Goal: Task Accomplishment & Management: Manage account settings

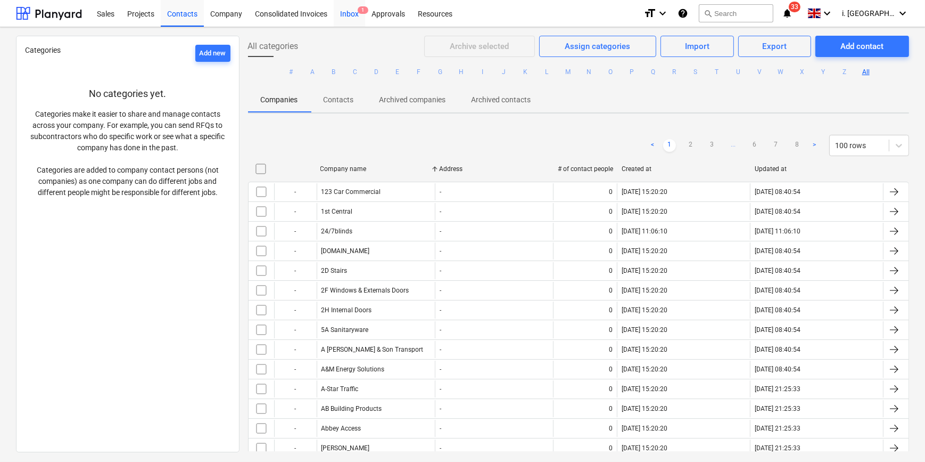
click at [341, 16] on div "Inbox 1" at bounding box center [349, 12] width 31 height 27
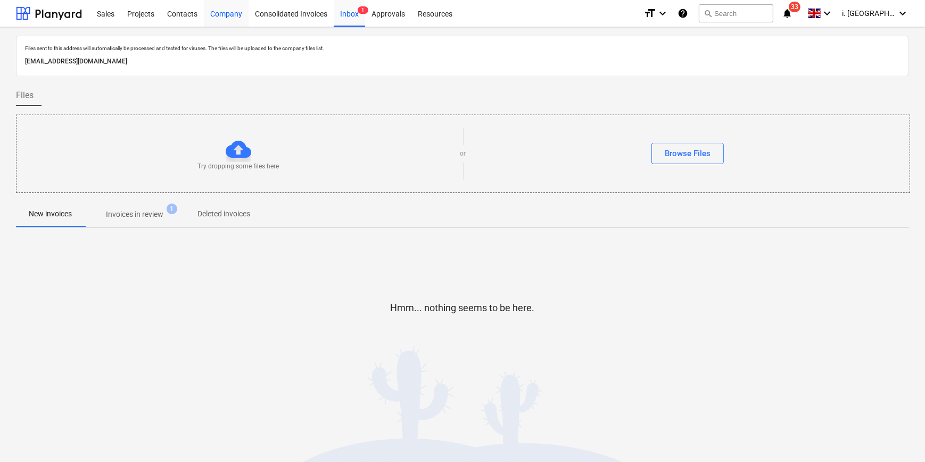
click at [219, 10] on div "Company" at bounding box center [226, 12] width 45 height 27
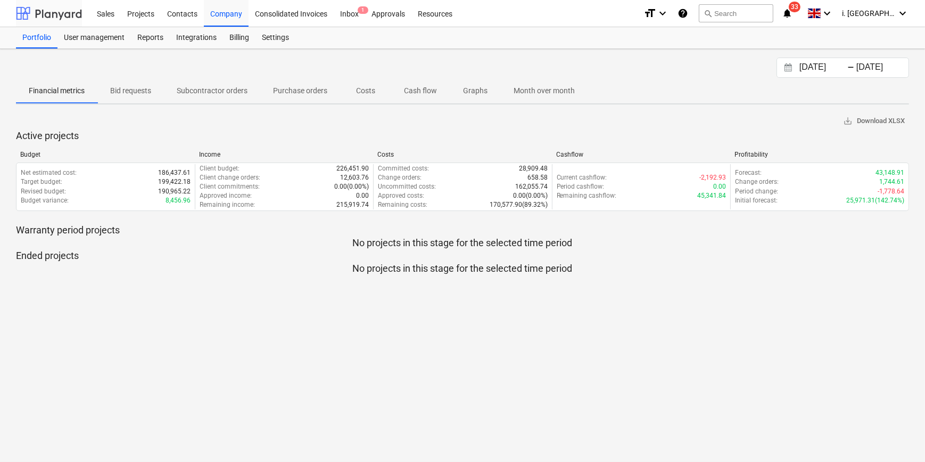
click at [66, 17] on div at bounding box center [49, 13] width 66 height 27
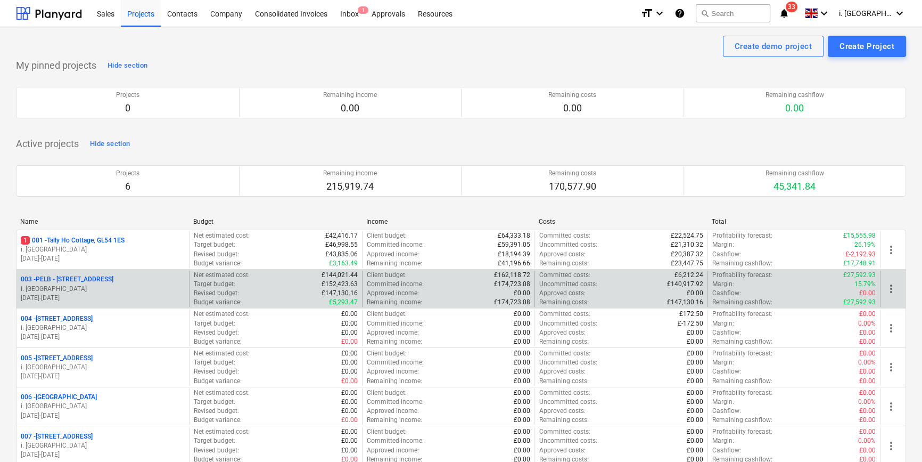
click at [113, 276] on p "003 - PELB - [GEOGRAPHIC_DATA], [GEOGRAPHIC_DATA], GL2 7NE" at bounding box center [67, 279] width 93 height 9
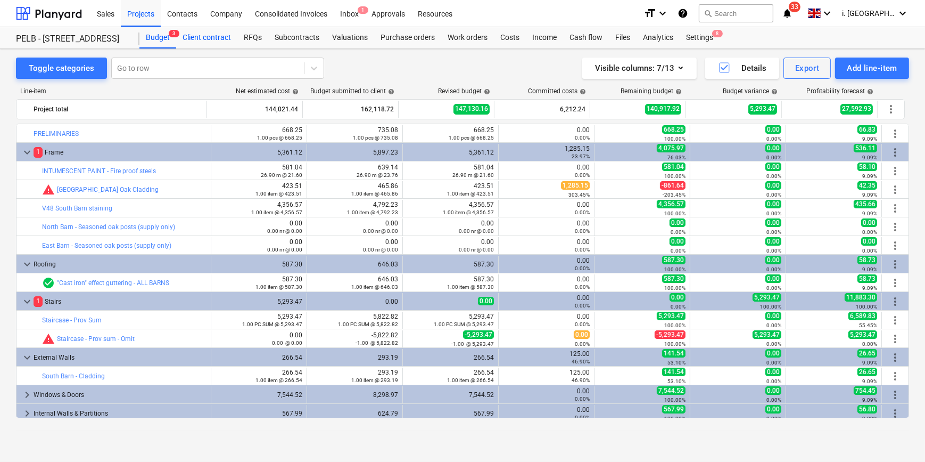
drag, startPoint x: 229, startPoint y: 42, endPoint x: 228, endPoint y: 47, distance: 5.6
click at [229, 42] on div "Client contract" at bounding box center [206, 37] width 61 height 21
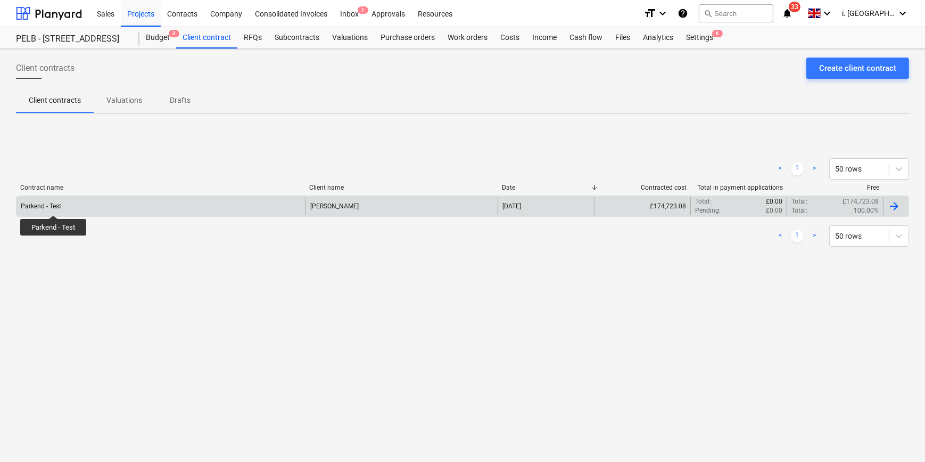
click at [53, 206] on div "Parkend - Test" at bounding box center [41, 205] width 40 height 7
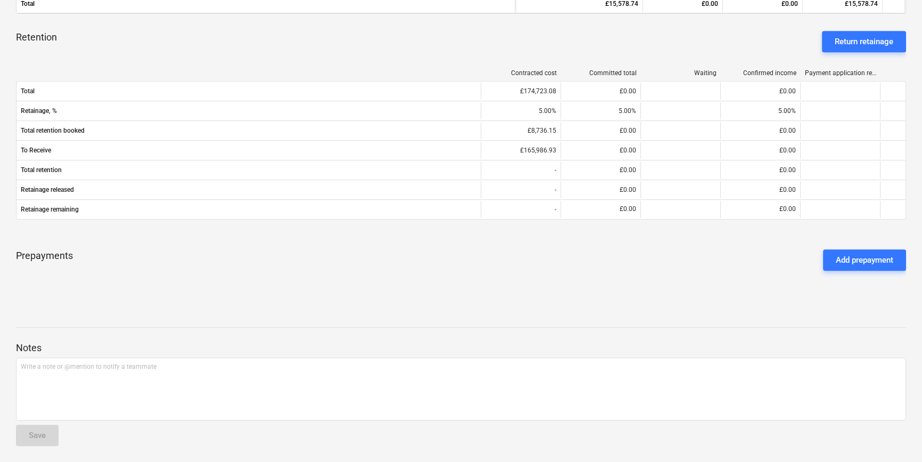
scroll to position [215, 0]
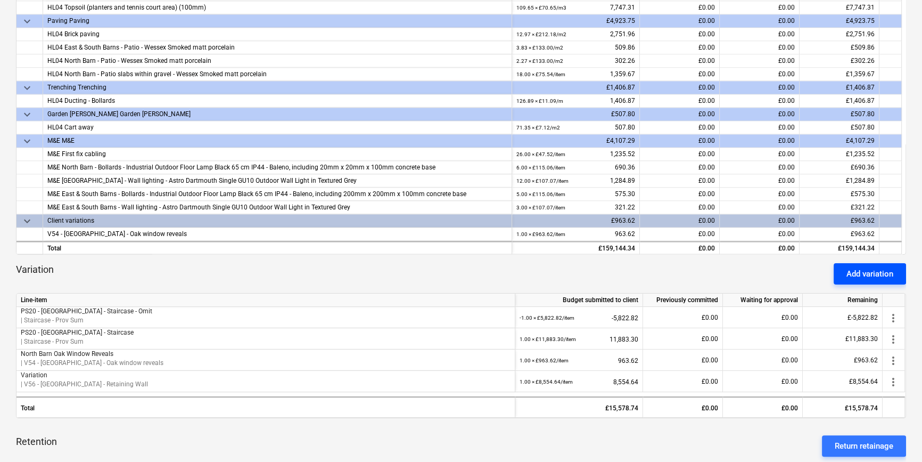
click at [739, 281] on button "Add variation" at bounding box center [870, 273] width 72 height 21
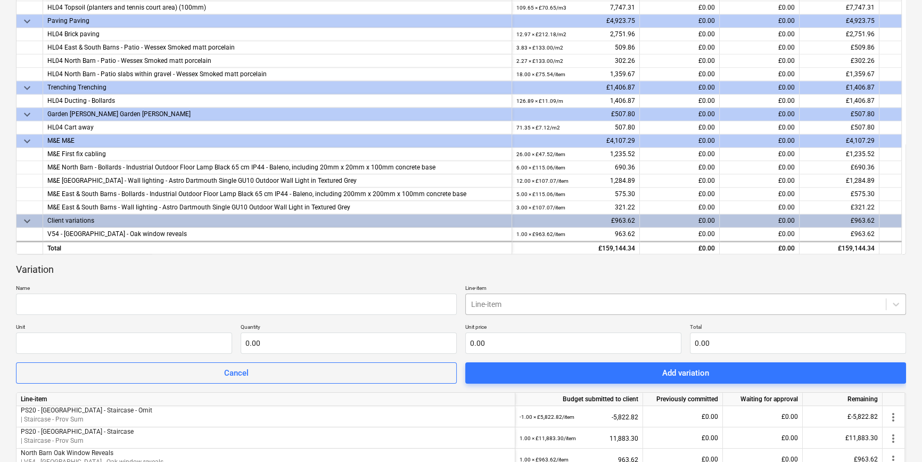
click at [739, 247] on body "Sales Projects Contacts Company Consolidated Invoices Inbox 1 Approvals Resourc…" at bounding box center [461, 16] width 922 height 462
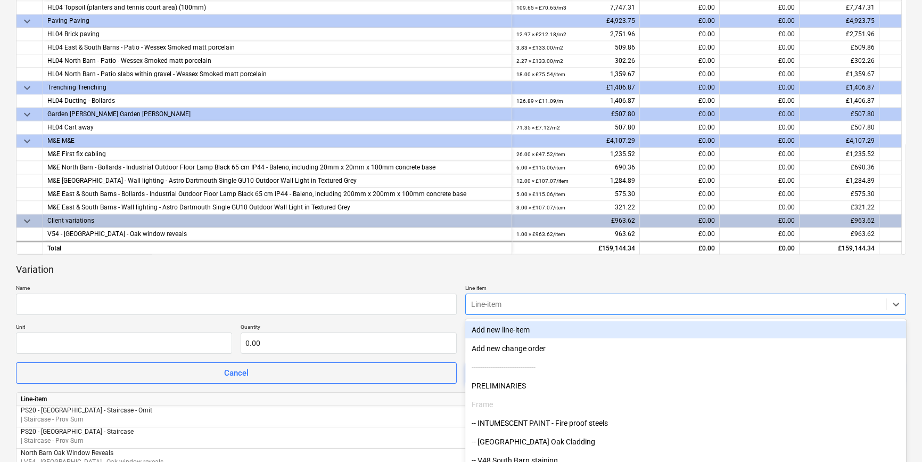
scroll to position [238, 0]
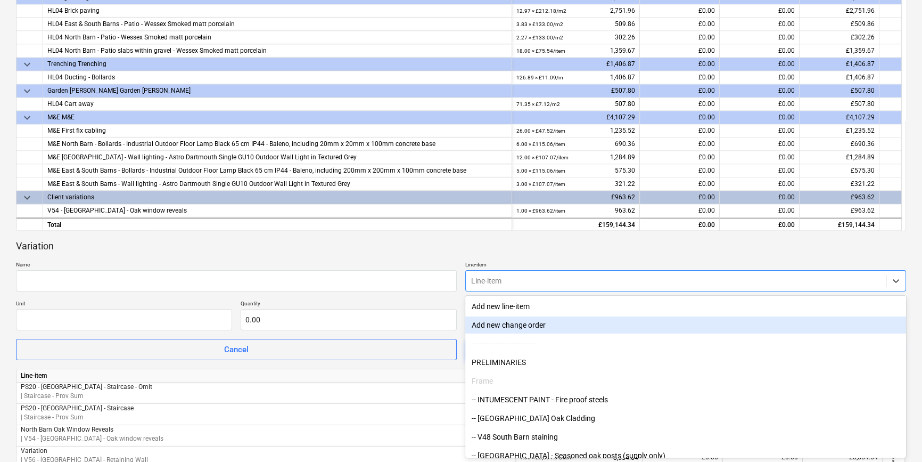
click at [739, 328] on div "Add new change order" at bounding box center [685, 324] width 441 height 17
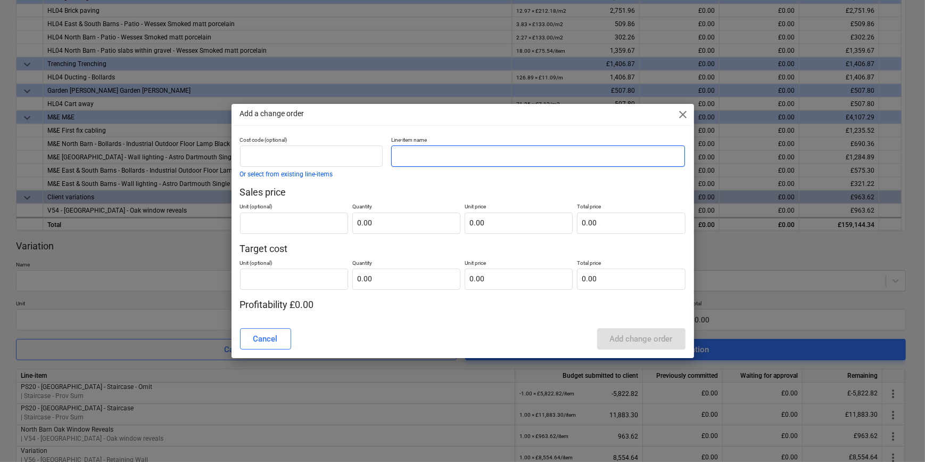
click at [414, 162] on input "text" at bounding box center [538, 155] width 294 height 21
type input "TEST INDRE"
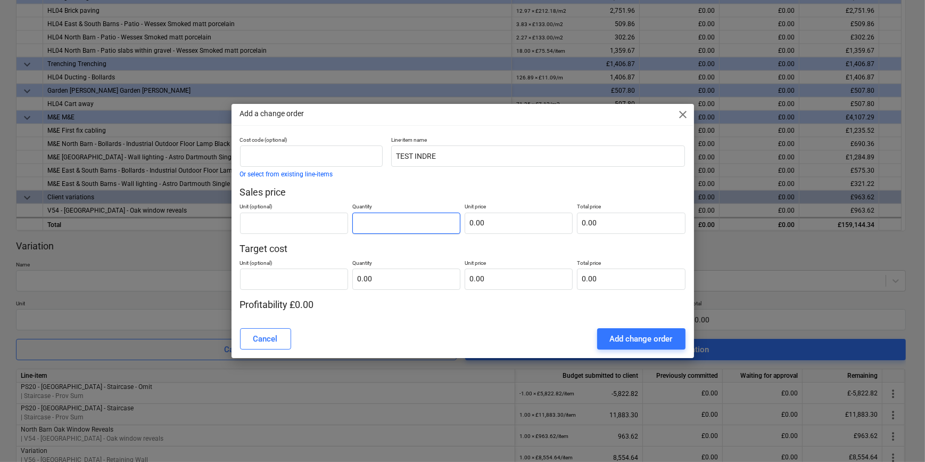
click at [372, 231] on input "text" at bounding box center [406, 222] width 108 height 21
type input "1.00"
type input "1"
type input "1.00"
type input "10"
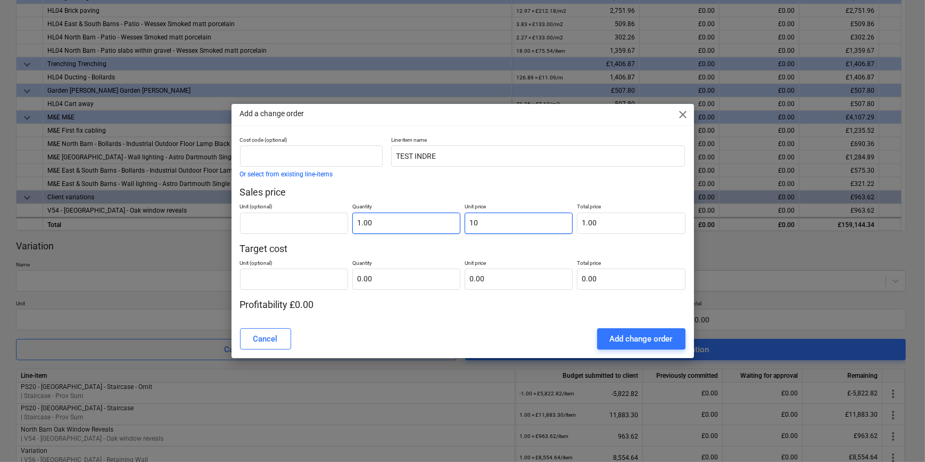
type input "10.00"
type input "100"
type input "100.00"
type input "1000"
type input "1,000.00"
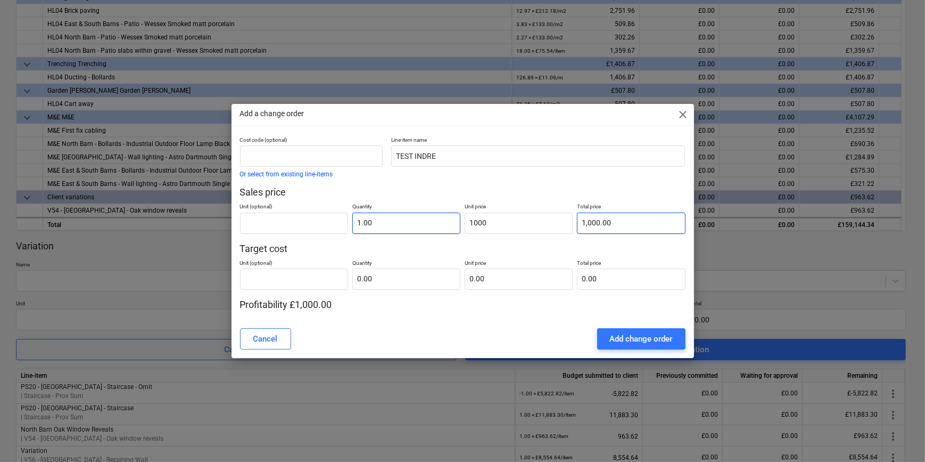
type input "1,000.00"
type input "0.00"
click at [379, 270] on input "text" at bounding box center [406, 278] width 108 height 21
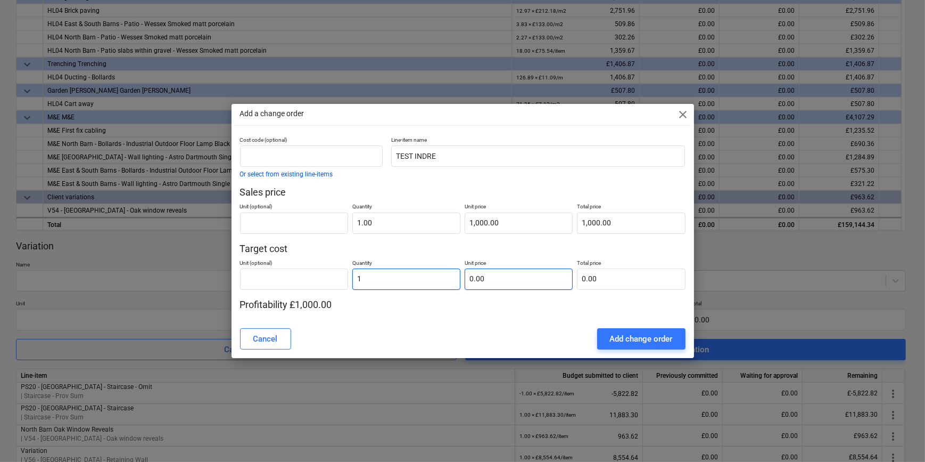
type input "1.00"
type input "1"
type input "1.00"
type input "10"
type input "10.00"
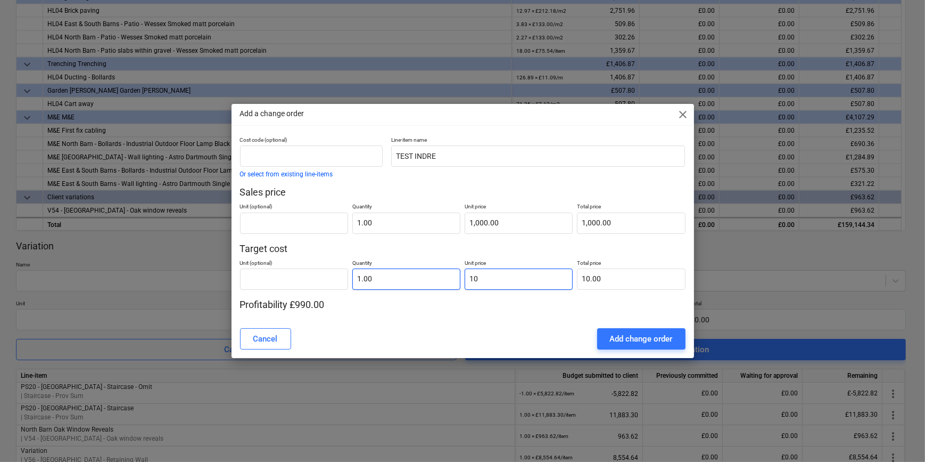
type input "100"
type input "100.00"
type input "1000"
type input "1,000.00"
type input "10000"
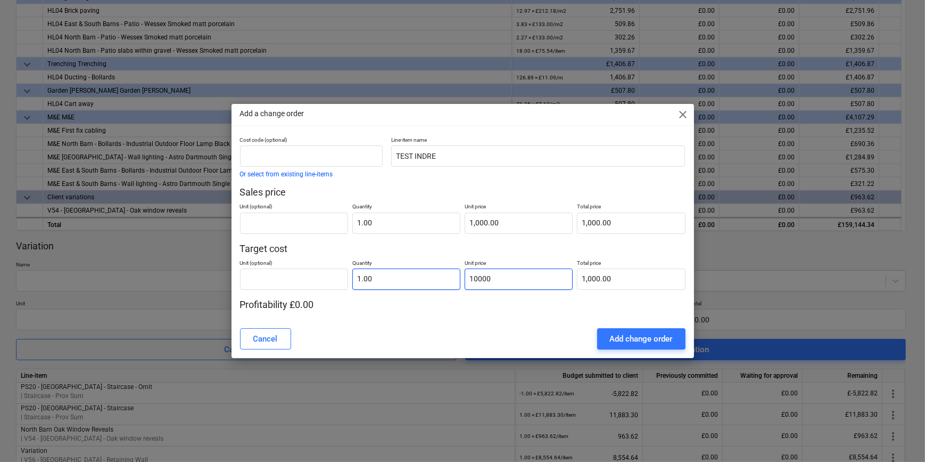
type input "10,000.00"
type input "100000"
type input "100,000.00"
type input "1000000"
type input "1,000,000.00"
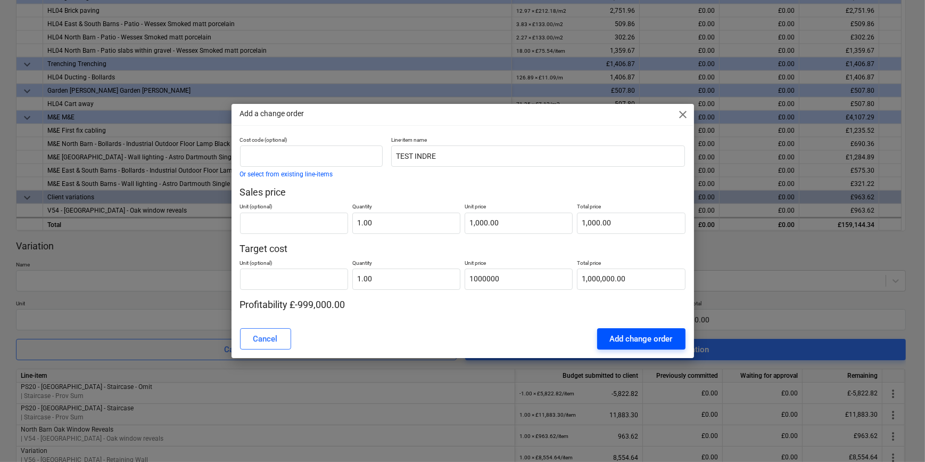
type input "1,000,000.00"
click at [660, 338] on div "Add change order" at bounding box center [641, 339] width 63 height 14
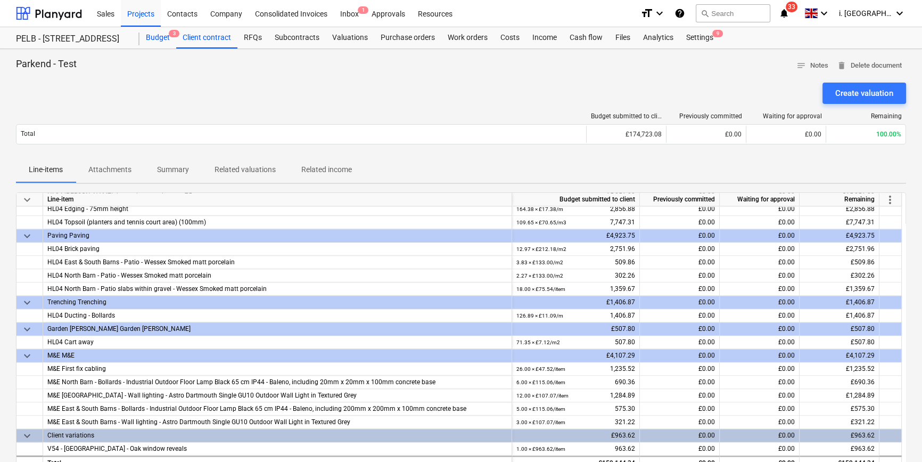
drag, startPoint x: 149, startPoint y: 32, endPoint x: 156, endPoint y: 42, distance: 11.8
click at [149, 32] on div "Budget 3" at bounding box center [157, 37] width 37 height 21
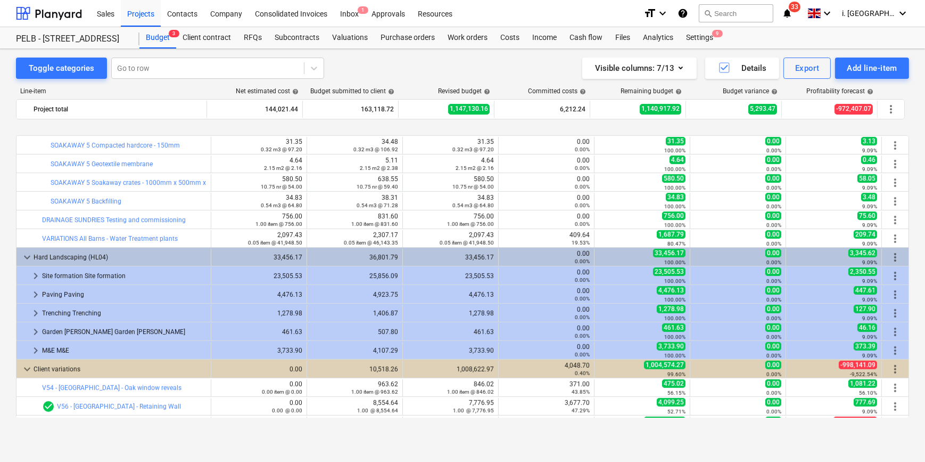
scroll to position [861, 0]
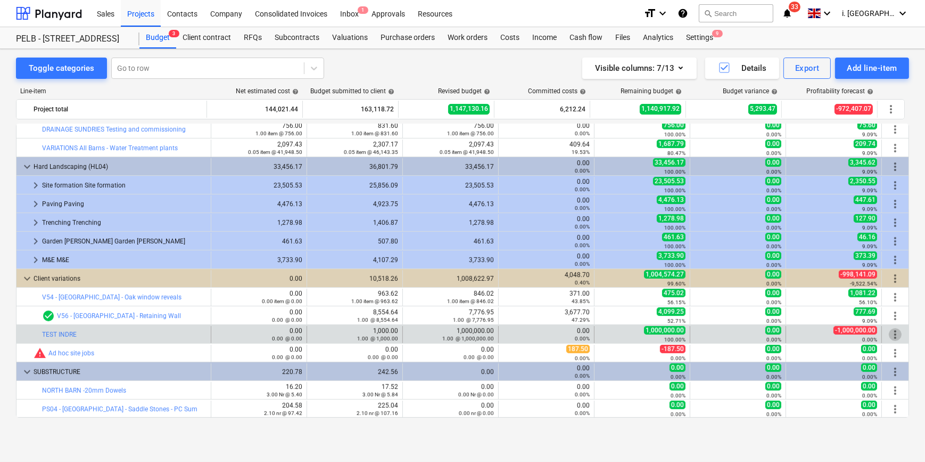
click at [739, 330] on span "more_vert" at bounding box center [895, 334] width 13 height 13
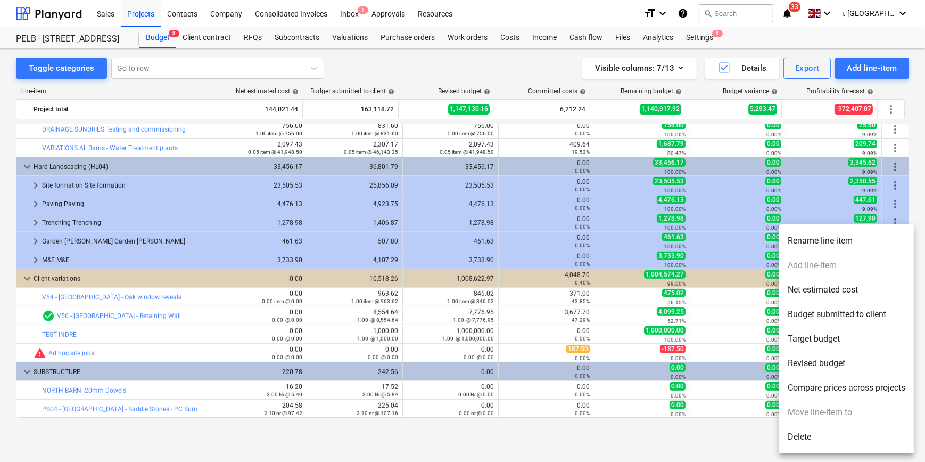
click at [719, 330] on div at bounding box center [462, 231] width 925 height 462
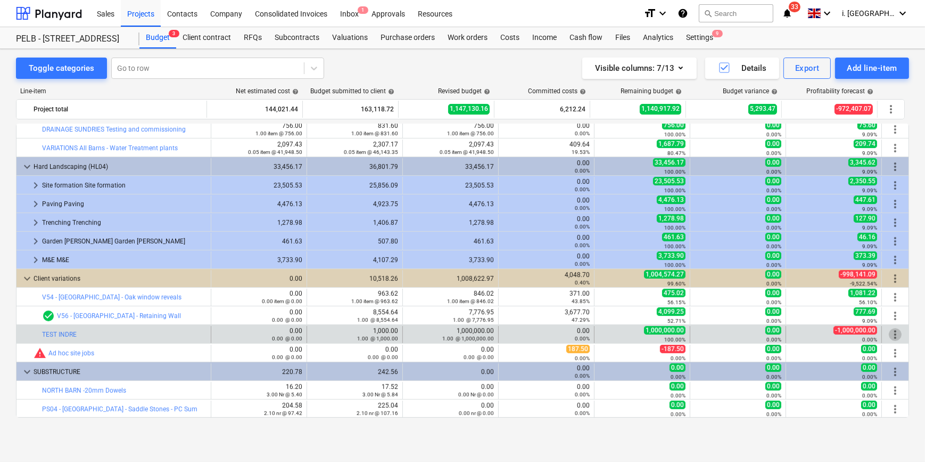
click at [739, 334] on span "more_vert" at bounding box center [895, 334] width 13 height 13
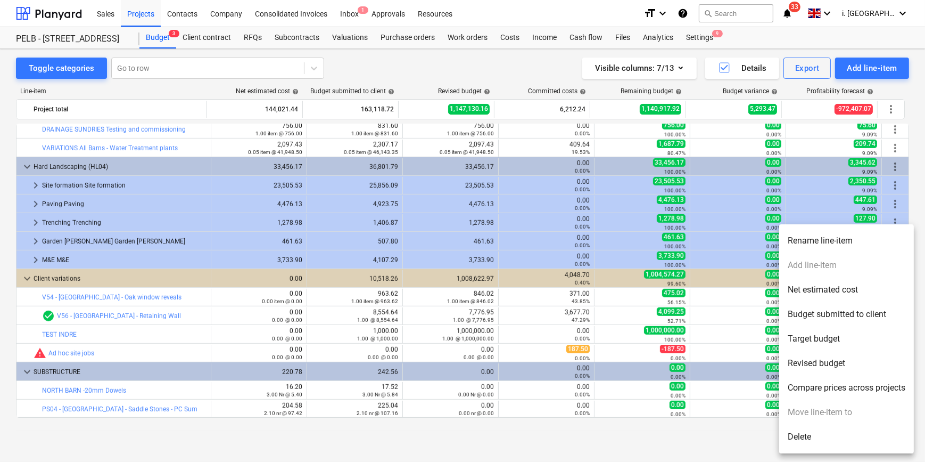
click at [739, 403] on ul "Rename line-item Add line-item Net estimated cost Budget submitted to client Ta…" at bounding box center [846, 338] width 135 height 229
click at [739, 127] on html "Sales Projects Contacts Company Consolidated Invoices Inbox 1 Approvals Resourc…" at bounding box center [462, 231] width 925 height 462
click at [739, 154] on div at bounding box center [462, 231] width 925 height 462
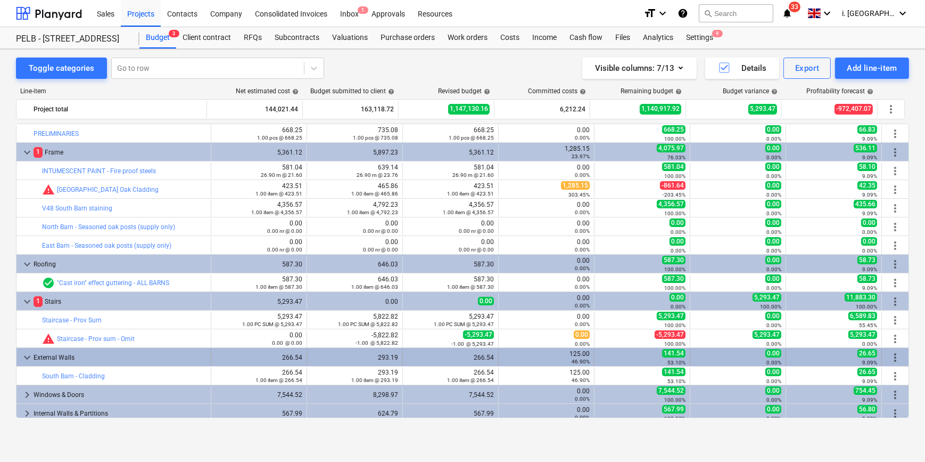
scroll to position [0, 0]
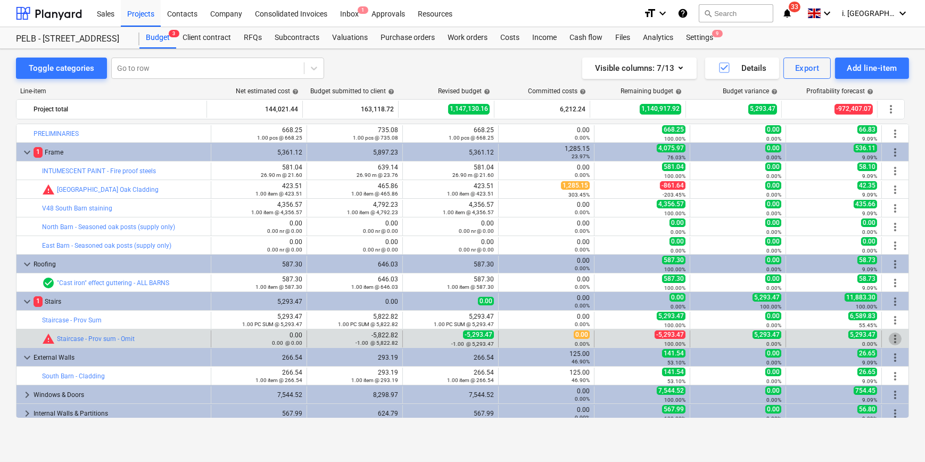
click at [739, 338] on span "more_vert" at bounding box center [895, 338] width 13 height 13
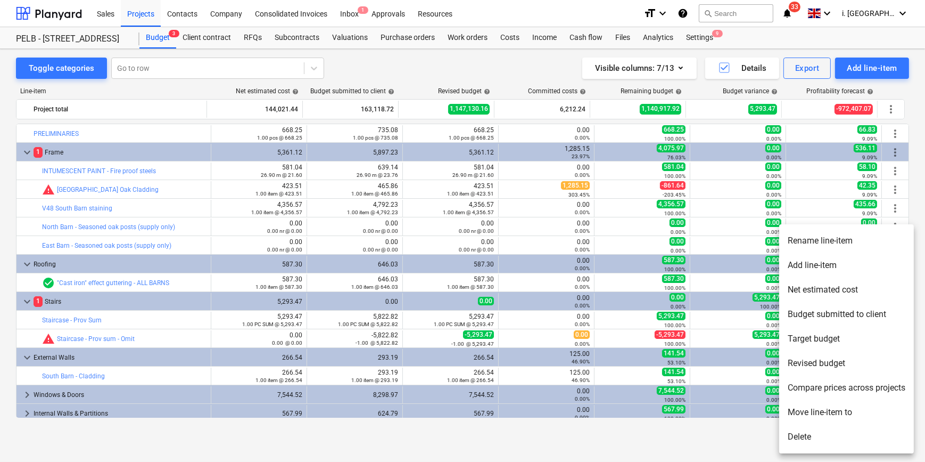
click at [462, 341] on div at bounding box center [462, 231] width 925 height 462
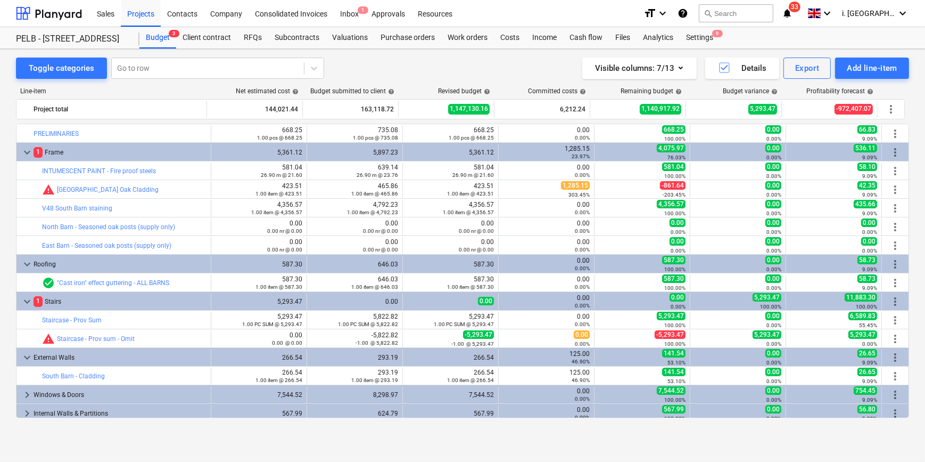
click at [447, 337] on div "-5,293.47 -1.00 @ 5,293.47" at bounding box center [450, 338] width 87 height 17
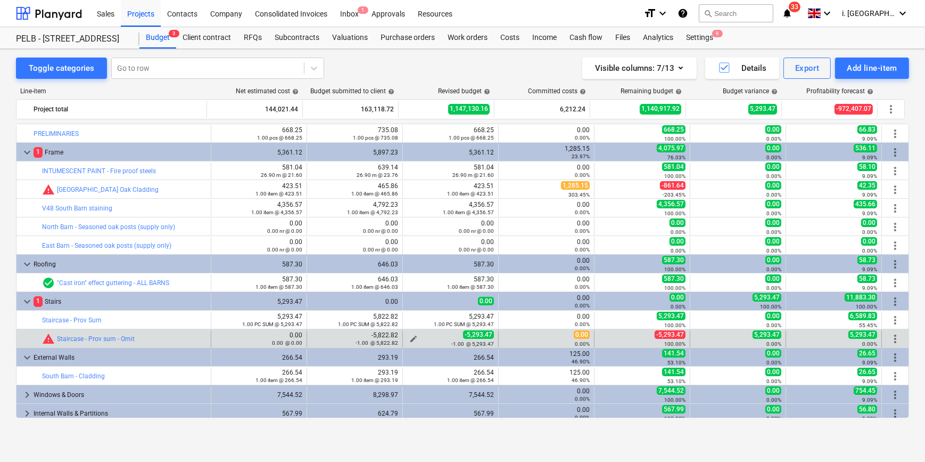
click at [411, 338] on span "edit" at bounding box center [413, 338] width 9 height 9
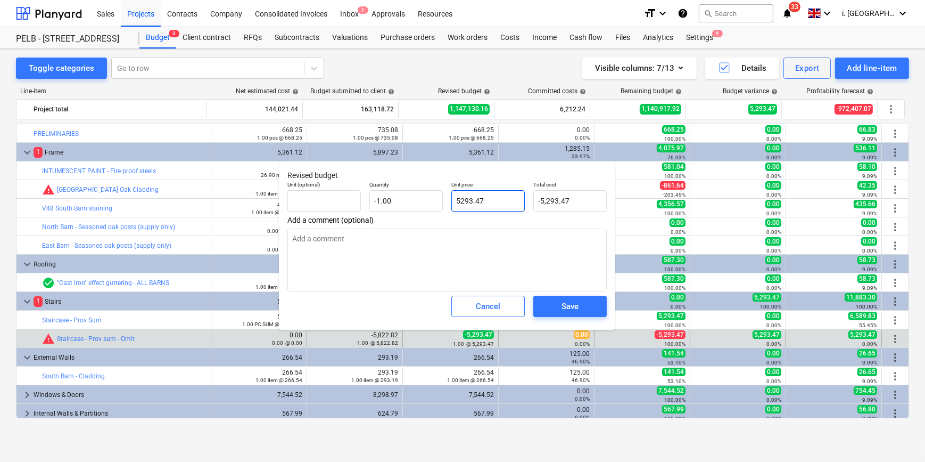
click at [516, 210] on input "5293.47" at bounding box center [487, 200] width 73 height 21
type input "5,293.47"
type input "-5293.47"
type textarea "x"
drag, startPoint x: 425, startPoint y: 197, endPoint x: 357, endPoint y: 197, distance: 68.1
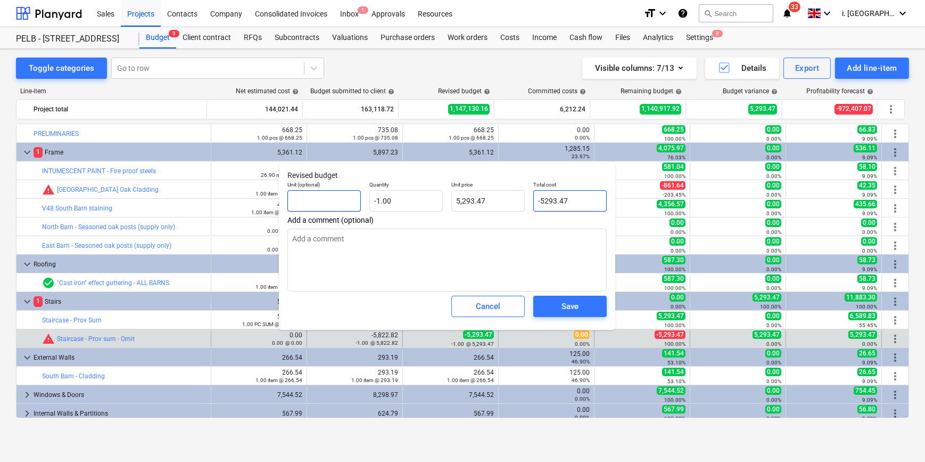
click at [354, 197] on div "Unit (optional) Quantity -1.00 Unit price 5,293.47 Total cost -5293.47" at bounding box center [447, 196] width 328 height 39
type input "0"
type textarea "x"
type input "0.00"
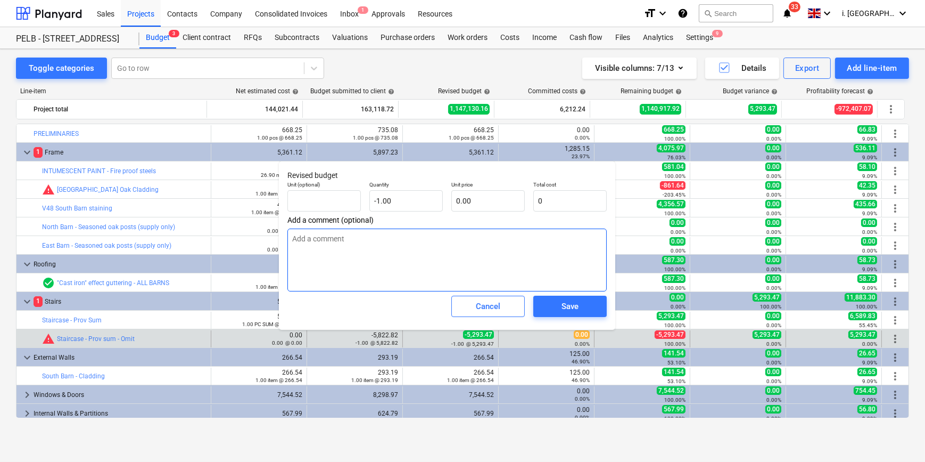
type input "0.00"
click at [549, 268] on textarea at bounding box center [446, 259] width 319 height 63
click at [579, 303] on div "Save" at bounding box center [570, 306] width 17 height 14
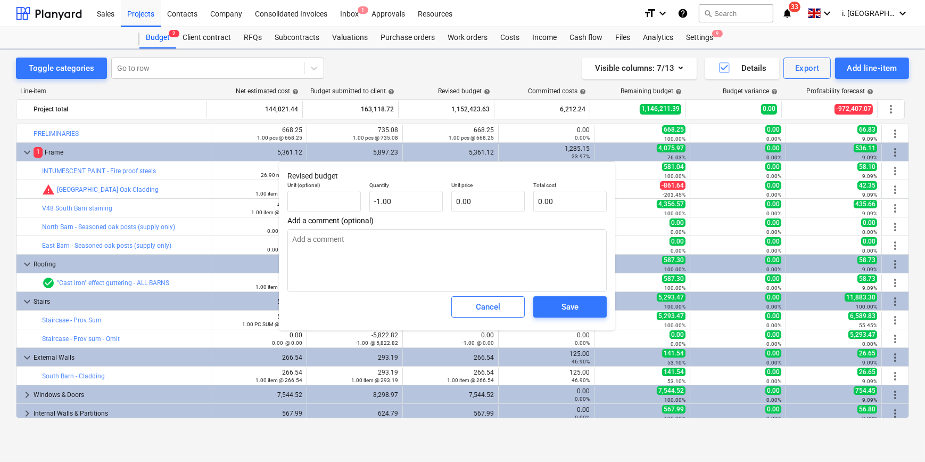
type textarea "x"
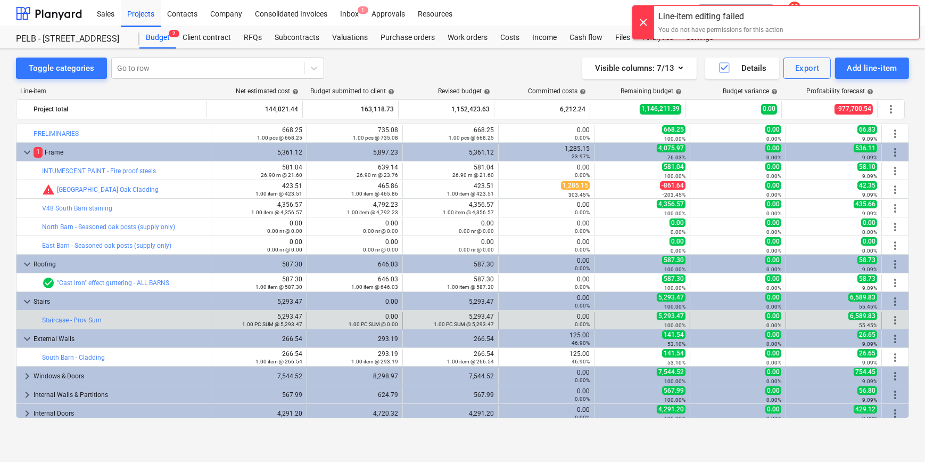
click at [739, 316] on span "more_vert" at bounding box center [895, 320] width 13 height 13
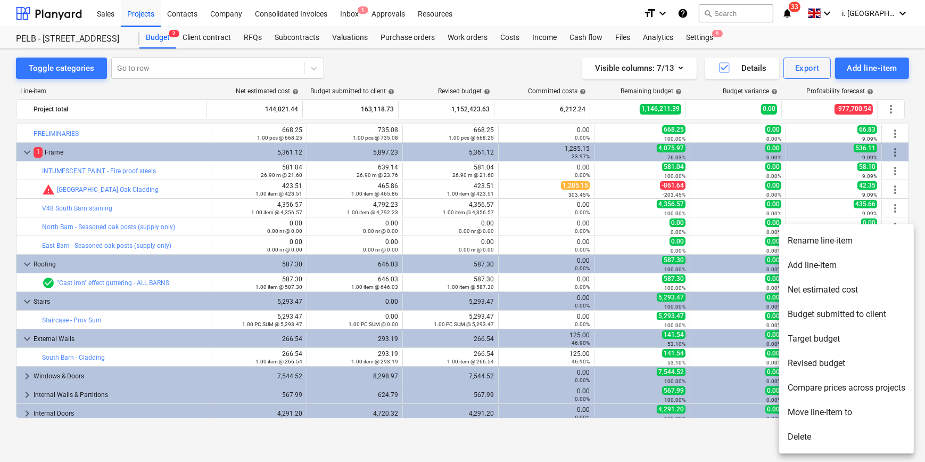
drag, startPoint x: 479, startPoint y: 320, endPoint x: 426, endPoint y: 320, distance: 52.7
click at [474, 320] on div at bounding box center [462, 231] width 925 height 462
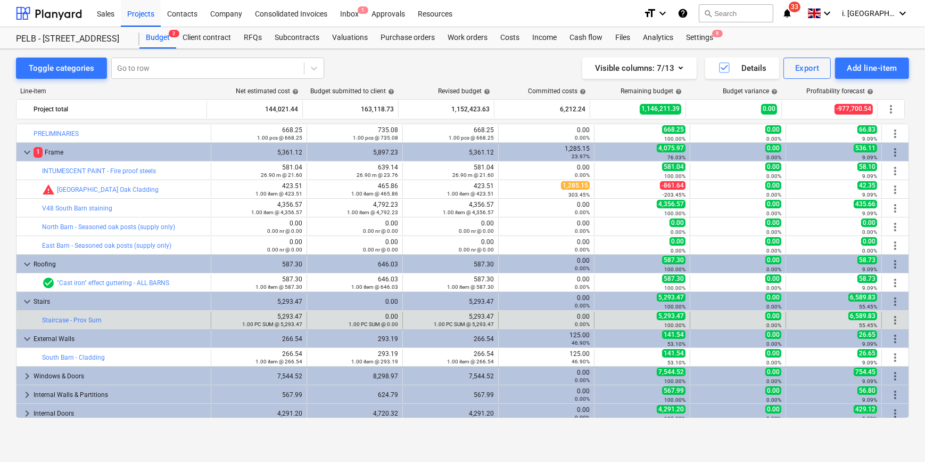
click at [443, 319] on div "5,293.47 1.00 PC SUM @ 5,293.47" at bounding box center [464, 320] width 60 height 15
click at [739, 316] on span "more_vert" at bounding box center [895, 320] width 13 height 13
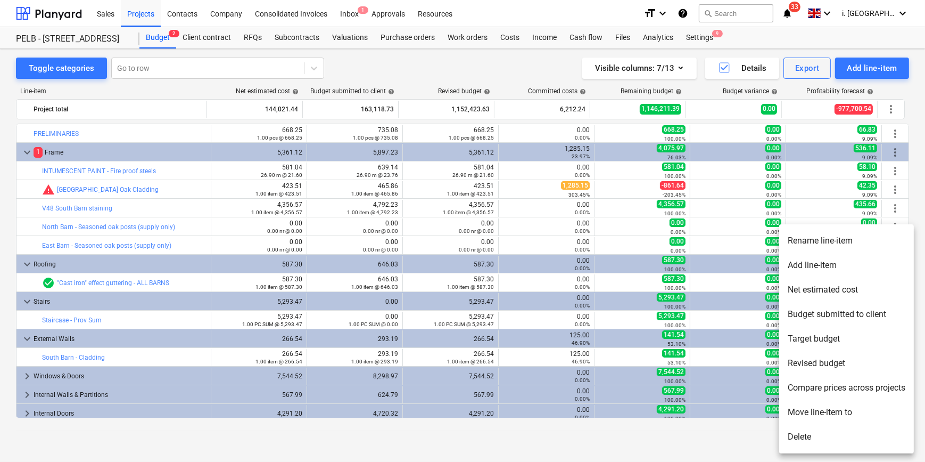
click at [739, 265] on li "Add line-item" at bounding box center [846, 265] width 135 height 24
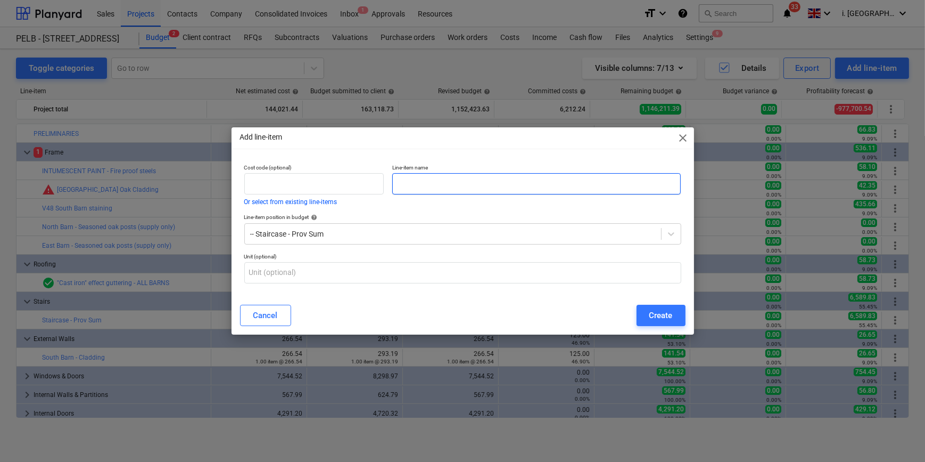
click at [531, 186] on input "text" at bounding box center [536, 183] width 289 height 21
type input "labour"
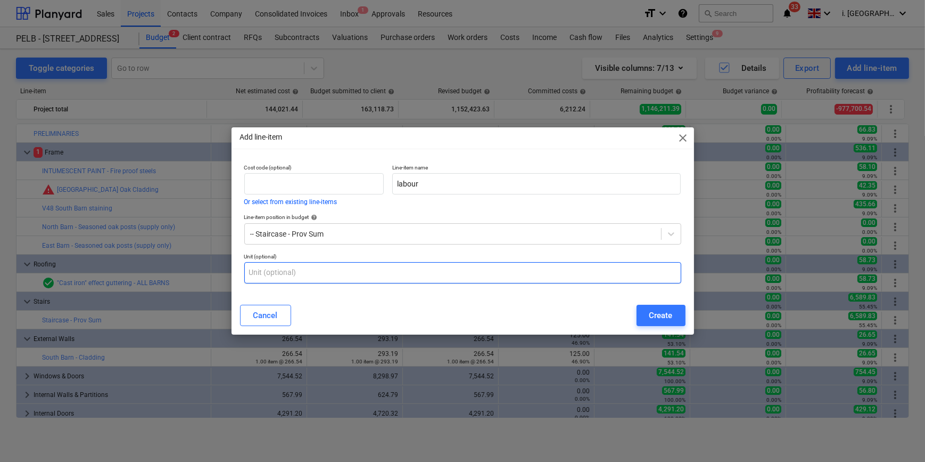
click at [626, 273] on input "text" at bounding box center [462, 272] width 437 height 21
type input "hours"
click at [653, 302] on div "Cancel Create" at bounding box center [463, 315] width 458 height 30
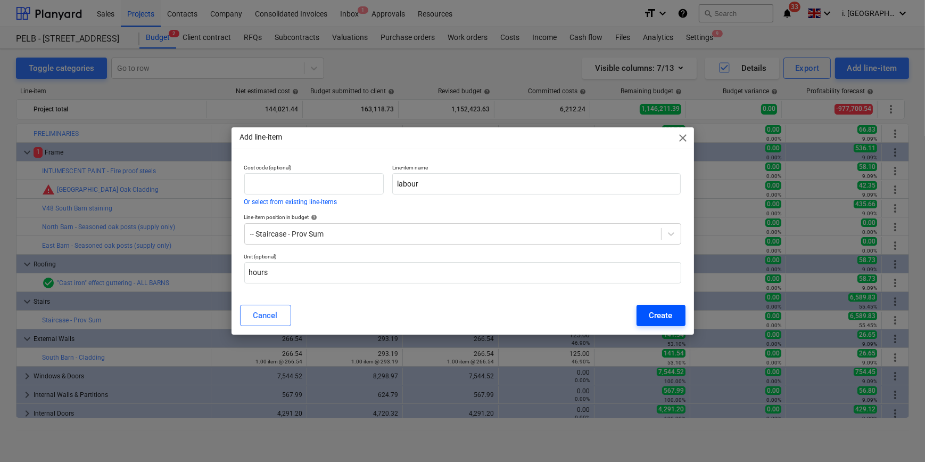
click at [654, 305] on button "Create" at bounding box center [661, 315] width 49 height 21
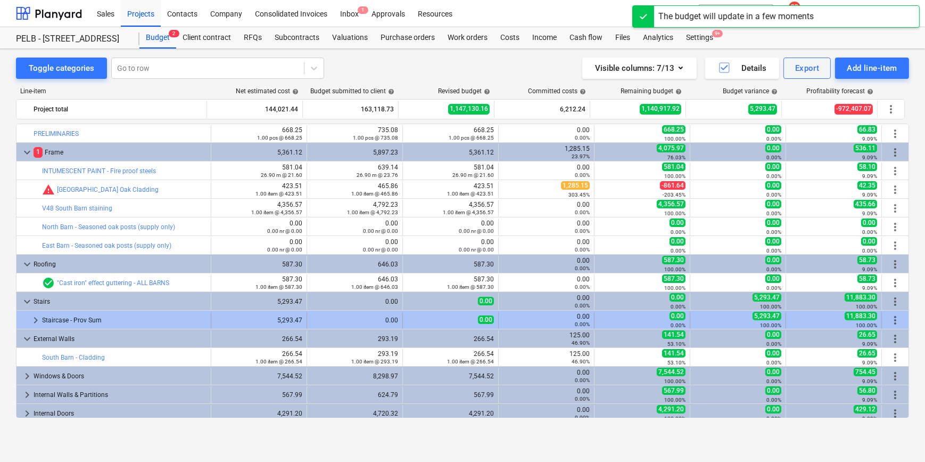
click at [35, 316] on span "keyboard_arrow_right" at bounding box center [35, 320] width 13 height 13
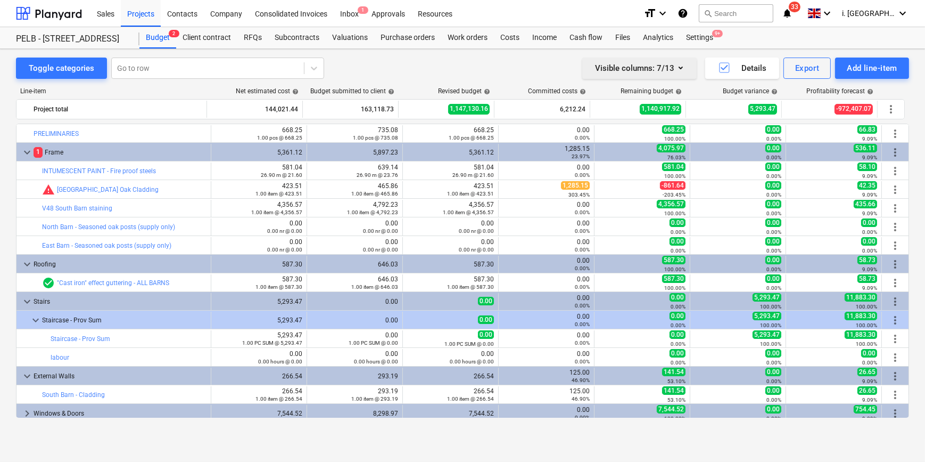
click at [594, 73] on button "Visible columns : 7/13" at bounding box center [639, 67] width 114 height 21
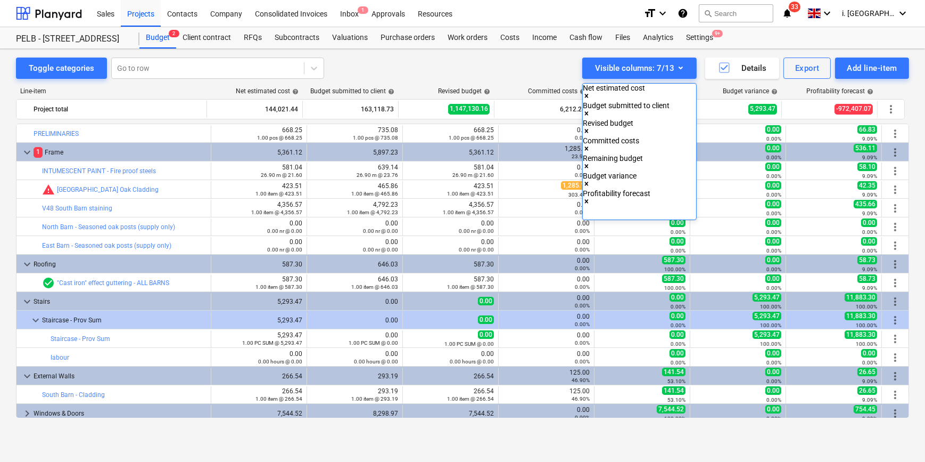
drag, startPoint x: 636, startPoint y: 222, endPoint x: 629, endPoint y: 222, distance: 7.5
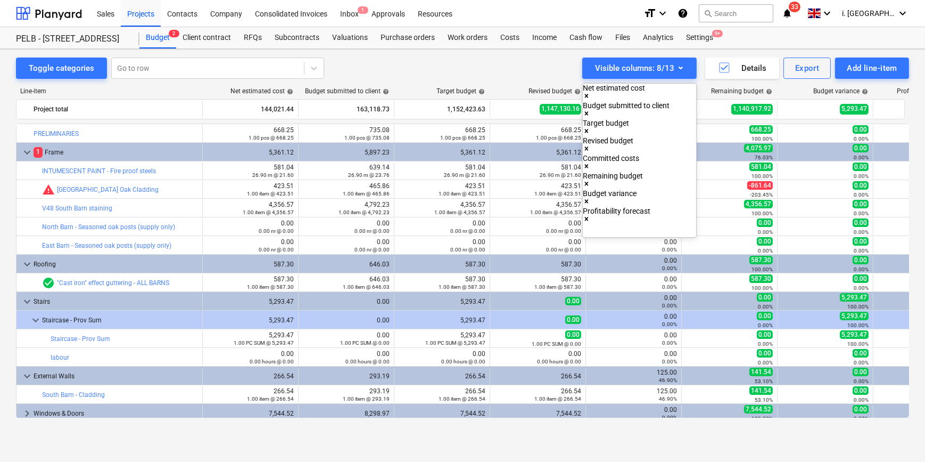
click at [457, 363] on div at bounding box center [462, 231] width 925 height 462
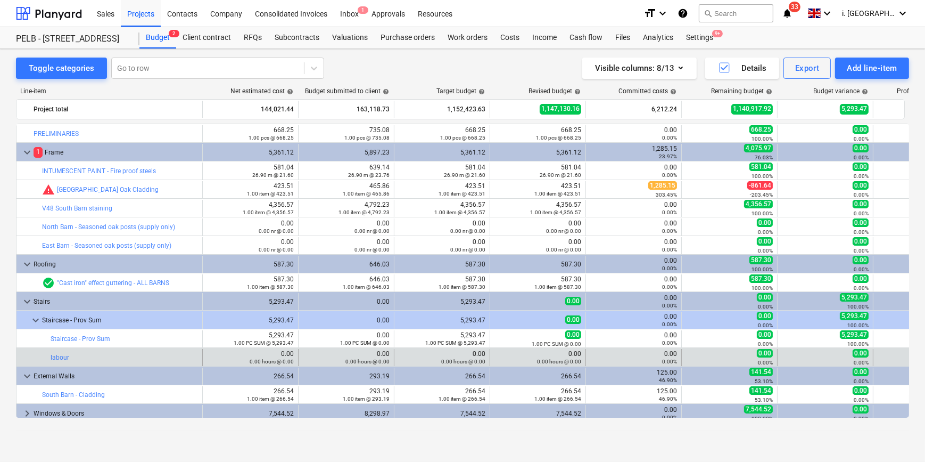
click at [539, 355] on div "0.00 0.00 hours @ 0.00" at bounding box center [559, 357] width 44 height 15
click at [463, 352] on div "0.00 0.00 hours @ 0.00" at bounding box center [463, 357] width 44 height 15
click at [431, 351] on div "edit 0.00 0.00 hours @ 0.00" at bounding box center [442, 357] width 87 height 17
click at [517, 351] on div "edit 0.00 0.00 hours @ 0.00" at bounding box center [538, 357] width 87 height 17
click at [535, 354] on div "edit 0.00 0.00 hours @ 0.00" at bounding box center [538, 357] width 87 height 17
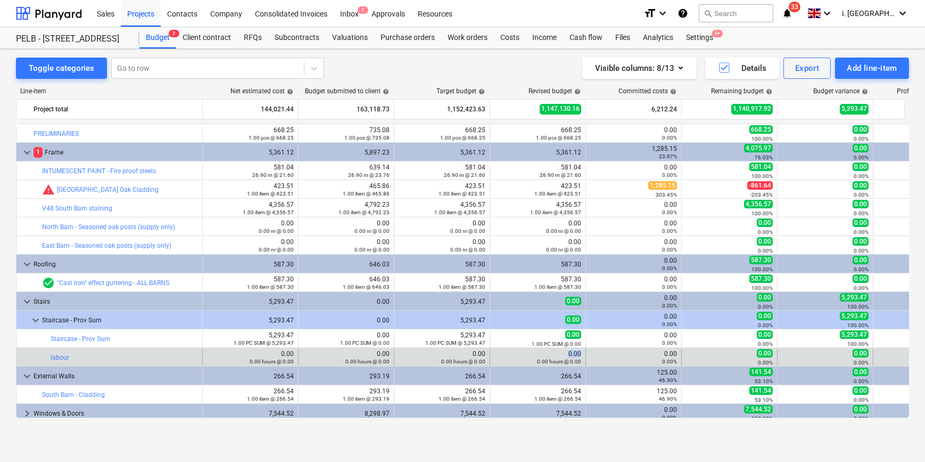
click at [539, 351] on div "edit 0.00 0.00 hours @ 0.00" at bounding box center [538, 357] width 87 height 17
click at [538, 357] on div "0.00 hours @ 0.00" at bounding box center [559, 360] width 44 height 7
click at [578, 353] on div "0.00 0.00 hours @ 0.00" at bounding box center [559, 357] width 44 height 15
click at [568, 354] on div "0.00 0.00 hours @ 0.00" at bounding box center [559, 357] width 44 height 15
click at [524, 352] on div "edit 0.00 0.00 hours @ 0.00" at bounding box center [538, 357] width 87 height 17
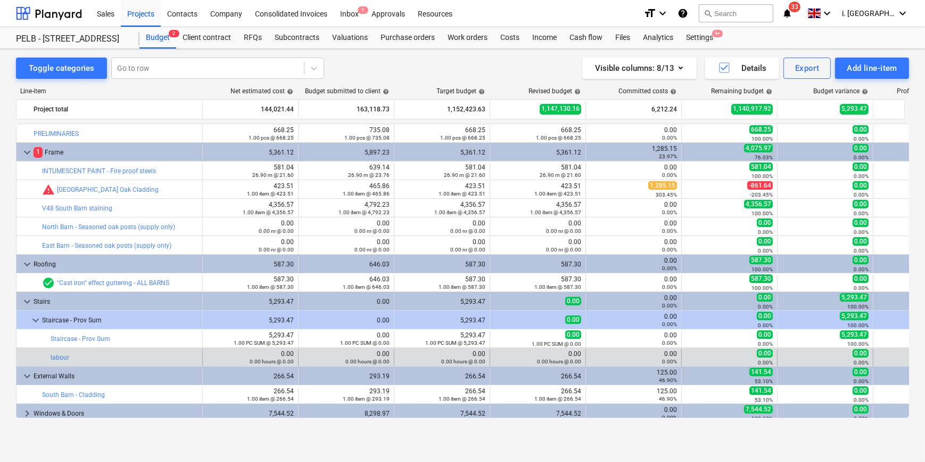
click at [463, 354] on div "0.00 0.00 hours @ 0.00" at bounding box center [463, 357] width 44 height 15
click at [506, 356] on div "edit 0.00 0.00 hours @ 0.00" at bounding box center [538, 357] width 87 height 17
click at [435, 357] on div "edit 0.00 0.00 hours @ 0.00" at bounding box center [442, 357] width 87 height 17
click at [531, 356] on div "edit 0.00 0.00 hours @ 0.00" at bounding box center [538, 357] width 87 height 17
click at [472, 361] on small "0.00 hours @ 0.00" at bounding box center [463, 361] width 44 height 6
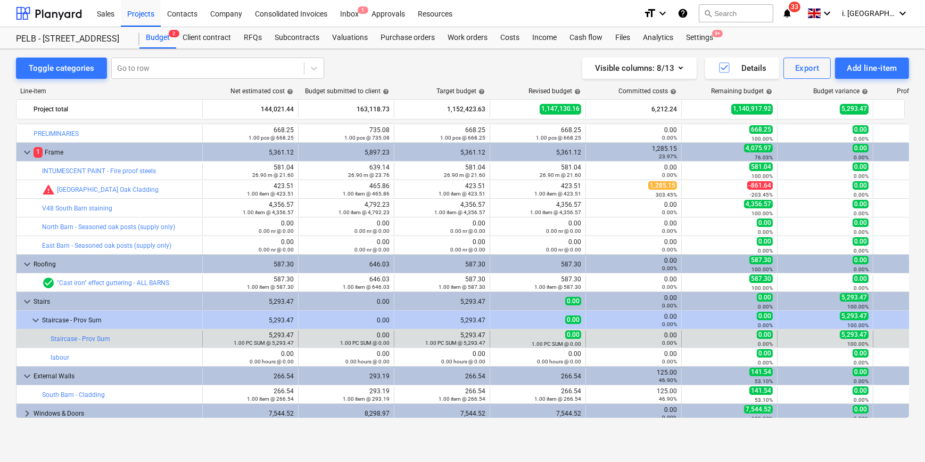
click at [437, 336] on div "5,293.47 1.00 PC SUM @ 5,293.47" at bounding box center [455, 338] width 60 height 15
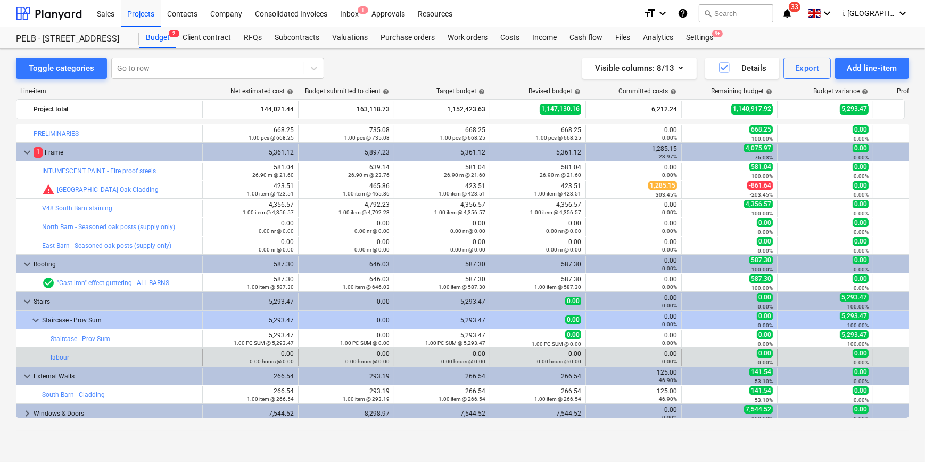
click at [439, 359] on div "edit 0.00 0.00 hours @ 0.00" at bounding box center [442, 357] width 87 height 17
click at [561, 358] on small "0.00 hours @ 0.00" at bounding box center [559, 361] width 44 height 6
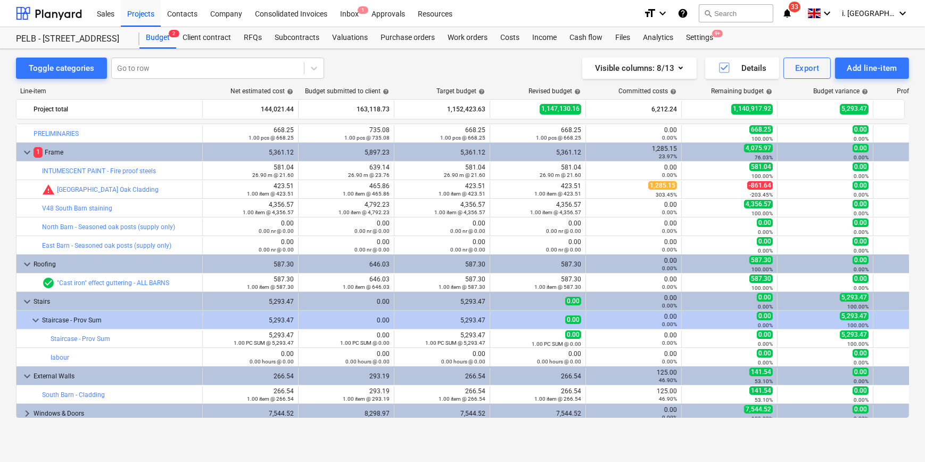
click at [468, 366] on div "keyboard_arrow_down External Walls 266.54 293.19 266.54 266.54 125.00 46.90% 14…" at bounding box center [506, 375] width 981 height 19
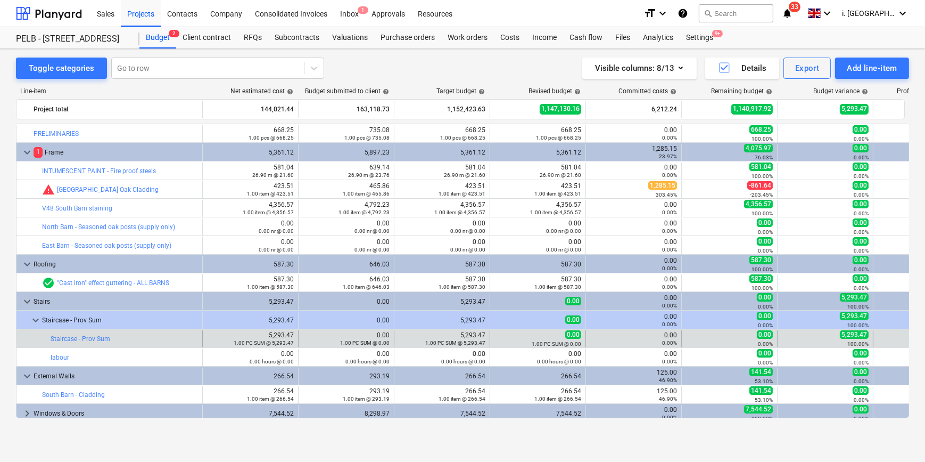
click at [457, 335] on div "5,293.47 1.00 PC SUM @ 5,293.47" at bounding box center [455, 338] width 60 height 15
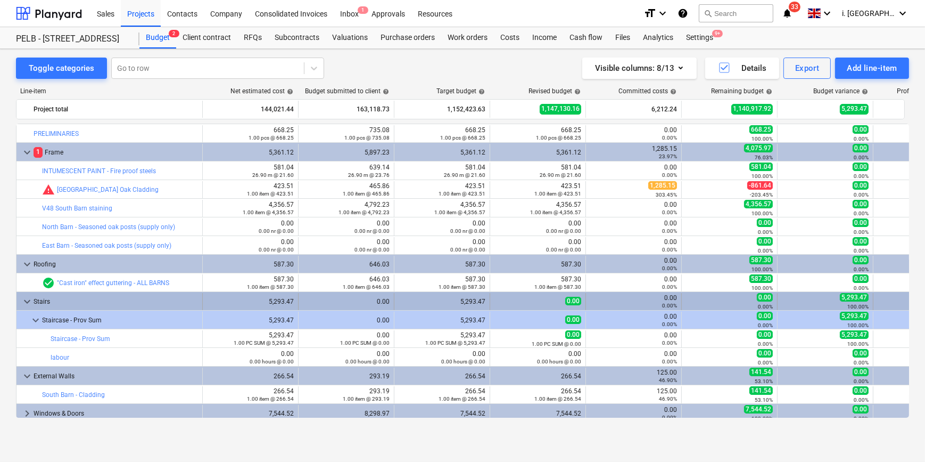
drag, startPoint x: 469, startPoint y: 308, endPoint x: 468, endPoint y: 303, distance: 5.4
click at [468, 303] on div "5,293.47" at bounding box center [442, 301] width 87 height 17
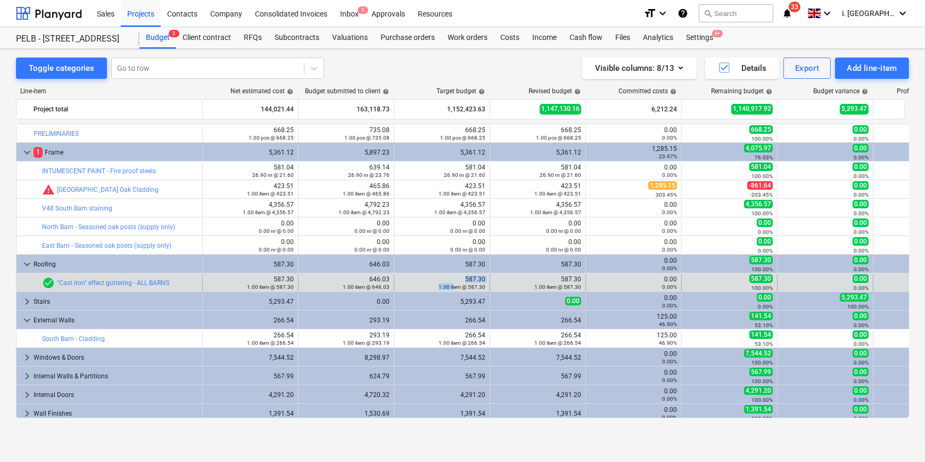
click at [453, 282] on div "587.30 1.00 item @ 587.30" at bounding box center [462, 282] width 47 height 15
drag, startPoint x: 453, startPoint y: 282, endPoint x: 449, endPoint y: 287, distance: 6.8
click at [449, 287] on small "1.00 item @ 587.30" at bounding box center [462, 287] width 47 height 6
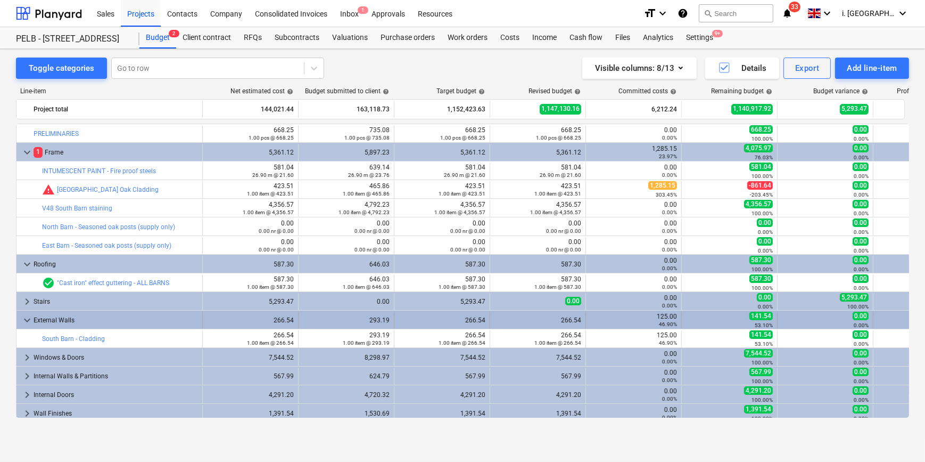
click at [455, 317] on div "266.54" at bounding box center [442, 319] width 87 height 7
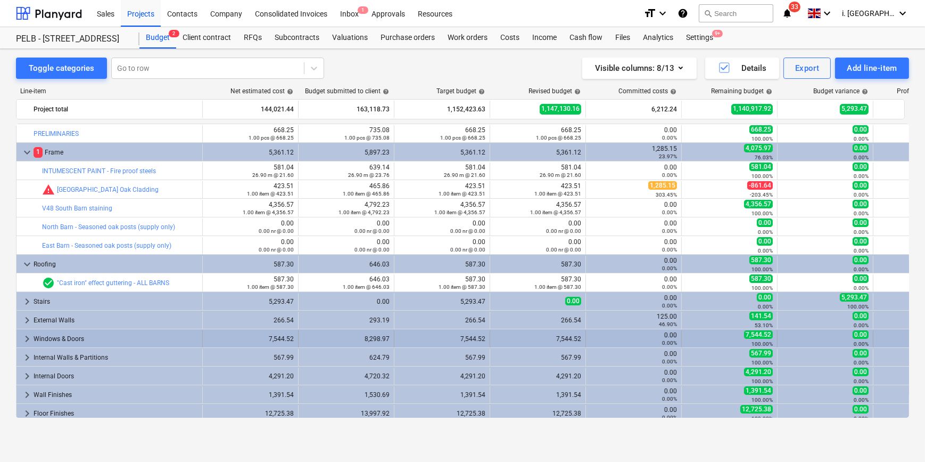
click at [454, 335] on div "7,544.52" at bounding box center [442, 338] width 87 height 7
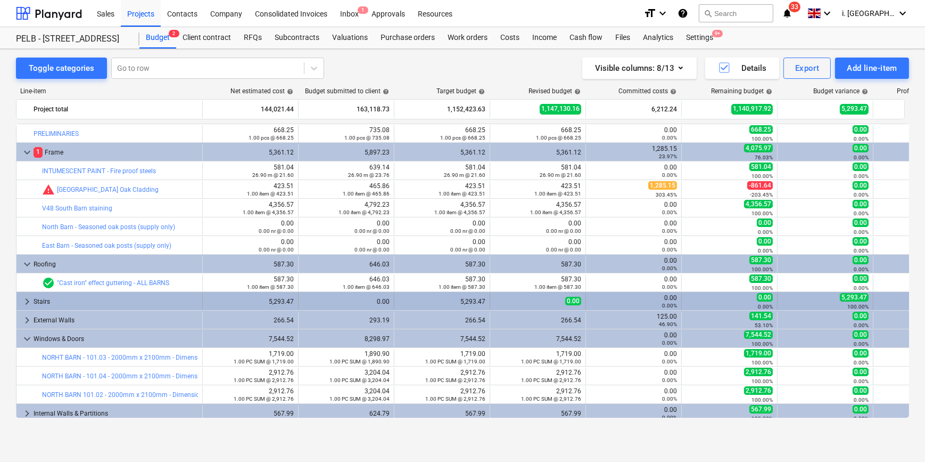
click at [31, 298] on span "keyboard_arrow_right" at bounding box center [27, 301] width 13 height 13
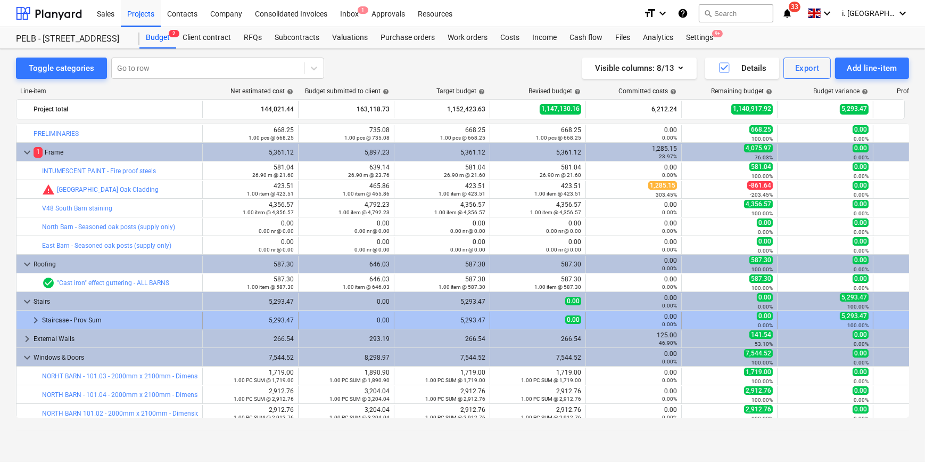
click at [467, 320] on div "5,293.47" at bounding box center [442, 319] width 87 height 7
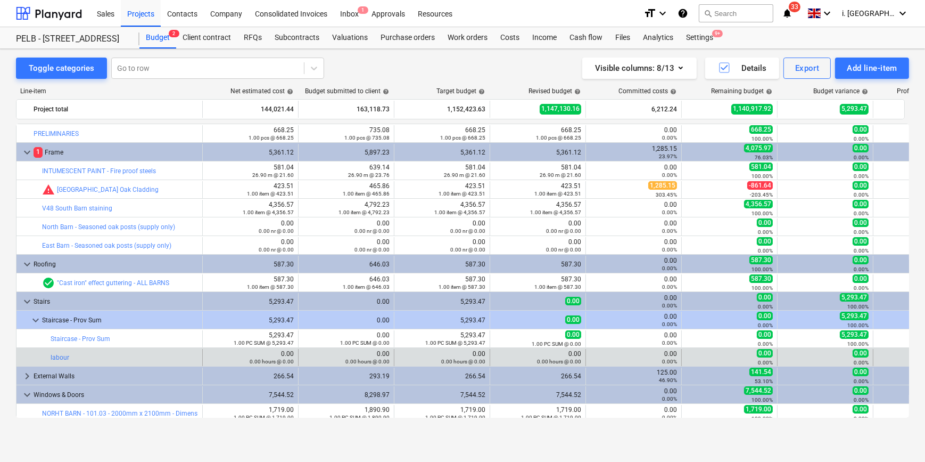
click at [442, 355] on div "edit 0.00 0.00 hours @ 0.00" at bounding box center [442, 357] width 87 height 17
click at [457, 357] on div "0.00 hours @ 0.00" at bounding box center [463, 360] width 44 height 7
drag, startPoint x: 457, startPoint y: 357, endPoint x: 524, endPoint y: 356, distance: 66.6
click at [524, 356] on div "edit 0.00 0.00 hours @ 0.00" at bounding box center [538, 357] width 87 height 17
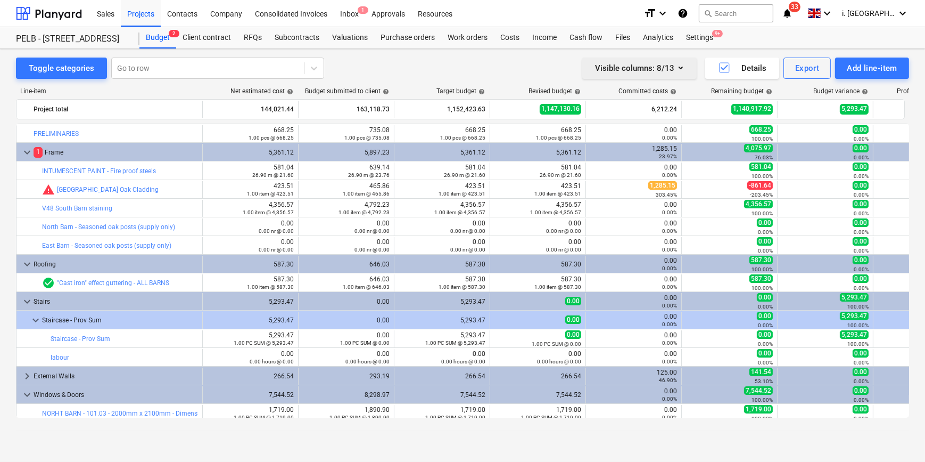
click at [670, 66] on div "Visible columns : 8/13" at bounding box center [639, 68] width 89 height 14
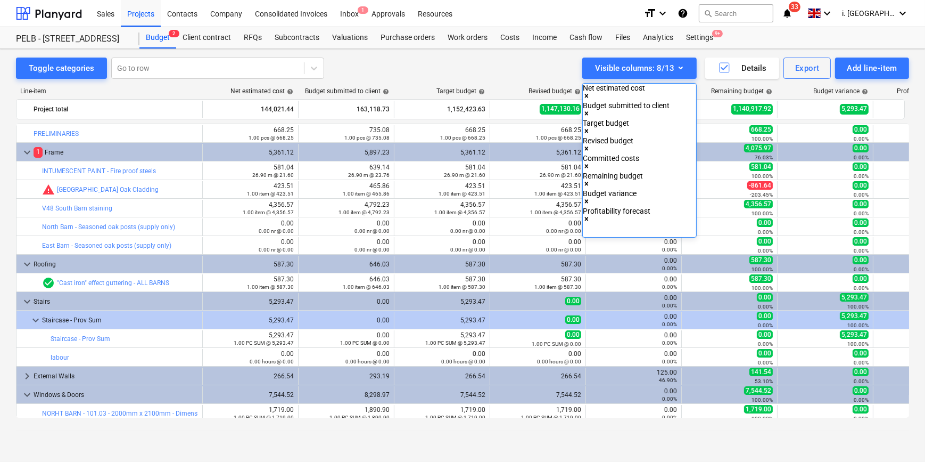
click at [590, 198] on icon "Remove Budget variance" at bounding box center [586, 201] width 7 height 7
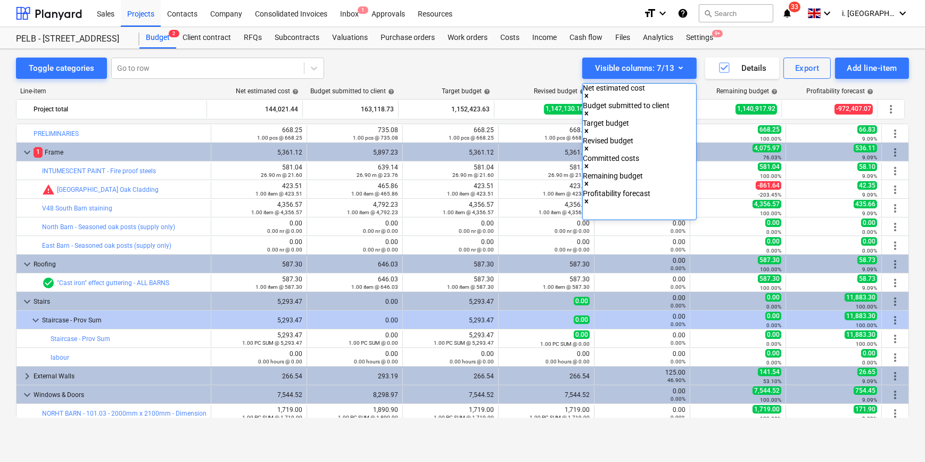
click at [521, 73] on div at bounding box center [462, 231] width 925 height 462
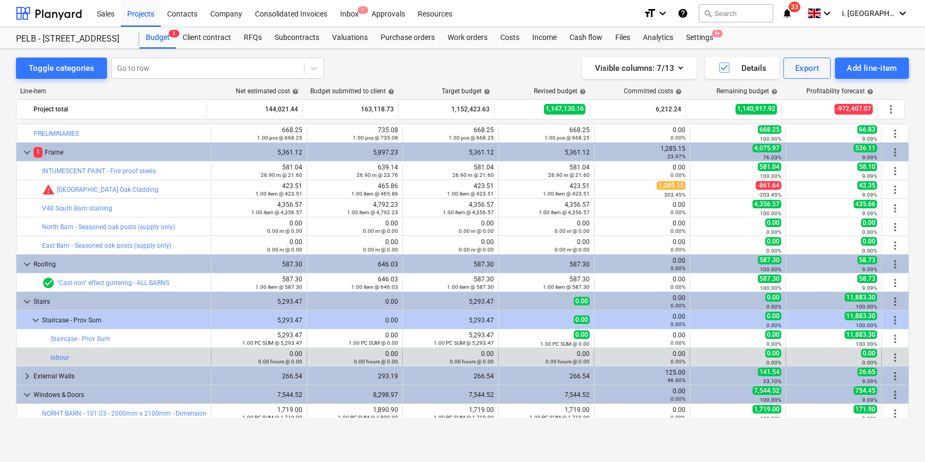
click at [450, 350] on div "0.00 0.00 hours @ 0.00" at bounding box center [472, 357] width 44 height 15
click at [459, 352] on div "0.00 0.00 hours @ 0.00" at bounding box center [472, 357] width 44 height 15
click at [494, 350] on div "edit 0.00 0.00 hours @ 0.00" at bounding box center [451, 357] width 96 height 17
click at [503, 355] on div "edit 0.00 0.00 hours @ 0.00" at bounding box center [546, 357] width 87 height 17
click at [434, 360] on div "edit 0.00 0.00 hours @ 0.00" at bounding box center [450, 357] width 87 height 17
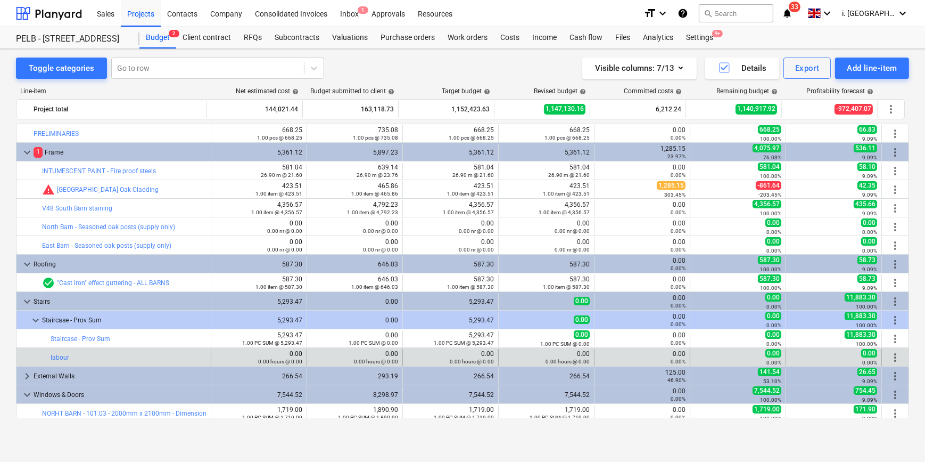
click at [453, 352] on div "0.00 0.00 hours @ 0.00" at bounding box center [472, 357] width 44 height 15
click at [551, 362] on small "0.00 hours @ 0.00" at bounding box center [568, 361] width 44 height 6
drag, startPoint x: 540, startPoint y: 356, endPoint x: 470, endPoint y: 355, distance: 70.3
click at [537, 355] on div "edit 0.00 0.00 hours @ 0.00" at bounding box center [546, 357] width 87 height 17
click at [421, 355] on div "edit 0.00 0.00 hours @ 0.00" at bounding box center [450, 357] width 87 height 17
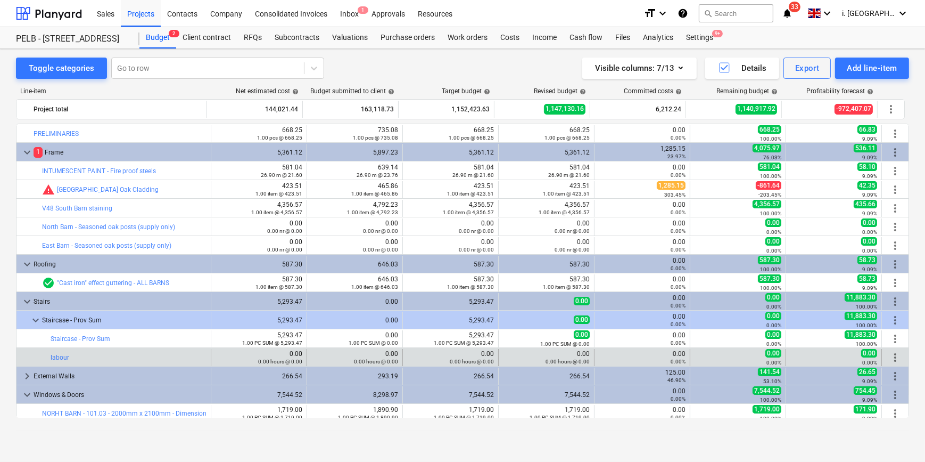
click at [437, 356] on div "edit 0.00 0.00 hours @ 0.00" at bounding box center [450, 357] width 87 height 17
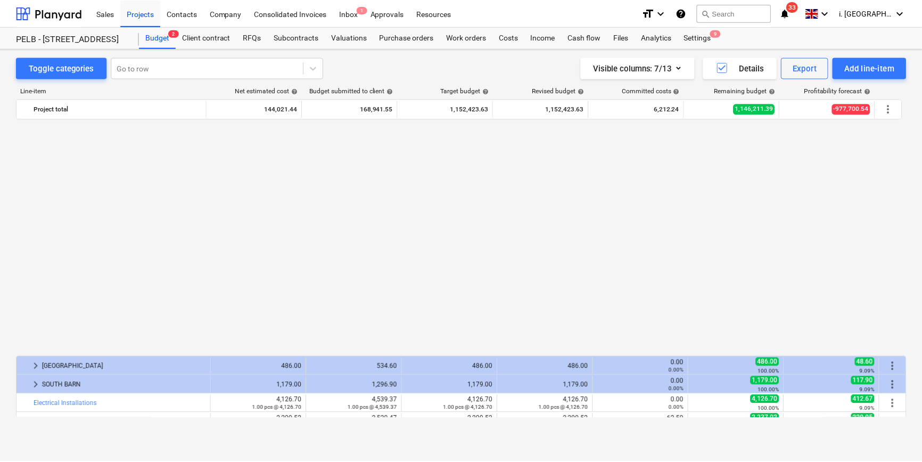
scroll to position [917, 0]
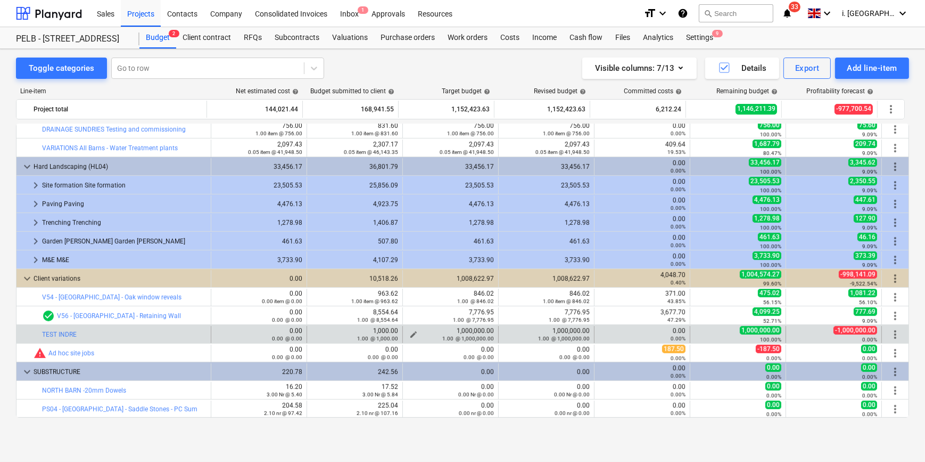
click at [412, 330] on span "edit" at bounding box center [413, 334] width 9 height 9
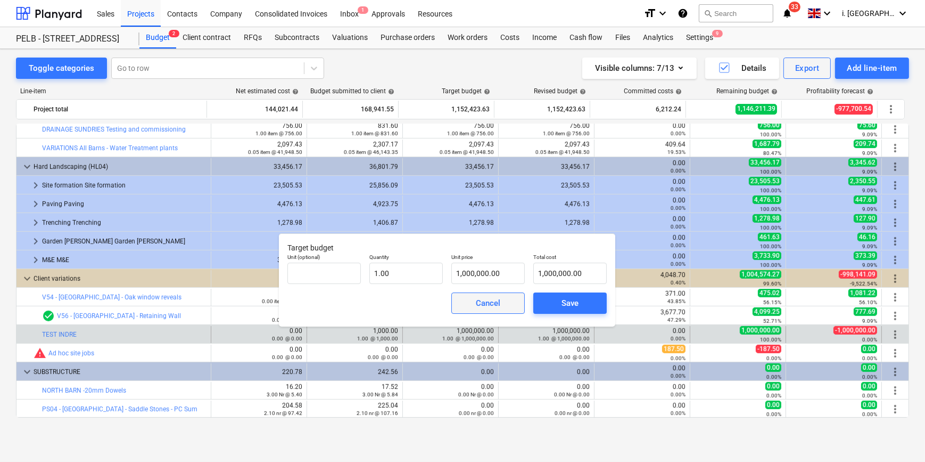
click at [513, 303] on button "Cancel" at bounding box center [487, 302] width 73 height 21
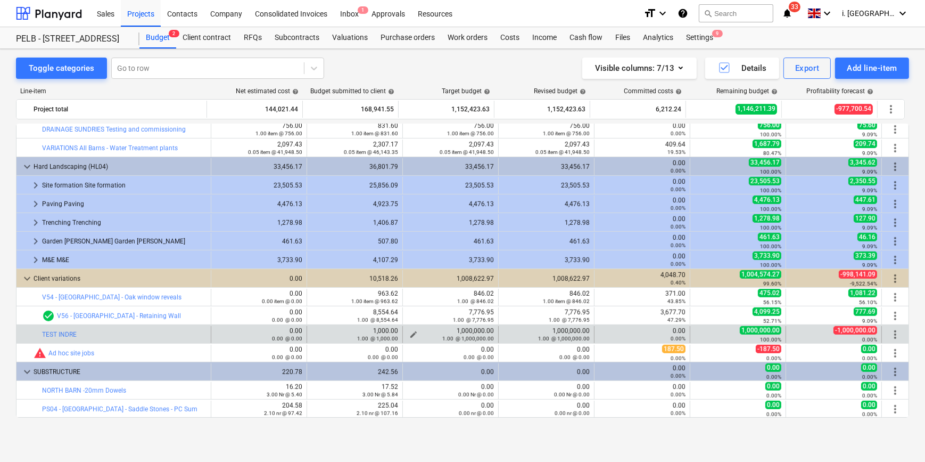
click at [409, 331] on span "edit" at bounding box center [413, 334] width 9 height 9
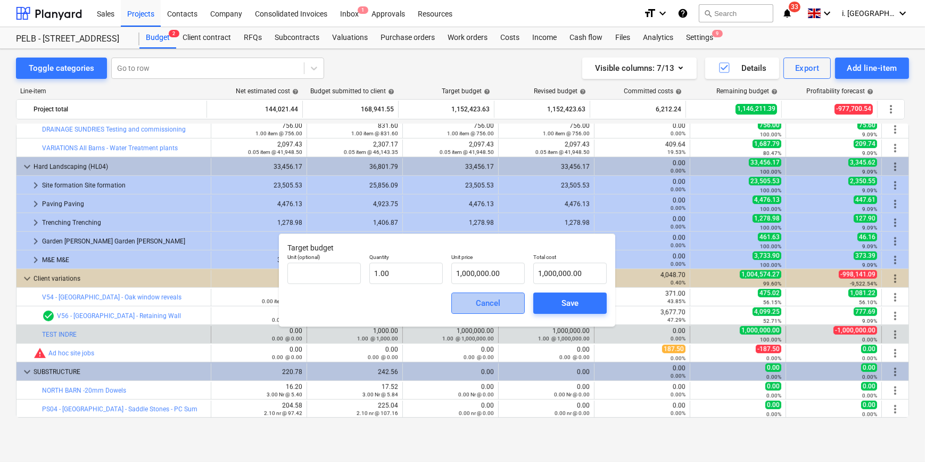
click at [486, 303] on div "Cancel" at bounding box center [488, 303] width 24 height 14
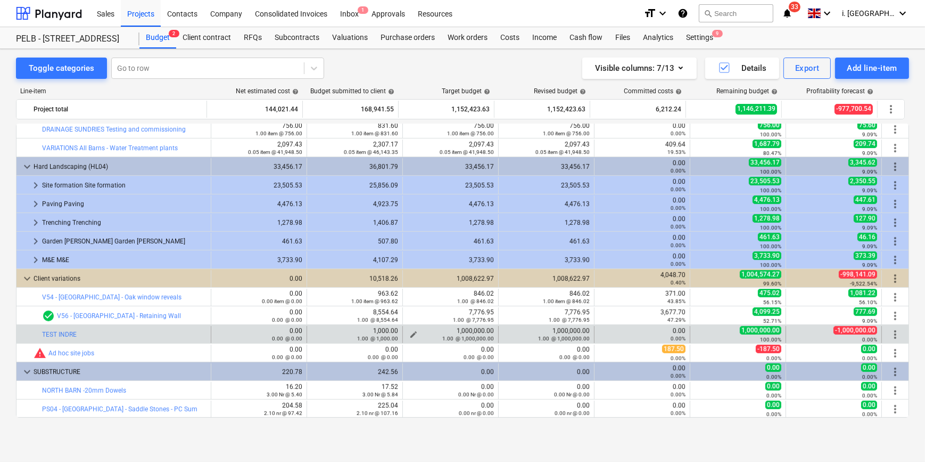
click at [410, 334] on div "1.00 @ 1,000,000.00" at bounding box center [450, 337] width 87 height 7
click at [409, 333] on span "edit" at bounding box center [413, 334] width 9 height 9
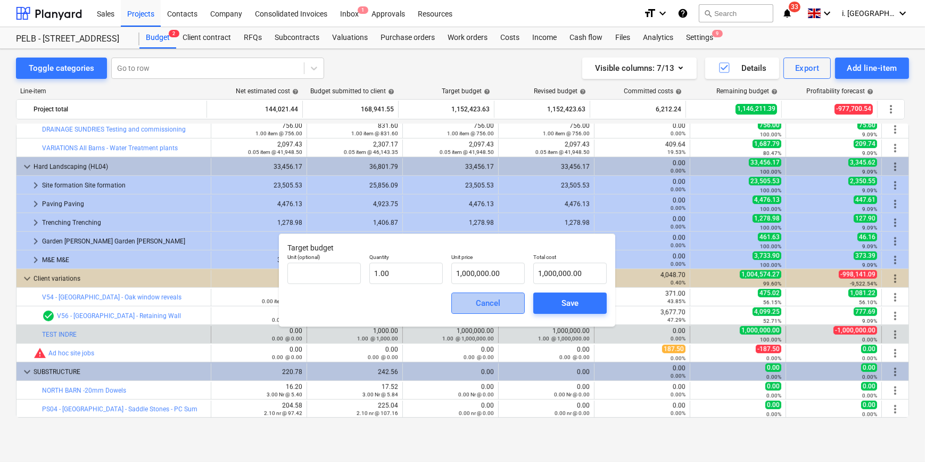
click at [492, 302] on div "Cancel" at bounding box center [488, 303] width 24 height 14
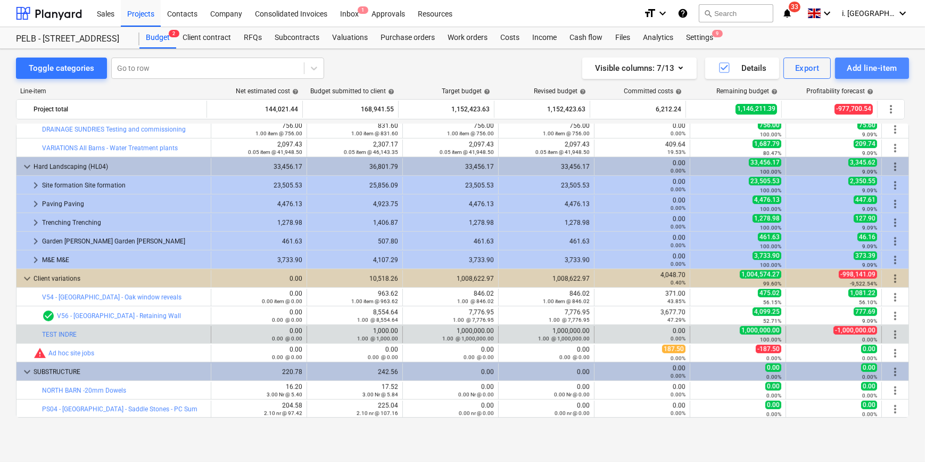
click at [860, 64] on div "Add line-item" at bounding box center [872, 68] width 51 height 14
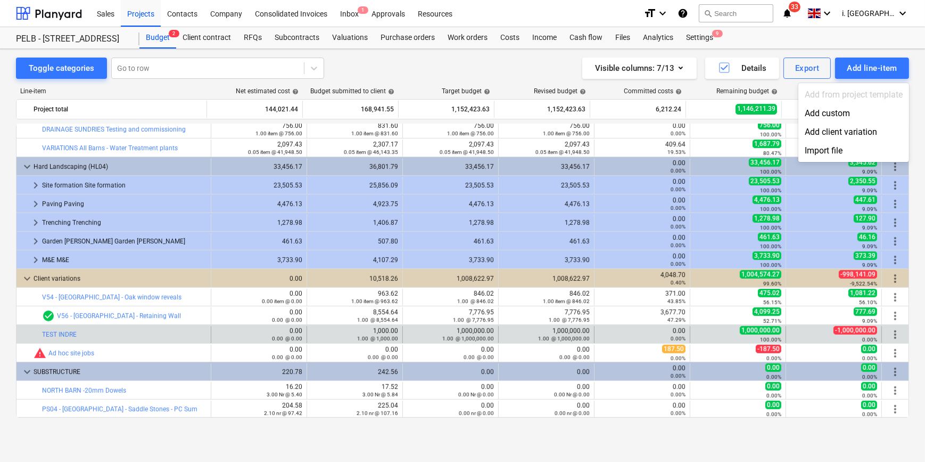
click at [451, 311] on div at bounding box center [462, 231] width 925 height 462
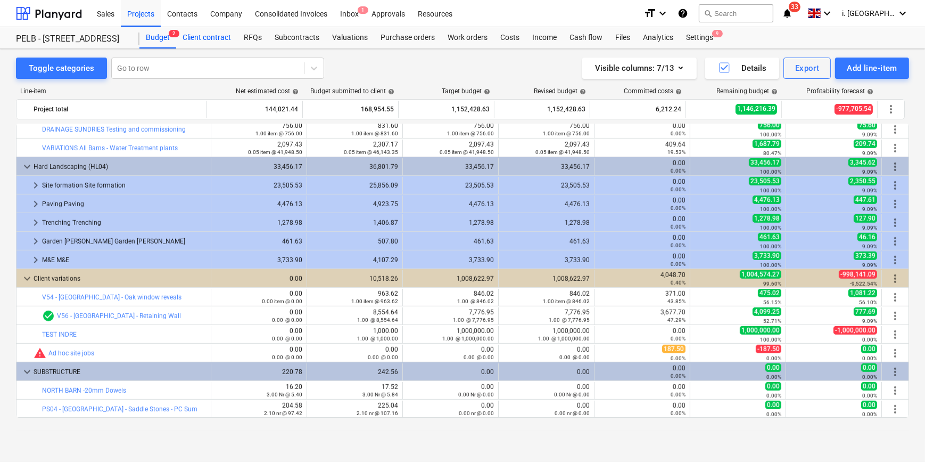
click at [225, 36] on div "Client contract" at bounding box center [206, 37] width 61 height 21
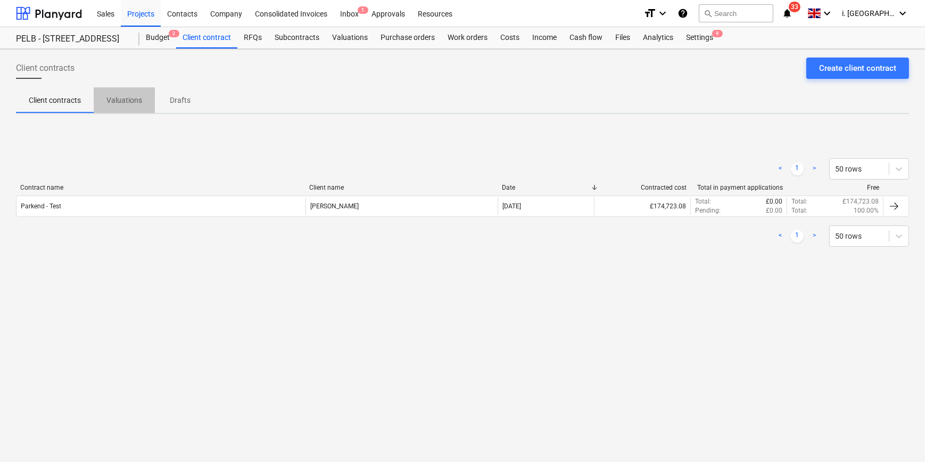
click at [133, 101] on p "Valuations" at bounding box center [124, 100] width 36 height 11
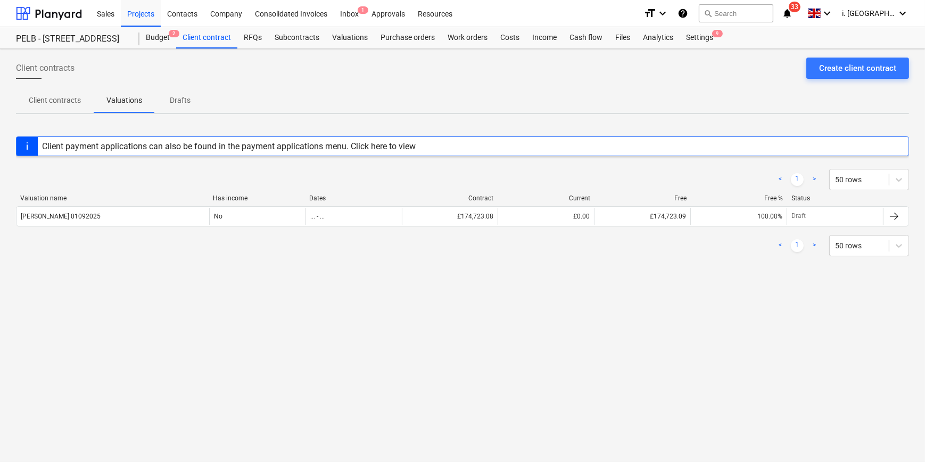
drag, startPoint x: 375, startPoint y: 97, endPoint x: 228, endPoint y: 75, distance: 148.7
click at [352, 98] on div "Client contracts Valuations Drafts" at bounding box center [462, 100] width 893 height 26
click at [878, 68] on div "Create client contract" at bounding box center [857, 68] width 77 height 14
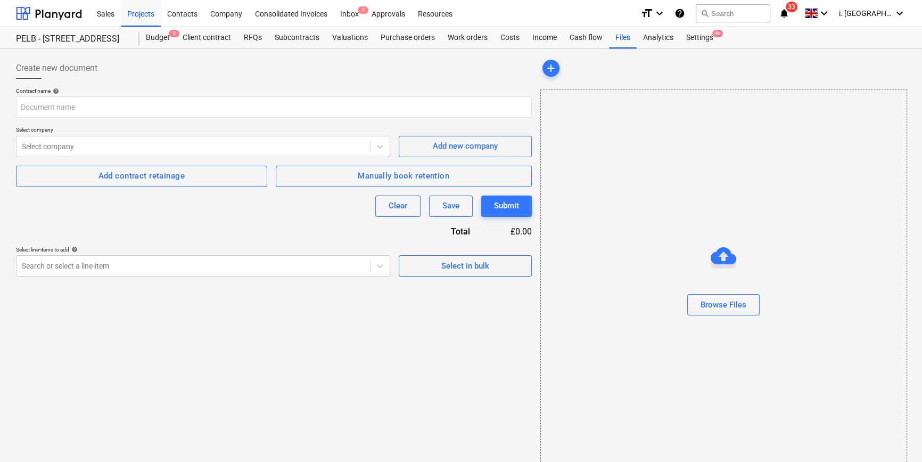
click at [292, 253] on p "Select line-items to add help" at bounding box center [203, 250] width 374 height 9
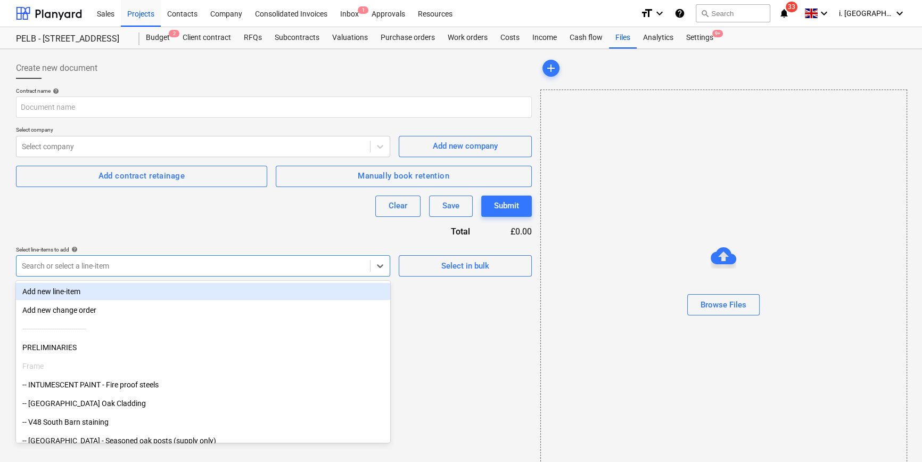
click at [290, 259] on div "Search or select a line-item" at bounding box center [194, 265] width 354 height 15
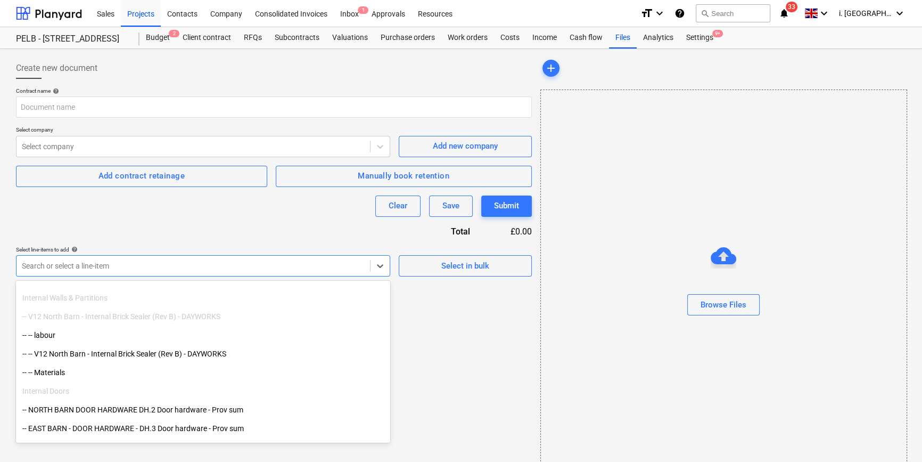
scroll to position [419, 0]
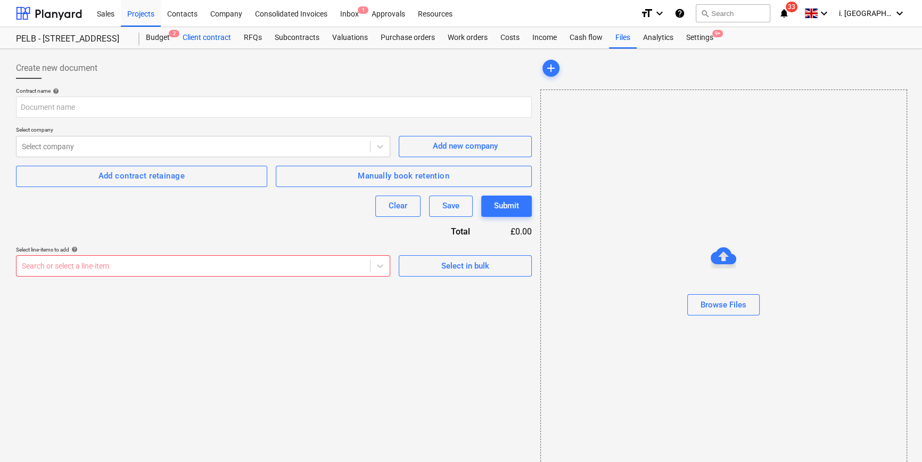
click at [228, 28] on div "Client contract" at bounding box center [206, 37] width 61 height 21
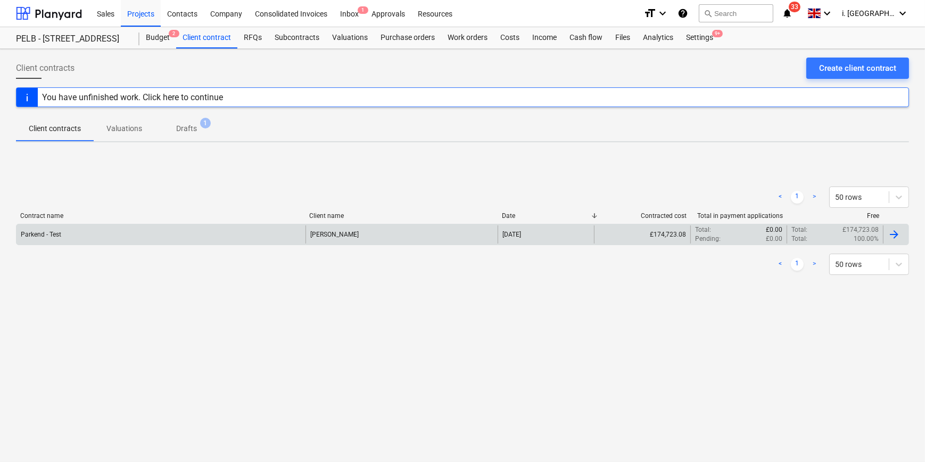
click at [220, 234] on div "Parkend - Test" at bounding box center [161, 234] width 289 height 18
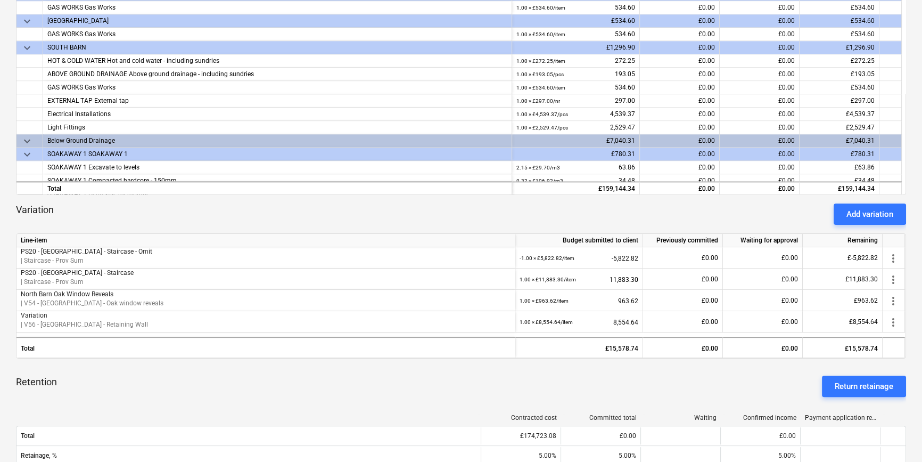
scroll to position [289, 0]
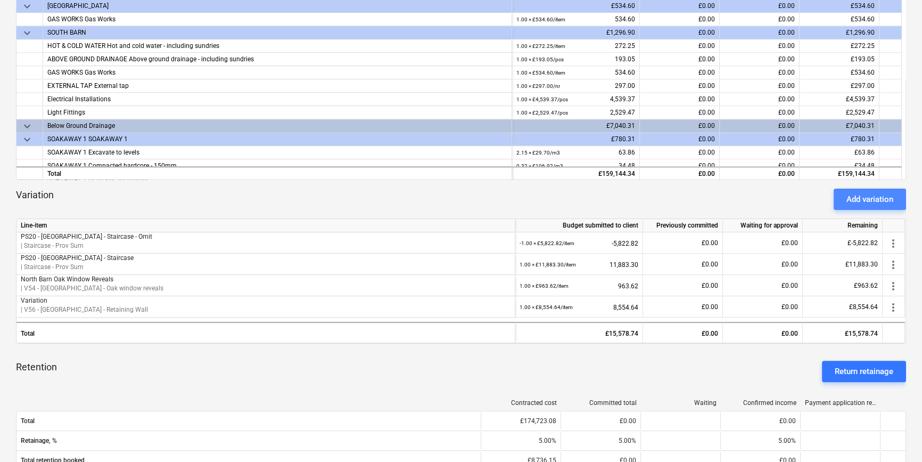
click at [868, 202] on div "Add variation" at bounding box center [870, 199] width 47 height 14
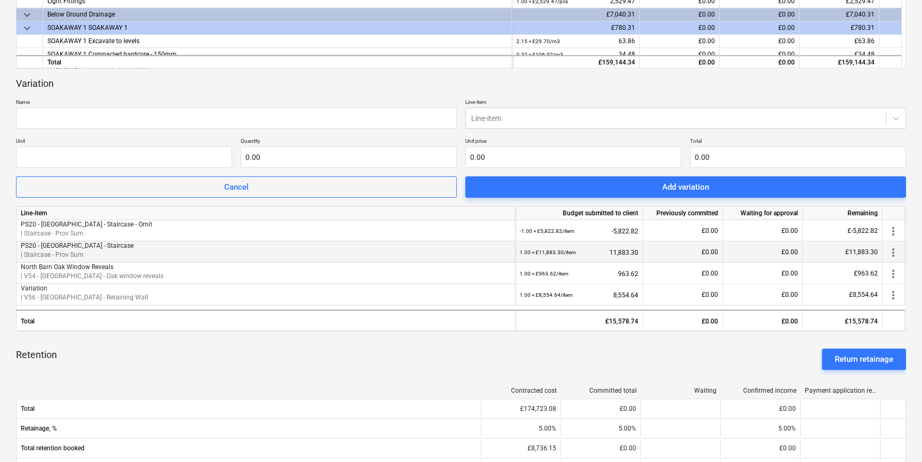
scroll to position [403, 0]
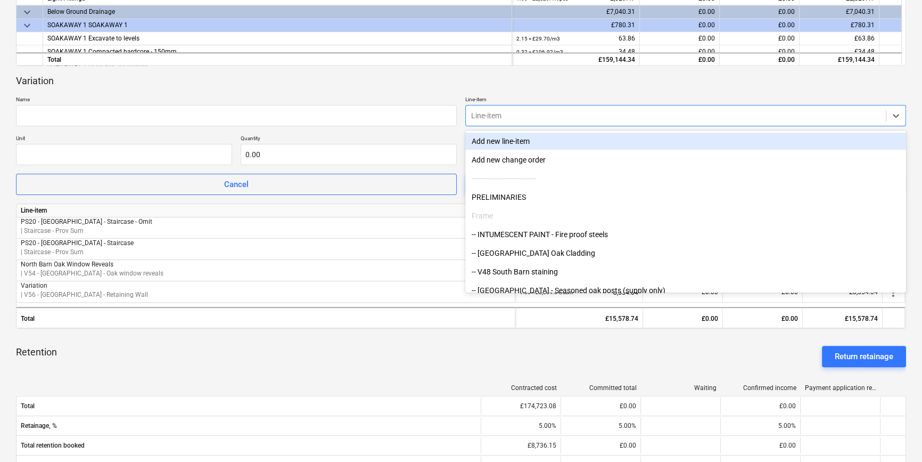
click at [871, 105] on div "Line-item" at bounding box center [685, 115] width 441 height 21
click at [875, 117] on div at bounding box center [675, 115] width 409 height 11
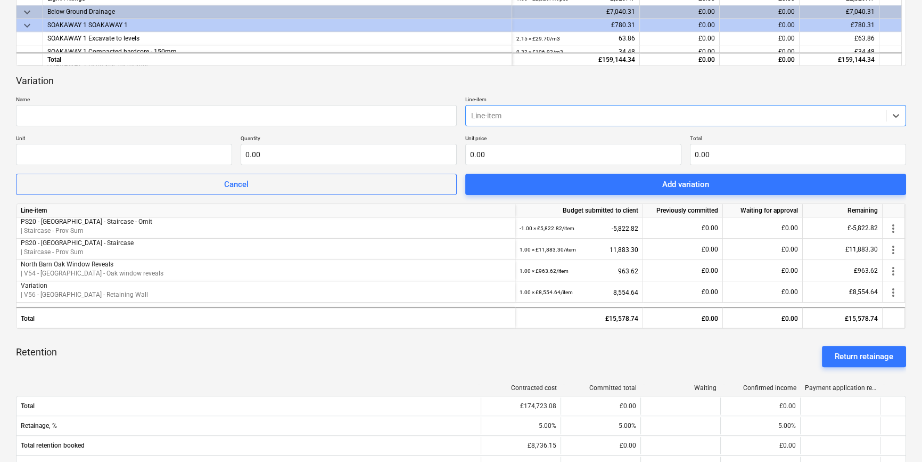
click at [875, 117] on div at bounding box center [675, 115] width 409 height 11
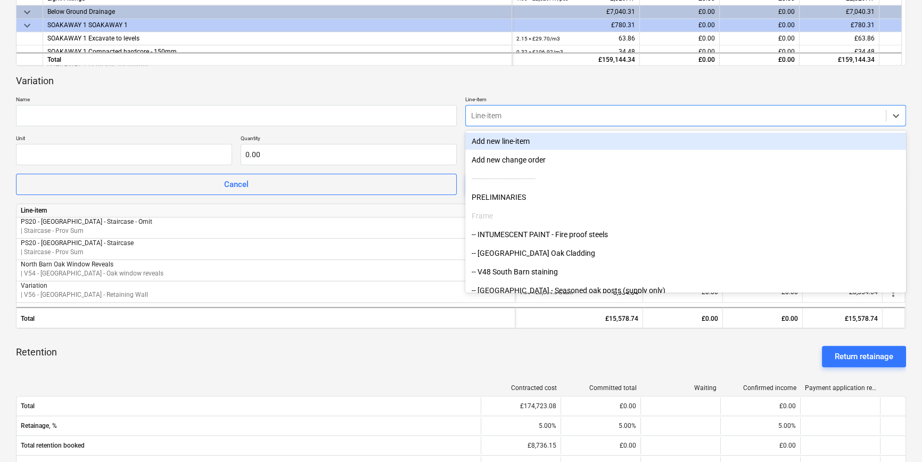
click at [458, 86] on div "Variation" at bounding box center [461, 81] width 890 height 13
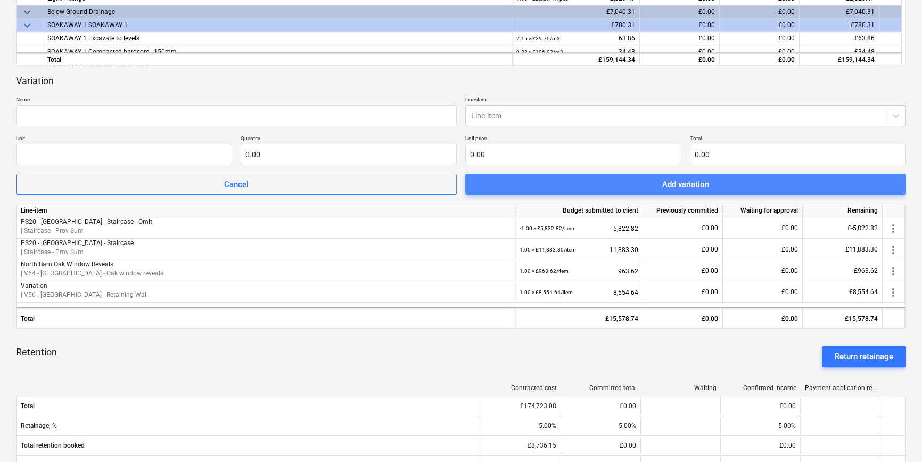
click at [704, 184] on div "Add variation" at bounding box center [685, 184] width 47 height 14
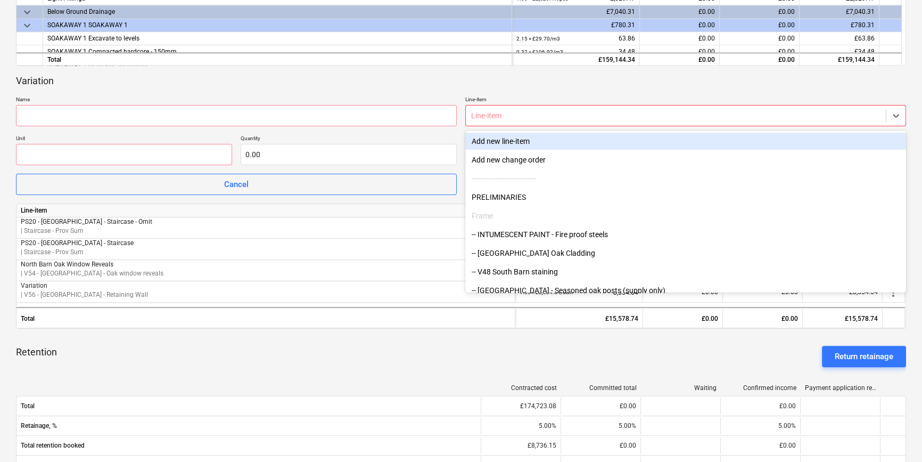
click at [537, 117] on div at bounding box center [675, 115] width 409 height 11
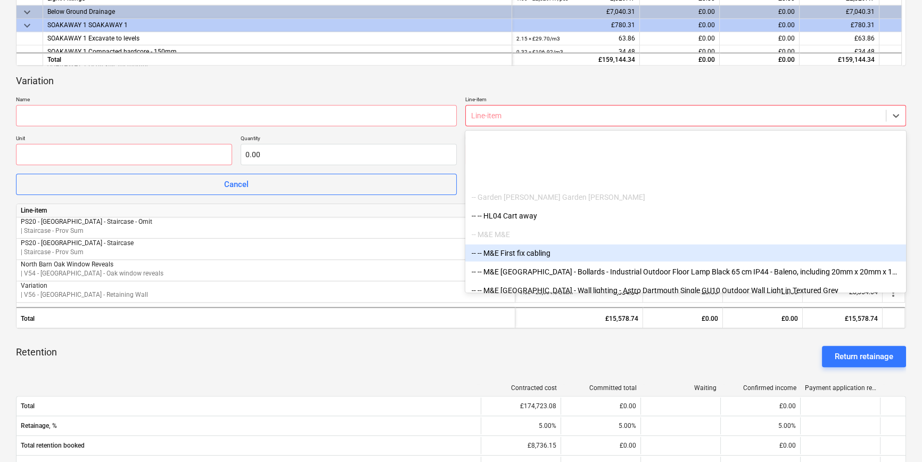
scroll to position [3494, 0]
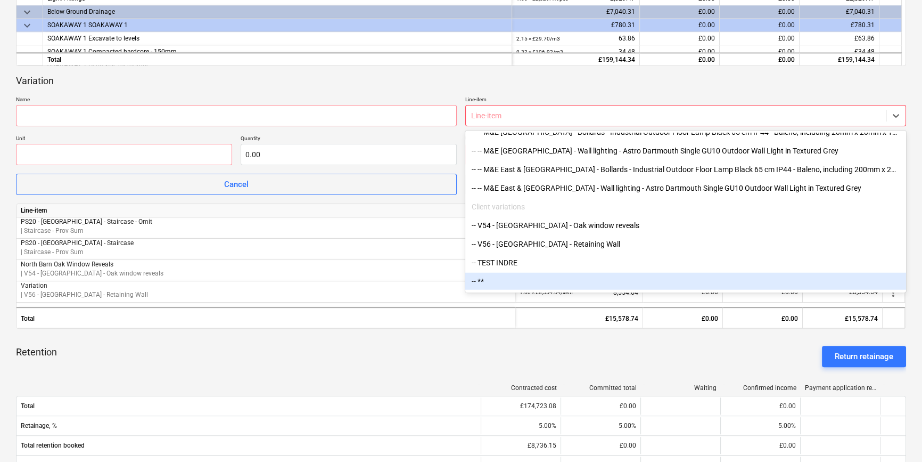
click at [557, 278] on div "-- **" at bounding box center [685, 281] width 441 height 17
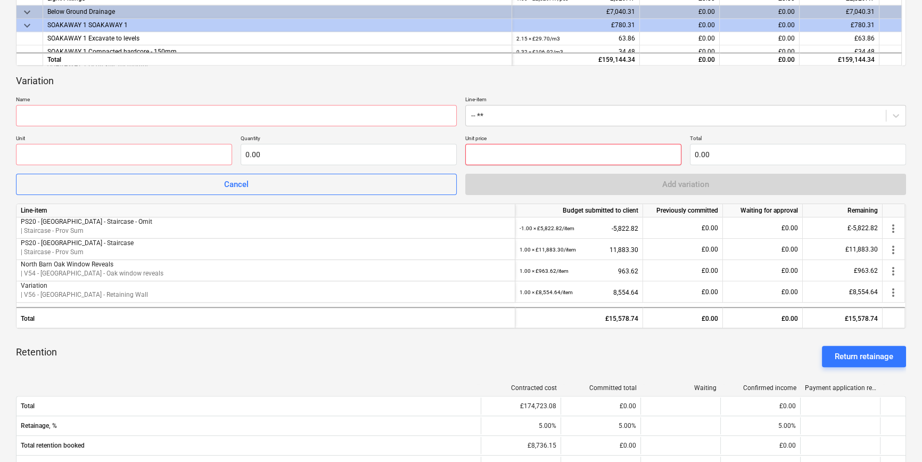
click at [537, 149] on input "text" at bounding box center [573, 154] width 216 height 21
type input "0.00"
click at [350, 154] on input "text" at bounding box center [349, 154] width 216 height 21
type input "0.00"
click at [139, 149] on input "text" at bounding box center [124, 154] width 216 height 21
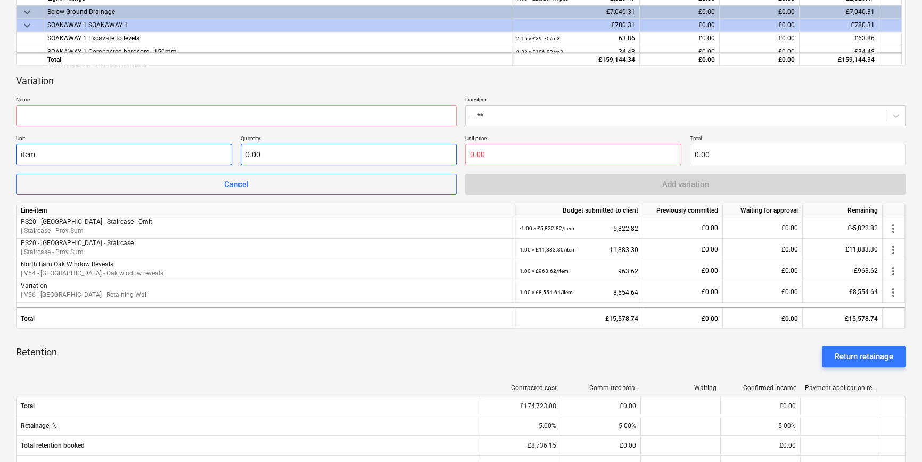
type input "item"
click at [265, 160] on input "text" at bounding box center [349, 154] width 216 height 21
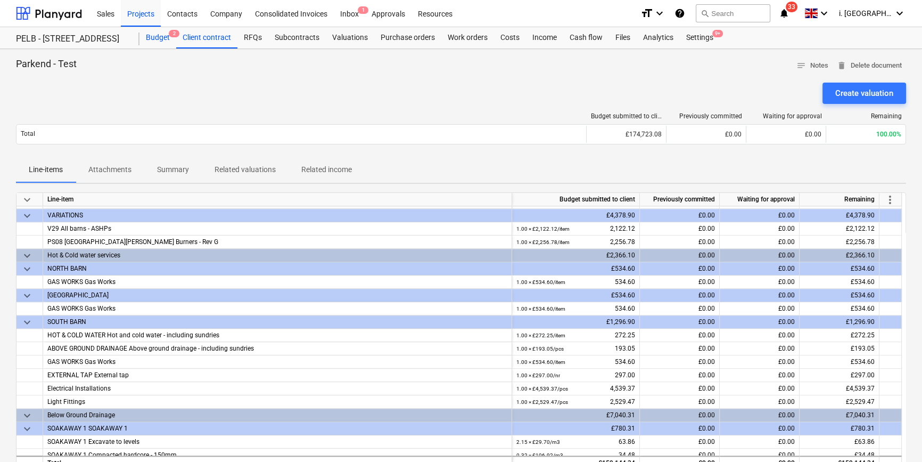
type input "0.00"
click at [151, 34] on div "Budget 2" at bounding box center [157, 37] width 37 height 21
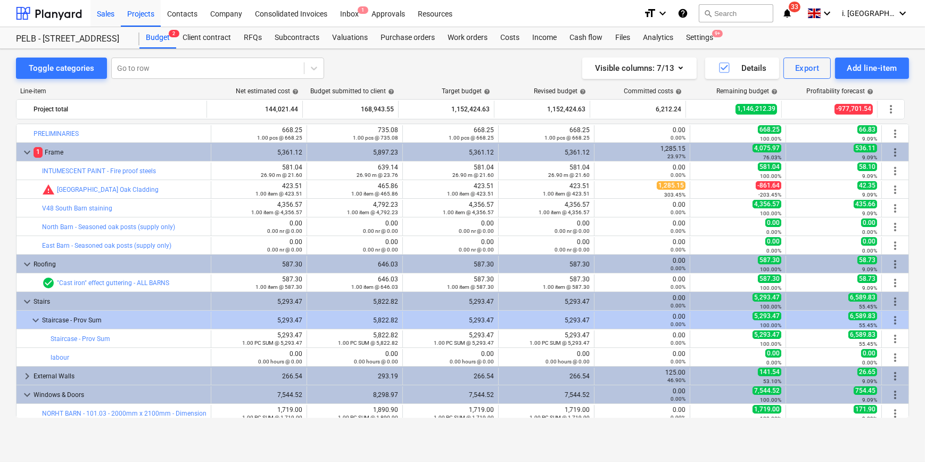
click at [112, 17] on div "Sales" at bounding box center [106, 12] width 30 height 27
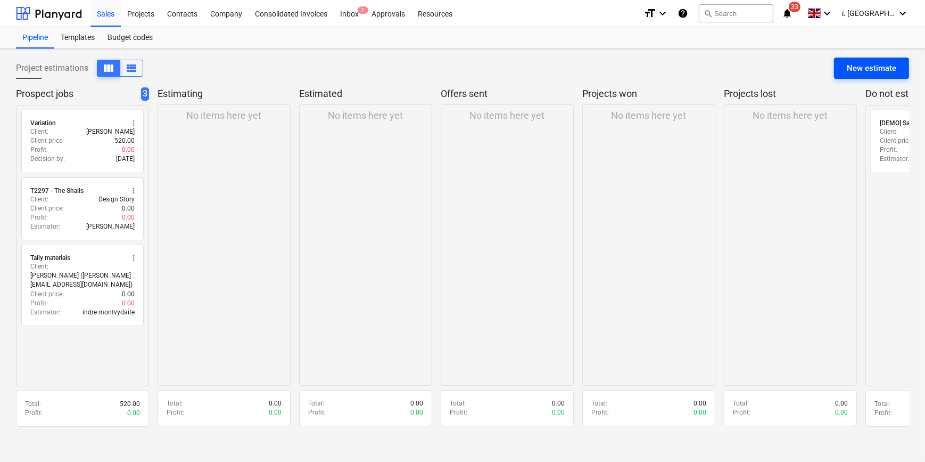
click at [878, 69] on div "New estimate" at bounding box center [872, 68] width 50 height 14
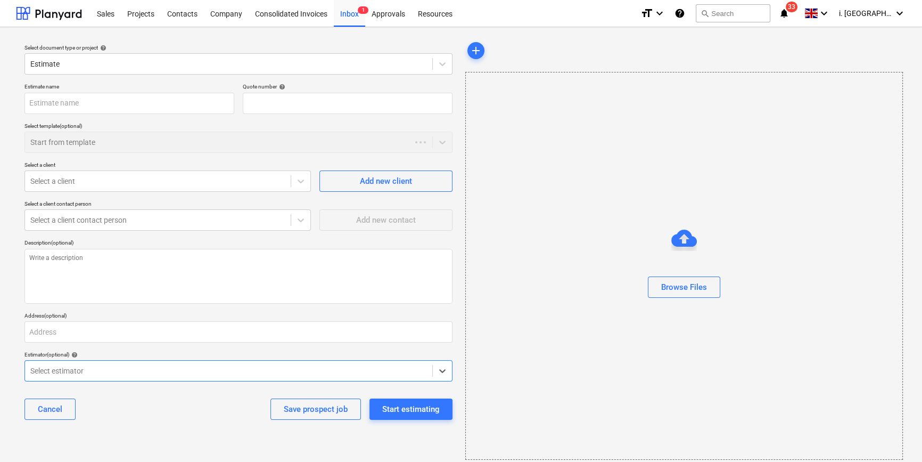
type textarea "x"
type input "QU-0048"
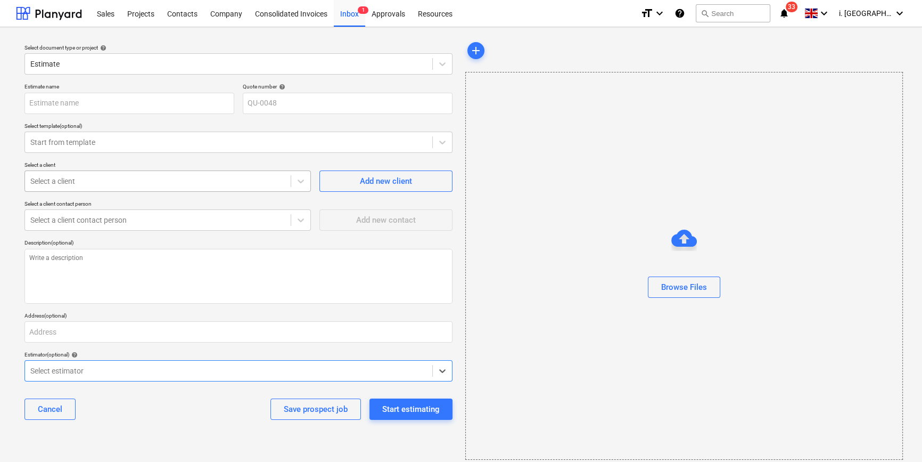
click at [174, 180] on div at bounding box center [157, 181] width 255 height 11
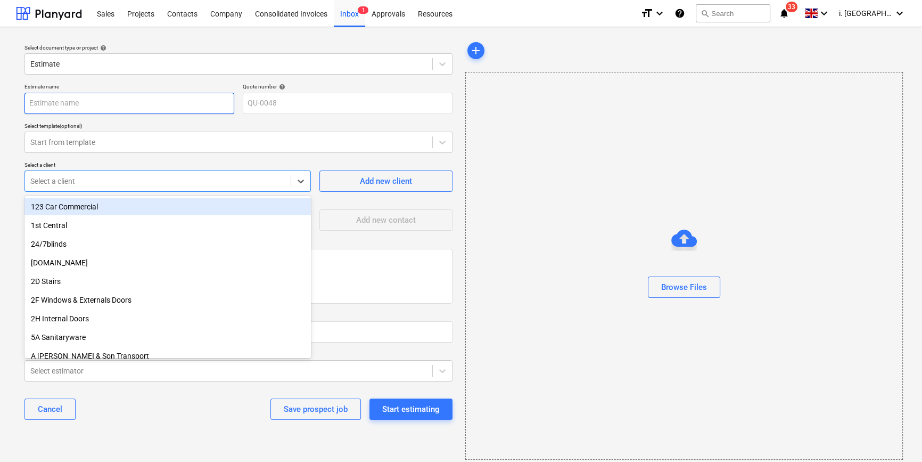
click at [63, 101] on input "text" at bounding box center [129, 103] width 210 height 21
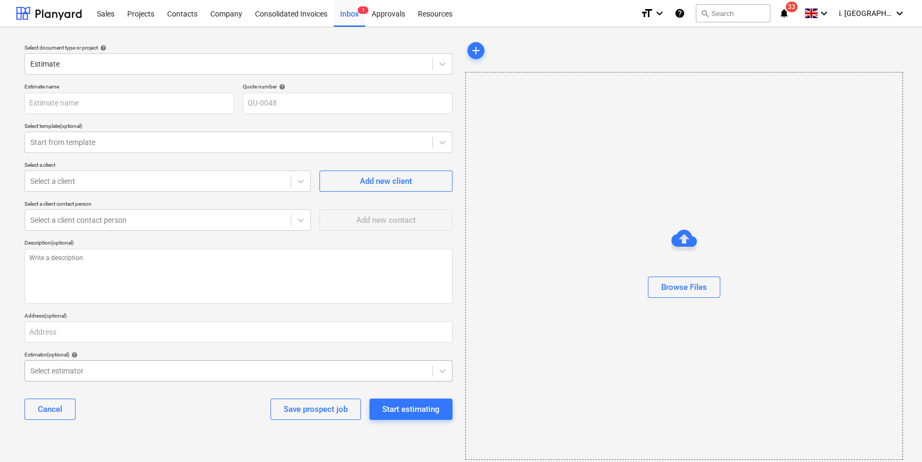
click at [224, 366] on div at bounding box center [228, 370] width 397 height 11
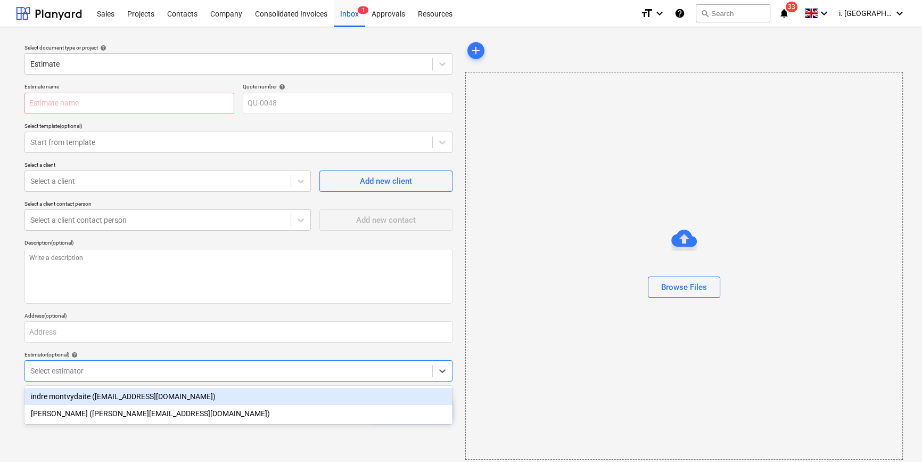
click at [224, 366] on div at bounding box center [228, 370] width 397 height 11
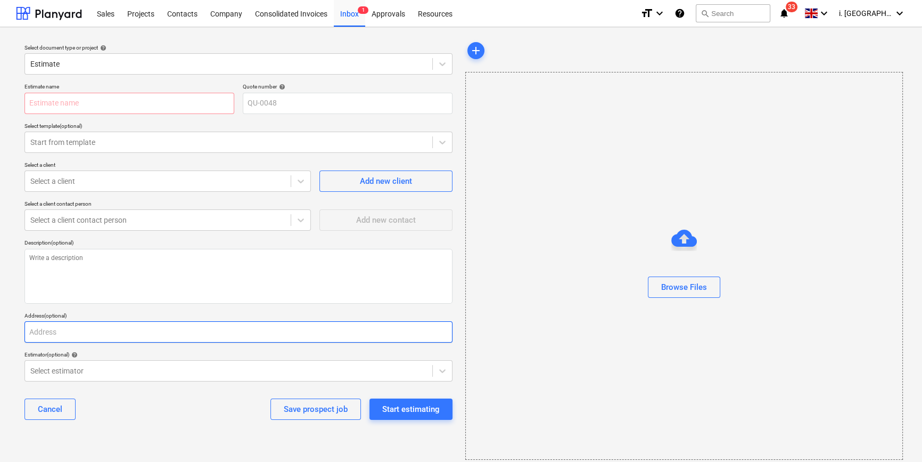
click at [217, 335] on input "text" at bounding box center [238, 331] width 428 height 21
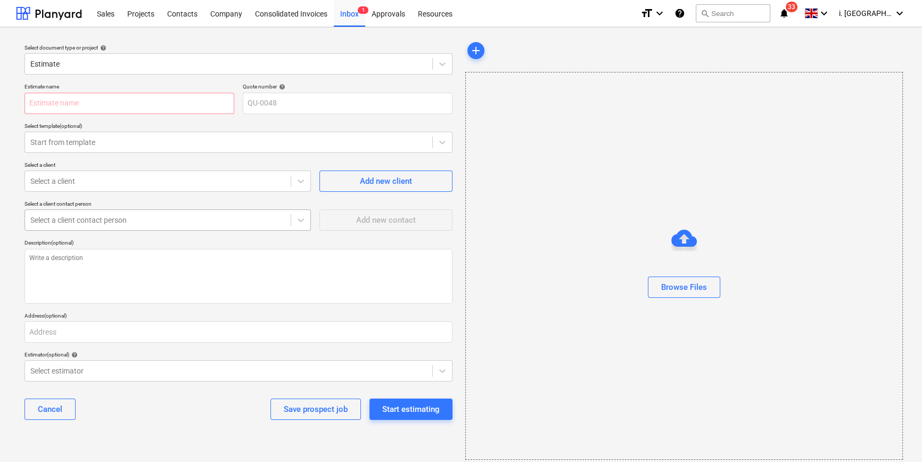
click at [224, 226] on div "Select a client contact person" at bounding box center [158, 219] width 266 height 15
click at [204, 109] on input "text" at bounding box center [129, 103] width 210 height 21
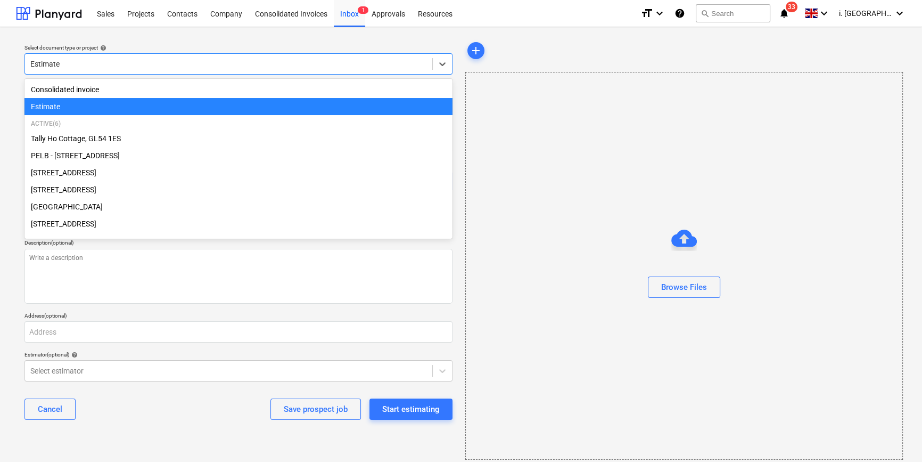
click at [194, 60] on div at bounding box center [228, 64] width 397 height 11
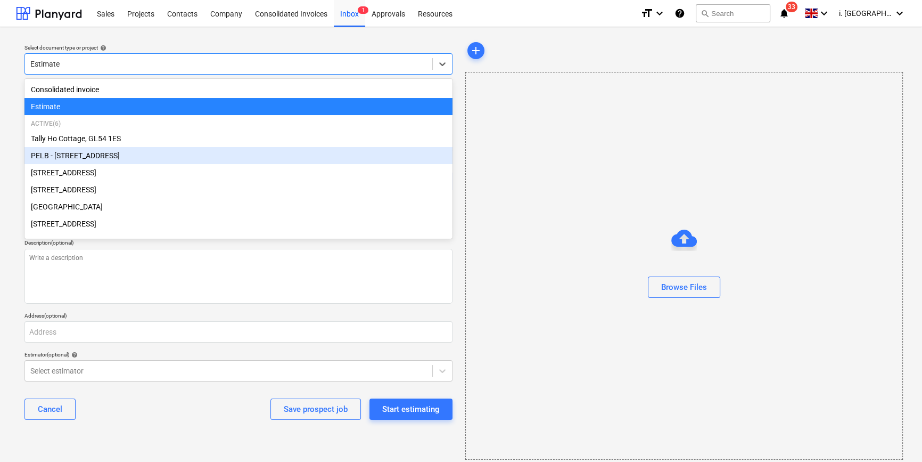
click at [85, 158] on div "PELB - [STREET_ADDRESS]" at bounding box center [238, 155] width 428 height 17
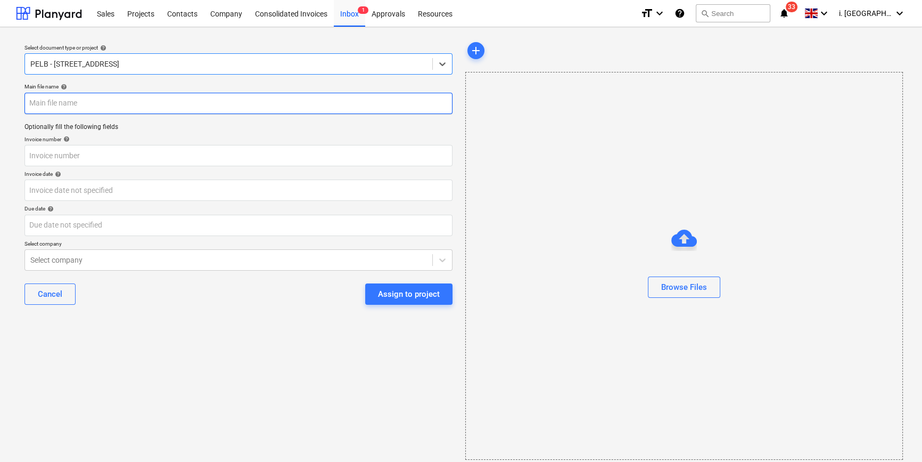
click at [107, 105] on input "text" at bounding box center [238, 103] width 428 height 21
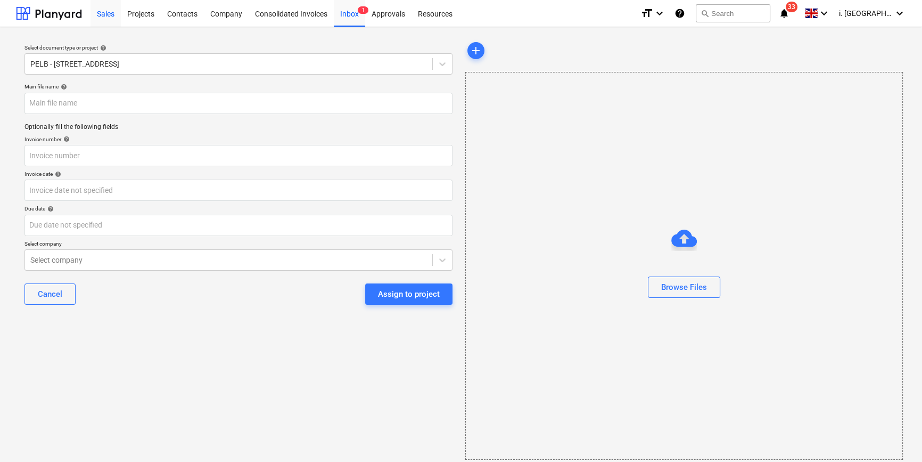
click at [105, 13] on div "Sales" at bounding box center [106, 12] width 30 height 27
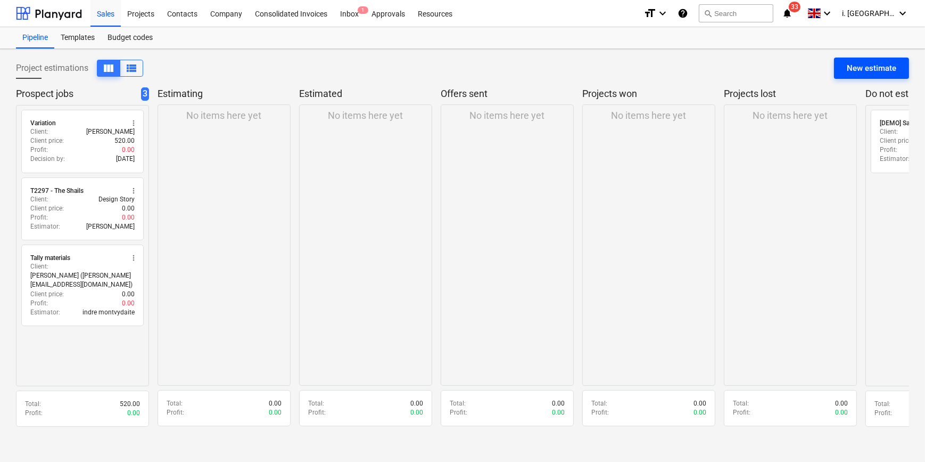
click at [866, 70] on div "New estimate" at bounding box center [872, 68] width 50 height 14
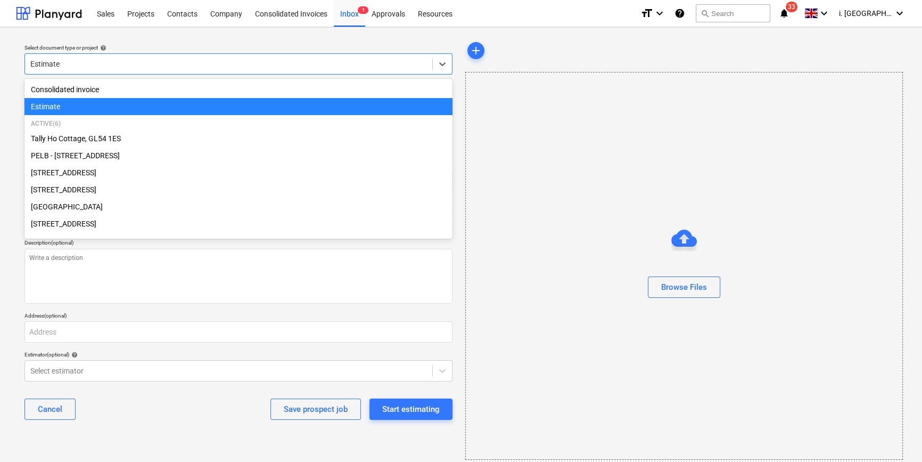
click at [134, 64] on div at bounding box center [228, 64] width 397 height 11
click at [93, 104] on div "Estimate" at bounding box center [238, 106] width 428 height 17
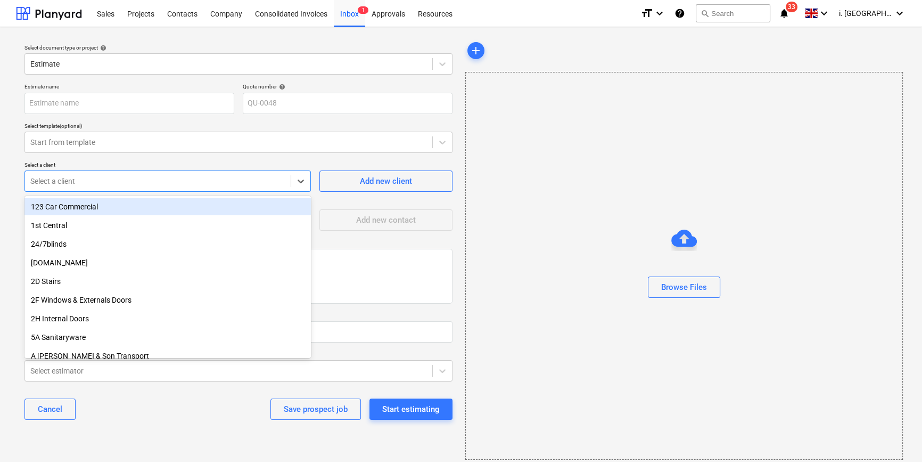
click at [128, 179] on div at bounding box center [157, 181] width 255 height 11
click at [129, 128] on div "Select template (optional)" at bounding box center [238, 125] width 428 height 7
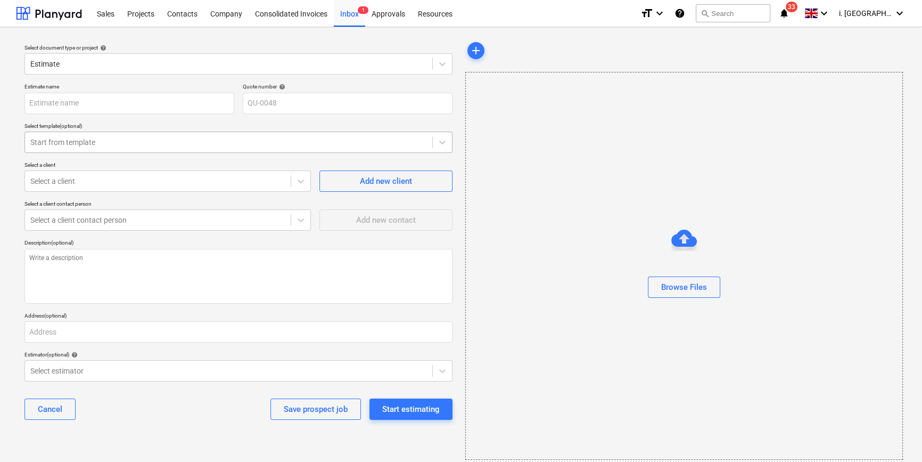
click at [132, 135] on div "Start from template" at bounding box center [228, 142] width 407 height 15
click at [137, 133] on div "Start from template" at bounding box center [238, 142] width 428 height 21
click at [128, 106] on input "text" at bounding box center [129, 103] width 210 height 21
click at [106, 18] on div "Sales" at bounding box center [106, 12] width 30 height 27
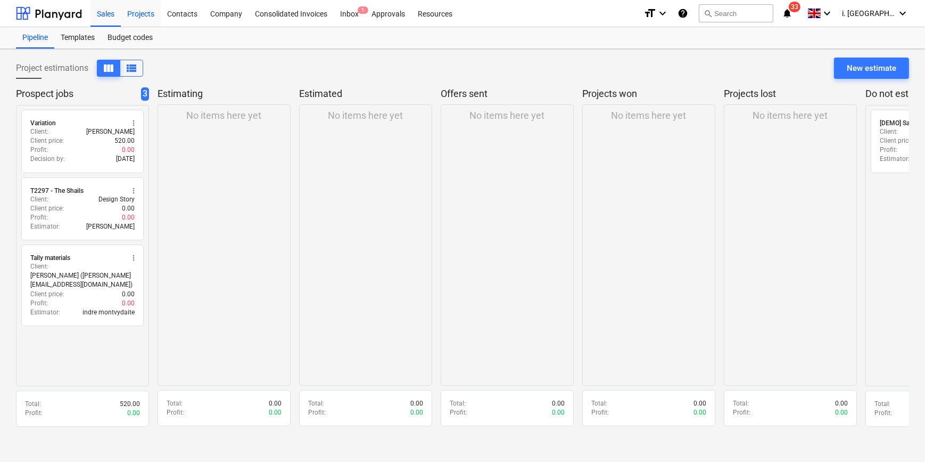
click at [129, 15] on div "Projects" at bounding box center [141, 12] width 40 height 27
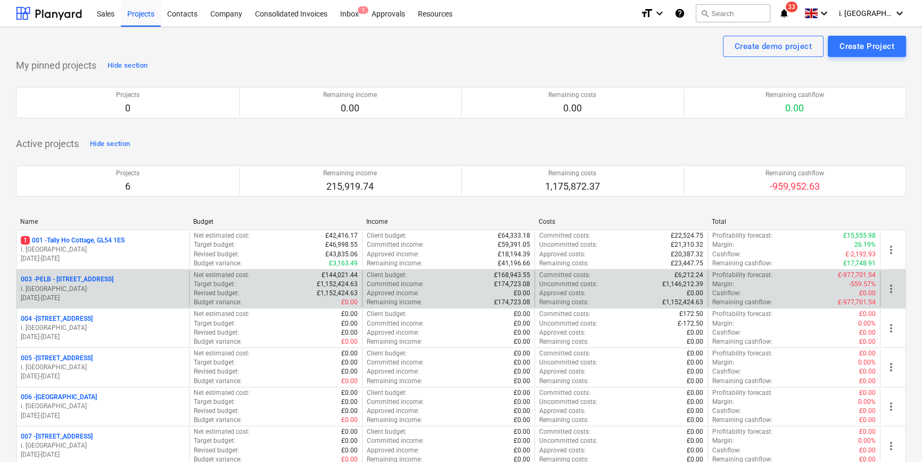
click at [113, 280] on p "003 - PELB - Castle lane, Moreton Valence, GL2 7NE" at bounding box center [67, 279] width 93 height 9
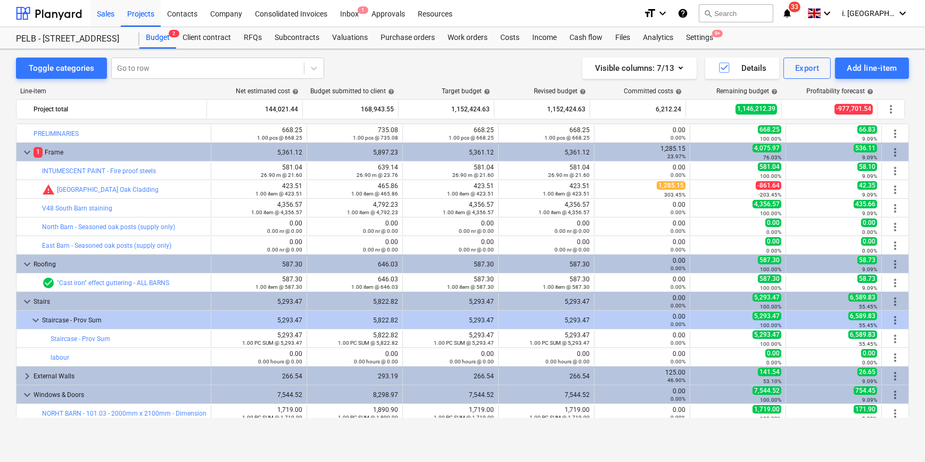
click at [100, 20] on div "Sales" at bounding box center [106, 12] width 30 height 27
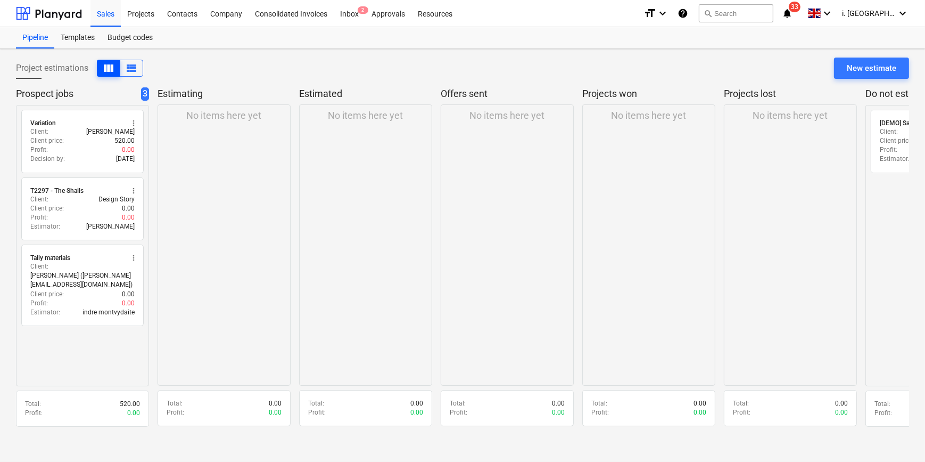
click at [108, 64] on span "view_column" at bounding box center [108, 68] width 13 height 13
click at [129, 71] on span "view_list" at bounding box center [131, 68] width 13 height 13
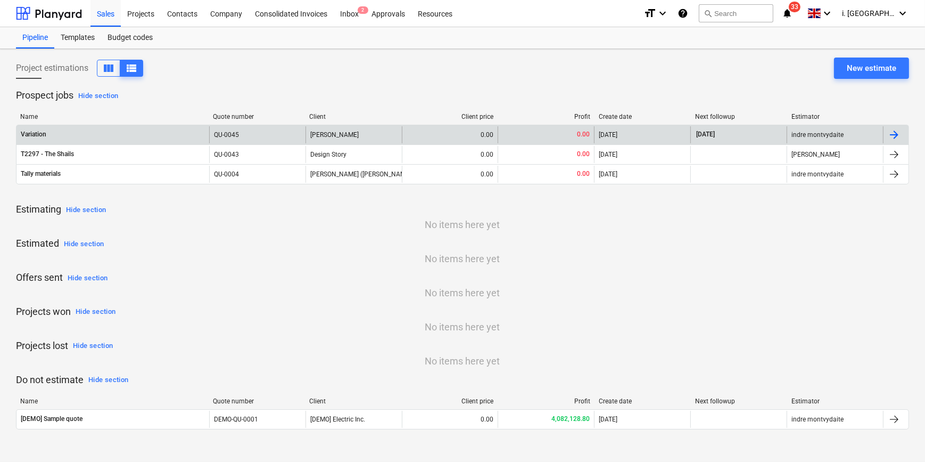
click at [109, 132] on div "Variation" at bounding box center [113, 134] width 193 height 17
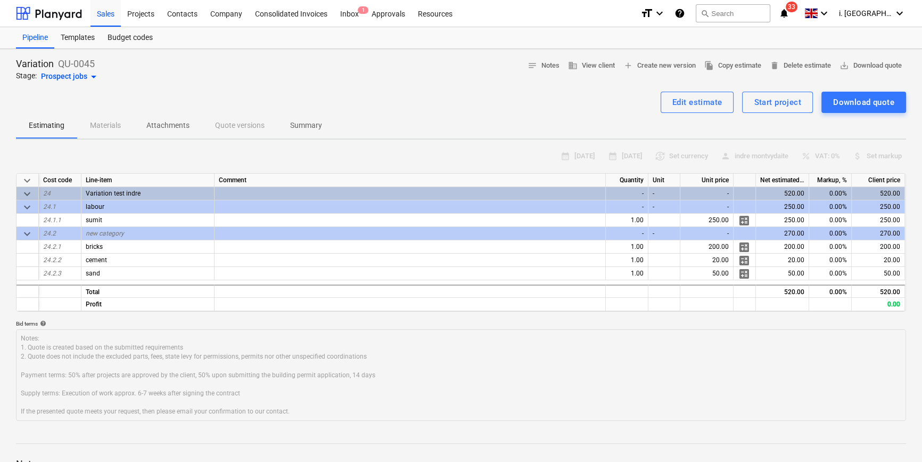
click at [88, 73] on span "arrow_drop_down" at bounding box center [93, 76] width 13 height 13
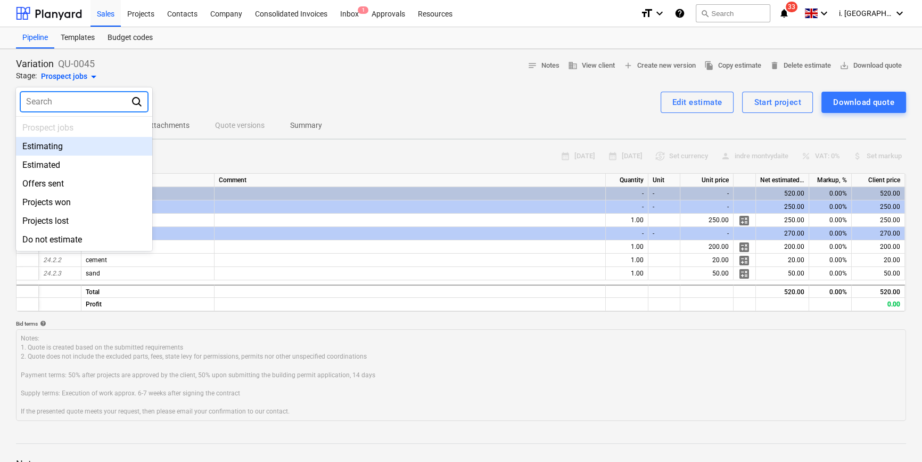
click at [71, 144] on div "Estimating" at bounding box center [84, 146] width 136 height 19
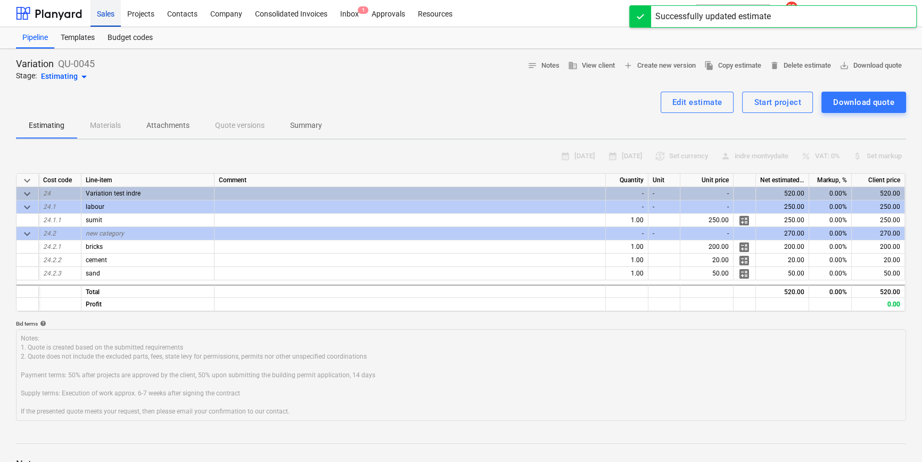
click at [117, 22] on div "Sales" at bounding box center [106, 12] width 30 height 27
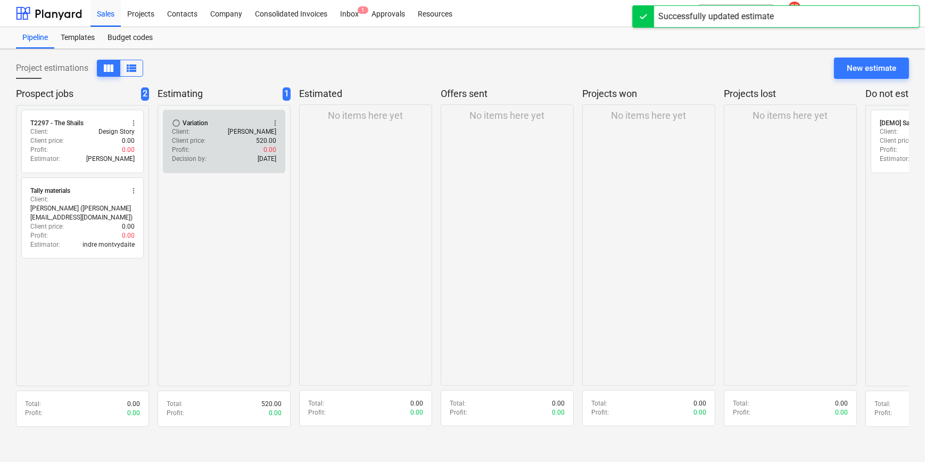
click at [213, 146] on div "Profit : 0.00" at bounding box center [224, 149] width 104 height 9
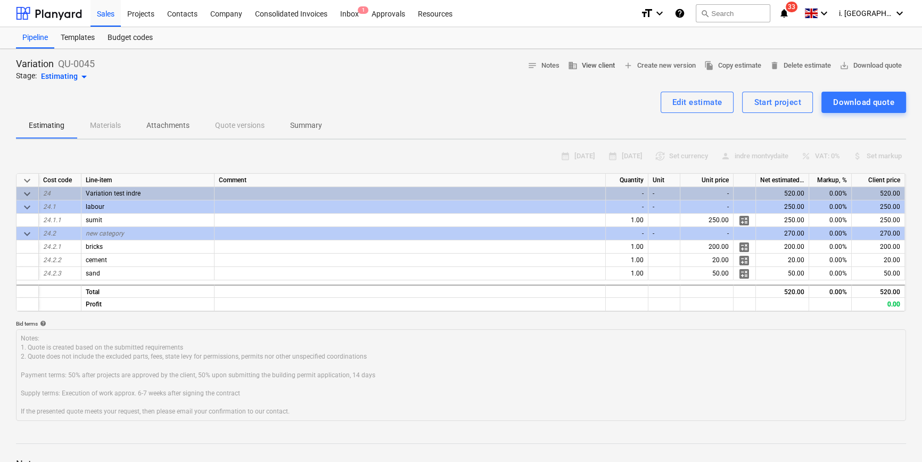
click at [586, 66] on span "business View client" at bounding box center [591, 66] width 47 height 12
type textarea "x"
click at [757, 101] on div "Start project" at bounding box center [777, 102] width 47 height 14
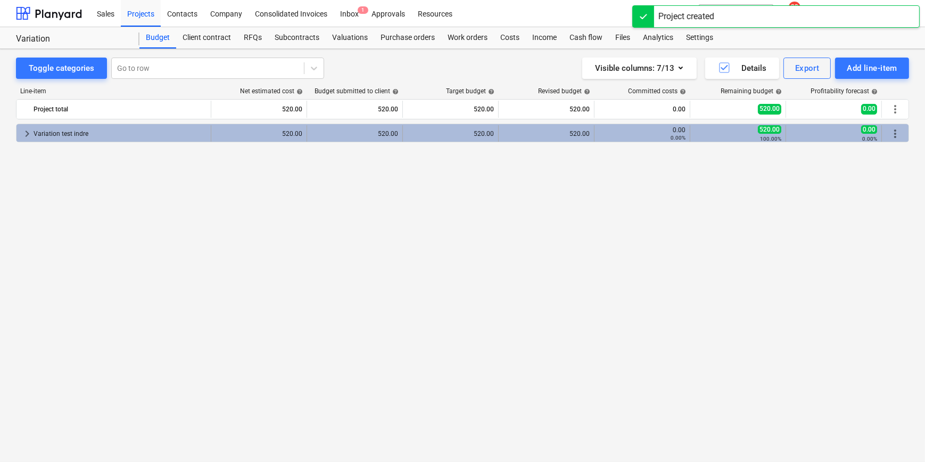
click at [23, 134] on span "keyboard_arrow_right" at bounding box center [27, 133] width 13 height 13
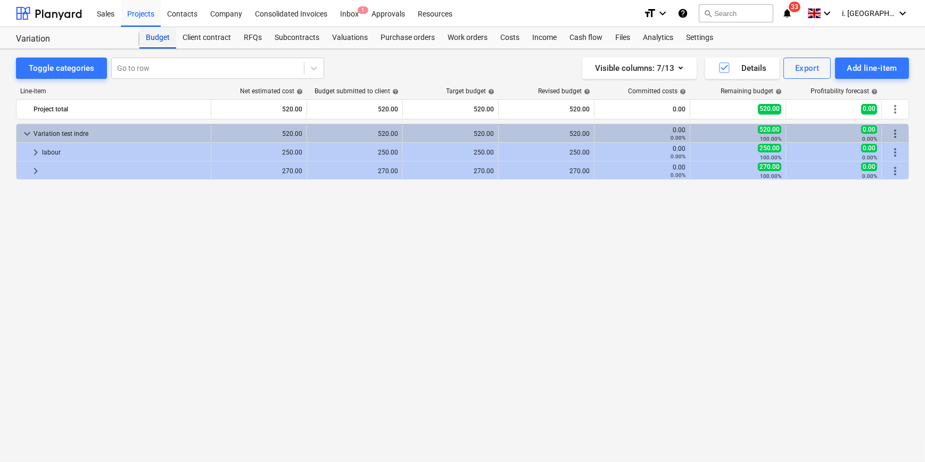
click at [160, 32] on div "Budget" at bounding box center [157, 37] width 37 height 21
click at [165, 37] on div "Budget" at bounding box center [157, 37] width 37 height 21
click at [145, 32] on div "Budget" at bounding box center [157, 37] width 37 height 21
click at [196, 42] on div "Client contract" at bounding box center [206, 37] width 61 height 21
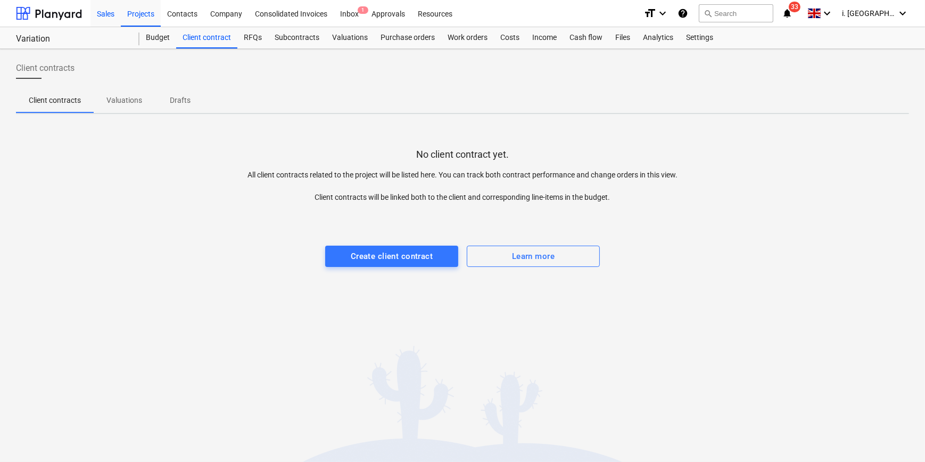
click at [113, 13] on div "Sales" at bounding box center [106, 12] width 30 height 27
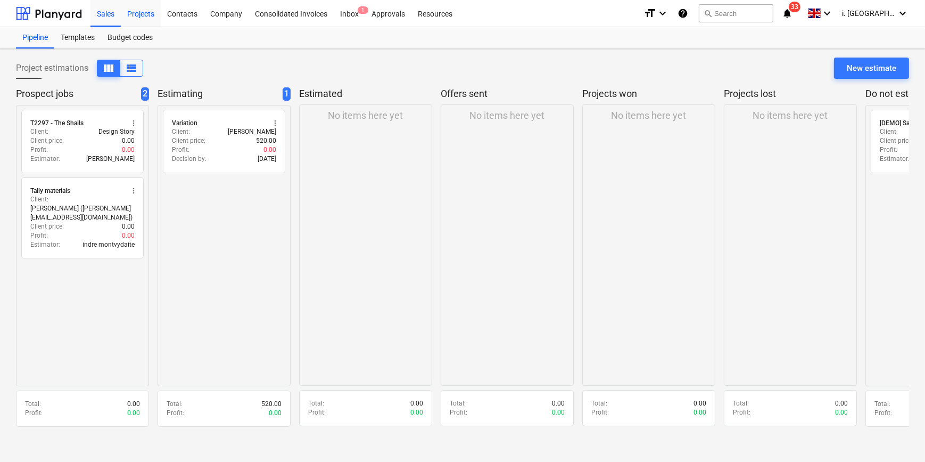
click at [139, 15] on div "Projects" at bounding box center [141, 12] width 40 height 27
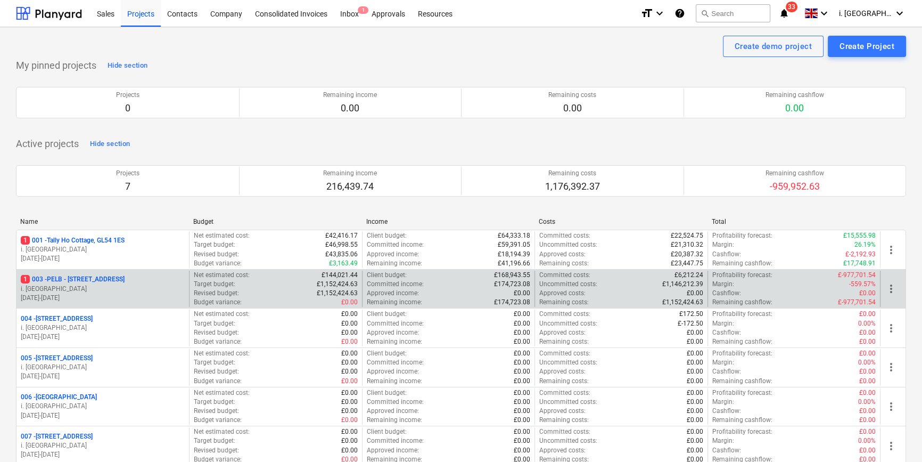
click at [82, 287] on p "i. [GEOGRAPHIC_DATA]" at bounding box center [103, 288] width 164 height 9
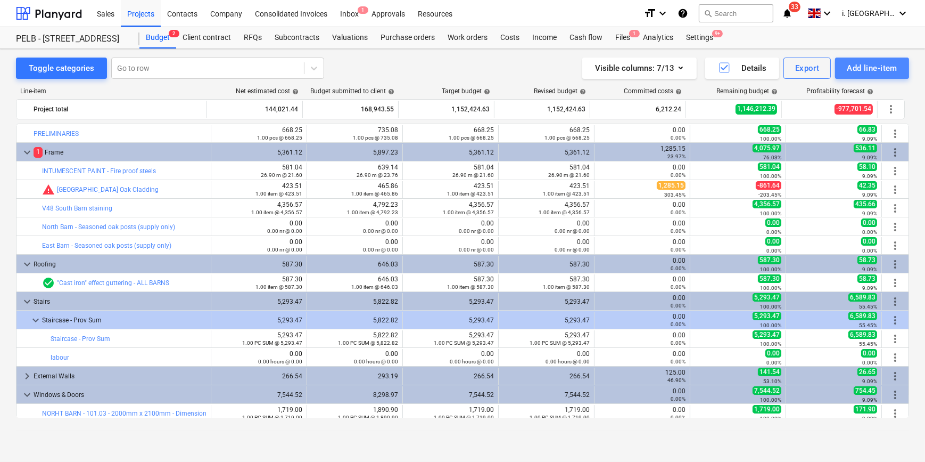
click at [882, 72] on div "Add line-item" at bounding box center [872, 68] width 51 height 14
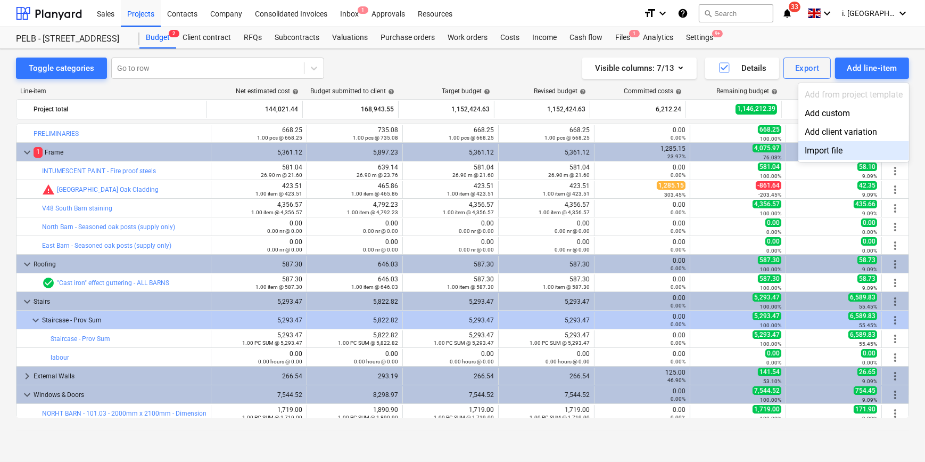
click at [568, 356] on div at bounding box center [462, 231] width 925 height 462
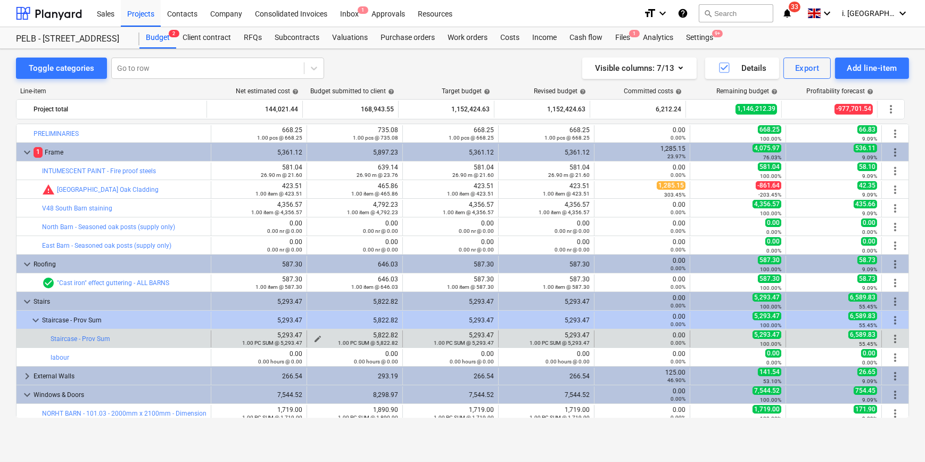
click at [315, 333] on button "edit" at bounding box center [317, 338] width 13 height 13
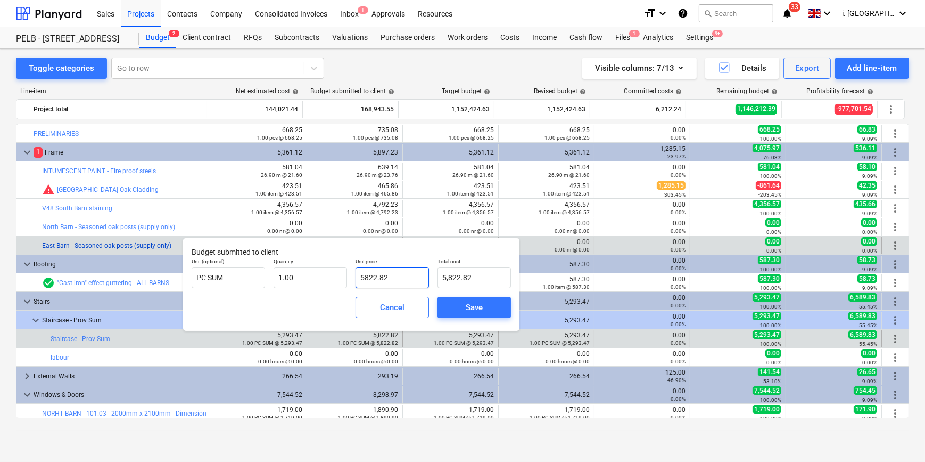
drag, startPoint x: 409, startPoint y: 282, endPoint x: 192, endPoint y: 260, distance: 217.8
click at [97, 246] on body "Sales Projects Contacts Company Consolidated Invoices Inbox 1 Approvals Resourc…" at bounding box center [462, 231] width 925 height 462
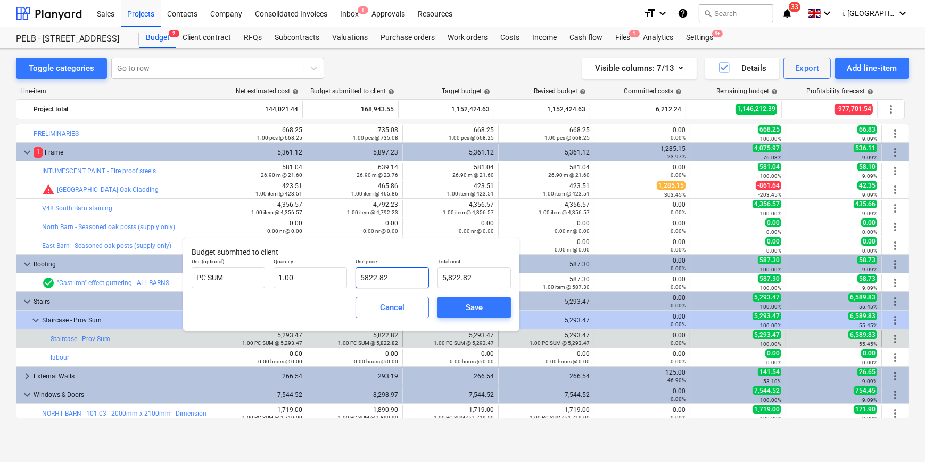
type input "0"
type input "0.00"
click at [500, 310] on button "Save" at bounding box center [474, 307] width 73 height 21
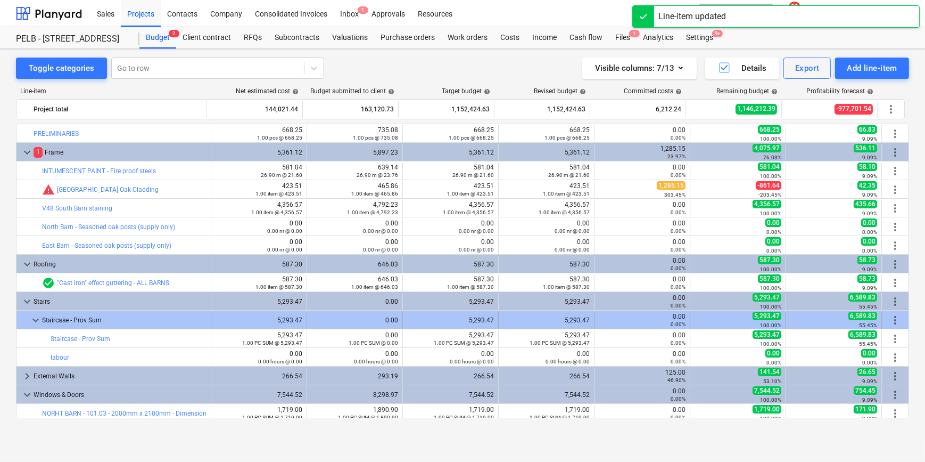
click at [453, 319] on div "5,293.47" at bounding box center [450, 319] width 87 height 7
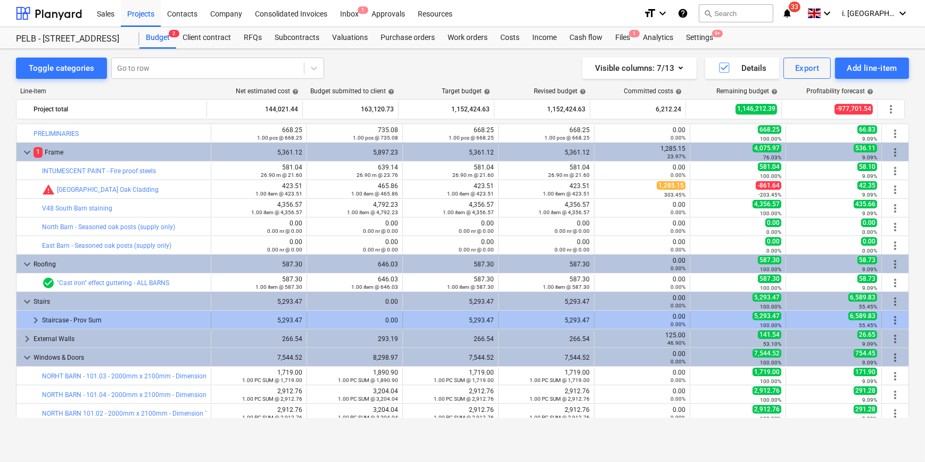
click at [437, 325] on div "5,293.47" at bounding box center [450, 319] width 87 height 17
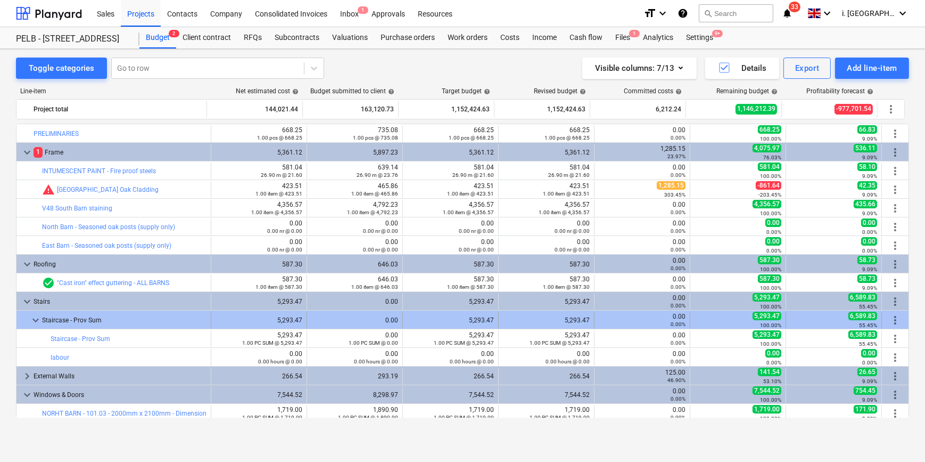
click at [378, 325] on div "0.00" at bounding box center [354, 319] width 87 height 17
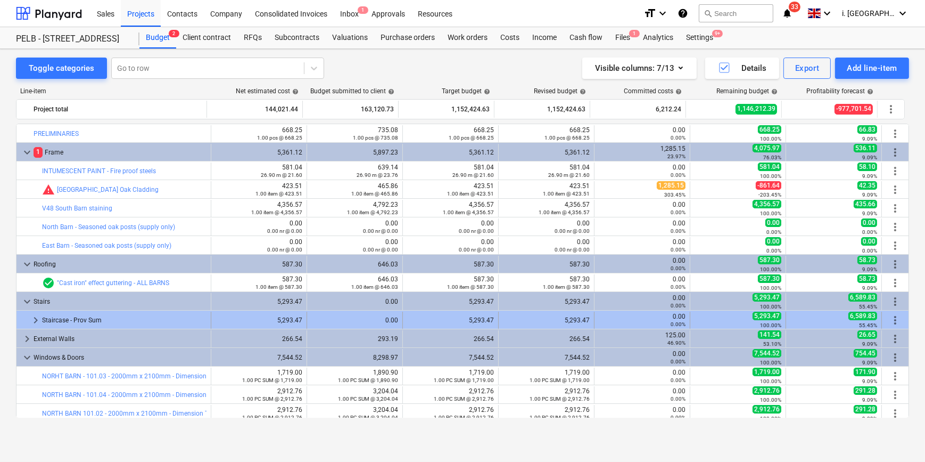
click at [373, 323] on div "0.00" at bounding box center [354, 319] width 87 height 7
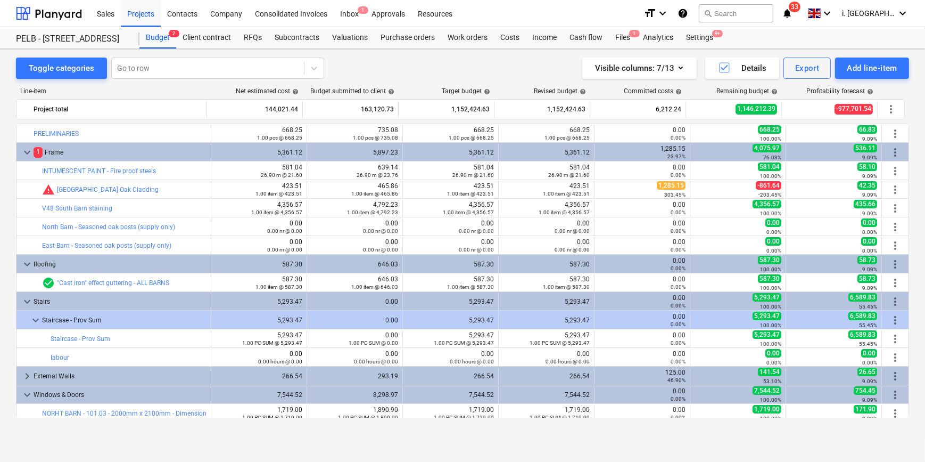
click at [373, 323] on div "0.00" at bounding box center [354, 319] width 87 height 7
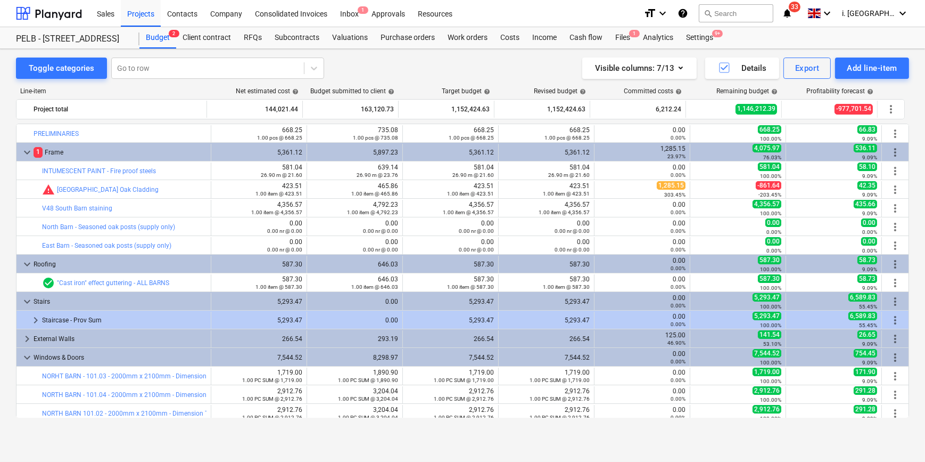
click at [373, 323] on div "0.00" at bounding box center [354, 319] width 87 height 7
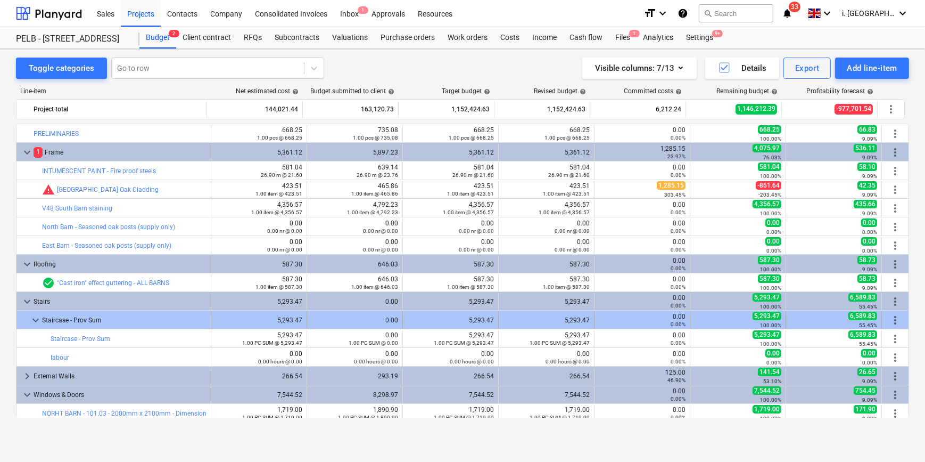
click at [891, 322] on span "more_vert" at bounding box center [895, 320] width 13 height 13
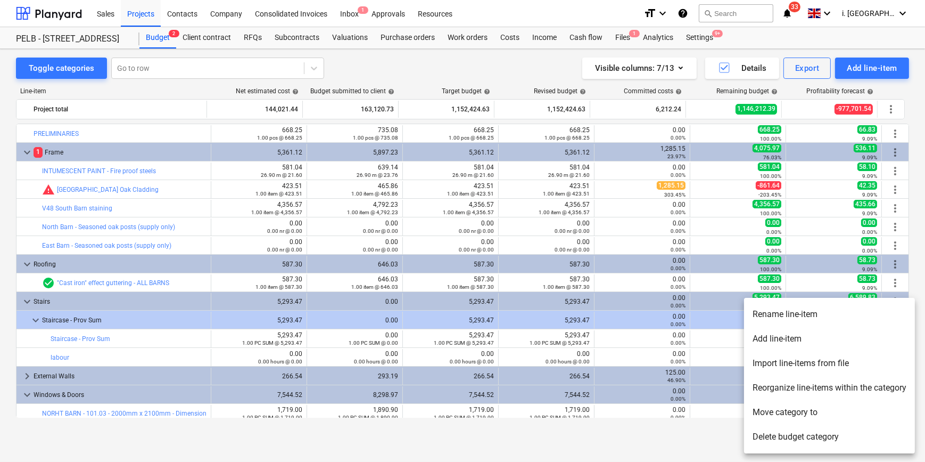
click at [626, 352] on div at bounding box center [462, 231] width 925 height 462
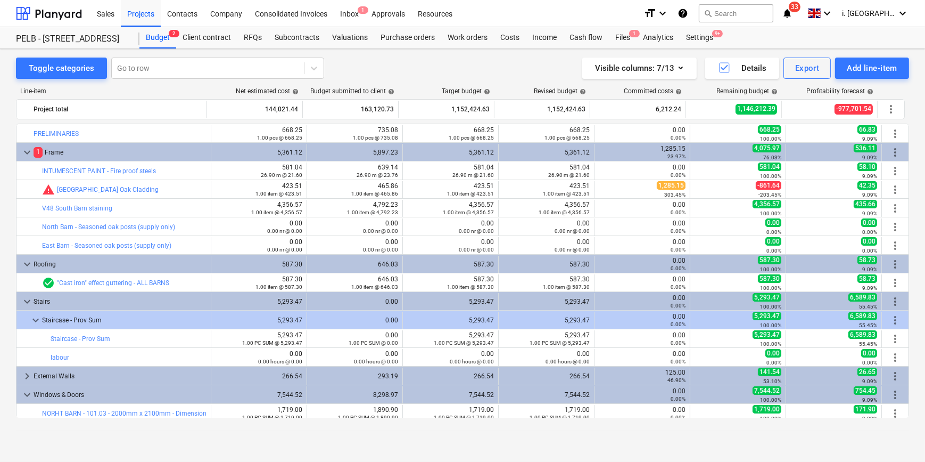
click at [625, 339] on div "0.00%" at bounding box center [642, 342] width 87 height 7
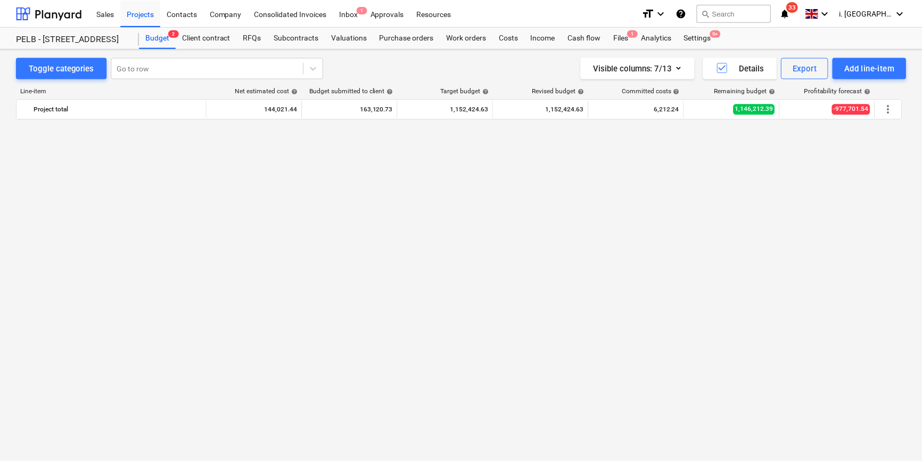
scroll to position [936, 0]
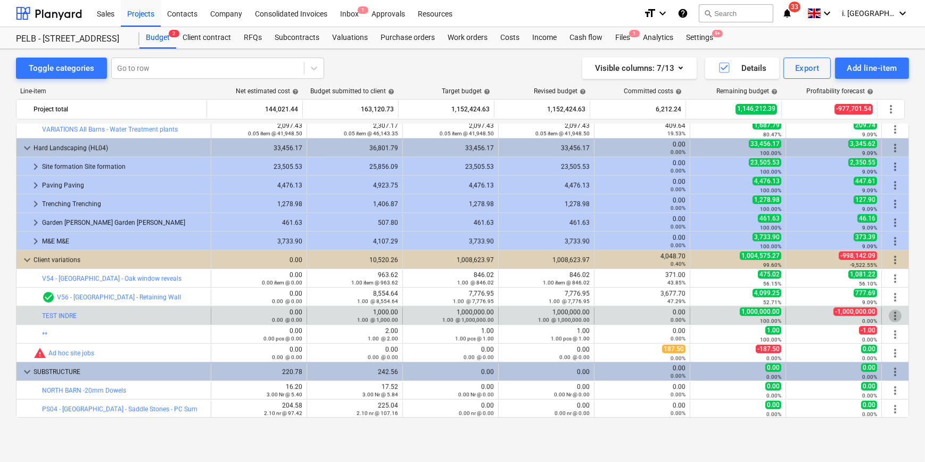
click at [893, 315] on span "more_vert" at bounding box center [895, 315] width 13 height 13
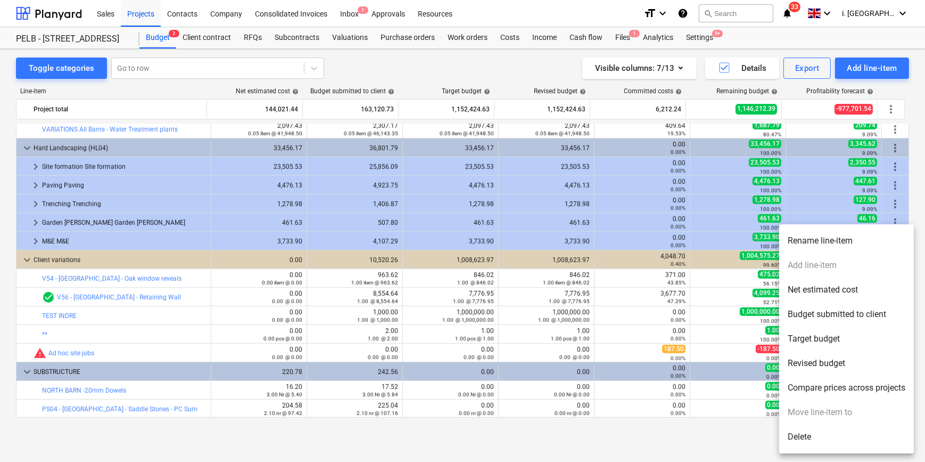
click at [211, 37] on div at bounding box center [462, 231] width 925 height 462
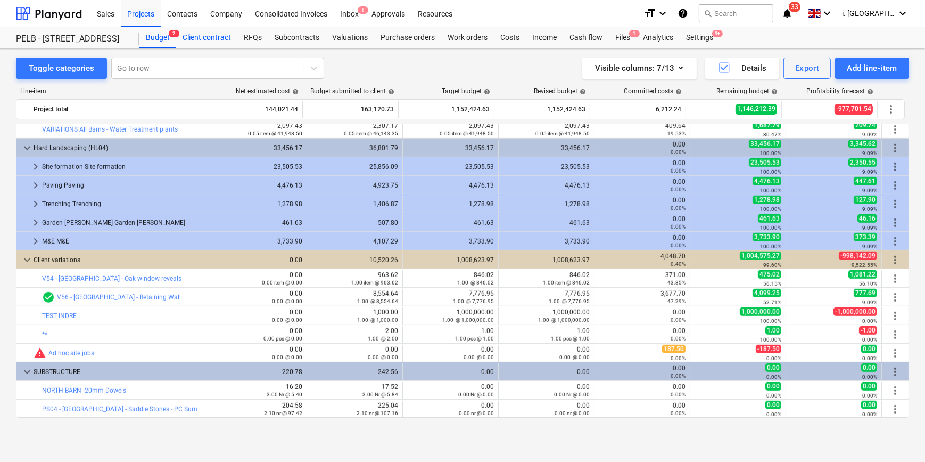
click at [201, 31] on div "Client contract" at bounding box center [206, 37] width 61 height 21
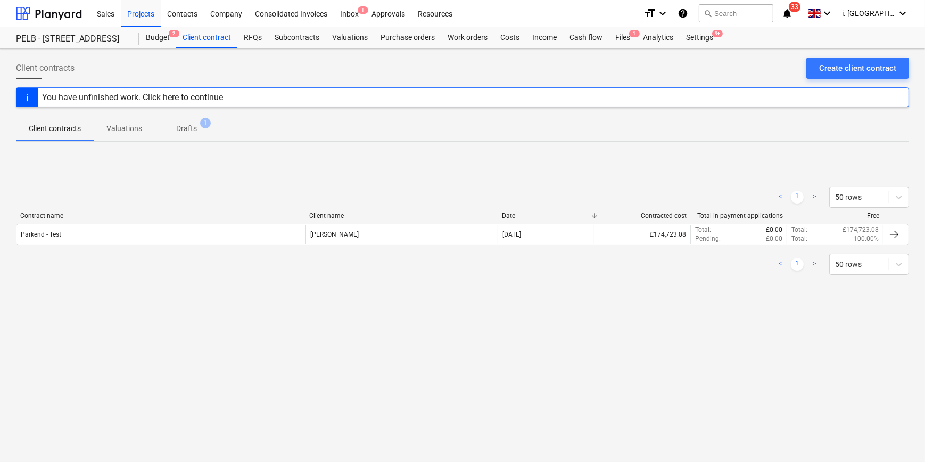
click at [118, 131] on p "Valuations" at bounding box center [124, 128] width 36 height 11
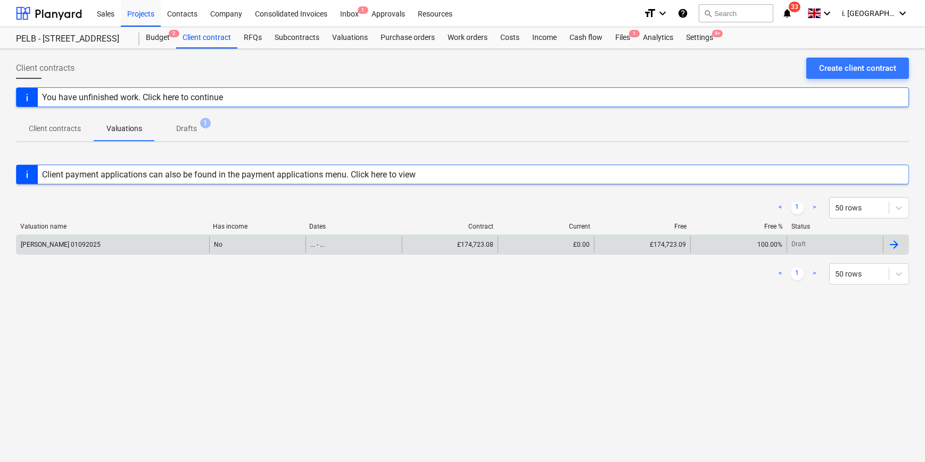
click at [87, 249] on div "[PERSON_NAME] 01092025" at bounding box center [113, 244] width 193 height 17
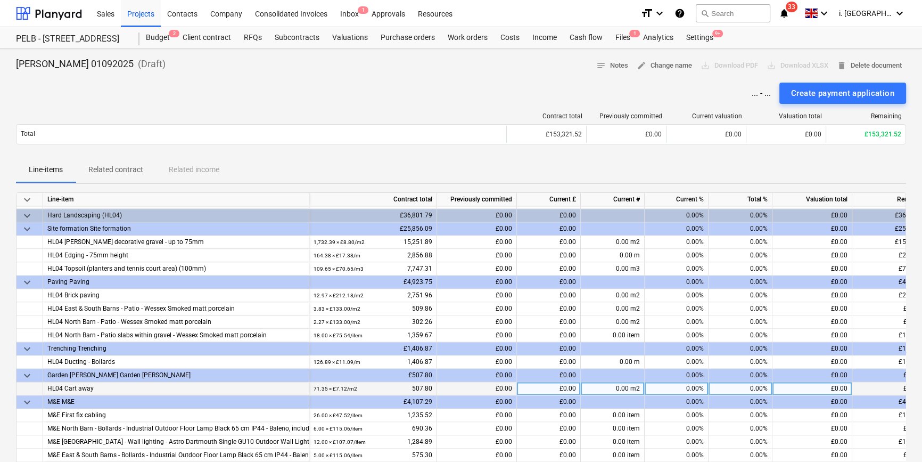
scroll to position [404, 0]
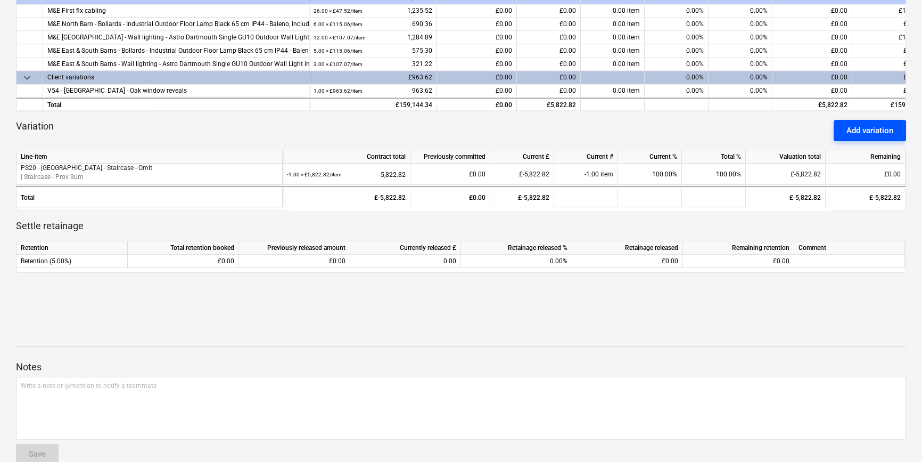
click at [876, 133] on div "Add variation" at bounding box center [870, 131] width 47 height 14
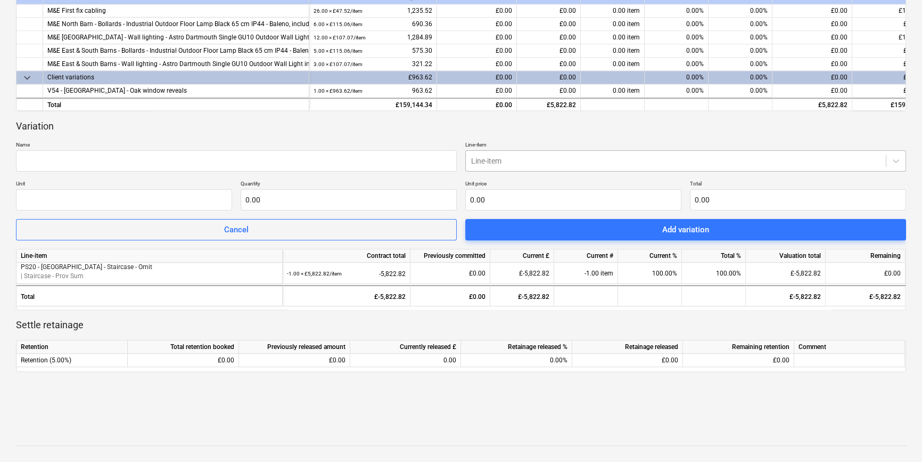
click at [570, 163] on div at bounding box center [675, 160] width 409 height 11
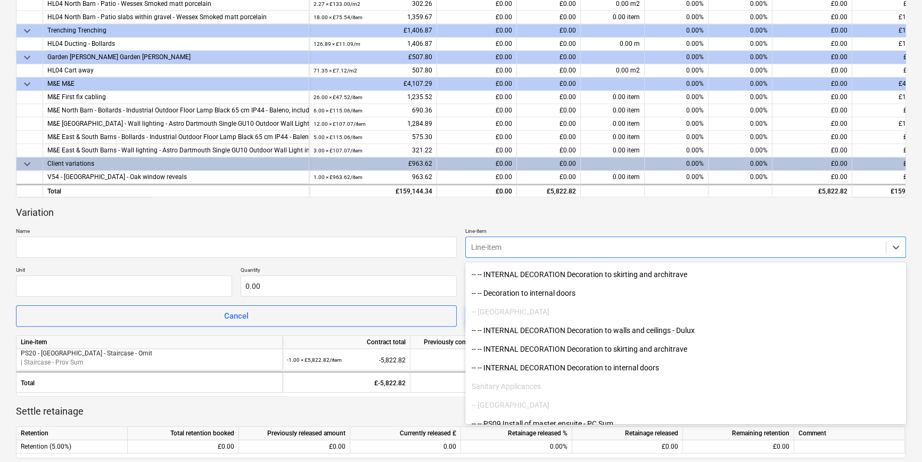
scroll to position [1331, 0]
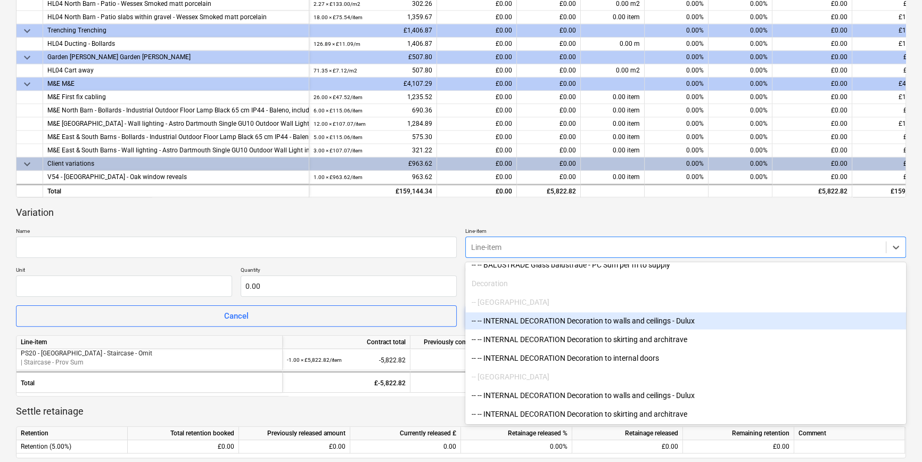
click at [559, 318] on div "-- -- INTERNAL DECORATION Decoration to walls and ceilings - Dulux" at bounding box center [685, 320] width 441 height 17
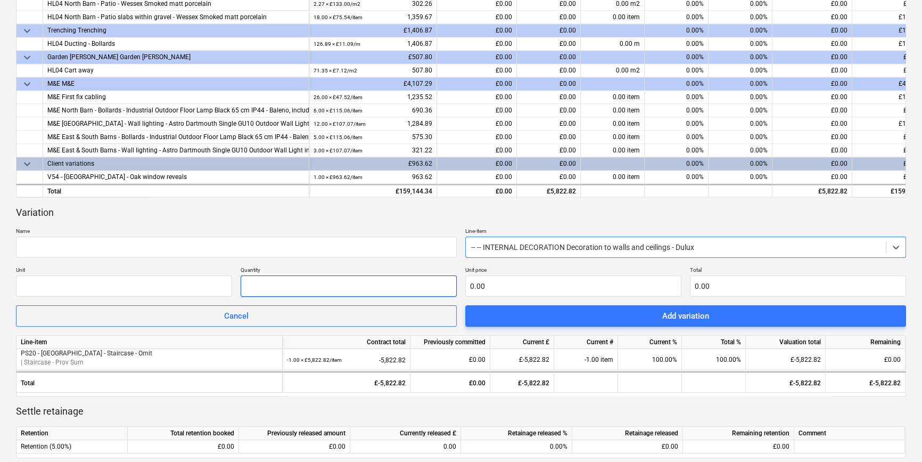
click at [364, 293] on input "text" at bounding box center [349, 285] width 216 height 21
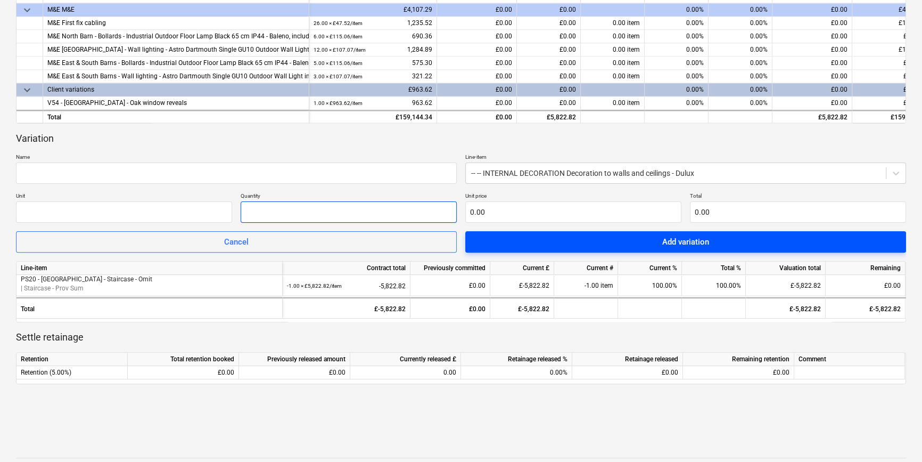
scroll to position [393, 0]
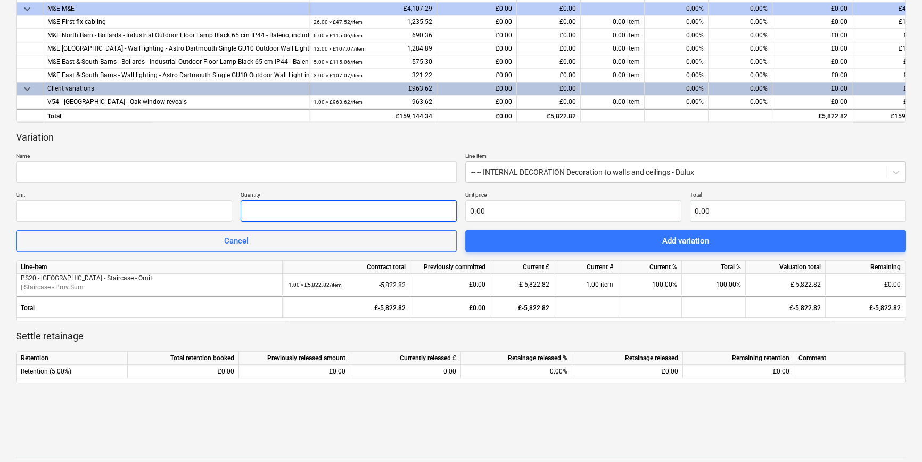
click at [384, 209] on input "text" at bounding box center [349, 210] width 216 height 21
click at [363, 206] on input "text" at bounding box center [349, 210] width 216 height 21
type input "1.00"
type input "1"
type input "1.00"
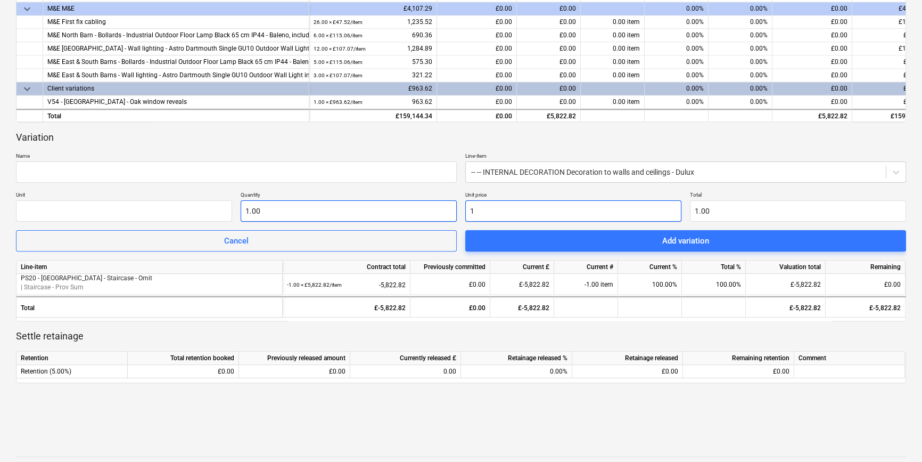
type input "10"
type input "10.00"
type input "100"
type input "100.00"
type input "1000"
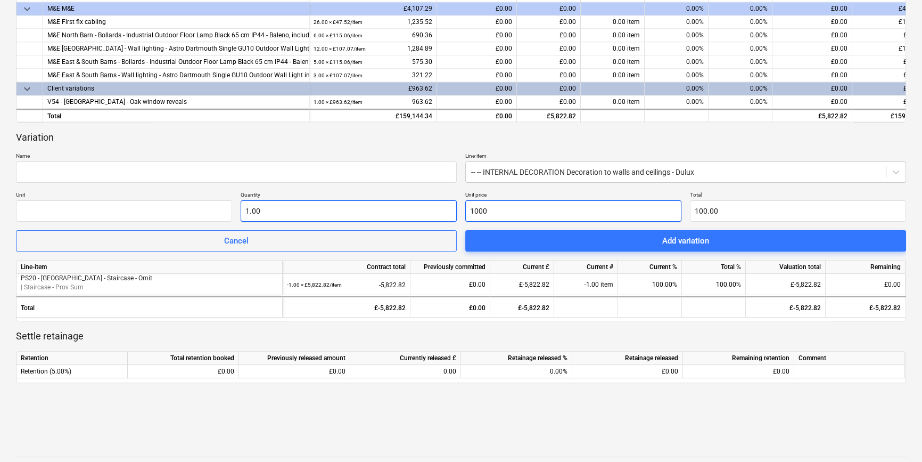
type input "1,000.00"
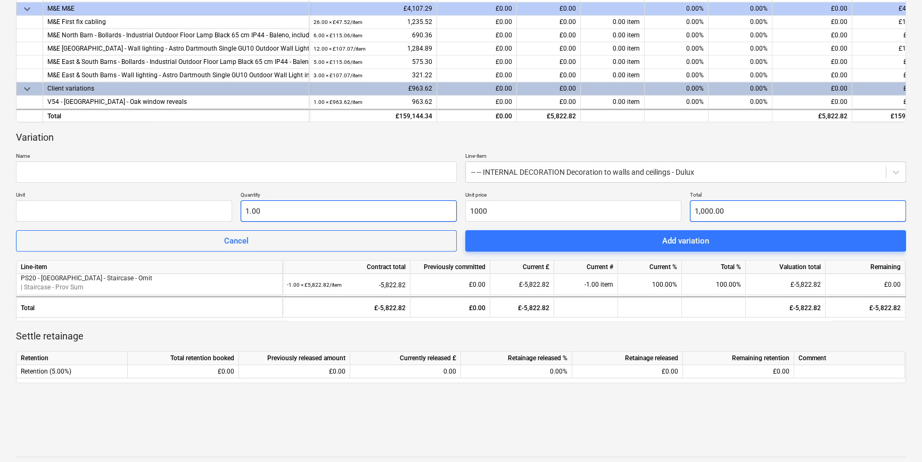
type input "1,000.00"
type input "1000"
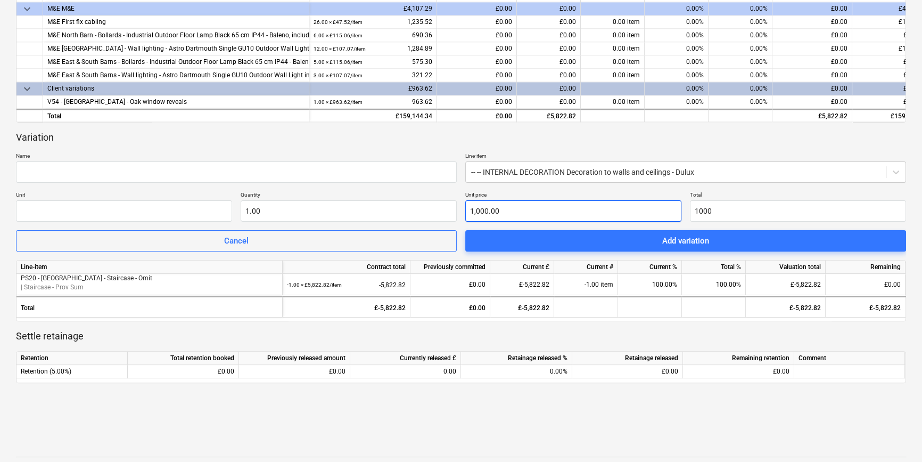
type input "1000"
type input "1,000.00"
click at [512, 207] on input "1000" at bounding box center [573, 210] width 216 height 21
type input "10000"
type input "10,000.00"
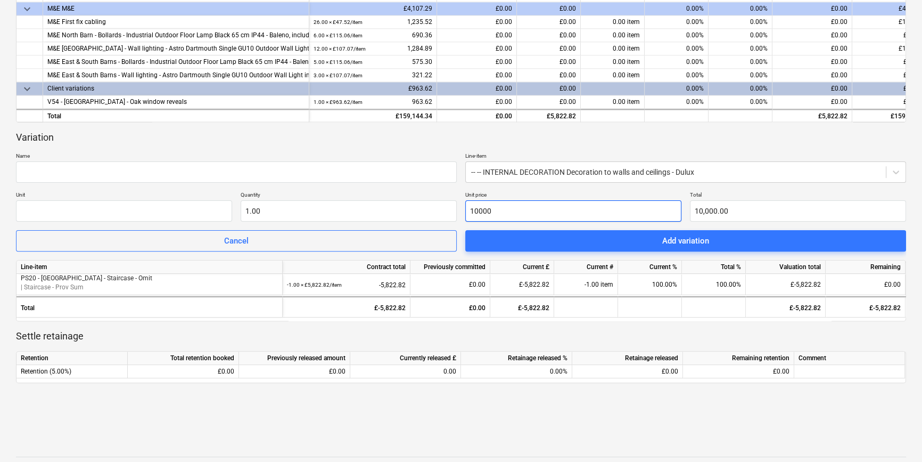
type input "100000"
type input "100,000.00"
type input "1000000"
type input "1,000,000.00"
type input "10000000"
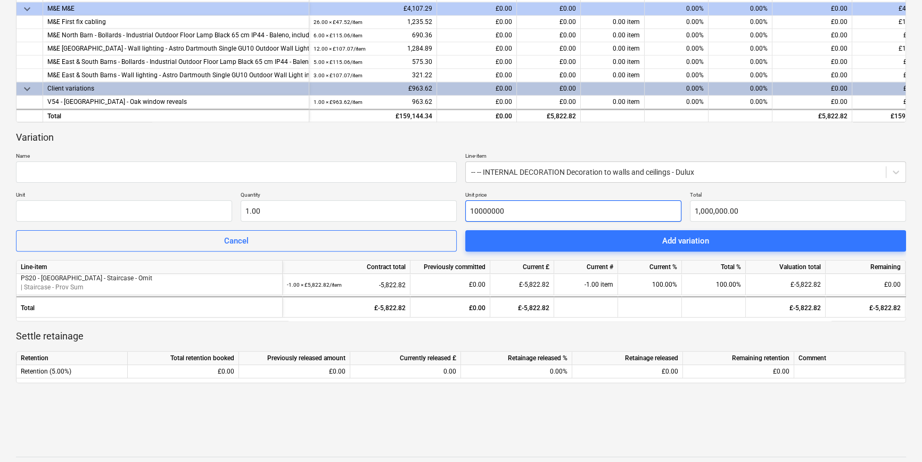
type input "10,000,000.00"
type input "100000000"
type input "100,000,000.00"
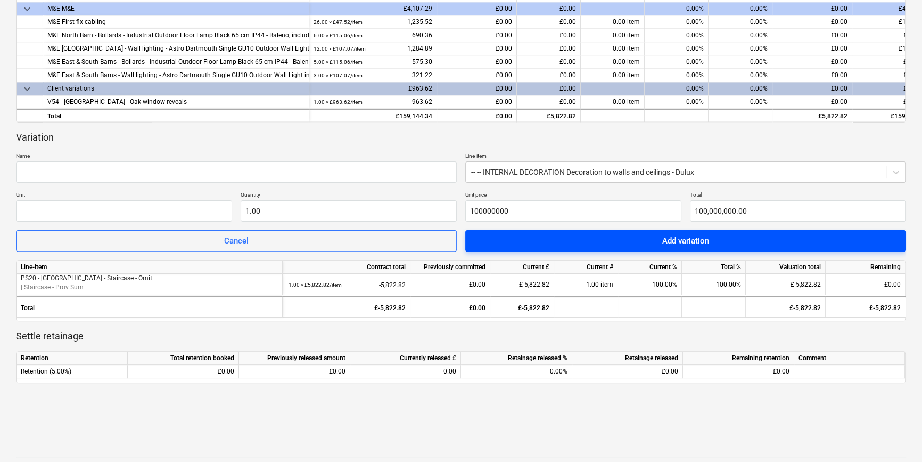
type input "100,000,000.00"
click at [565, 242] on span "Add variation" at bounding box center [685, 241] width 415 height 14
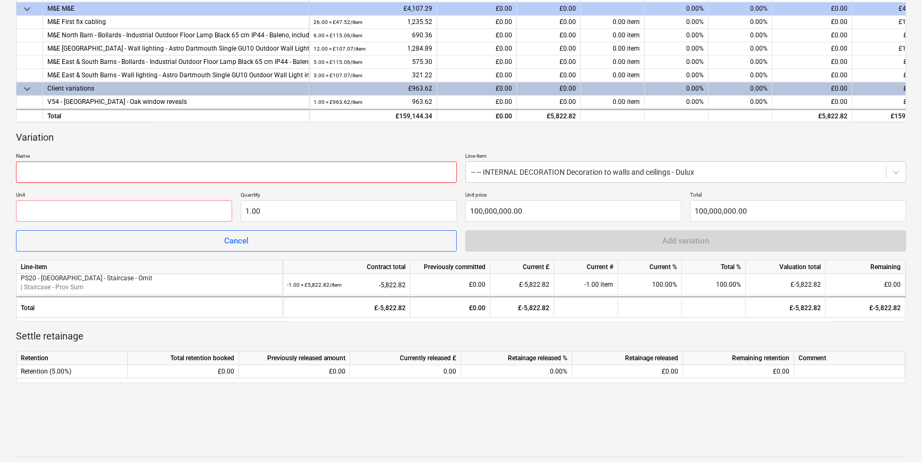
click at [334, 161] on input "text" at bounding box center [236, 171] width 441 height 21
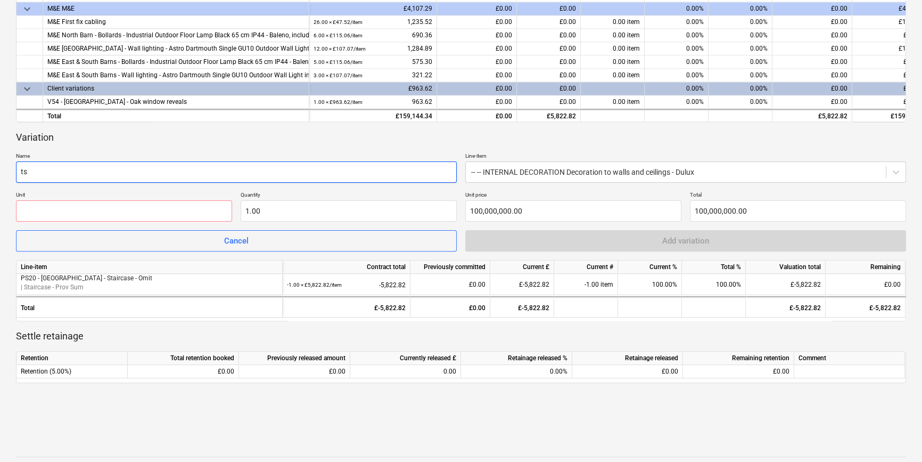
type input "t"
type input "test"
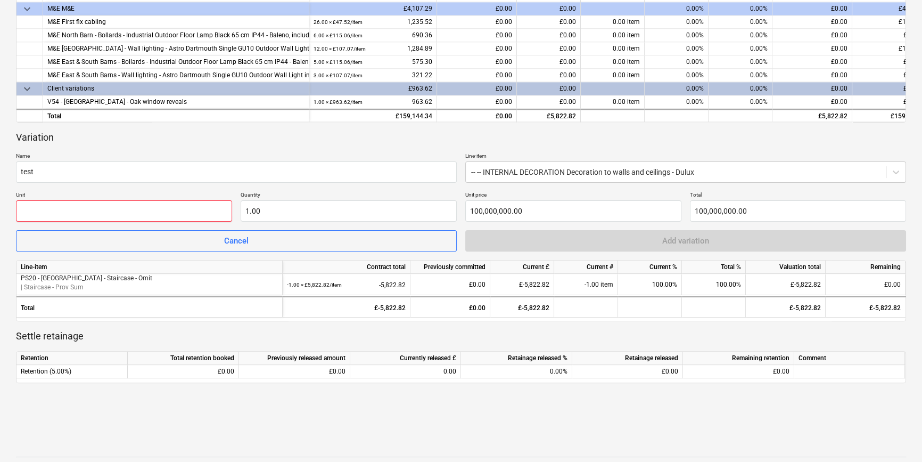
click at [156, 218] on input "text" at bounding box center [124, 210] width 216 height 21
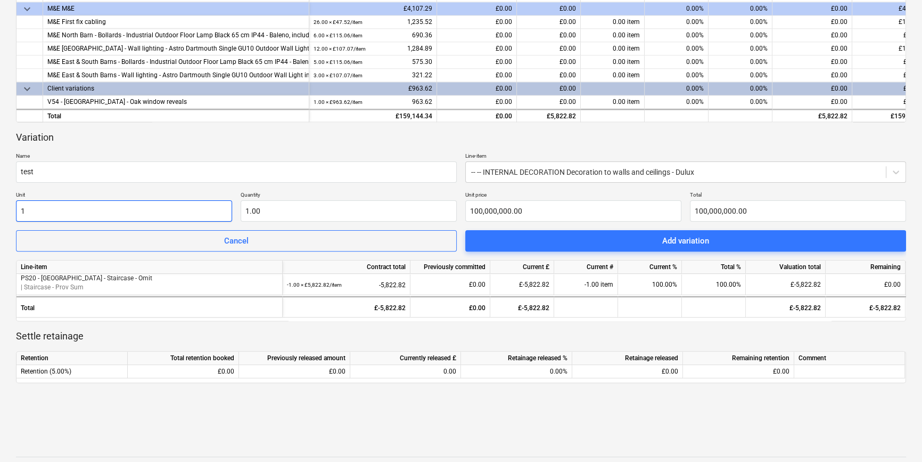
type input "1"
click at [591, 251] on div "keyboard_arrow_down Line-item Contract total Previously committed Current £ Cur…" at bounding box center [461, 103] width 890 height 609
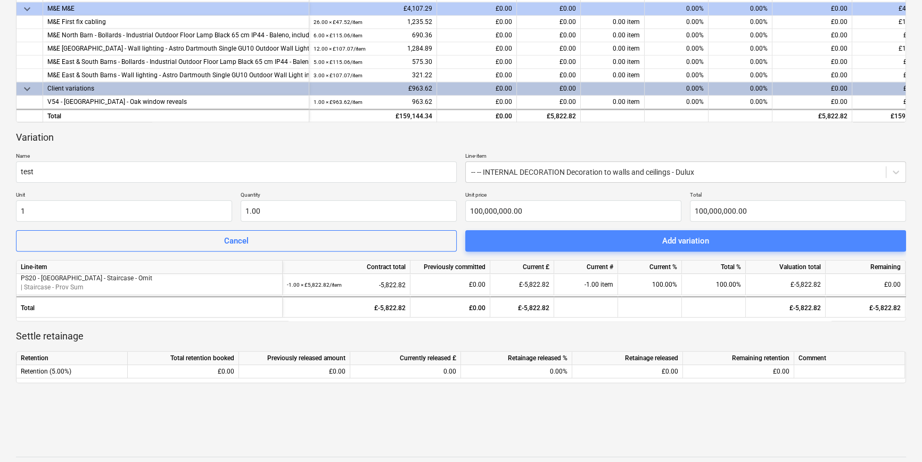
click at [591, 240] on span "Add variation" at bounding box center [685, 241] width 415 height 14
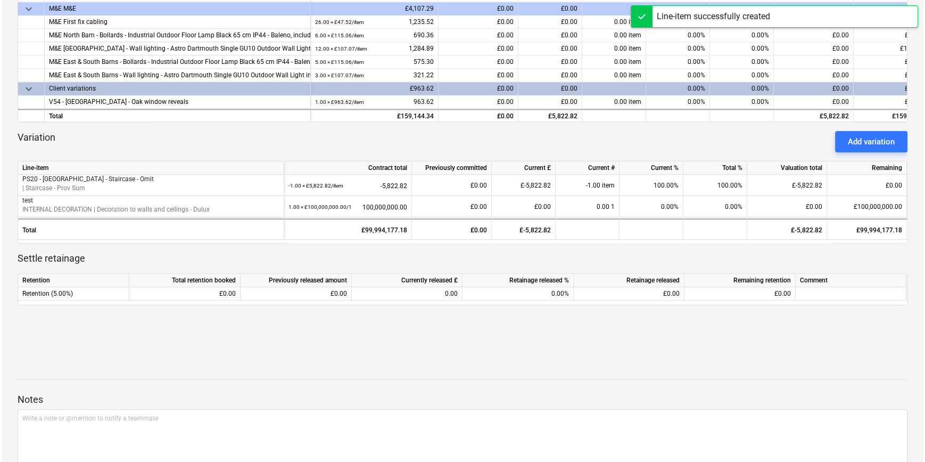
scroll to position [0, 0]
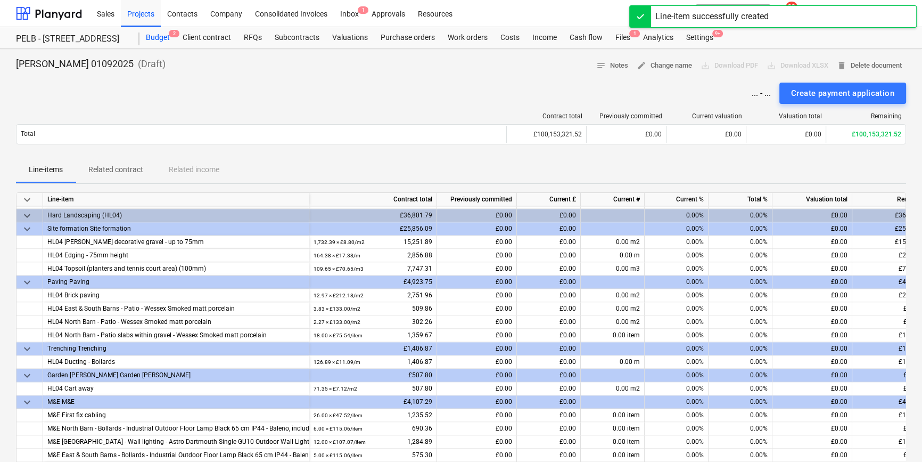
click at [149, 43] on div "Budget 2" at bounding box center [157, 37] width 37 height 21
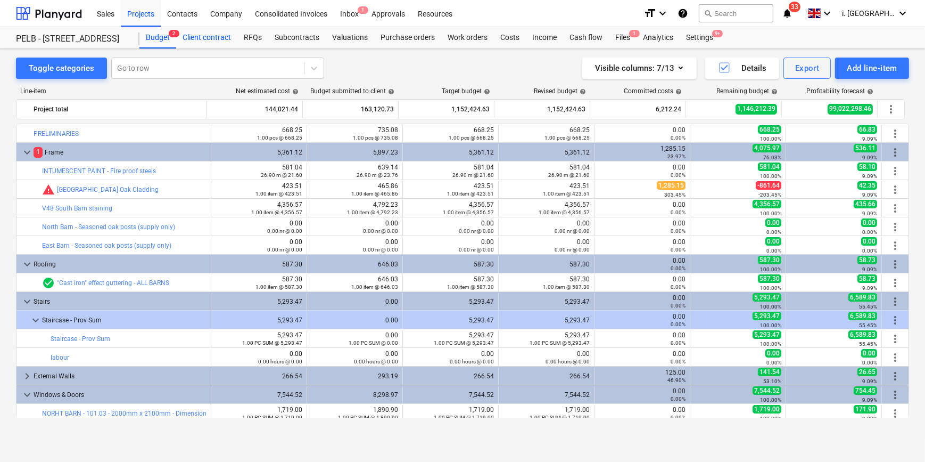
click at [209, 43] on div "Client contract" at bounding box center [206, 37] width 61 height 21
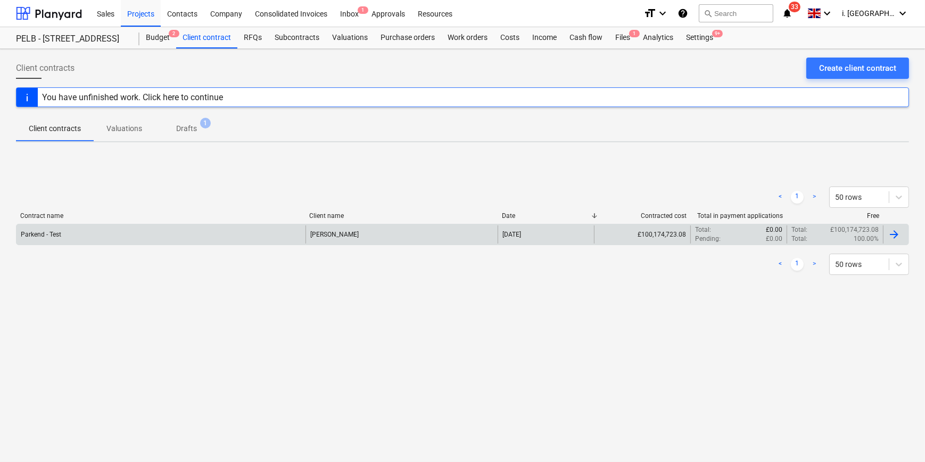
click at [78, 232] on div "Parkend - Test" at bounding box center [161, 234] width 289 height 18
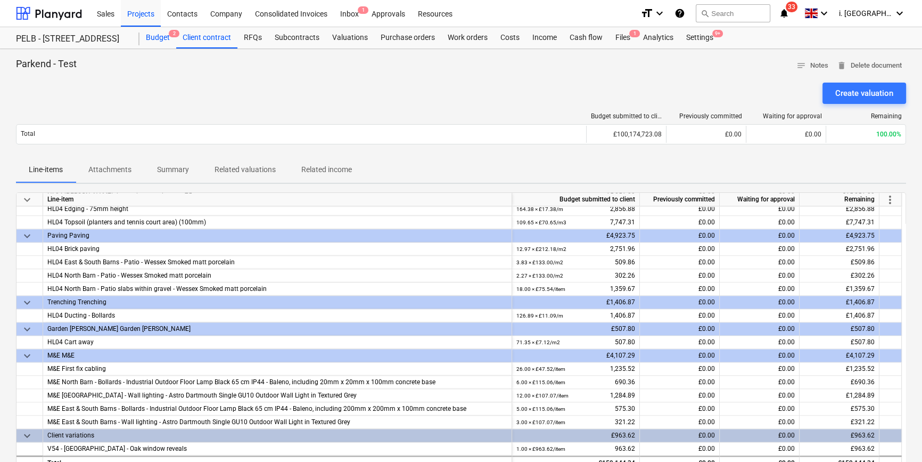
click at [156, 37] on div "Budget 2" at bounding box center [157, 37] width 37 height 21
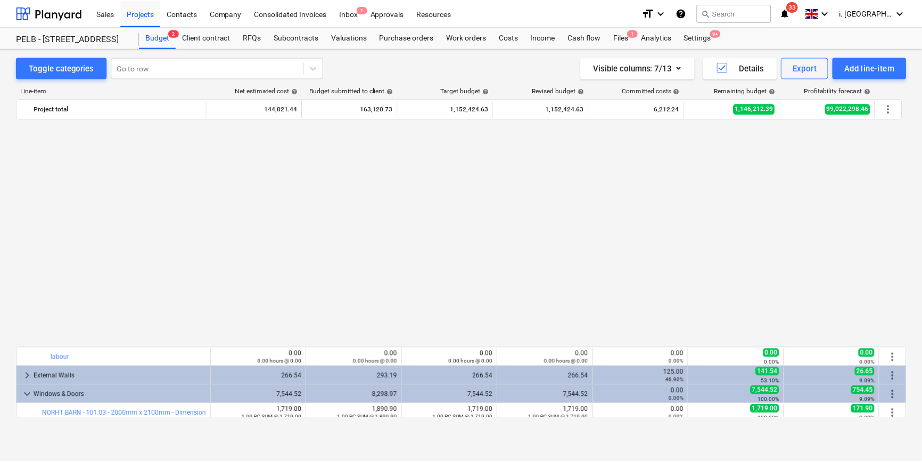
scroll to position [257, 0]
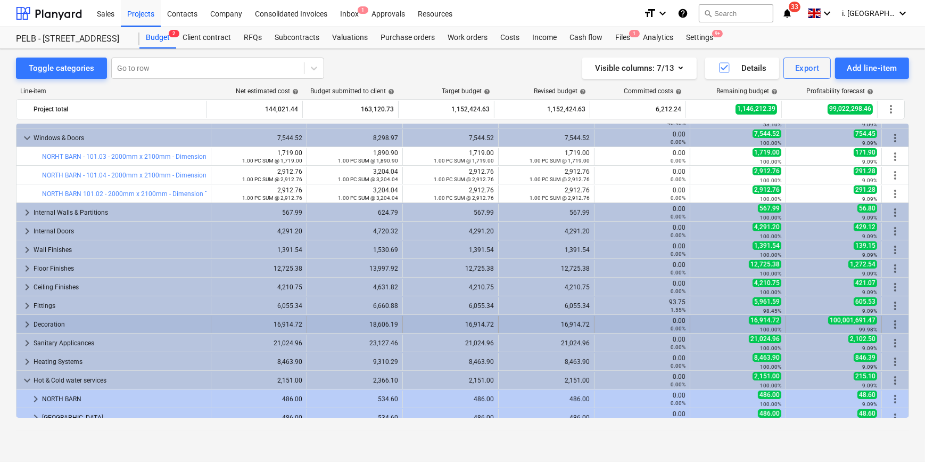
click at [104, 326] on div "Decoration" at bounding box center [120, 324] width 173 height 17
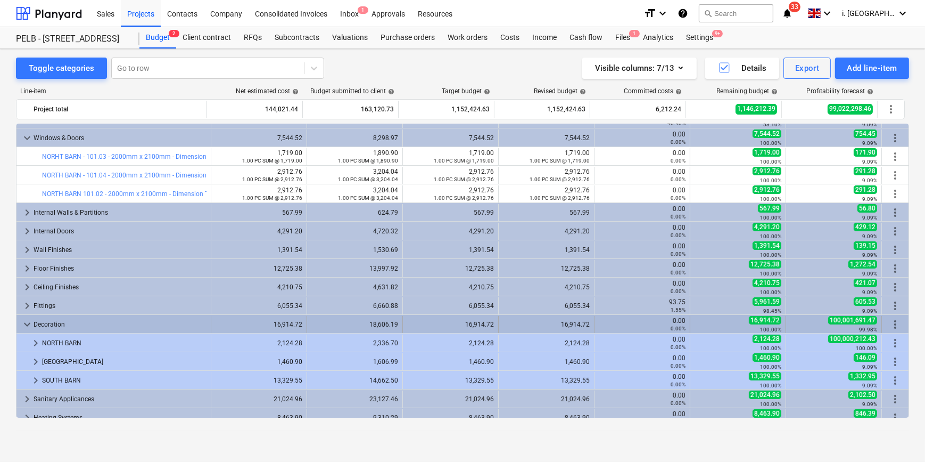
click at [22, 324] on span "keyboard_arrow_down" at bounding box center [27, 324] width 13 height 13
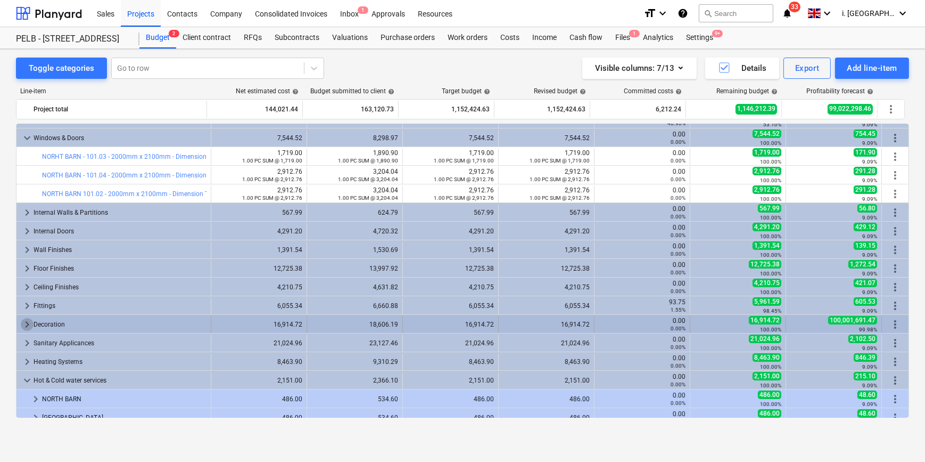
click at [22, 323] on span "keyboard_arrow_right" at bounding box center [27, 324] width 13 height 13
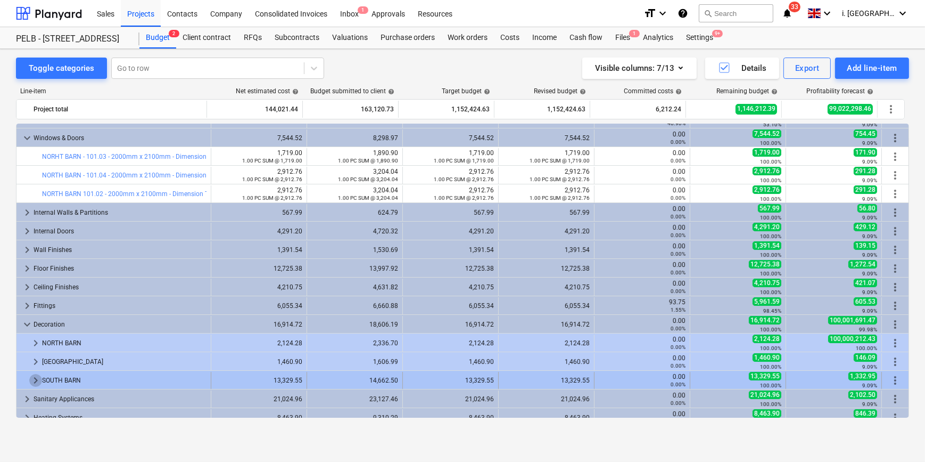
click at [37, 379] on span "keyboard_arrow_right" at bounding box center [35, 380] width 13 height 13
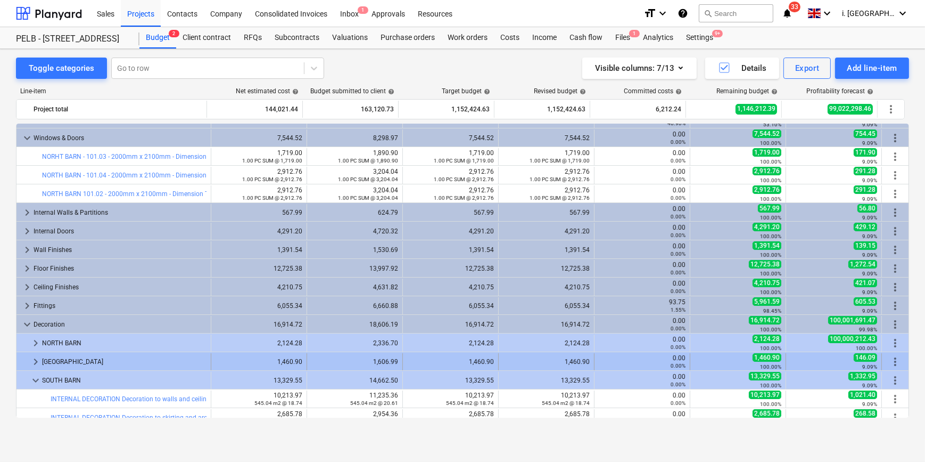
click at [35, 358] on span "keyboard_arrow_right" at bounding box center [35, 361] width 13 height 13
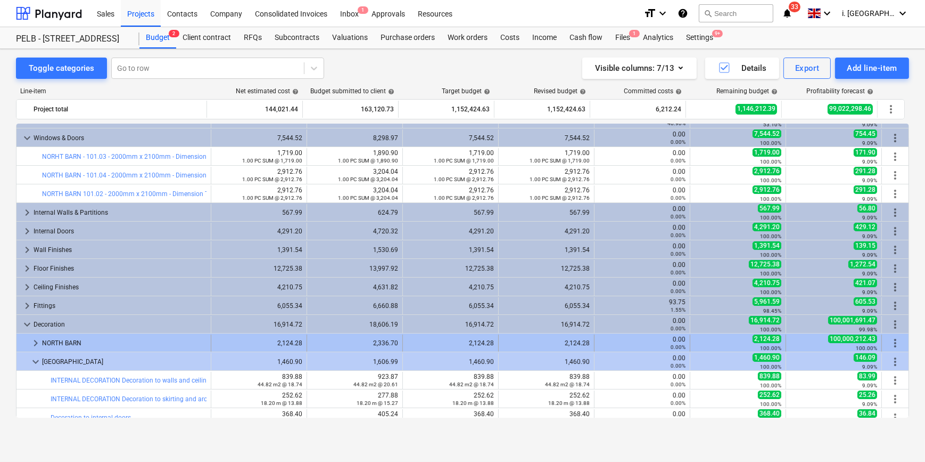
click at [31, 340] on span "keyboard_arrow_right" at bounding box center [35, 342] width 13 height 13
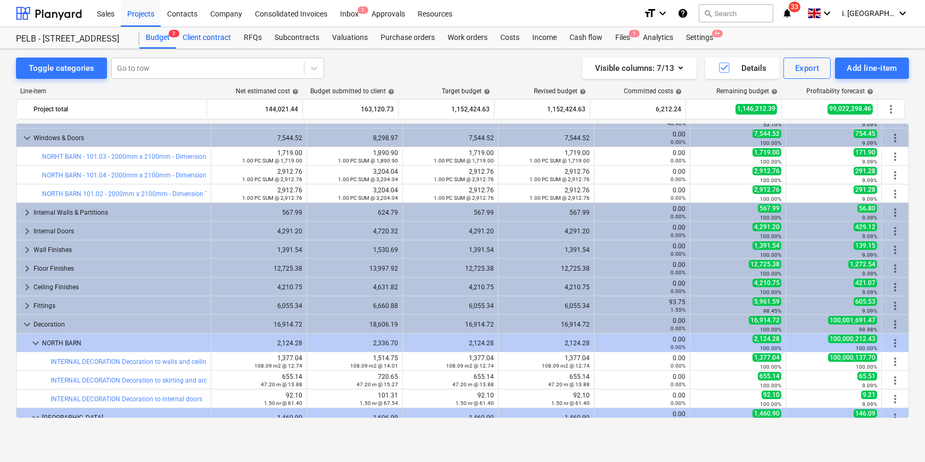
click at [216, 40] on div "Client contract" at bounding box center [206, 37] width 61 height 21
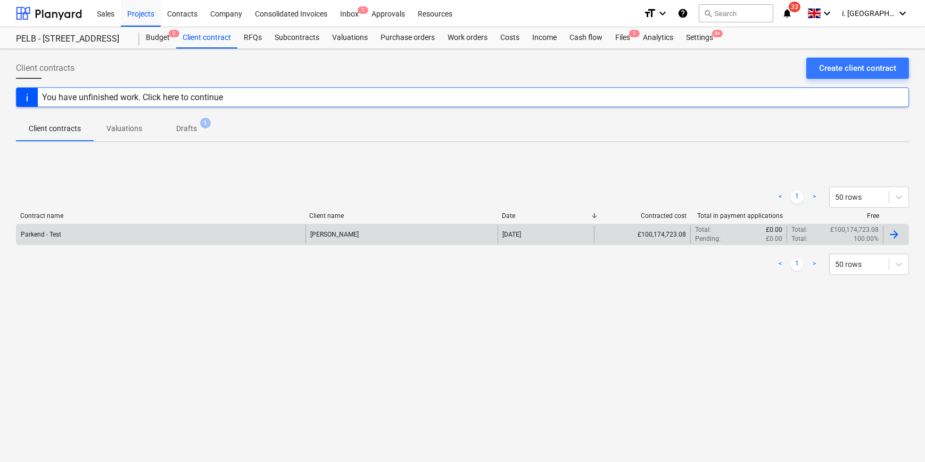
click at [45, 239] on div "Parkend - Test" at bounding box center [161, 234] width 289 height 18
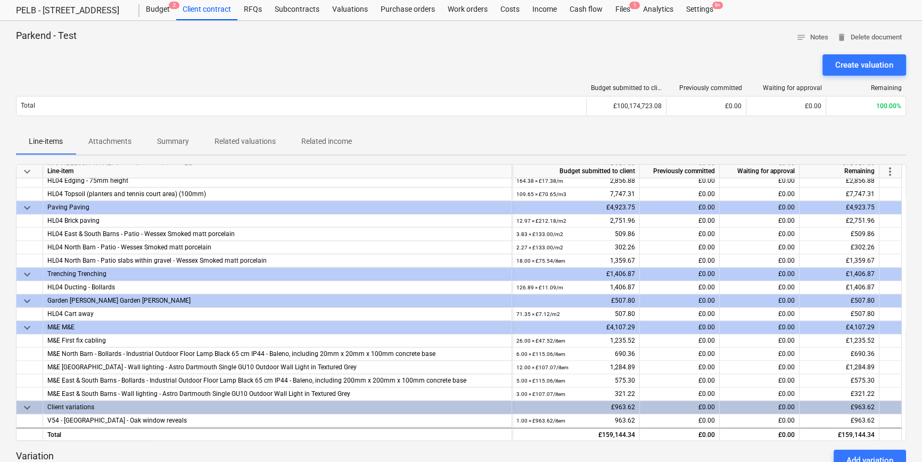
scroll to position [404, 0]
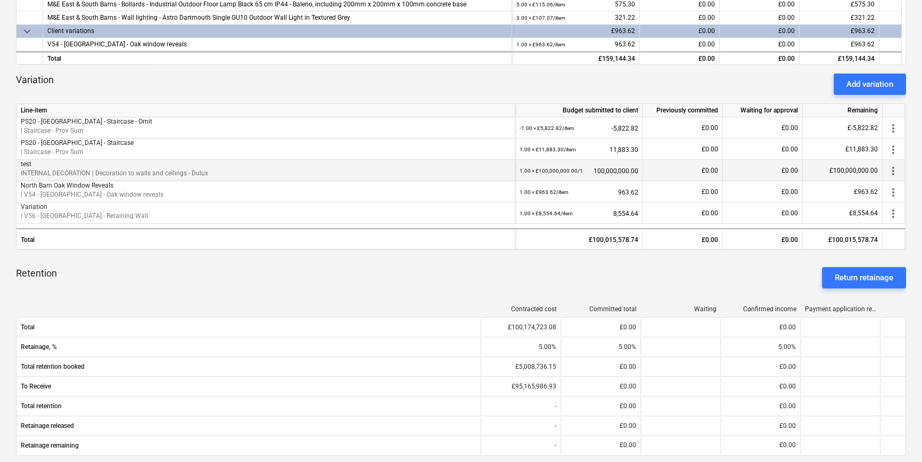
click at [896, 170] on span "more_vert" at bounding box center [893, 171] width 13 height 13
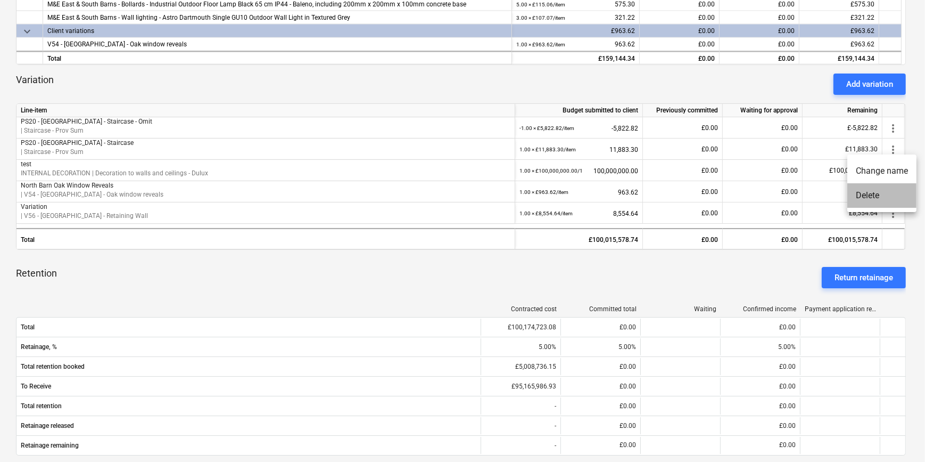
click at [881, 198] on li "Delete" at bounding box center [882, 195] width 69 height 24
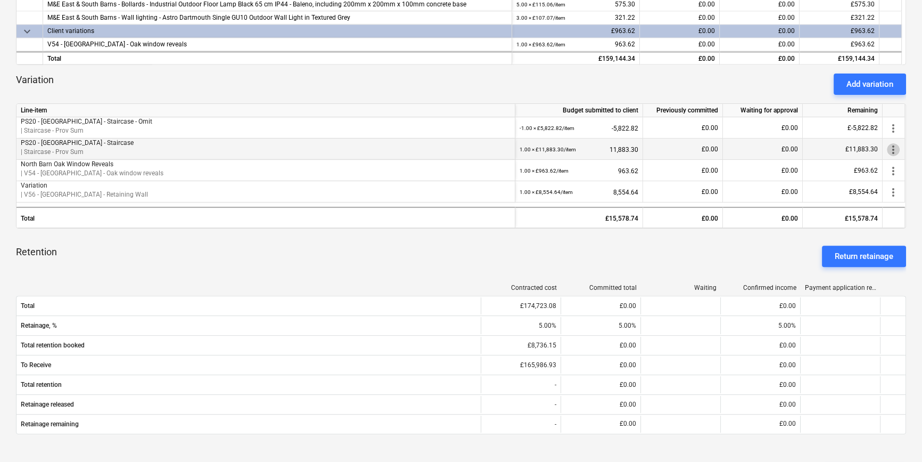
click at [893, 152] on span "more_vert" at bounding box center [893, 149] width 13 height 13
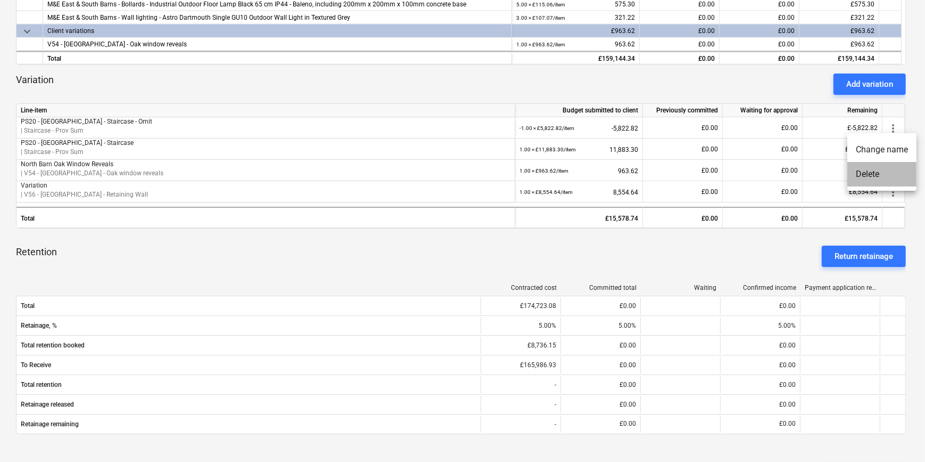
click at [883, 172] on li "Delete" at bounding box center [882, 174] width 69 height 24
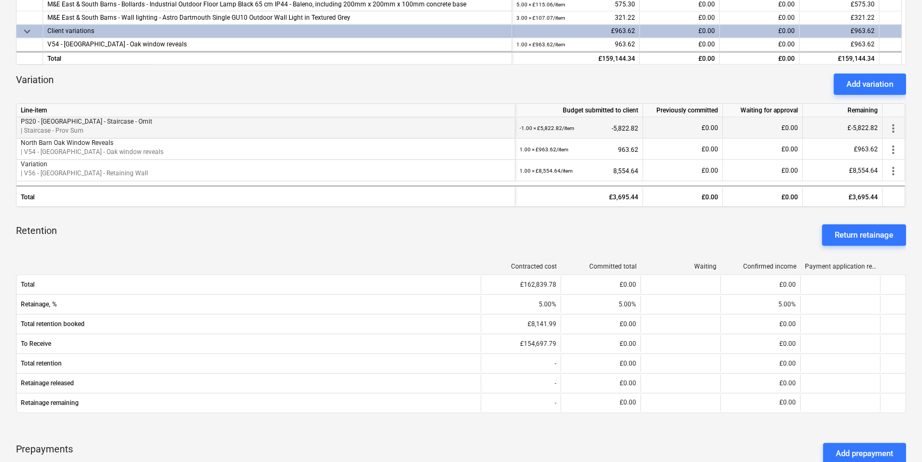
click at [894, 128] on span "more_vert" at bounding box center [893, 128] width 13 height 13
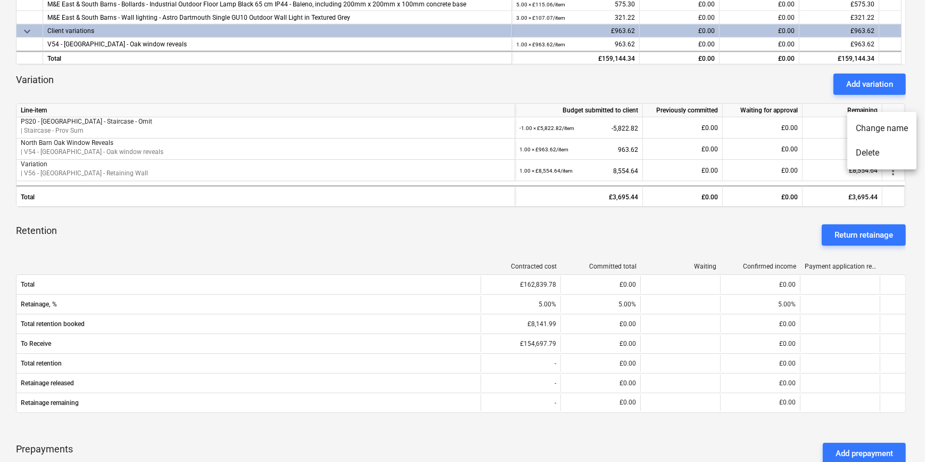
click at [877, 157] on li "Delete" at bounding box center [882, 153] width 69 height 24
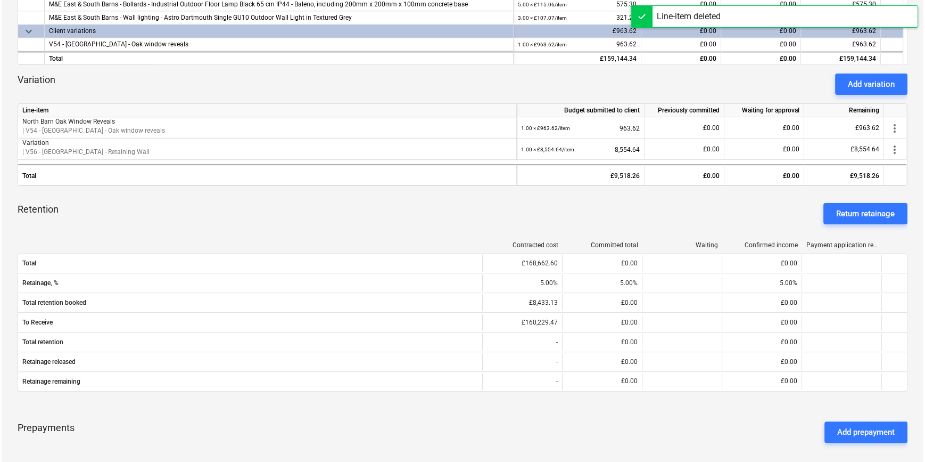
scroll to position [0, 0]
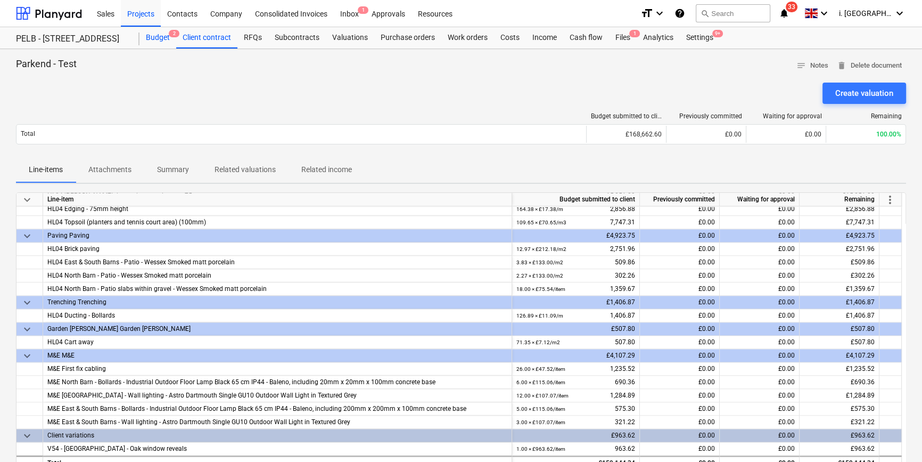
click at [149, 38] on div "Budget 2" at bounding box center [157, 37] width 37 height 21
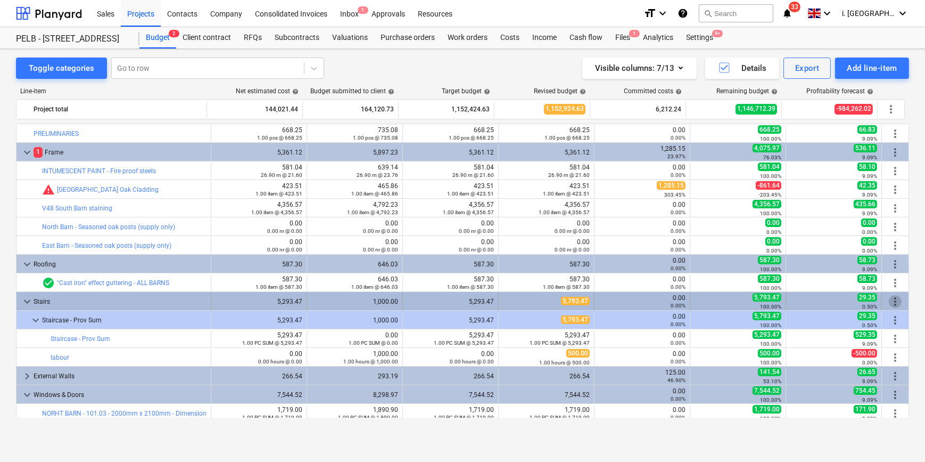
click at [892, 303] on span "more_vert" at bounding box center [895, 301] width 13 height 13
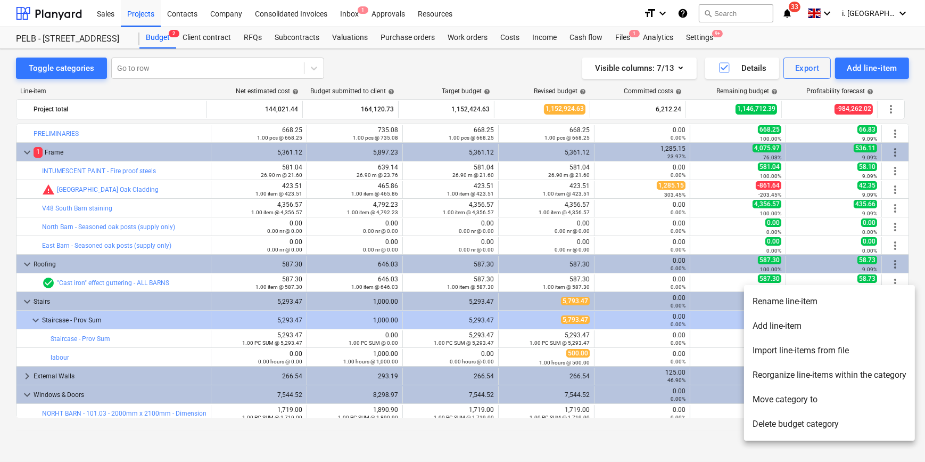
click at [550, 301] on div at bounding box center [462, 231] width 925 height 462
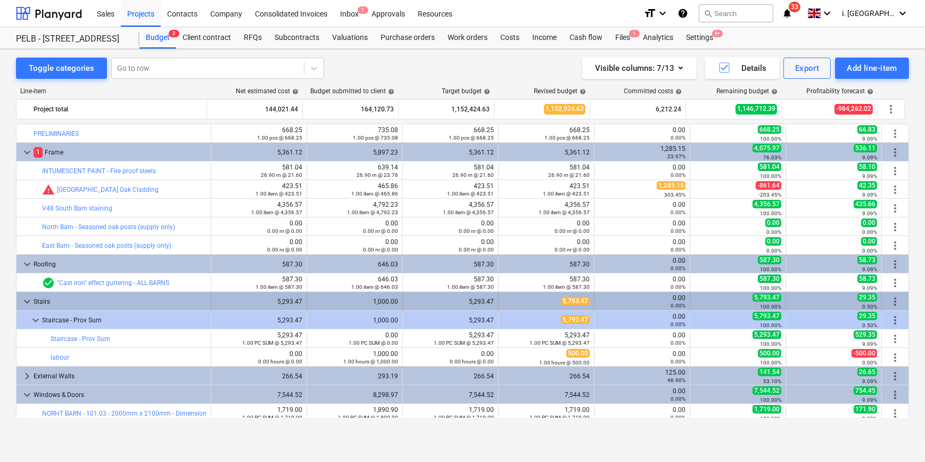
click at [890, 300] on span "more_vert" at bounding box center [895, 301] width 13 height 13
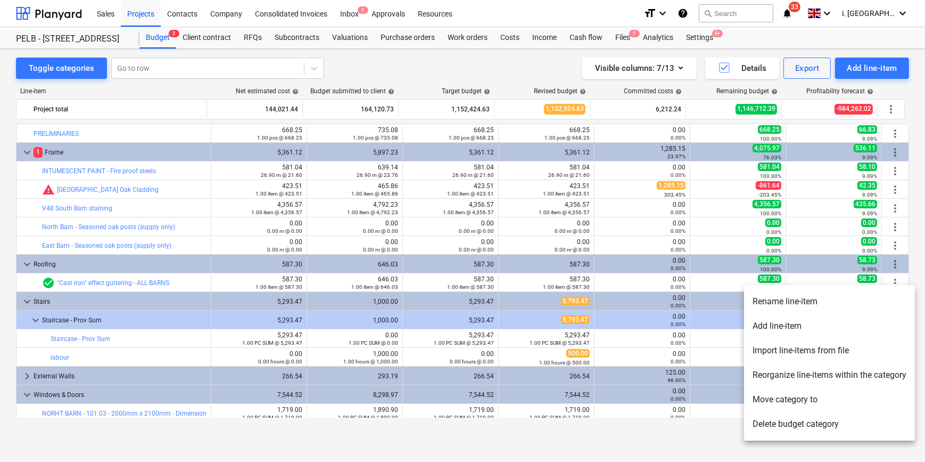
click at [568, 311] on div at bounding box center [462, 231] width 925 height 462
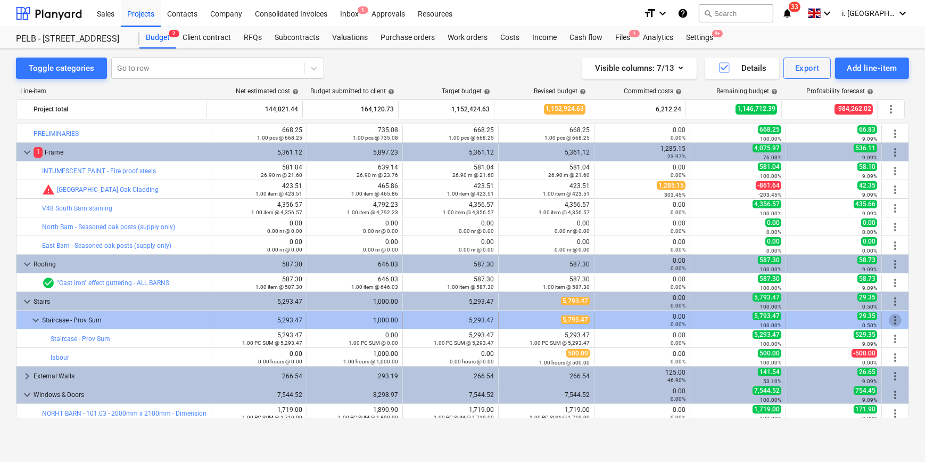
click at [892, 320] on span "more_vert" at bounding box center [895, 320] width 13 height 13
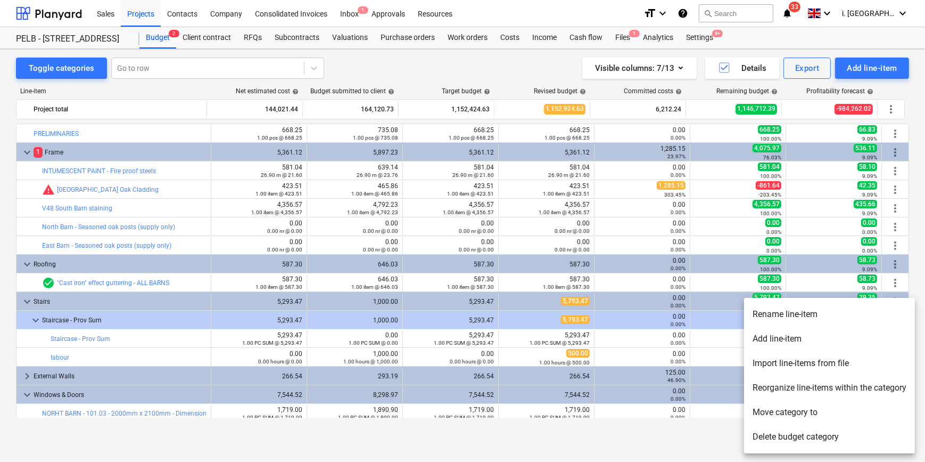
click at [571, 325] on div at bounding box center [462, 231] width 925 height 462
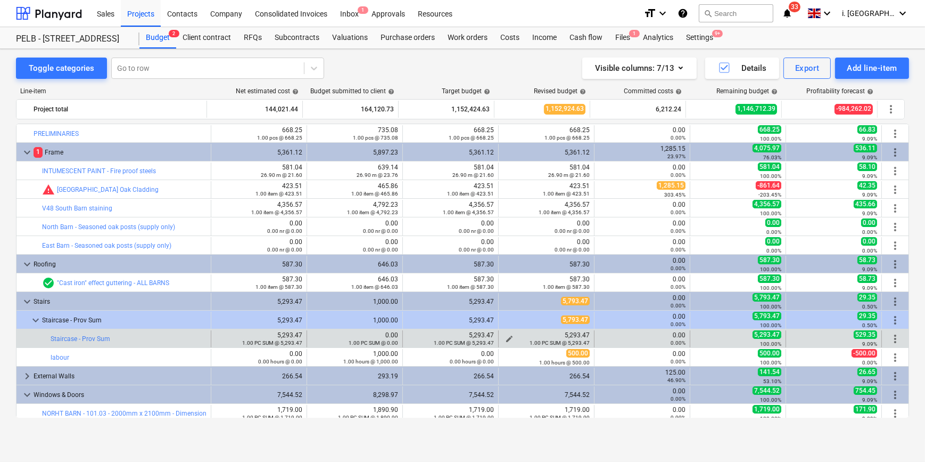
click at [505, 336] on span "edit" at bounding box center [509, 338] width 9 height 9
type textarea "x"
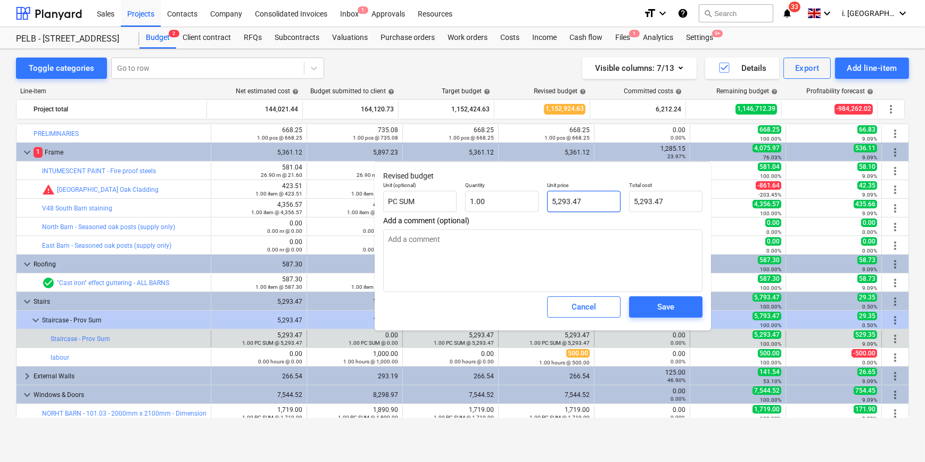
type input "5293.47"
drag, startPoint x: 576, startPoint y: 206, endPoint x: 514, endPoint y: 208, distance: 62.3
click at [478, 202] on div "Unit (optional) PC SUM Quantity 1.00 Unit price 5293.47 Total cost 5,293.47" at bounding box center [543, 196] width 328 height 39
click at [575, 207] on input "5293.47" at bounding box center [583, 201] width 73 height 21
type textarea "x"
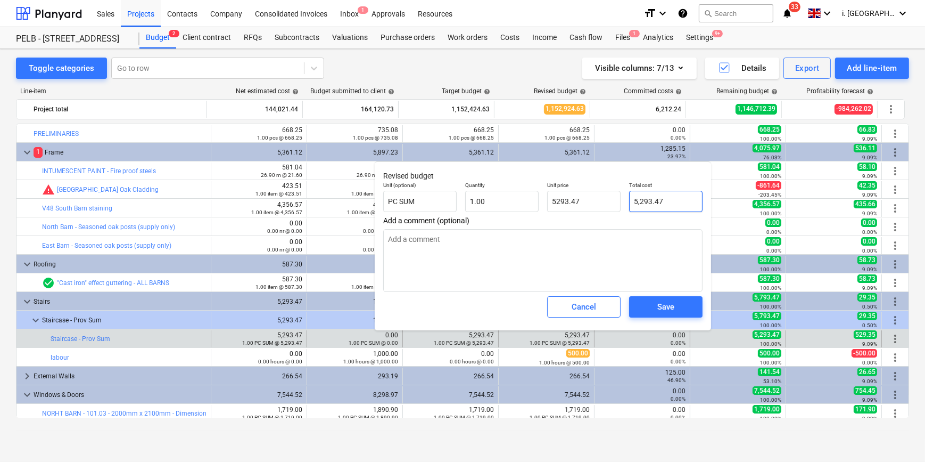
type input "5,293.47"
type input "5293.47"
drag, startPoint x: 677, startPoint y: 196, endPoint x: 586, endPoint y: 197, distance: 91.6
click at [586, 197] on div "Unit (optional) PC SUM Quantity 1.00 Unit price 5,293.47 Total cost 5293.47" at bounding box center [543, 196] width 328 height 39
type textarea "x"
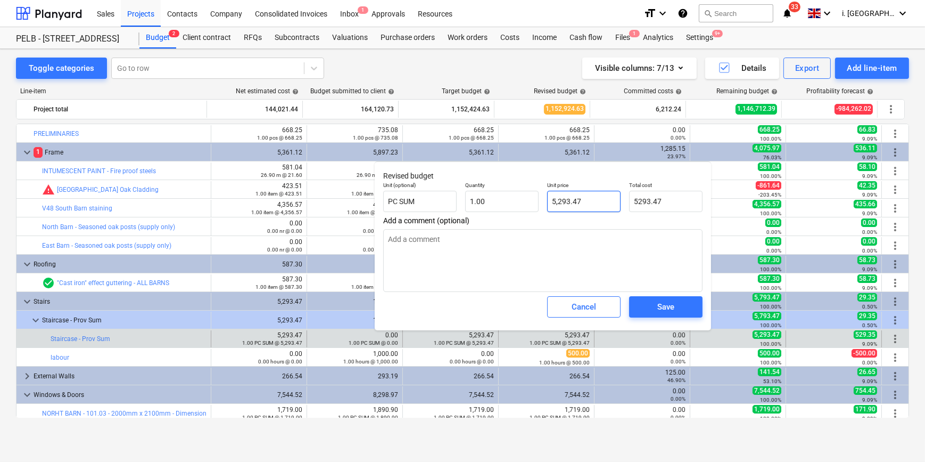
type input "5293.47"
type input "5,293.47"
drag, startPoint x: 590, startPoint y: 205, endPoint x: 506, endPoint y: 199, distance: 84.3
click at [495, 200] on div "Unit (optional) PC SUM Quantity 1.00 Unit price 5293.47 Total cost 5,293.47" at bounding box center [543, 196] width 328 height 39
type textarea "x"
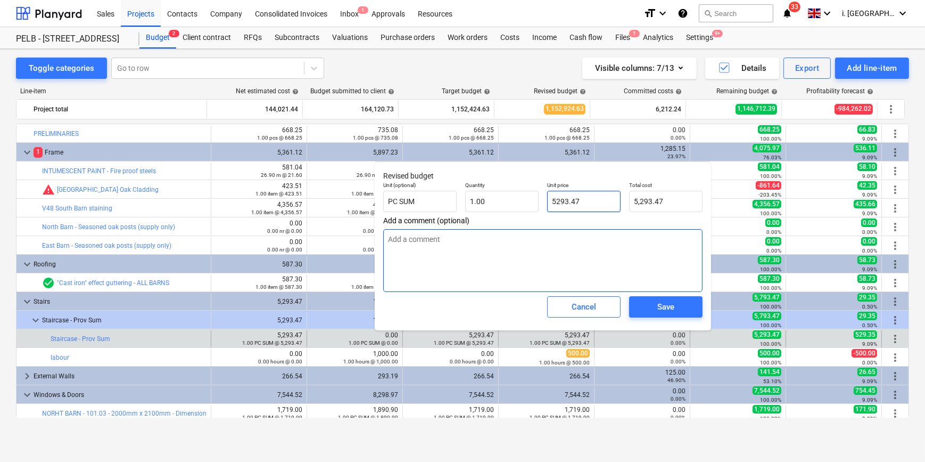
type input "0"
type input "0.00"
type input "0"
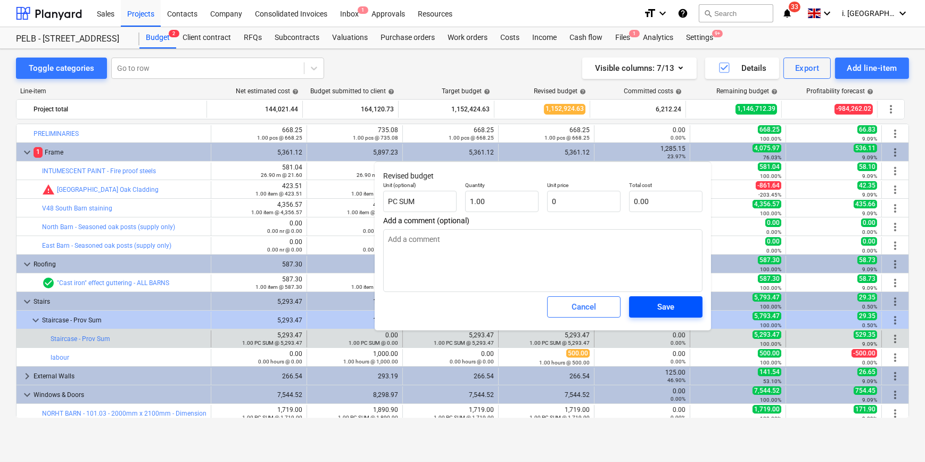
type textarea "x"
type input "0.00"
click at [664, 306] on div "Save" at bounding box center [666, 307] width 17 height 14
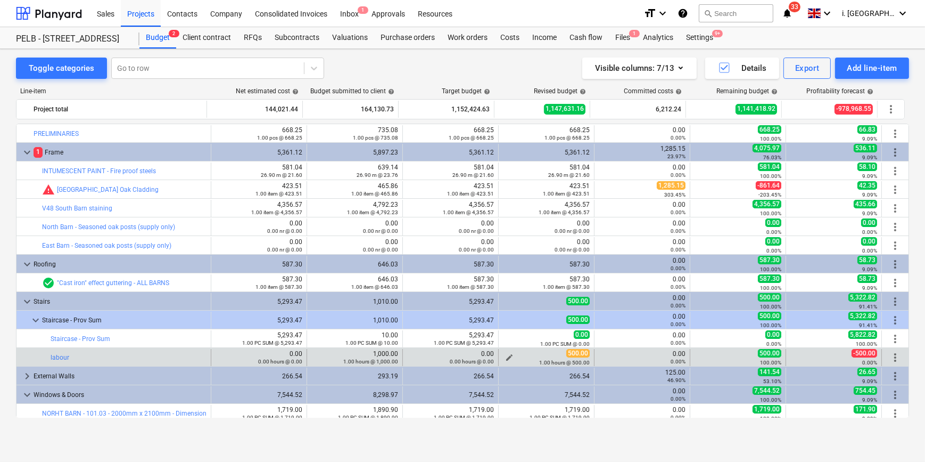
click at [503, 357] on button "edit" at bounding box center [509, 357] width 13 height 13
type textarea "x"
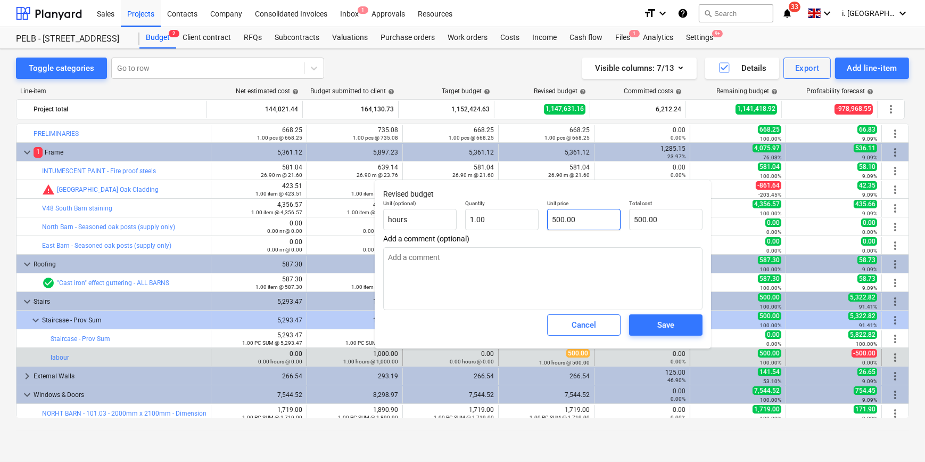
type input "500"
drag, startPoint x: 597, startPoint y: 219, endPoint x: 517, endPoint y: 223, distance: 79.9
click at [517, 223] on div "Unit (optional) hours Quantity 1.00 Unit price 500 Total cost 500.00" at bounding box center [543, 214] width 328 height 39
type textarea "x"
type input "0"
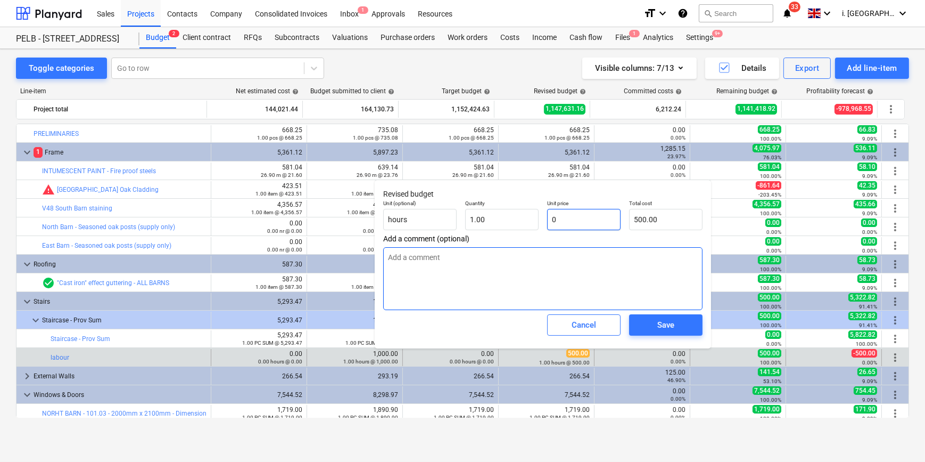
type input "0.00"
type input "0"
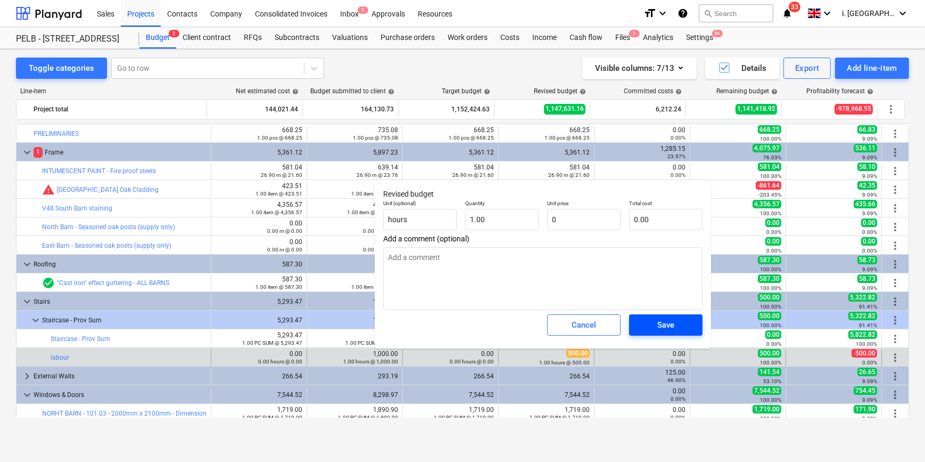
type textarea "x"
type input "0.00"
click at [661, 323] on div "Save" at bounding box center [666, 325] width 17 height 14
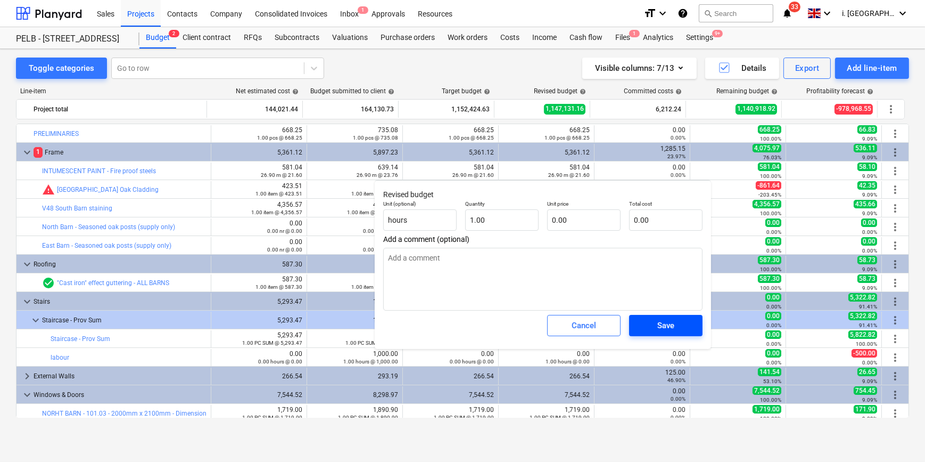
type textarea "x"
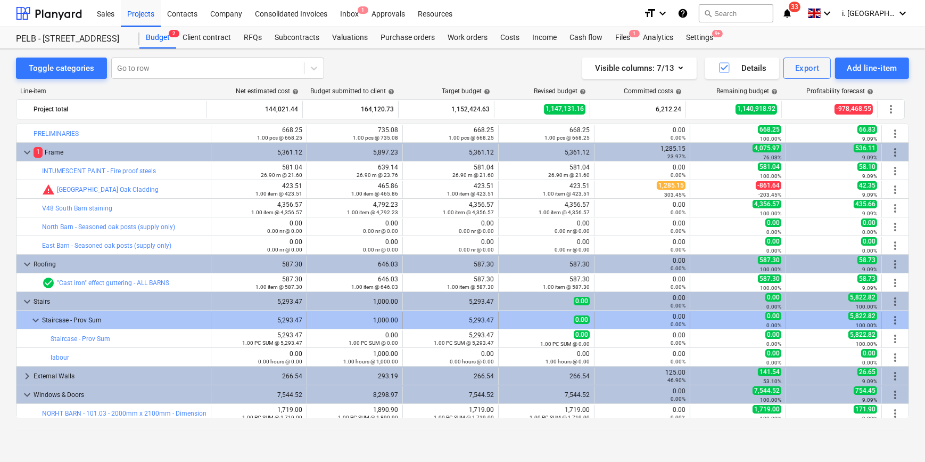
click at [357, 321] on div "1,000.00" at bounding box center [354, 319] width 87 height 7
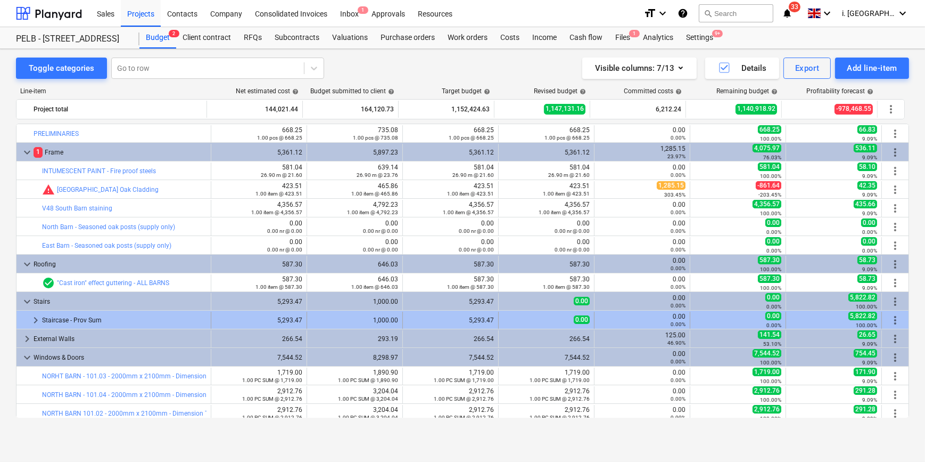
click at [379, 324] on div "1,000.00" at bounding box center [354, 319] width 87 height 17
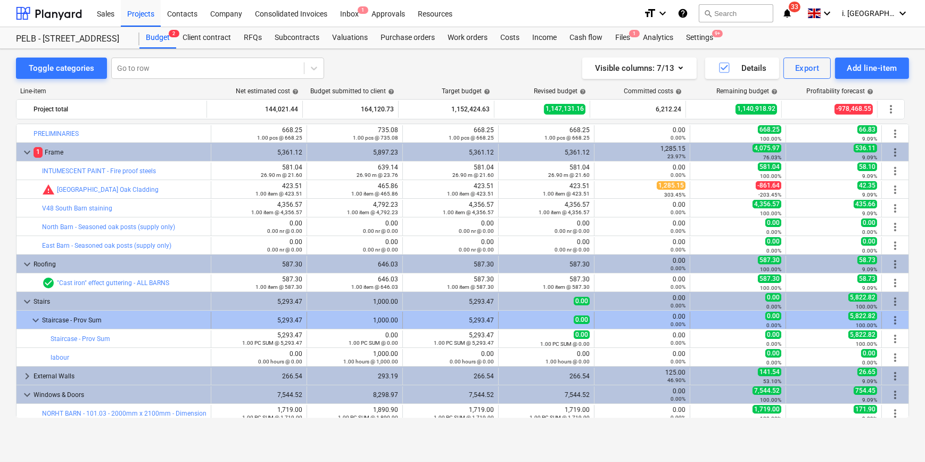
click at [371, 319] on div "1,000.00" at bounding box center [354, 319] width 87 height 7
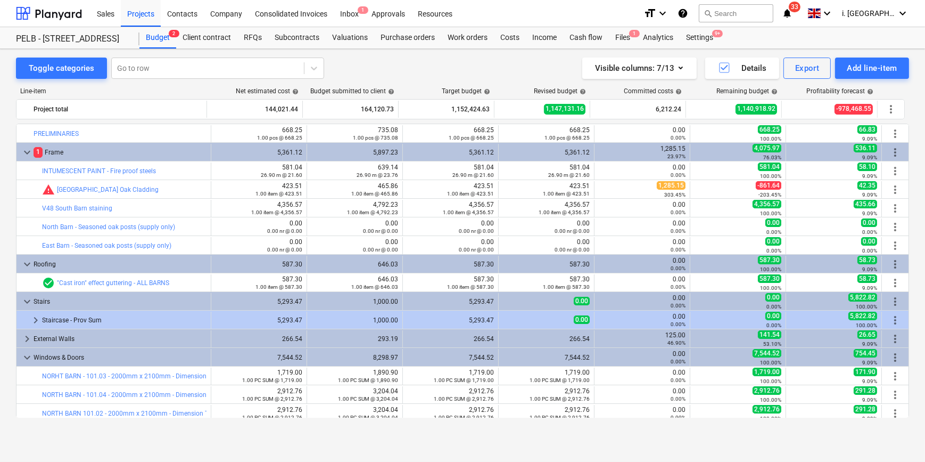
click at [371, 319] on div "1,000.00" at bounding box center [354, 319] width 87 height 7
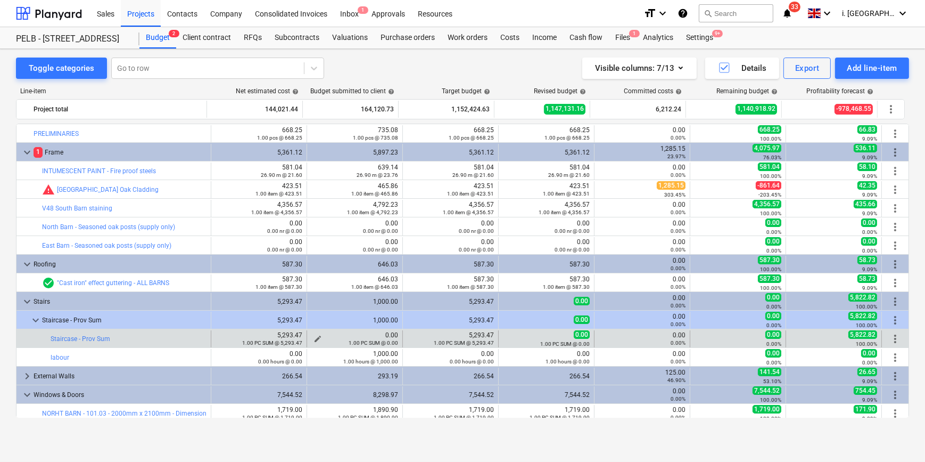
click at [316, 339] on div "1.00 PC SUM @ 0.00" at bounding box center [354, 342] width 87 height 7
click at [313, 339] on div "1.00 PC SUM @ 0.00" at bounding box center [354, 342] width 87 height 7
click at [317, 337] on span "edit" at bounding box center [318, 338] width 9 height 9
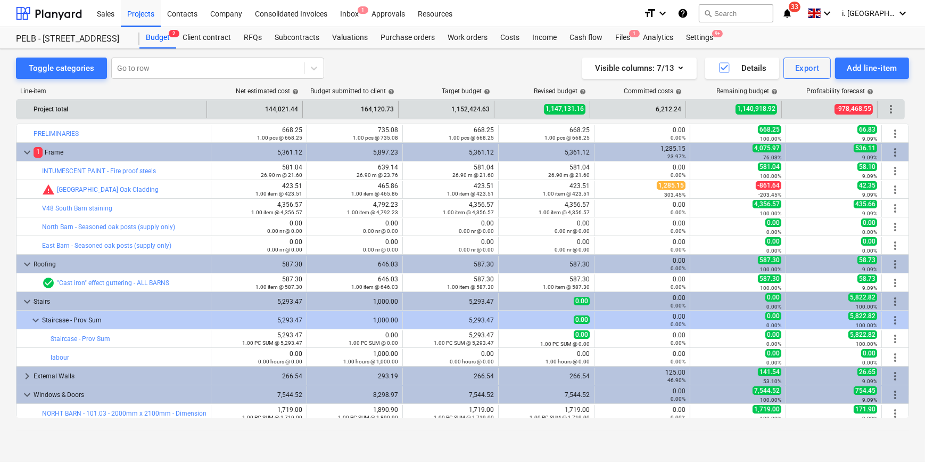
type input "1.00"
type input "0.00"
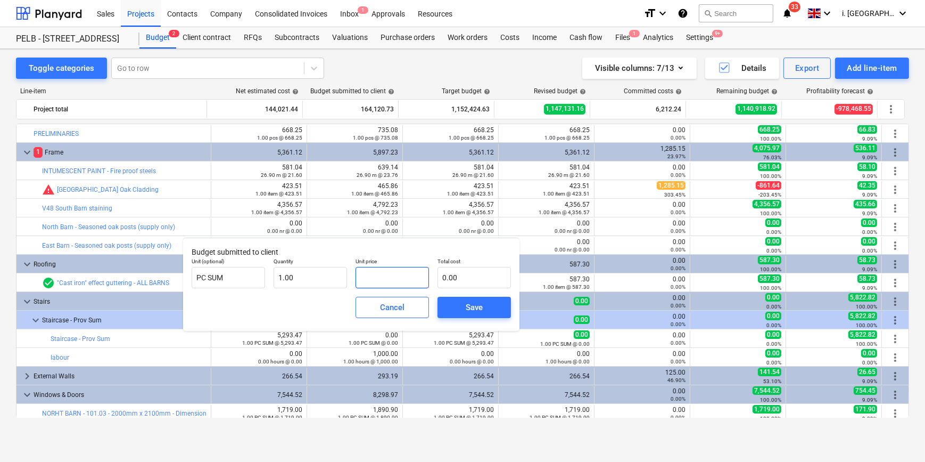
click at [406, 283] on input "text" at bounding box center [392, 277] width 73 height 21
type input "5"
type input "5.00"
type input "58"
type input "58.00"
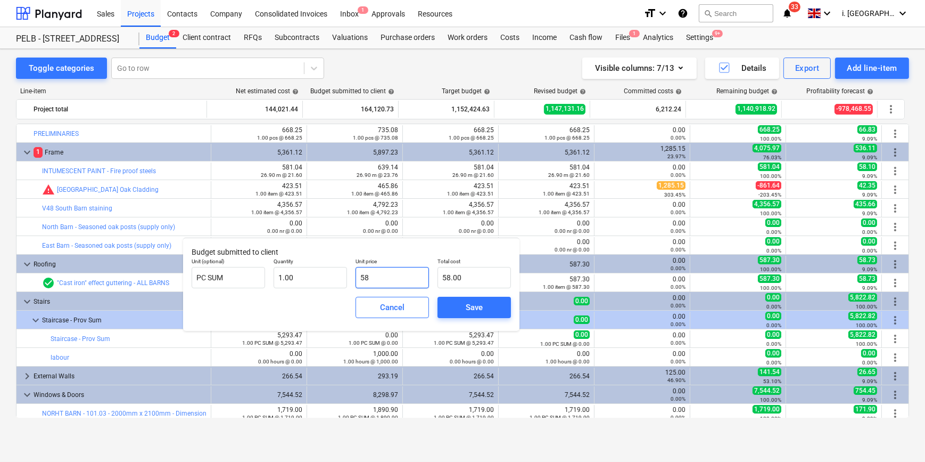
type input "583"
type input "583.00"
type input "5832"
type input "5,832.00"
type input "5832.8"
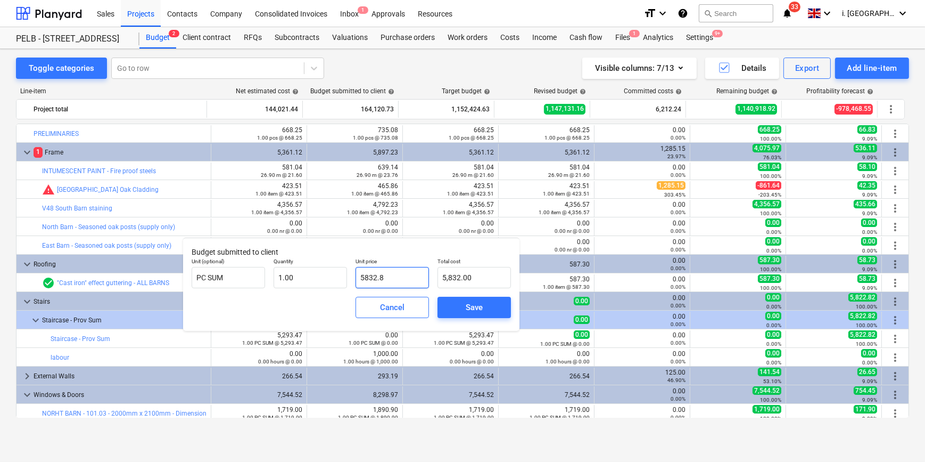
type input "5,832.80"
type input "5832.82"
type input "5,832.82"
click at [492, 309] on span "Save" at bounding box center [474, 307] width 48 height 14
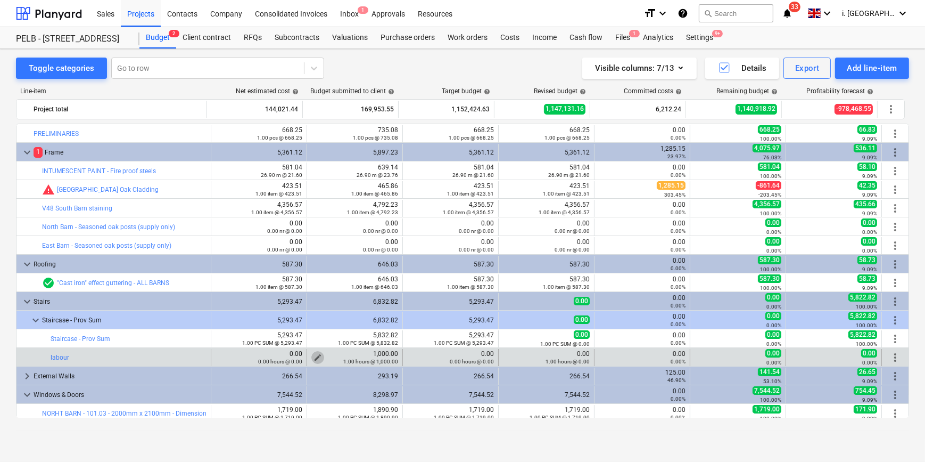
click at [316, 355] on span "edit" at bounding box center [318, 357] width 9 height 9
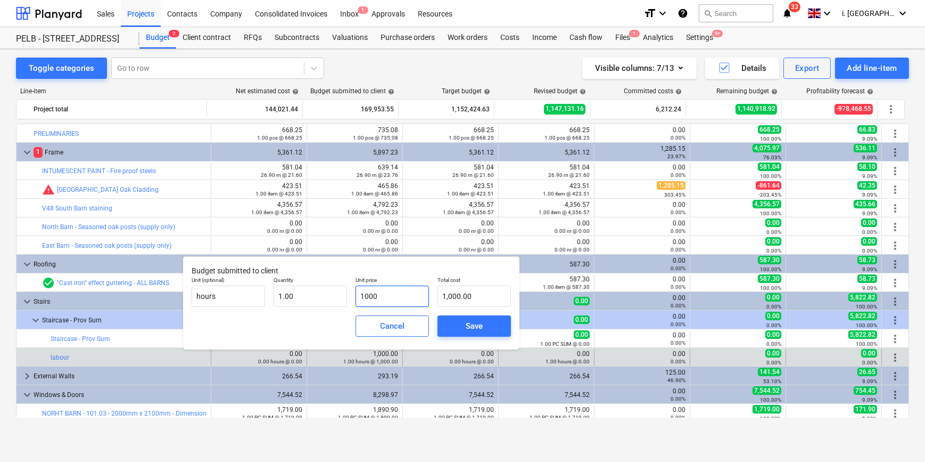
drag, startPoint x: 385, startPoint y: 297, endPoint x: 241, endPoint y: 262, distance: 149.0
click at [251, 275] on div "Unit (optional) hours Quantity 1.00 Unit price 1000 Total cost 1,000.00" at bounding box center [351, 291] width 328 height 39
type input "0"
type input "0.00"
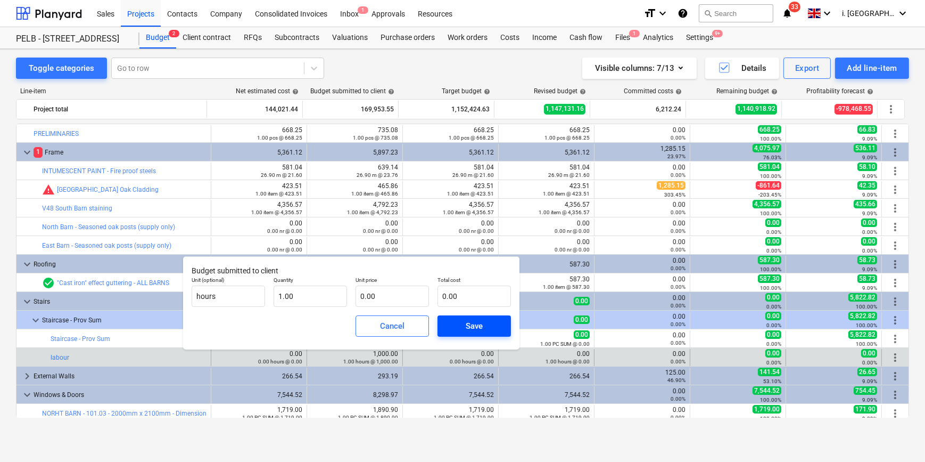
click at [484, 320] on span "Save" at bounding box center [474, 326] width 48 height 14
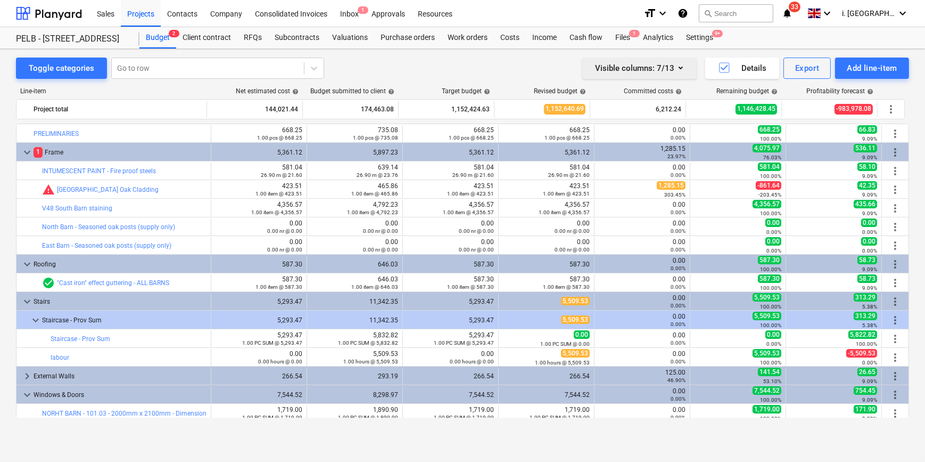
click at [641, 71] on div "Visible columns : 7/13" at bounding box center [639, 68] width 89 height 14
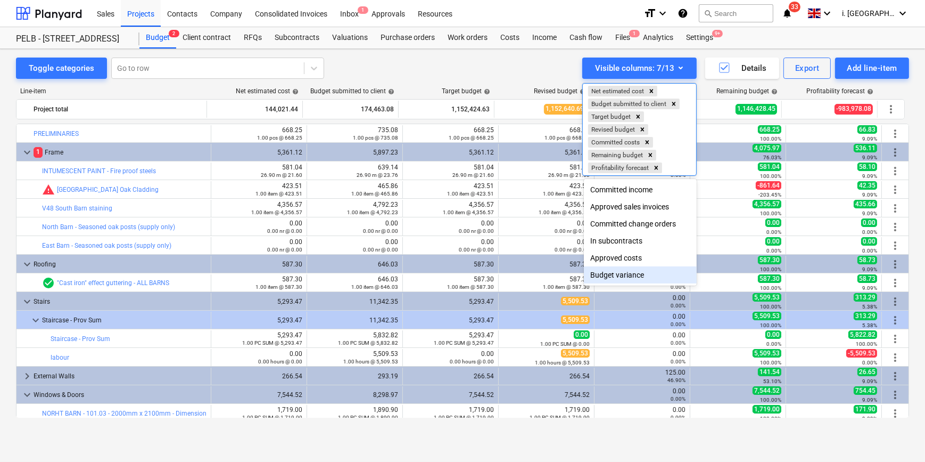
click at [643, 277] on div "Budget variance" at bounding box center [640, 274] width 113 height 17
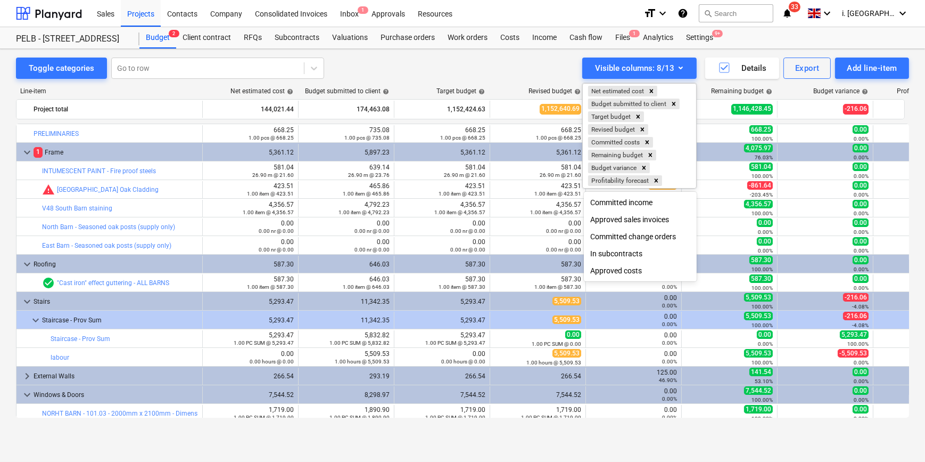
click at [652, 341] on div at bounding box center [462, 231] width 925 height 462
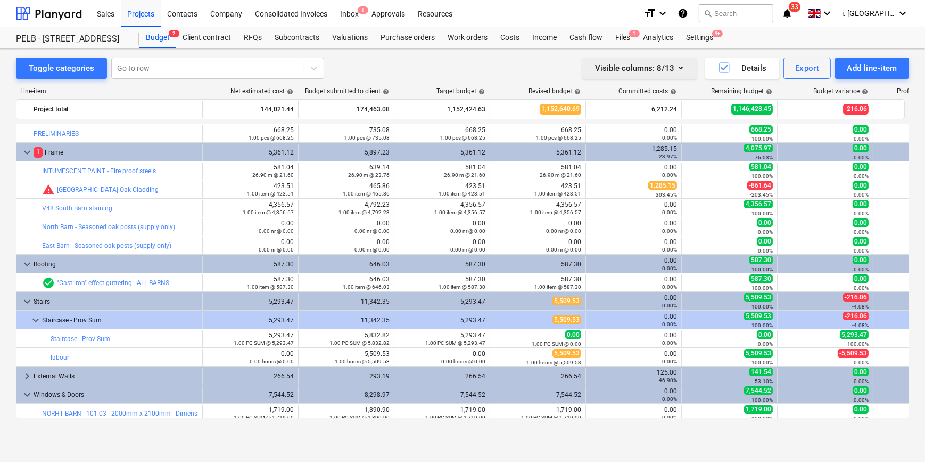
click at [649, 73] on div "Visible columns : 8/13" at bounding box center [639, 68] width 89 height 14
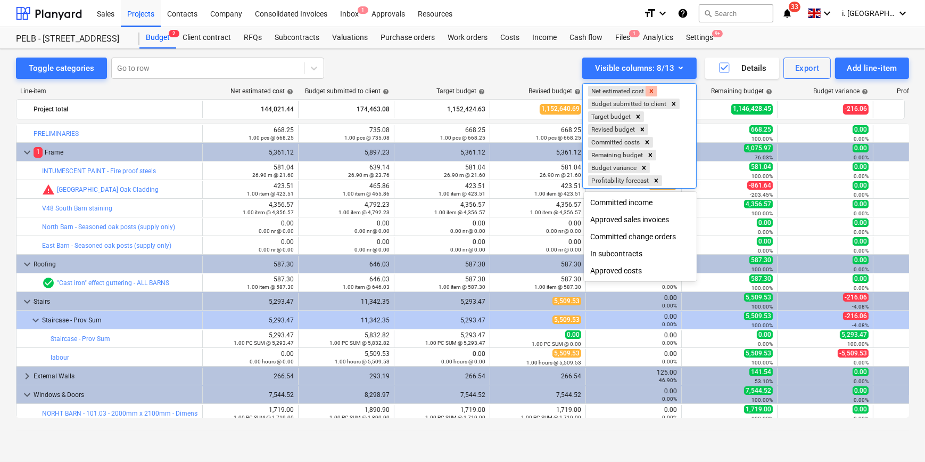
click at [653, 88] on icon "Remove Net estimated cost" at bounding box center [651, 90] width 7 height 7
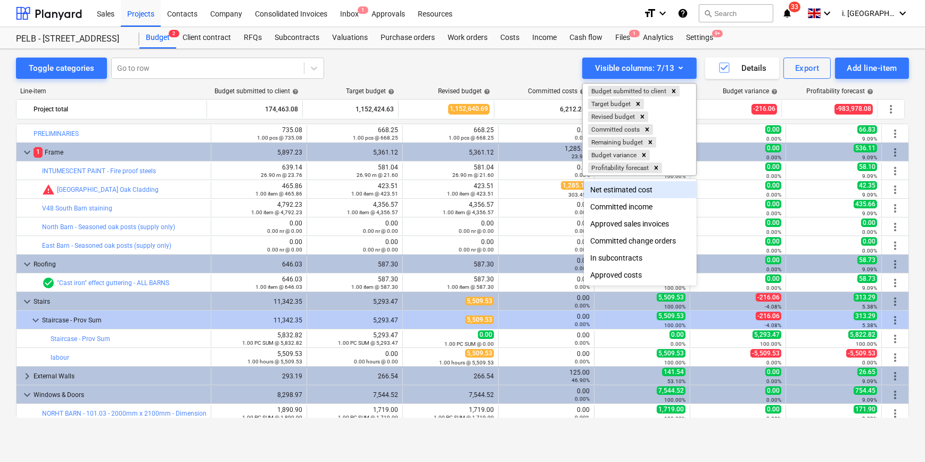
drag, startPoint x: 262, startPoint y: 299, endPoint x: 286, endPoint y: 299, distance: 24.0
click at [286, 299] on div at bounding box center [462, 231] width 925 height 462
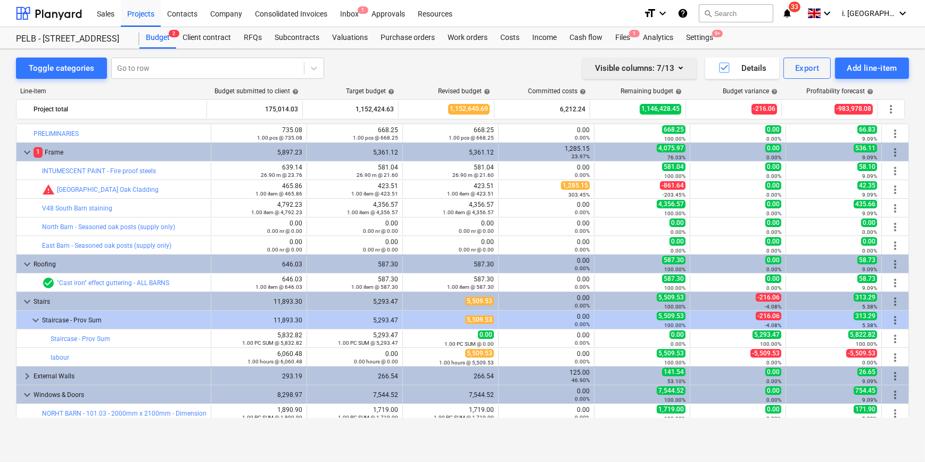
click at [672, 65] on div "Visible columns : 7/13" at bounding box center [639, 68] width 89 height 14
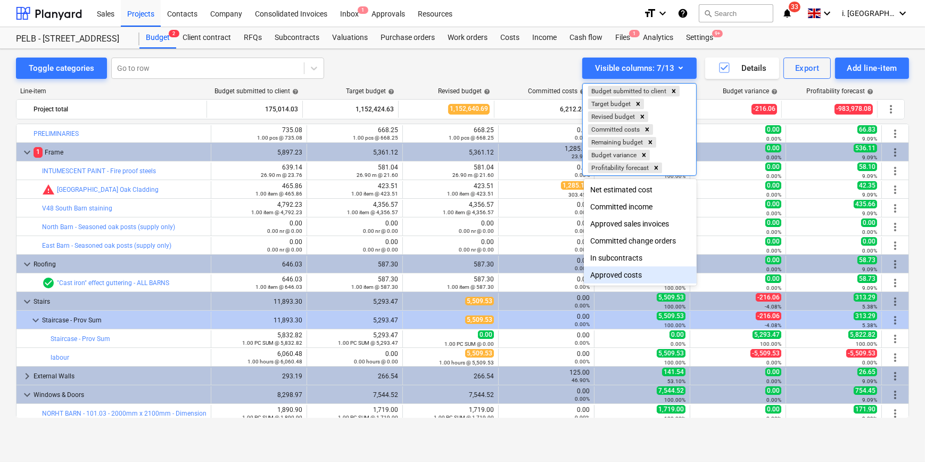
click at [476, 362] on div at bounding box center [462, 231] width 925 height 462
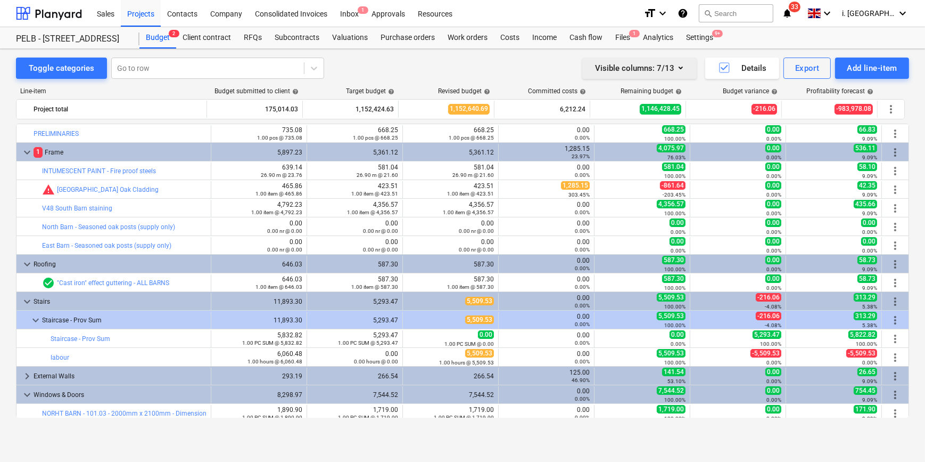
click at [645, 65] on div "Visible columns : 7/13" at bounding box center [639, 68] width 89 height 14
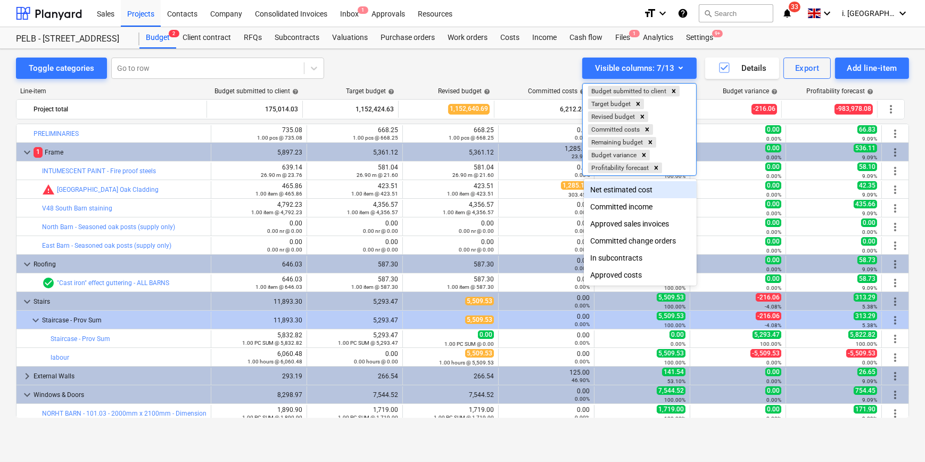
click at [636, 186] on div "Net estimated cost" at bounding box center [640, 189] width 113 height 17
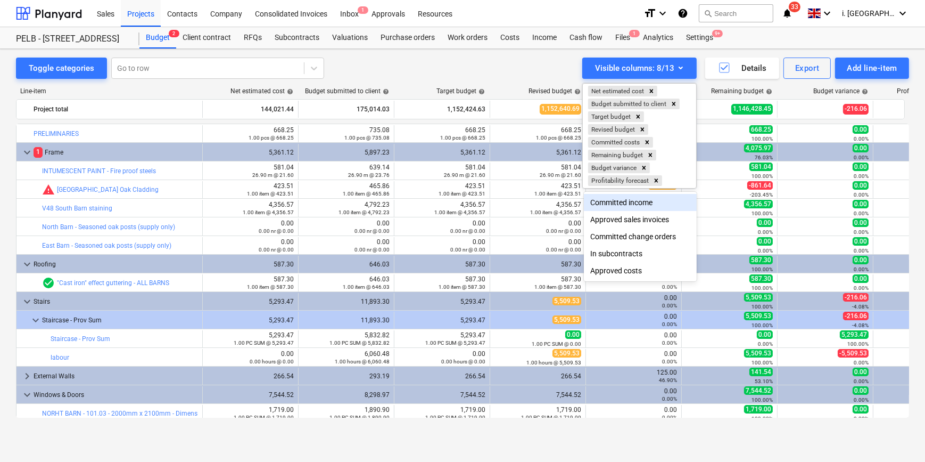
click at [269, 182] on div at bounding box center [462, 231] width 925 height 462
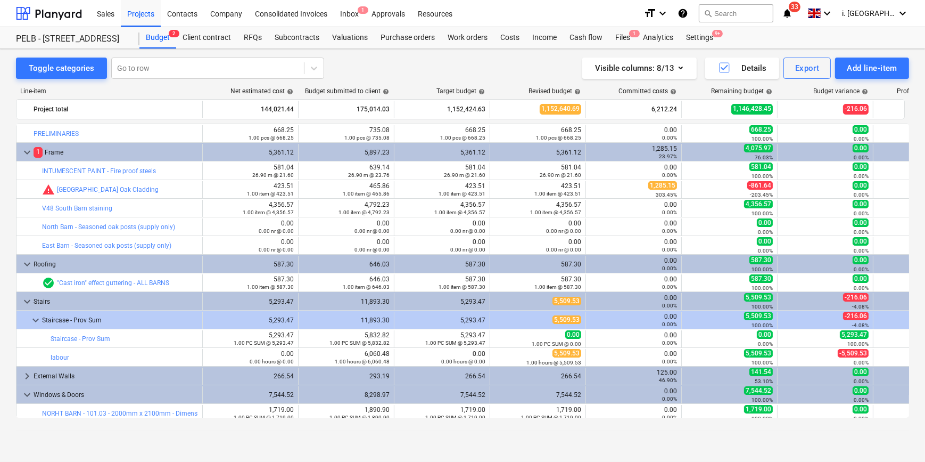
click at [289, 90] on span "help" at bounding box center [289, 91] width 9 height 6
click at [224, 37] on div "Client contract" at bounding box center [206, 37] width 61 height 21
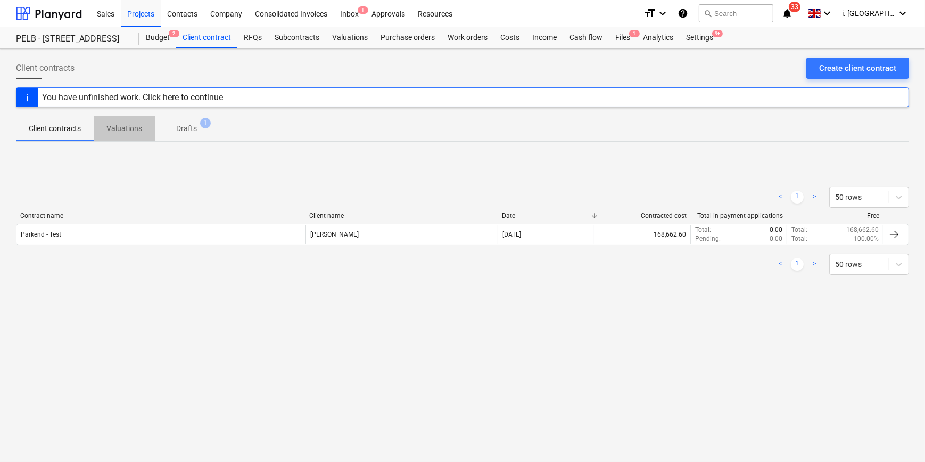
click at [136, 126] on p "Valuations" at bounding box center [124, 128] width 36 height 11
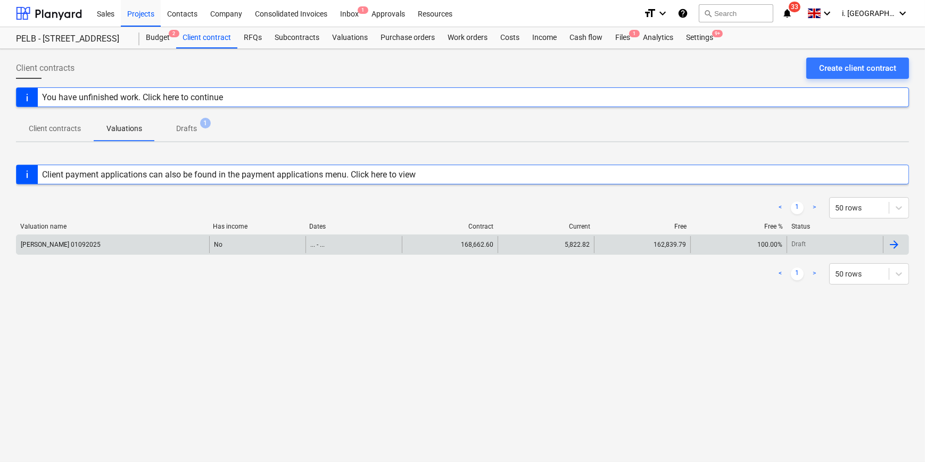
click at [113, 244] on div "[PERSON_NAME] 01092025" at bounding box center [113, 244] width 193 height 17
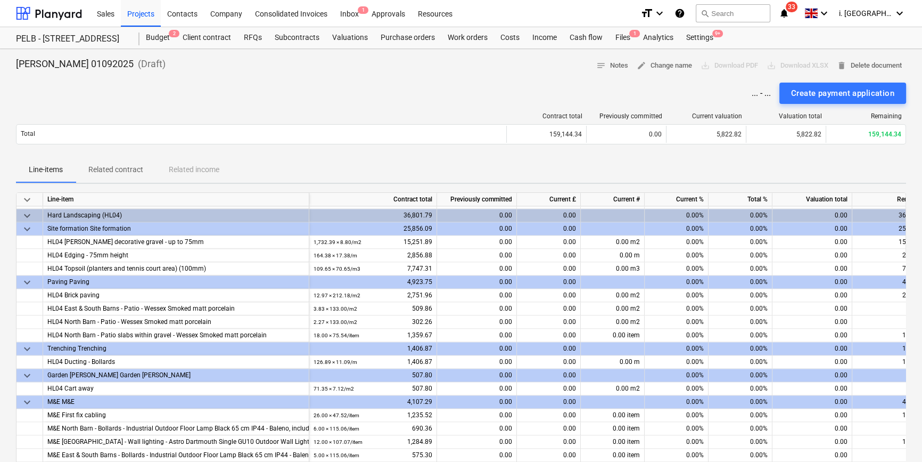
scroll to position [354, 0]
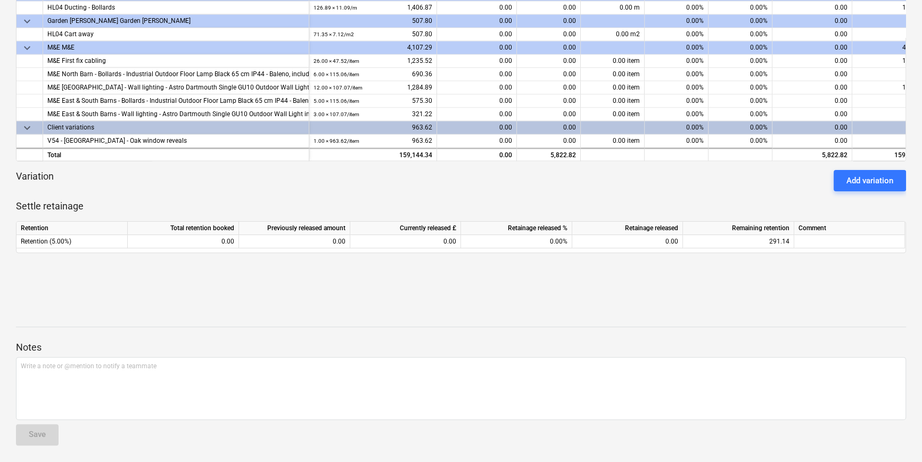
click at [854, 180] on div "Add variation" at bounding box center [870, 181] width 47 height 14
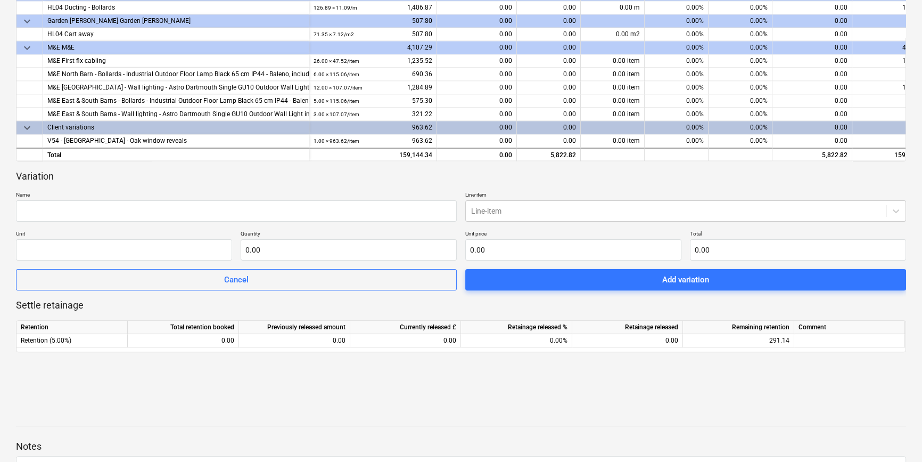
click at [426, 365] on div "keyboard_arrow_down Line-item Contract total Previously committed Current £ Cur…" at bounding box center [461, 107] width 890 height 539
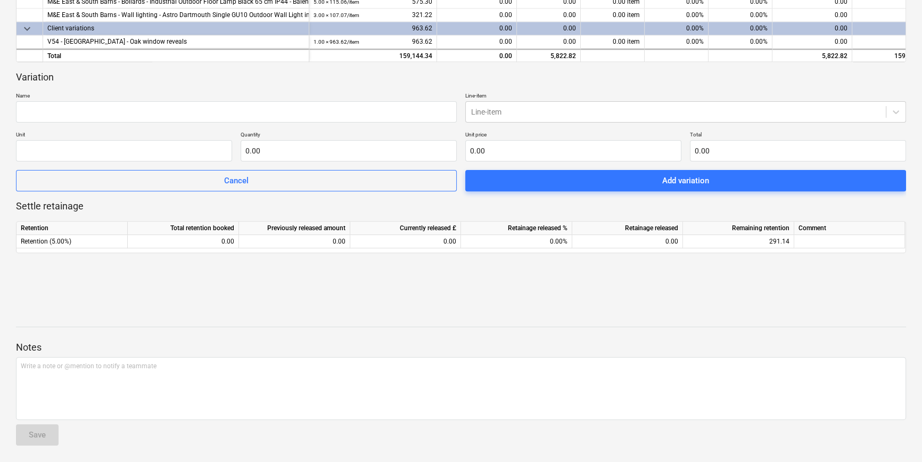
click at [176, 278] on div "Jasmin Westcarr 01092025 ( Draft ) notes Notes edit Change name save_alt Downlo…" at bounding box center [461, 29] width 922 height 866
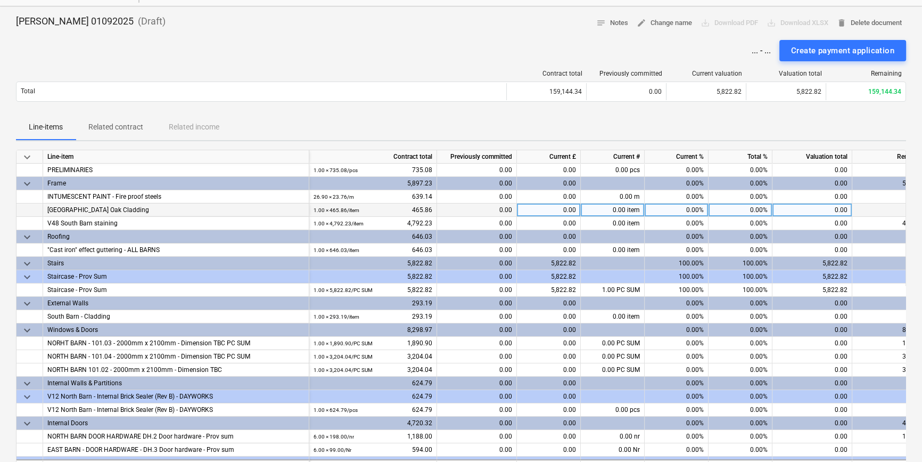
scroll to position [0, 0]
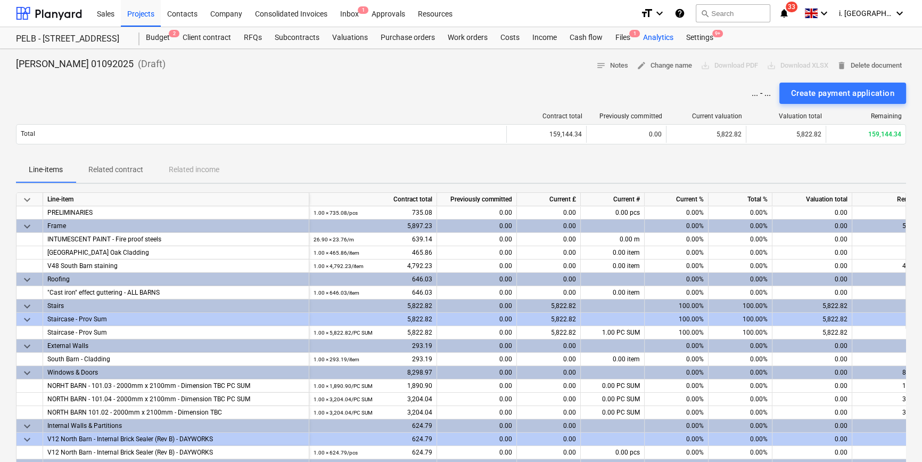
click at [659, 36] on div "Analytics" at bounding box center [658, 37] width 43 height 21
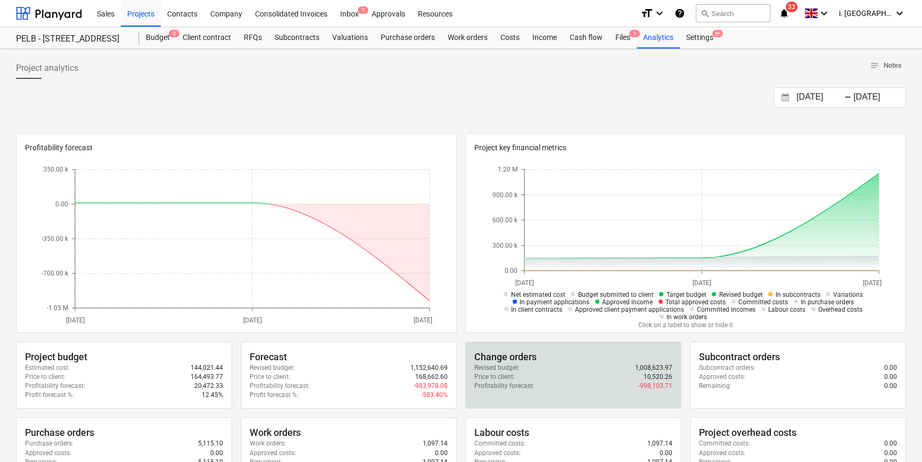
click at [512, 358] on div "Change orders" at bounding box center [573, 356] width 198 height 13
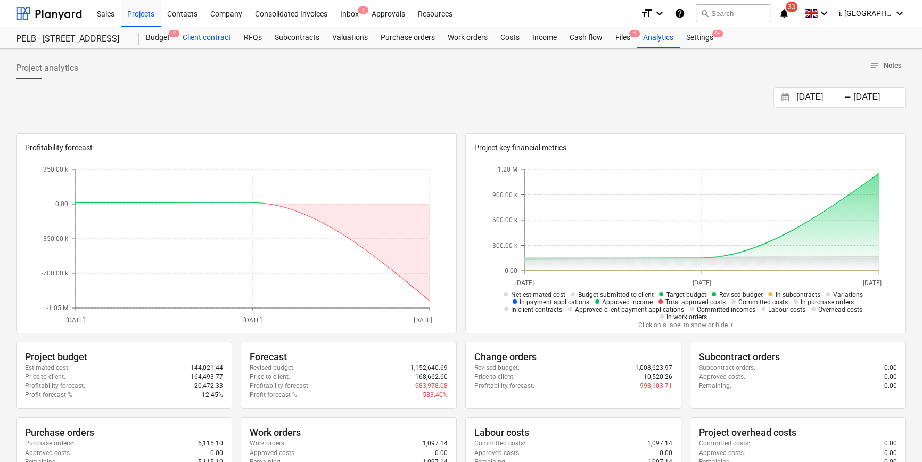
click at [213, 40] on div "Client contract" at bounding box center [206, 37] width 61 height 21
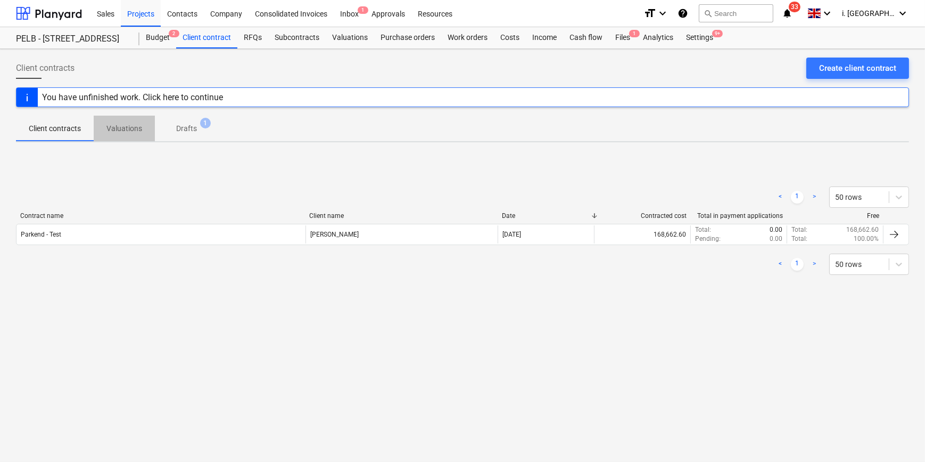
click at [118, 133] on p "Valuations" at bounding box center [124, 128] width 36 height 11
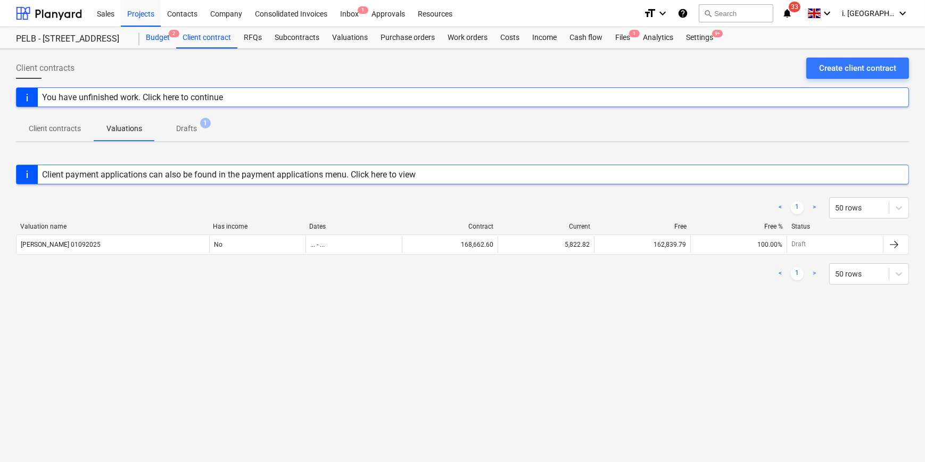
click at [156, 42] on div "Budget 2" at bounding box center [157, 37] width 37 height 21
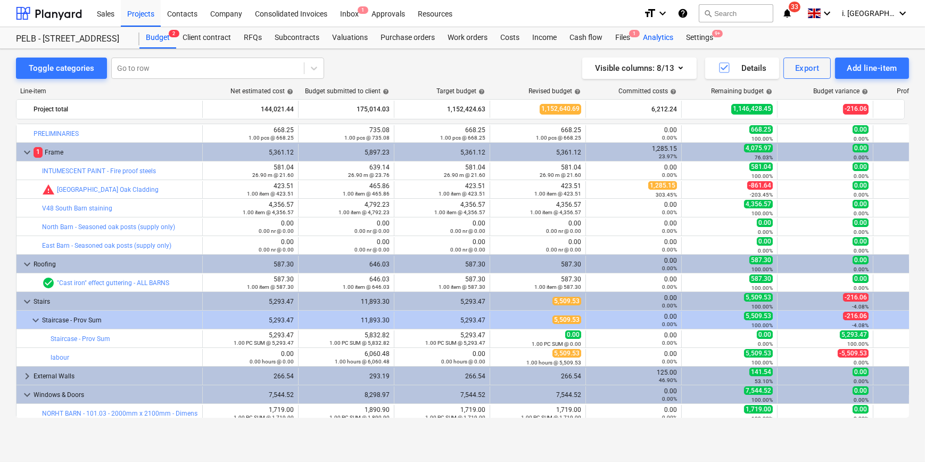
click at [669, 32] on div "Analytics" at bounding box center [658, 37] width 43 height 21
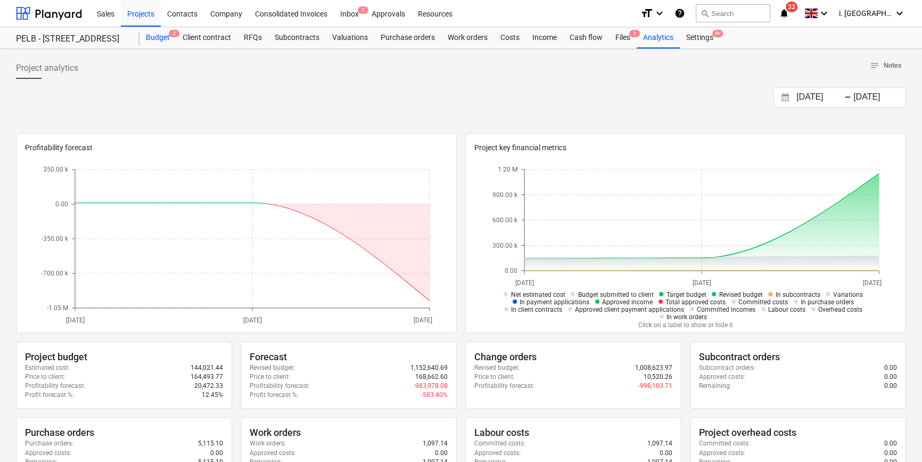
click at [159, 39] on div "Budget 2" at bounding box center [157, 37] width 37 height 21
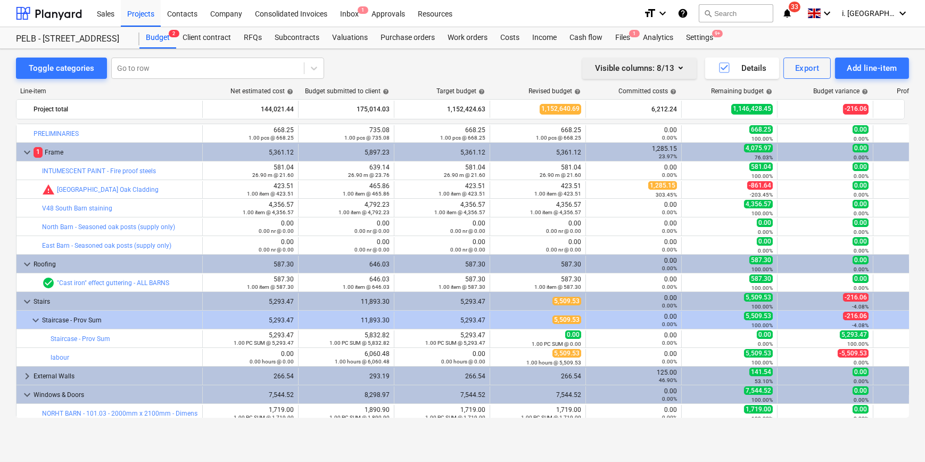
click at [650, 68] on div "Visible columns : 8/13" at bounding box center [639, 68] width 89 height 14
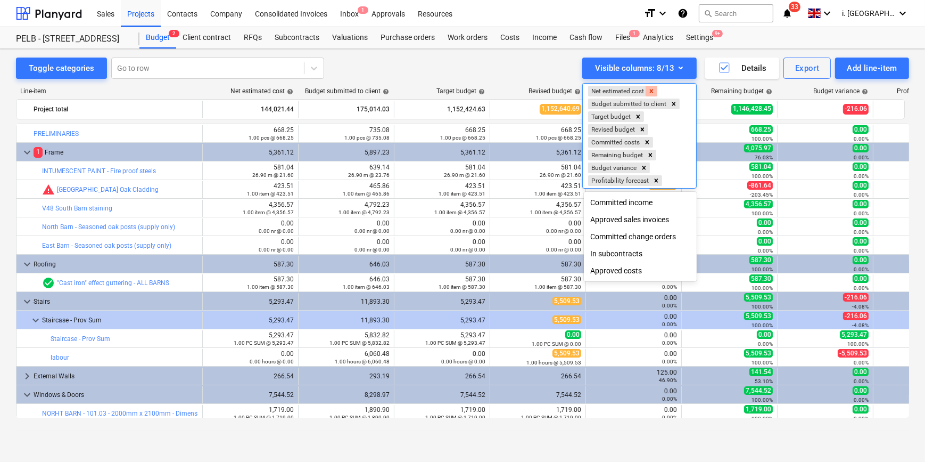
click at [654, 89] on icon "Remove Net estimated cost" at bounding box center [651, 90] width 7 height 7
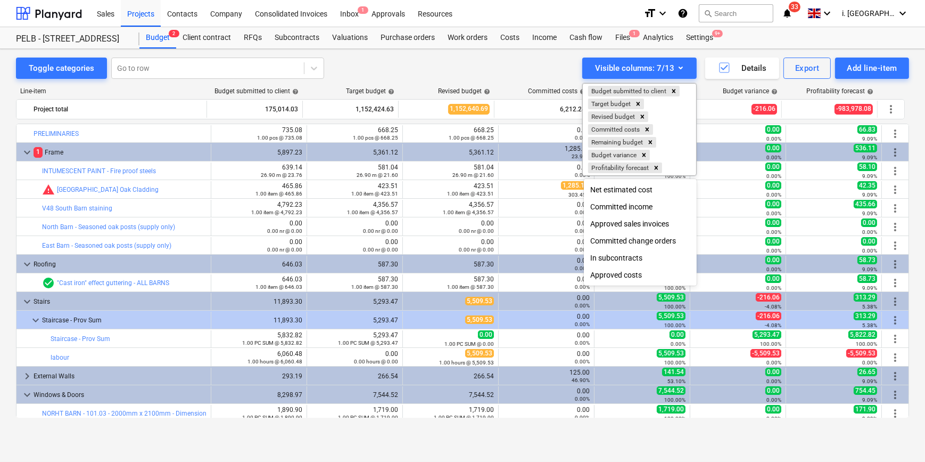
drag, startPoint x: 843, startPoint y: 297, endPoint x: 873, endPoint y: 301, distance: 29.7
click at [873, 301] on div at bounding box center [462, 231] width 925 height 462
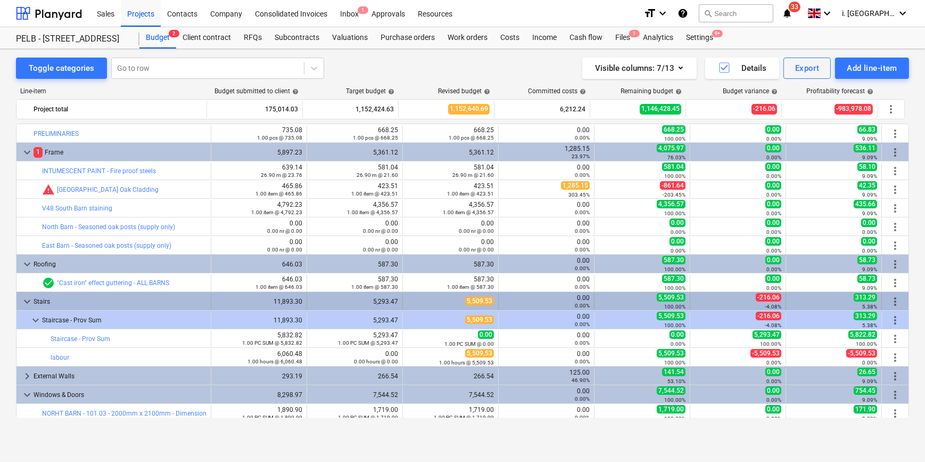
click at [867, 298] on span "313.29" at bounding box center [865, 297] width 23 height 9
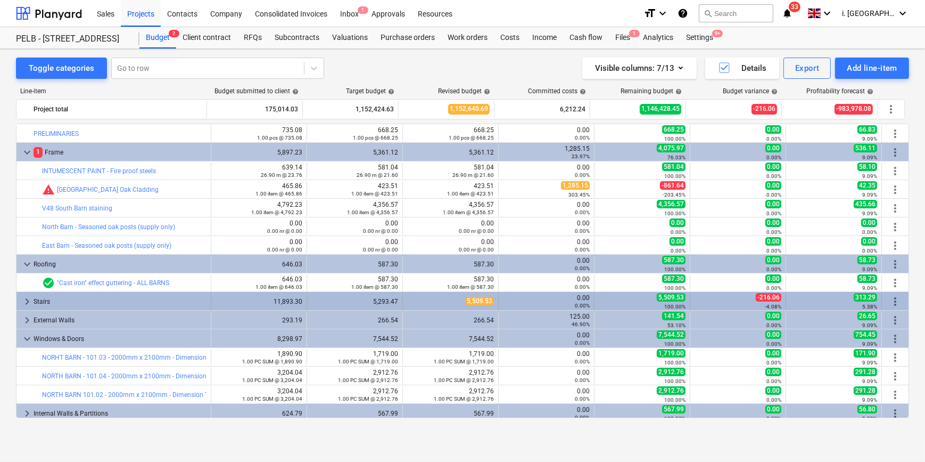
click at [847, 298] on div "313.29 5.38%" at bounding box center [834, 301] width 87 height 17
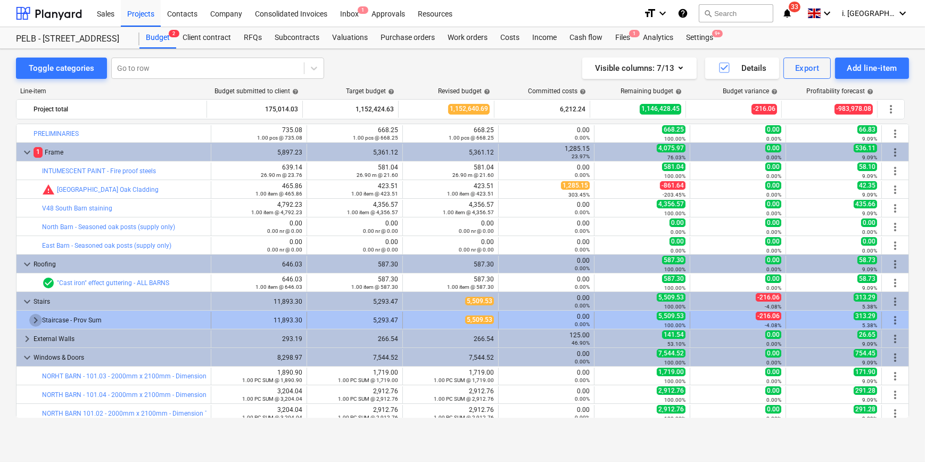
click at [35, 317] on span "keyboard_arrow_right" at bounding box center [35, 320] width 13 height 13
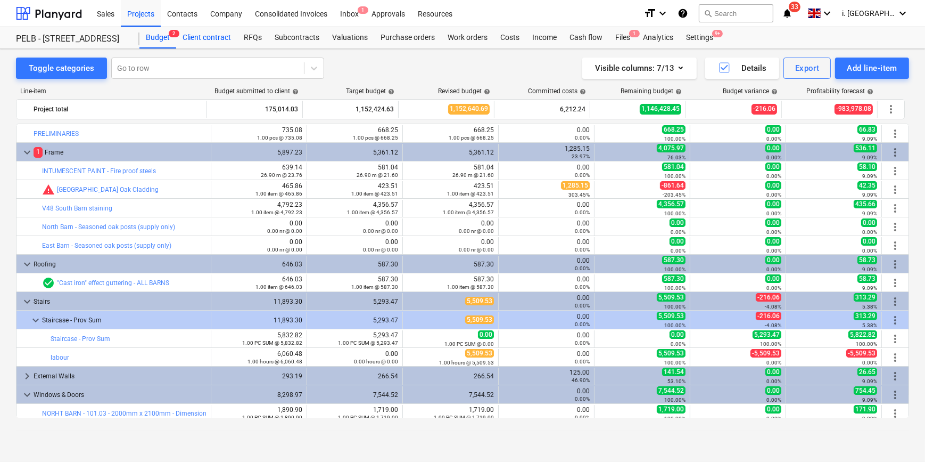
click at [194, 31] on div "Client contract" at bounding box center [206, 37] width 61 height 21
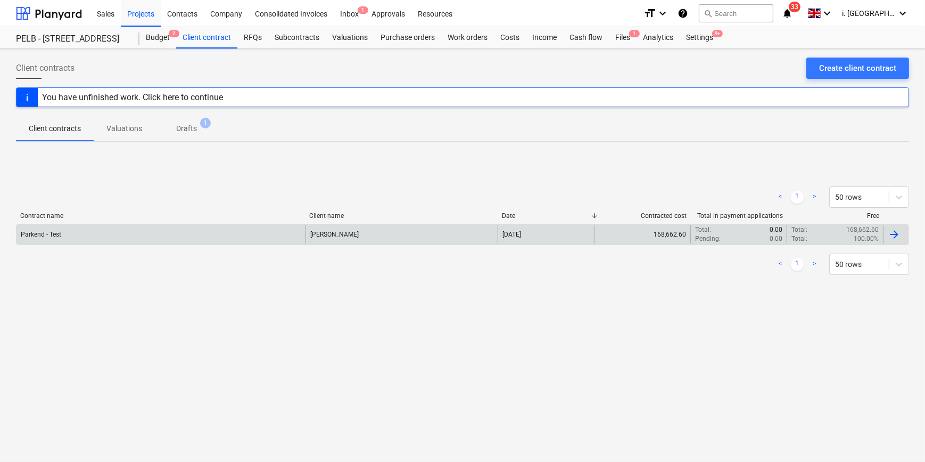
click at [152, 240] on div "Parkend - Test" at bounding box center [161, 234] width 289 height 18
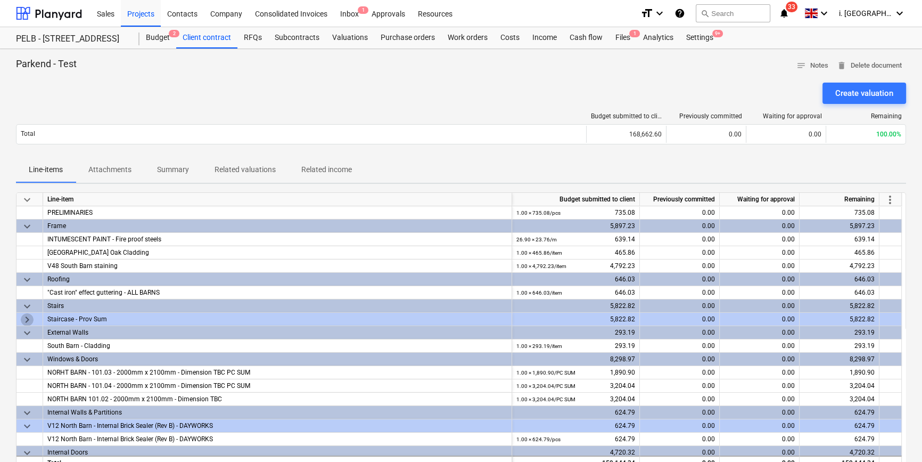
click at [25, 316] on span "keyboard_arrow_right" at bounding box center [27, 319] width 13 height 13
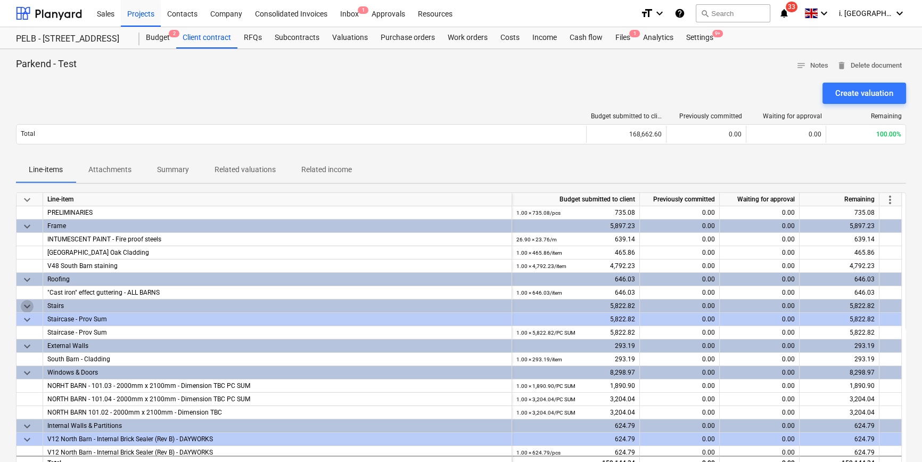
click at [24, 307] on span "keyboard_arrow_down" at bounding box center [27, 306] width 13 height 13
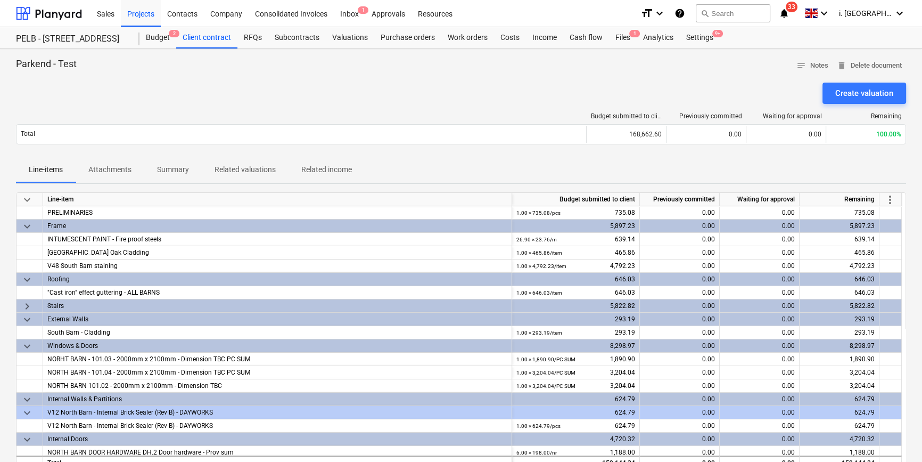
click at [27, 302] on span "keyboard_arrow_right" at bounding box center [27, 306] width 13 height 13
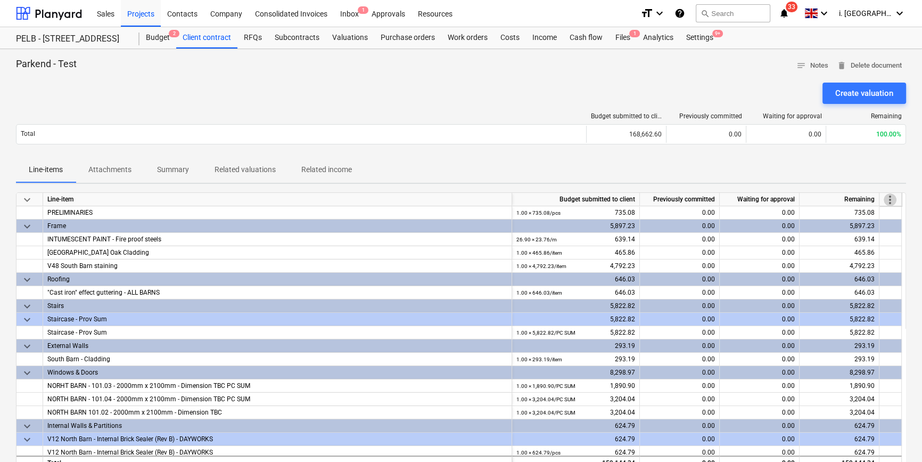
click at [888, 199] on span "more_vert" at bounding box center [890, 199] width 13 height 13
click at [31, 322] on div at bounding box center [462, 231] width 925 height 462
click at [893, 194] on span "more_vert" at bounding box center [890, 199] width 13 height 13
click at [724, 188] on div at bounding box center [462, 231] width 925 height 462
click at [98, 334] on div "Staircase - Prov Sum" at bounding box center [277, 332] width 460 height 13
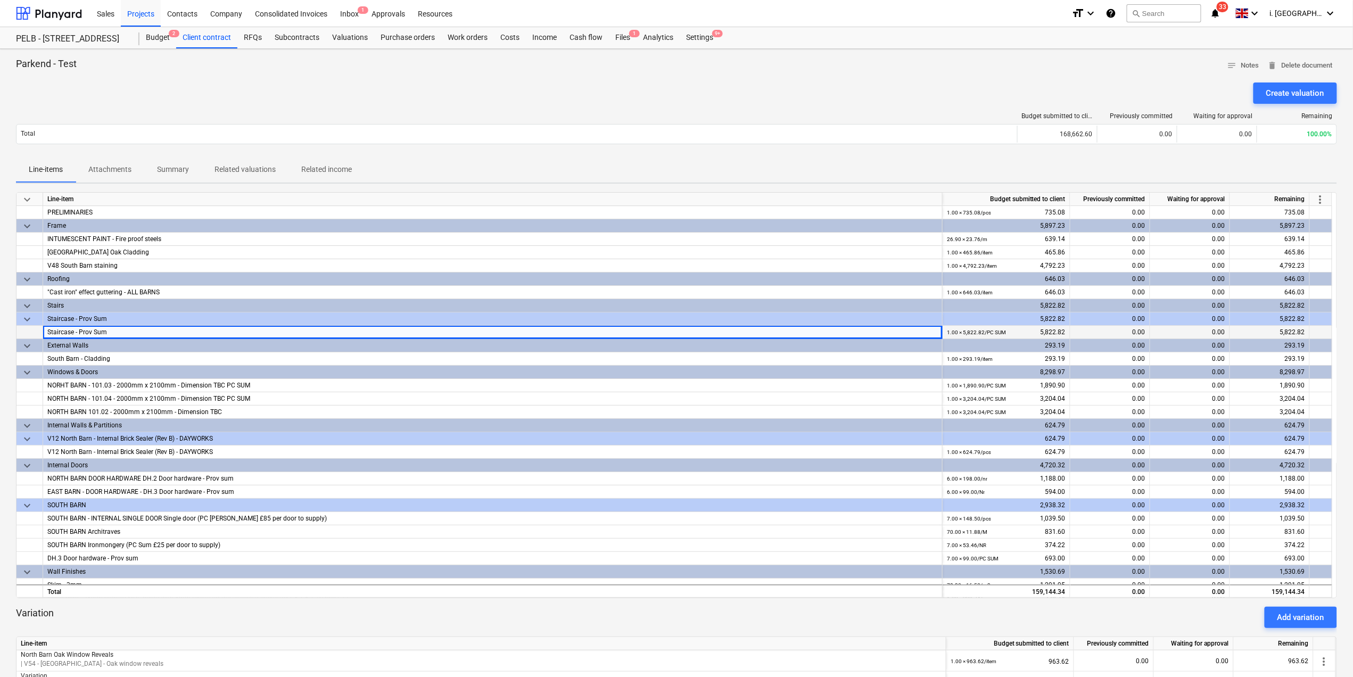
click at [925, 328] on div "0.00" at bounding box center [1111, 332] width 80 height 13
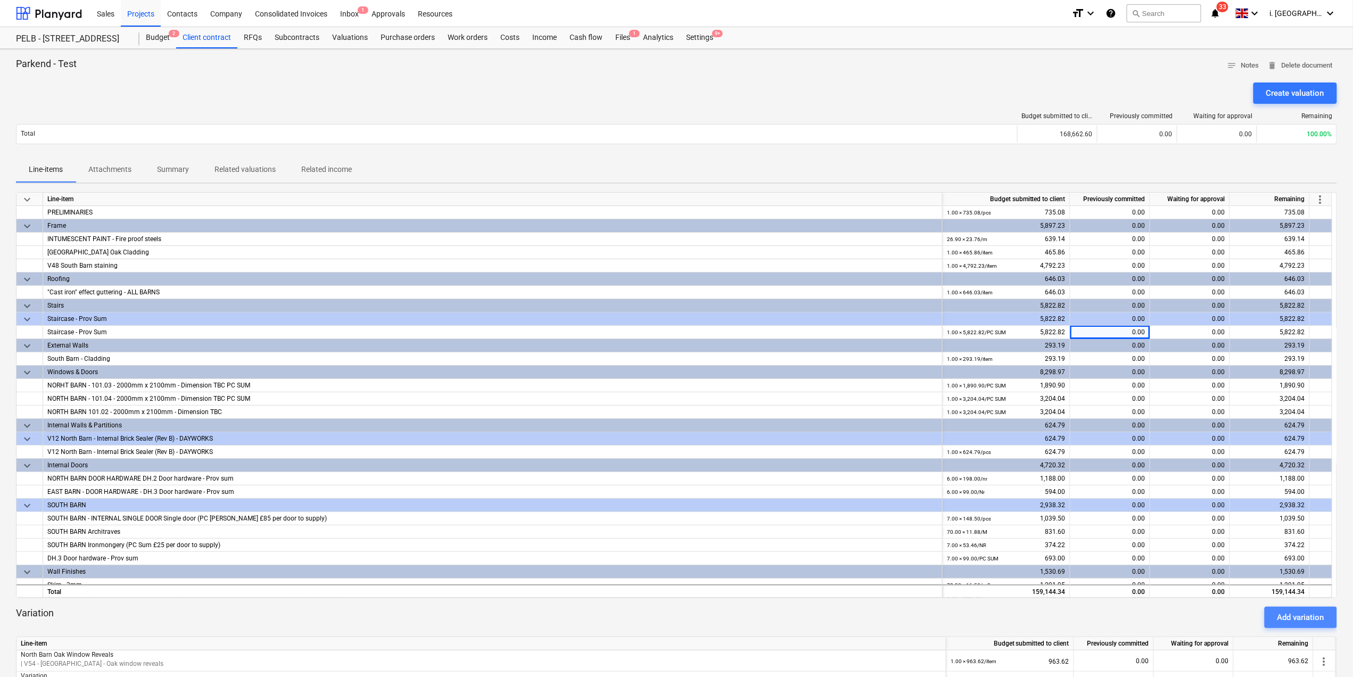
click at [925, 461] on div "Add variation" at bounding box center [1301, 618] width 47 height 14
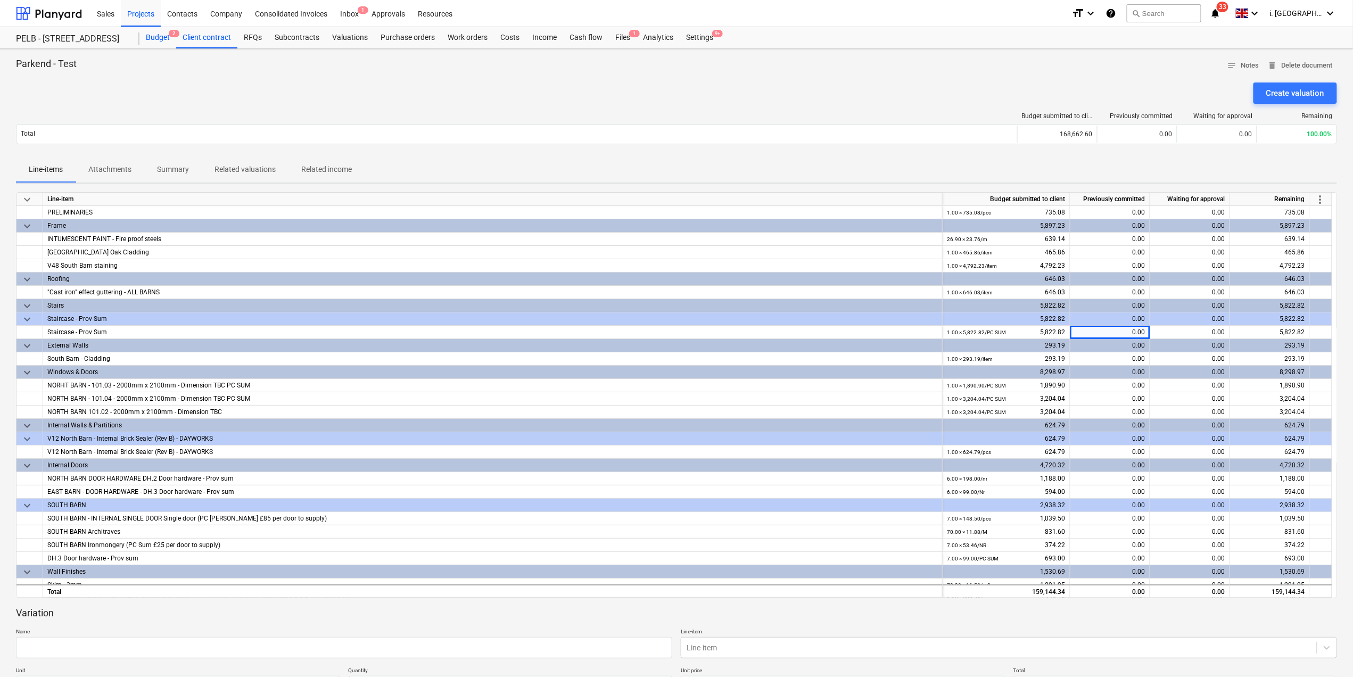
click at [153, 40] on div "Budget 2" at bounding box center [157, 37] width 37 height 21
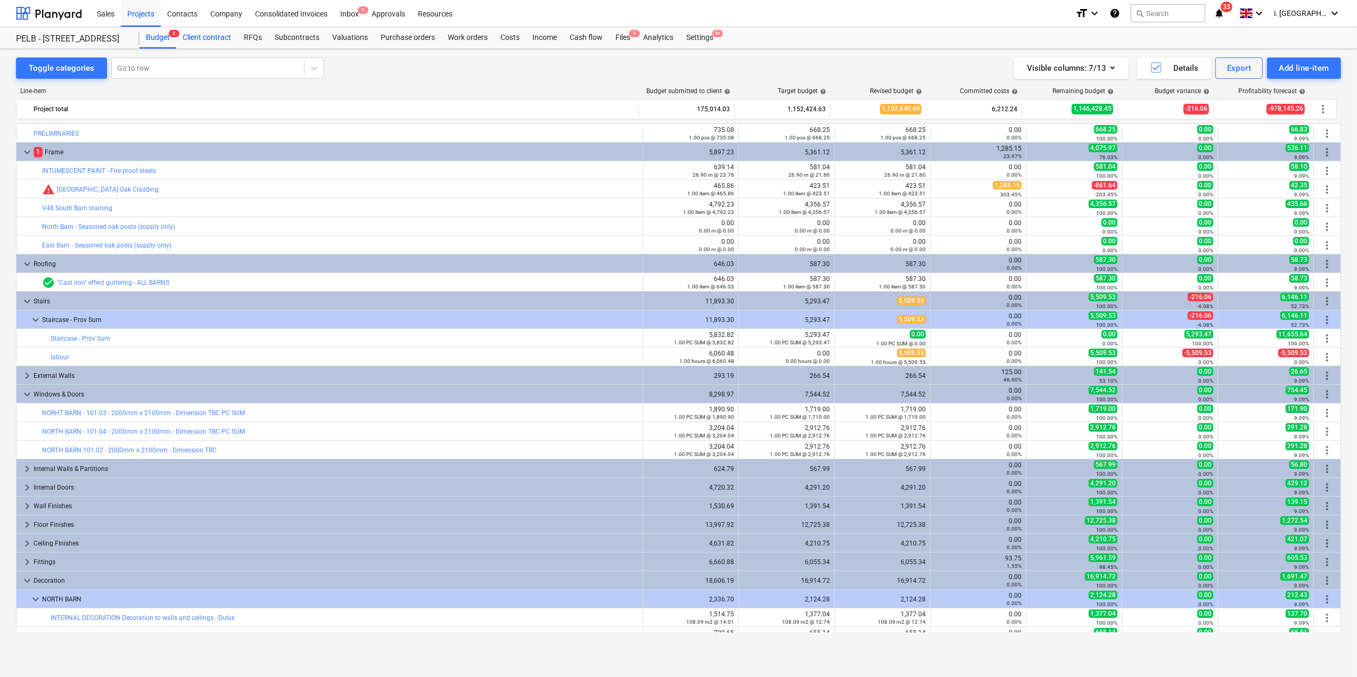
click at [209, 34] on div "Client contract" at bounding box center [206, 37] width 61 height 21
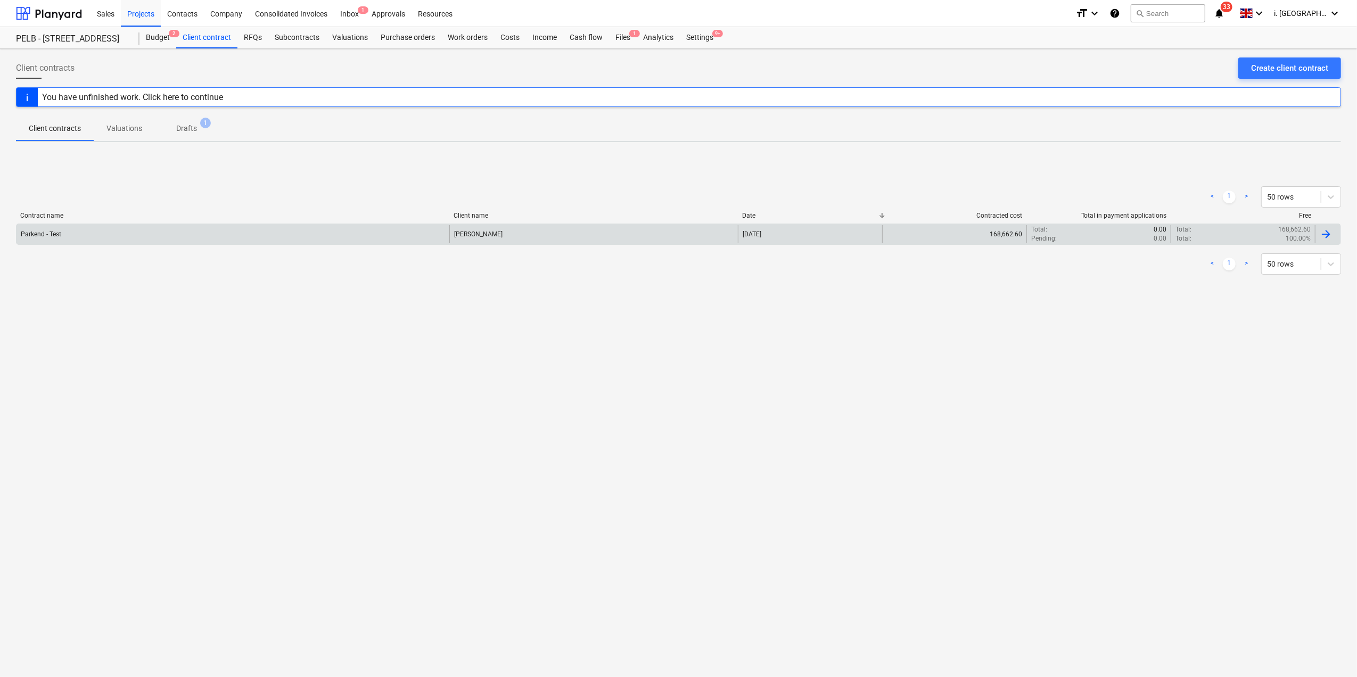
click at [103, 230] on div "Parkend - Test" at bounding box center [233, 234] width 433 height 18
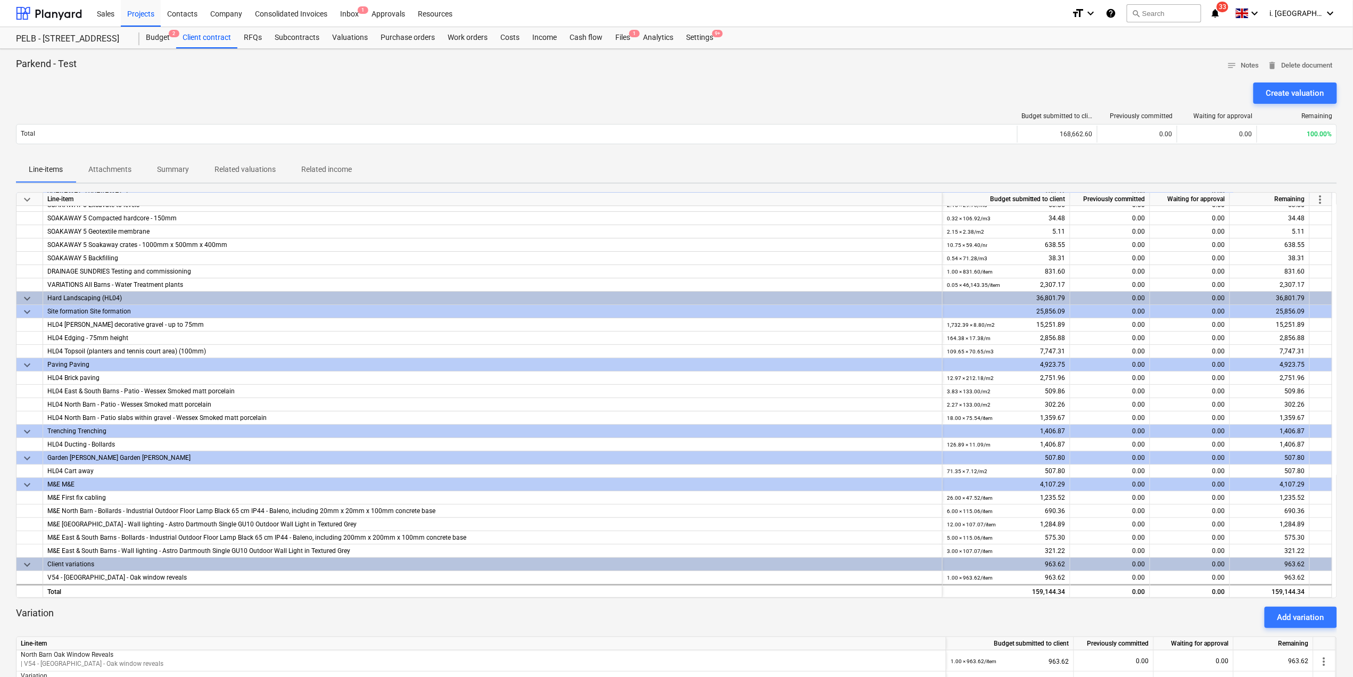
scroll to position [493, 0]
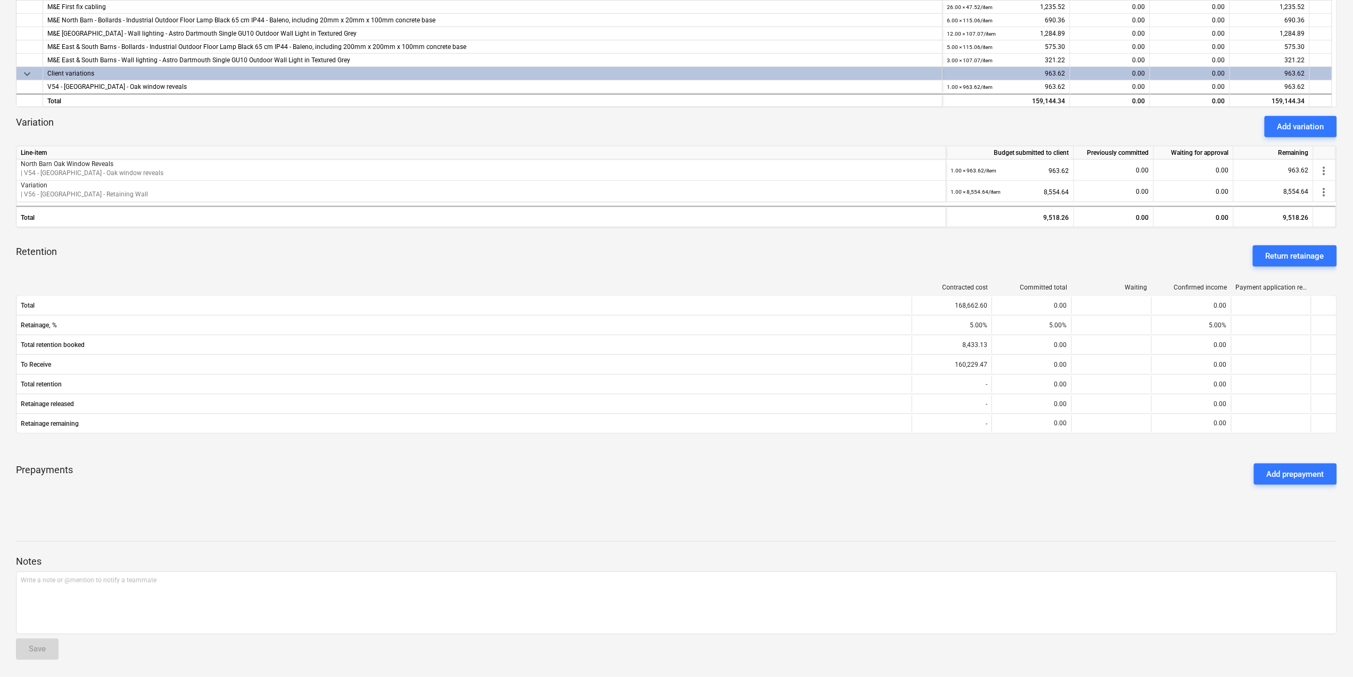
click at [925, 136] on div "keyboard_arrow_down Line-item Budget submitted to client Previously committed W…" at bounding box center [676, 110] width 1321 height 818
click at [925, 116] on button "Add variation" at bounding box center [1301, 126] width 72 height 21
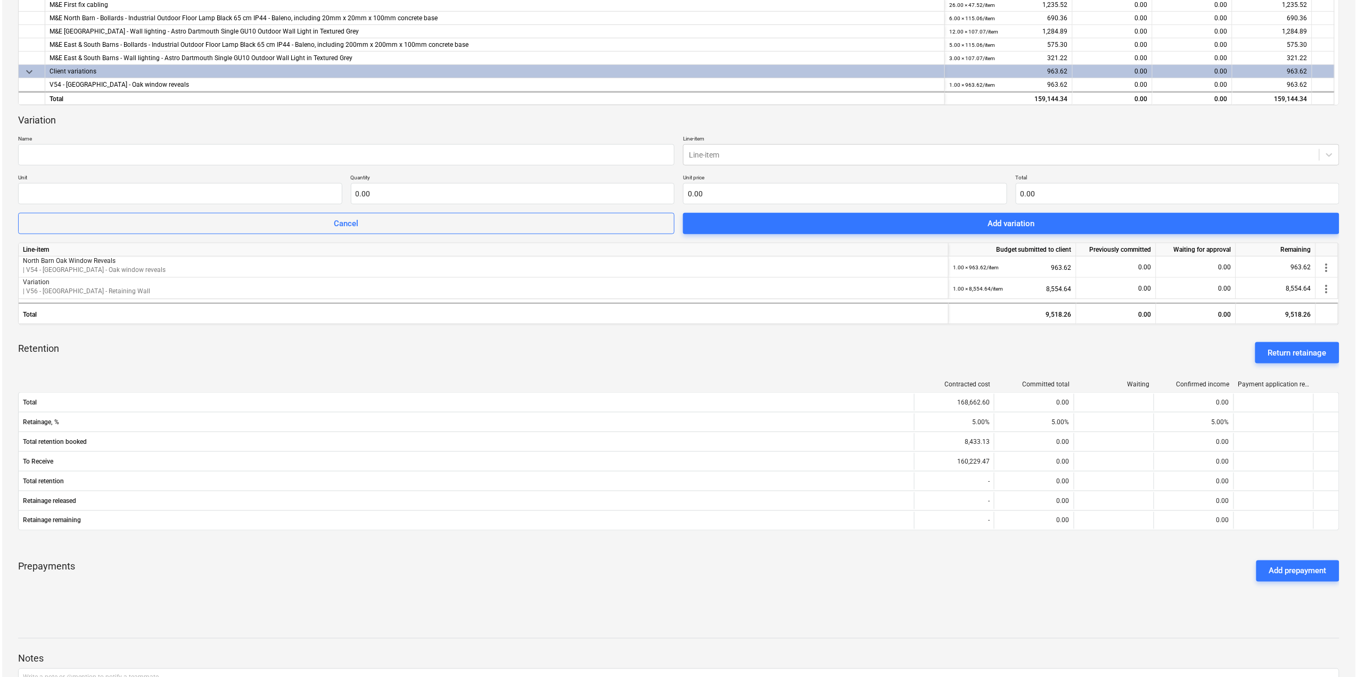
scroll to position [0, 0]
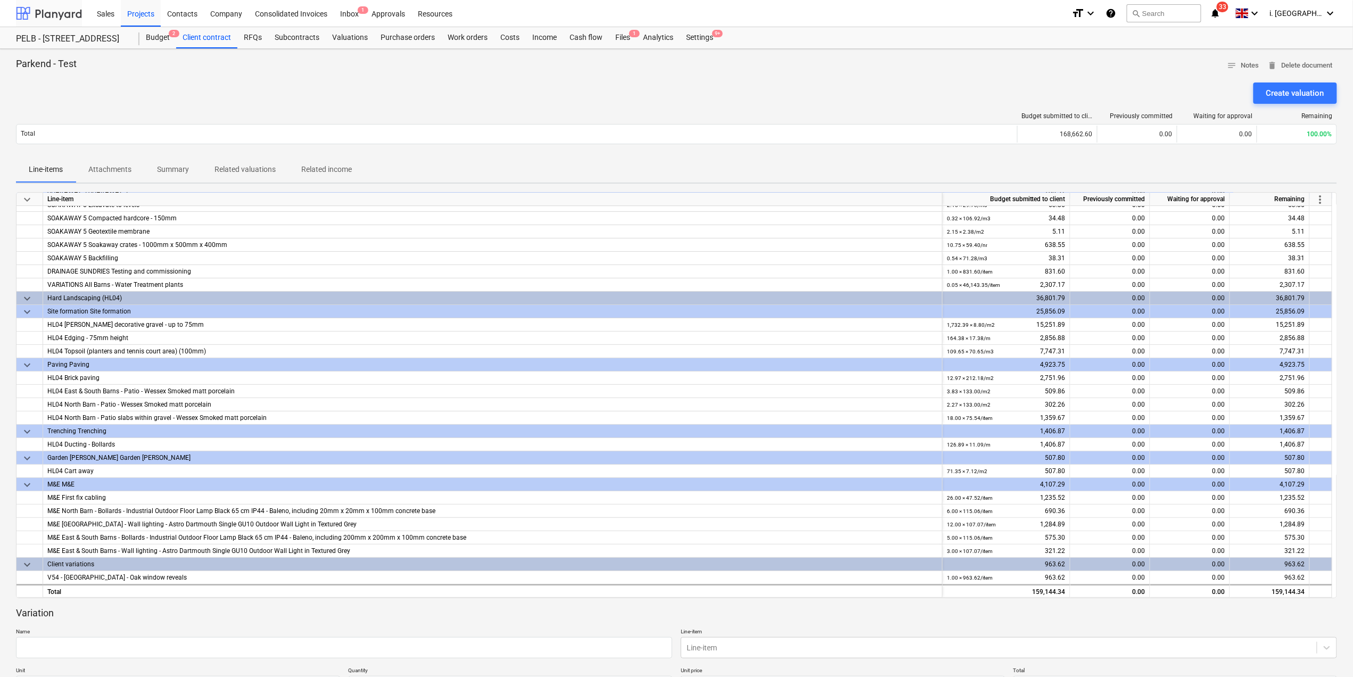
click at [63, 14] on div at bounding box center [49, 13] width 66 height 27
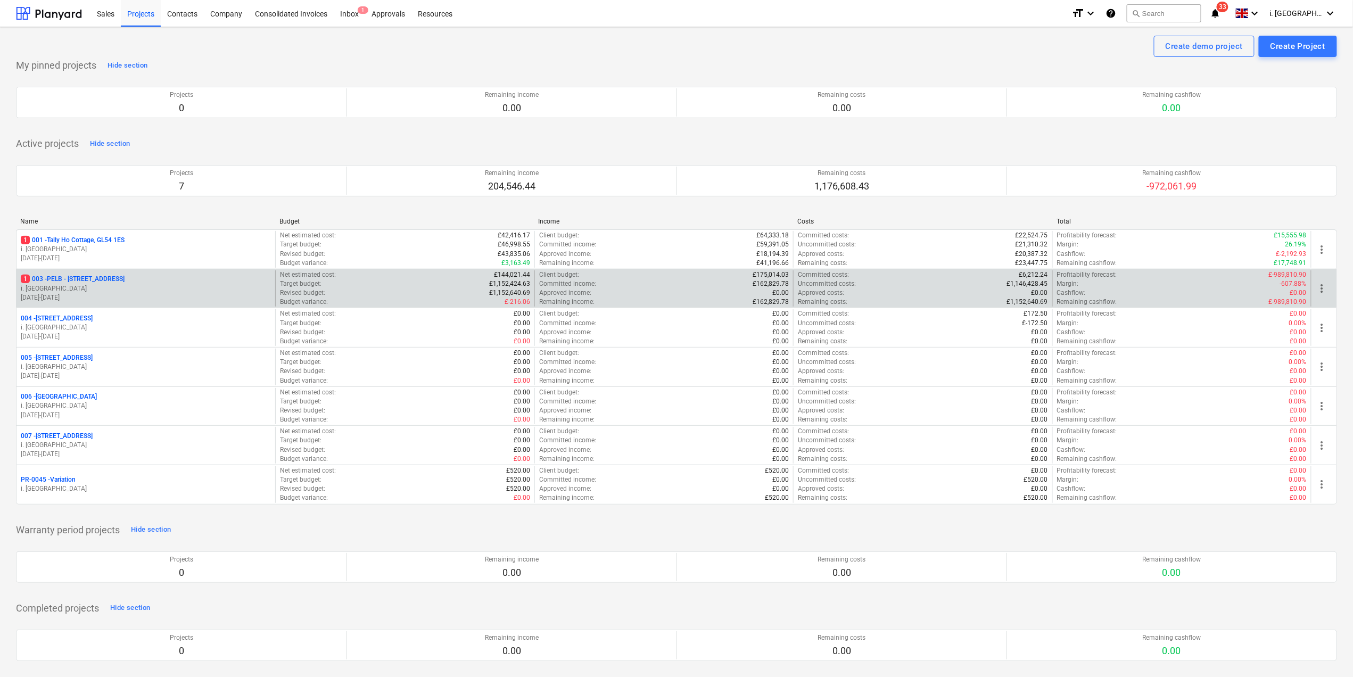
click at [125, 281] on p "1 003 - PELB - Castle lane, Moreton Valence, GL2 7NE" at bounding box center [73, 279] width 104 height 9
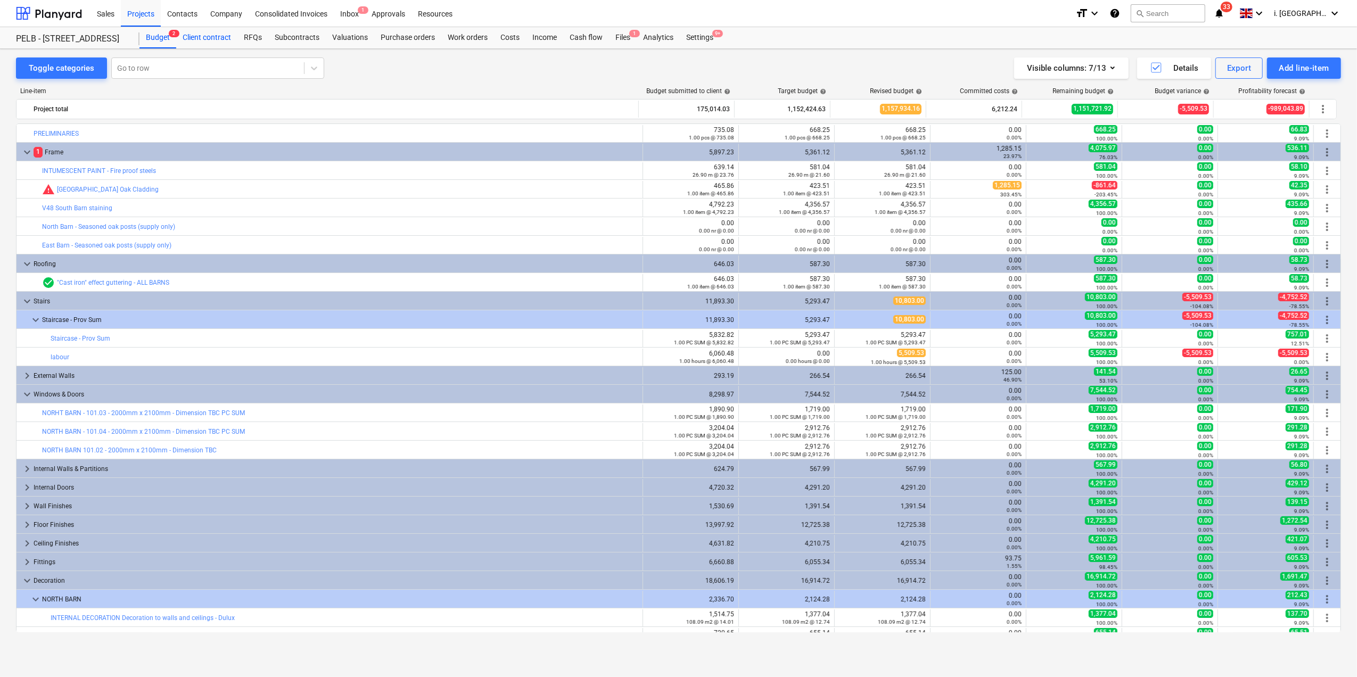
click at [220, 38] on div "Client contract" at bounding box center [206, 37] width 61 height 21
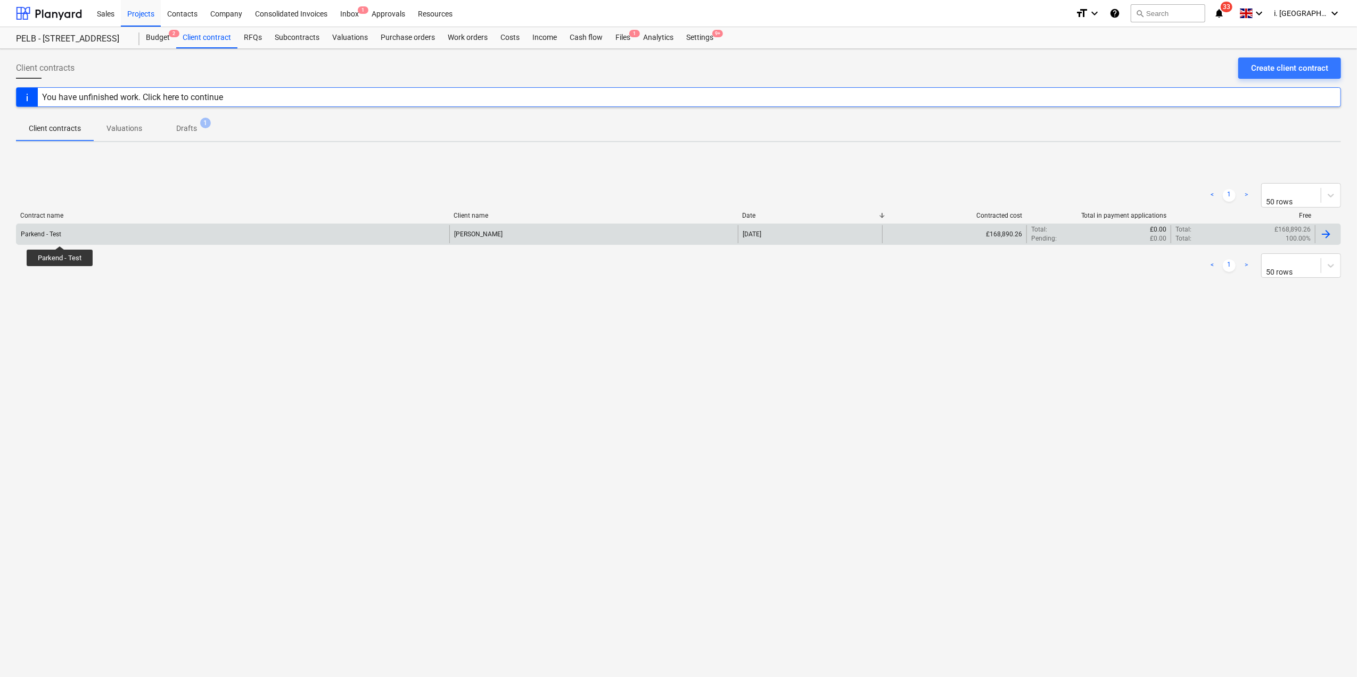
click at [60, 233] on div "Parkend - Test" at bounding box center [41, 234] width 40 height 7
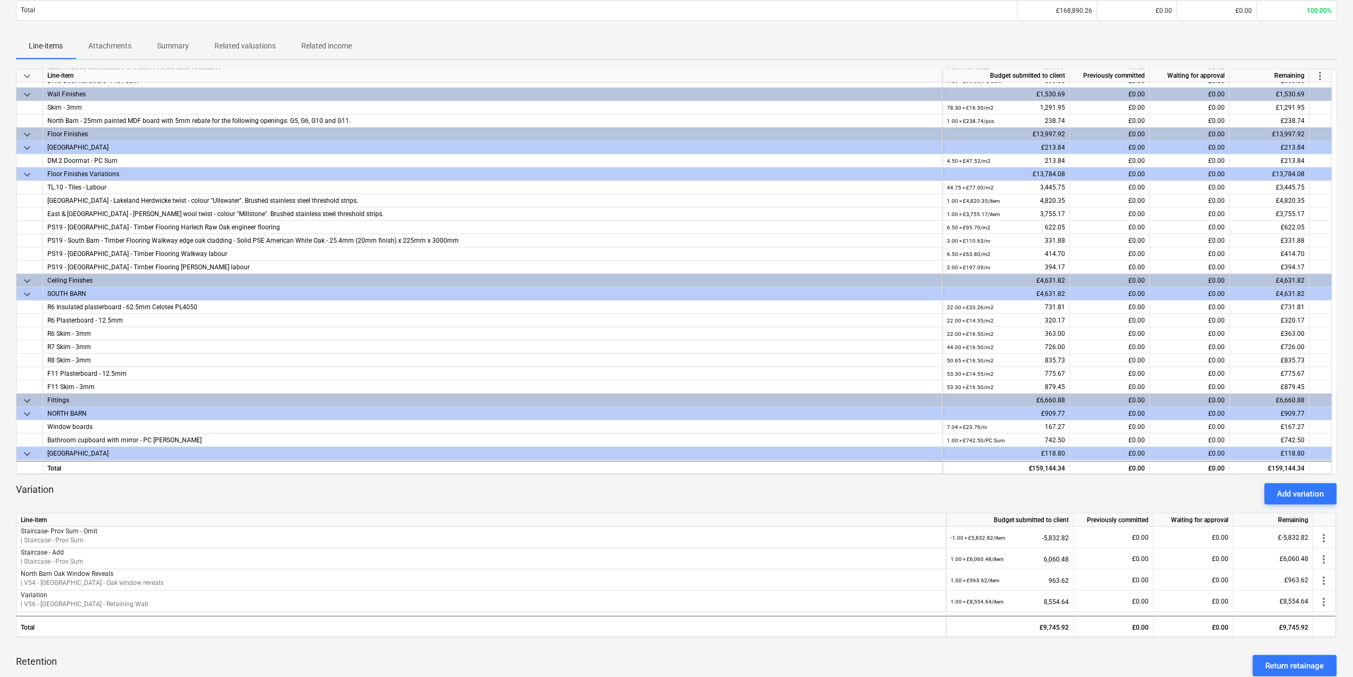
scroll to position [536, 0]
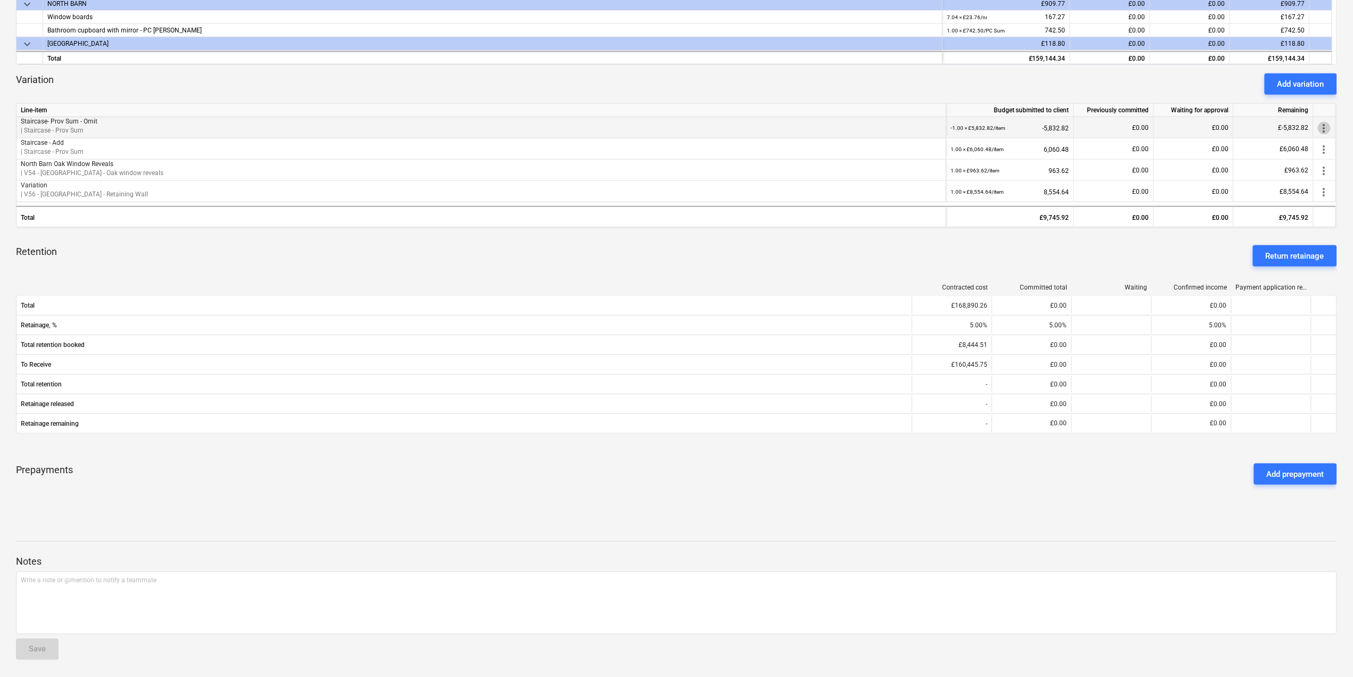
click at [1329, 129] on span "more_vert" at bounding box center [1324, 128] width 13 height 13
click at [1304, 154] on li "Delete" at bounding box center [1313, 151] width 69 height 24
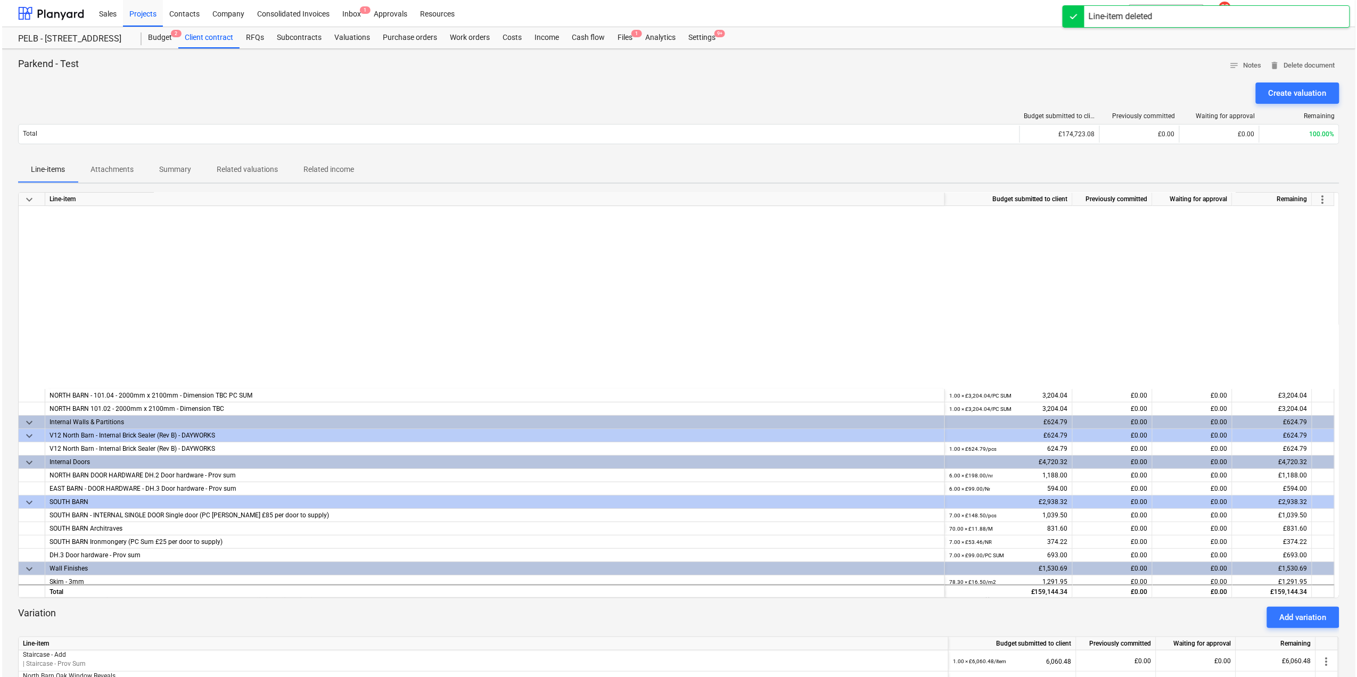
scroll to position [0, 0]
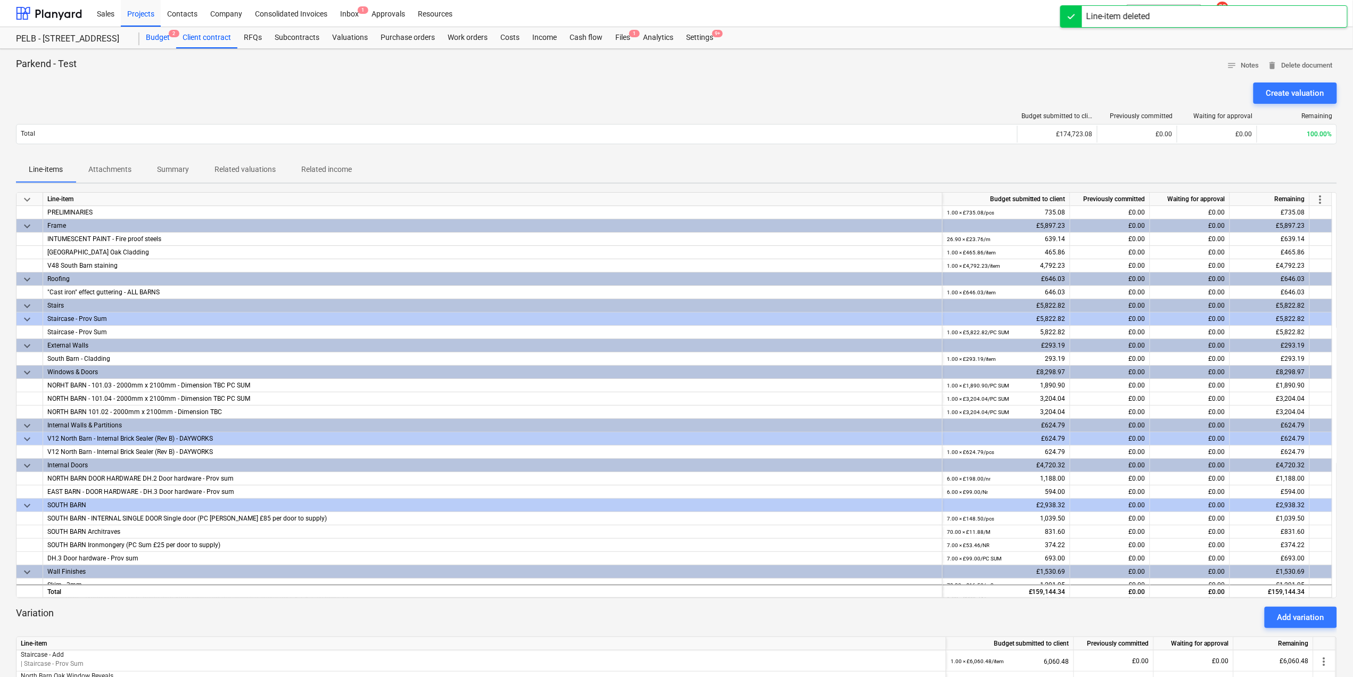
click at [152, 37] on div "Budget 2" at bounding box center [157, 37] width 37 height 21
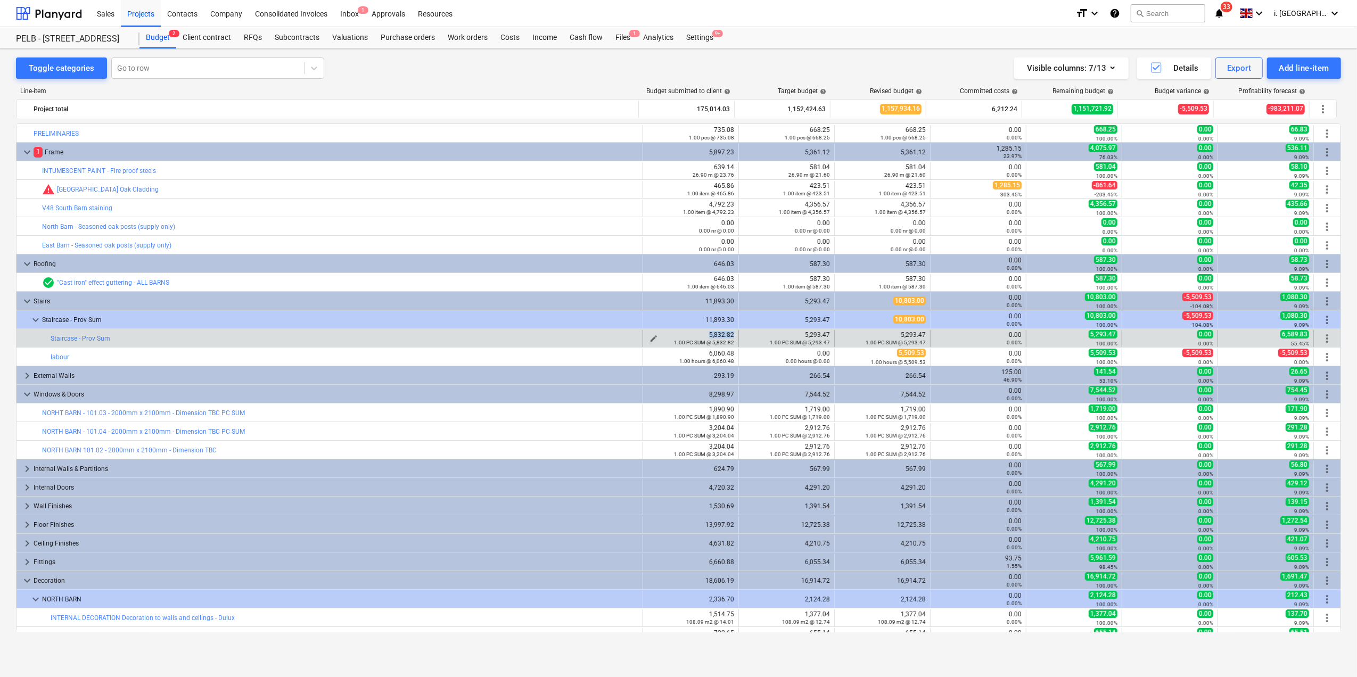
drag, startPoint x: 688, startPoint y: 335, endPoint x: 729, endPoint y: 334, distance: 41.5
click at [729, 334] on div "5,832.82 1.00 PC SUM @ 5,832.82" at bounding box center [690, 338] width 87 height 15
drag, startPoint x: 729, startPoint y: 334, endPoint x: 706, endPoint y: 333, distance: 23.5
copy div "5,832.82"
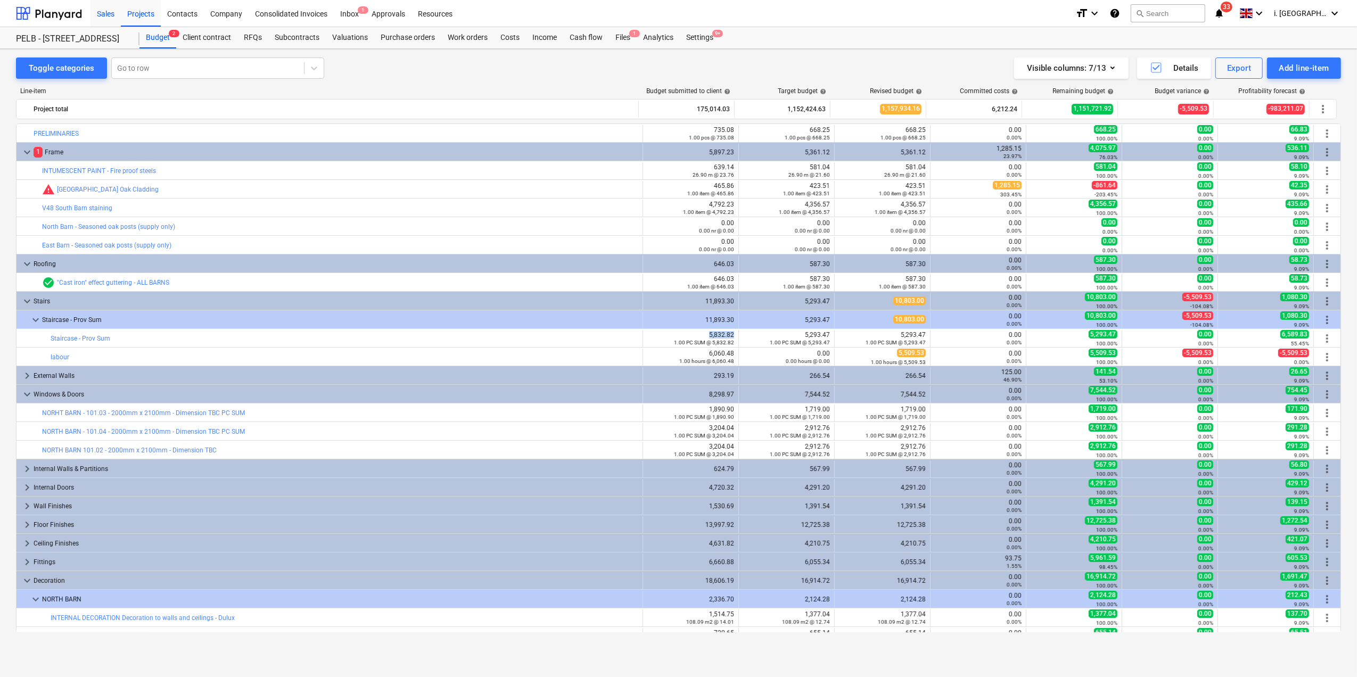
click at [109, 10] on div "Sales" at bounding box center [106, 12] width 30 height 27
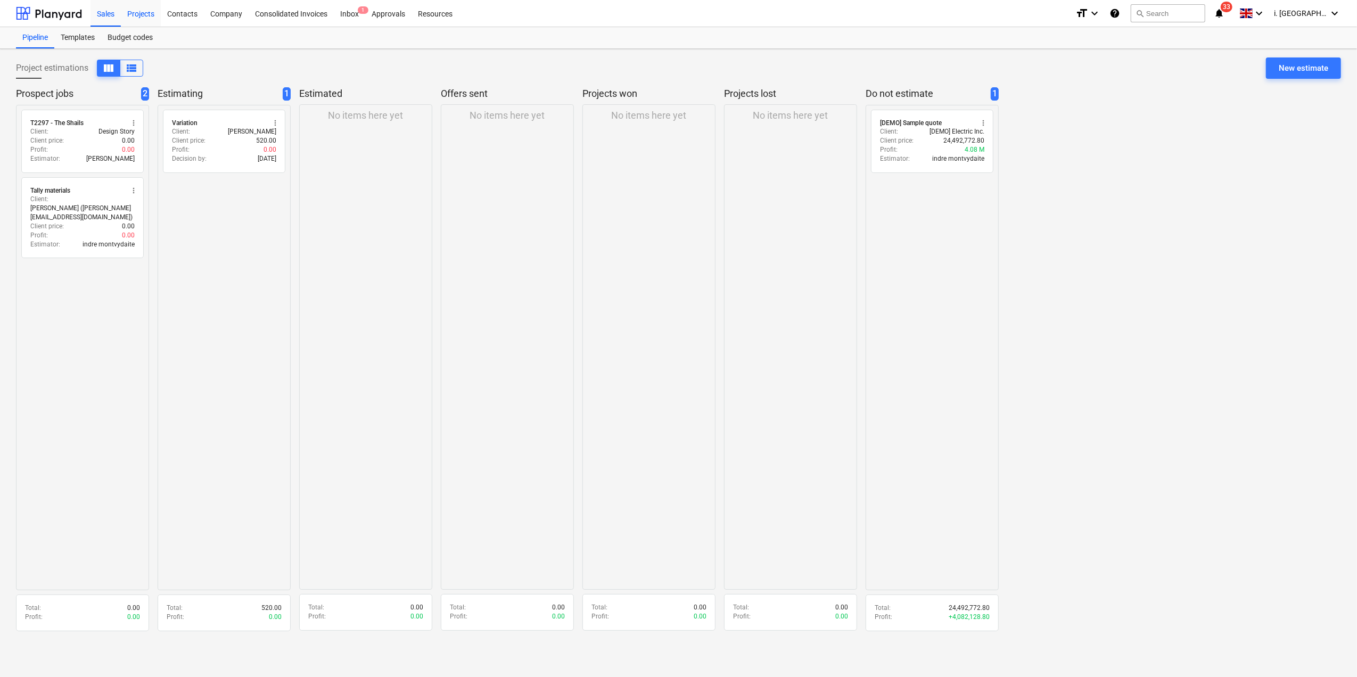
click at [149, 13] on div "Projects" at bounding box center [141, 12] width 40 height 27
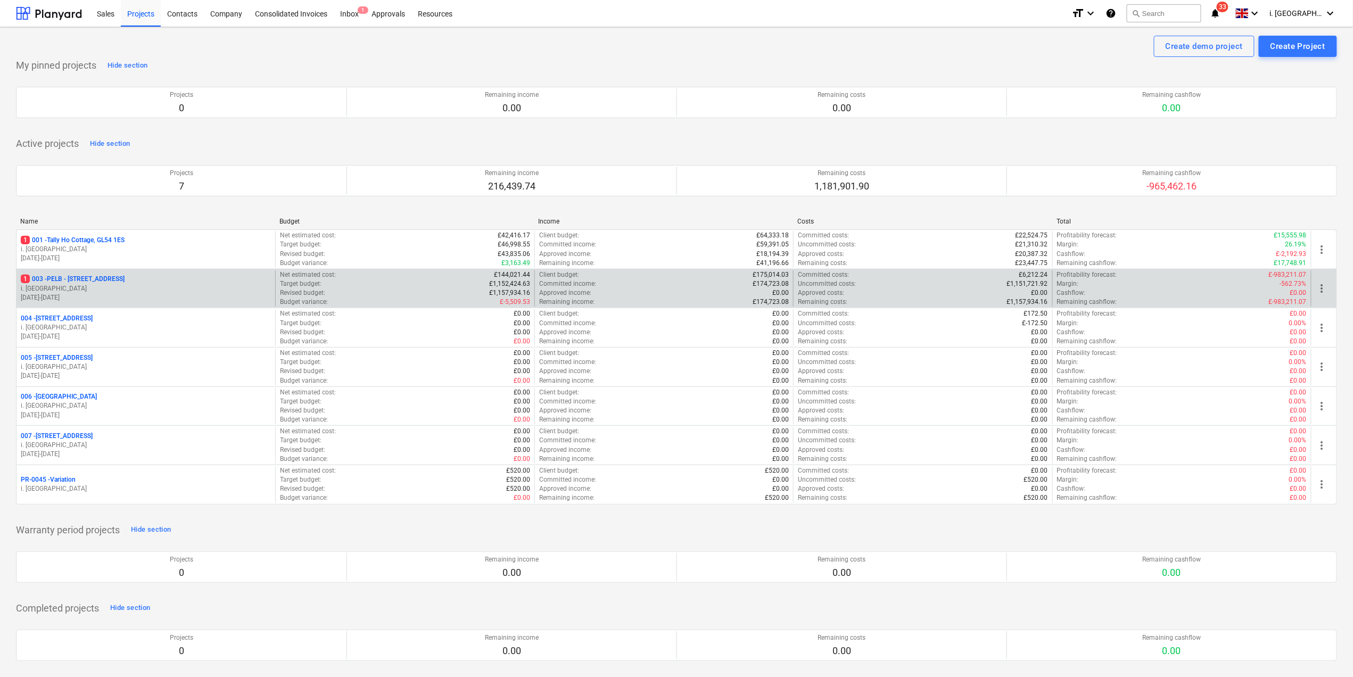
click at [101, 293] on p "i. [GEOGRAPHIC_DATA]" at bounding box center [146, 288] width 250 height 9
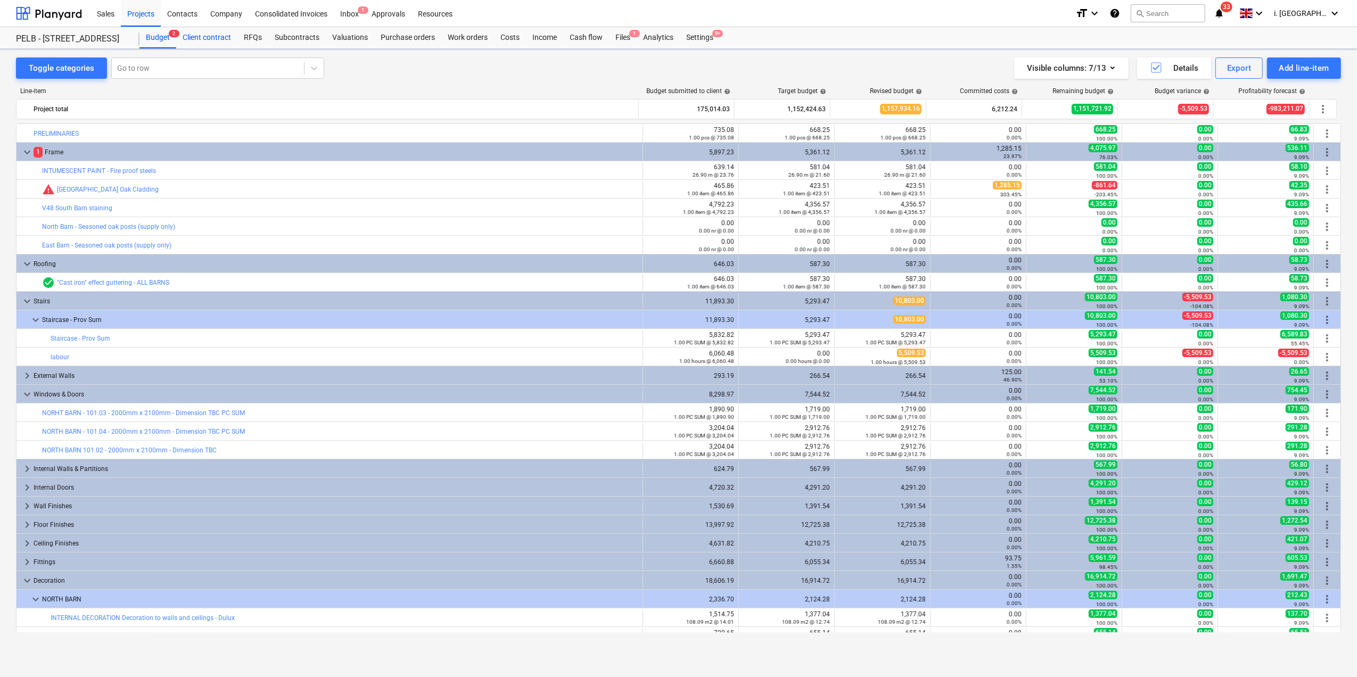
click at [210, 37] on div "Client contract" at bounding box center [206, 37] width 61 height 21
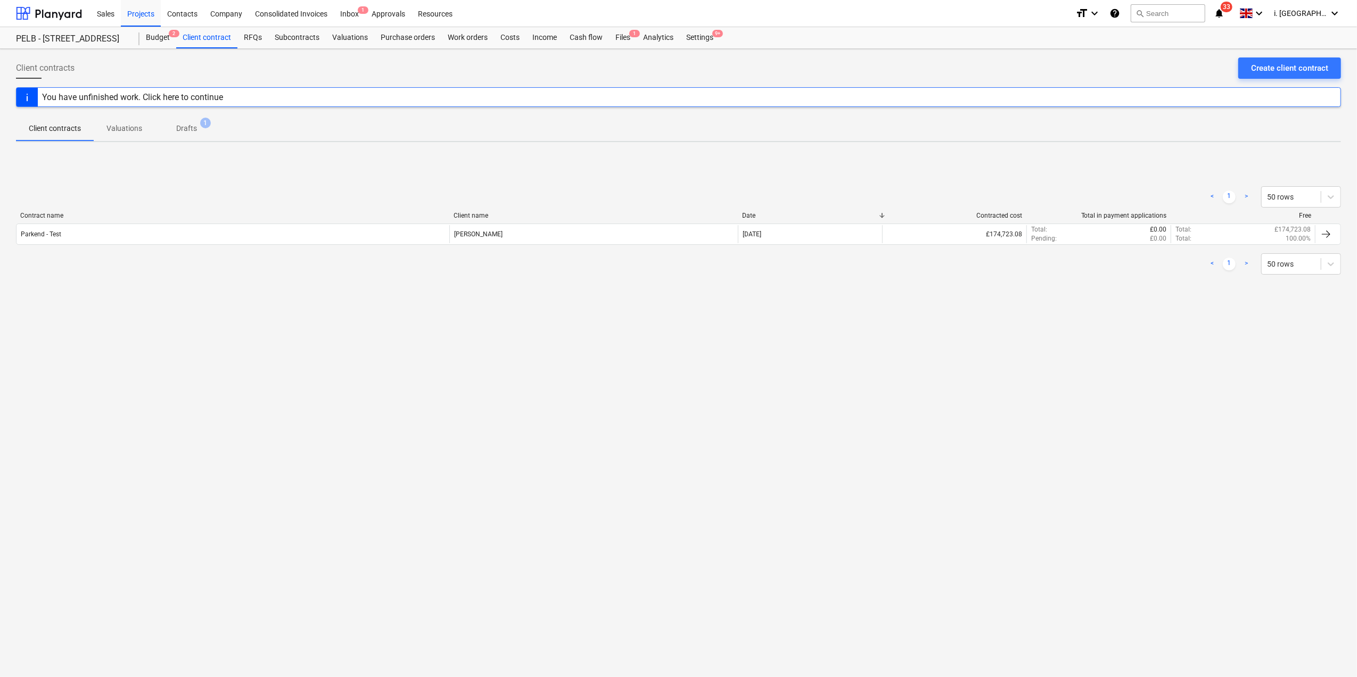
click at [835, 426] on div "Client contracts Create client contract You have unfinished work. Click here to…" at bounding box center [678, 363] width 1357 height 628
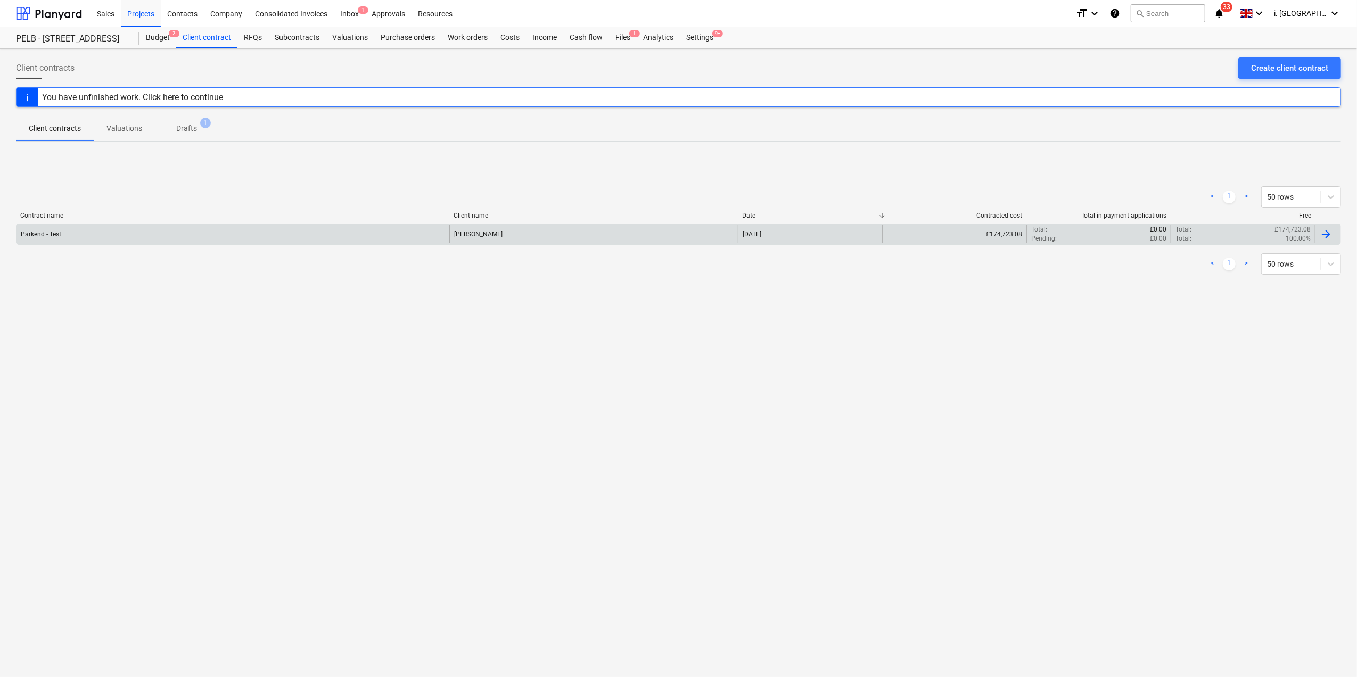
click at [200, 230] on div "Parkend - Test" at bounding box center [233, 234] width 433 height 18
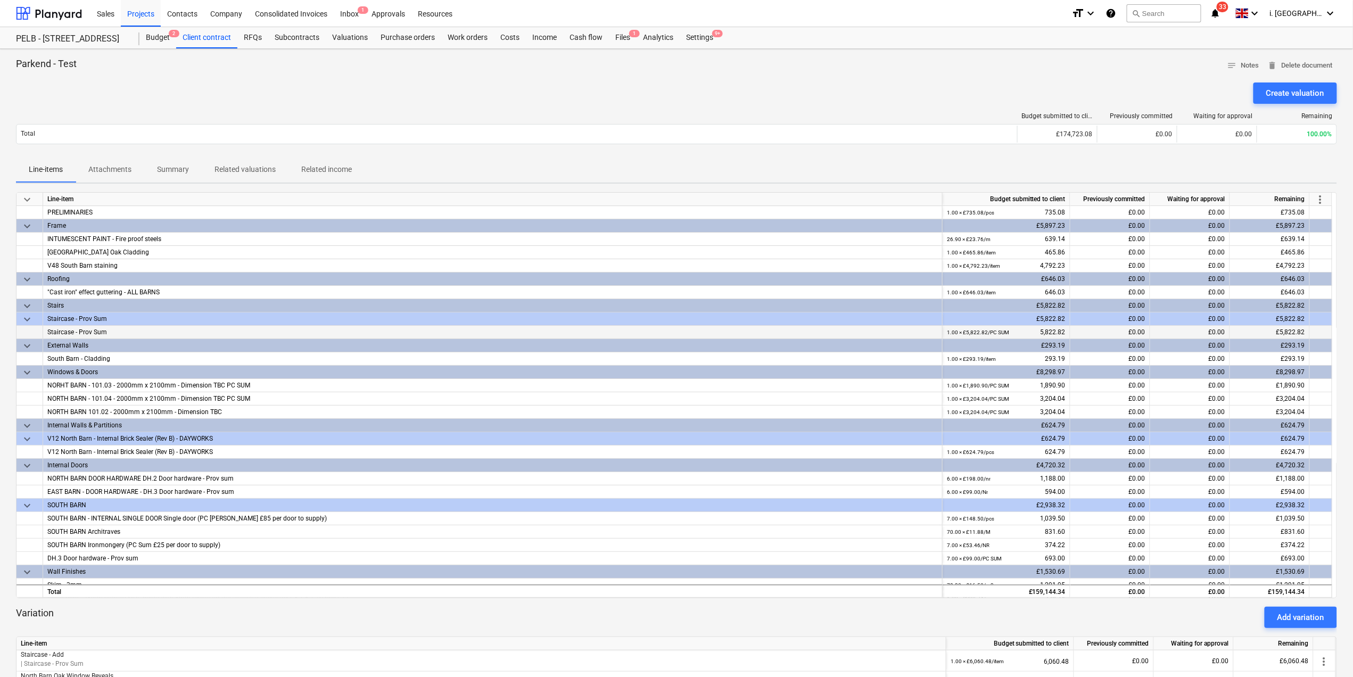
click at [1098, 329] on div "£0.00" at bounding box center [1111, 332] width 80 height 13
click at [96, 333] on div "Staircase - Prov Sum" at bounding box center [492, 332] width 891 height 13
click at [1110, 339] on div "£0.00" at bounding box center [1111, 332] width 80 height 13
drag, startPoint x: 1116, startPoint y: 335, endPoint x: 1080, endPoint y: 327, distance: 37.6
click at [1080, 327] on div "£0.00" at bounding box center [1111, 332] width 80 height 13
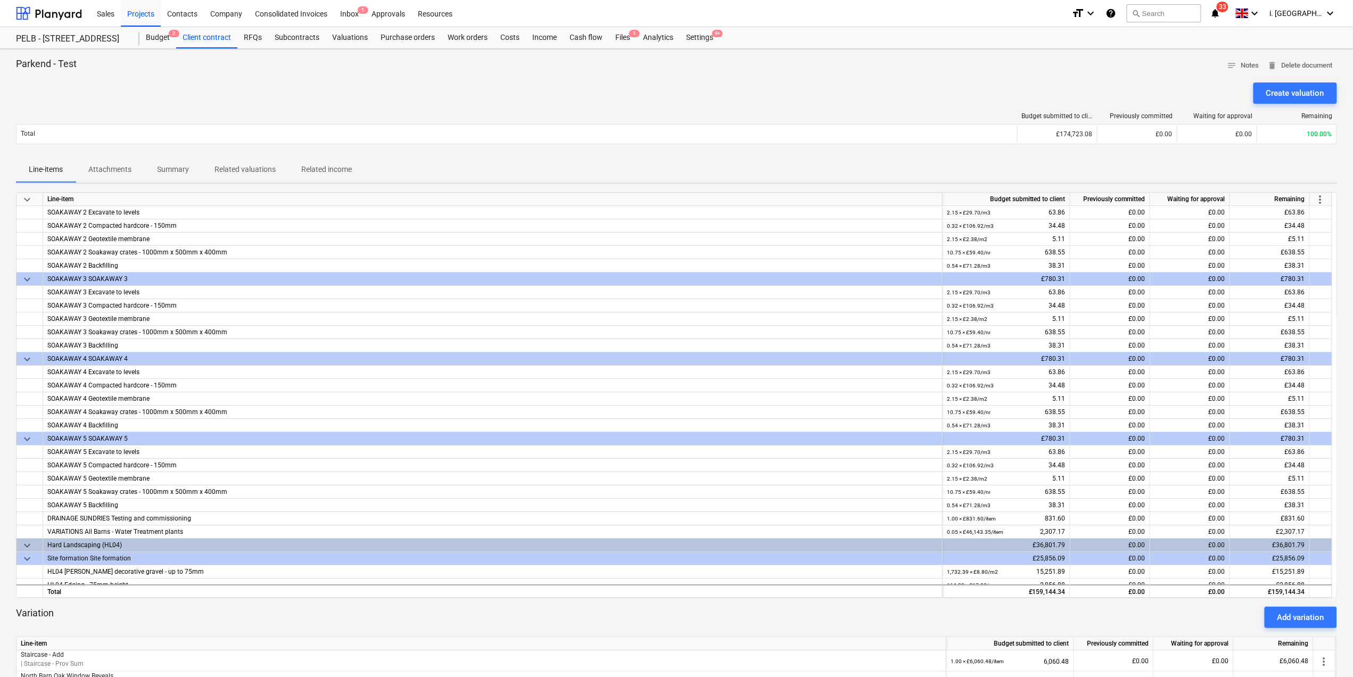
scroll to position [514, 0]
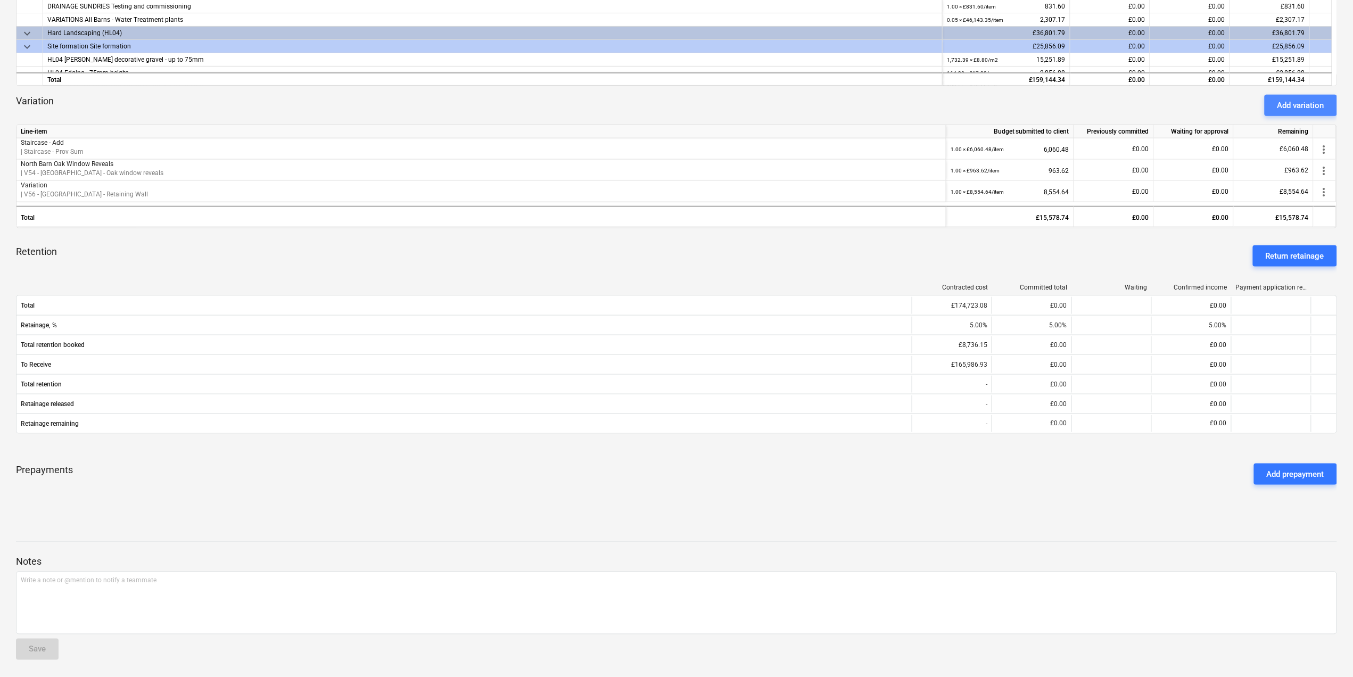
click at [1317, 106] on div "Add variation" at bounding box center [1301, 105] width 47 height 14
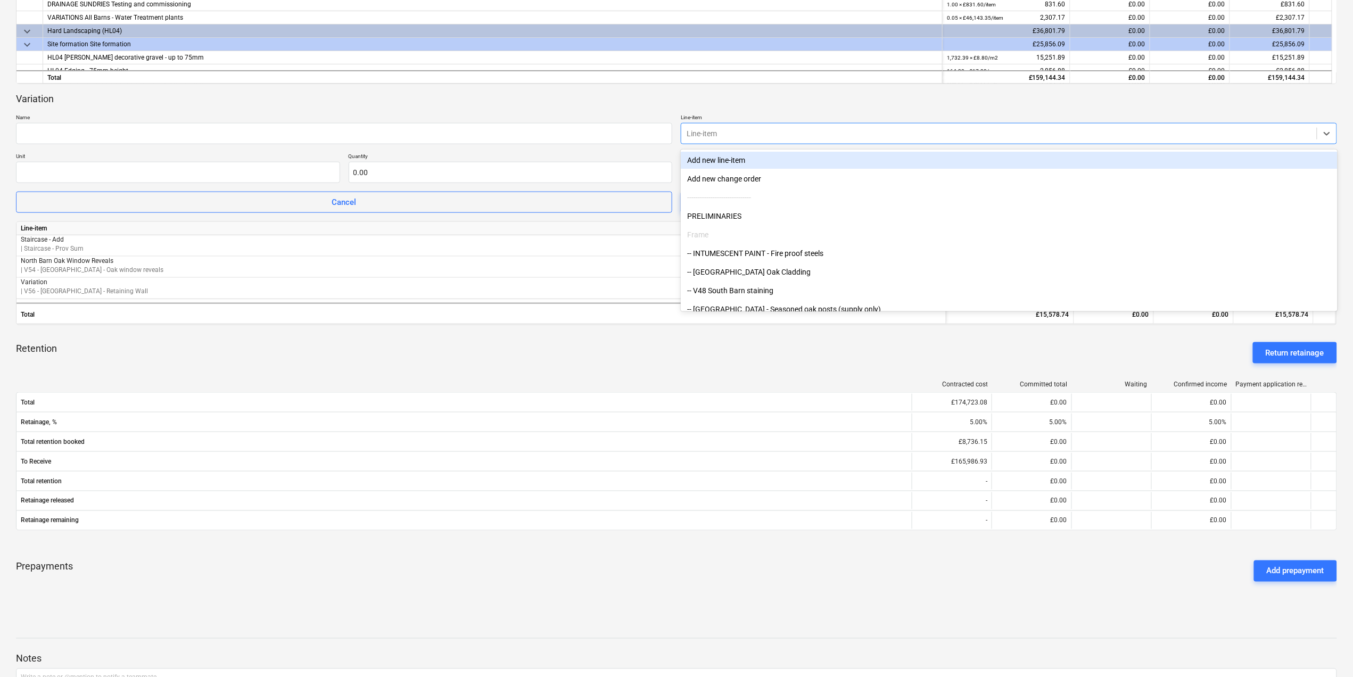
click at [891, 136] on div at bounding box center [999, 133] width 625 height 11
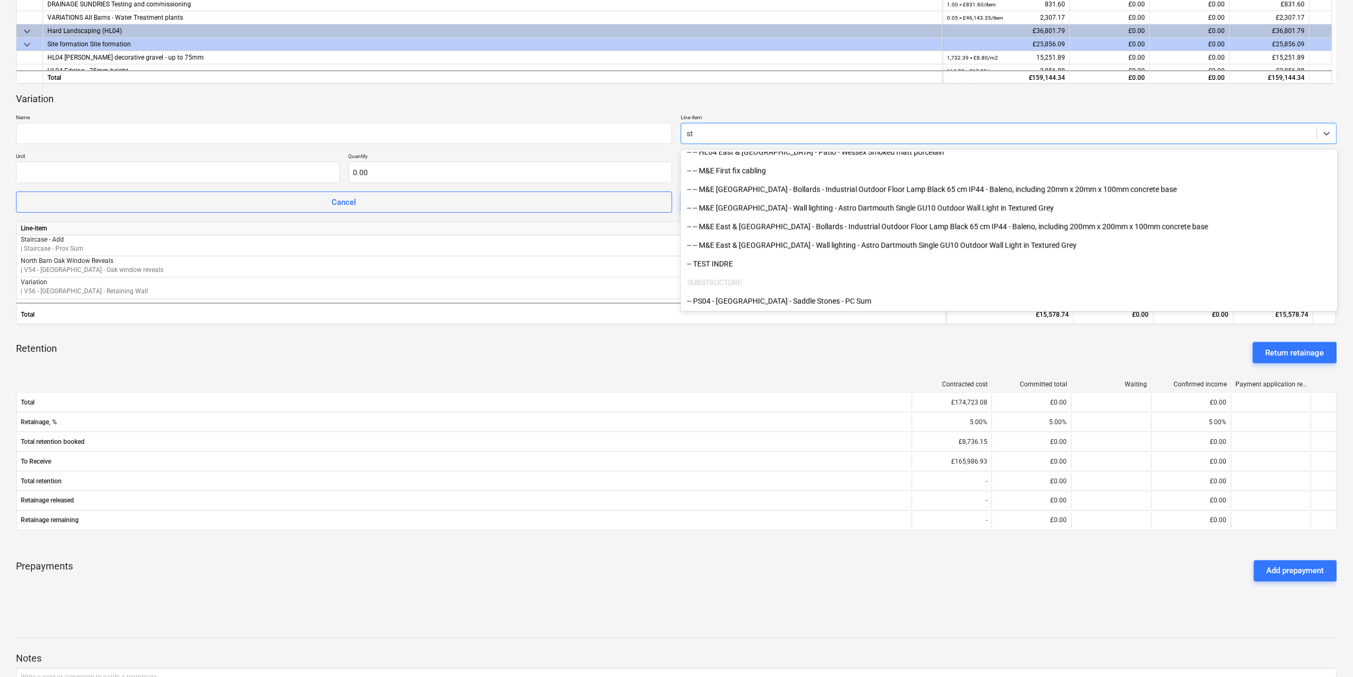
scroll to position [753, 0]
type input "stA"
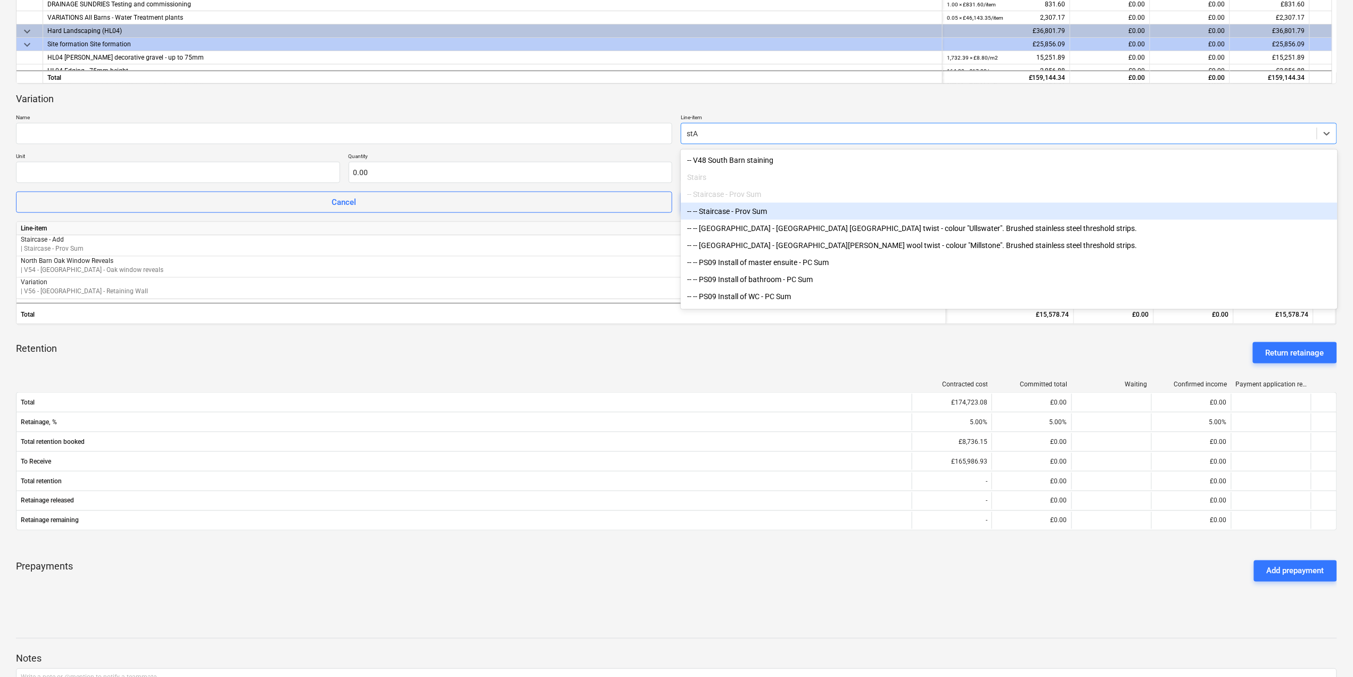
click at [788, 211] on div "-- -- Staircase - Prov Sum" at bounding box center [1009, 211] width 656 height 17
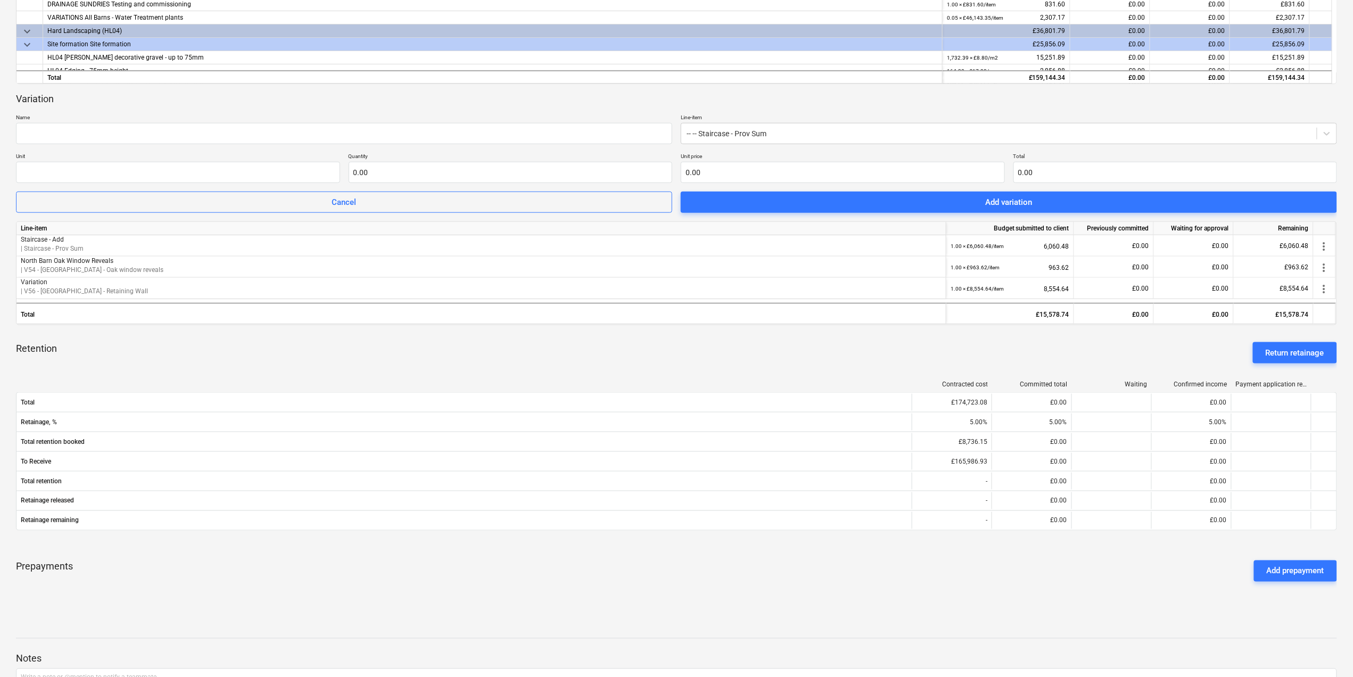
click at [556, 153] on p "Quantity" at bounding box center [511, 157] width 324 height 9
click at [253, 179] on input "text" at bounding box center [178, 172] width 324 height 21
type input "1"
paste input "5,832.82"
type input "-5,832.82"
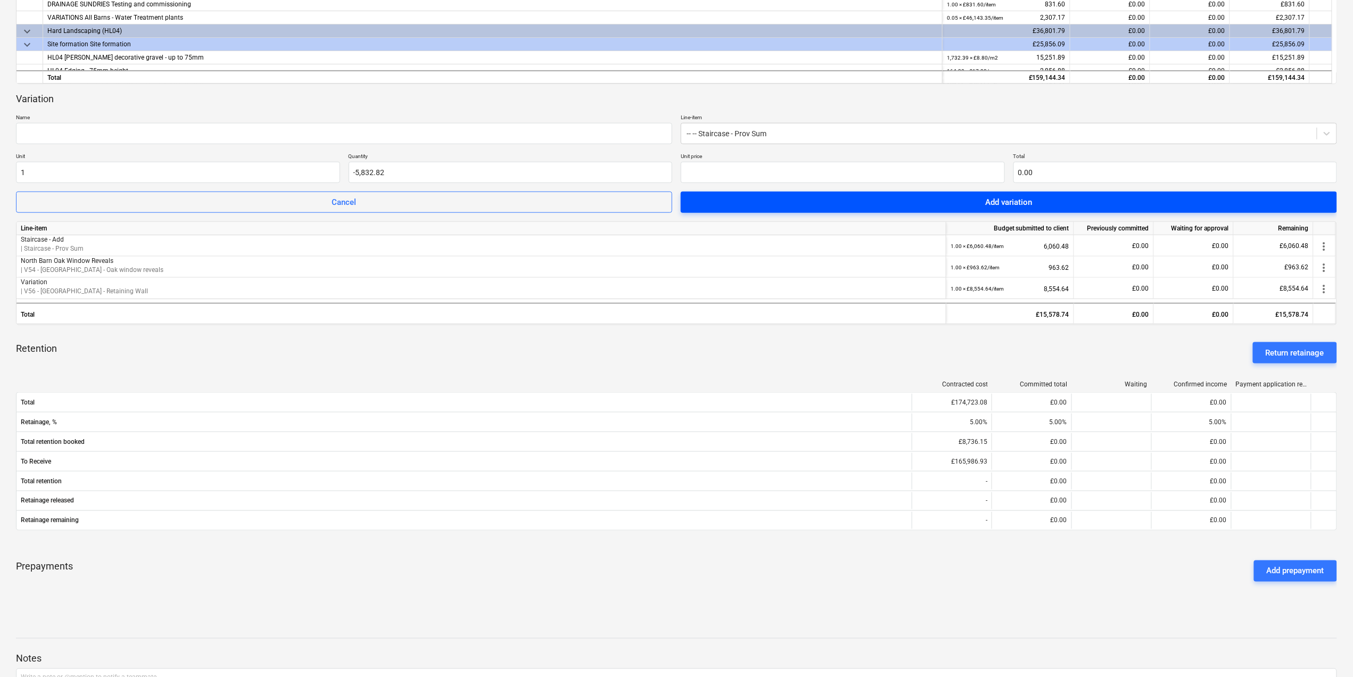
type input "0.00"
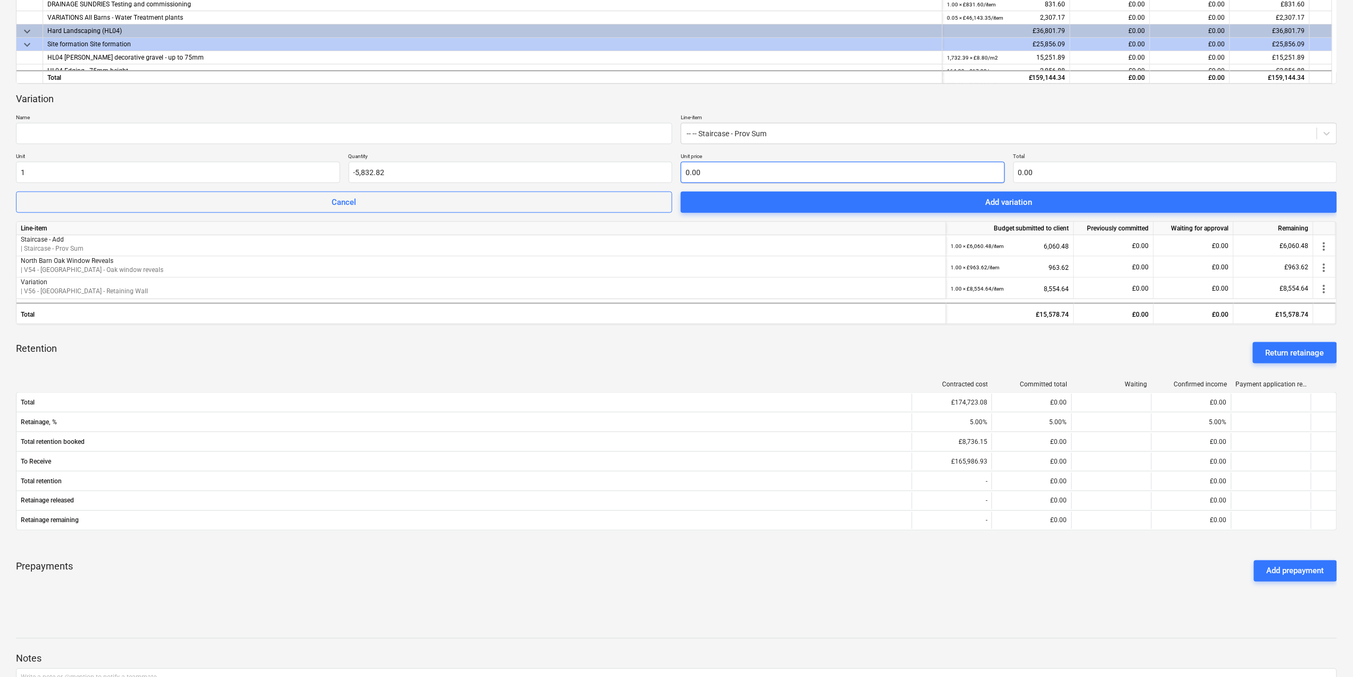
drag, startPoint x: 1116, startPoint y: 209, endPoint x: 870, endPoint y: 170, distance: 248.9
click at [899, 177] on div "Variation Name Line-item -- -- Staircase - Prov Sum Unit 1 Quantity -5,832.82 U…" at bounding box center [676, 153] width 1321 height 121
click at [865, 169] on input "text" at bounding box center [843, 172] width 324 height 21
paste input "5,832.82"
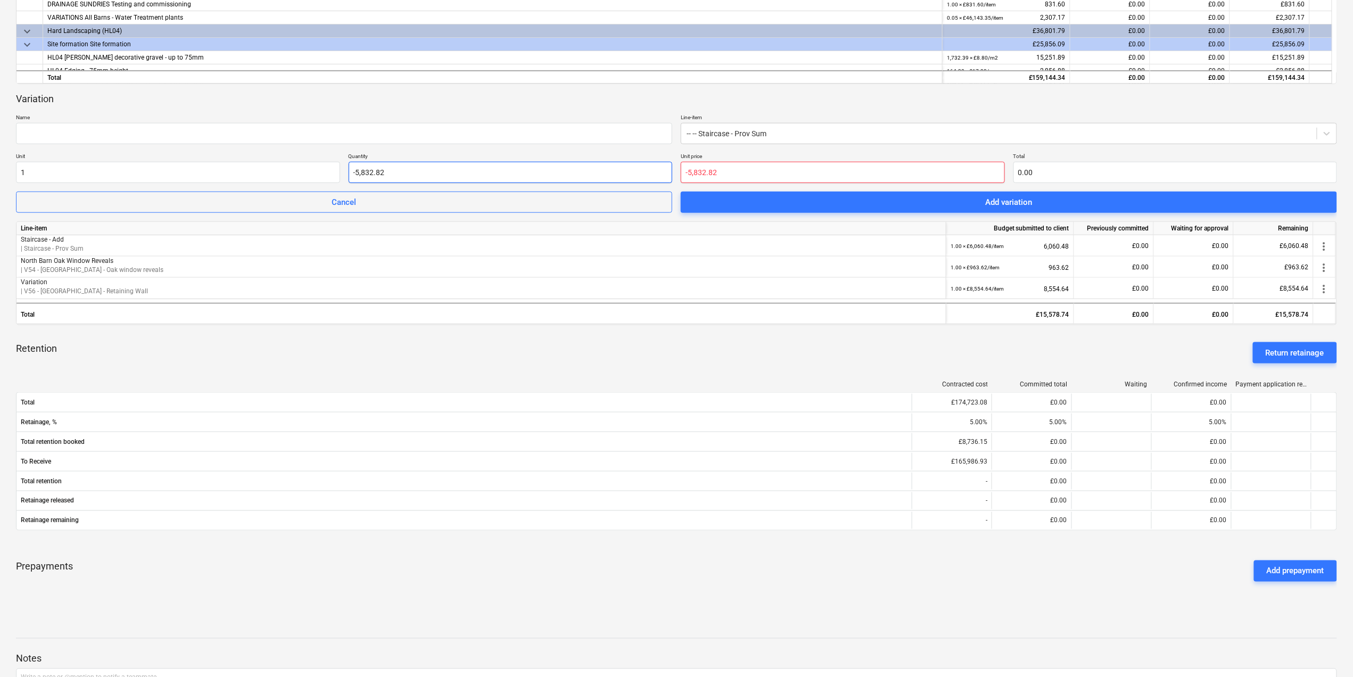
type input "-5,832.82"
type input "-5832.82"
type input "0.00"
click at [451, 175] on input "-5832.82" at bounding box center [511, 172] width 324 height 21
drag, startPoint x: 451, startPoint y: 175, endPoint x: -32, endPoint y: 133, distance: 485.3
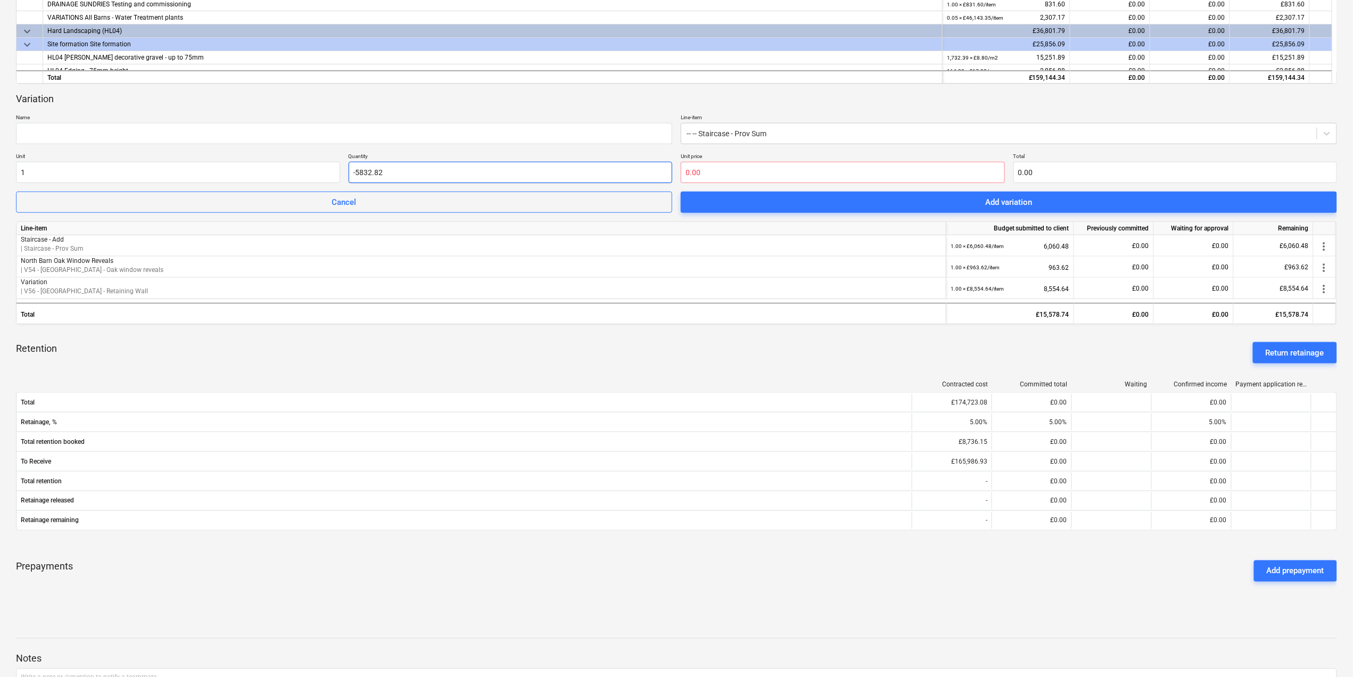
type input "1.00"
click at [806, 181] on input "text" at bounding box center [843, 172] width 324 height 21
paste input "5,832.82"
type input "5,832.82"
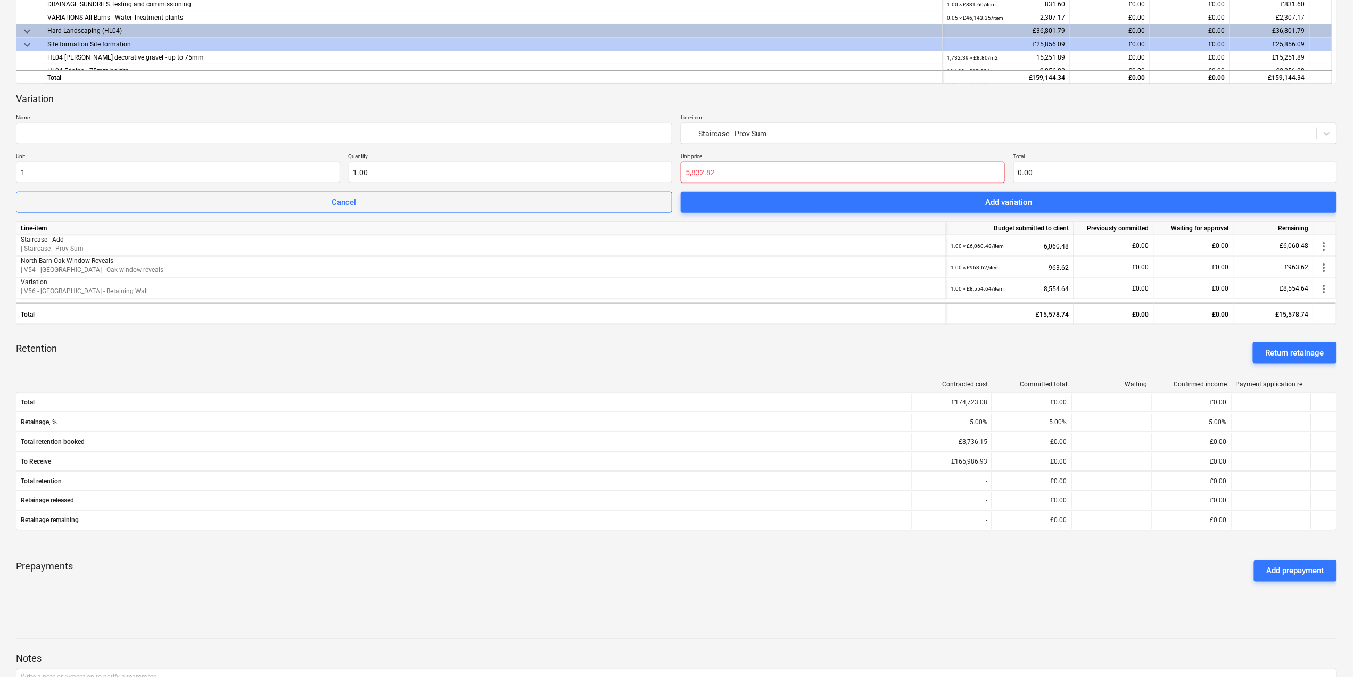
type input "5,832.82"
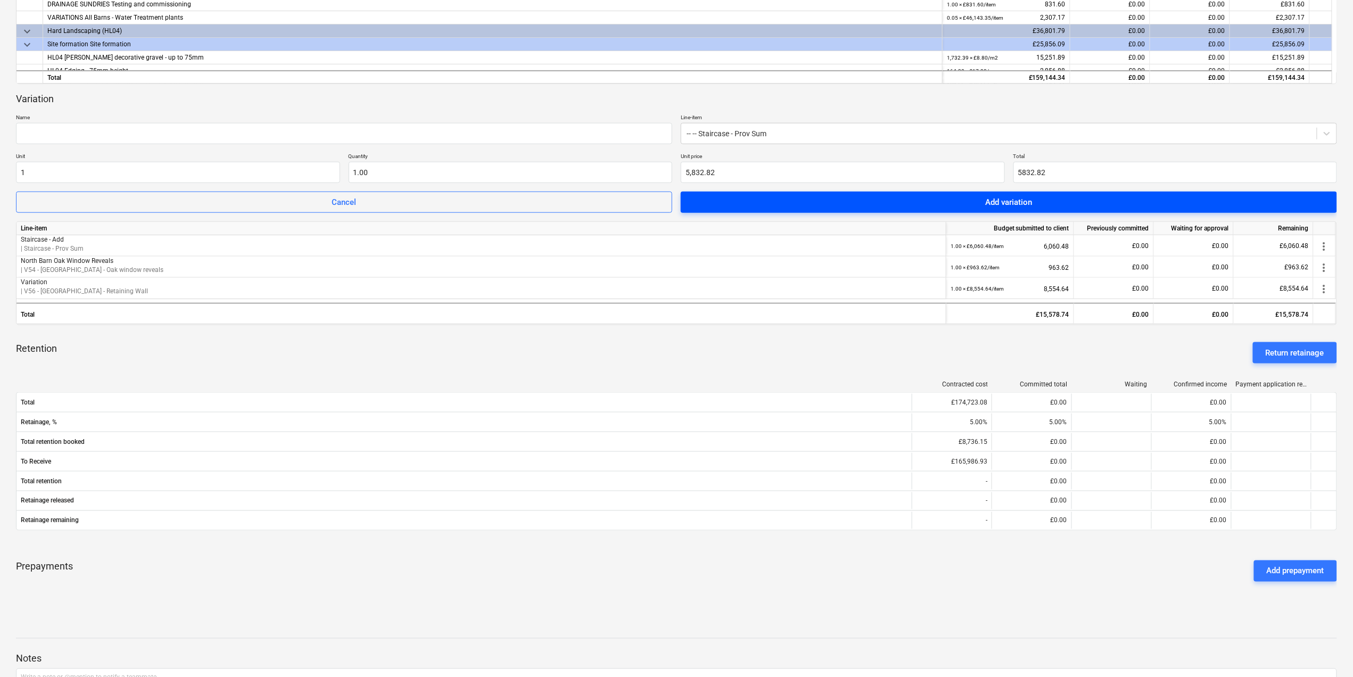
type input "5,832.82"
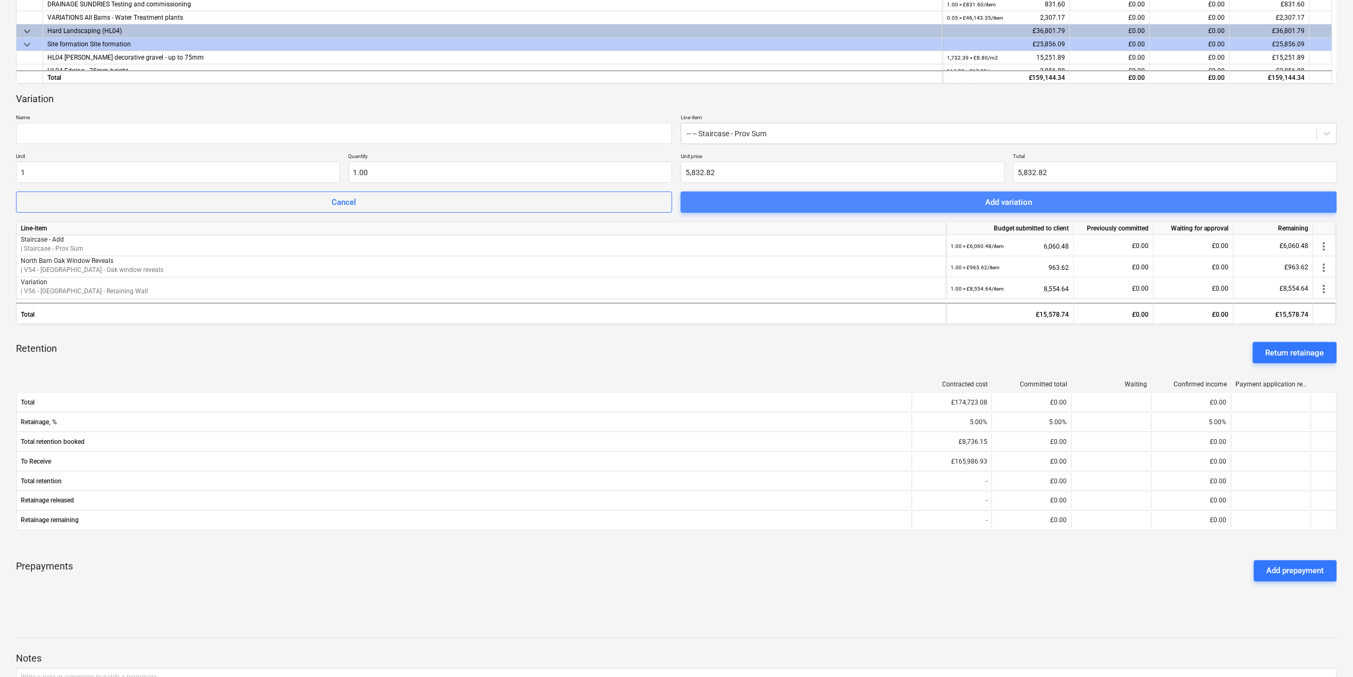
click at [1116, 194] on button "Add variation" at bounding box center [1009, 202] width 656 height 21
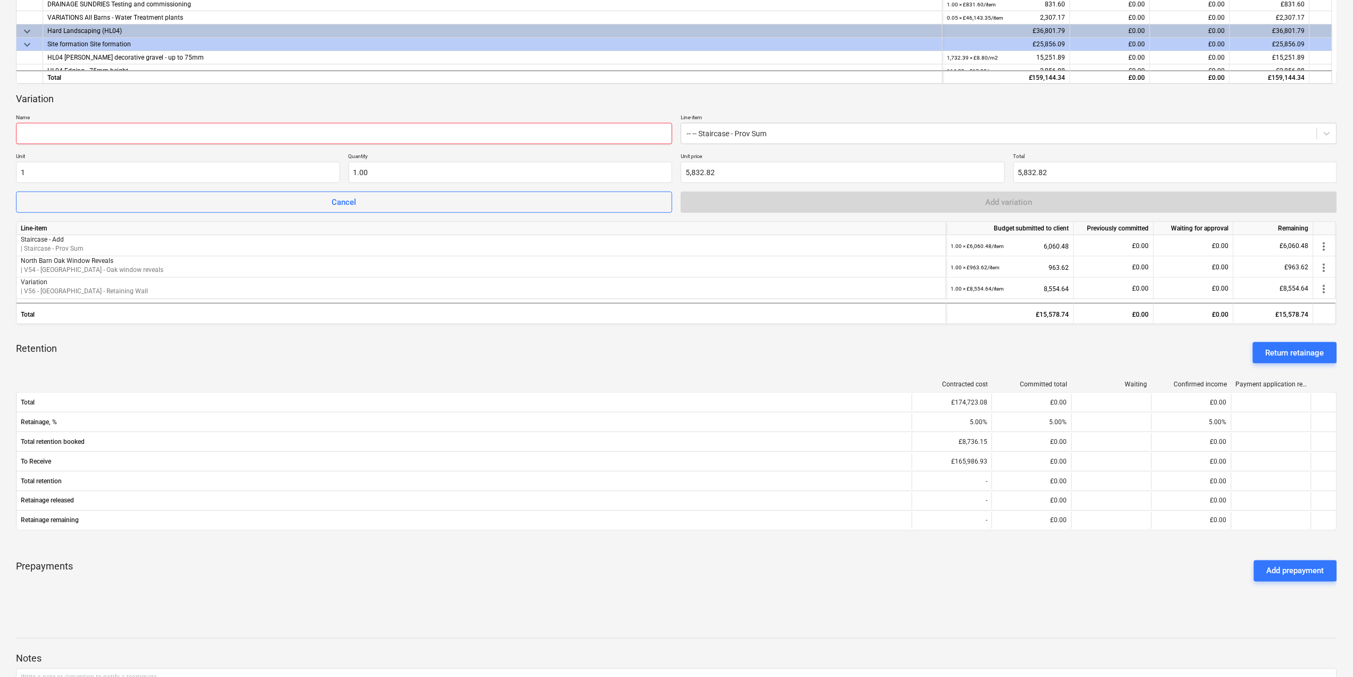
click at [571, 134] on input "text" at bounding box center [344, 133] width 656 height 21
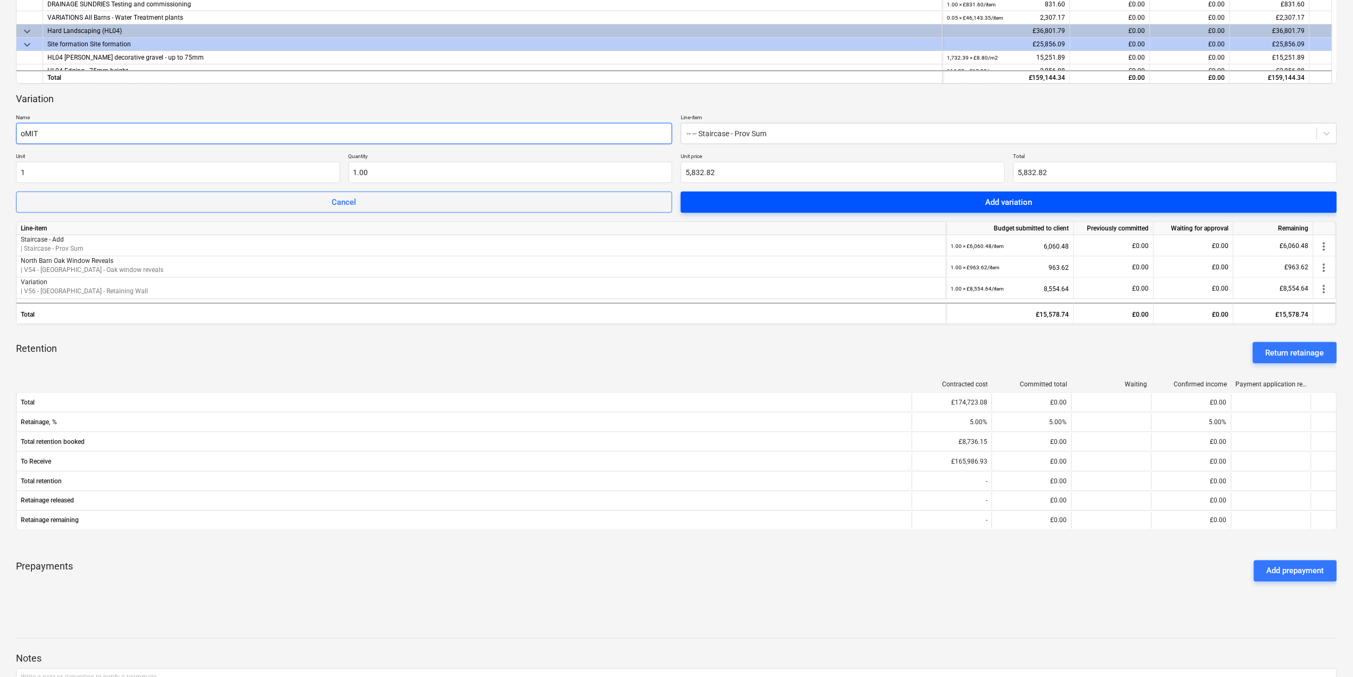
type input "oMIT"
click at [895, 196] on span "Add variation" at bounding box center [1009, 202] width 631 height 14
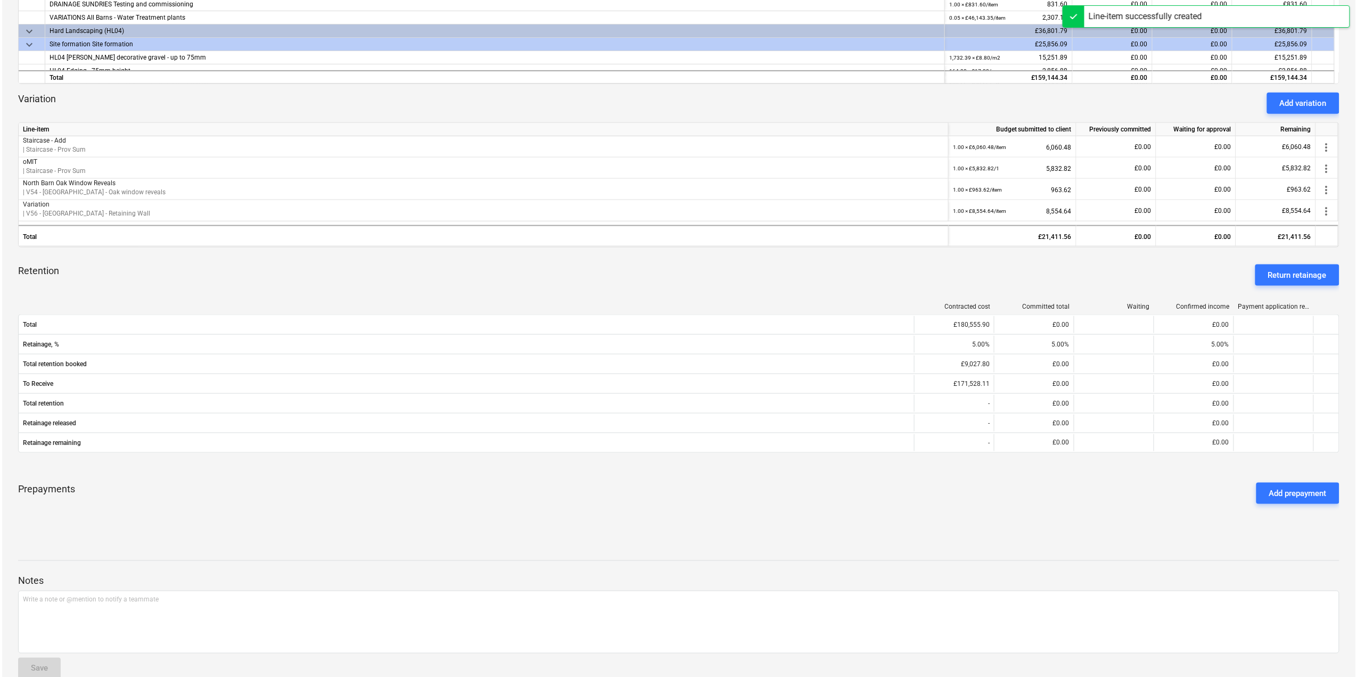
scroll to position [0, 0]
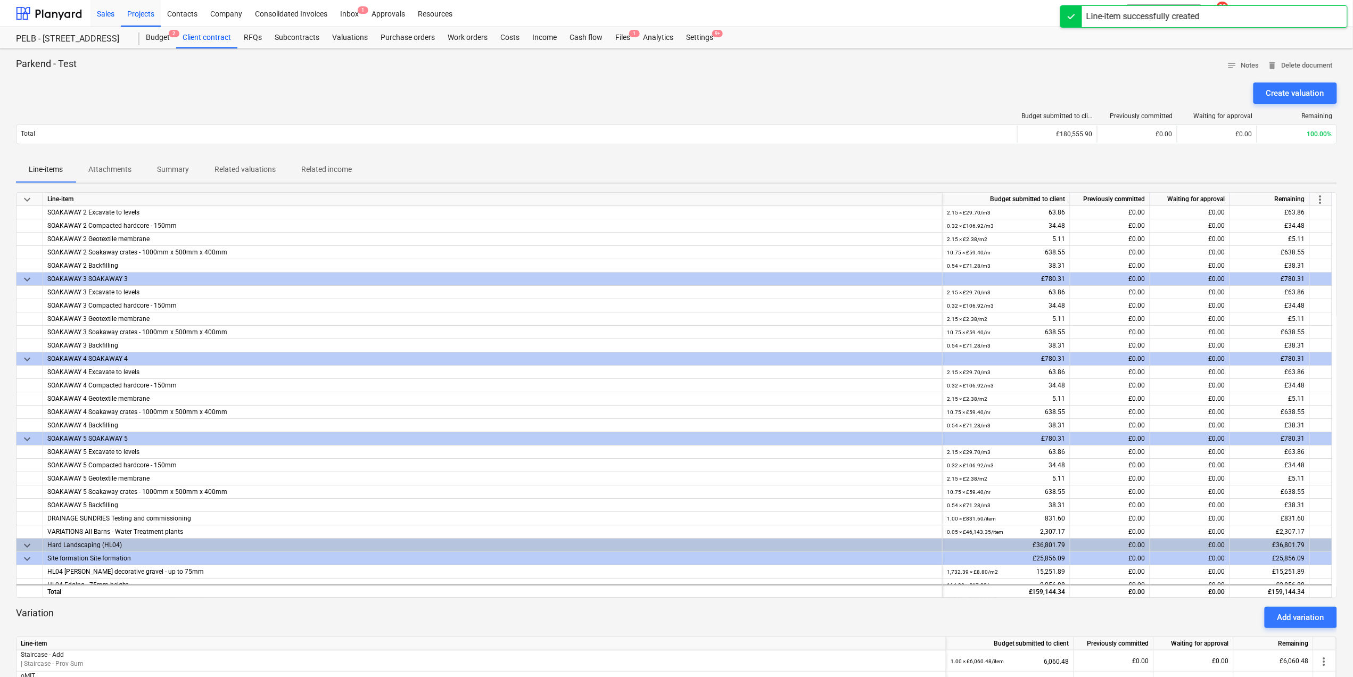
click at [106, 16] on div "Sales" at bounding box center [106, 12] width 30 height 27
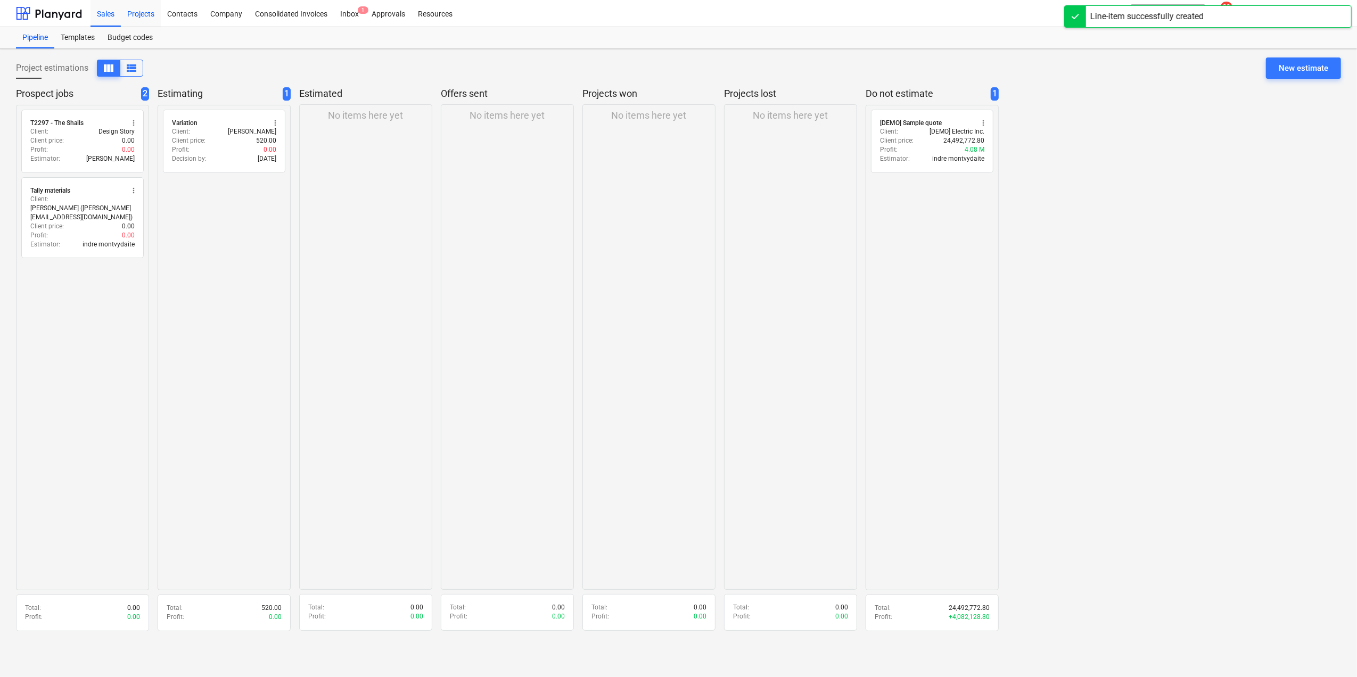
click at [139, 10] on div "Projects" at bounding box center [141, 12] width 40 height 27
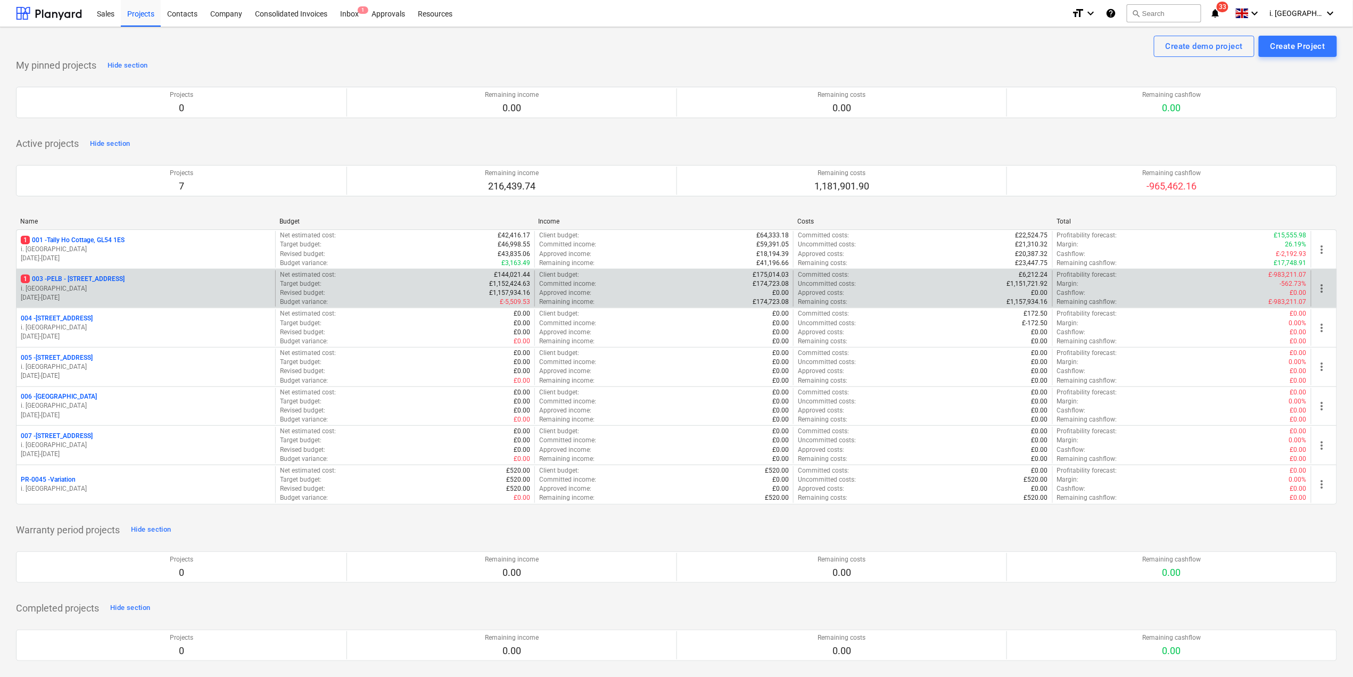
click at [103, 295] on p "01.09.2025 - 31.10.2025" at bounding box center [146, 297] width 250 height 9
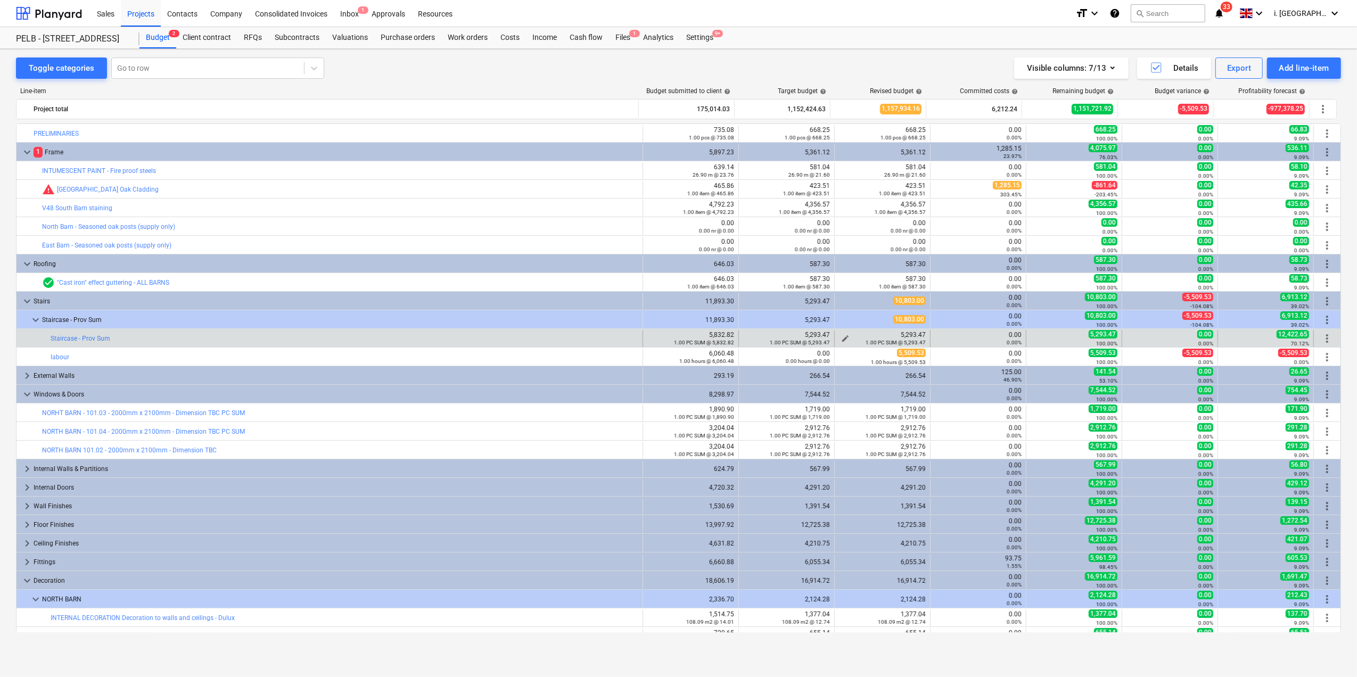
click at [889, 335] on div "5,293.47 1.00 PC SUM @ 5,293.47" at bounding box center [882, 338] width 87 height 15
click at [871, 339] on div "5,293.47 1.00 PC SUM @ 5,293.47" at bounding box center [882, 338] width 87 height 15
click at [842, 338] on span "edit" at bounding box center [845, 338] width 9 height 9
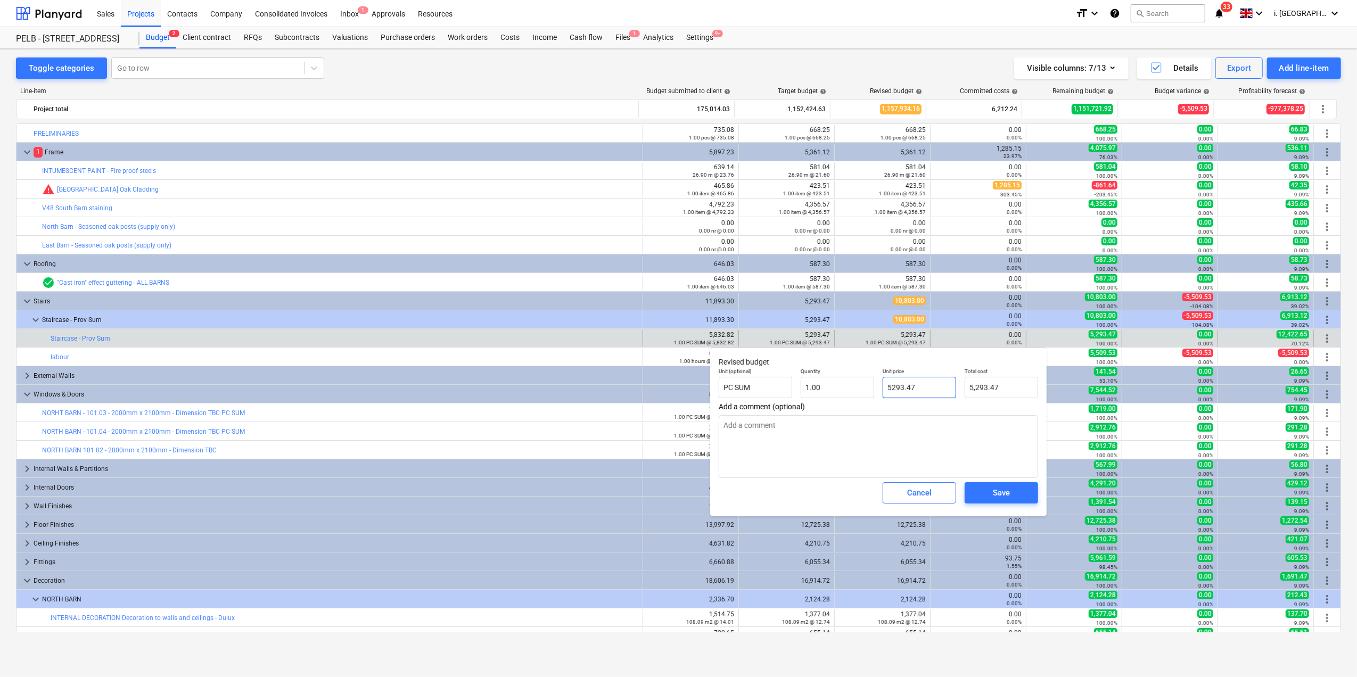
click at [883, 389] on input "5293.47" at bounding box center [919, 387] width 73 height 21
type input "-5293.47"
type textarea "x"
type input "0.00"
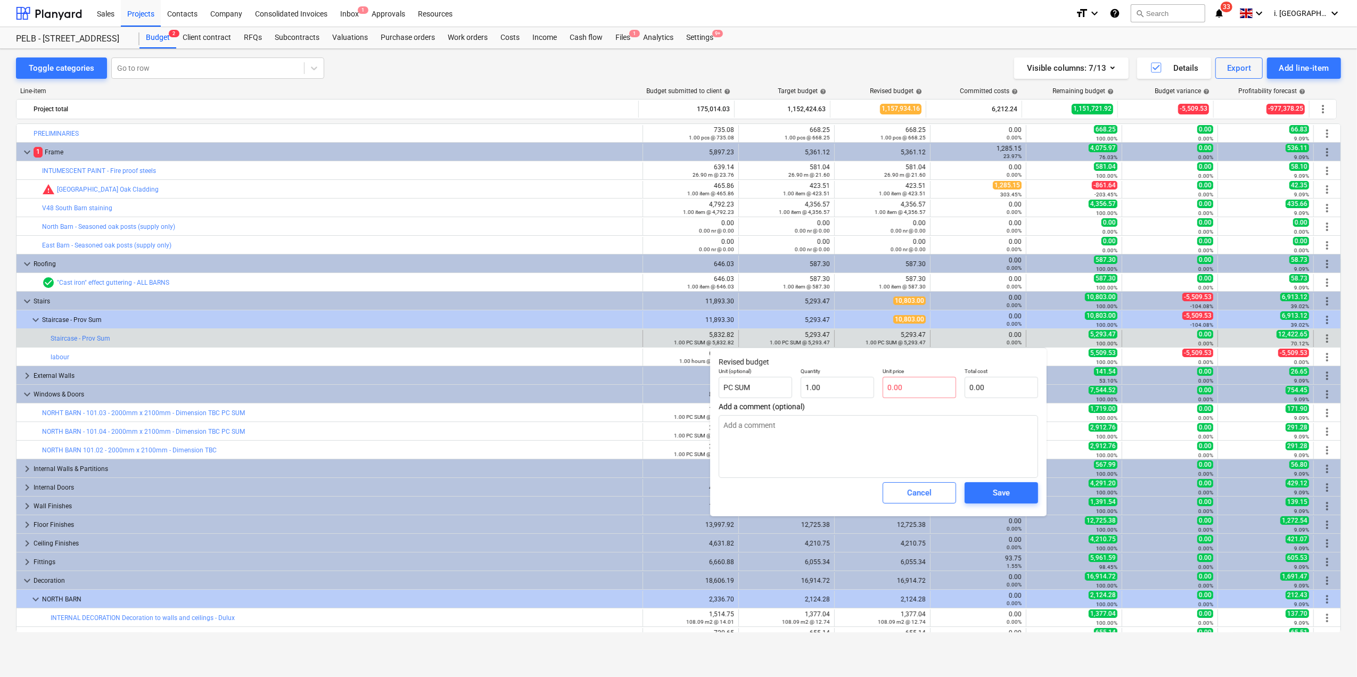
click at [997, 481] on div "Save" at bounding box center [1001, 493] width 82 height 30
click at [1002, 488] on div "Save" at bounding box center [1001, 493] width 17 height 14
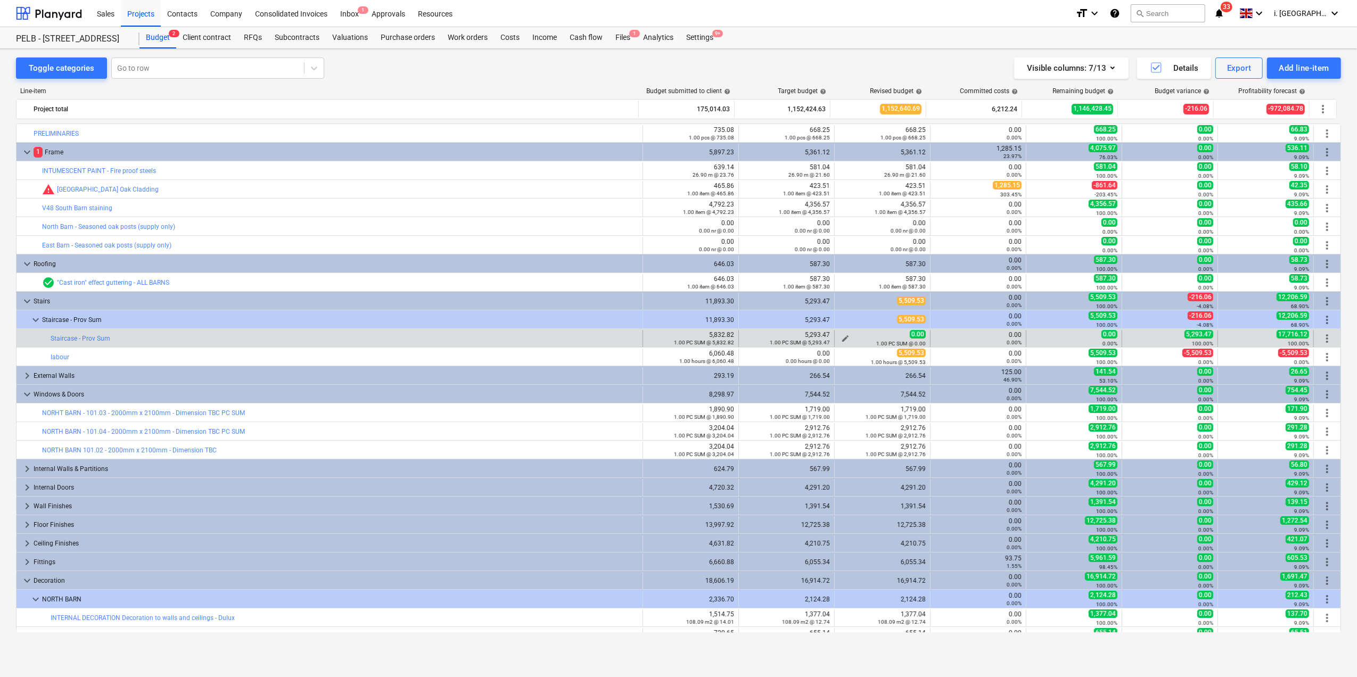
click at [841, 335] on span "edit" at bounding box center [845, 338] width 9 height 9
type textarea "x"
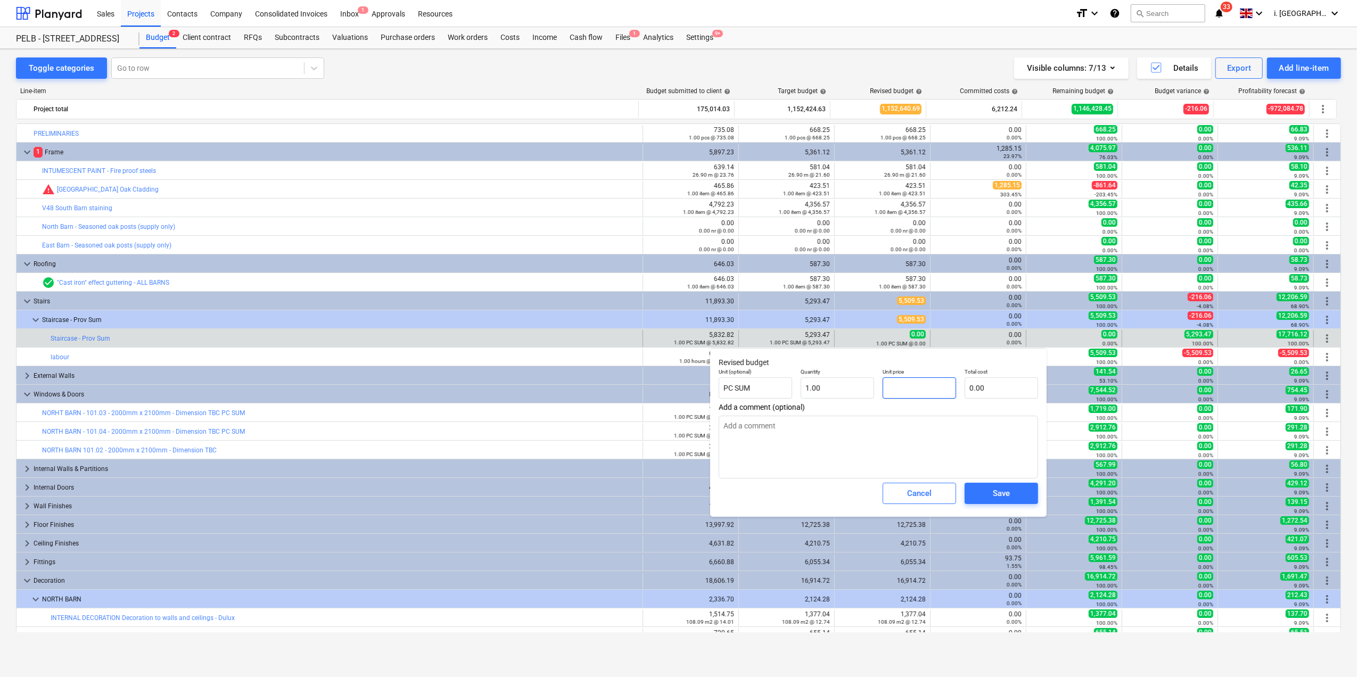
click at [926, 382] on input "text" at bounding box center [919, 387] width 73 height 21
type textarea "x"
type input "0.00"
click at [930, 492] on div "Cancel" at bounding box center [919, 494] width 24 height 14
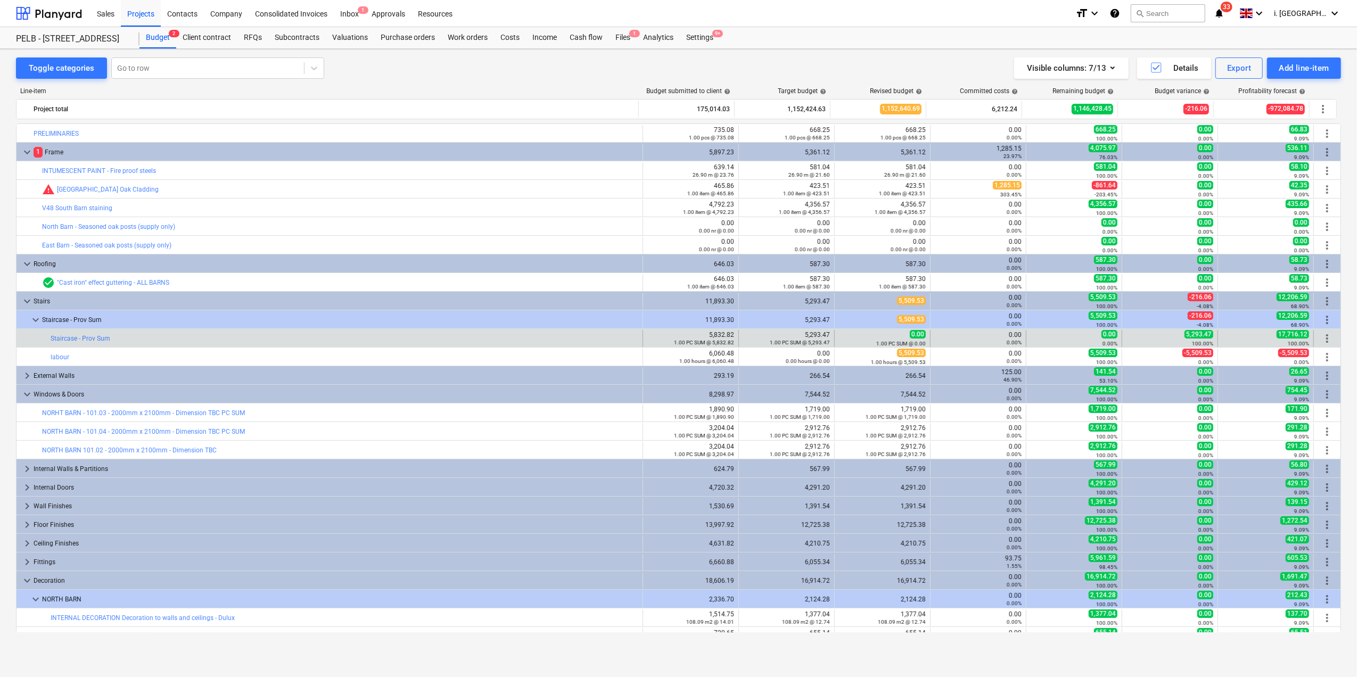
click at [1326, 341] on span "more_vert" at bounding box center [1327, 338] width 13 height 13
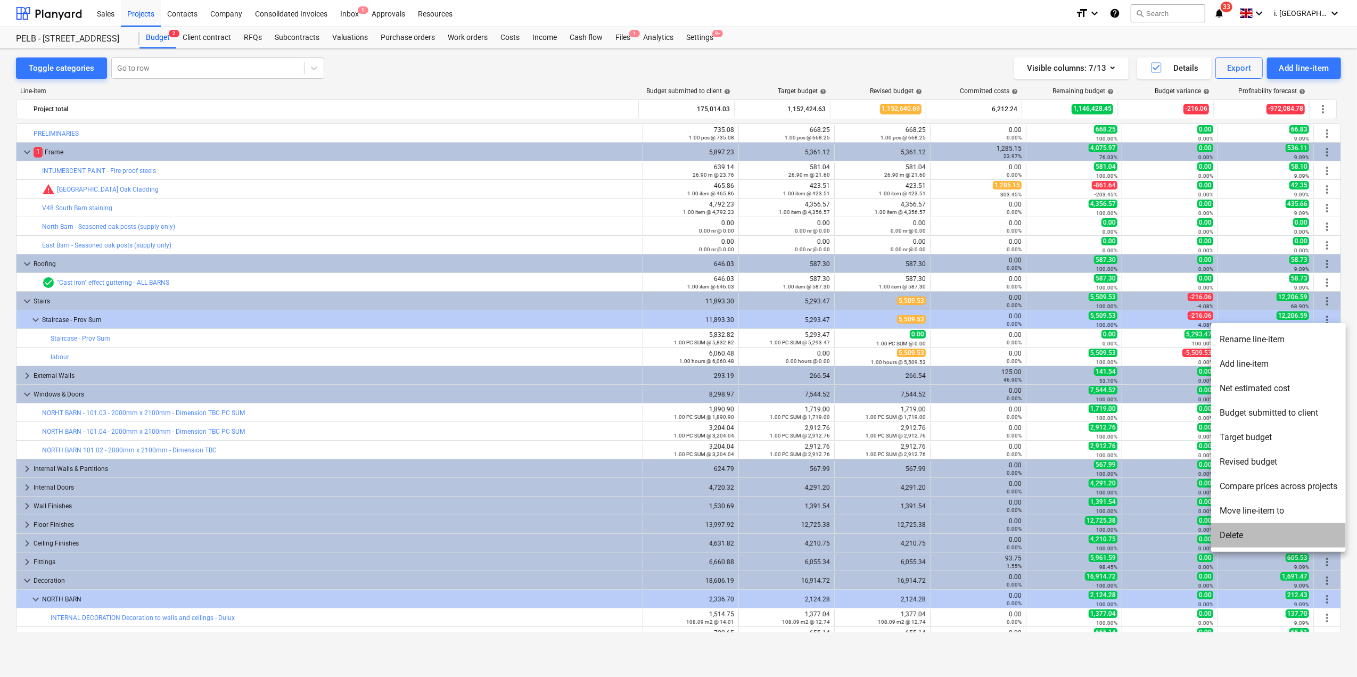
click at [1253, 529] on li "Delete" at bounding box center [1278, 535] width 135 height 24
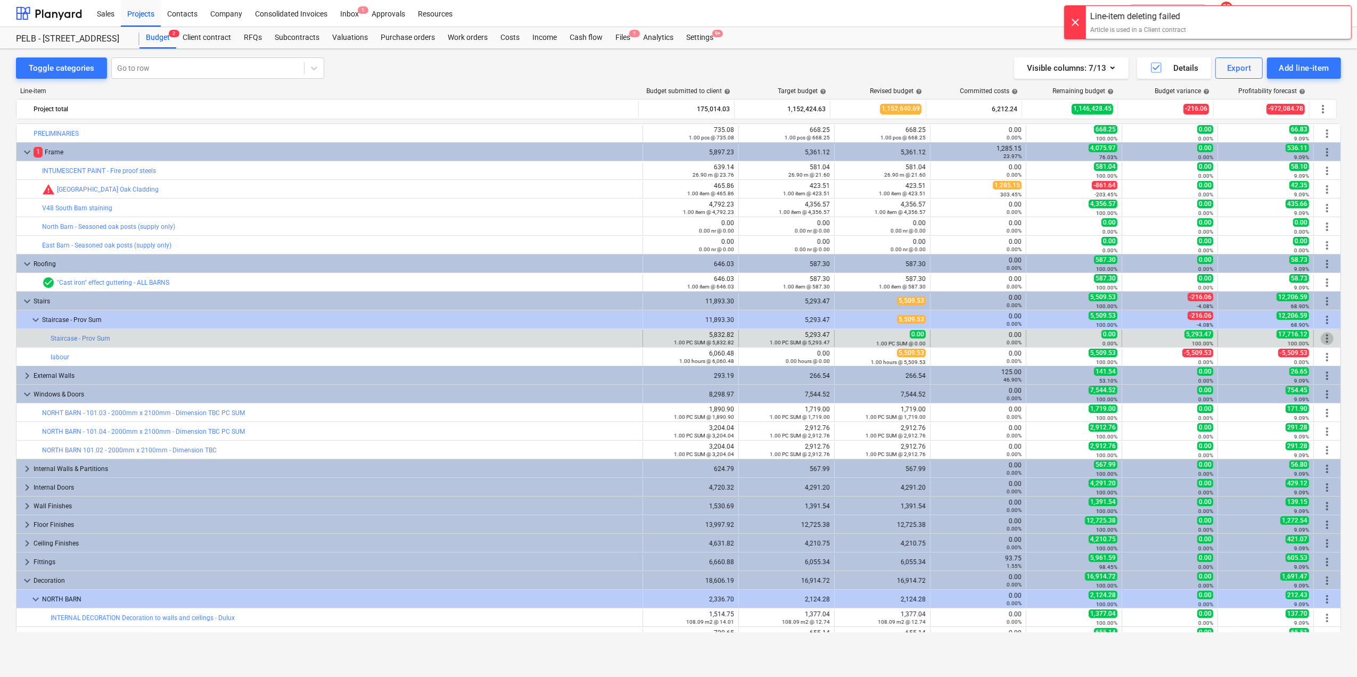
click at [1325, 337] on span "more_vert" at bounding box center [1327, 338] width 13 height 13
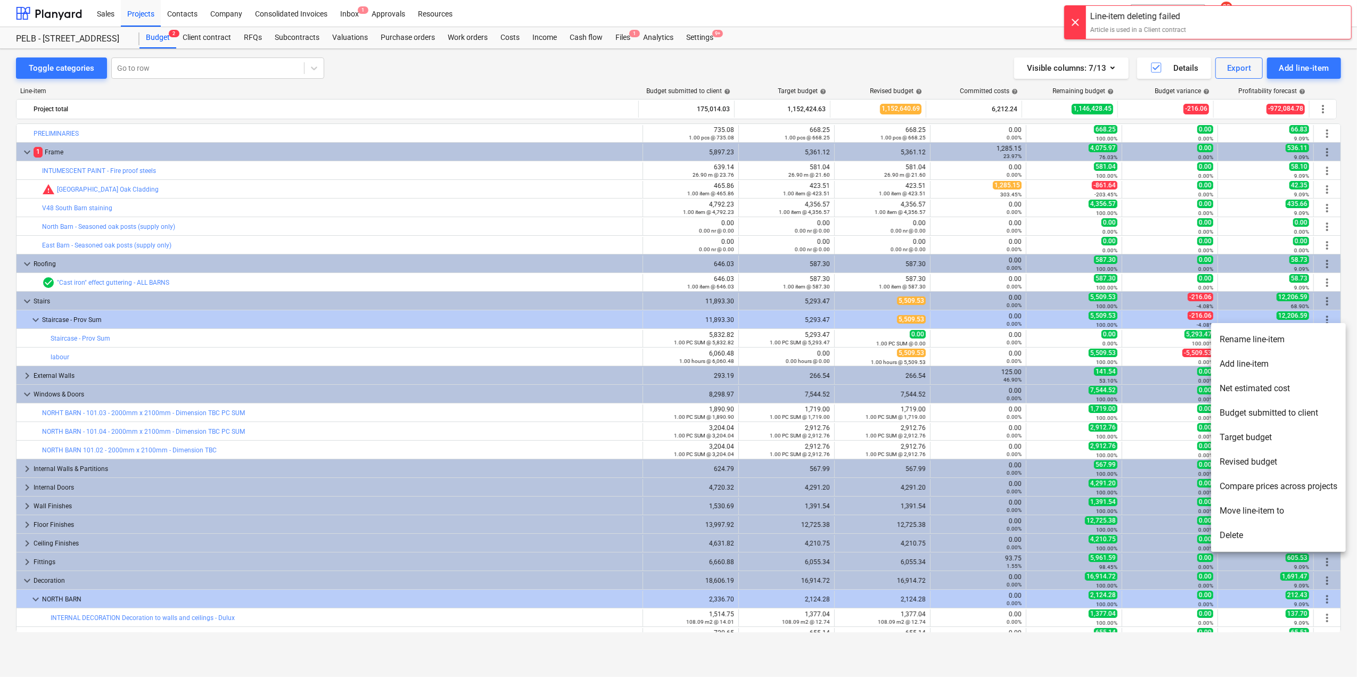
click at [1281, 532] on li "Delete" at bounding box center [1278, 535] width 135 height 24
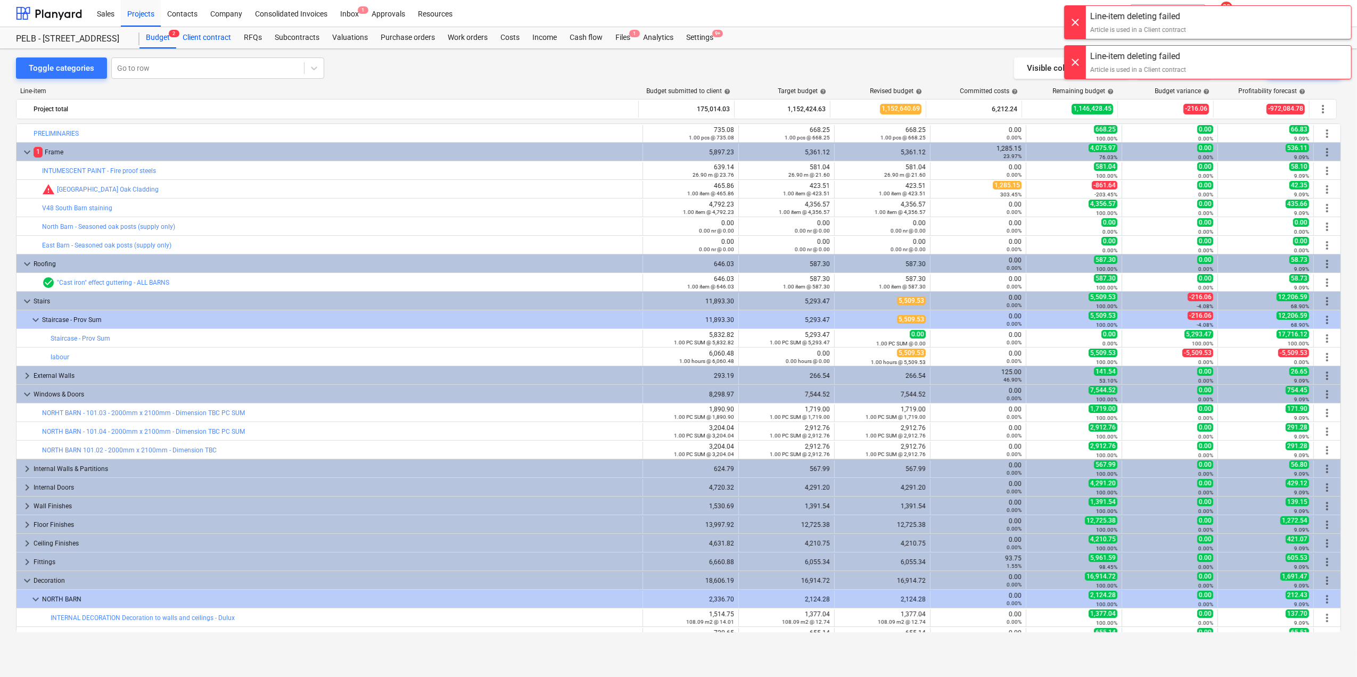
click at [216, 42] on div "Client contract" at bounding box center [206, 37] width 61 height 21
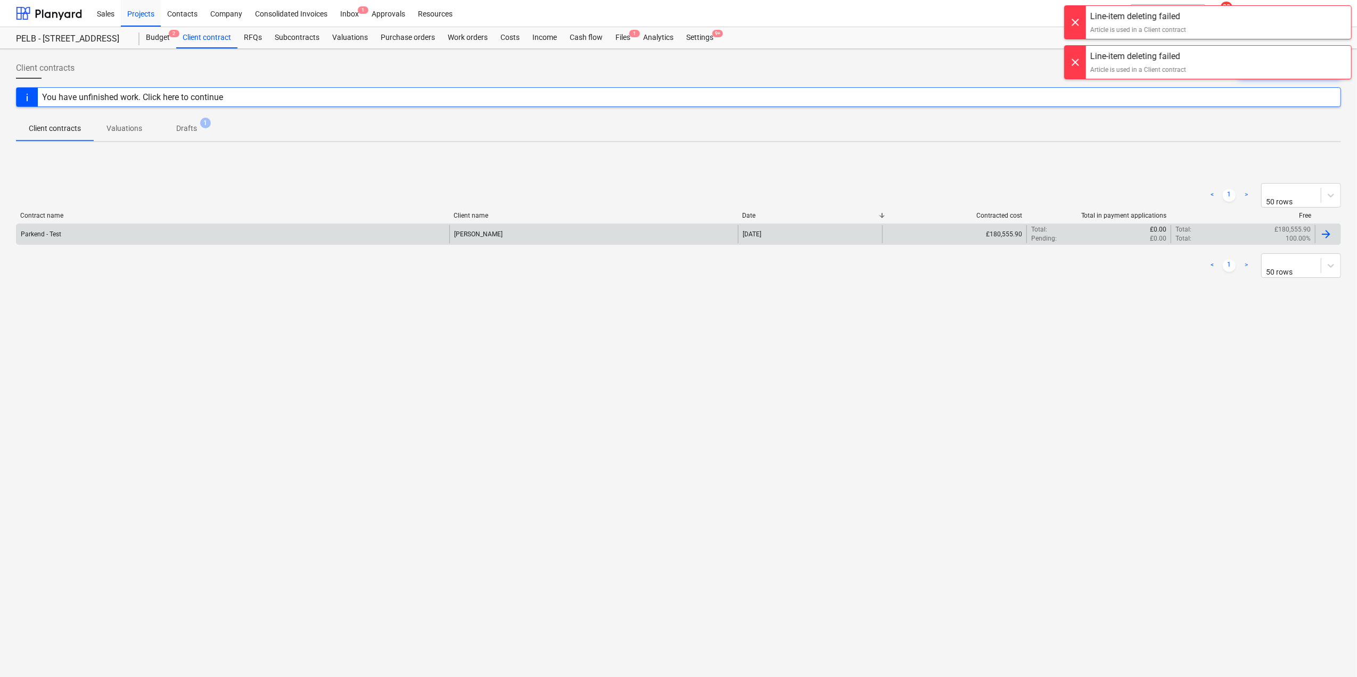
click at [75, 224] on div "Parkend - Test [PERSON_NAME] [DATE] £180,555.90 Total : £0.00 Pending : £0.00 T…" at bounding box center [678, 234] width 1325 height 21
click at [81, 241] on div "Parkend - Test" at bounding box center [233, 234] width 433 height 18
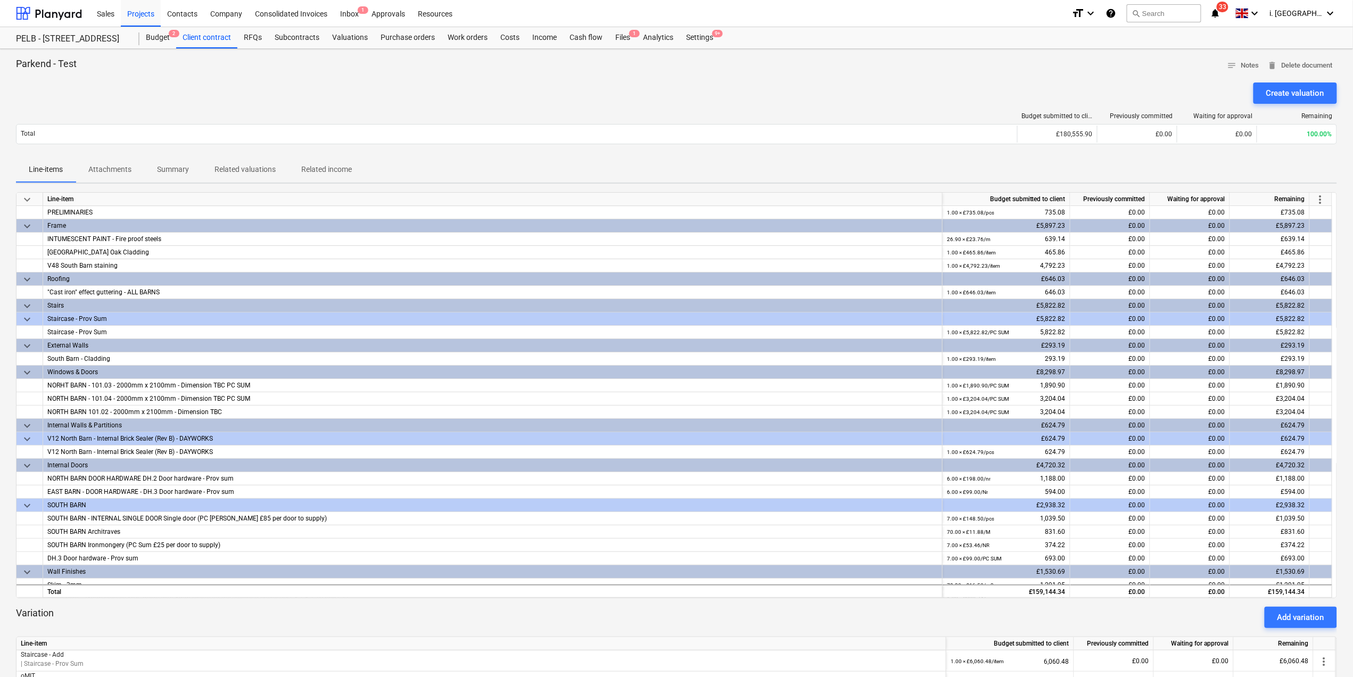
click at [89, 322] on div "Staircase - Prov Sum" at bounding box center [492, 319] width 891 height 13
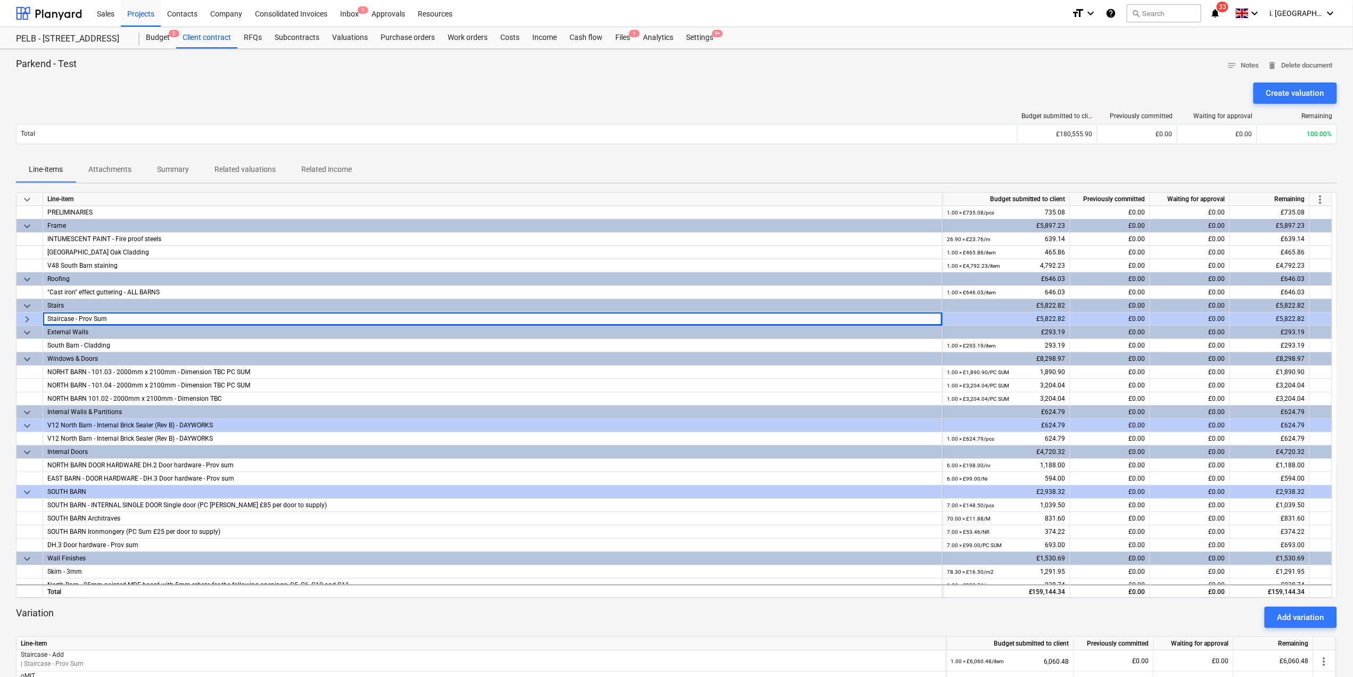
click at [89, 322] on div "Staircase - Prov Sum" at bounding box center [492, 319] width 891 height 13
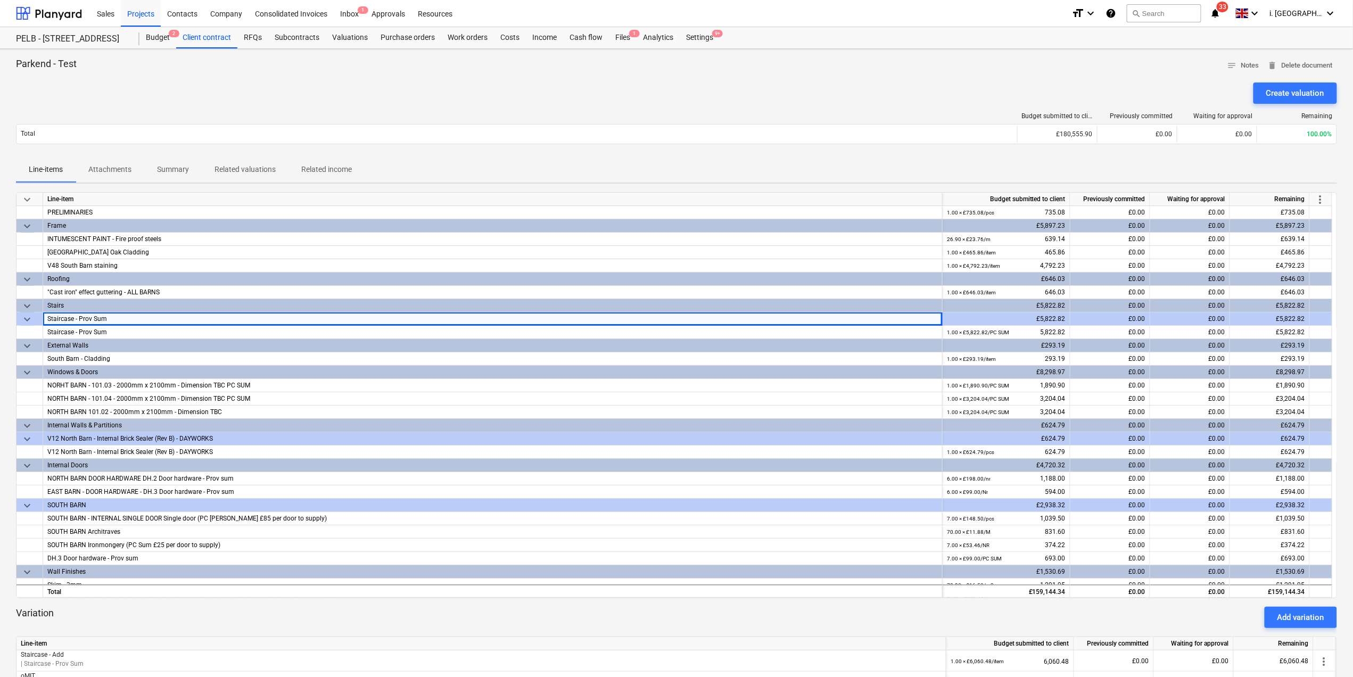
click at [32, 325] on span "keyboard_arrow_down" at bounding box center [27, 319] width 13 height 13
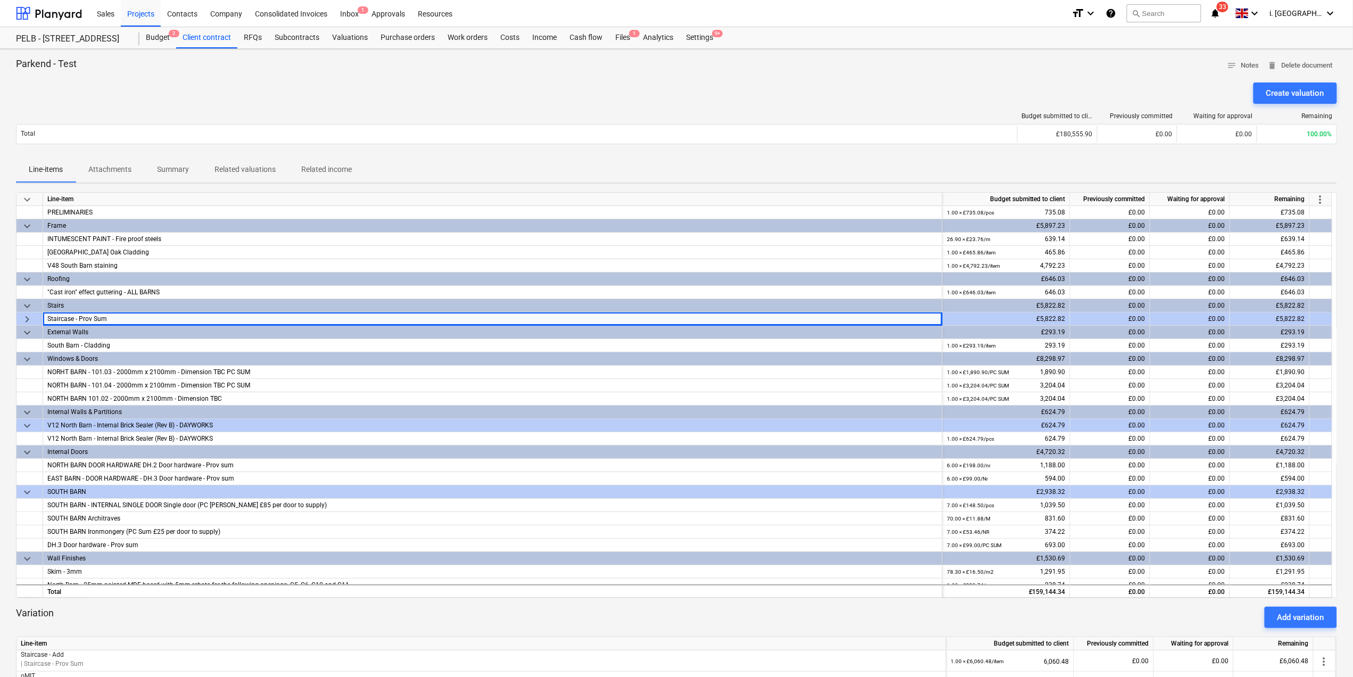
click at [28, 315] on span "keyboard_arrow_right" at bounding box center [27, 319] width 13 height 13
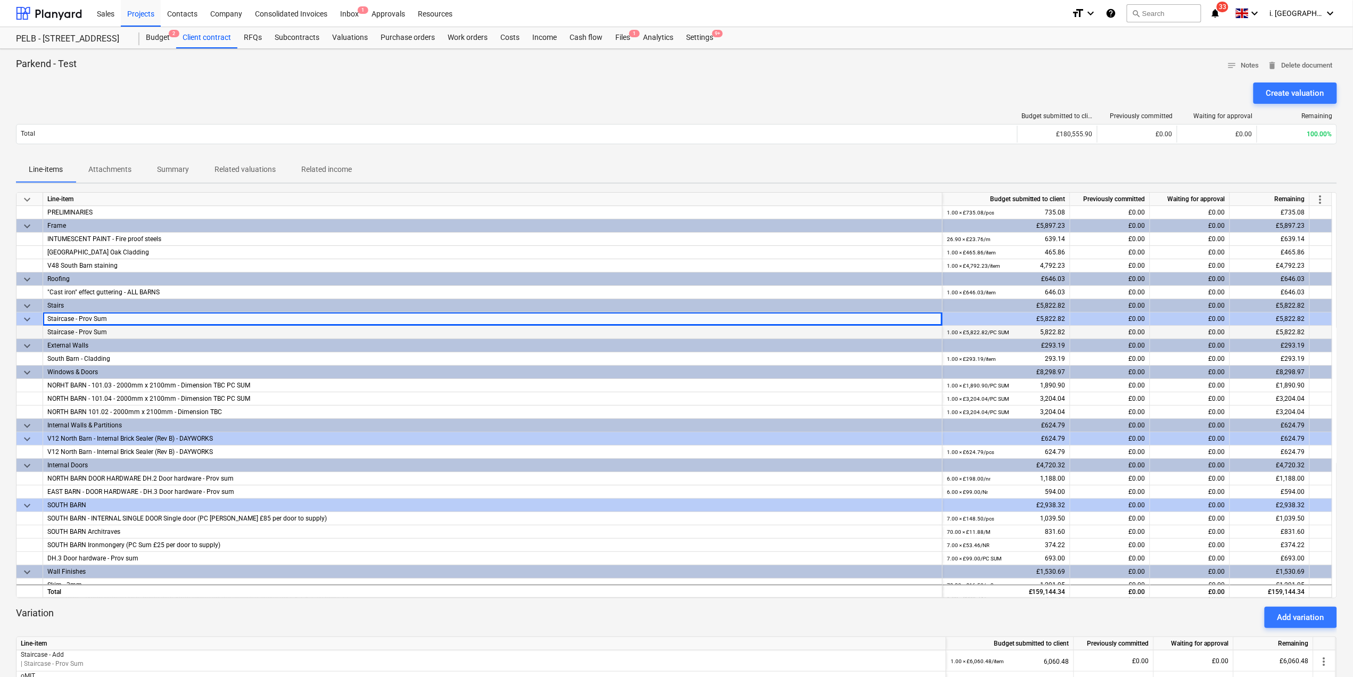
click at [1047, 331] on div "1.00 × £5,822.82 / PC SUM 5,822.82" at bounding box center [1006, 332] width 119 height 13
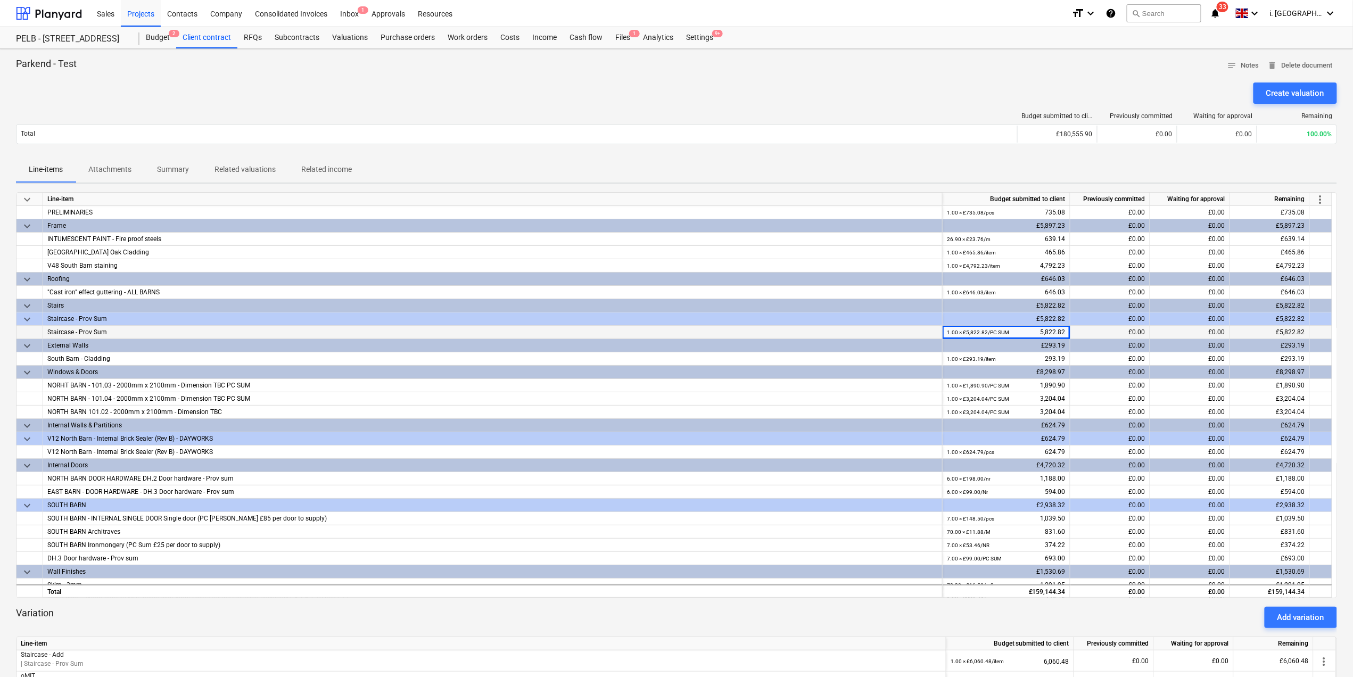
click at [1047, 332] on div "1.00 × £5,822.82 / PC SUM 5,822.82" at bounding box center [1006, 332] width 119 height 13
click at [1048, 332] on div "1.00 × £5,822.82 / PC SUM 5,822.82" at bounding box center [1006, 332] width 119 height 13
click at [1045, 330] on div "1.00 × £5,822.82 / PC SUM 5,822.82" at bounding box center [1006, 332] width 119 height 13
drag, startPoint x: 1027, startPoint y: 328, endPoint x: 1080, endPoint y: 329, distance: 52.7
click at [0, 0] on div "Staircase - Prov Sum 1.00 × £5,822.82 / PC SUM 5,822.82 £0.00 £0.00 £5,822.82" at bounding box center [0, 0] width 0 height 0
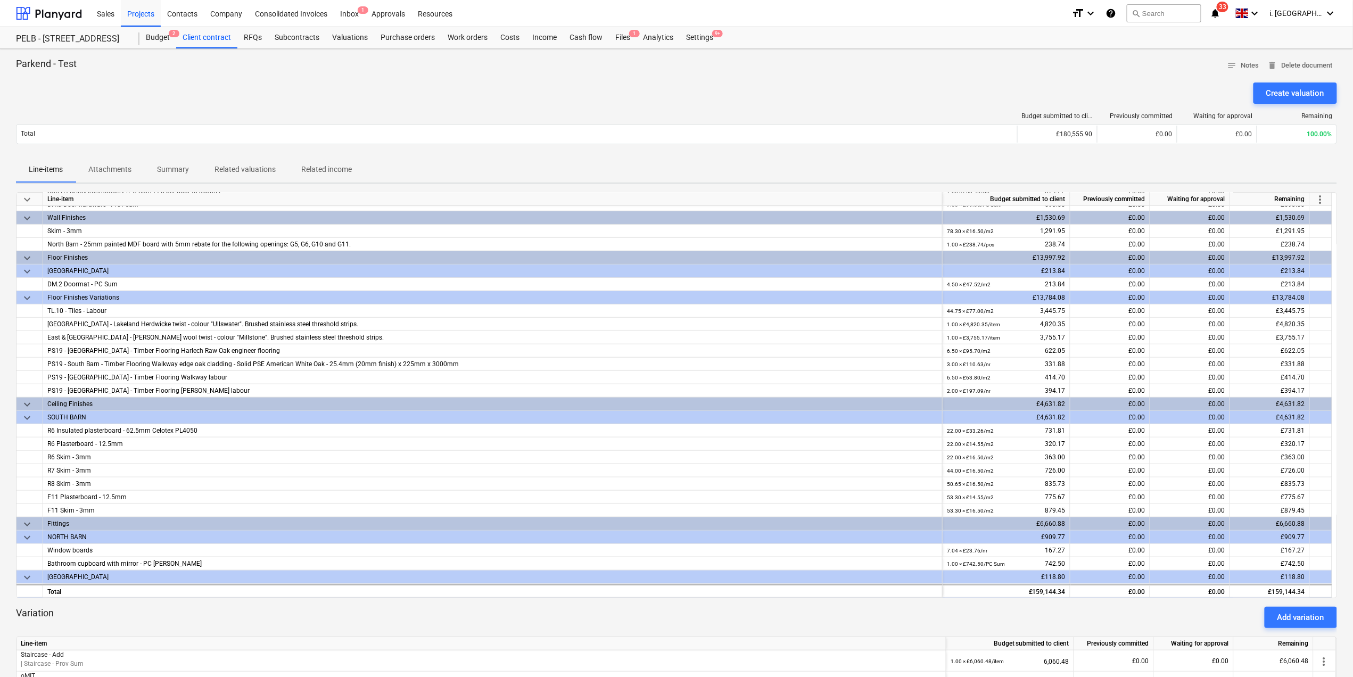
scroll to position [536, 0]
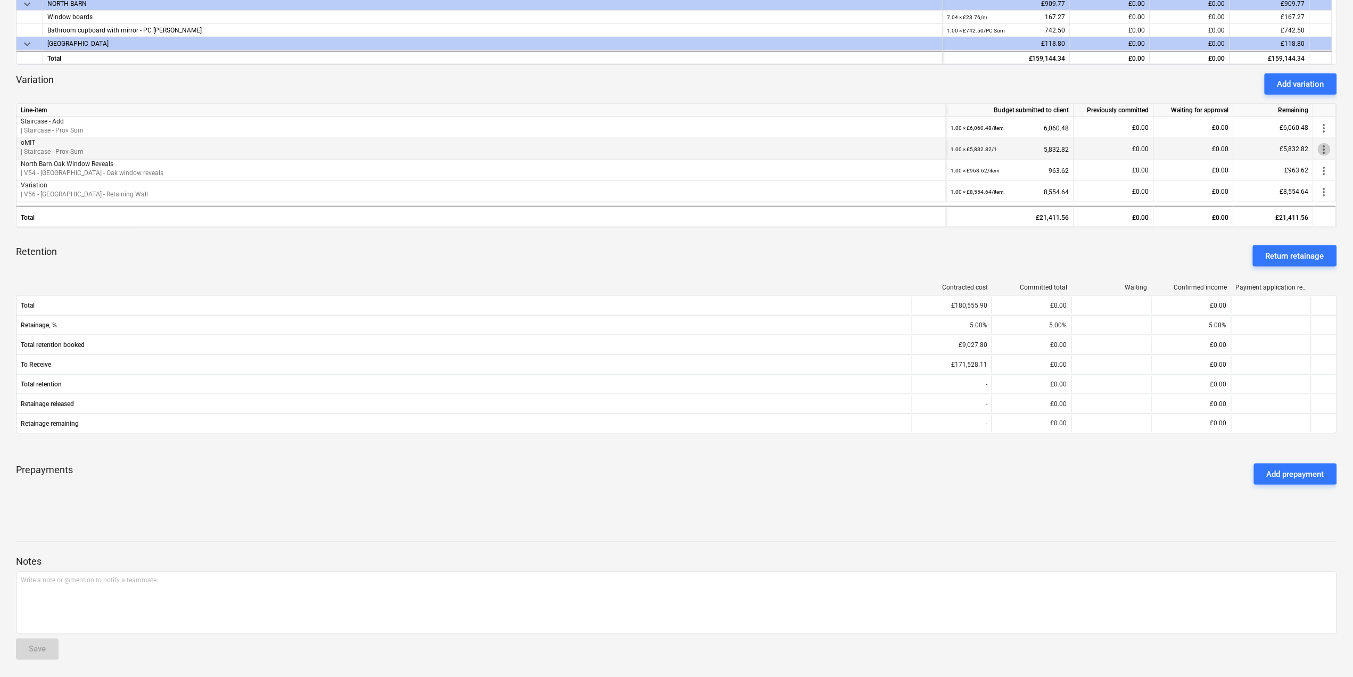
click at [1325, 151] on span "more_vert" at bounding box center [1324, 149] width 13 height 13
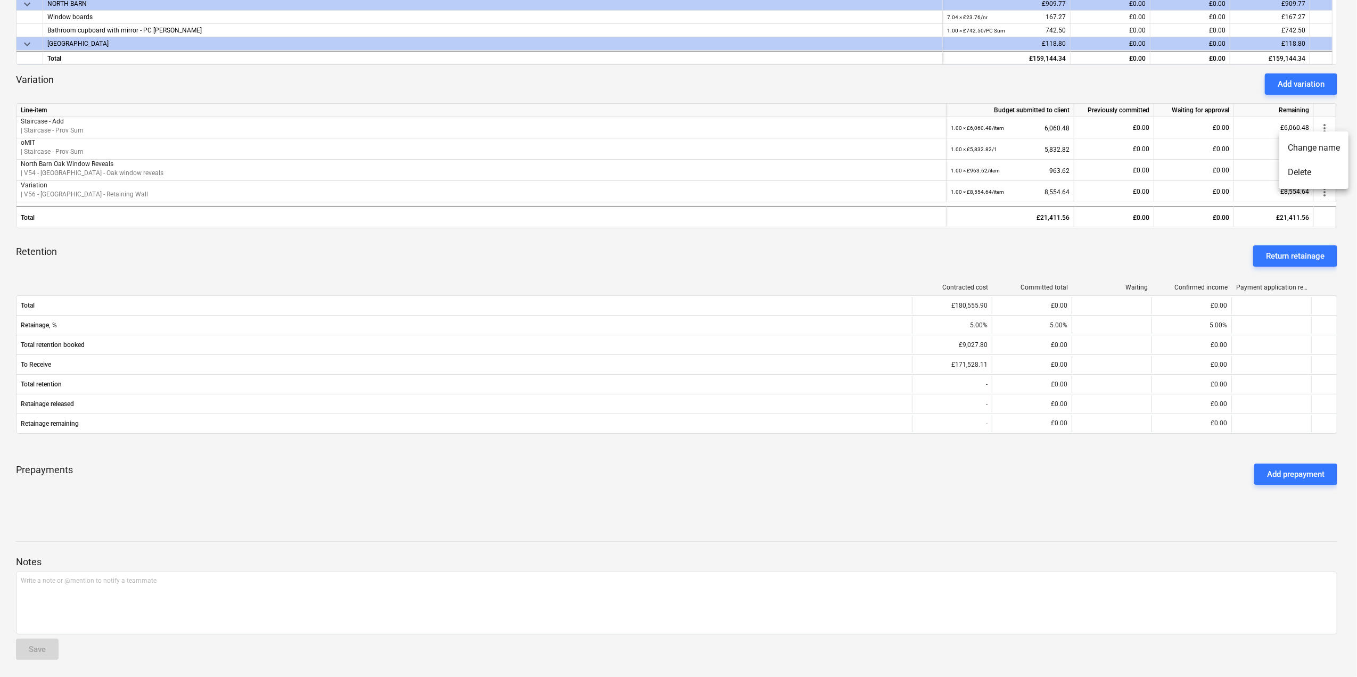
click at [1133, 149] on div at bounding box center [678, 338] width 1357 height 677
click at [1119, 144] on div "£0.00" at bounding box center [1114, 148] width 80 height 21
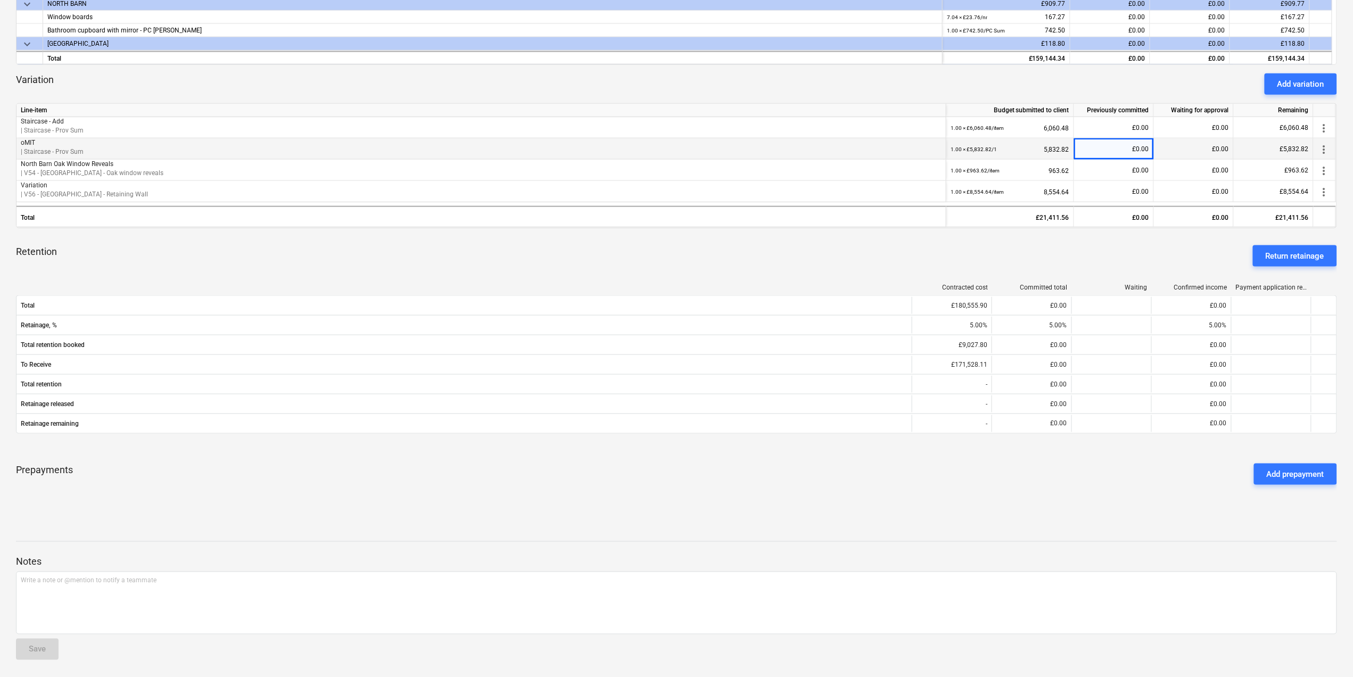
click at [1322, 149] on span "more_vert" at bounding box center [1324, 149] width 13 height 13
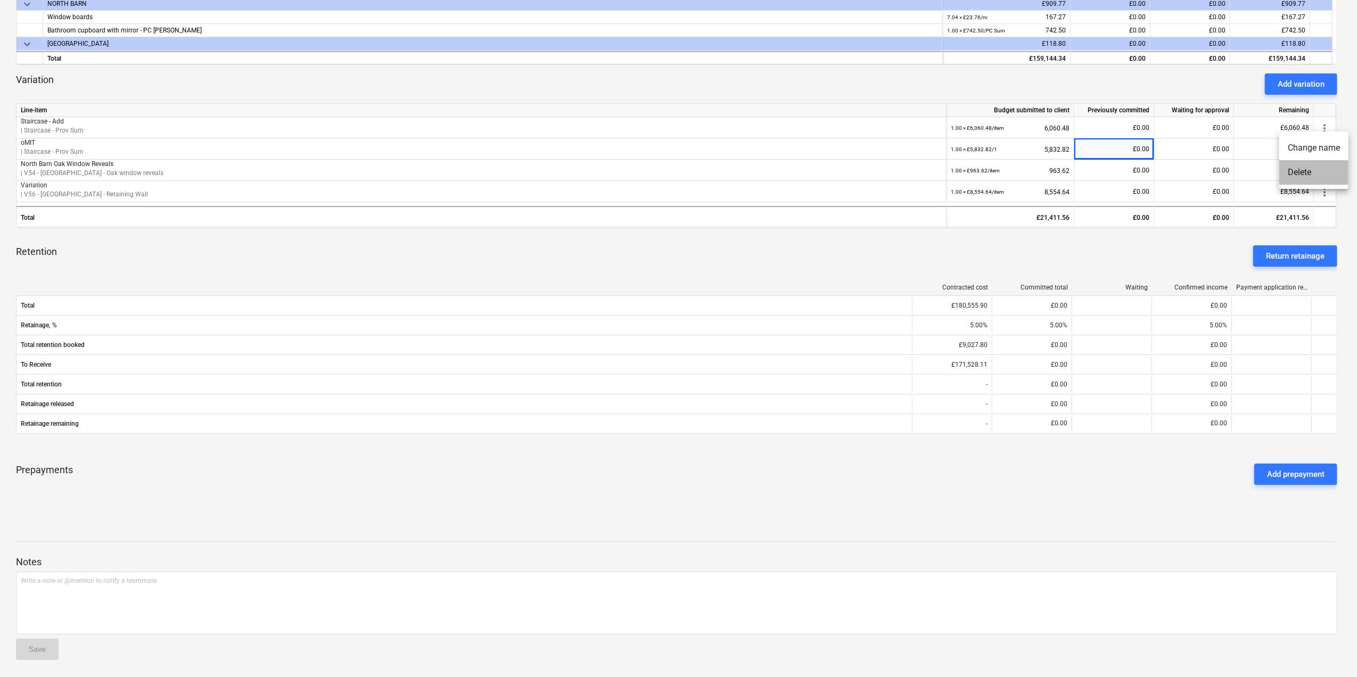
click at [1304, 170] on li "Delete" at bounding box center [1313, 172] width 69 height 24
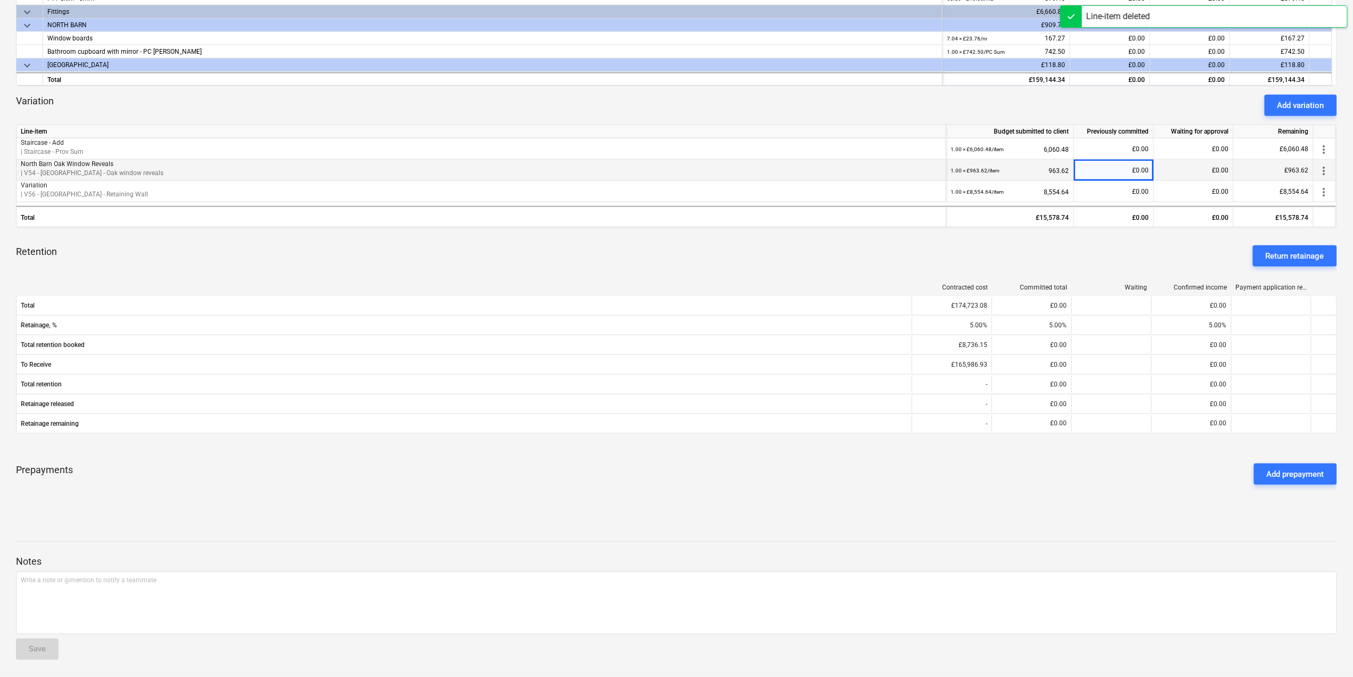
scroll to position [514, 0]
click at [1297, 99] on div "Add variation" at bounding box center [1301, 105] width 47 height 14
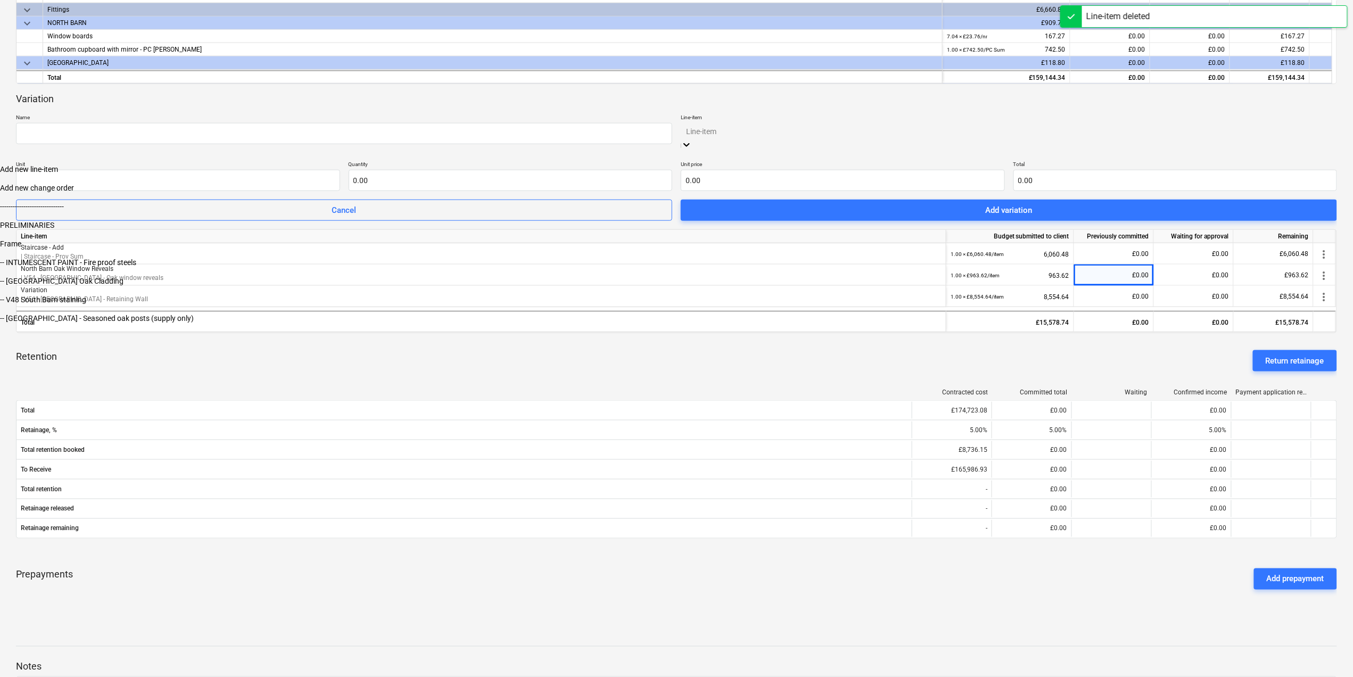
click at [833, 133] on div at bounding box center [1009, 131] width 646 height 12
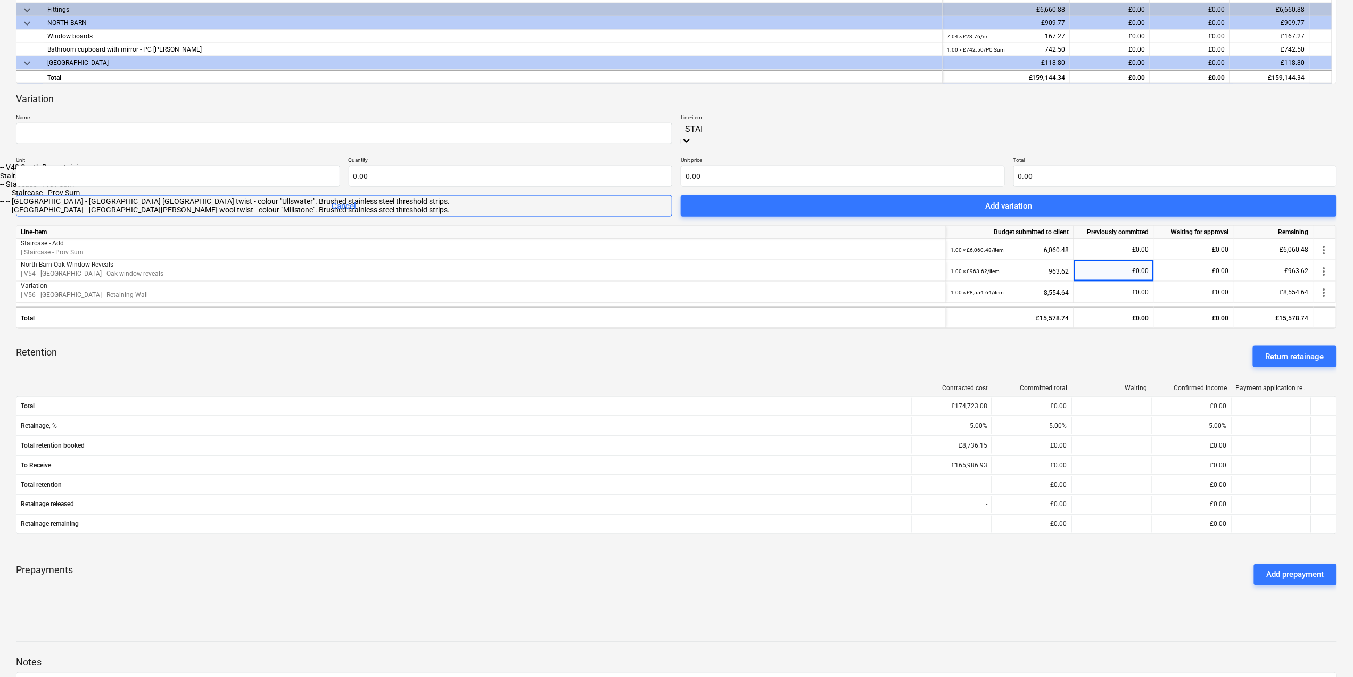
type input "STAIR"
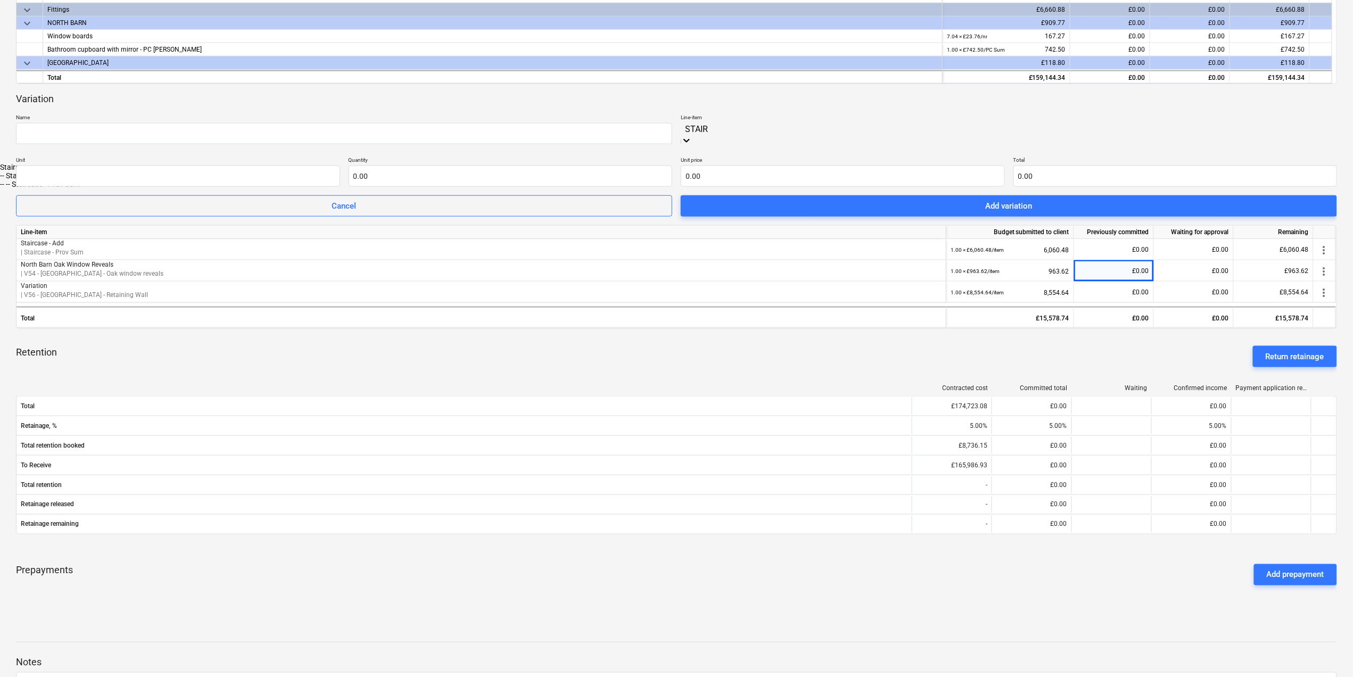
click at [719, 188] on div "-- -- Staircase - Prov Sum" at bounding box center [676, 184] width 1353 height 9
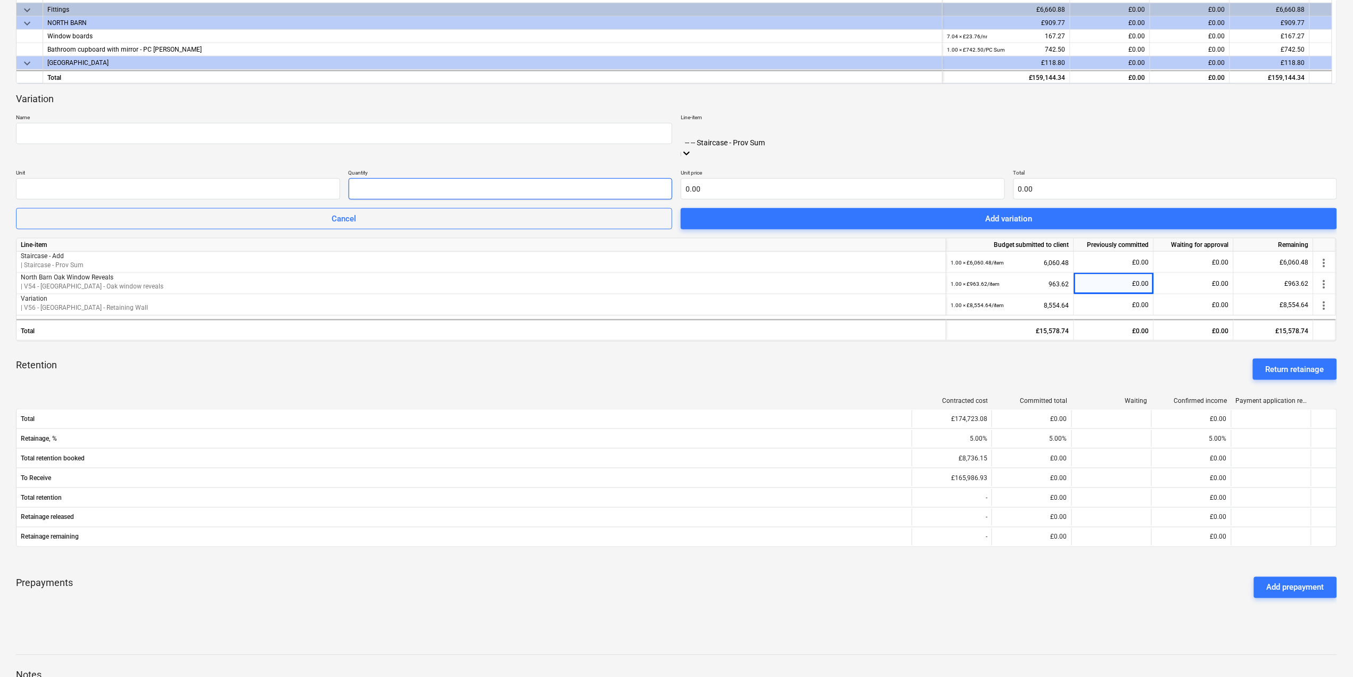
click at [568, 178] on input "text" at bounding box center [511, 188] width 324 height 21
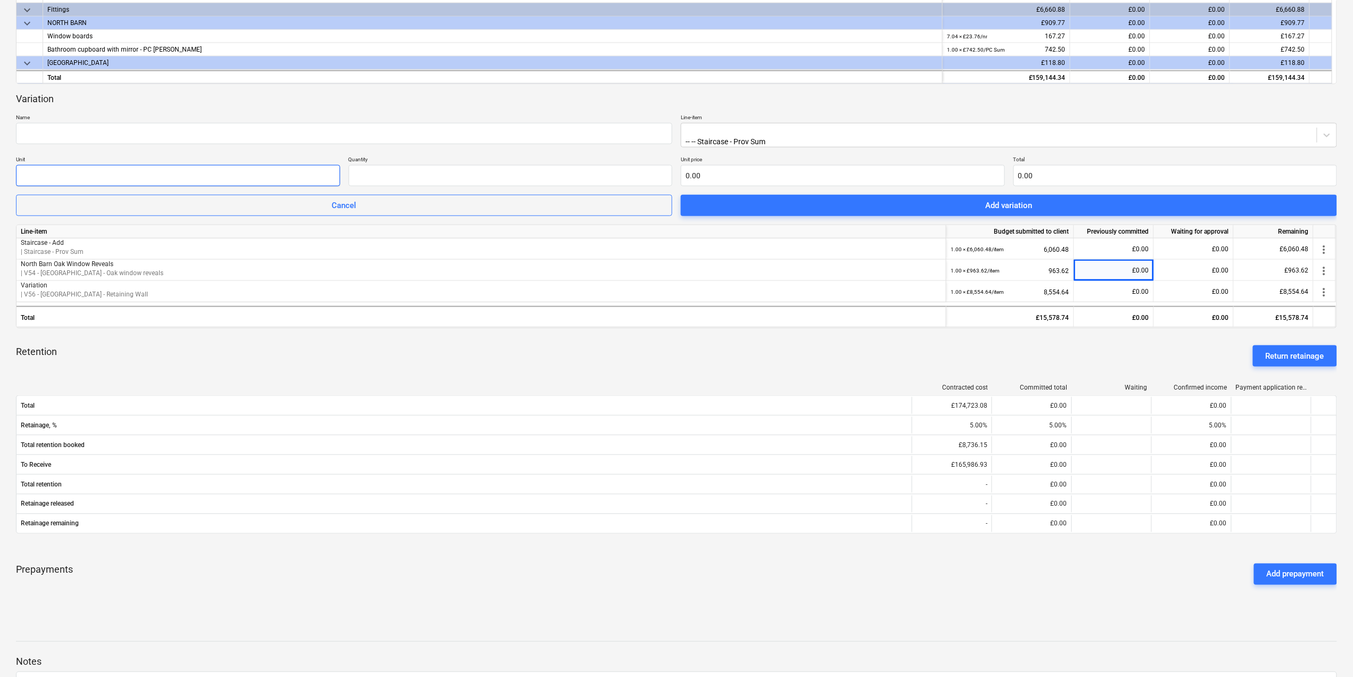
type input "0.00"
click at [297, 165] on input "text" at bounding box center [178, 175] width 324 height 21
type input "1"
paste input "5,832.82"
drag, startPoint x: 503, startPoint y: 175, endPoint x: 256, endPoint y: 167, distance: 247.7
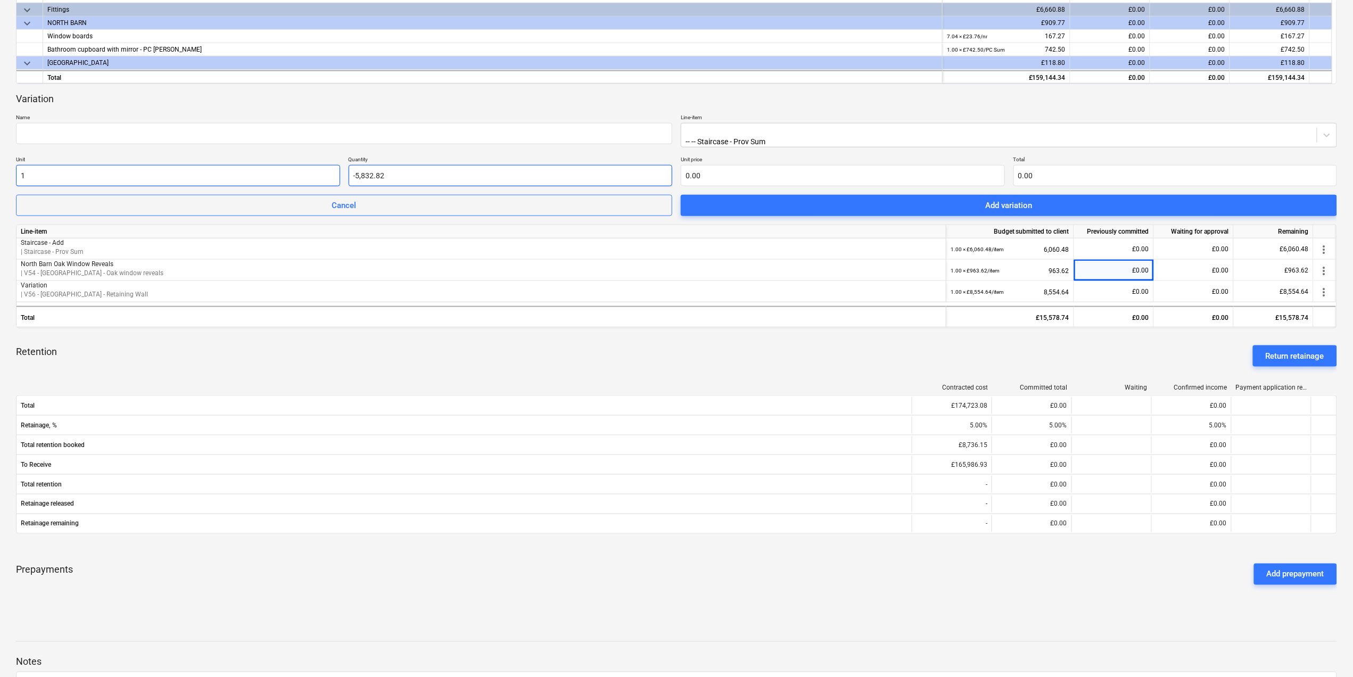
click at [256, 169] on div "Unit 1 Quantity -5,832.82 Unit price 0.00 Total 0.00" at bounding box center [676, 171] width 1321 height 30
type input "0.00"
click at [902, 168] on input "text" at bounding box center [843, 175] width 324 height 21
paste input "5,832.82"
type input "5,832.82"
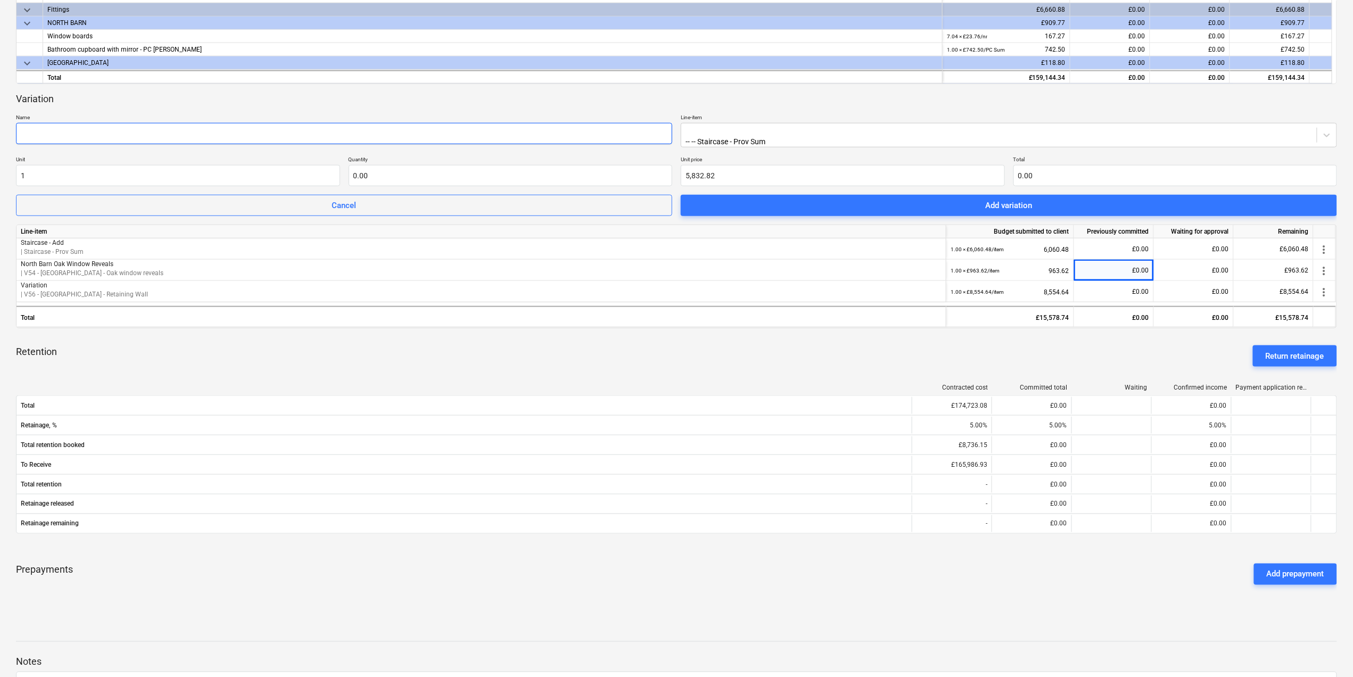
click at [552, 135] on input "text" at bounding box center [344, 133] width 656 height 21
click at [456, 150] on div "Variation Name Line-item -- -- Staircase - Prov Sum Unit 1 Quantity 0.00 Unit p…" at bounding box center [676, 155] width 1321 height 124
click at [456, 139] on input "text" at bounding box center [344, 133] width 656 height 21
type input "STAIRS"
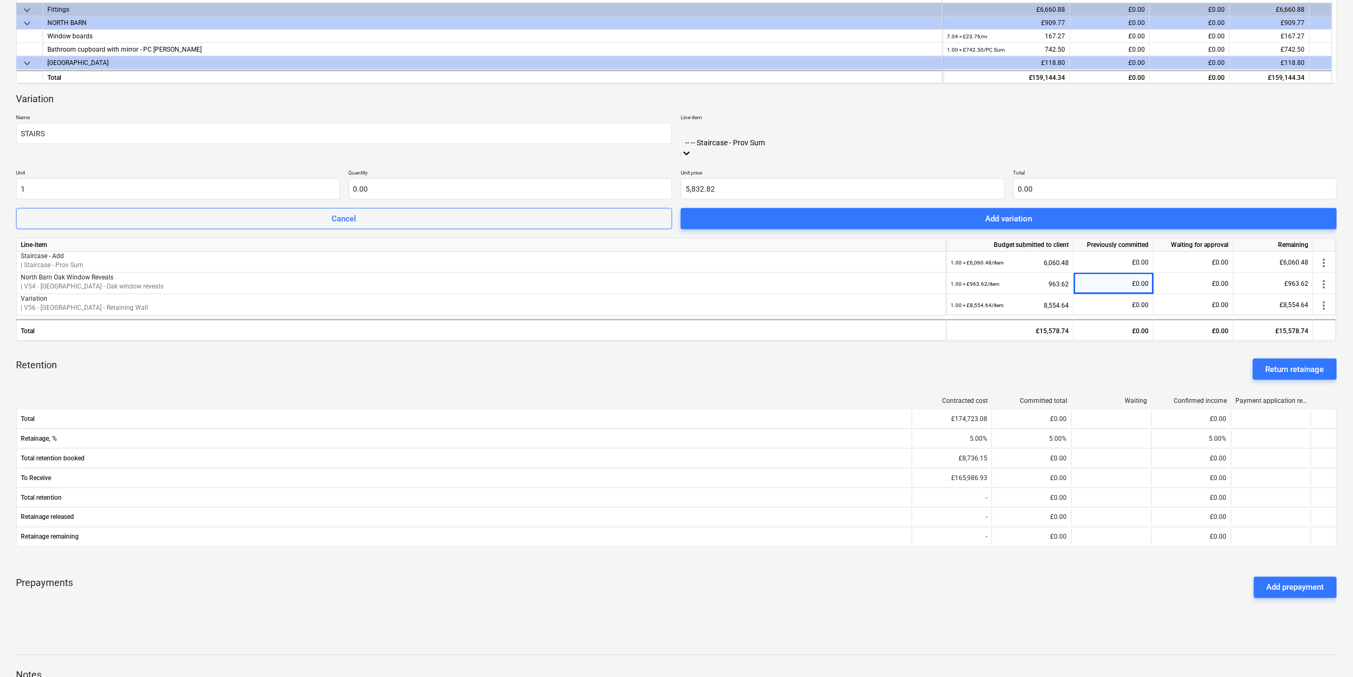
click at [886, 368] on div "Retention Return retainage" at bounding box center [676, 369] width 1321 height 38
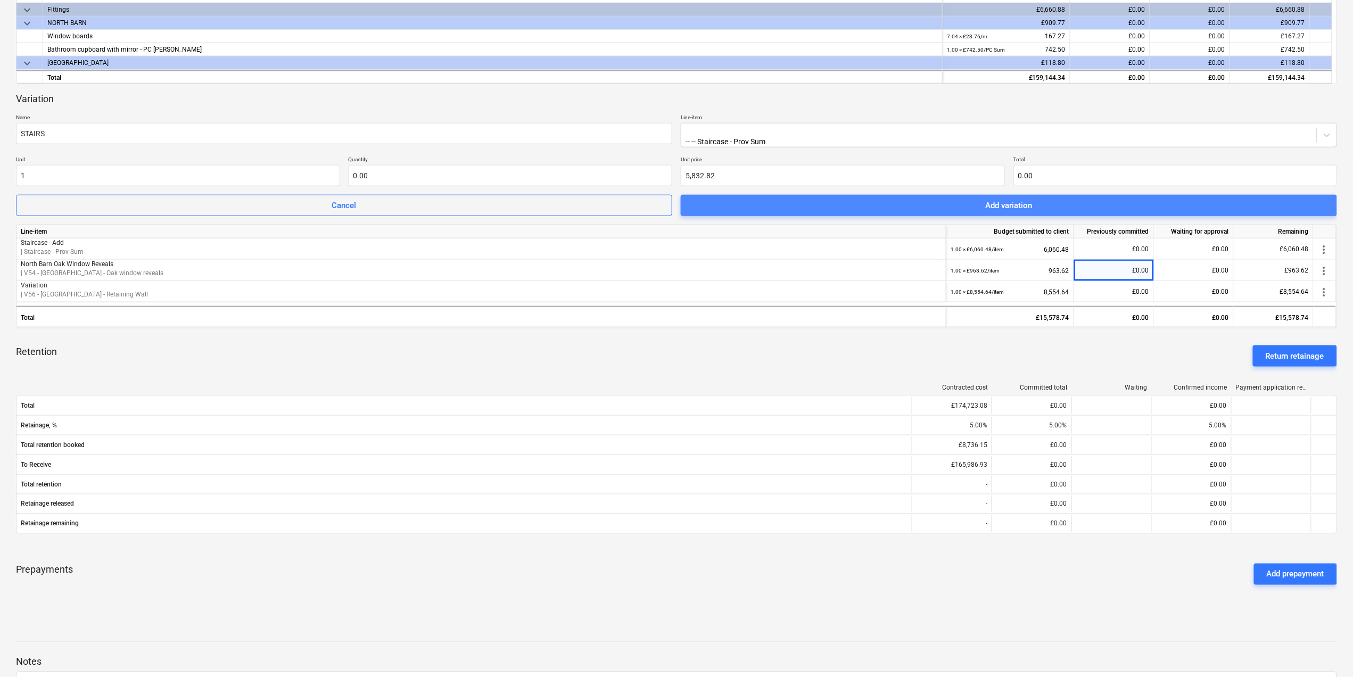
click at [788, 201] on span "Add variation" at bounding box center [1009, 206] width 631 height 14
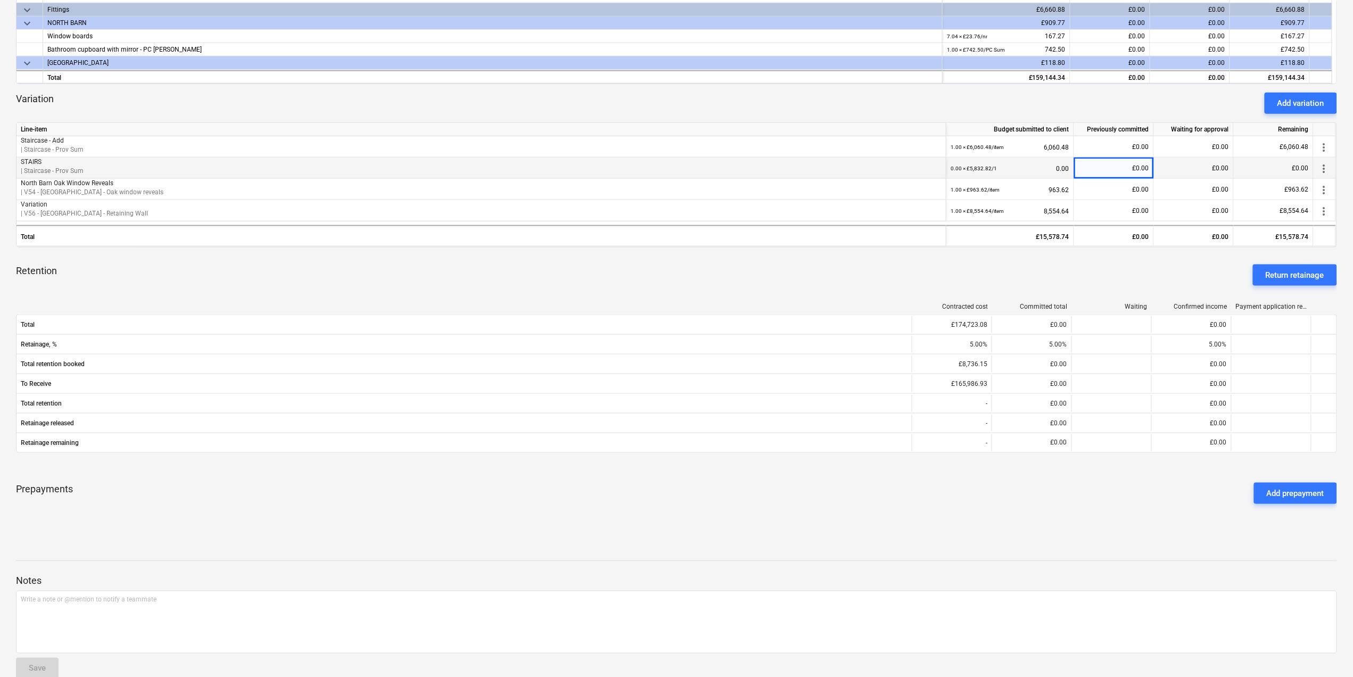
click at [1114, 177] on div "£0.00" at bounding box center [1114, 168] width 80 height 21
click at [1324, 165] on span "more_vert" at bounding box center [1324, 168] width 13 height 13
click at [785, 168] on div at bounding box center [678, 338] width 1357 height 677
click at [1330, 169] on div "more_vert" at bounding box center [1325, 168] width 22 height 21
click at [1321, 167] on span "more_vert" at bounding box center [1324, 168] width 13 height 13
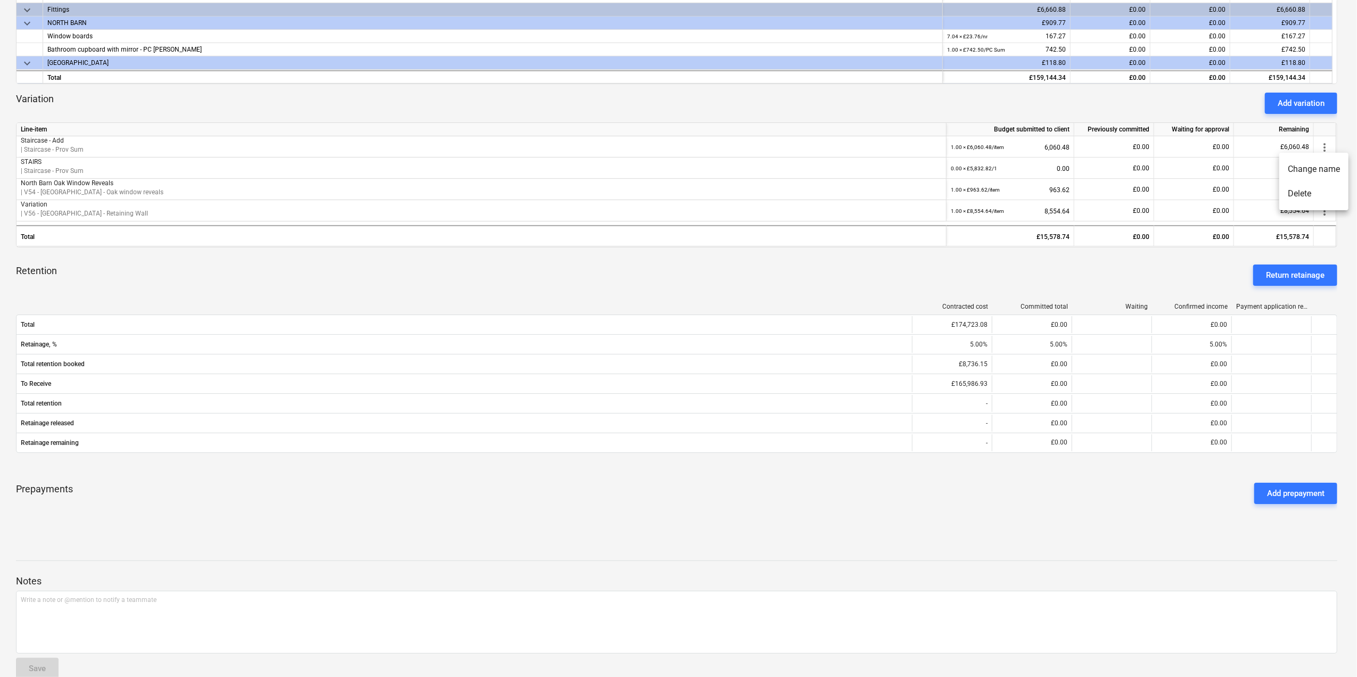
click at [1306, 195] on li "Delete" at bounding box center [1313, 194] width 69 height 24
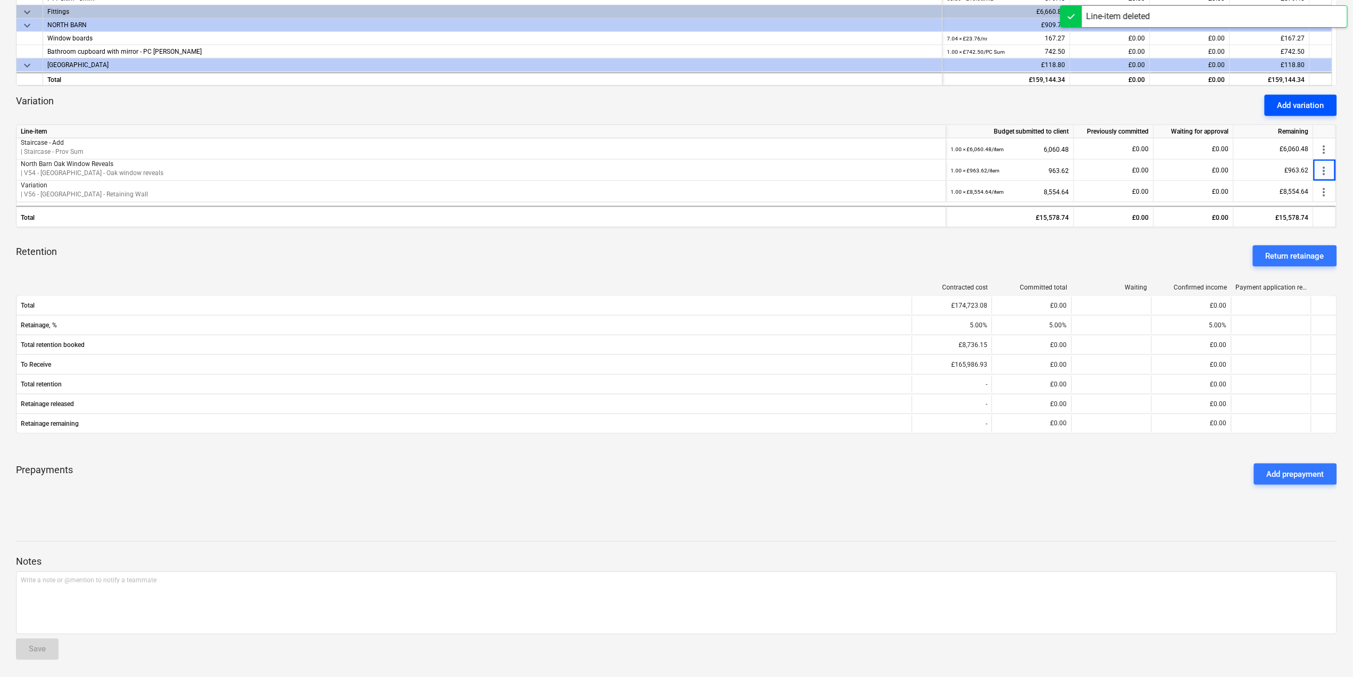
click at [1301, 98] on div "Add variation" at bounding box center [1301, 105] width 47 height 14
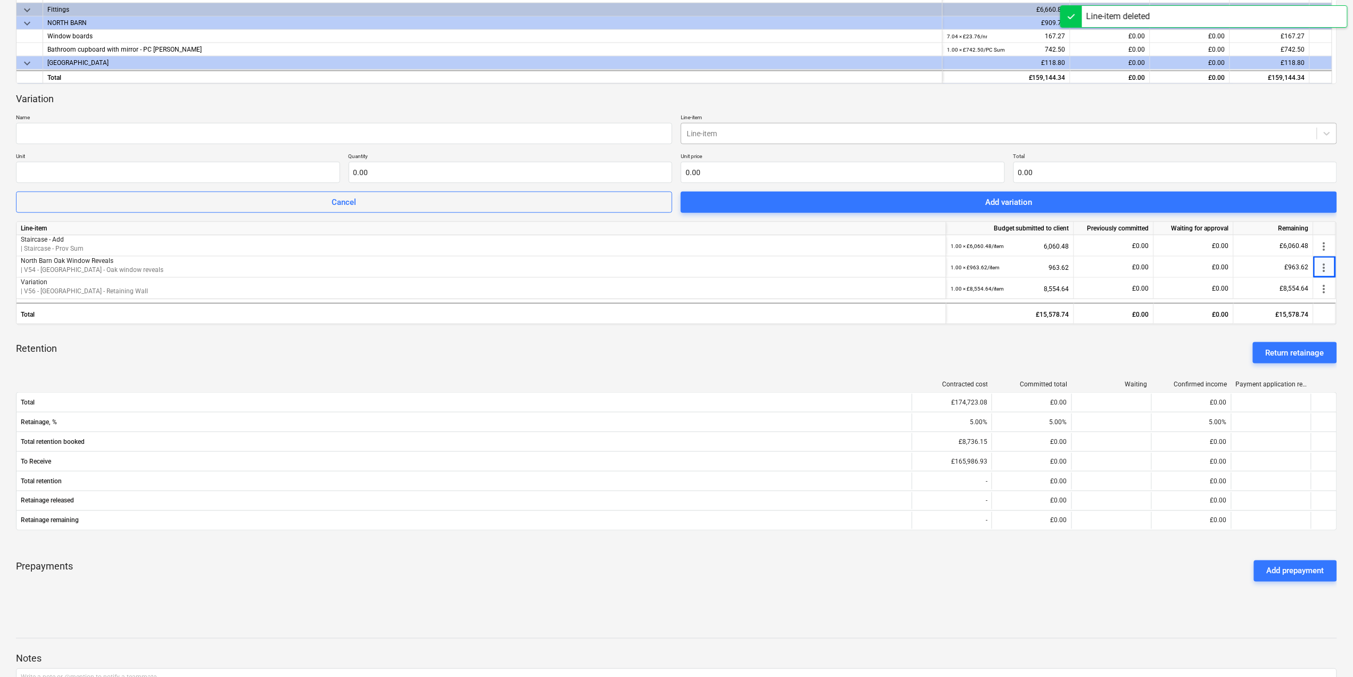
click at [940, 135] on div at bounding box center [999, 133] width 625 height 11
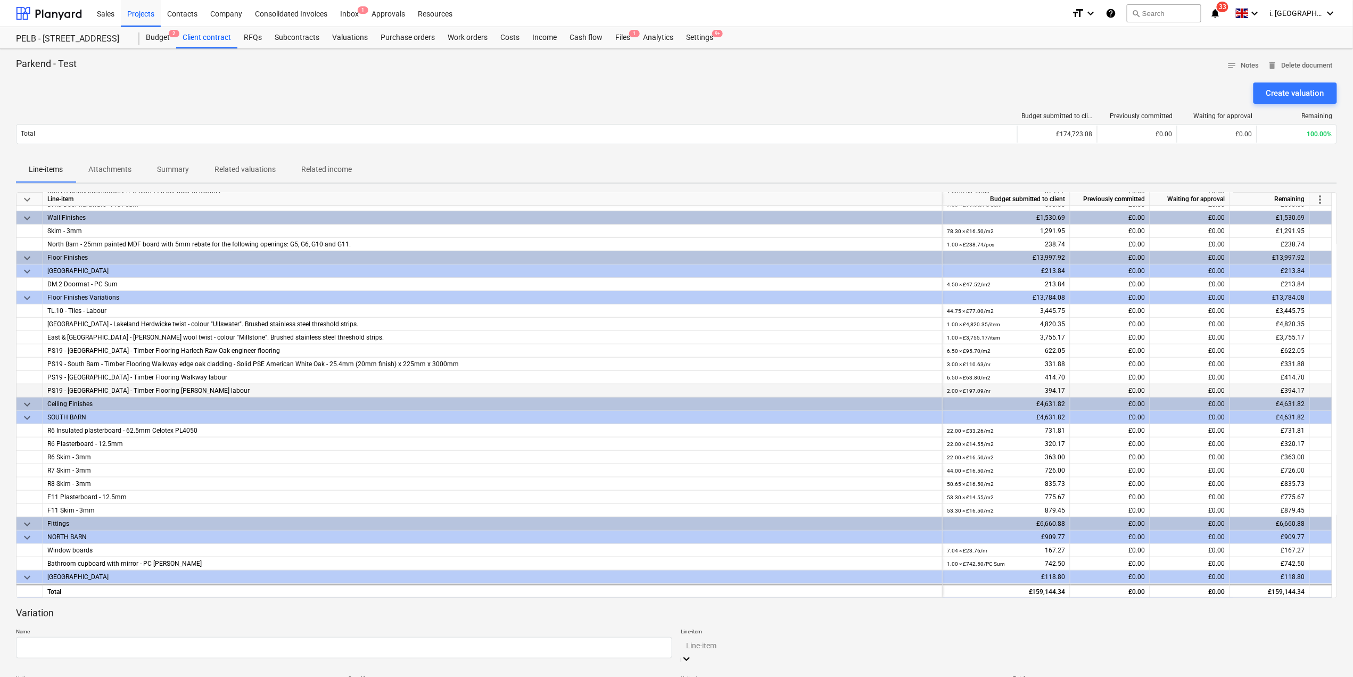
scroll to position [0, 0]
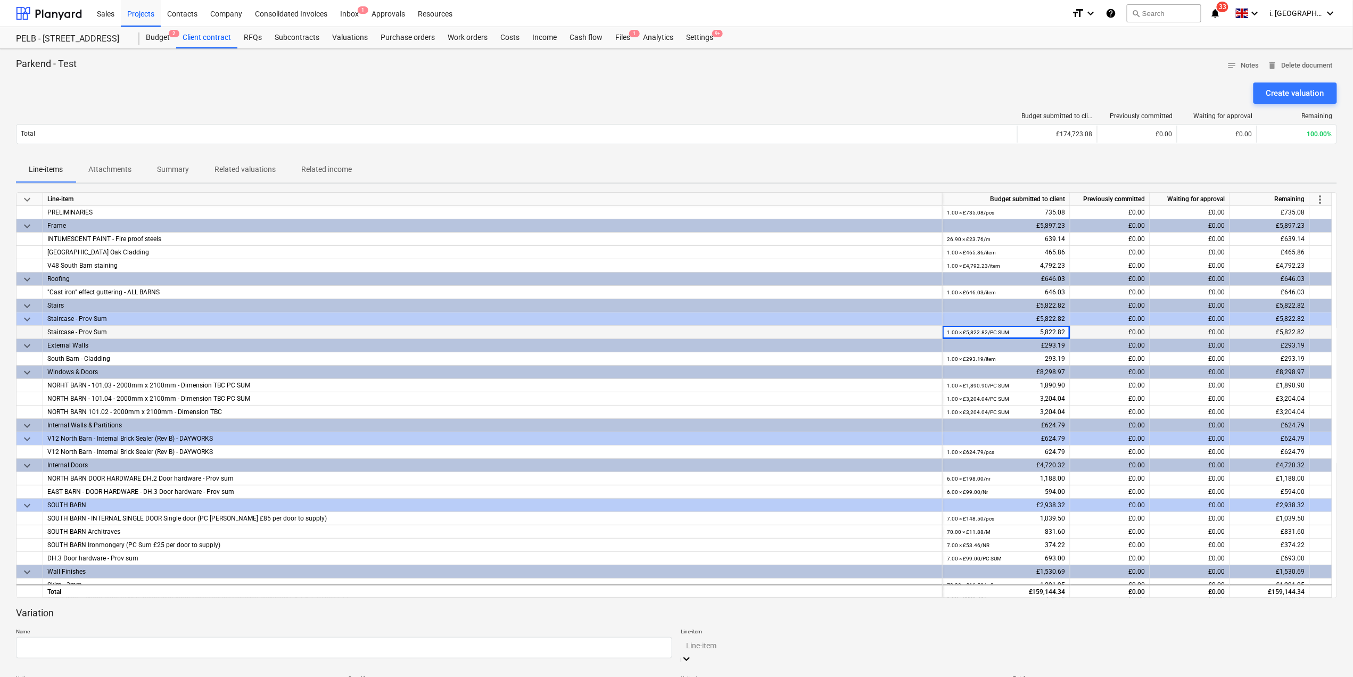
click at [1018, 331] on div "1.00 × £5,822.82 / PC SUM 5,822.82" at bounding box center [1006, 332] width 119 height 13
click at [1031, 332] on div "1.00 × £5,822.82 / PC SUM 5,822.82" at bounding box center [1006, 332] width 119 height 13
click at [1034, 334] on div "1.00 × £5,822.82 / PC SUM 5,822.82" at bounding box center [1006, 332] width 119 height 13
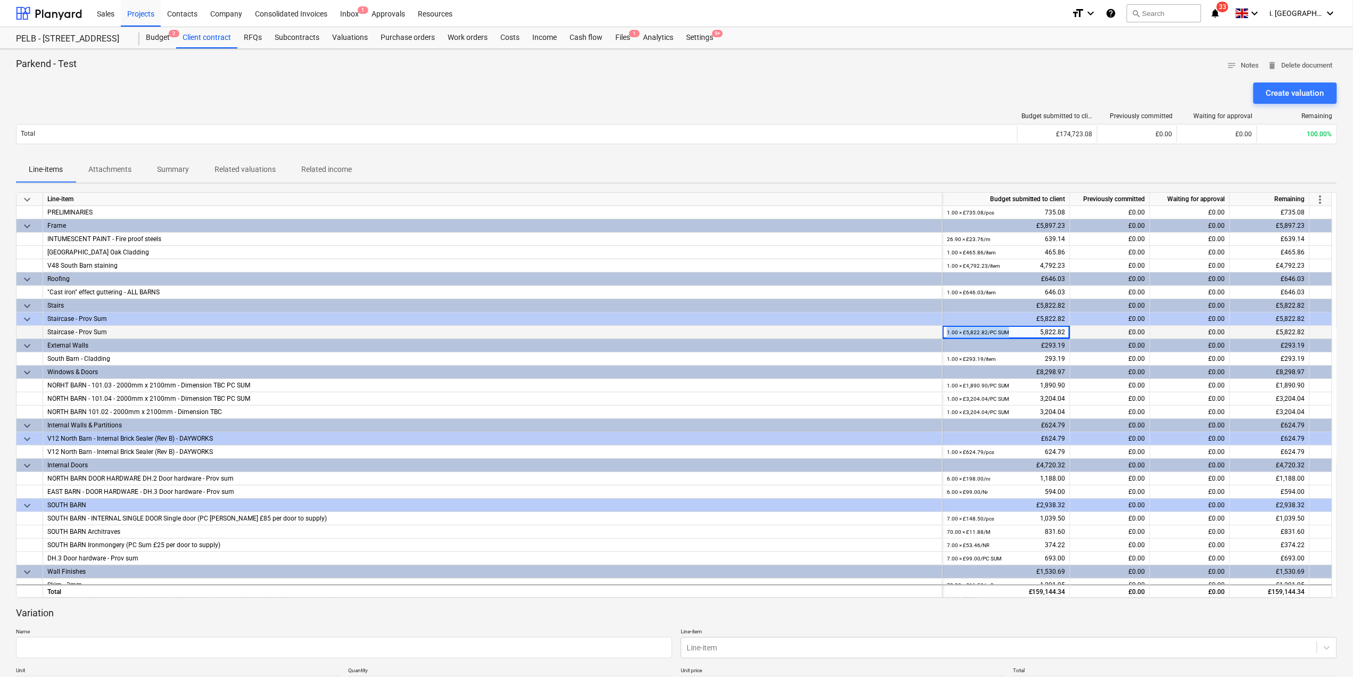
click at [1034, 334] on div "1.00 × £5,822.82 / PC SUM 5,822.82" at bounding box center [1006, 332] width 119 height 13
drag, startPoint x: 1034, startPoint y: 334, endPoint x: 1022, endPoint y: 335, distance: 11.8
click at [1022, 335] on div "1.00 × £5,822.82 / PC SUM 5,822.82" at bounding box center [1006, 332] width 119 height 13
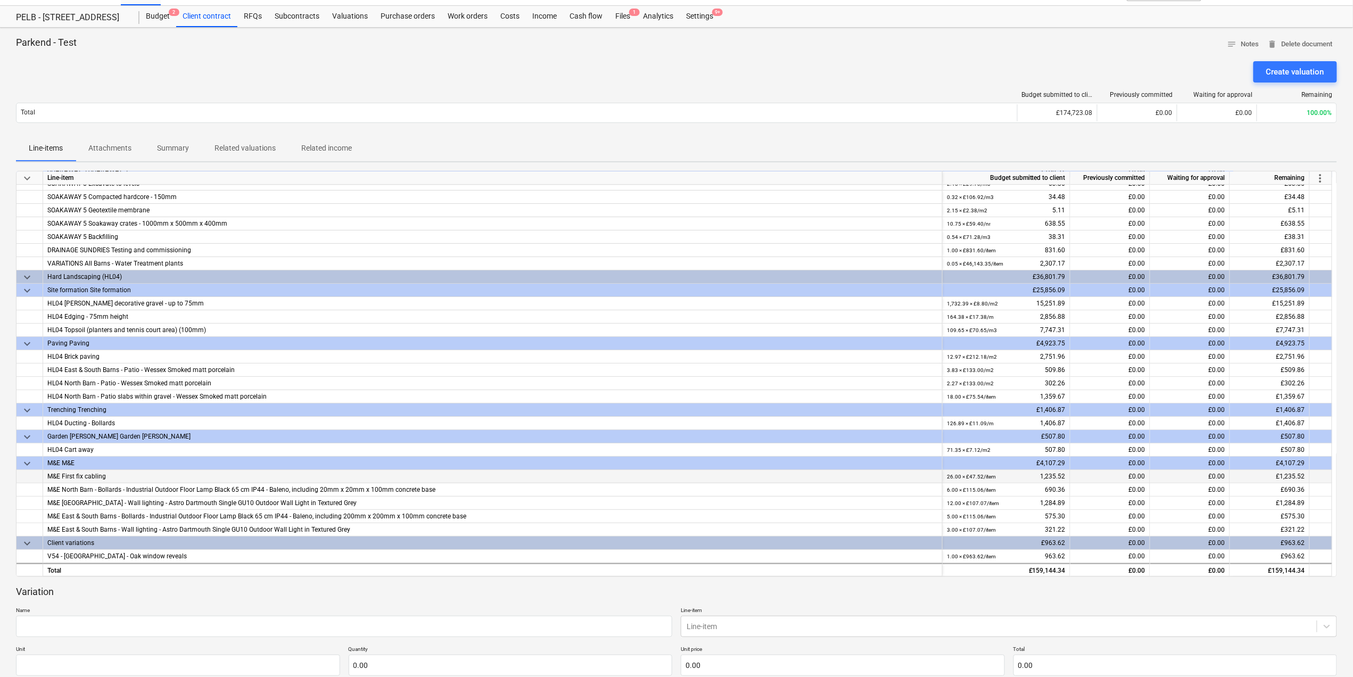
scroll to position [614, 0]
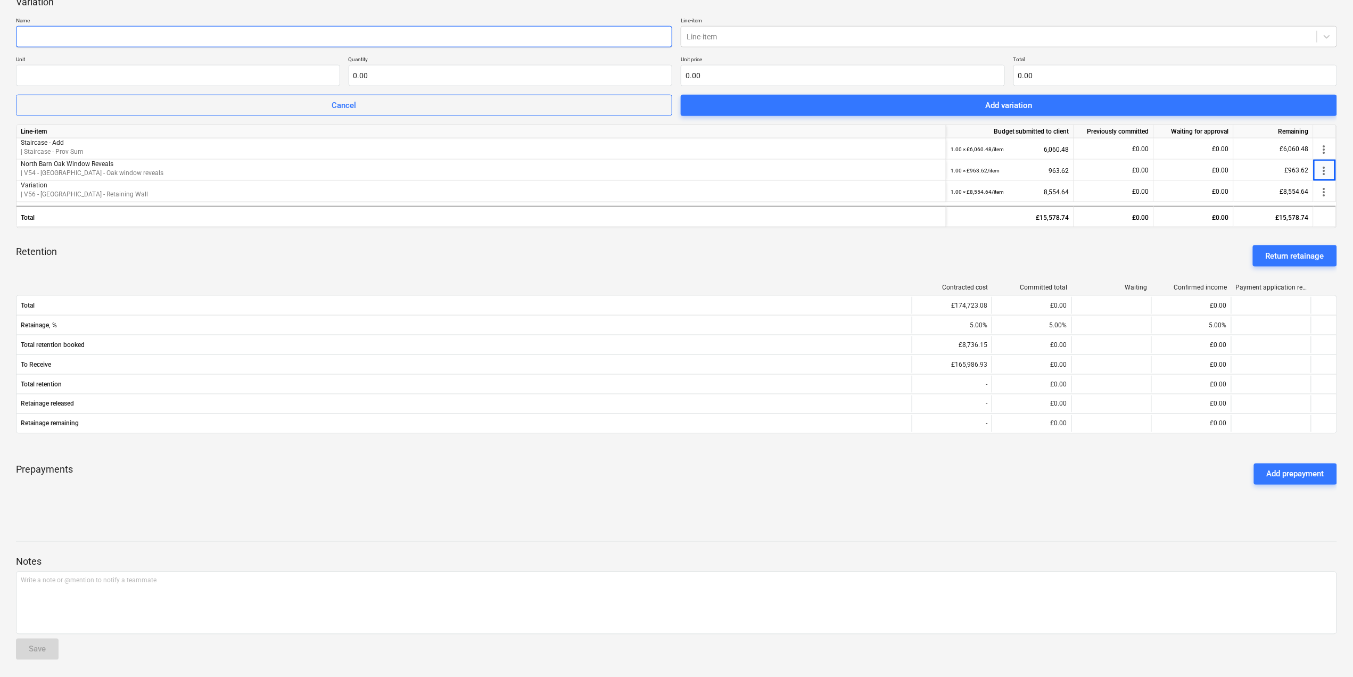
drag, startPoint x: 143, startPoint y: 31, endPoint x: 152, endPoint y: 40, distance: 13.2
click at [146, 32] on input "text" at bounding box center [344, 36] width 656 height 21
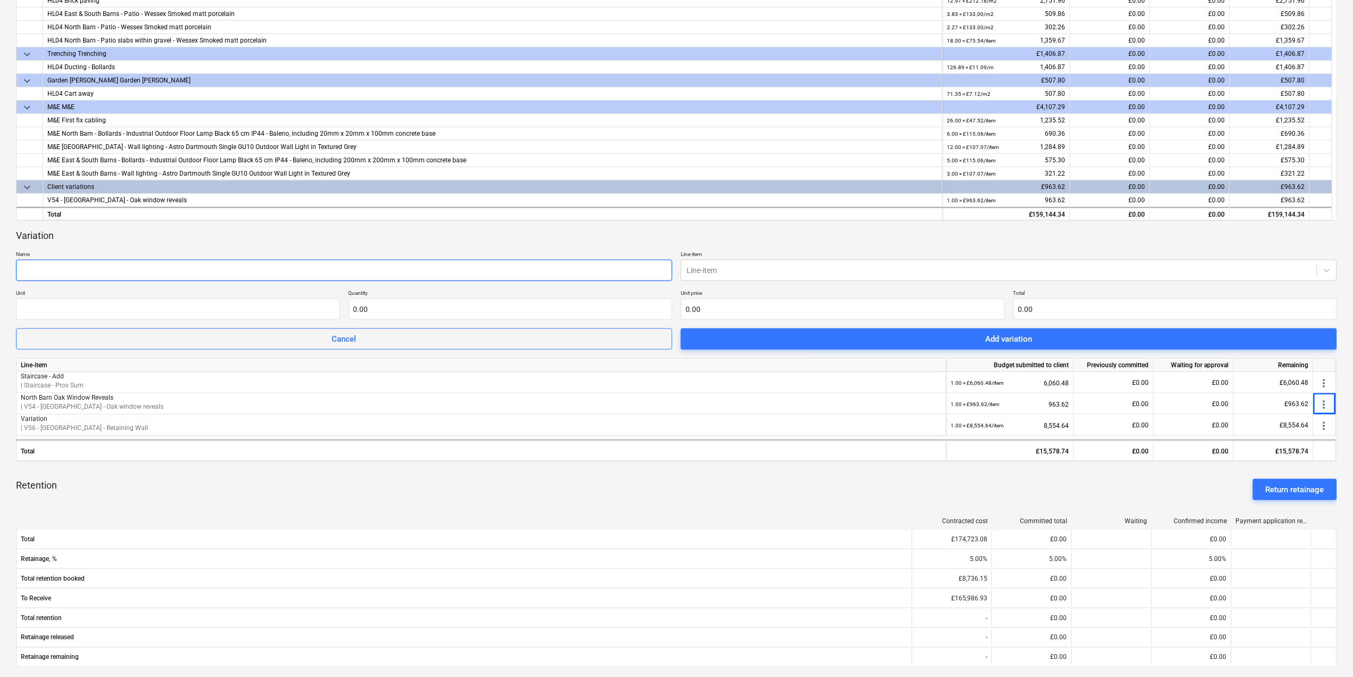
scroll to position [371, 0]
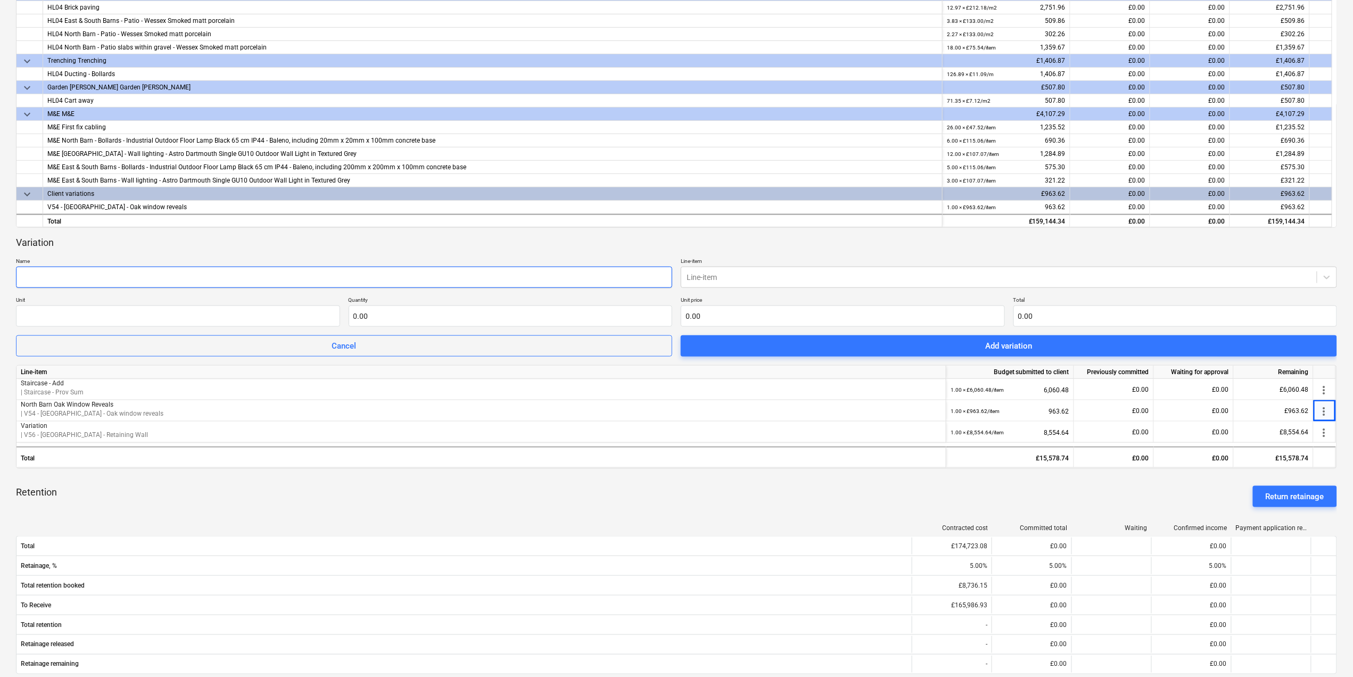
click at [465, 269] on input "text" at bounding box center [344, 277] width 656 height 21
click at [618, 282] on input "text" at bounding box center [344, 277] width 656 height 21
click at [539, 283] on input "text" at bounding box center [344, 277] width 656 height 21
click at [716, 275] on div at bounding box center [999, 277] width 625 height 11
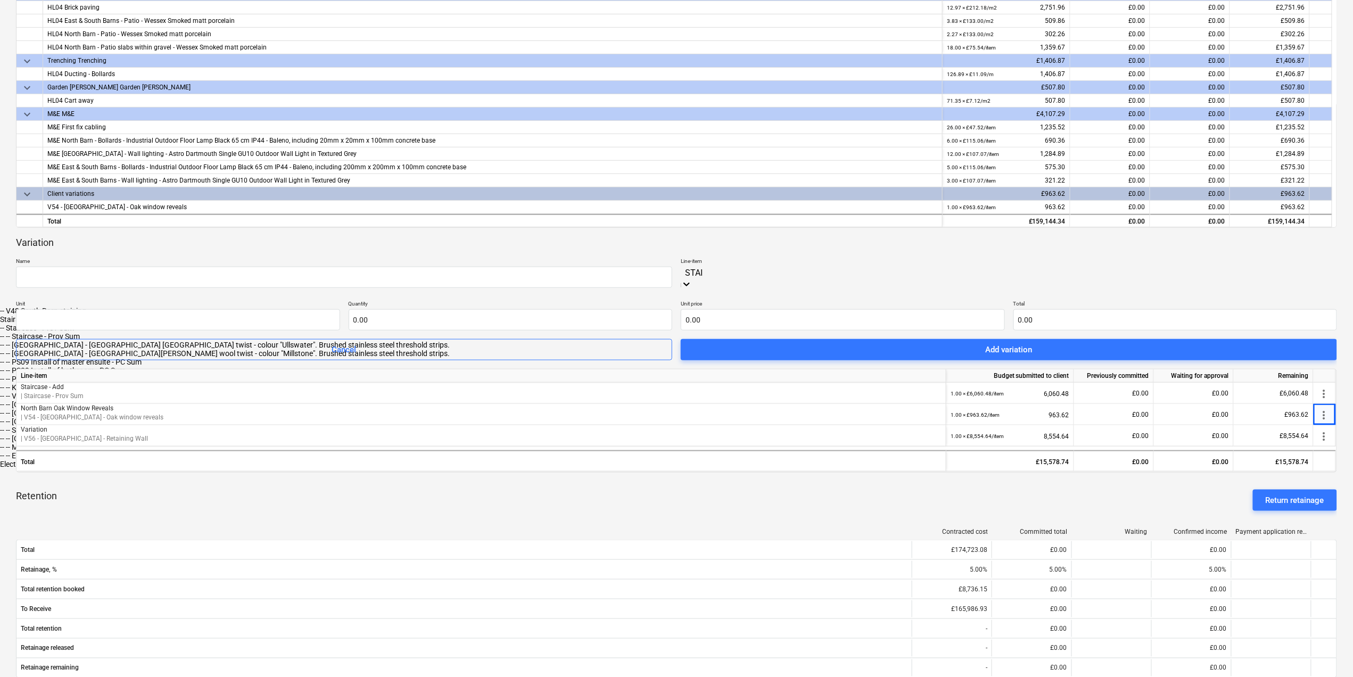
type input "STAIR"
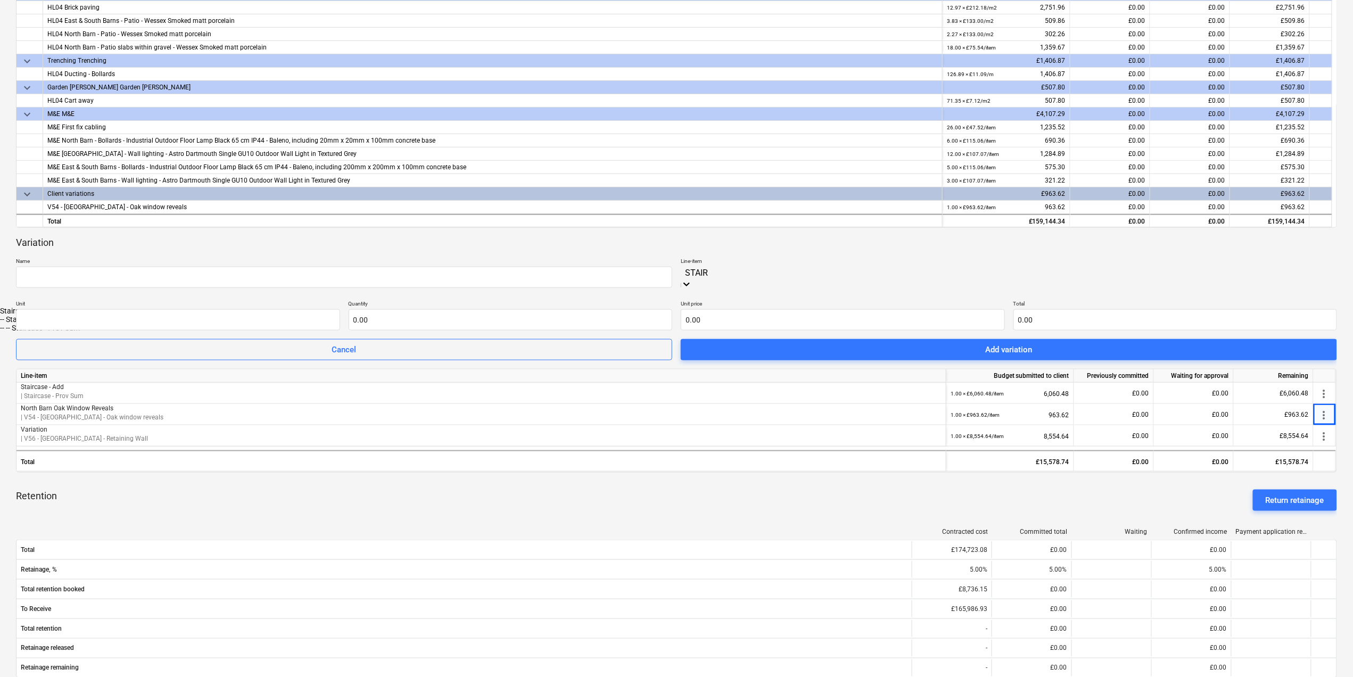
click at [785, 324] on div "-- Staircase - Prov Sum" at bounding box center [676, 319] width 1353 height 9
click at [785, 332] on div "-- -- Staircase - Prov Sum" at bounding box center [676, 328] width 1353 height 9
click at [209, 318] on input "text" at bounding box center [178, 319] width 324 height 21
type input "-"
type input "1"
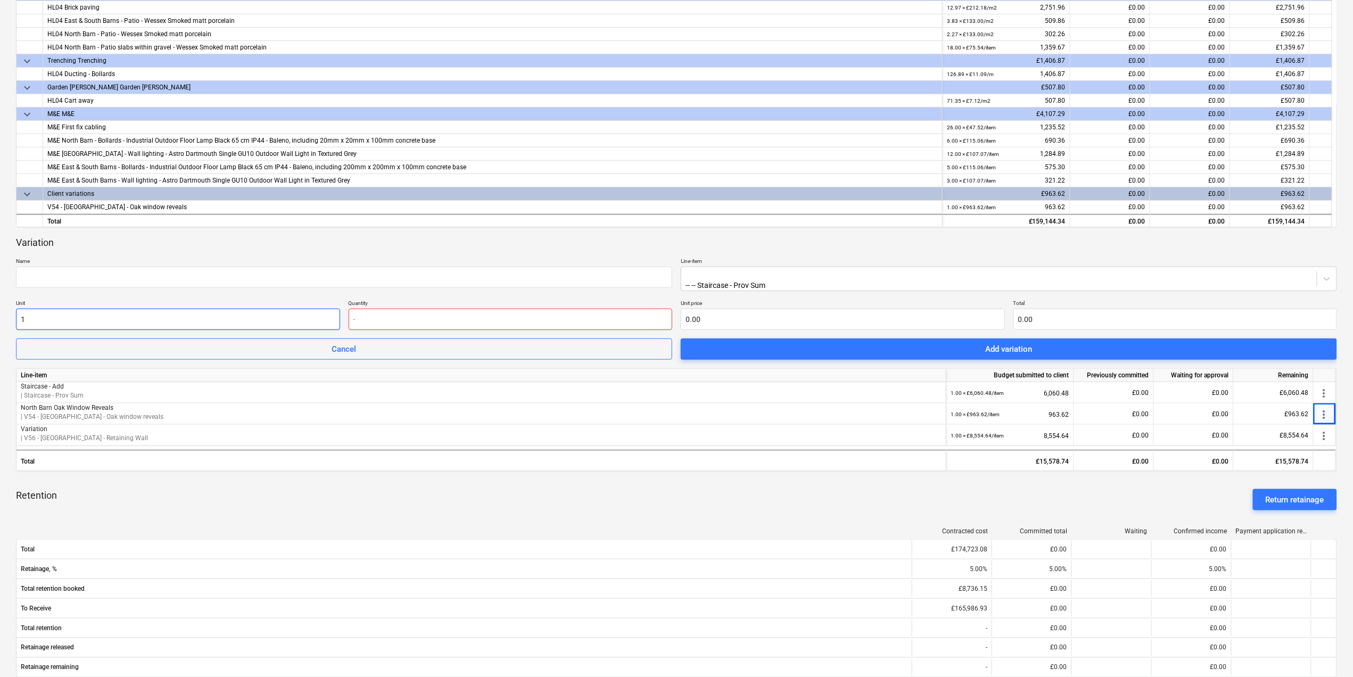
paste input "5,832.82"
type input "-"
type input "1.00"
paste input "5,832.82"
type input "0.00"
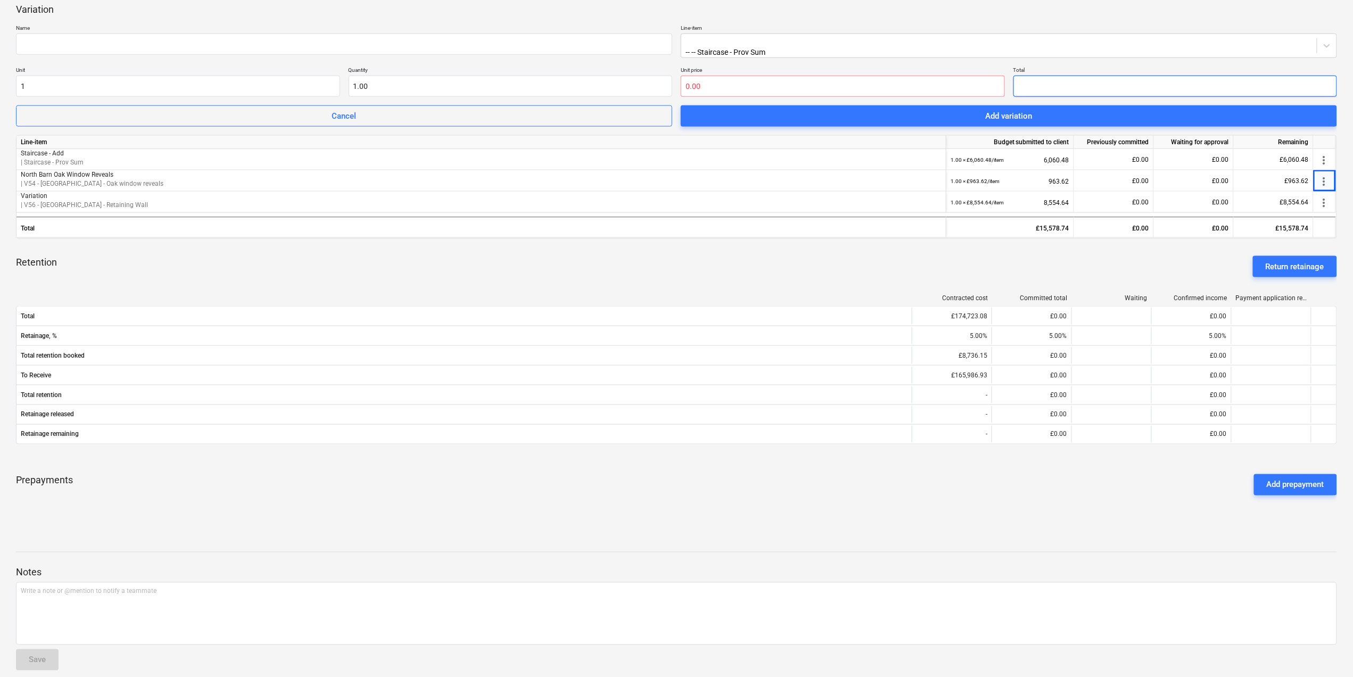
scroll to position [614, 0]
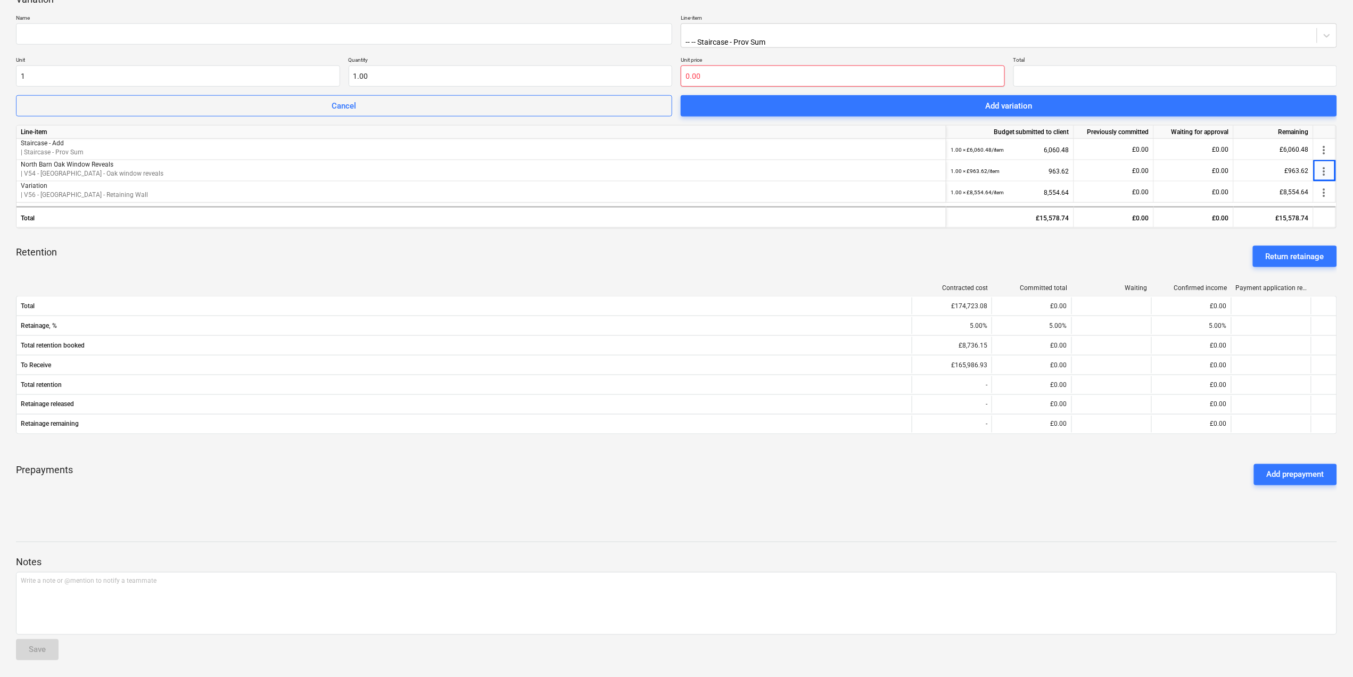
type input "0.00"
click at [914, 81] on input "text" at bounding box center [843, 75] width 324 height 21
type input "1"
type input "0.00"
click at [448, 73] on input "1" at bounding box center [511, 75] width 324 height 21
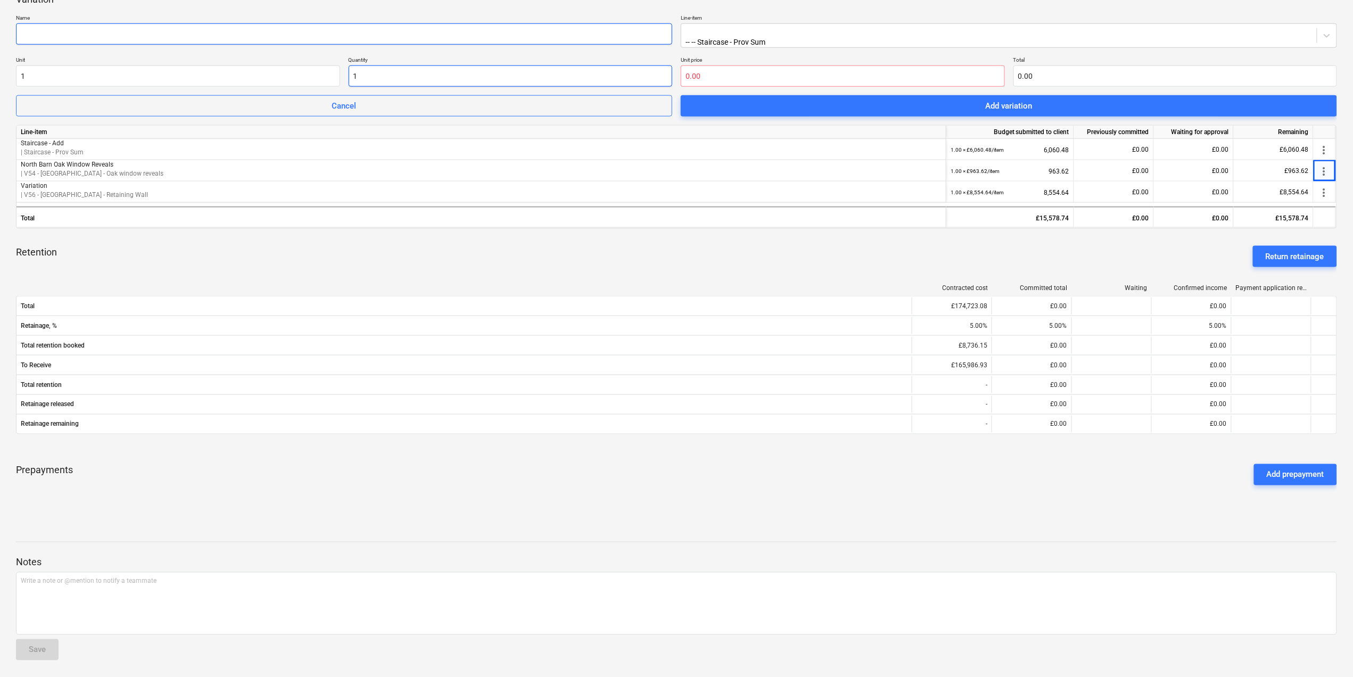
drag, startPoint x: 448, startPoint y: 73, endPoint x: 279, endPoint y: 39, distance: 172.1
click at [279, 39] on div "Variation Name Line-item -- -- Staircase - Prov Sum Unit 1 Quantity 1 Unit pric…" at bounding box center [676, 55] width 1321 height 124
paste input "5,832.82"
type input "-5,832.82"
type input "1"
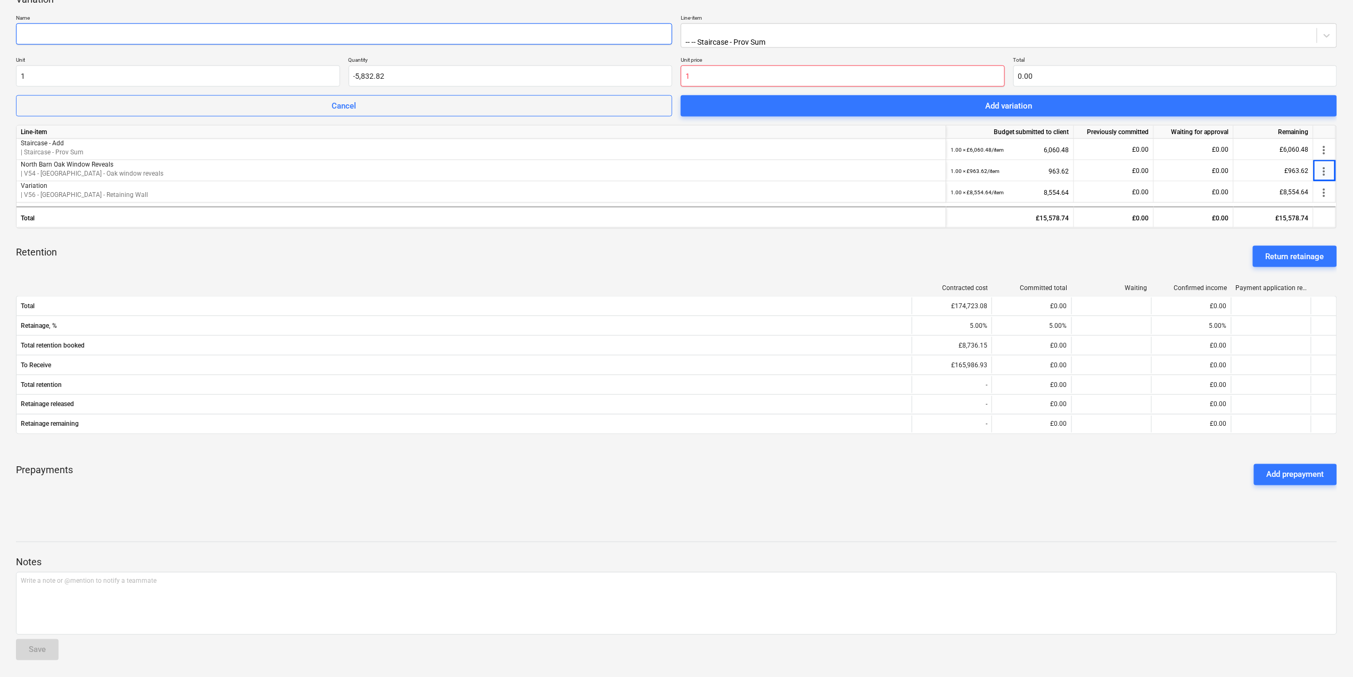
type input "-5,832.82"
type input "1.00"
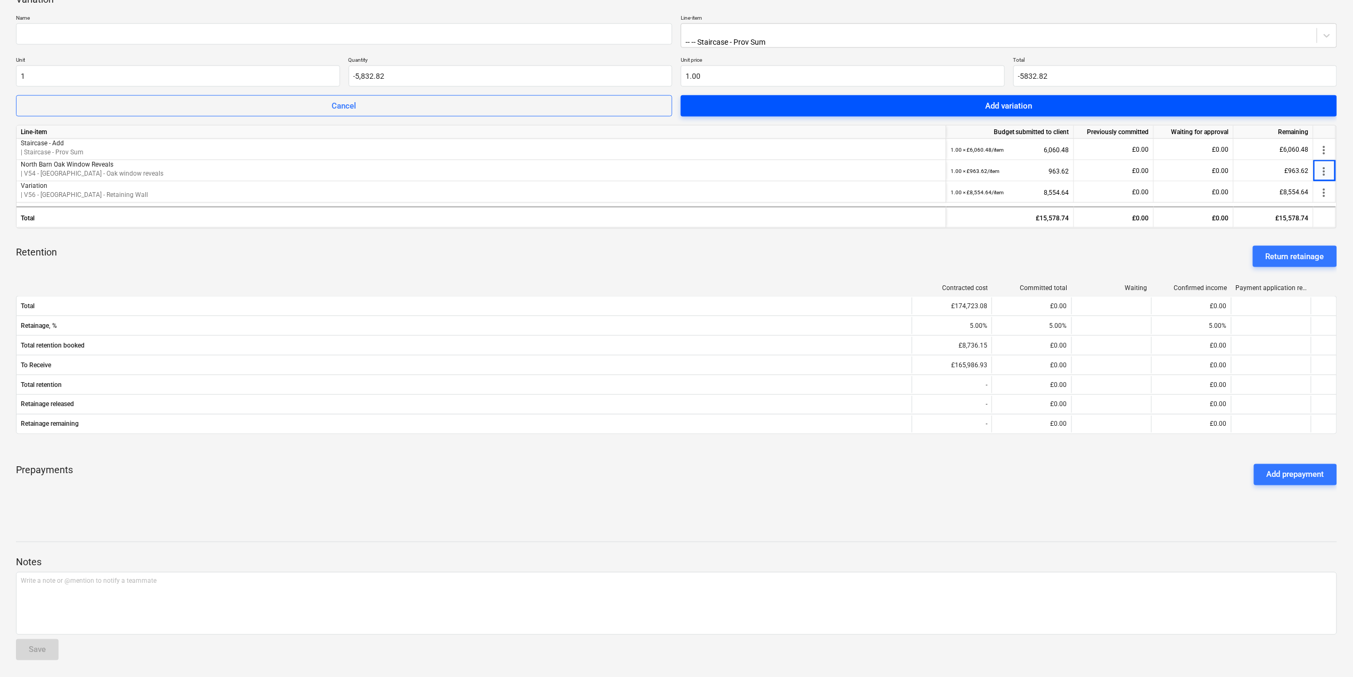
type input "-5,832.82"
click at [1144, 106] on span "Add variation" at bounding box center [1009, 106] width 631 height 14
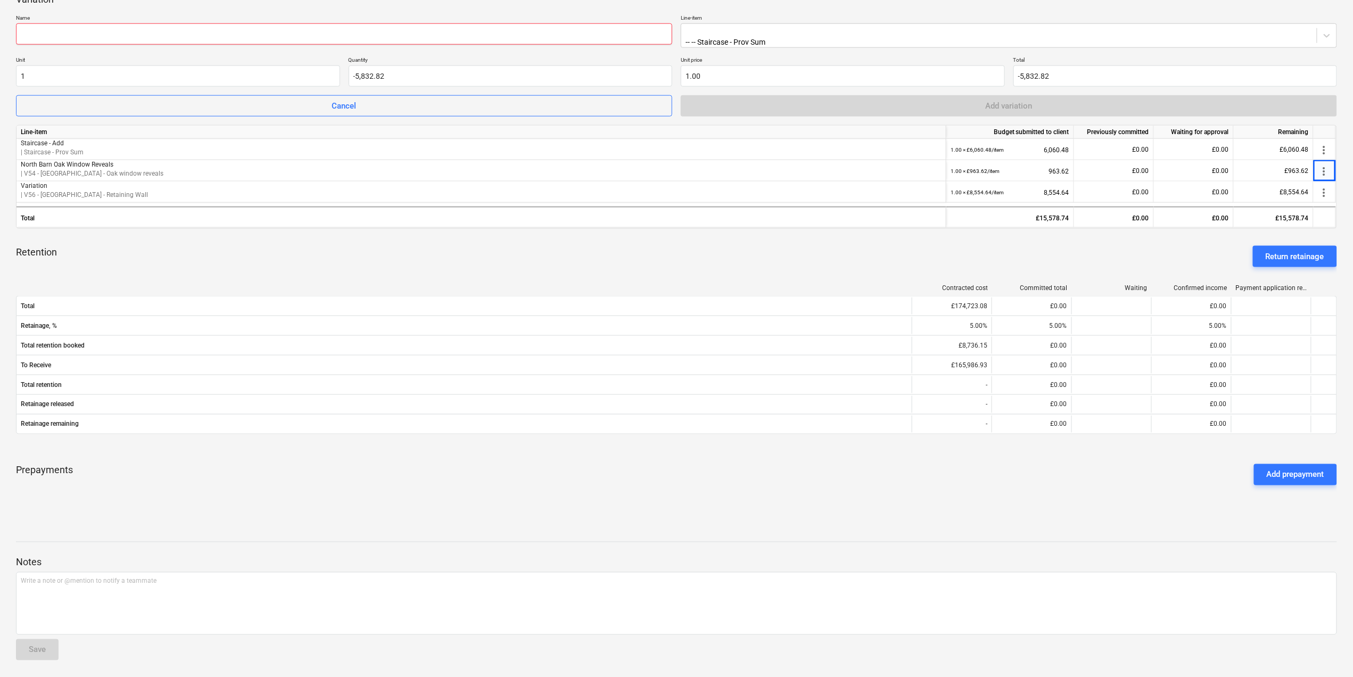
click at [381, 41] on input "text" at bounding box center [344, 33] width 656 height 21
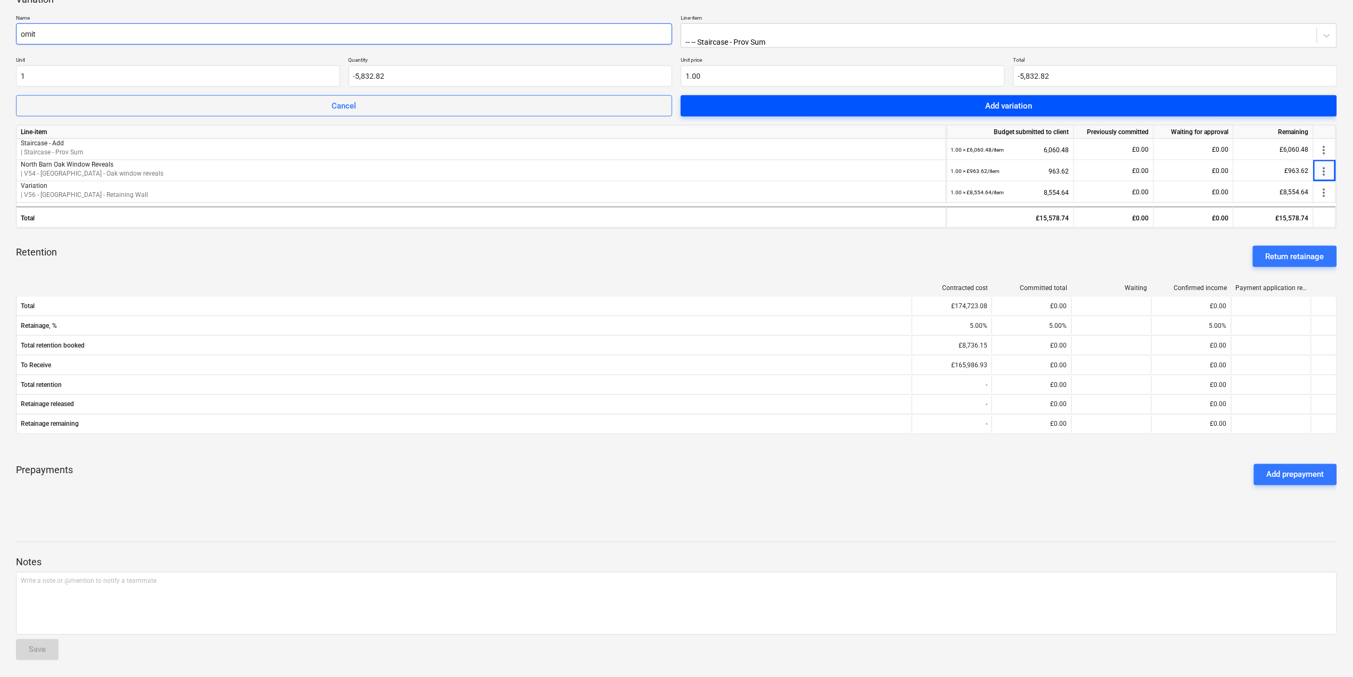
type input "omit"
drag, startPoint x: 1180, startPoint y: 101, endPoint x: 1174, endPoint y: 100, distance: 5.4
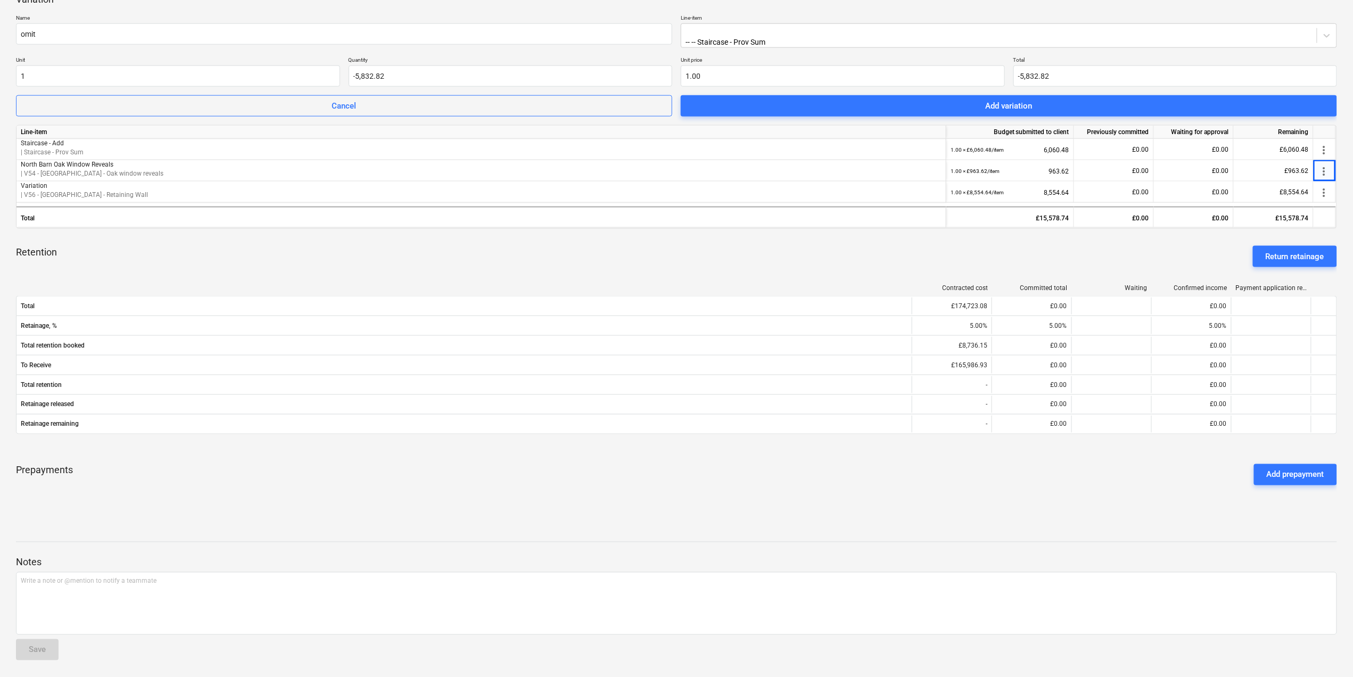
click at [1179, 101] on span "Add variation" at bounding box center [1009, 106] width 631 height 14
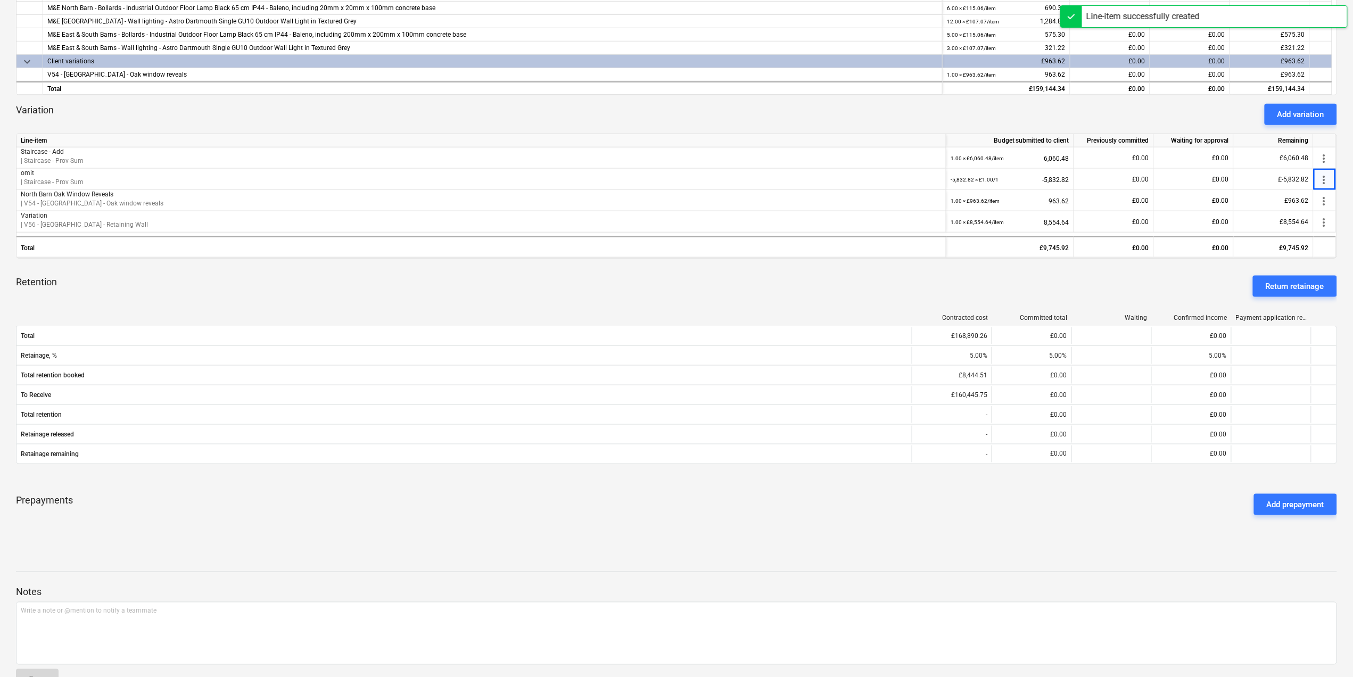
scroll to position [0, 0]
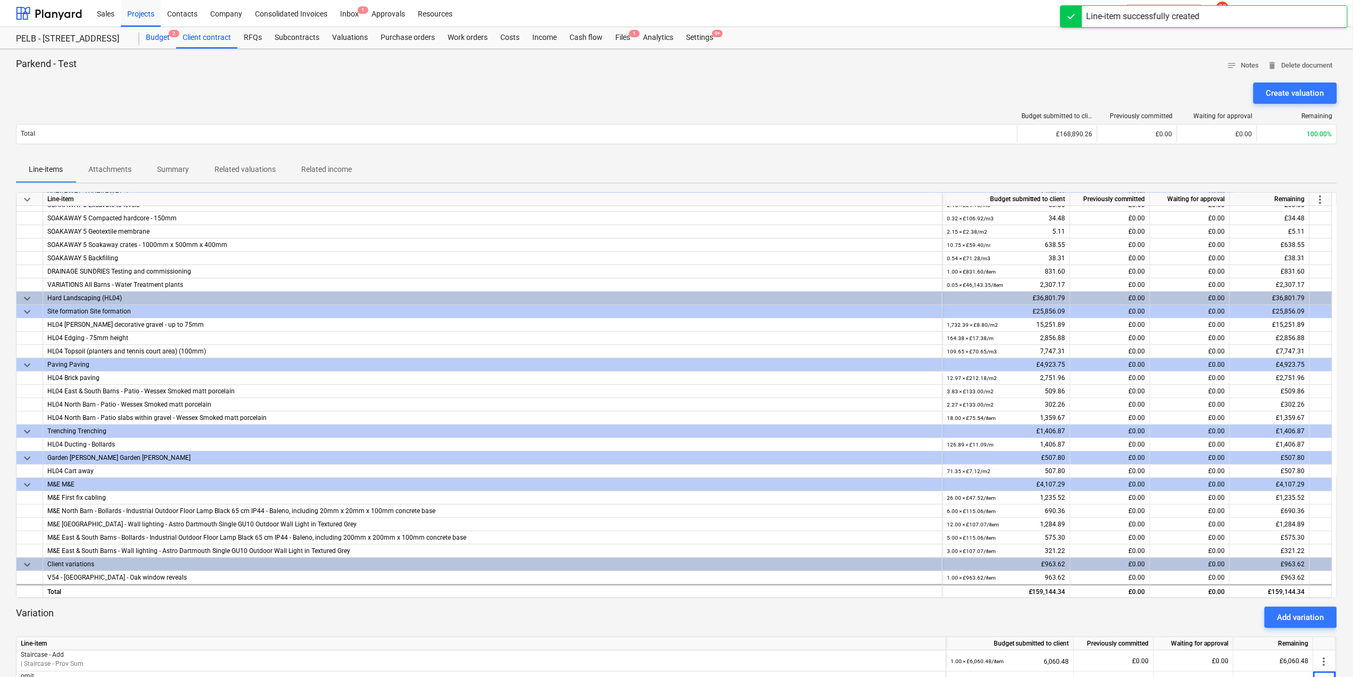
click at [169, 37] on span "2" at bounding box center [174, 33] width 11 height 7
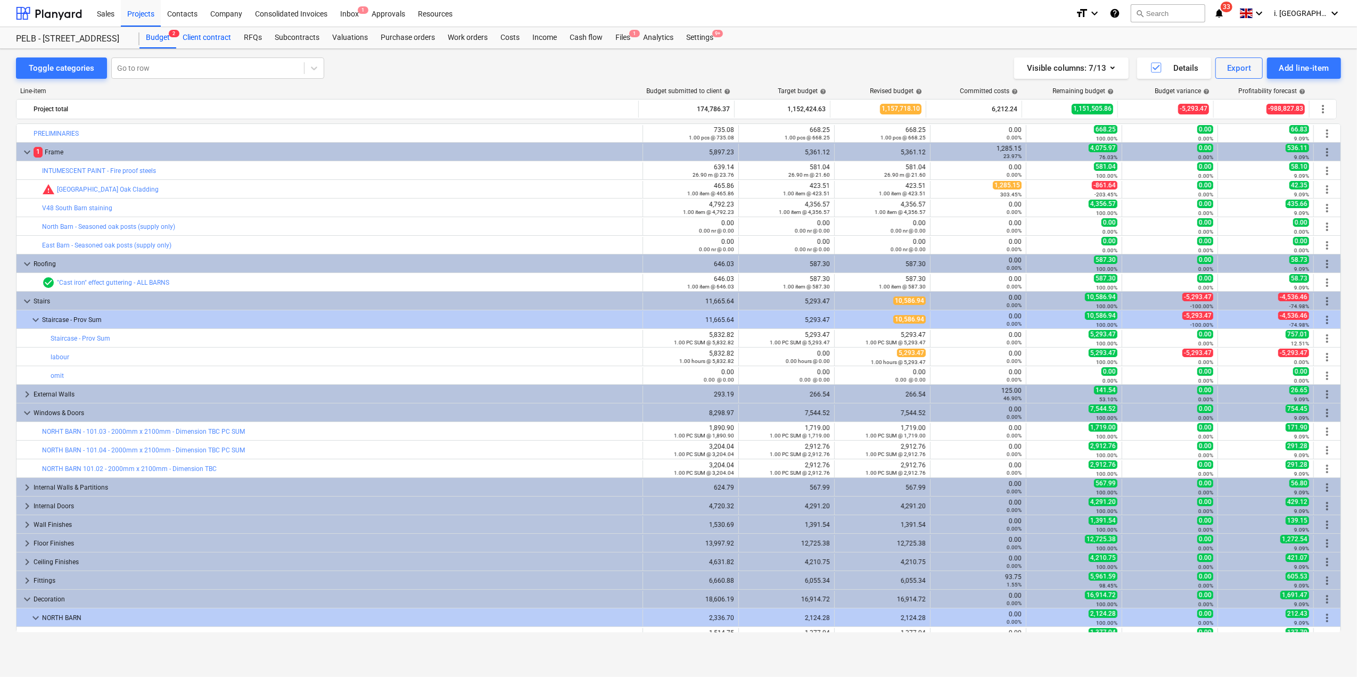
click at [201, 34] on div "Client contract" at bounding box center [206, 37] width 61 height 21
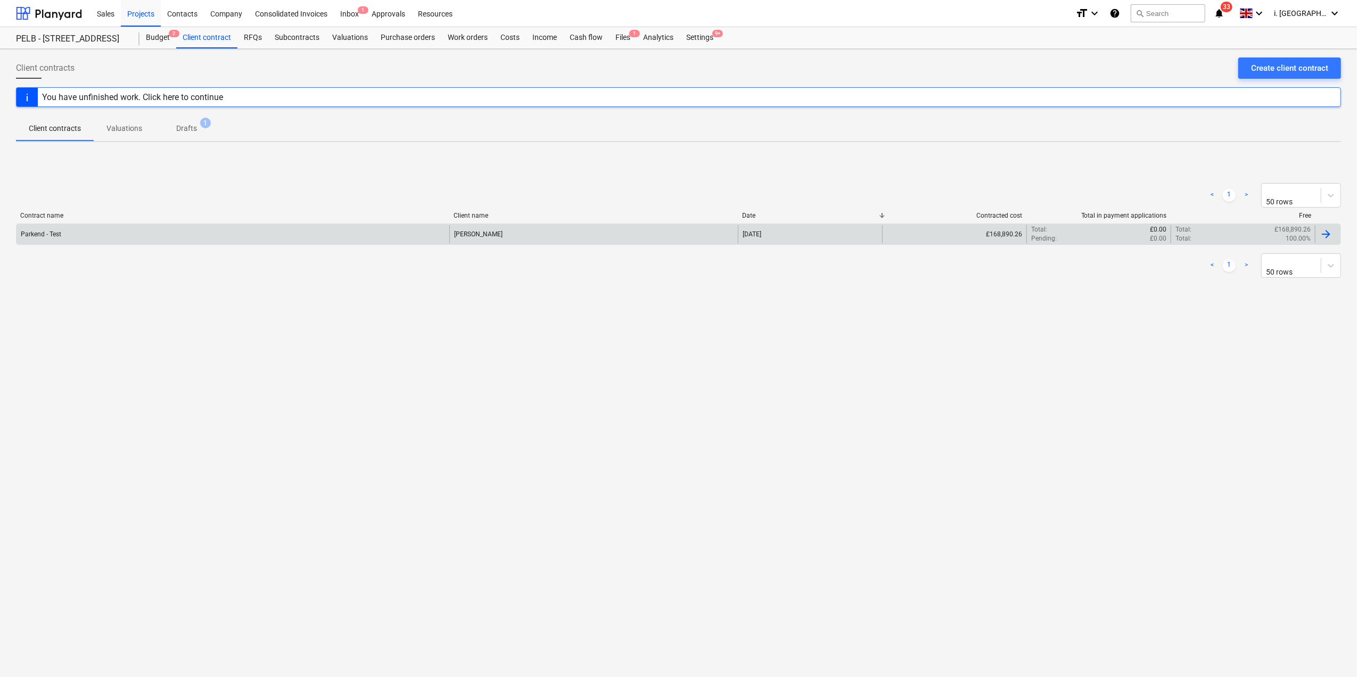
click at [69, 227] on div "Parkend - Test" at bounding box center [233, 234] width 433 height 18
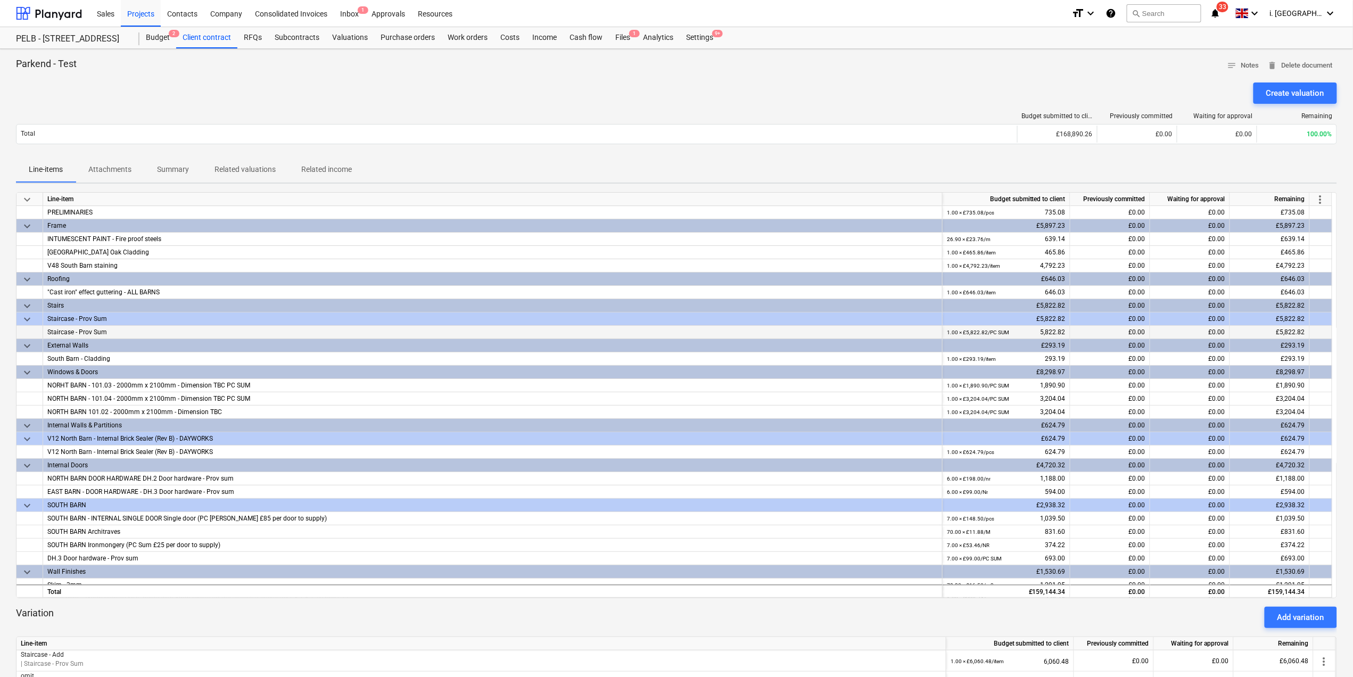
click at [1138, 328] on div "£0.00" at bounding box center [1111, 332] width 80 height 13
drag, startPoint x: 966, startPoint y: 329, endPoint x: 960, endPoint y: 317, distance: 12.9
click at [965, 329] on div "1.00 × £5,822.82 / PC SUM" at bounding box center [978, 332] width 62 height 13
click at [960, 317] on div "£5,822.82" at bounding box center [1007, 319] width 128 height 13
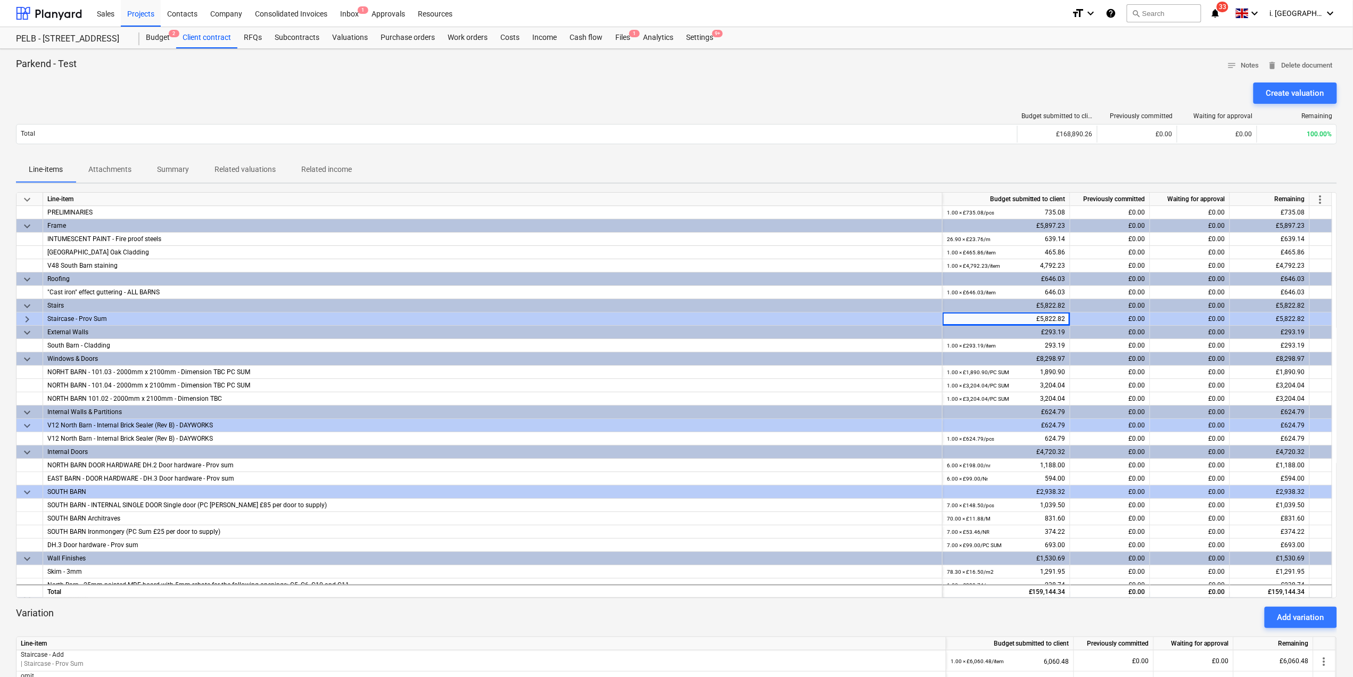
click at [898, 321] on div "Staircase - Prov Sum" at bounding box center [492, 319] width 891 height 13
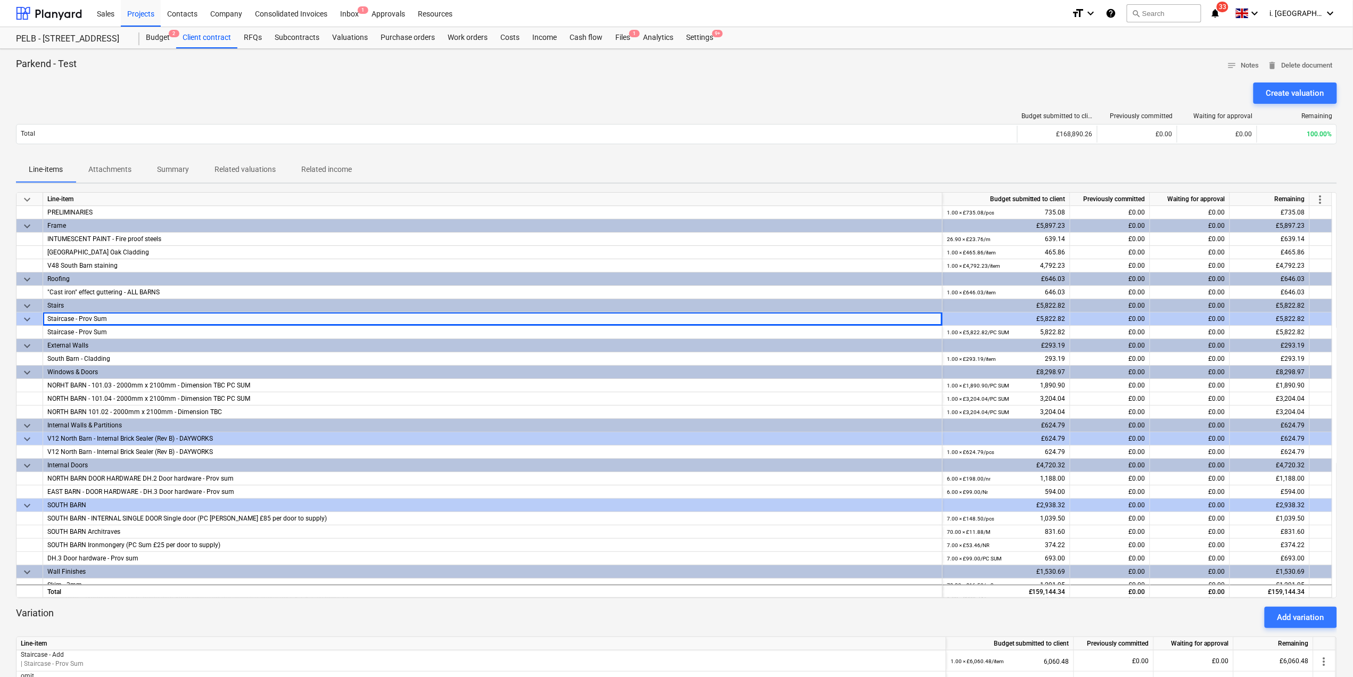
click at [993, 318] on div "£5,822.82" at bounding box center [1007, 319] width 128 height 13
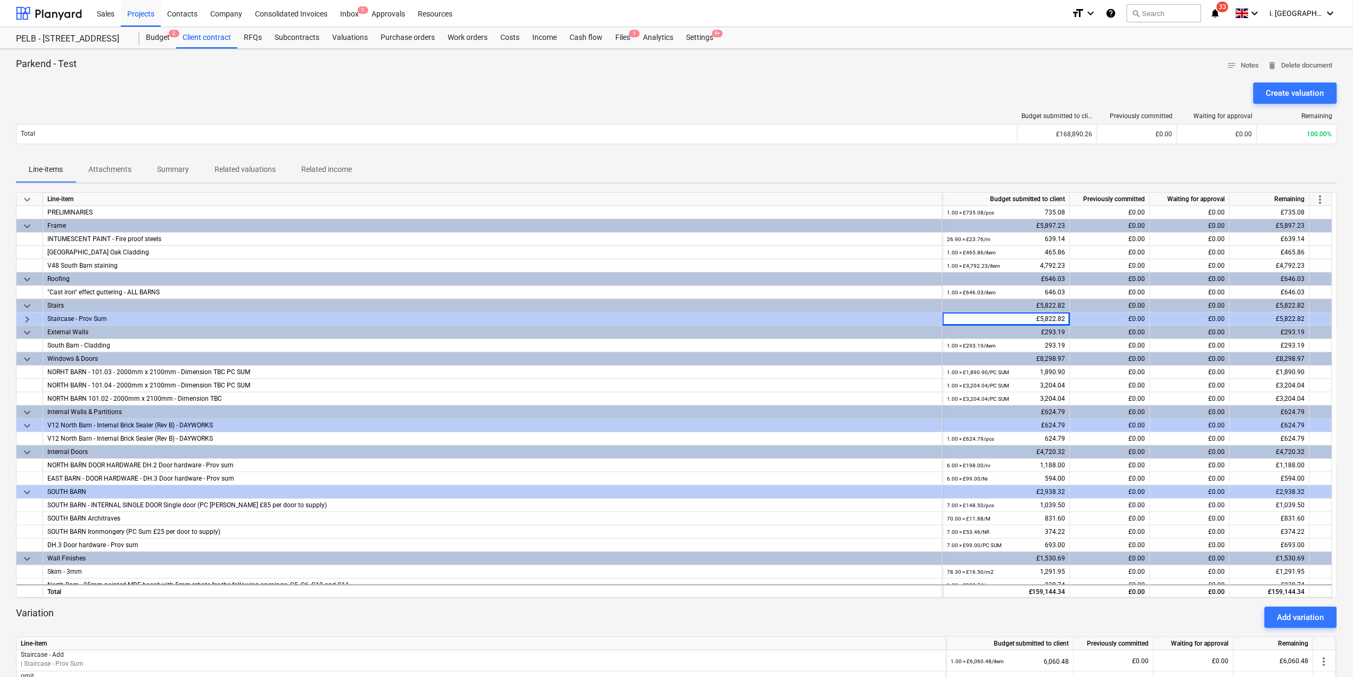
click at [904, 316] on div "Staircase - Prov Sum" at bounding box center [492, 319] width 891 height 13
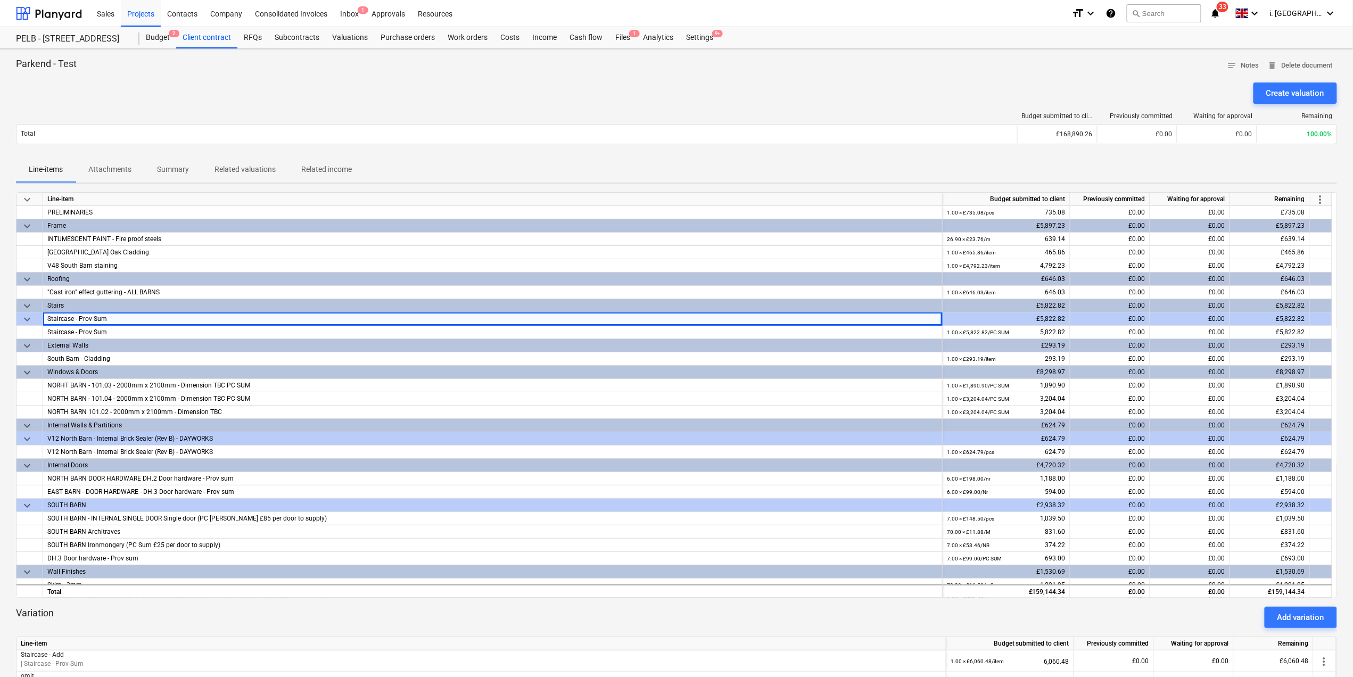
click at [1327, 197] on span "more_vert" at bounding box center [1320, 199] width 13 height 13
click at [1327, 197] on li "Amend line items" at bounding box center [1307, 200] width 82 height 24
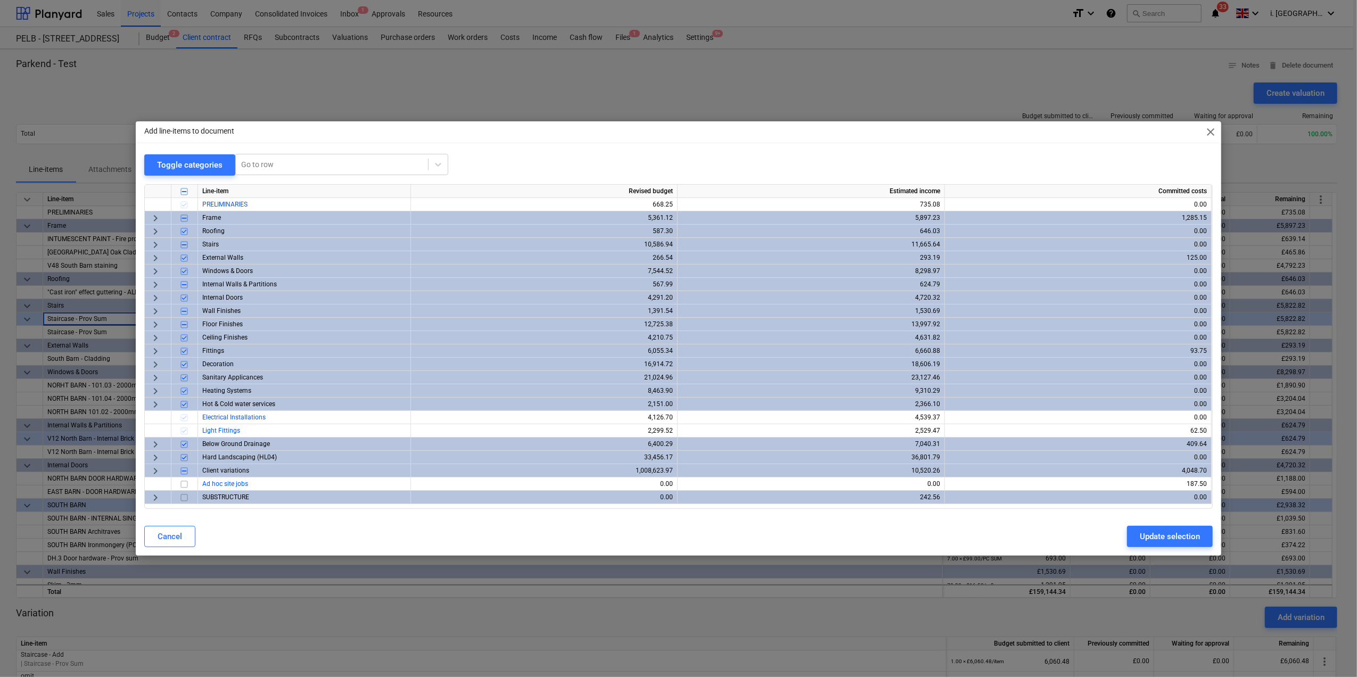
click at [160, 245] on span "keyboard_arrow_right" at bounding box center [155, 245] width 13 height 13
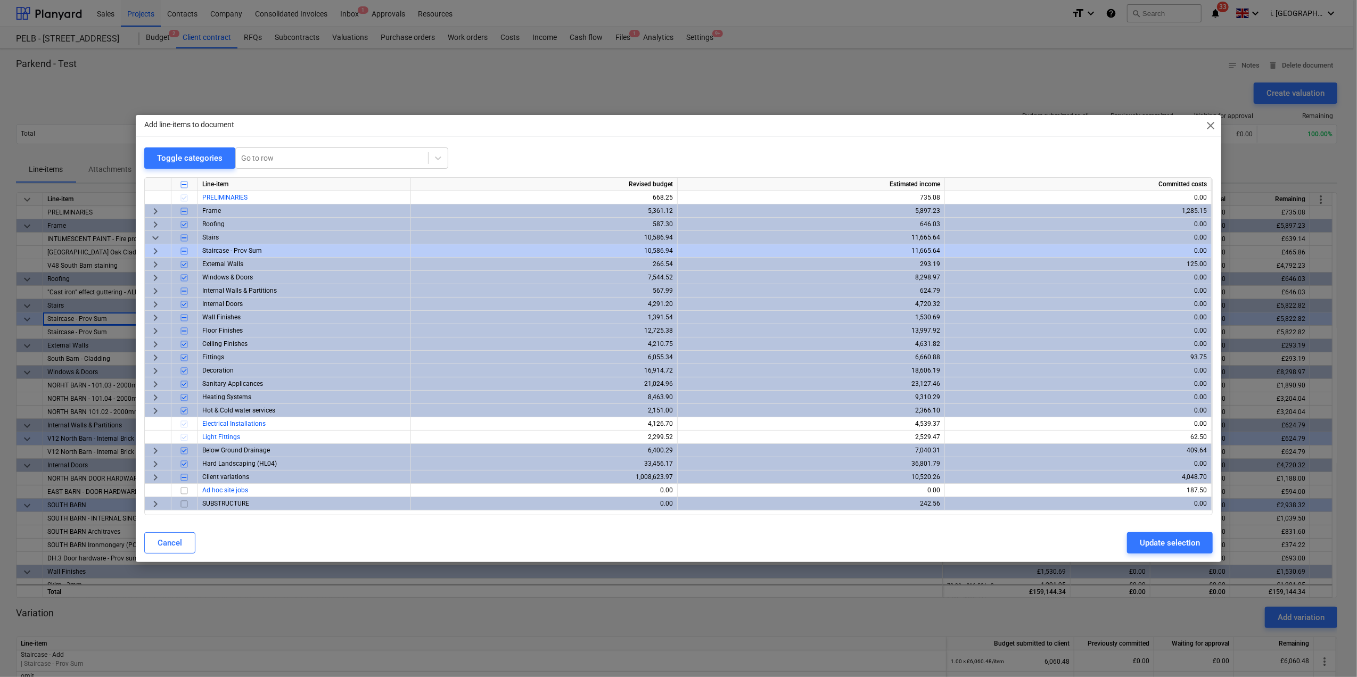
click at [235, 251] on span "Staircase - Prov Sum" at bounding box center [232, 250] width 60 height 7
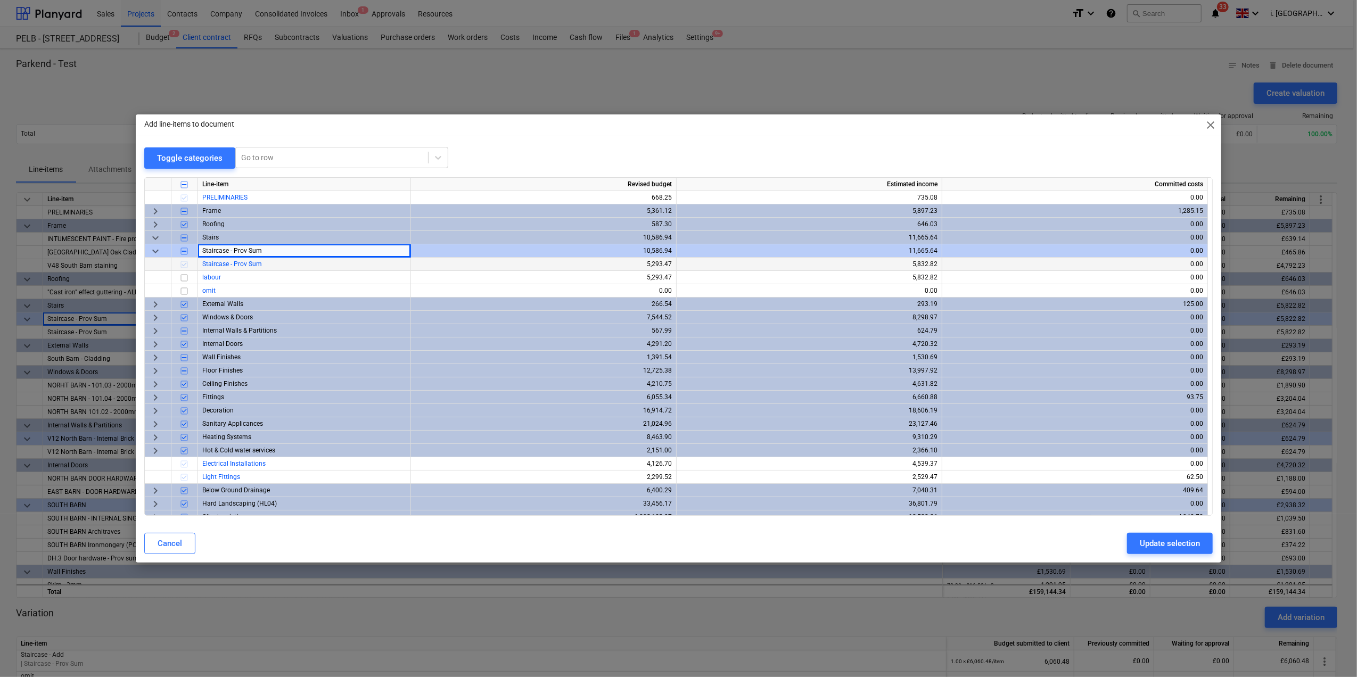
click at [637, 265] on div "5,293.47" at bounding box center [543, 264] width 257 height 13
click at [658, 278] on div "5,293.47" at bounding box center [543, 277] width 257 height 13
drag, startPoint x: 658, startPoint y: 278, endPoint x: 648, endPoint y: 267, distance: 14.3
click at [648, 267] on div "5,293.47" at bounding box center [543, 264] width 257 height 13
drag, startPoint x: 648, startPoint y: 267, endPoint x: 703, endPoint y: 262, distance: 55.0
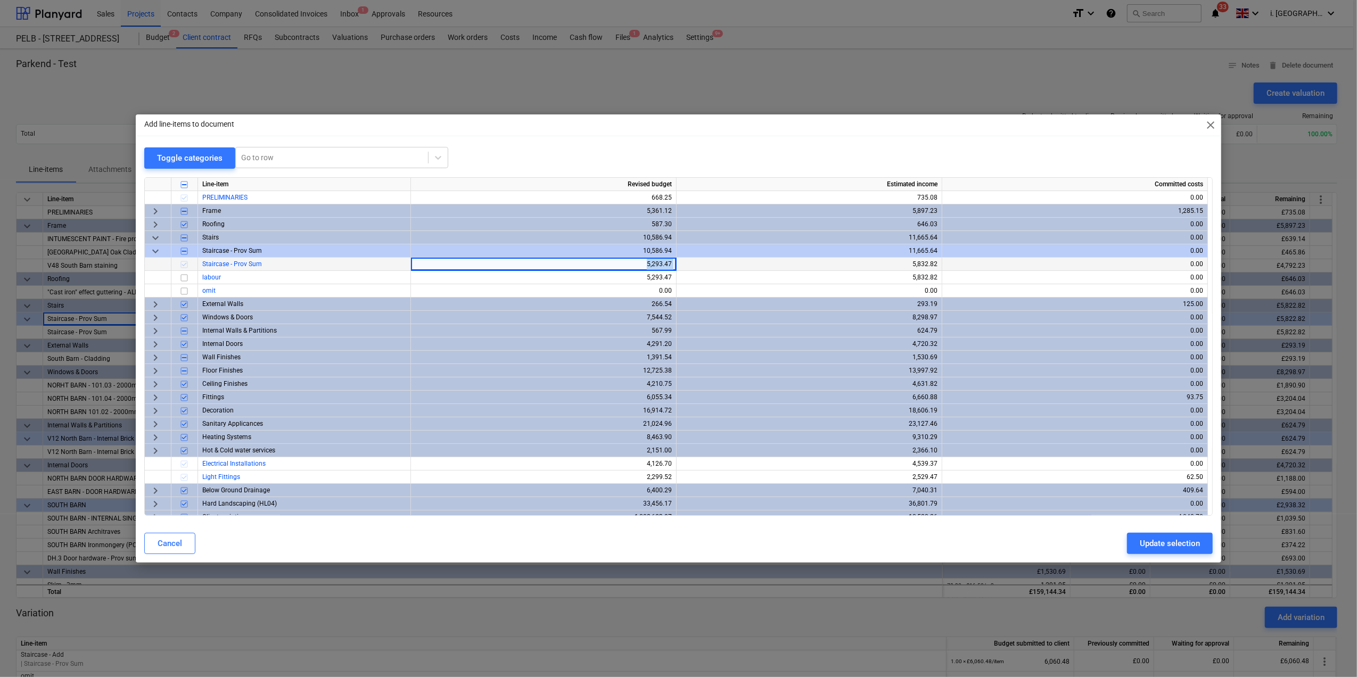
click at [0, 0] on div "Staircase - Prov Sum 5,293.47 5,832.82 0.00" at bounding box center [0, 0] width 0 height 0
drag, startPoint x: 703, startPoint y: 262, endPoint x: 633, endPoint y: 277, distance: 71.3
click at [631, 278] on div "5,293.47" at bounding box center [543, 277] width 257 height 13
click at [644, 281] on div "5,293.47" at bounding box center [543, 277] width 257 height 13
click at [1205, 125] on div "Add line-items to document close" at bounding box center [679, 124] width 1086 height 21
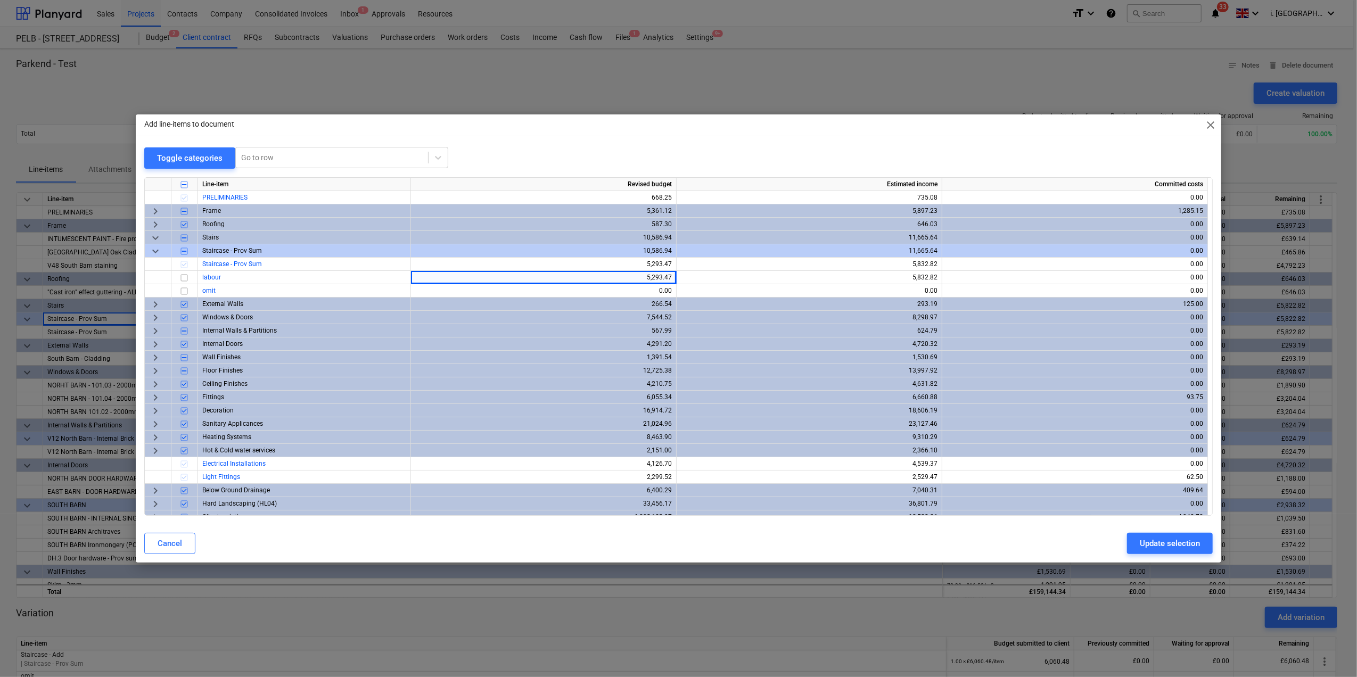
click at [1210, 124] on span "close" at bounding box center [1210, 125] width 13 height 13
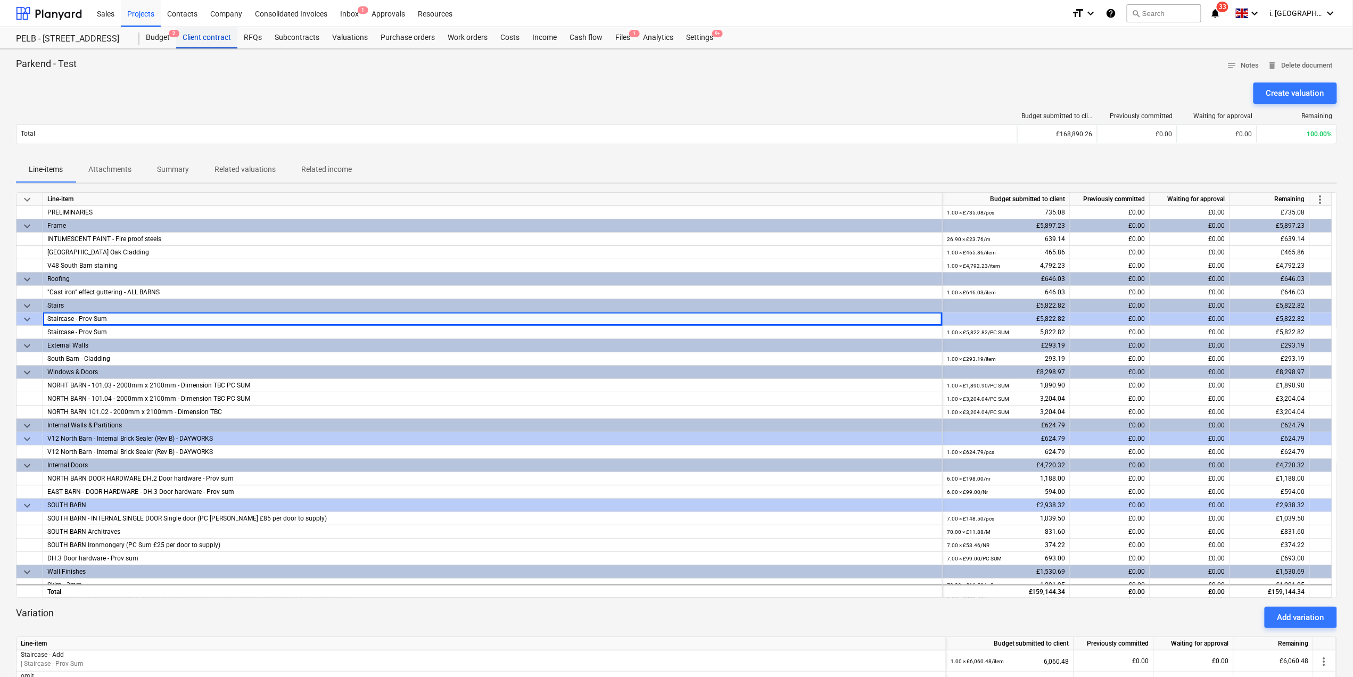
click at [218, 39] on div "Client contract" at bounding box center [206, 37] width 61 height 21
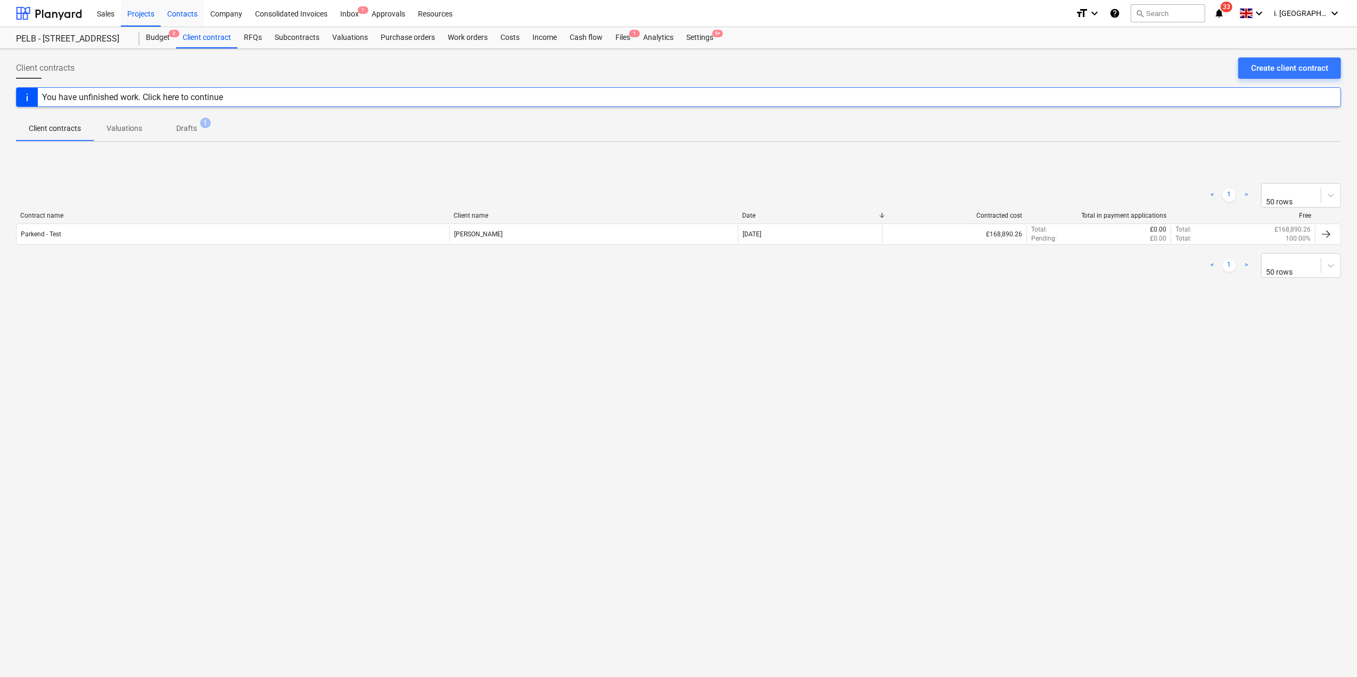
click at [170, 15] on div "Contacts" at bounding box center [182, 12] width 43 height 27
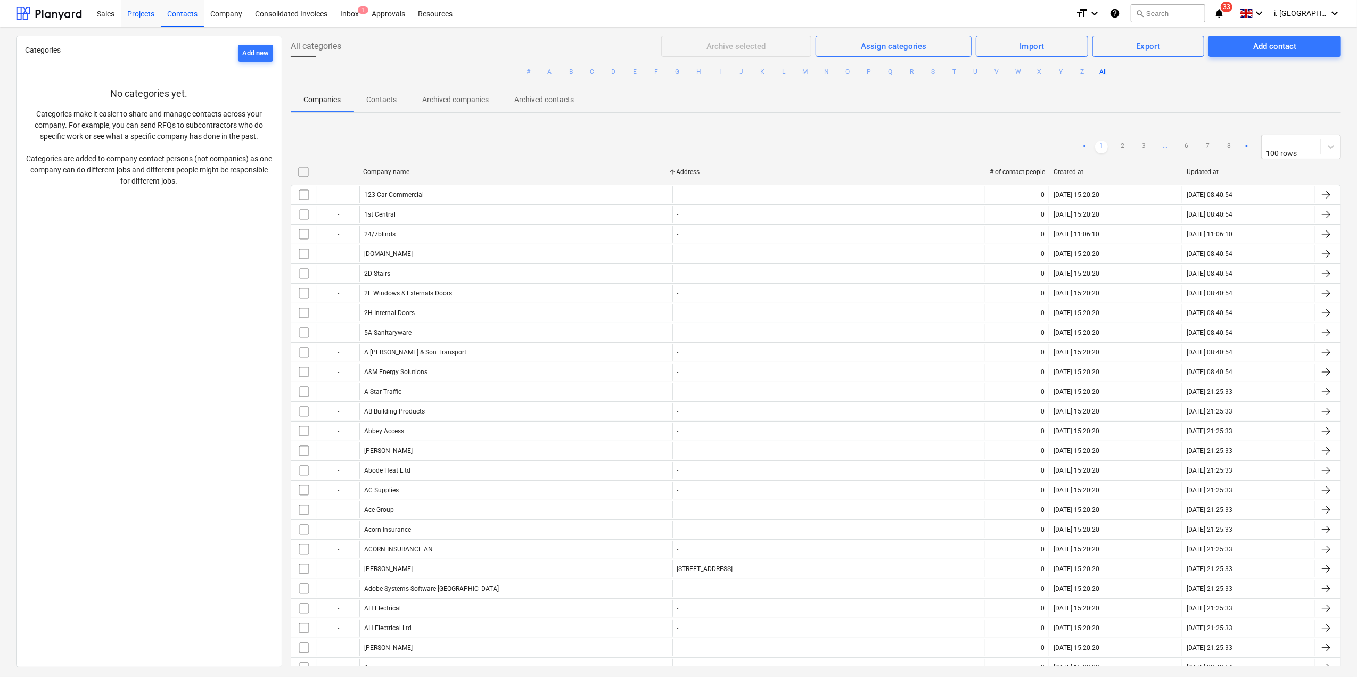
click at [147, 15] on div "Projects" at bounding box center [141, 12] width 40 height 27
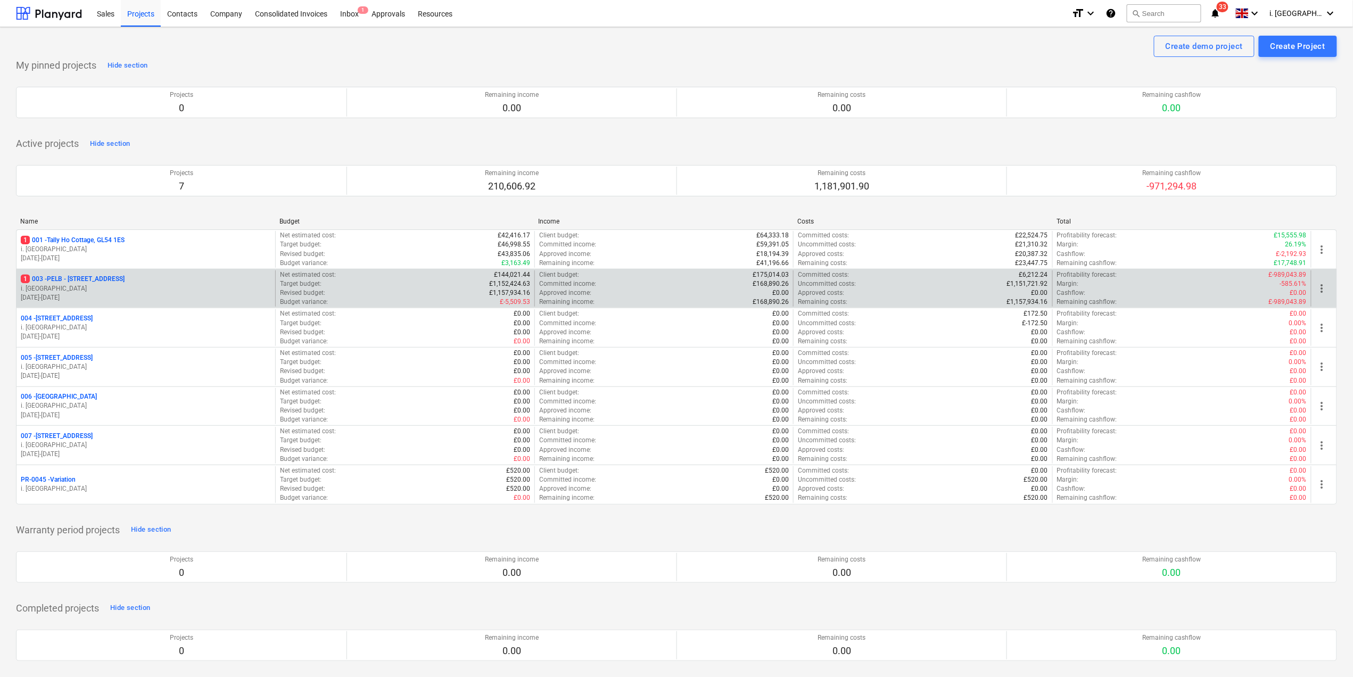
click at [94, 280] on p "1 003 - PELB - Castle lane, Moreton Valence, GL2 7NE" at bounding box center [73, 279] width 104 height 9
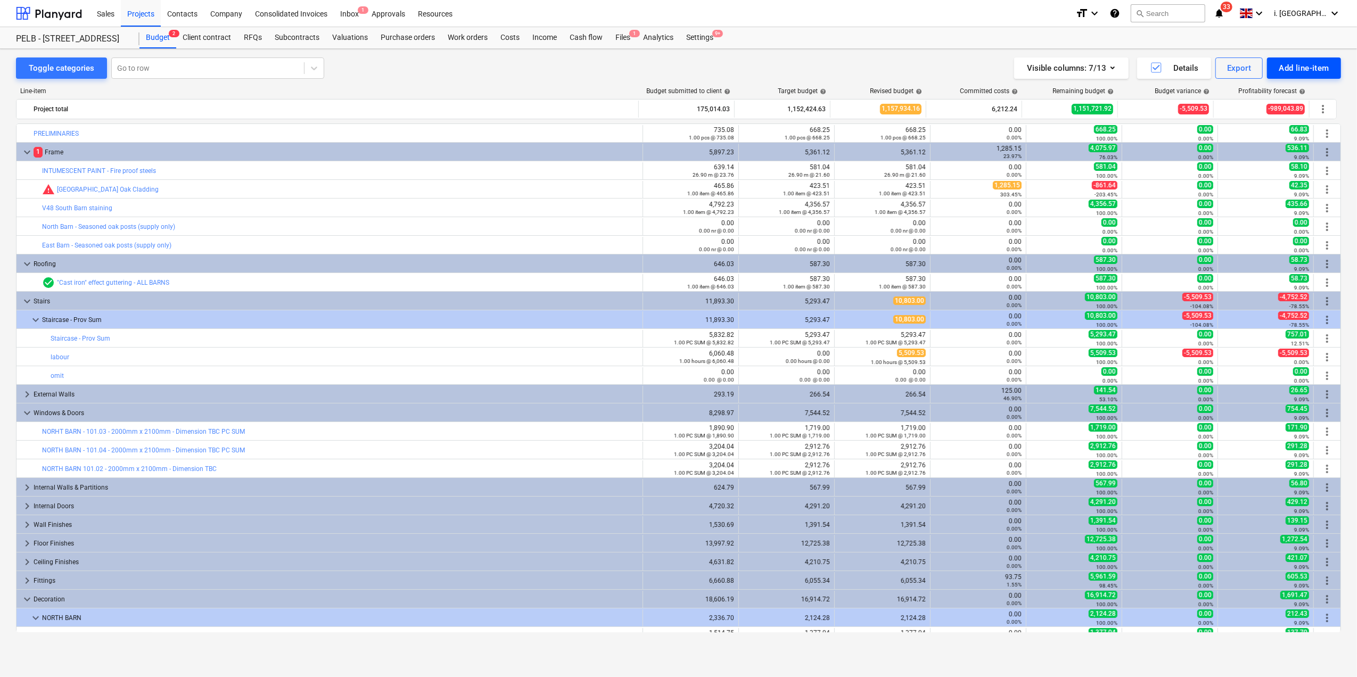
click at [1309, 68] on div "Add line-item" at bounding box center [1304, 68] width 51 height 14
click at [202, 45] on div at bounding box center [678, 338] width 1357 height 677
click at [202, 39] on div "Client contract" at bounding box center [206, 37] width 61 height 21
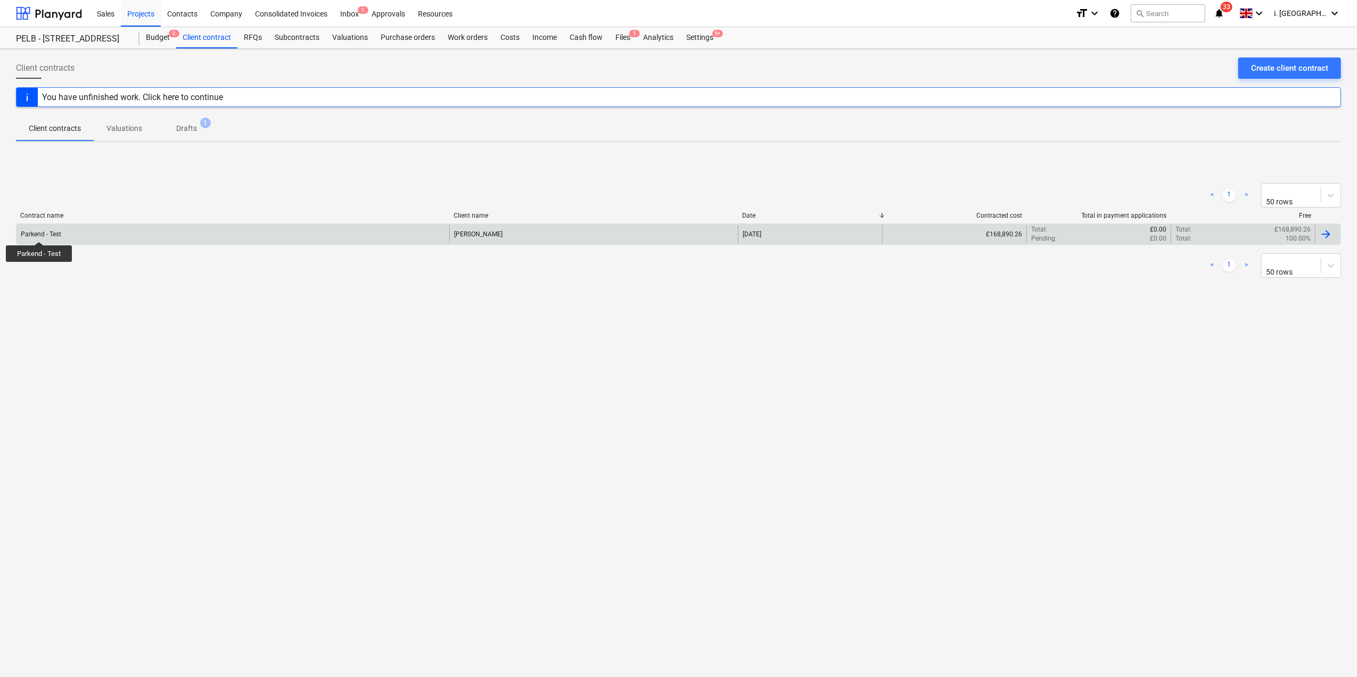
click at [39, 232] on div "Parkend - Test" at bounding box center [41, 234] width 40 height 7
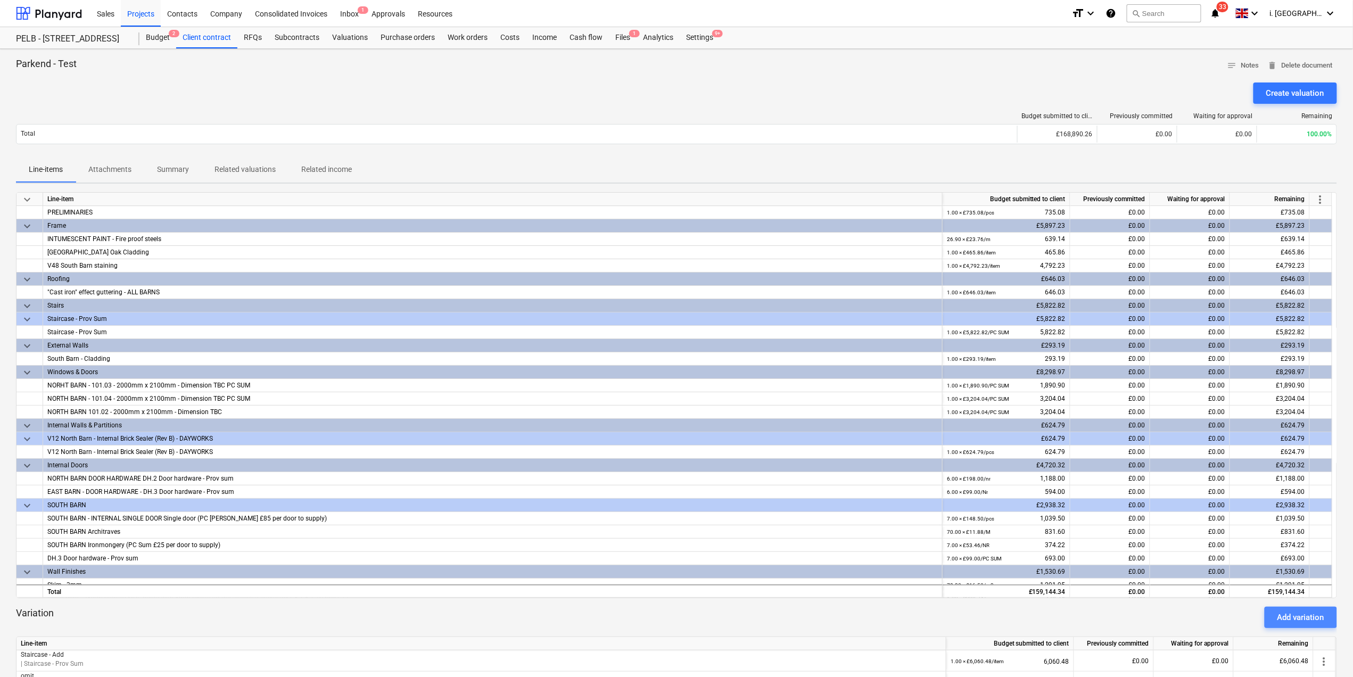
click at [1287, 614] on div "Add variation" at bounding box center [1301, 618] width 47 height 14
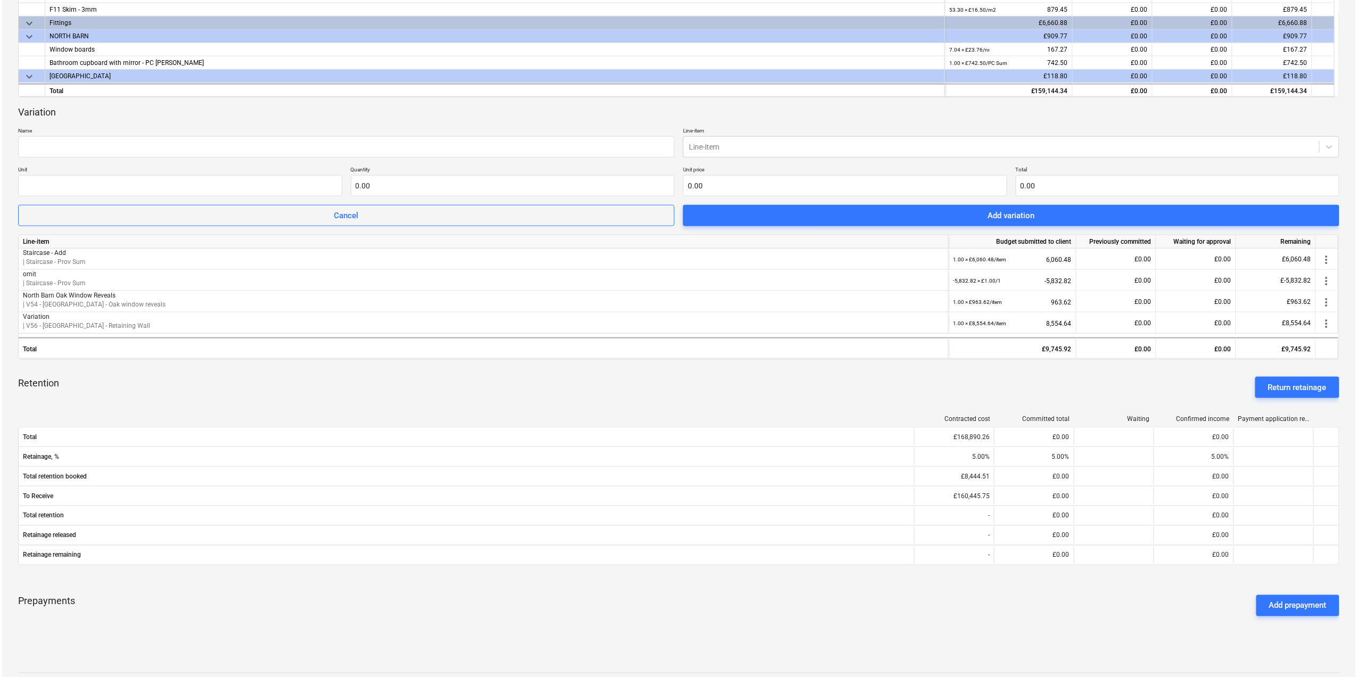
scroll to position [492, 0]
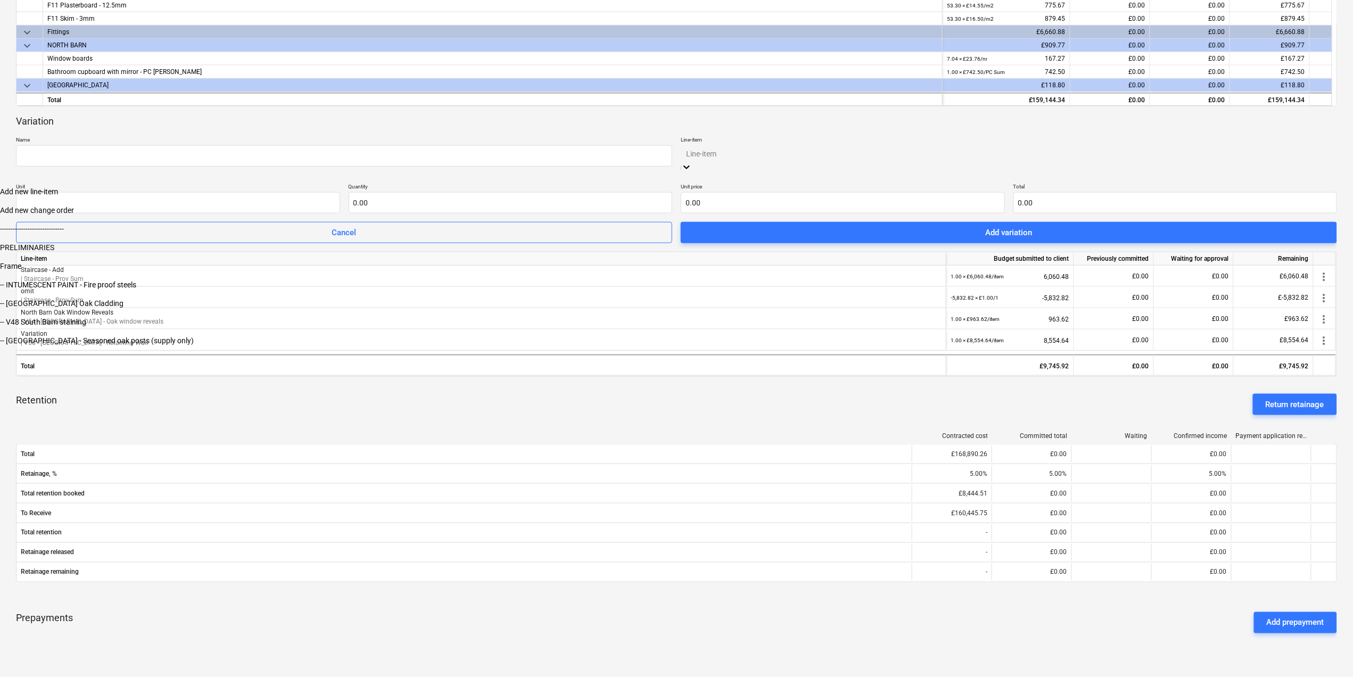
click at [902, 154] on div at bounding box center [1009, 153] width 646 height 12
click at [887, 206] on div "Add new change order" at bounding box center [676, 210] width 1353 height 9
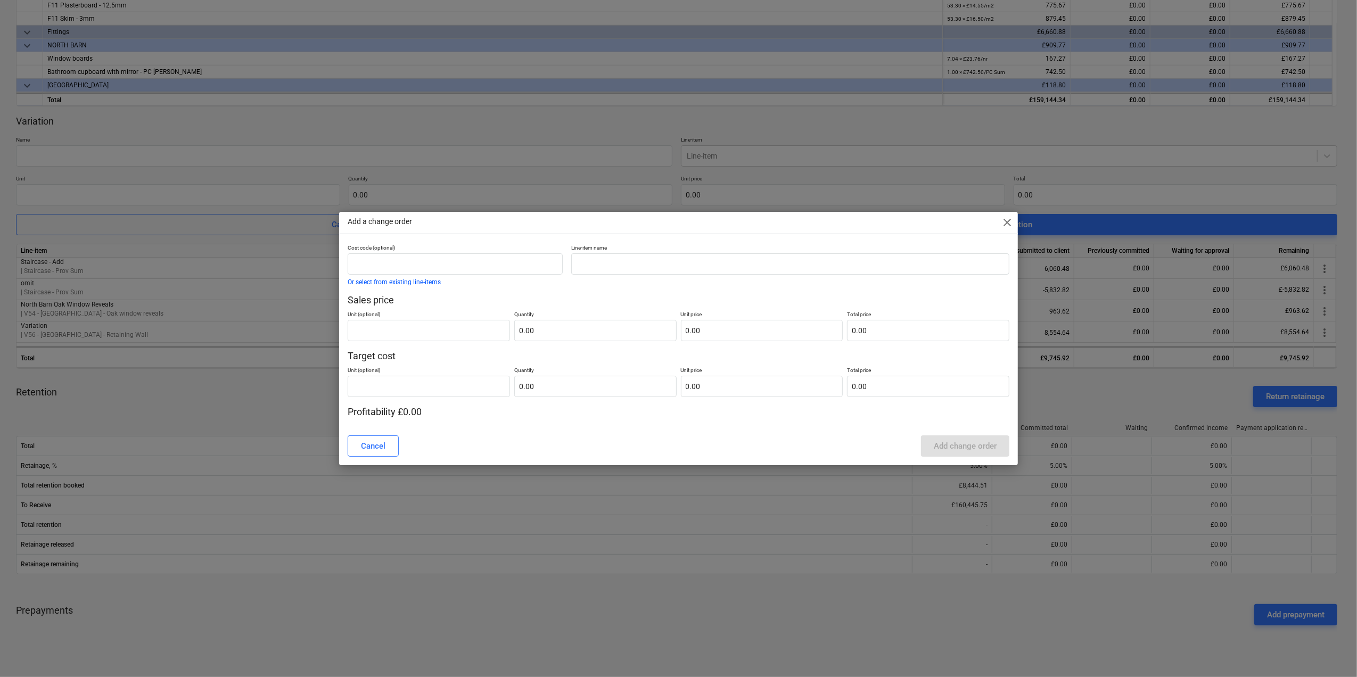
click at [1015, 224] on div "Add a change order close" at bounding box center [678, 222] width 679 height 21
click at [1008, 222] on span "close" at bounding box center [1007, 222] width 13 height 13
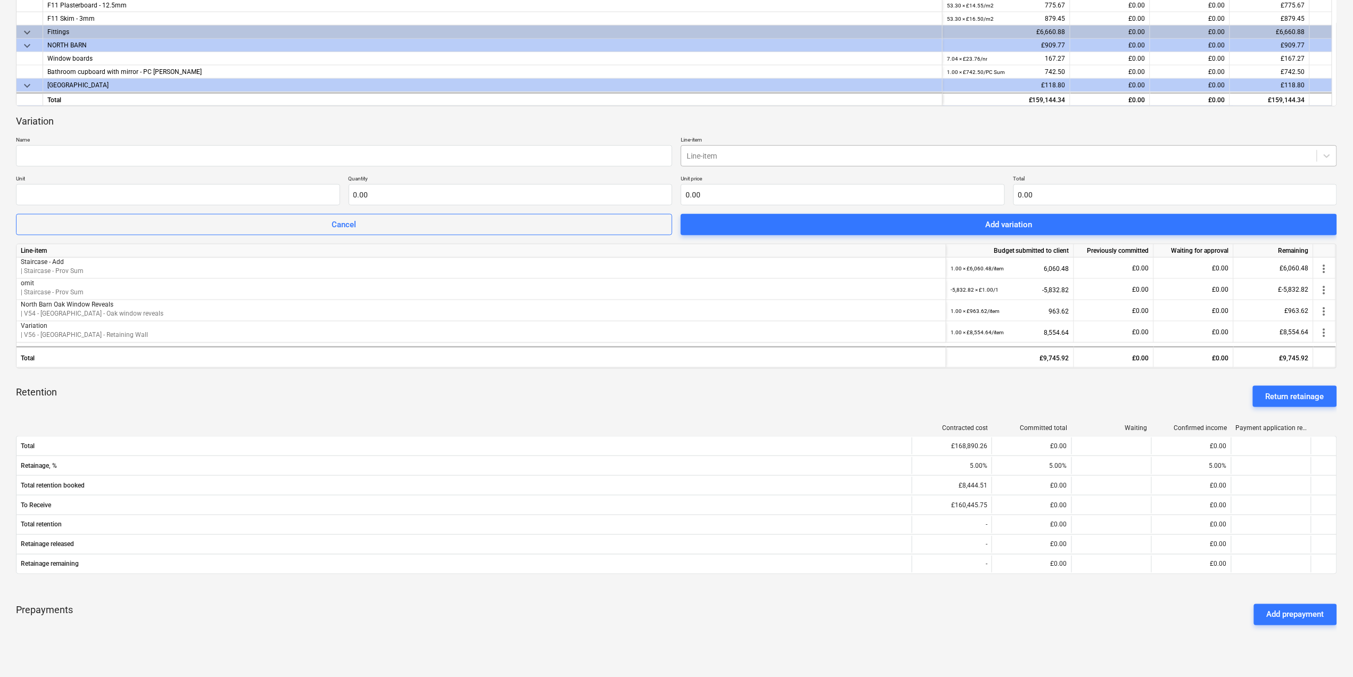
click at [1178, 145] on div "Line-item" at bounding box center [1009, 155] width 656 height 21
click at [1178, 152] on div at bounding box center [999, 156] width 625 height 11
click at [1178, 156] on div at bounding box center [999, 156] width 625 height 11
click at [1156, 157] on div at bounding box center [999, 156] width 625 height 11
click at [739, 120] on div "Variation" at bounding box center [676, 121] width 1321 height 13
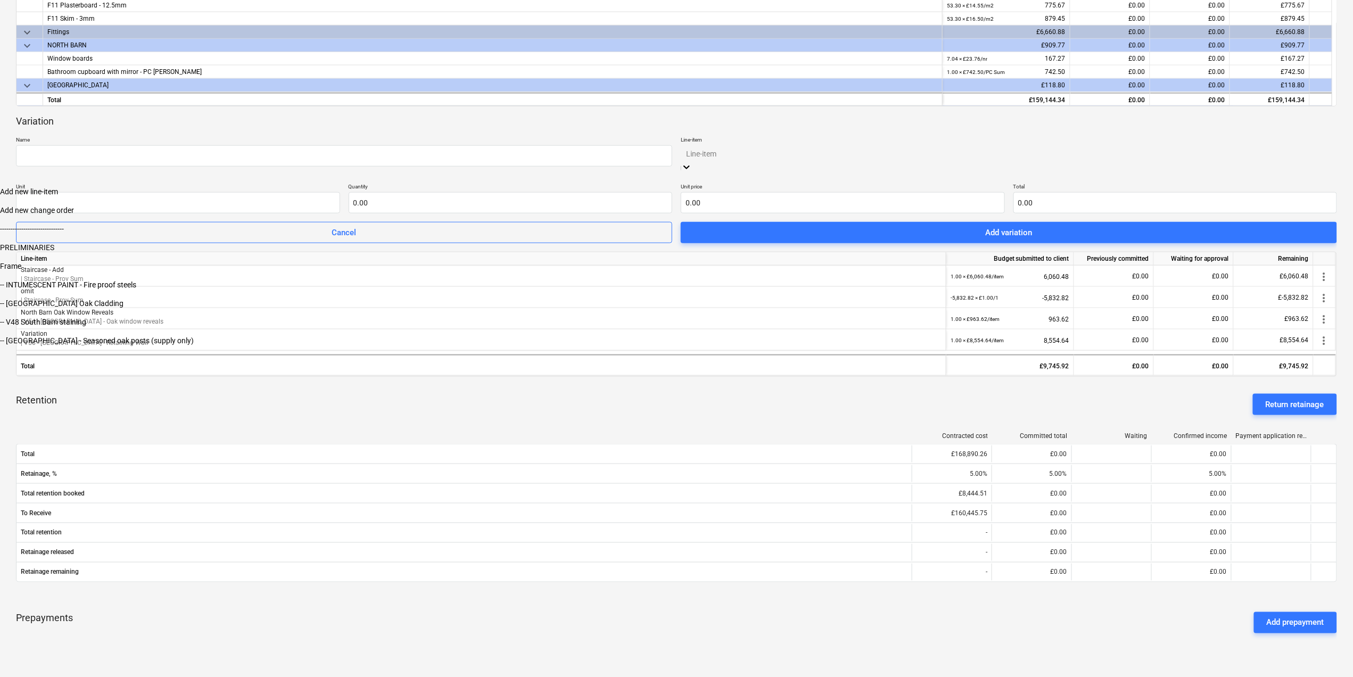
click at [902, 150] on div at bounding box center [1009, 153] width 646 height 12
click at [850, 187] on div "Add new line-item" at bounding box center [676, 191] width 1353 height 9
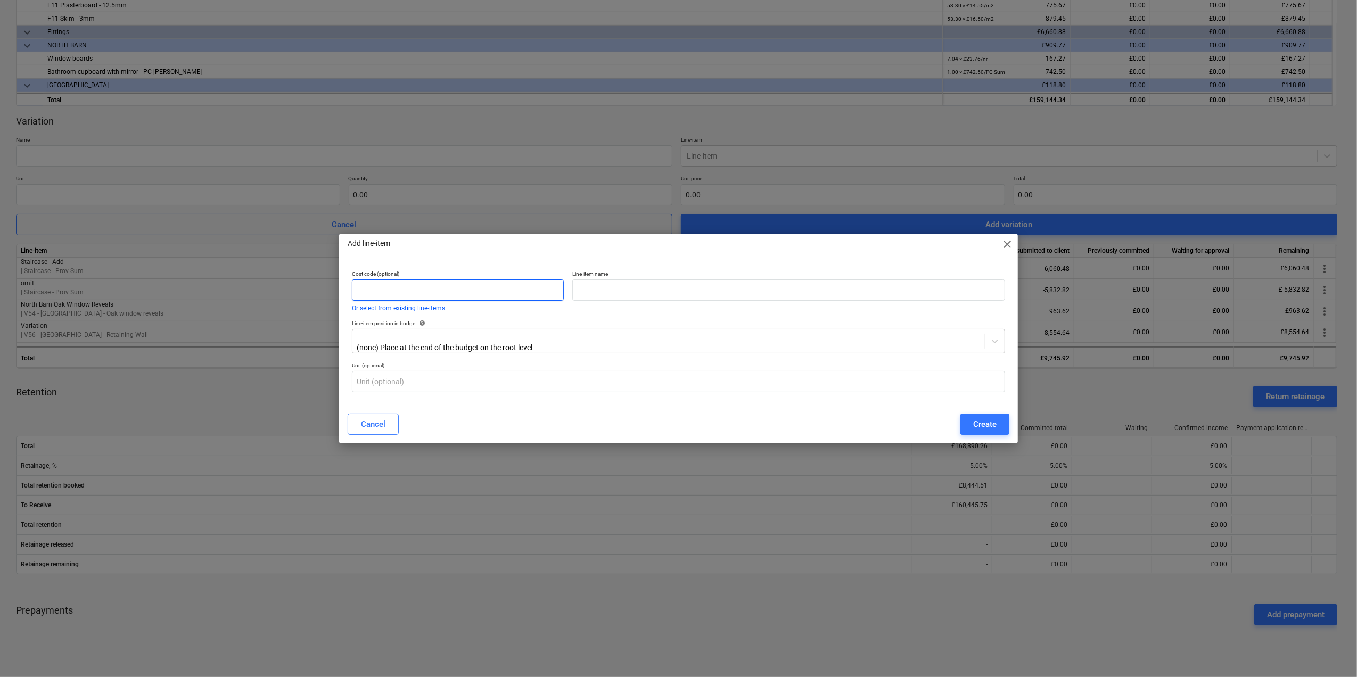
click at [401, 289] on input "text" at bounding box center [458, 290] width 212 height 21
click at [595, 287] on input "text" at bounding box center [788, 290] width 432 height 21
type input "s"
click at [416, 305] on div "Cost code (optional) Or select from existing line-items" at bounding box center [458, 290] width 212 height 41
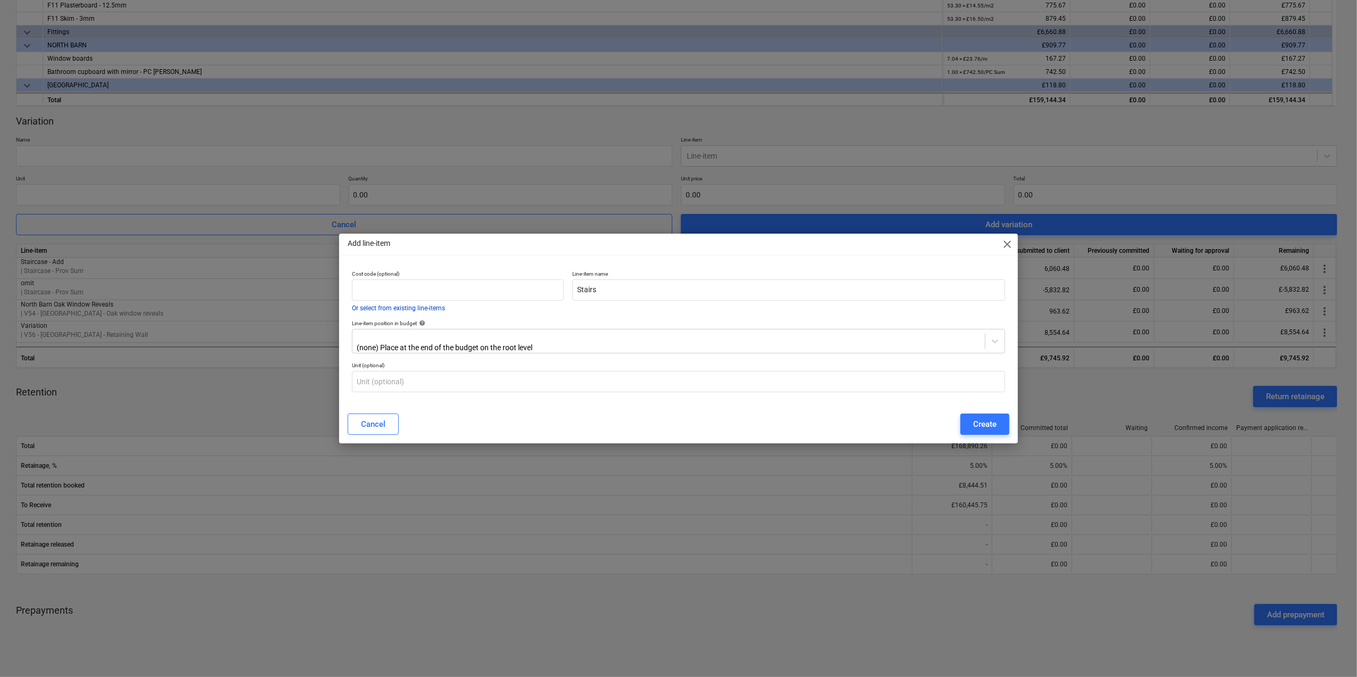
click at [415, 306] on button "Or select from existing line-items" at bounding box center [398, 308] width 93 height 6
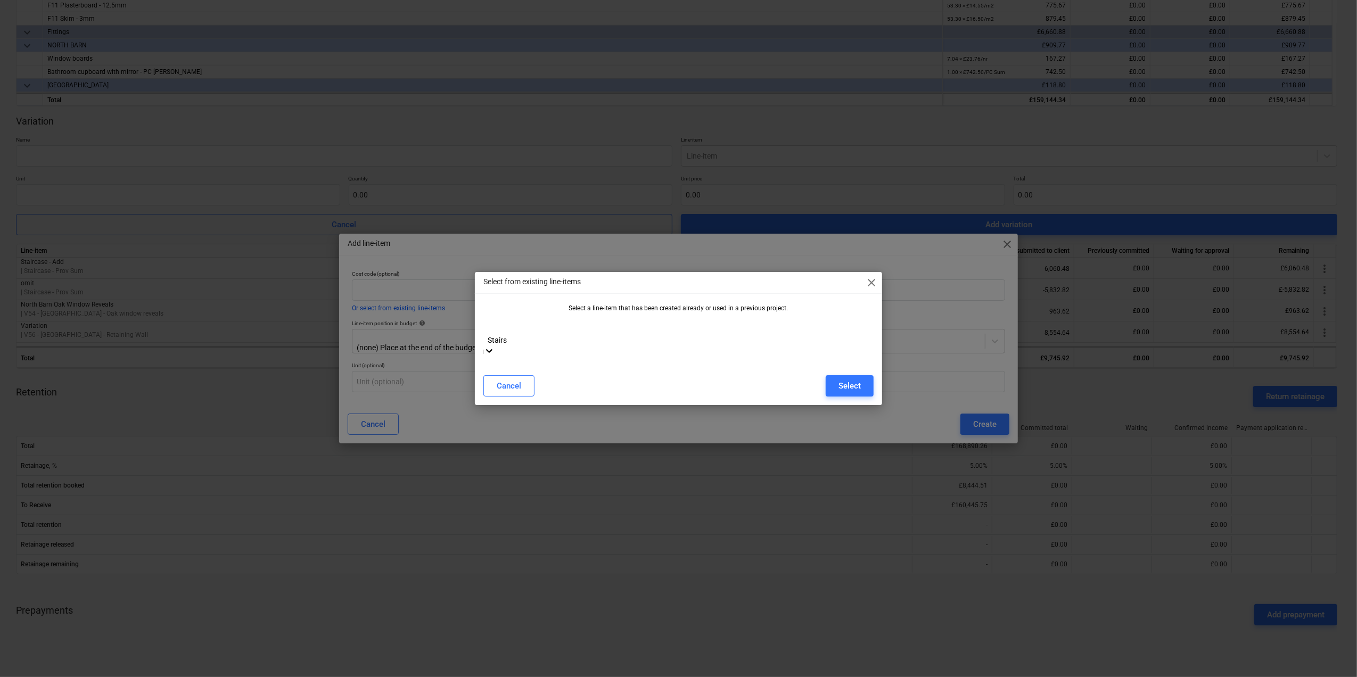
click at [573, 331] on div "Stairs" at bounding box center [678, 333] width 390 height 25
click at [563, 196] on div "Stairs" at bounding box center [676, 191] width 1353 height 9
click at [845, 379] on div "Select" at bounding box center [850, 386] width 22 height 14
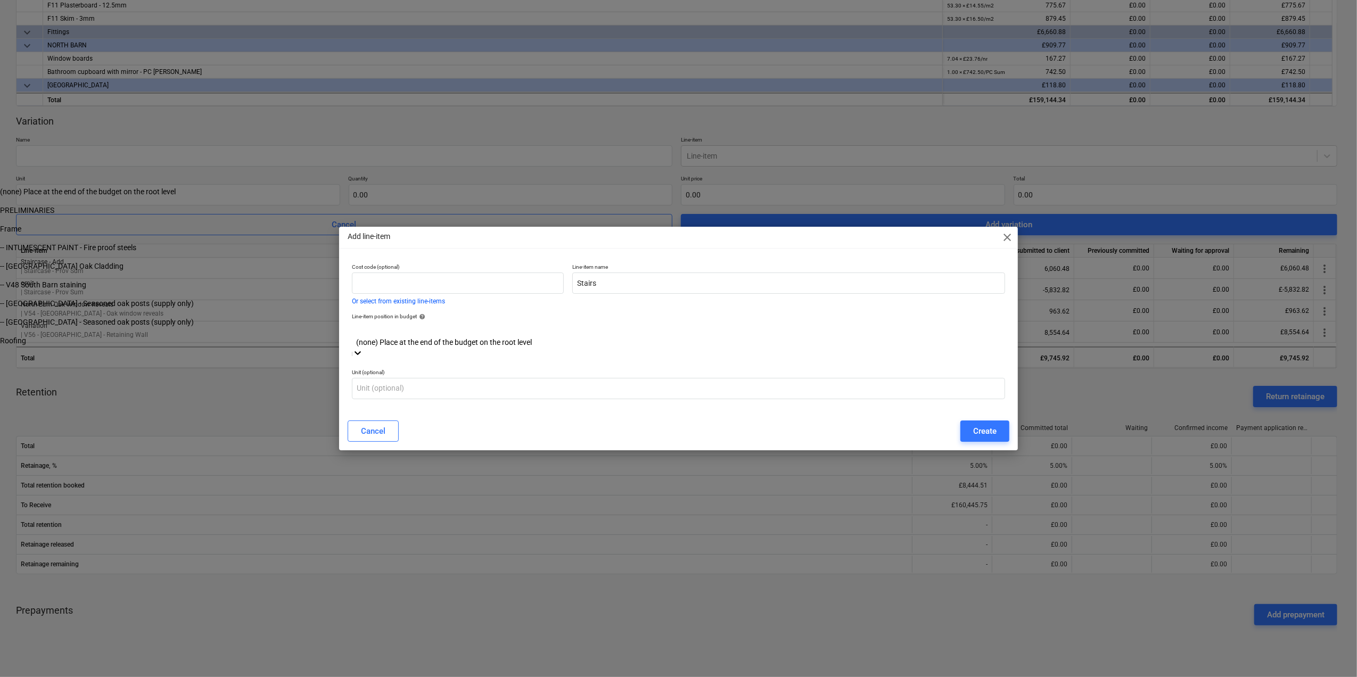
click at [561, 337] on div at bounding box center [678, 331] width 643 height 12
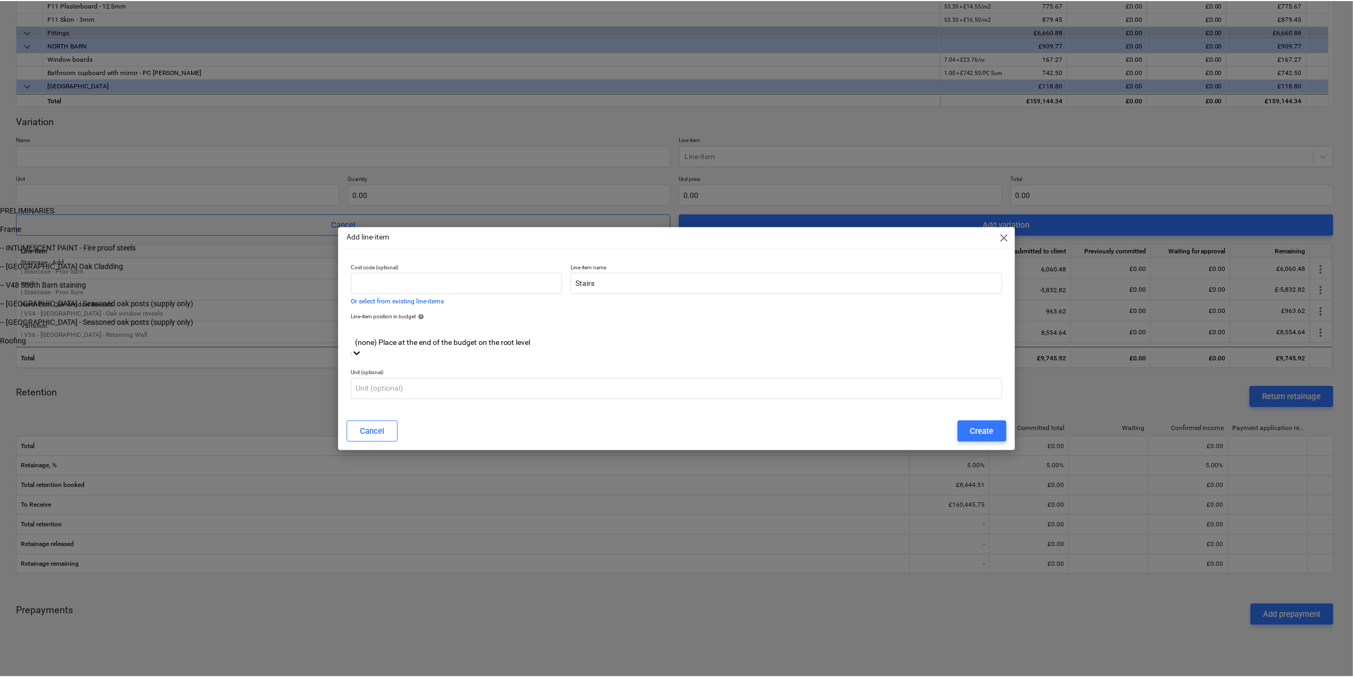
scroll to position [139, 0]
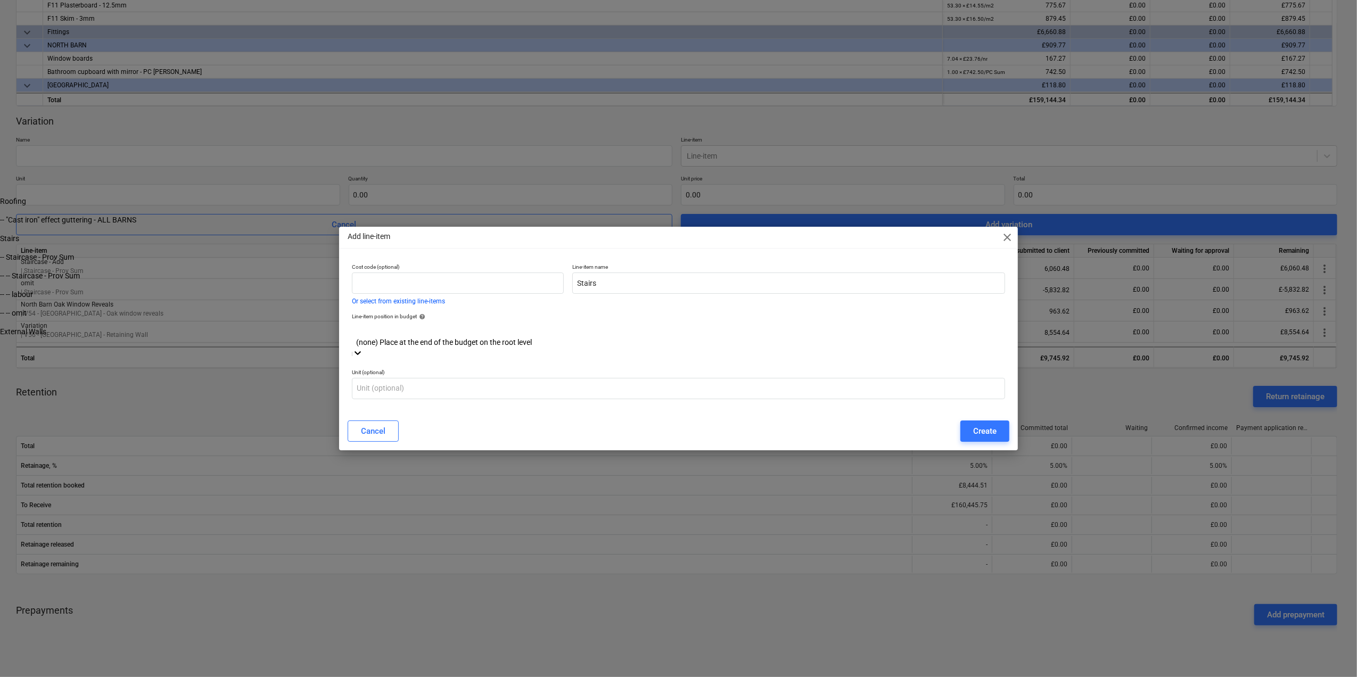
click at [558, 243] on div "Stairs" at bounding box center [676, 238] width 1353 height 9
click at [483, 381] on input "text" at bounding box center [678, 388] width 653 height 21
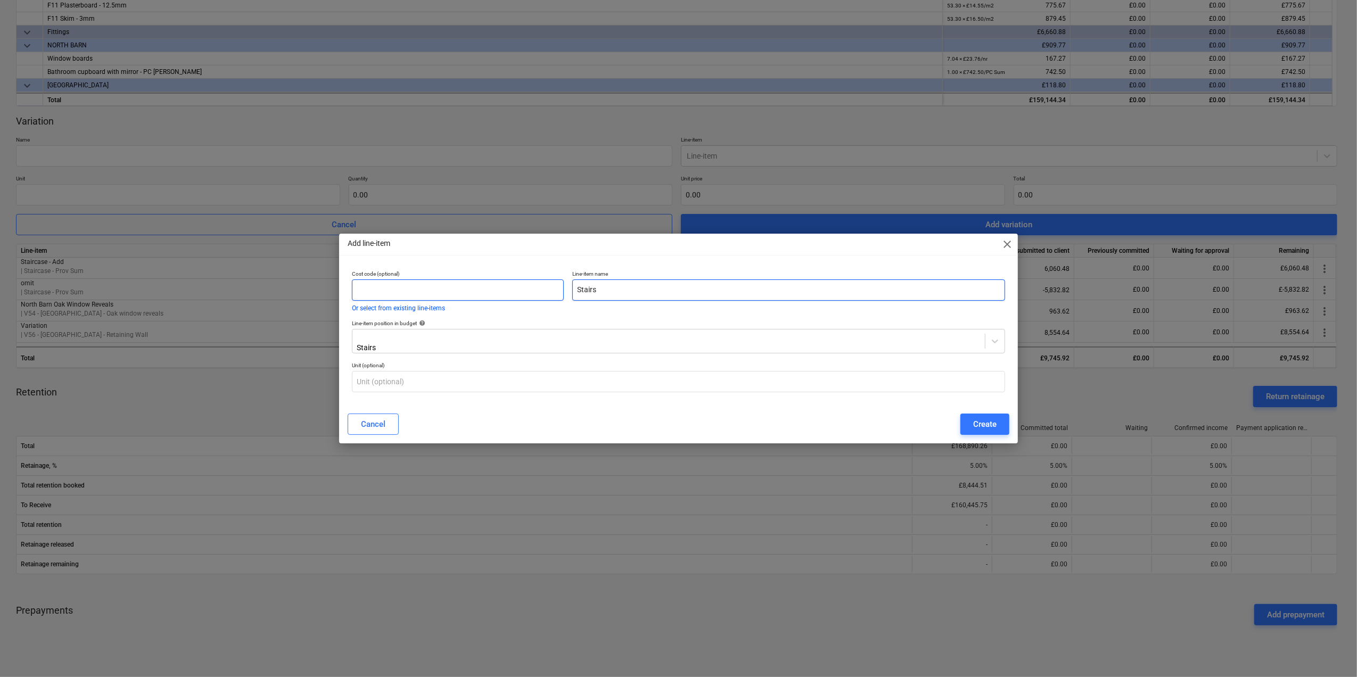
drag, startPoint x: 618, startPoint y: 296, endPoint x: 519, endPoint y: 294, distance: 99.0
click at [519, 294] on div "Cost code (optional) Or select from existing line-items Line-item name Stairs" at bounding box center [679, 291] width 662 height 50
click at [518, 294] on input "text" at bounding box center [458, 290] width 212 height 21
drag, startPoint x: 620, startPoint y: 294, endPoint x: 492, endPoint y: 290, distance: 128.4
click at [467, 285] on div "Cost code (optional) Or select from existing line-items Line-item name Stairs" at bounding box center [679, 291] width 662 height 50
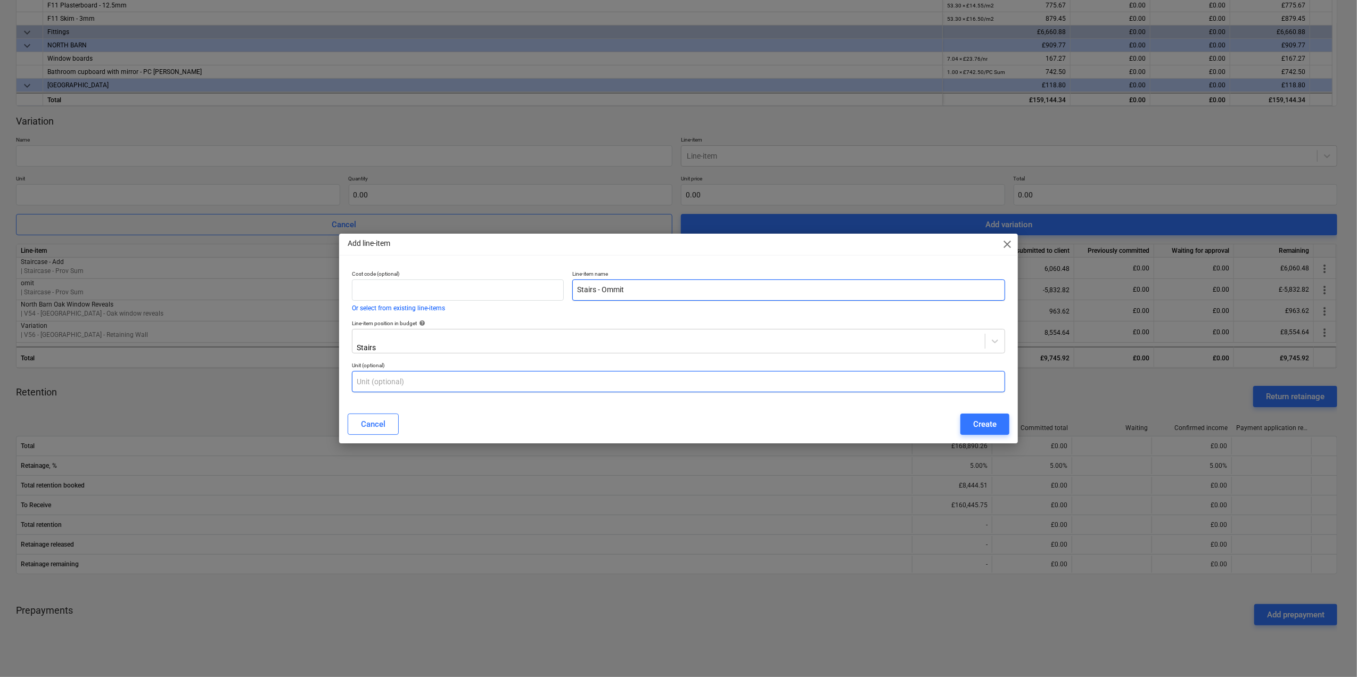
type input "Stairs - Ommit"
click at [435, 381] on input "text" at bounding box center [678, 381] width 653 height 21
type input "item"
click at [984, 422] on div "Create" at bounding box center [984, 424] width 23 height 14
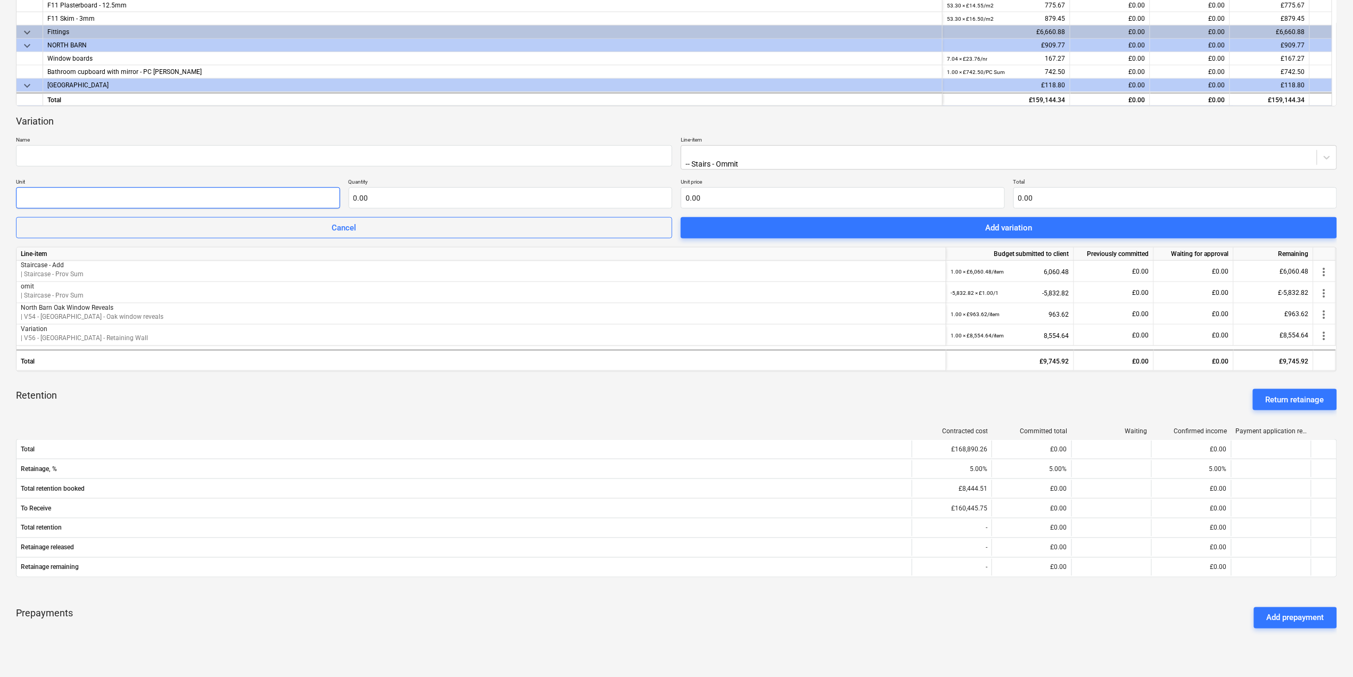
click at [289, 206] on input "text" at bounding box center [178, 197] width 324 height 21
type input "1"
type input "1.00"
paste input "5,832.82"
type input "0.00"
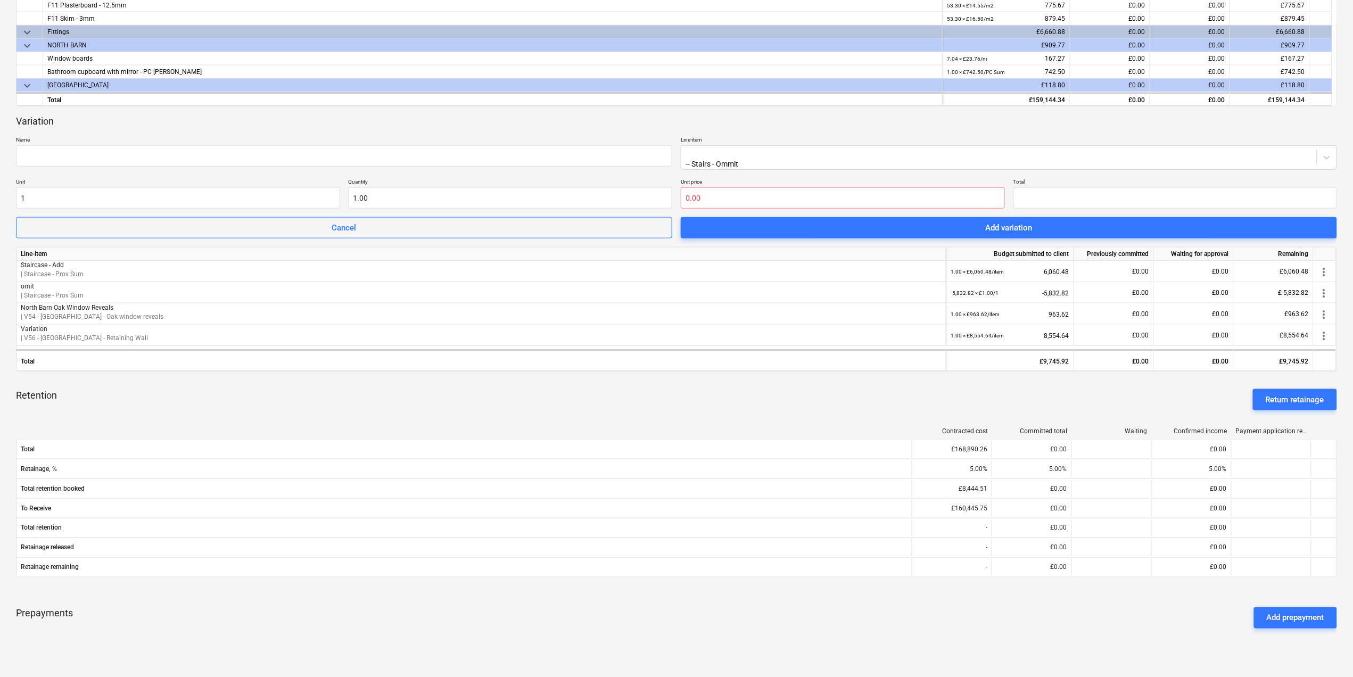
type input "0.00"
click at [680, 198] on div "Unit 1 Quantity 1.00 Unit price 0.00 Total 0.00" at bounding box center [676, 193] width 1321 height 30
click at [687, 197] on input "text" at bounding box center [843, 197] width 324 height 21
paste input "5,832.82"
type input "0.00"
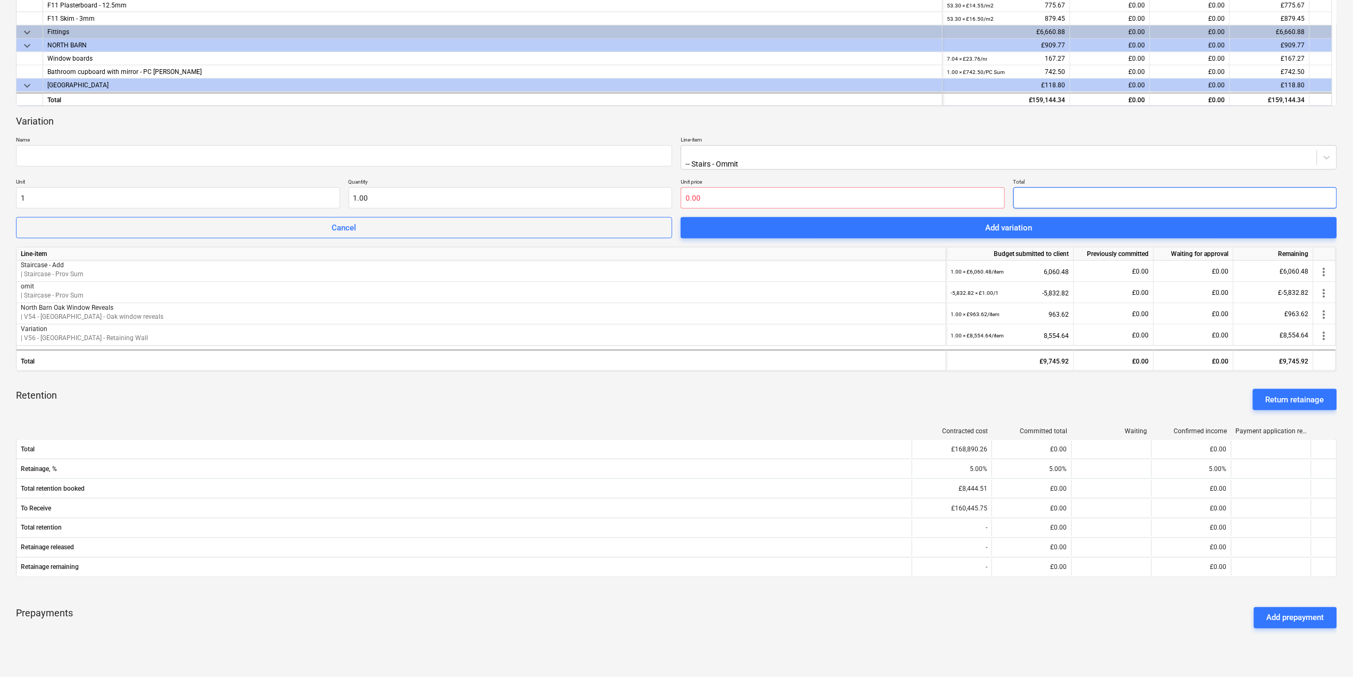
click at [1084, 199] on input "text" at bounding box center [1176, 197] width 324 height 21
paste input "5,832.82"
type input "5,832.82"
click at [1019, 196] on input "5,832.82" at bounding box center [1176, 197] width 324 height 21
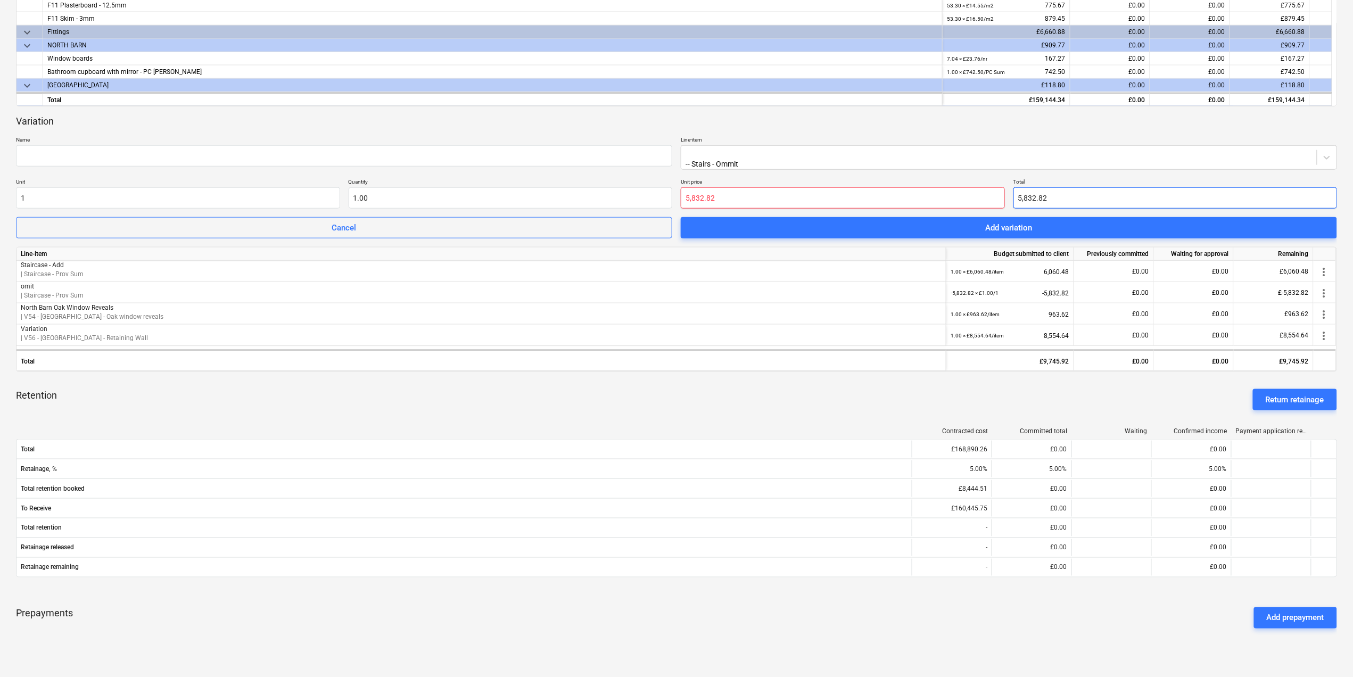
type input "5,832.82"
click at [686, 194] on input "5832.82" at bounding box center [843, 197] width 324 height 21
type input "-5832.82"
type input "0.00"
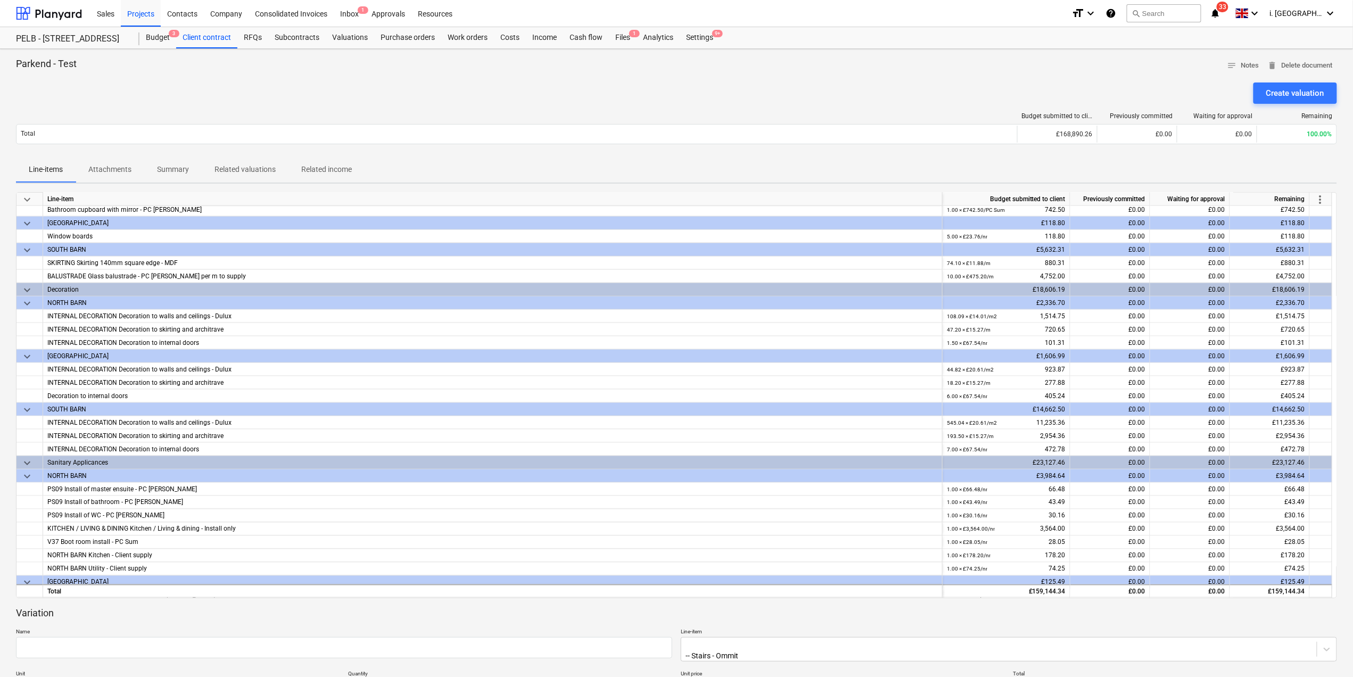
scroll to position [593, 0]
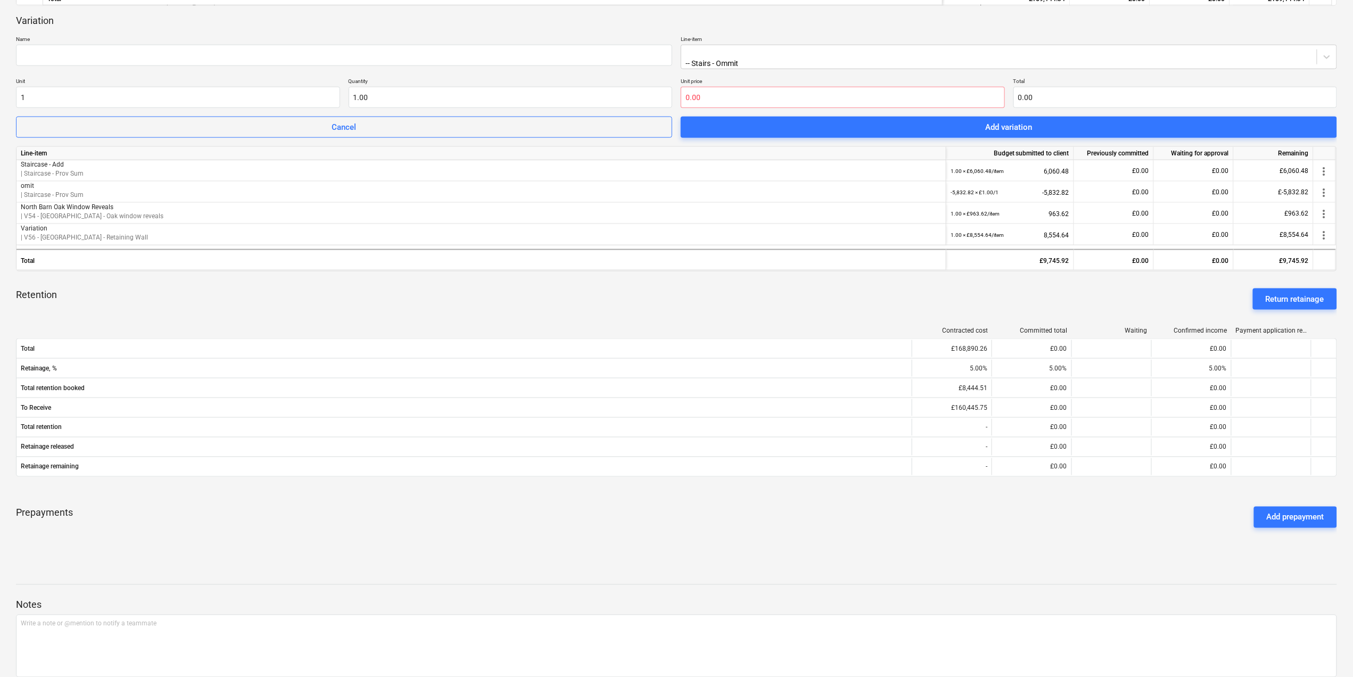
click at [470, 555] on div "keyboard_arrow_down Line-item Budget submitted to client Previously committed W…" at bounding box center [676, 81] width 1321 height 963
type input "0.00"
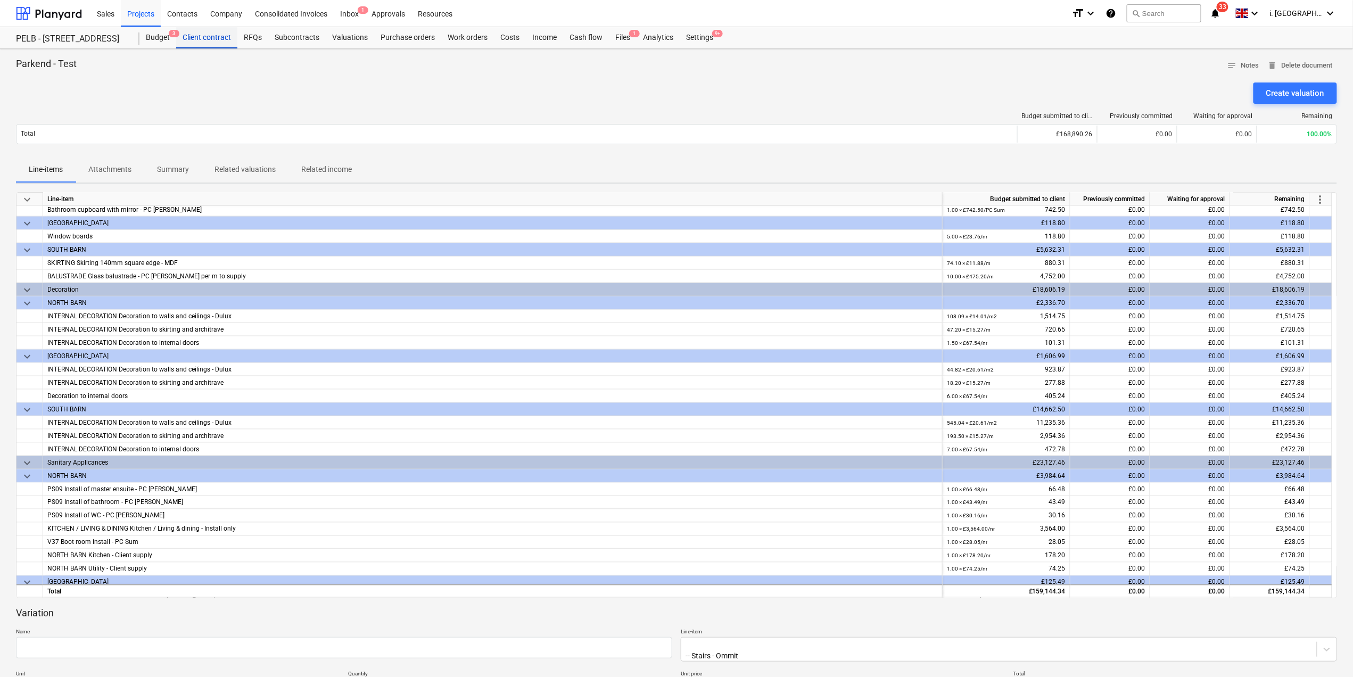
click at [216, 41] on div "Client contract" at bounding box center [206, 37] width 61 height 21
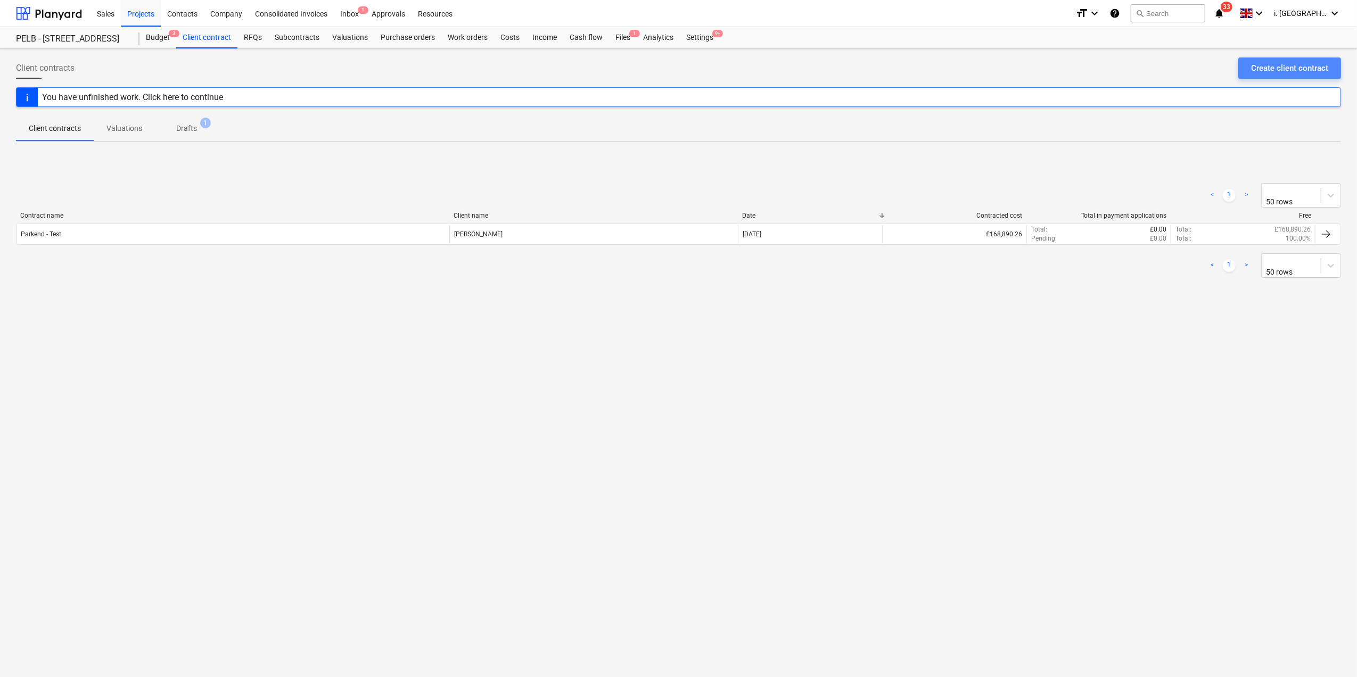
click at [1289, 68] on div "Create client contract" at bounding box center [1289, 68] width 77 height 14
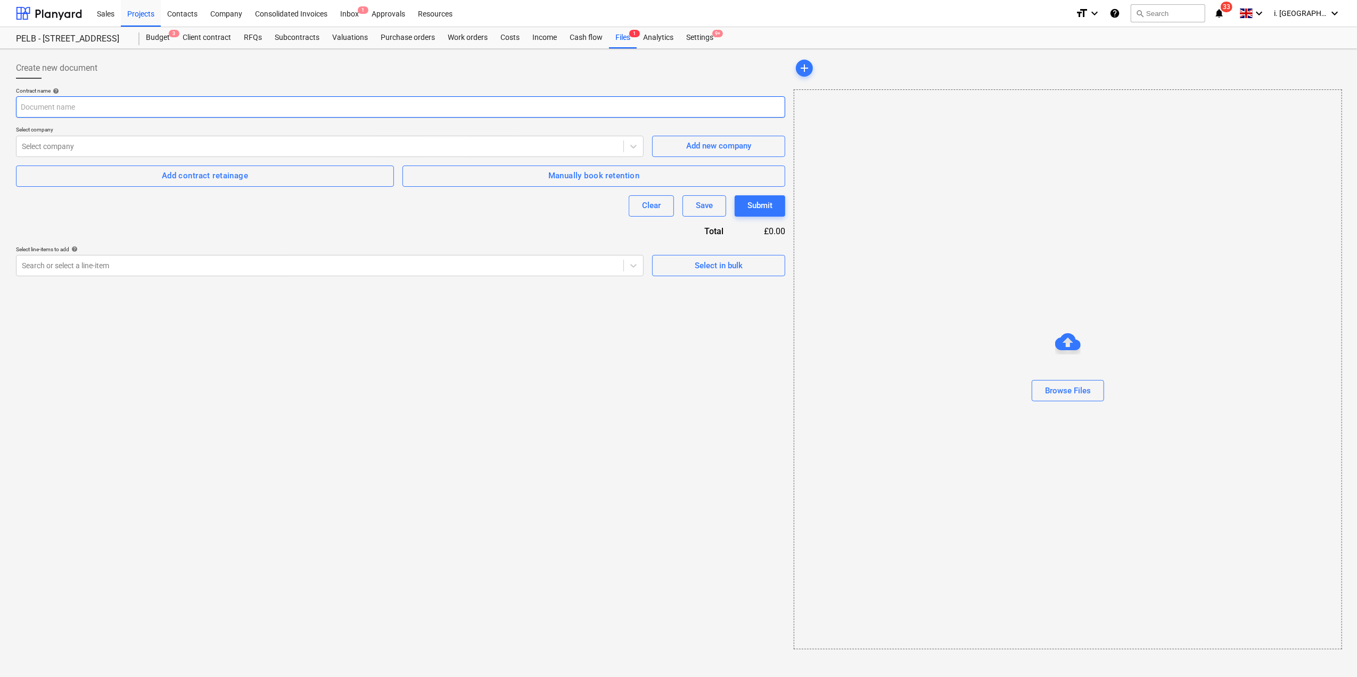
click at [207, 111] on input "text" at bounding box center [400, 106] width 769 height 21
click at [171, 152] on div "Select company" at bounding box center [320, 146] width 607 height 15
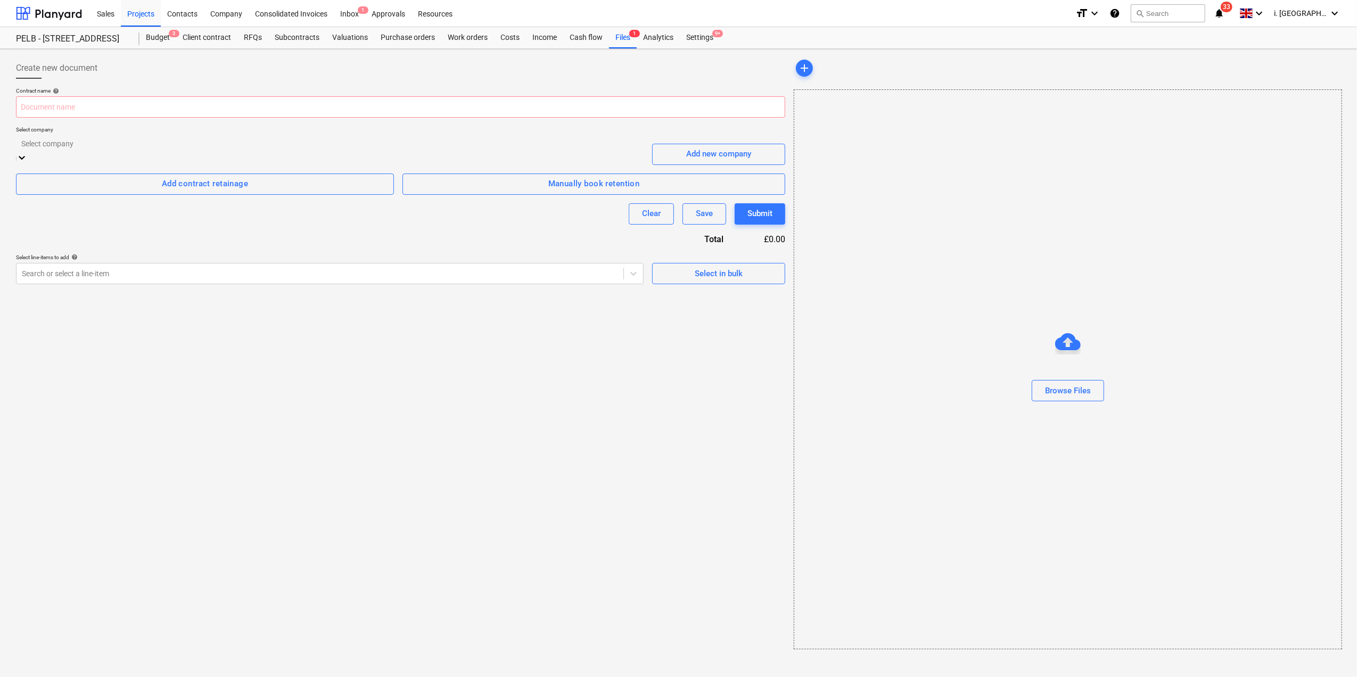
click at [171, 152] on div "Select company" at bounding box center [330, 144] width 628 height 17
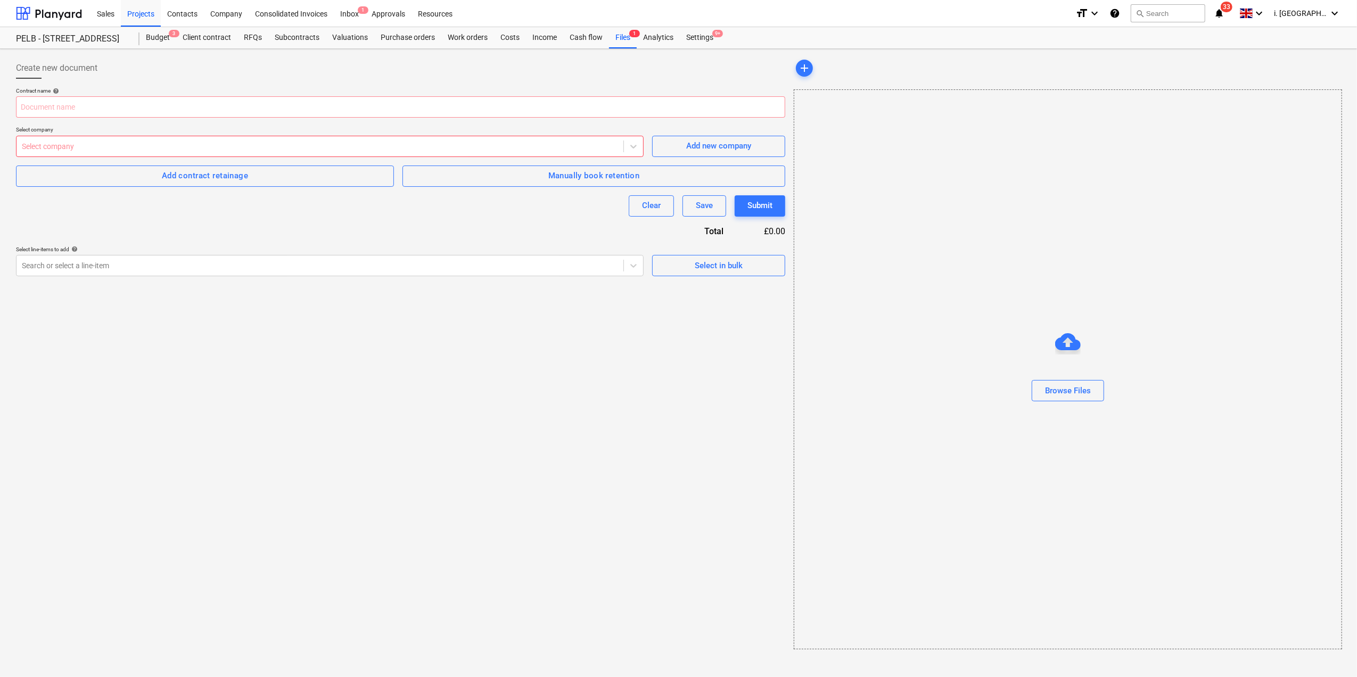
click at [210, 125] on div "Contract name help Select company Select company Add new company Add contract r…" at bounding box center [400, 181] width 769 height 189
click at [208, 111] on input "text" at bounding box center [400, 106] width 769 height 21
type input "Variation"
click at [241, 148] on div at bounding box center [320, 146] width 596 height 11
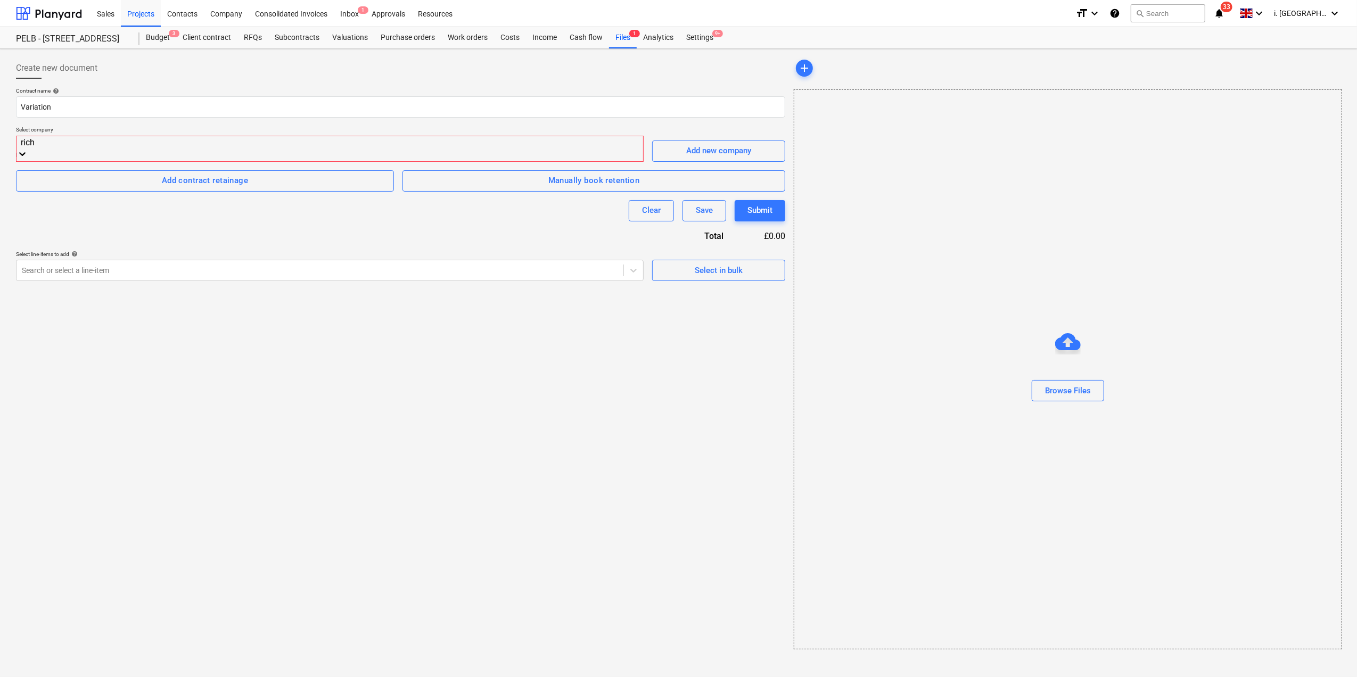
type input "richa"
drag, startPoint x: 143, startPoint y: 145, endPoint x: -125, endPoint y: 103, distance: 271.7
click at [0, 103] on html "Sales Projects Contacts Company Consolidated Invoices Inbox 1 Approvals Resourc…" at bounding box center [678, 338] width 1357 height 677
type input "jas"
click at [148, 677] on div "[PERSON_NAME]" at bounding box center [678, 681] width 1357 height 9
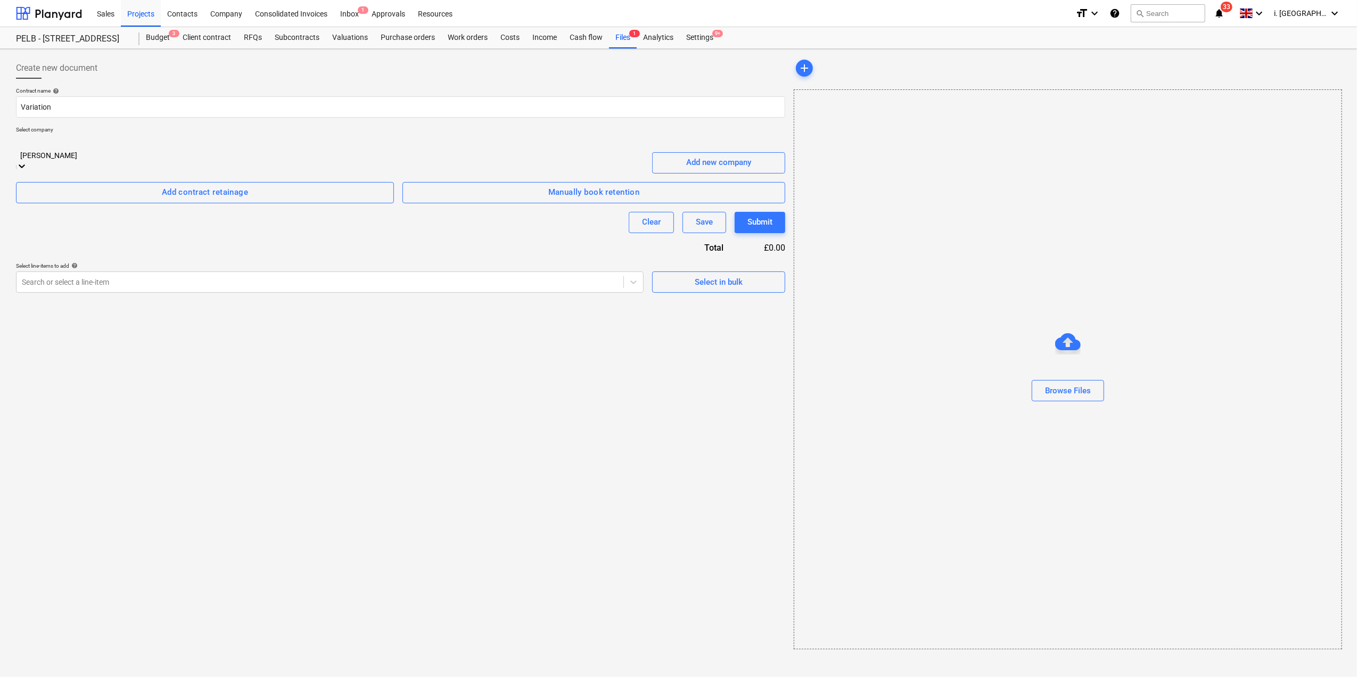
click at [210, 262] on p "Select line-items to add help" at bounding box center [330, 266] width 628 height 9
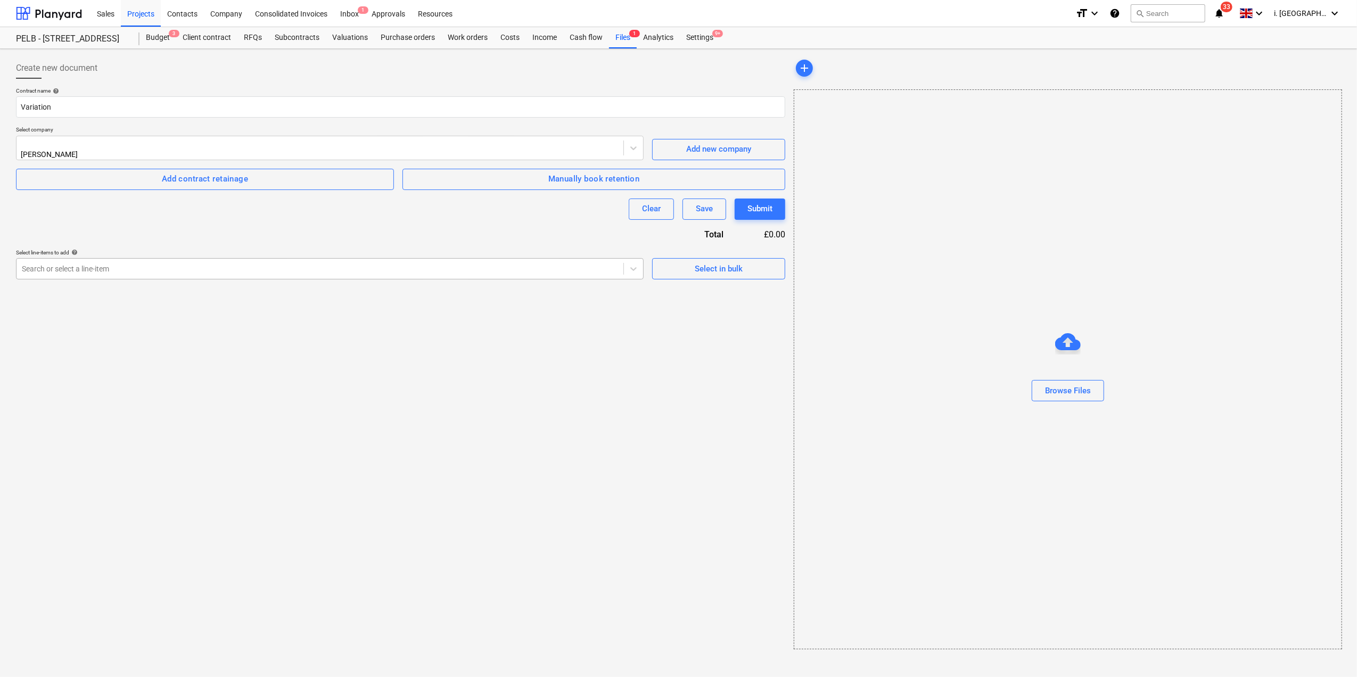
click at [210, 264] on div at bounding box center [320, 269] width 596 height 11
click at [210, 267] on div at bounding box center [329, 266] width 617 height 12
type input "stair"
click at [563, 310] on div "item" at bounding box center [550, 316] width 43 height 13
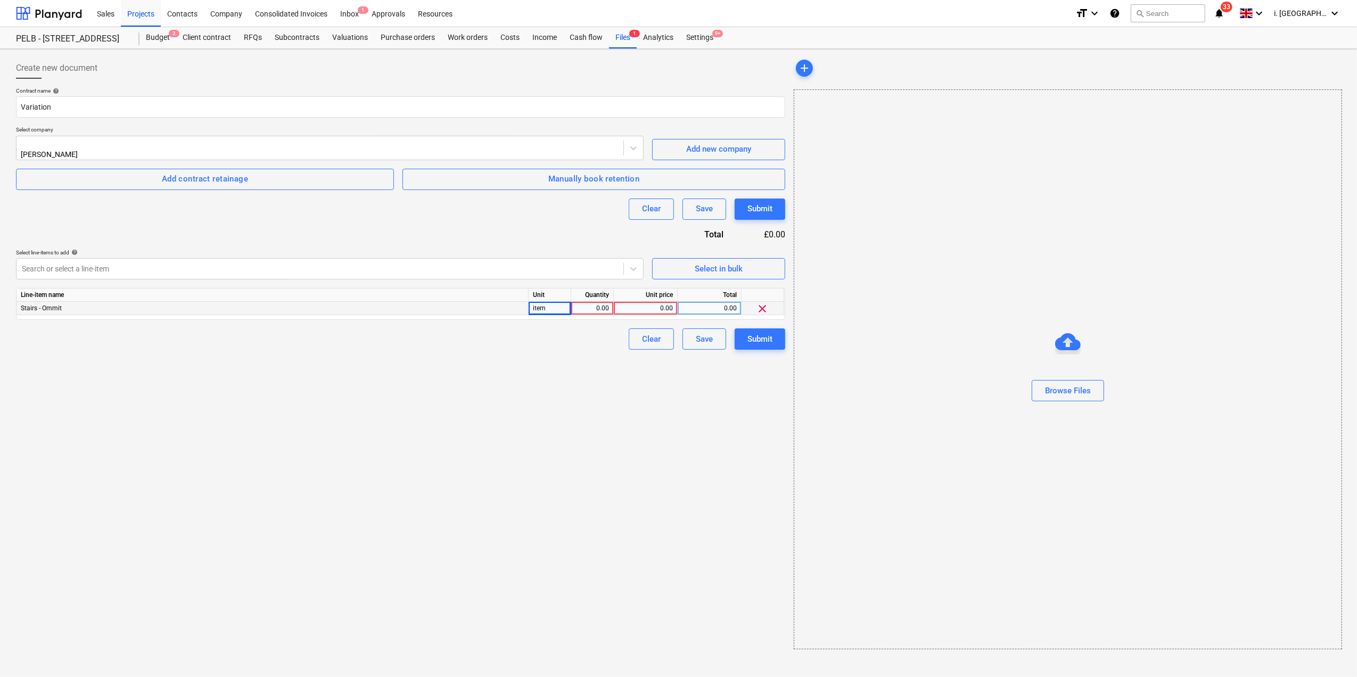
click at [592, 305] on div "0.00" at bounding box center [593, 308] width 34 height 13
type input "1"
type input "-5822"
click at [769, 335] on div "Submit" at bounding box center [759, 339] width 25 height 14
click at [570, 267] on div at bounding box center [320, 269] width 596 height 11
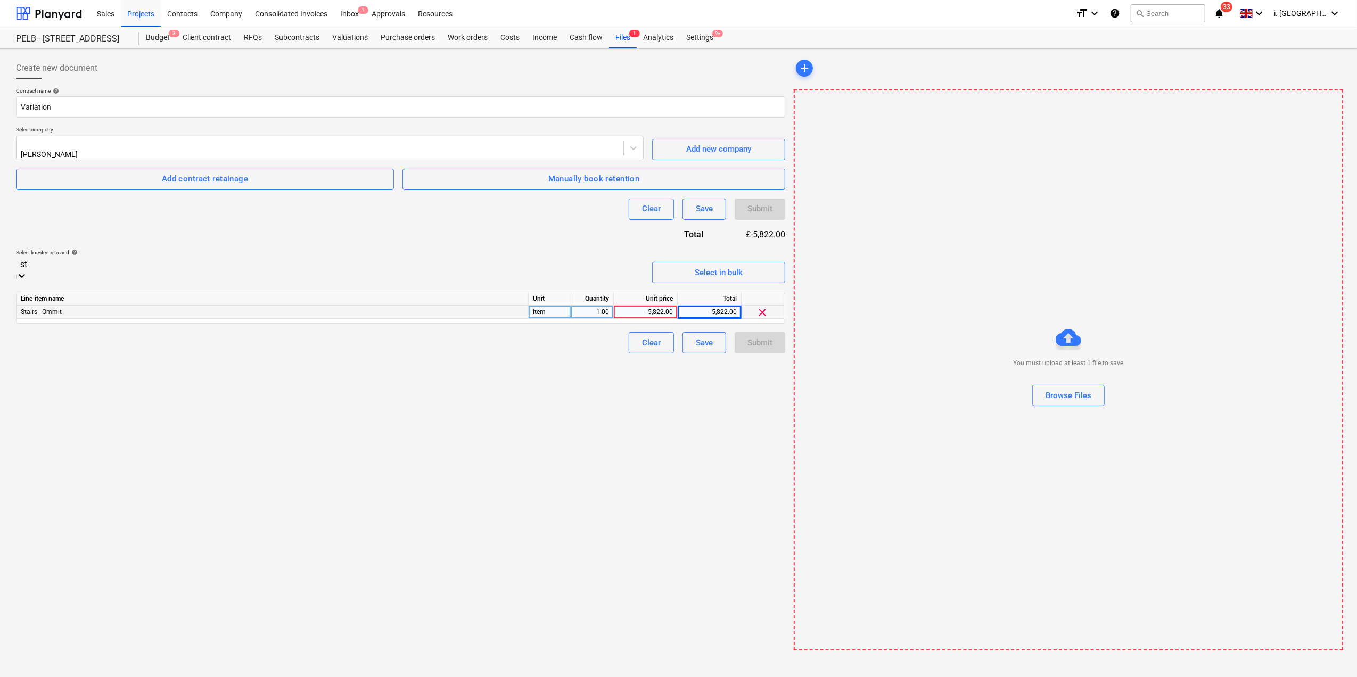
type input "sta"
click at [658, 323] on div "-5,822.00" at bounding box center [645, 329] width 55 height 13
type input "-5832.82"
click at [769, 310] on span "clear" at bounding box center [763, 308] width 13 height 13
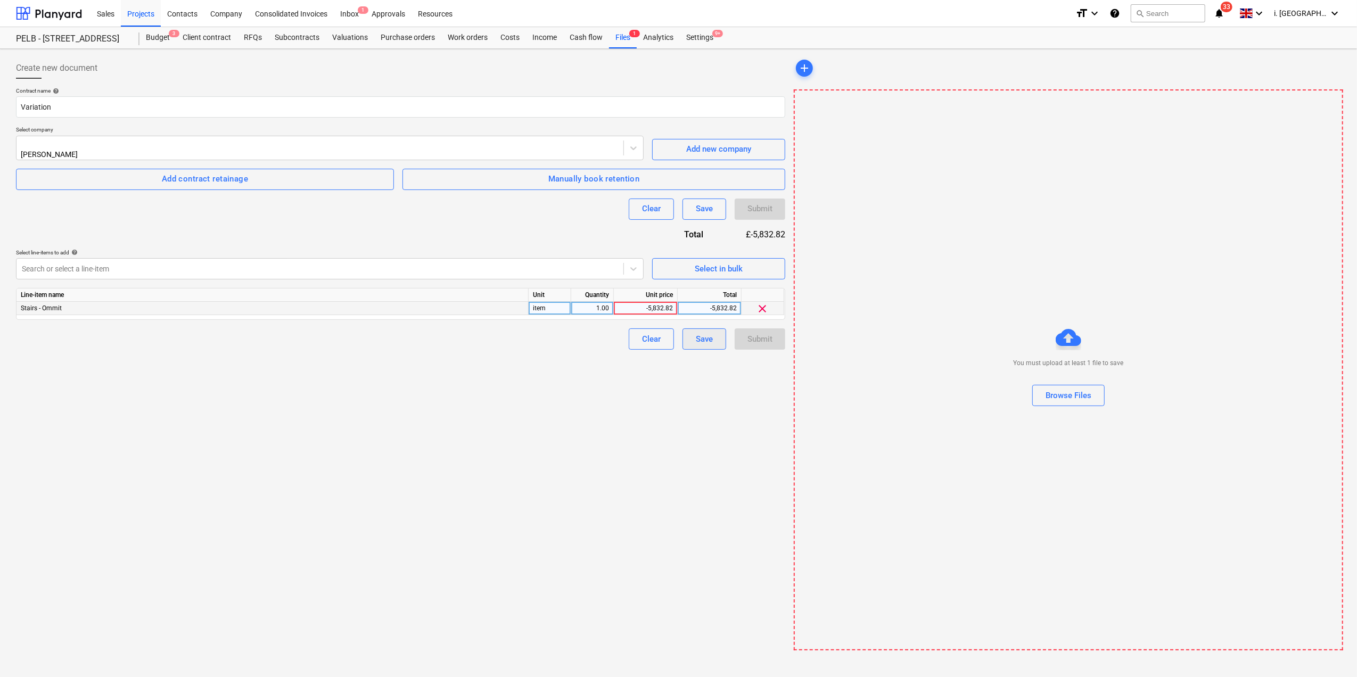
click at [717, 339] on button "Save" at bounding box center [705, 338] width 44 height 21
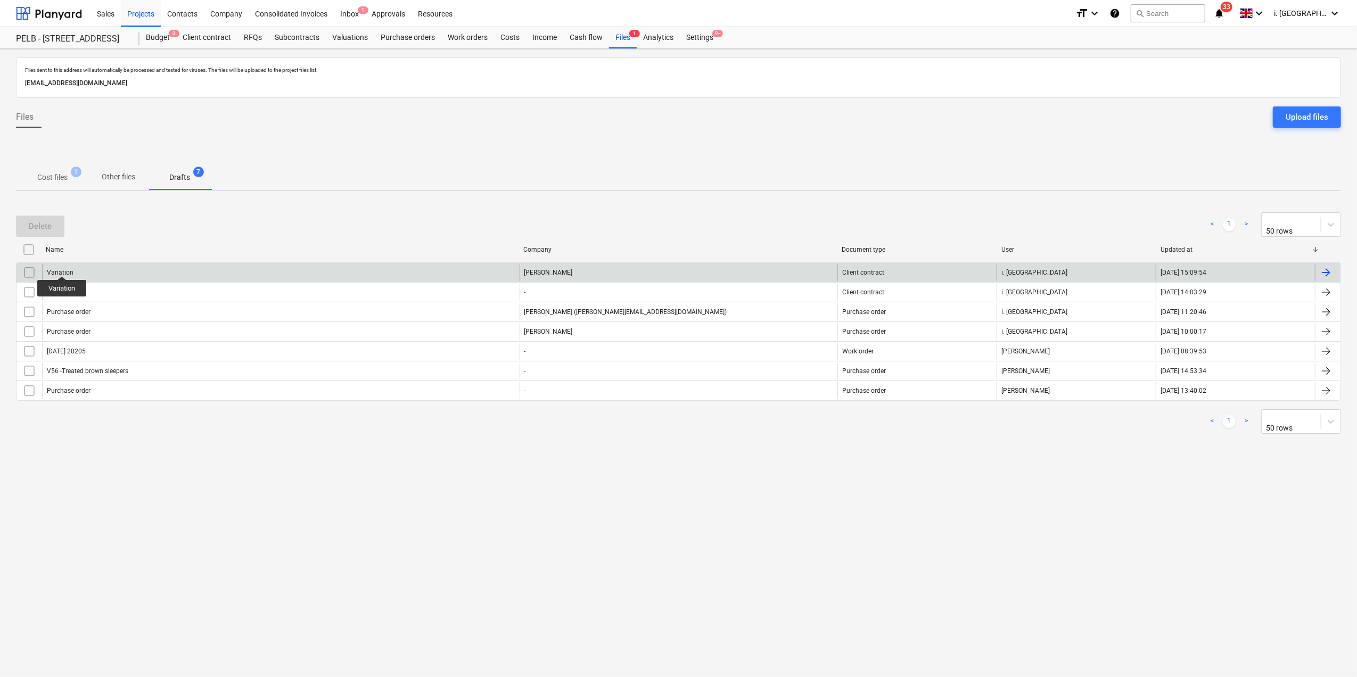
click at [62, 269] on div "Variation" at bounding box center [60, 272] width 27 height 7
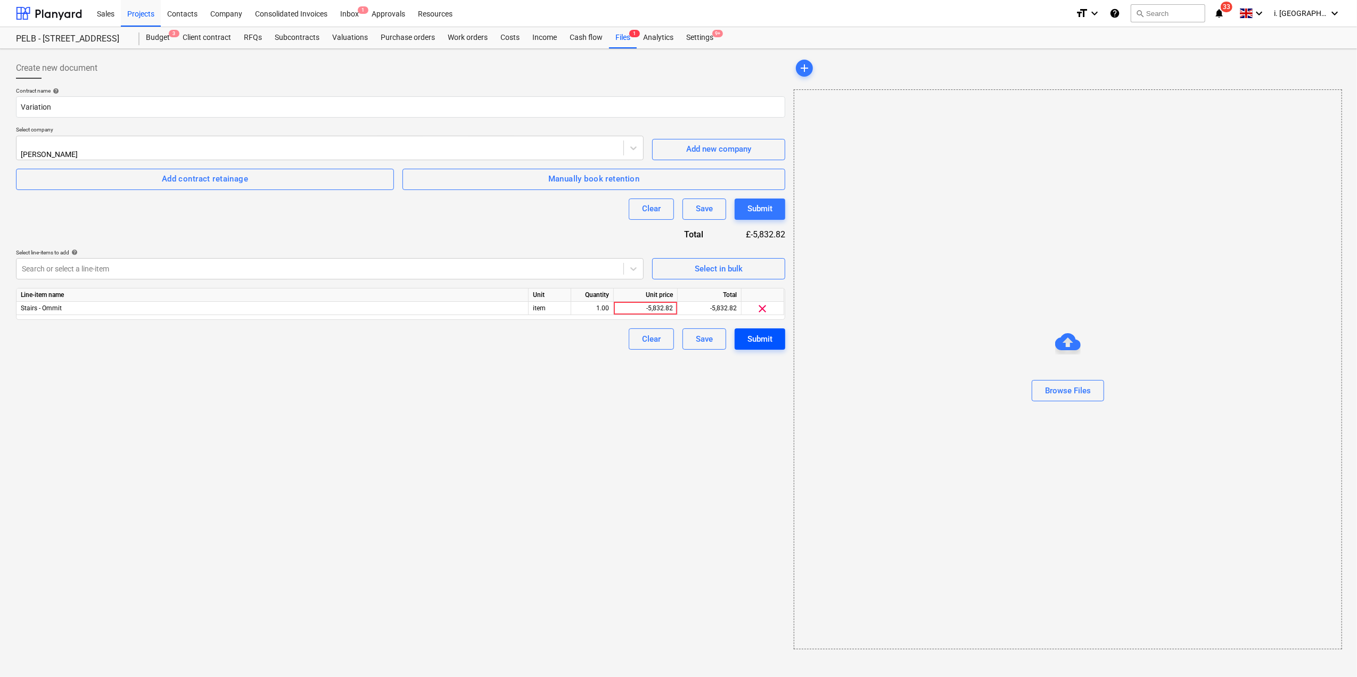
click at [761, 337] on div "Submit" at bounding box center [759, 339] width 25 height 14
click at [660, 306] on div "-5,832.82" at bounding box center [645, 308] width 55 height 13
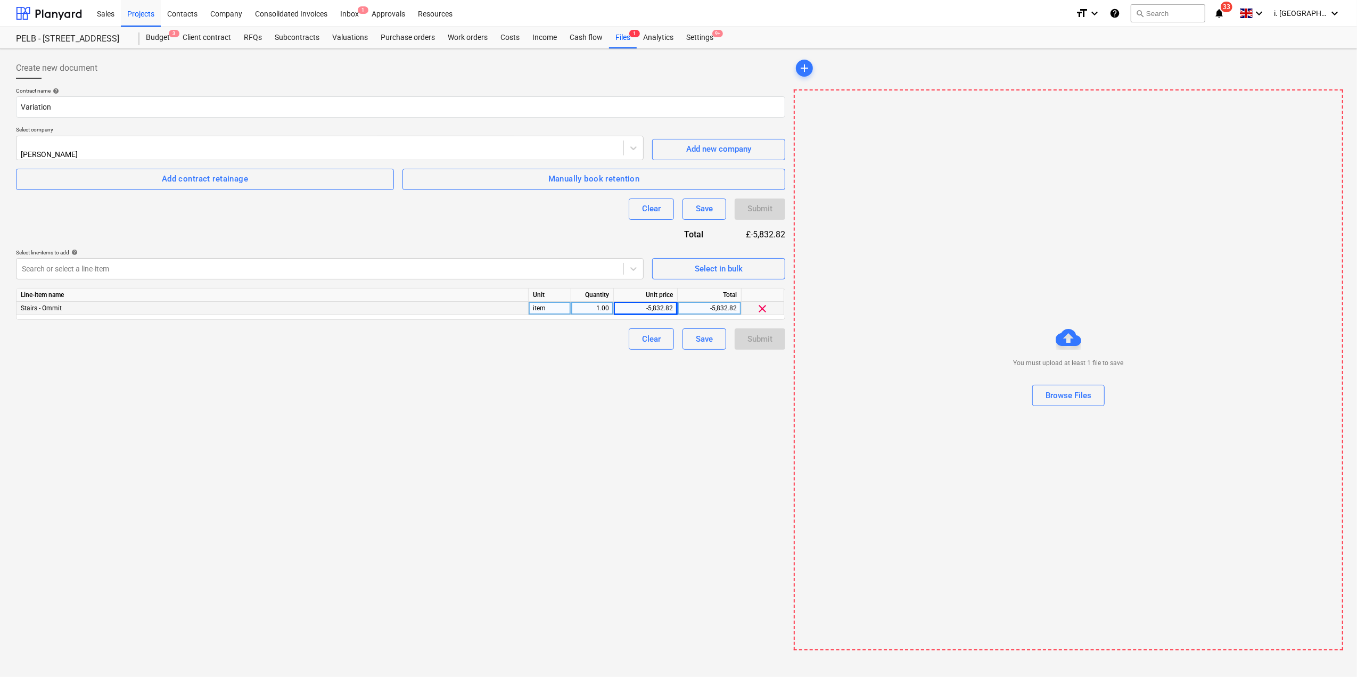
click at [592, 307] on div "1.00" at bounding box center [593, 308] width 34 height 13
type input "-1"
click at [637, 309] on div "-5,832.82" at bounding box center [645, 308] width 55 height 13
type input "5832.82"
click at [711, 335] on div "Save" at bounding box center [704, 339] width 17 height 14
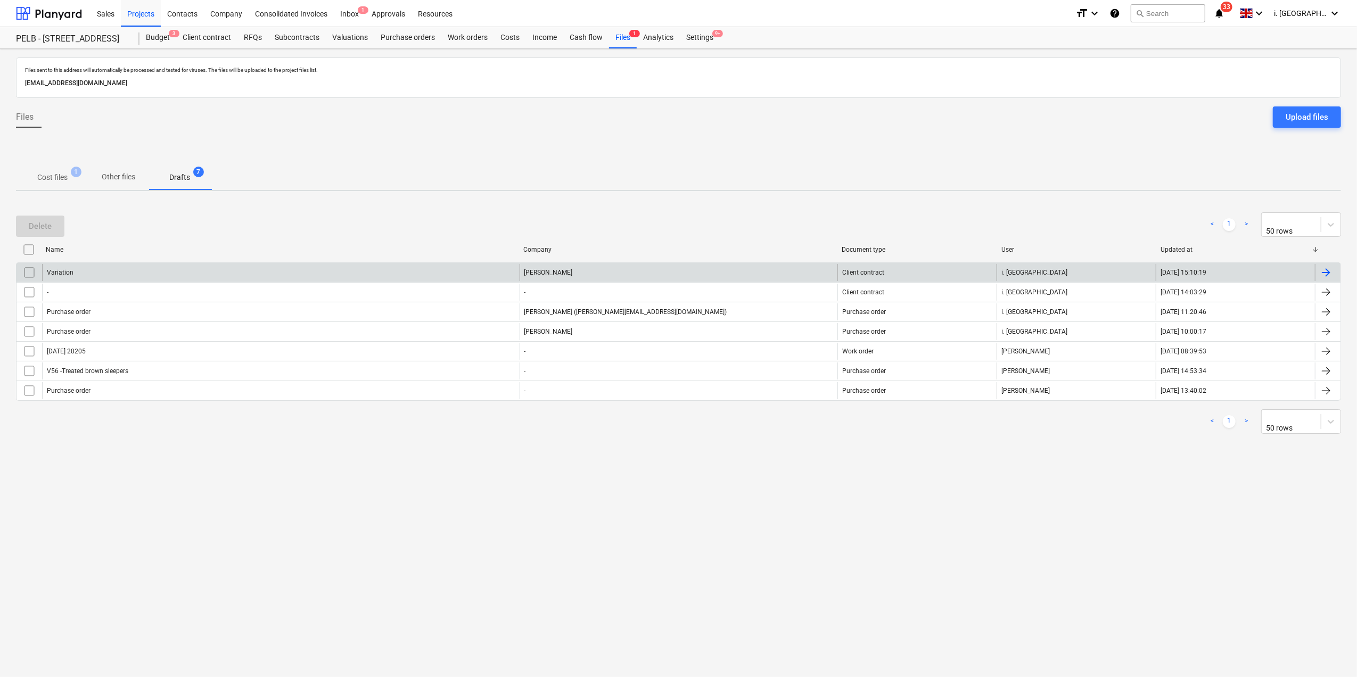
click at [254, 277] on div "Variation" at bounding box center [281, 272] width 478 height 17
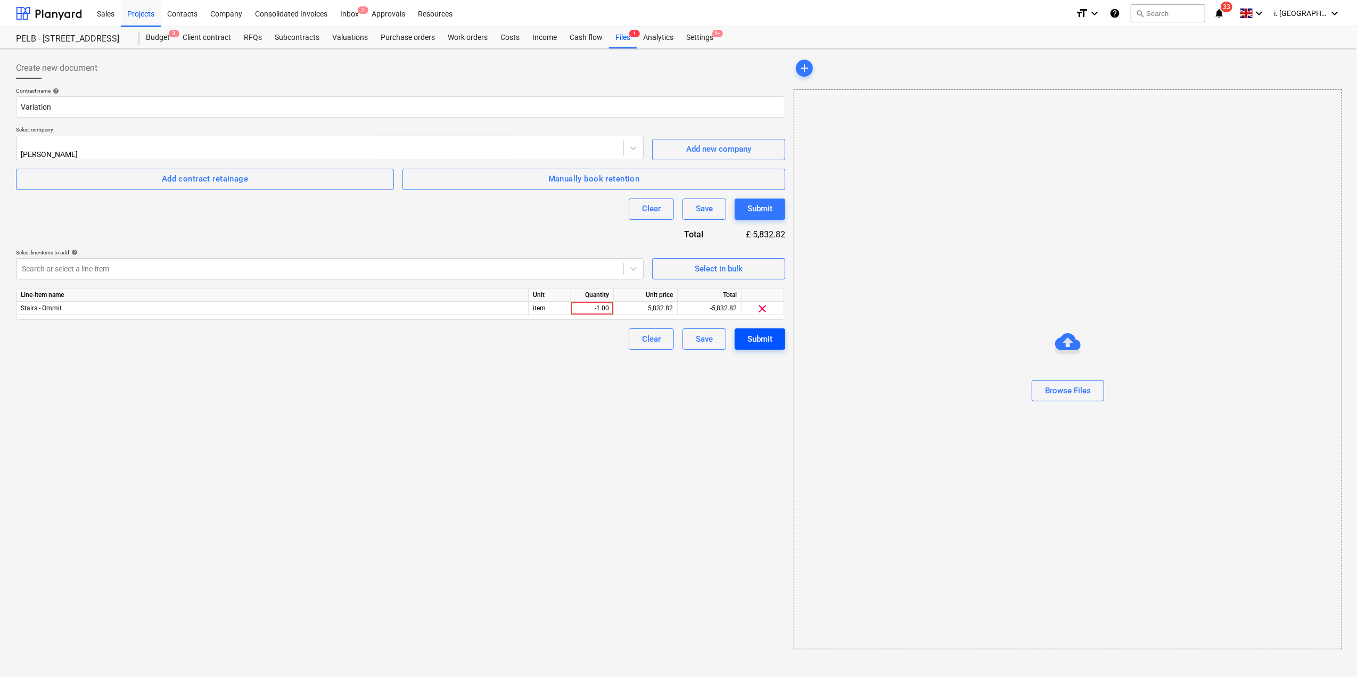
click at [752, 338] on div "Submit" at bounding box center [759, 339] width 25 height 14
click at [578, 269] on div at bounding box center [320, 269] width 596 height 11
type input "sta"
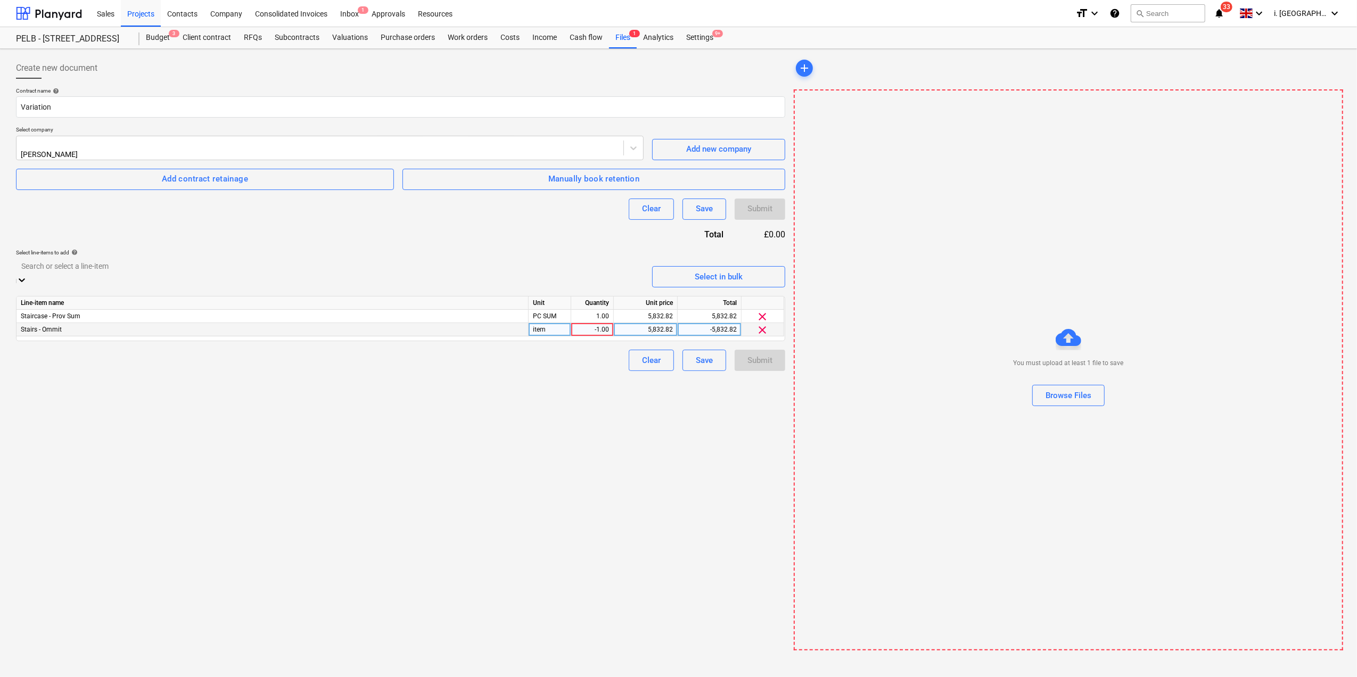
click at [694, 323] on div "-5,832.82" at bounding box center [709, 329] width 55 height 13
click at [547, 269] on div at bounding box center [320, 269] width 596 height 11
click at [507, 677] on div "Add new line-item" at bounding box center [678, 683] width 1357 height 9
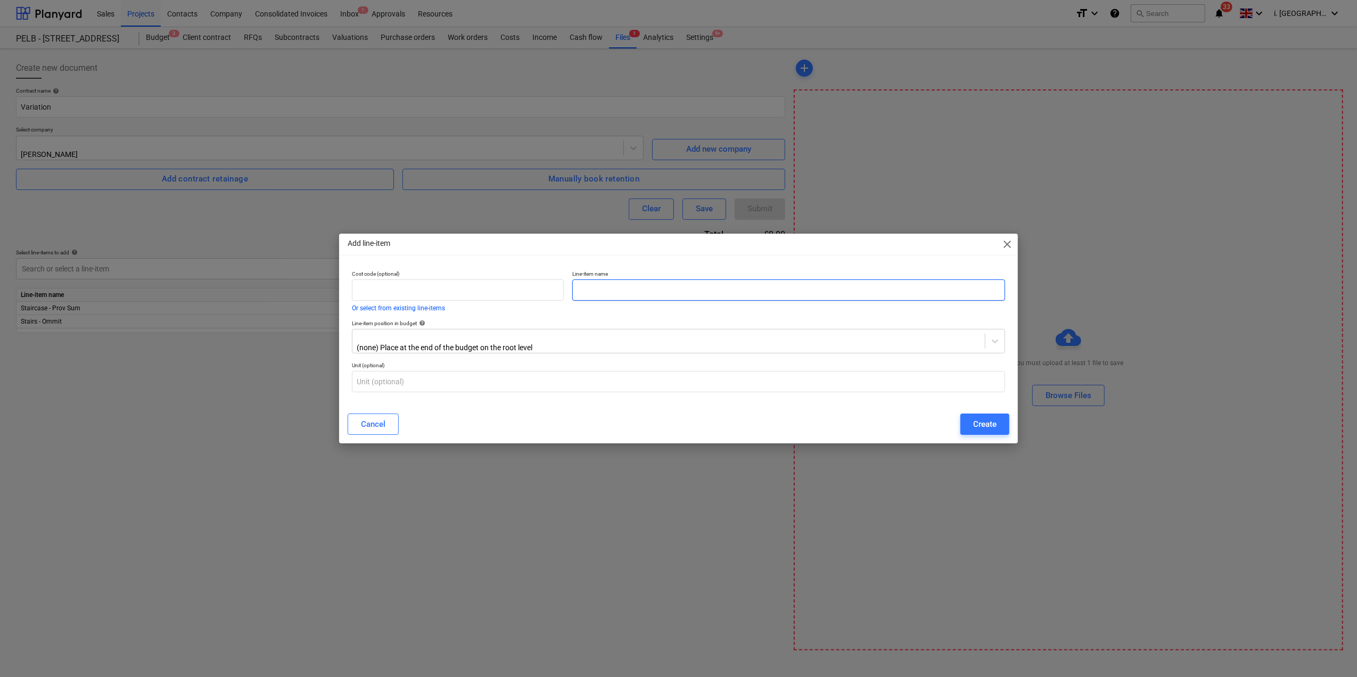
click at [619, 292] on input "text" at bounding box center [788, 290] width 432 height 21
type input "Stairs new price"
click at [471, 297] on input "text" at bounding box center [458, 290] width 212 height 21
type input "stair"
click at [429, 309] on button "Or select from existing line-items" at bounding box center [398, 308] width 93 height 6
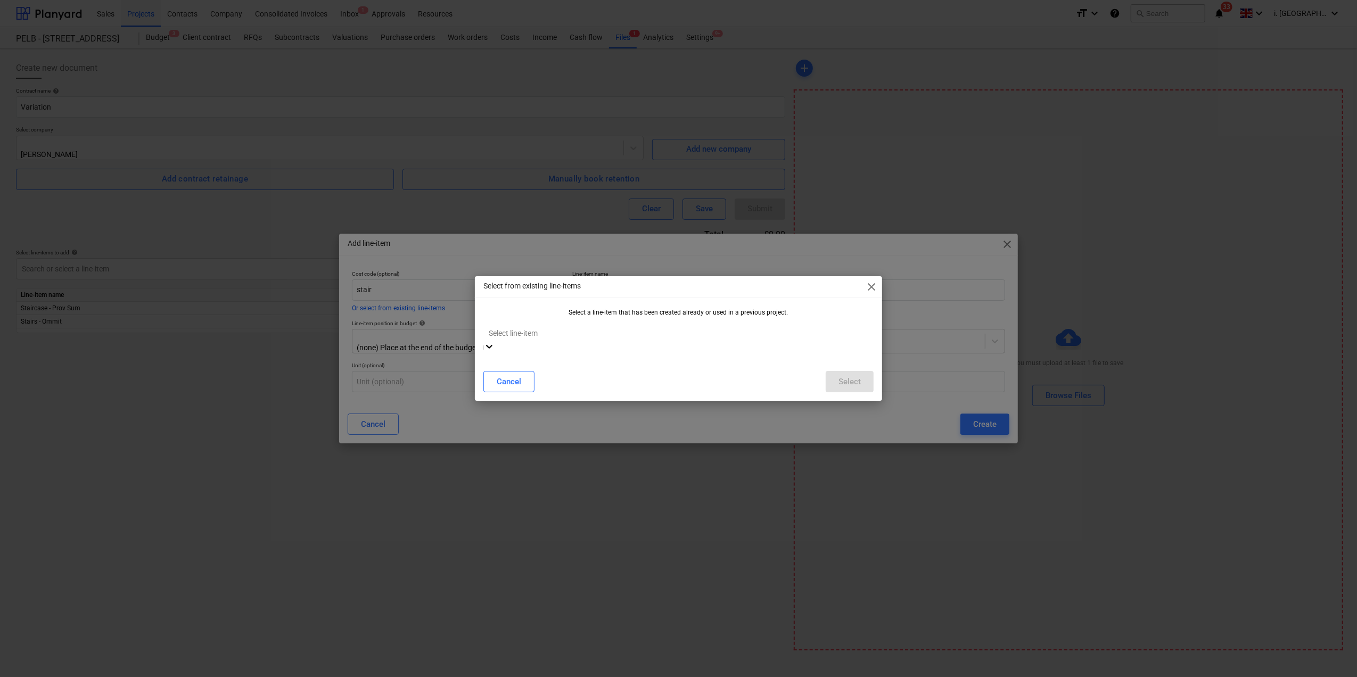
click at [510, 337] on div at bounding box center [679, 333] width 380 height 12
type input "stairs"
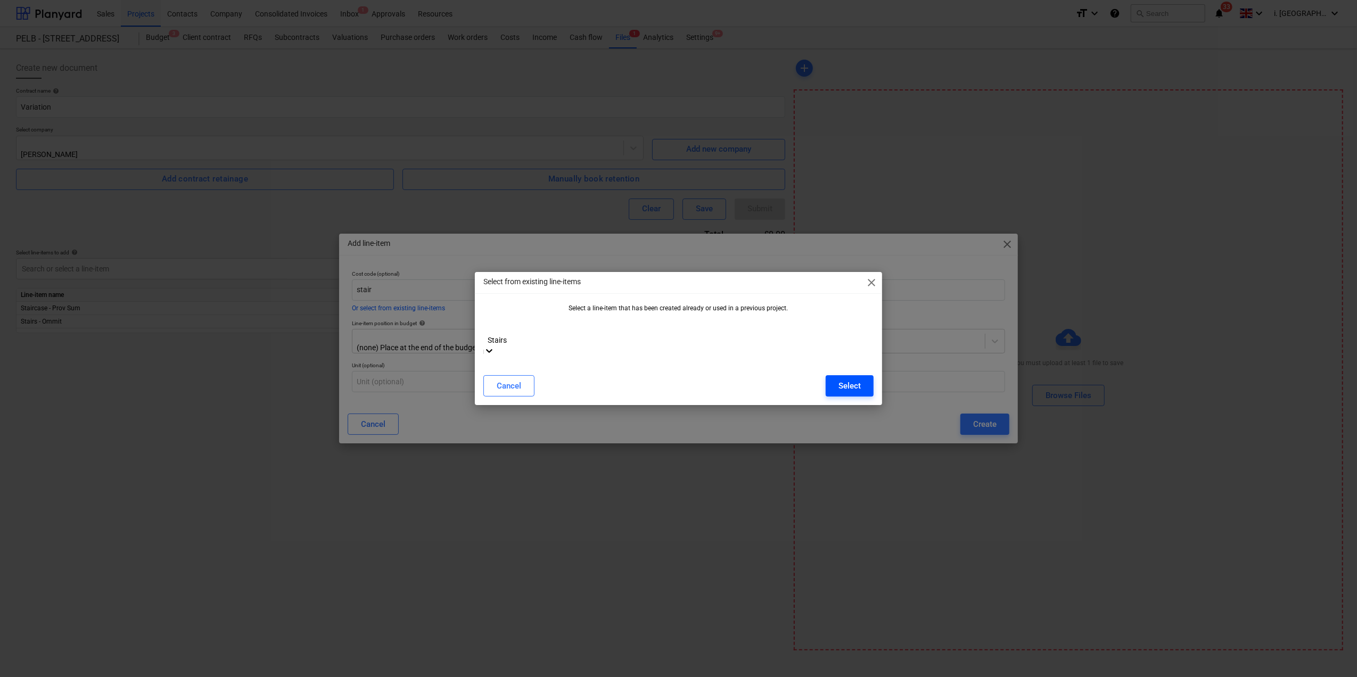
click at [850, 379] on div "Select" at bounding box center [850, 386] width 22 height 14
type input "Stairs"
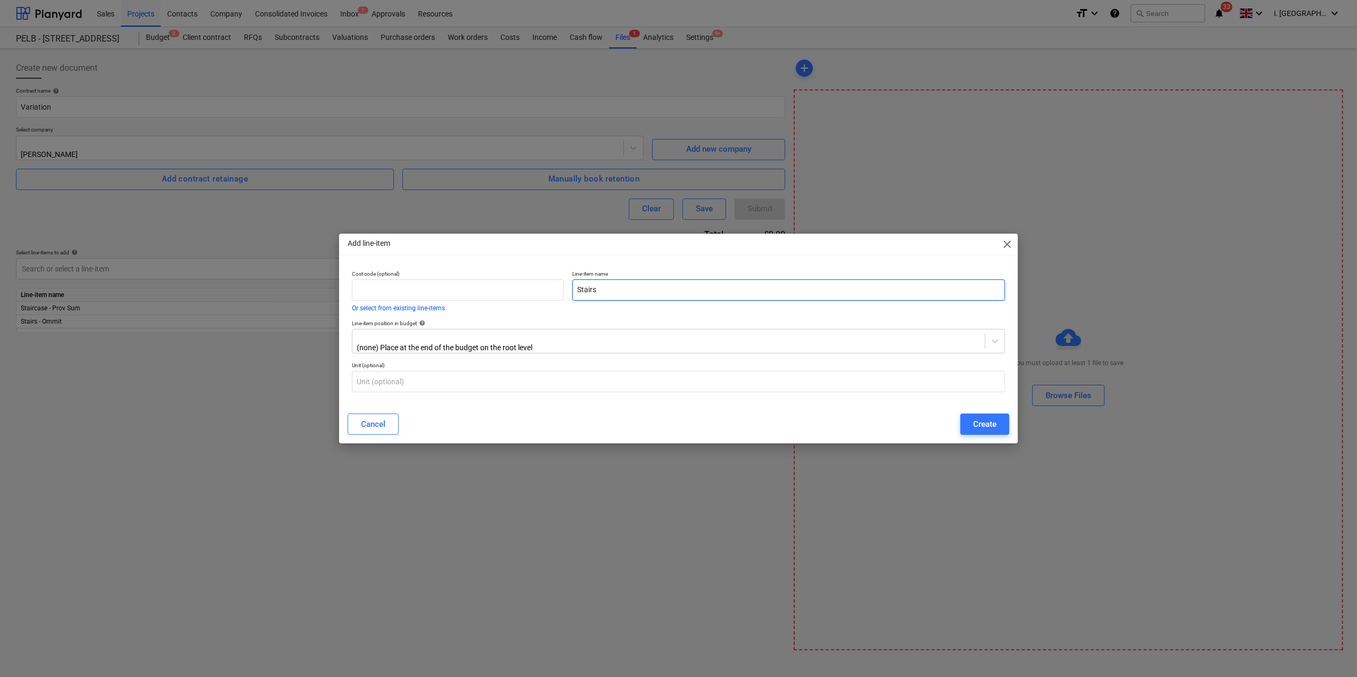
click at [662, 289] on input "Stairs" at bounding box center [788, 290] width 432 height 21
click at [609, 374] on input "text" at bounding box center [678, 381] width 653 height 21
type input "item"
click at [986, 426] on div "Create" at bounding box center [984, 424] width 23 height 14
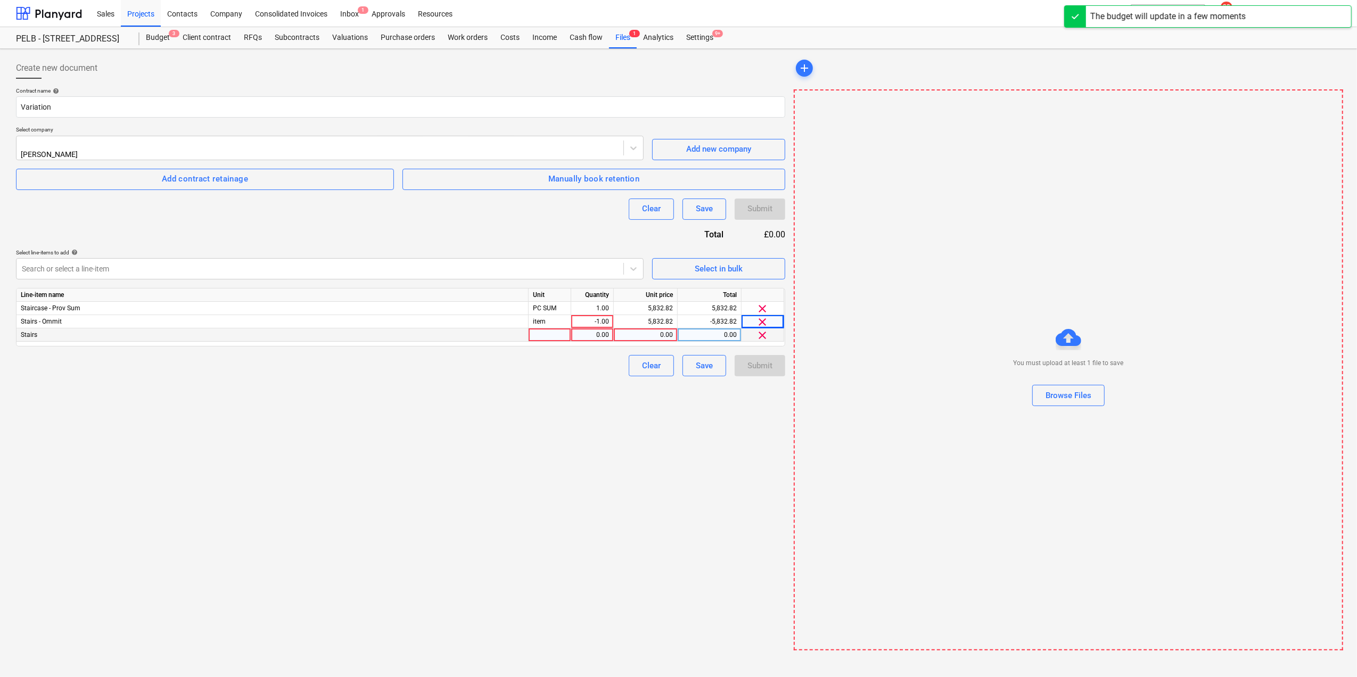
click at [565, 335] on div at bounding box center [550, 334] width 43 height 13
type input "item"
drag, startPoint x: 116, startPoint y: 20, endPoint x: 96, endPoint y: 59, distance: 43.8
click at [78, 67] on span "Create new document" at bounding box center [56, 68] width 81 height 13
click at [580, 331] on div "0.00" at bounding box center [593, 334] width 34 height 13
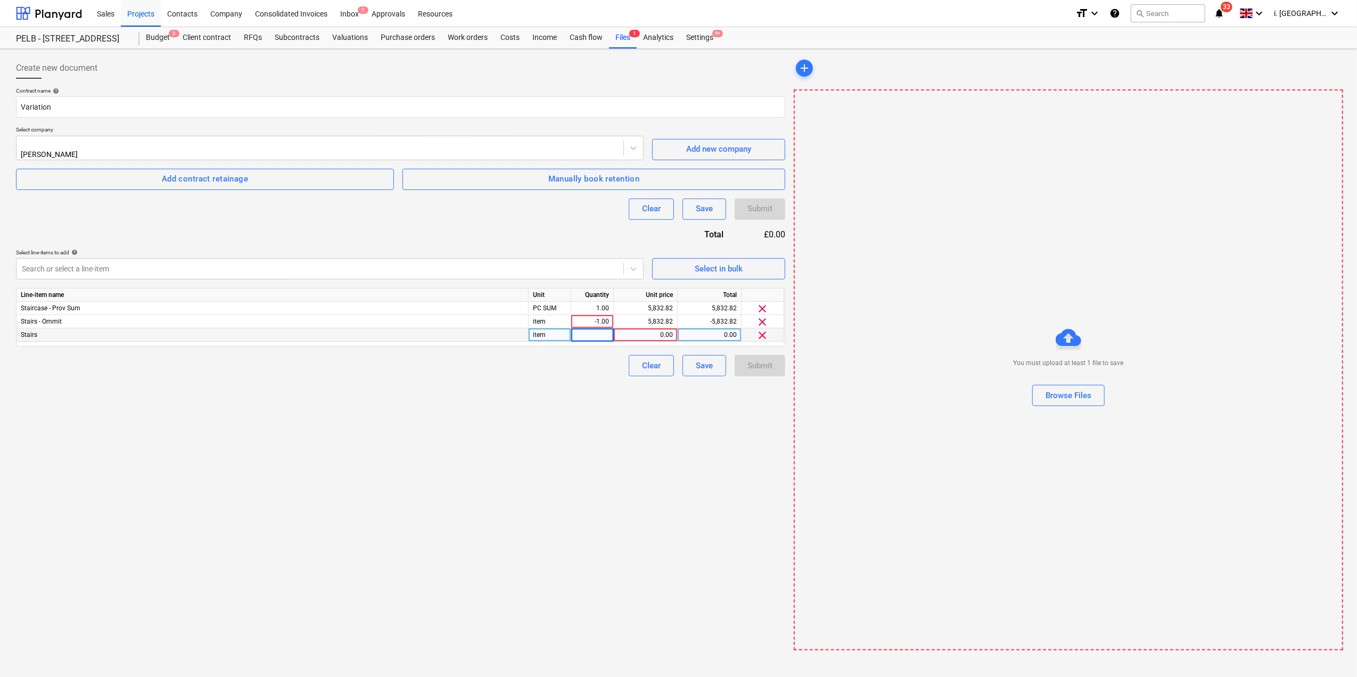
type input "1"
drag, startPoint x: 645, startPoint y: 322, endPoint x: 650, endPoint y: 326, distance: 6.1
click at [650, 326] on div "Line-item name Unit Quantity Unit price Total Staircase - Prov Sum PC SUM 1.00 …" at bounding box center [400, 317] width 769 height 59
click at [652, 328] on div "0.00" at bounding box center [645, 334] width 55 height 13
drag, startPoint x: 652, startPoint y: 332, endPoint x: 565, endPoint y: 326, distance: 86.5
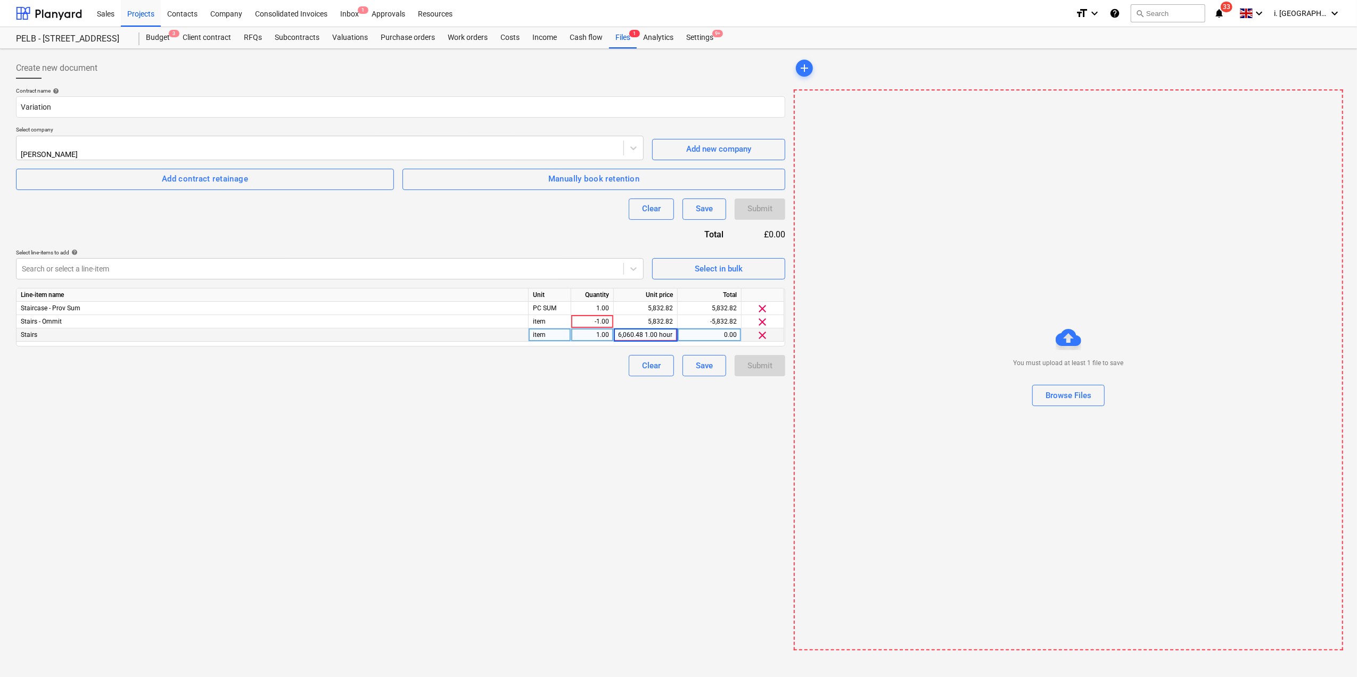
click at [0, 0] on div "Stairs item 1.00 6,060.48 1.00 hours @ 6,060.48 0.00 clear" at bounding box center [0, 0] width 0 height 0
click at [644, 331] on input "6,060.48 1.00 hours @ 6,060.48" at bounding box center [645, 334] width 63 height 13
drag, startPoint x: 644, startPoint y: 331, endPoint x: 720, endPoint y: 333, distance: 76.2
click at [0, 0] on div "Stairs item 1.00 6,060.48 1.00 hours @ 6,060.48 0.00 clear" at bounding box center [0, 0] width 0 height 0
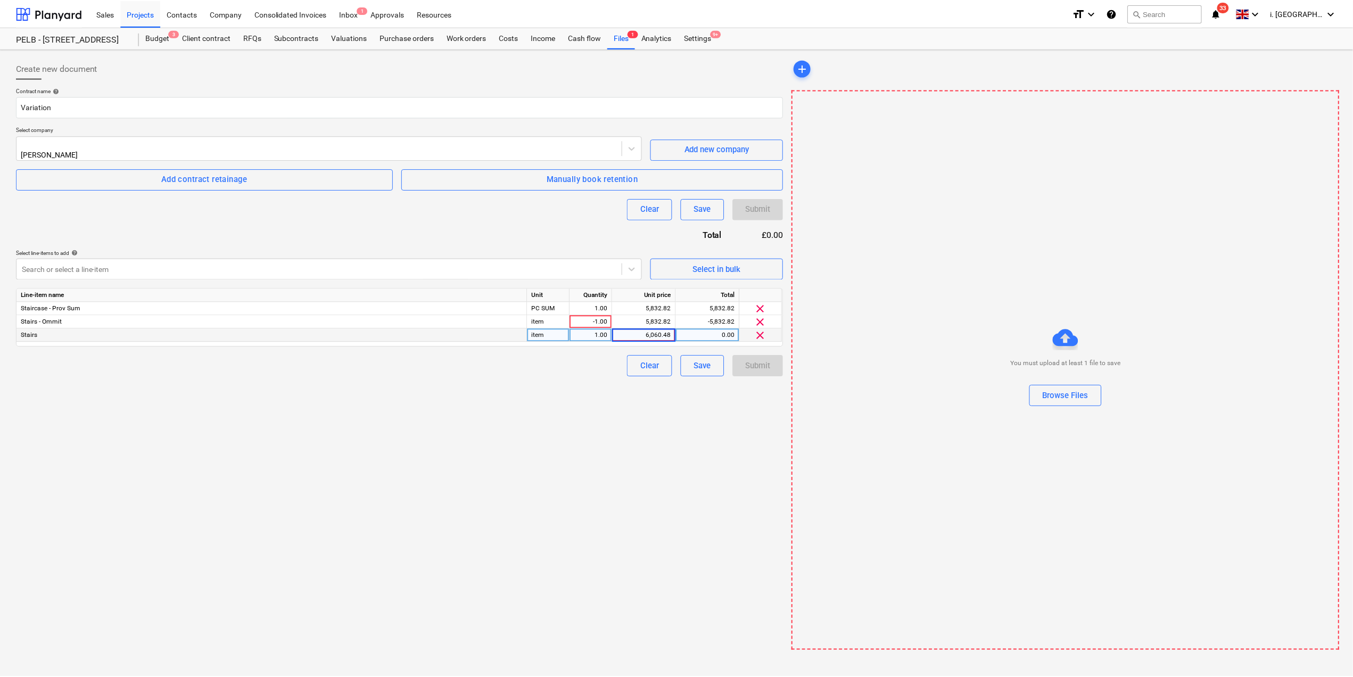
scroll to position [0, 0]
type input "6,060.48"
click at [702, 451] on div "Create new document Contract name help Variation Select company Jasmin Westcarr…" at bounding box center [401, 354] width 778 height 602
click at [582, 328] on div "1.00" at bounding box center [593, 334] width 34 height 13
click at [594, 320] on div "-1.00" at bounding box center [593, 321] width 34 height 13
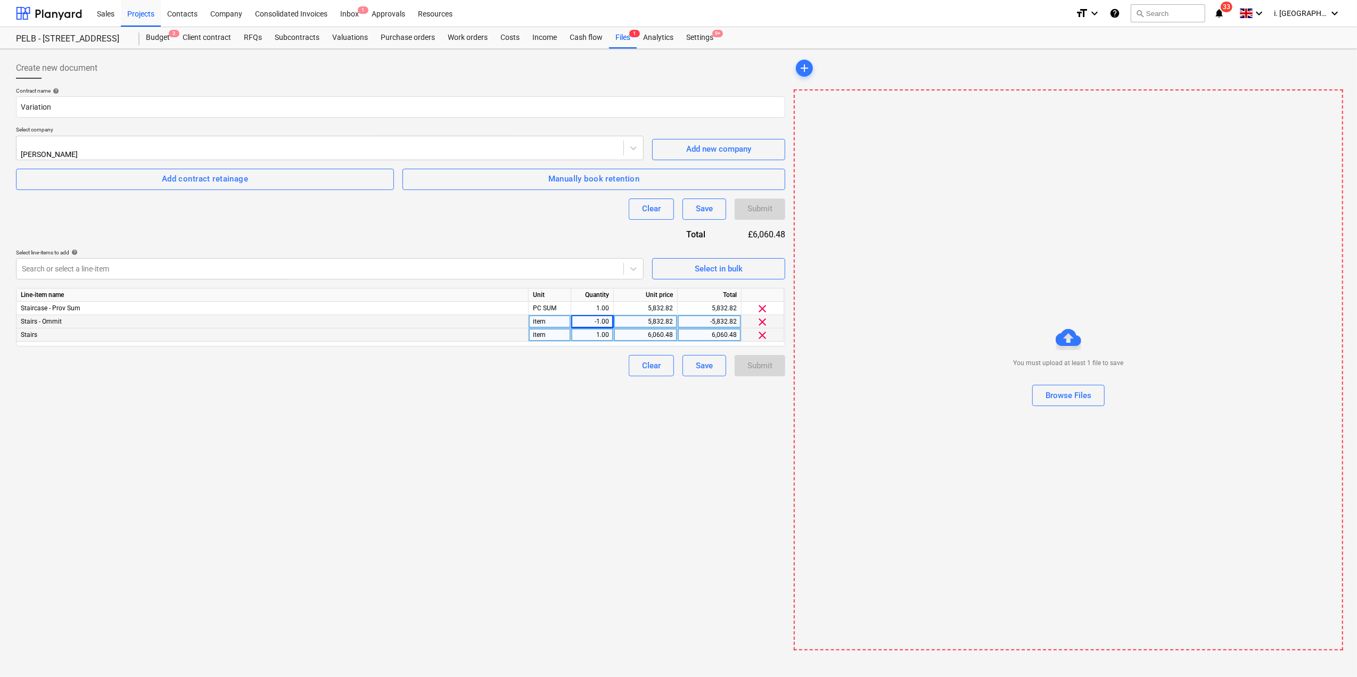
click at [663, 317] on div "5,832.82" at bounding box center [645, 321] width 55 height 13
click at [708, 363] on div "Save" at bounding box center [704, 366] width 17 height 14
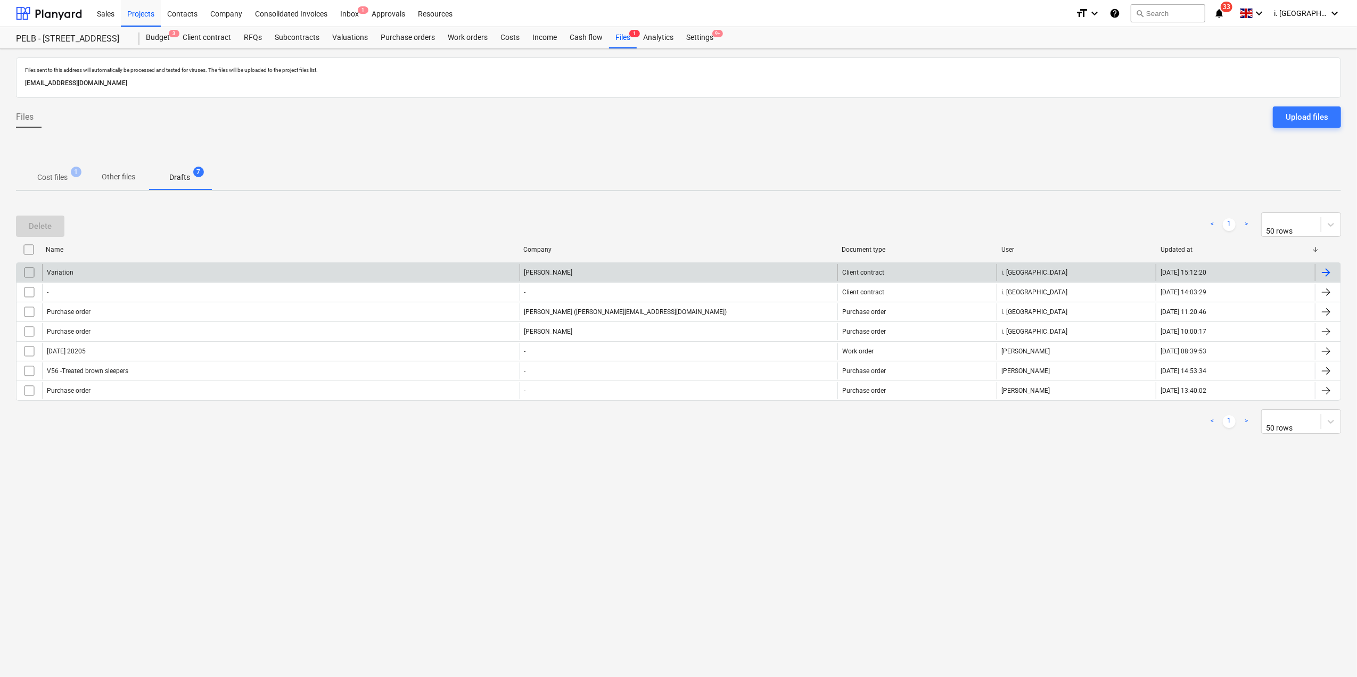
click at [220, 265] on div "Variation" at bounding box center [281, 272] width 478 height 17
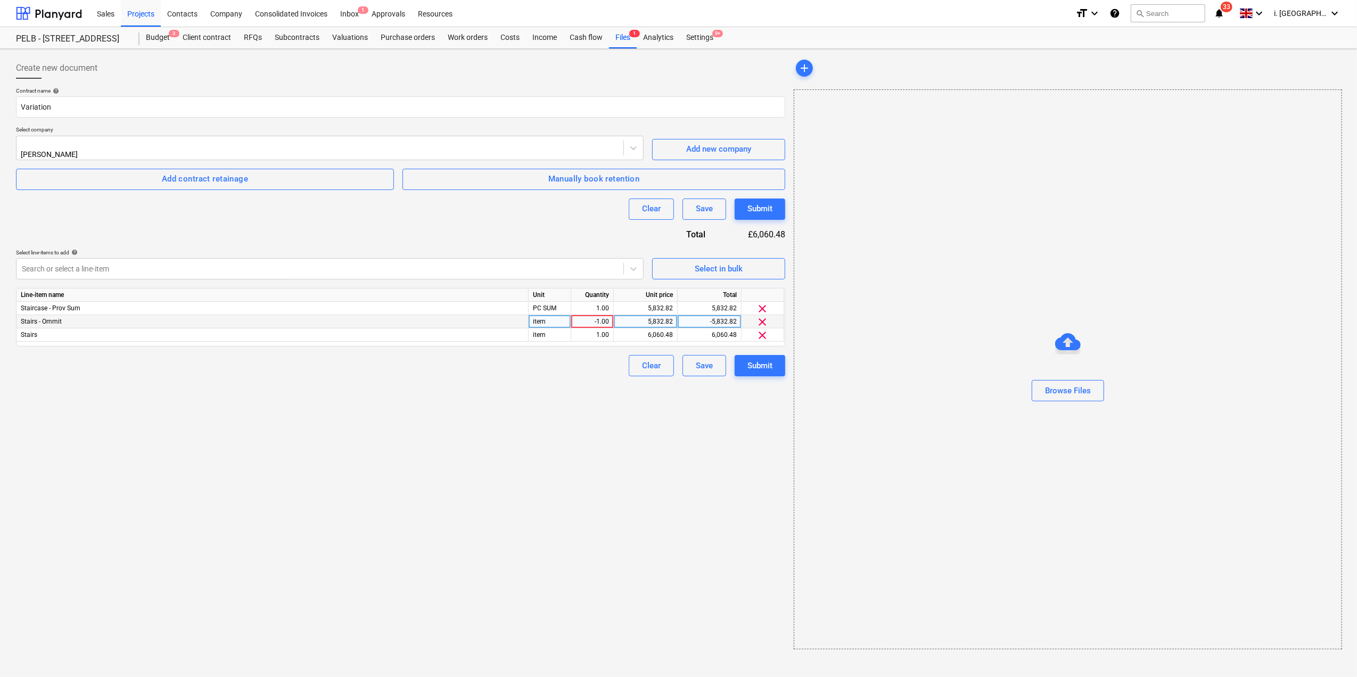
click at [767, 324] on span "clear" at bounding box center [763, 322] width 13 height 13
click at [767, 306] on span "clear" at bounding box center [763, 308] width 13 height 13
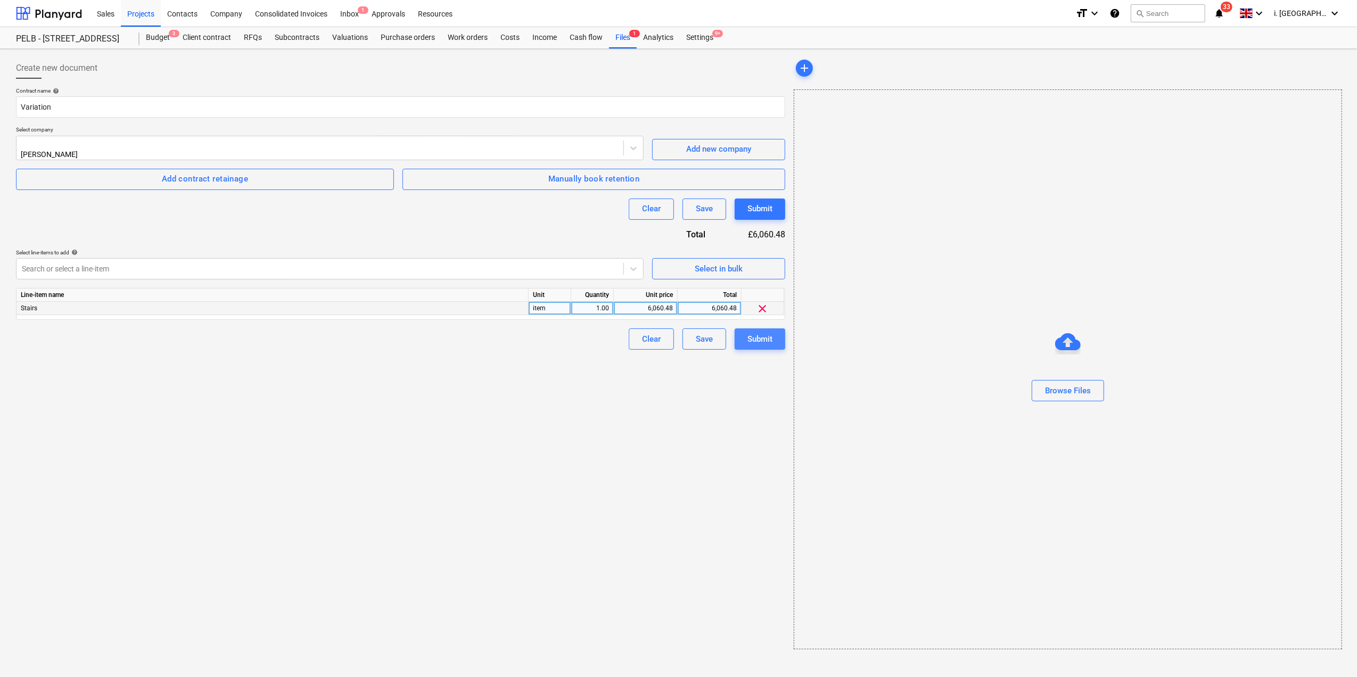
click at [756, 336] on div "Submit" at bounding box center [759, 339] width 25 height 14
click at [1067, 394] on div "Browse Files" at bounding box center [1069, 396] width 46 height 14
click at [752, 207] on div "Submit" at bounding box center [757, 209] width 25 height 14
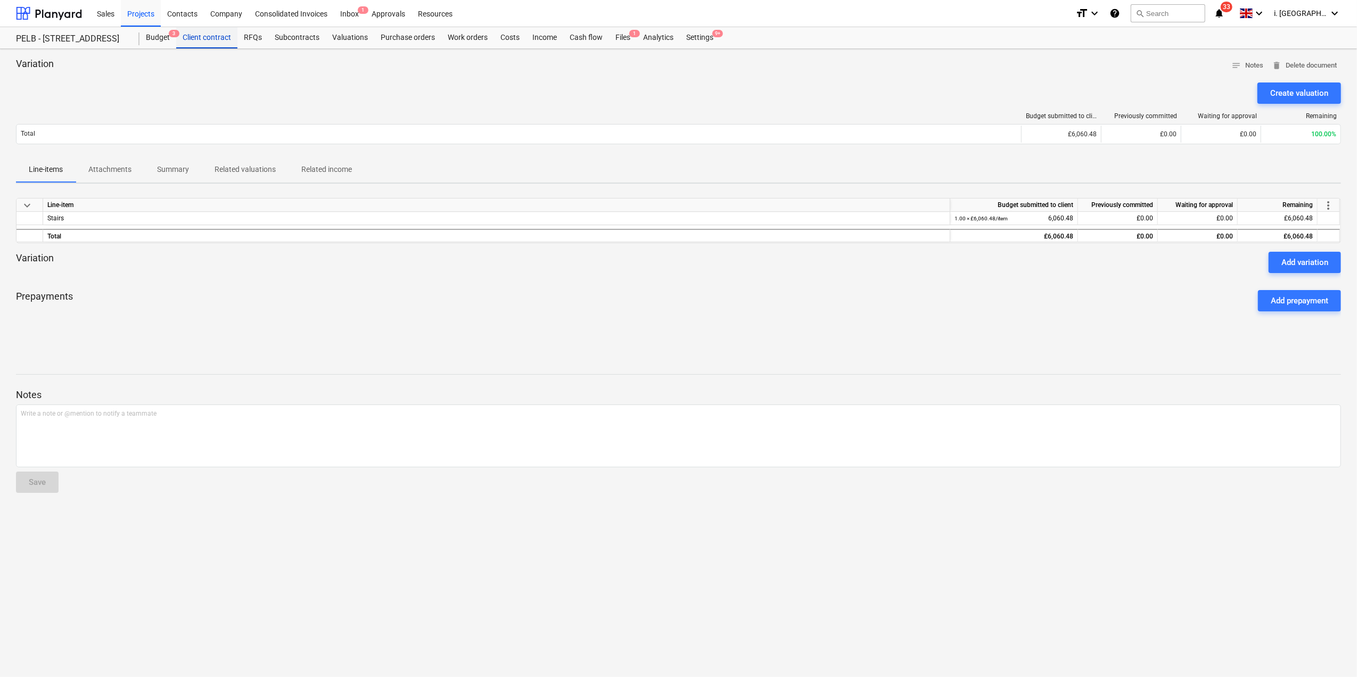
click at [203, 40] on div "Client contract" at bounding box center [206, 37] width 61 height 21
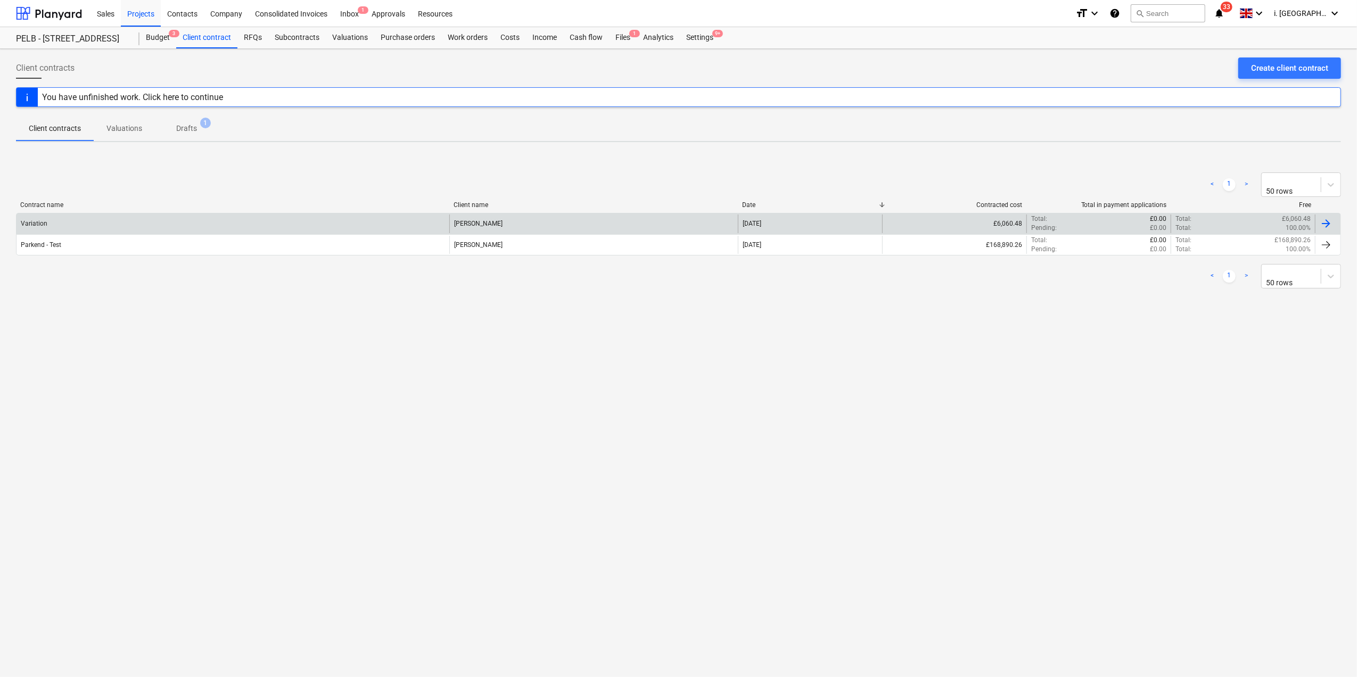
click at [1239, 225] on div "Total : 100.00%" at bounding box center [1243, 228] width 135 height 9
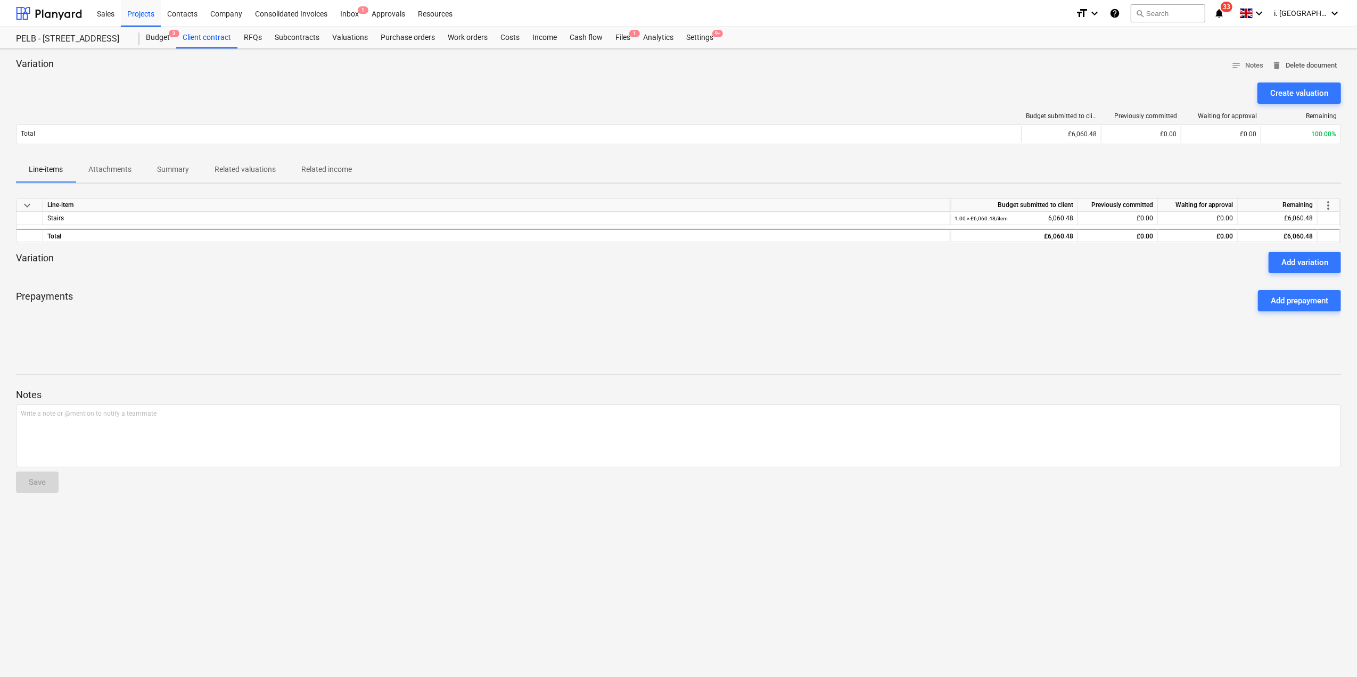
click at [1320, 70] on span "delete Delete document" at bounding box center [1304, 66] width 65 height 12
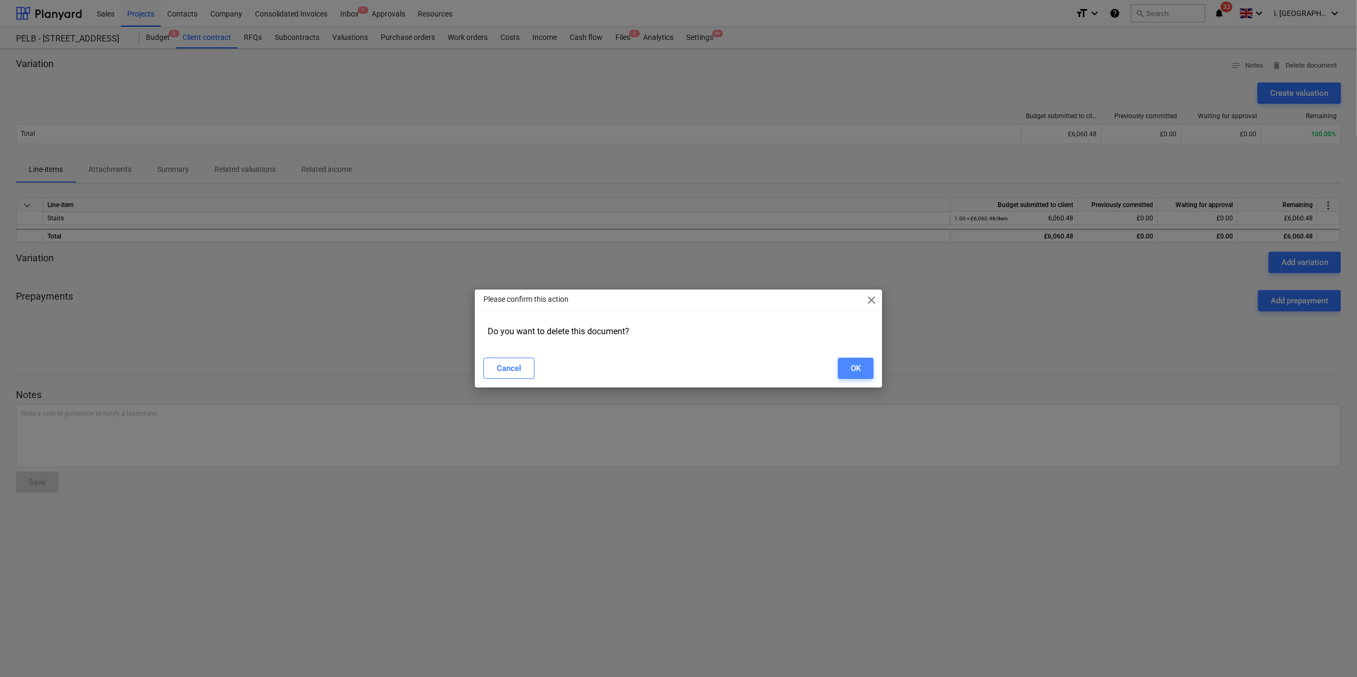
click at [856, 367] on div "OK" at bounding box center [856, 368] width 10 height 14
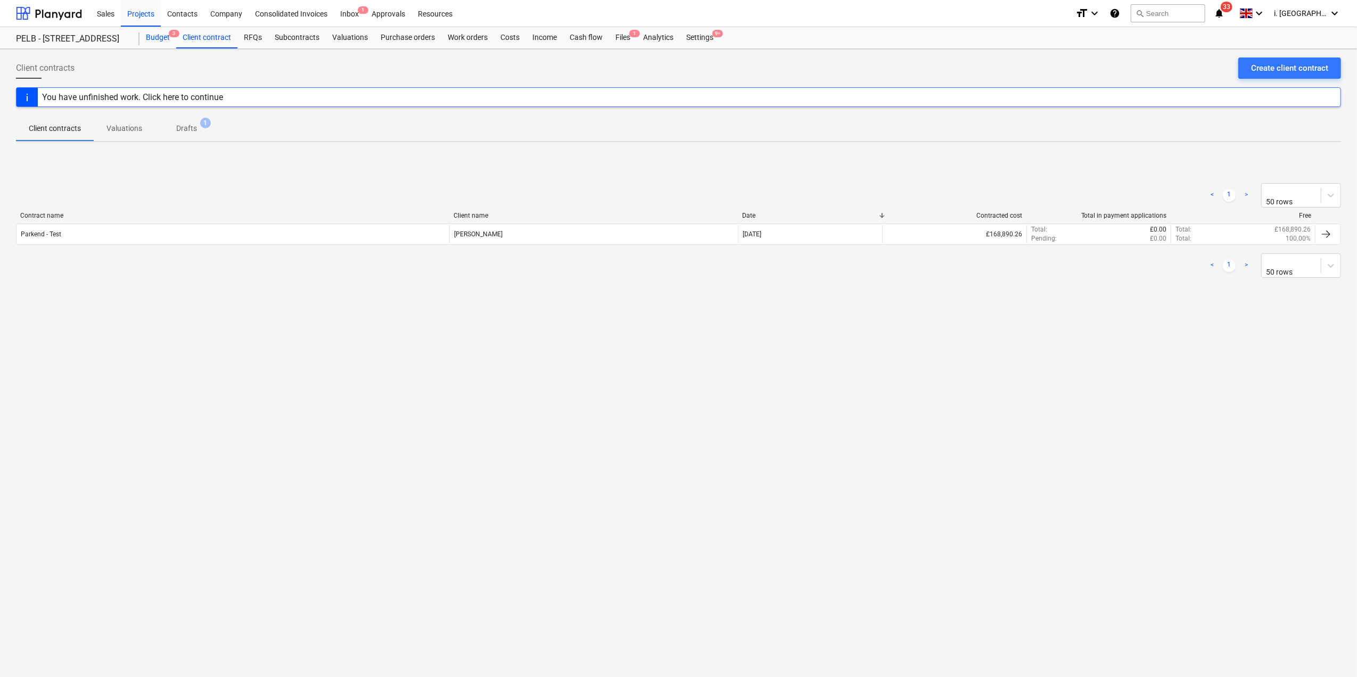
click at [152, 39] on div "Budget 3" at bounding box center [157, 37] width 37 height 21
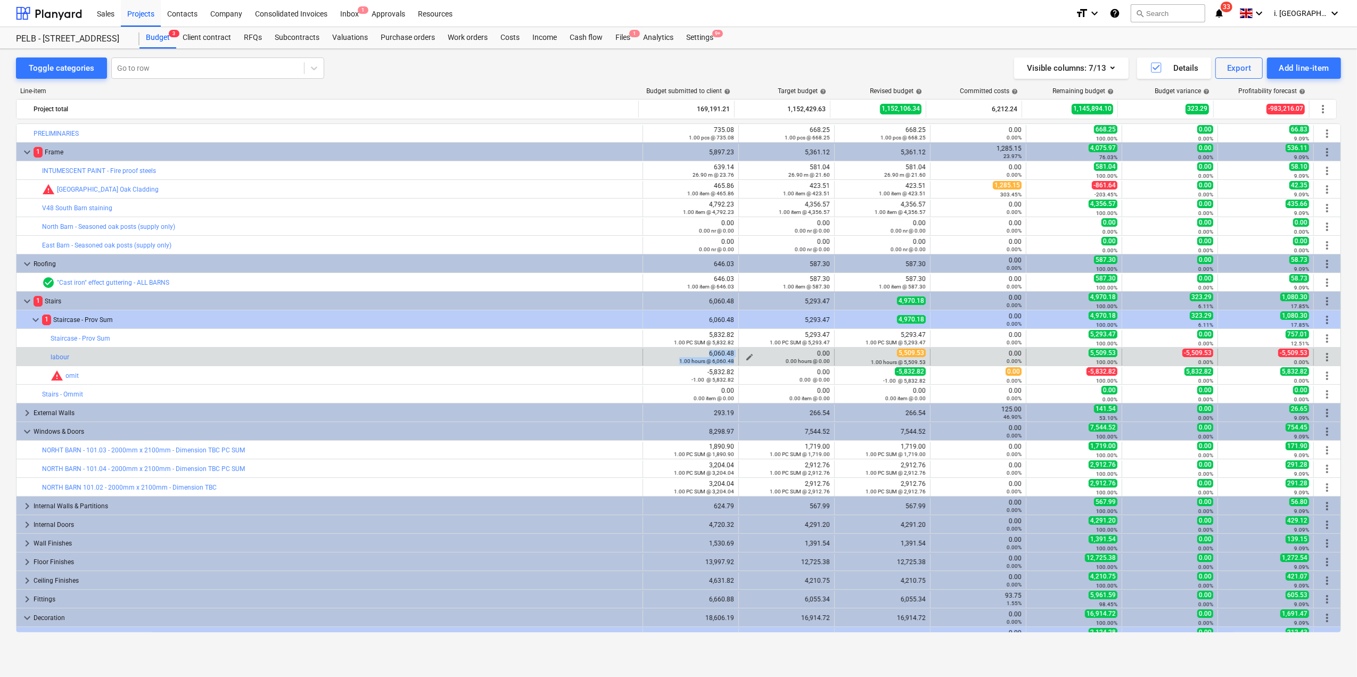
drag, startPoint x: 688, startPoint y: 351, endPoint x: 749, endPoint y: 352, distance: 60.2
click at [749, 352] on div "bar_chart labour edit 6,060.48 1.00 hours @ 6,060.48 edit 0.00 0.00 hours @ 0.0…" at bounding box center [679, 357] width 1324 height 17
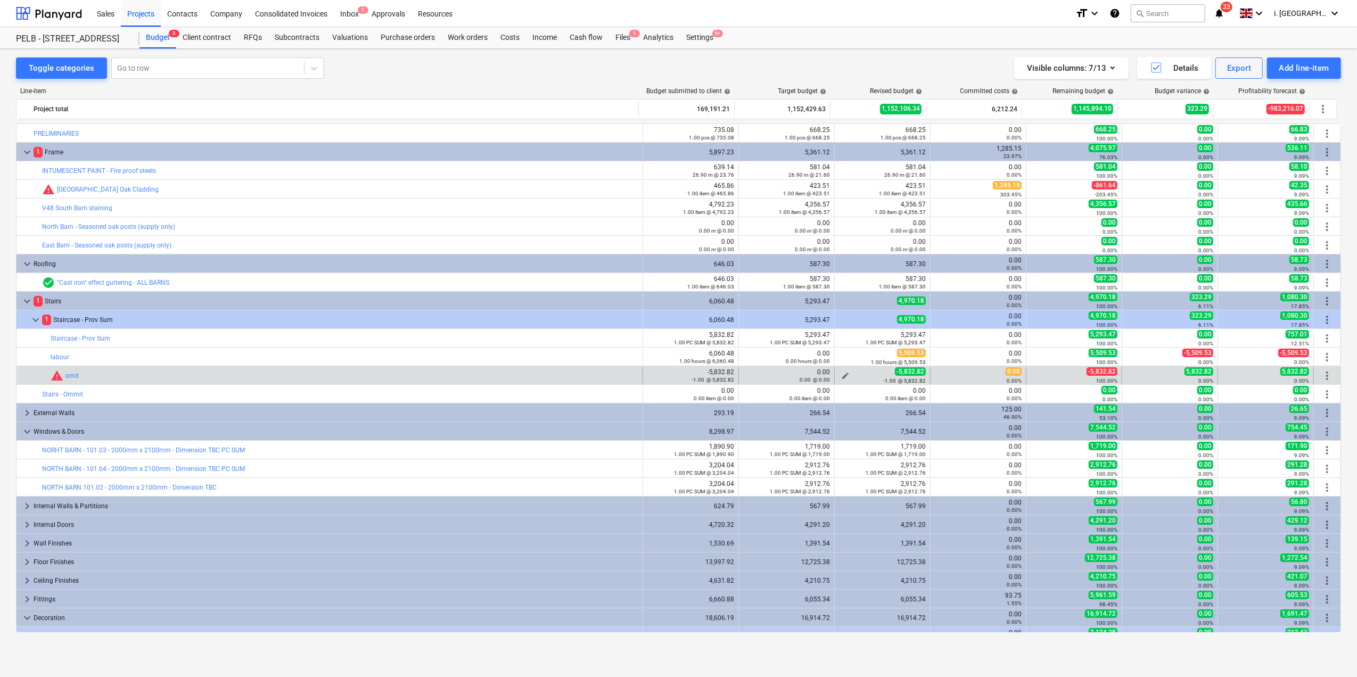
click at [844, 377] on div "-1.00 @ 5,832.82" at bounding box center [882, 380] width 87 height 7
click at [842, 373] on span "edit" at bounding box center [845, 376] width 9 height 9
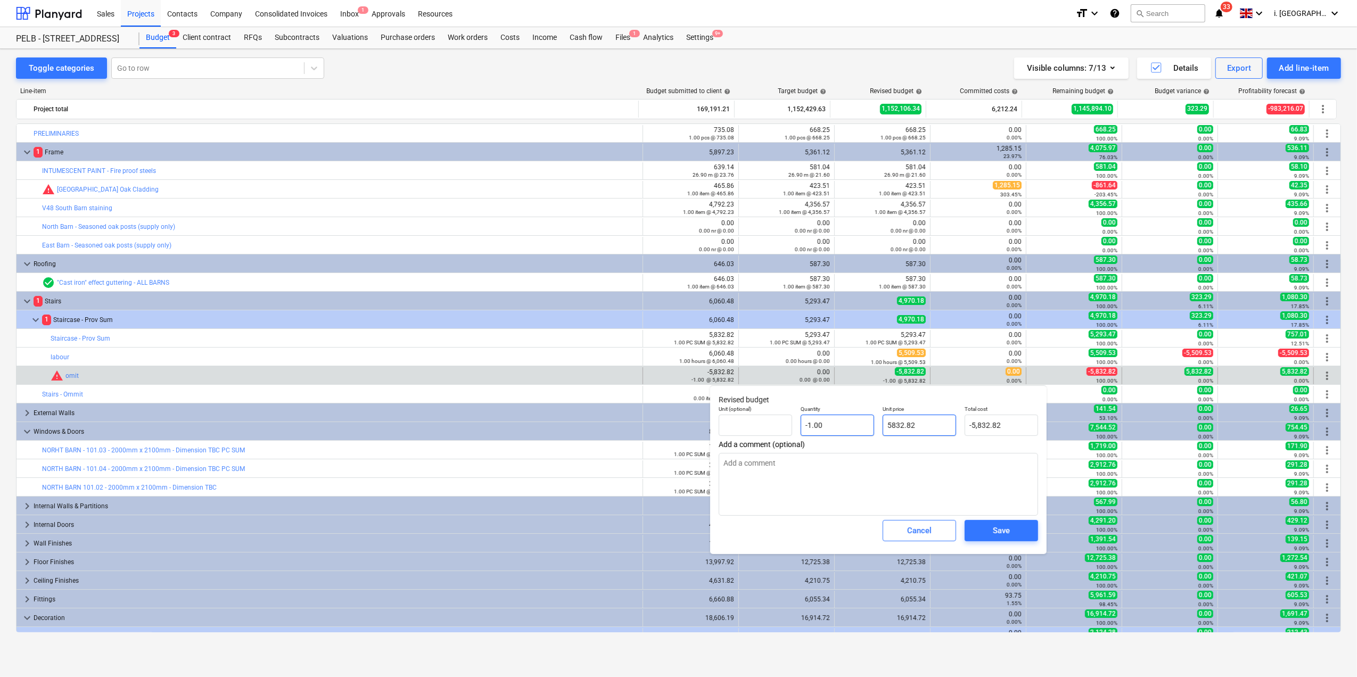
drag, startPoint x: 924, startPoint y: 428, endPoint x: 840, endPoint y: 423, distance: 84.3
click at [842, 424] on div "Unit (optional) Quantity -1.00 Unit price 5832.82 Total cost -5,832.82" at bounding box center [878, 420] width 328 height 39
type input "5"
type input "-5.00"
type input "0.00"
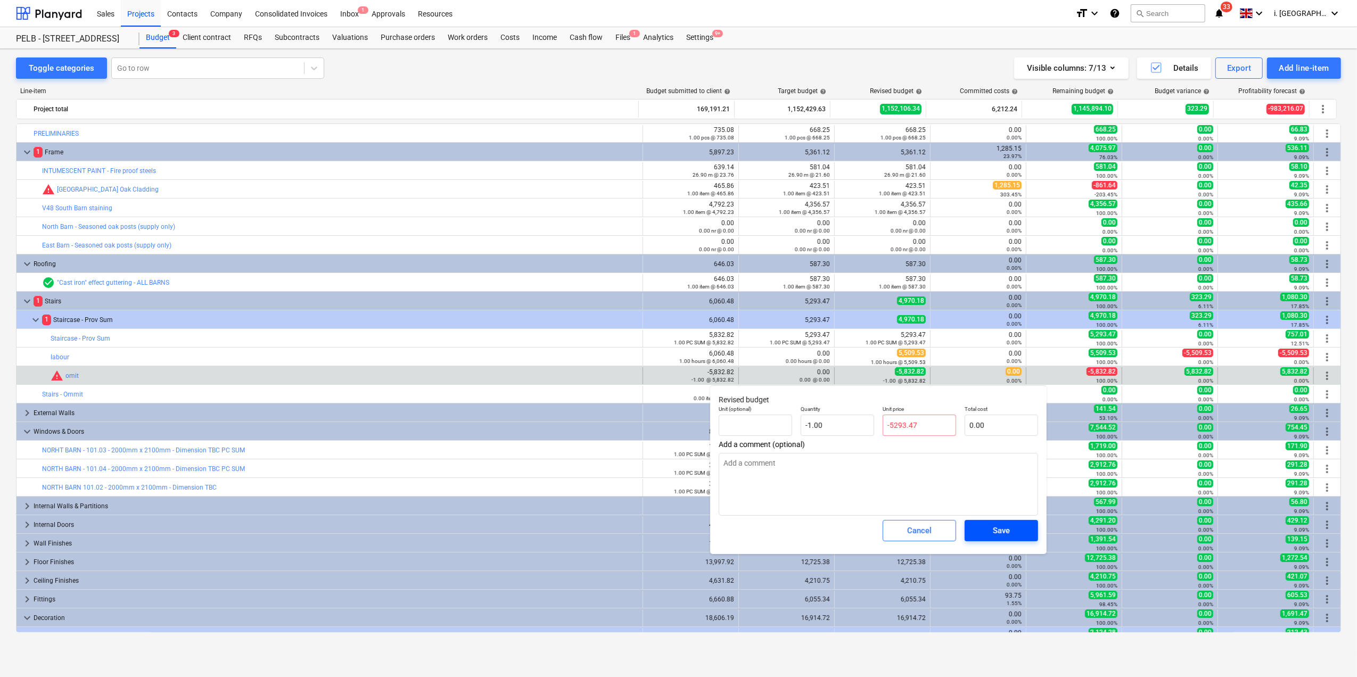
type input "0.00"
click at [1003, 540] on button "Save" at bounding box center [1001, 530] width 73 height 21
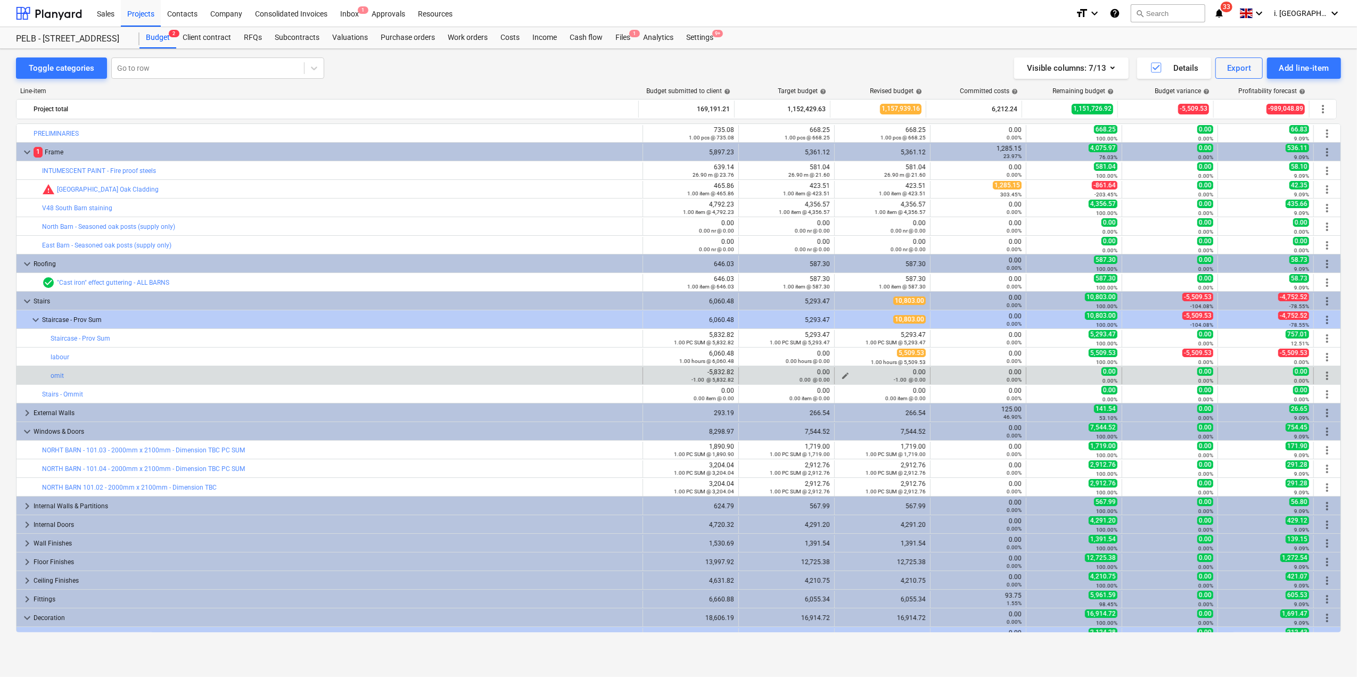
click at [846, 377] on div "-1.00 @ 0.00" at bounding box center [882, 379] width 87 height 7
click at [841, 376] on span "edit" at bounding box center [845, 376] width 9 height 9
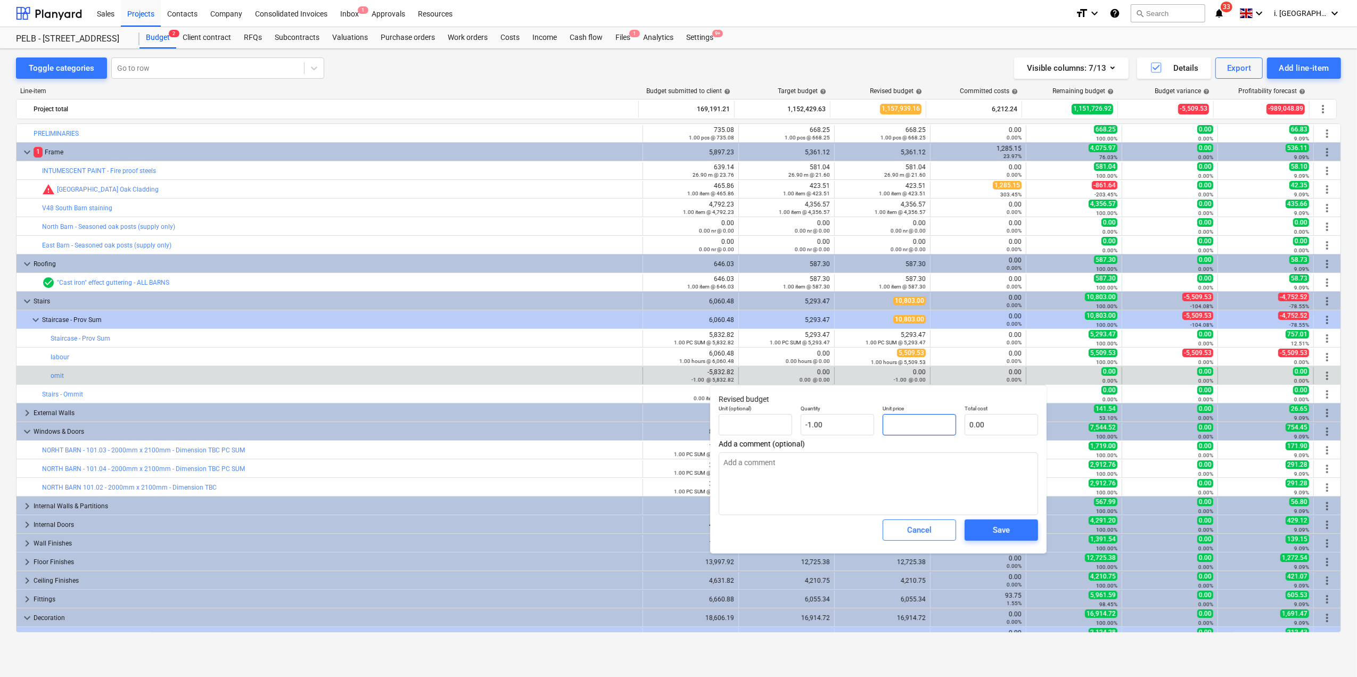
drag, startPoint x: 895, startPoint y: 423, endPoint x: 901, endPoint y: 423, distance: 5.9
click at [899, 423] on input "text" at bounding box center [919, 424] width 73 height 21
type input "5"
type input "-5.00"
type input "52"
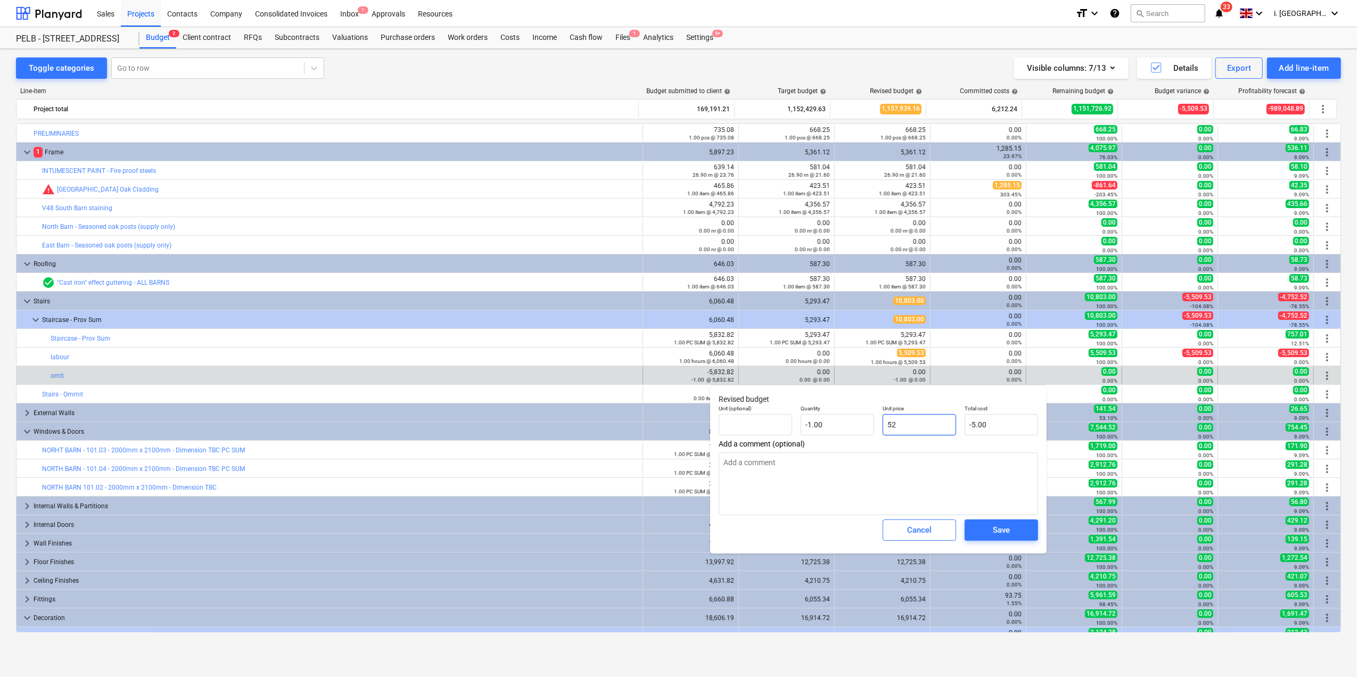
type input "-52.00"
type input "529"
type input "-529.00"
type input "5293"
type input "-5,293.00"
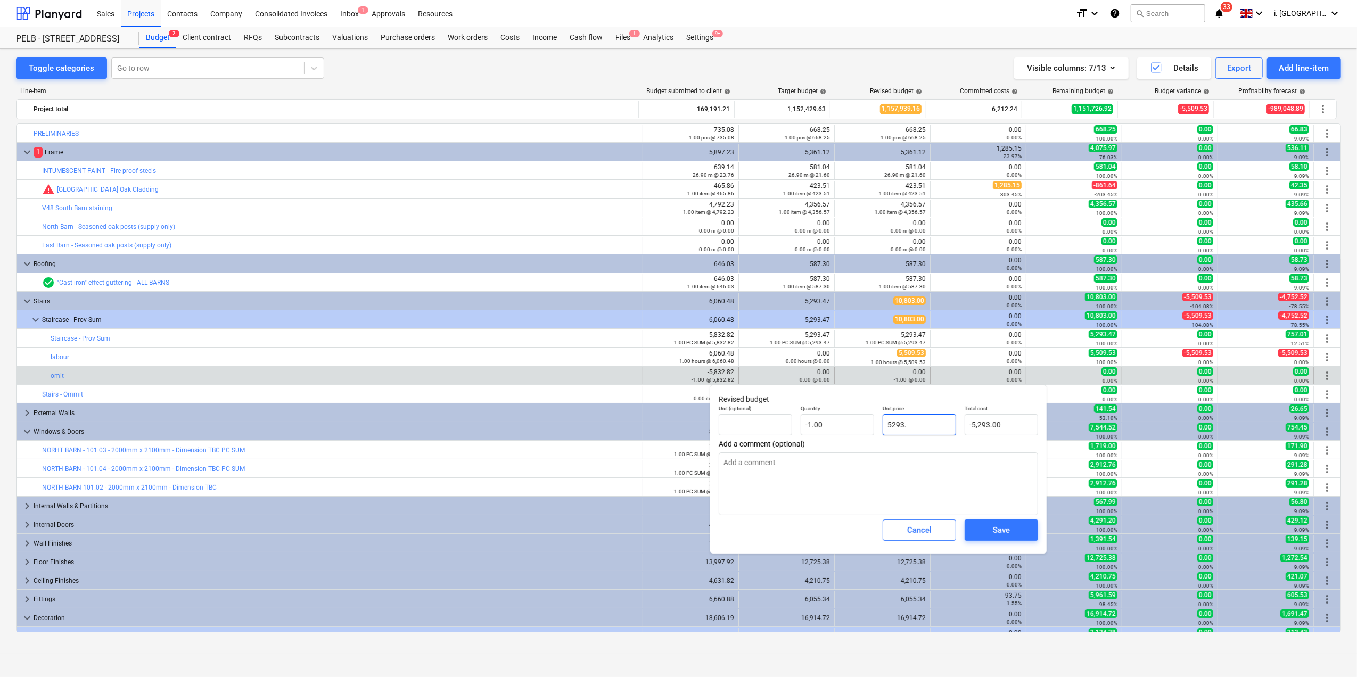
type input "5293.4"
type input "-5,293.40"
type input "5293.47"
type input "-5,293.47"
type input "5,293.47"
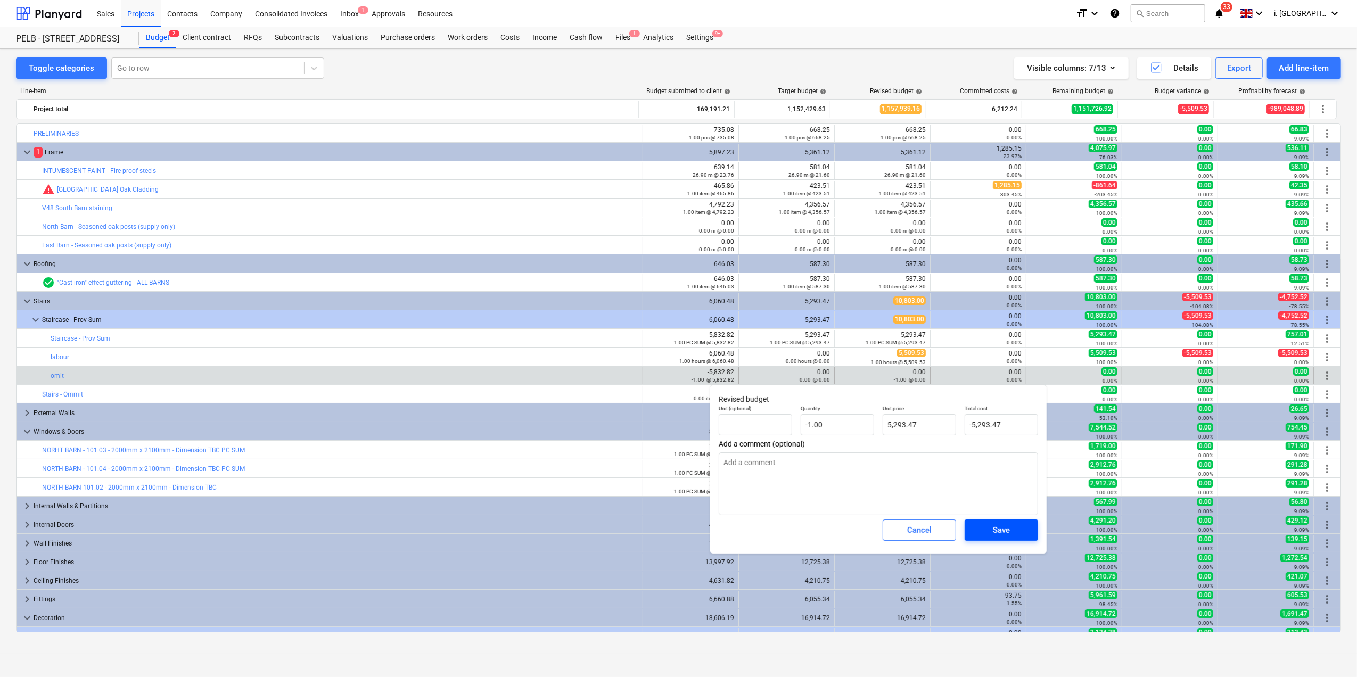
click at [1006, 529] on div "Save" at bounding box center [1001, 530] width 17 height 14
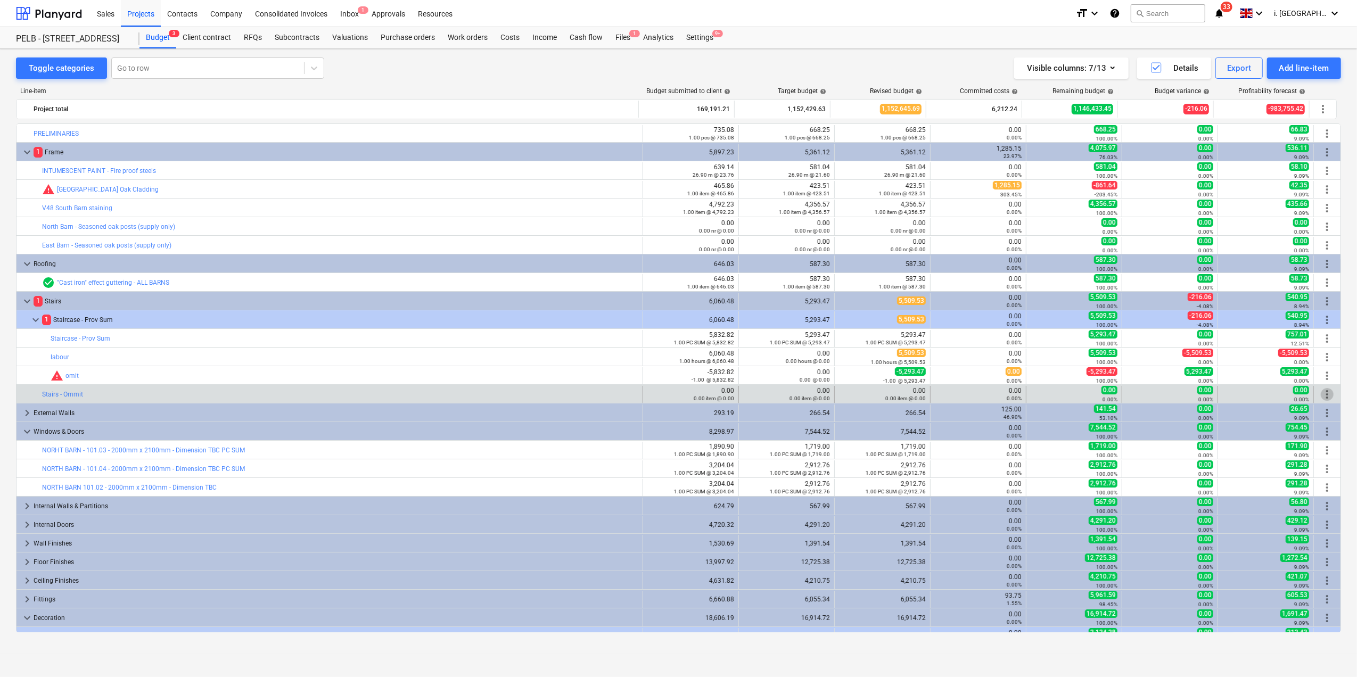
click at [1326, 395] on span "more_vert" at bounding box center [1327, 394] width 13 height 13
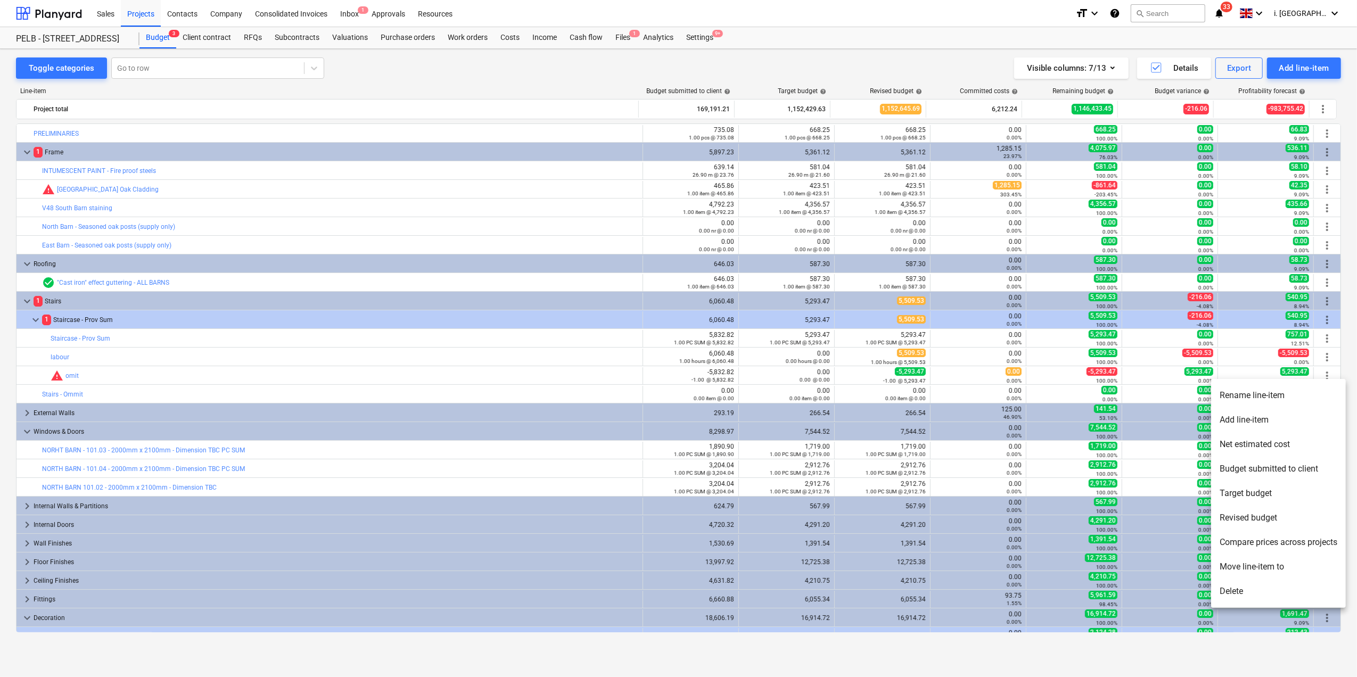
click at [1284, 593] on li "Delete" at bounding box center [1278, 591] width 135 height 24
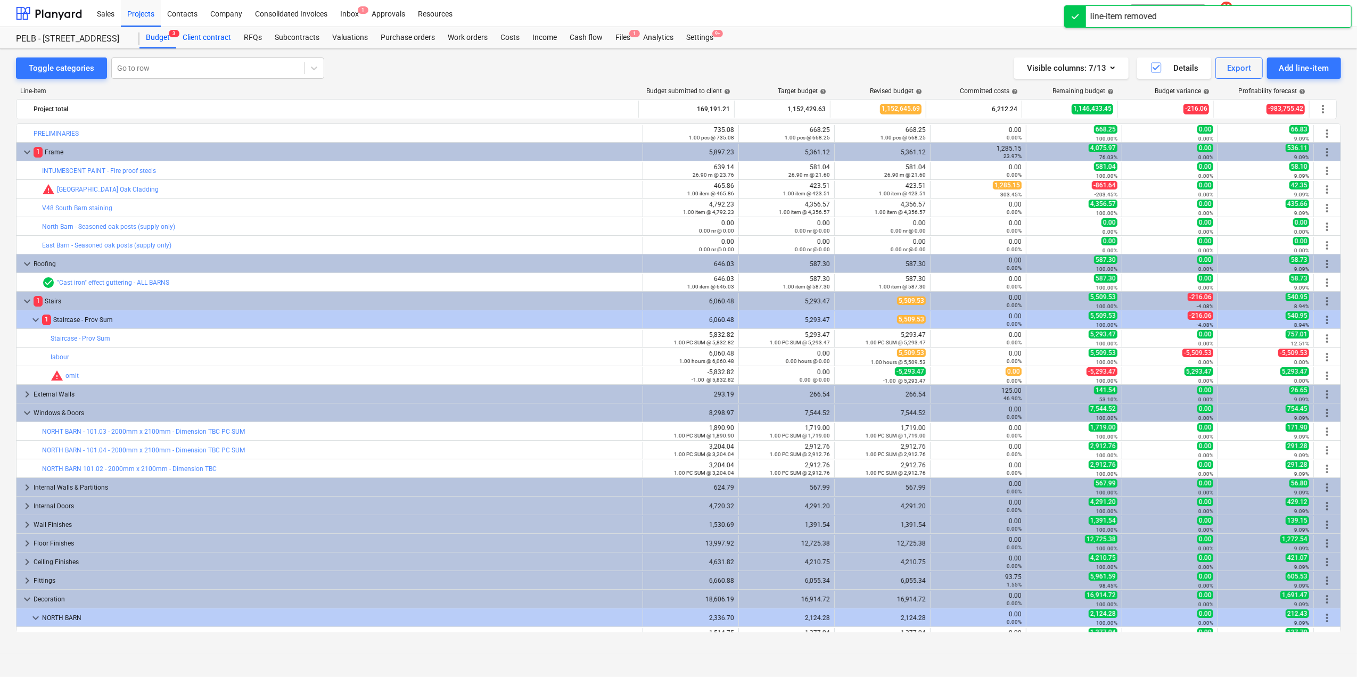
click at [218, 37] on div "Client contract" at bounding box center [206, 37] width 61 height 21
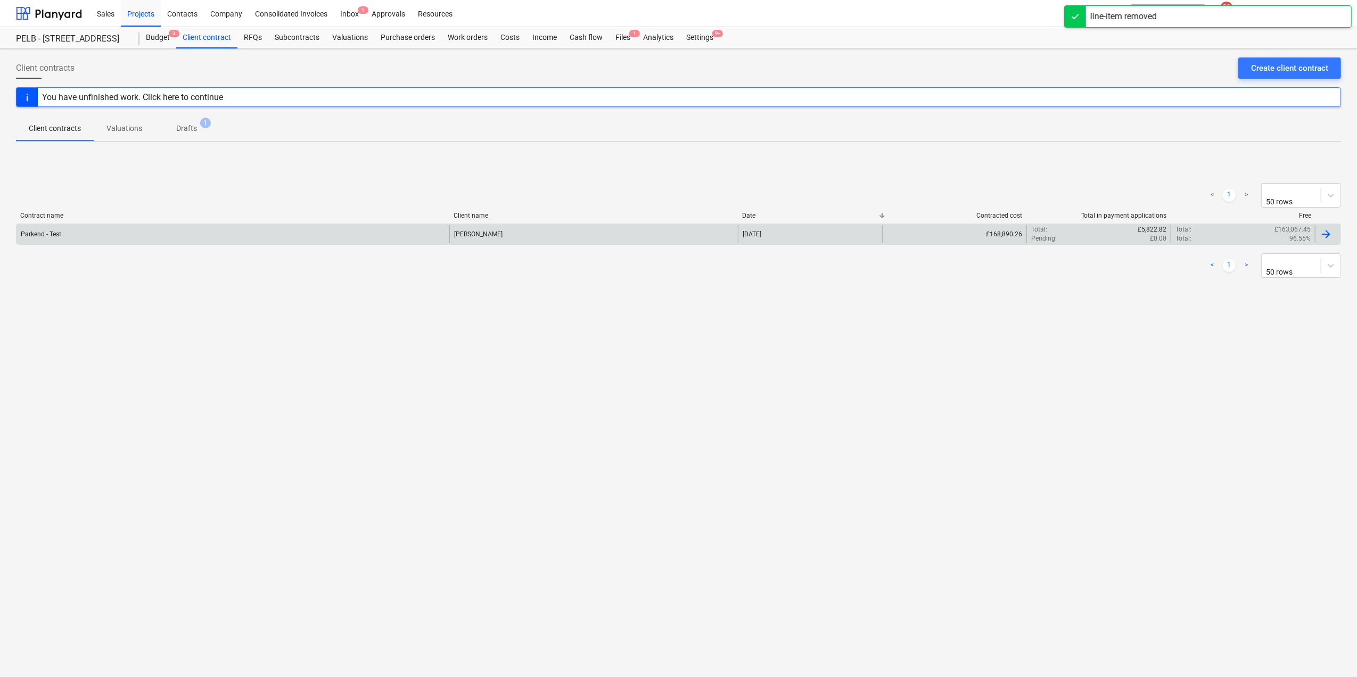
click at [187, 226] on div "Parkend - Test" at bounding box center [233, 234] width 433 height 18
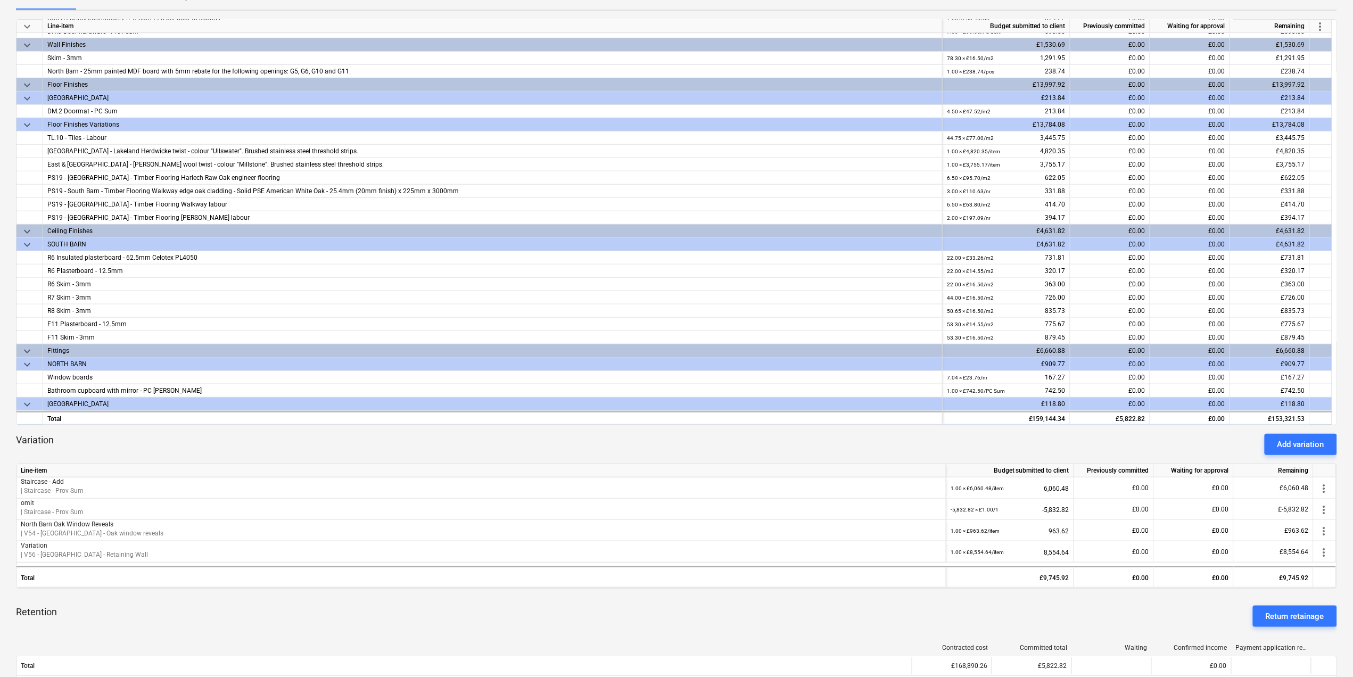
scroll to position [202, 0]
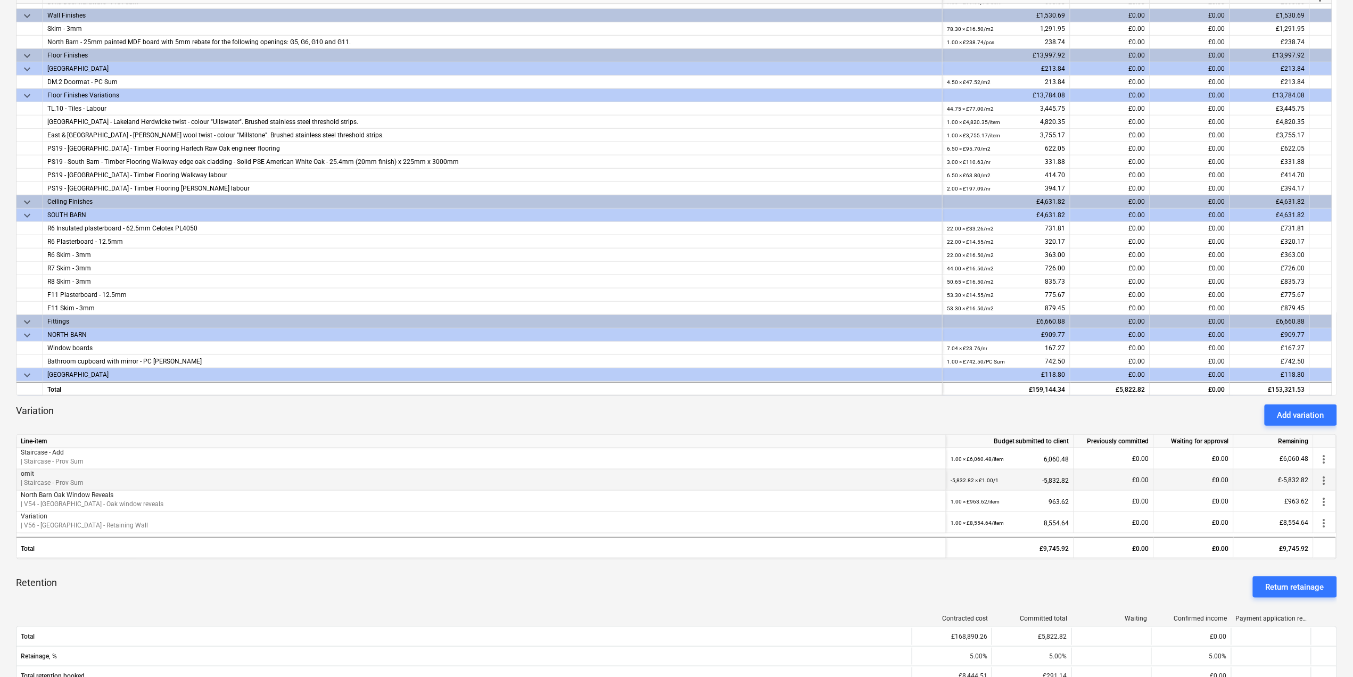
click at [1329, 481] on span "more_vert" at bounding box center [1324, 480] width 13 height 13
click at [1325, 457] on div at bounding box center [678, 338] width 1357 height 677
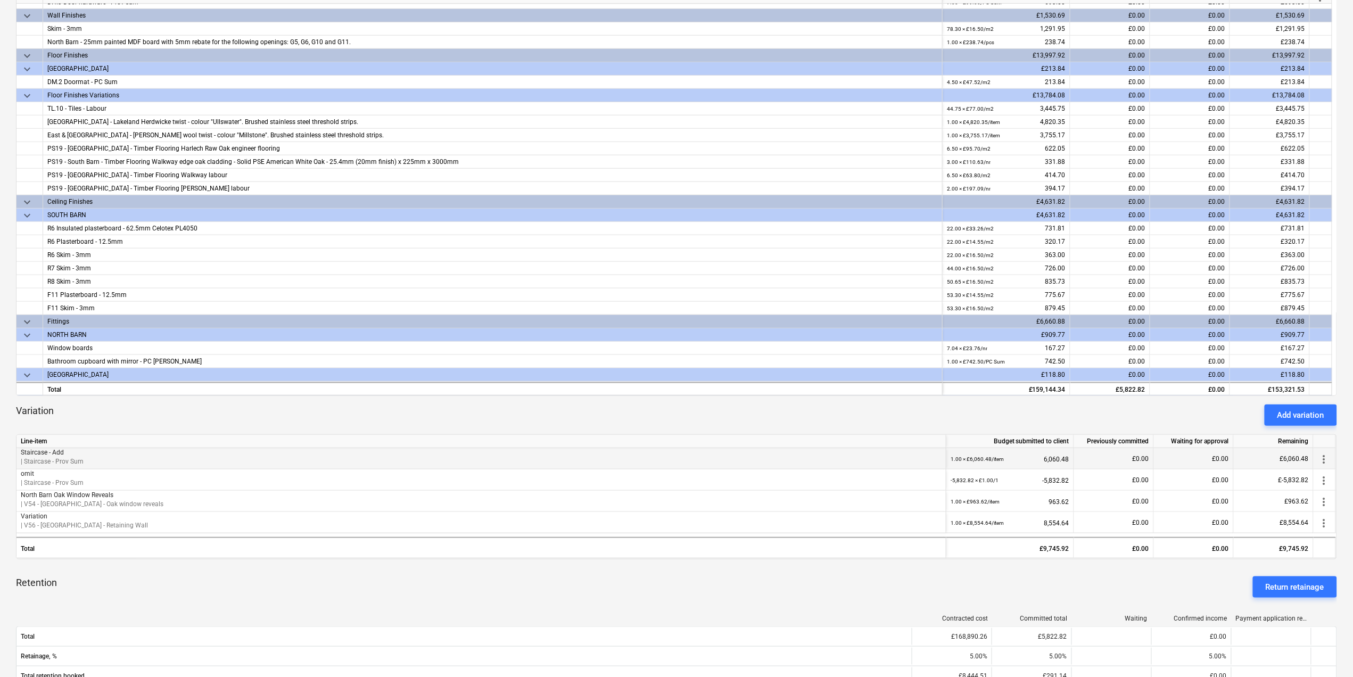
click at [1326, 458] on span "more_vert" at bounding box center [1324, 459] width 13 height 13
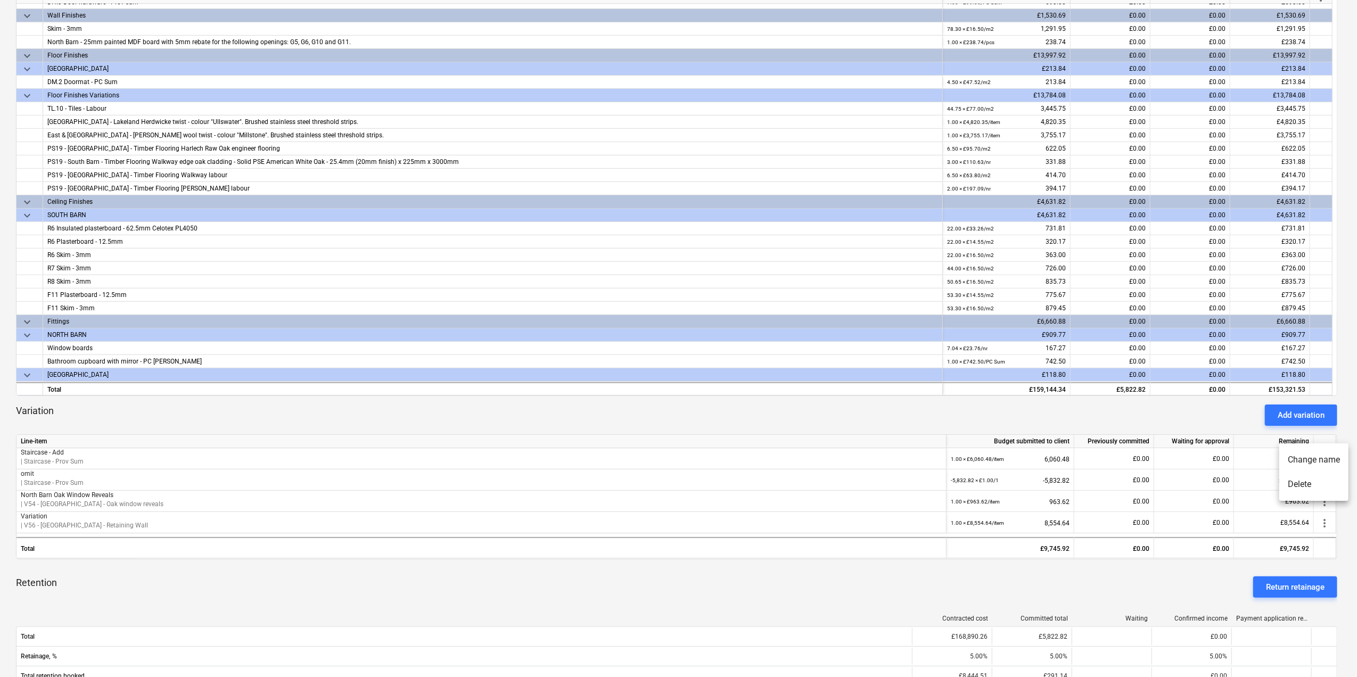
click at [935, 564] on div at bounding box center [678, 338] width 1357 height 677
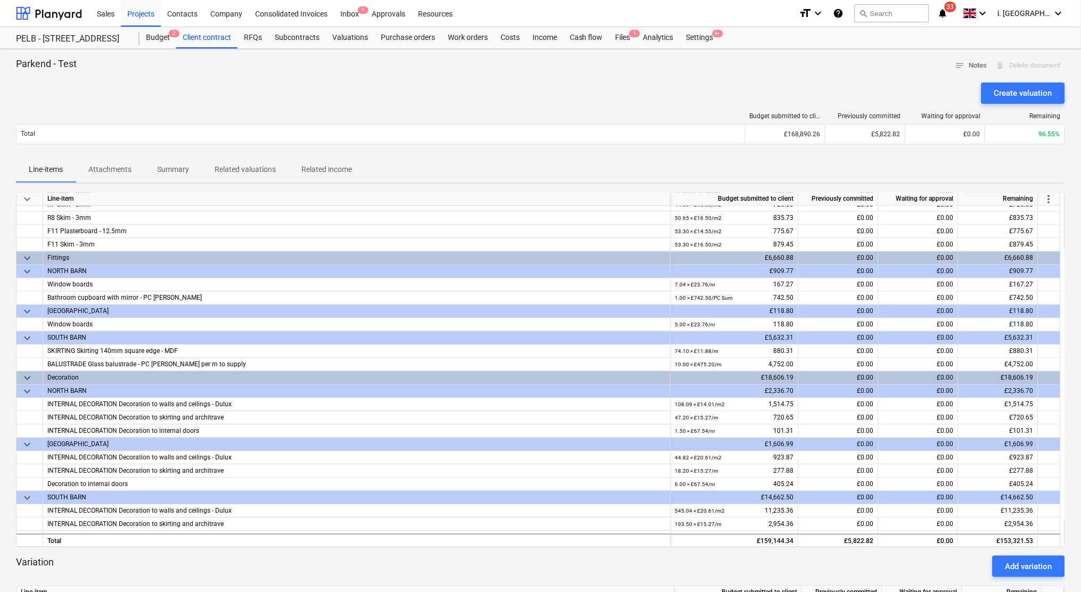
scroll to position [930, 0]
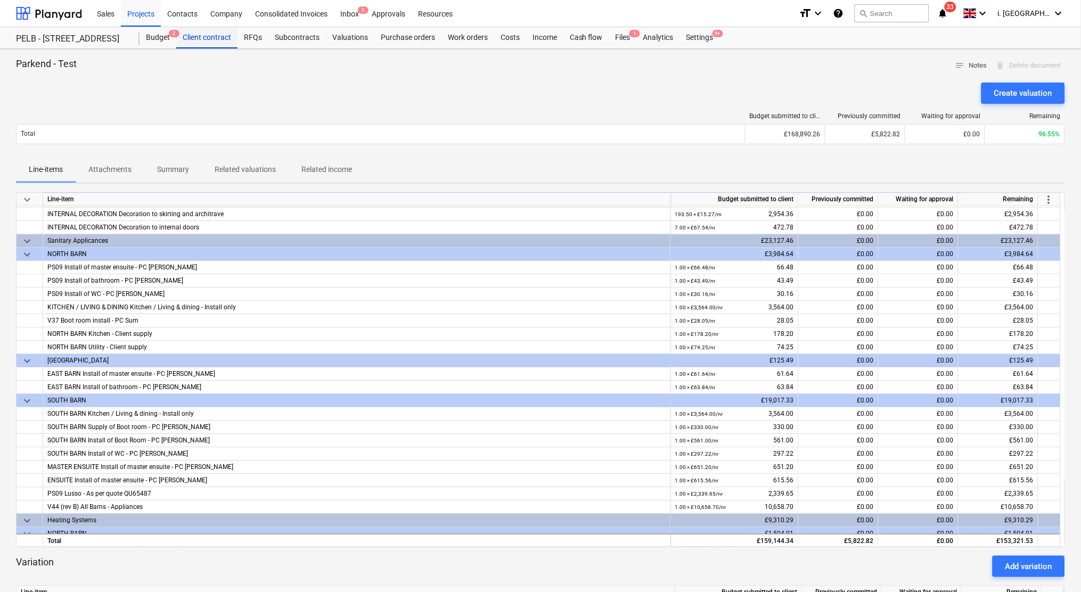
click at [217, 37] on div "Client contract" at bounding box center [206, 37] width 61 height 21
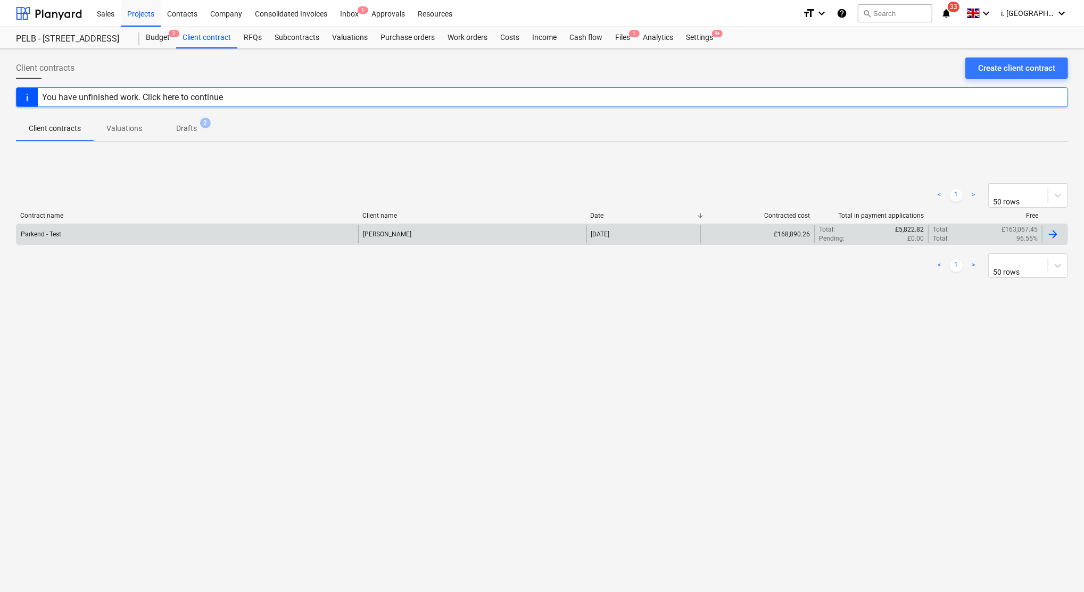
click at [44, 239] on div "Parkend - Test" at bounding box center [188, 234] width 342 height 18
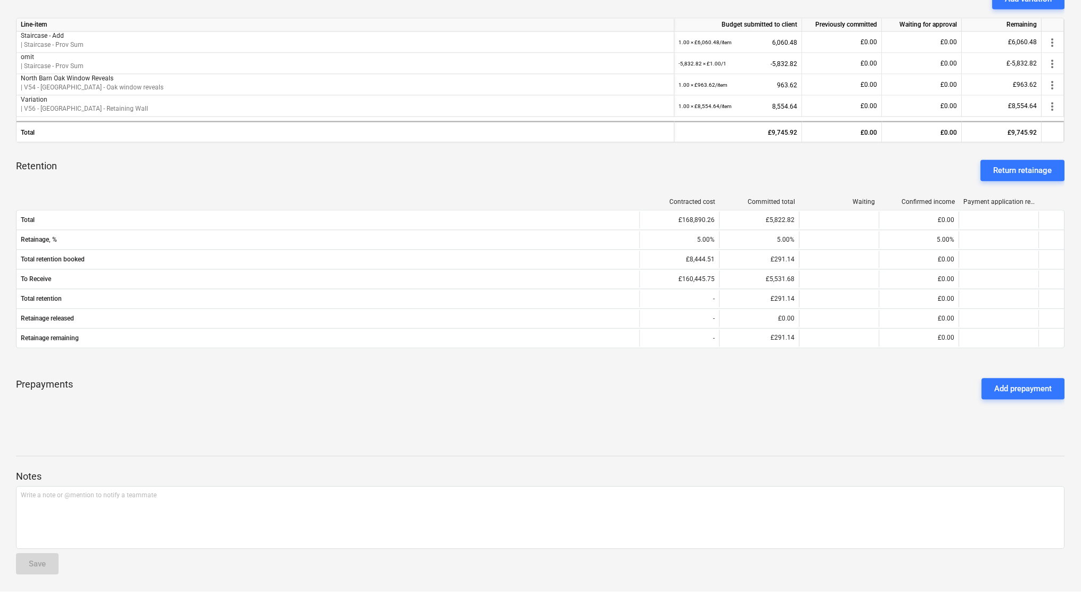
scroll to position [50, 0]
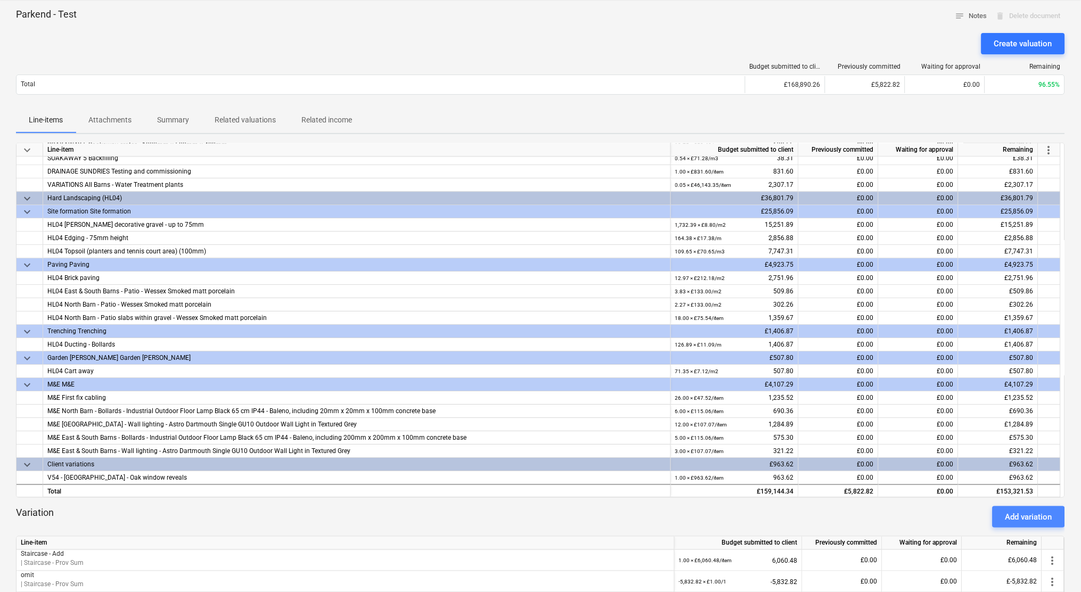
click at [1025, 524] on button "Add variation" at bounding box center [1028, 516] width 72 height 21
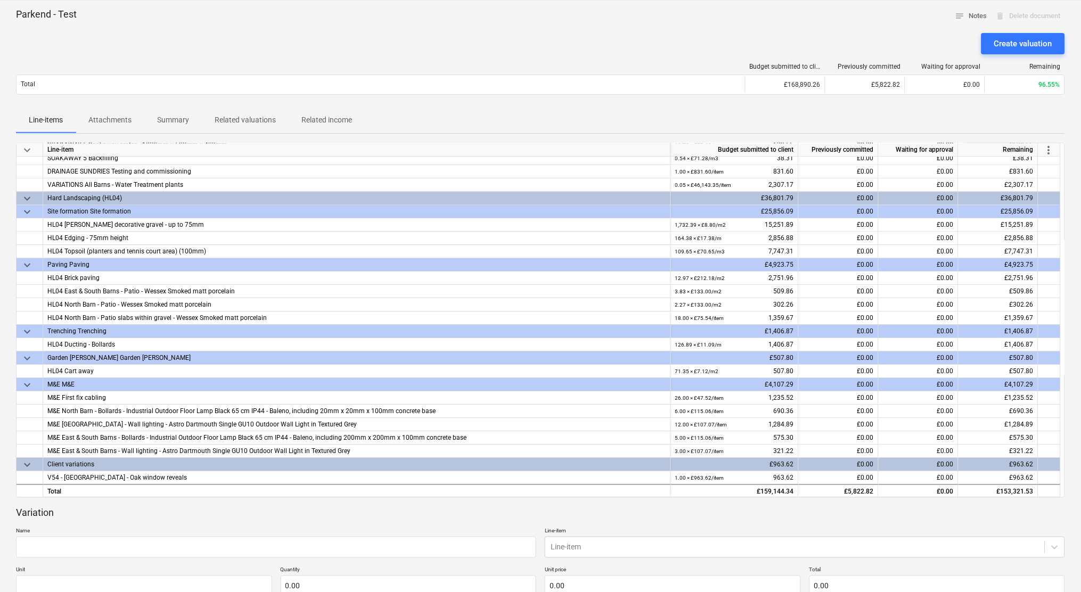
scroll to position [568, 0]
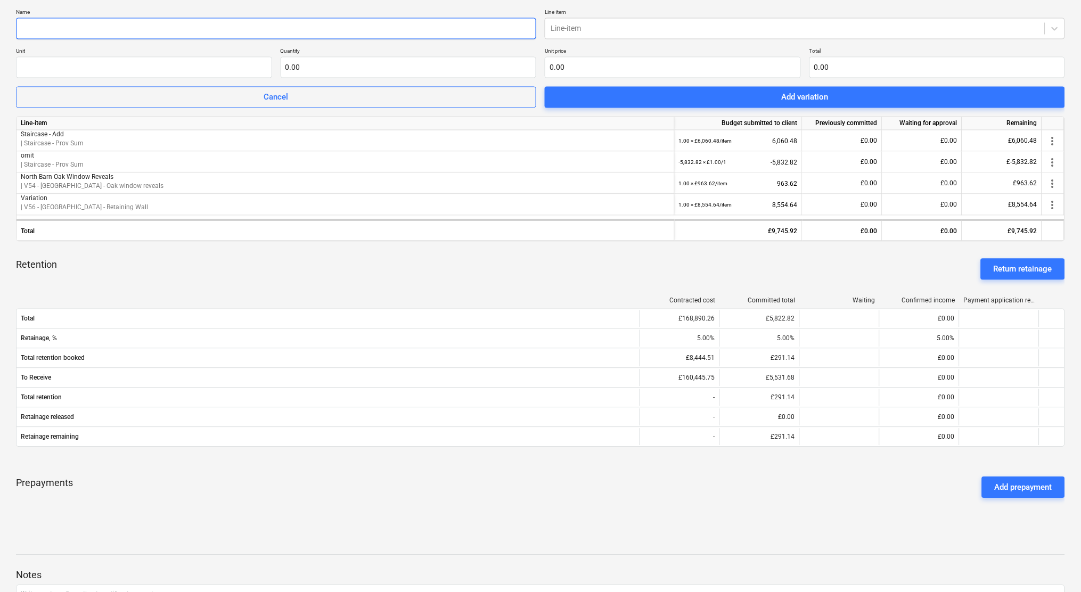
click at [355, 30] on input "text" at bounding box center [276, 28] width 520 height 21
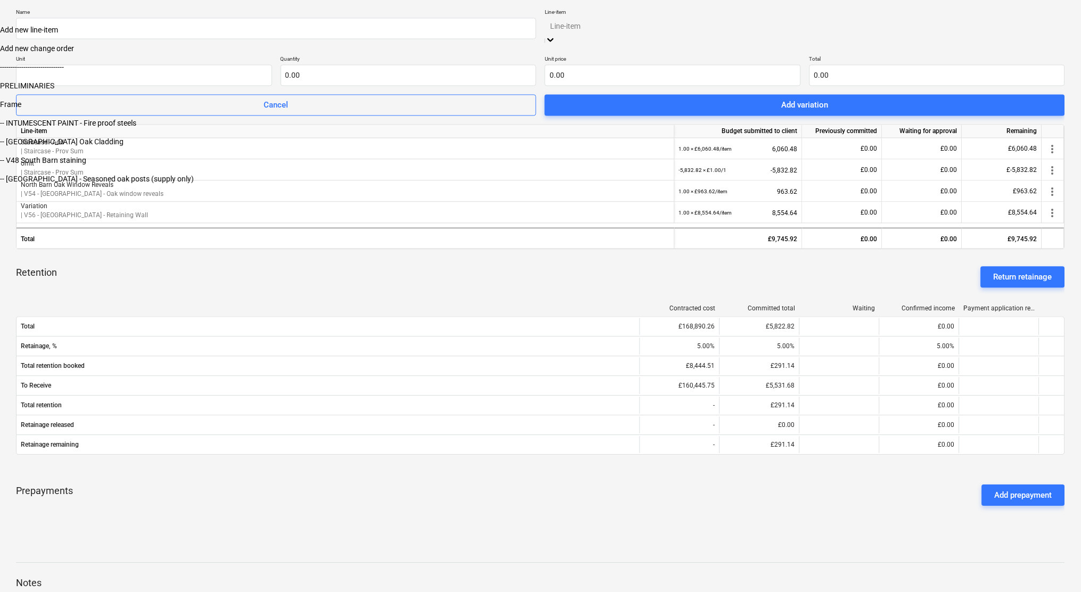
click at [876, 27] on div at bounding box center [805, 26] width 510 height 12
click at [852, 53] on div "Add new change order" at bounding box center [540, 49] width 1081 height 9
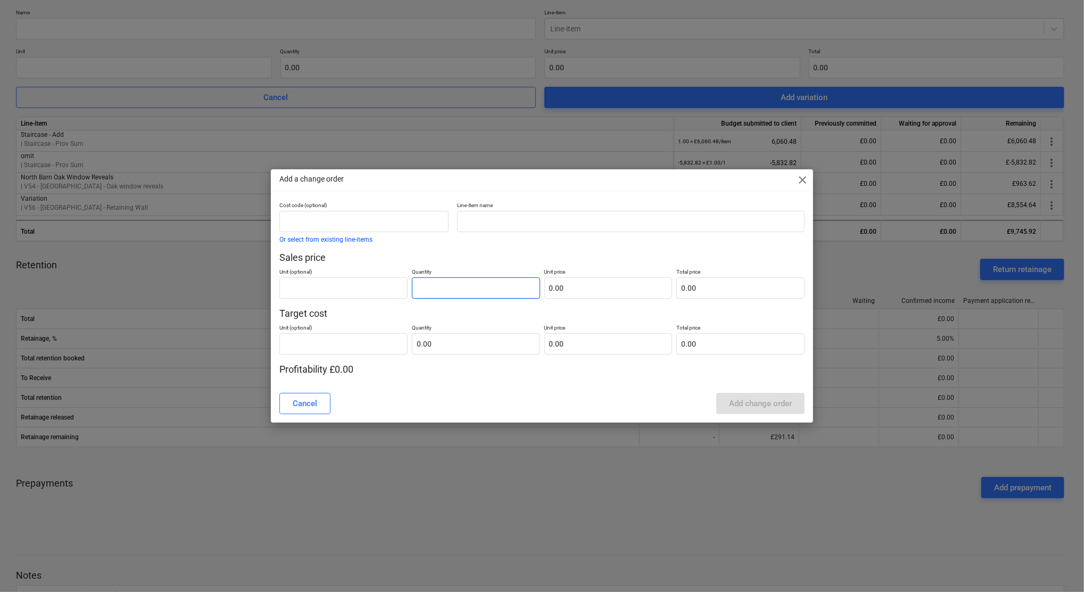
click at [470, 289] on input "text" at bounding box center [476, 287] width 128 height 21
type input "1.00"
click at [514, 354] on div "Cost code (optional) Or select from existing line-items Line-item name Sales pr…" at bounding box center [542, 289] width 525 height 175
click at [515, 341] on input "text" at bounding box center [476, 343] width 128 height 21
type input "1"
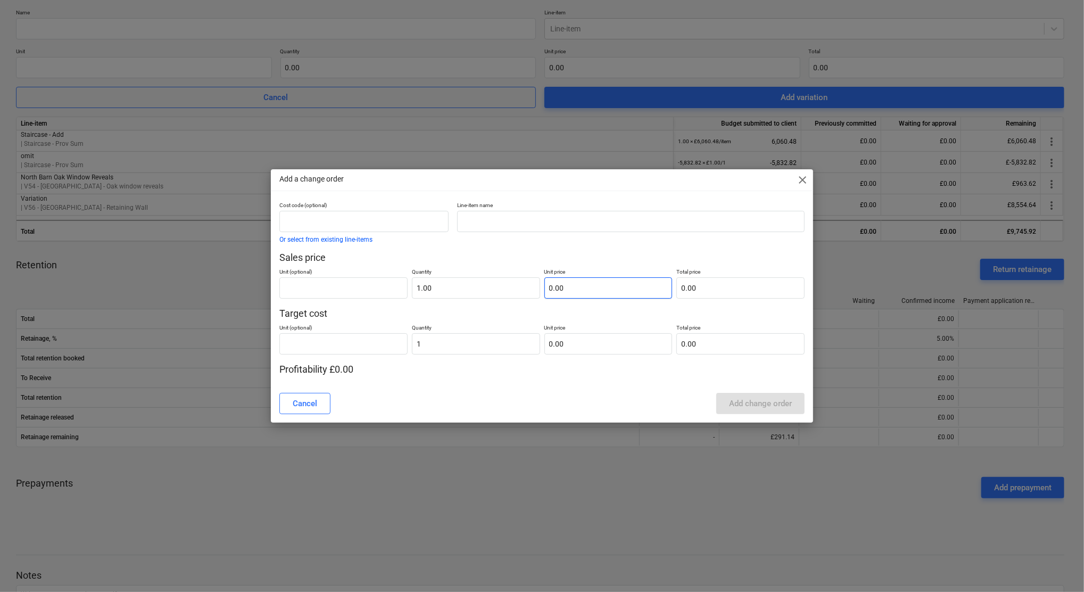
type input "1.00"
drag, startPoint x: 571, startPoint y: 294, endPoint x: 579, endPoint y: 293, distance: 8.6
click at [573, 294] on input "text" at bounding box center [609, 287] width 128 height 21
type input "1"
type input "1.00"
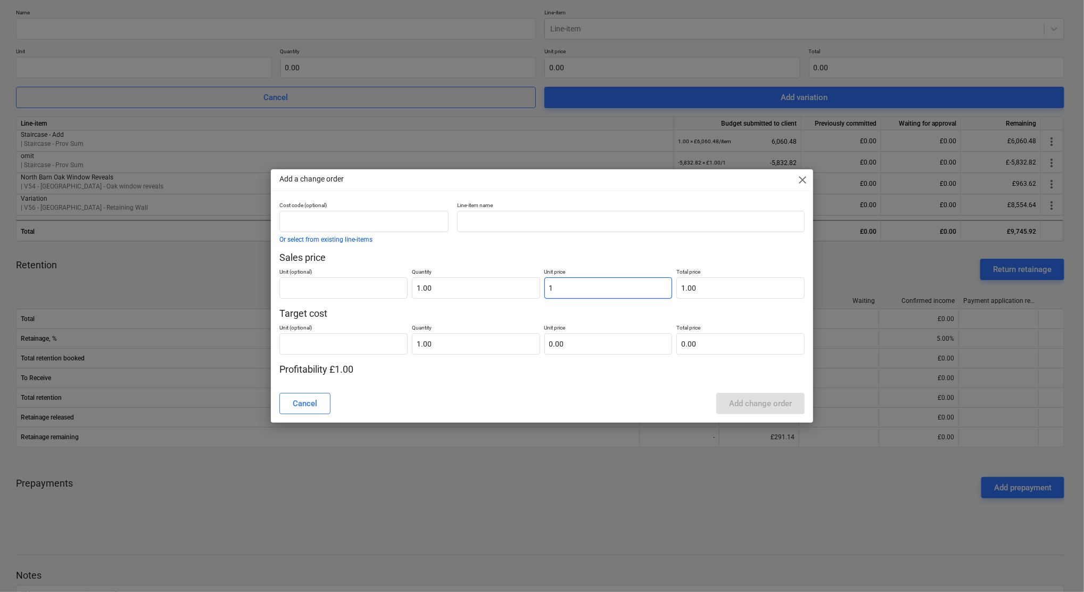
type input "10"
type input "10.00"
type input "100"
type input "100.00"
type input "1000"
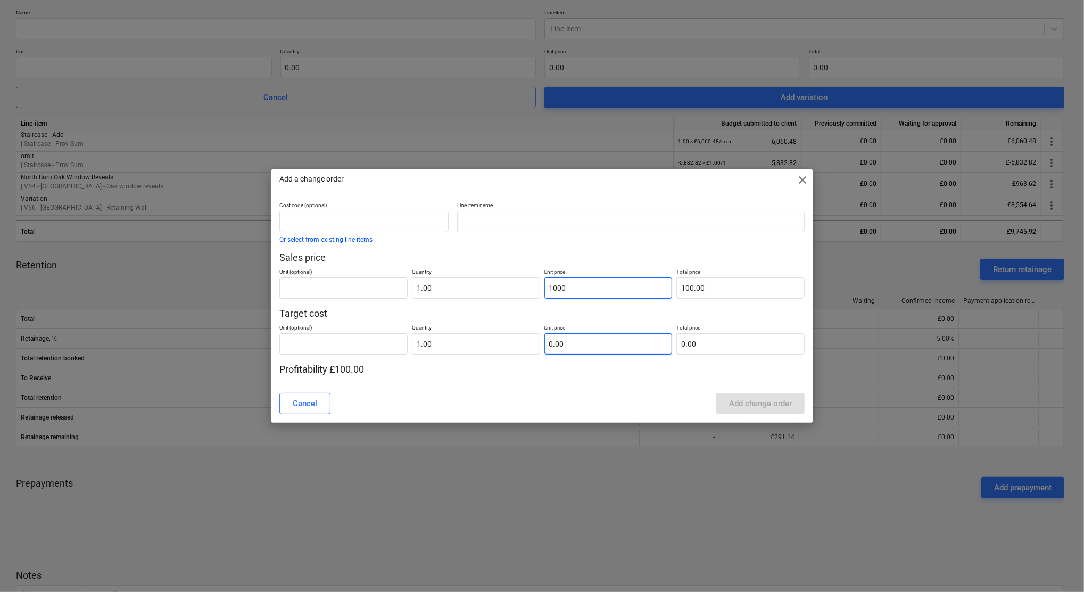
type input "1,000.00"
click at [615, 346] on input "text" at bounding box center [609, 343] width 128 height 21
type input "8"
type input "8.00"
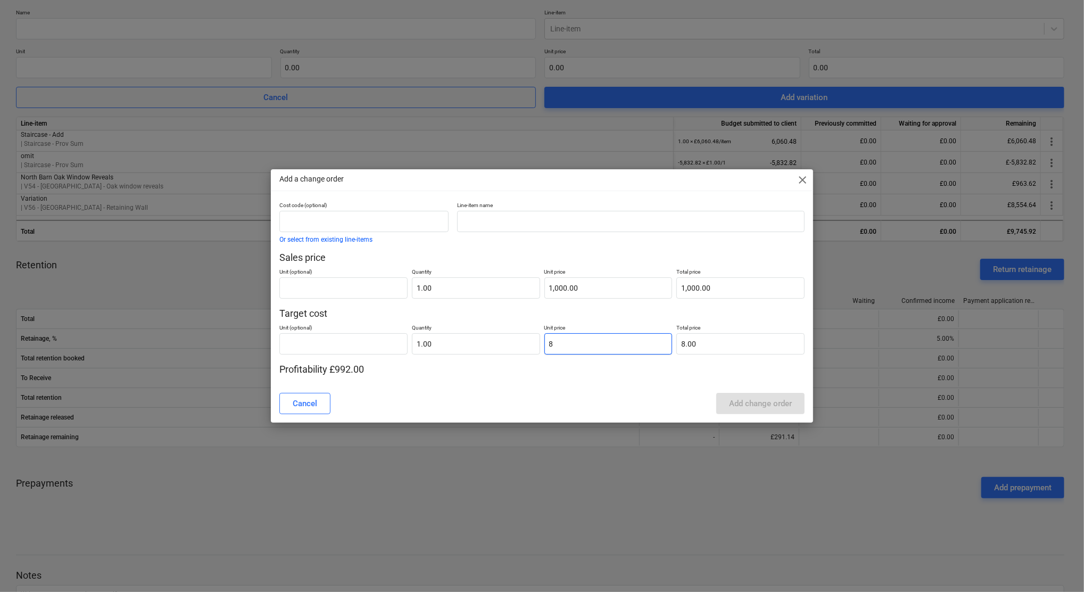
type input "80"
type input "80.00"
type input "800"
type input "800.00"
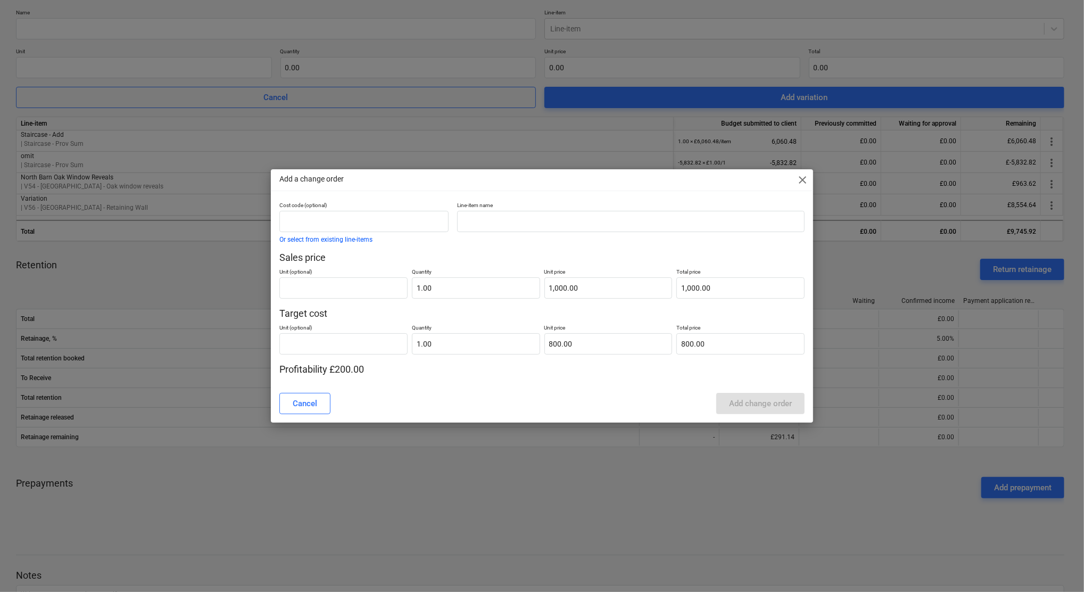
drag, startPoint x: 617, startPoint y: 380, endPoint x: 621, endPoint y: 365, distance: 15.9
click at [617, 378] on div "Cost code (optional) Or select from existing line-items Line-item name Sales pr…" at bounding box center [542, 293] width 543 height 183
click at [398, 226] on input "text" at bounding box center [364, 221] width 169 height 21
click at [458, 219] on input "text" at bounding box center [630, 221] width 347 height 21
type input "c"
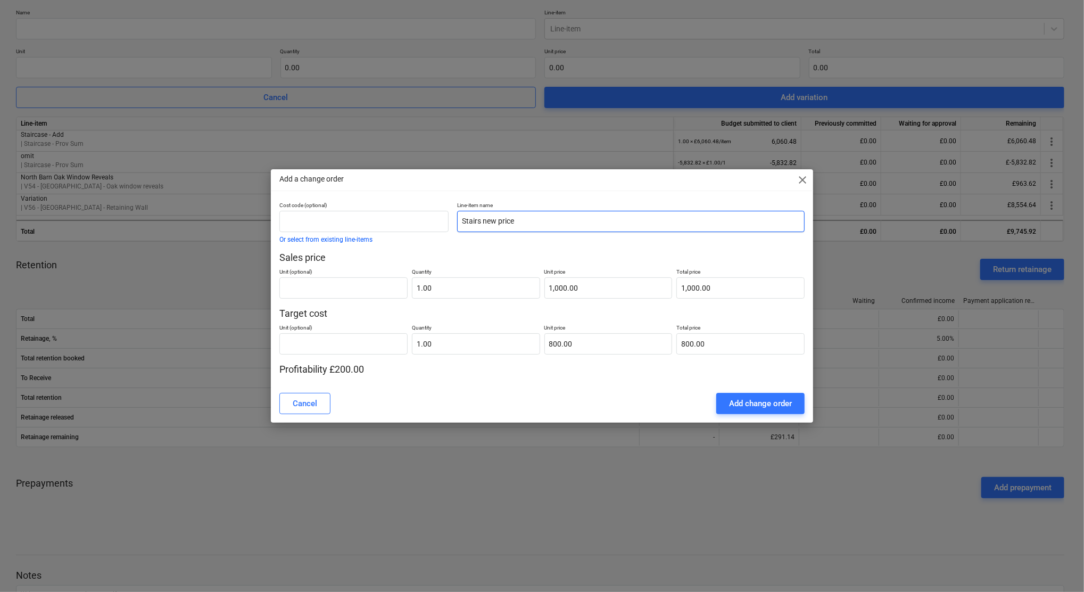
type input "Stairs new price"
drag, startPoint x: 802, startPoint y: 180, endPoint x: 762, endPoint y: 184, distance: 40.1
click at [802, 180] on span "close" at bounding box center [802, 180] width 13 height 13
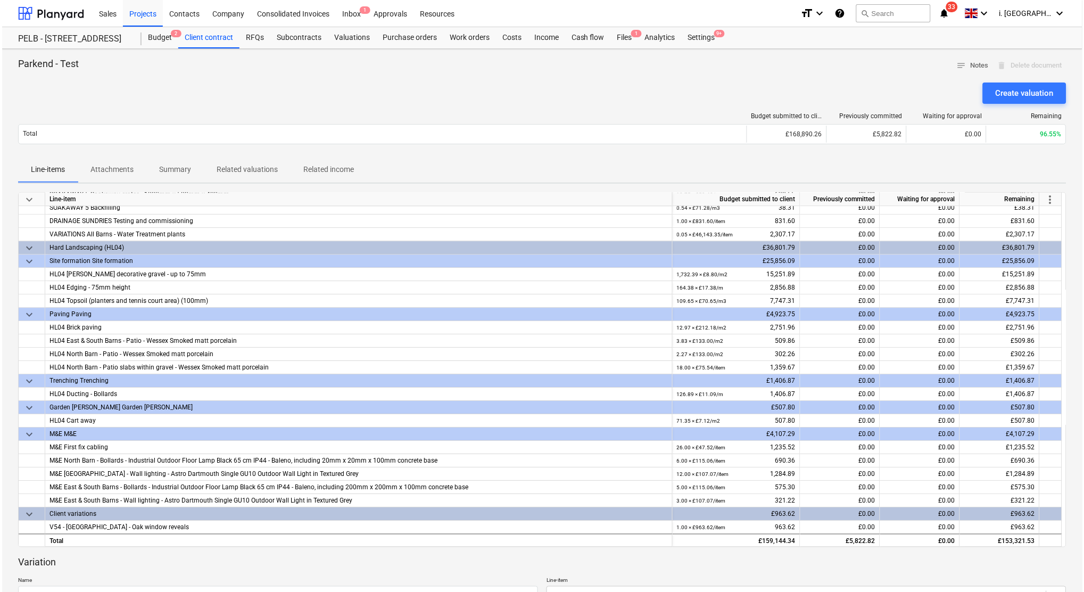
scroll to position [1758, 0]
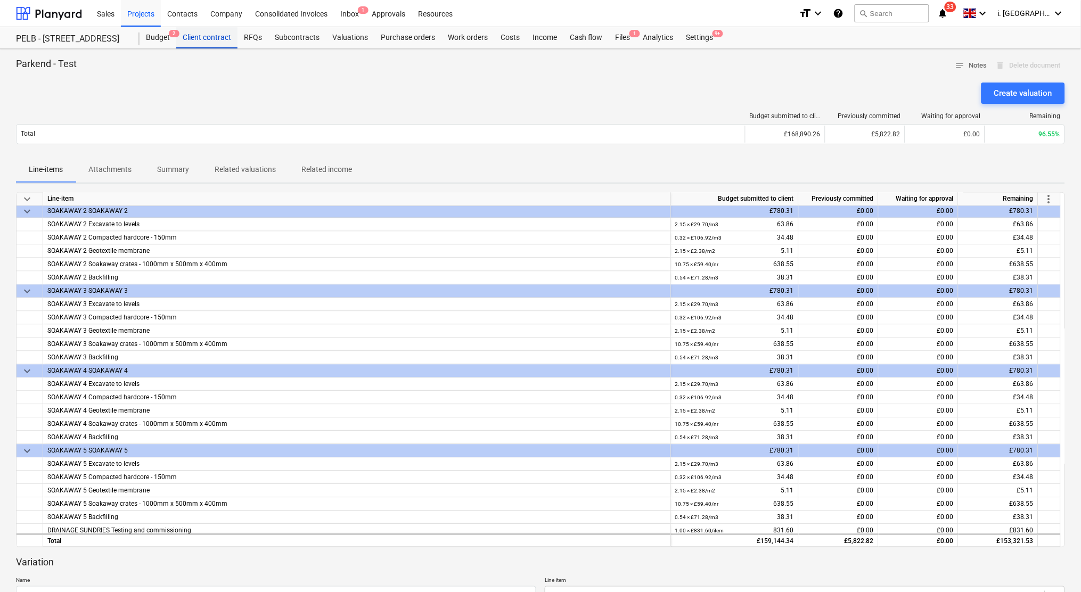
click at [198, 37] on div "Client contract" at bounding box center [206, 37] width 61 height 21
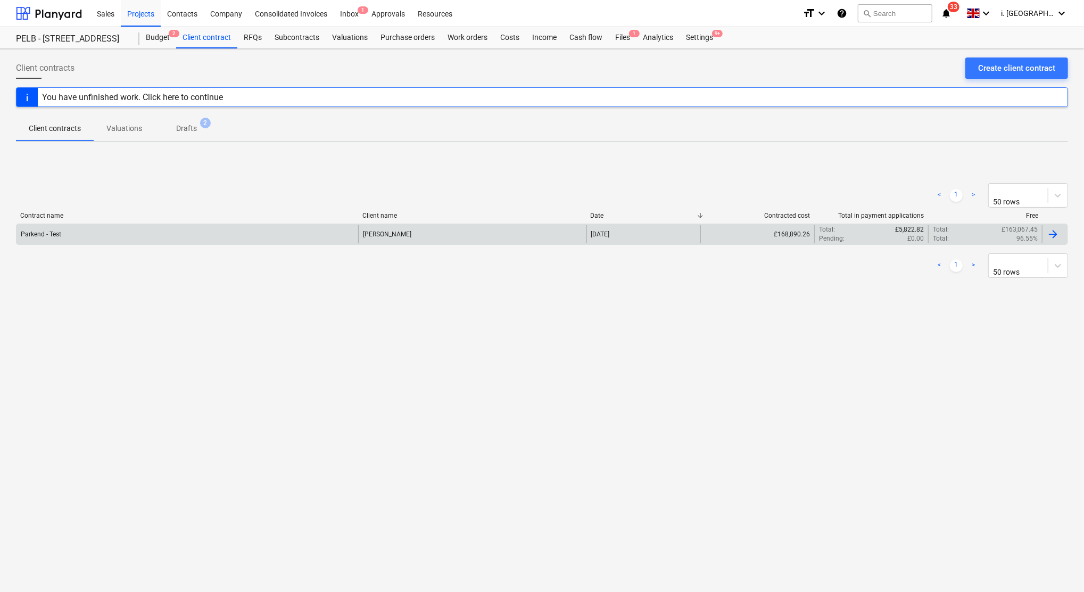
click at [124, 243] on div "Parkend - Test" at bounding box center [188, 234] width 342 height 18
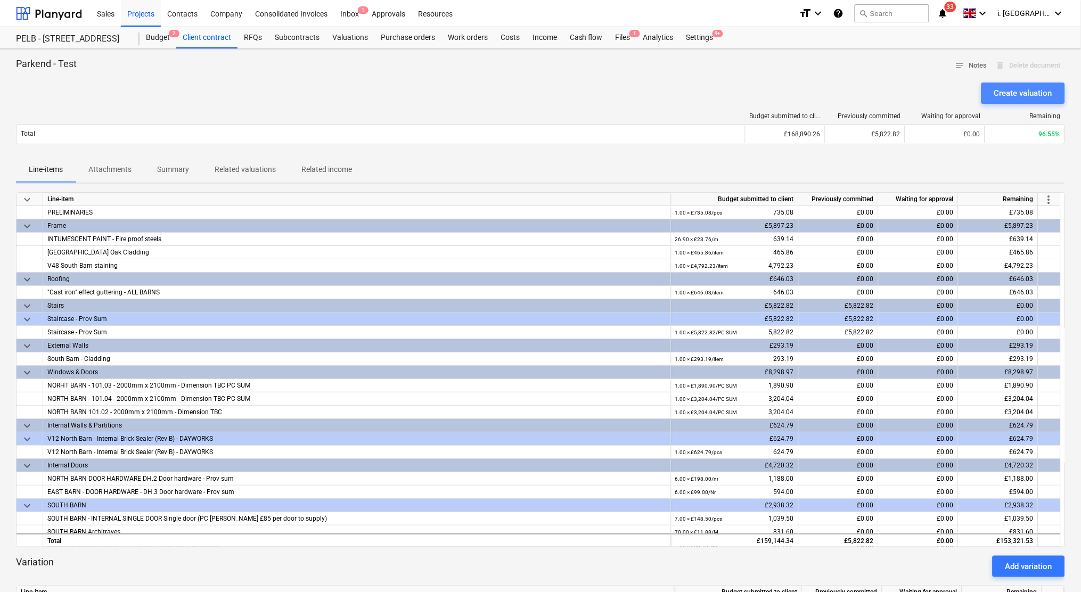
click at [1040, 98] on div "Create valuation" at bounding box center [1023, 93] width 58 height 14
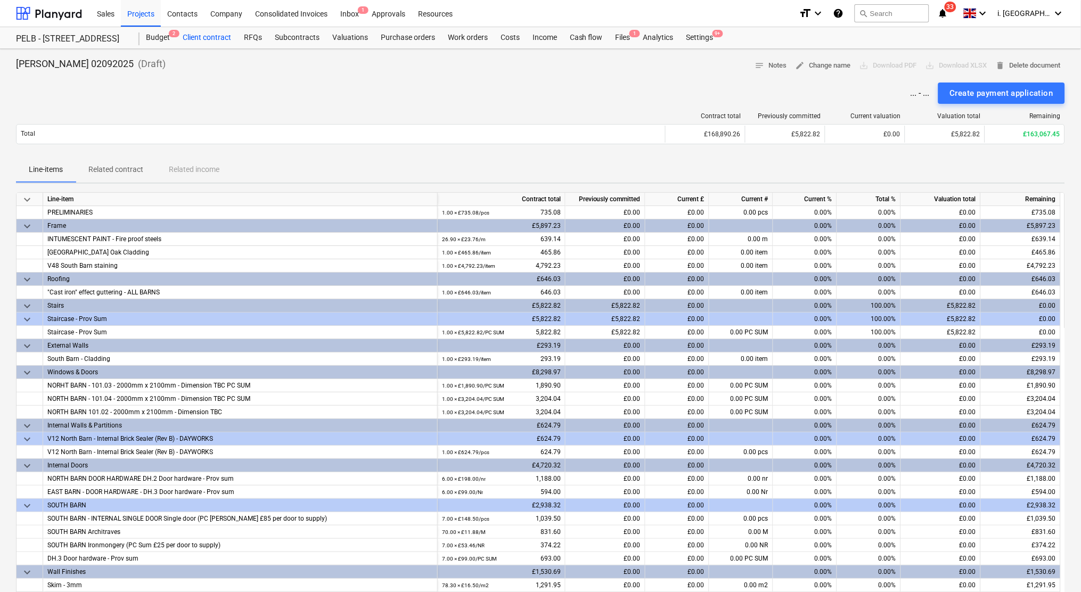
click at [190, 36] on div "Client contract" at bounding box center [206, 37] width 61 height 21
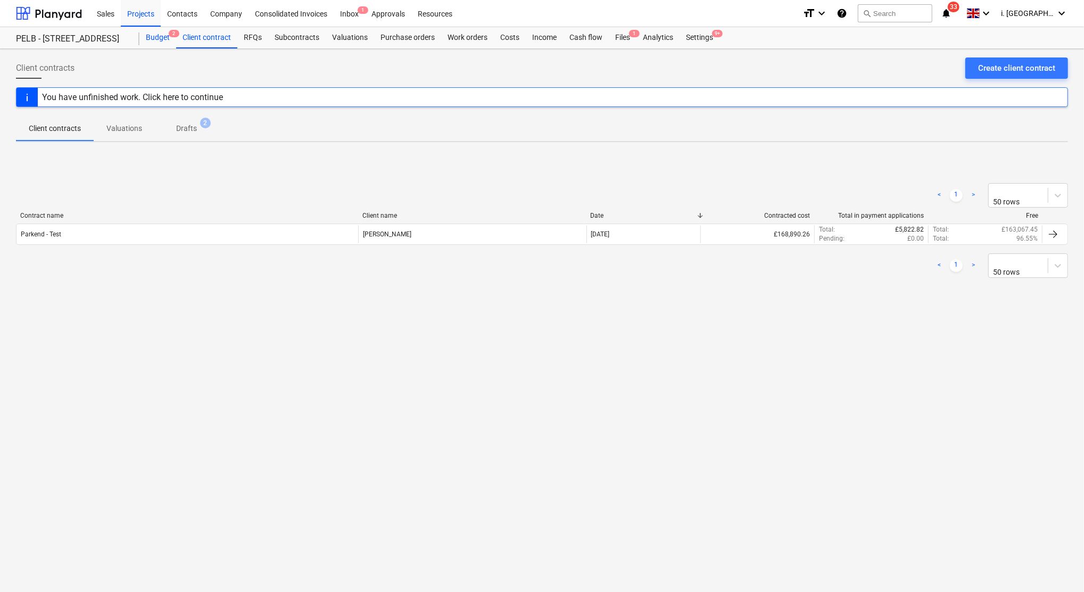
click at [162, 40] on div "Budget 2" at bounding box center [157, 37] width 37 height 21
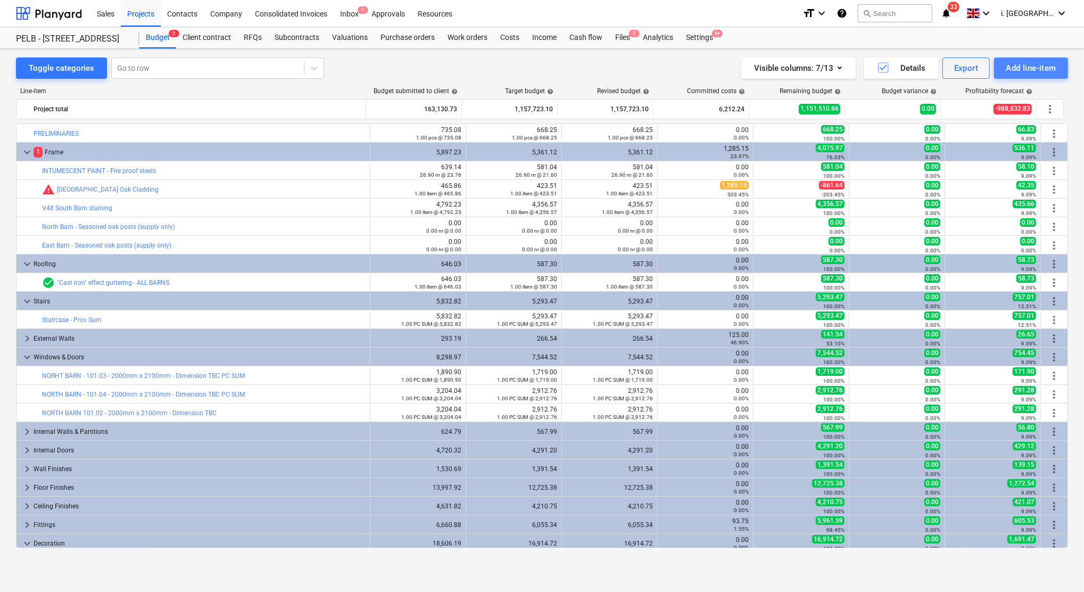
click at [997, 69] on button "Add line-item" at bounding box center [1032, 67] width 74 height 21
click at [995, 133] on div "Add custom" at bounding box center [1032, 138] width 74 height 10
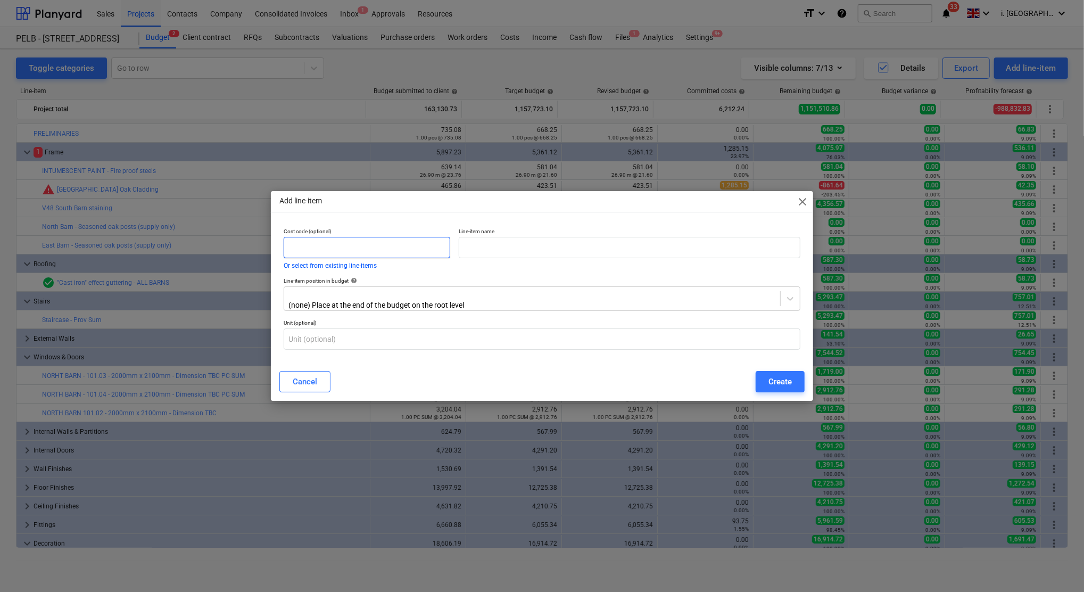
click at [350, 248] on input "text" at bounding box center [367, 247] width 167 height 21
type input "Omit"
click at [371, 269] on button "Or select from existing line-items" at bounding box center [330, 265] width 93 height 6
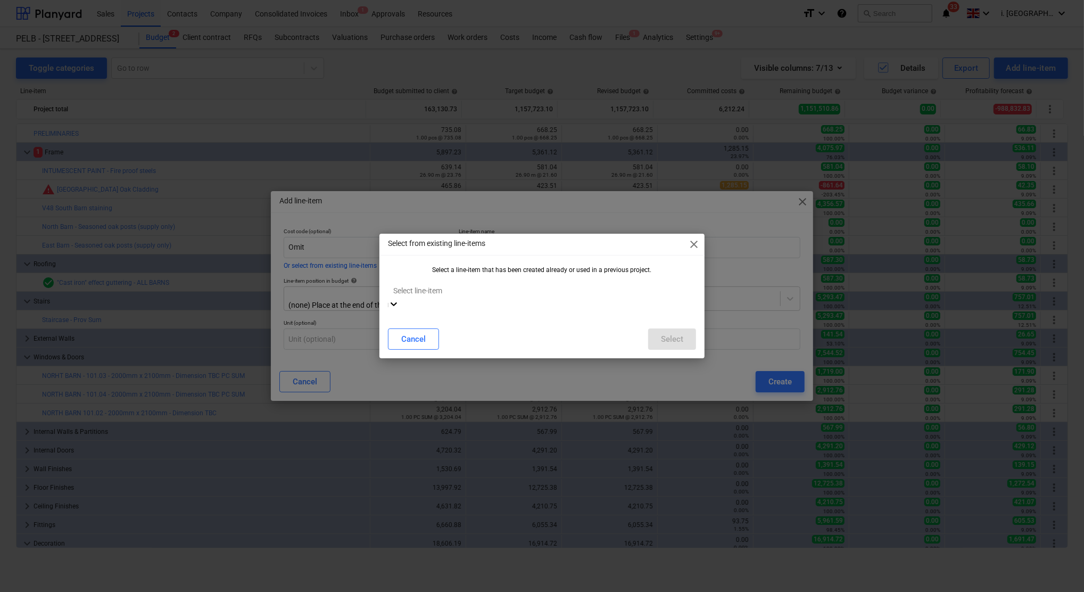
click at [504, 296] on div at bounding box center [542, 290] width 298 height 12
type input "stairs"
drag, startPoint x: 448, startPoint y: 390, endPoint x: 454, endPoint y: 410, distance: 20.4
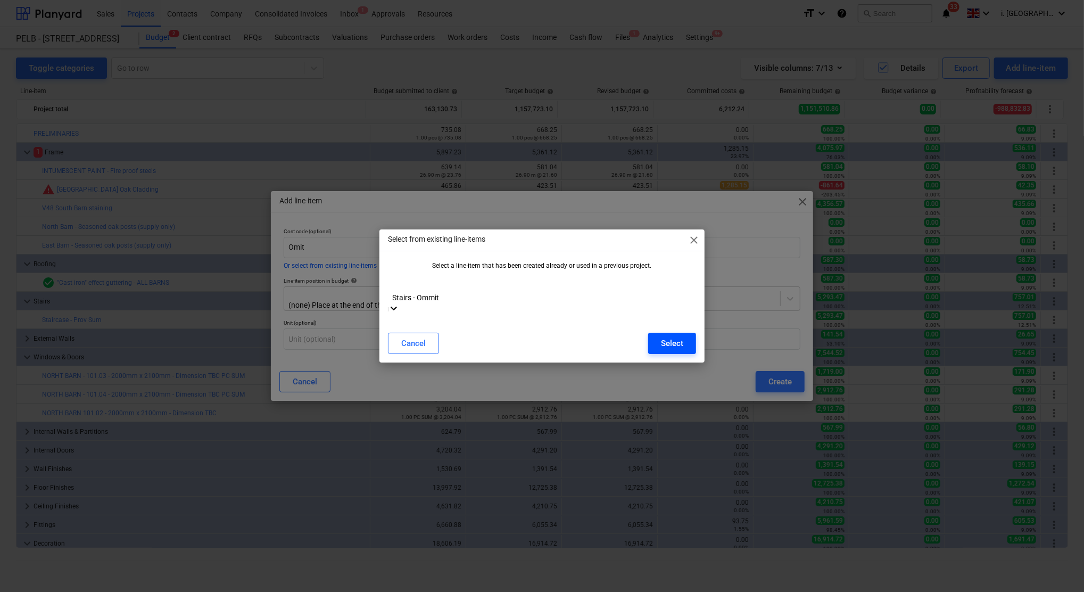
click at [676, 336] on div "Select" at bounding box center [672, 343] width 22 height 14
type input "Stairs - Ommit"
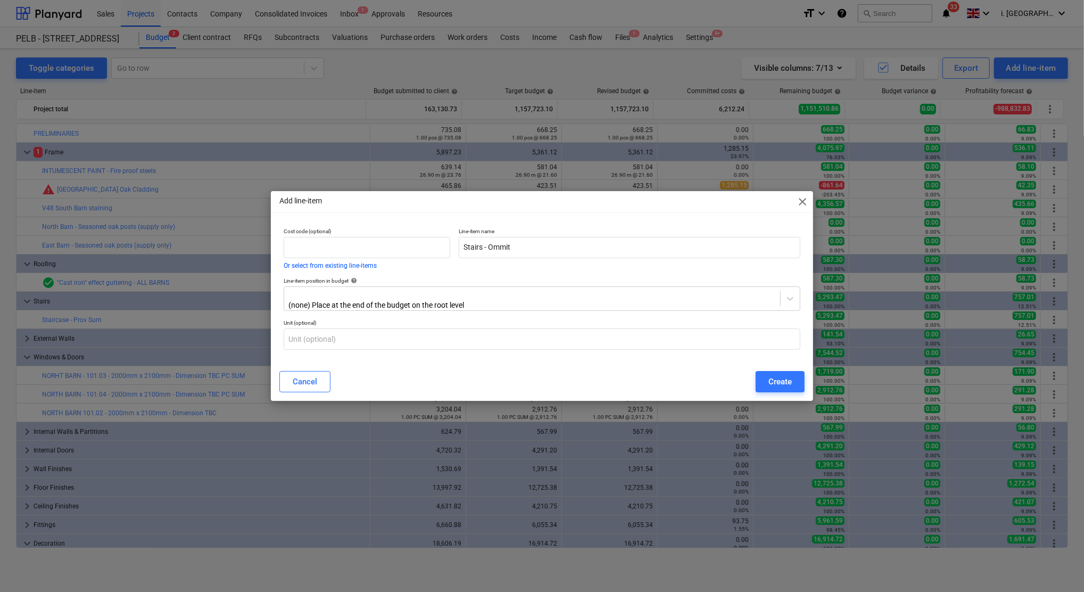
click at [496, 321] on p "Unit (optional)" at bounding box center [542, 323] width 517 height 9
click at [495, 294] on div at bounding box center [533, 294] width 486 height 11
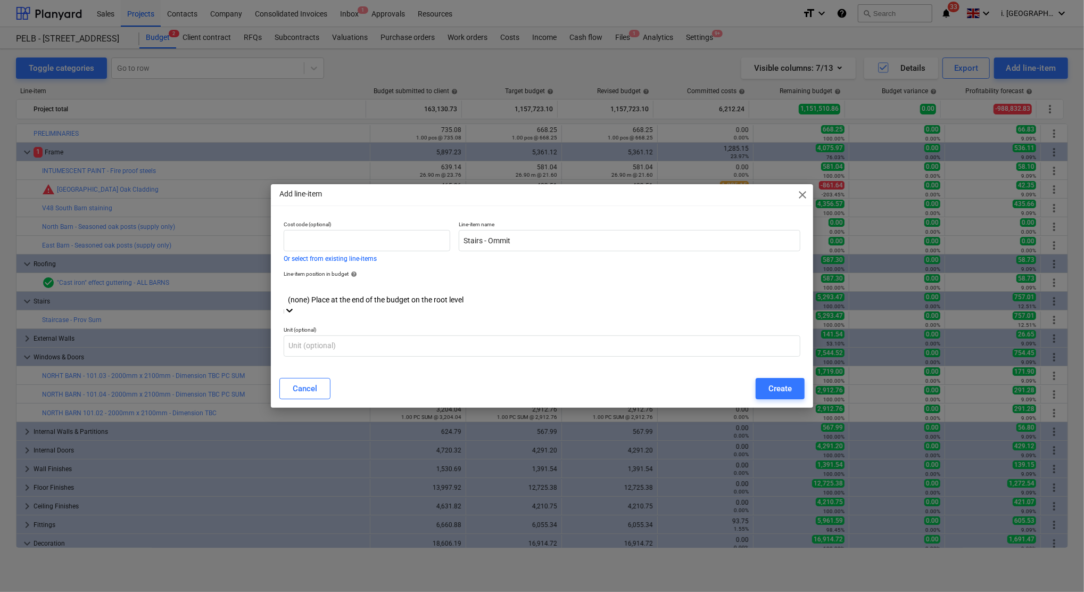
scroll to position [139, 0]
click at [422, 294] on div at bounding box center [542, 288] width 506 height 12
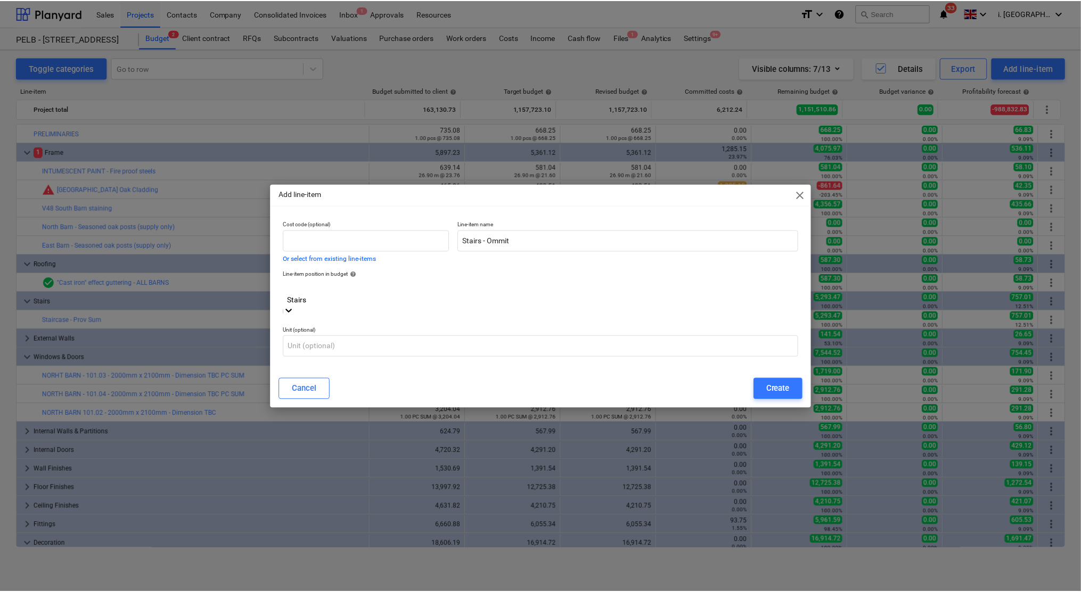
scroll to position [186, 0]
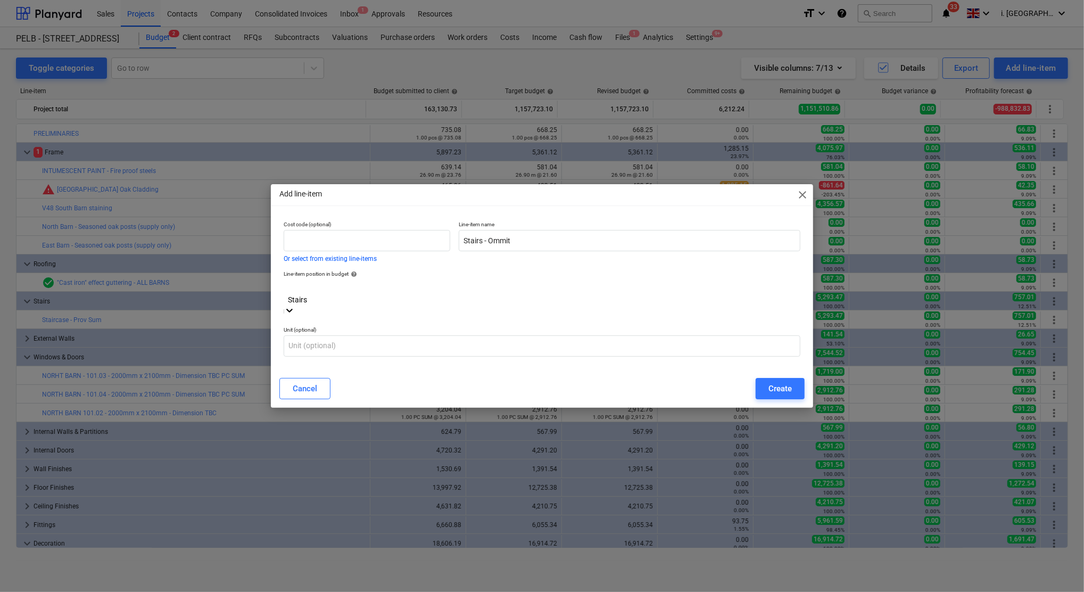
click at [434, 595] on div "Stairs" at bounding box center [542, 599] width 1084 height 9
click at [390, 341] on input "text" at bounding box center [542, 345] width 517 height 21
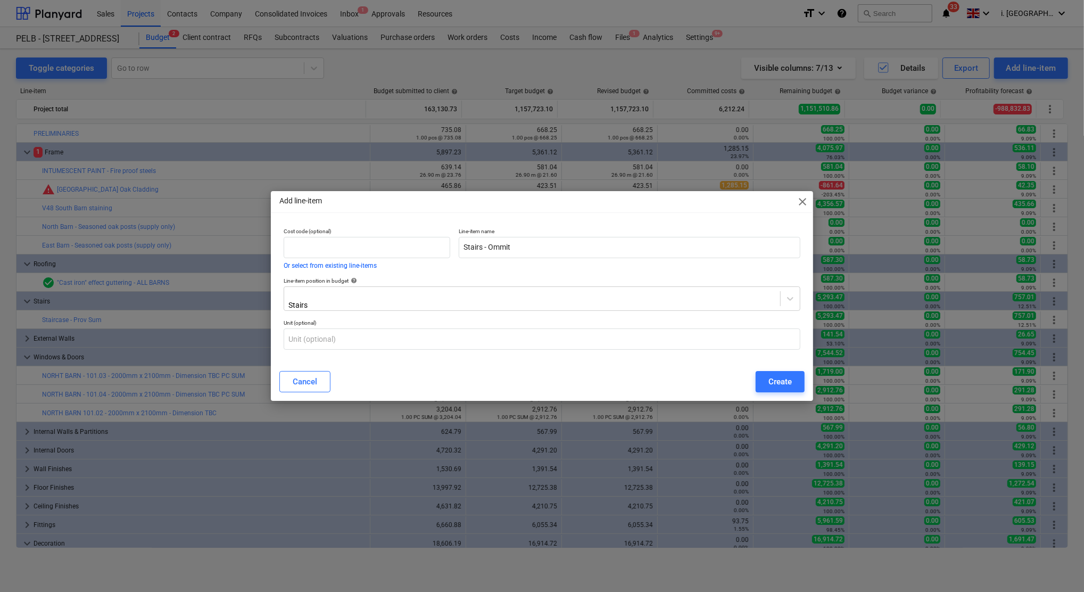
click at [474, 325] on p "Unit (optional)" at bounding box center [542, 323] width 517 height 9
click at [473, 331] on input "text" at bounding box center [542, 338] width 517 height 21
type input "item"
click at [780, 377] on div "Create" at bounding box center [780, 382] width 23 height 14
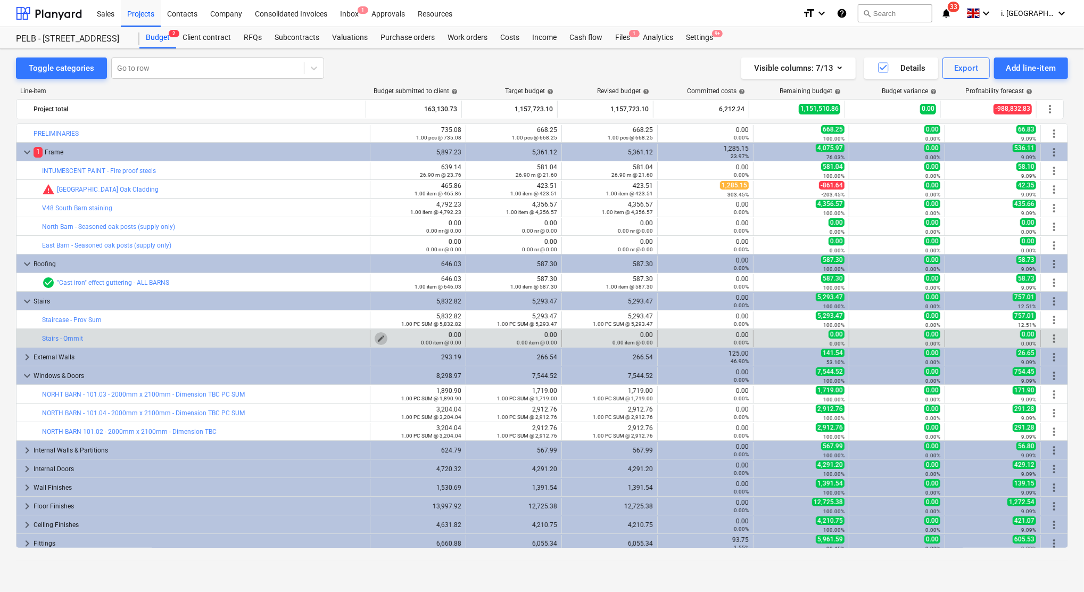
click at [380, 338] on span "edit" at bounding box center [381, 338] width 9 height 9
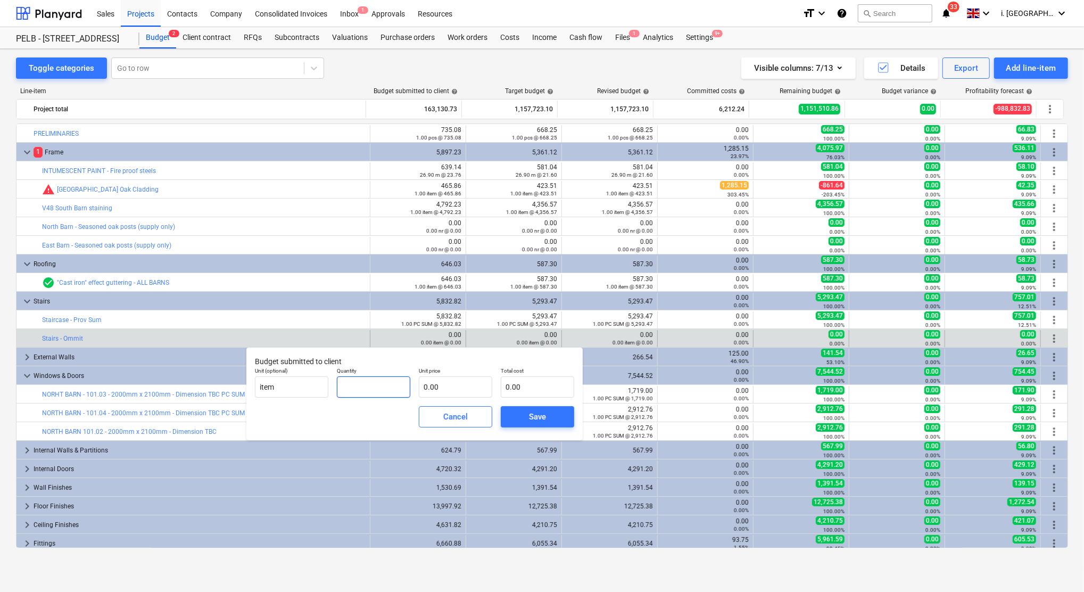
click at [395, 389] on input "text" at bounding box center [373, 386] width 73 height 21
type input "1.00"
type input "-"
type input "1"
type input "0.00"
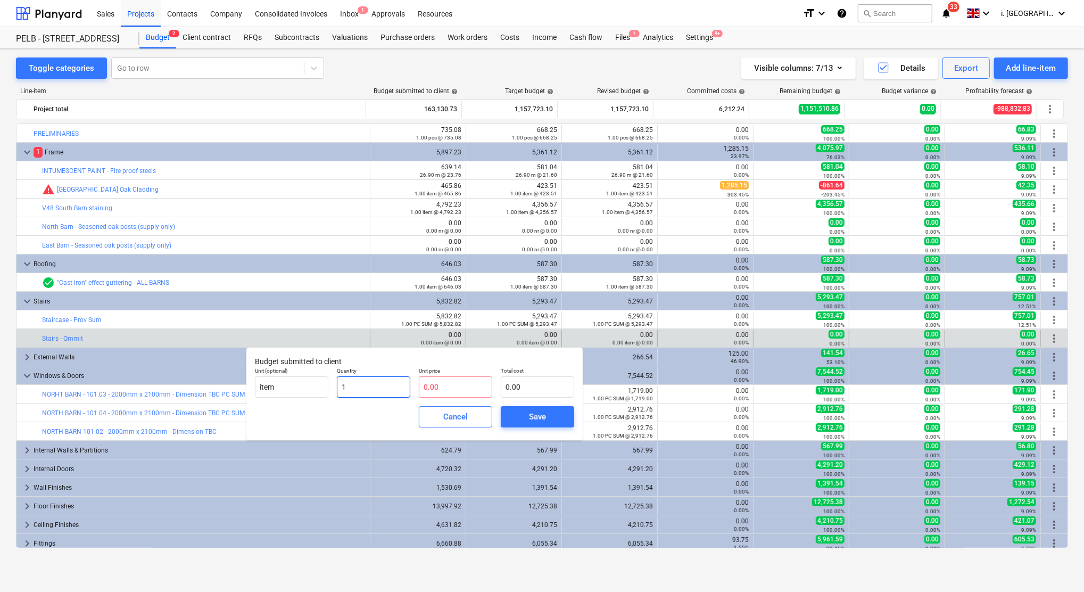
click at [395, 389] on input "1" at bounding box center [373, 386] width 73 height 21
type input "-1.00"
type input "5"
type input "-5.00"
type input "58"
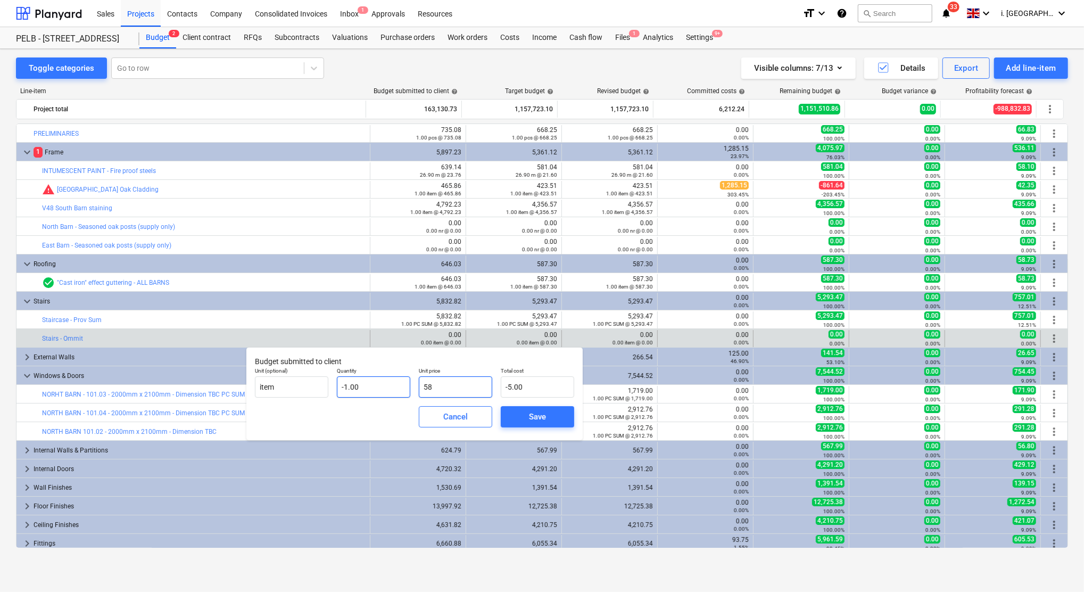
type input "-58.00"
type input "583"
type input "-583.00"
type input "5832"
type input "-5,832.00"
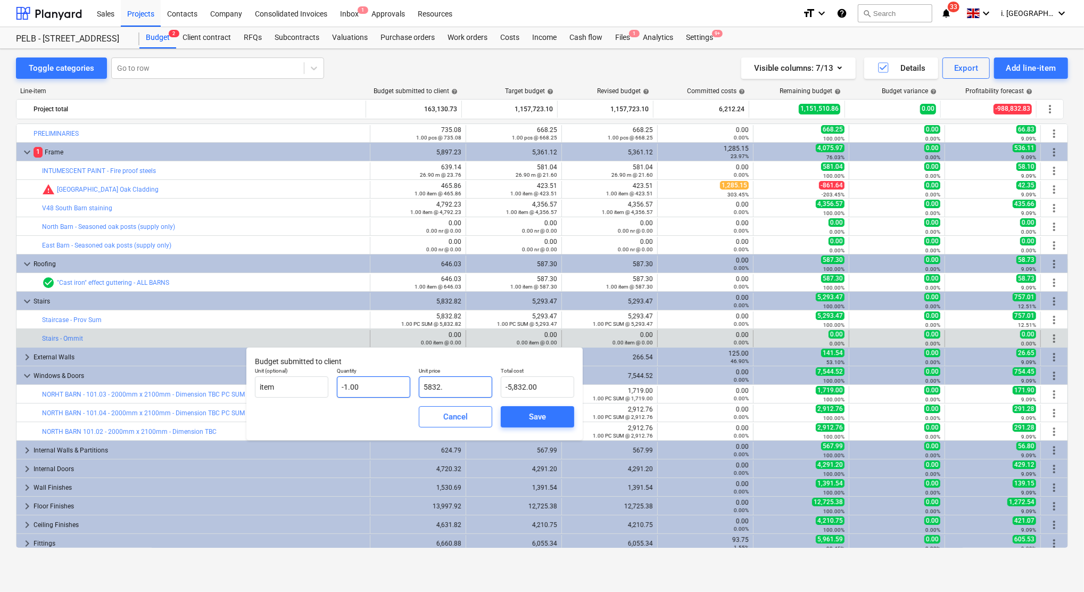
type input "5832.8"
type input "-5,832.80"
type input "5832.82"
type input "-5,832.82"
type input "5,832.82"
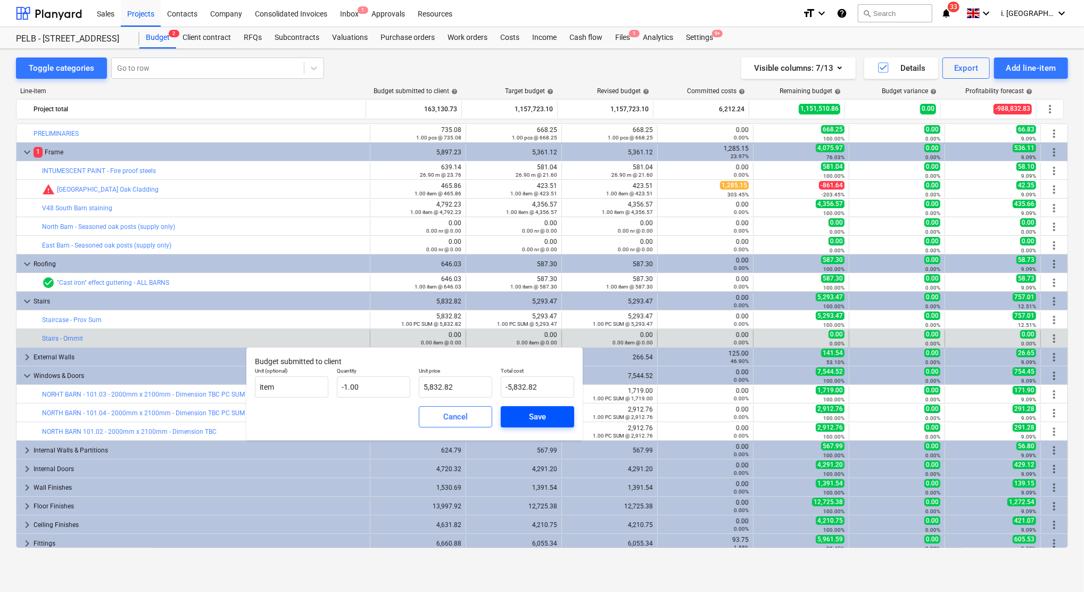
click at [533, 416] on div "Save" at bounding box center [537, 417] width 17 height 14
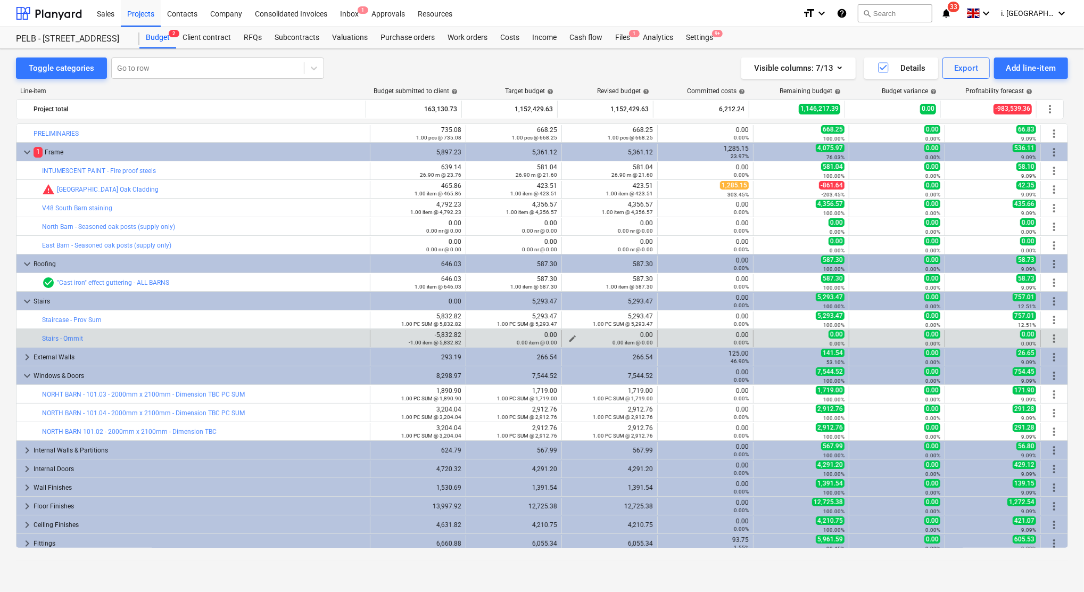
click at [569, 338] on span "edit" at bounding box center [573, 338] width 9 height 9
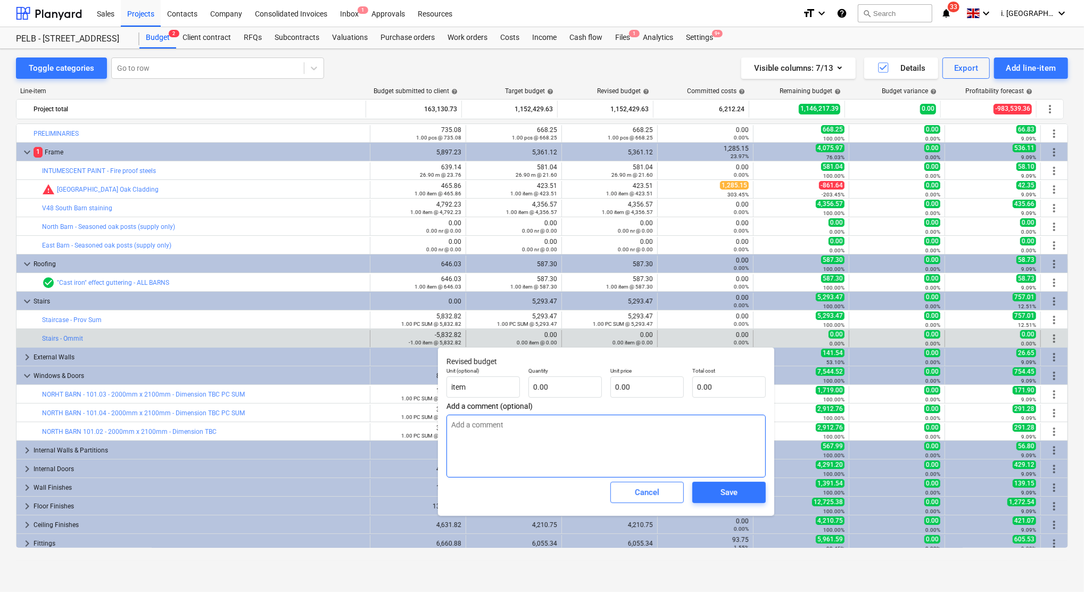
click at [574, 426] on textarea at bounding box center [606, 446] width 319 height 63
type textarea "-5293.47"
click at [529, 385] on input "text" at bounding box center [565, 386] width 73 height 21
type input "-1.00"
type input "5"
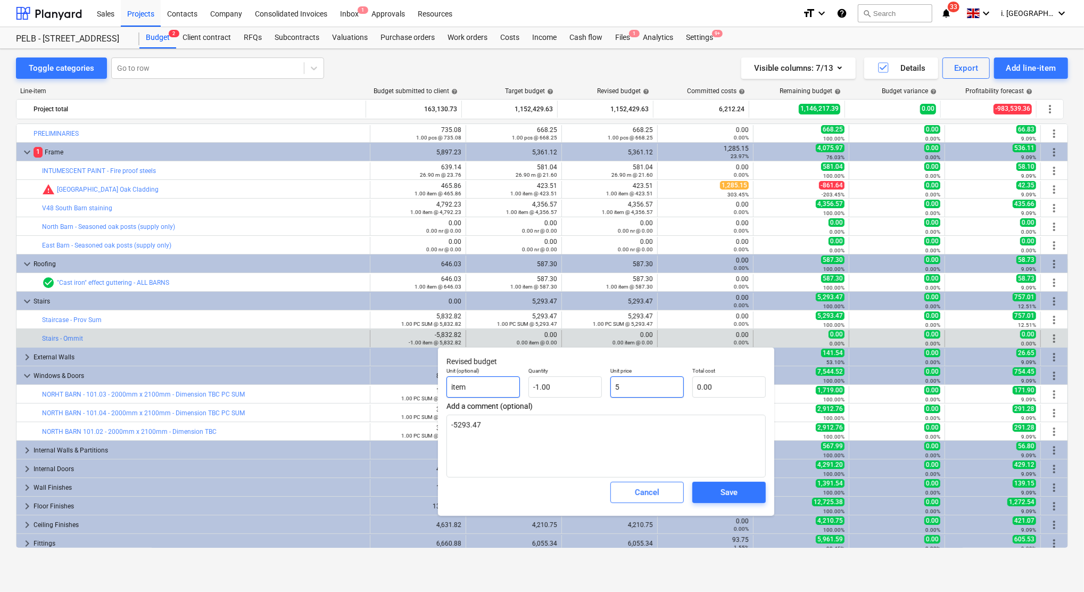
type input "-5.00"
type input "52"
type input "-52.00"
type input "529"
type input "-529.00"
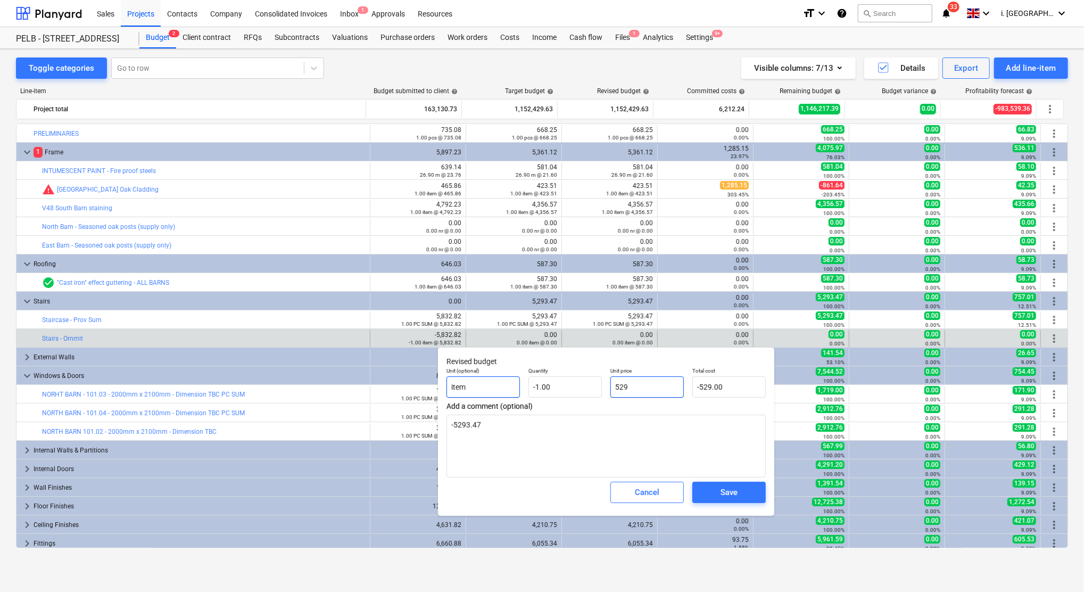
type input "5293"
type input "-5,293.00"
type input "5293.4"
type input "-5,293.40"
type input "5293.47"
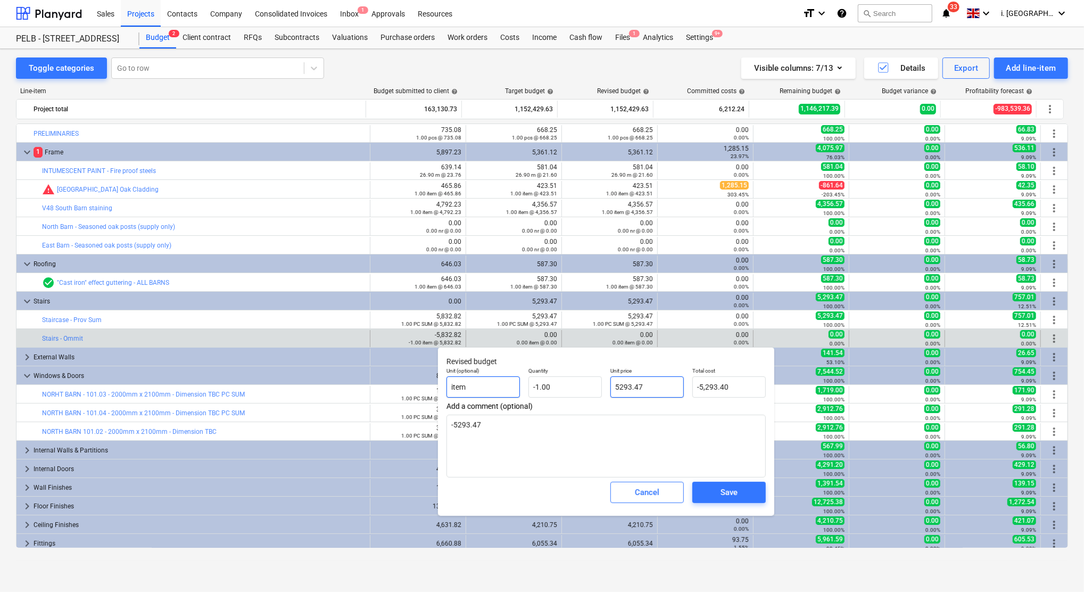
type input "-5,293.47"
type input "5,293.47"
click at [666, 448] on textarea "-5293.47" at bounding box center [606, 446] width 319 height 63
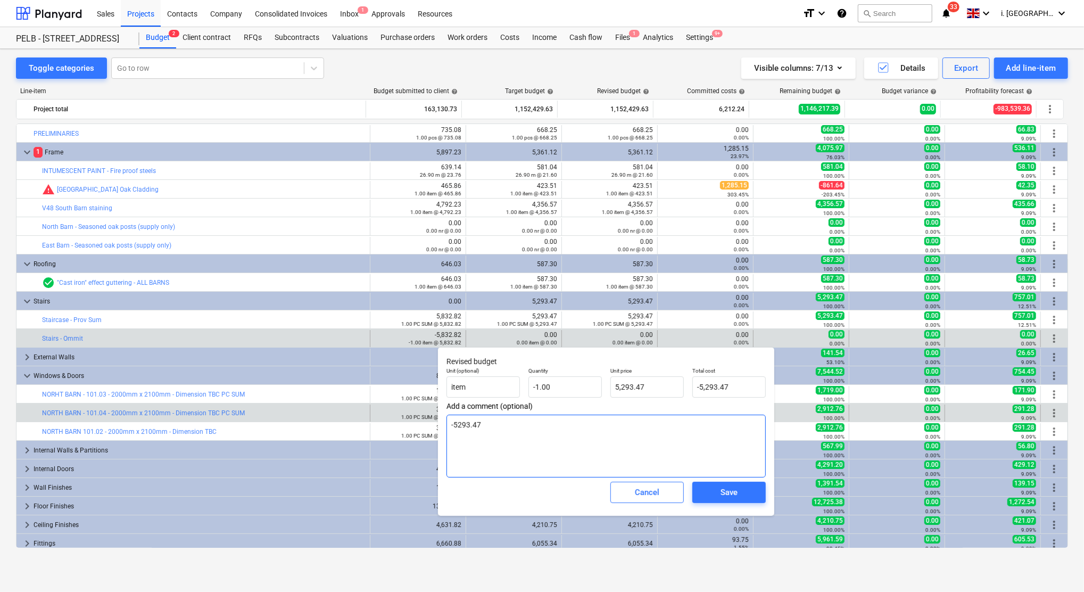
drag, startPoint x: 626, startPoint y: 449, endPoint x: 368, endPoint y: 413, distance: 259.7
click at [377, 414] on body "Sales Projects Contacts Company Consolidated Invoices Inbox 1 Approvals Resourc…" at bounding box center [542, 296] width 1084 height 592
drag, startPoint x: 495, startPoint y: 417, endPoint x: 365, endPoint y: 409, distance: 129.6
click at [406, 411] on body "Sales Projects Contacts Company Consolidated Invoices Inbox 1 Approvals Resourc…" at bounding box center [542, 296] width 1084 height 592
type textarea "-"
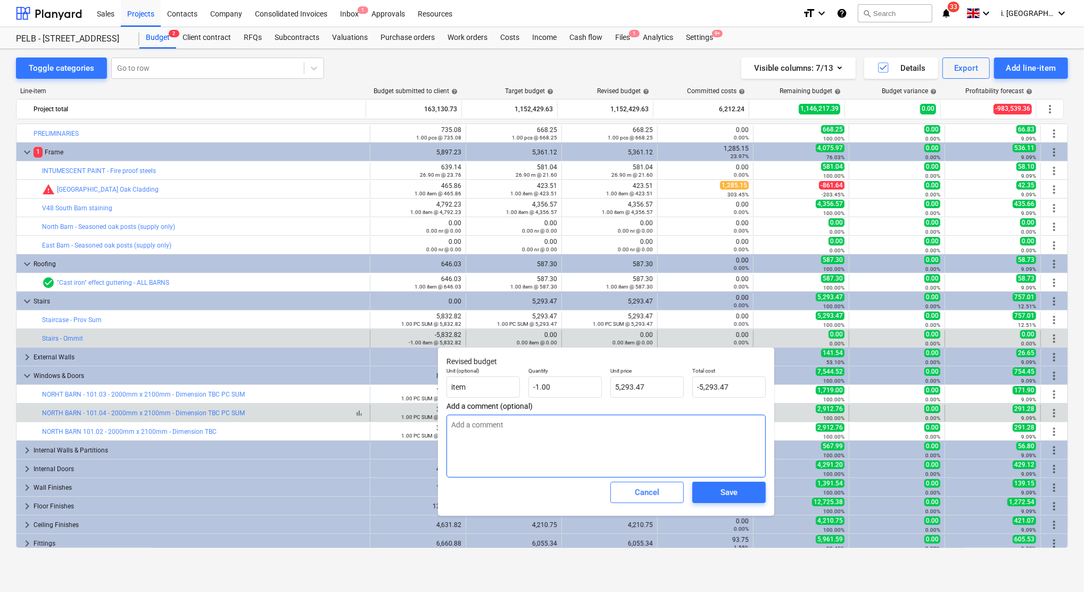
type textarea "W"
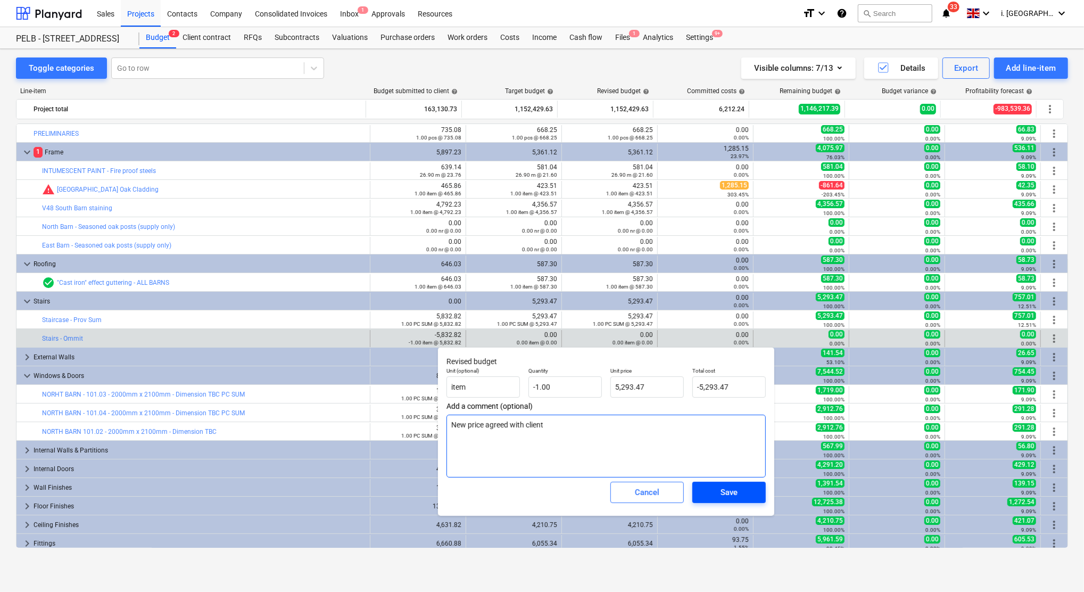
type textarea "New price agreed with client"
click at [743, 502] on button "Save" at bounding box center [729, 492] width 73 height 21
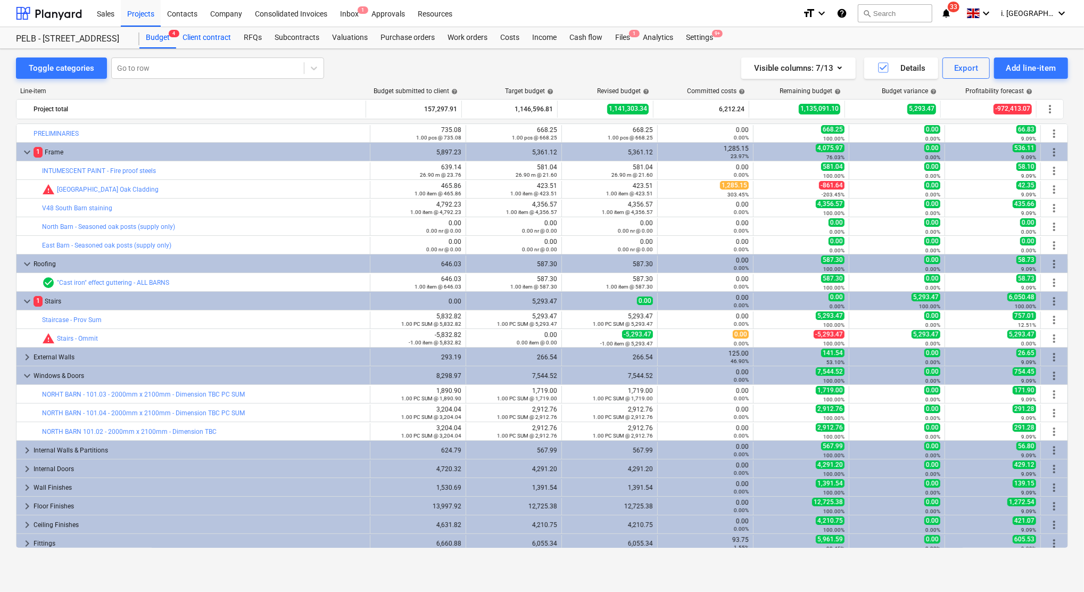
click at [210, 37] on div "Client contract" at bounding box center [206, 37] width 61 height 21
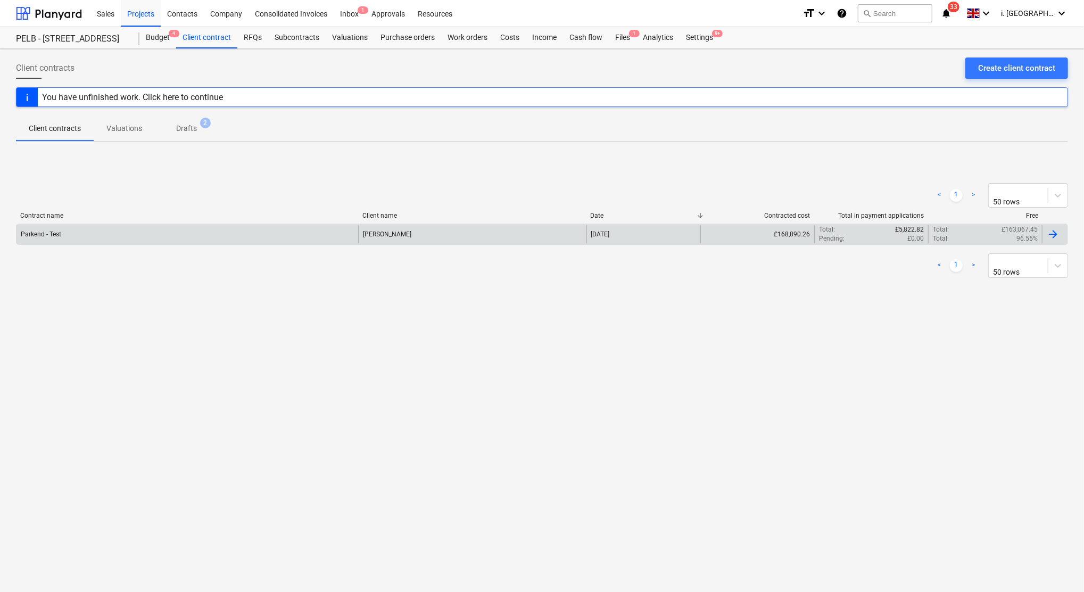
click at [159, 239] on div "Parkend - Test" at bounding box center [188, 234] width 342 height 18
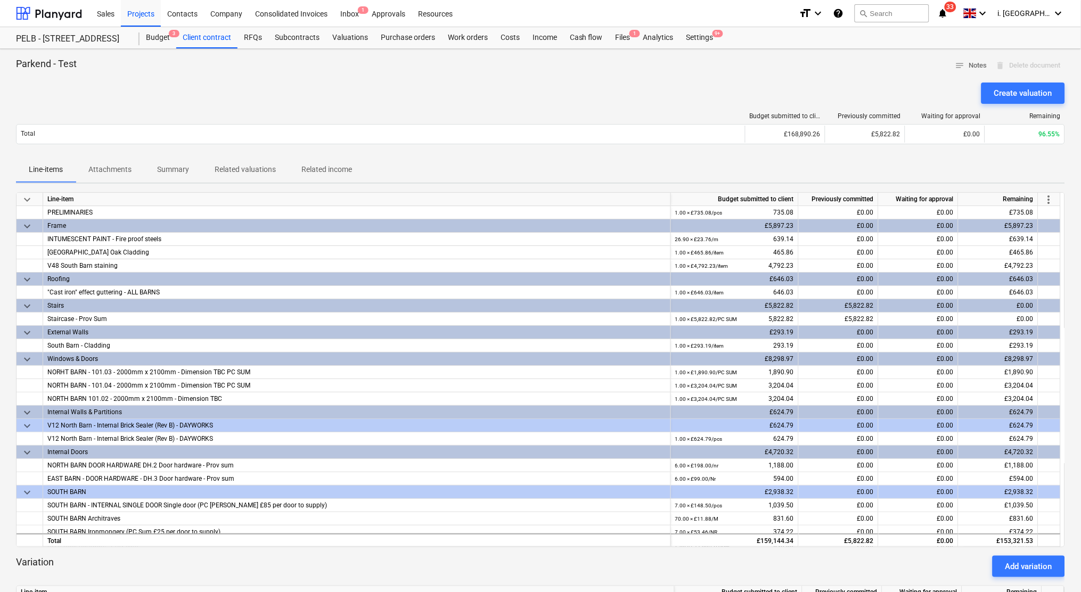
click at [1048, 201] on span "more_vert" at bounding box center [1048, 199] width 13 height 13
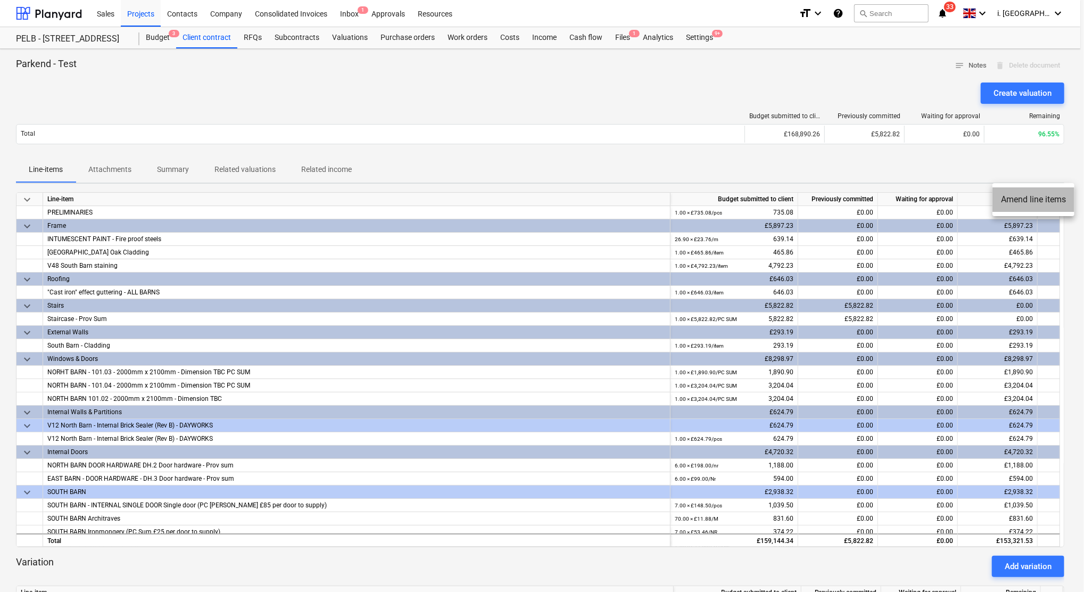
click at [1048, 201] on li "Amend line items" at bounding box center [1034, 199] width 82 height 24
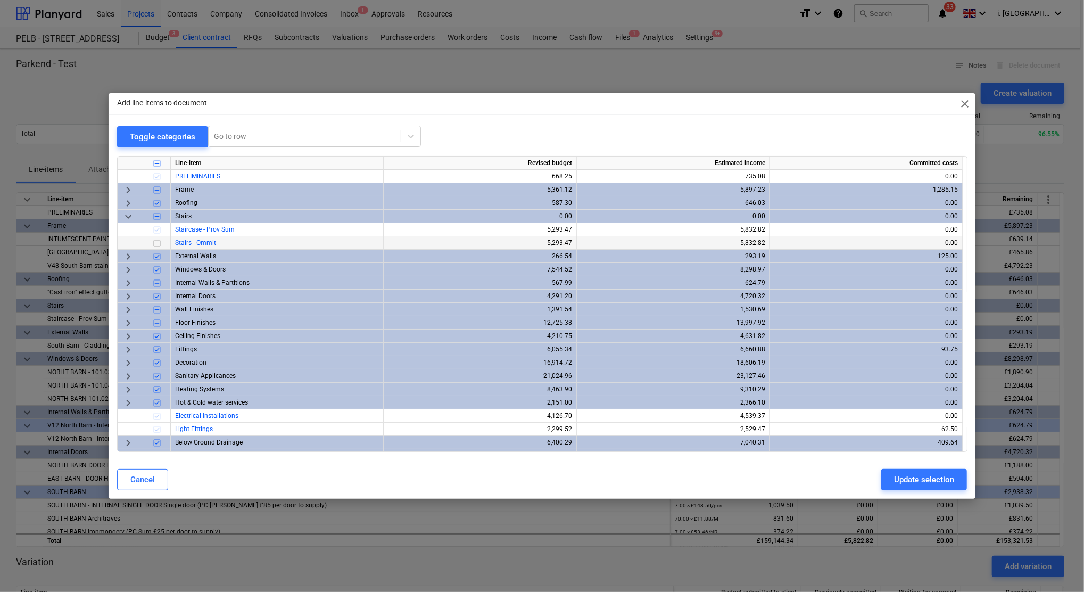
click at [159, 245] on input "checkbox" at bounding box center [157, 243] width 13 height 13
click at [155, 243] on input "checkbox" at bounding box center [157, 243] width 13 height 13
drag, startPoint x: 158, startPoint y: 232, endPoint x: 154, endPoint y: 243, distance: 11.8
click at [158, 237] on div "Line-item Revised budget Estimated income Committed costs PRELIMINARIES 668.25 …" at bounding box center [542, 304] width 851 height 296
click at [154, 245] on input "checkbox" at bounding box center [157, 243] width 13 height 13
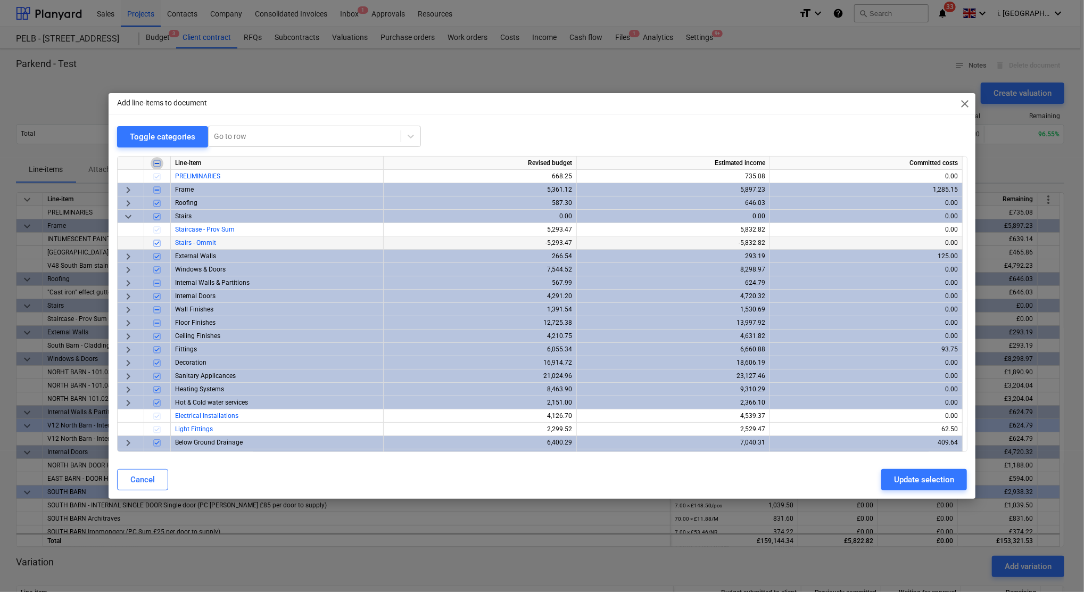
click at [154, 162] on input "checkbox" at bounding box center [157, 163] width 13 height 13
click at [158, 167] on input "checkbox" at bounding box center [157, 163] width 13 height 13
click at [156, 162] on input "checkbox" at bounding box center [157, 163] width 13 height 13
click at [157, 165] on input "checkbox" at bounding box center [157, 163] width 13 height 13
checkbox input "false"
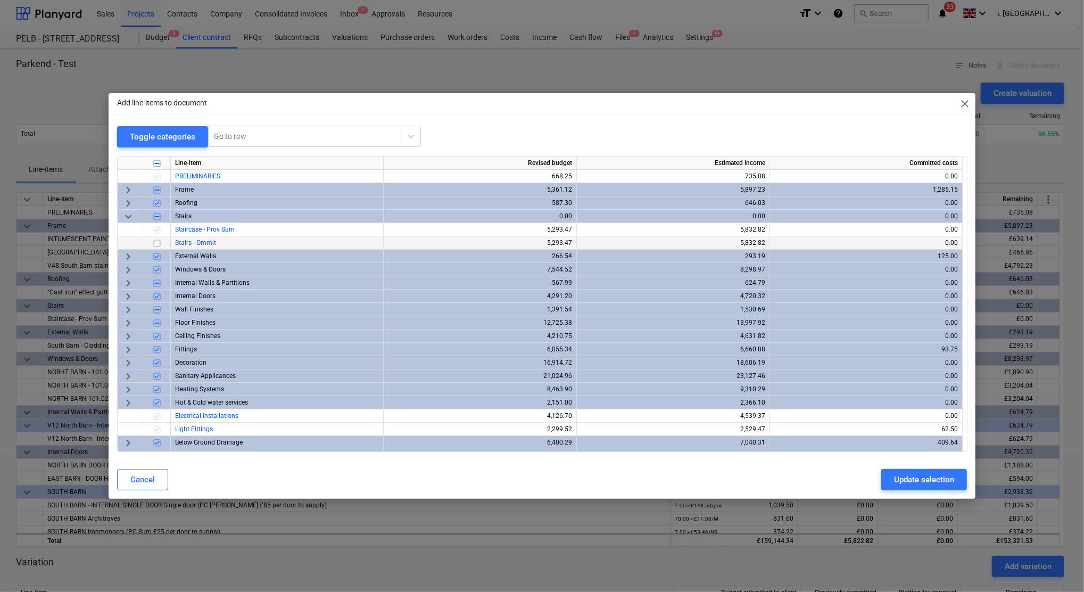
click at [156, 245] on input "checkbox" at bounding box center [157, 243] width 13 height 13
click at [908, 482] on div "Update selection" at bounding box center [924, 480] width 60 height 14
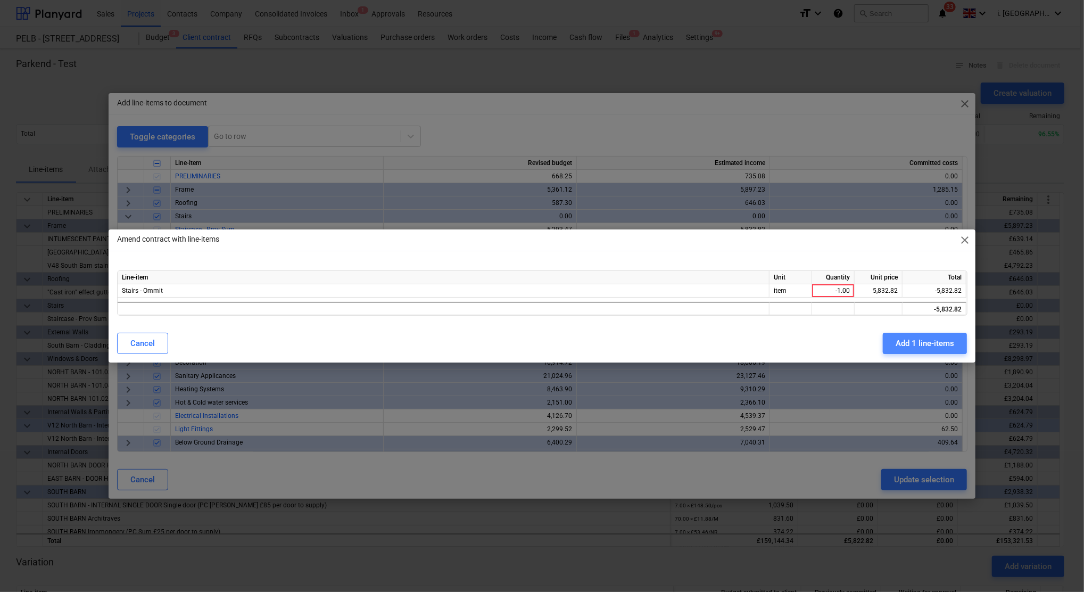
click at [923, 346] on div "Add 1 line-items" at bounding box center [925, 343] width 59 height 14
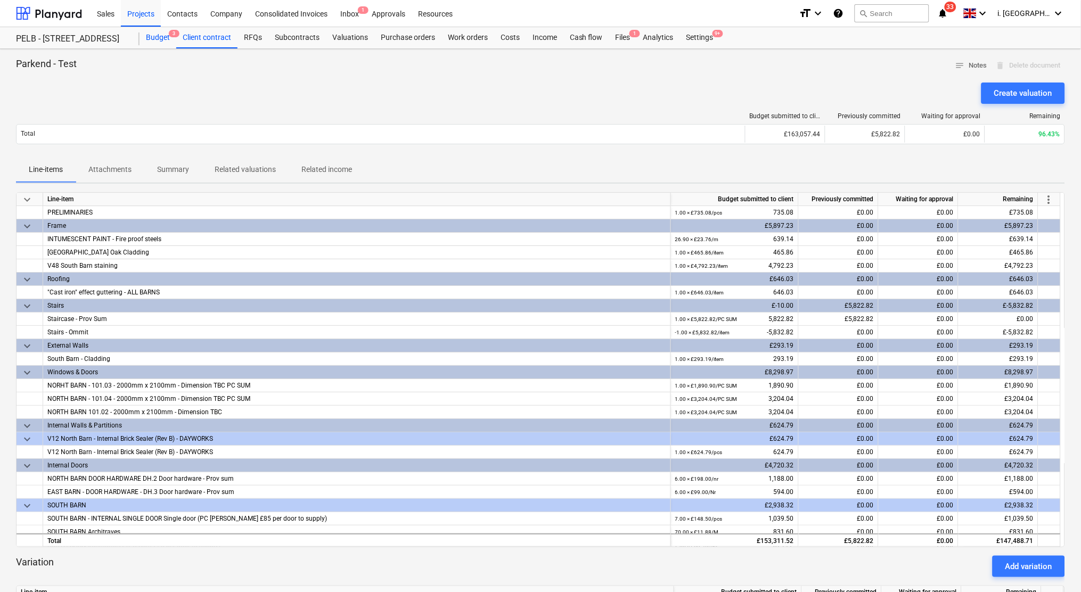
click at [151, 39] on div "Budget 3" at bounding box center [157, 37] width 37 height 21
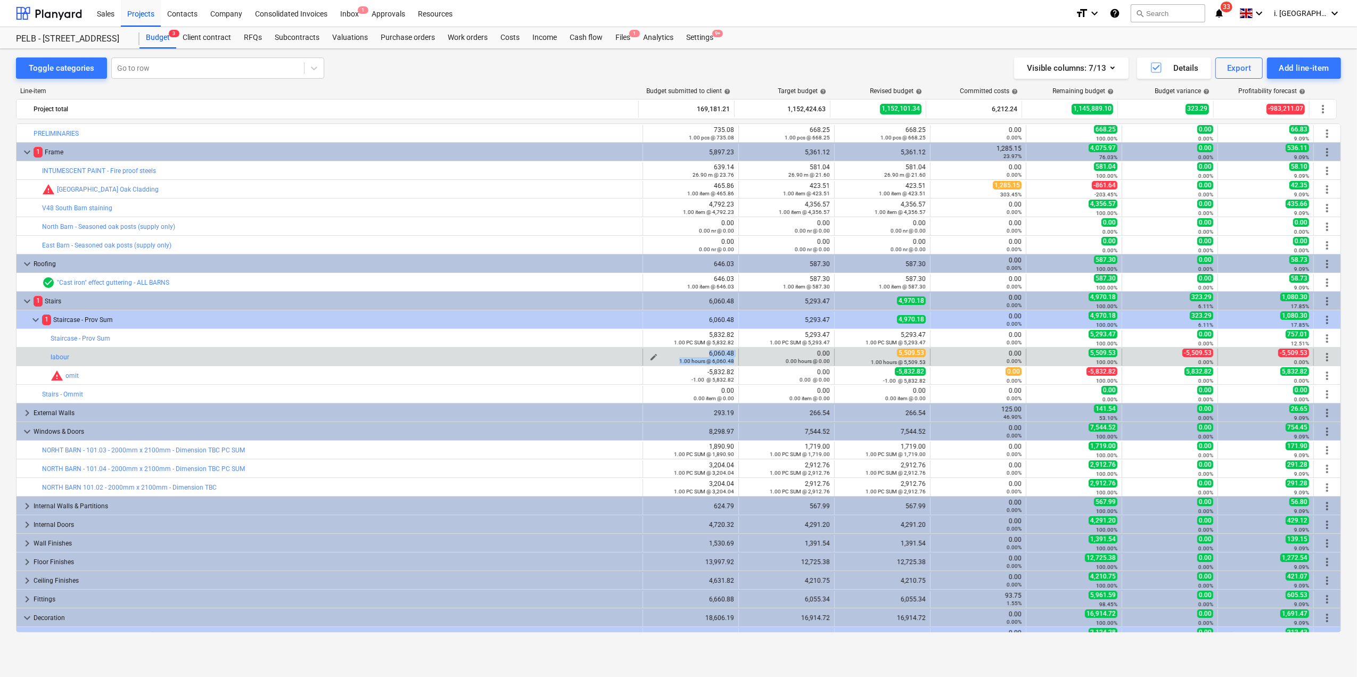
drag, startPoint x: 694, startPoint y: 356, endPoint x: 729, endPoint y: 358, distance: 35.2
click at [729, 358] on div "6,060.48 1.00 hours @ 6,060.48" at bounding box center [690, 357] width 87 height 15
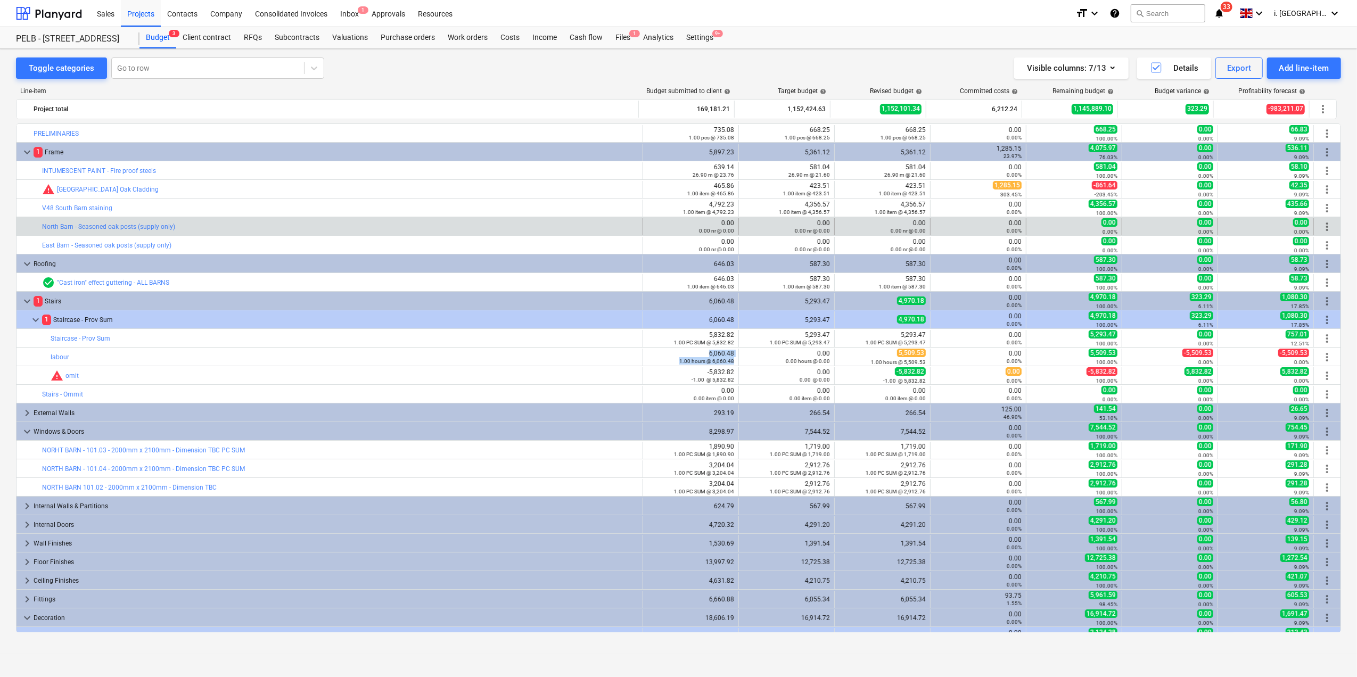
copy div "6,060.48 1.00 hours @ 6,060.48"
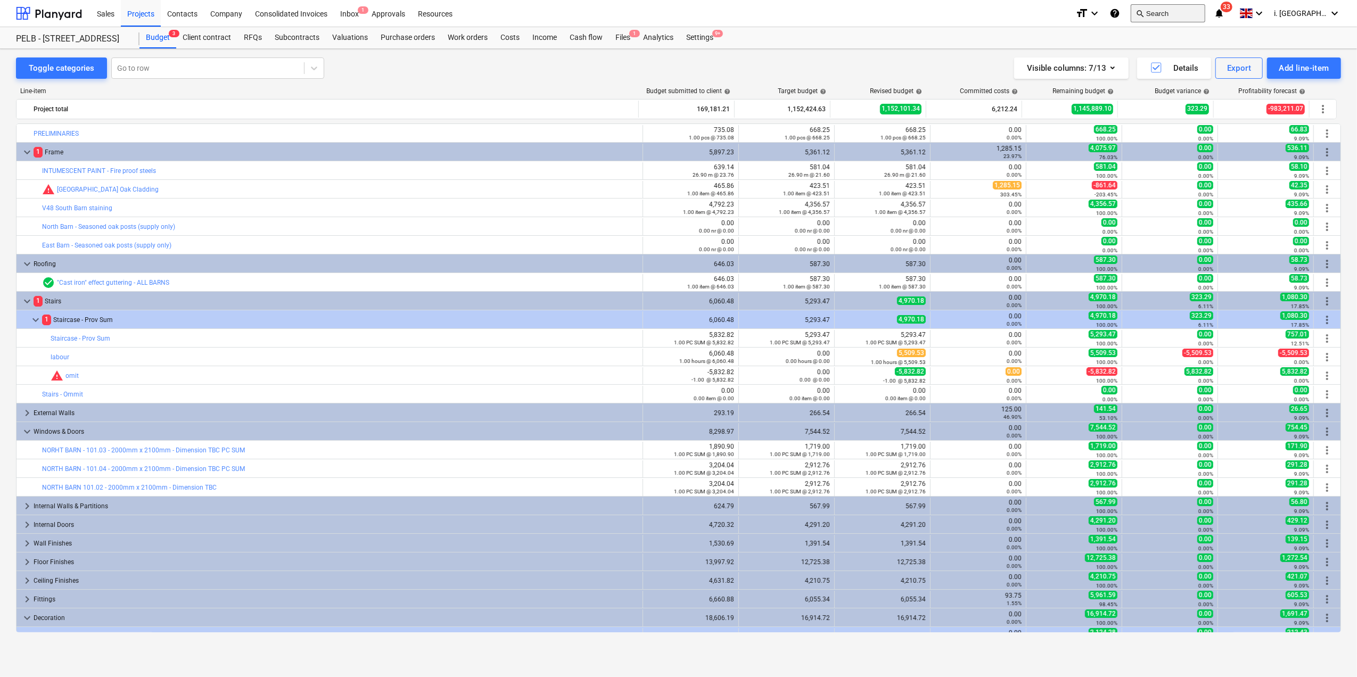
click at [1180, 11] on button "search Search" at bounding box center [1168, 13] width 75 height 18
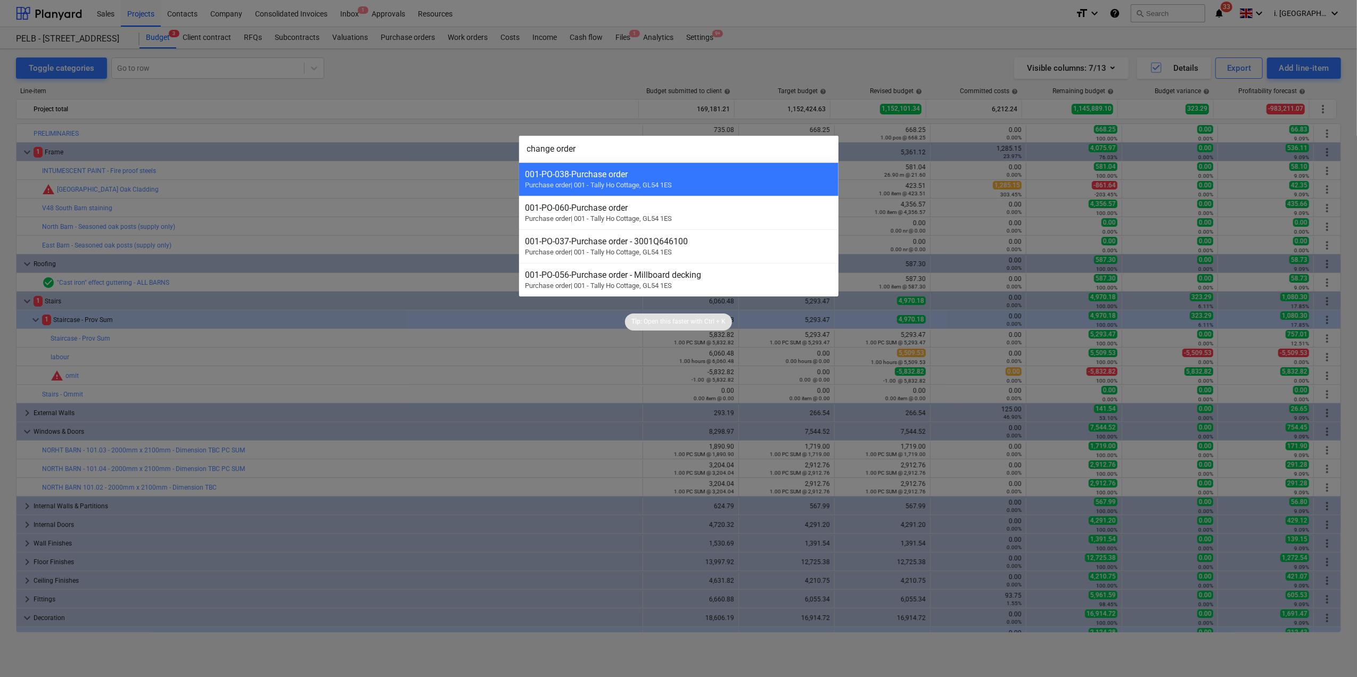
type input "change order"
drag, startPoint x: 916, startPoint y: 33, endPoint x: 1005, endPoint y: 32, distance: 89.4
click at [926, 33] on div at bounding box center [678, 338] width 1357 height 677
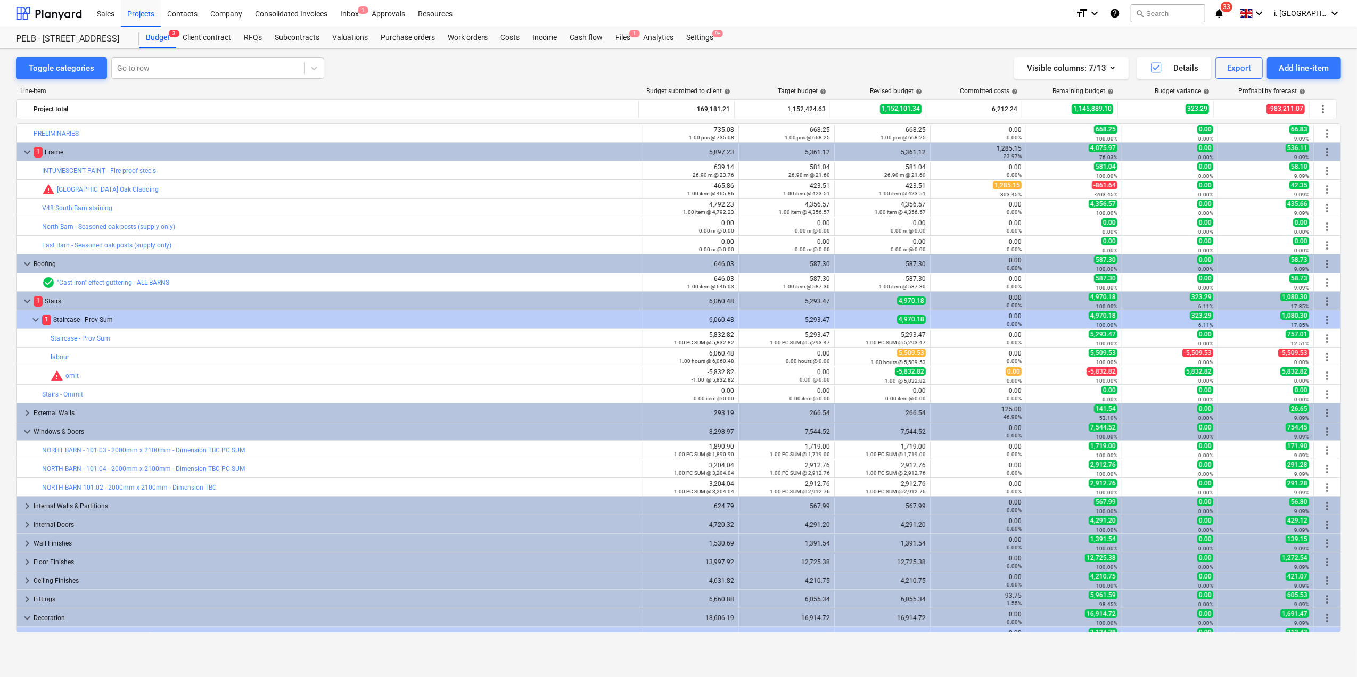
click at [1120, 18] on icon "help" at bounding box center [1115, 13] width 11 height 13
click at [209, 41] on div "Client contract" at bounding box center [206, 37] width 61 height 21
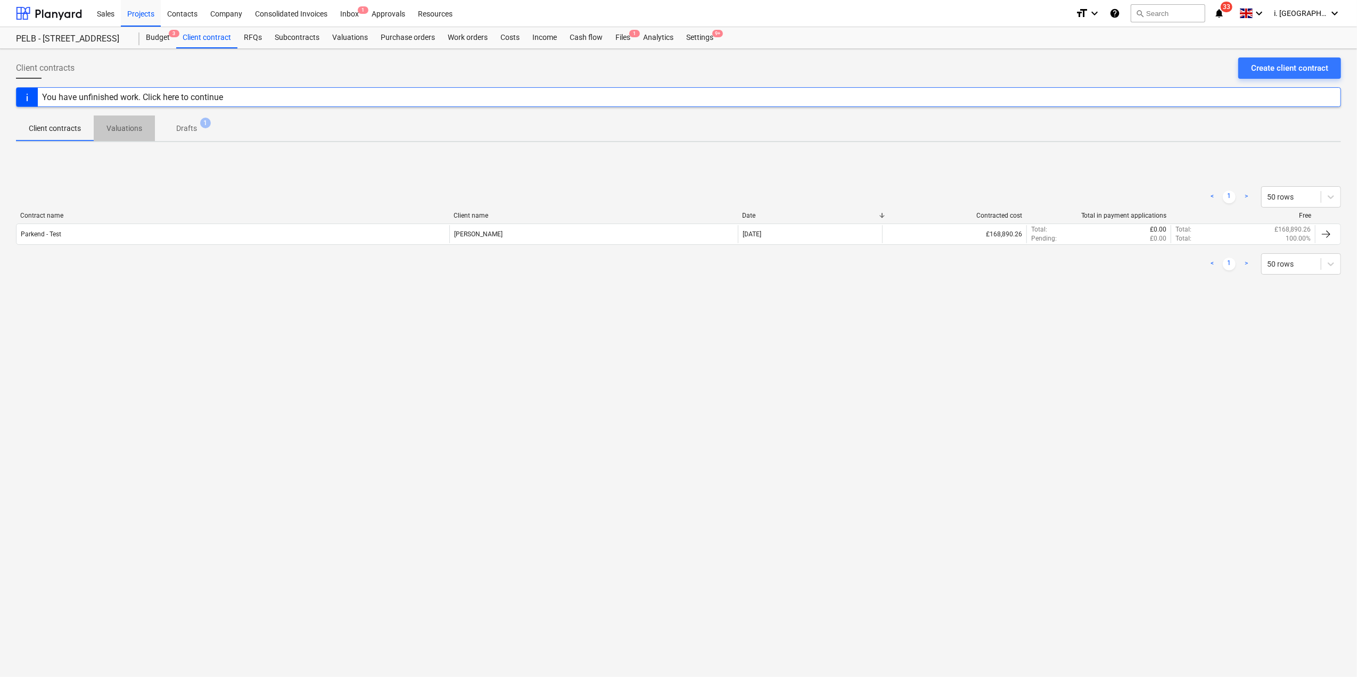
click at [120, 130] on p "Valuations" at bounding box center [124, 128] width 36 height 11
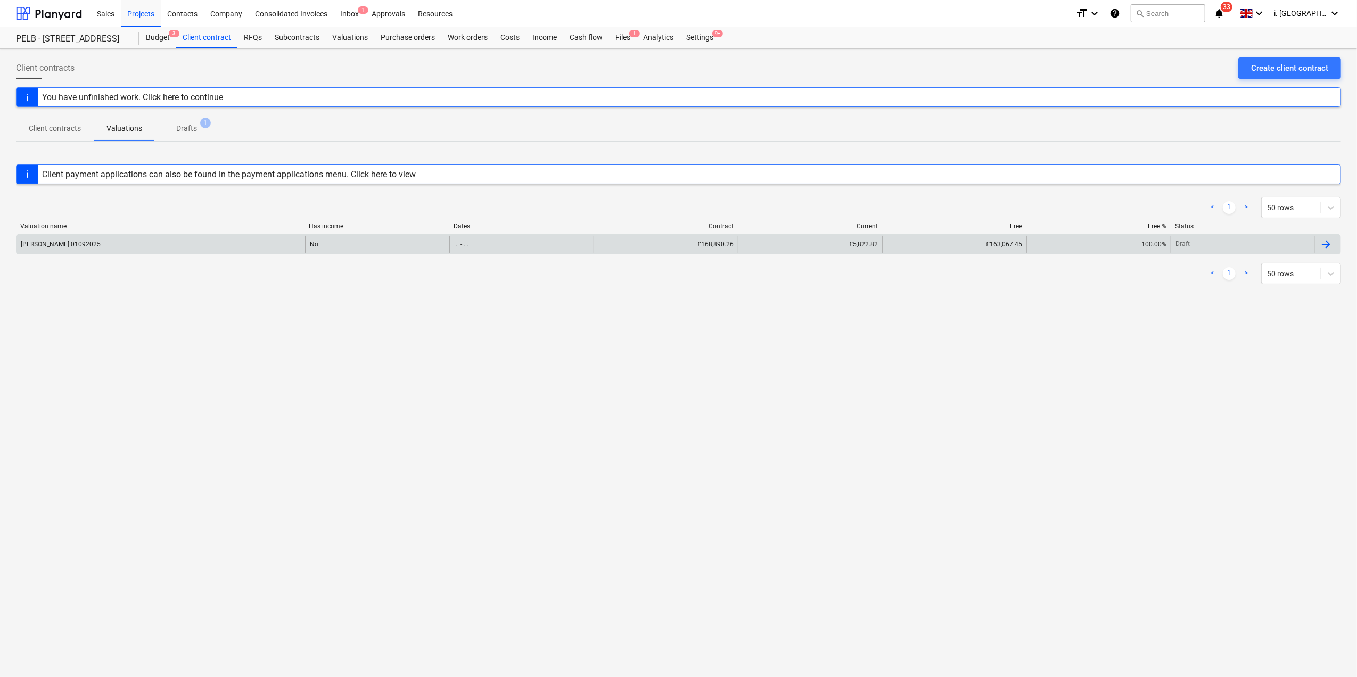
click at [199, 243] on div "[PERSON_NAME] 01092025" at bounding box center [161, 244] width 289 height 17
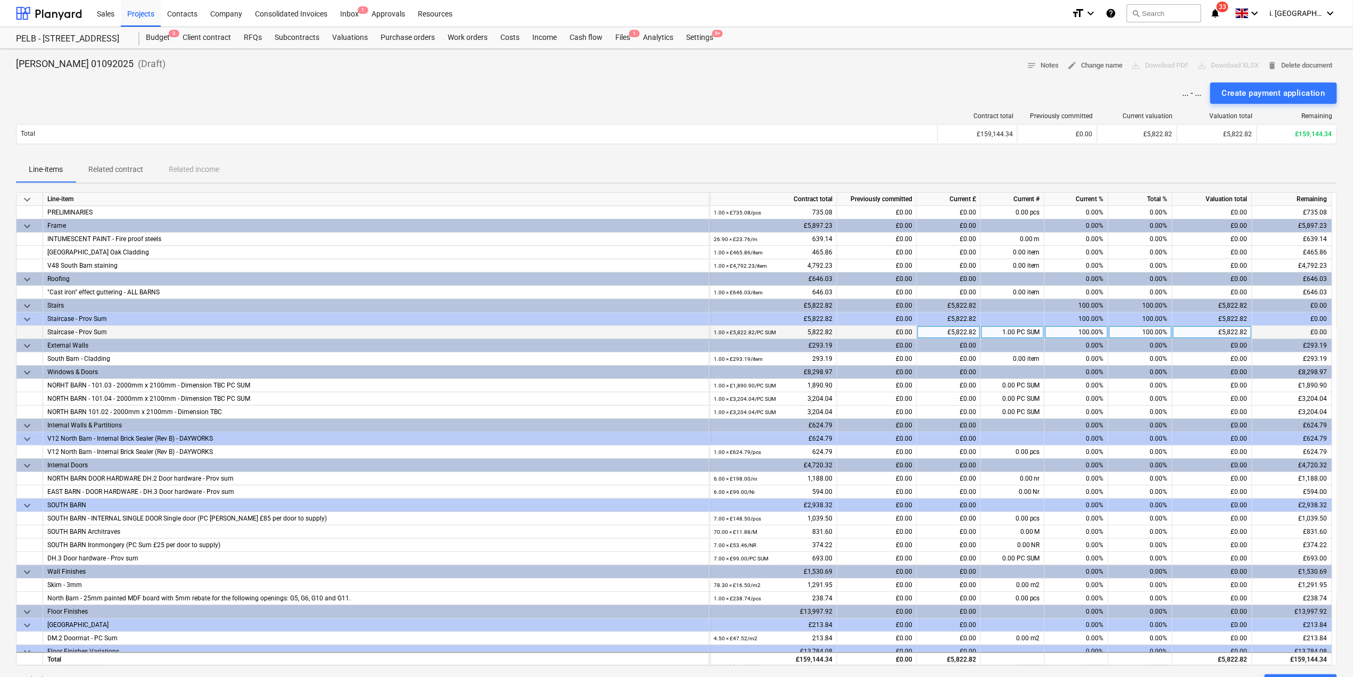
click at [962, 332] on div "£5,822.82" at bounding box center [949, 332] width 64 height 13
type input "60"
click at [943, 335] on div "£60.00" at bounding box center [949, 332] width 64 height 13
click at [965, 333] on input "606.48" at bounding box center [948, 332] width 63 height 13
type input "6060.48"
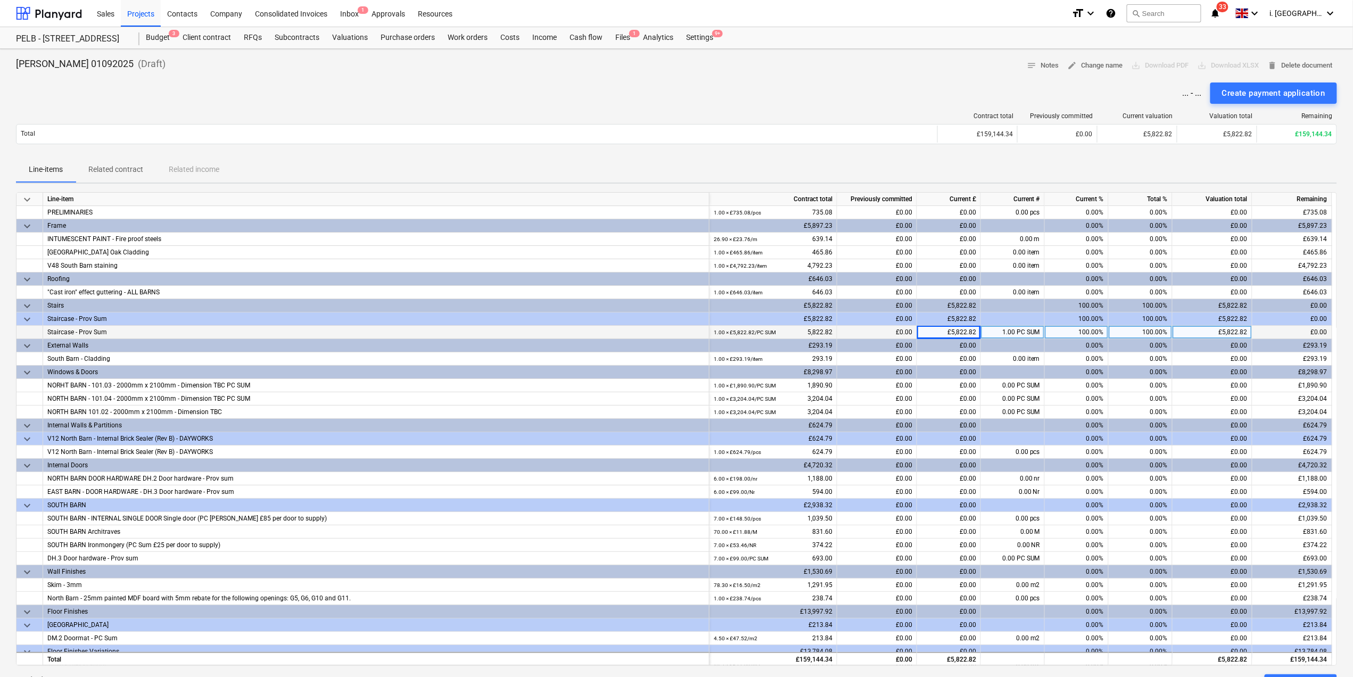
click at [1000, 335] on div "1.00 PC SUM" at bounding box center [1013, 332] width 64 height 13
click at [729, 330] on div "1.00 × £5,822.82 / PC SUM" at bounding box center [745, 332] width 62 height 13
click at [752, 330] on div "1.00 × £5,822.82 / PC SUM" at bounding box center [745, 332] width 62 height 13
click at [777, 331] on div "1.00 × £5,822.82 / PC SUM 5,822.82" at bounding box center [773, 332] width 119 height 13
drag, startPoint x: 803, startPoint y: 335, endPoint x: 846, endPoint y: 333, distance: 42.6
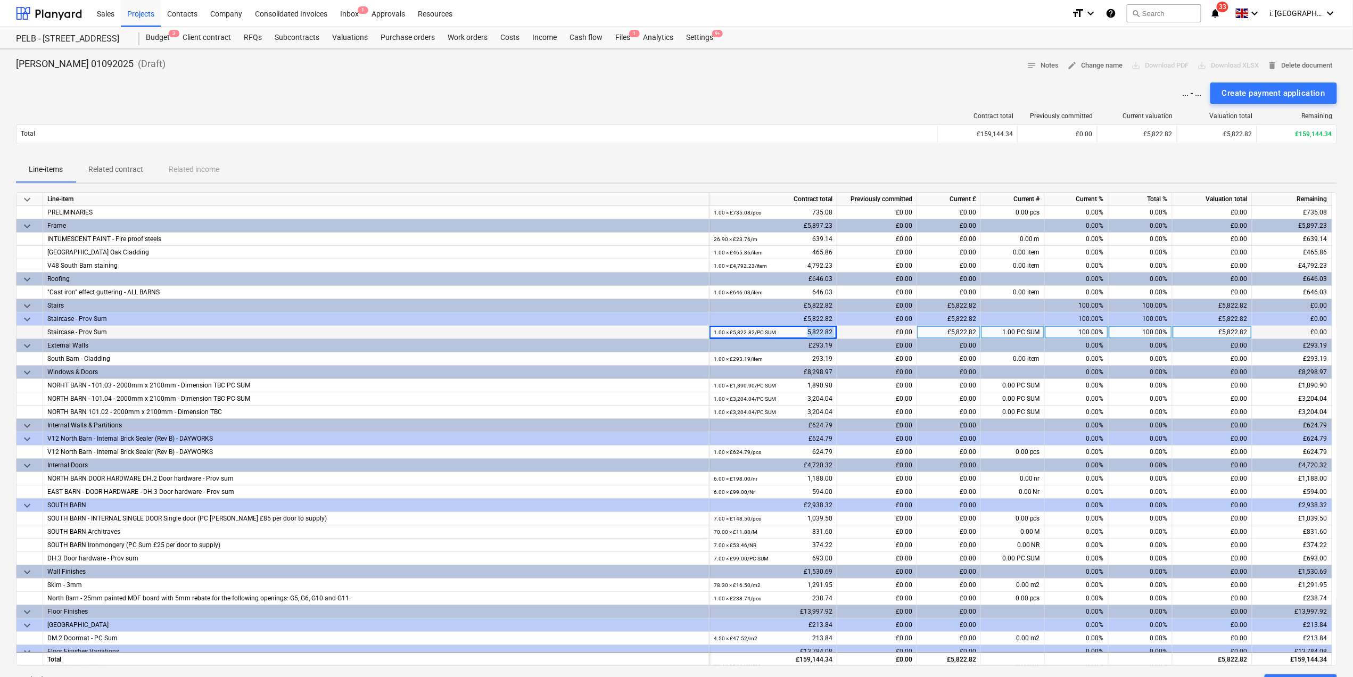
click at [0, 0] on div "Staircase - Prov Sum 1.00 × £5,822.82 / PC SUM 5,822.82 £0.00 £5,822.82 1.00 PC…" at bounding box center [0, 0] width 0 height 0
click at [741, 333] on small "1.00 × £5,822.82 / PC SUM" at bounding box center [745, 333] width 62 height 6
click at [720, 335] on small "1.00 × £5,822.82 / PC SUM" at bounding box center [745, 333] width 62 height 6
click at [812, 329] on div "1.00 × £5,822.82 / PC SUM 5,822.82" at bounding box center [773, 332] width 119 height 13
click at [129, 169] on p "Related contract" at bounding box center [115, 169] width 55 height 11
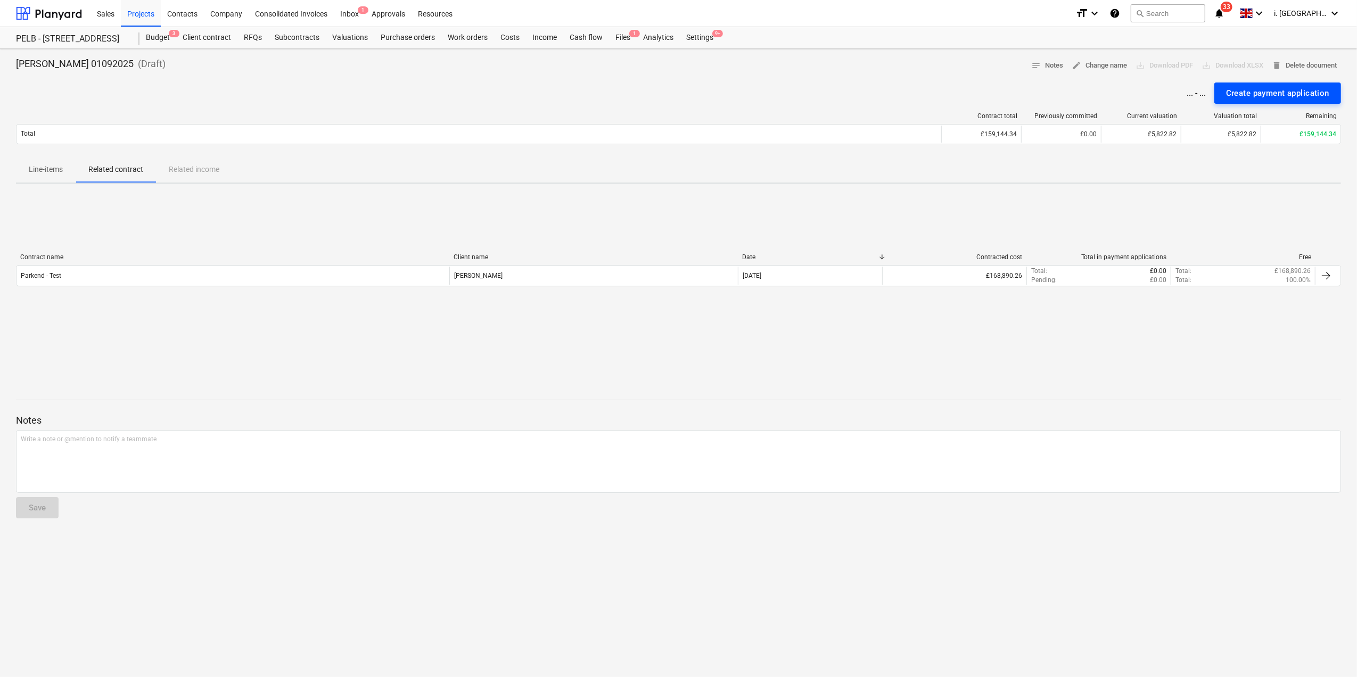
click at [1268, 92] on div "Create payment application" at bounding box center [1277, 93] width 103 height 14
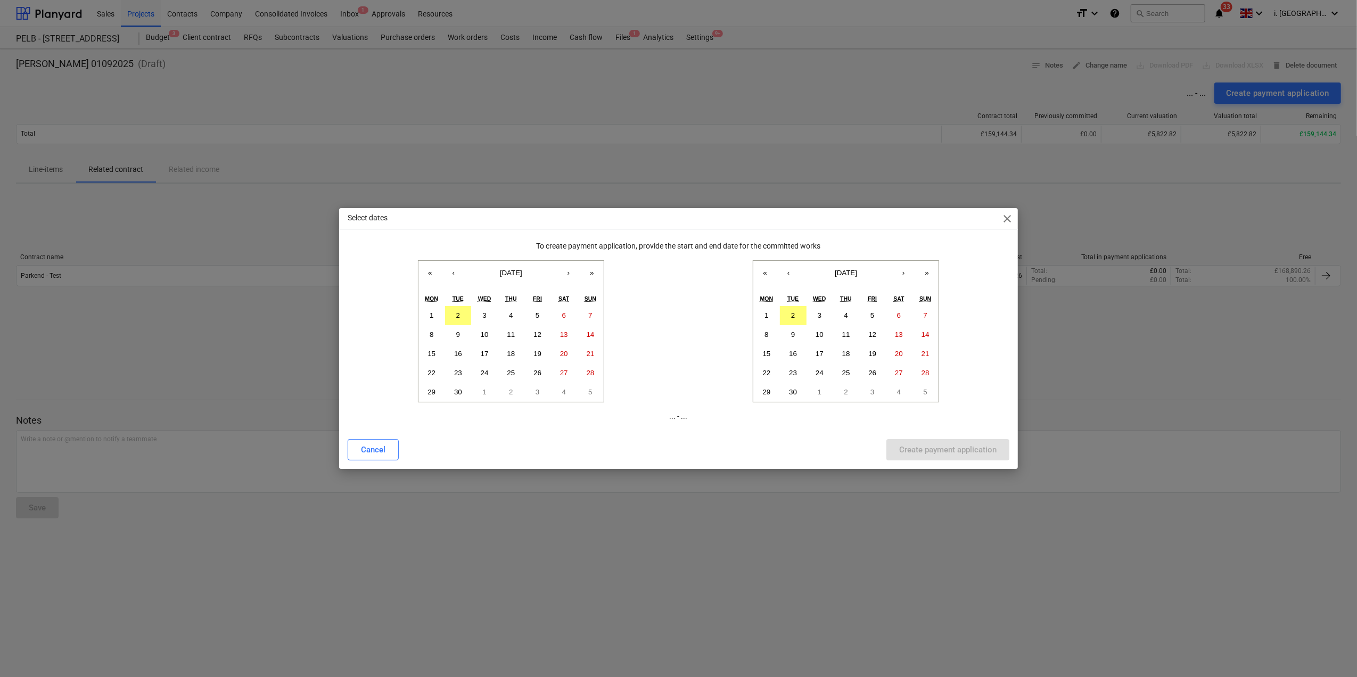
click at [1009, 212] on span "close" at bounding box center [1007, 218] width 13 height 13
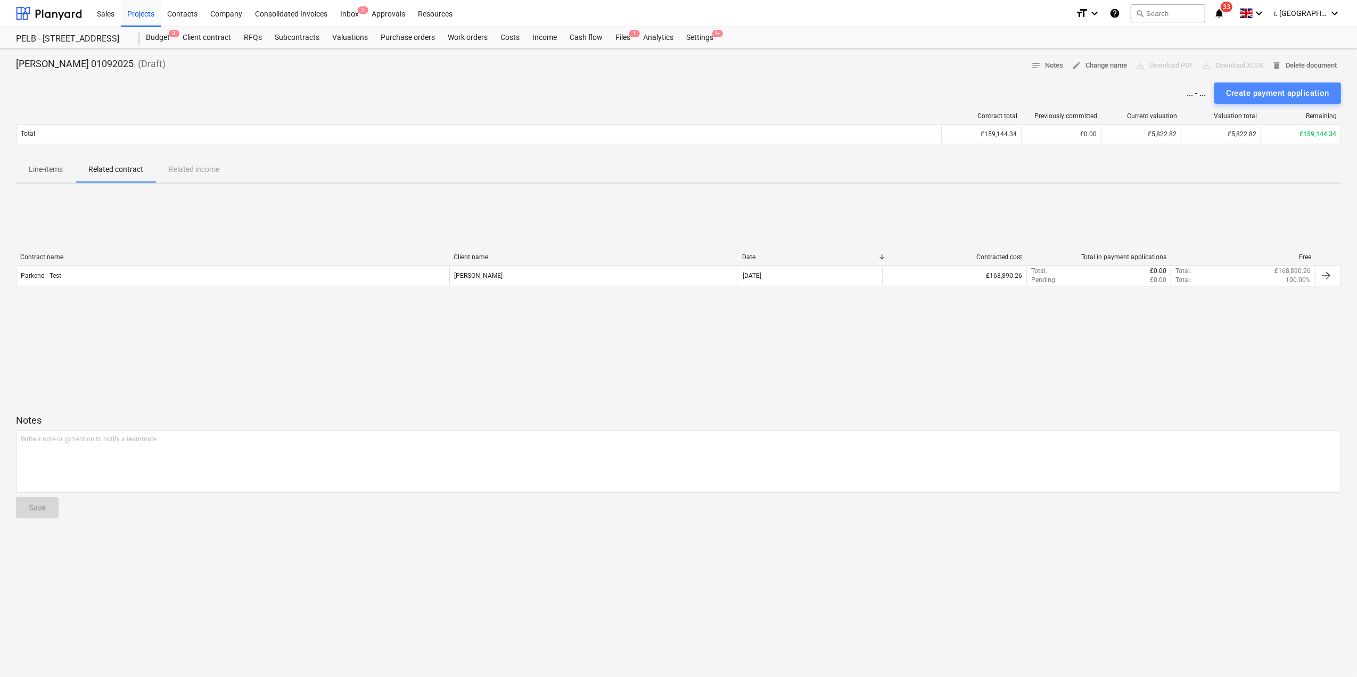
click at [1246, 94] on div "Create payment application" at bounding box center [1277, 93] width 103 height 14
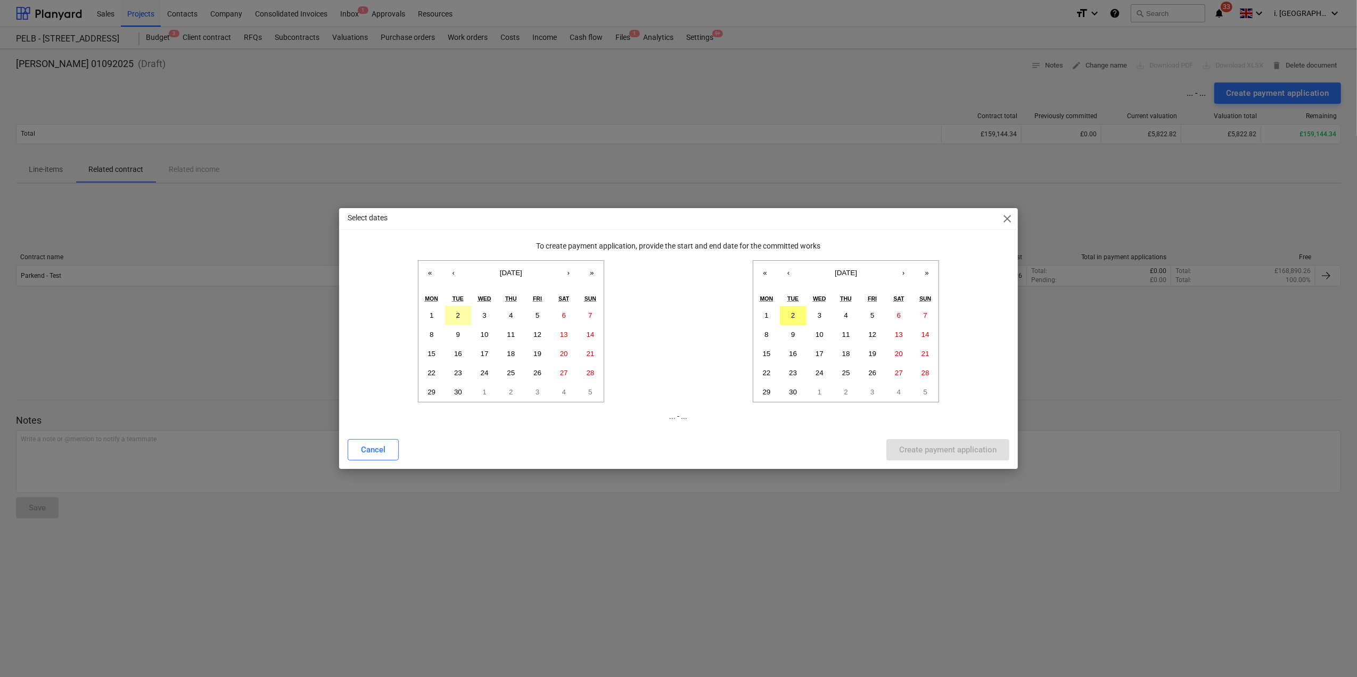
click at [458, 314] on abbr "2" at bounding box center [458, 315] width 4 height 8
click at [795, 392] on abbr "30" at bounding box center [793, 392] width 8 height 8
drag, startPoint x: 916, startPoint y: 454, endPoint x: 840, endPoint y: 433, distance: 79.4
click at [918, 455] on div "Create payment application" at bounding box center [947, 450] width 97 height 14
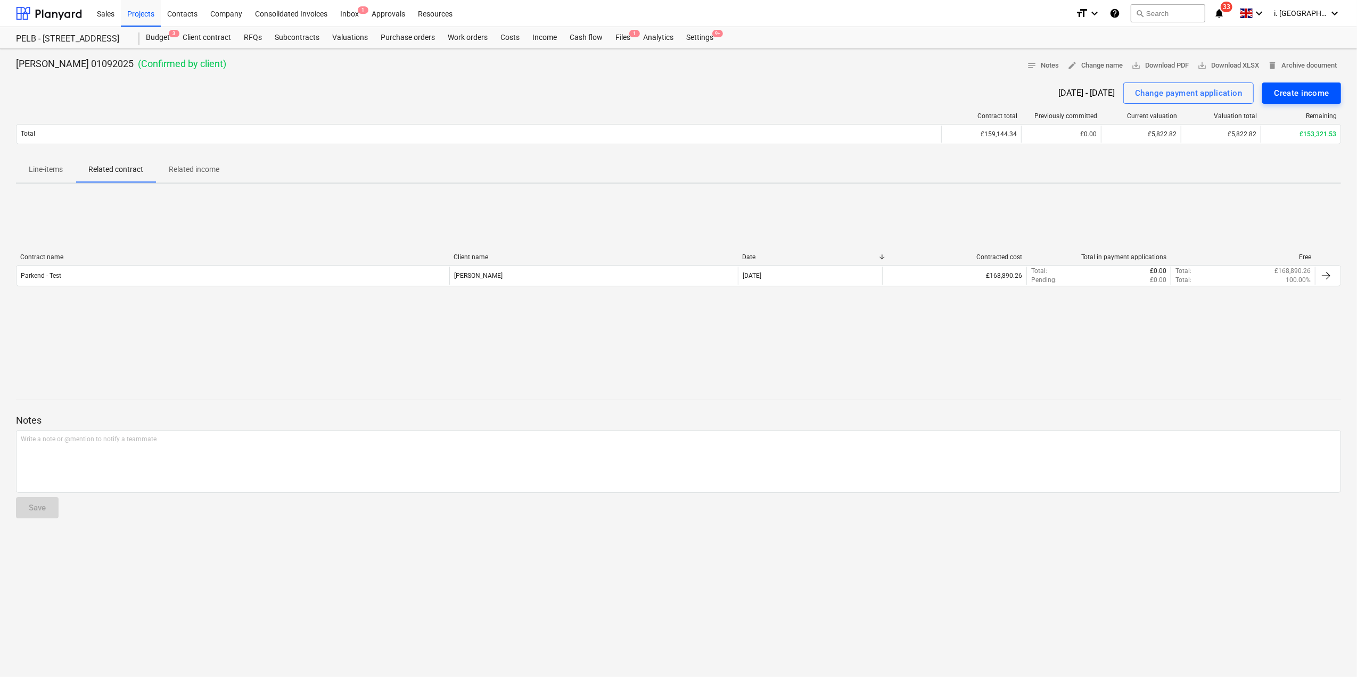
click at [1278, 98] on div "Create income" at bounding box center [1301, 93] width 55 height 14
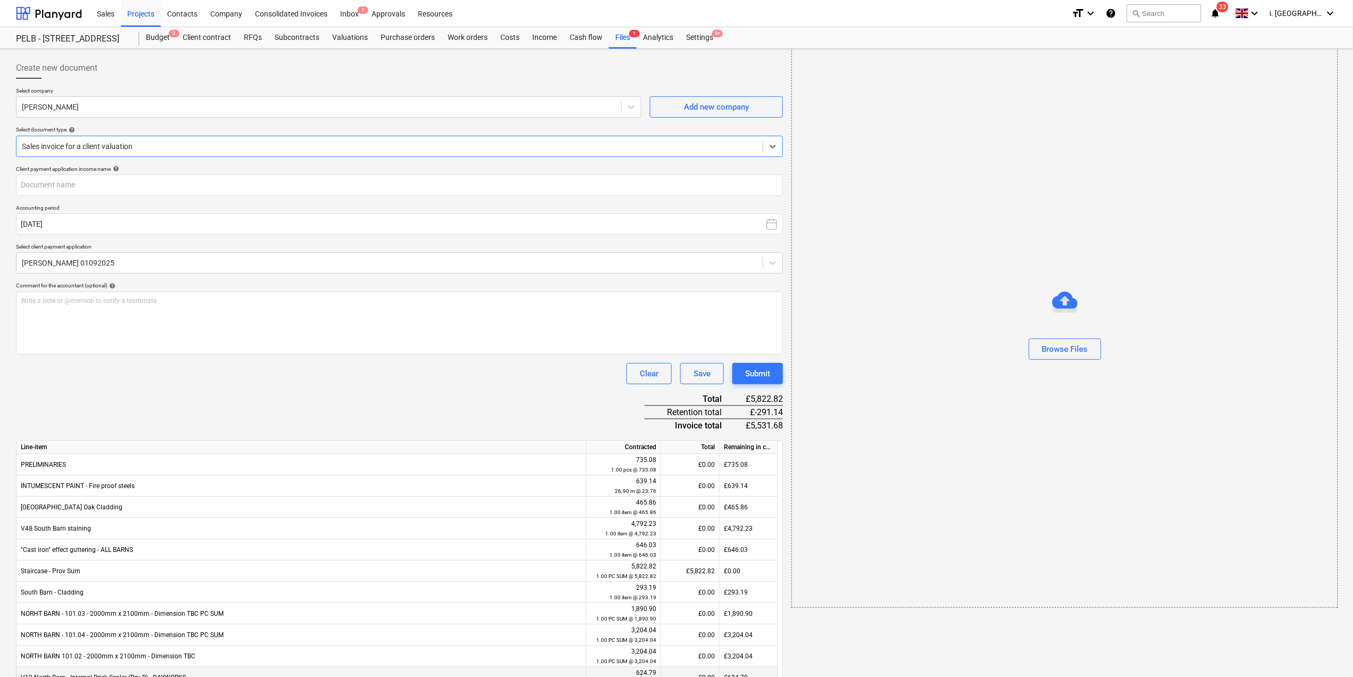
scroll to position [343, 0]
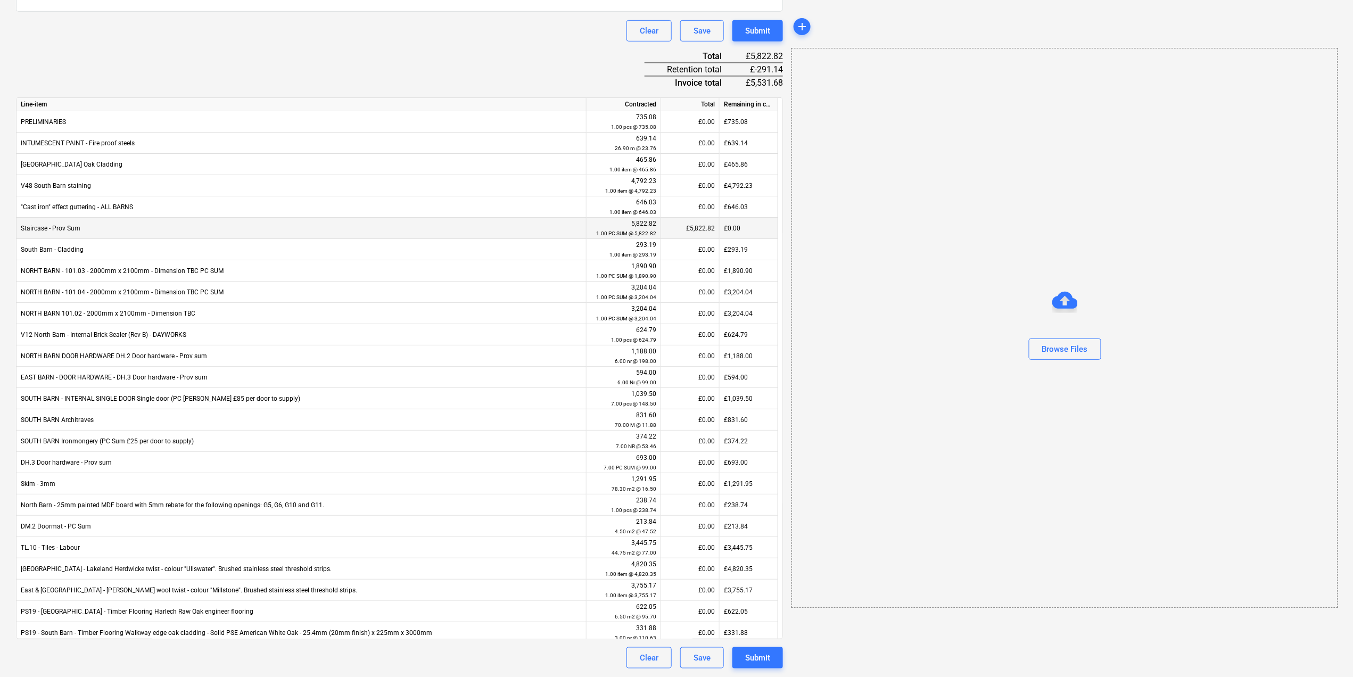
click at [743, 229] on div "£0.00" at bounding box center [749, 228] width 59 height 21
click at [695, 233] on div "£5,822.82" at bounding box center [690, 228] width 59 height 21
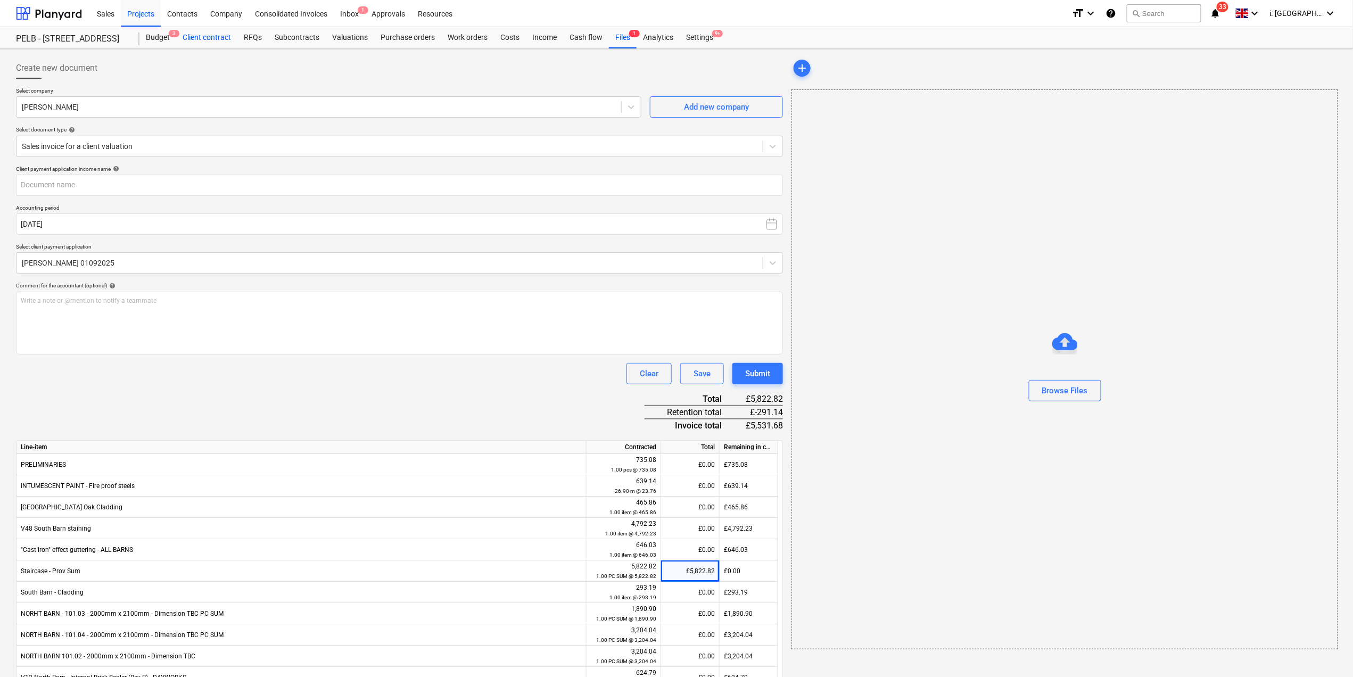
click at [192, 38] on div "Client contract" at bounding box center [206, 37] width 61 height 21
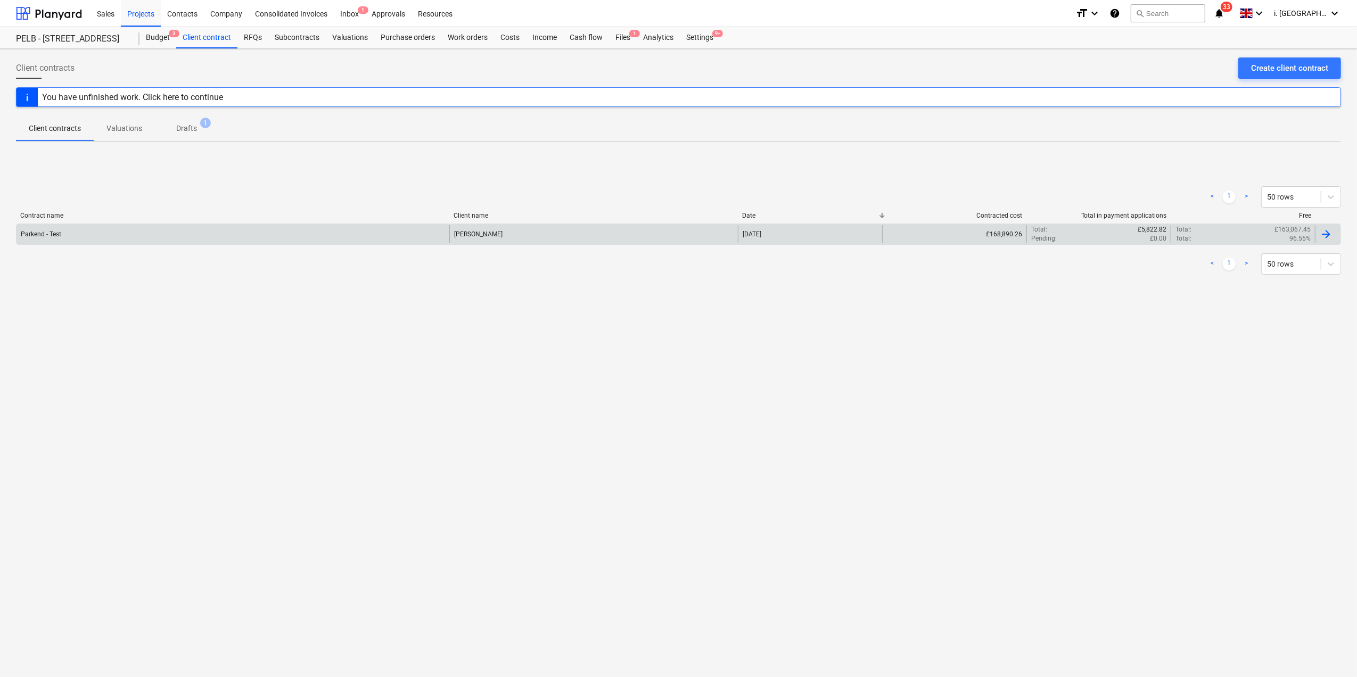
click at [139, 239] on div "Parkend - Test" at bounding box center [233, 234] width 433 height 18
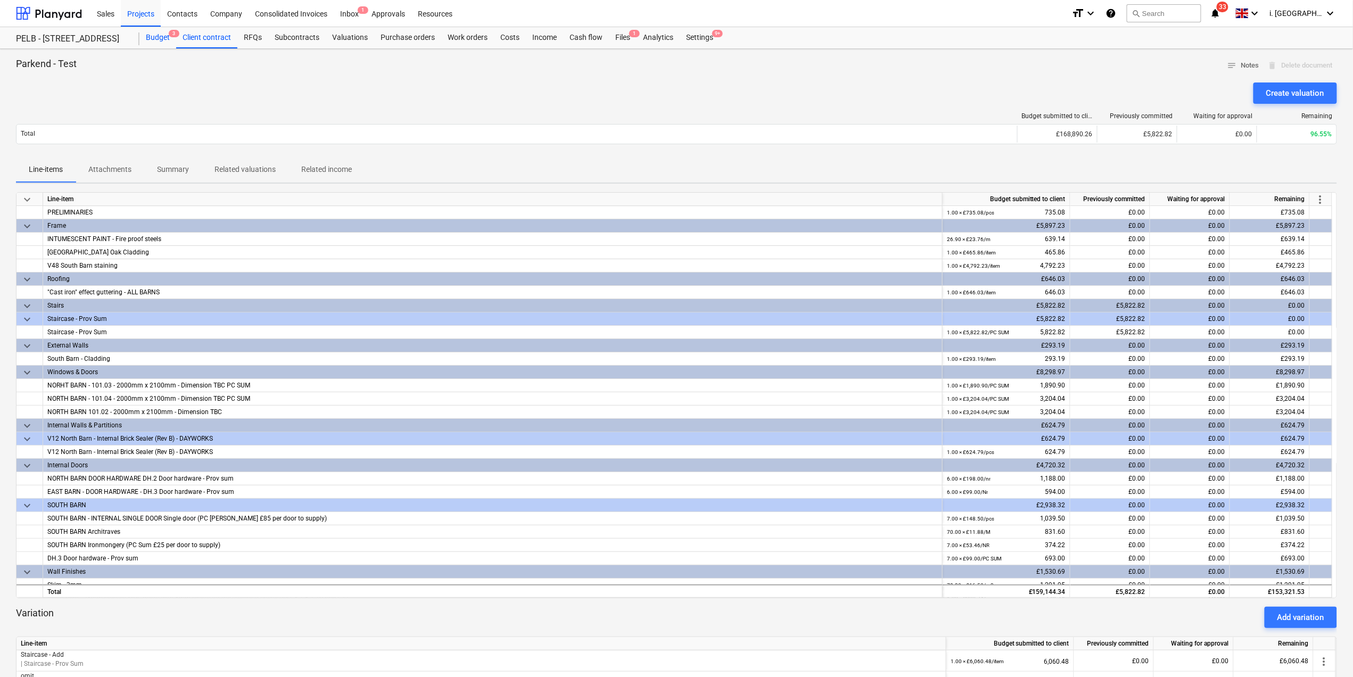
click at [165, 44] on div "Budget 3" at bounding box center [157, 37] width 37 height 21
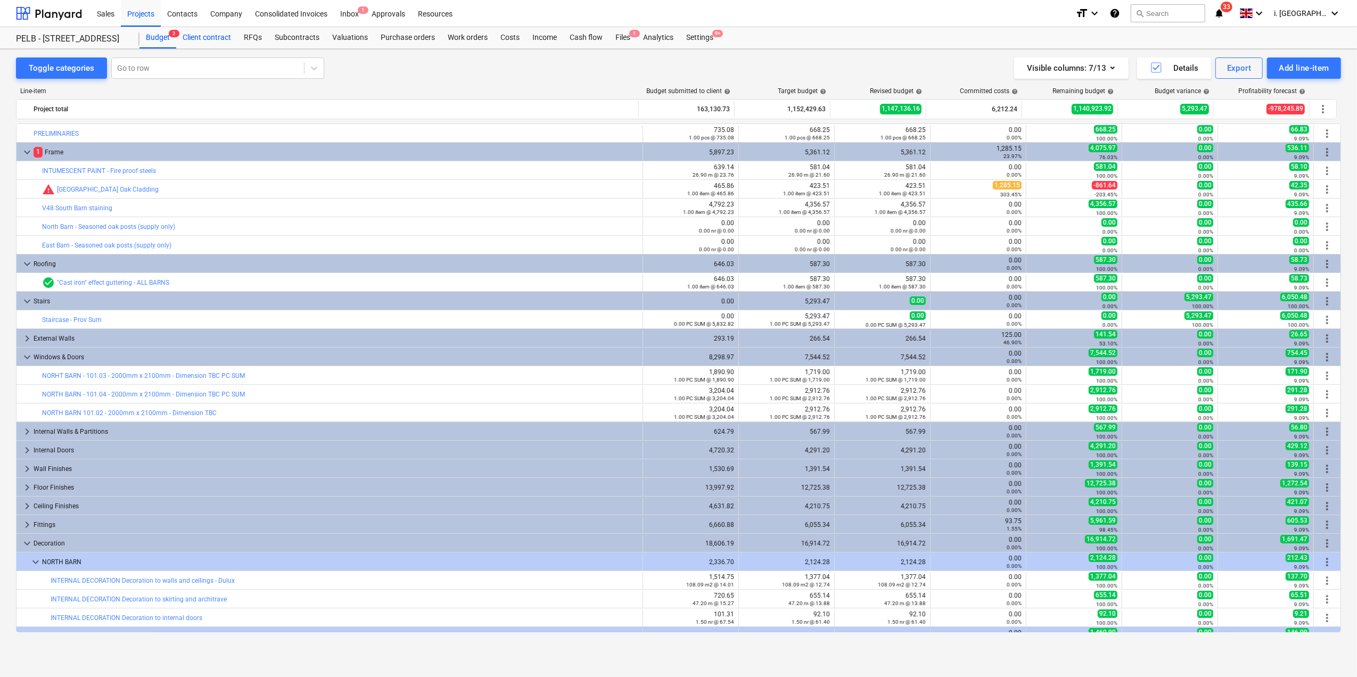
click at [211, 35] on div "Client contract" at bounding box center [206, 37] width 61 height 21
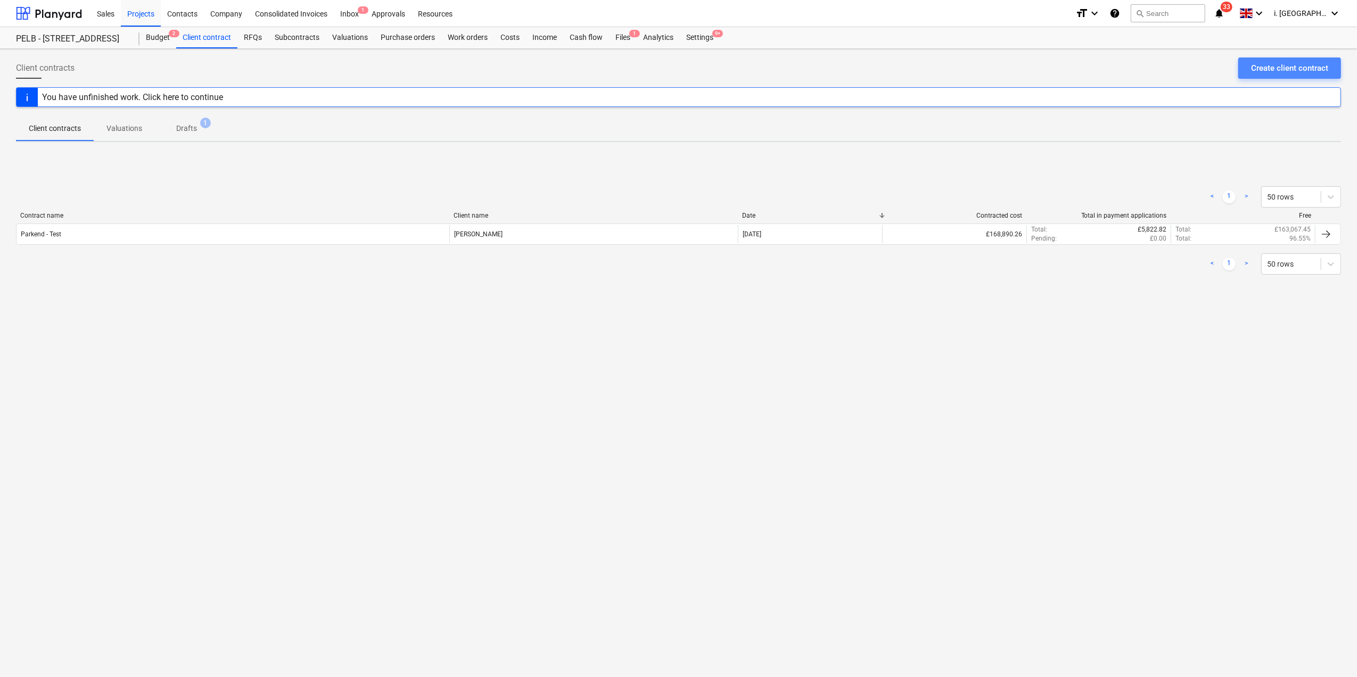
click at [1314, 67] on div "Create client contract" at bounding box center [1289, 68] width 77 height 14
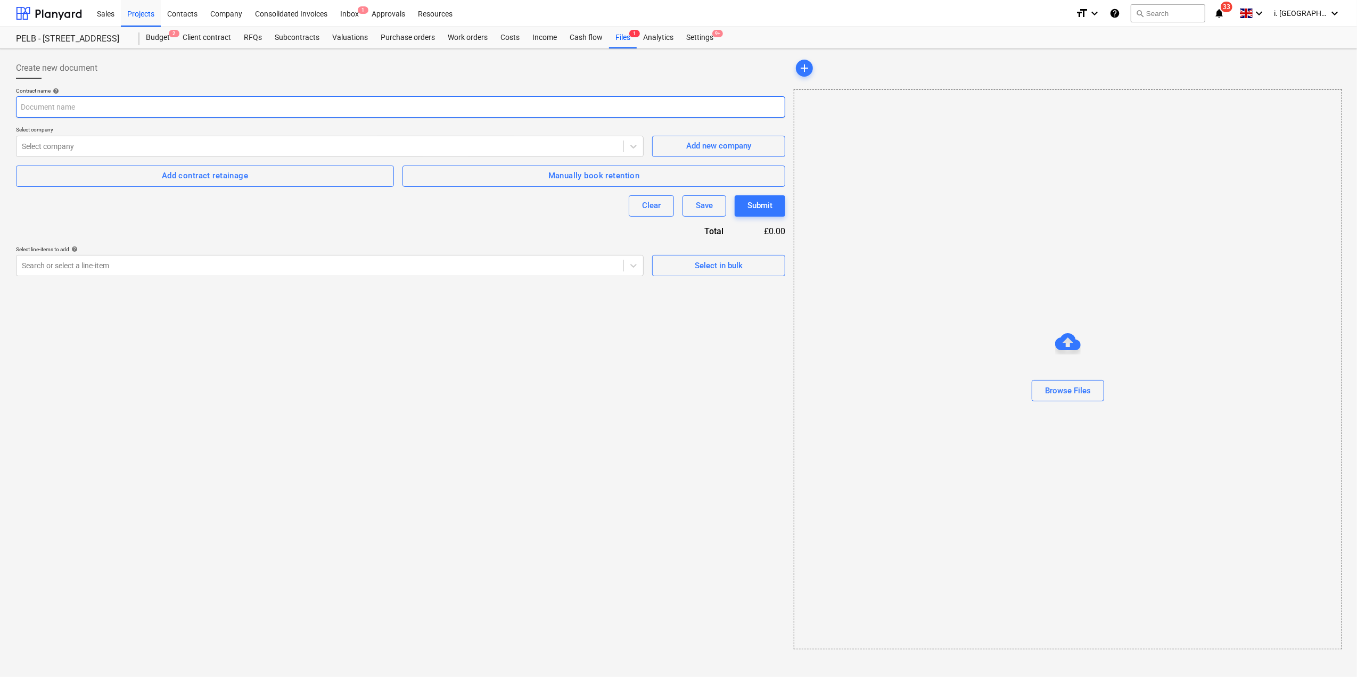
click at [163, 104] on input "text" at bounding box center [400, 106] width 769 height 21
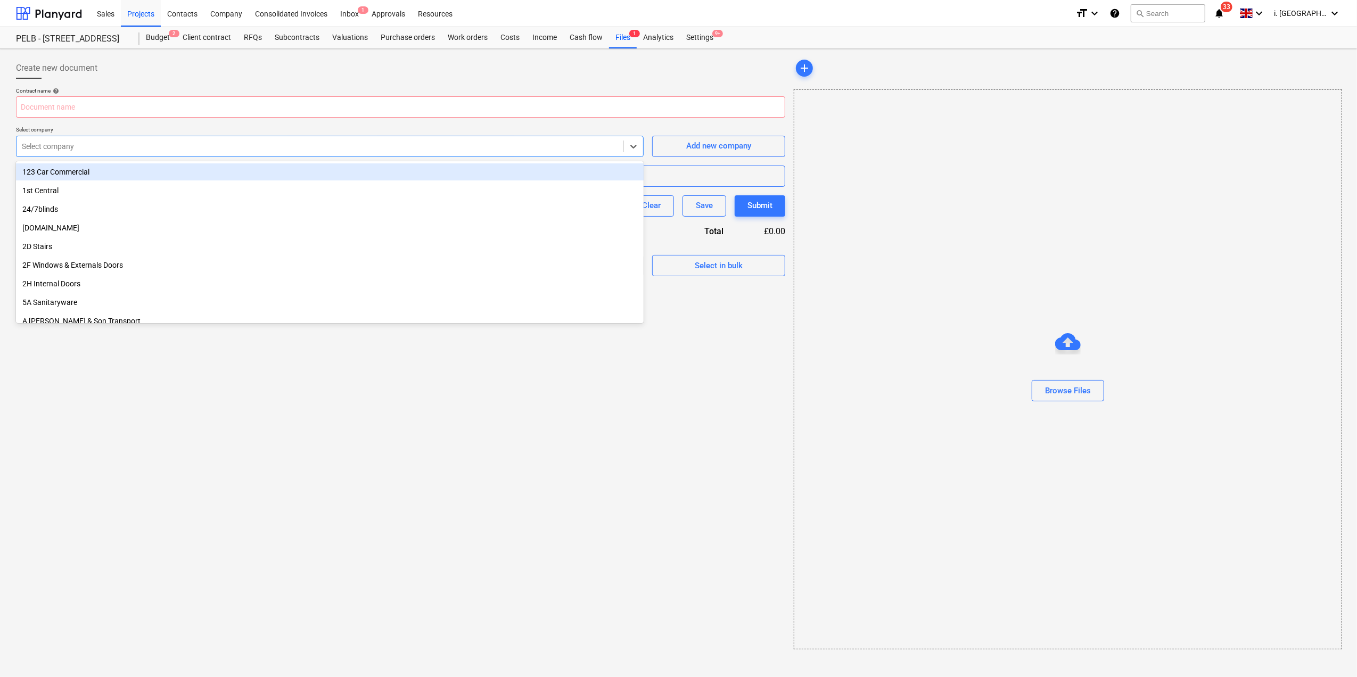
click at [143, 148] on div at bounding box center [320, 146] width 596 height 11
click at [143, 149] on div at bounding box center [320, 146] width 596 height 11
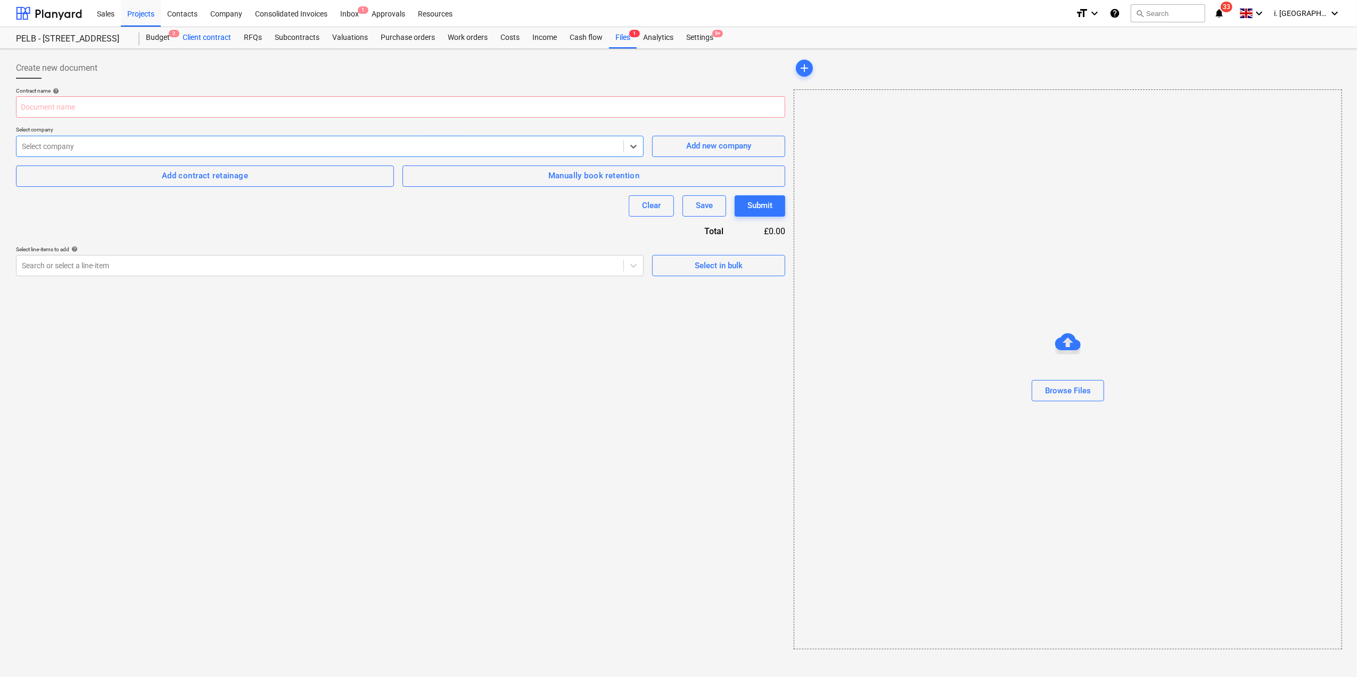
click at [207, 40] on div "Client contract" at bounding box center [206, 37] width 61 height 21
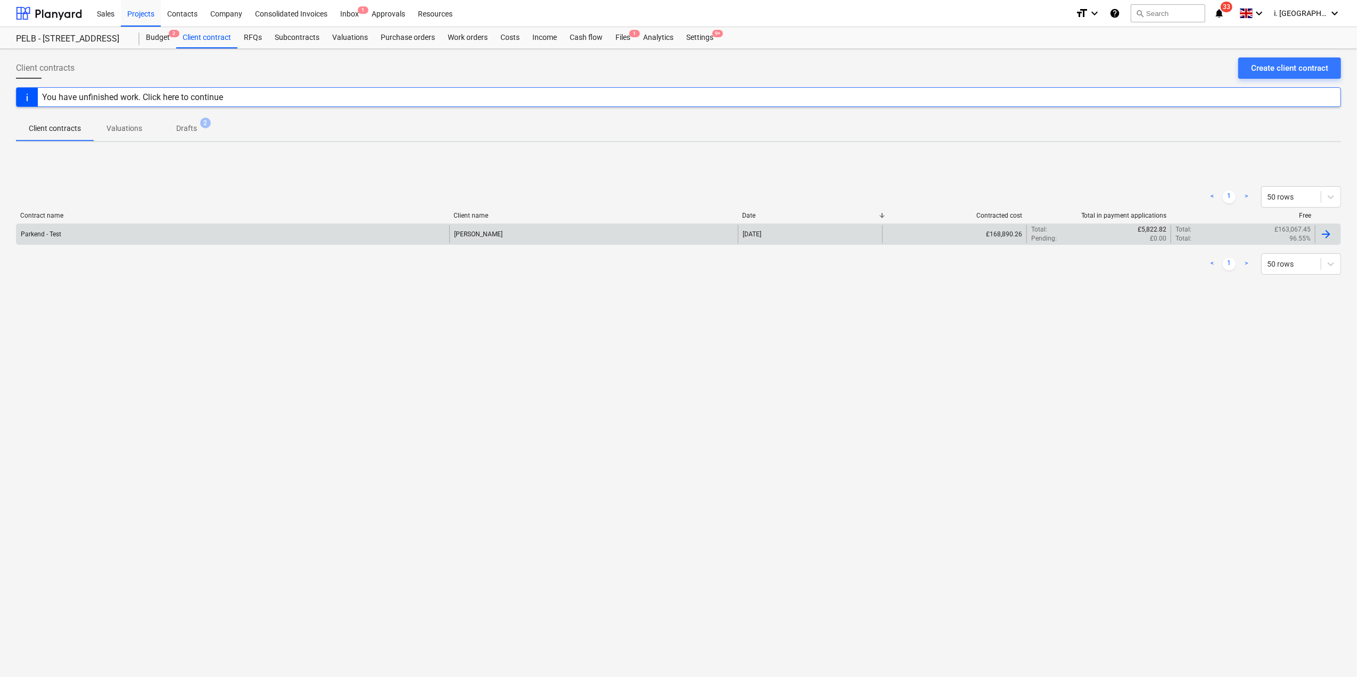
click at [121, 234] on div "Parkend - Test" at bounding box center [233, 234] width 433 height 18
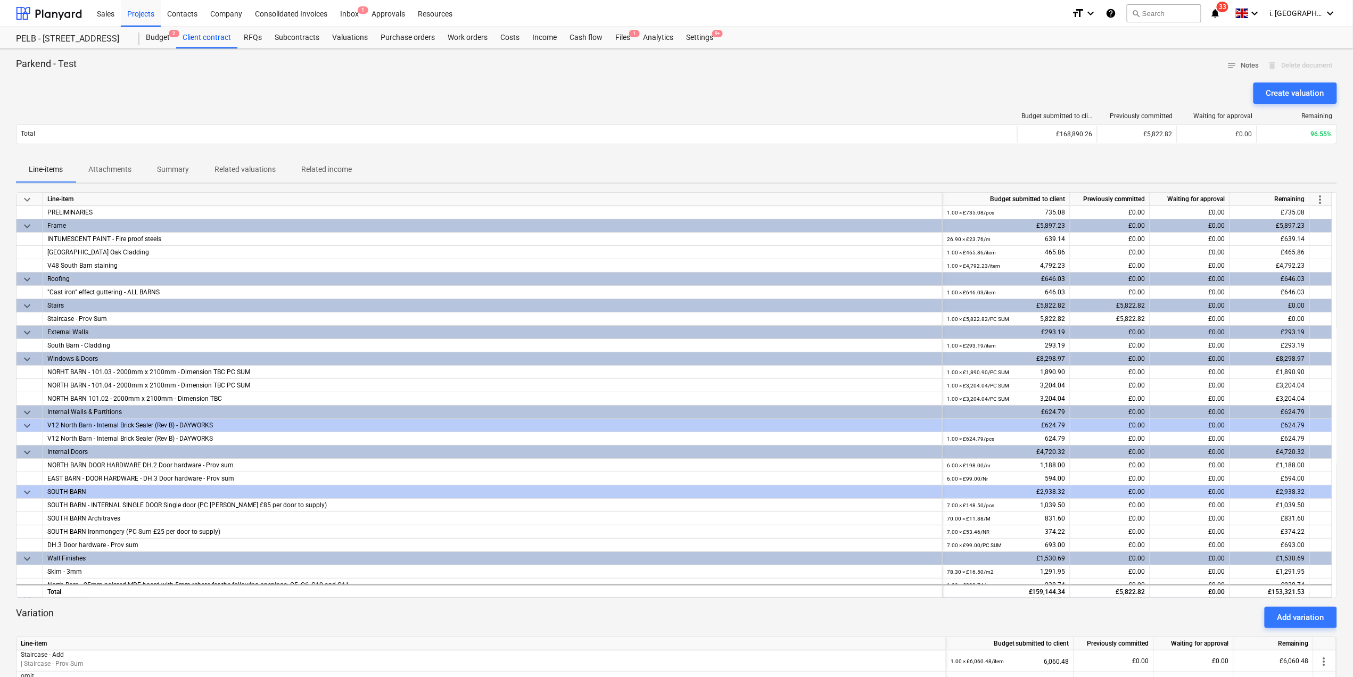
click at [258, 169] on p "Related valuations" at bounding box center [245, 169] width 61 height 11
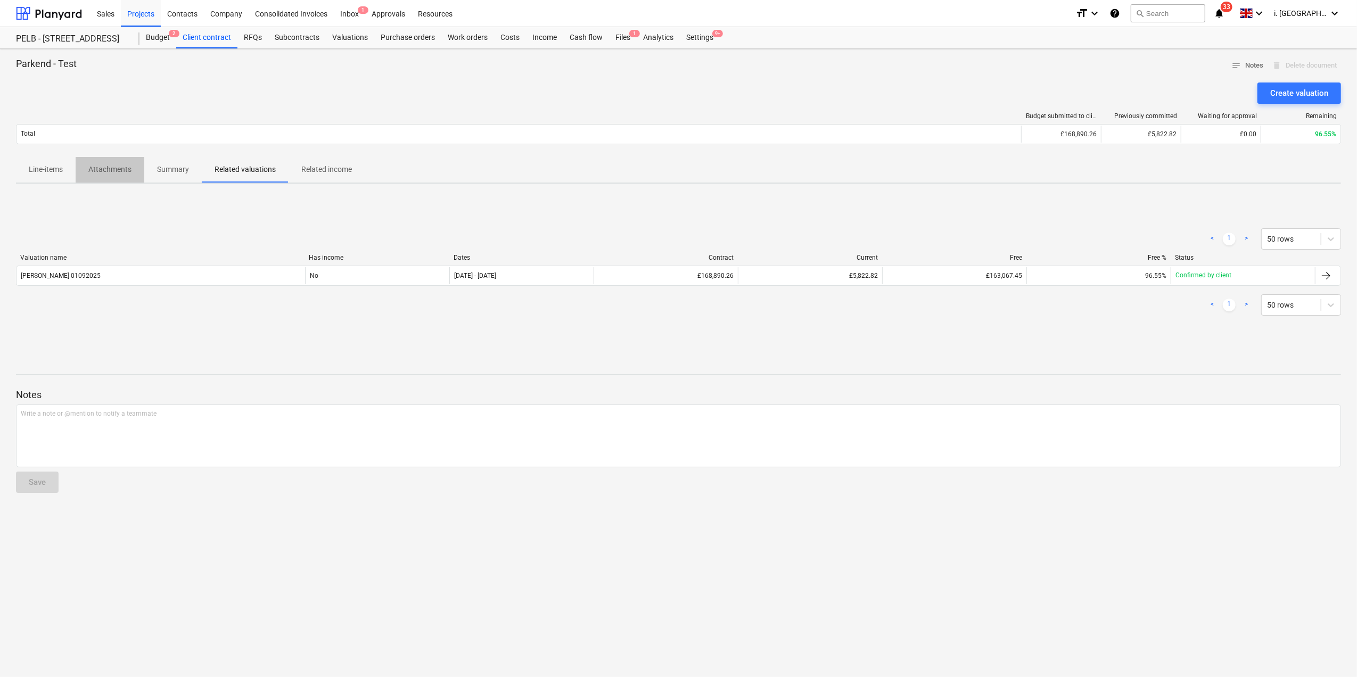
click at [120, 172] on p "Attachments" at bounding box center [109, 169] width 43 height 11
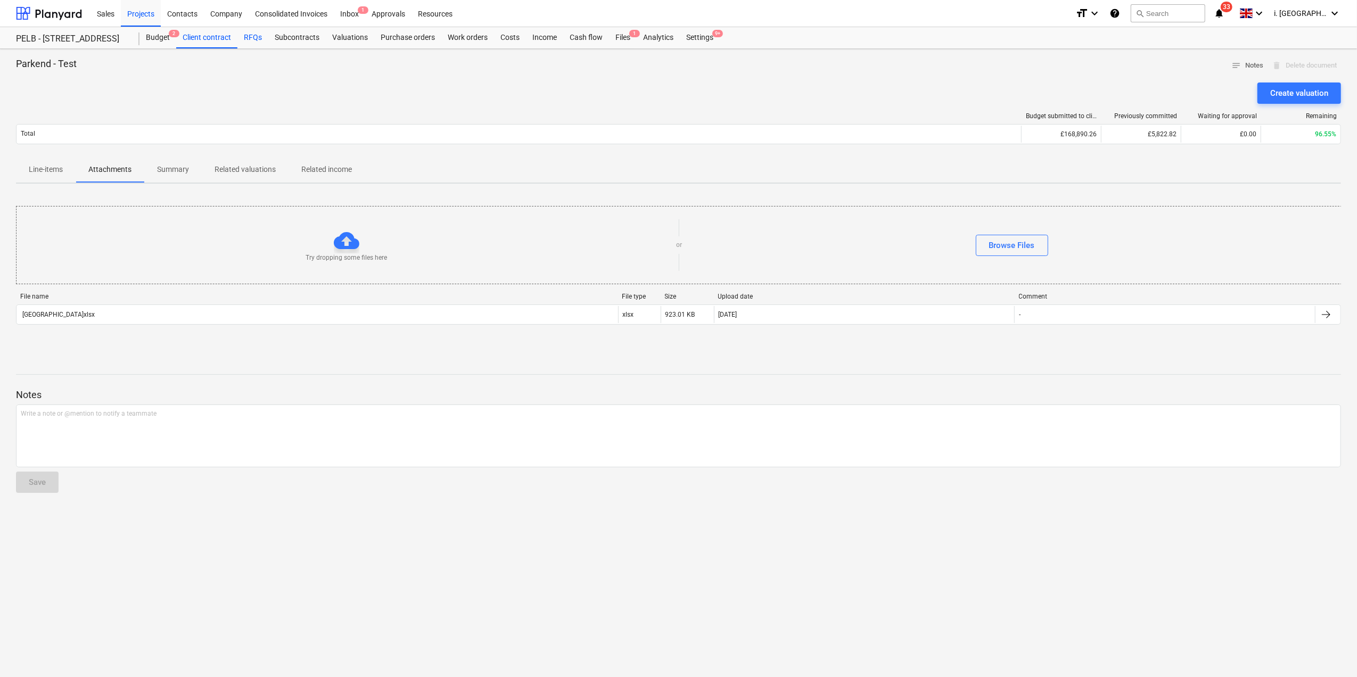
click at [258, 36] on div "RFQs" at bounding box center [252, 37] width 31 height 21
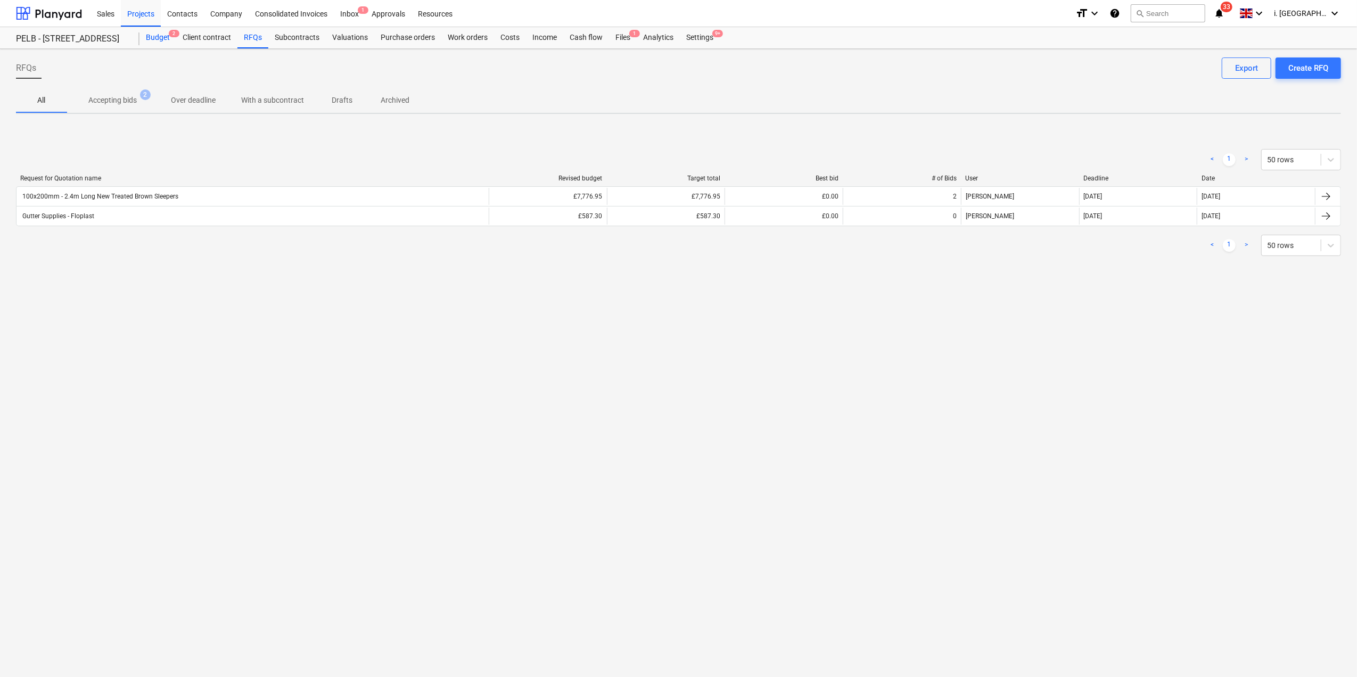
click at [163, 32] on div "Budget 2" at bounding box center [157, 37] width 37 height 21
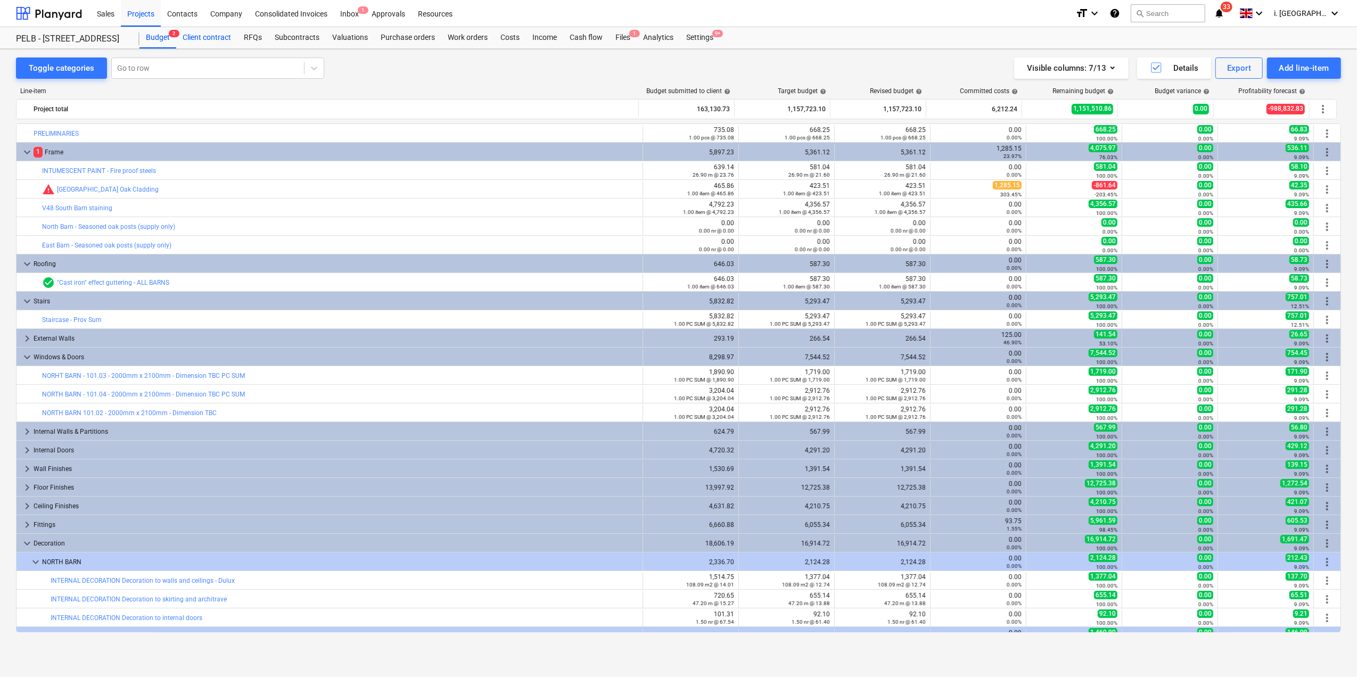
click at [225, 30] on div "Client contract" at bounding box center [206, 37] width 61 height 21
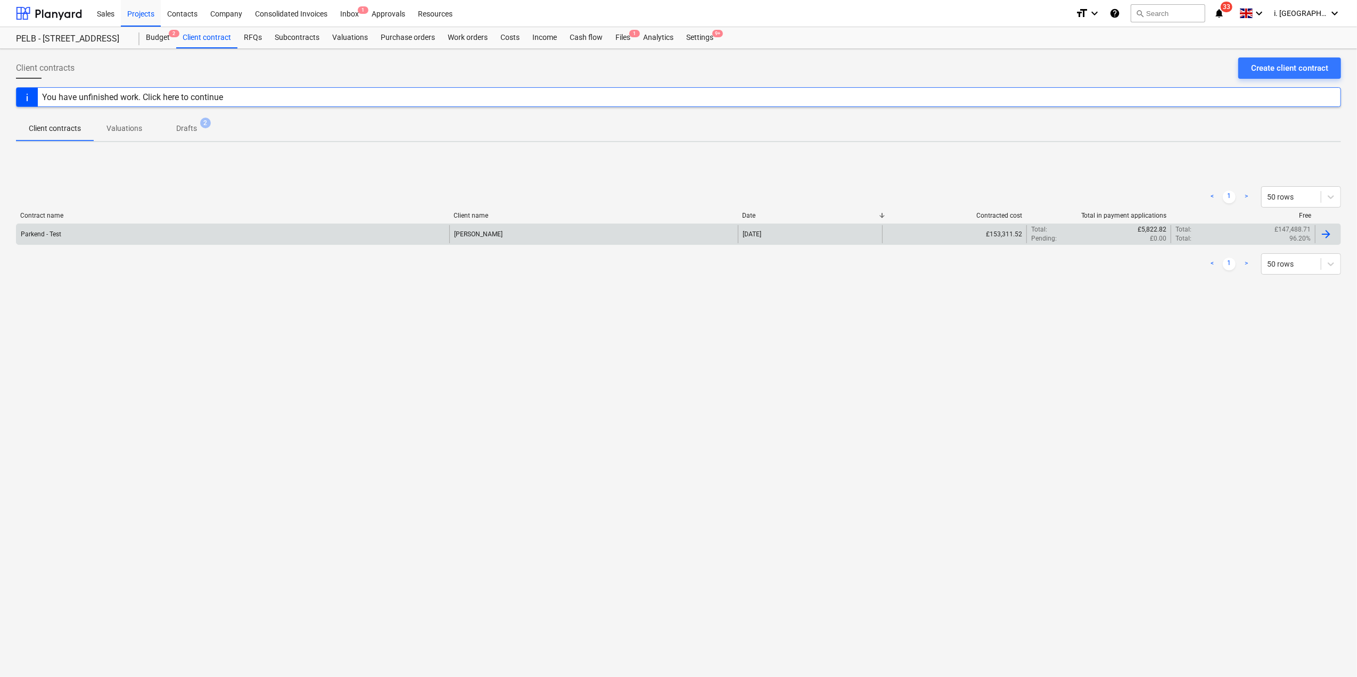
click at [163, 230] on div "Parkend - Test" at bounding box center [233, 234] width 433 height 18
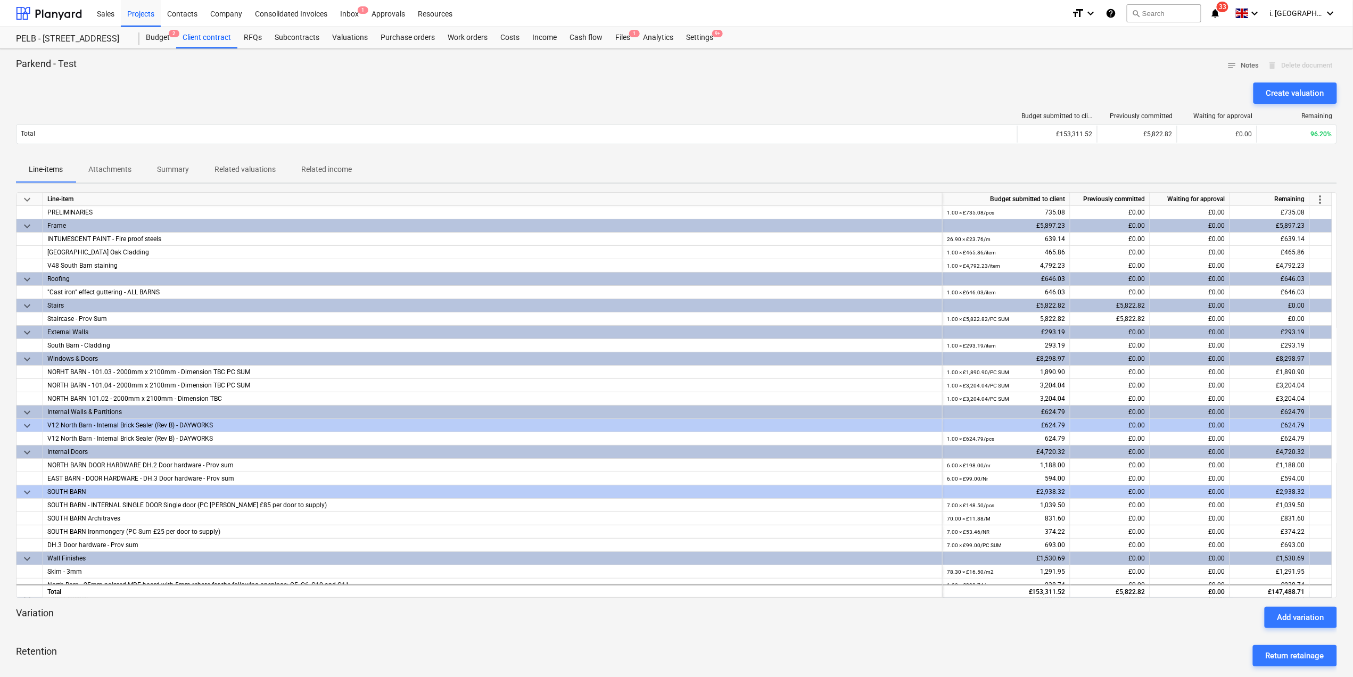
click at [30, 204] on span "keyboard_arrow_down" at bounding box center [27, 199] width 13 height 13
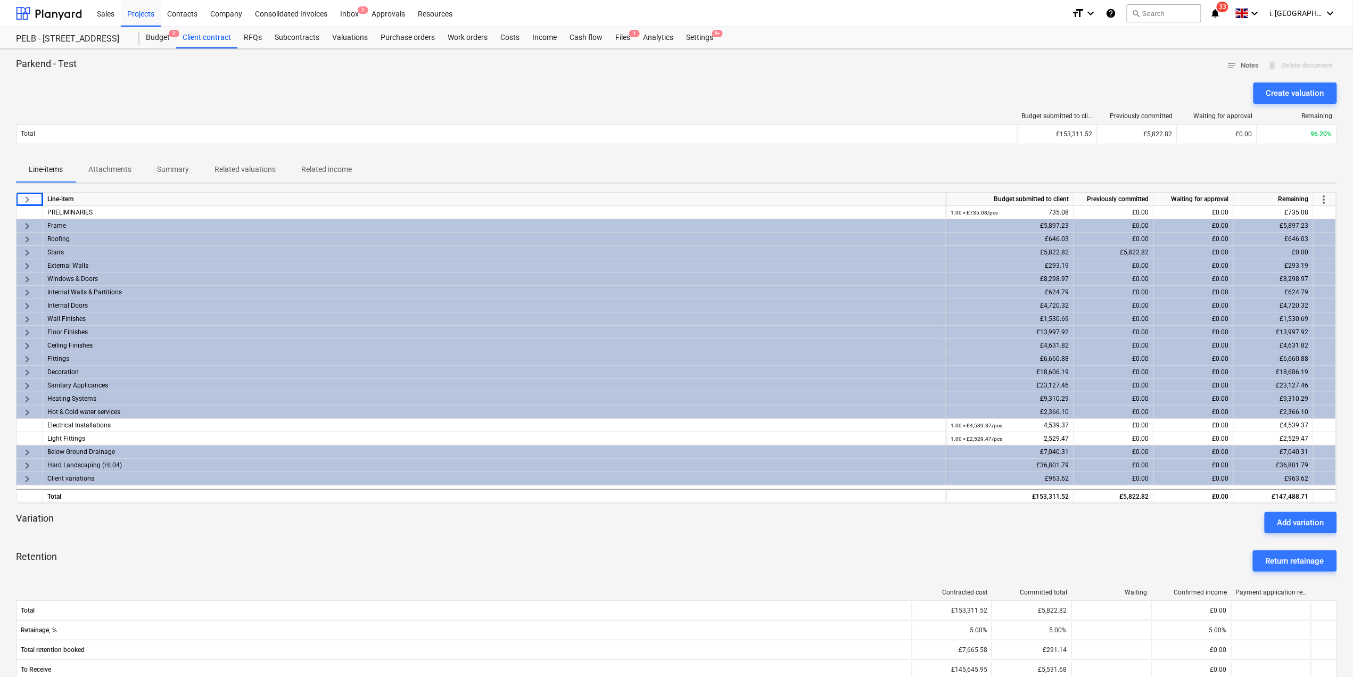
click at [26, 252] on span "keyboard_arrow_right" at bounding box center [27, 252] width 13 height 13
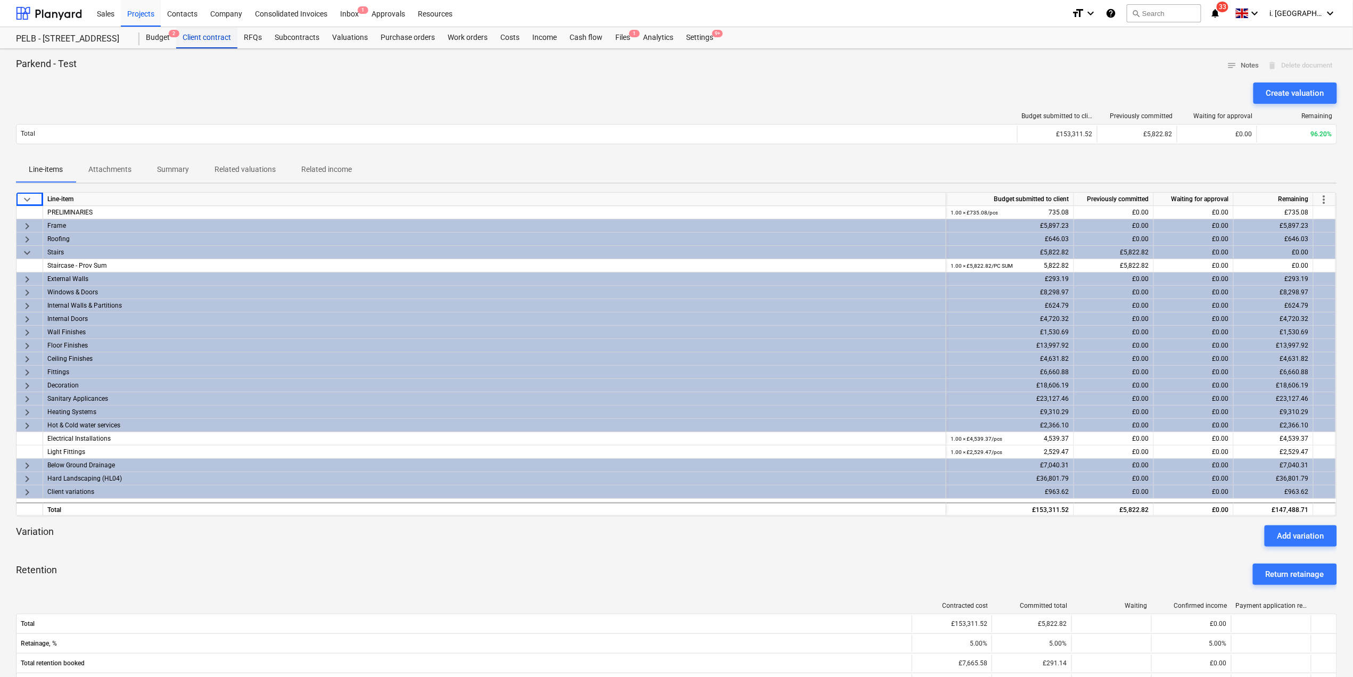
click at [198, 38] on div "Client contract" at bounding box center [206, 37] width 61 height 21
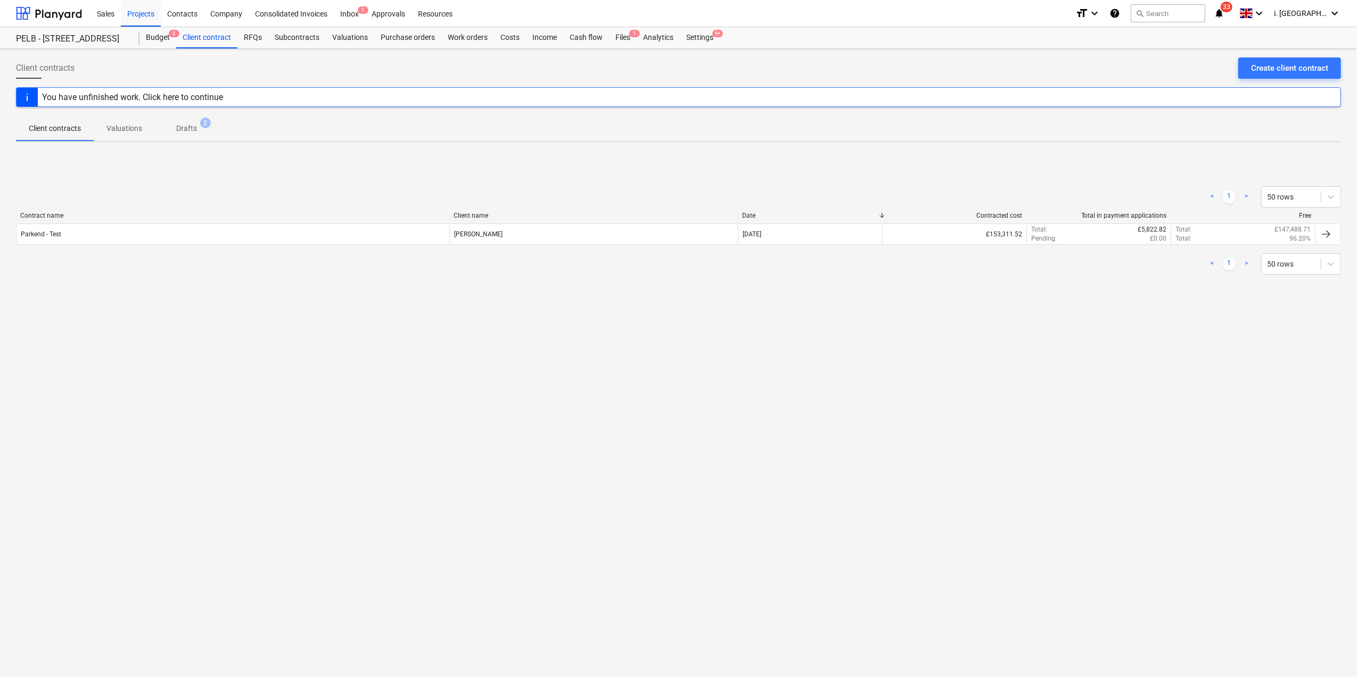
click at [192, 130] on p "Drafts" at bounding box center [186, 128] width 21 height 11
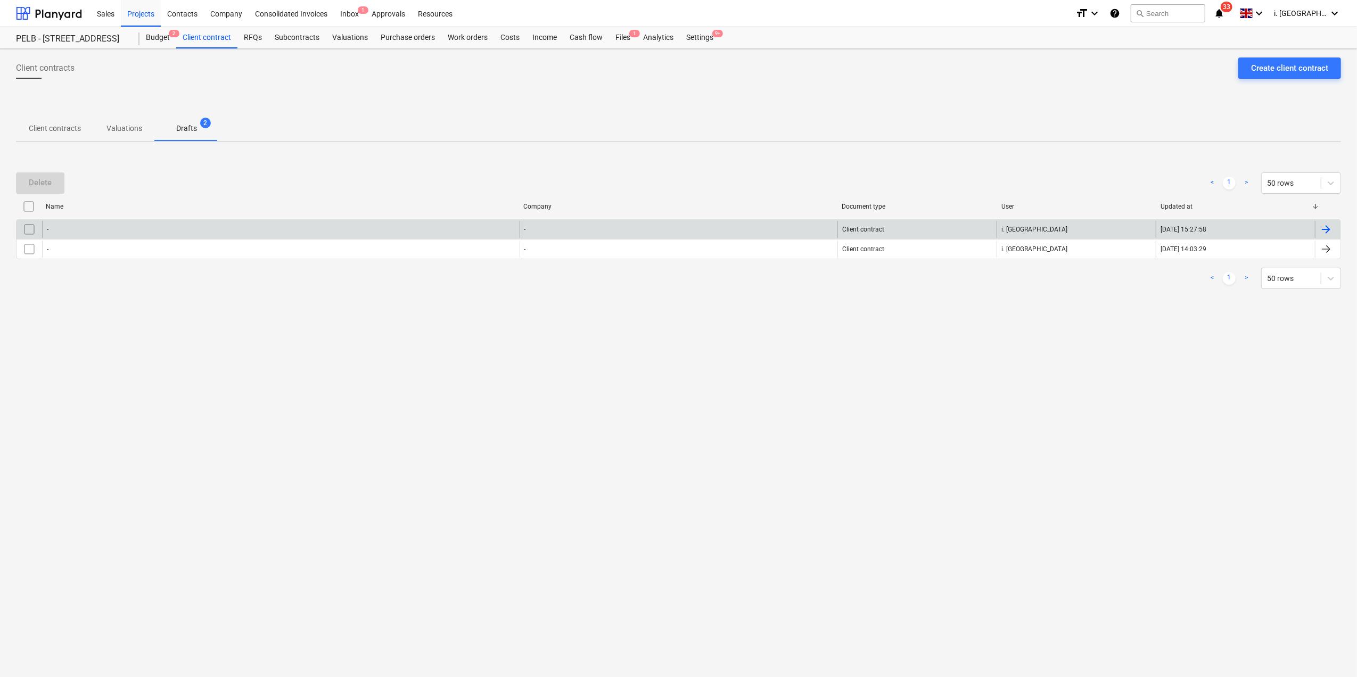
click at [29, 229] on input "checkbox" at bounding box center [29, 229] width 17 height 17
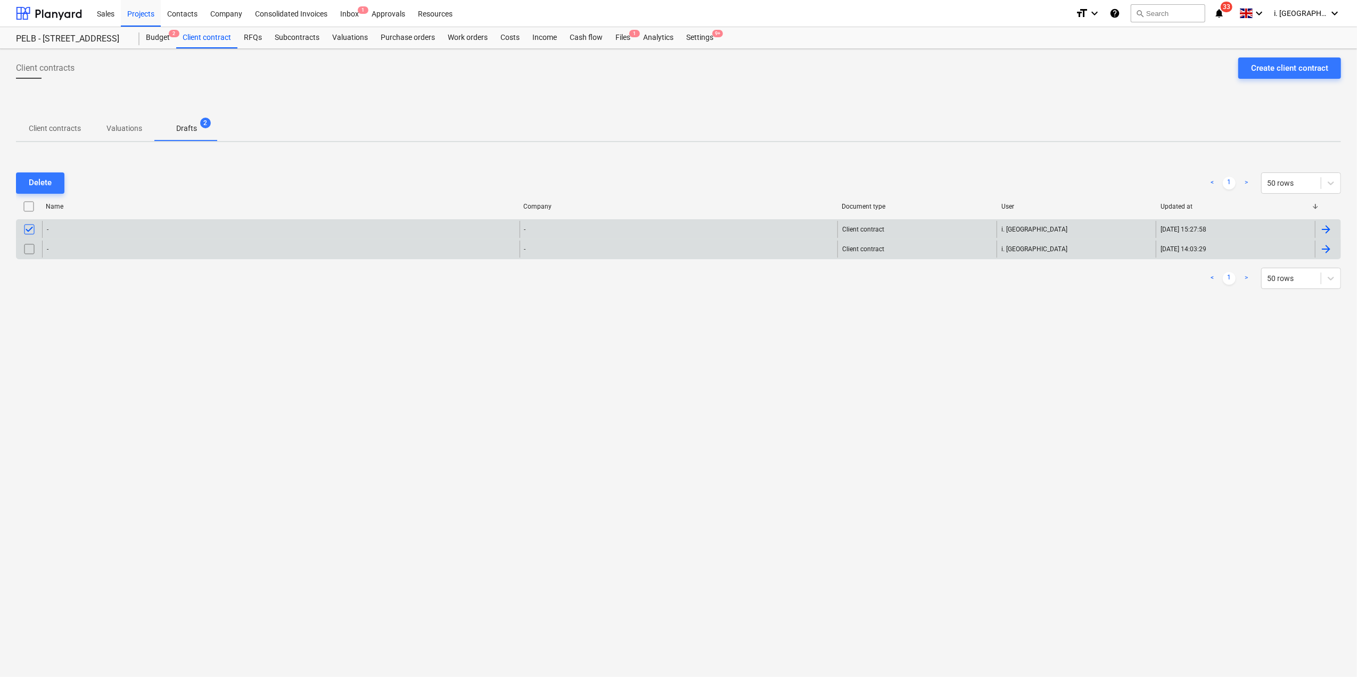
click at [28, 246] on input "checkbox" at bounding box center [29, 249] width 17 height 17
click at [43, 186] on div "Delete" at bounding box center [40, 183] width 23 height 14
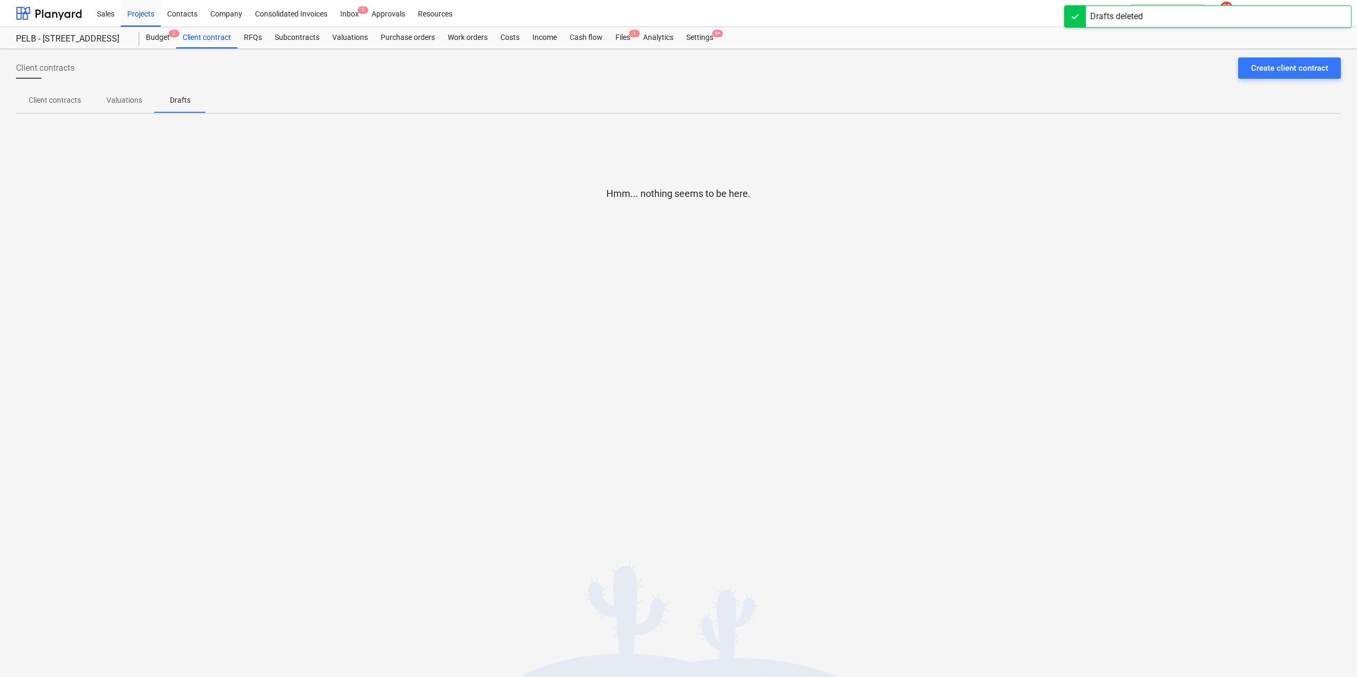
click at [51, 96] on p "Client contracts" at bounding box center [55, 100] width 52 height 11
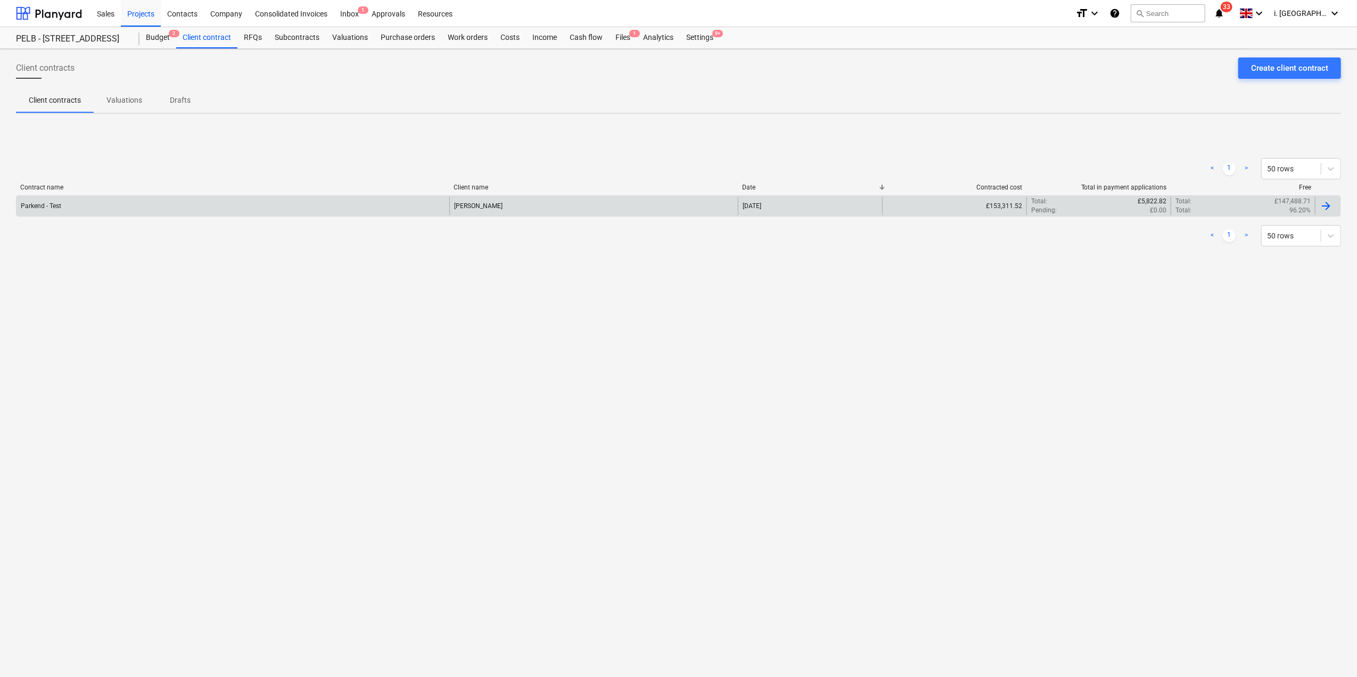
click at [105, 209] on div "Parkend - Test" at bounding box center [233, 206] width 433 height 18
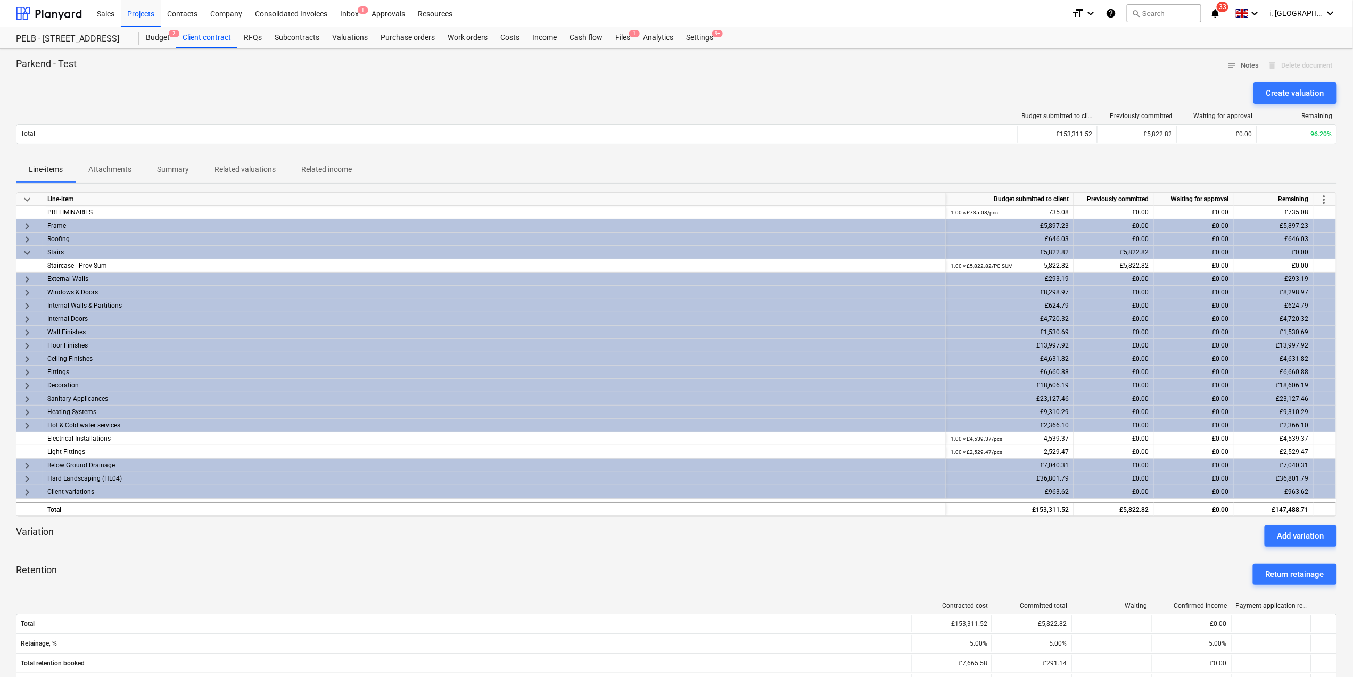
click at [101, 167] on p "Attachments" at bounding box center [109, 169] width 43 height 11
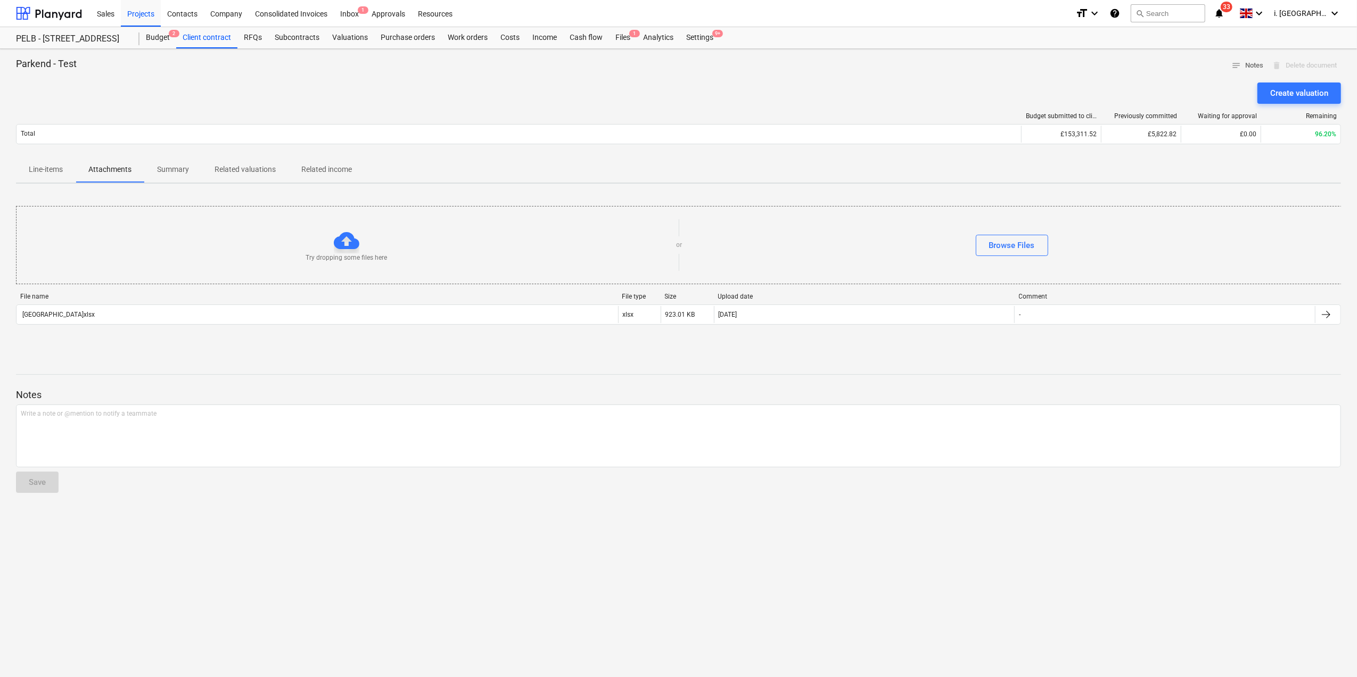
click at [185, 168] on p "Summary" at bounding box center [173, 169] width 32 height 11
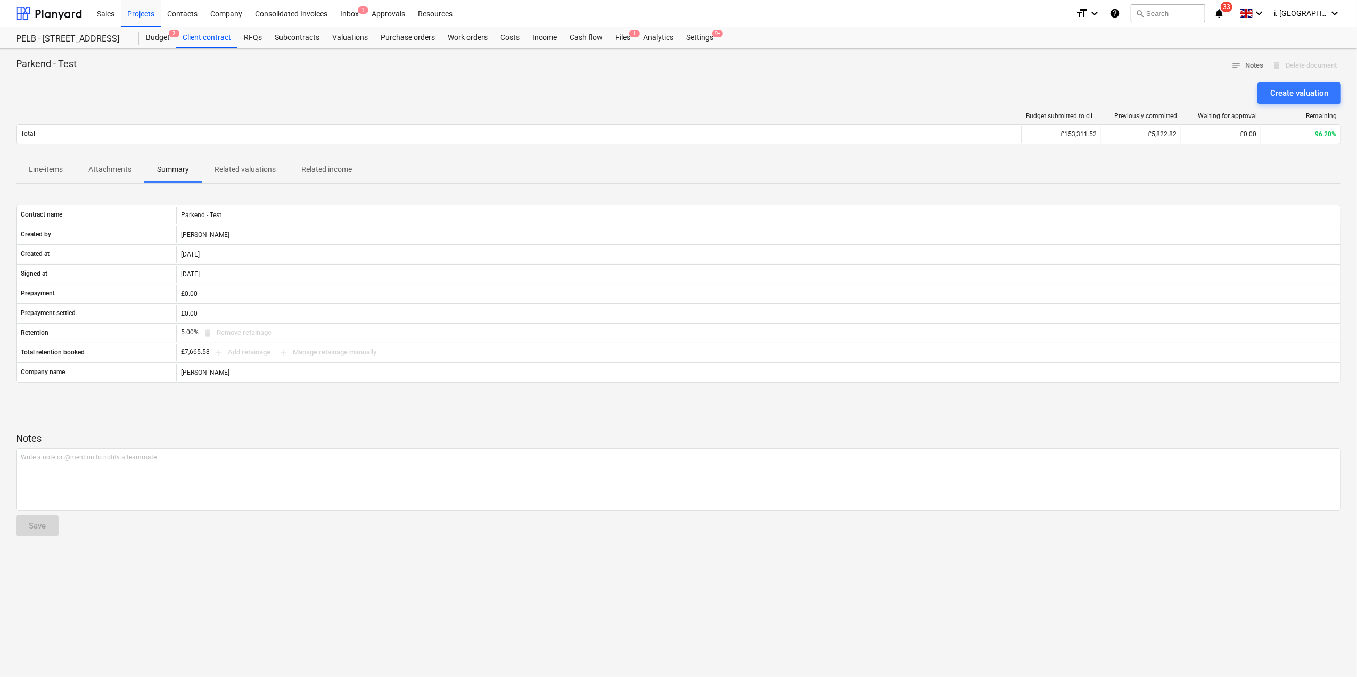
click at [111, 167] on p "Attachments" at bounding box center [109, 169] width 43 height 11
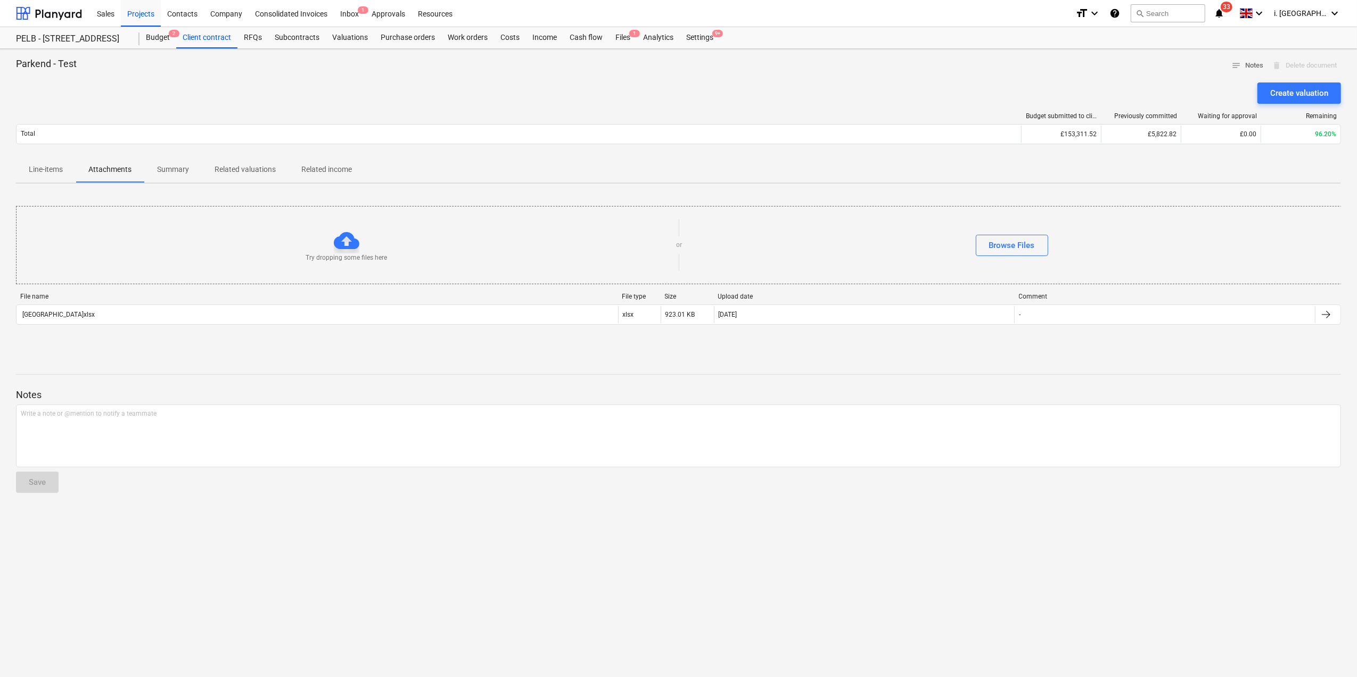
click at [159, 166] on p "Summary" at bounding box center [173, 169] width 32 height 11
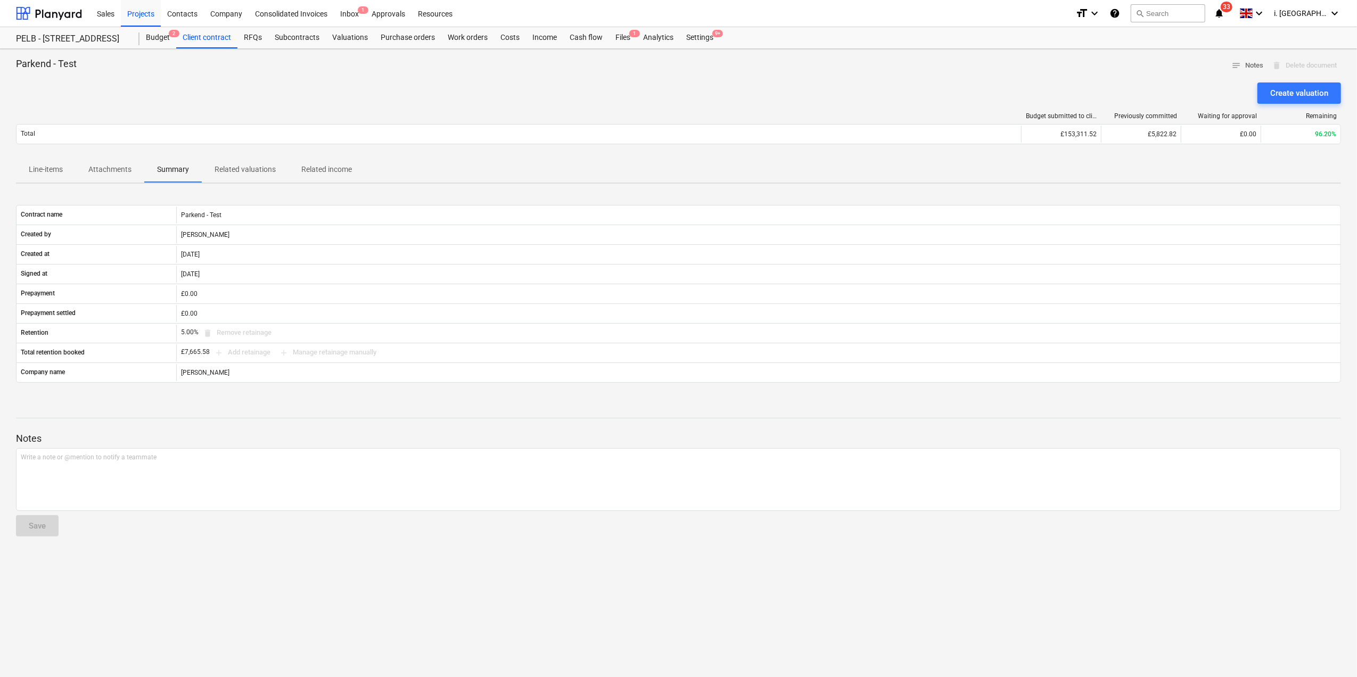
click at [234, 171] on p "Related valuations" at bounding box center [245, 169] width 61 height 11
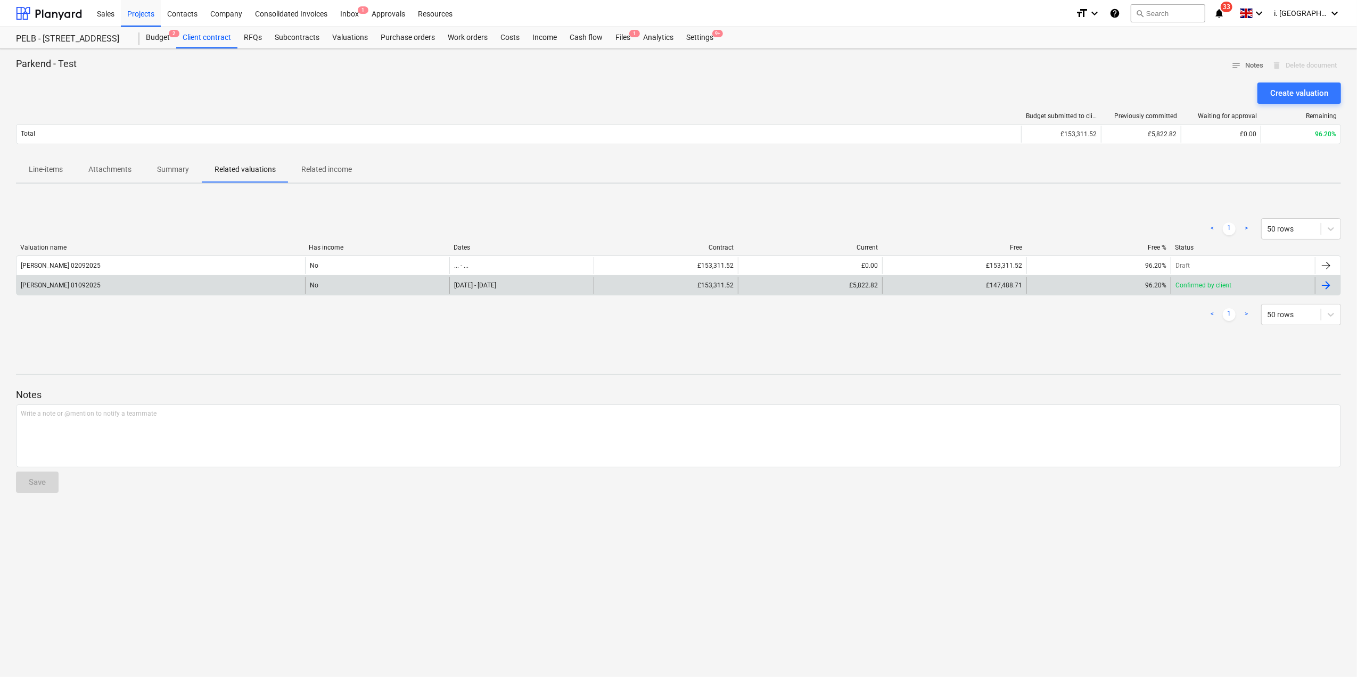
click at [1225, 291] on div "Confirmed by client" at bounding box center [1243, 285] width 144 height 17
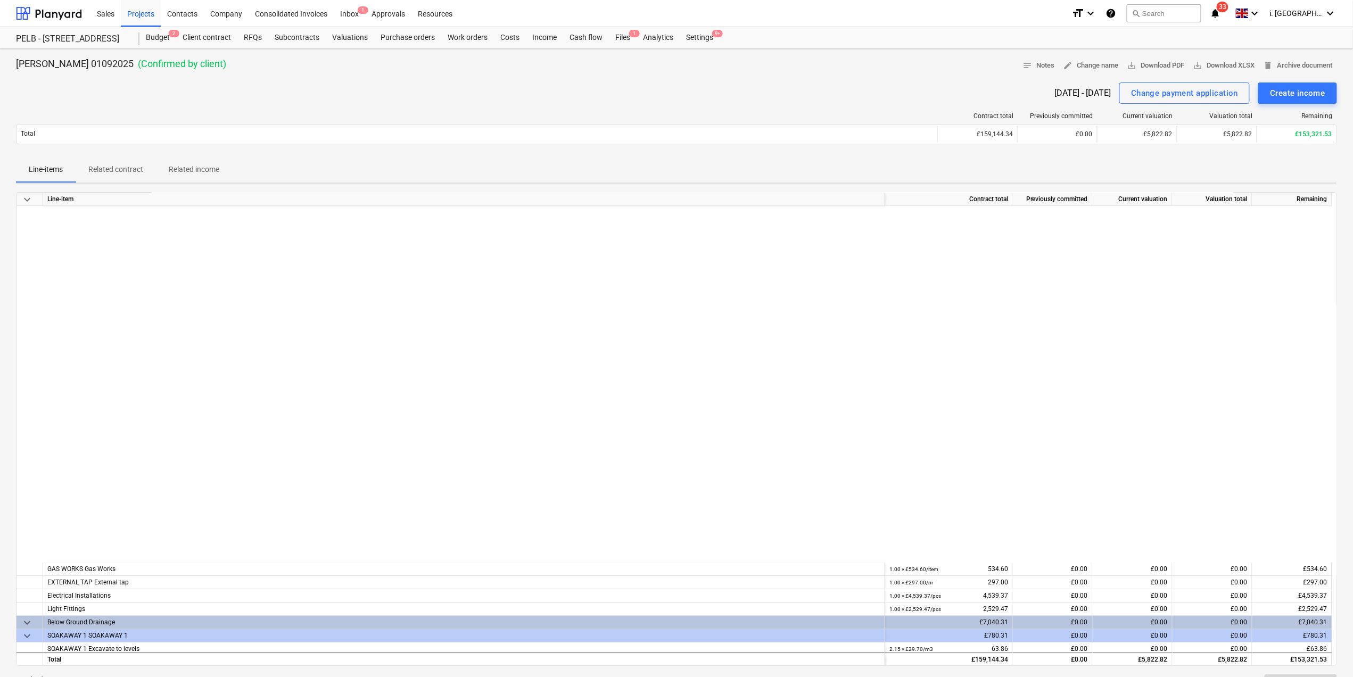
scroll to position [1936, 0]
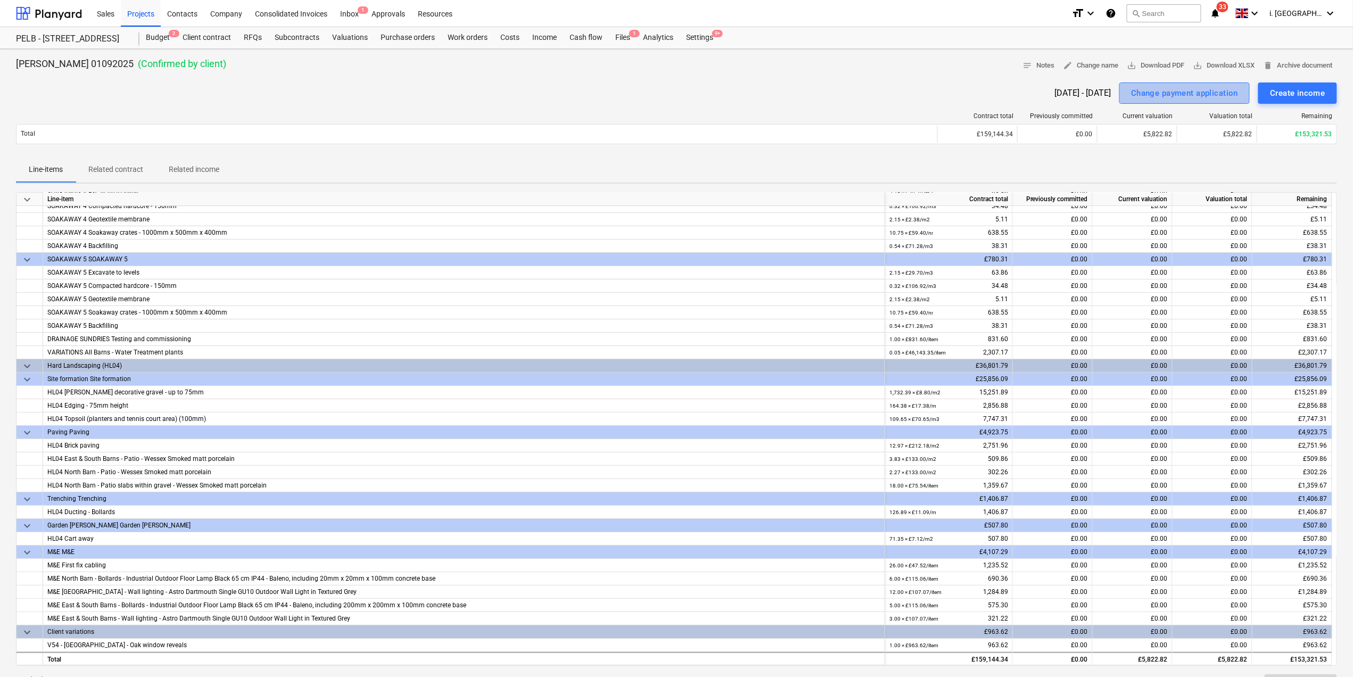
click at [1153, 92] on div "Change payment application" at bounding box center [1184, 93] width 107 height 14
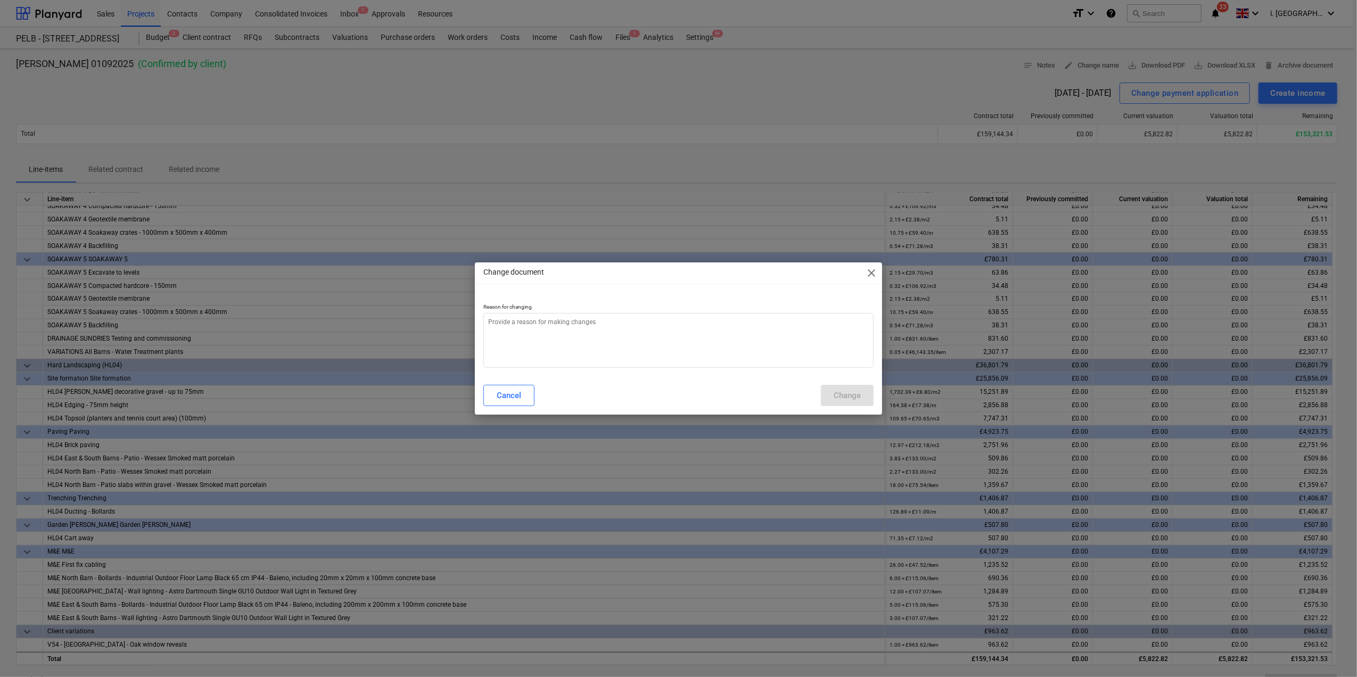
type textarea "x"
click at [562, 338] on textarea at bounding box center [678, 340] width 390 height 55
type textarea "t"
type textarea "x"
type textarea "te"
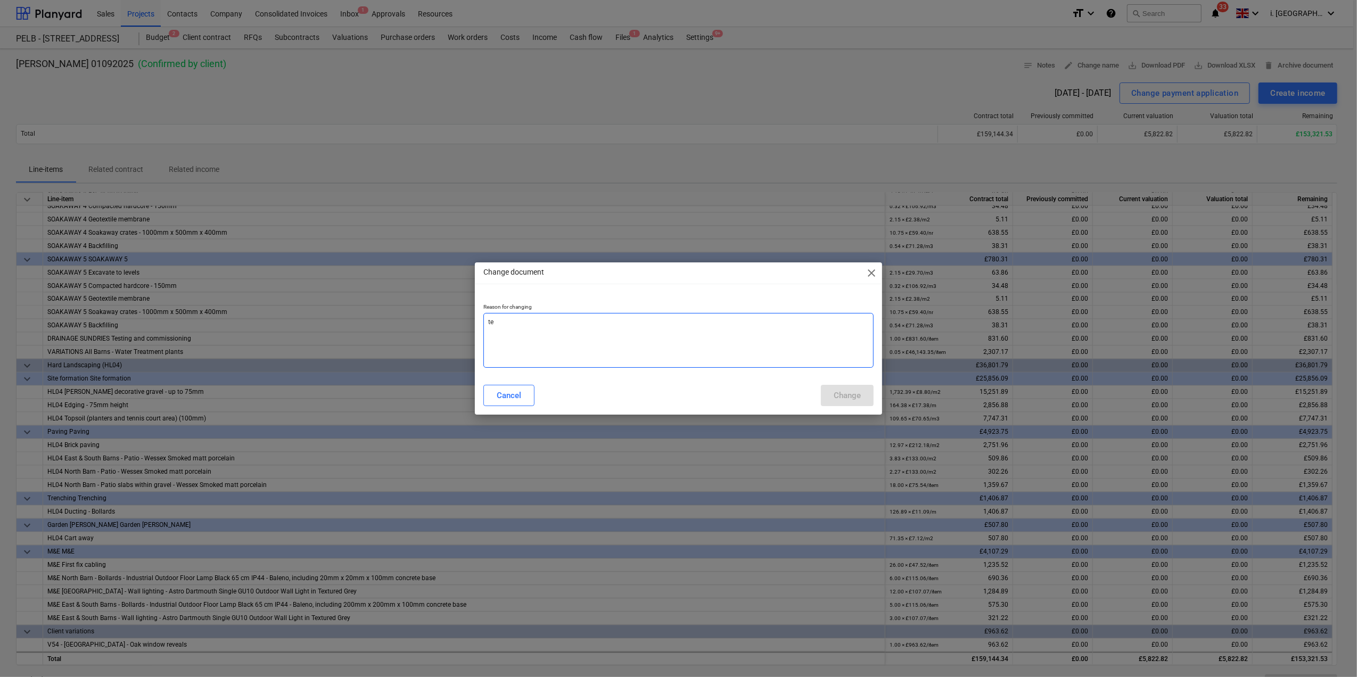
type textarea "x"
type textarea "tes"
type textarea "x"
type textarea "test"
type textarea "x"
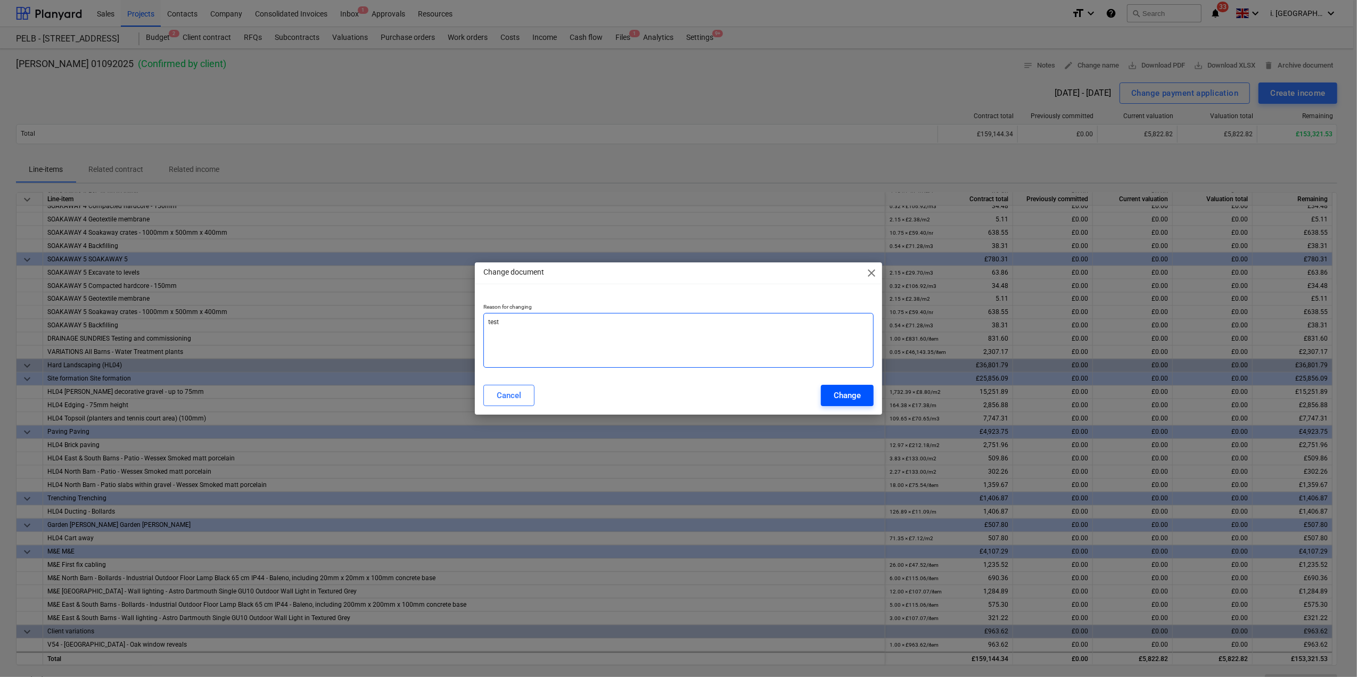
type textarea "test"
click at [860, 395] on div "Change" at bounding box center [847, 396] width 27 height 14
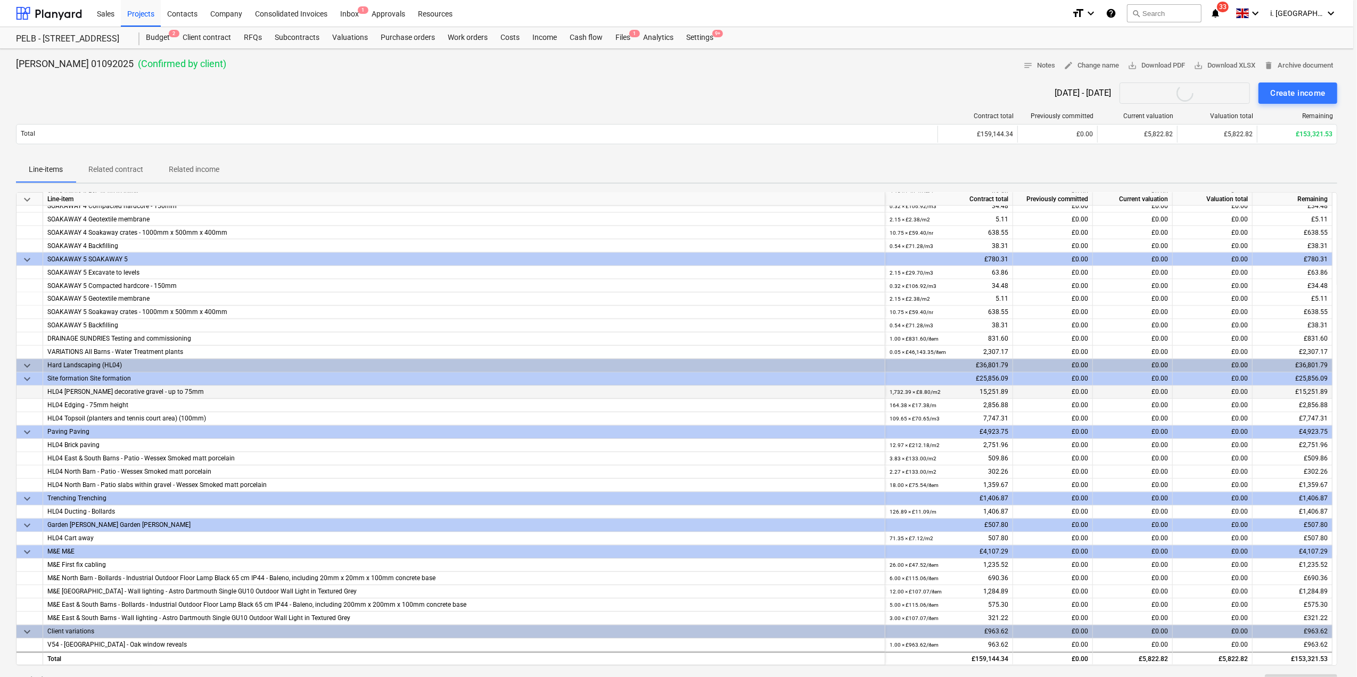
type textarea "x"
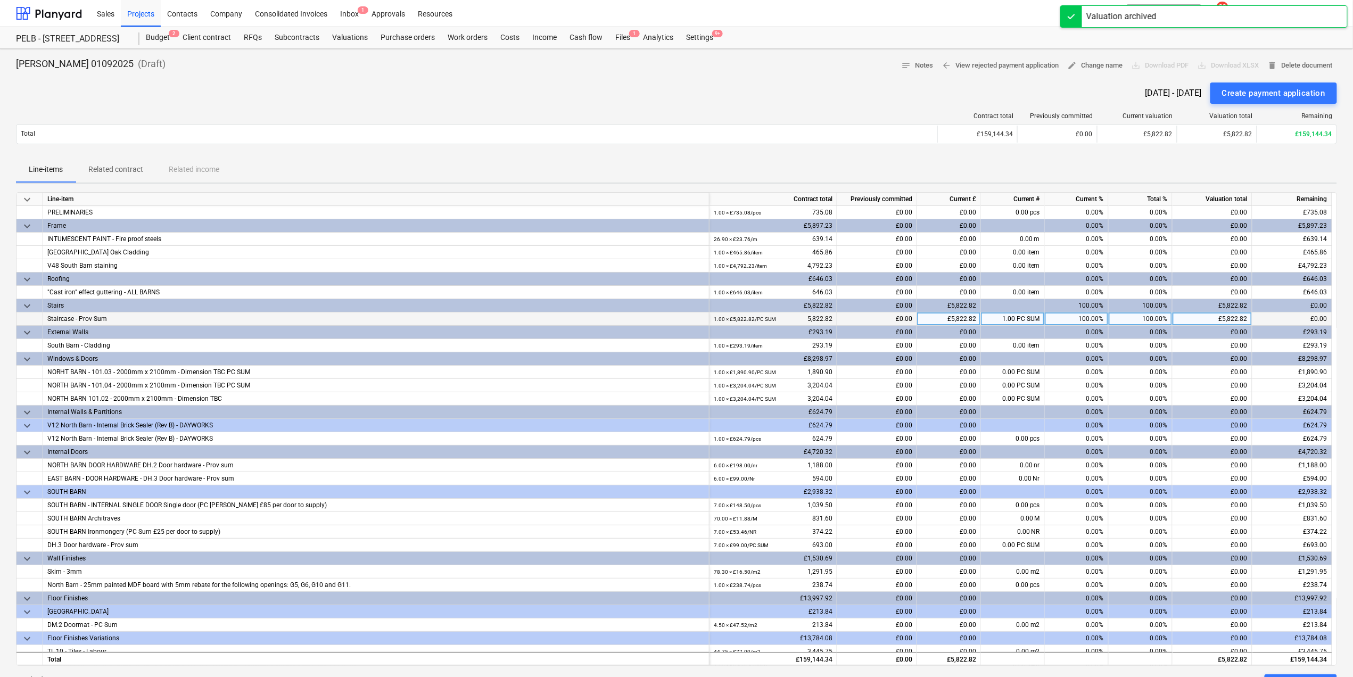
click at [953, 316] on div "£5,822.82" at bounding box center [949, 319] width 64 height 13
click at [938, 302] on div "£5,822.82" at bounding box center [949, 305] width 64 height 13
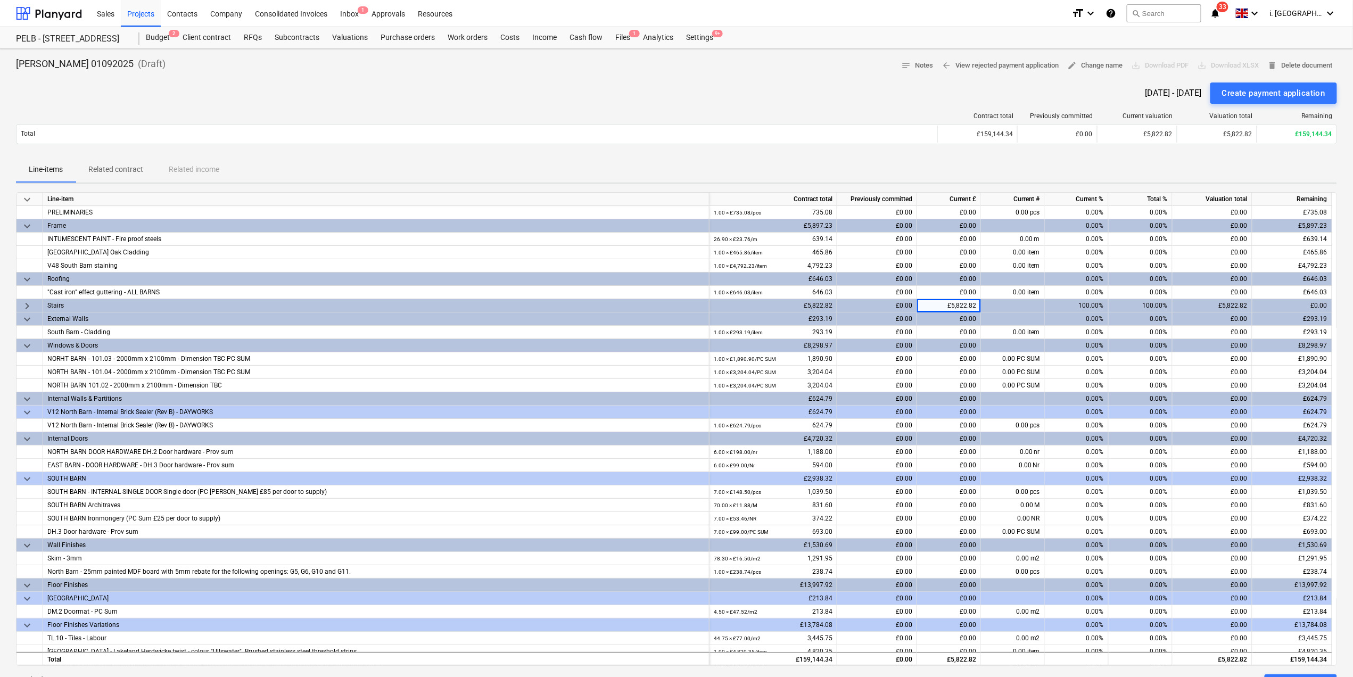
click at [937, 307] on div "£5,822.82" at bounding box center [949, 305] width 64 height 13
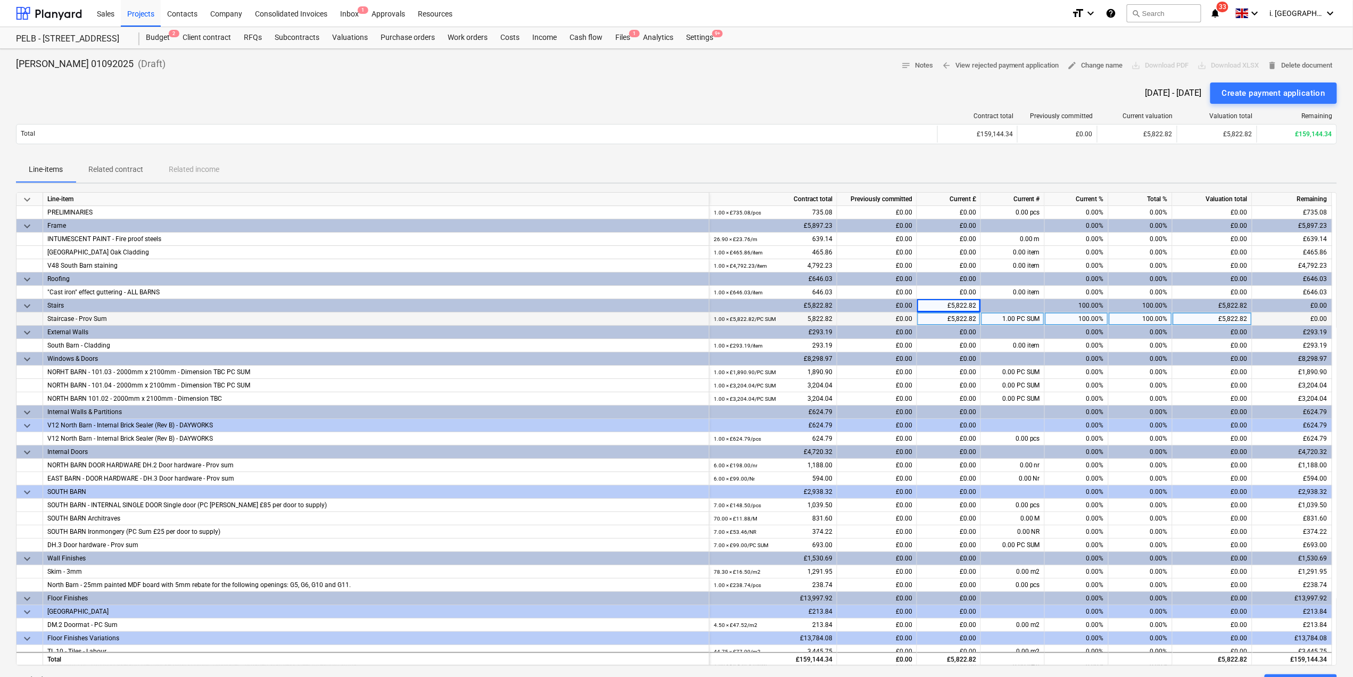
click at [940, 305] on div "£5,822.82" at bounding box center [949, 305] width 64 height 13
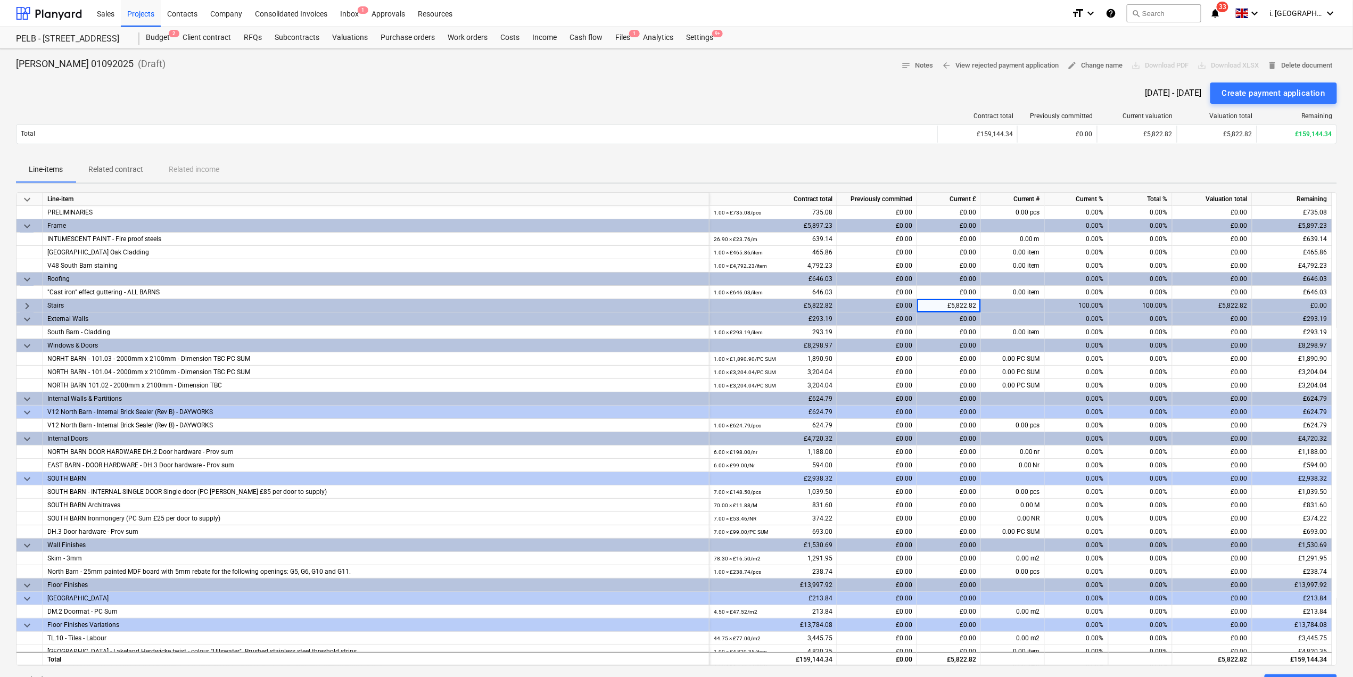
click at [940, 320] on div "£0.00" at bounding box center [949, 319] width 64 height 13
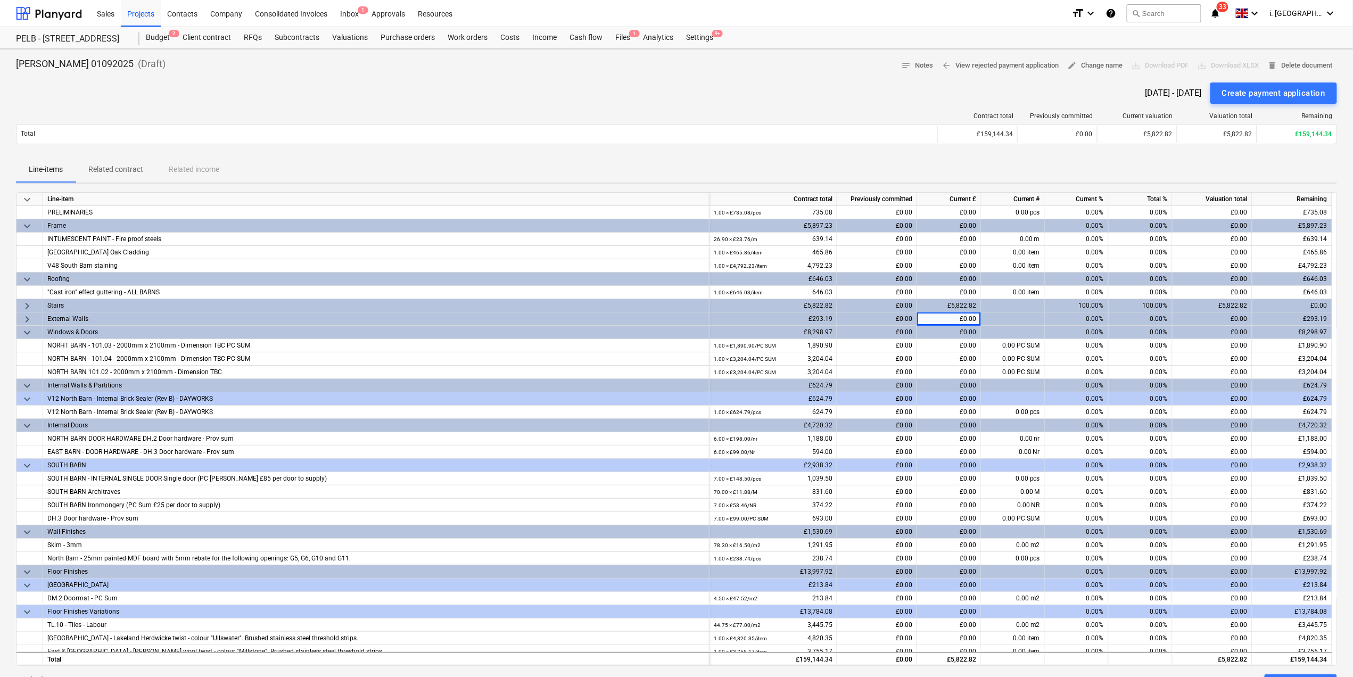
click at [548, 301] on div "Stairs" at bounding box center [376, 305] width 658 height 13
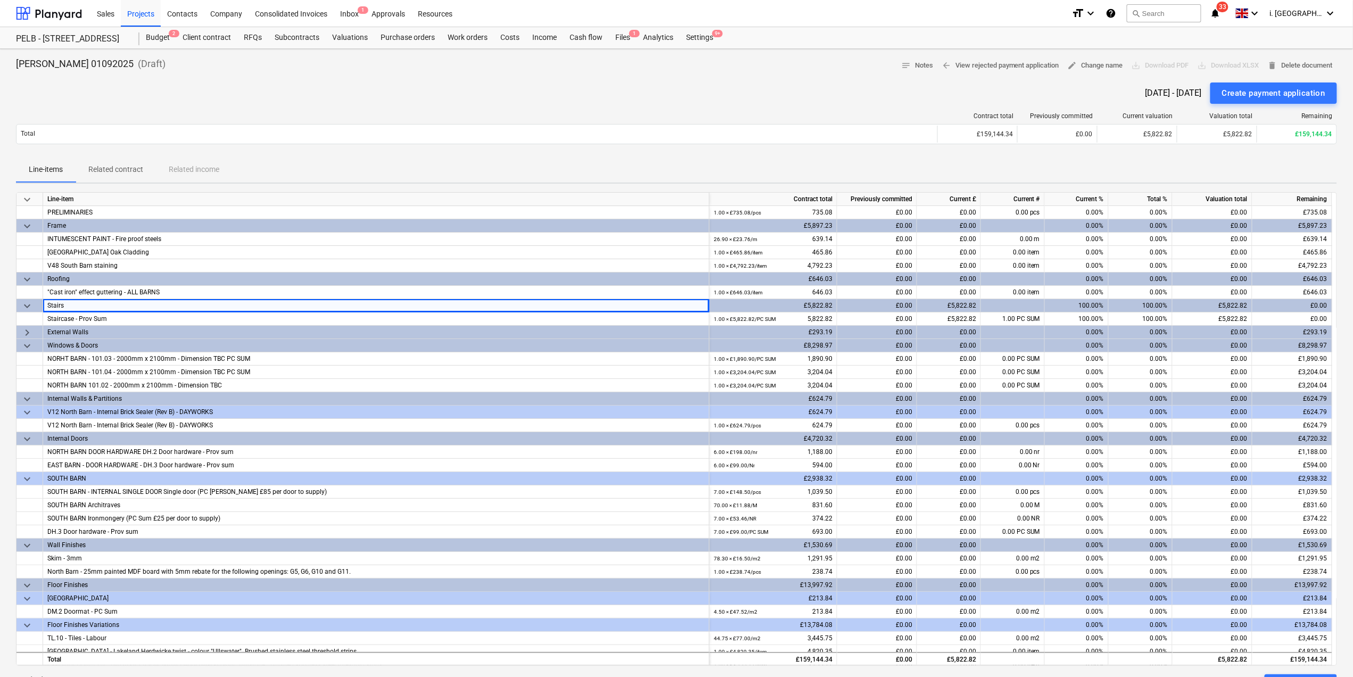
click at [26, 199] on span "keyboard_arrow_down" at bounding box center [27, 199] width 13 height 13
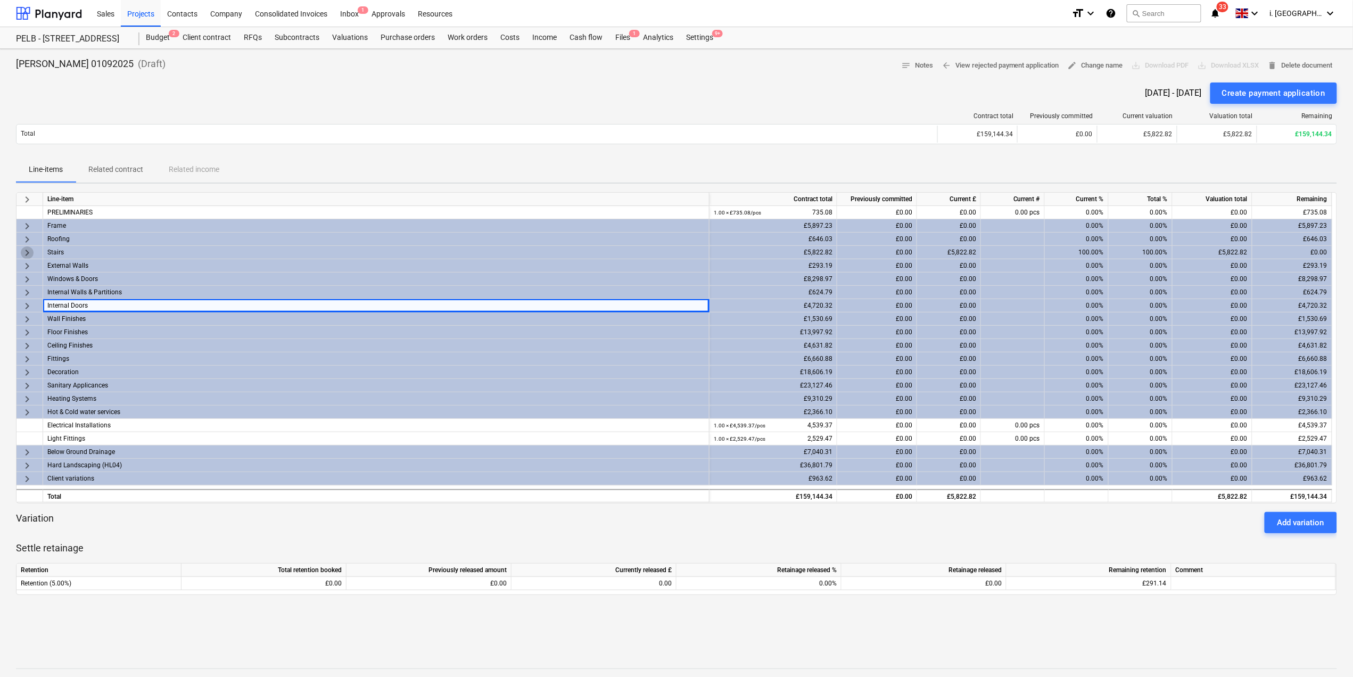
click at [22, 252] on span "keyboard_arrow_right" at bounding box center [27, 252] width 13 height 13
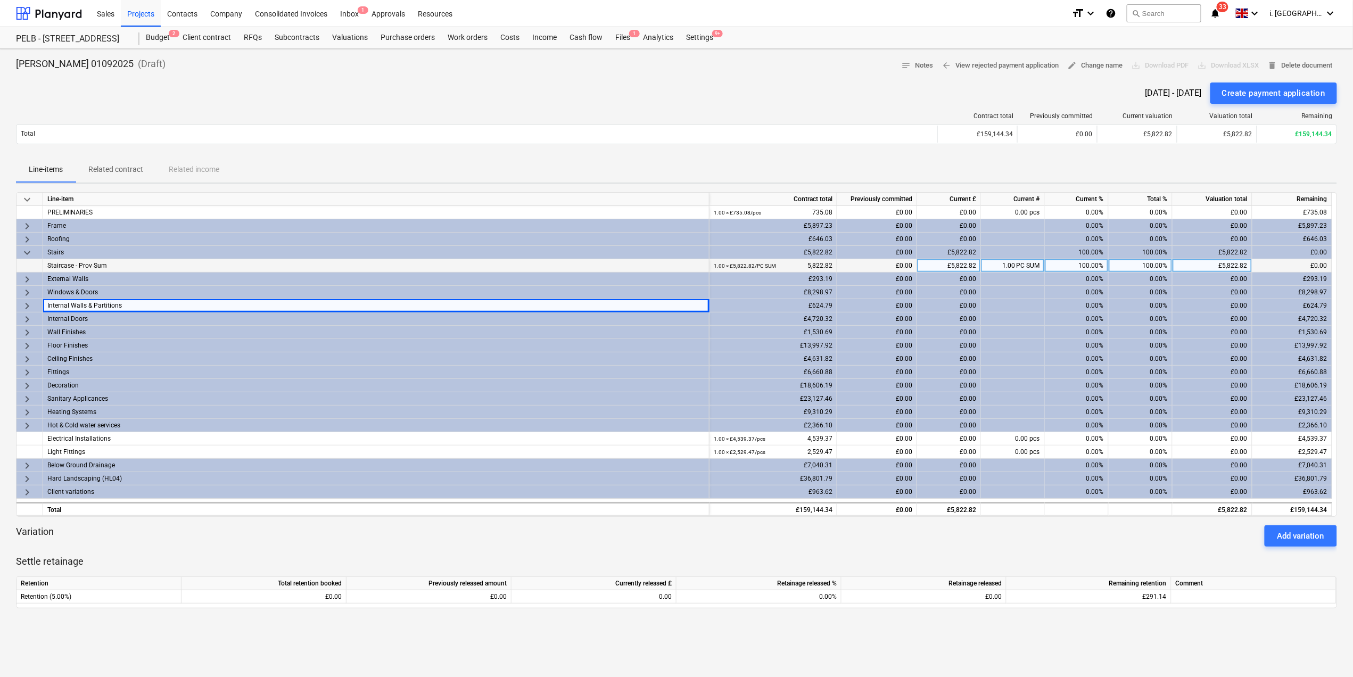
click at [933, 269] on div "£5,822.82" at bounding box center [949, 265] width 64 height 13
type input "0"
click at [1016, 266] on span at bounding box center [1016, 265] width 2 height 7
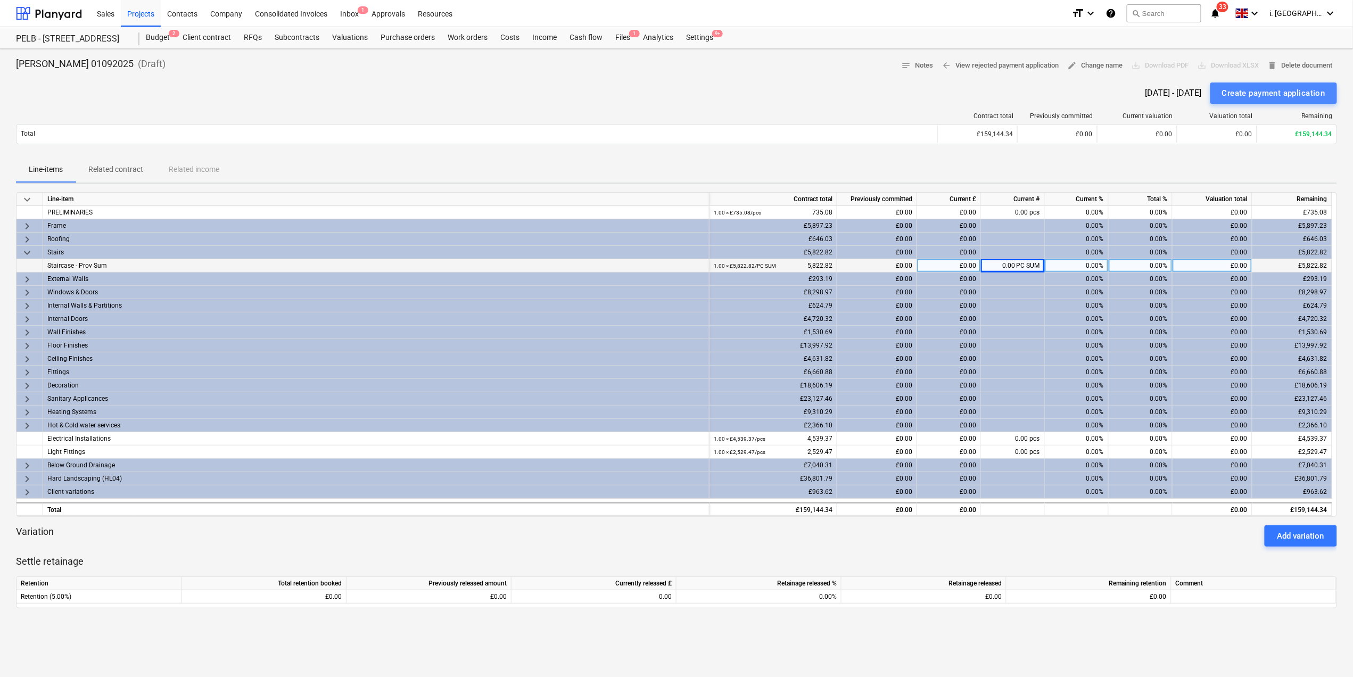
click at [1240, 93] on div "Create payment application" at bounding box center [1273, 93] width 103 height 14
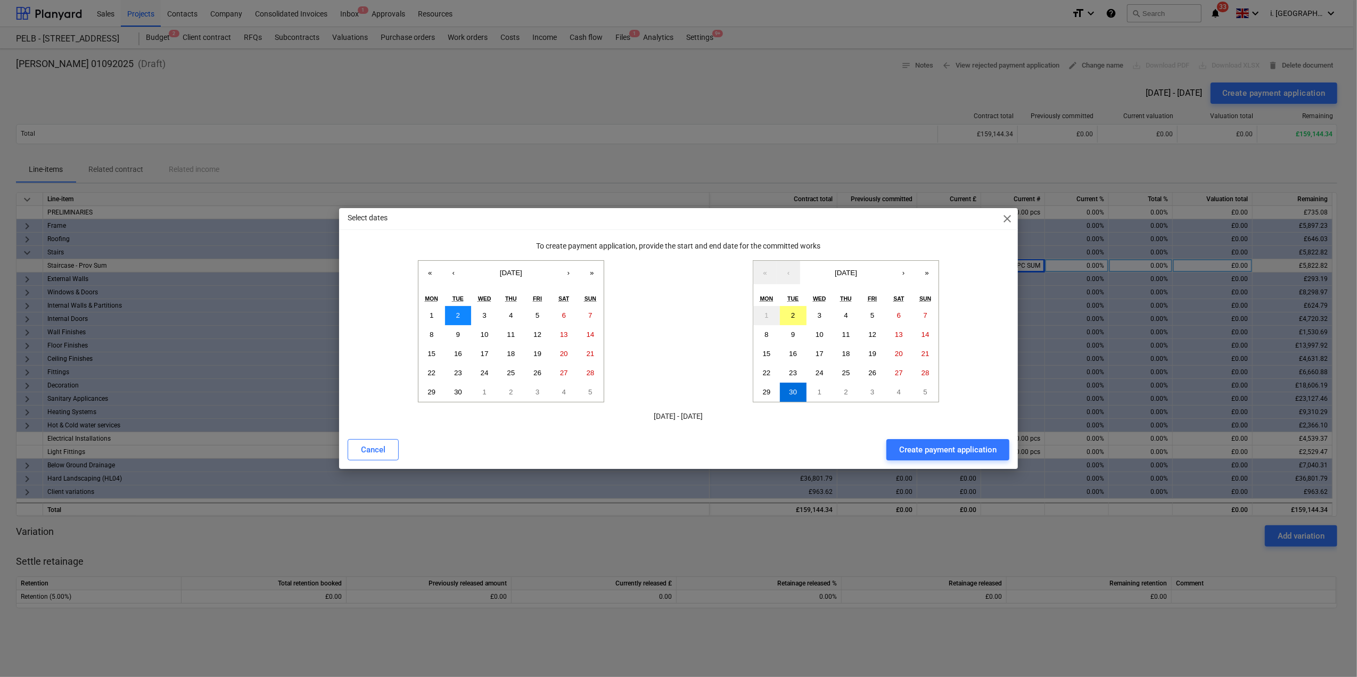
click at [452, 319] on button "2" at bounding box center [458, 315] width 27 height 19
click at [791, 318] on abbr "2" at bounding box center [793, 315] width 4 height 8
click at [946, 450] on div "Create payment application" at bounding box center [947, 450] width 97 height 14
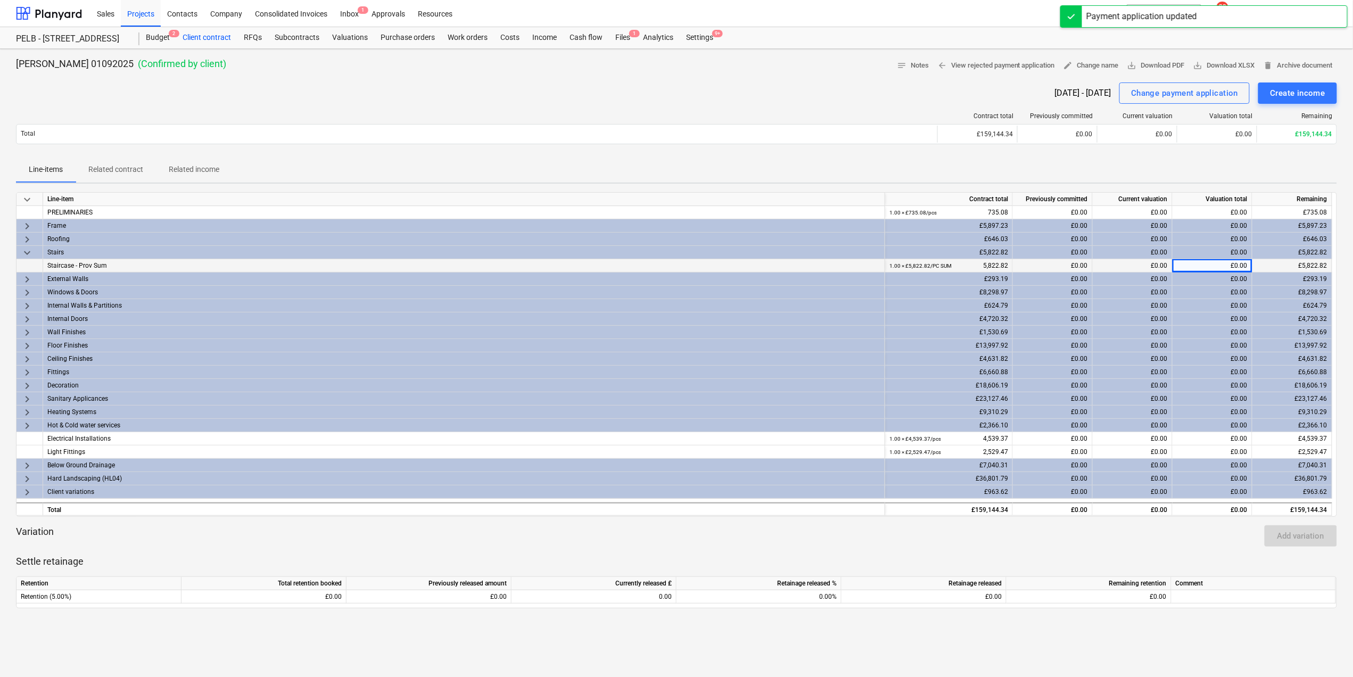
click at [203, 34] on div "Client contract" at bounding box center [206, 37] width 61 height 21
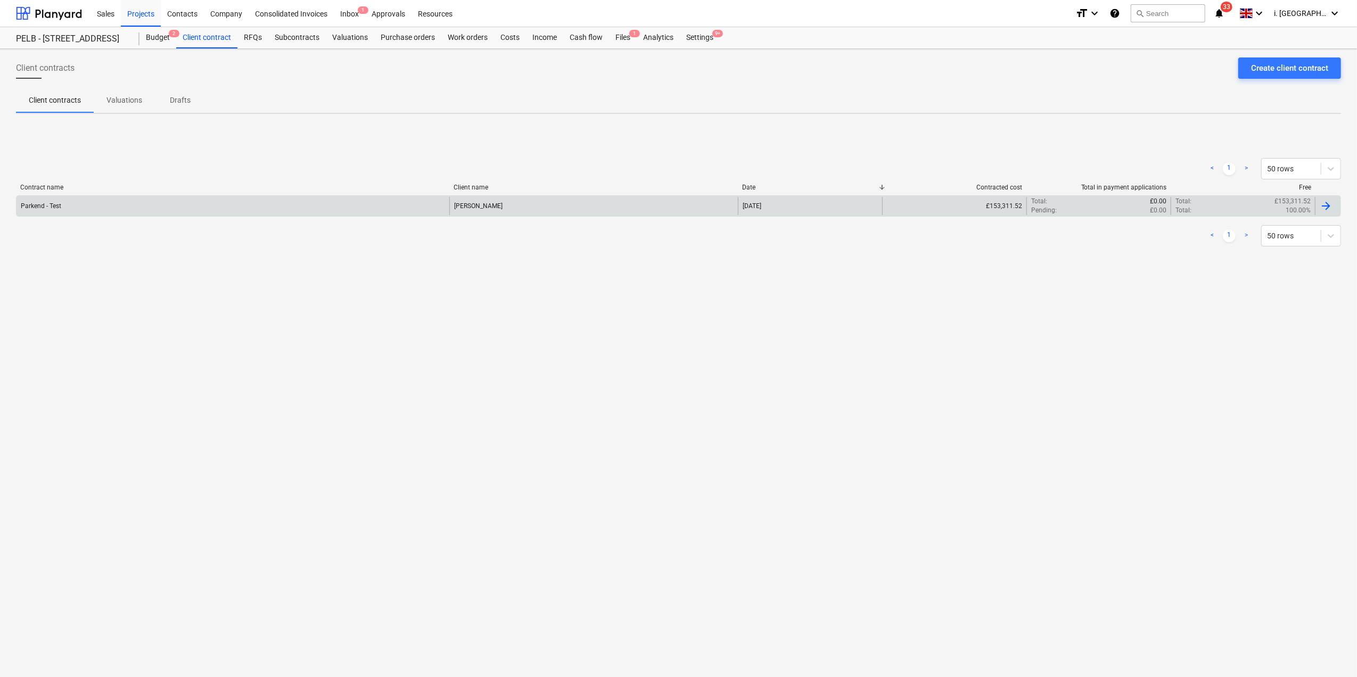
click at [190, 203] on div "Parkend - Test" at bounding box center [233, 206] width 433 height 18
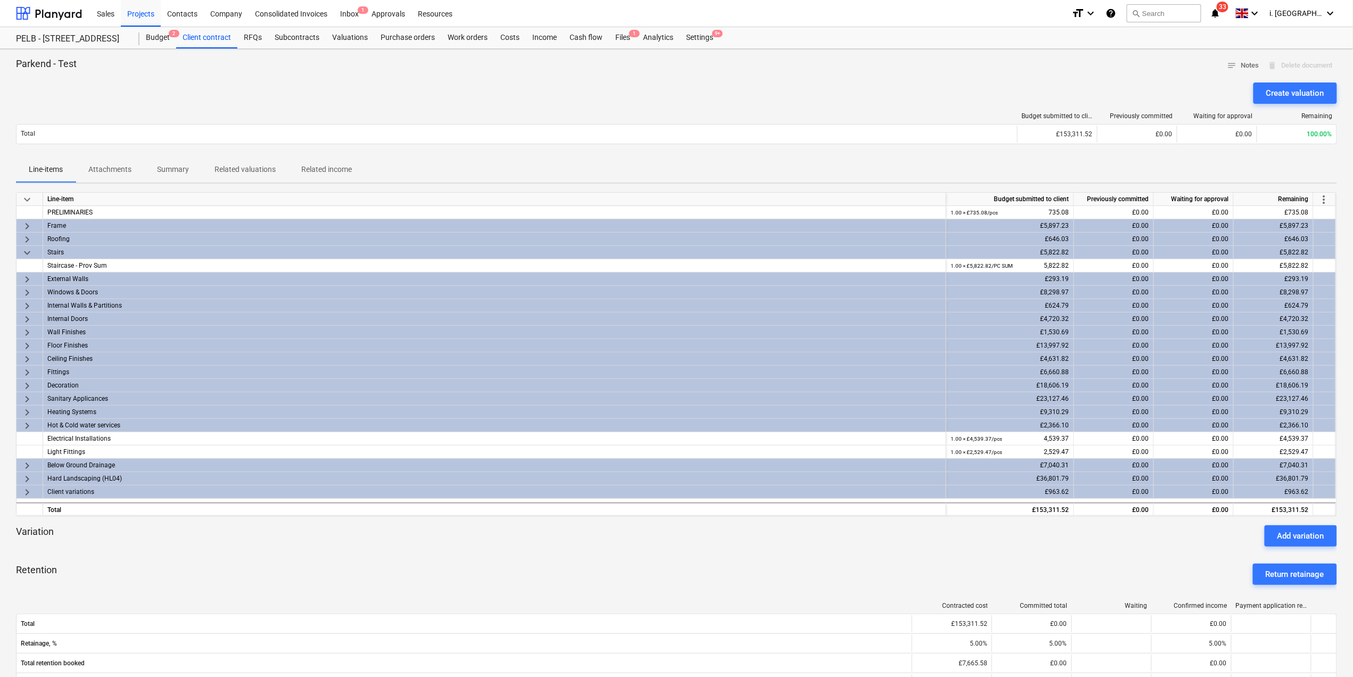
click at [28, 256] on span "keyboard_arrow_down" at bounding box center [27, 252] width 13 height 13
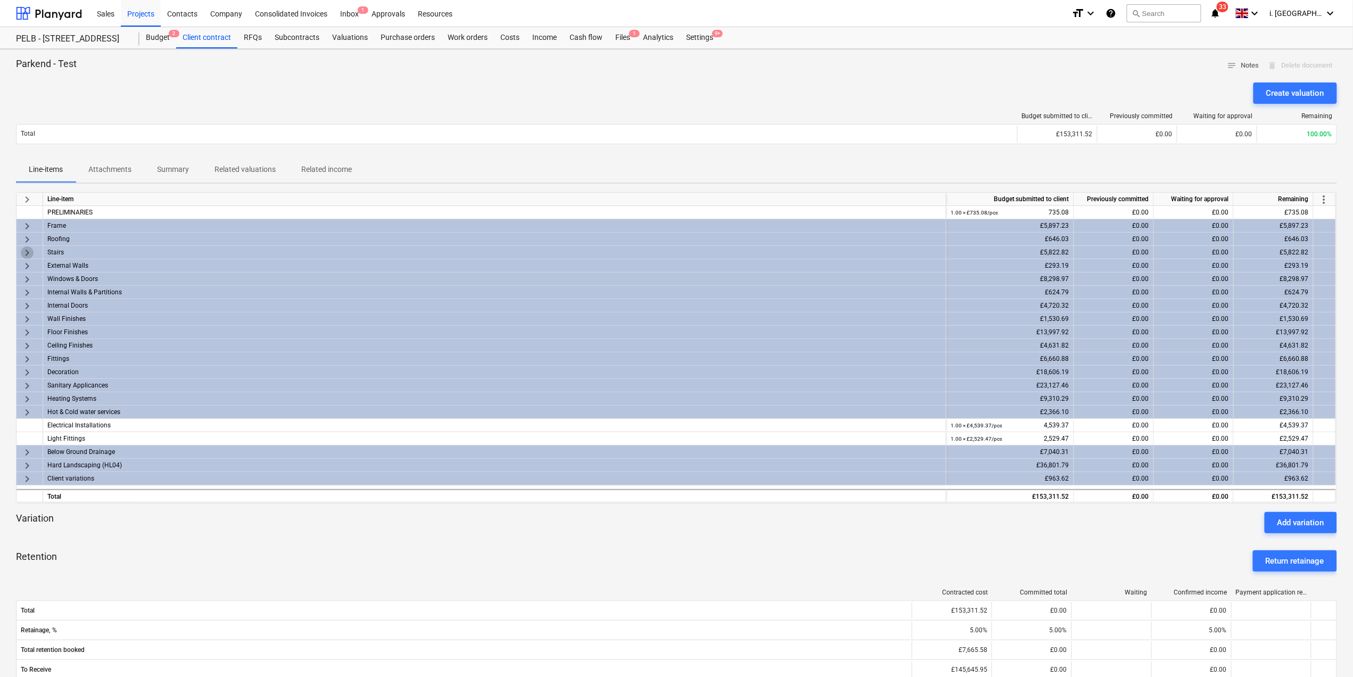
click at [28, 256] on span "keyboard_arrow_right" at bounding box center [27, 252] width 13 height 13
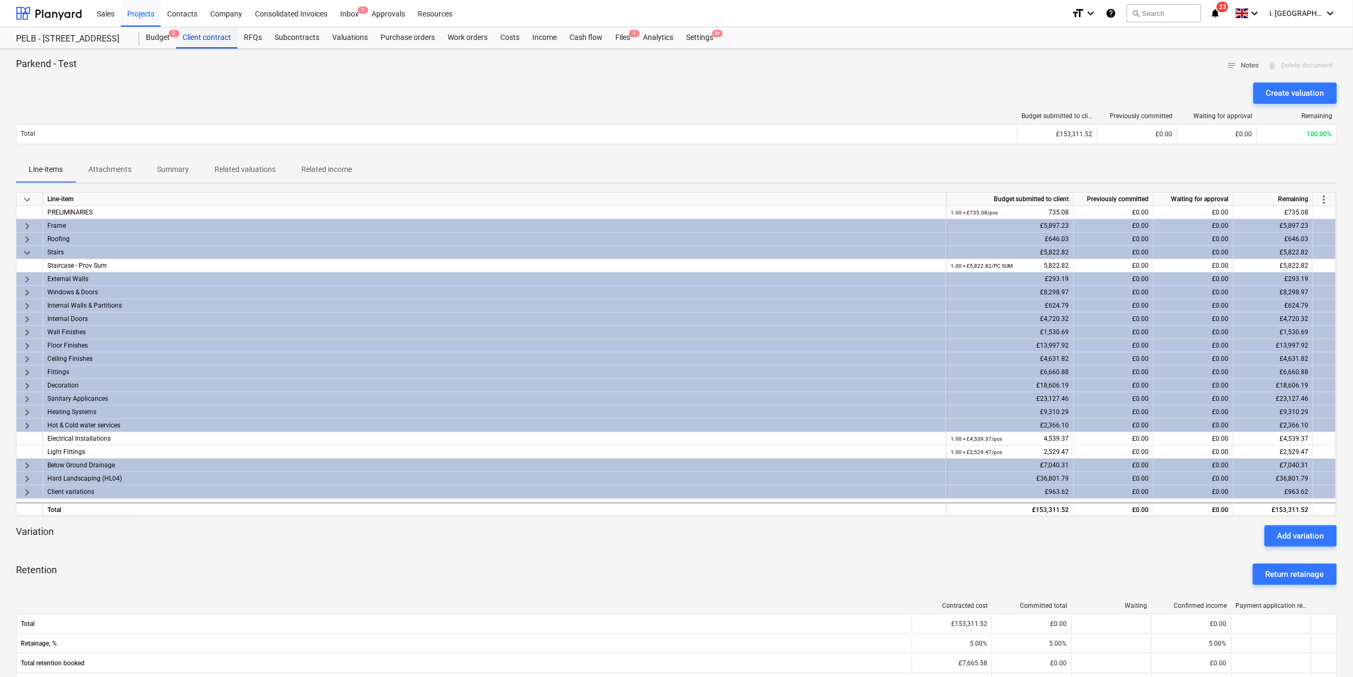
click at [226, 37] on div "Client contract" at bounding box center [206, 37] width 61 height 21
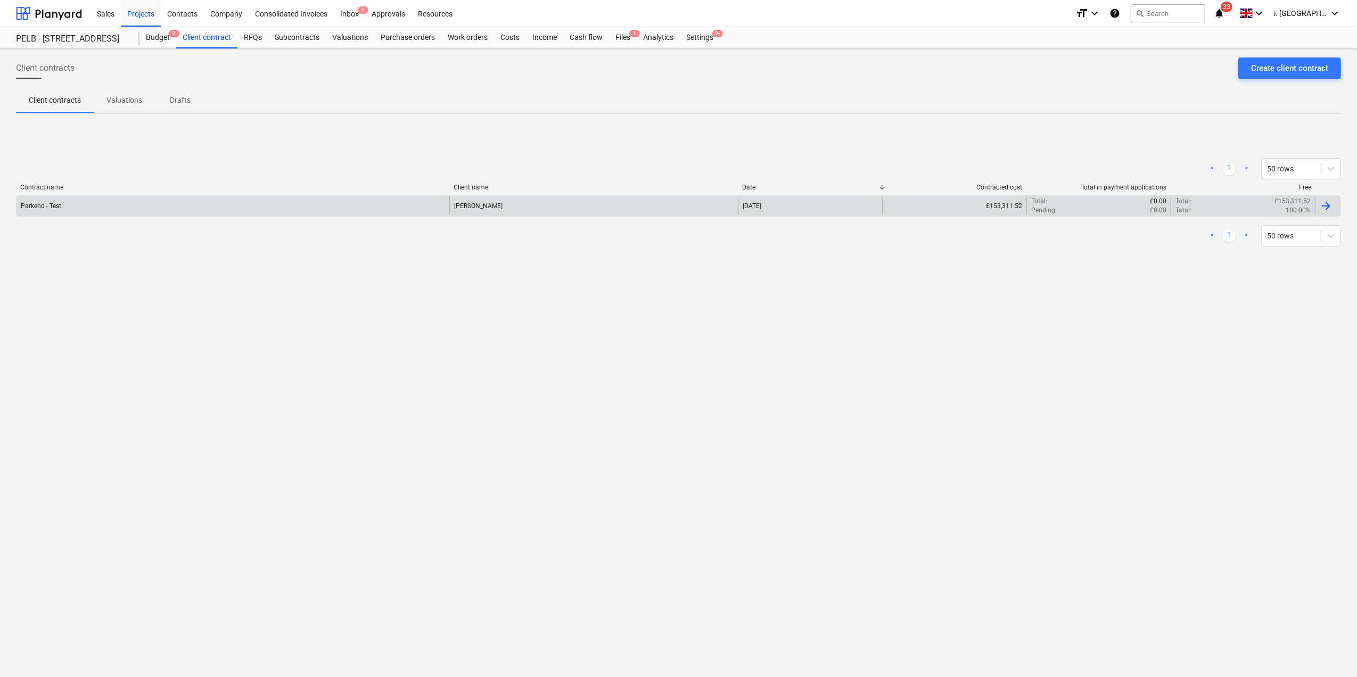
click at [99, 211] on div "Parkend - Test" at bounding box center [233, 206] width 433 height 18
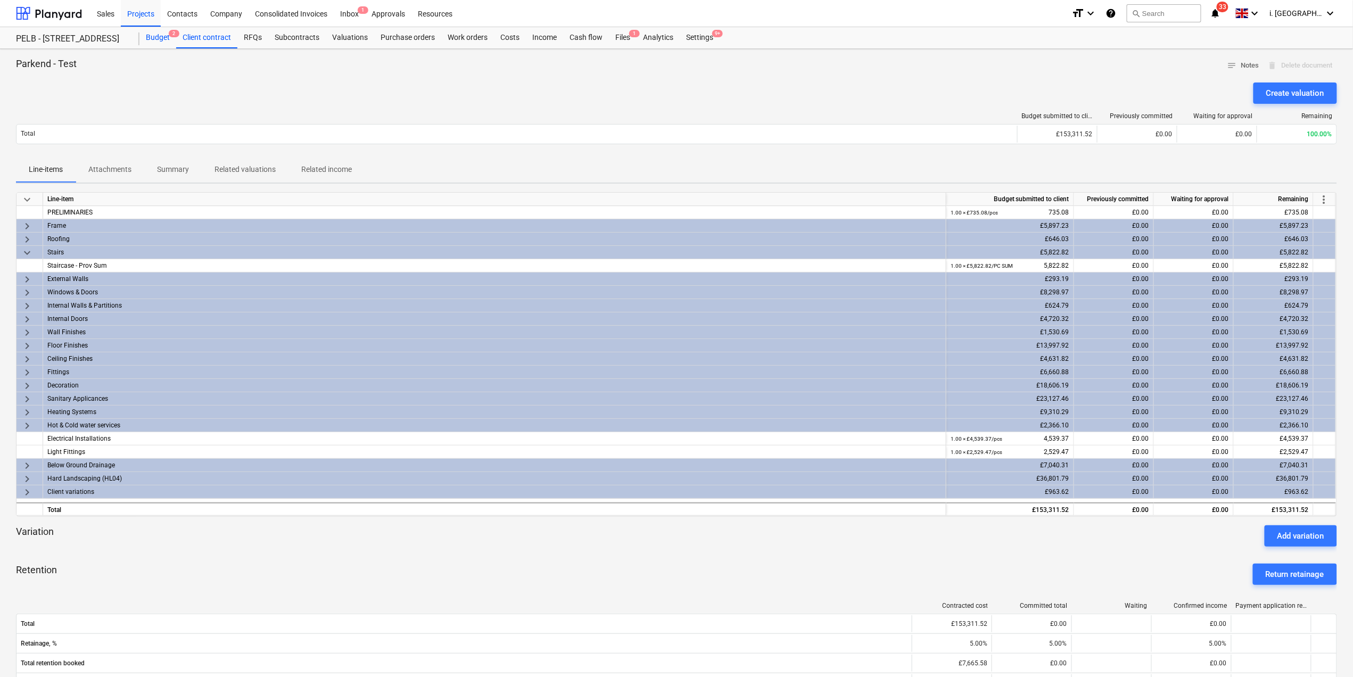
click at [168, 37] on div "Budget 2" at bounding box center [157, 37] width 37 height 21
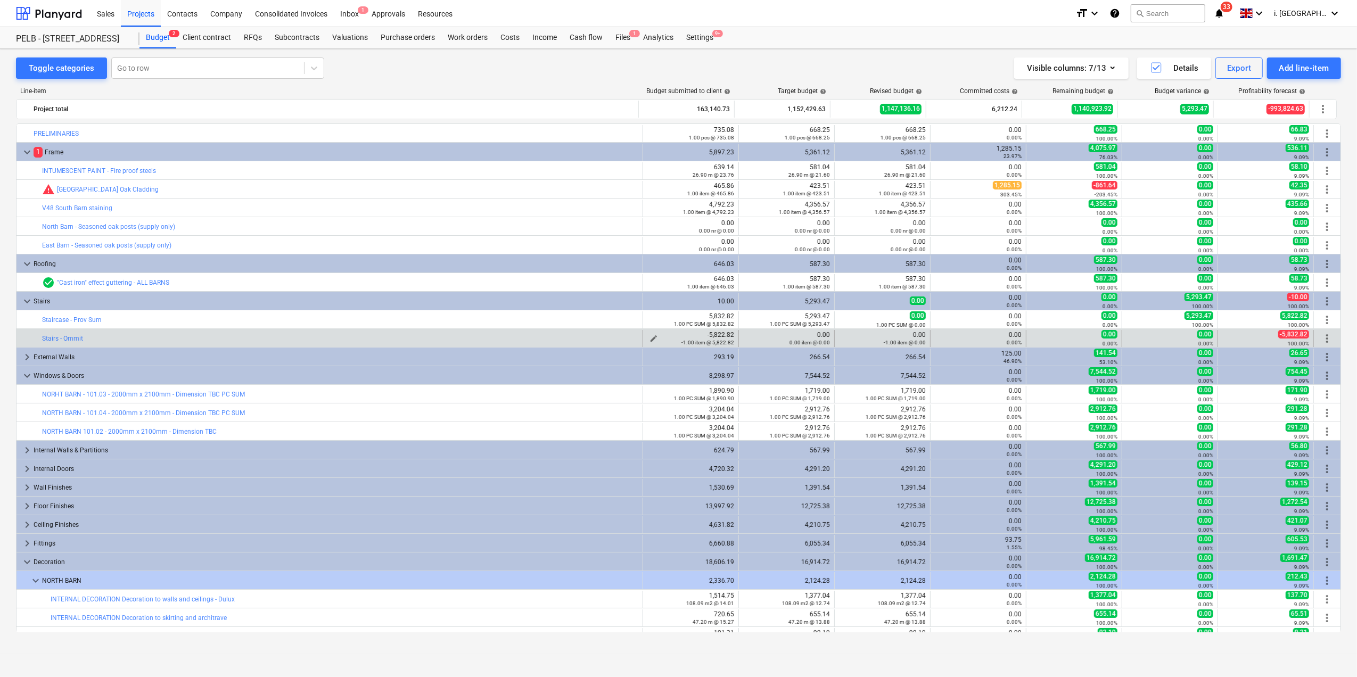
click at [654, 335] on span "edit" at bounding box center [654, 338] width 9 height 9
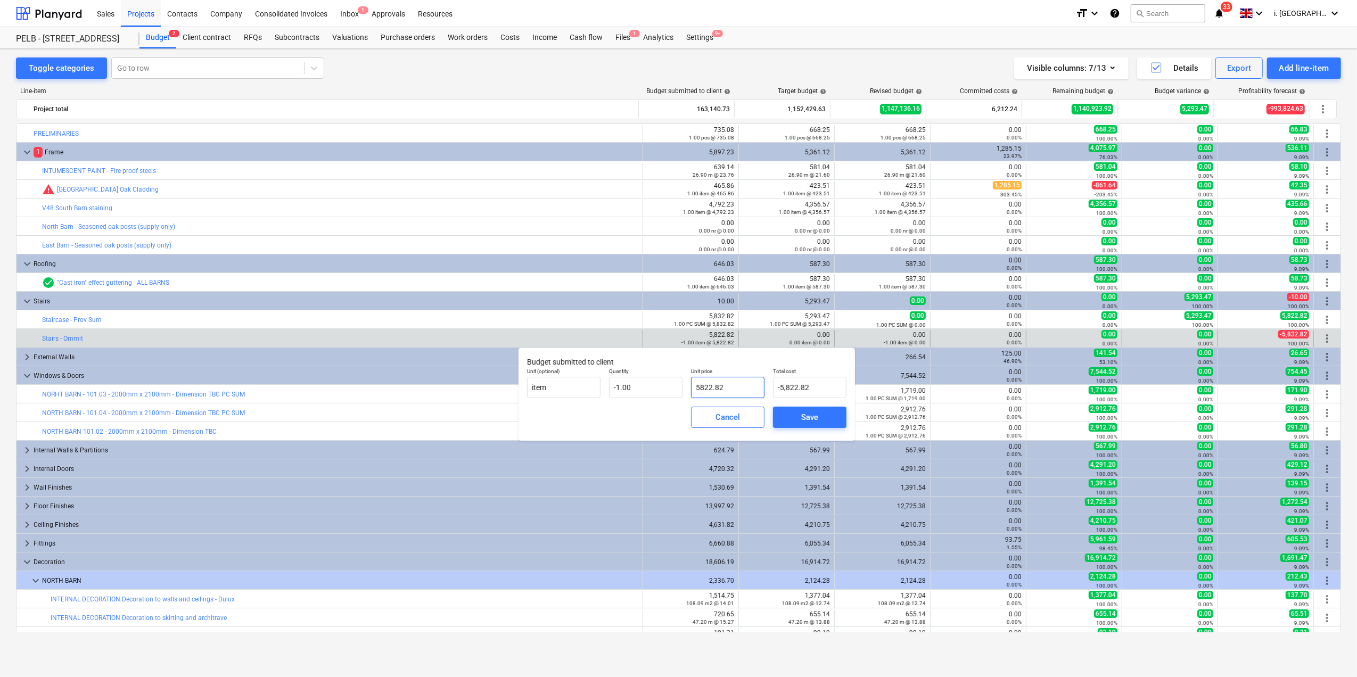
click at [709, 388] on input "5822.82" at bounding box center [727, 387] width 73 height 21
click at [703, 388] on input "5822.82" at bounding box center [727, 387] width 73 height 21
type input "5832.82"
type input "-5,832.82"
type input "5,832.82"
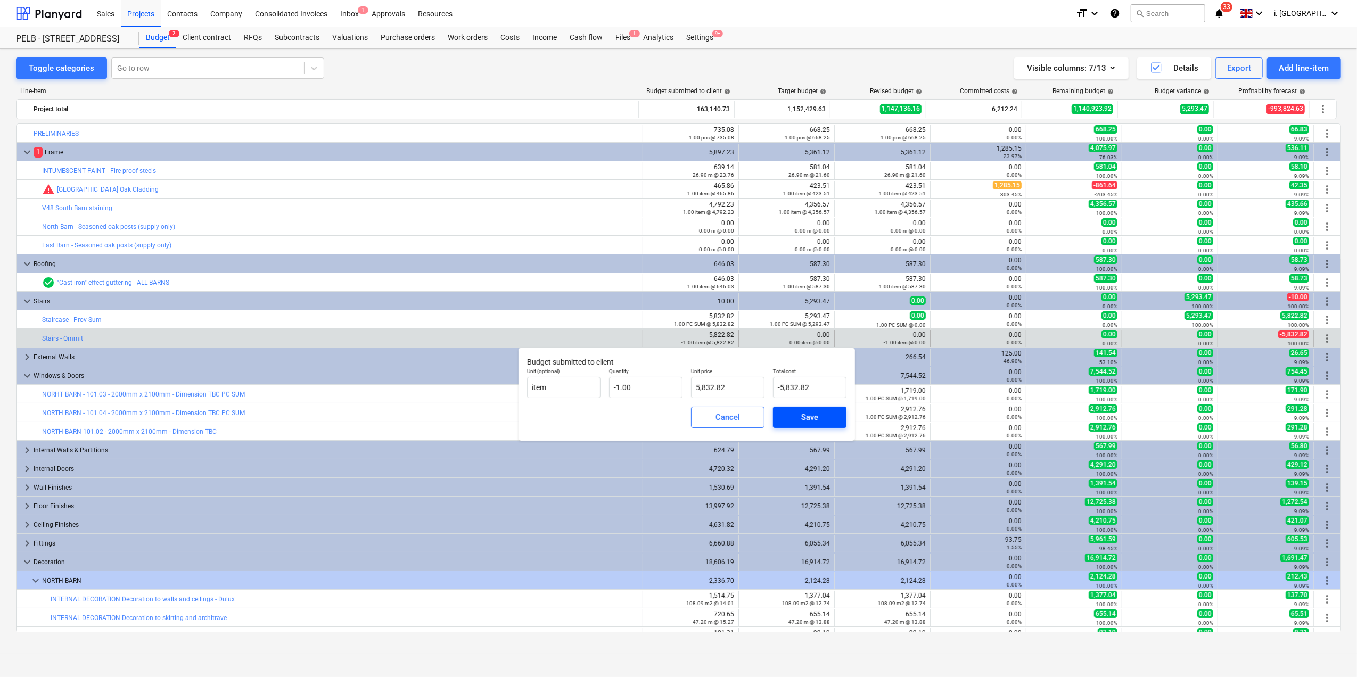
click at [803, 415] on div "Save" at bounding box center [809, 417] width 17 height 14
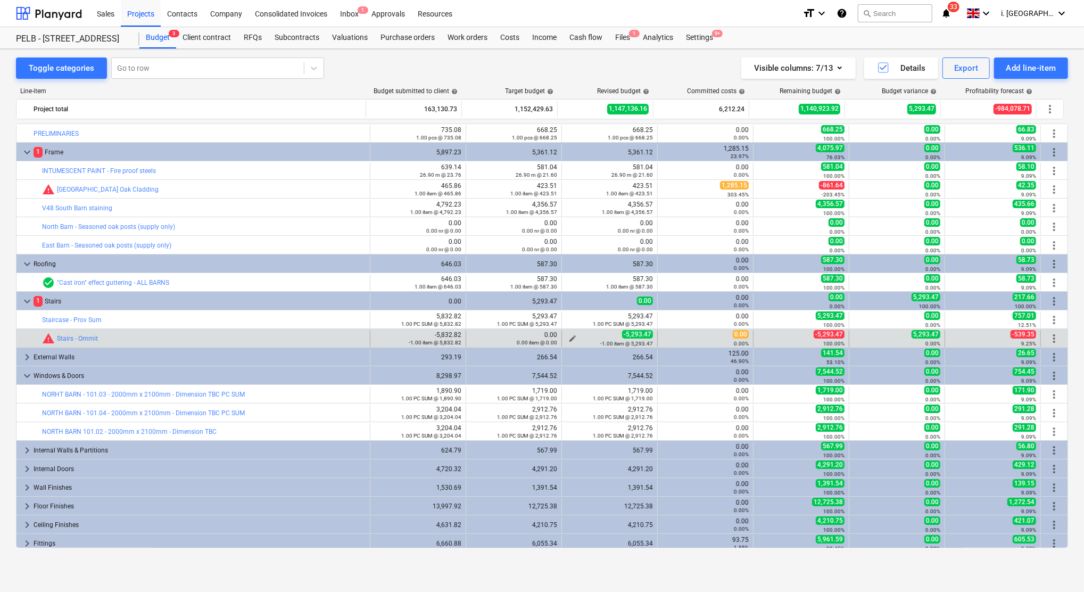
click at [572, 340] on div "-1.00 item @ 5,293.47" at bounding box center [609, 343] width 87 height 7
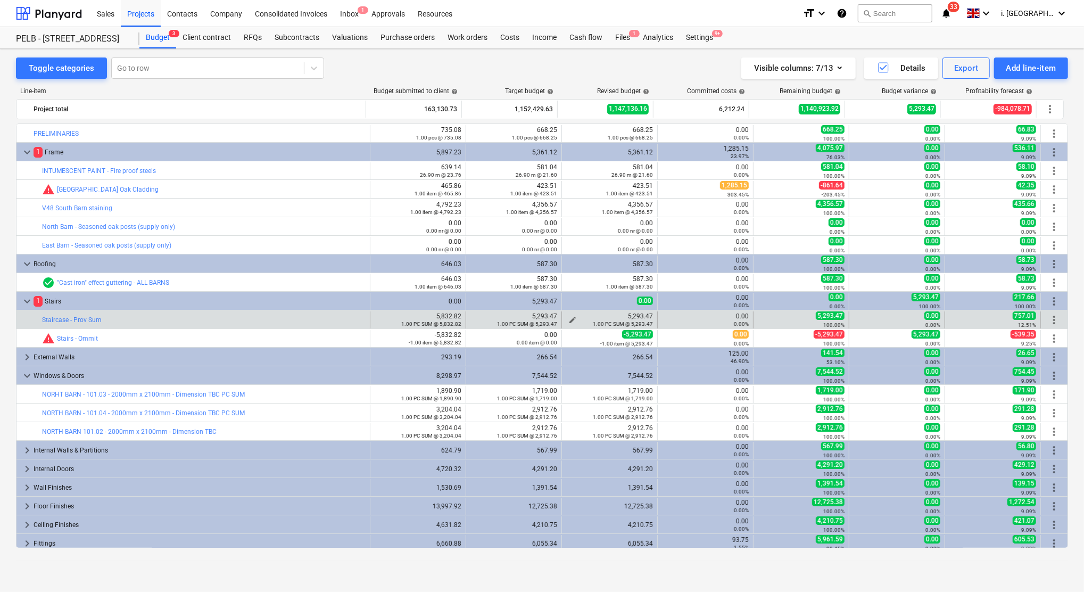
click at [568, 321] on div "1.00 PC SUM @ 5,293.47" at bounding box center [609, 323] width 87 height 7
click at [571, 321] on div "1.00 PC SUM @ 5,293.47" at bounding box center [609, 323] width 87 height 7
click at [566, 322] on div "1.00 PC SUM @ 5,293.47" at bounding box center [609, 323] width 87 height 7
click at [568, 321] on div "1.00 PC SUM @ 5,293.47" at bounding box center [609, 323] width 87 height 7
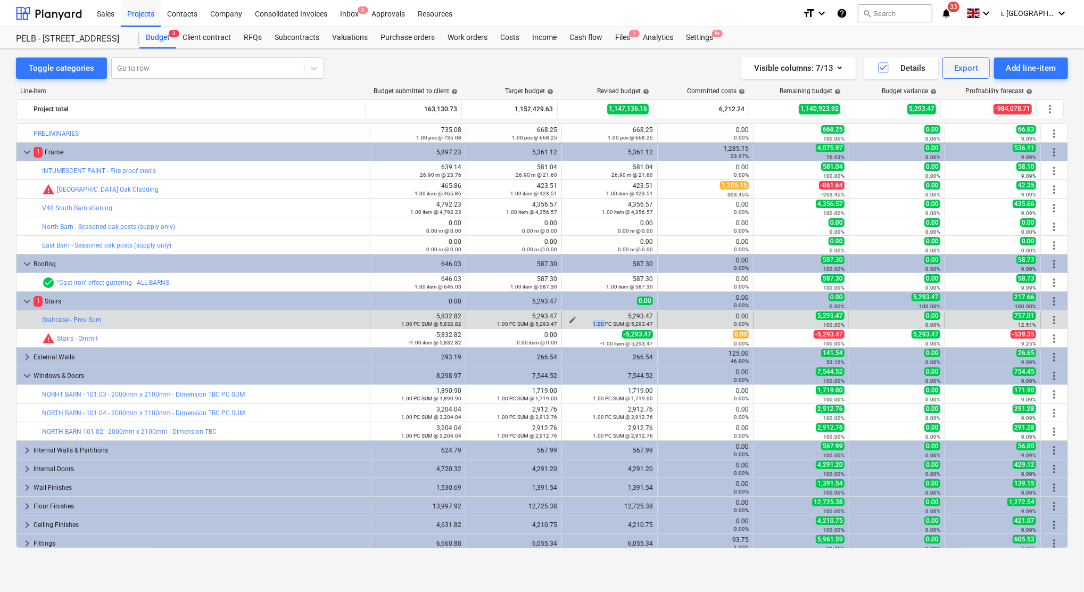
click at [568, 321] on div "1.00 PC SUM @ 5,293.47" at bounding box center [609, 323] width 87 height 7
drag, startPoint x: 568, startPoint y: 321, endPoint x: 576, endPoint y: 323, distance: 8.3
click at [576, 322] on div "1.00 PC SUM @ 5,293.47" at bounding box center [609, 323] width 87 height 7
click at [611, 323] on small "1.00 PC SUM @ 5,293.47" at bounding box center [623, 324] width 60 height 6
click at [571, 322] on div "1.00 PC SUM @ 5,293.47" at bounding box center [609, 323] width 87 height 7
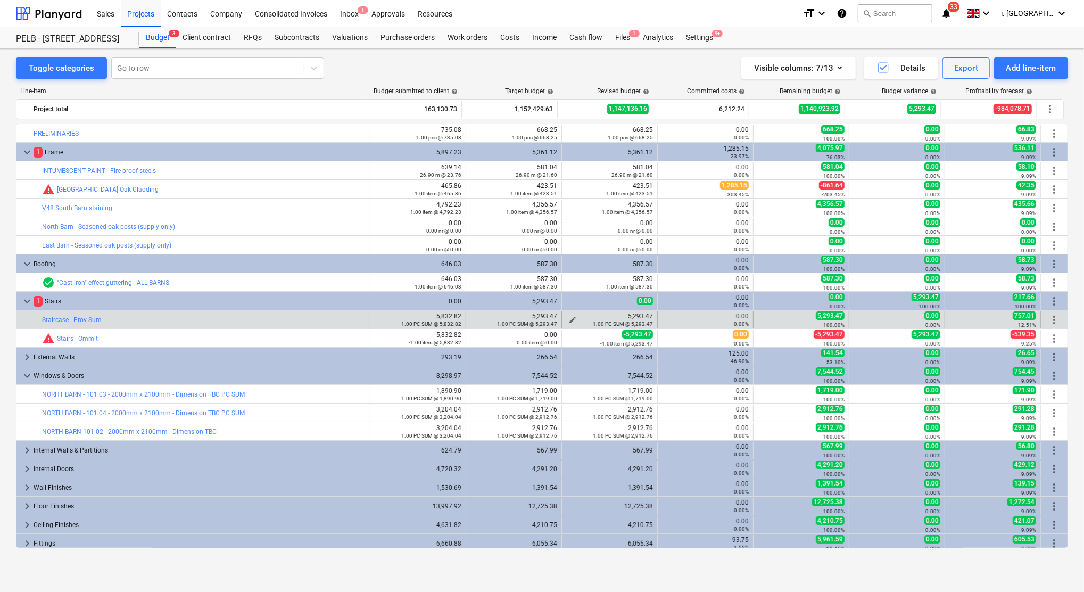
click at [568, 319] on div "edit 5,293.47 1.00 PC SUM @ 5,293.47" at bounding box center [609, 320] width 87 height 15
click at [567, 317] on div "edit" at bounding box center [572, 320] width 13 height 13
click at [571, 322] on div "1.00 PC SUM @ 5,293.47" at bounding box center [609, 323] width 87 height 7
click at [568, 321] on div "1.00 PC SUM @ 5,293.47" at bounding box center [609, 323] width 87 height 7
click at [569, 318] on span "edit" at bounding box center [573, 320] width 9 height 9
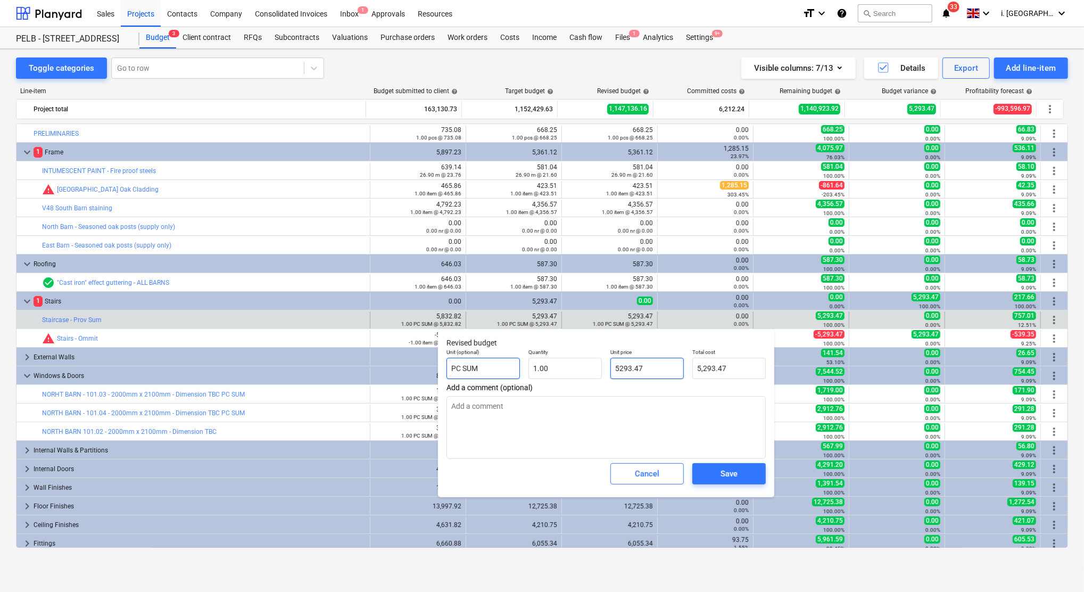
click at [491, 369] on div "Unit (optional) PC SUM Quantity 1.00 Unit price 5293.47 Total cost 5,293.47" at bounding box center [606, 363] width 328 height 39
type input "0"
type textarea "x"
type input "0.00"
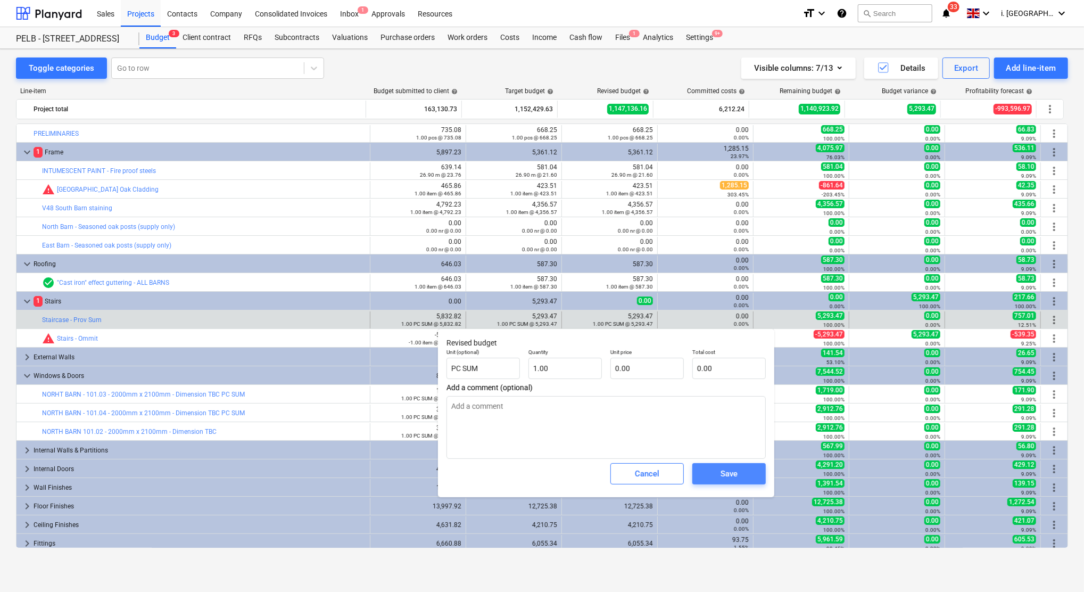
click at [731, 474] on div "Save" at bounding box center [729, 474] width 17 height 14
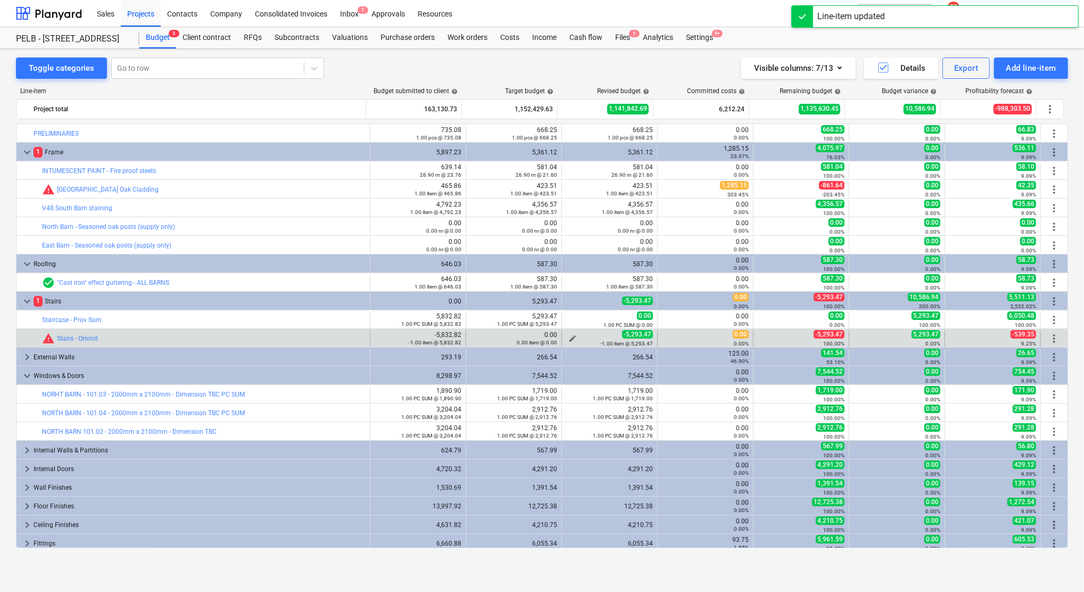
click at [569, 339] on span "edit" at bounding box center [573, 338] width 9 height 9
type textarea "x"
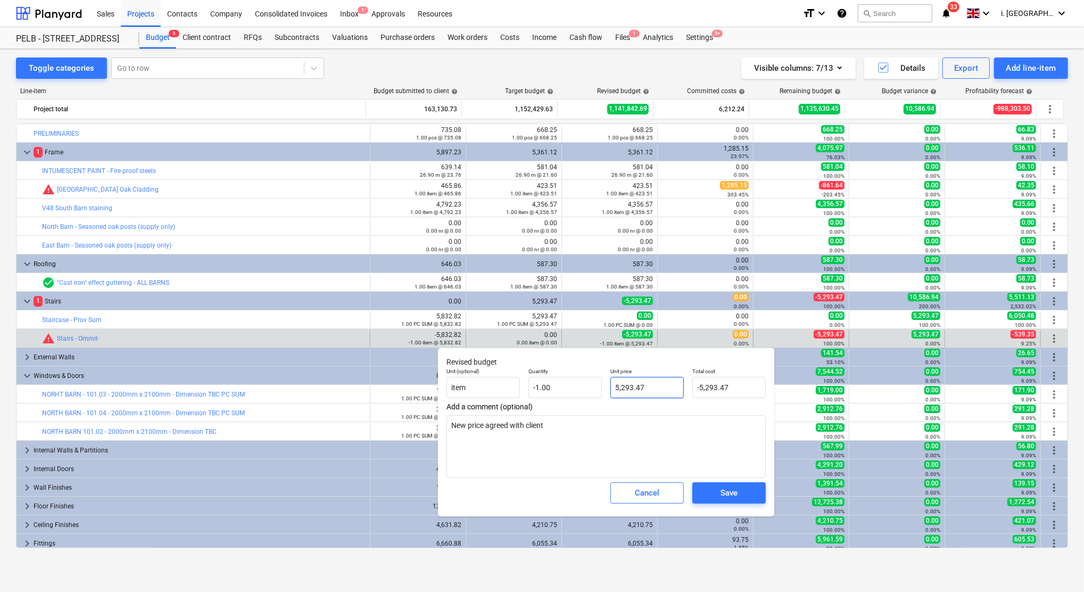
type input "5293.47"
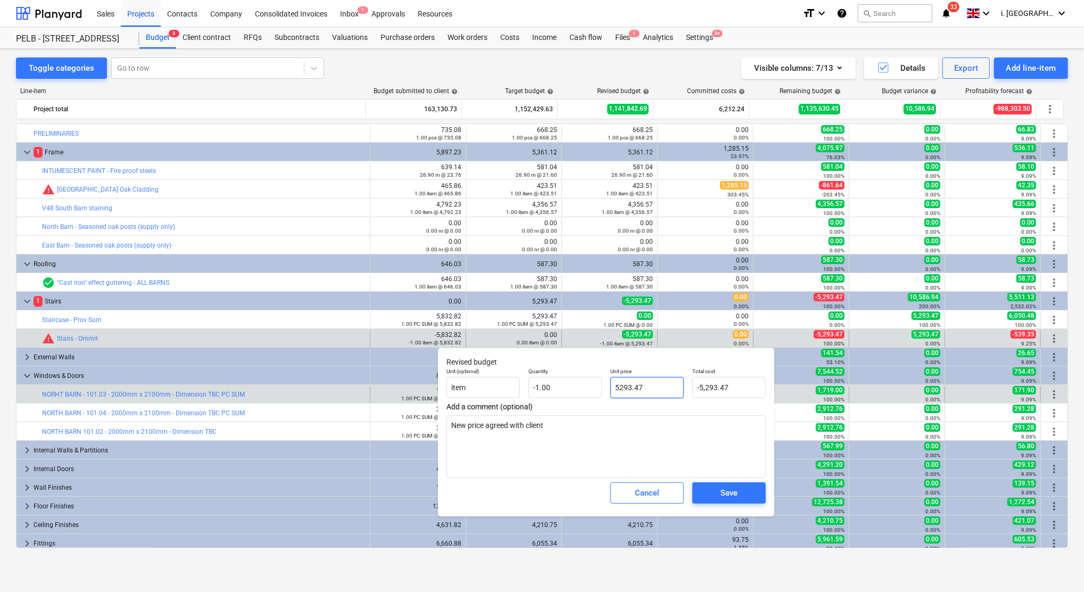
drag, startPoint x: 663, startPoint y: 389, endPoint x: 424, endPoint y: 391, distance: 239.1
click at [422, 389] on body "Sales Projects Contacts Company Consolidated Invoices Inbox 1 Approvals Resourc…" at bounding box center [542, 296] width 1084 height 592
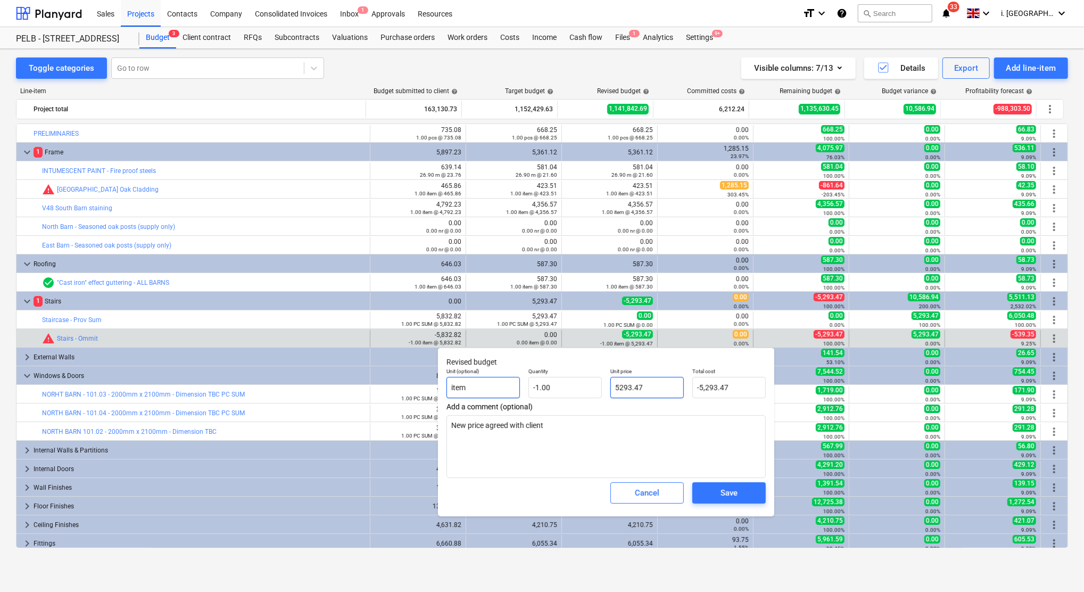
drag, startPoint x: 665, startPoint y: 389, endPoint x: 447, endPoint y: 385, distance: 218.3
click at [448, 386] on div "Unit (optional) item Quantity -1.00 Unit price 5293.47 Total cost -5,293.47" at bounding box center [606, 383] width 328 height 39
type textarea "x"
type input "0"
type input "0.00"
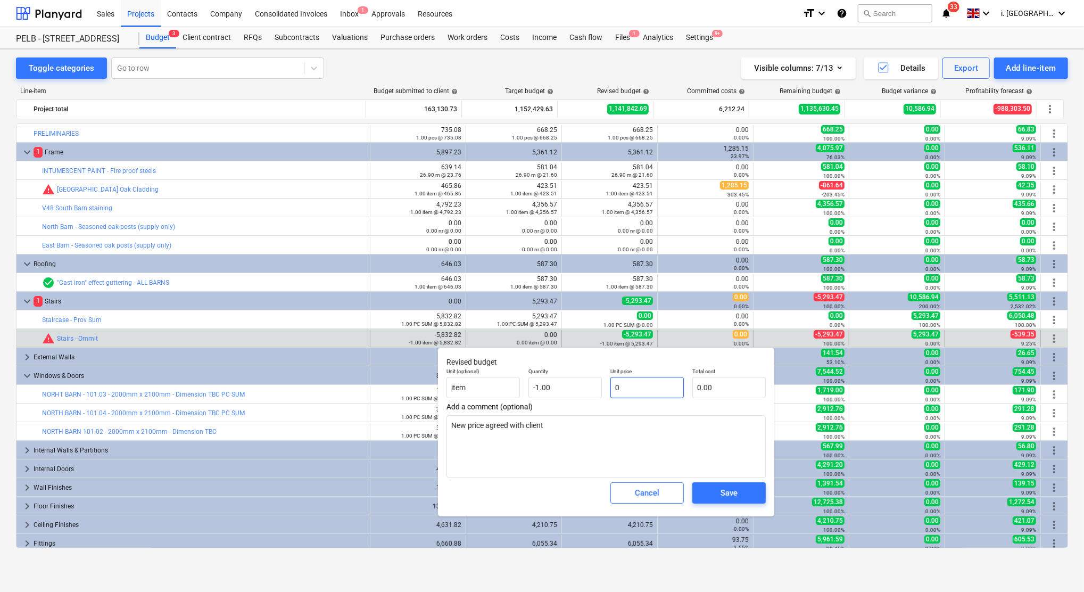
type input "0"
type textarea "x"
type input "0.00"
click at [752, 482] on div "Save" at bounding box center [729, 493] width 82 height 30
click at [746, 487] on span "Save" at bounding box center [729, 493] width 48 height 14
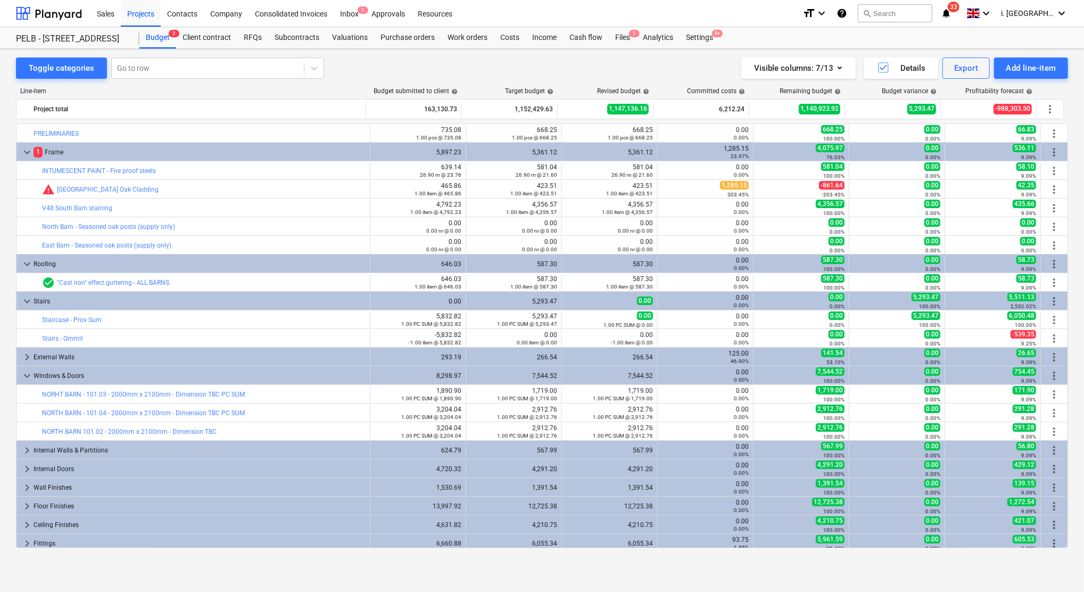
type textarea "x"
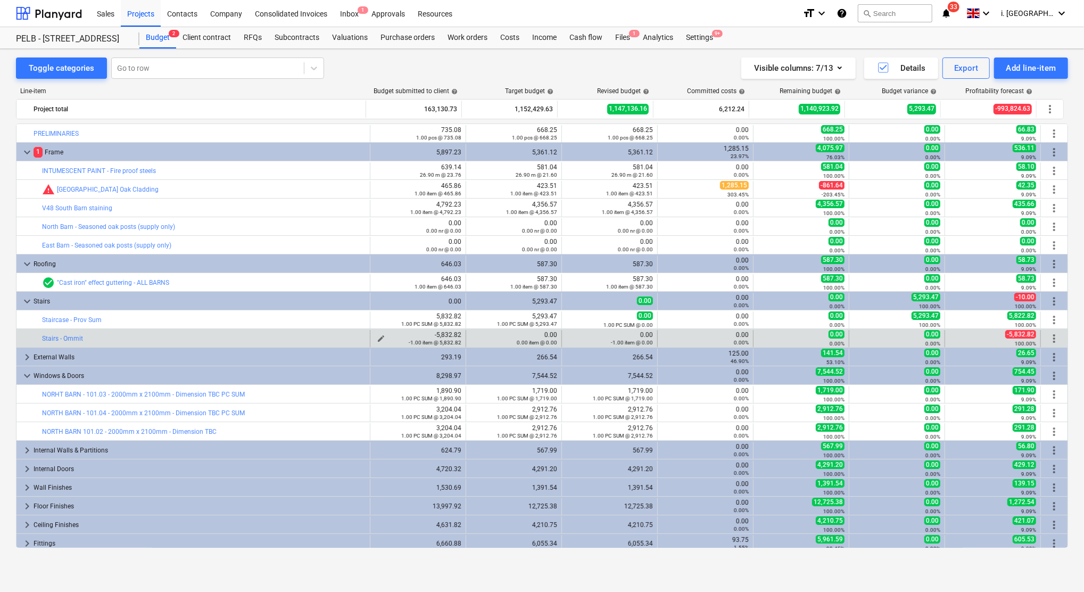
click at [381, 340] on div "-1.00 item @ 5,832.82" at bounding box center [418, 342] width 87 height 7
click at [377, 341] on div "-1.00 item @ 5,832.82" at bounding box center [418, 342] width 87 height 7
click at [376, 341] on div "-1.00 item @ 5,832.82" at bounding box center [418, 342] width 87 height 7
click at [377, 338] on span "edit" at bounding box center [381, 338] width 9 height 9
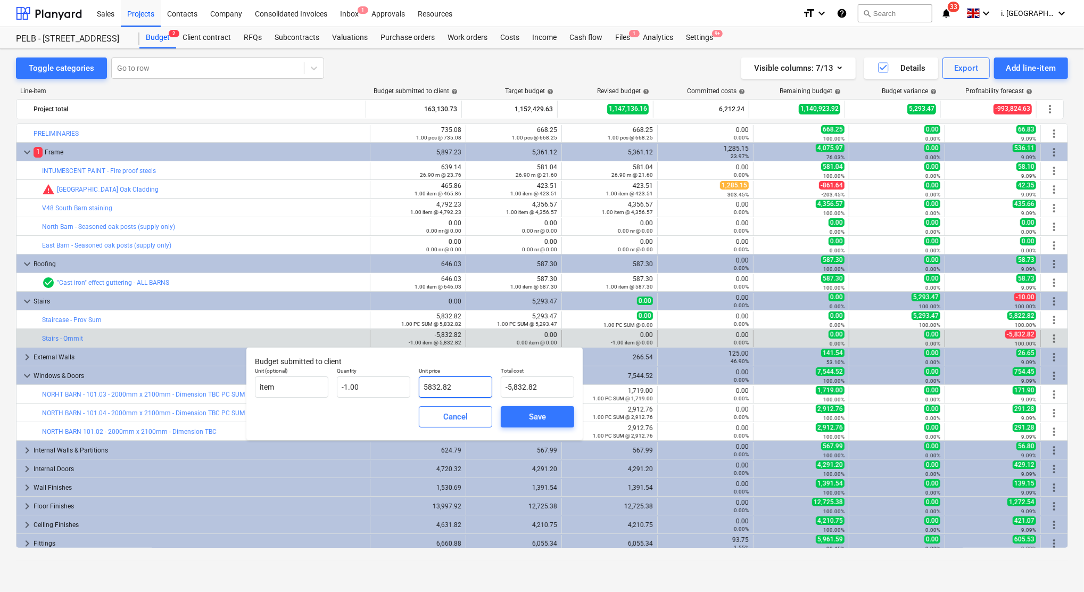
click at [438, 386] on input "5832.82" at bounding box center [455, 386] width 73 height 21
type input "582.82"
type input "-582.82"
type input "5822.82"
type input "-5,822.82"
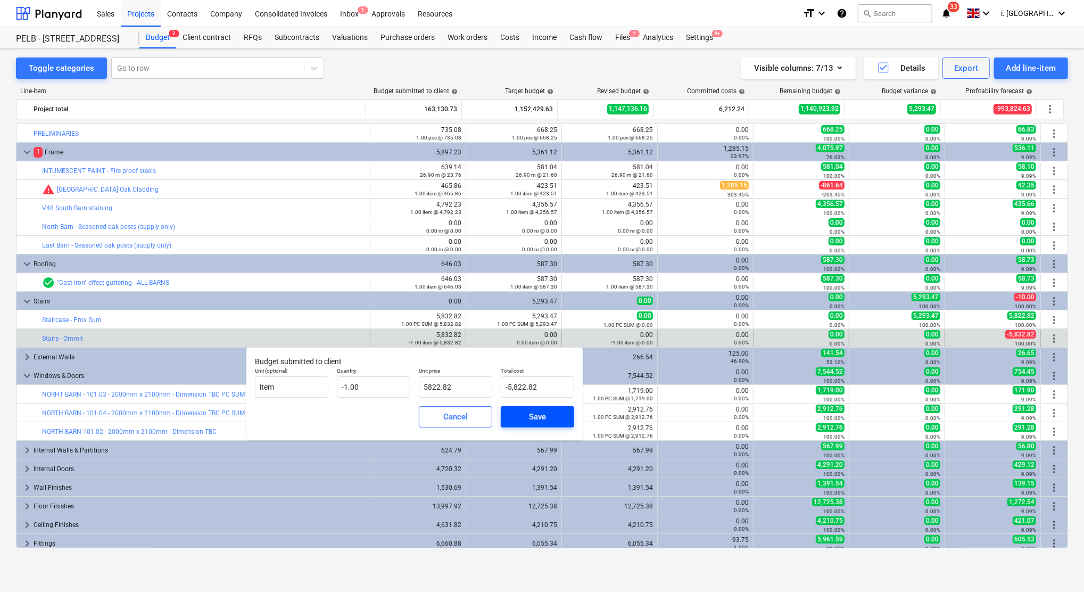
type input "5,822.82"
click at [536, 418] on div "Save" at bounding box center [537, 417] width 17 height 14
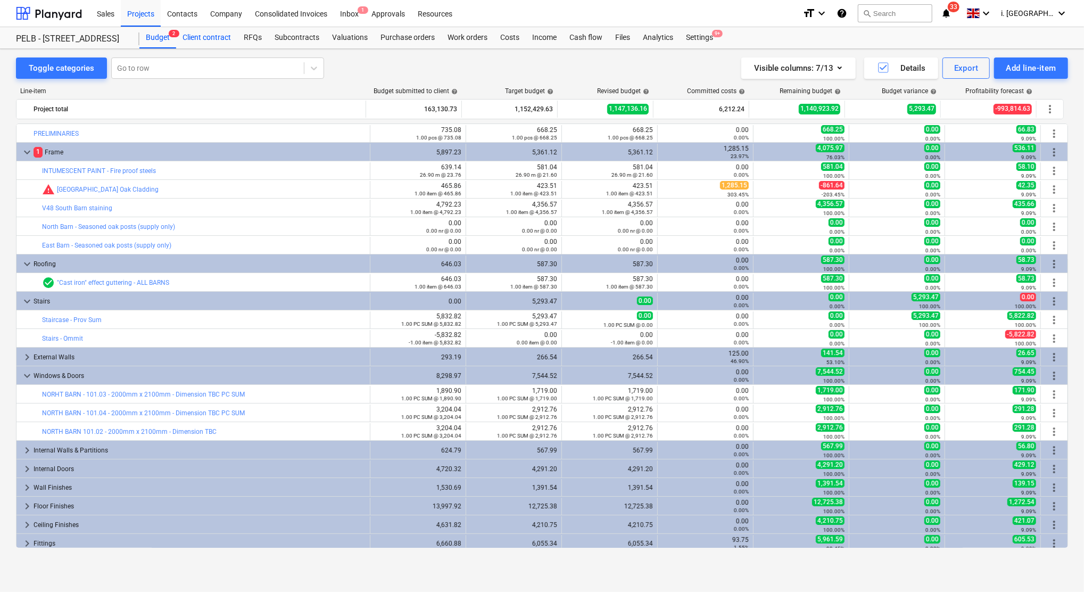
click at [211, 43] on div "Client contract" at bounding box center [206, 37] width 61 height 21
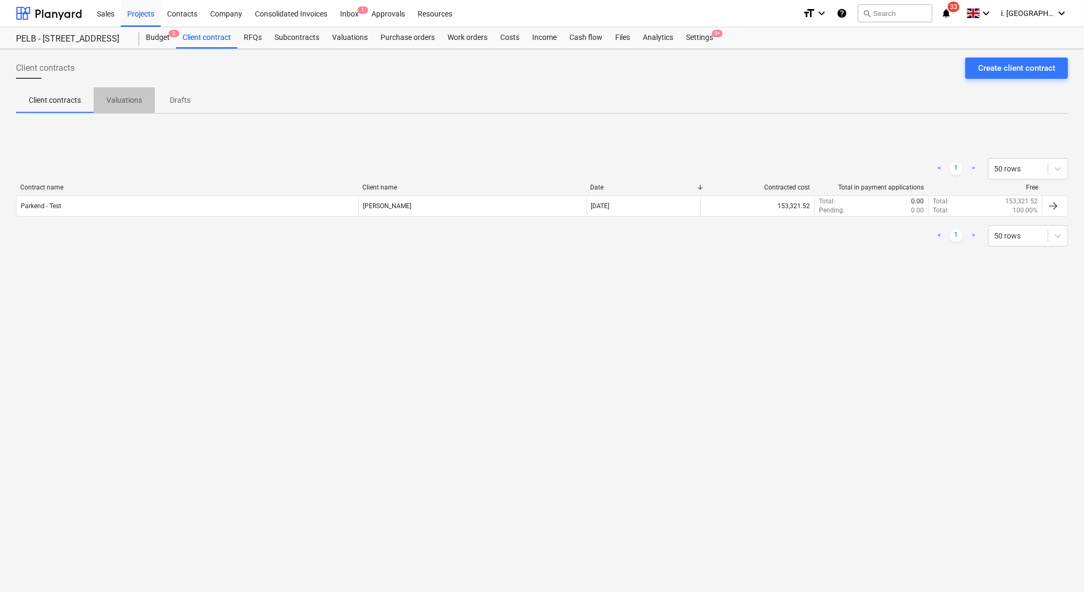
click at [118, 99] on p "Valuations" at bounding box center [124, 100] width 36 height 11
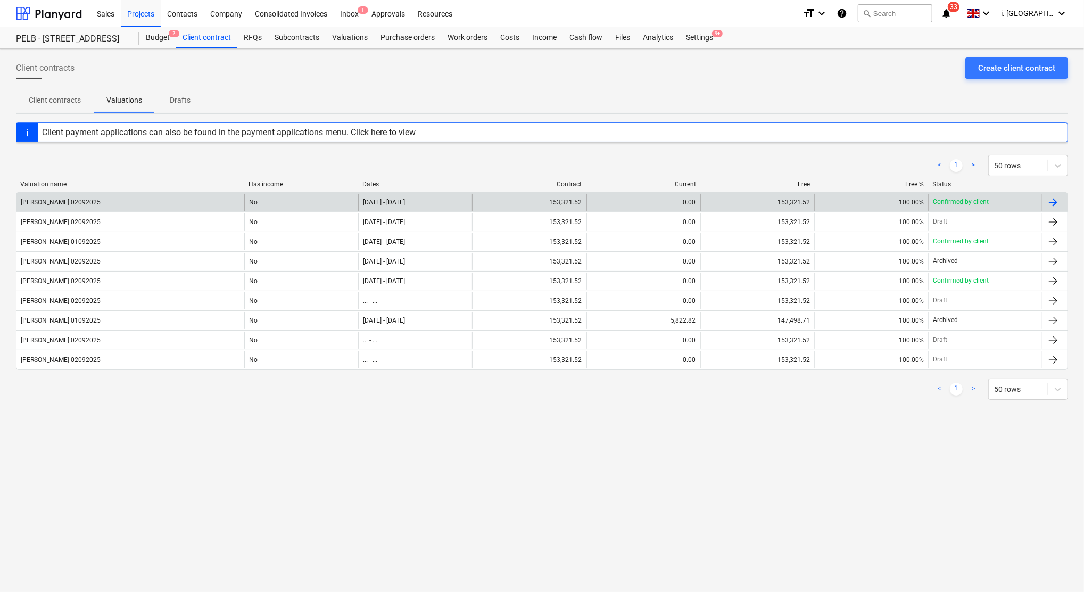
click at [1050, 201] on div at bounding box center [1053, 202] width 13 height 13
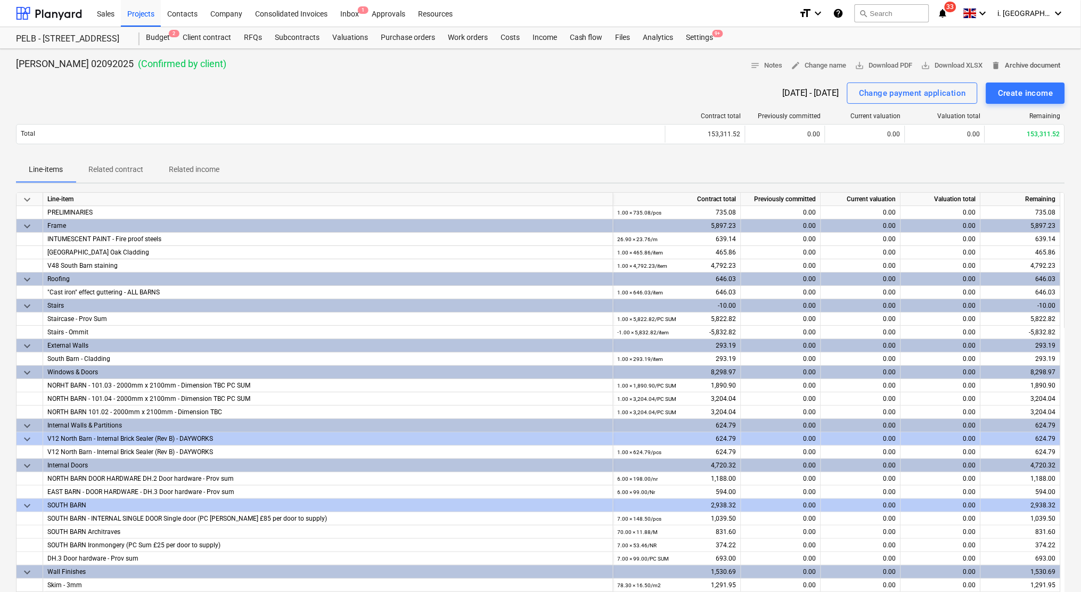
click at [1004, 65] on span "delete Archive document" at bounding box center [1025, 66] width 69 height 12
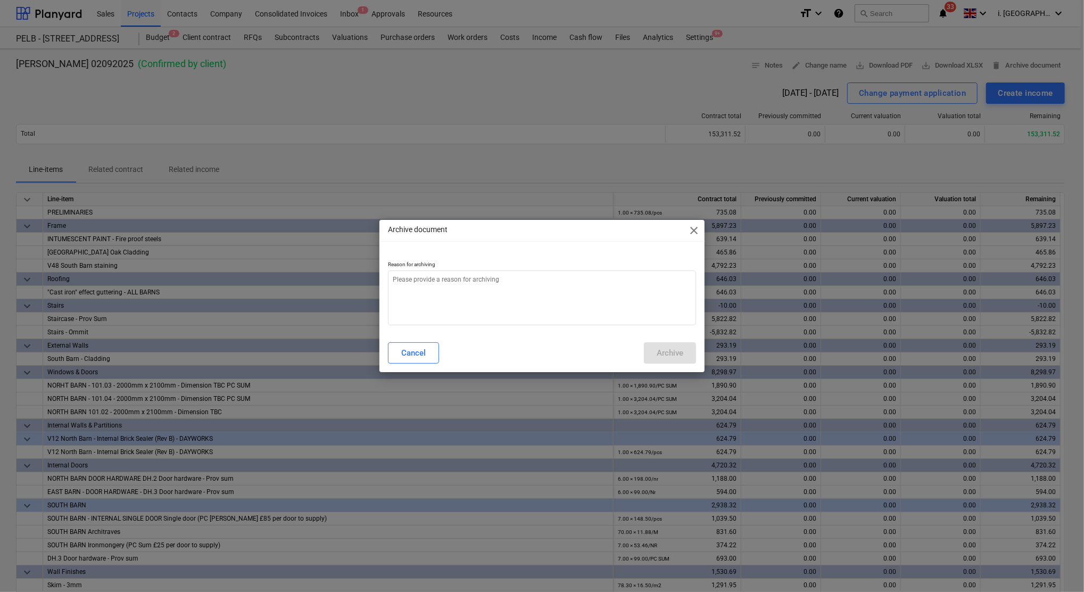
click at [696, 229] on span "close" at bounding box center [694, 230] width 13 height 13
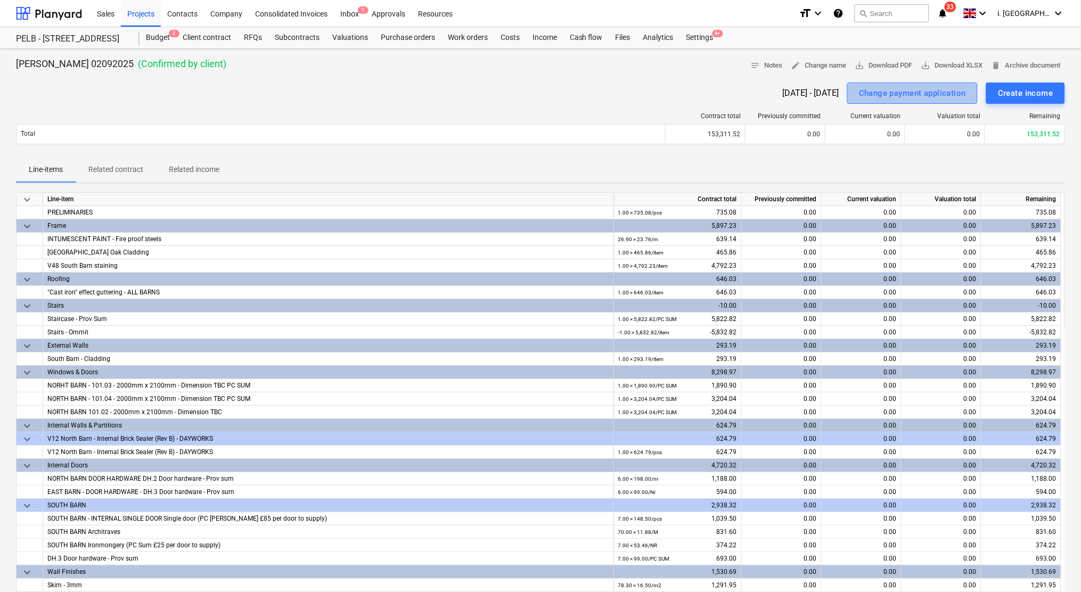
click at [883, 98] on div "Change payment application" at bounding box center [912, 93] width 107 height 14
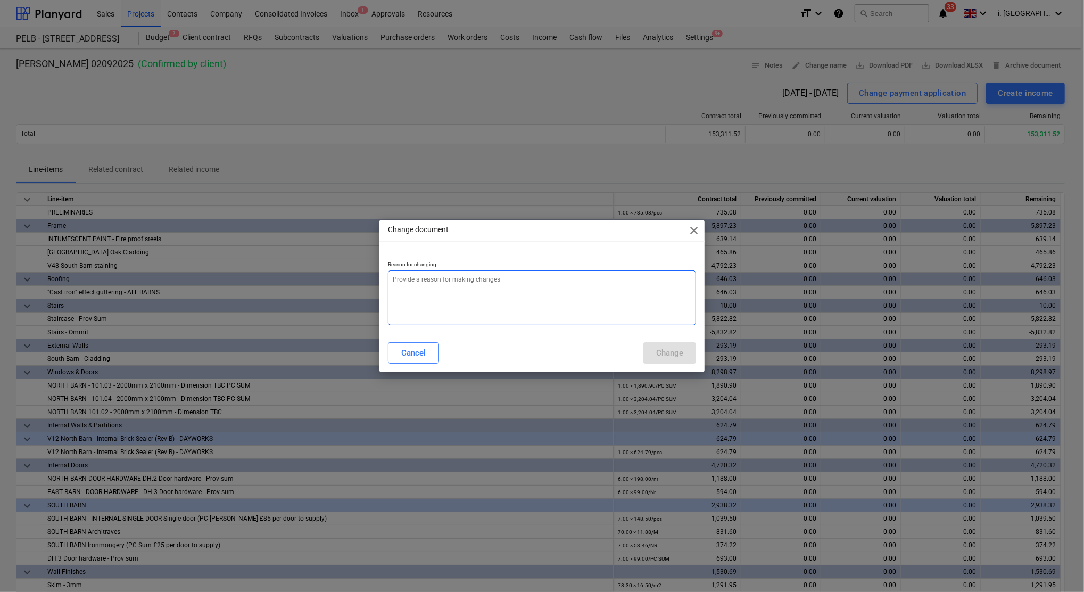
click at [548, 298] on textarea at bounding box center [542, 297] width 308 height 55
type textarea "x"
type textarea "t"
type textarea "x"
type textarea "te"
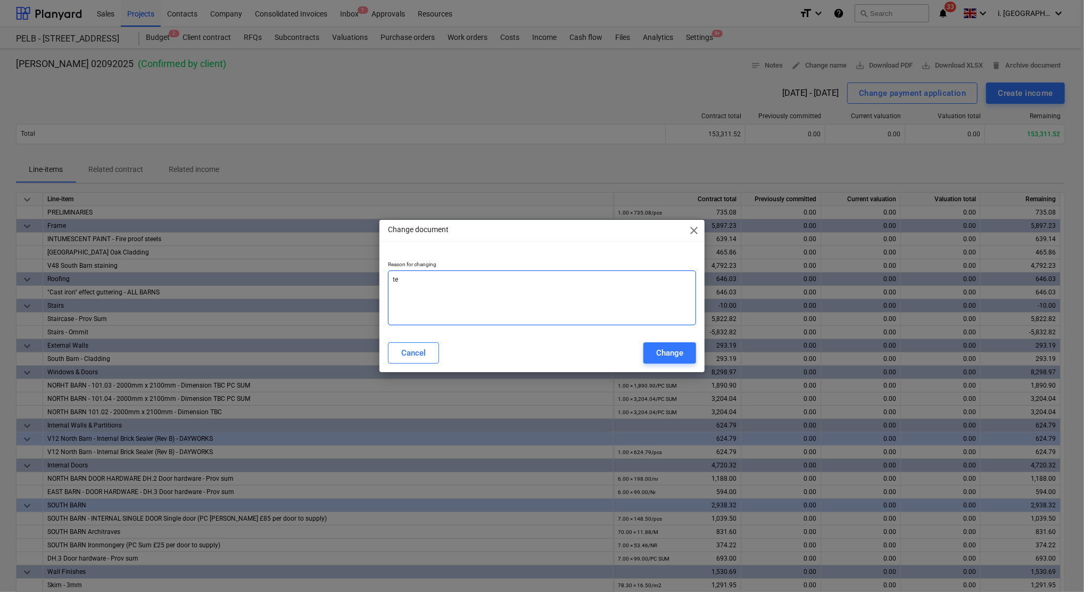
type textarea "x"
type textarea "tes"
type textarea "x"
type textarea "test"
click at [660, 354] on div "Change" at bounding box center [669, 353] width 27 height 14
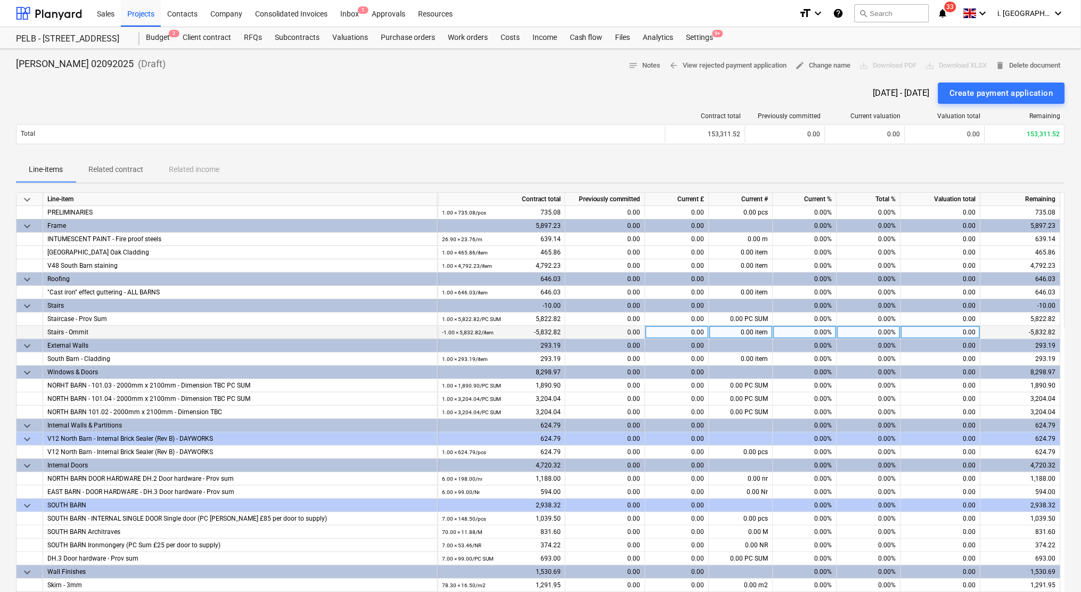
click at [558, 334] on div "-1.00 × 5,832.82 / item -5,832.82" at bounding box center [501, 332] width 119 height 13
click at [551, 330] on div "-1.00 × 5,832.82 / item -5,832.82" at bounding box center [501, 332] width 119 height 13
drag, startPoint x: 551, startPoint y: 330, endPoint x: 494, endPoint y: 329, distance: 57.0
click at [492, 330] on div "-1.00 × 5,832.82 / item -5,832.82" at bounding box center [501, 332] width 119 height 13
click at [506, 333] on div "-1.00 × 5,832.82 / item -5,832.82" at bounding box center [501, 332] width 119 height 13
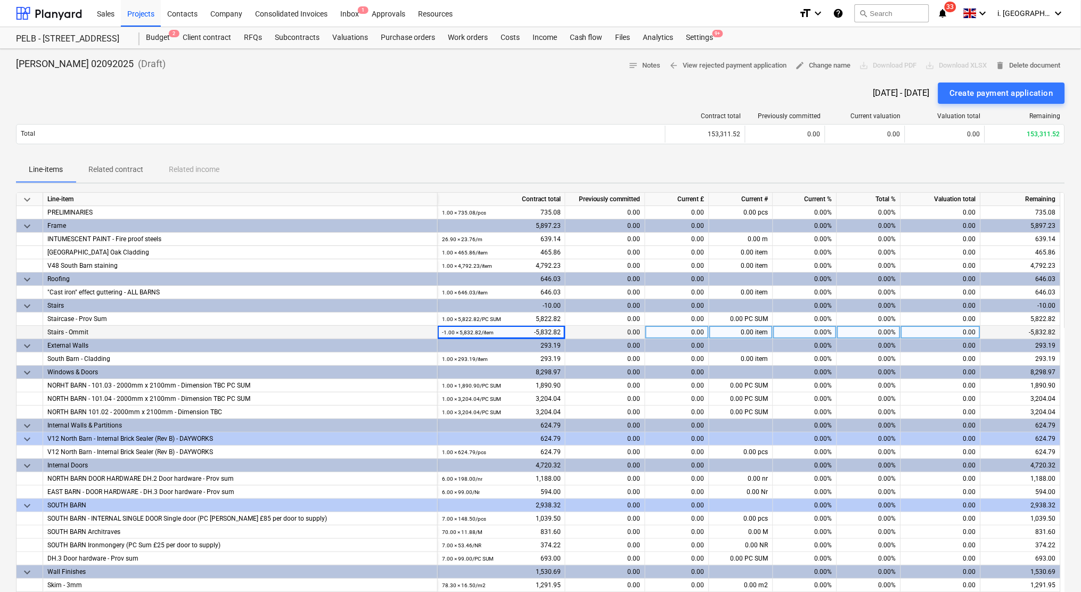
click at [530, 328] on div "-1.00 × 5,832.82 / item -5,832.82" at bounding box center [501, 332] width 119 height 13
click at [688, 68] on span "arrow_back View rejected payment application" at bounding box center [728, 66] width 118 height 12
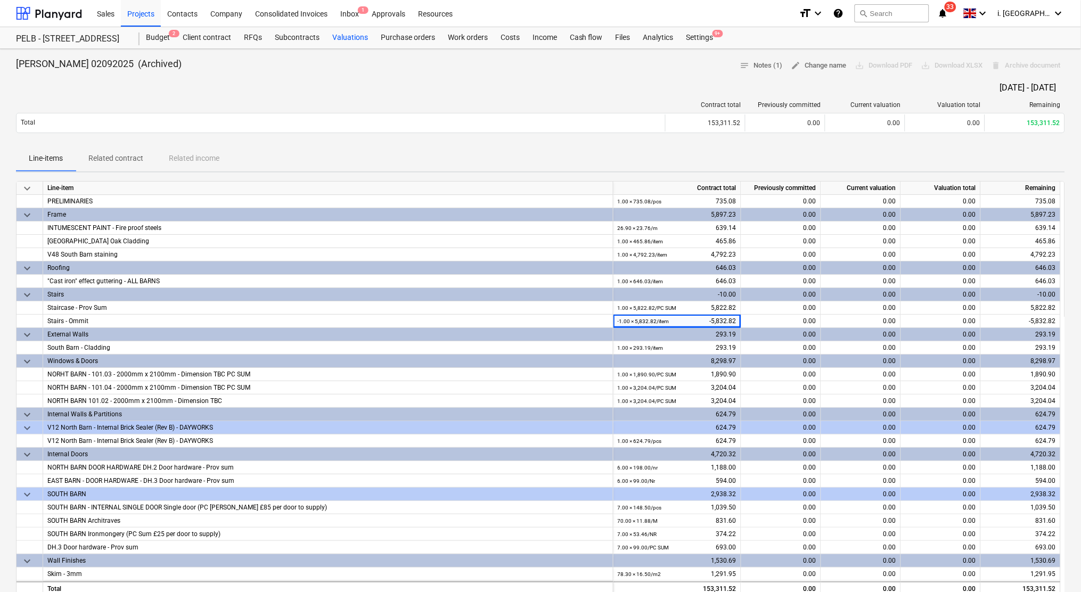
click at [355, 38] on div "Valuations" at bounding box center [350, 37] width 48 height 21
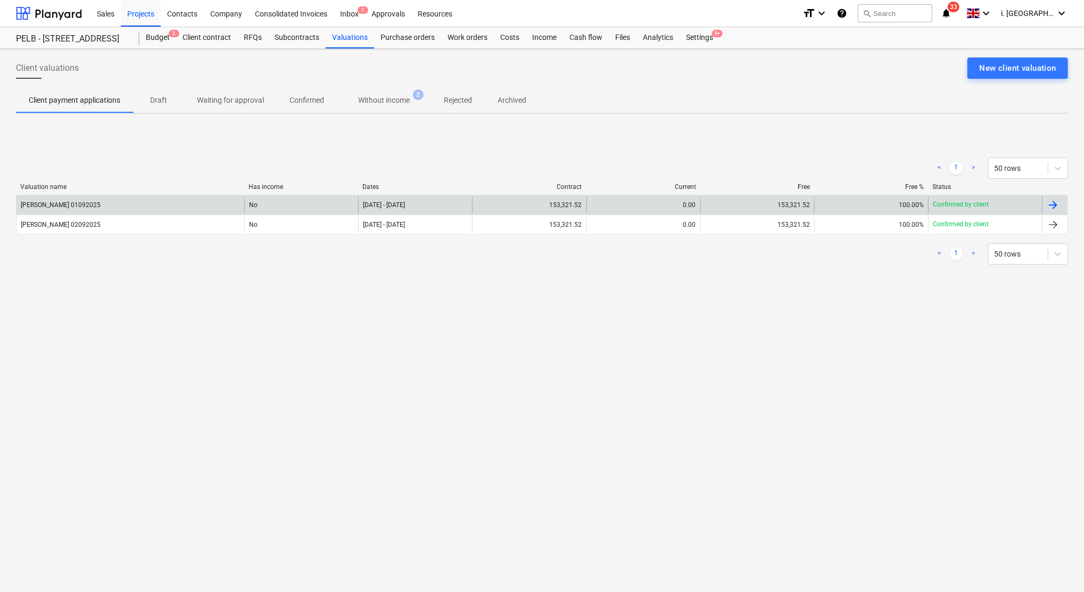
click at [1048, 211] on div at bounding box center [1055, 204] width 26 height 17
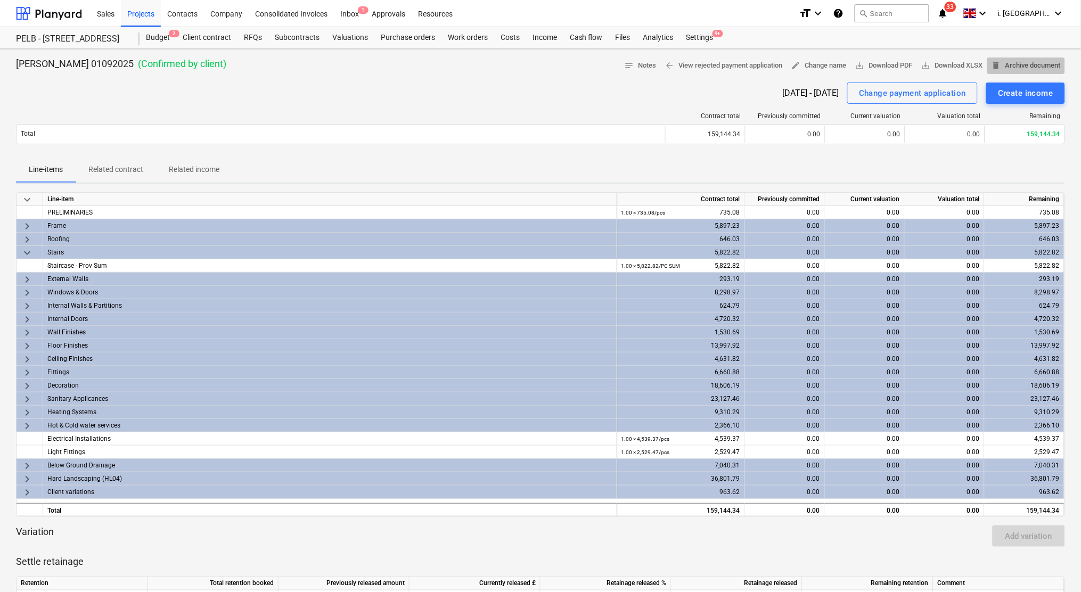
click at [1007, 70] on span "delete Archive document" at bounding box center [1025, 66] width 69 height 12
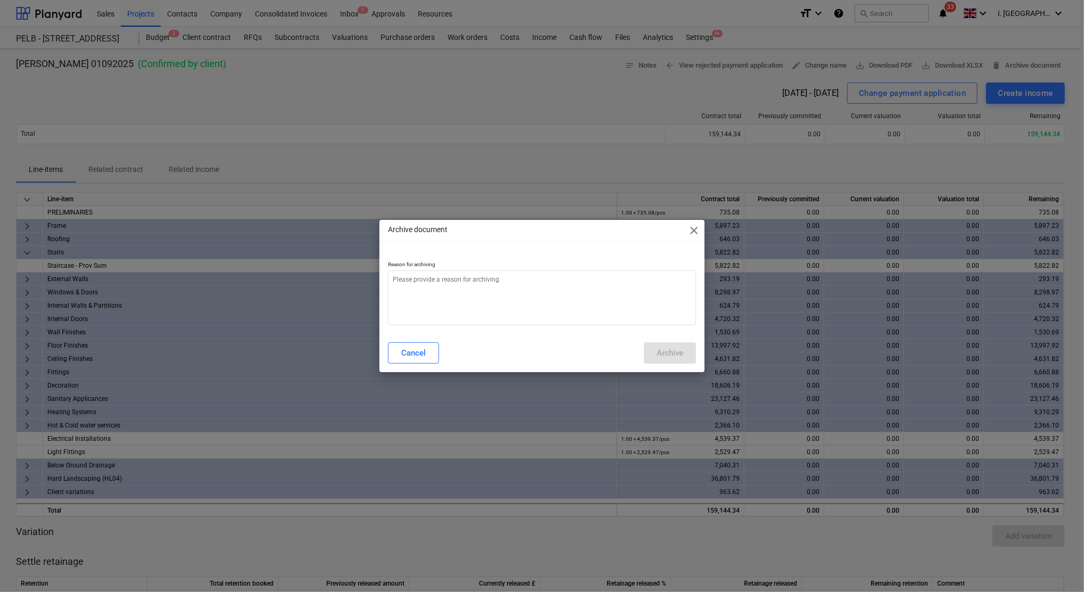
type textarea "x"
click at [609, 279] on textarea at bounding box center [542, 297] width 308 height 55
type textarea "f"
type textarea "x"
type textarea "fs"
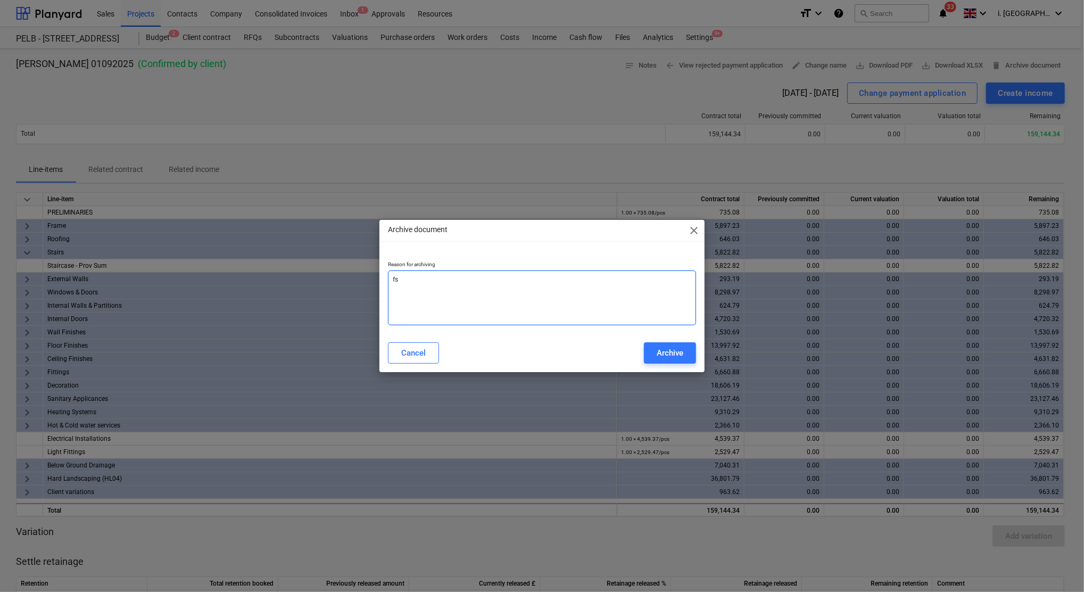
type textarea "x"
type textarea "fss"
type textarea "x"
type textarea "fssf"
click at [679, 341] on div "Cancel Archive" at bounding box center [542, 353] width 321 height 30
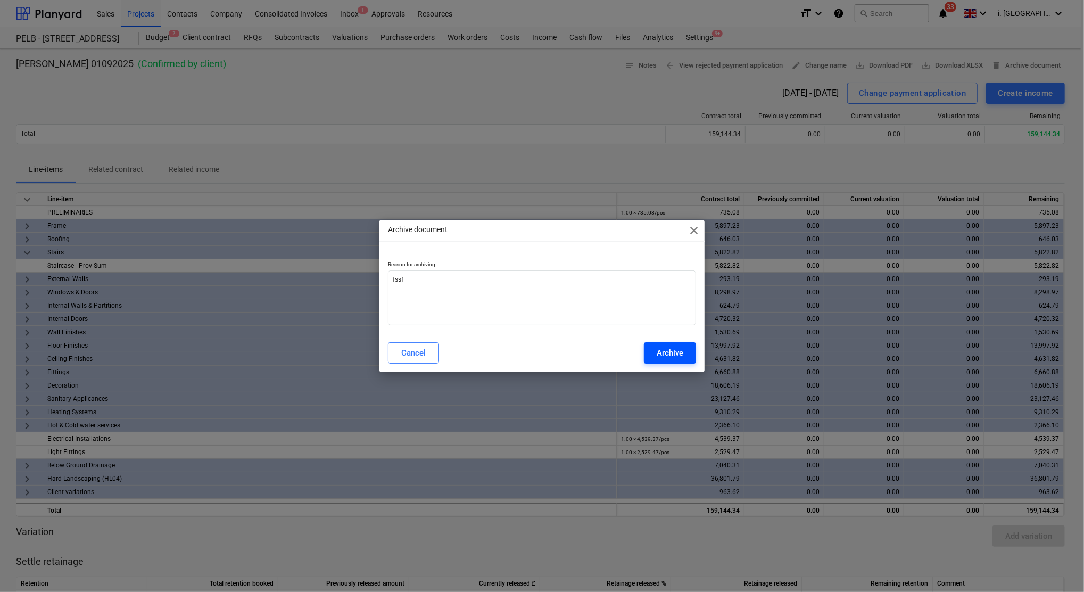
click at [666, 352] on div "Archive" at bounding box center [670, 353] width 27 height 14
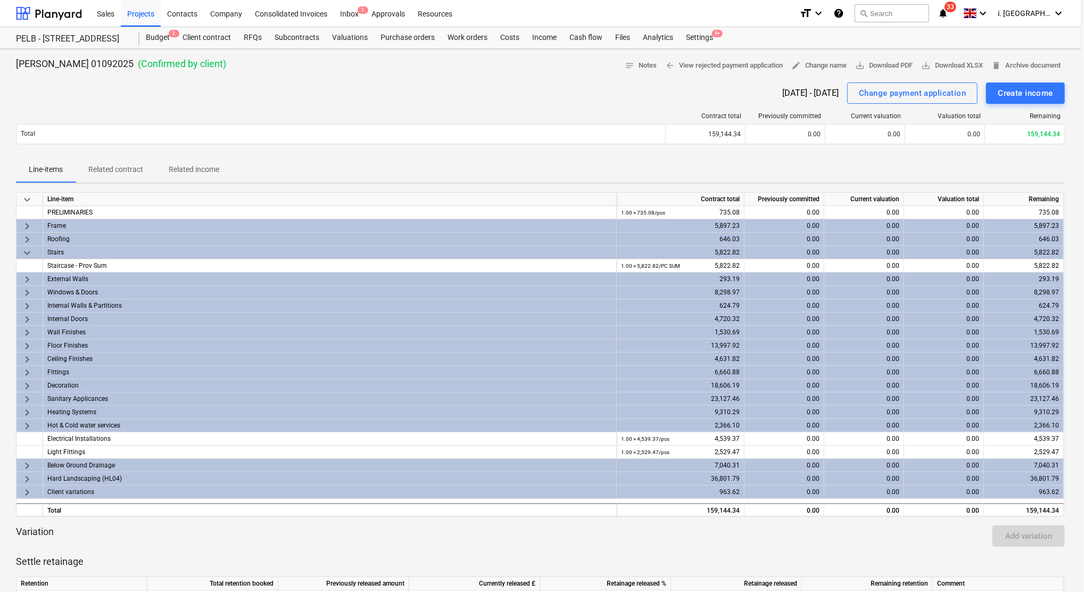
type textarea "x"
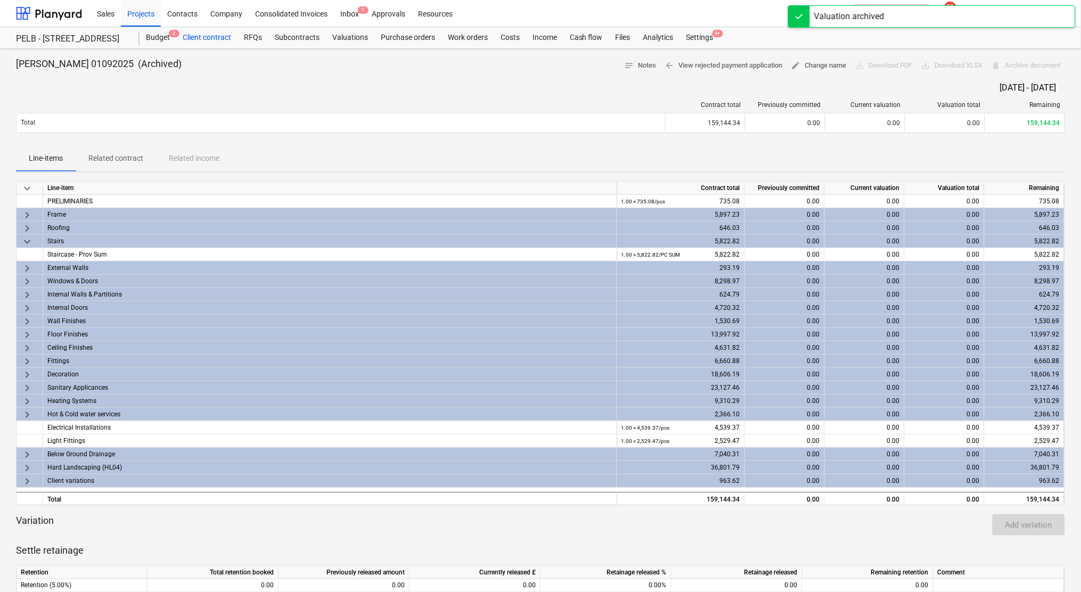
click at [216, 40] on div "Client contract" at bounding box center [206, 37] width 61 height 21
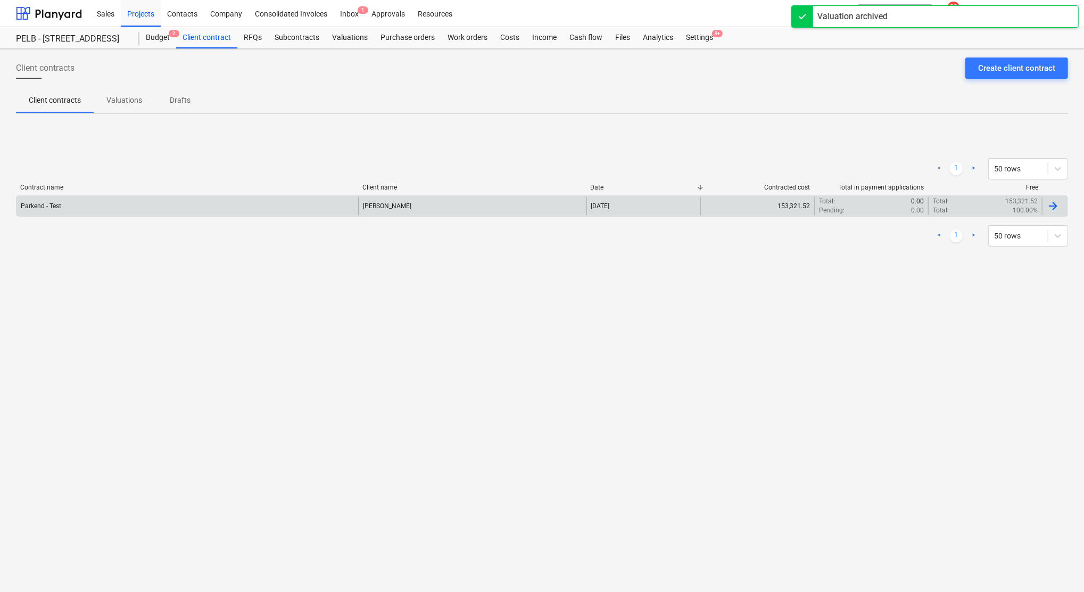
click at [61, 207] on div "Parkend - Test" at bounding box center [188, 206] width 342 height 18
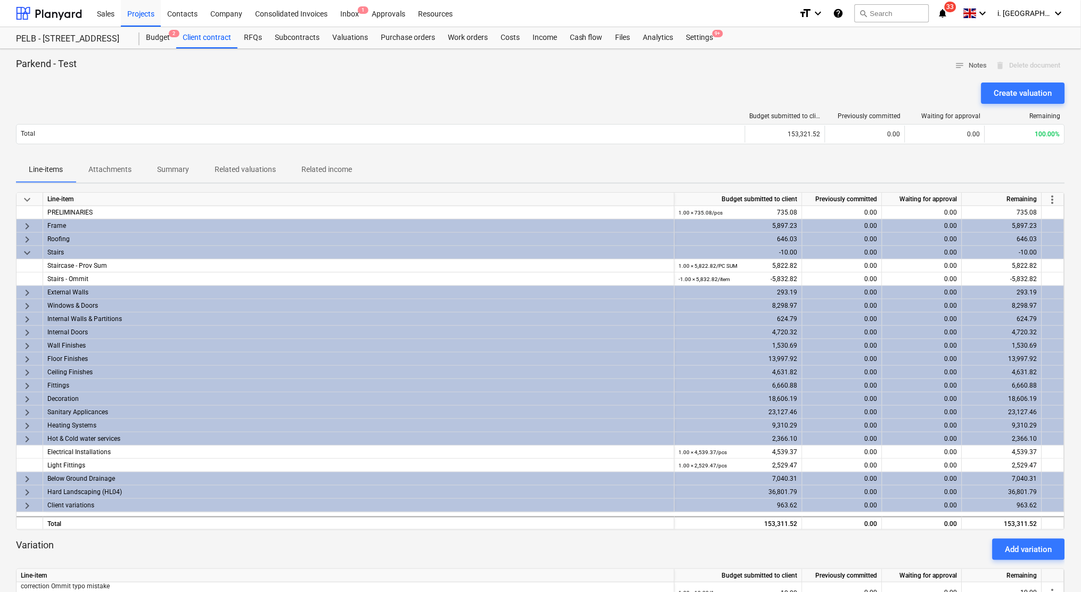
click at [244, 172] on p "Related valuations" at bounding box center [245, 169] width 61 height 11
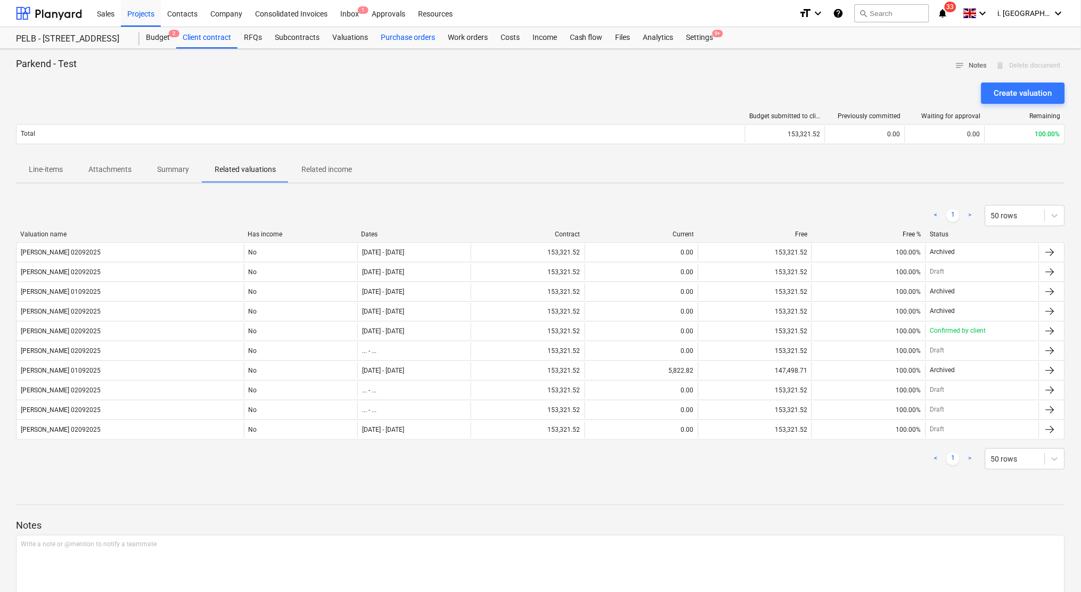
click at [412, 43] on div "Purchase orders" at bounding box center [407, 37] width 67 height 21
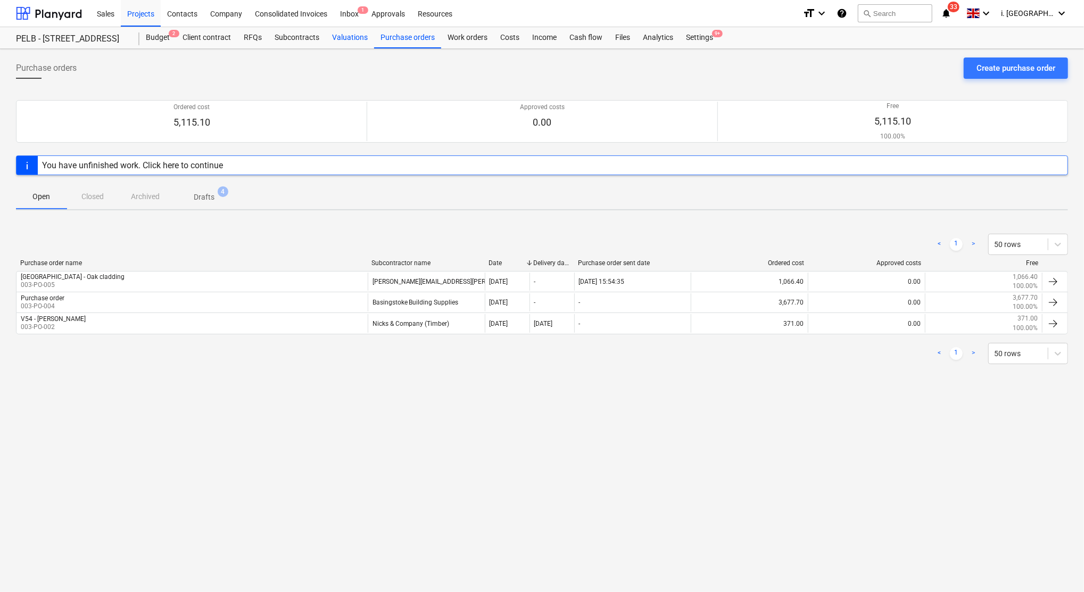
click at [336, 40] on div "Valuations" at bounding box center [350, 37] width 48 height 21
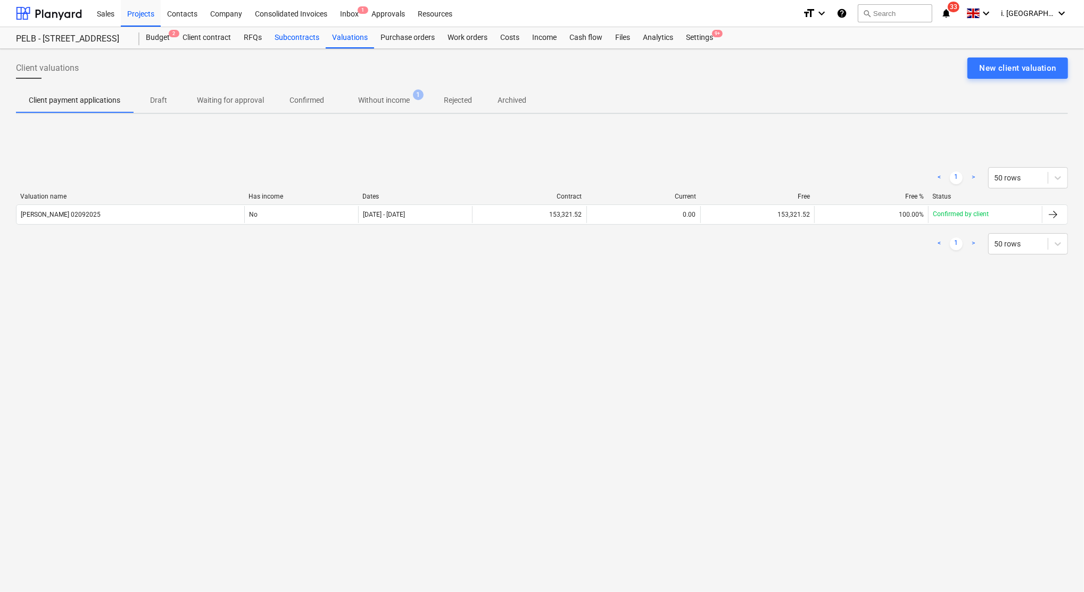
click at [290, 35] on div "Subcontracts" at bounding box center [296, 37] width 57 height 21
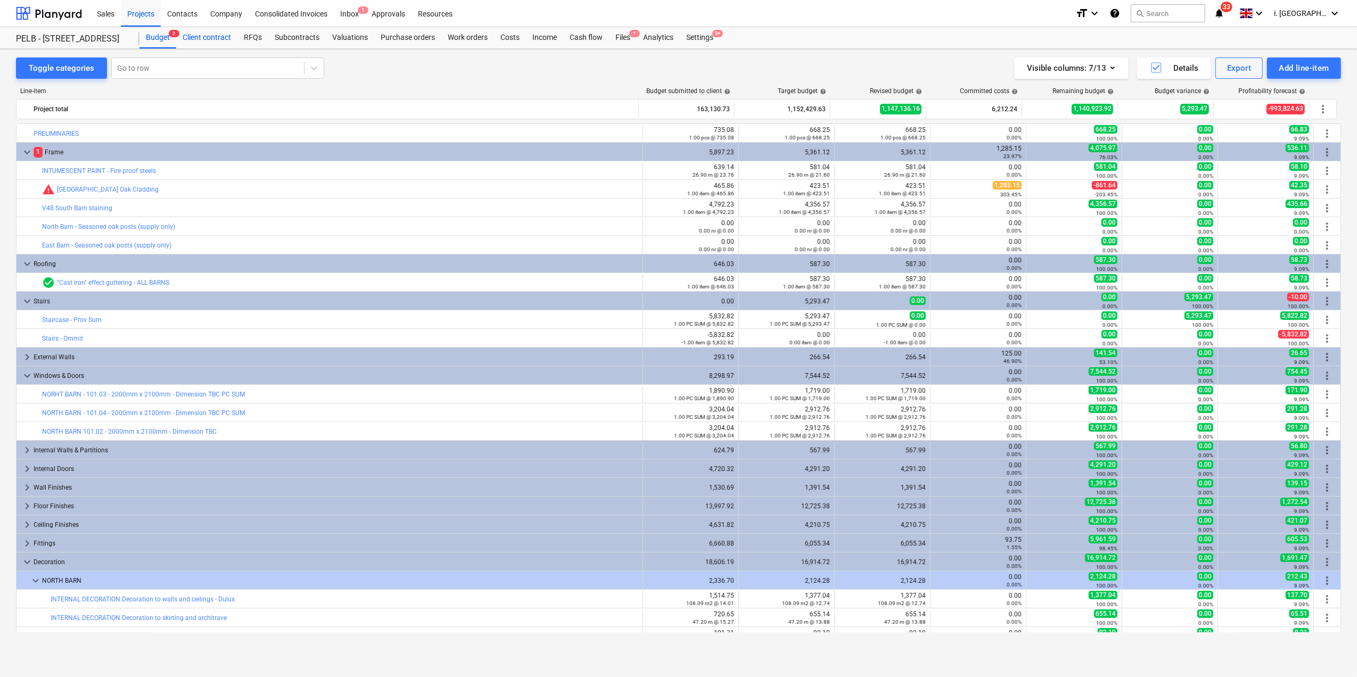
click at [213, 42] on div "Client contract" at bounding box center [206, 37] width 61 height 21
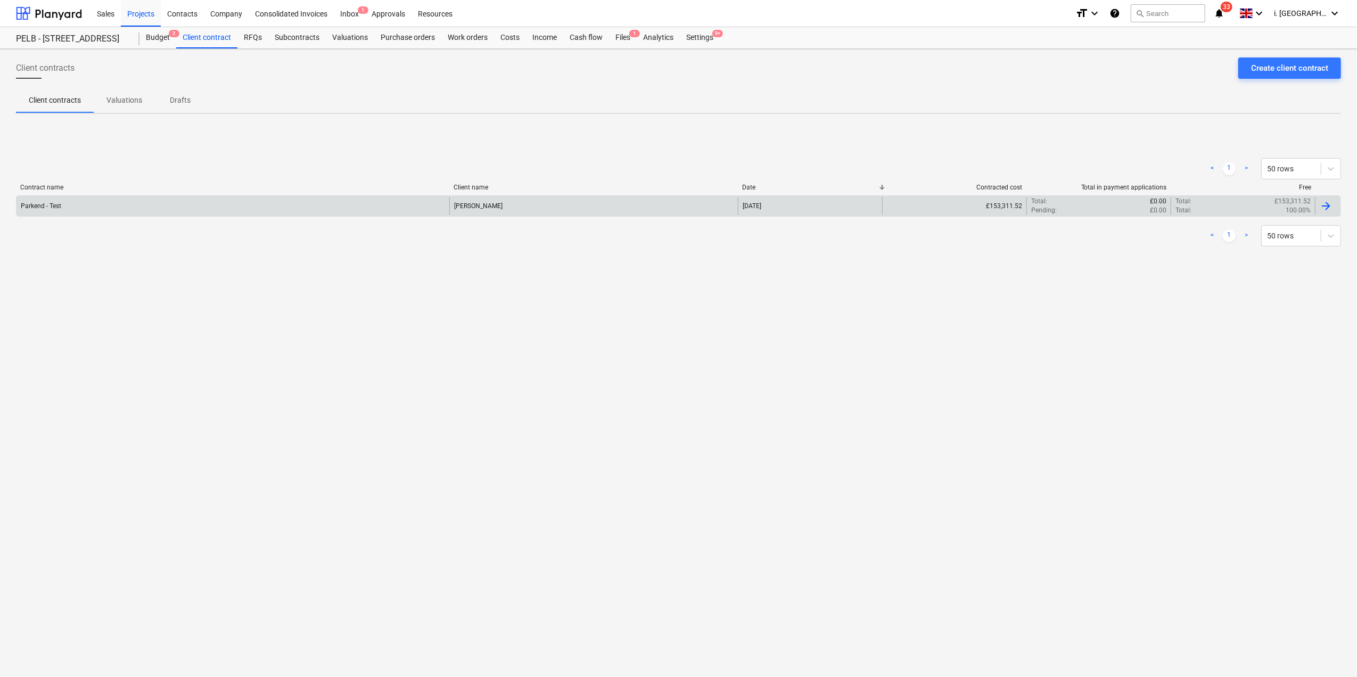
click at [120, 213] on div "Parkend - Test" at bounding box center [233, 206] width 433 height 18
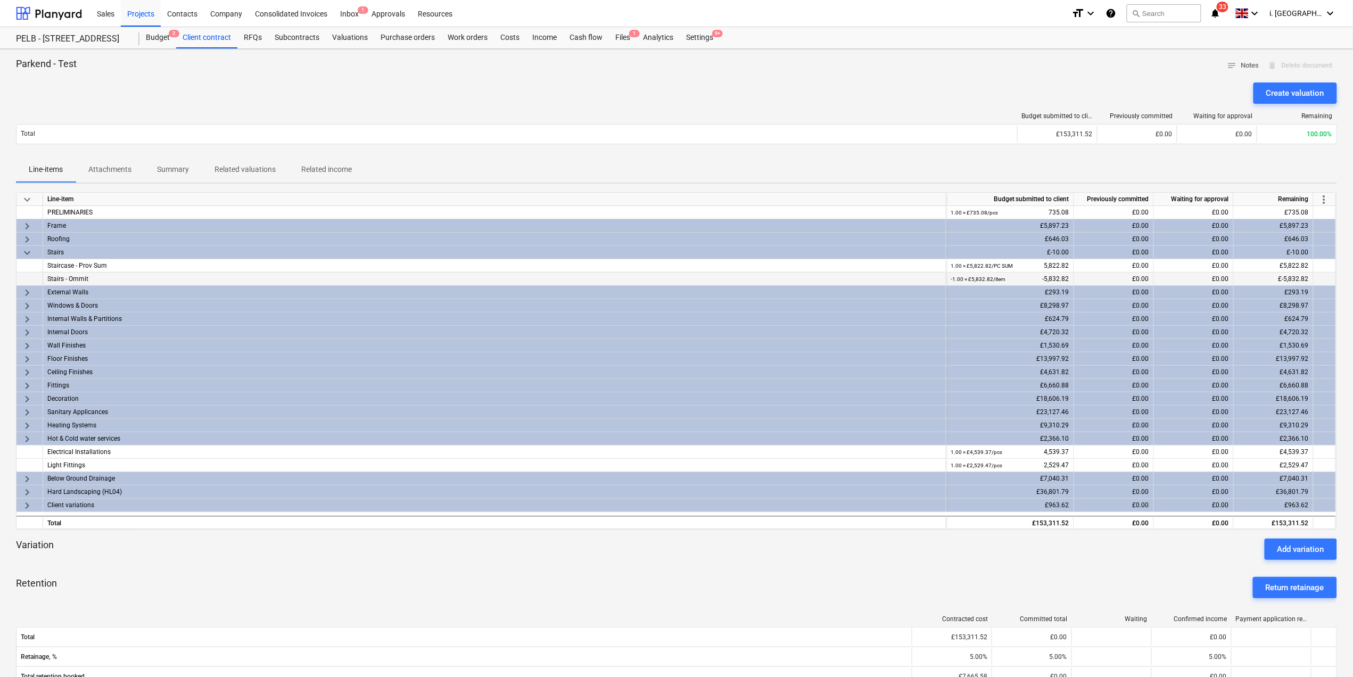
click at [1031, 280] on div "-1.00 × £5,832.82 / item -5,832.82" at bounding box center [1010, 279] width 119 height 13
click at [1057, 285] on div "-1.00 × £5,832.82 / item -5,832.82" at bounding box center [1010, 279] width 119 height 13
drag, startPoint x: 1057, startPoint y: 285, endPoint x: 1059, endPoint y: 280, distance: 5.7
click at [1059, 280] on div "-1.00 × £5,832.82 / item -5,832.82" at bounding box center [1010, 279] width 119 height 13
drag, startPoint x: 1059, startPoint y: 280, endPoint x: 1052, endPoint y: 277, distance: 7.9
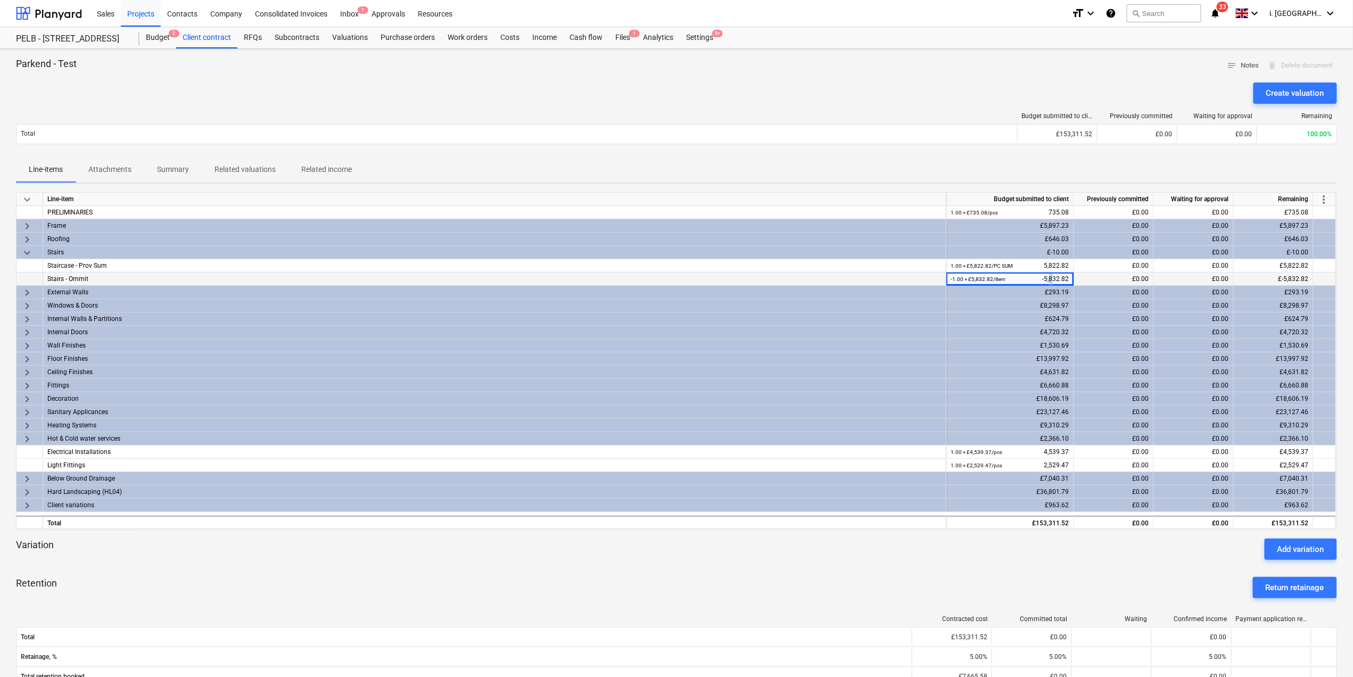
click at [1052, 277] on div "-1.00 × £5,832.82 / item -5,832.82" at bounding box center [1010, 279] width 119 height 13
click at [1056, 280] on div "-1.00 × £5,832.82 / item -5,832.82" at bounding box center [1010, 279] width 119 height 13
click at [1057, 282] on div "-1.00 × £5,832.82 / item -5,832.82" at bounding box center [1010, 279] width 119 height 13
drag, startPoint x: 1055, startPoint y: 282, endPoint x: 1061, endPoint y: 282, distance: 6.4
click at [1061, 282] on div "-1.00 × £5,832.82 / item -5,832.82" at bounding box center [1010, 279] width 119 height 13
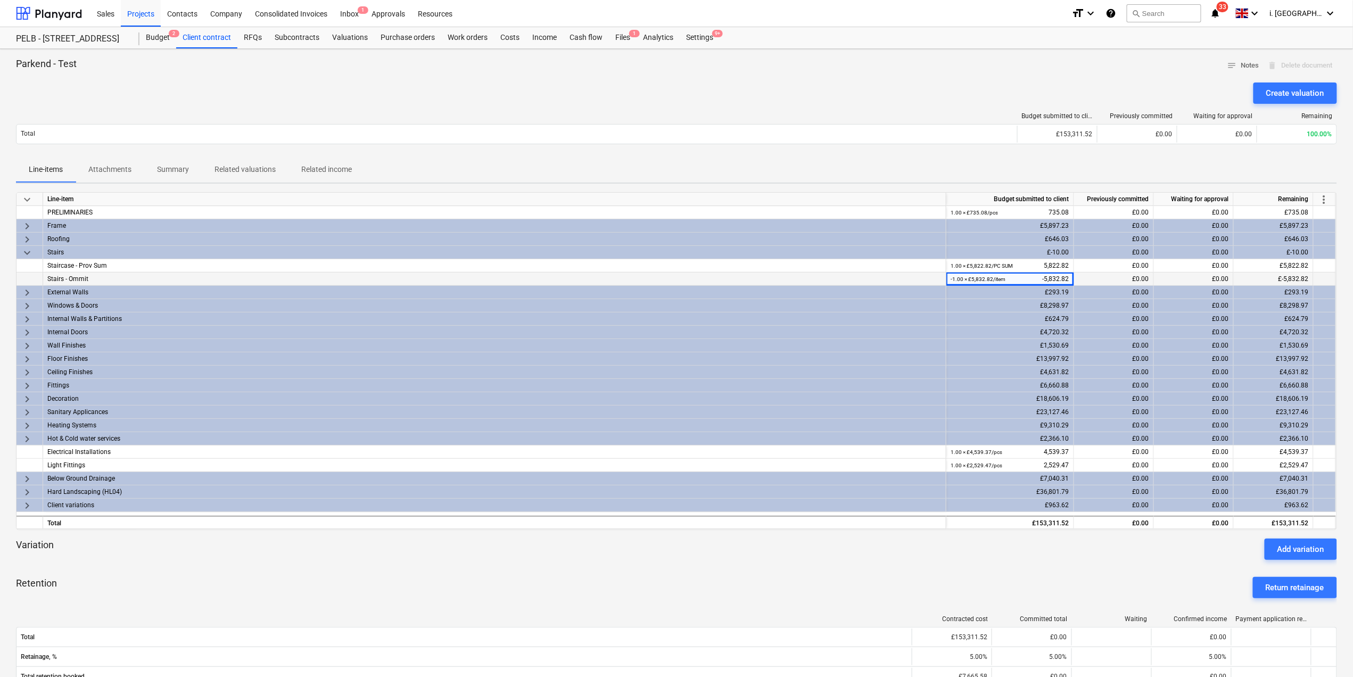
click at [115, 277] on div "Stairs - Ommit" at bounding box center [494, 279] width 894 height 13
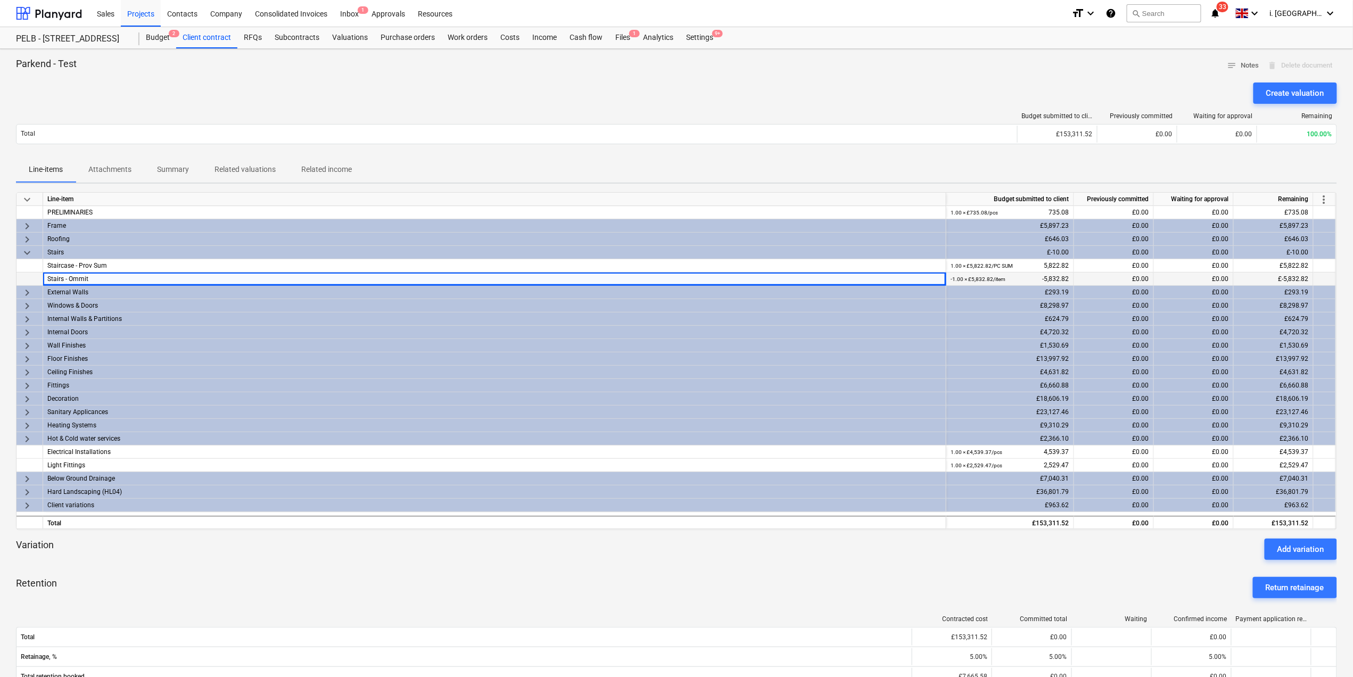
click at [115, 279] on div "Stairs - Ommit" at bounding box center [494, 279] width 894 height 13
click at [984, 281] on small "-1.00 × £5,832.82 / item" at bounding box center [978, 279] width 55 height 6
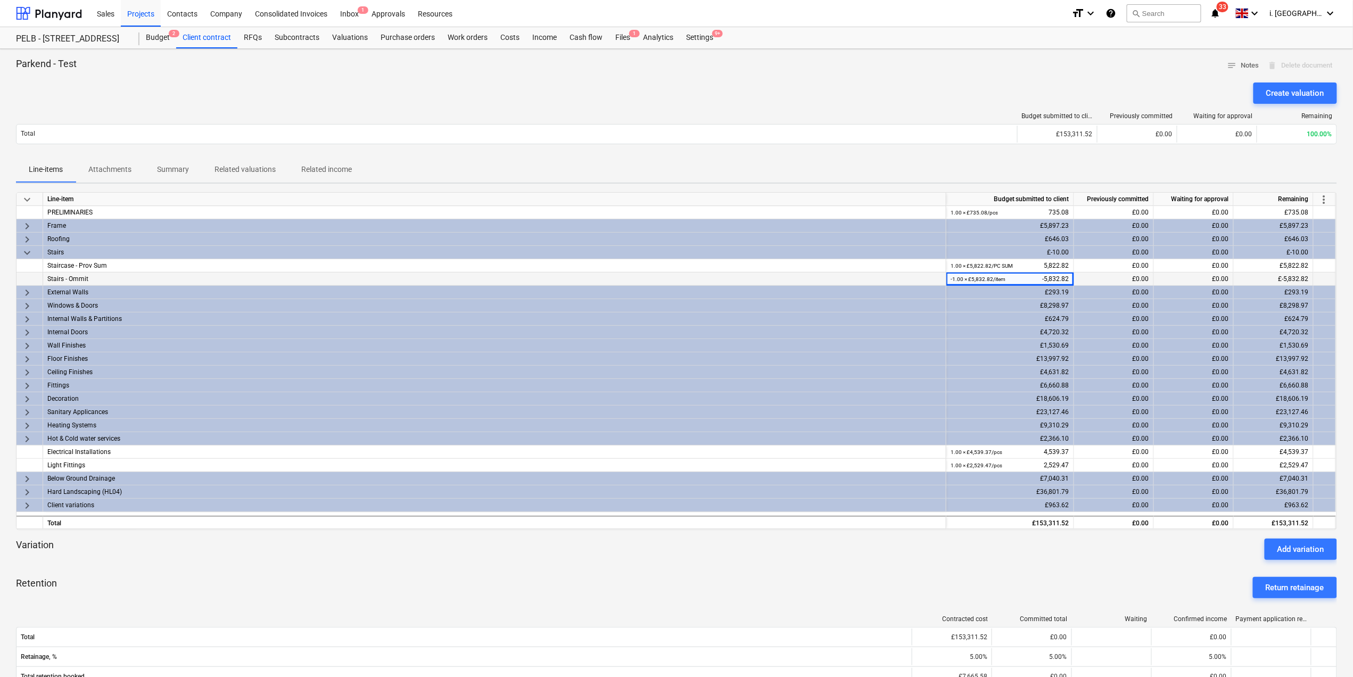
click at [1034, 278] on div "-1.00 × £5,832.82 / item -5,832.82" at bounding box center [1010, 279] width 119 height 13
click at [1329, 200] on span "more_vert" at bounding box center [1324, 199] width 13 height 13
click at [1317, 197] on li "Amend line items" at bounding box center [1307, 200] width 82 height 24
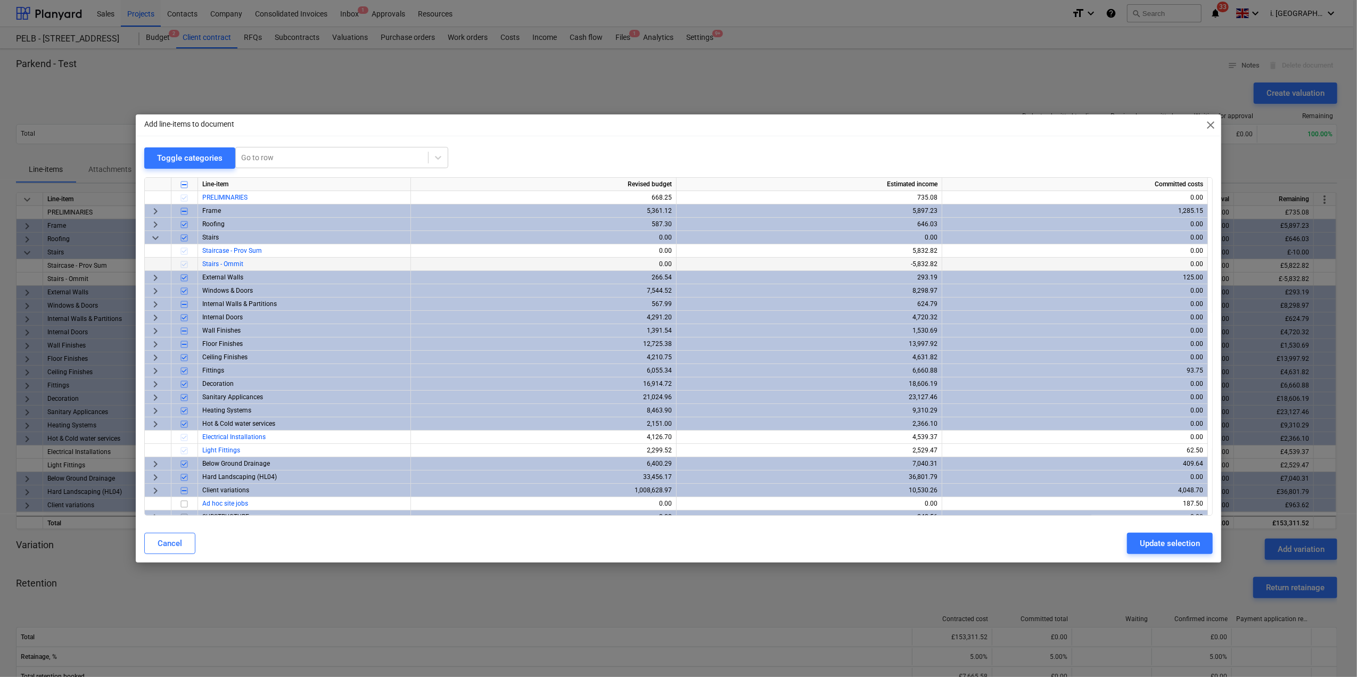
click at [838, 263] on div "-5,832.82" at bounding box center [809, 264] width 257 height 13
click at [925, 262] on div "-5,832.82" at bounding box center [809, 264] width 257 height 13
click at [546, 303] on div "567.99" at bounding box center [543, 304] width 257 height 13
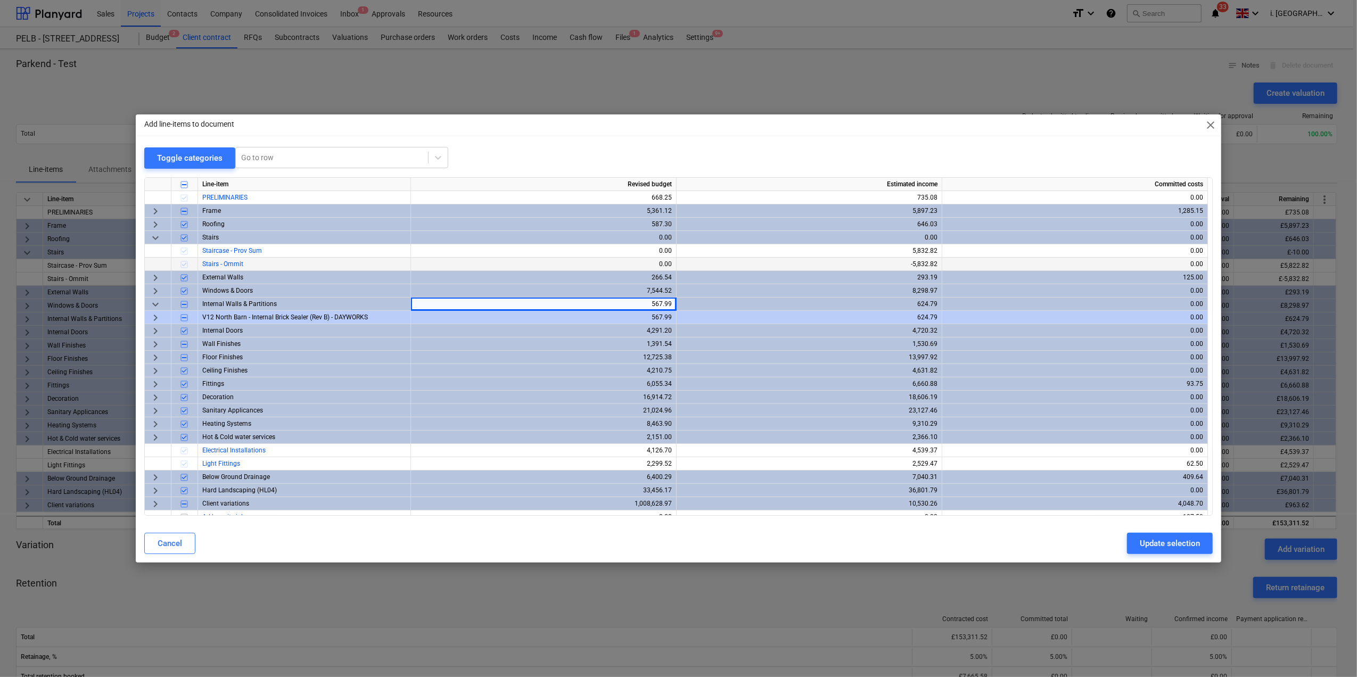
click at [179, 260] on div at bounding box center [184, 264] width 27 height 13
click at [183, 262] on div at bounding box center [184, 264] width 27 height 13
click at [187, 182] on input "checkbox" at bounding box center [184, 184] width 13 height 13
click at [184, 185] on input "checkbox" at bounding box center [184, 184] width 13 height 13
checkbox input "false"
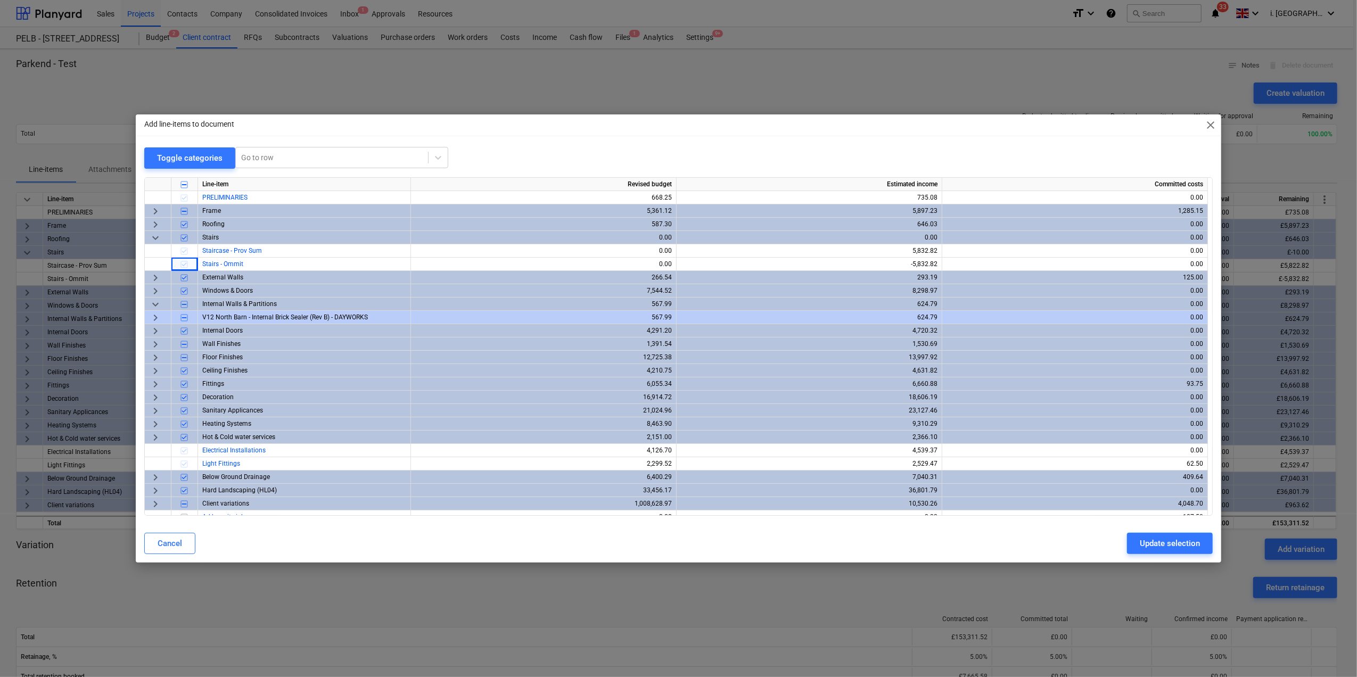
click at [1210, 128] on span "close" at bounding box center [1210, 125] width 13 height 13
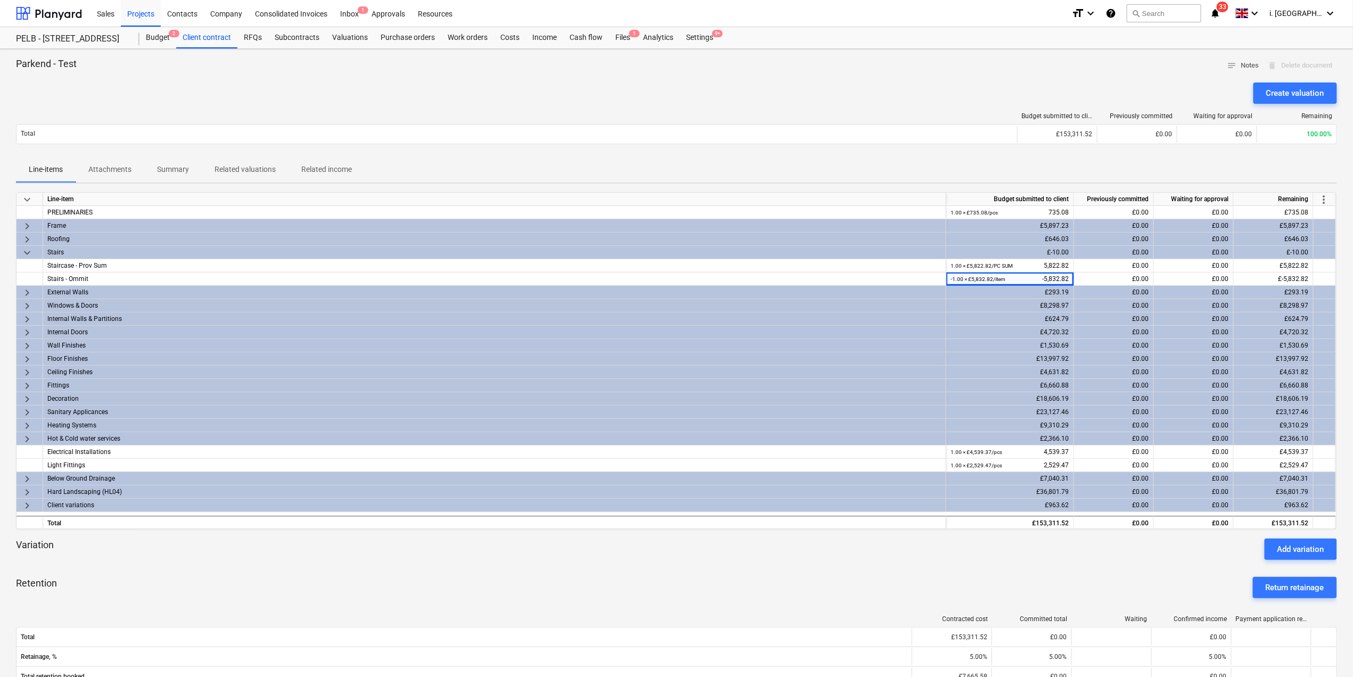
click at [28, 507] on span "keyboard_arrow_right" at bounding box center [27, 505] width 13 height 13
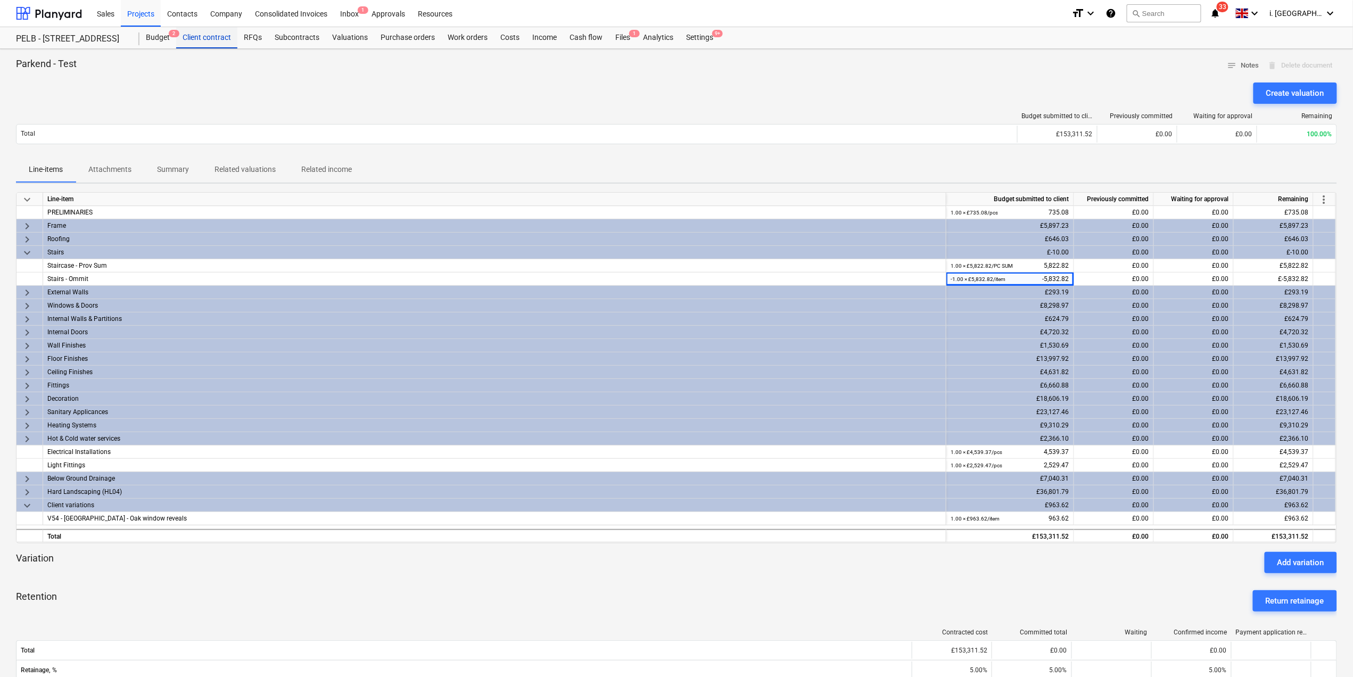
click at [192, 37] on div "Client contract" at bounding box center [206, 37] width 61 height 21
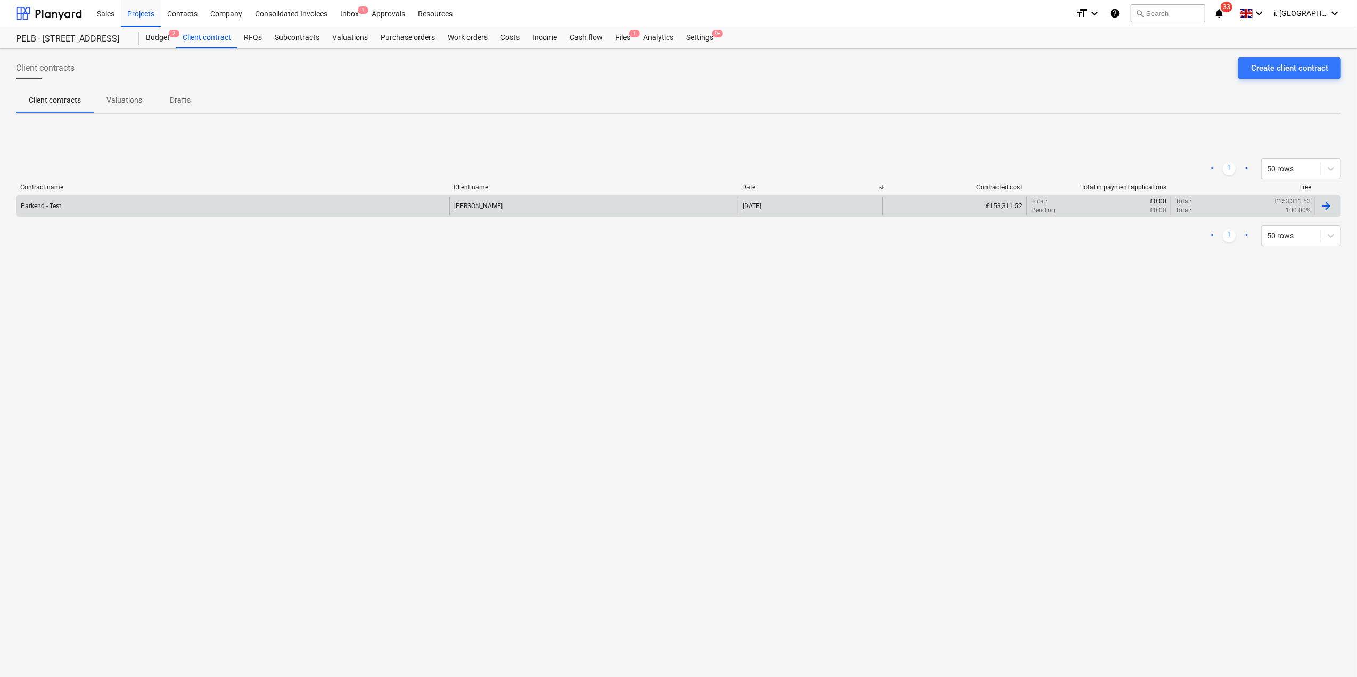
click at [208, 207] on div "Parkend - Test" at bounding box center [233, 206] width 433 height 18
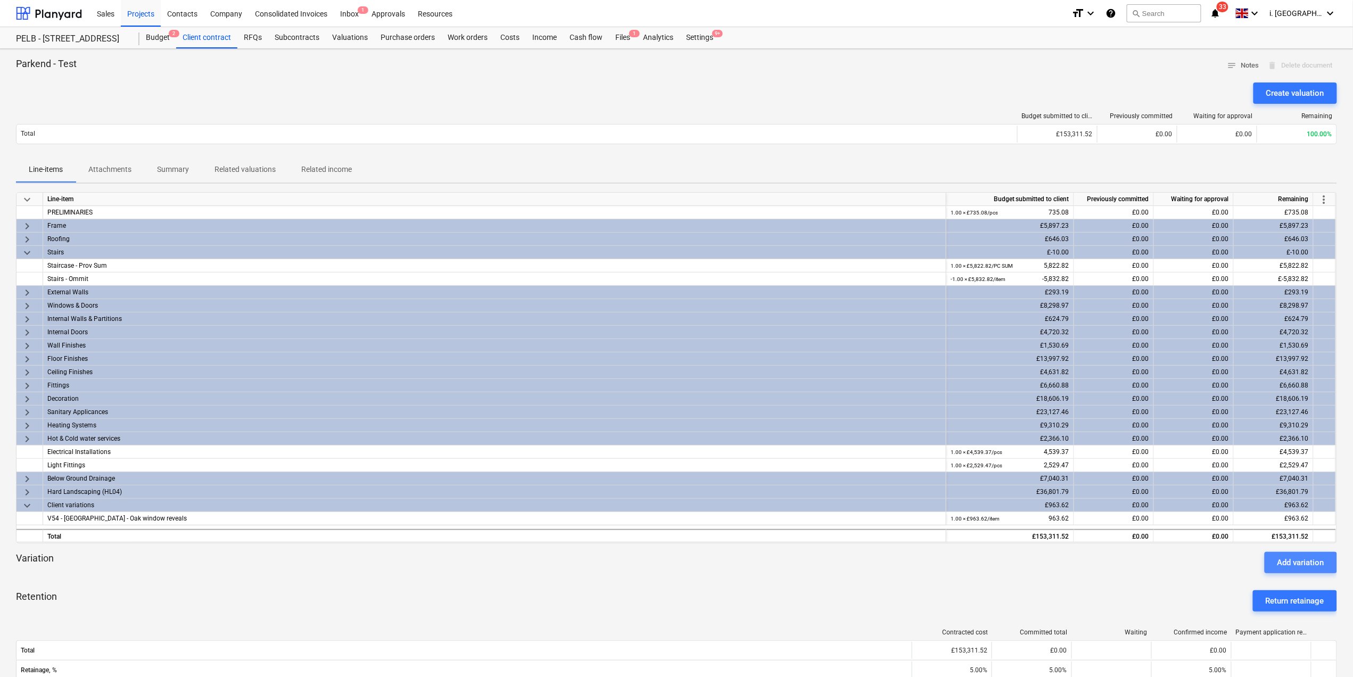
click at [1295, 554] on button "Add variation" at bounding box center [1301, 562] width 72 height 21
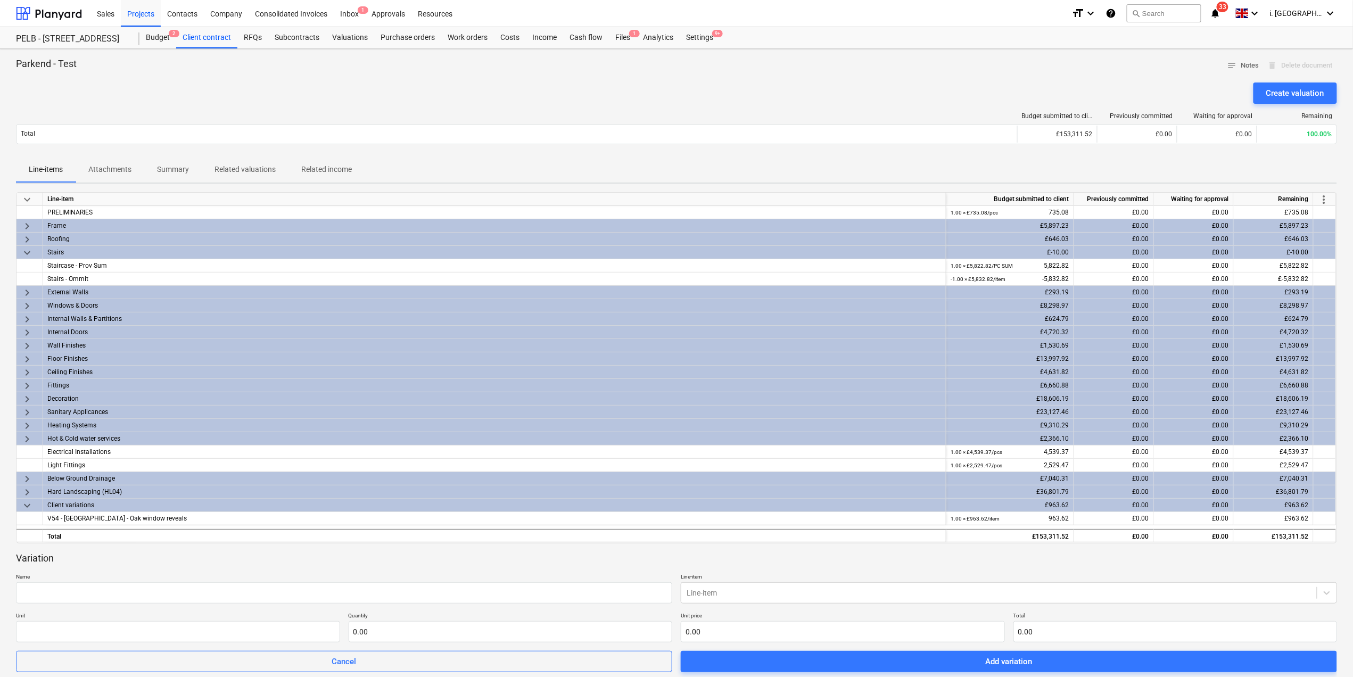
scroll to position [447, 0]
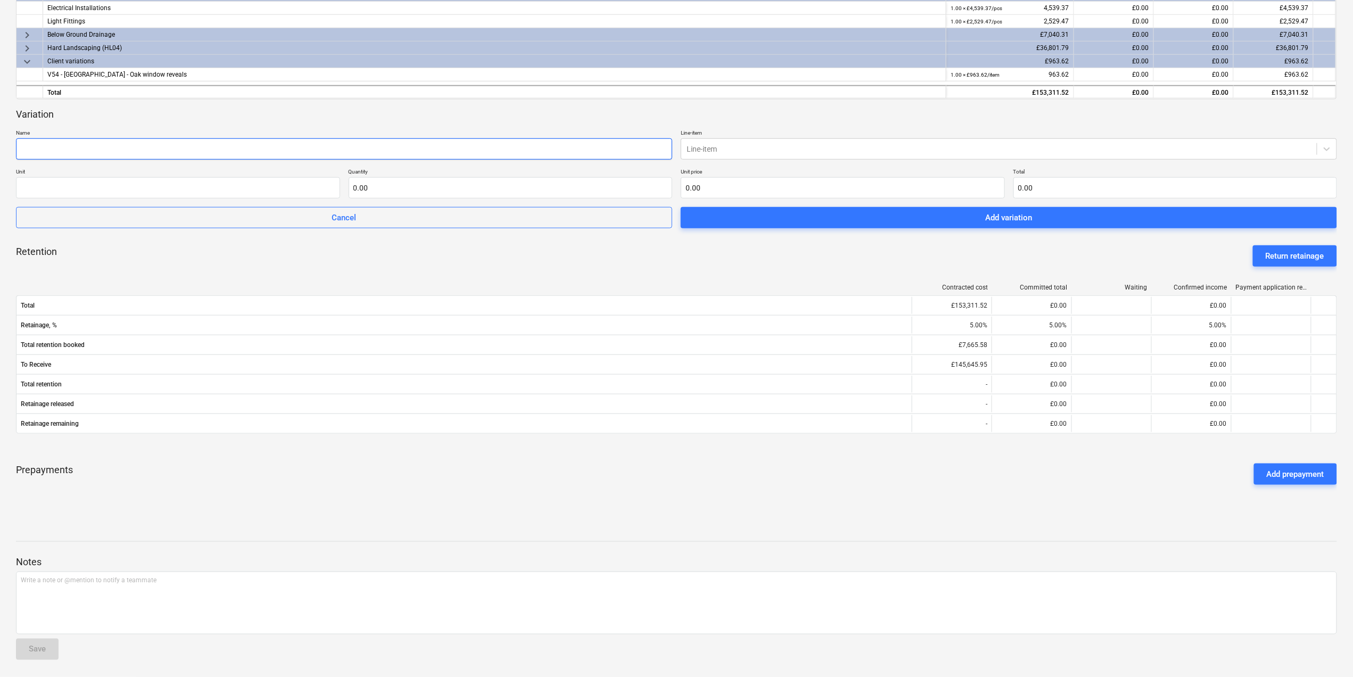
click at [234, 138] on input "text" at bounding box center [344, 148] width 656 height 21
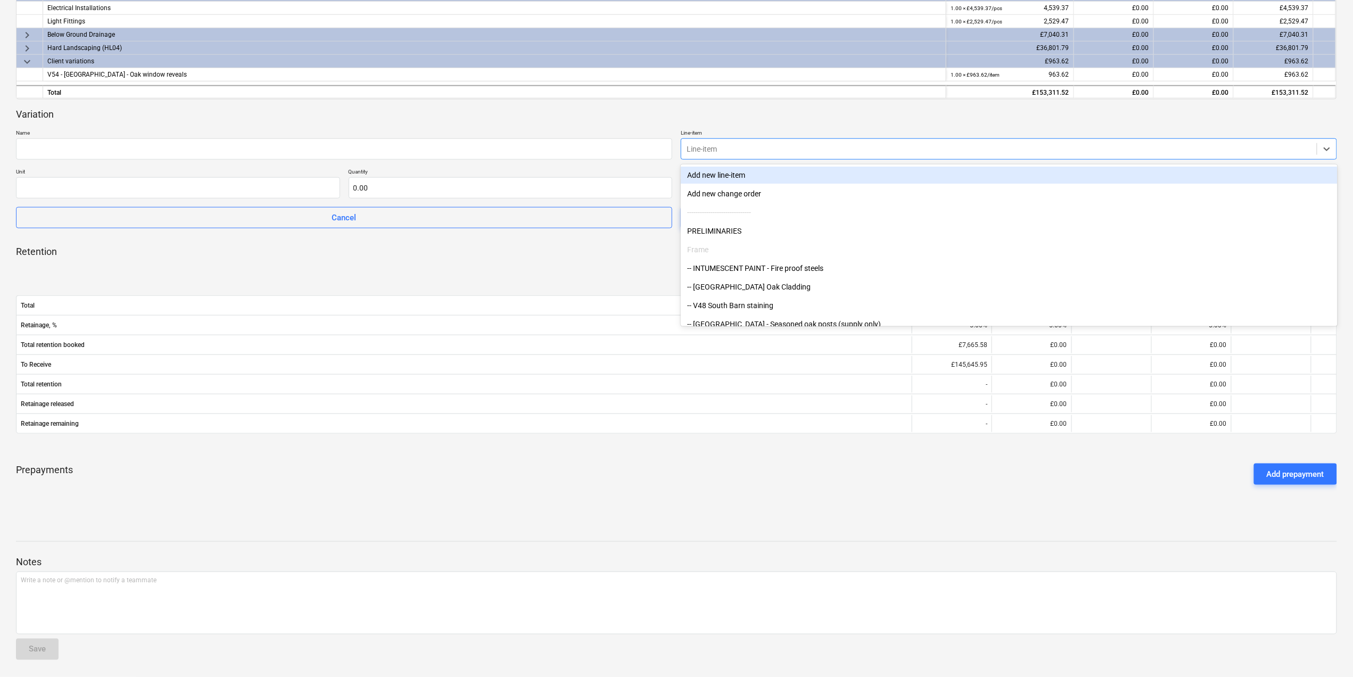
click at [750, 144] on div at bounding box center [999, 149] width 625 height 11
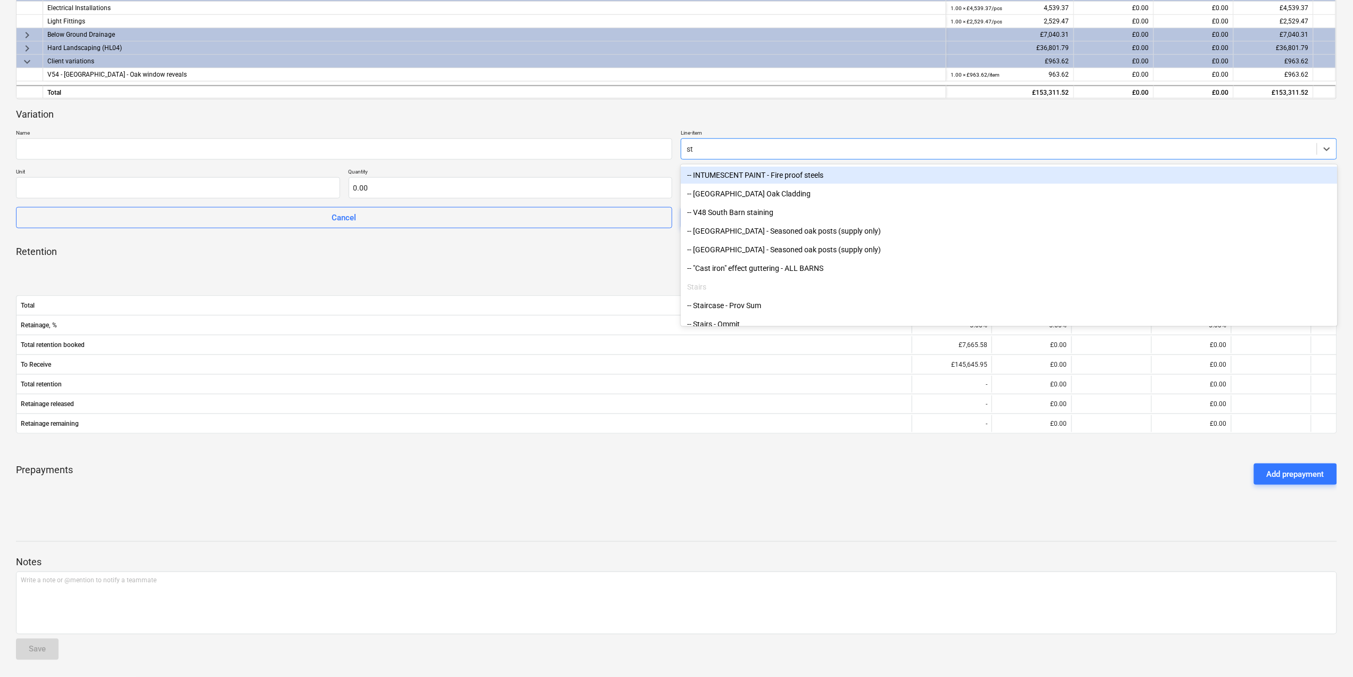
type input "sta"
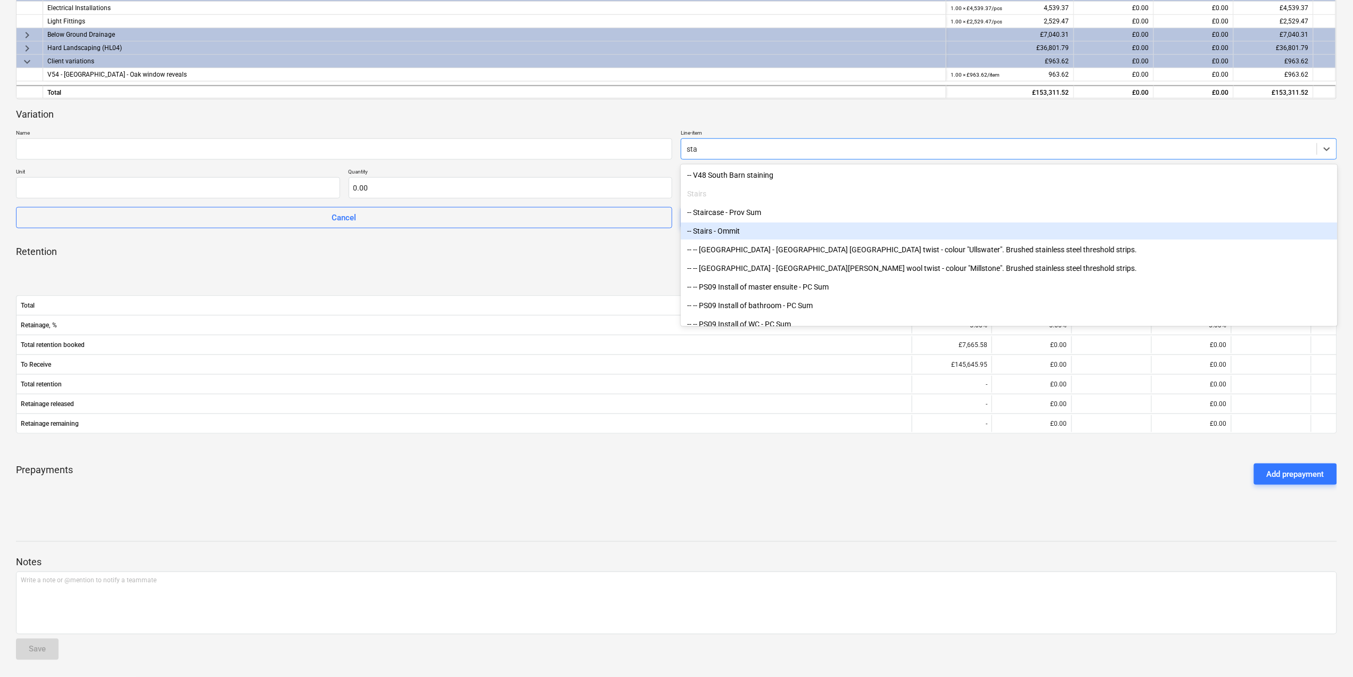
click at [740, 228] on div "-- Stairs - Ommit" at bounding box center [1009, 231] width 656 height 17
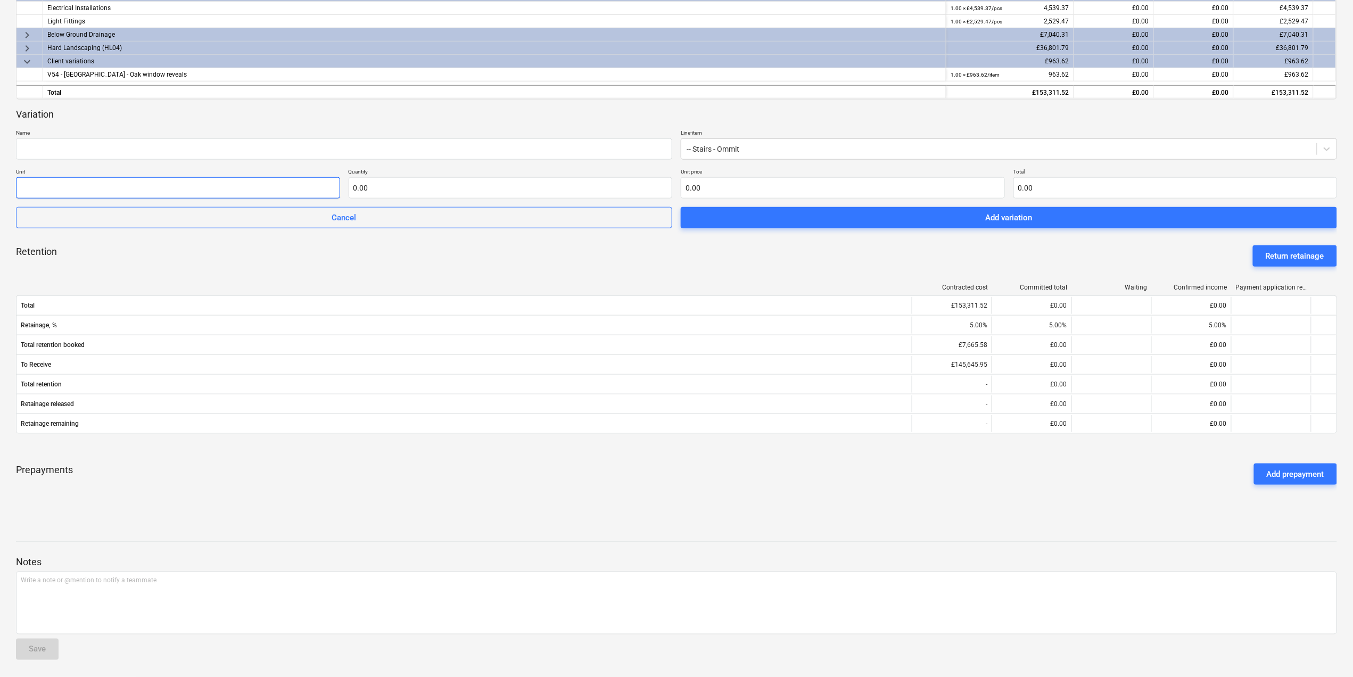
click at [223, 188] on input "text" at bounding box center [178, 187] width 324 height 21
click at [216, 142] on input "text" at bounding box center [344, 148] width 656 height 21
type input "correction typo mistake"
click at [281, 179] on input "text" at bounding box center [178, 187] width 324 height 21
type input "1"
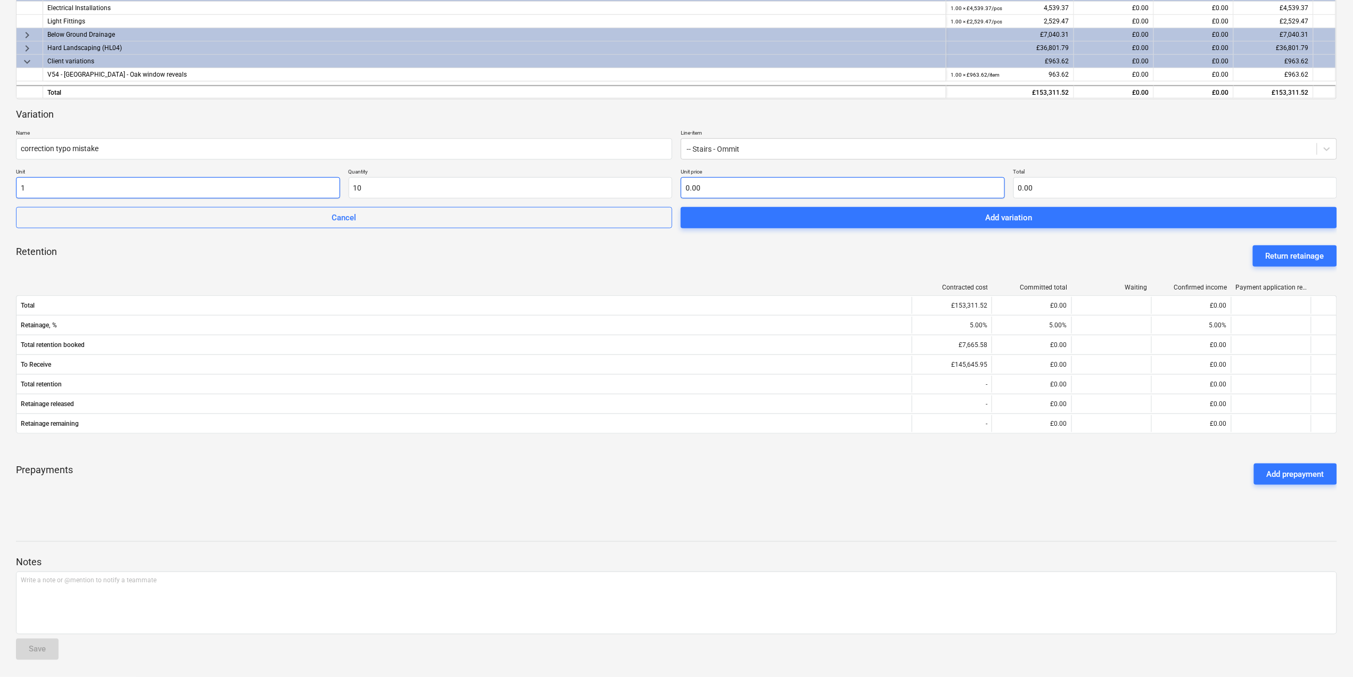
type input "10.00"
type input "10"
type input "0.00"
click at [531, 184] on input "10" at bounding box center [511, 187] width 324 height 21
type input "1"
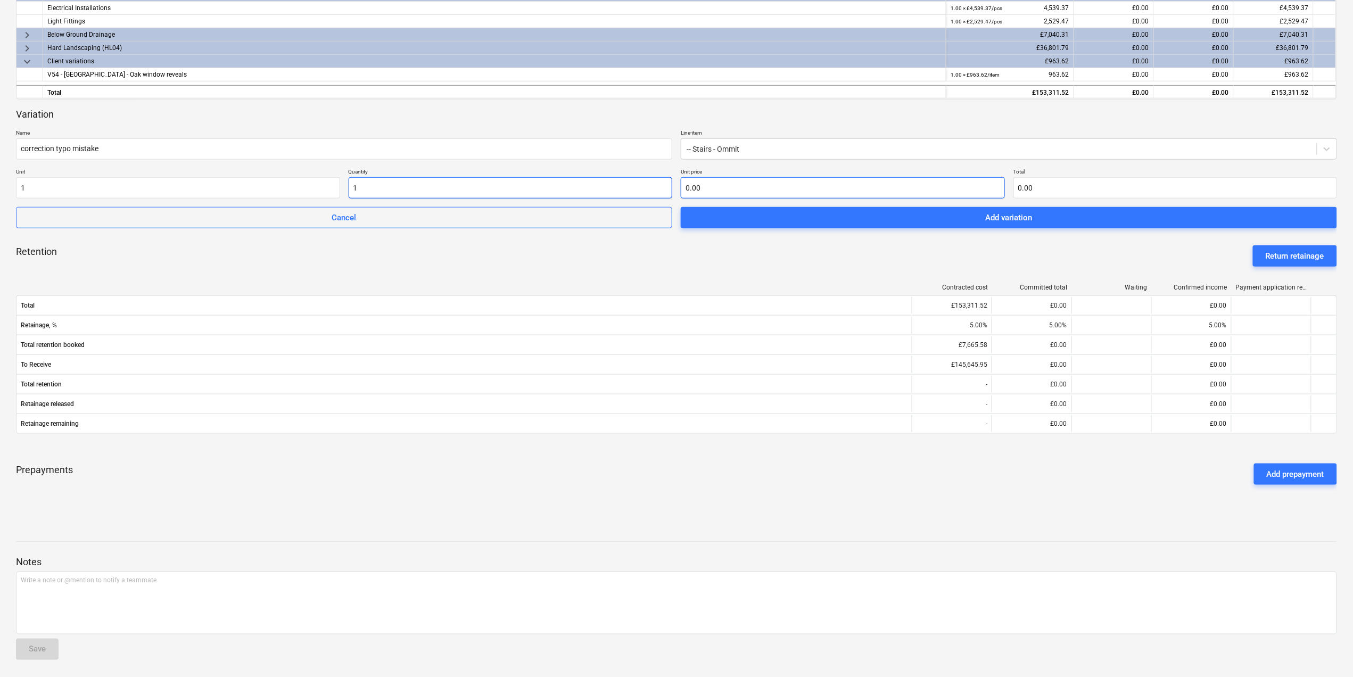
type input "1.00"
type input "0.00"
click at [287, 192] on input "1" at bounding box center [178, 187] width 324 height 21
type input "item"
type input "1.00"
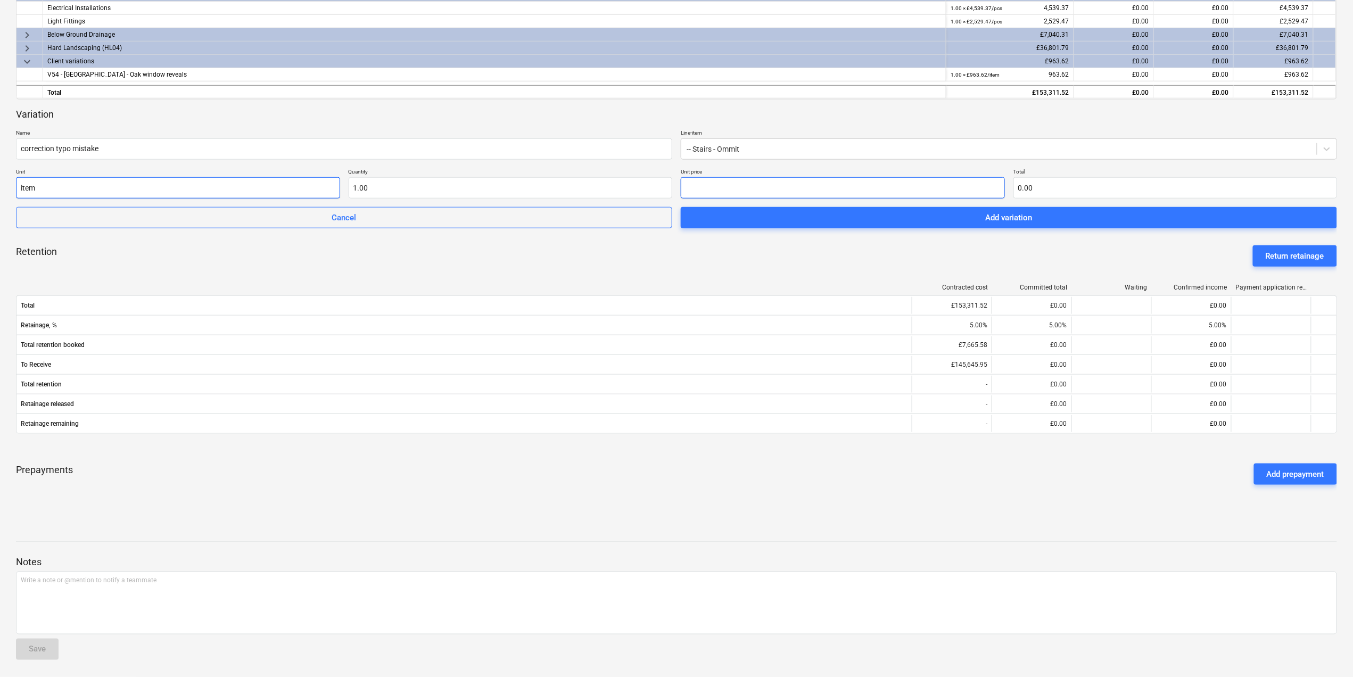
type input "1"
type input "1.00"
type input "10"
type input "10.00"
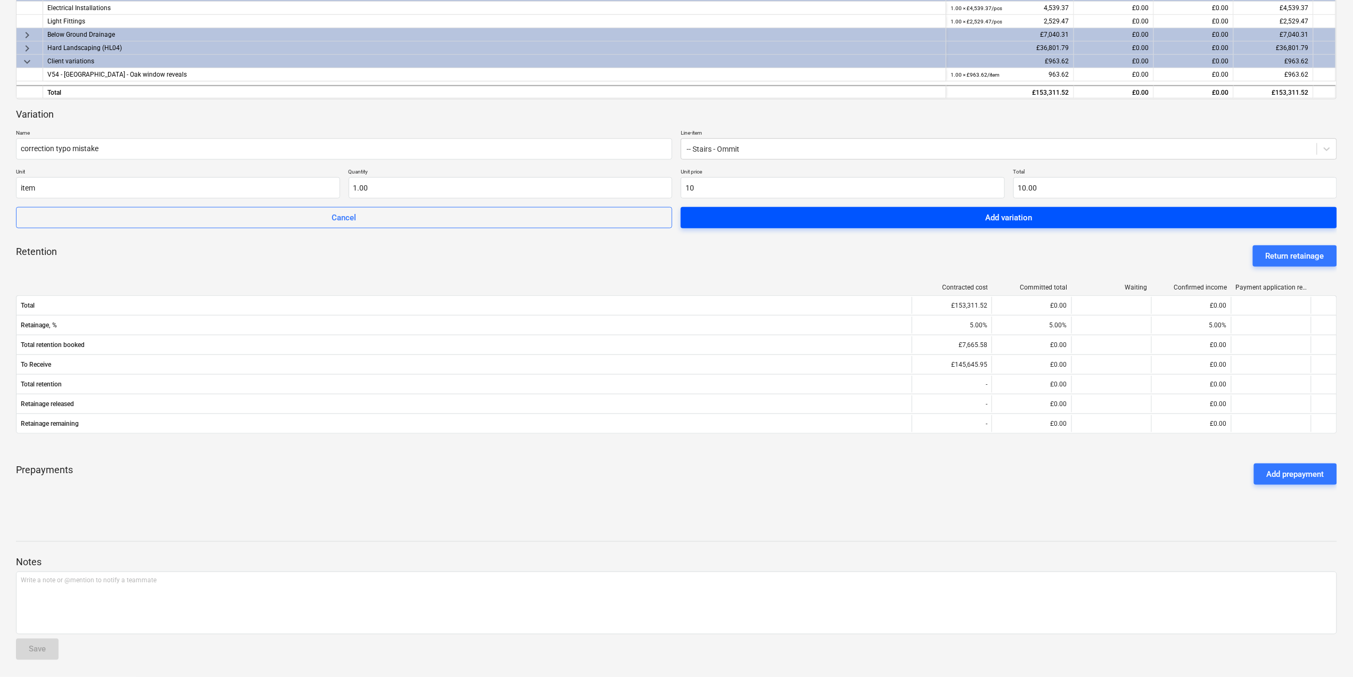
type input "10.00"
click at [757, 211] on span "Add variation" at bounding box center [1009, 218] width 631 height 14
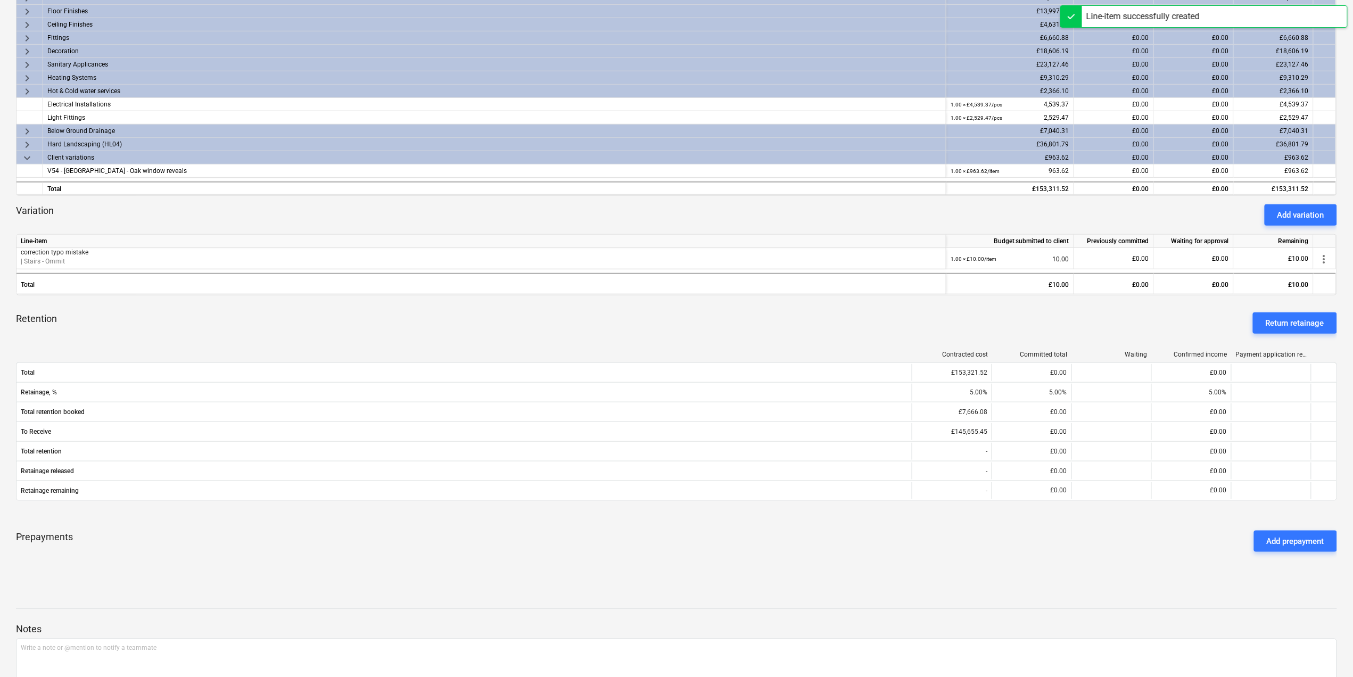
scroll to position [0, 0]
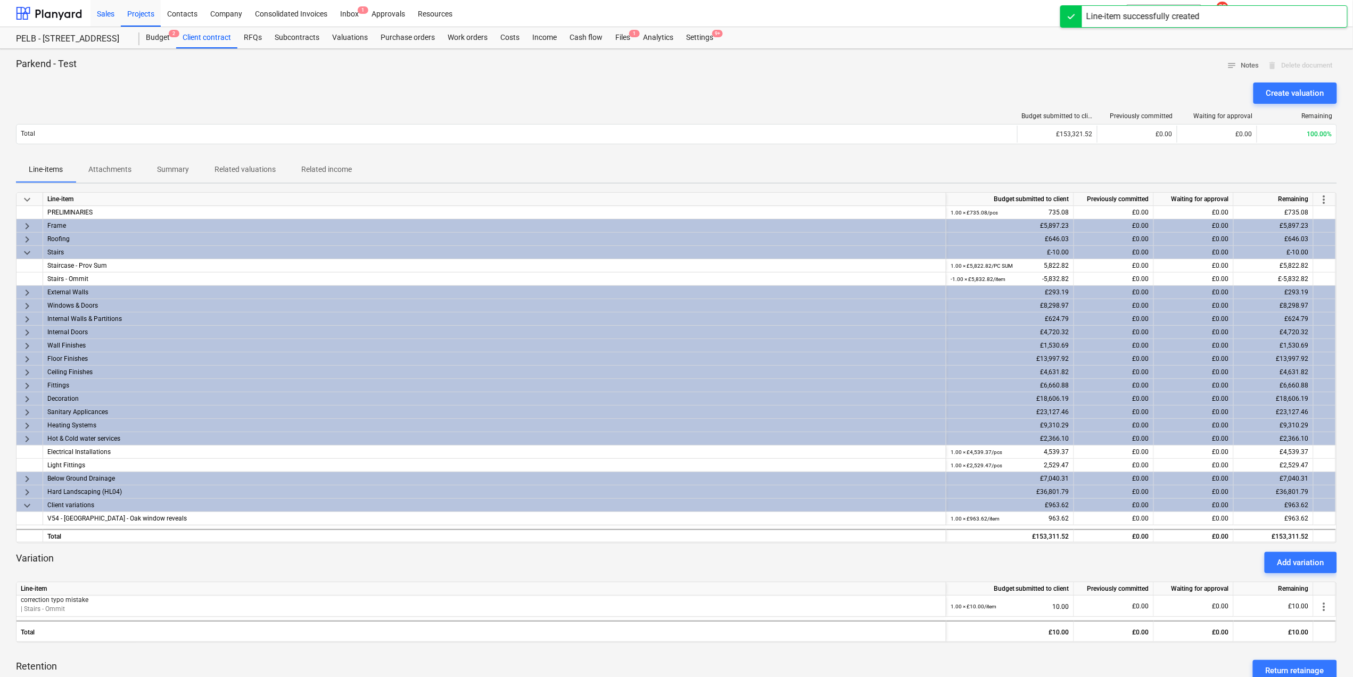
click at [109, 16] on div "Sales" at bounding box center [106, 12] width 30 height 27
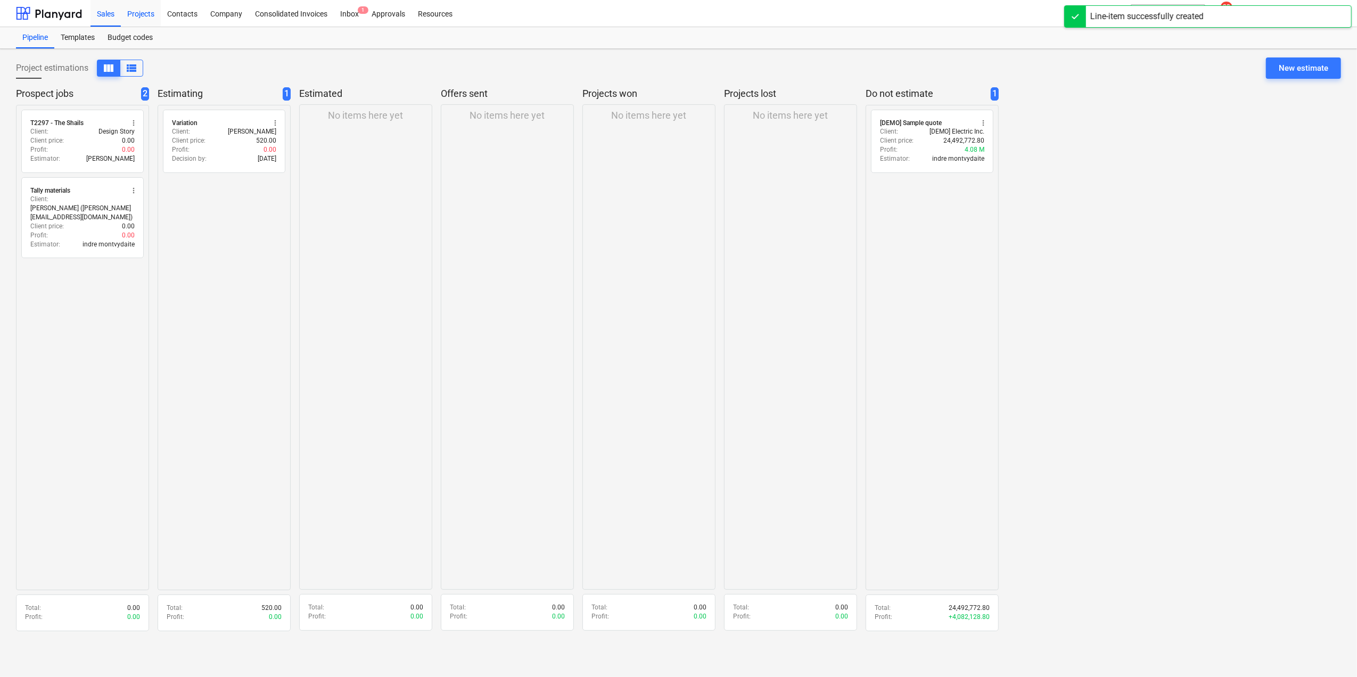
click at [147, 18] on div "Projects" at bounding box center [141, 12] width 40 height 27
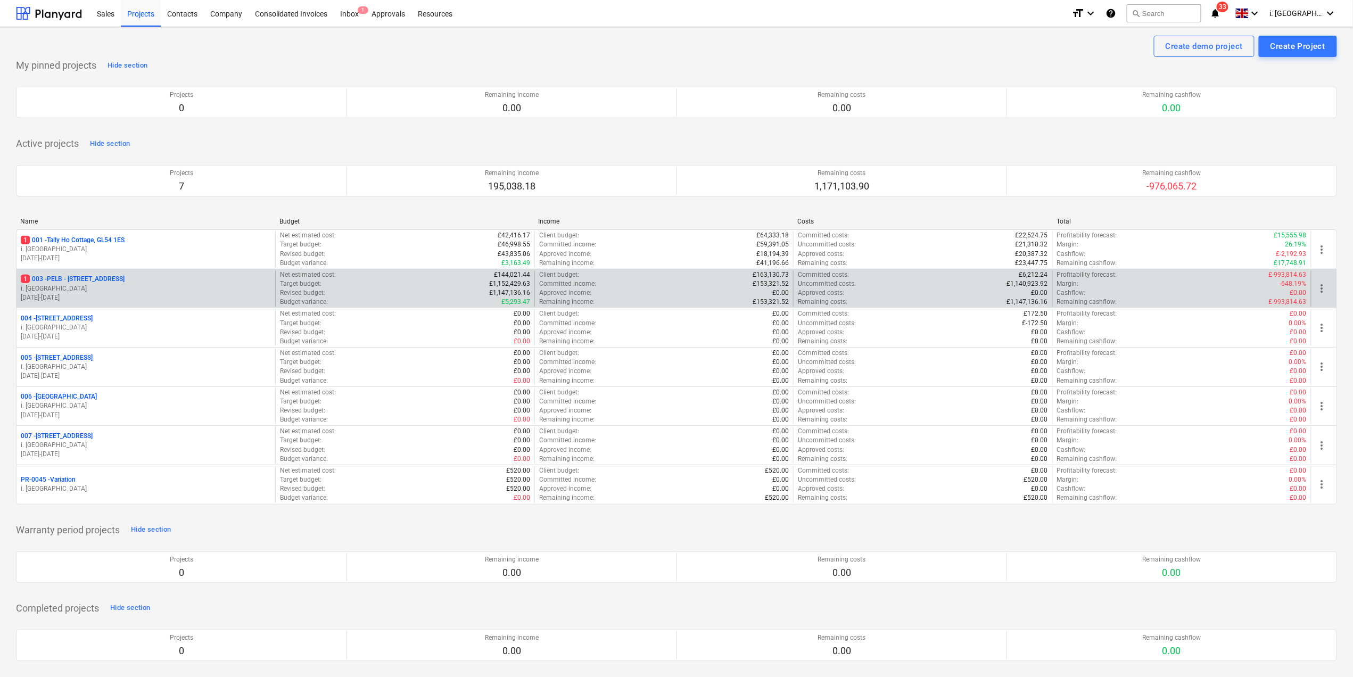
click at [84, 284] on p "1 003 - PELB - Castle lane, Moreton Valence, GL2 7NE" at bounding box center [73, 279] width 104 height 9
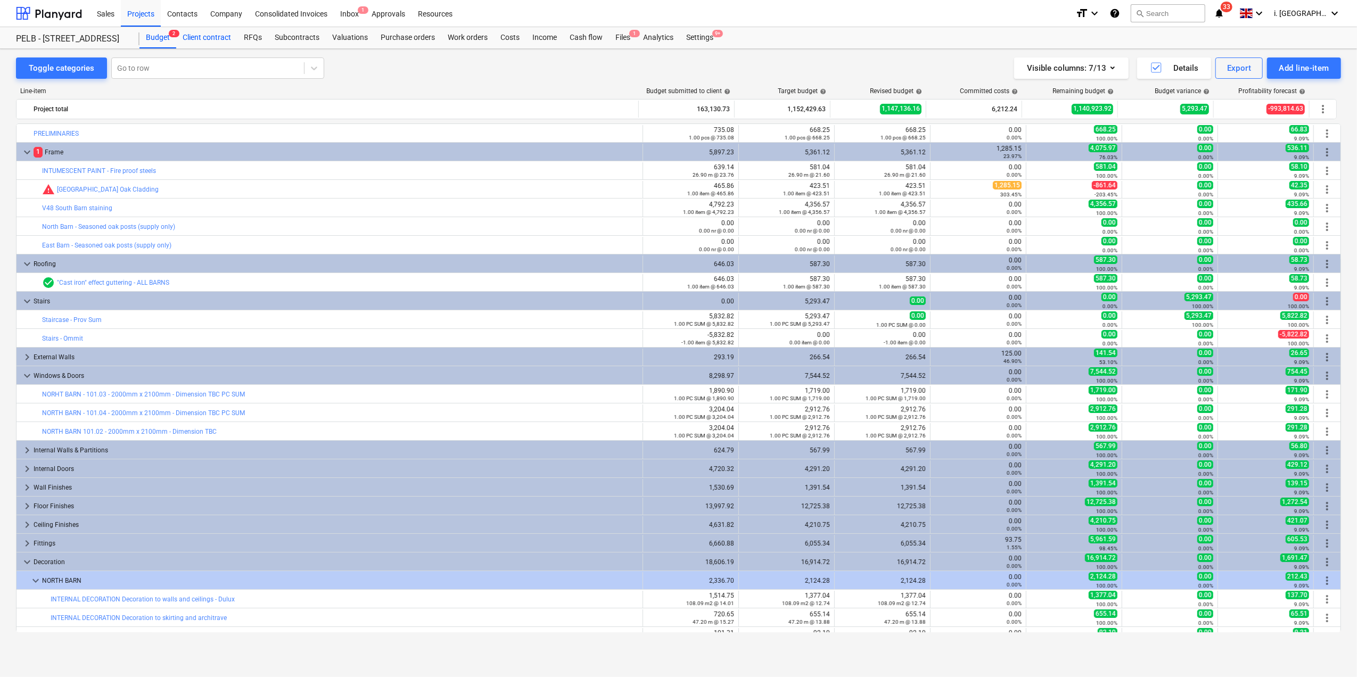
click at [205, 36] on div "Client contract" at bounding box center [206, 37] width 61 height 21
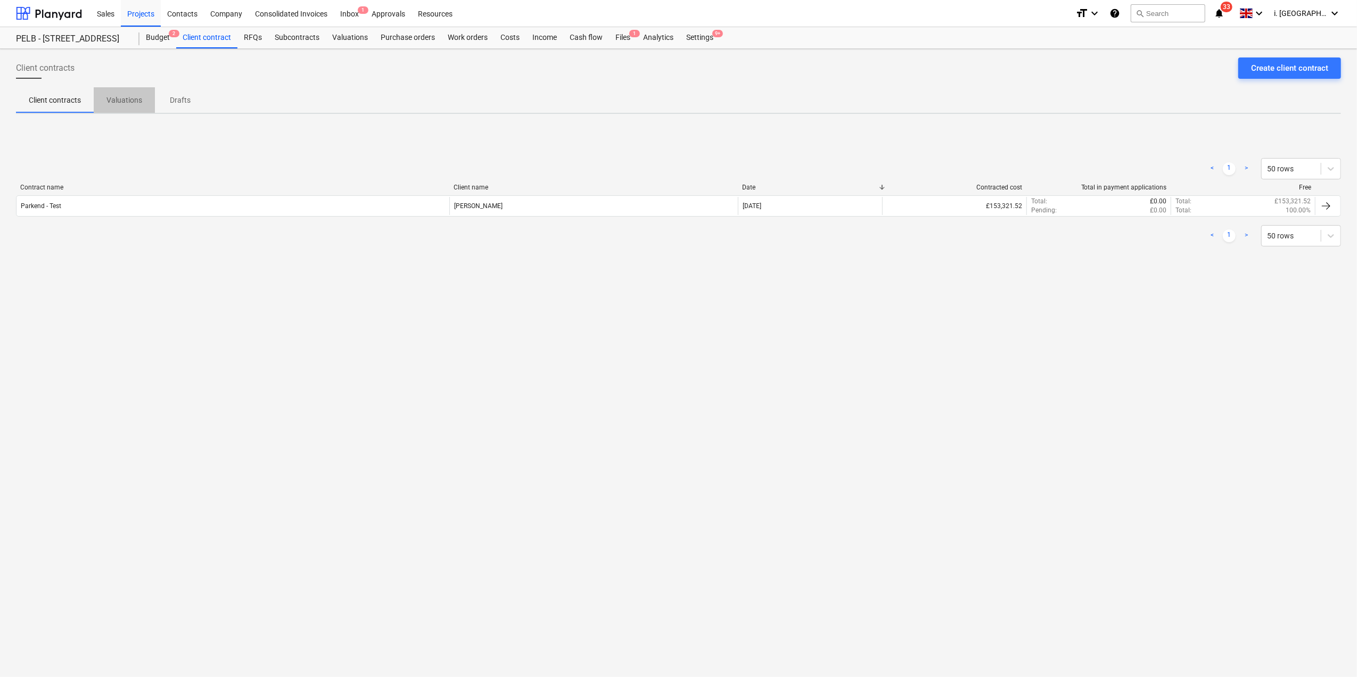
click at [122, 103] on p "Valuations" at bounding box center [124, 100] width 36 height 11
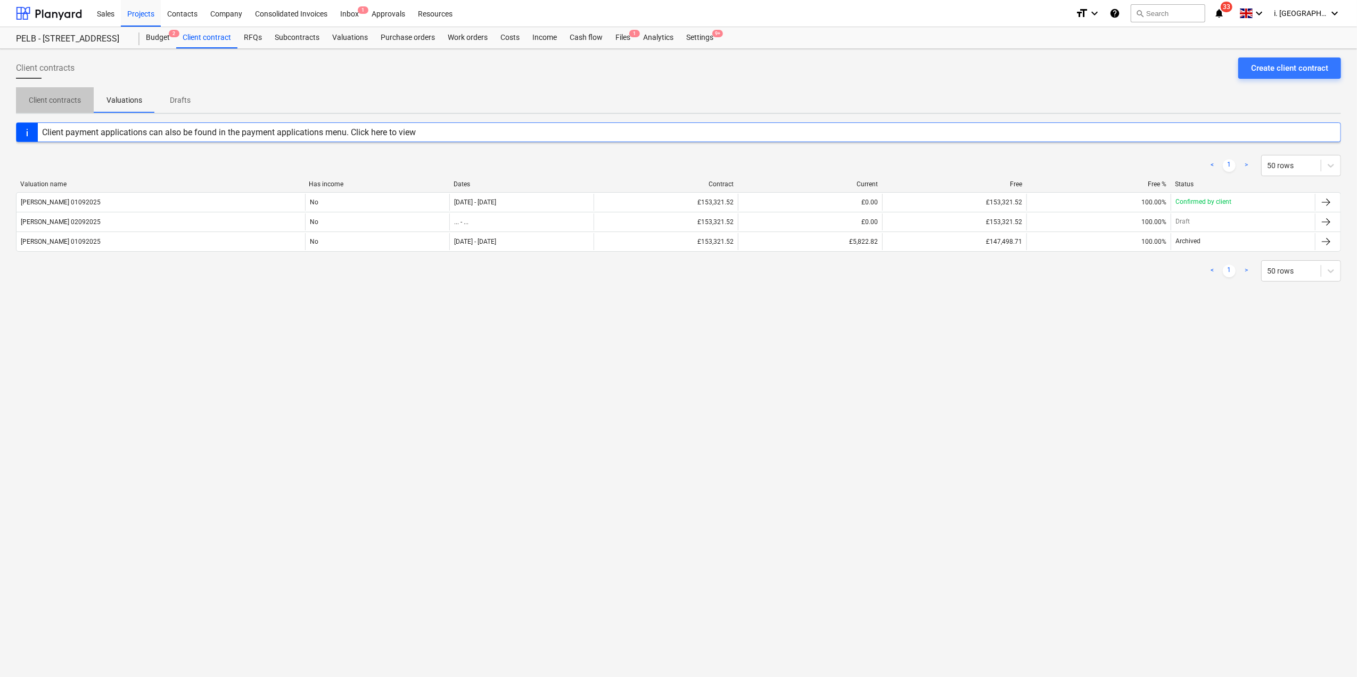
click at [52, 101] on p "Client contracts" at bounding box center [55, 100] width 52 height 11
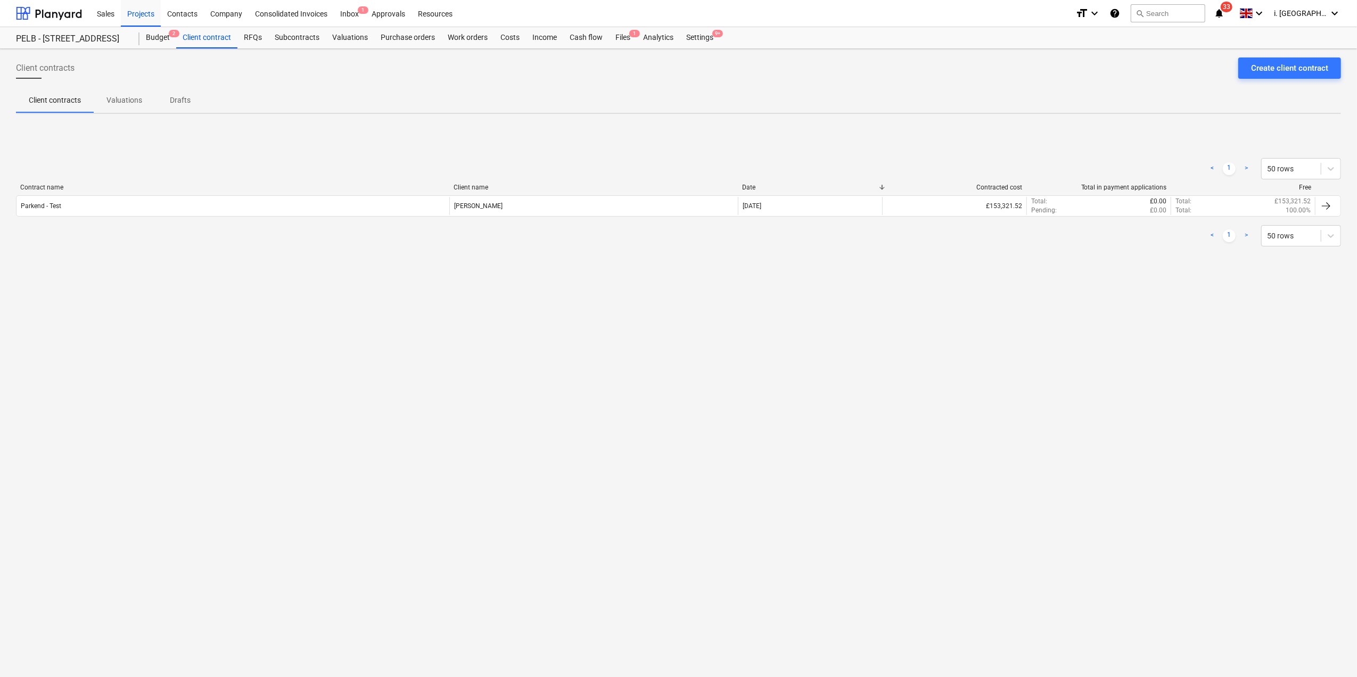
click at [113, 105] on p "Valuations" at bounding box center [124, 100] width 36 height 11
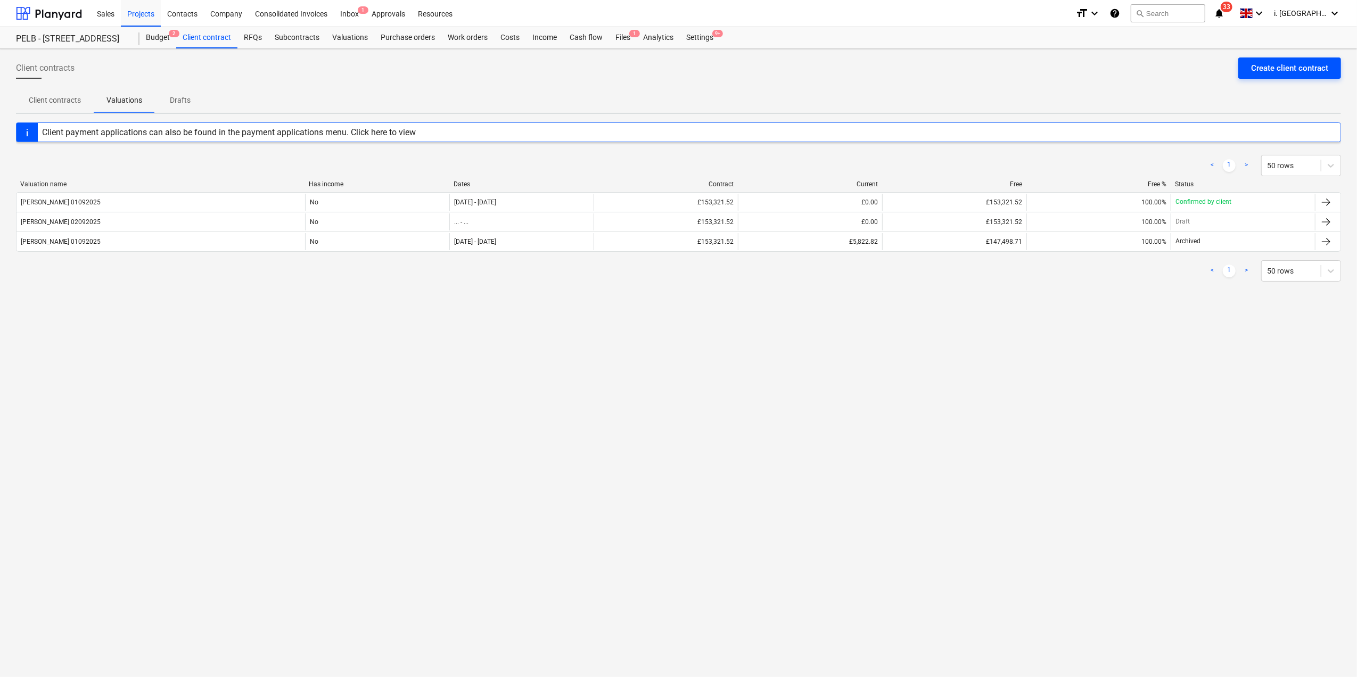
click at [1266, 70] on div "Create client contract" at bounding box center [1289, 68] width 77 height 14
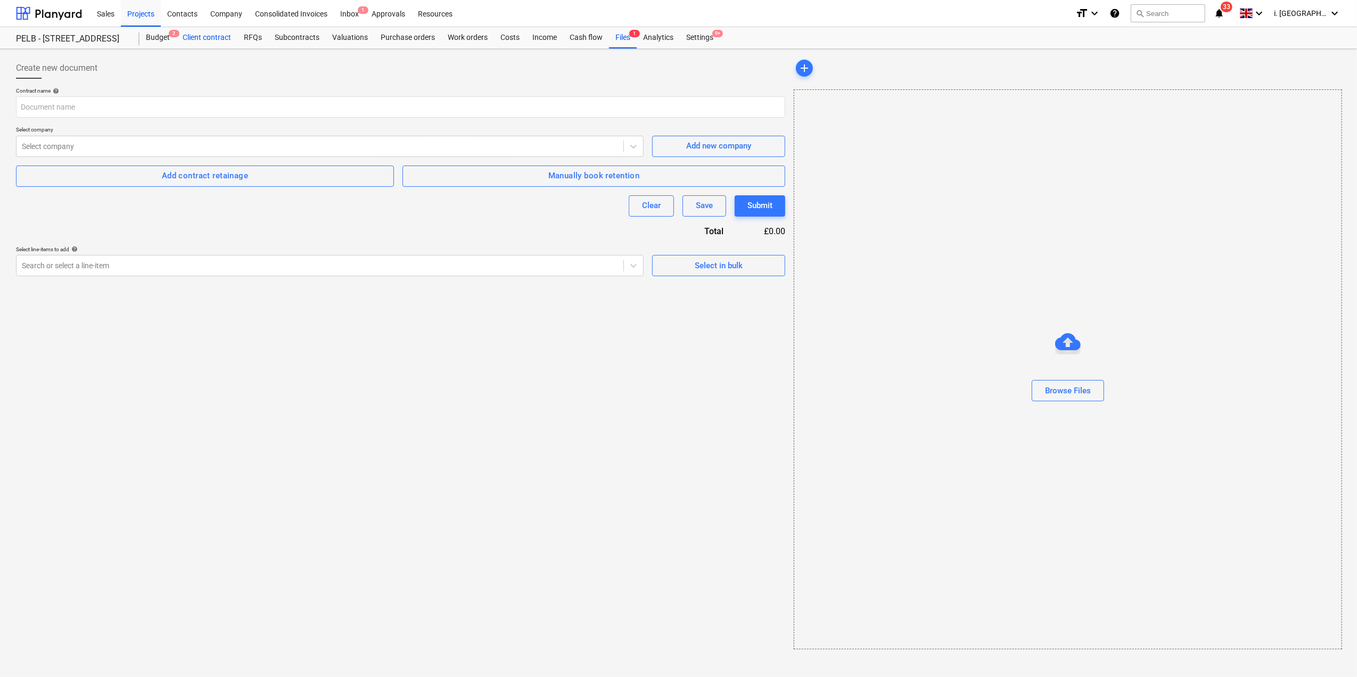
click at [202, 32] on div "Client contract" at bounding box center [206, 37] width 61 height 21
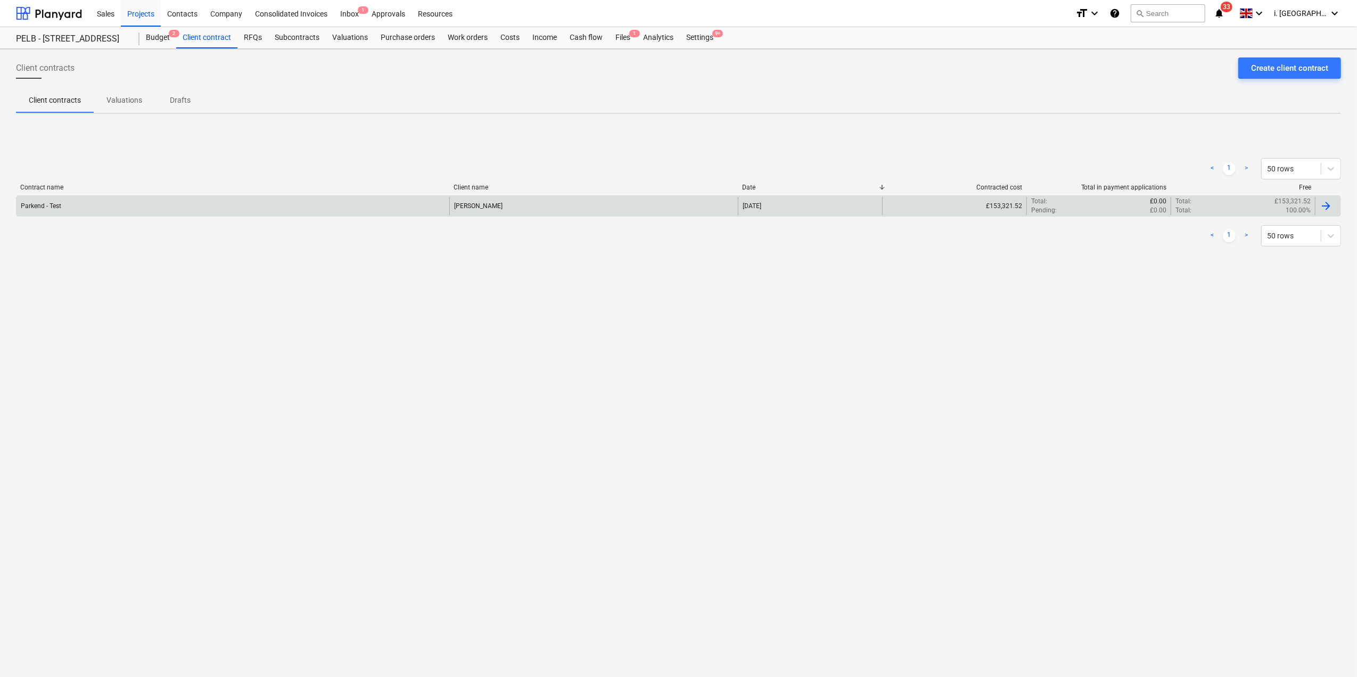
click at [92, 205] on div "Parkend - Test" at bounding box center [233, 206] width 433 height 18
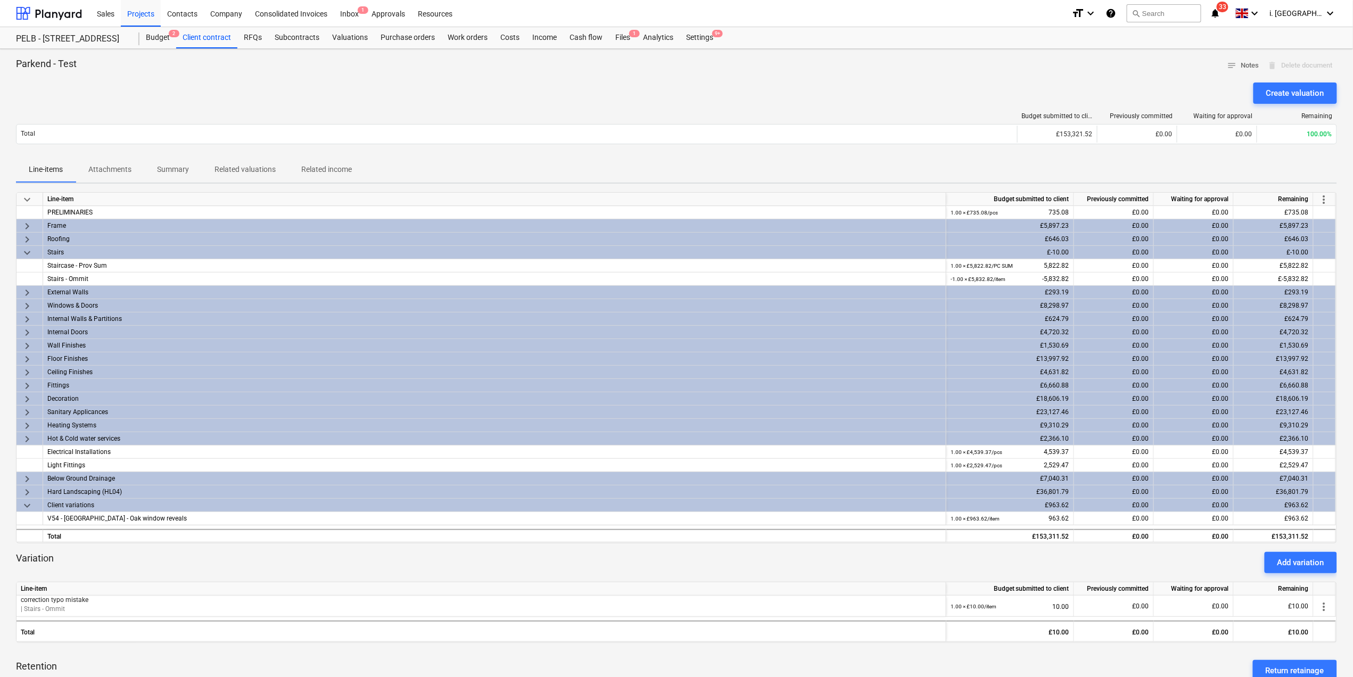
click at [71, 250] on div "Stairs" at bounding box center [494, 252] width 894 height 13
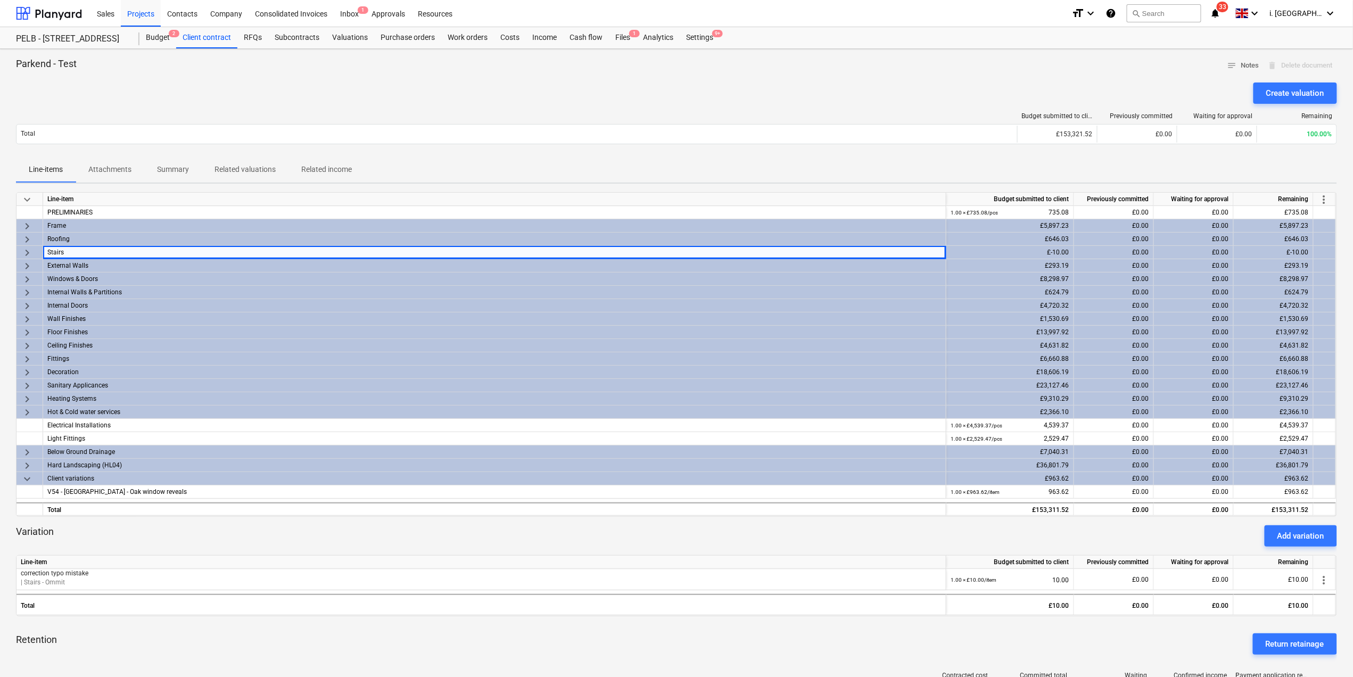
click at [71, 252] on div "Stairs" at bounding box center [494, 252] width 894 height 13
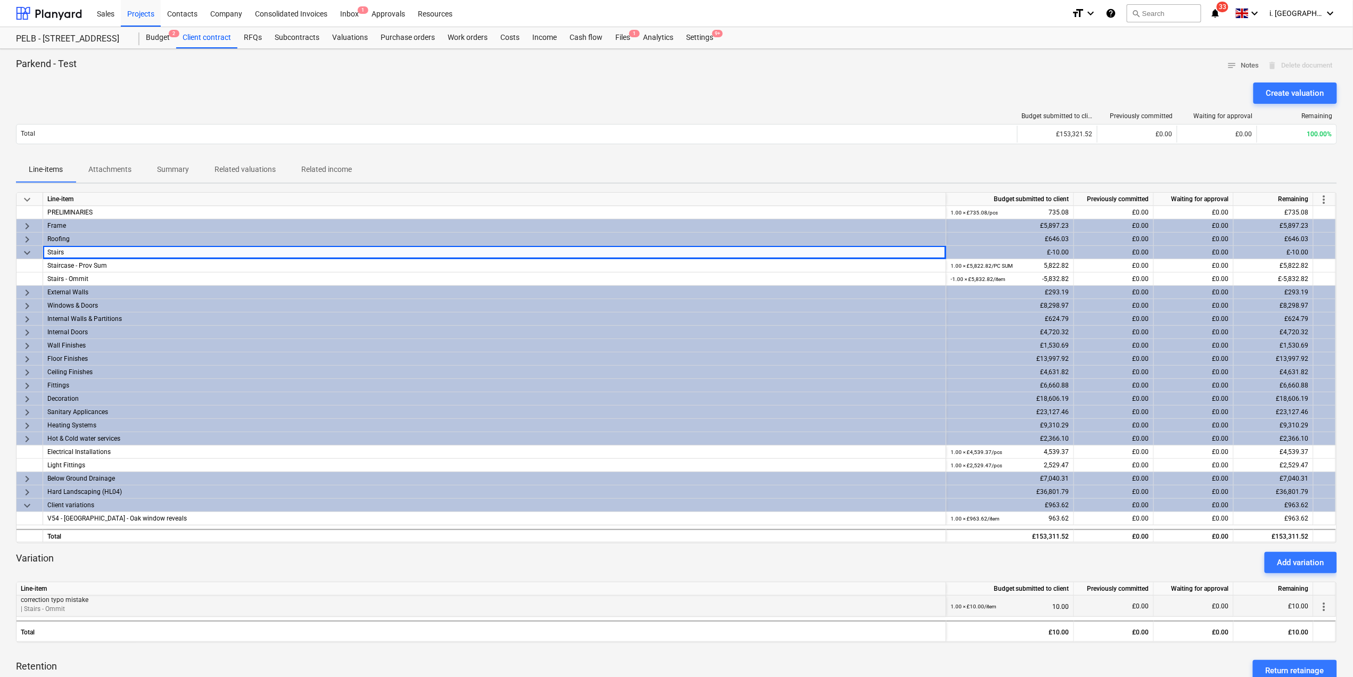
click at [1322, 606] on span "more_vert" at bounding box center [1324, 607] width 13 height 13
click at [1293, 636] on li "Delete" at bounding box center [1313, 632] width 69 height 24
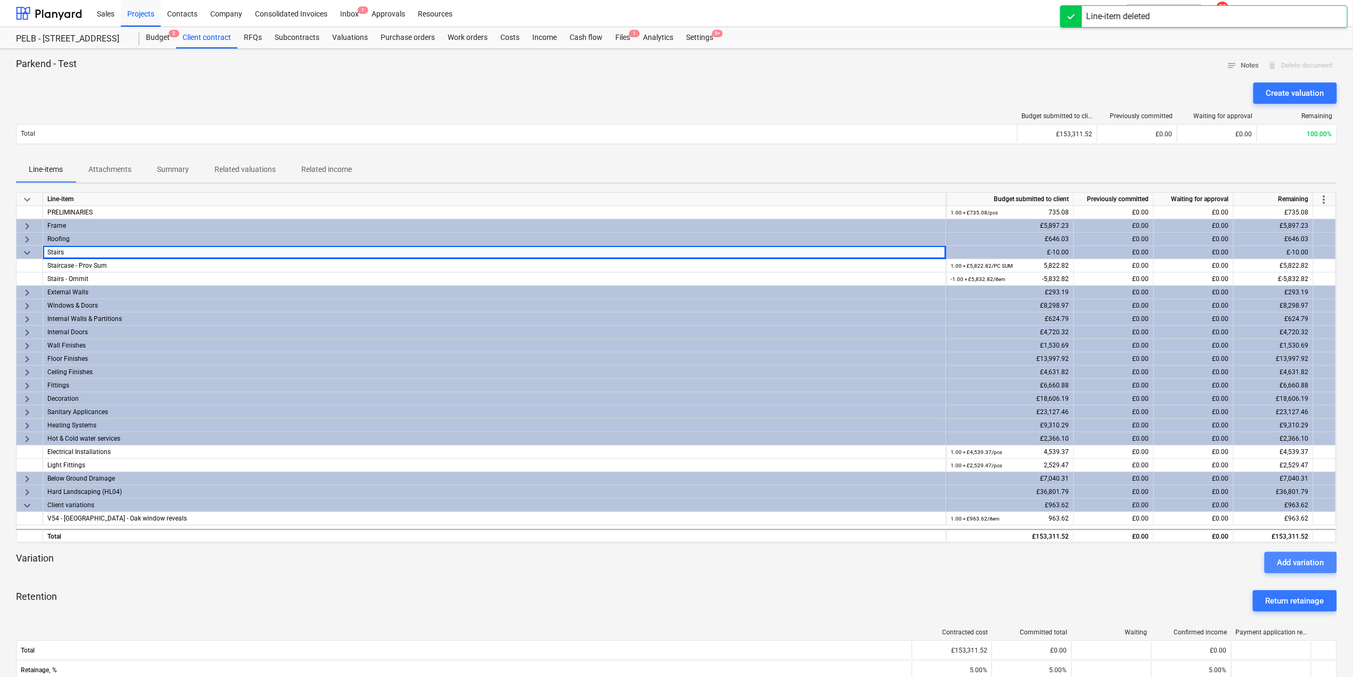
click at [1314, 556] on div "Add variation" at bounding box center [1301, 563] width 47 height 14
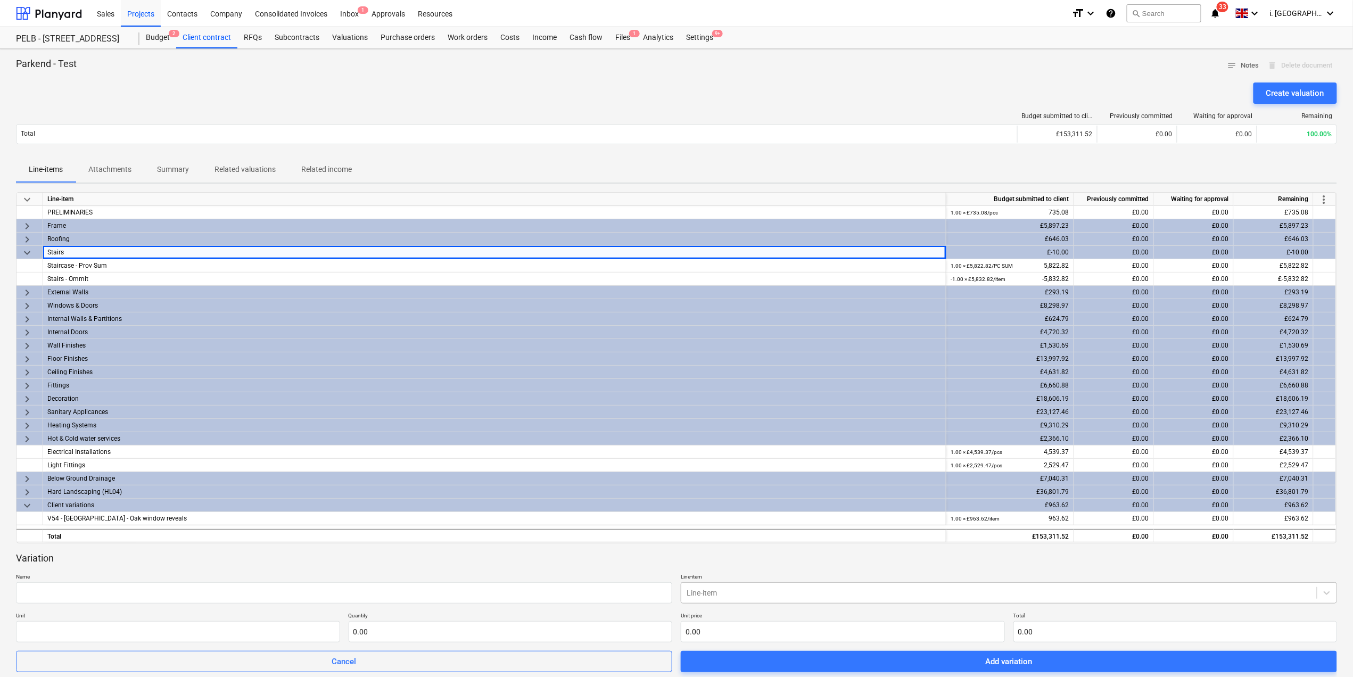
click at [976, 584] on body "Sales Projects Contacts Company Consolidated Invoices Inbox 1 Approvals Resourc…" at bounding box center [676, 338] width 1353 height 677
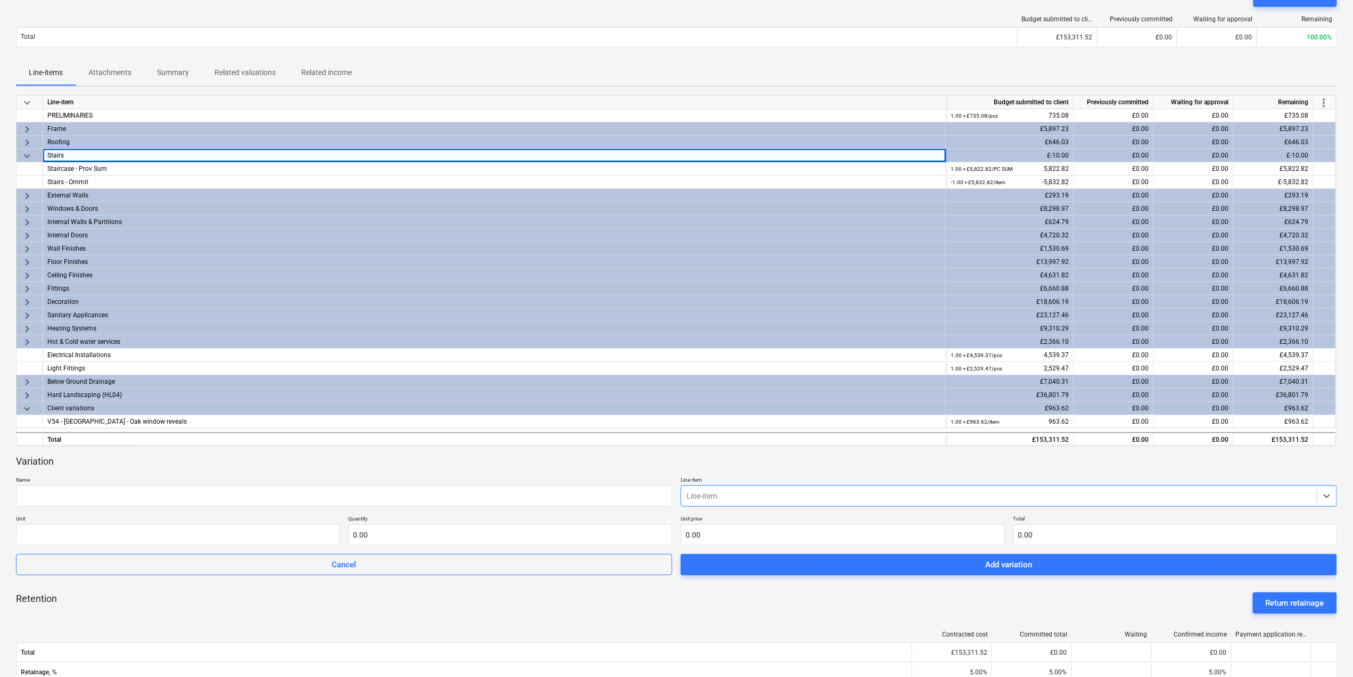
click at [758, 493] on div at bounding box center [999, 496] width 625 height 11
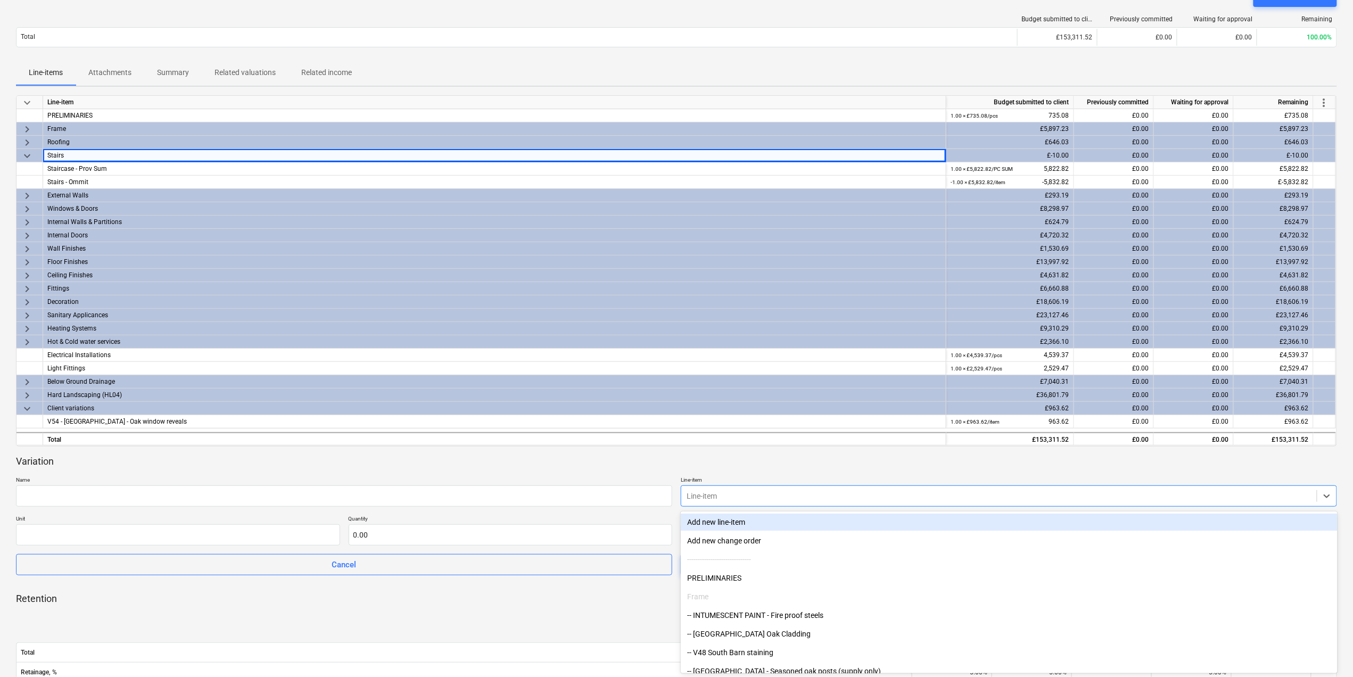
click at [758, 514] on div "Add new line-item" at bounding box center [1009, 522] width 656 height 17
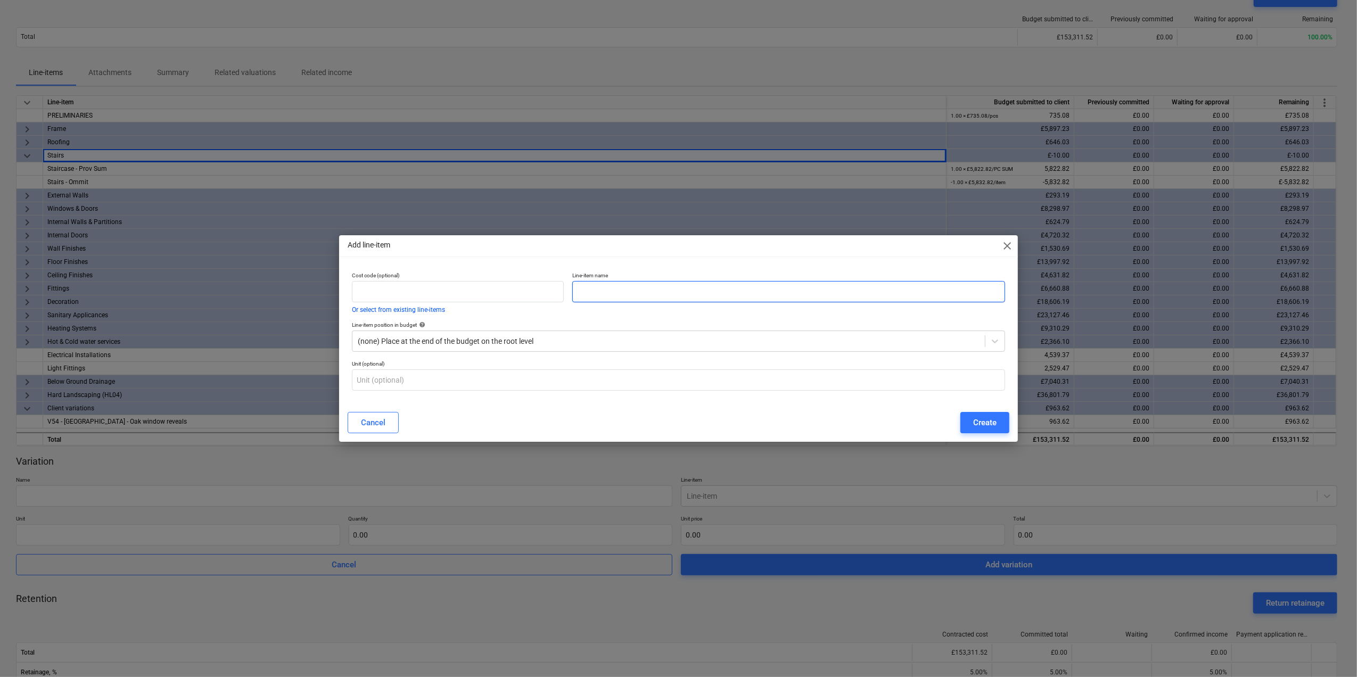
drag, startPoint x: 618, startPoint y: 302, endPoint x: 618, endPoint y: 287, distance: 14.9
click at [618, 298] on input "text" at bounding box center [788, 291] width 432 height 21
type input "Stairs"
click at [377, 294] on input "text" at bounding box center [458, 291] width 212 height 21
type input "Typo mistake"
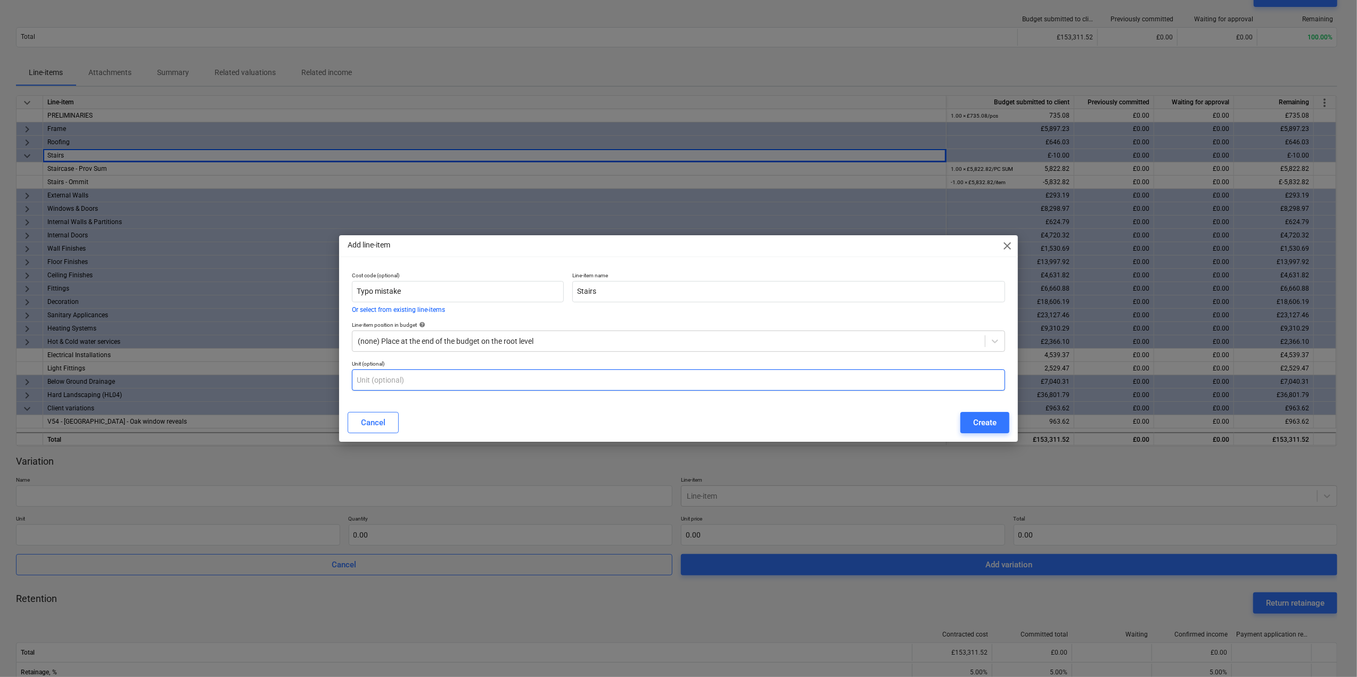
drag, startPoint x: 416, startPoint y: 378, endPoint x: 422, endPoint y: 384, distance: 8.3
click at [418, 378] on input "text" at bounding box center [678, 379] width 653 height 21
type input "item"
click at [989, 429] on div "Create" at bounding box center [984, 423] width 23 height 14
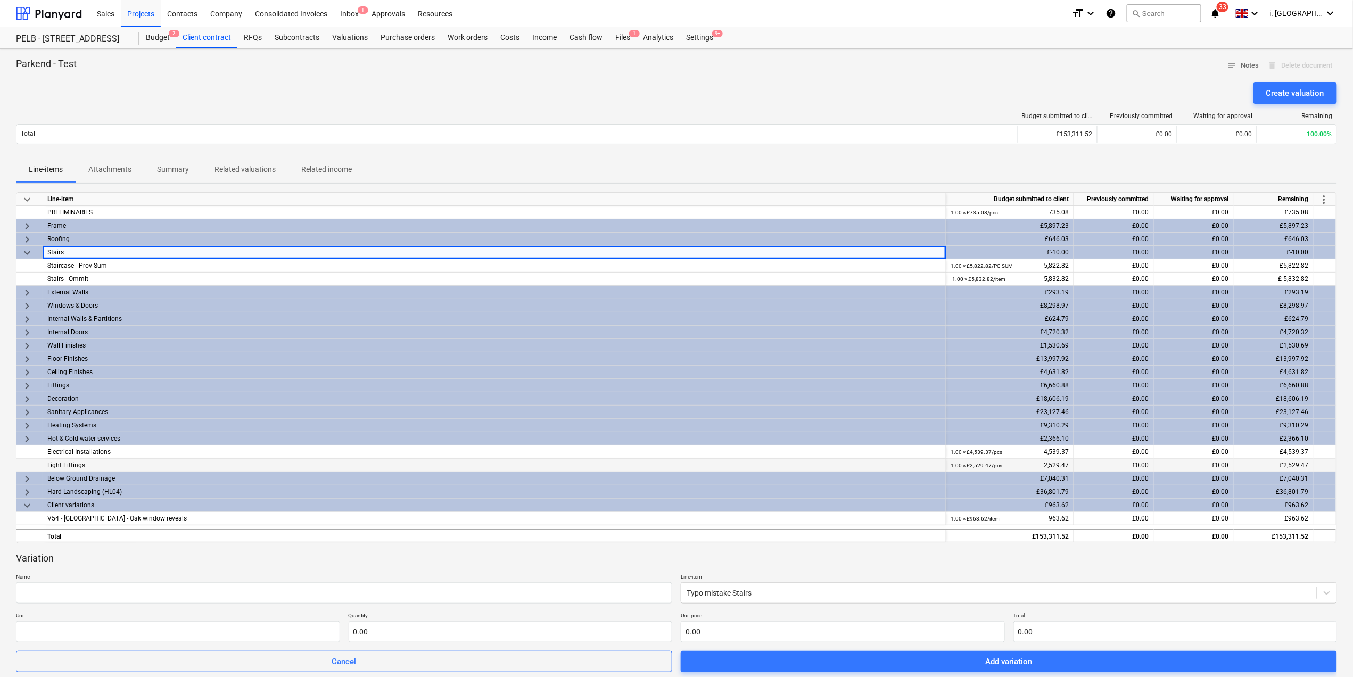
scroll to position [447, 0]
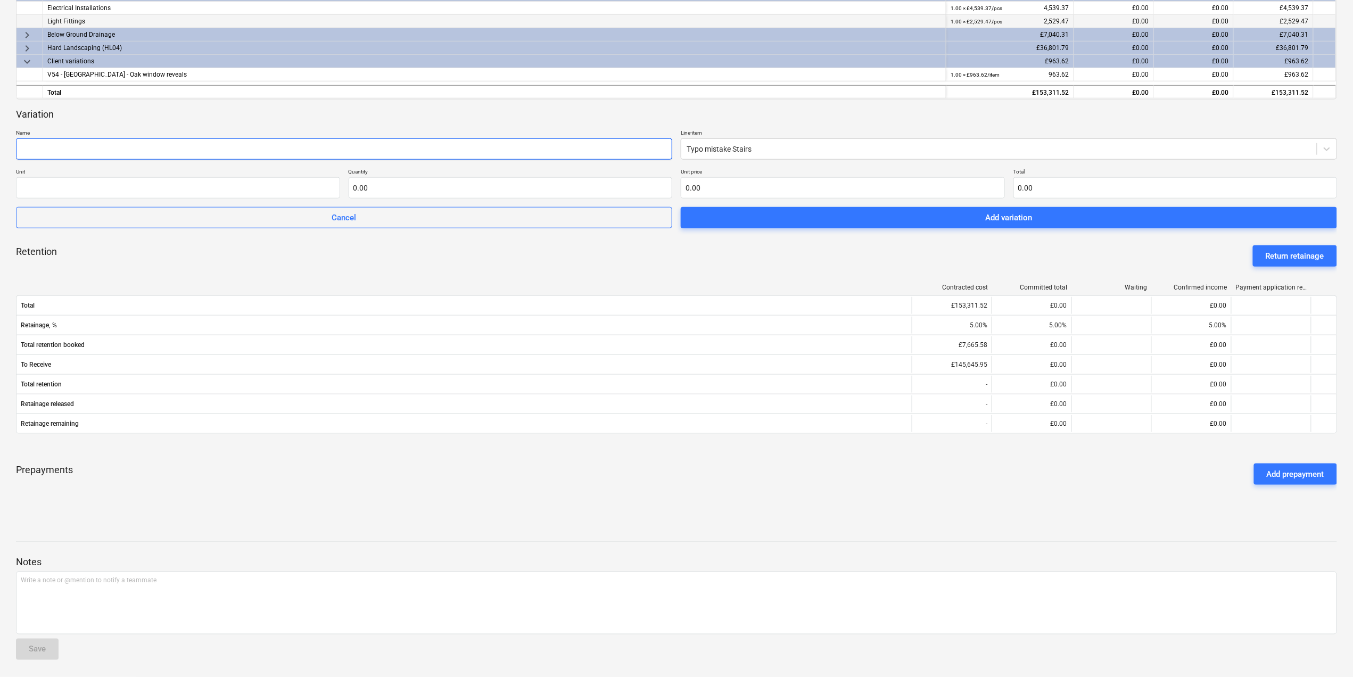
click at [358, 143] on input "text" at bounding box center [344, 148] width 656 height 21
click at [290, 190] on input "text" at bounding box center [178, 187] width 324 height 21
type input "item"
type input "1.00"
type input "1"
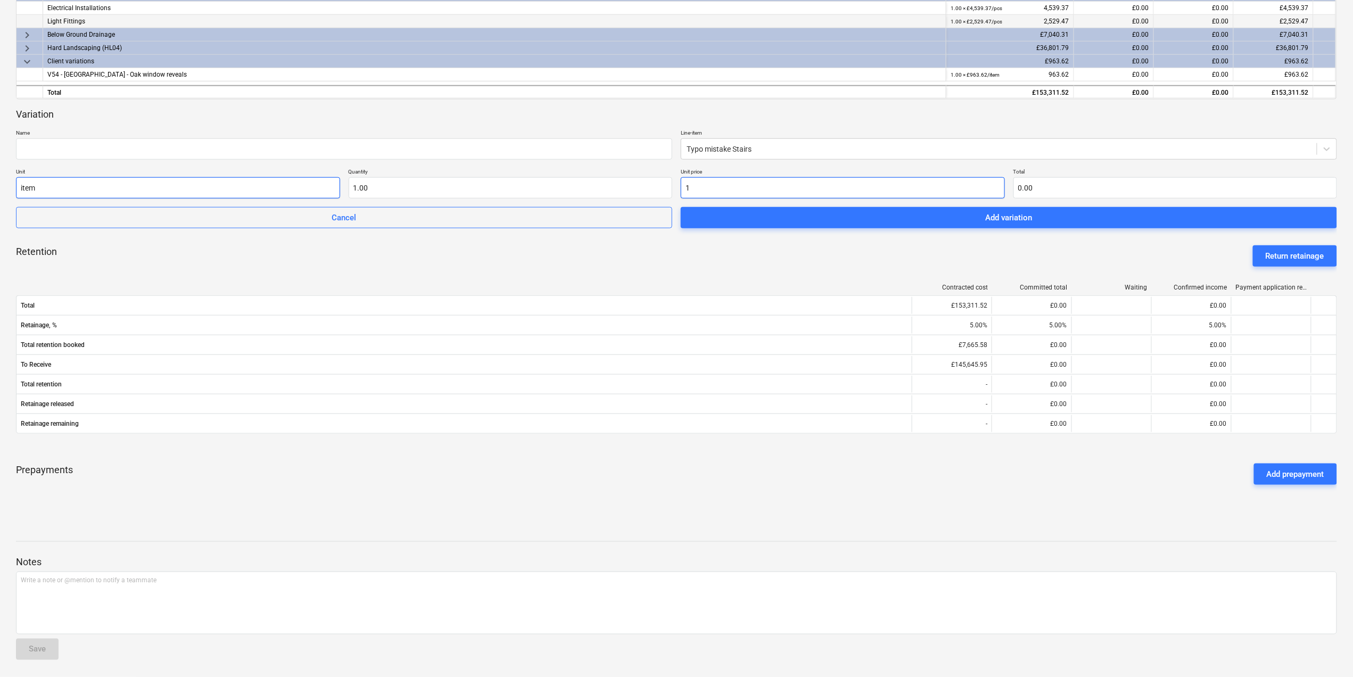
type input "1.00"
type input "10"
type input "10.00"
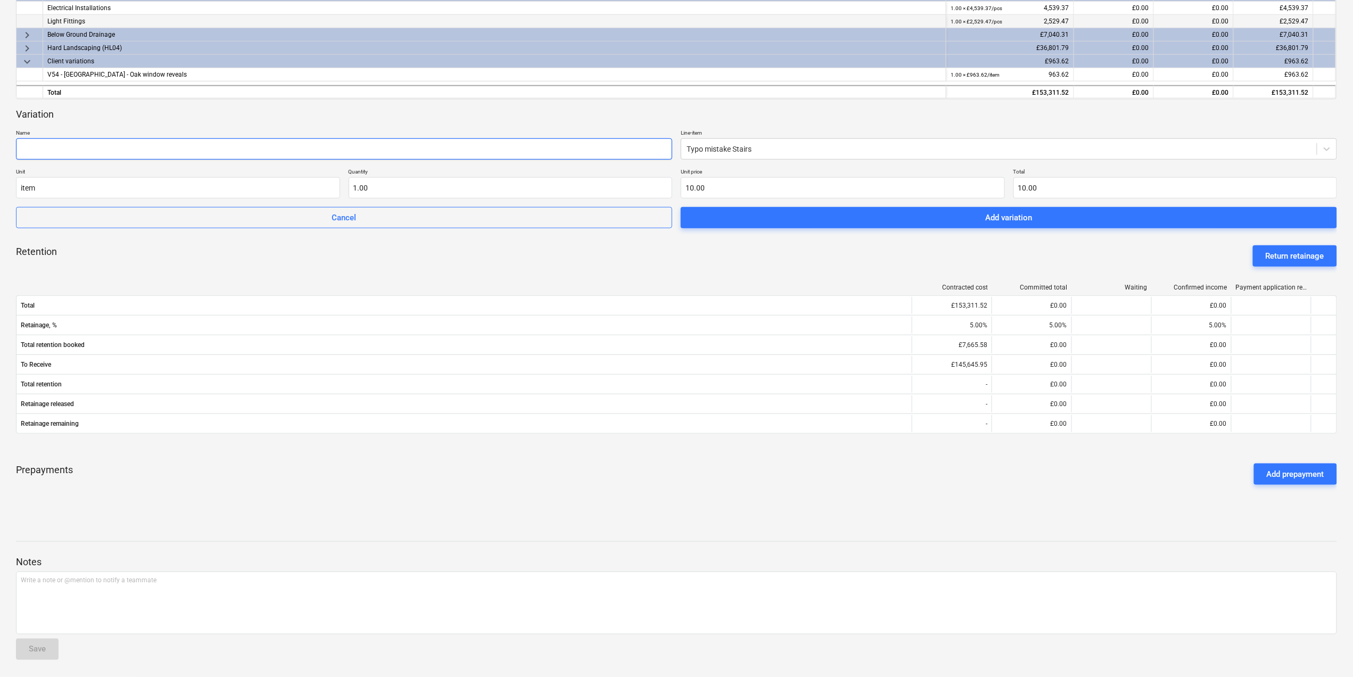
click at [463, 149] on input "text" at bounding box center [344, 148] width 656 height 21
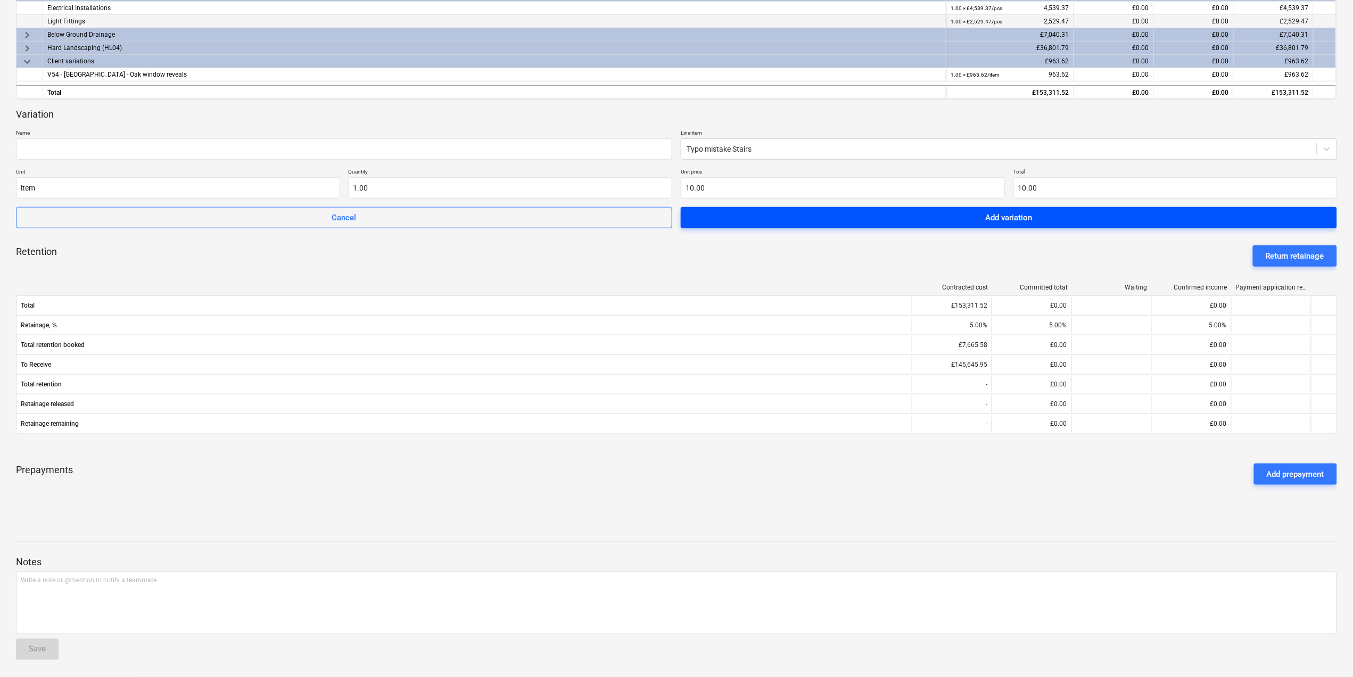
click at [997, 211] on div "Add variation" at bounding box center [1009, 218] width 47 height 14
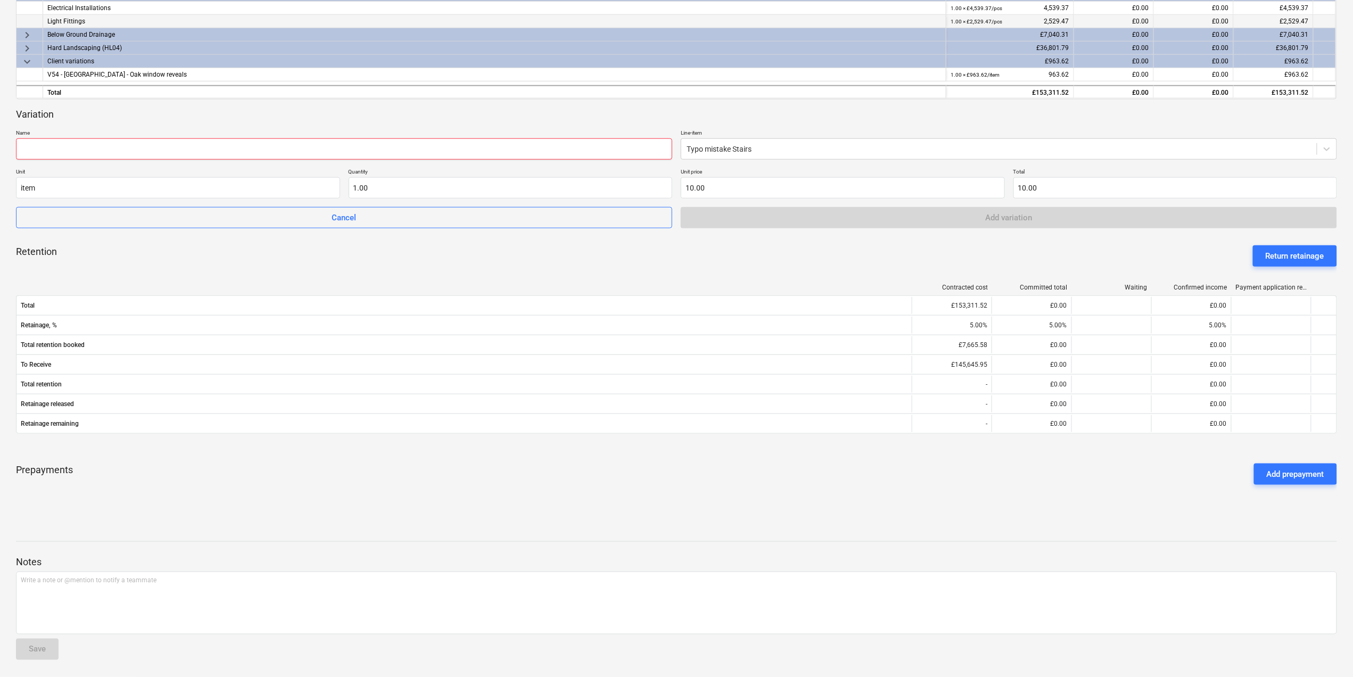
click at [520, 152] on input "text" at bounding box center [344, 148] width 656 height 21
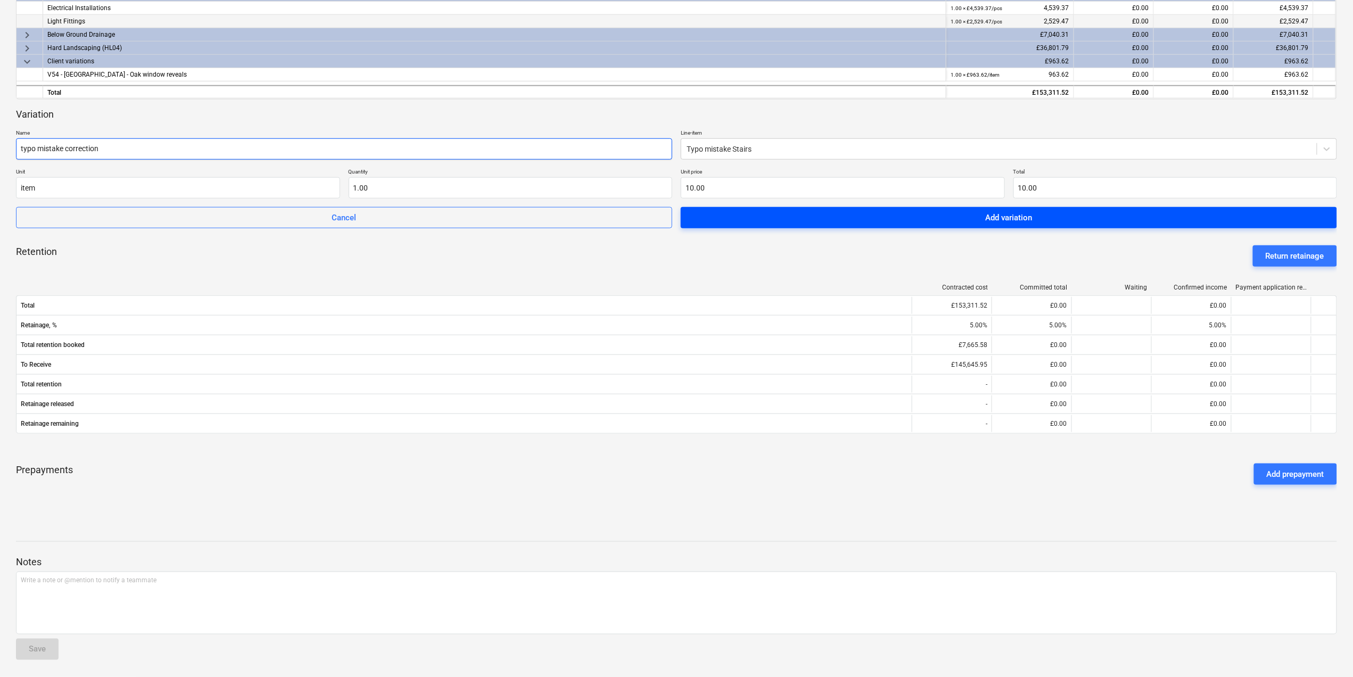
type input "typo mistake correction"
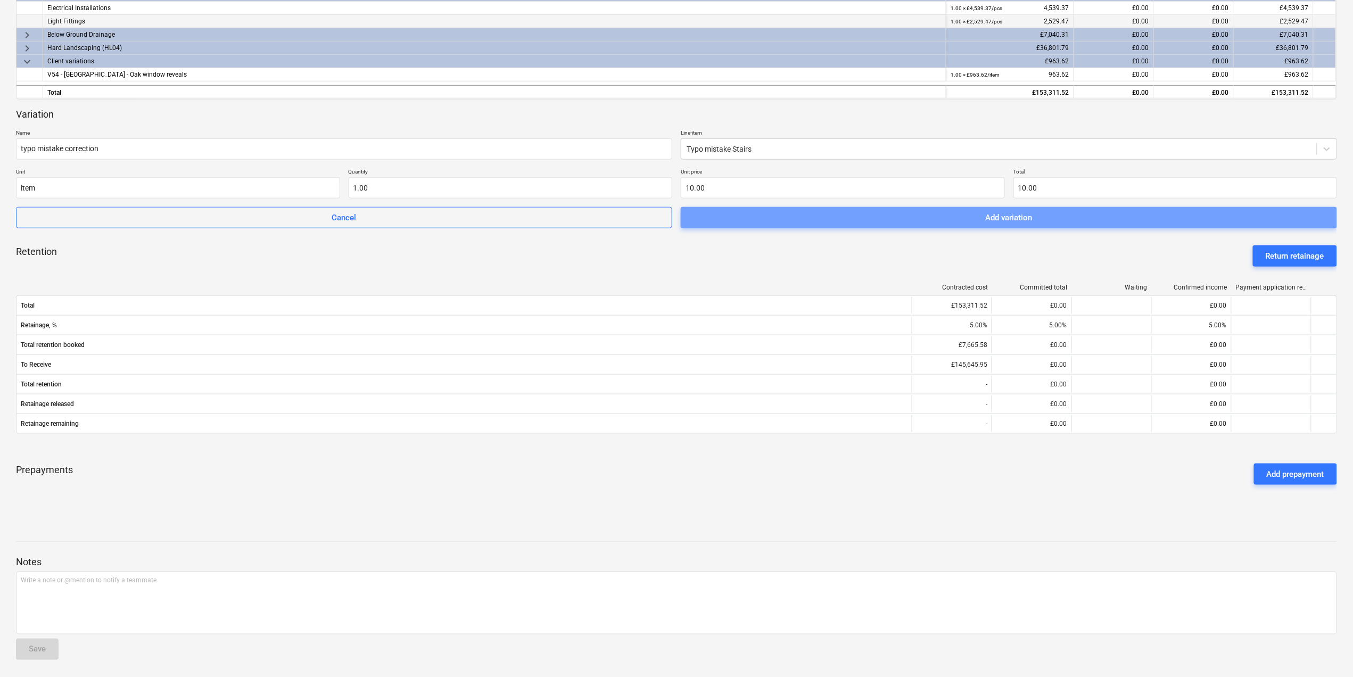
click at [1055, 207] on button "Add variation" at bounding box center [1009, 217] width 656 height 21
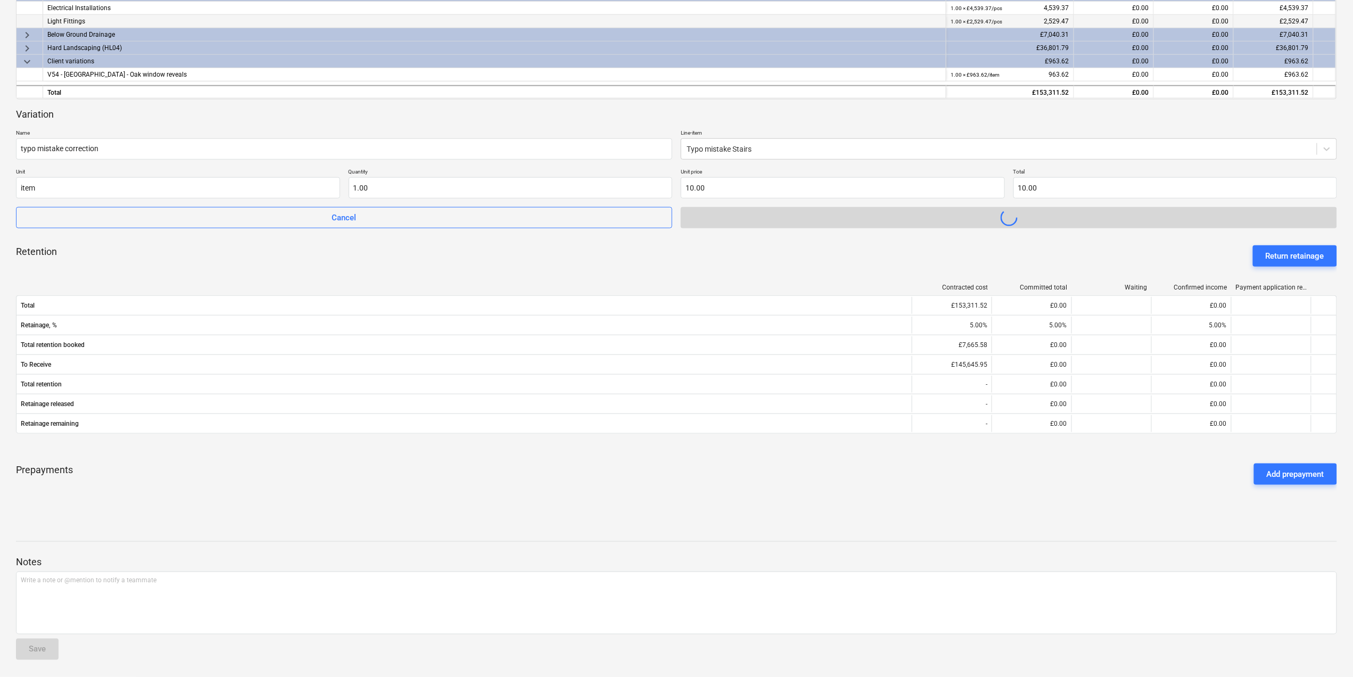
scroll to position [348, 0]
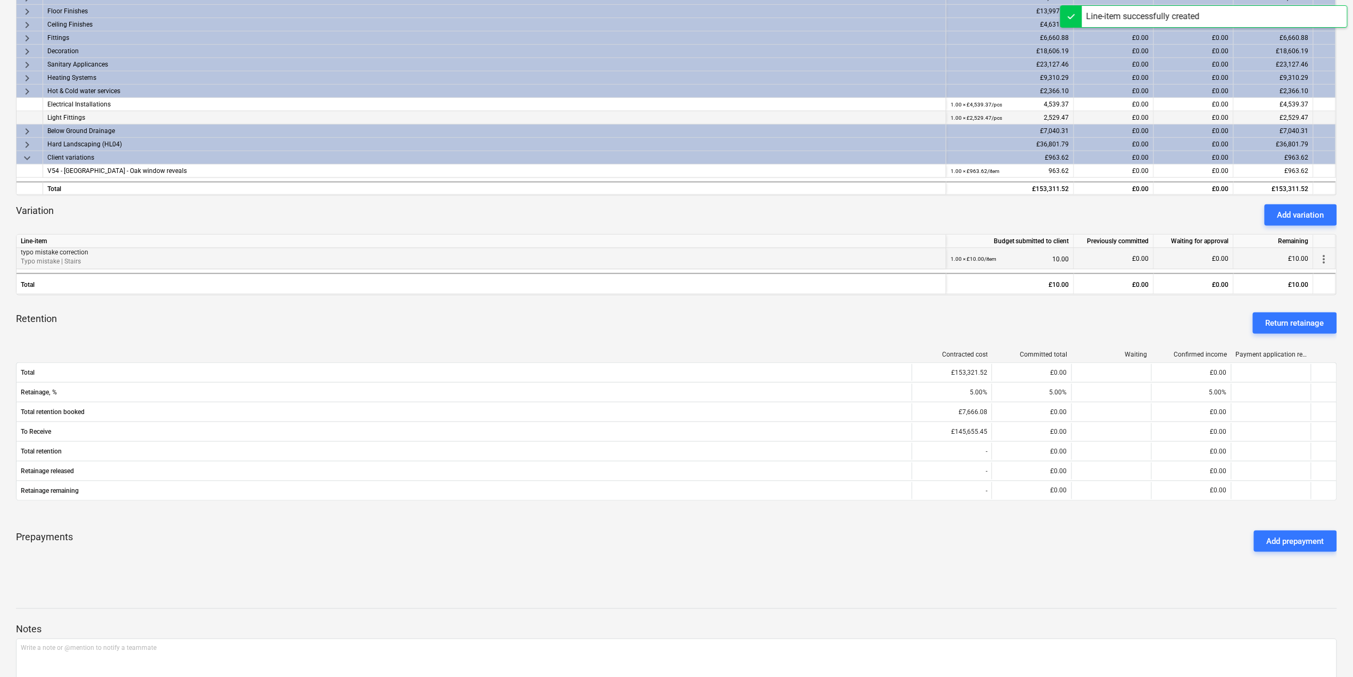
click at [1332, 262] on div "more_vert" at bounding box center [1325, 258] width 22 height 21
click at [1329, 260] on span "more_vert" at bounding box center [1324, 259] width 13 height 13
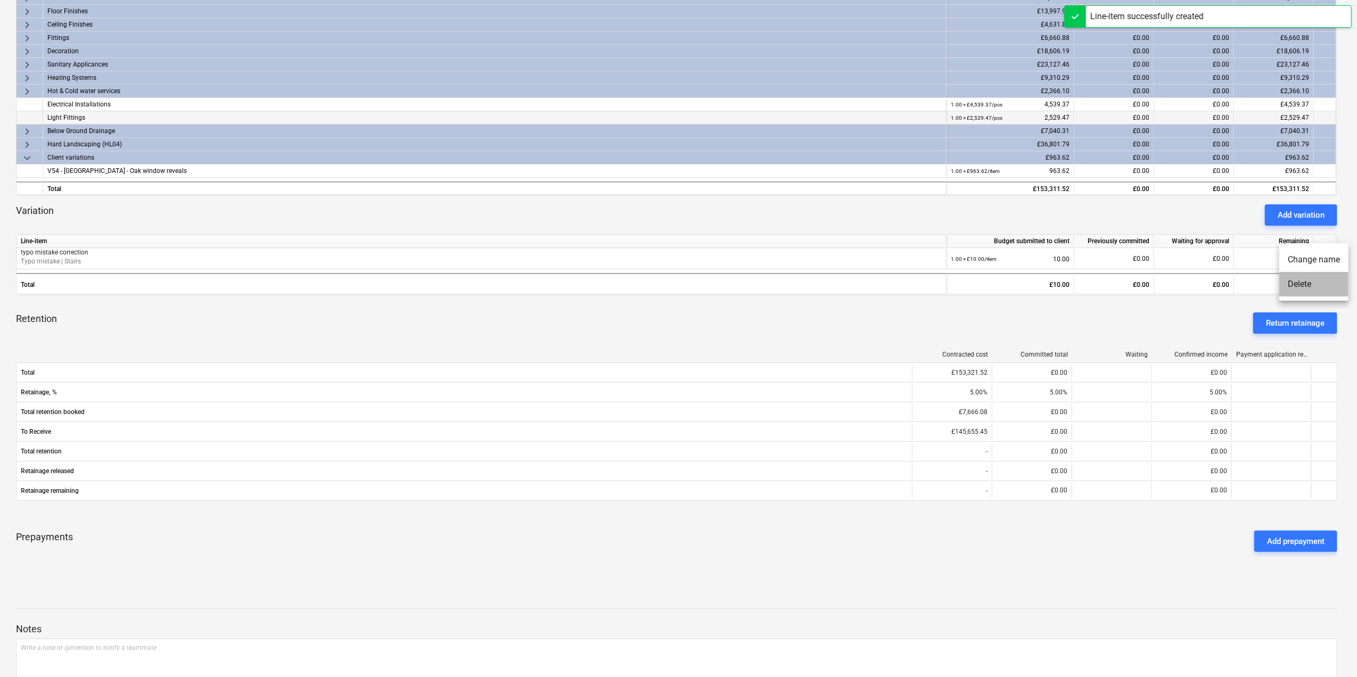
click at [1319, 284] on li "Delete" at bounding box center [1313, 284] width 69 height 24
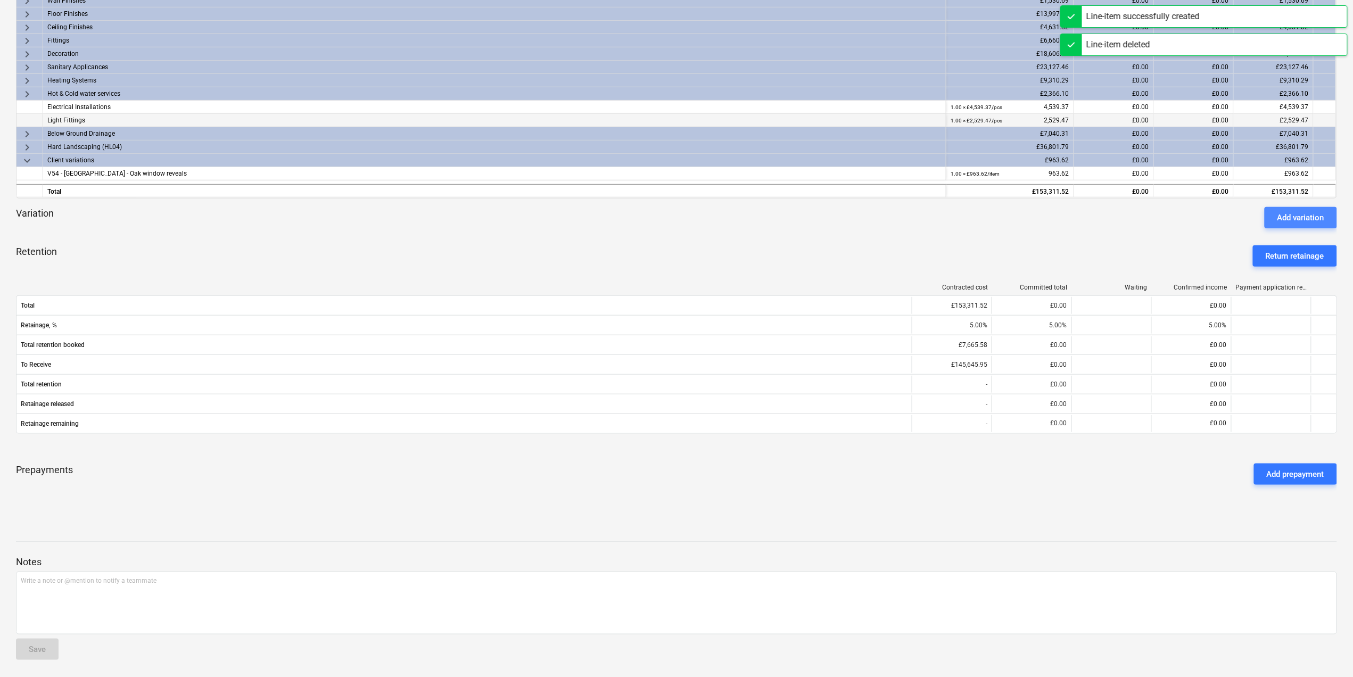
click at [1301, 218] on div "Add variation" at bounding box center [1301, 218] width 47 height 14
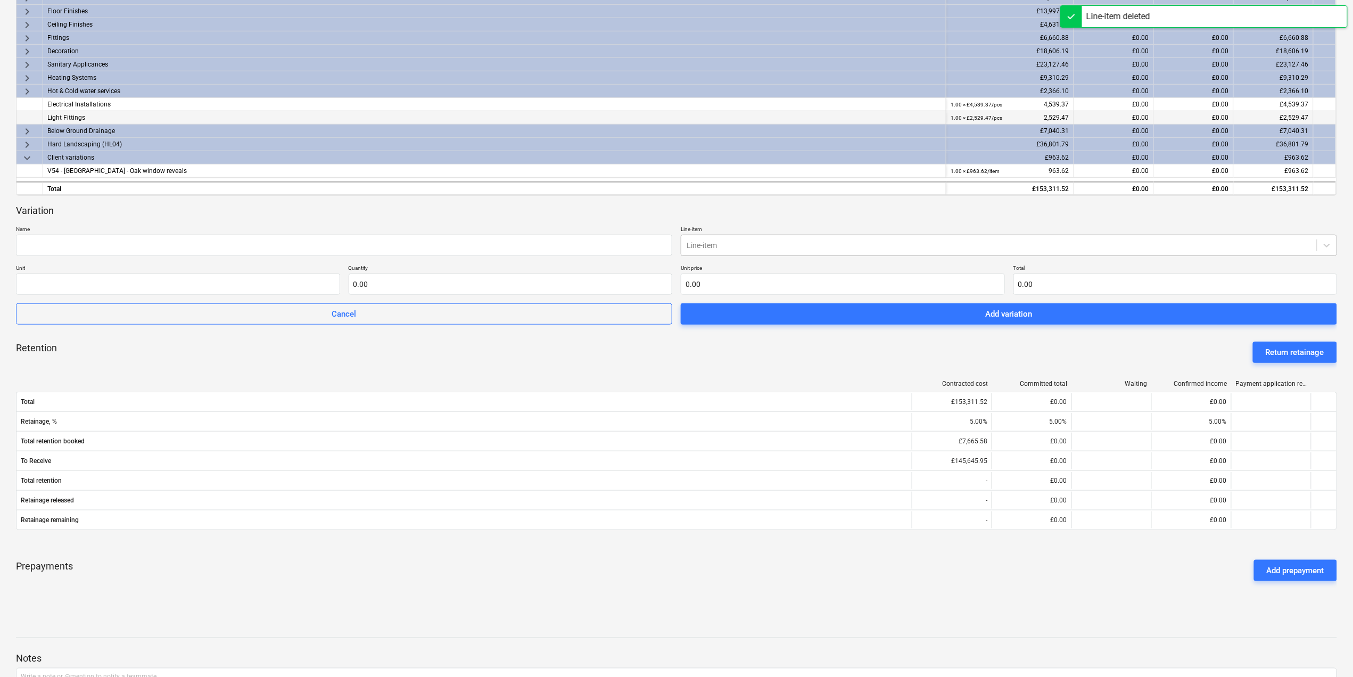
click at [1144, 250] on div at bounding box center [999, 245] width 625 height 11
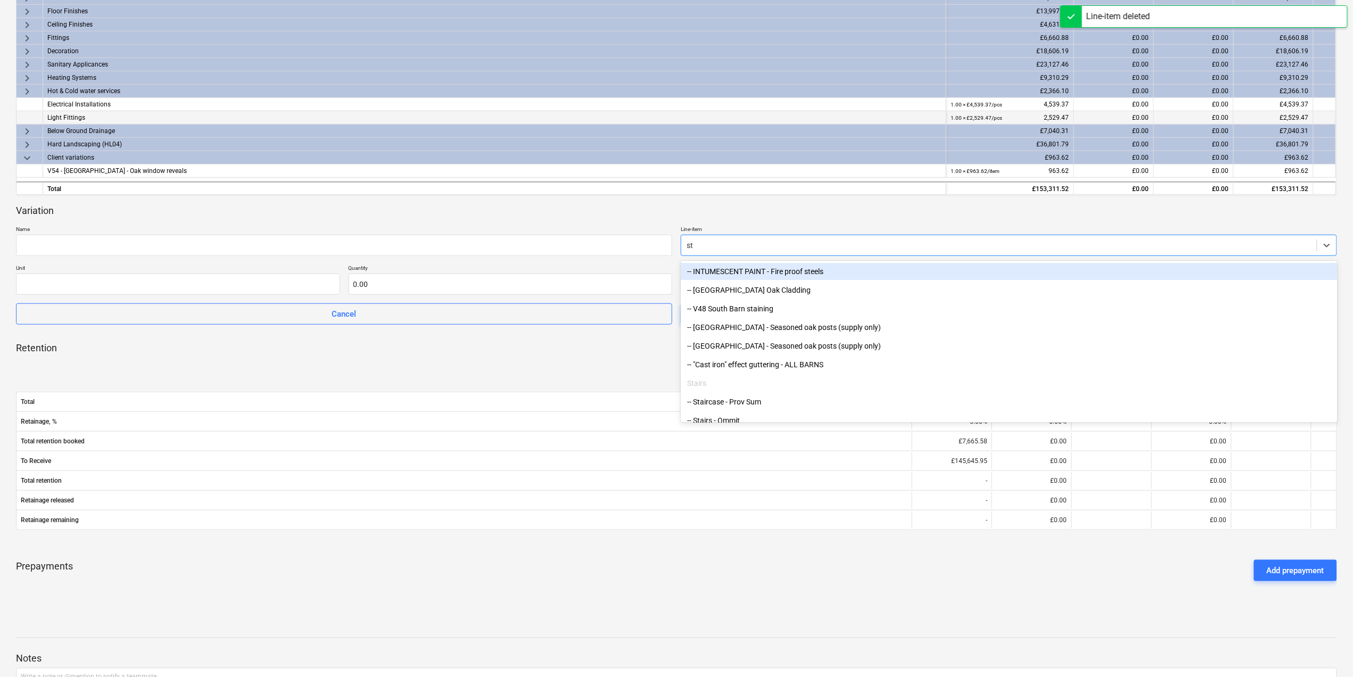
type input "sta"
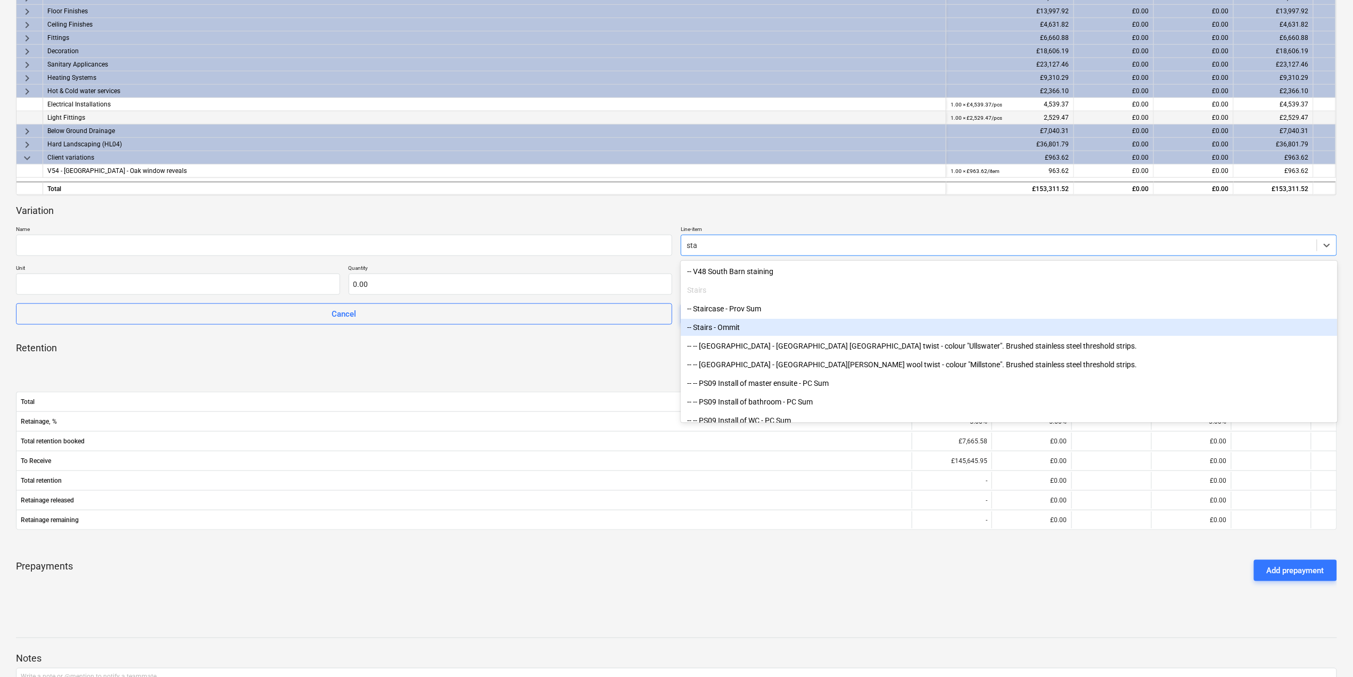
click at [783, 322] on div "-- Stairs - Ommit" at bounding box center [1009, 327] width 656 height 17
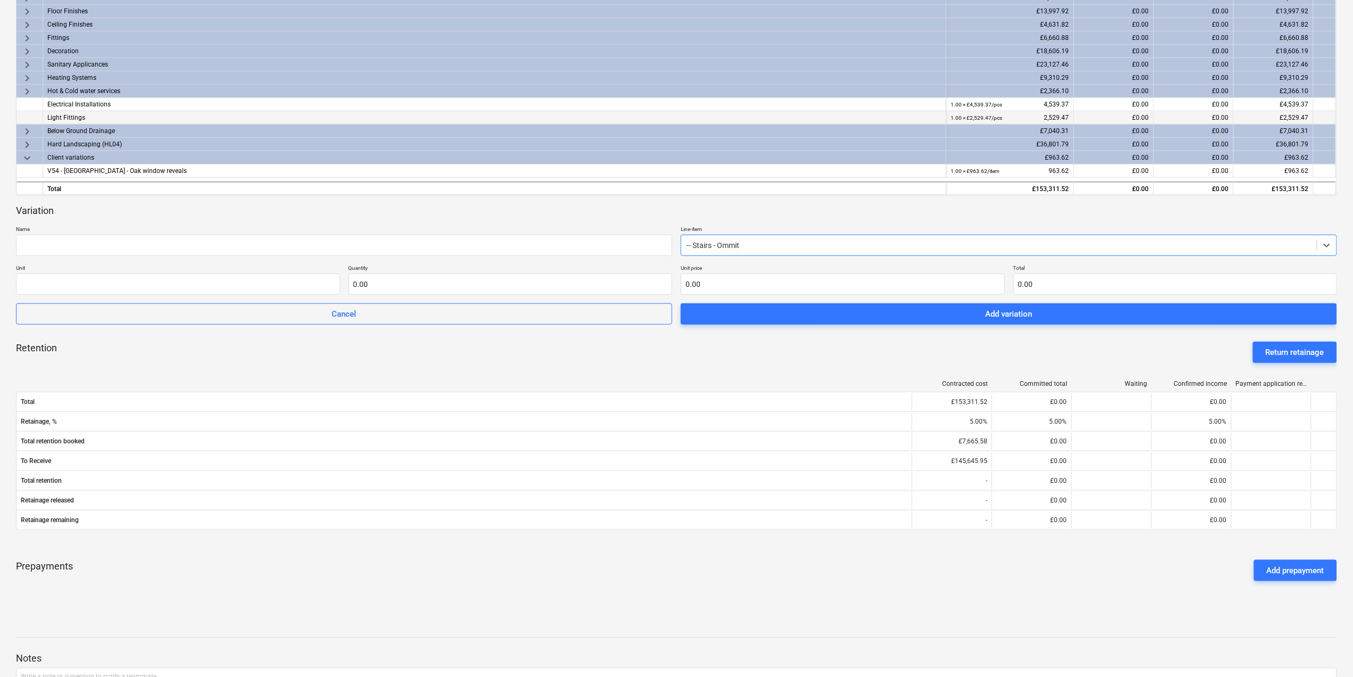
click at [520, 234] on p "Name" at bounding box center [344, 230] width 656 height 9
click at [522, 242] on input "text" at bounding box center [344, 245] width 656 height 21
type input "typo correction"
click at [252, 292] on input "text" at bounding box center [178, 284] width 324 height 21
type input "1"
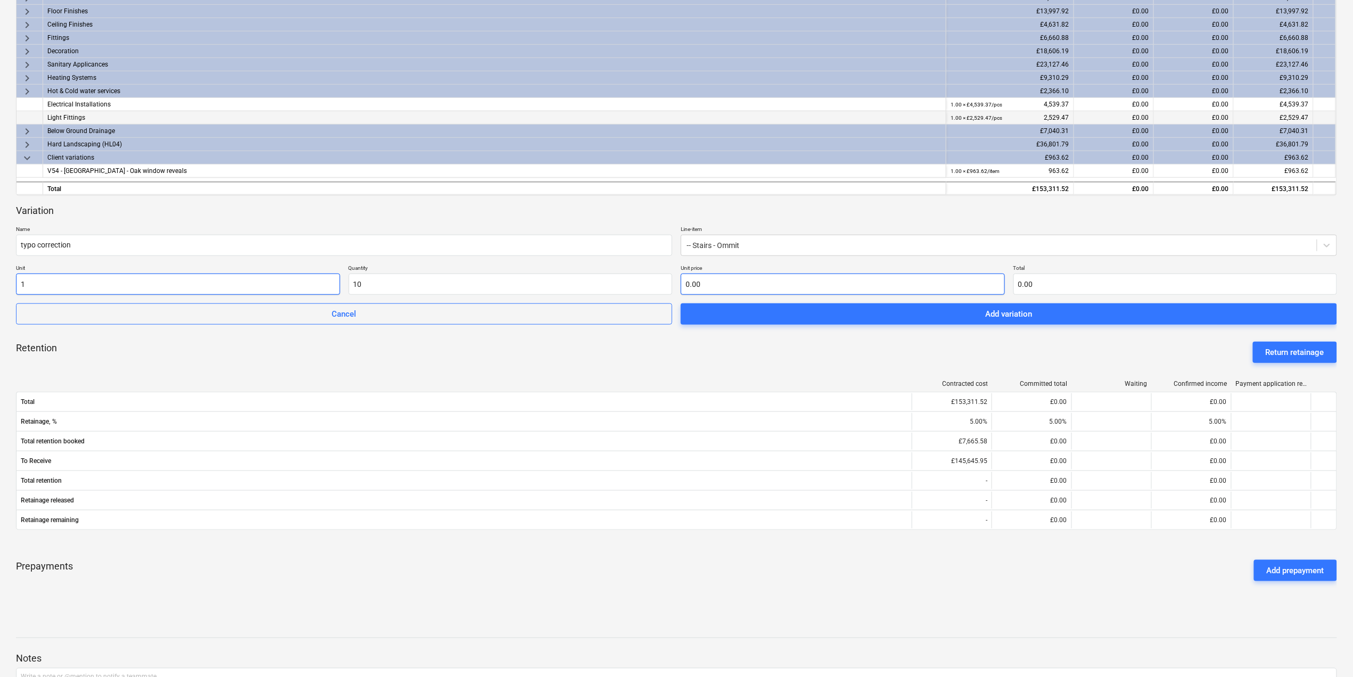
type input "10.00"
type input "1"
type input "10.00"
type input "10"
type input "100.00"
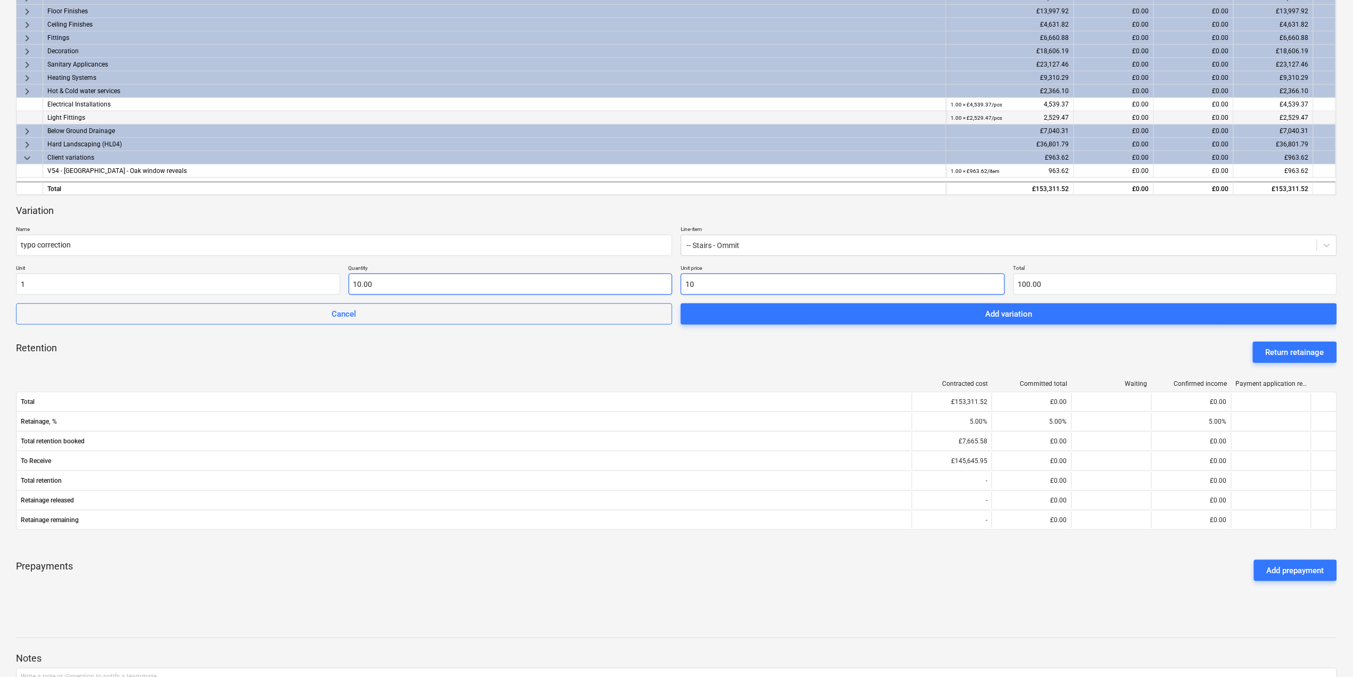
type input "10"
type input "10.00"
click at [506, 292] on input "10" at bounding box center [511, 284] width 324 height 21
type input "1"
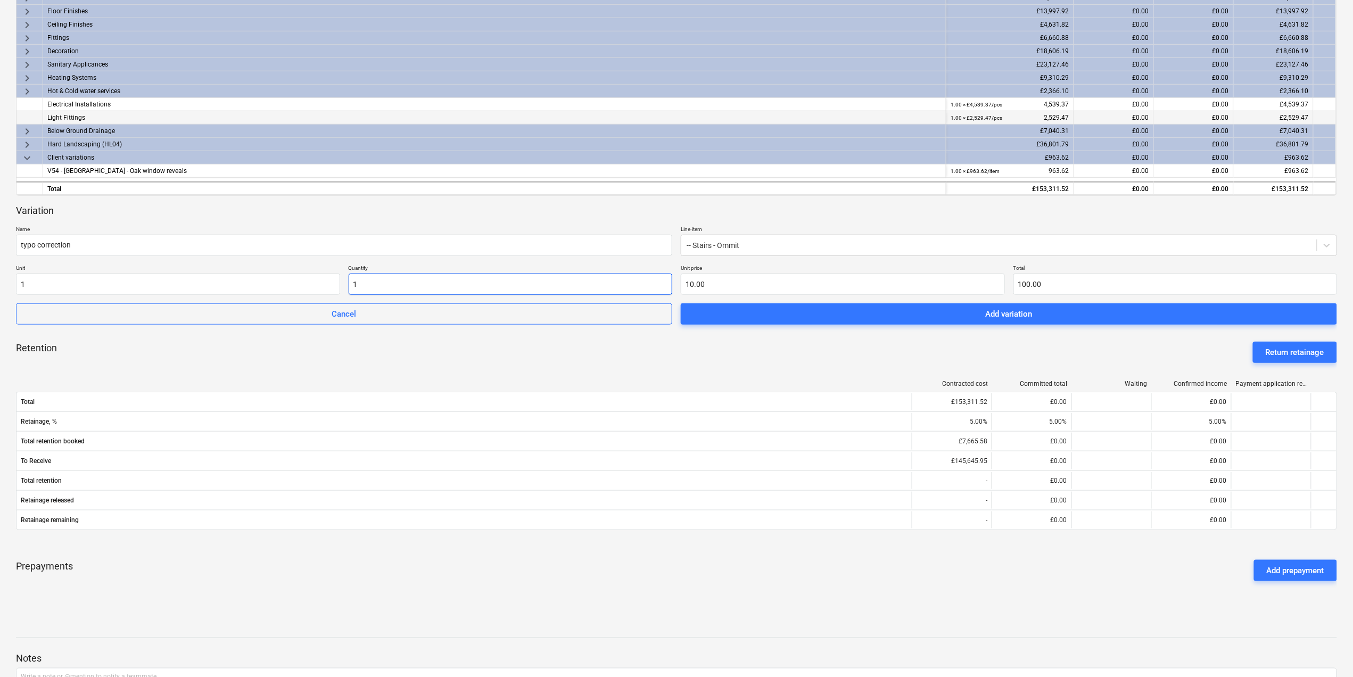
type input "10.00"
type input "1.00"
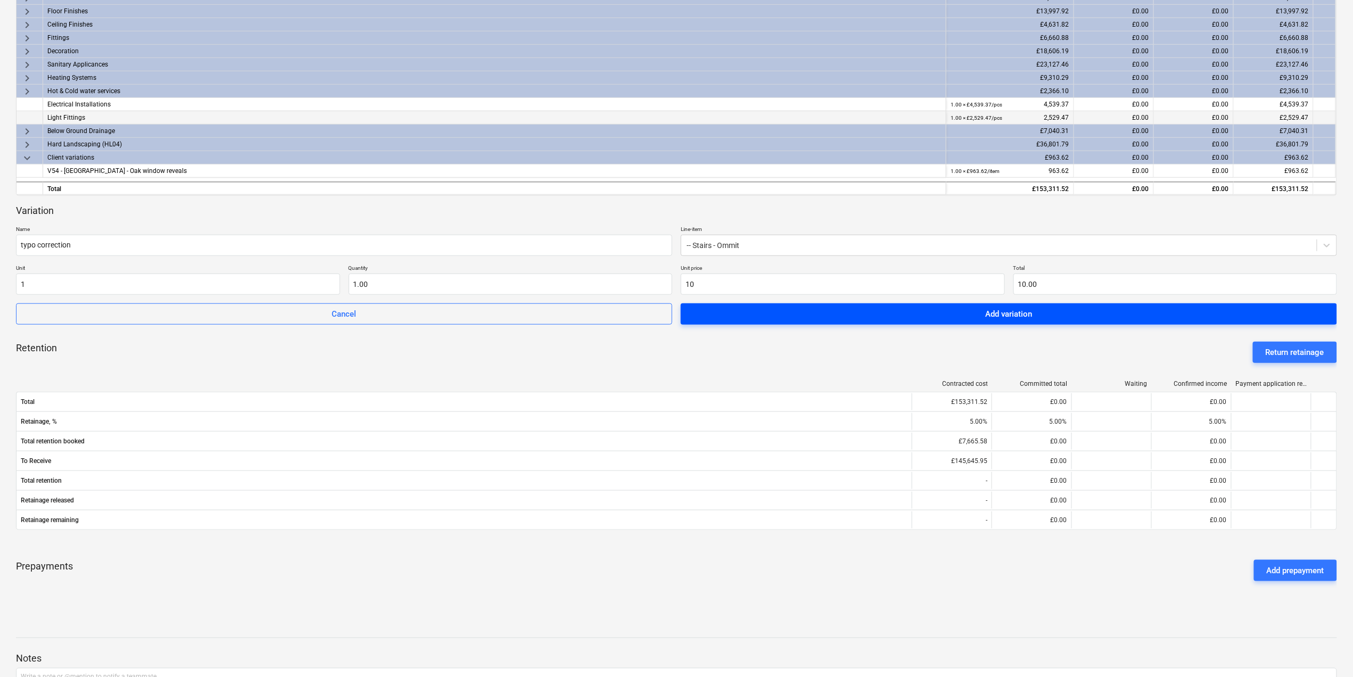
type input "10.00"
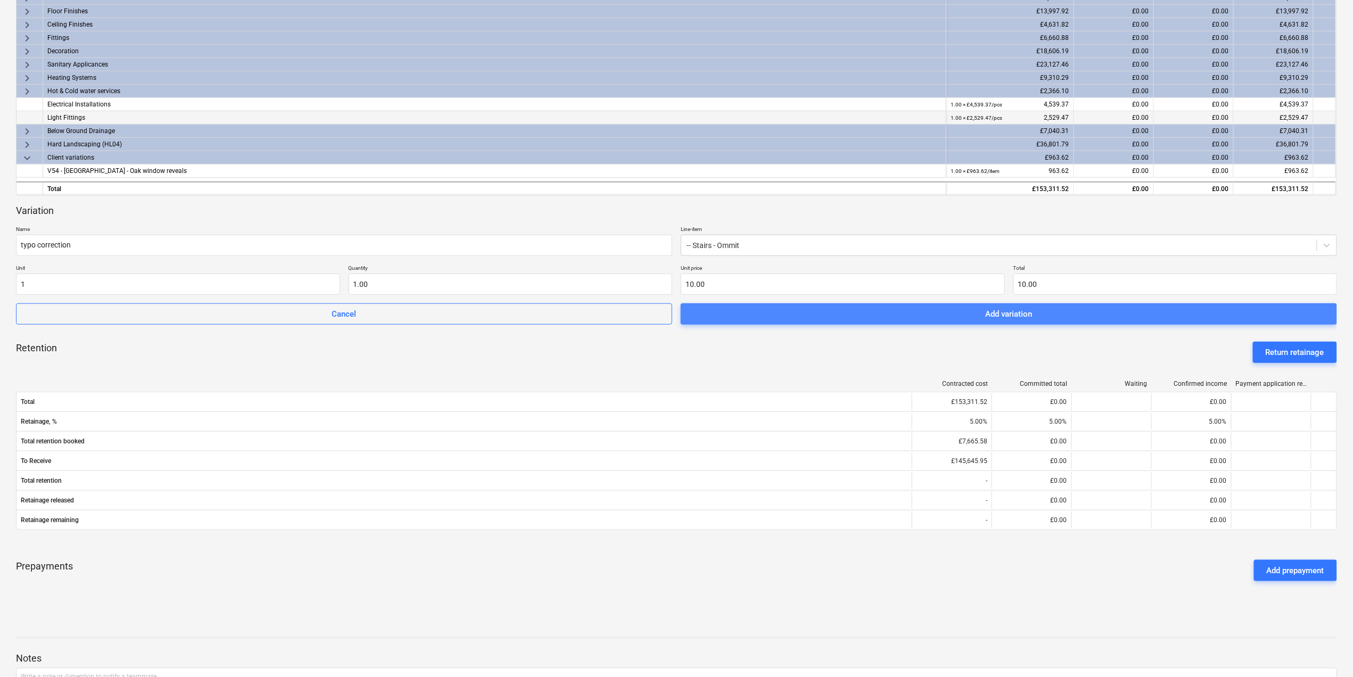
click at [837, 311] on span "Add variation" at bounding box center [1009, 314] width 631 height 14
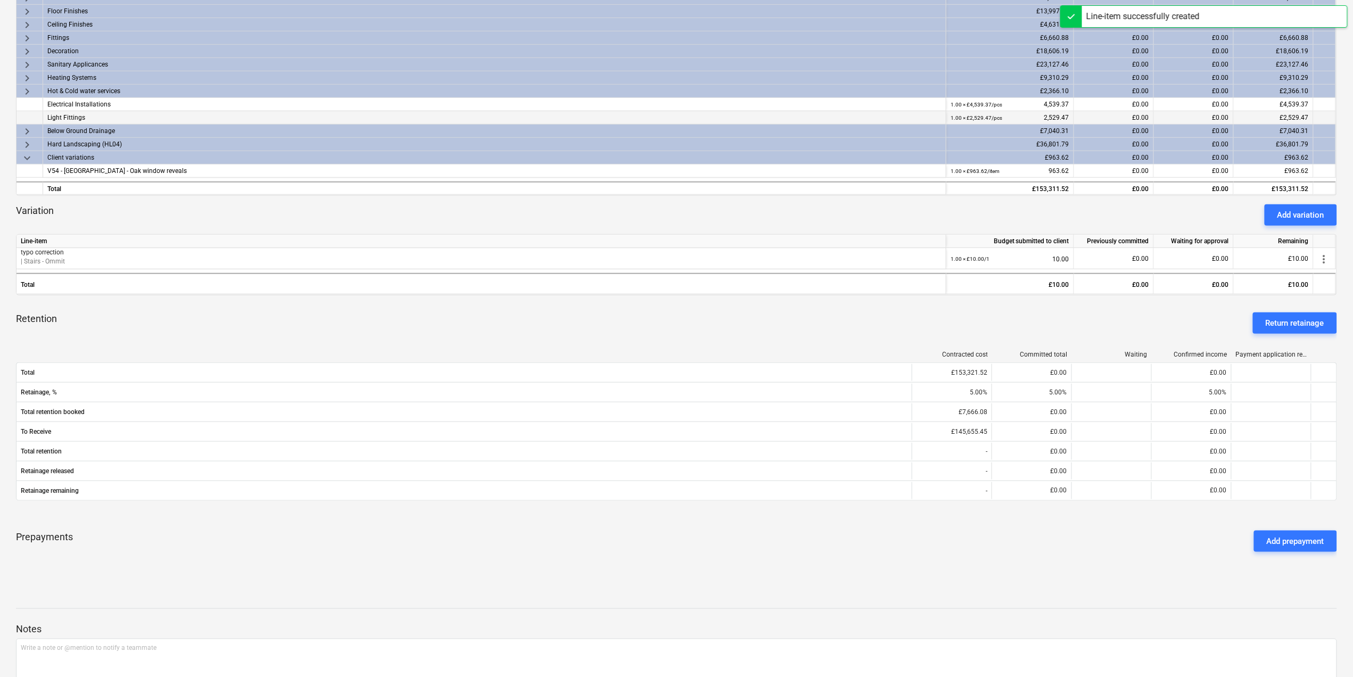
scroll to position [0, 0]
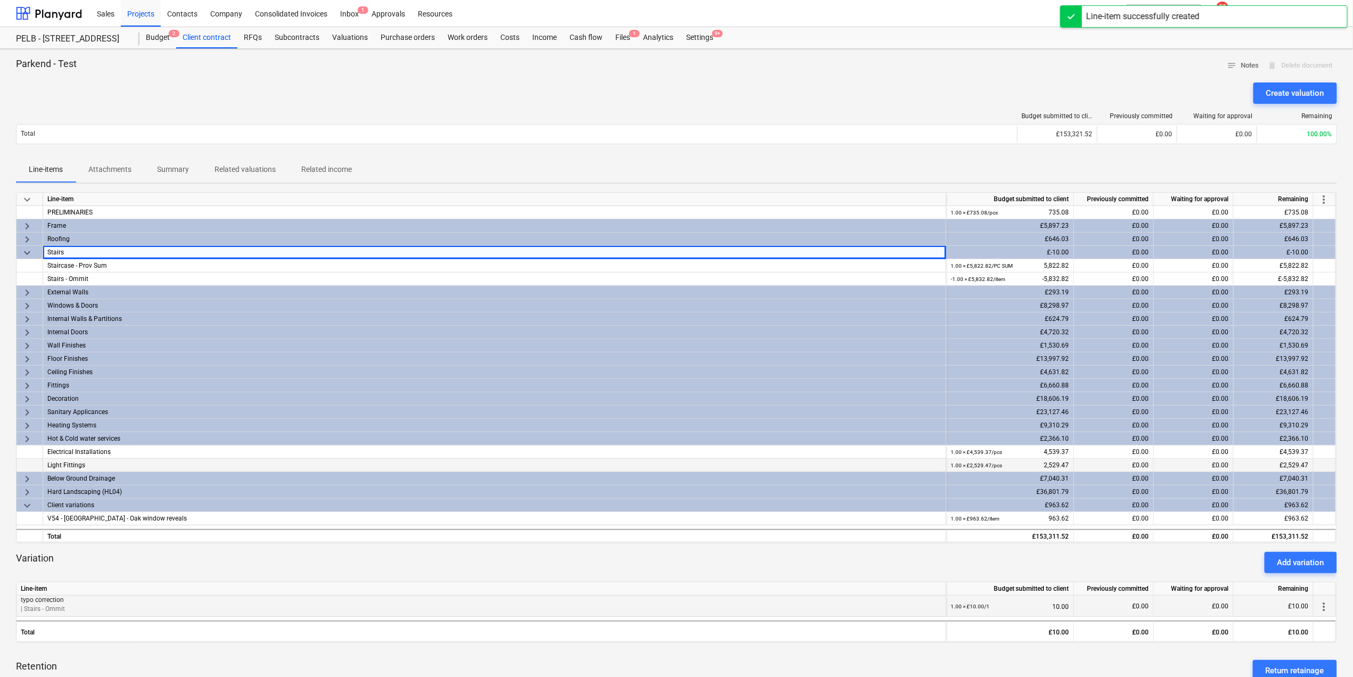
click at [1324, 604] on span "more_vert" at bounding box center [1324, 607] width 13 height 13
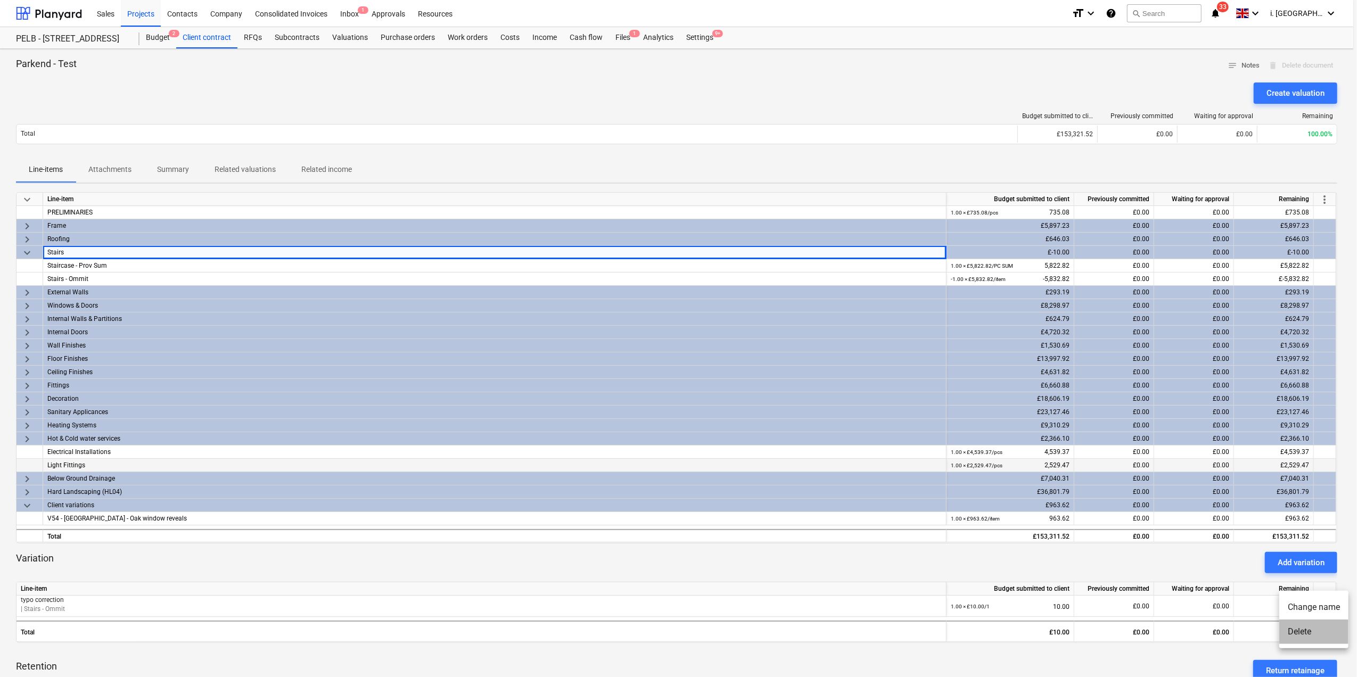
click at [1300, 633] on li "Delete" at bounding box center [1313, 632] width 69 height 24
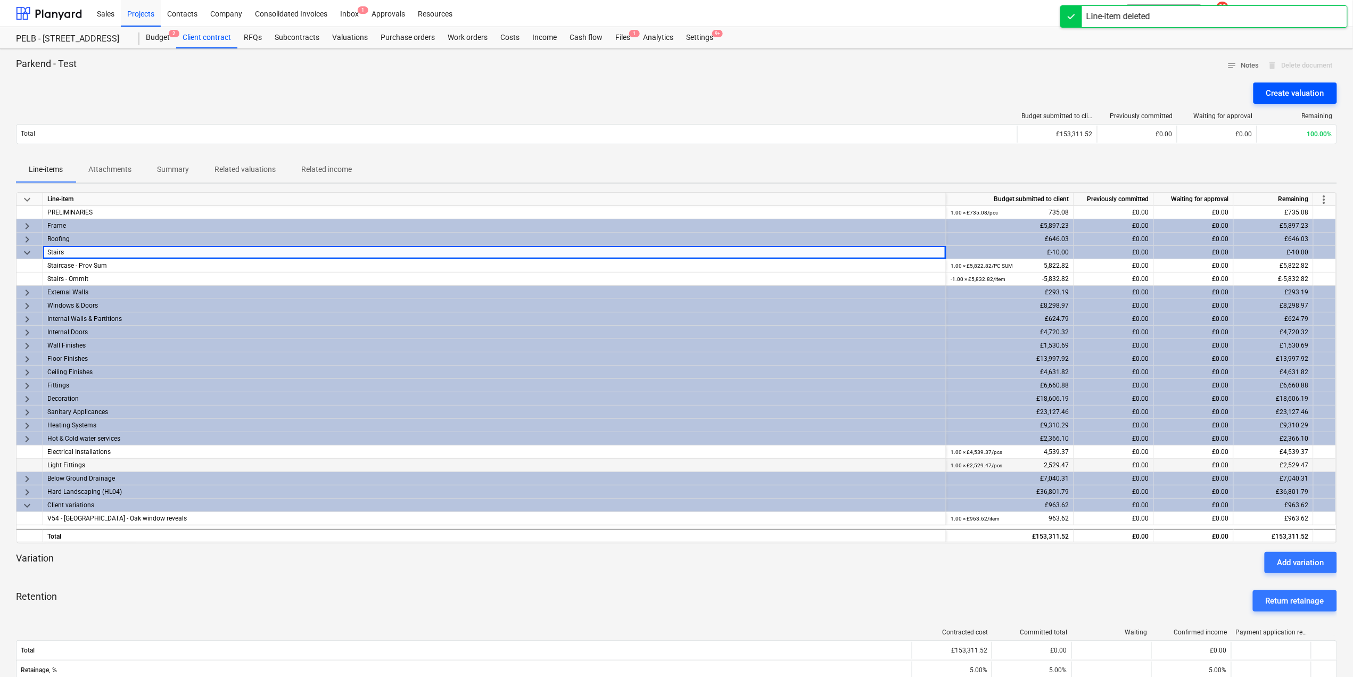
click at [1289, 90] on div "Create valuation" at bounding box center [1296, 93] width 58 height 14
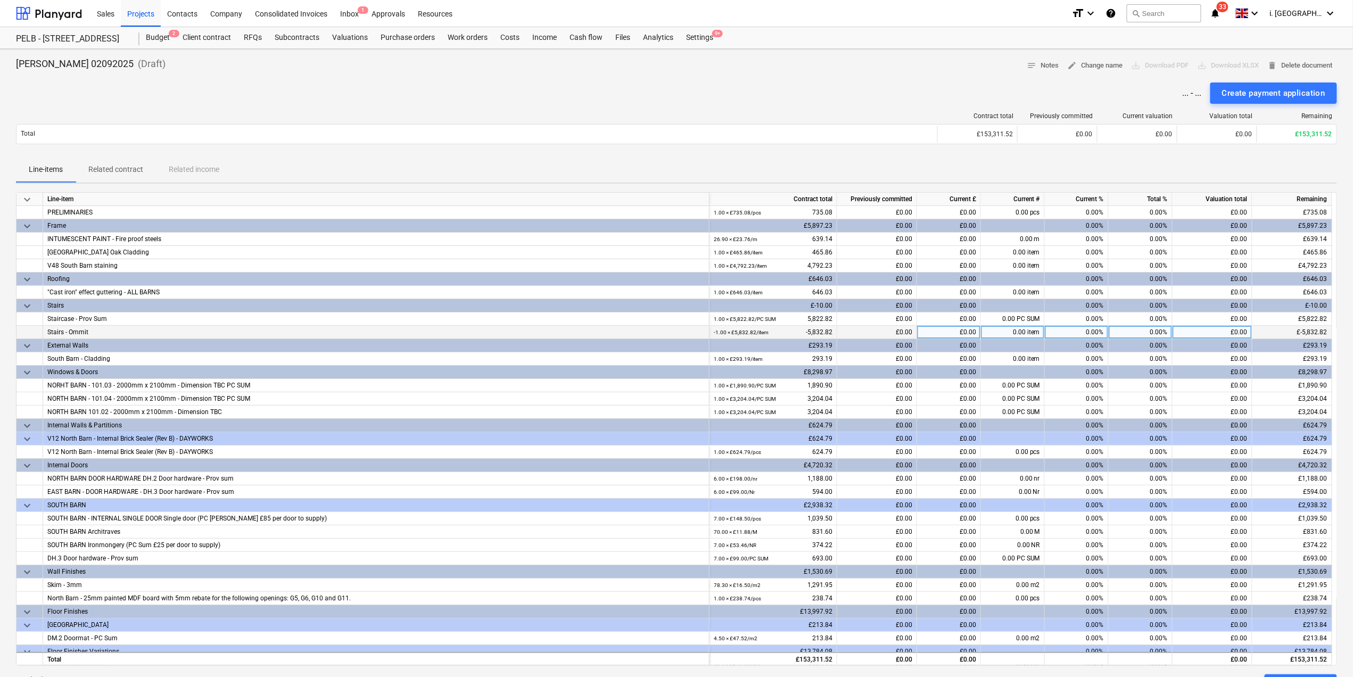
click at [805, 337] on div "-1.00 × £5,832.82 / item -5,832.82" at bounding box center [773, 332] width 119 height 13
click at [806, 333] on div "-1.00 × £5,832.82 / item -5,832.82" at bounding box center [773, 332] width 119 height 13
drag, startPoint x: 809, startPoint y: 333, endPoint x: 825, endPoint y: 333, distance: 16.0
click at [825, 333] on div "-1.00 × £5,832.82 / item -5,832.82" at bounding box center [773, 332] width 119 height 13
click at [1251, 93] on div "Create payment application" at bounding box center [1273, 93] width 103 height 14
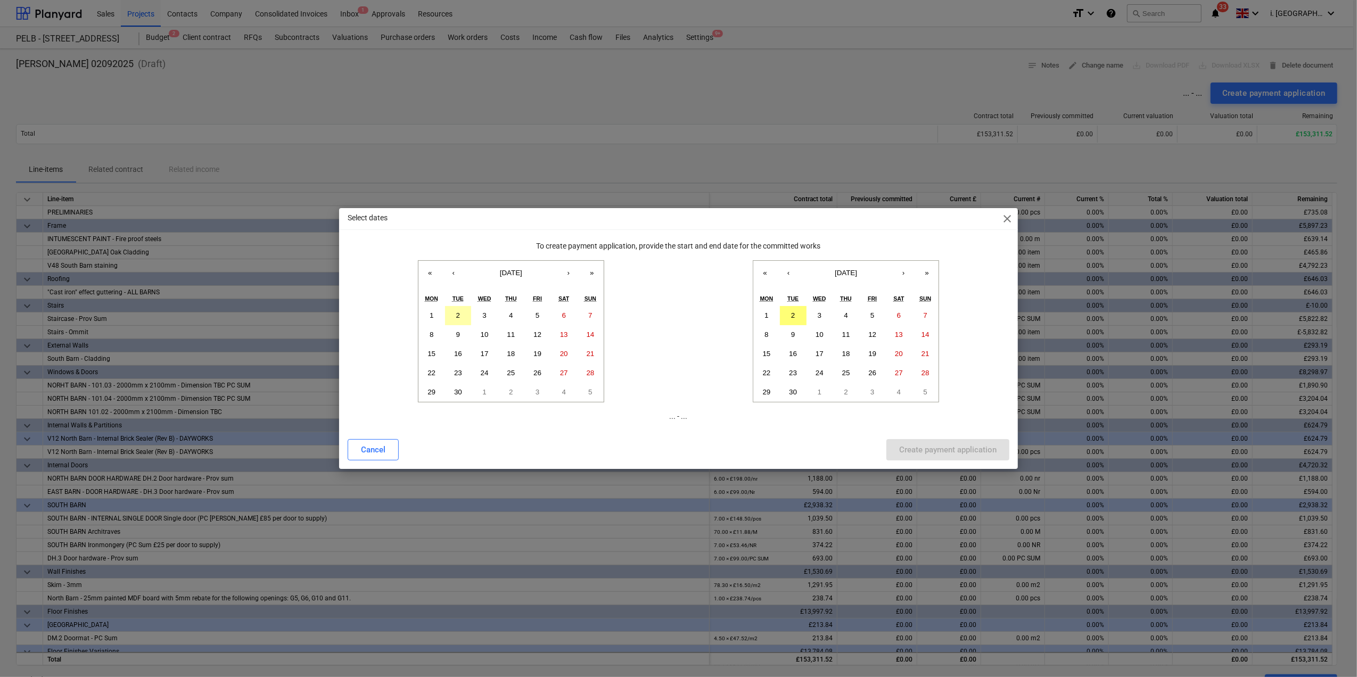
click at [458, 320] on button "2" at bounding box center [458, 315] width 27 height 19
click at [791, 314] on abbr "2" at bounding box center [793, 315] width 4 height 8
click at [919, 450] on div "Create payment application" at bounding box center [947, 450] width 97 height 14
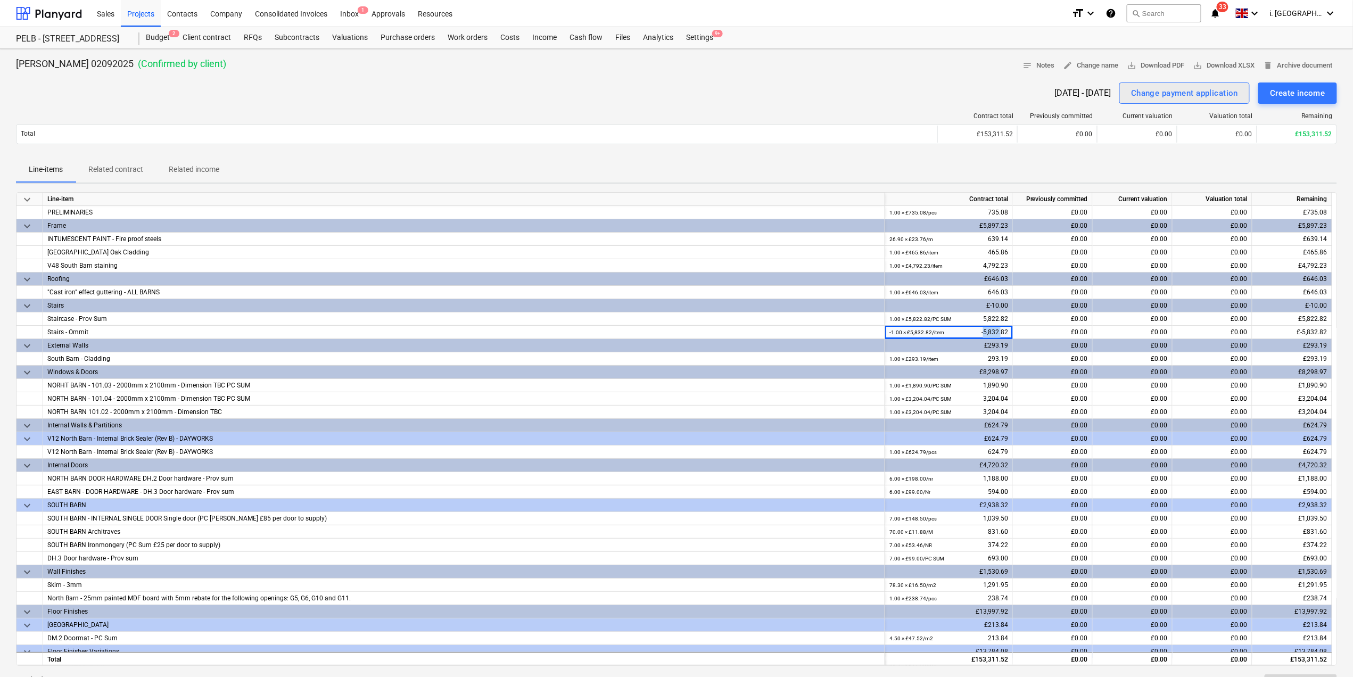
click at [1195, 96] on div "Change payment application" at bounding box center [1184, 93] width 107 height 14
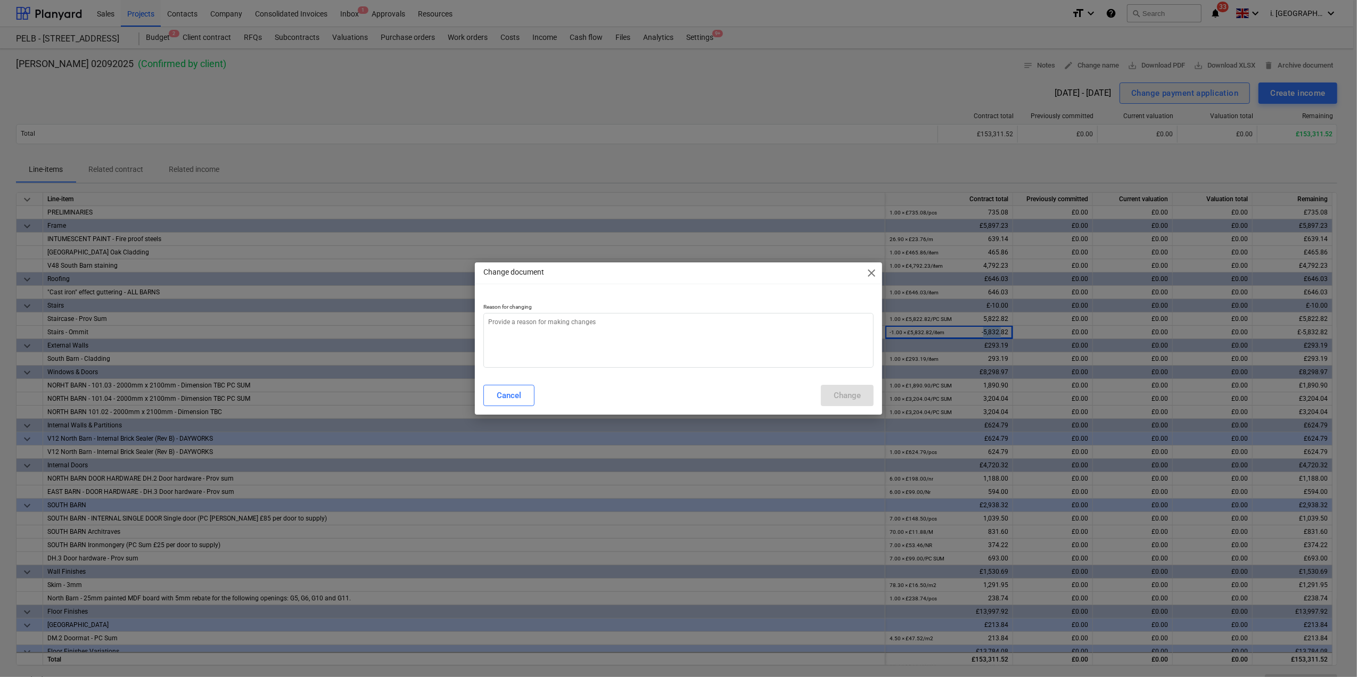
type textarea "x"
click at [710, 324] on textarea at bounding box center [678, 340] width 390 height 55
type textarea "c"
type textarea "x"
type textarea "co"
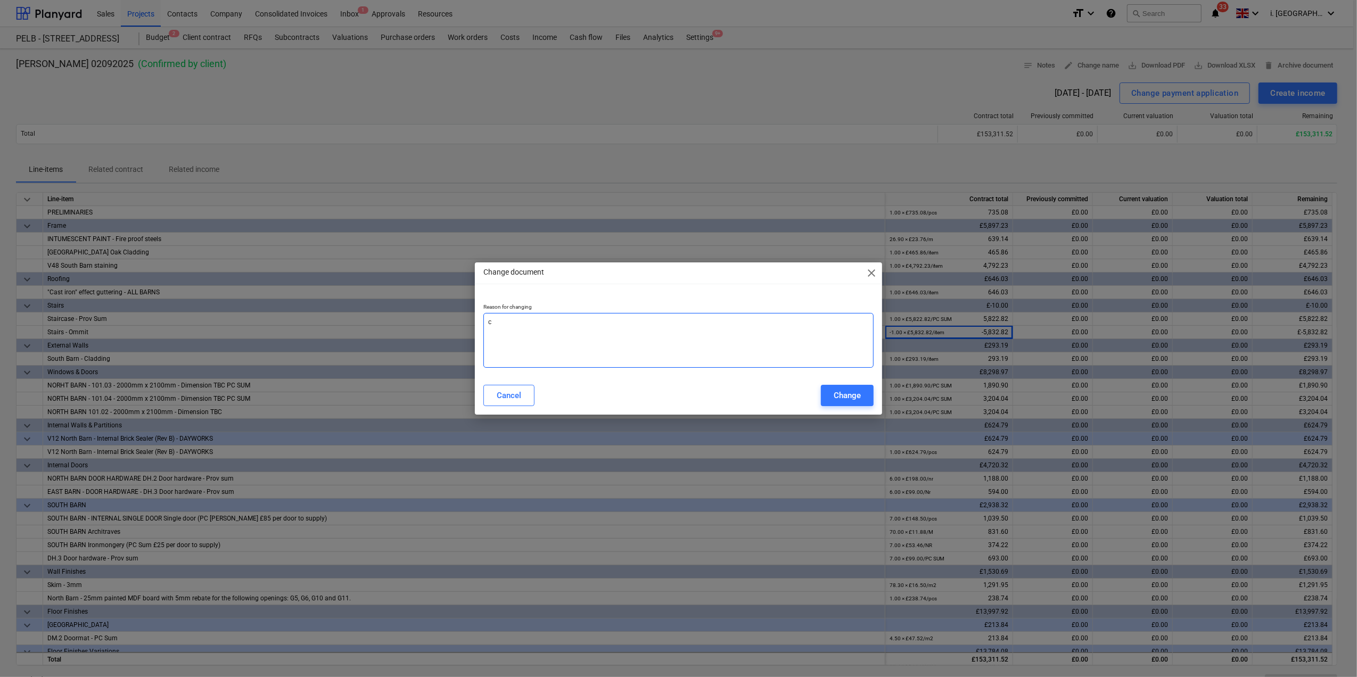
type textarea "x"
type textarea "cor"
type textarea "x"
type textarea "corr"
type textarea "x"
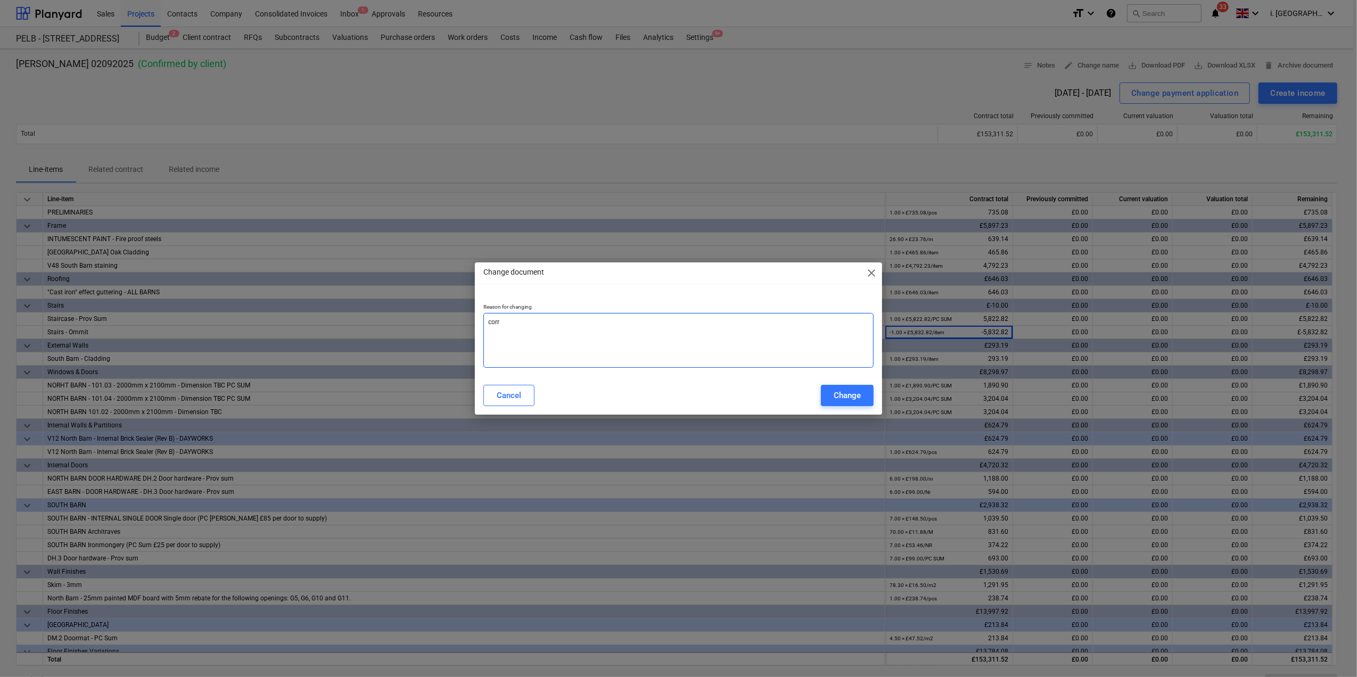
type textarea "corre"
type textarea "x"
type textarea "correc"
type textarea "x"
type textarea "correct"
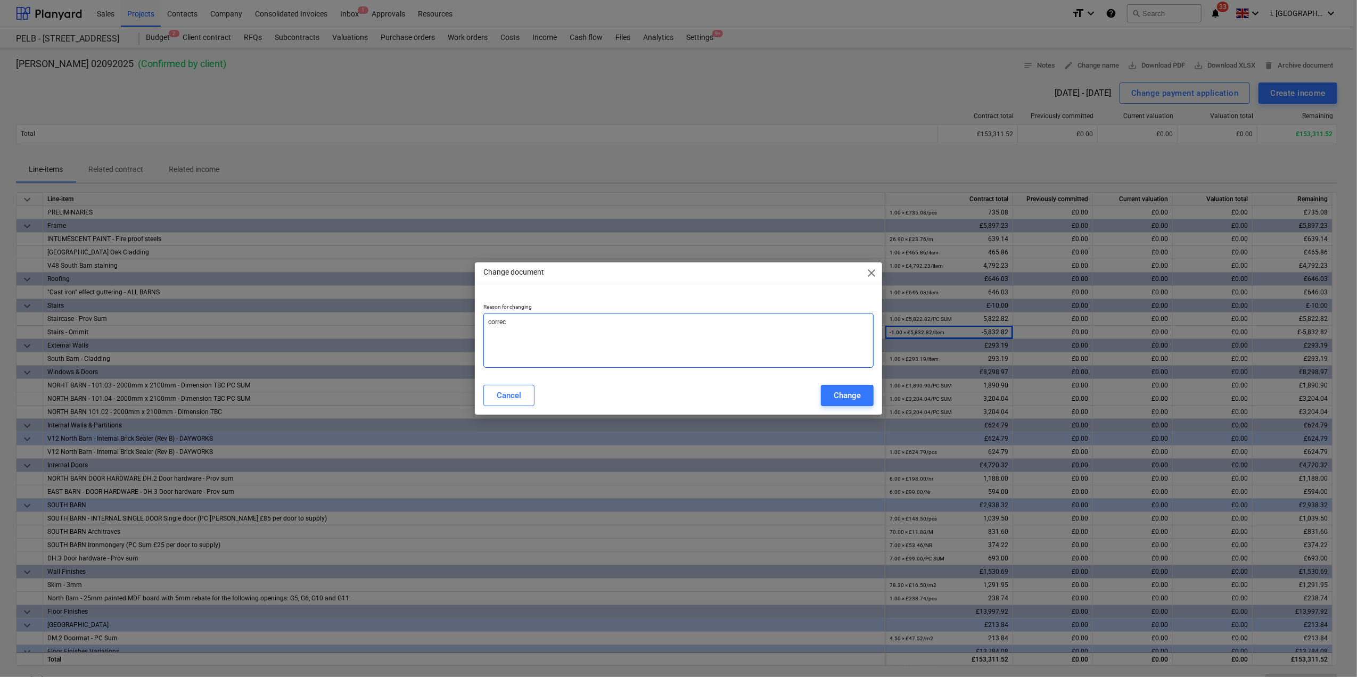
type textarea "x"
type textarea "correcti"
type textarea "x"
type textarea "correctio"
type textarea "x"
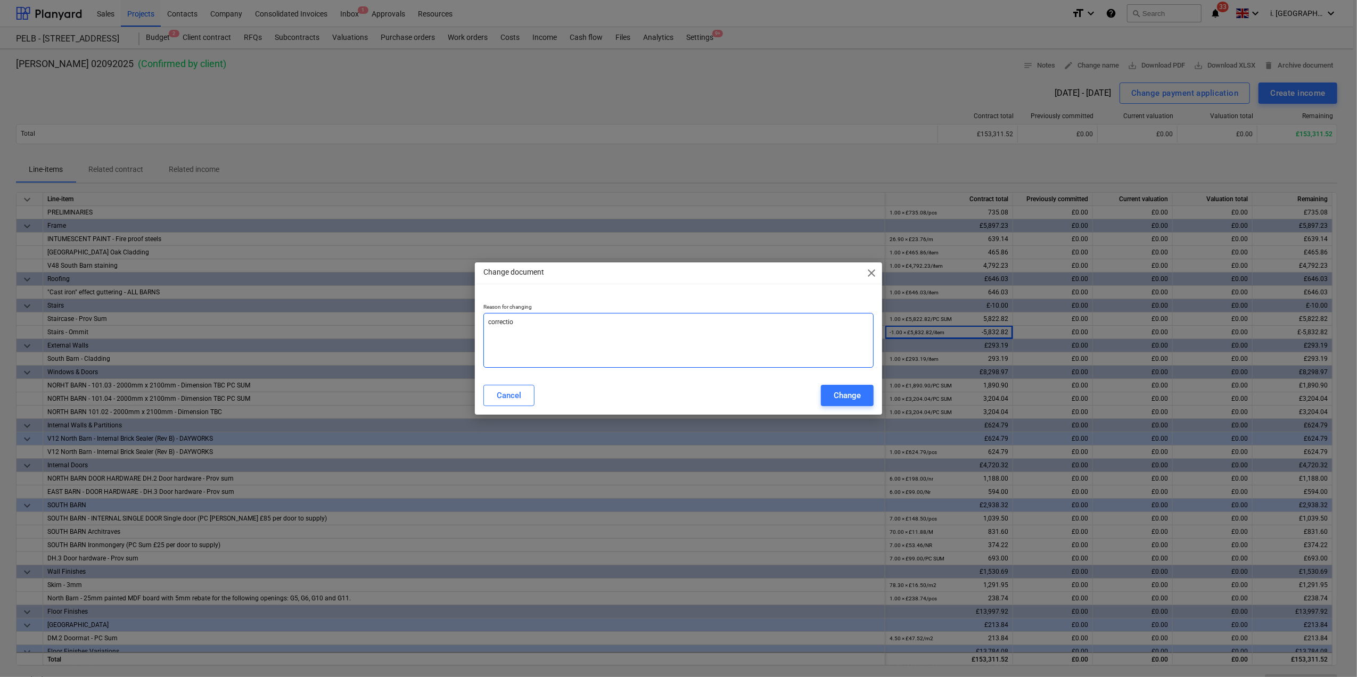
type textarea "correction"
type textarea "x"
type textarea "correction"
type textarea "x"
type textarea "correction o"
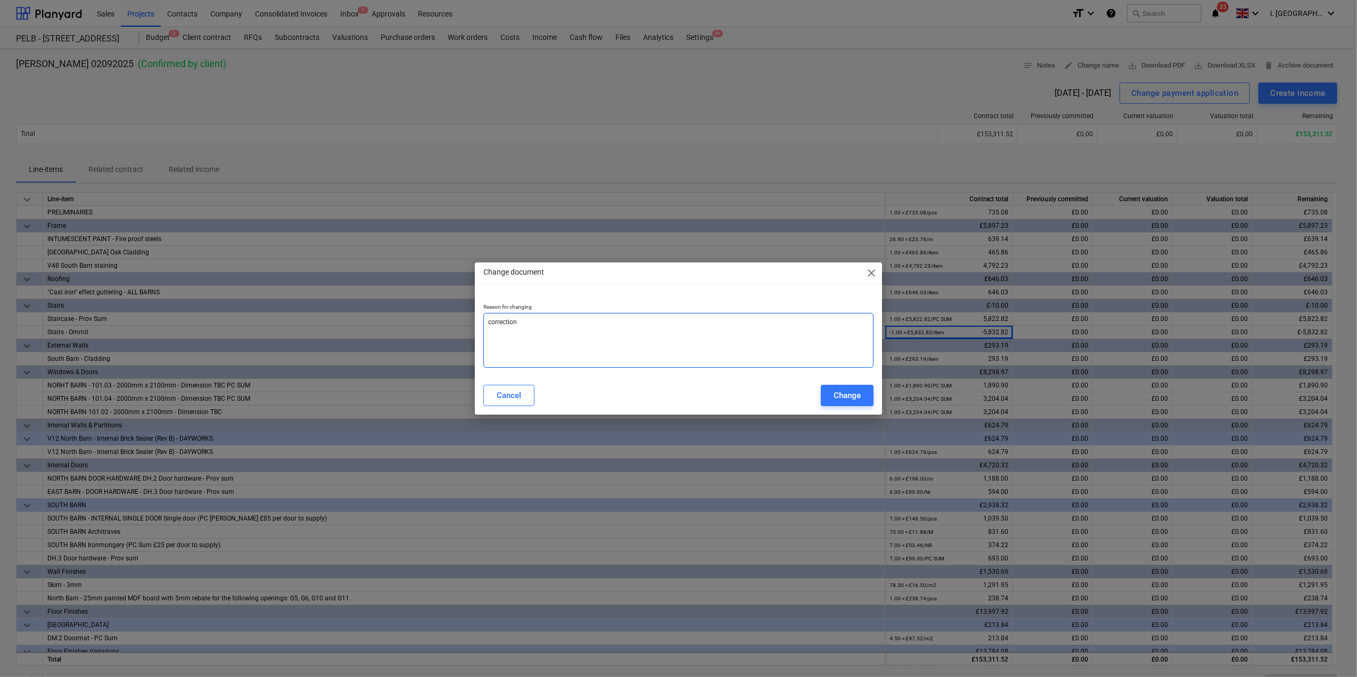
type textarea "x"
type textarea "correction of"
type textarea "x"
type textarea "correction of"
type textarea "x"
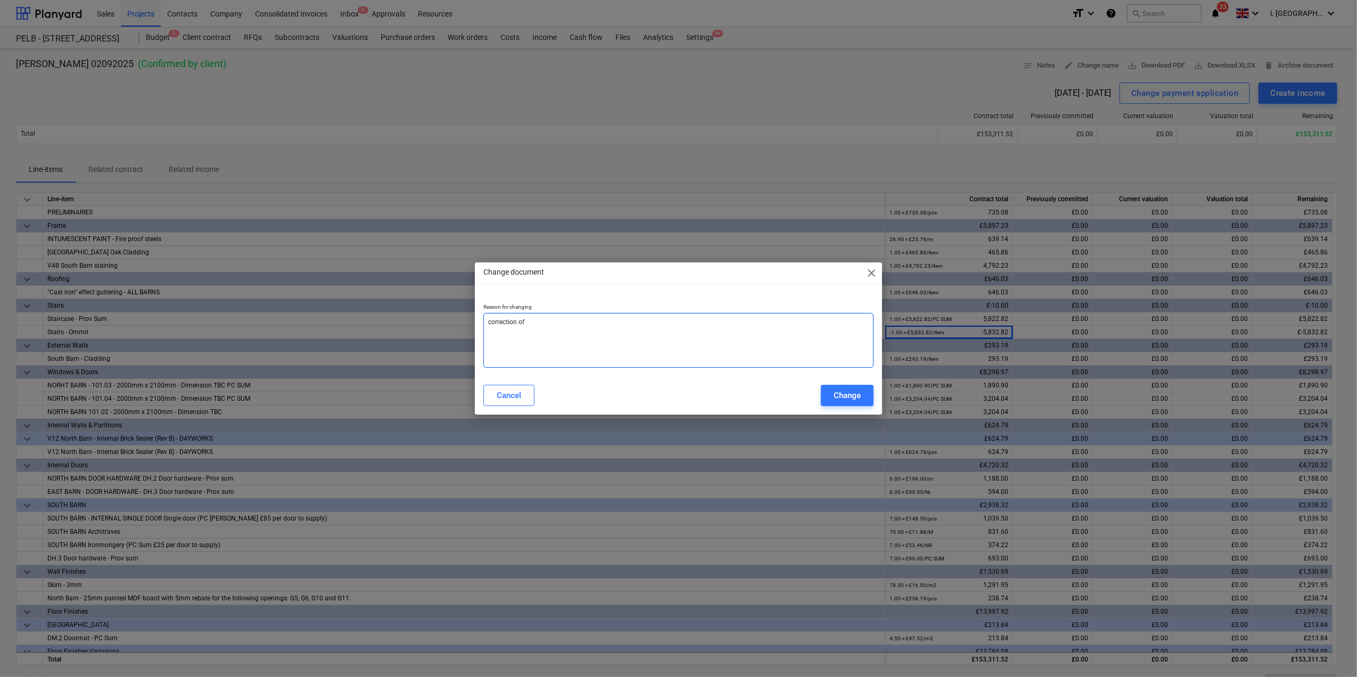
type textarea "correction of s"
type textarea "x"
type textarea "correction of st"
type textarea "x"
type textarea "correction of sta"
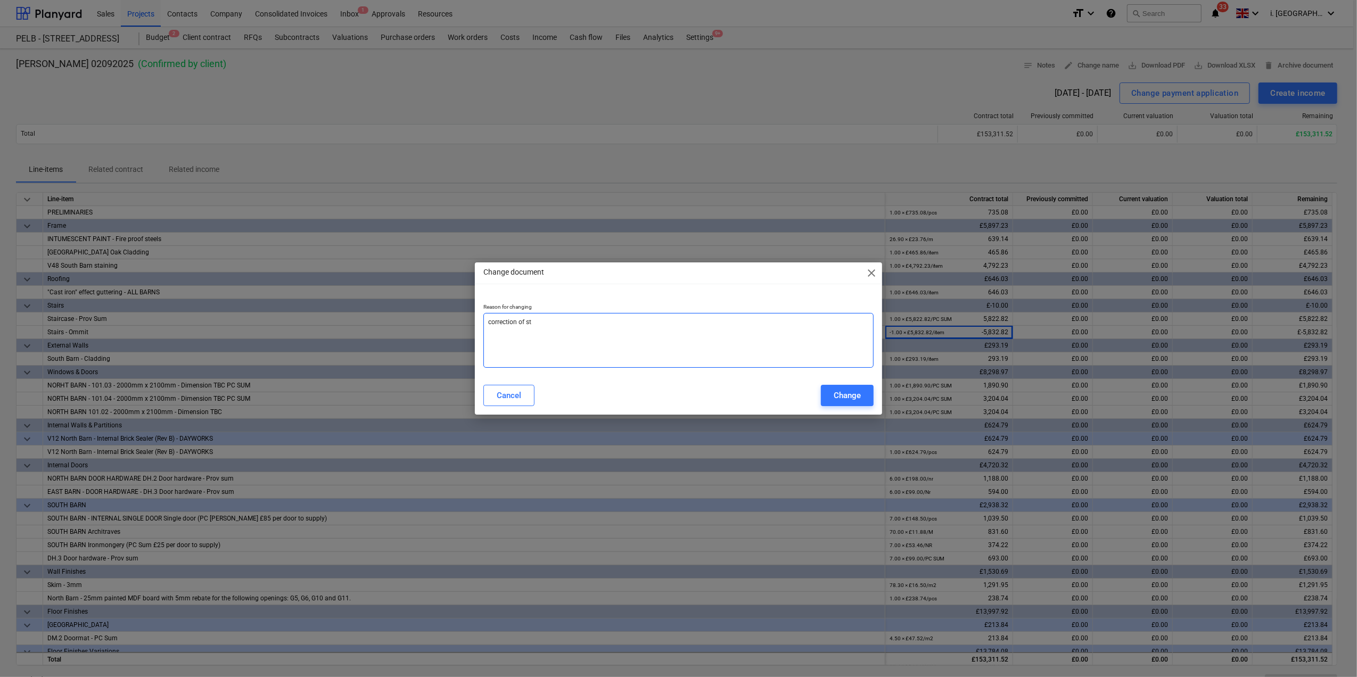
type textarea "x"
type textarea "correction of stai"
type textarea "x"
type textarea "correction of stair"
type textarea "x"
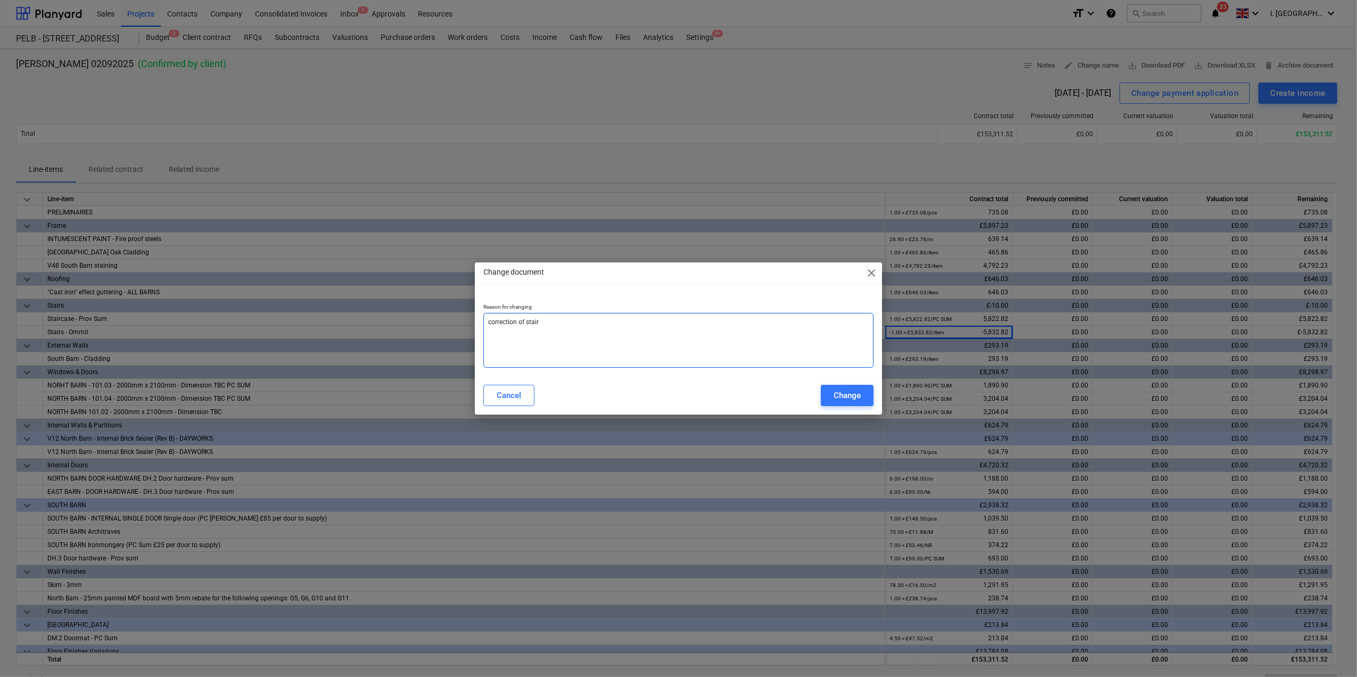
type textarea "correction of stair"
type textarea "x"
type textarea "correction of stair o"
type textarea "x"
type textarea "correction of stair om"
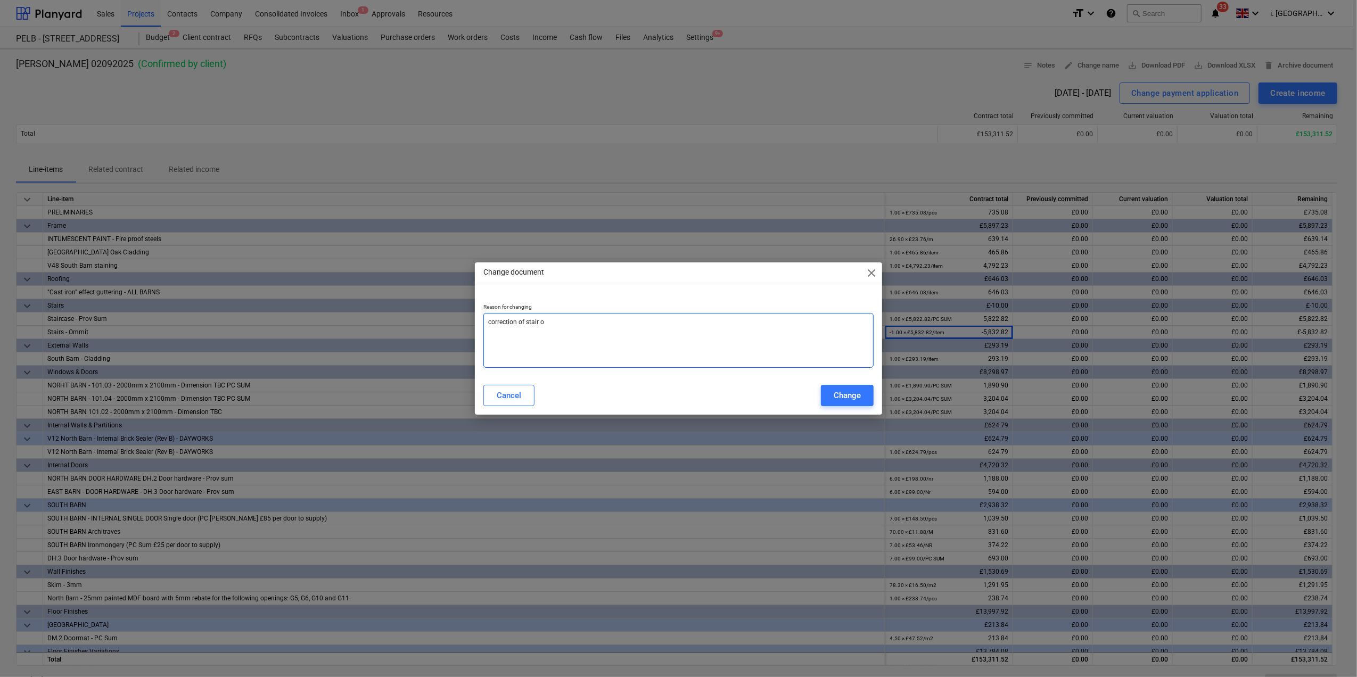
type textarea "x"
type textarea "correction of stair omm"
type textarea "x"
type textarea "correction of stair ommi"
type textarea "x"
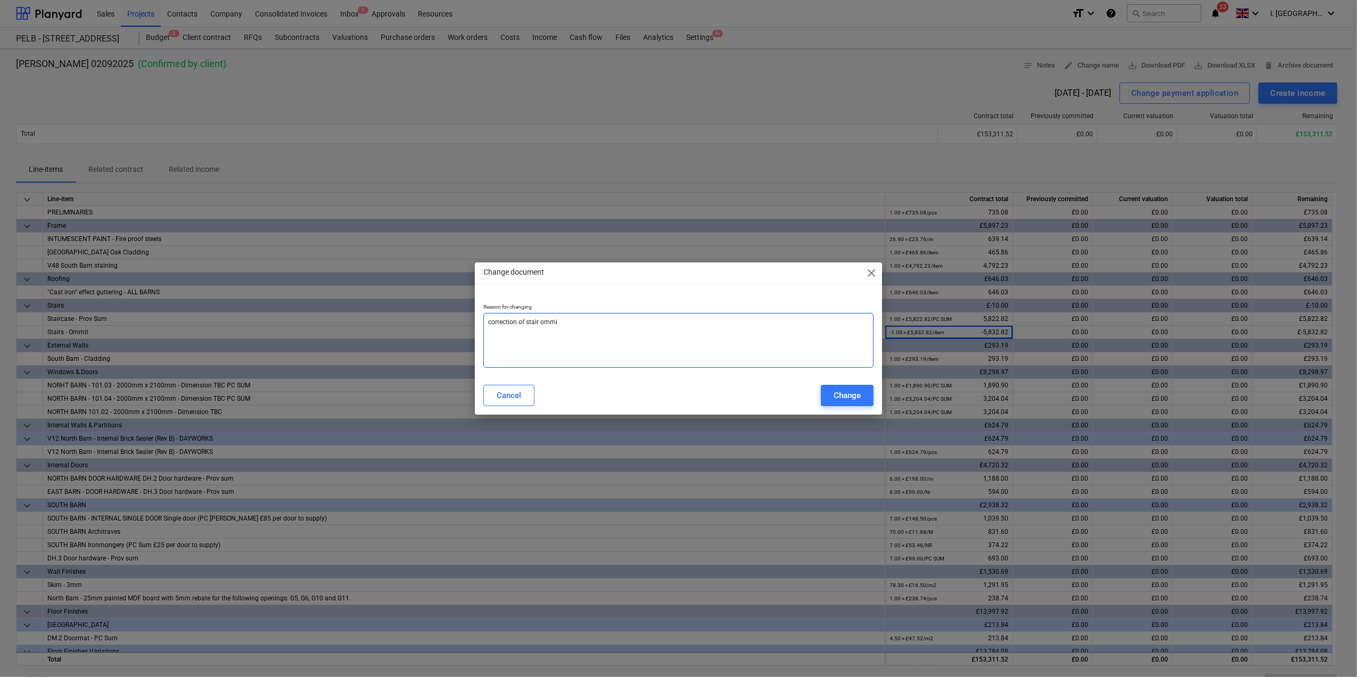
type textarea "correction of stair ommit"
type textarea "x"
type textarea "correction of stair ommit"
click at [862, 395] on button "Change" at bounding box center [847, 395] width 53 height 21
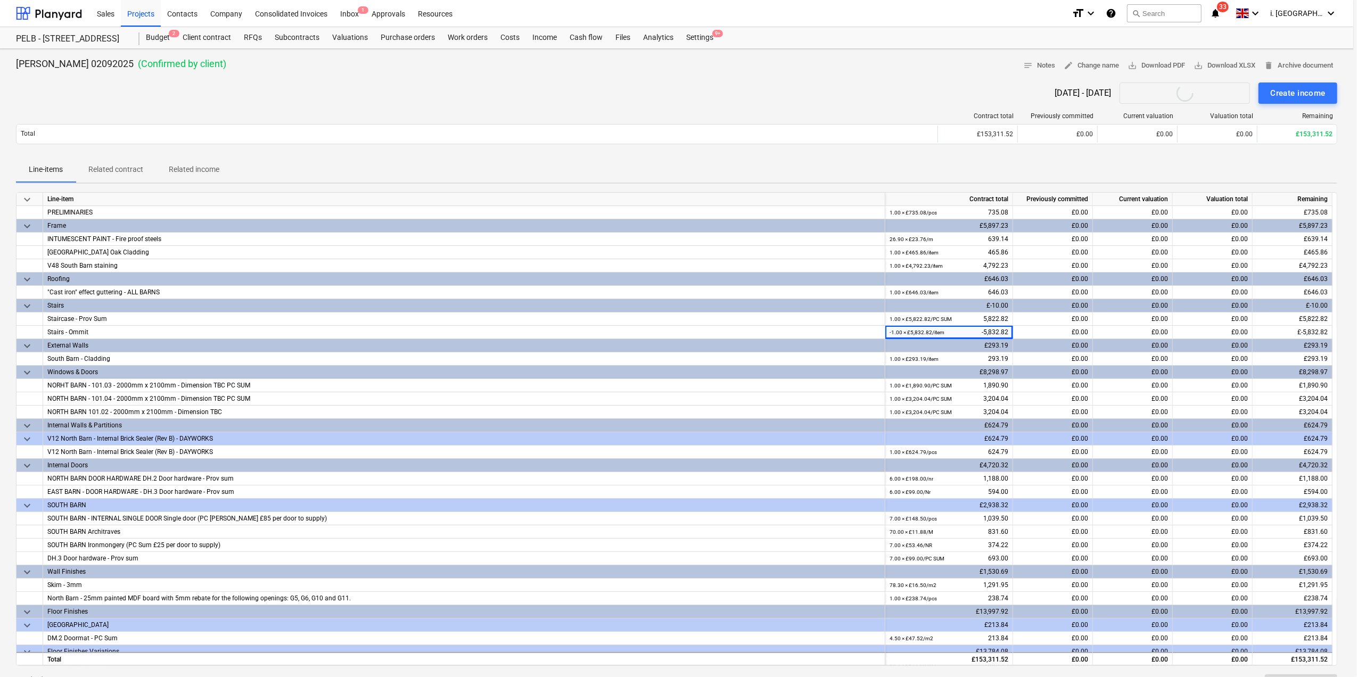
type textarea "x"
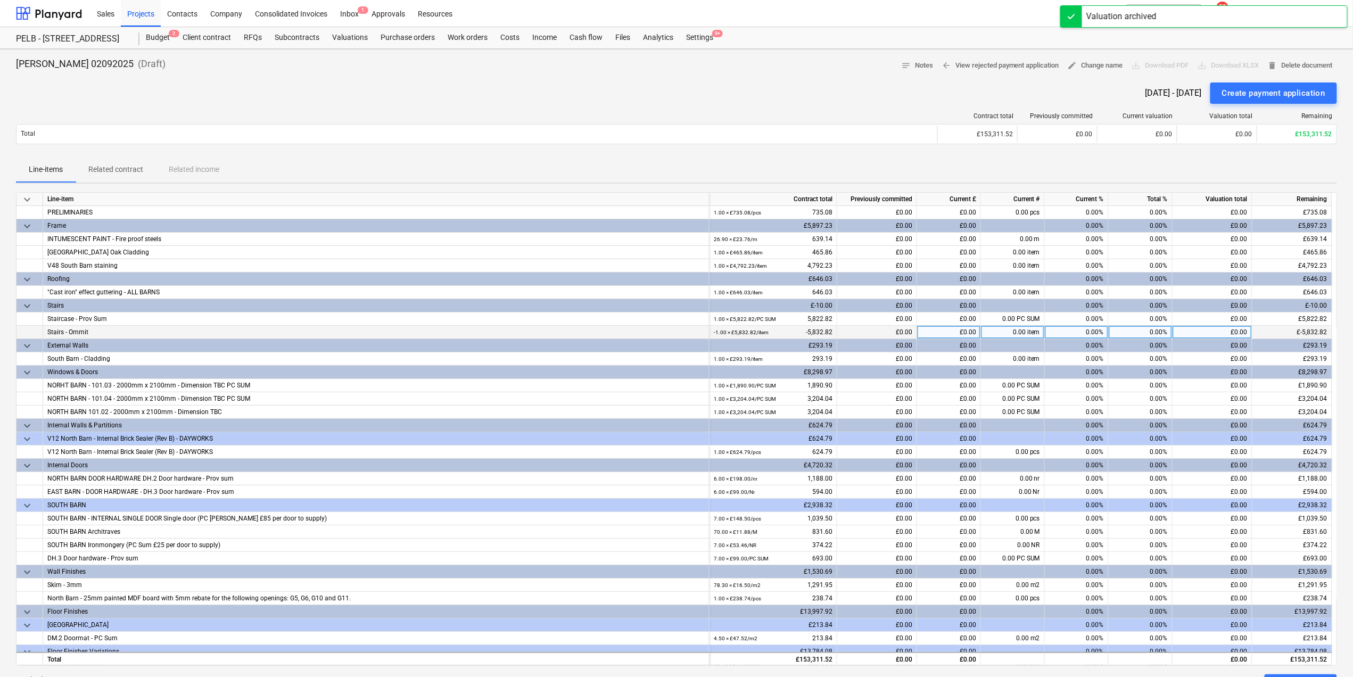
click at [823, 328] on div "-1.00 × £5,832.82 / item -5,832.82" at bounding box center [773, 332] width 119 height 13
click at [821, 331] on div "-1.00 × £5,832.82 / item -5,832.82" at bounding box center [773, 332] width 119 height 13
click at [814, 331] on div "-1.00 × £5,832.82 / item -5,832.82" at bounding box center [773, 332] width 119 height 13
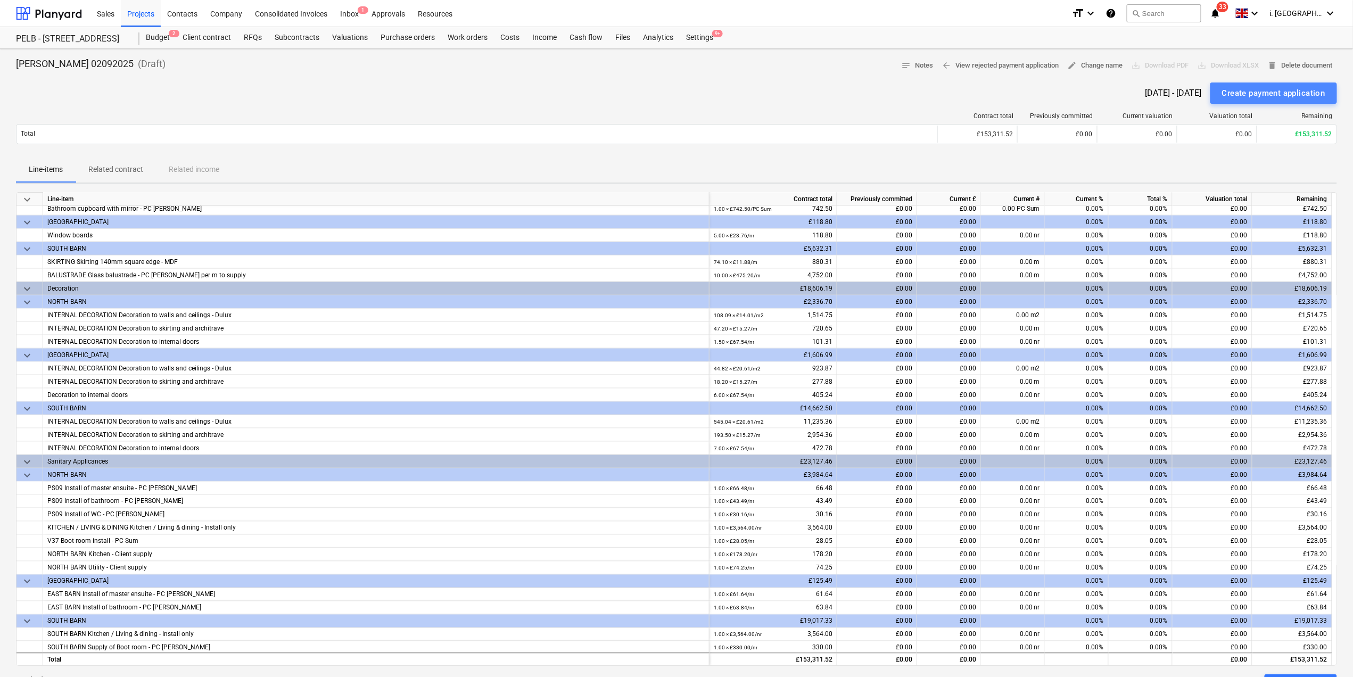
click at [1257, 90] on div "Create payment application" at bounding box center [1273, 93] width 103 height 14
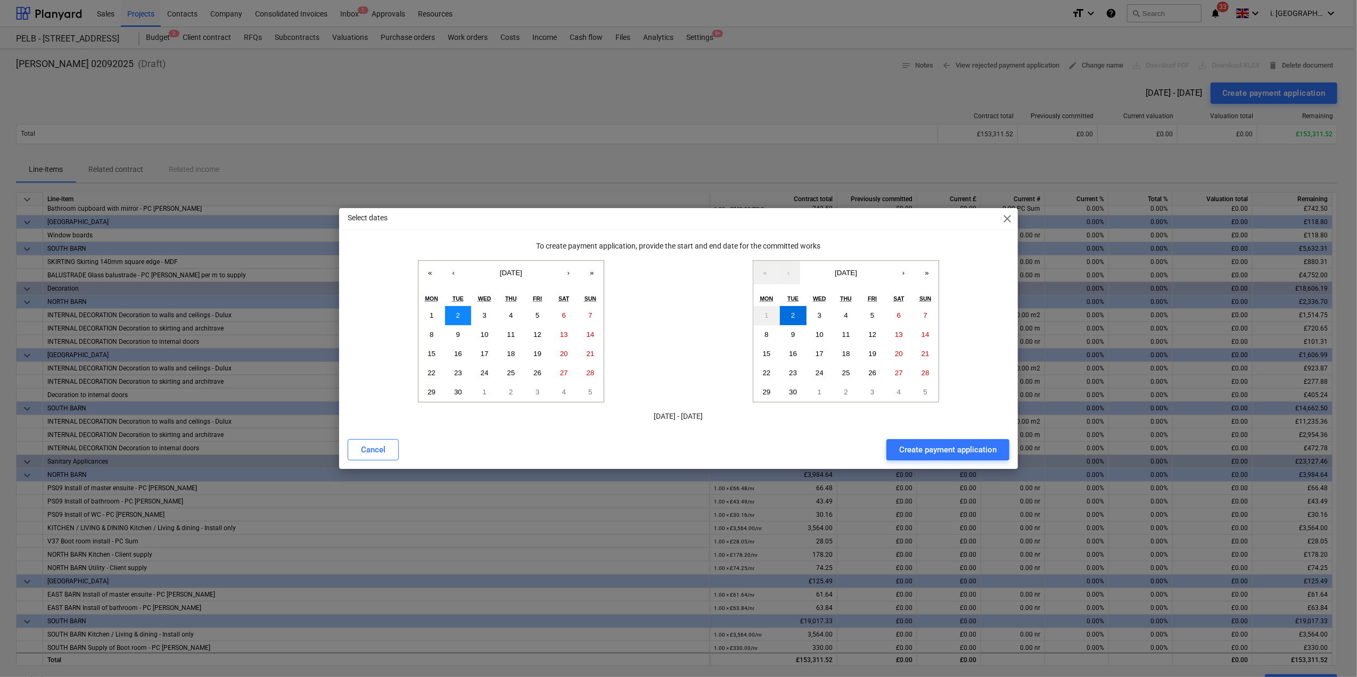
click at [456, 315] on abbr "2" at bounding box center [458, 315] width 4 height 8
click at [995, 215] on div "Select dates close" at bounding box center [678, 218] width 679 height 21
click at [1005, 216] on span "close" at bounding box center [1007, 218] width 13 height 13
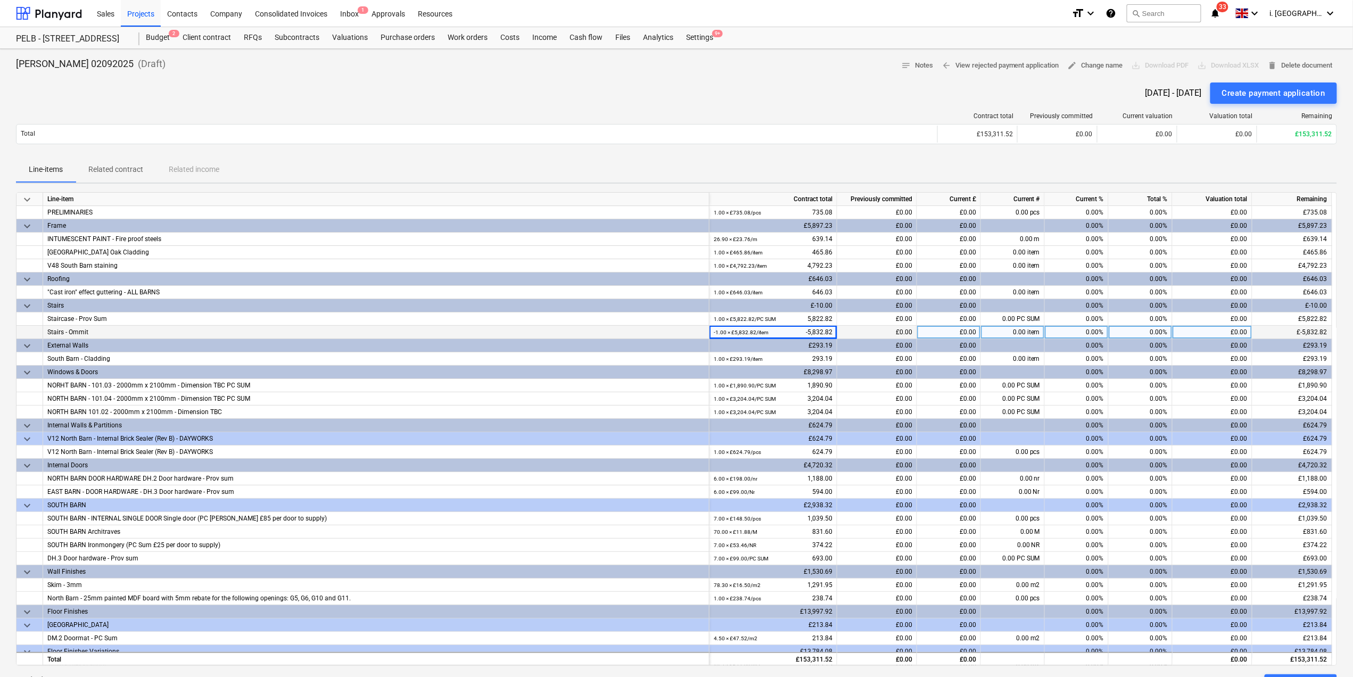
click at [803, 331] on div "-1.00 × £5,832.82 / item -5,832.82" at bounding box center [773, 332] width 119 height 13
click at [809, 333] on div "-1.00 × £5,832.82 / item -5,832.82" at bounding box center [773, 332] width 119 height 13
drag, startPoint x: 809, startPoint y: 333, endPoint x: 816, endPoint y: 333, distance: 6.4
click at [816, 333] on div "-1.00 × £5,832.82 / item -5,832.82" at bounding box center [773, 332] width 119 height 13
drag, startPoint x: 816, startPoint y: 333, endPoint x: 937, endPoint y: 333, distance: 121.4
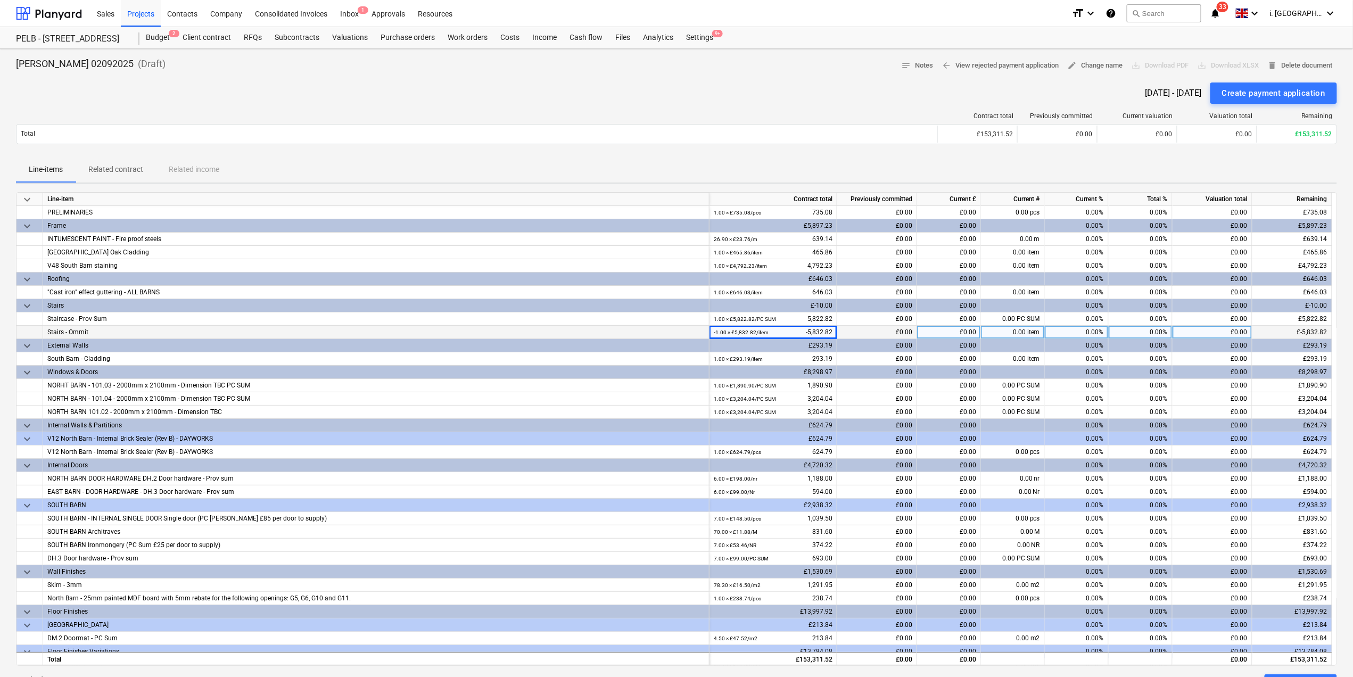
click at [937, 333] on div "£0.00" at bounding box center [949, 332] width 64 height 13
click at [882, 319] on div "£0.00" at bounding box center [877, 319] width 80 height 13
click at [908, 332] on div "£0.00" at bounding box center [877, 332] width 80 height 13
click at [908, 335] on div "£0.00" at bounding box center [877, 332] width 80 height 13
click at [867, 339] on div "£0.00" at bounding box center [877, 332] width 80 height 13
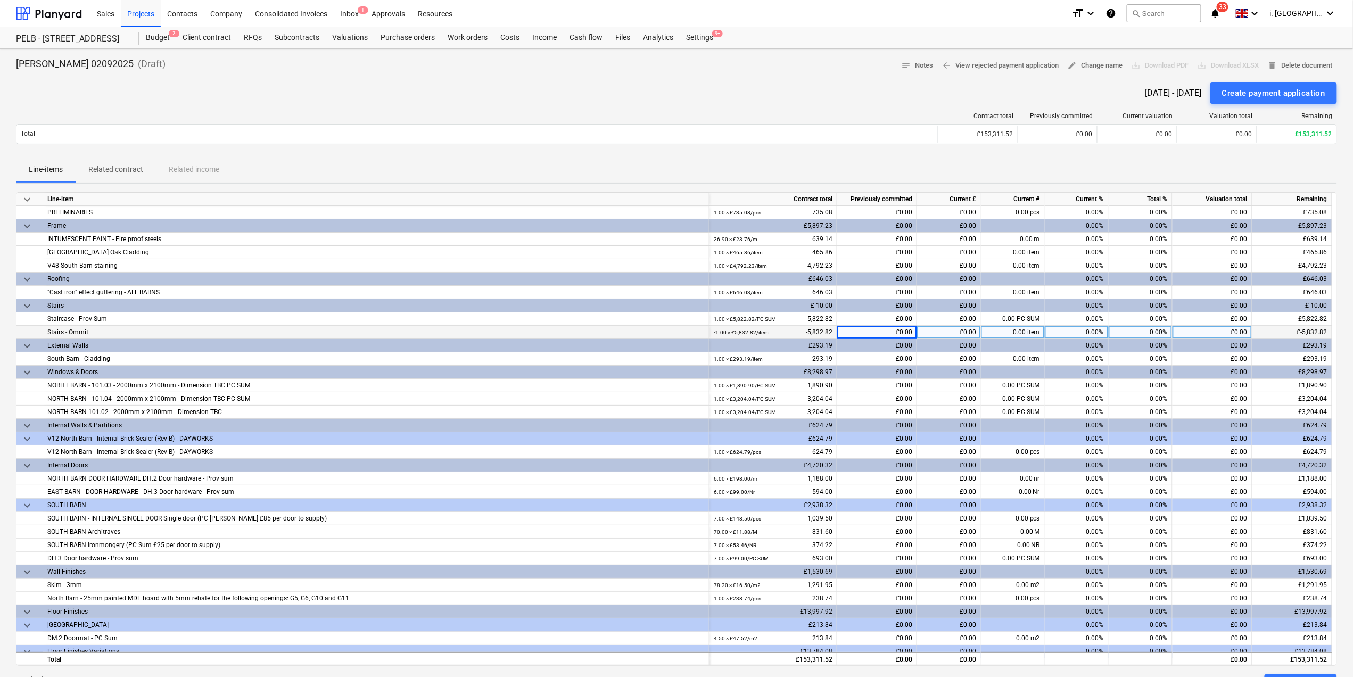
click at [884, 331] on div "£0.00" at bounding box center [877, 332] width 80 height 13
click at [925, 332] on div "£0.00" at bounding box center [949, 332] width 64 height 13
type input "10"
click at [803, 332] on div "-1.00 × £5,832.82 / item -5,832.82" at bounding box center [773, 332] width 119 height 13
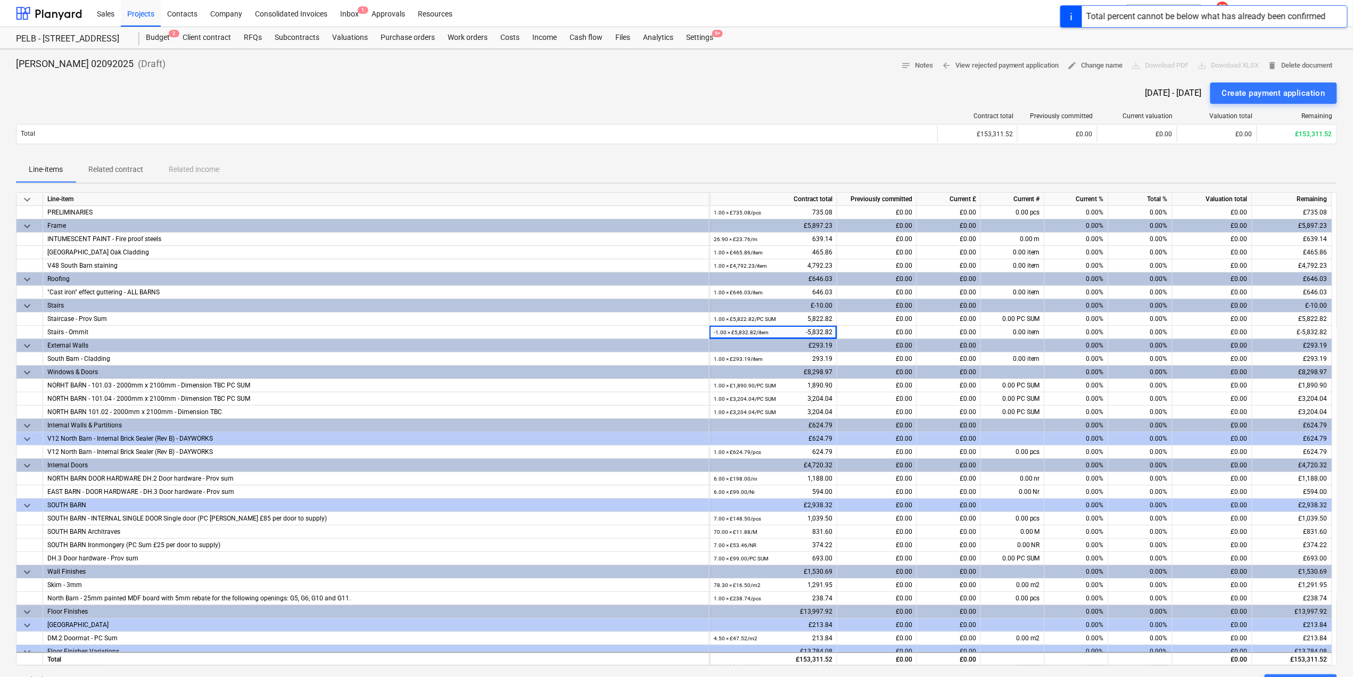
click at [796, 311] on div "£-10.00" at bounding box center [774, 305] width 128 height 13
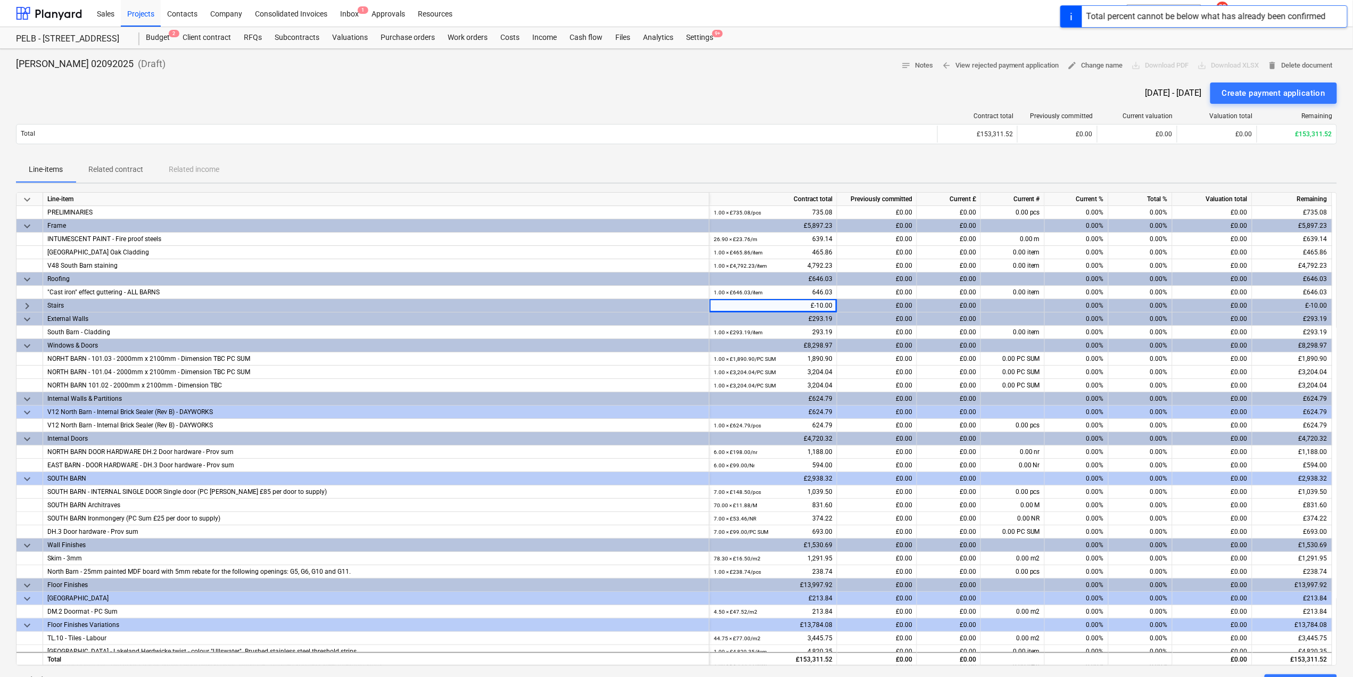
click at [20, 311] on div "keyboard_arrow_right" at bounding box center [30, 305] width 27 height 13
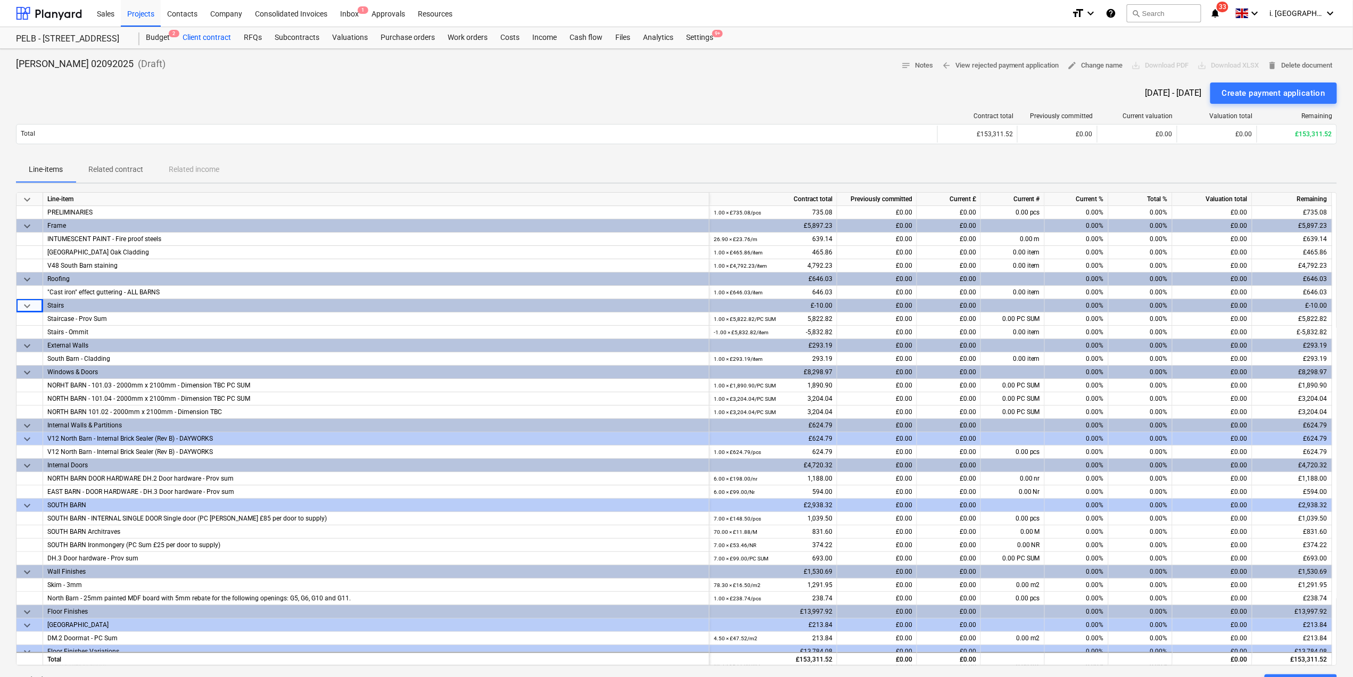
click at [216, 39] on div "Client contract" at bounding box center [206, 37] width 61 height 21
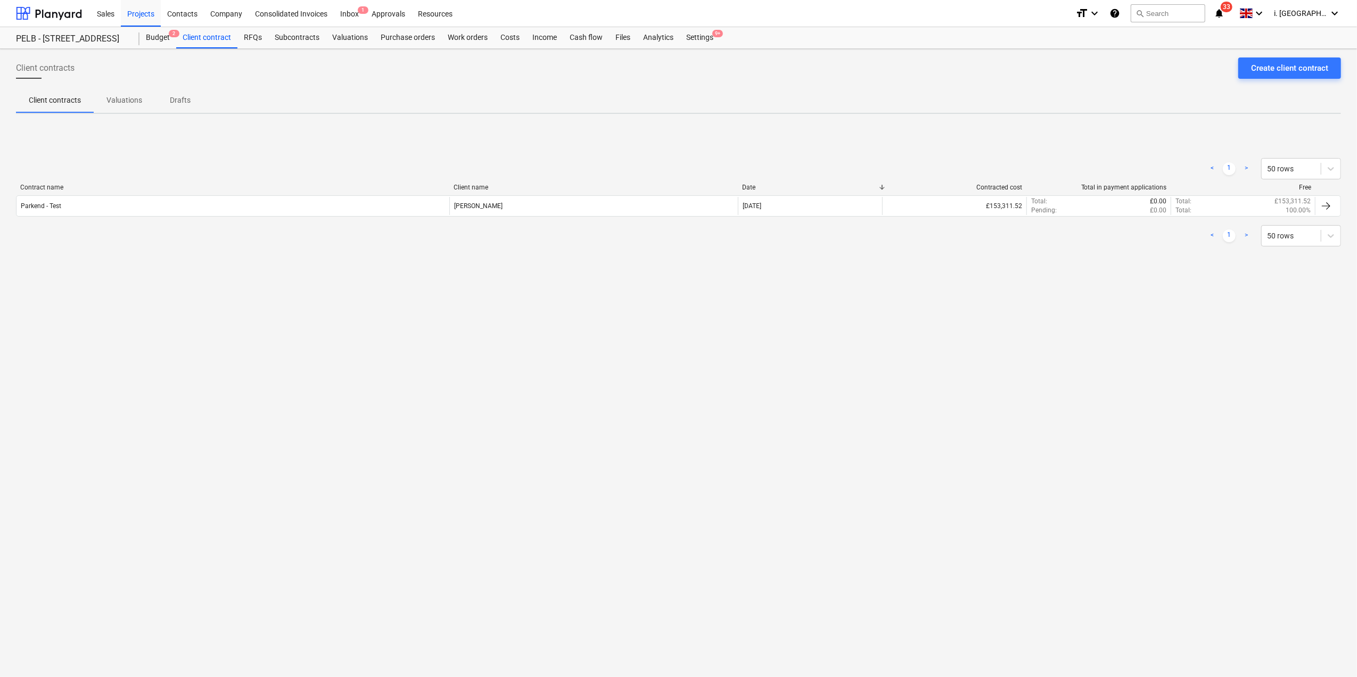
click at [120, 98] on p "Valuations" at bounding box center [124, 100] width 36 height 11
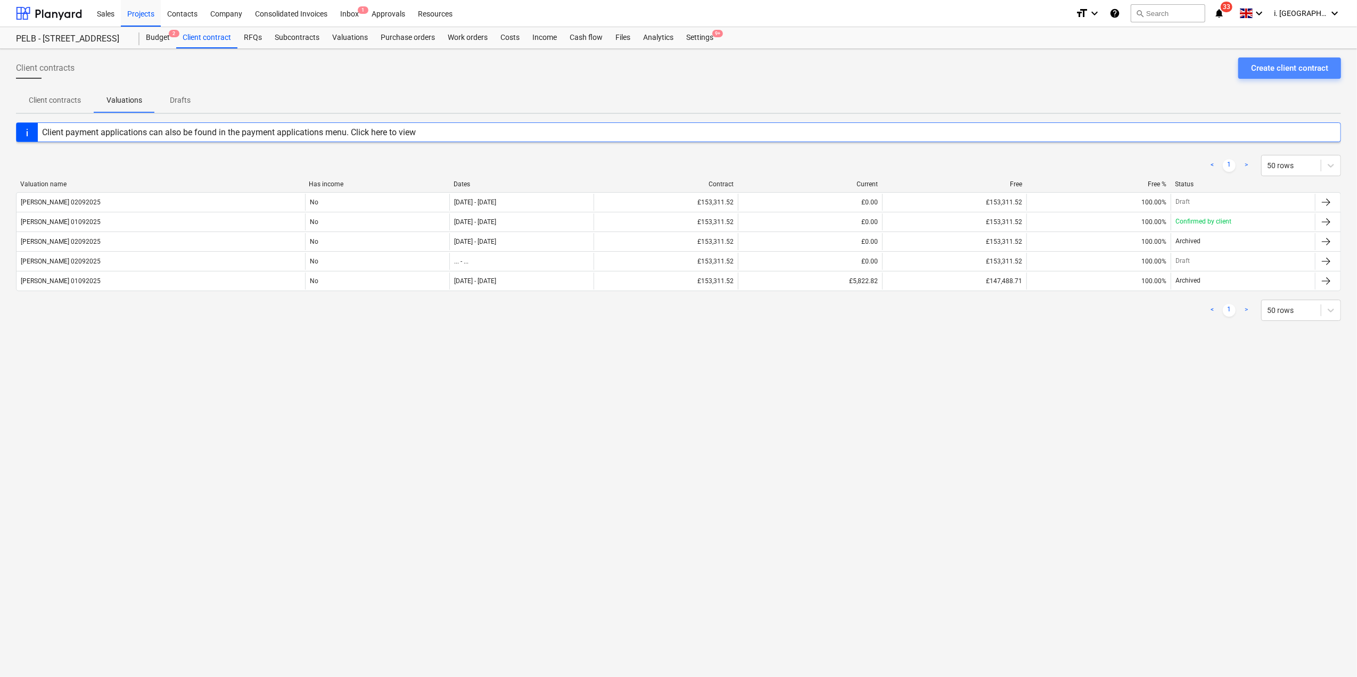
click at [1285, 75] on div "Create client contract" at bounding box center [1289, 68] width 77 height 14
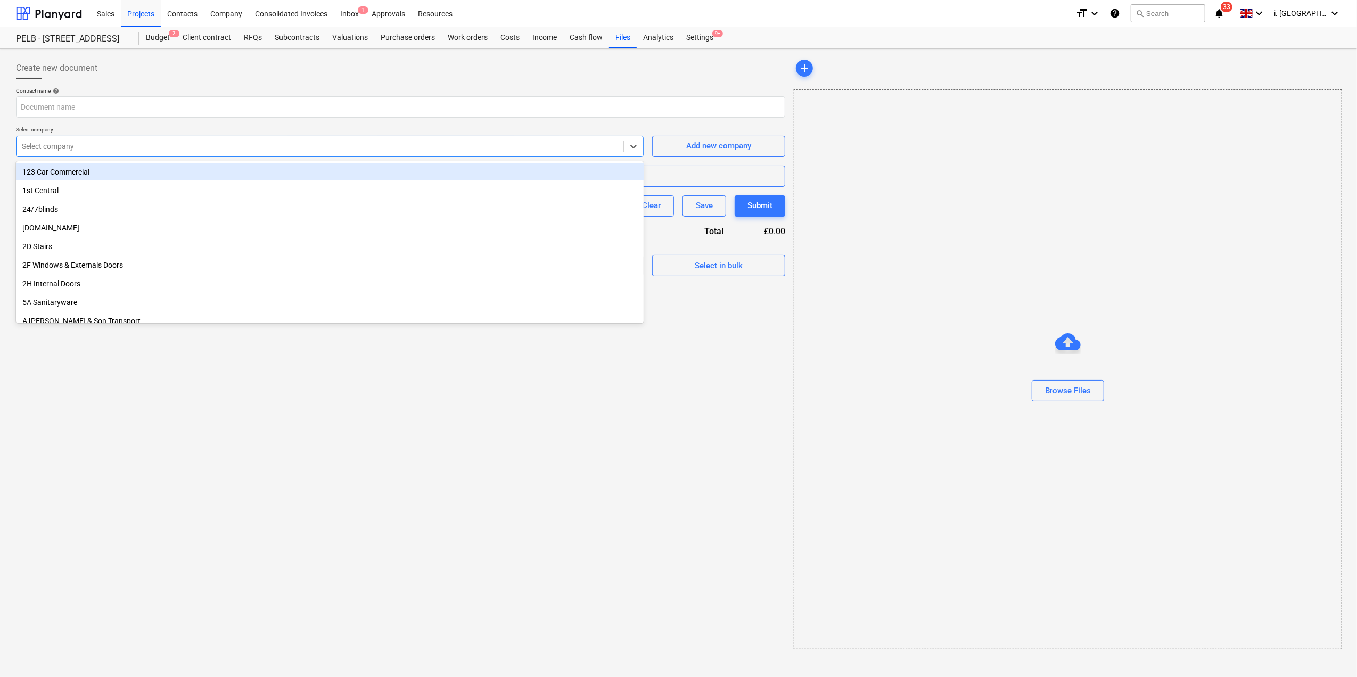
click at [445, 154] on div "Select company" at bounding box center [330, 146] width 628 height 21
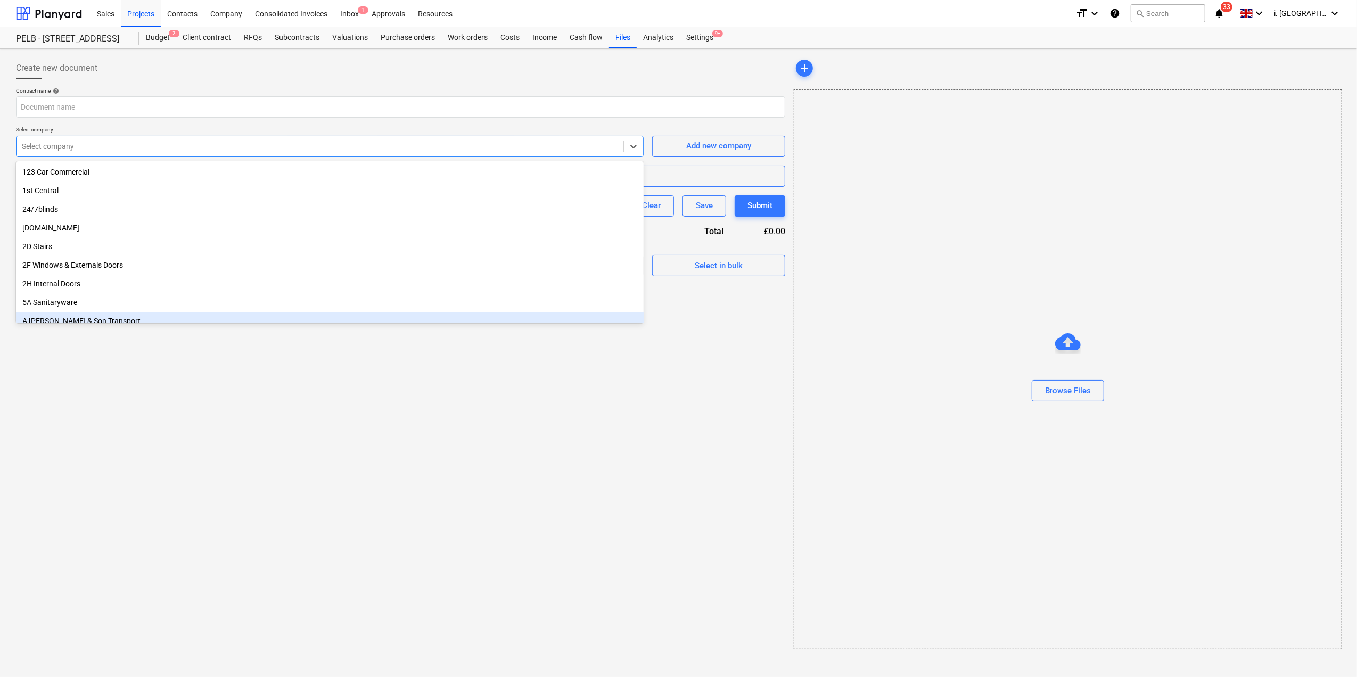
drag, startPoint x: 614, startPoint y: 357, endPoint x: 593, endPoint y: 336, distance: 29.4
click at [615, 357] on div "Create new document Contract name help Select company option A Wheeler & Son Tr…" at bounding box center [401, 353] width 778 height 601
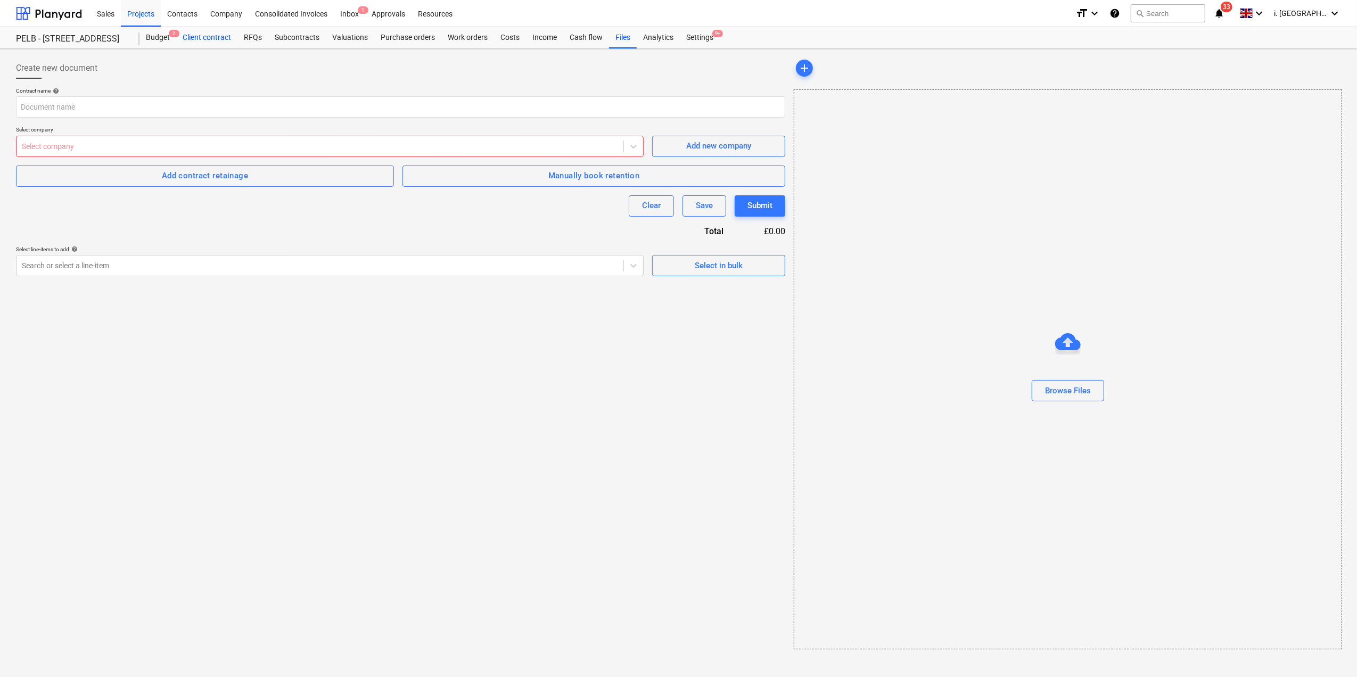
click at [209, 39] on div "Client contract" at bounding box center [206, 37] width 61 height 21
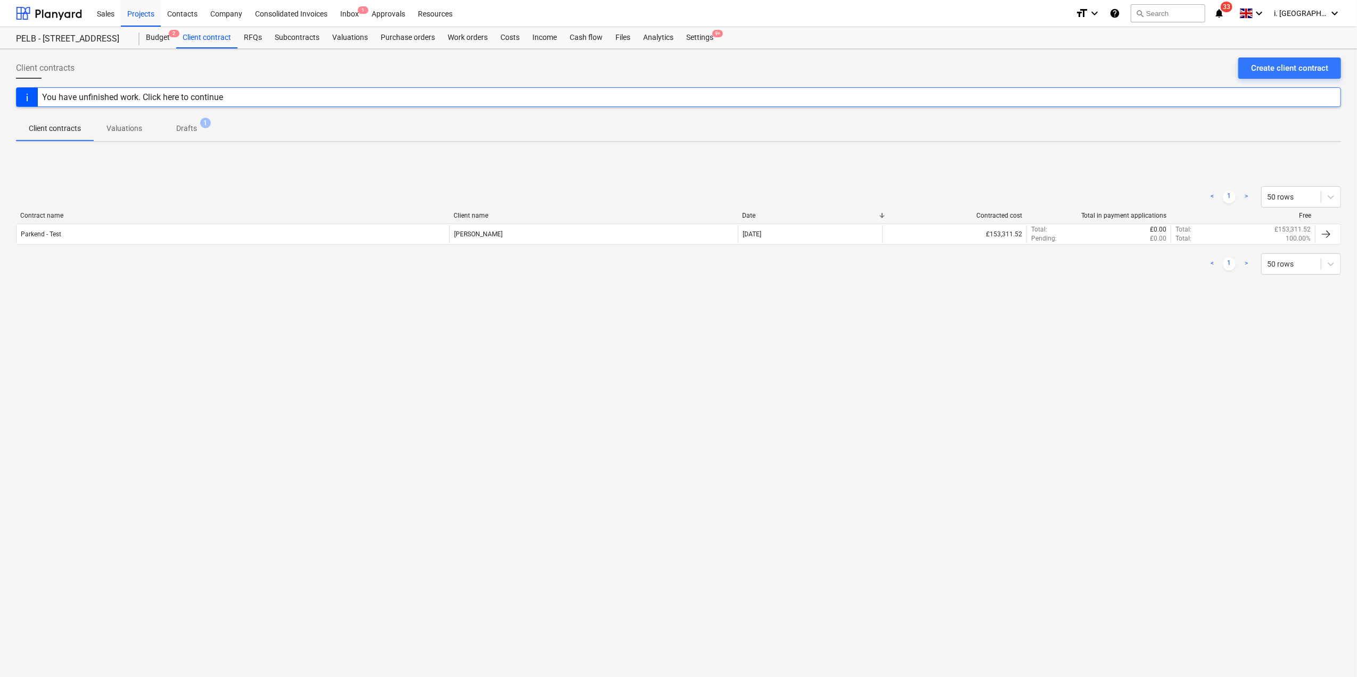
click at [111, 133] on p "Valuations" at bounding box center [124, 128] width 36 height 11
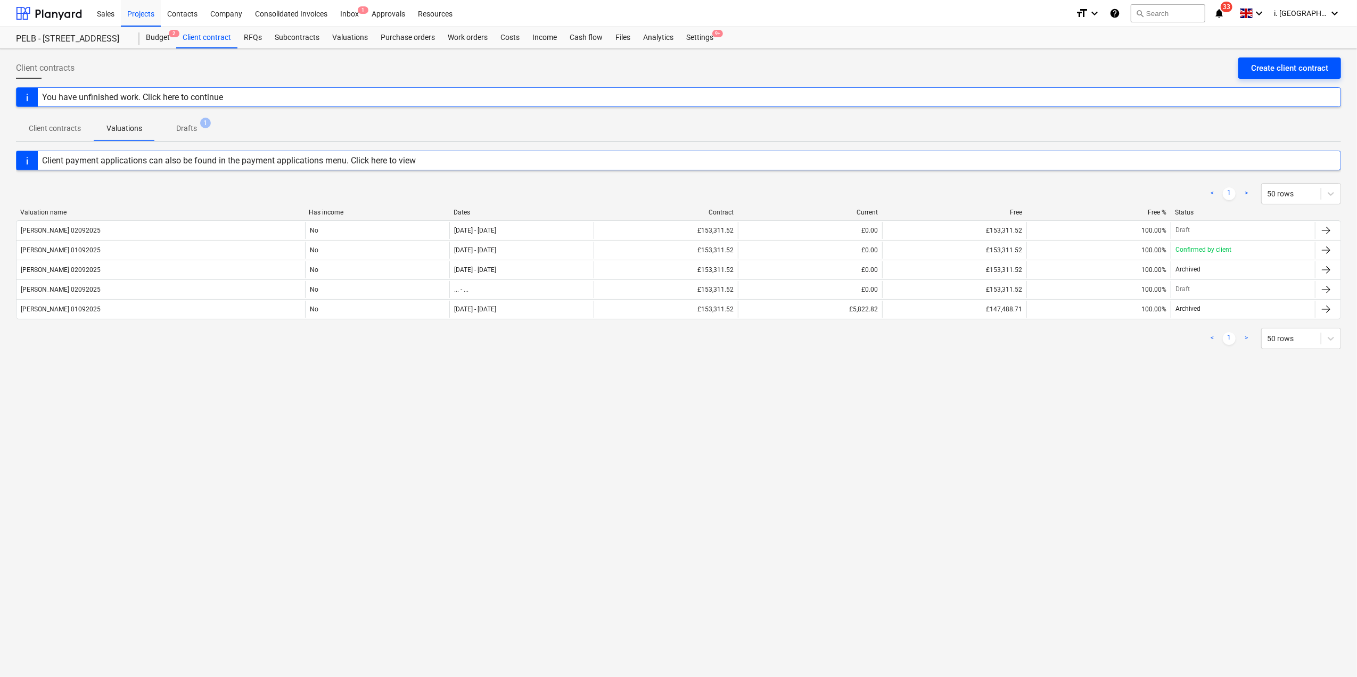
click at [1292, 70] on div "Create client contract" at bounding box center [1289, 68] width 77 height 14
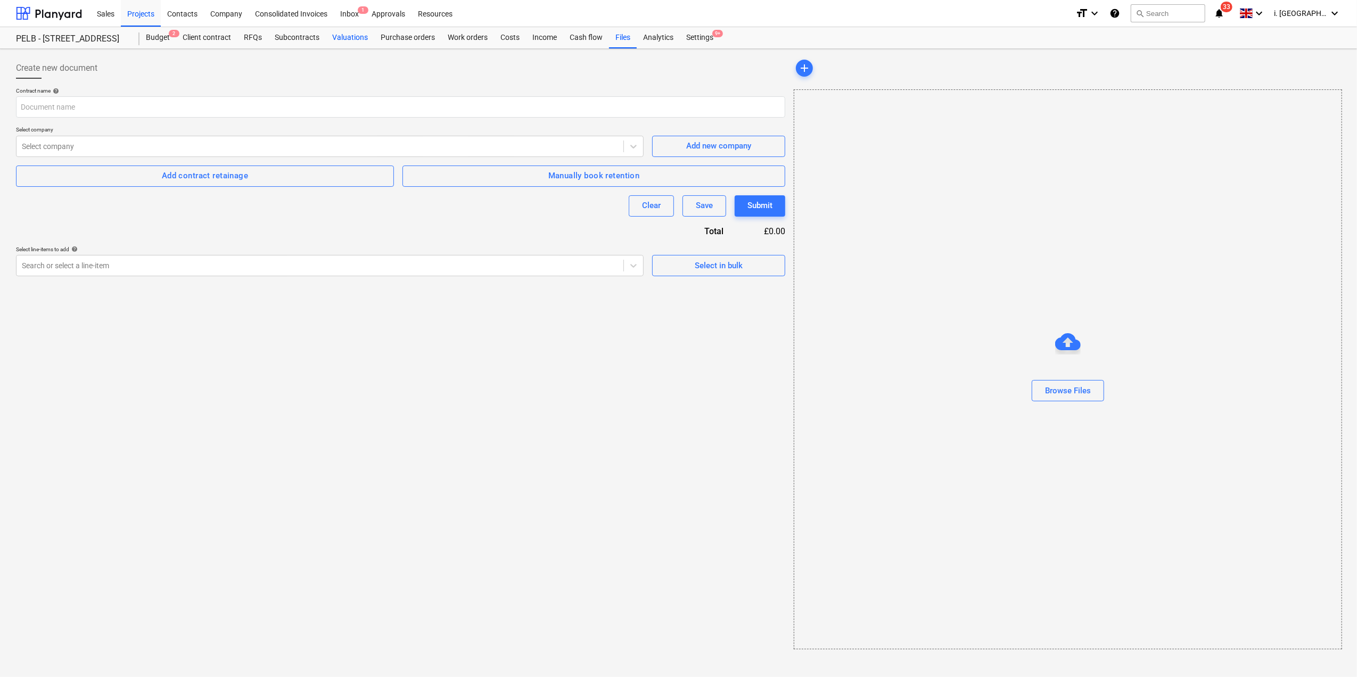
click at [355, 36] on div "Valuations" at bounding box center [350, 37] width 48 height 21
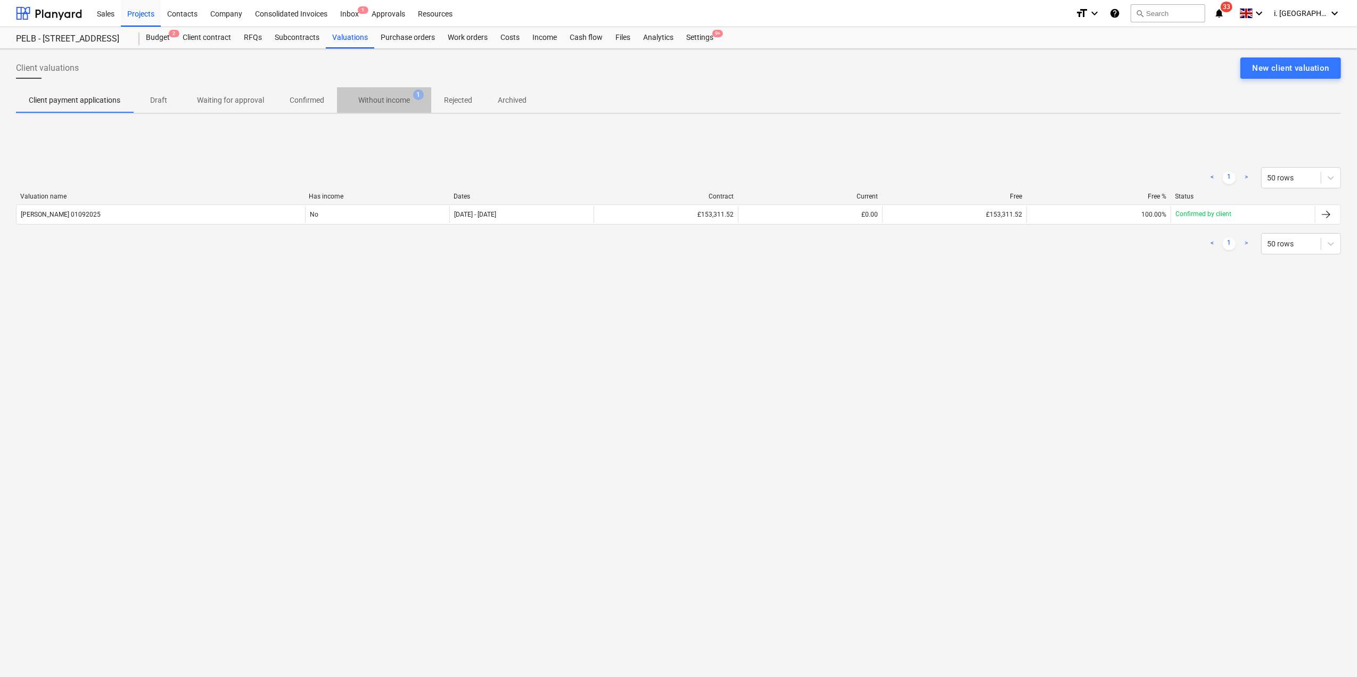
click at [391, 104] on p "Without income" at bounding box center [384, 100] width 52 height 11
click at [208, 97] on p "Waiting for approval" at bounding box center [230, 100] width 67 height 11
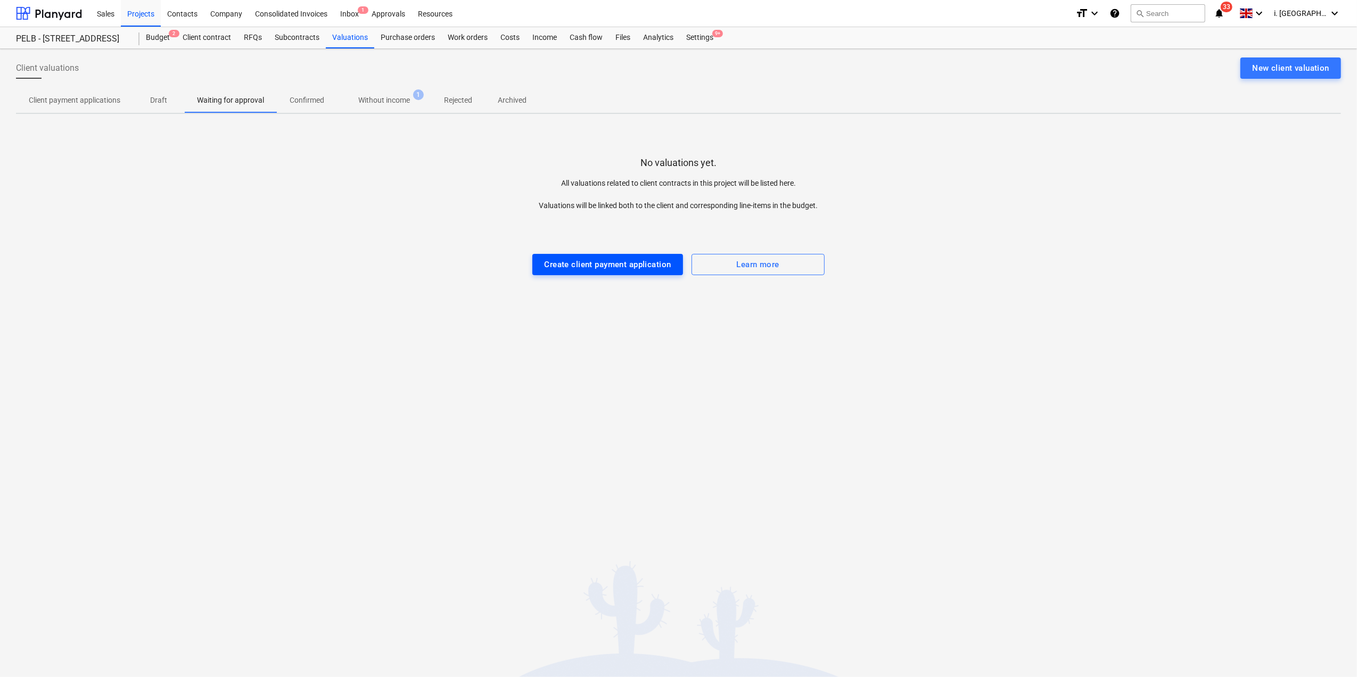
click at [619, 267] on div "Create client payment application" at bounding box center [607, 265] width 127 height 14
click at [147, 102] on p "Draft" at bounding box center [159, 100] width 26 height 11
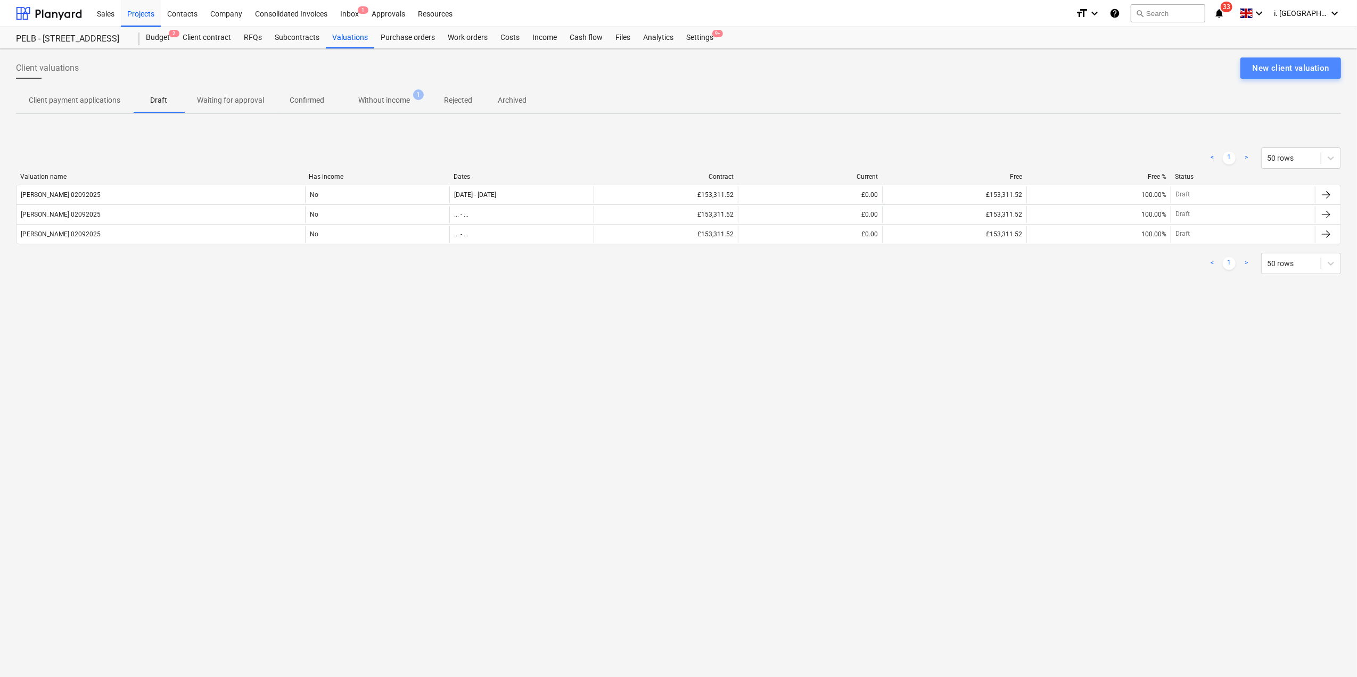
click at [1273, 72] on div "New client valuation" at bounding box center [1290, 68] width 77 height 14
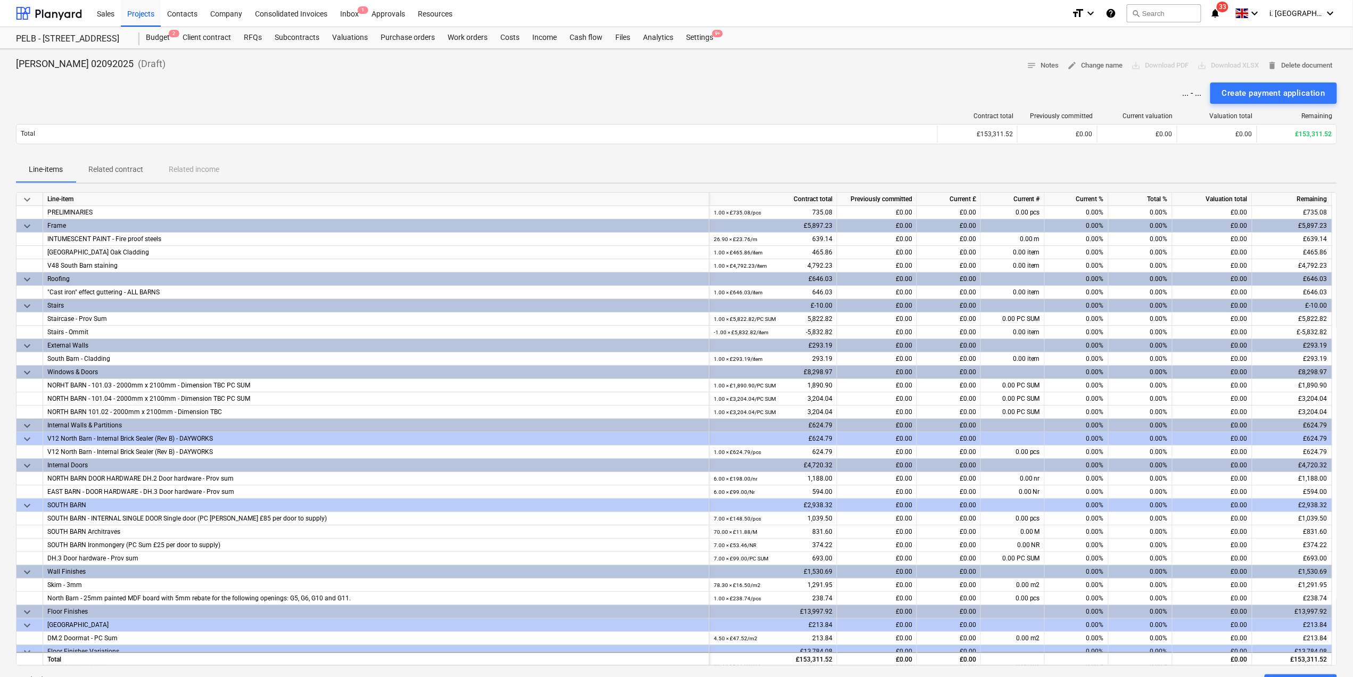
click at [24, 198] on span "keyboard_arrow_down" at bounding box center [27, 199] width 13 height 13
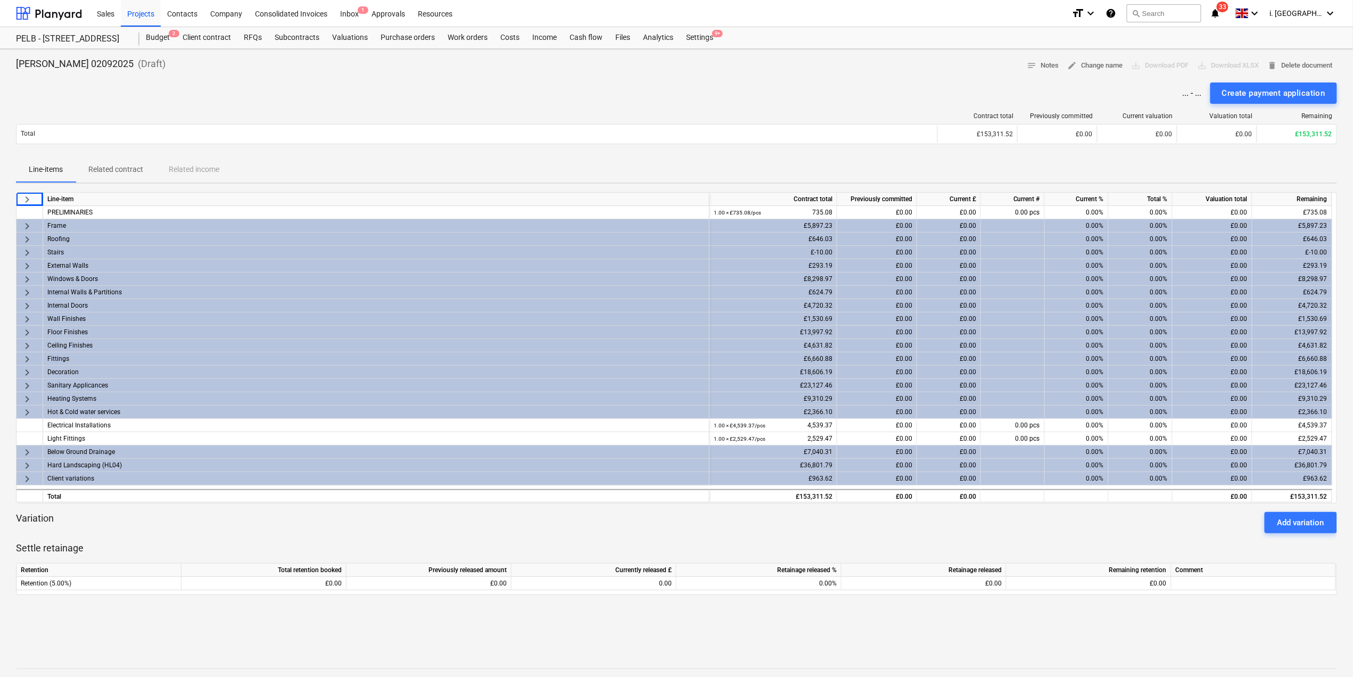
click at [27, 252] on span "keyboard_arrow_right" at bounding box center [27, 252] width 13 height 13
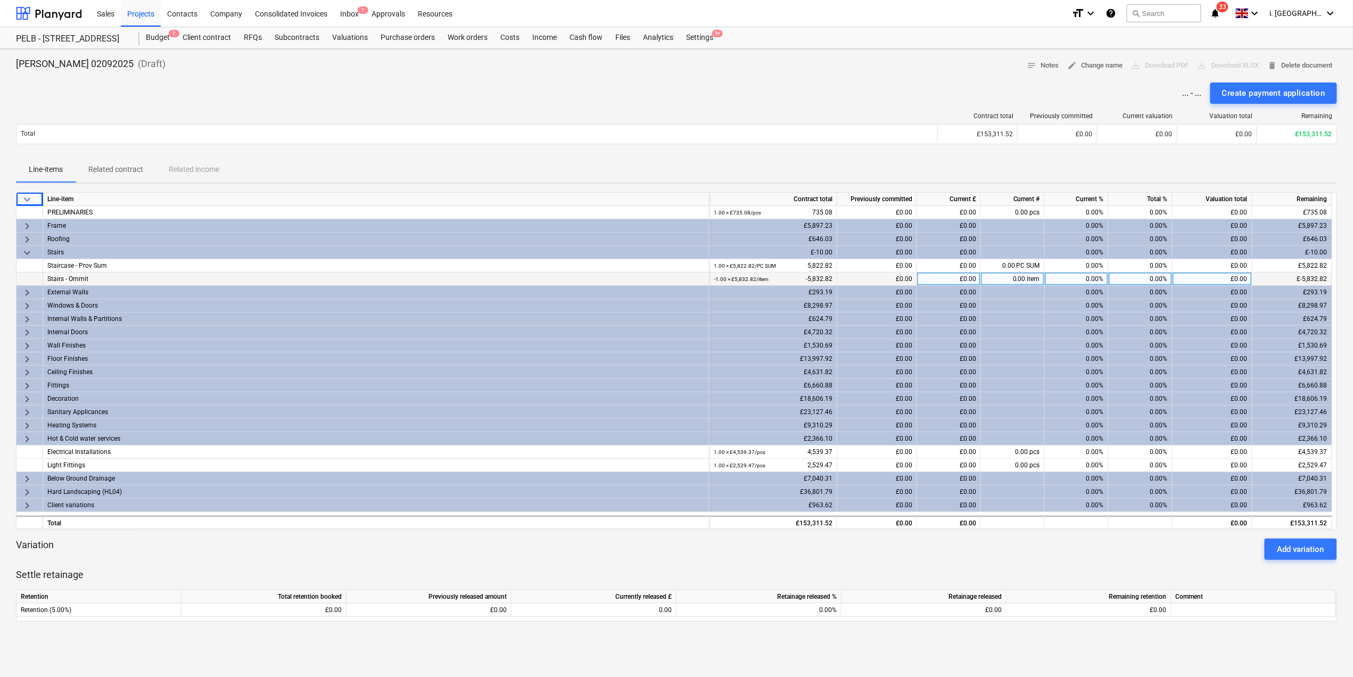
click at [993, 280] on div "0.00 item" at bounding box center [1013, 279] width 64 height 13
click at [793, 284] on div "-1.00 × £5,832.82 / item -5,832.82" at bounding box center [773, 279] width 119 height 13
click at [804, 279] on div "-1.00 × £5,832.82 / item -5,832.82" at bounding box center [773, 279] width 119 height 13
click at [806, 275] on div "-1.00 × £5,832.82 / item -5,832.82" at bounding box center [773, 279] width 119 height 13
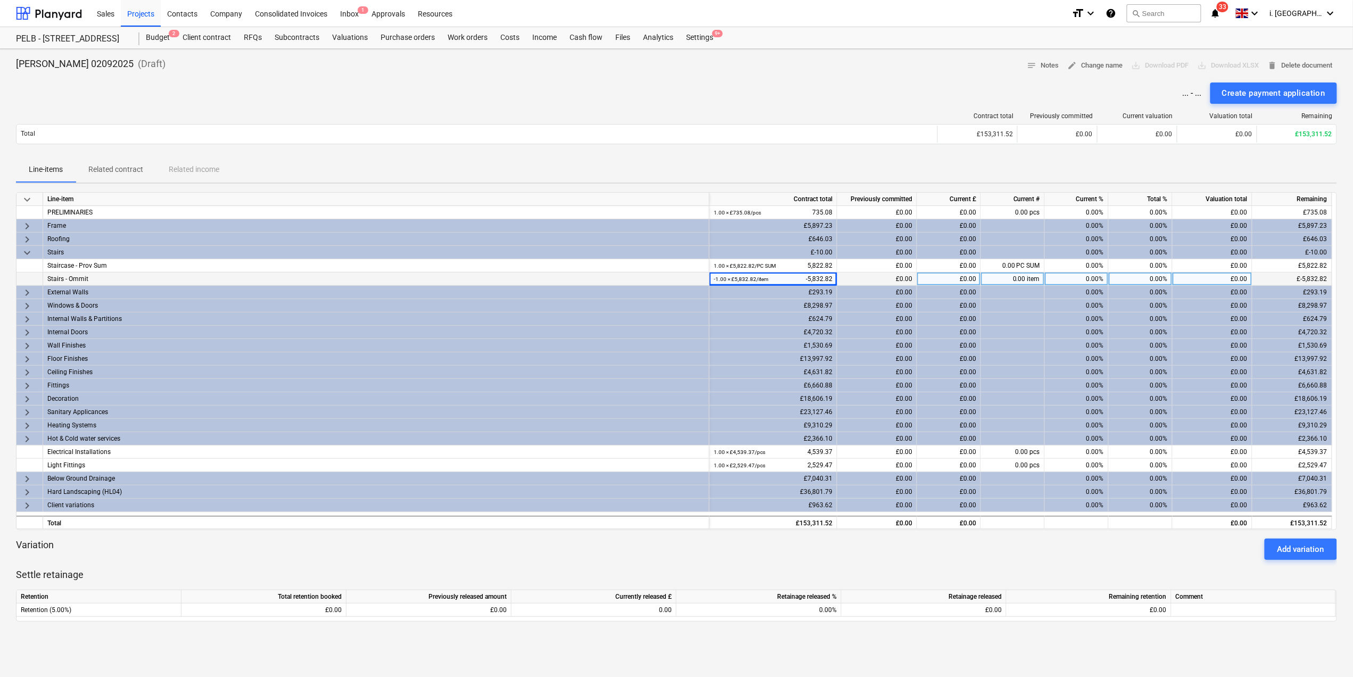
click at [806, 275] on div "-1.00 × £5,832.82 / item -5,832.82" at bounding box center [773, 279] width 119 height 13
click at [131, 167] on p "Related contract" at bounding box center [115, 169] width 55 height 11
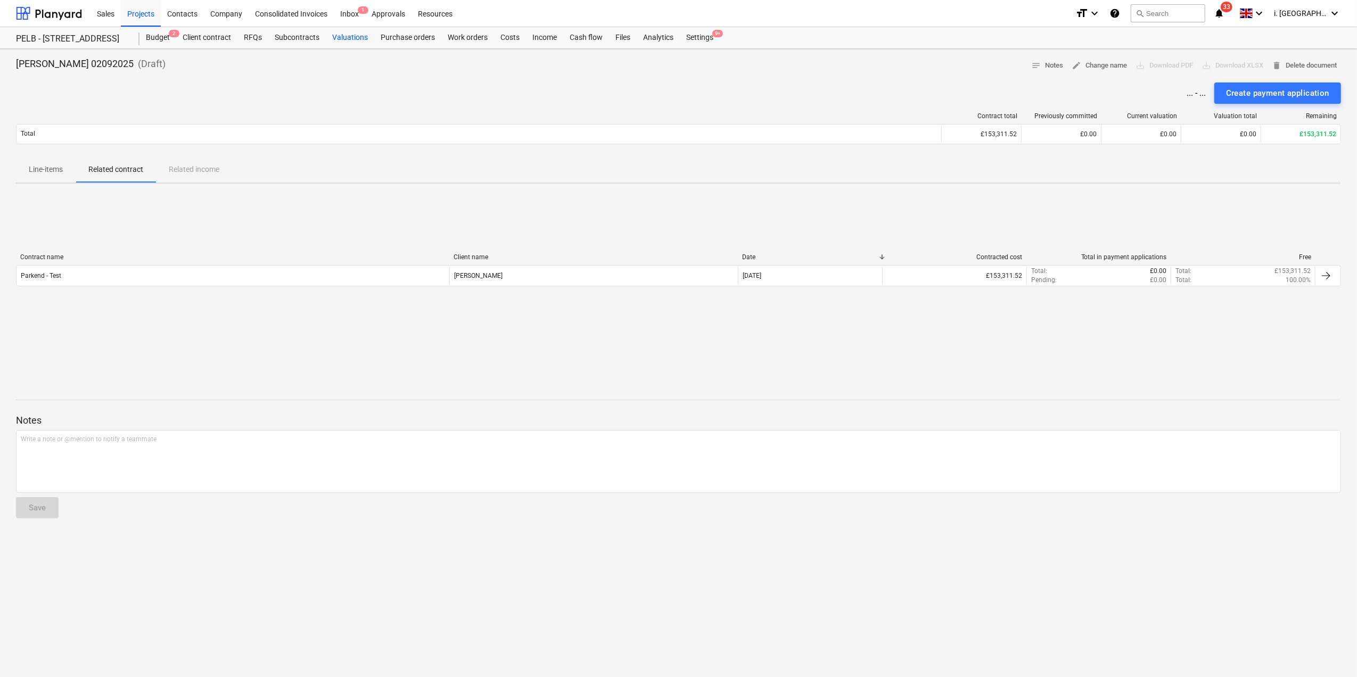
click at [365, 39] on div "Valuations" at bounding box center [350, 37] width 48 height 21
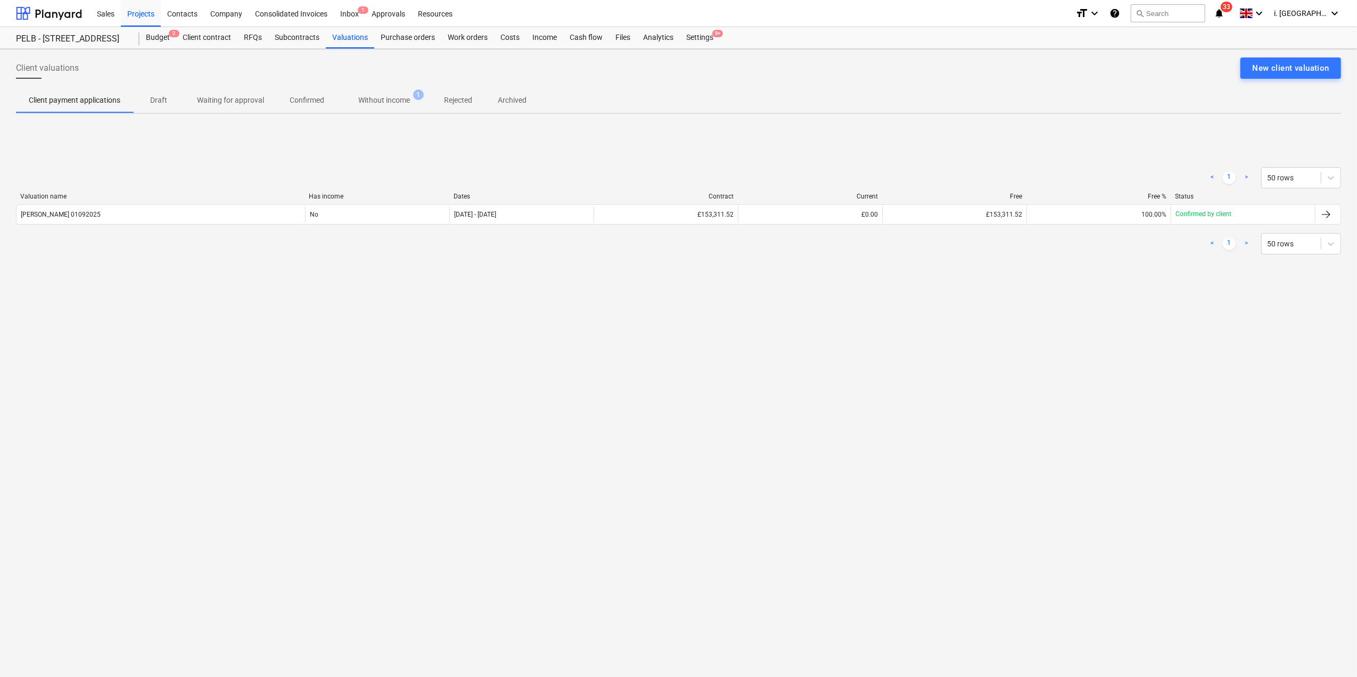
click at [161, 101] on p "Draft" at bounding box center [159, 100] width 26 height 11
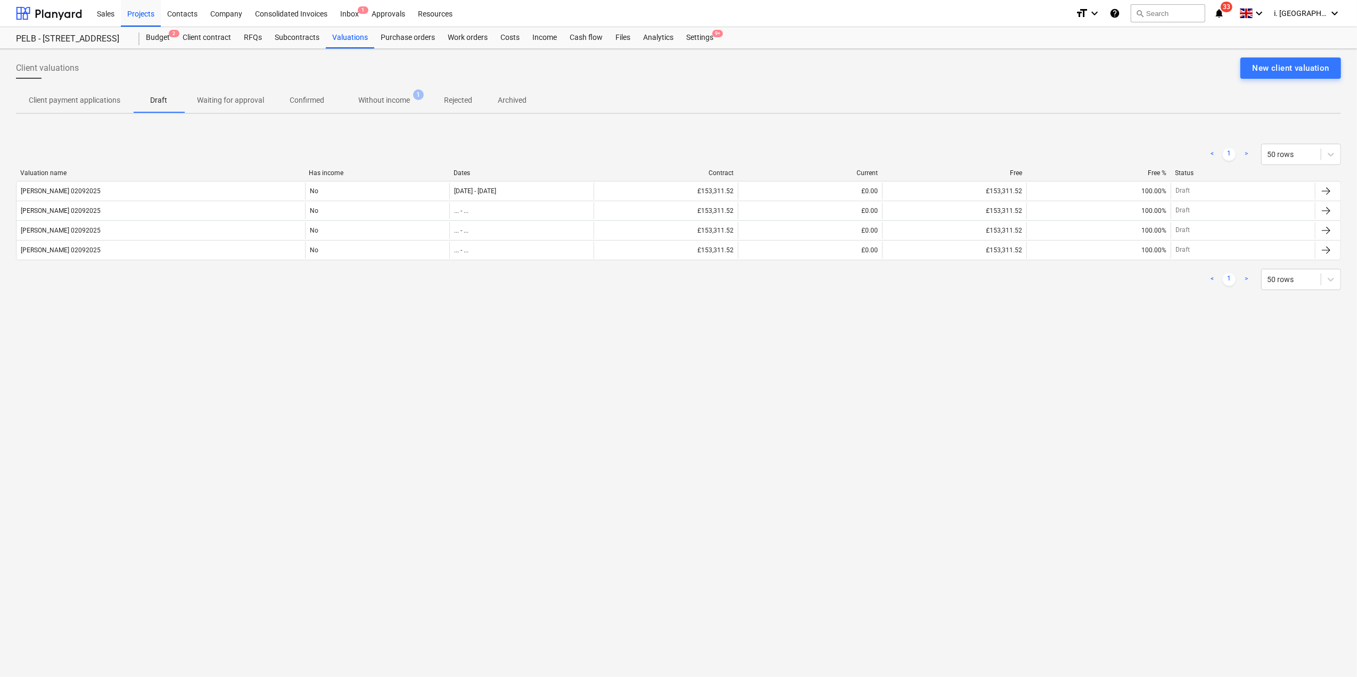
click at [244, 96] on p "Waiting for approval" at bounding box center [230, 100] width 67 height 11
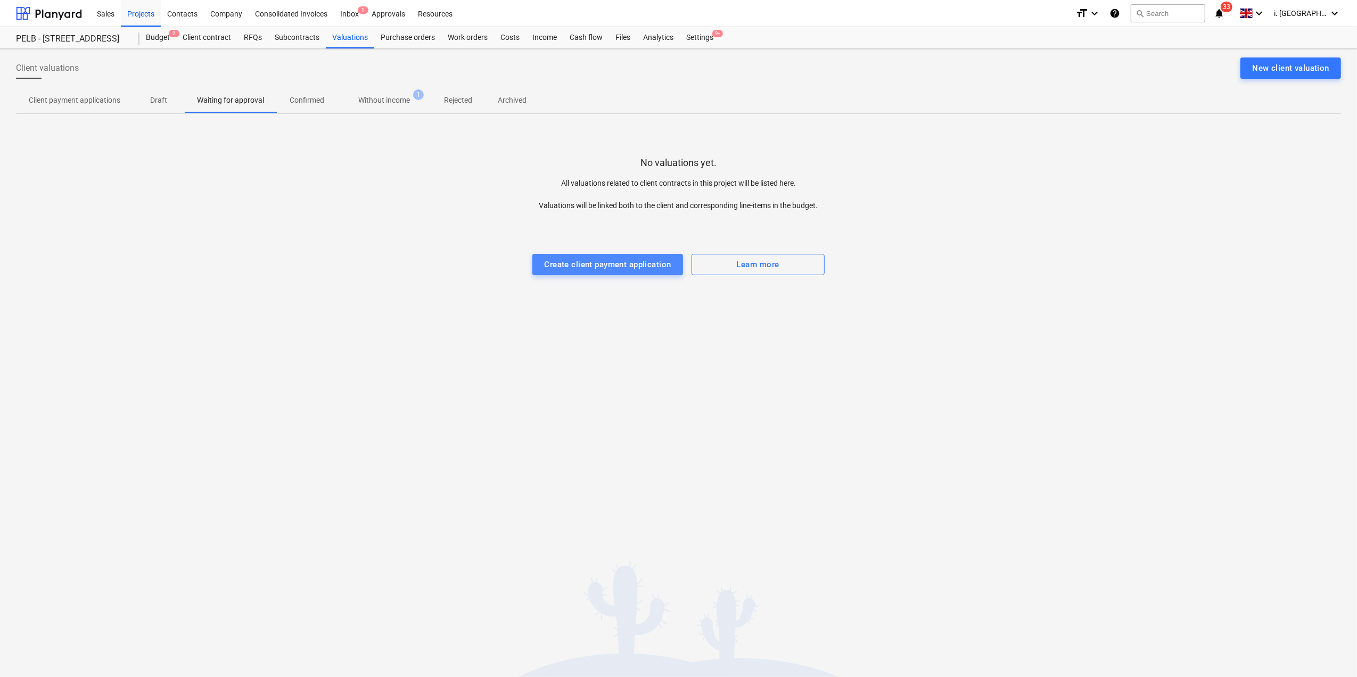
click at [632, 267] on div "Create client payment application" at bounding box center [607, 265] width 127 height 14
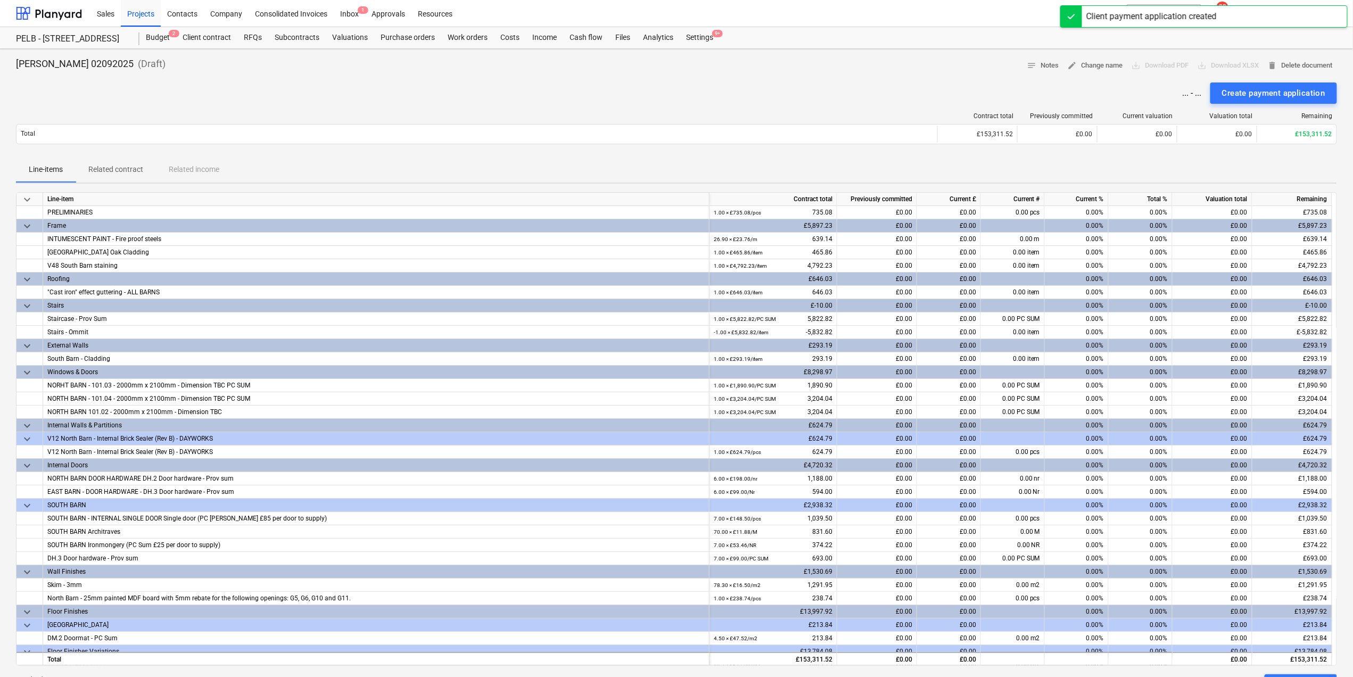
click at [32, 201] on span "keyboard_arrow_down" at bounding box center [27, 199] width 13 height 13
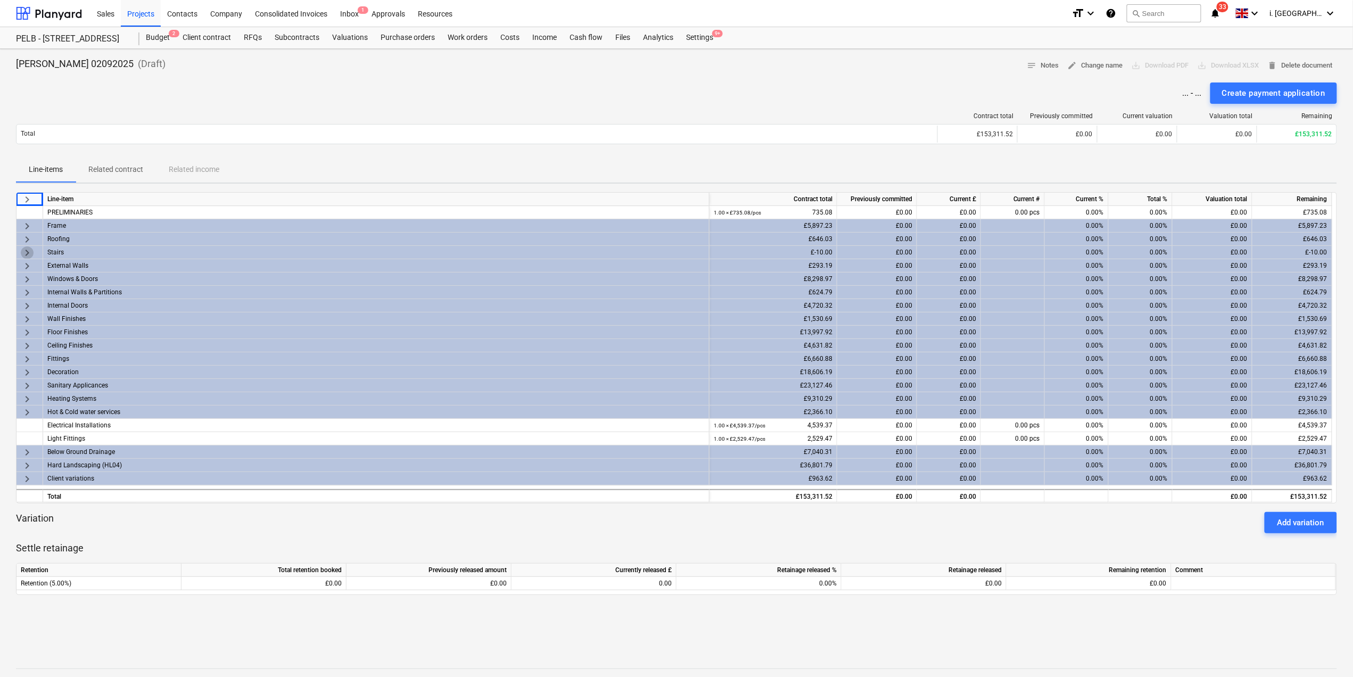
click at [26, 257] on span "keyboard_arrow_right" at bounding box center [27, 252] width 13 height 13
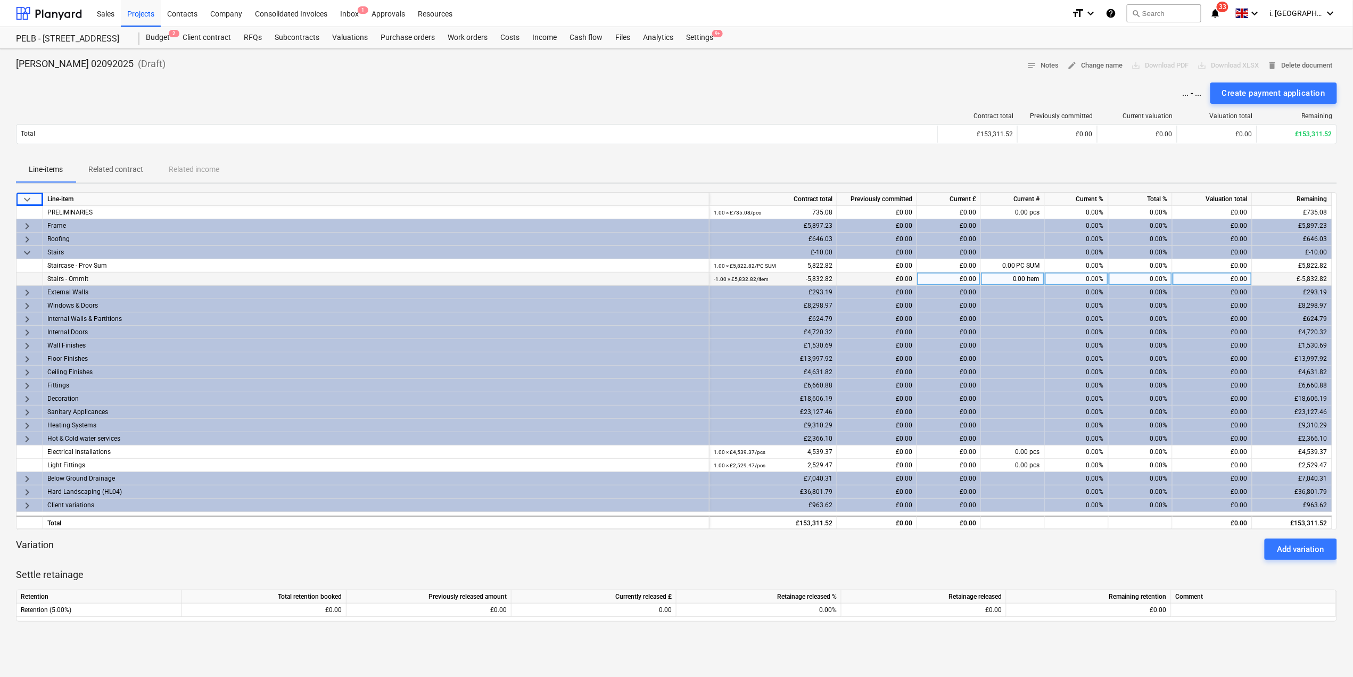
click at [86, 282] on div "Stairs - Ommit" at bounding box center [376, 279] width 658 height 13
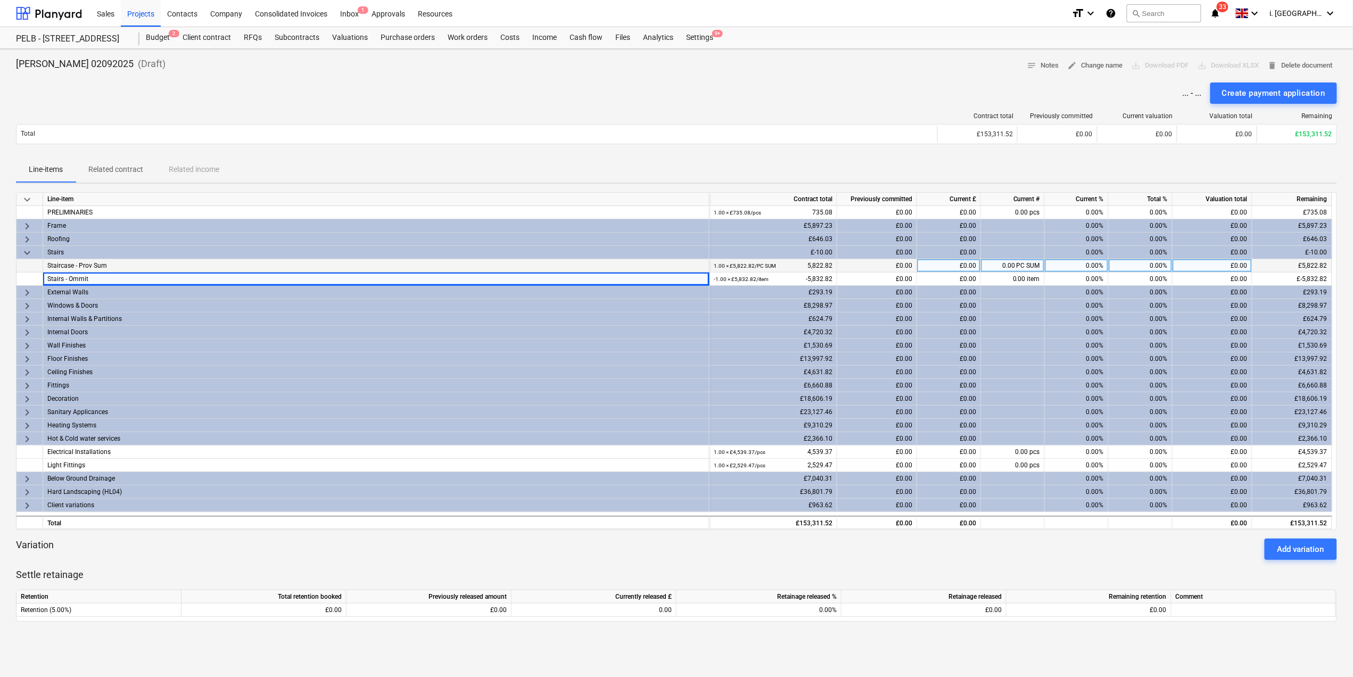
drag, startPoint x: 86, startPoint y: 282, endPoint x: 177, endPoint y: 264, distance: 92.7
click at [177, 264] on div "Staircase - Prov Sum" at bounding box center [376, 265] width 658 height 13
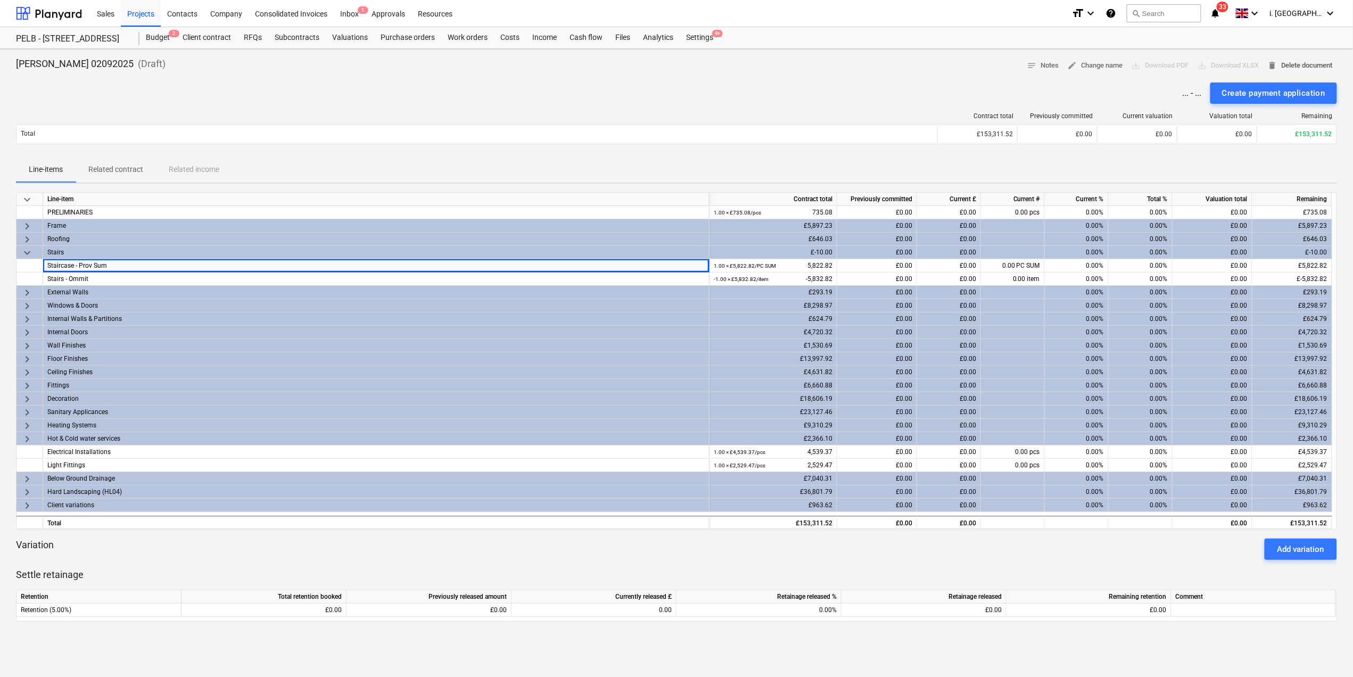
click at [1305, 67] on span "delete Delete document" at bounding box center [1300, 66] width 65 height 12
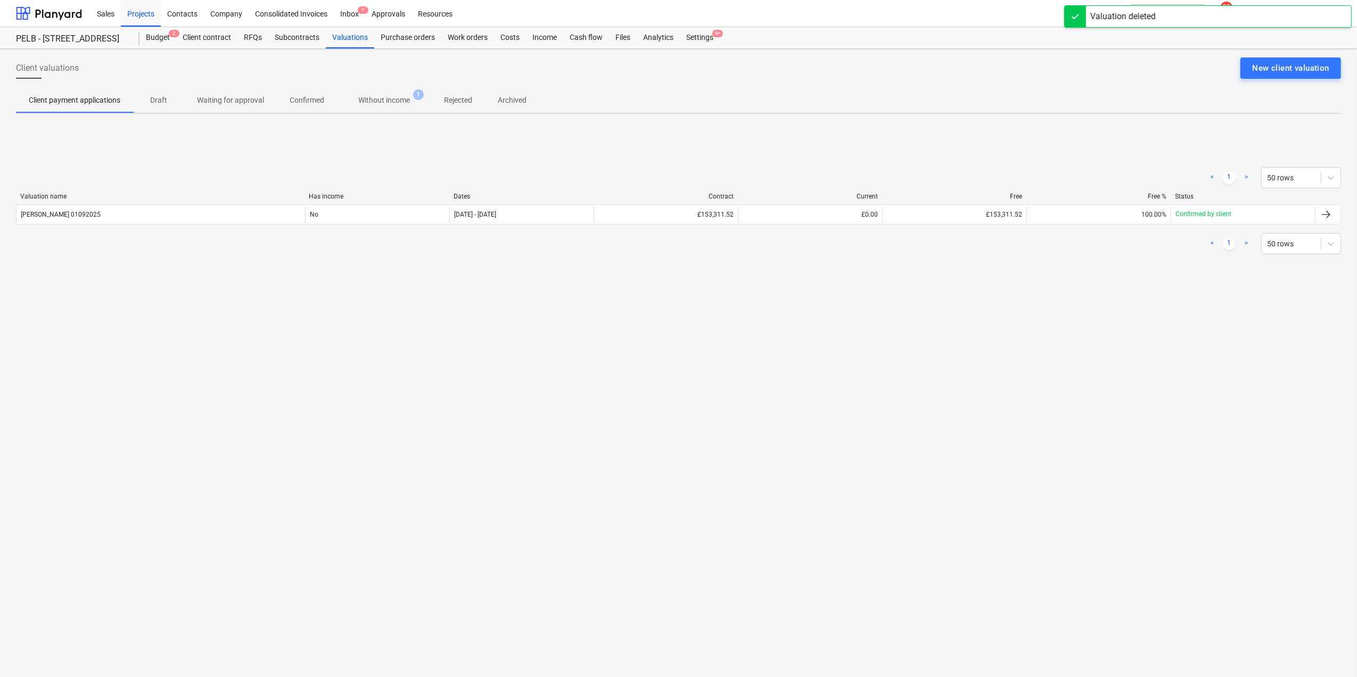
click at [251, 100] on p "Waiting for approval" at bounding box center [230, 100] width 67 height 11
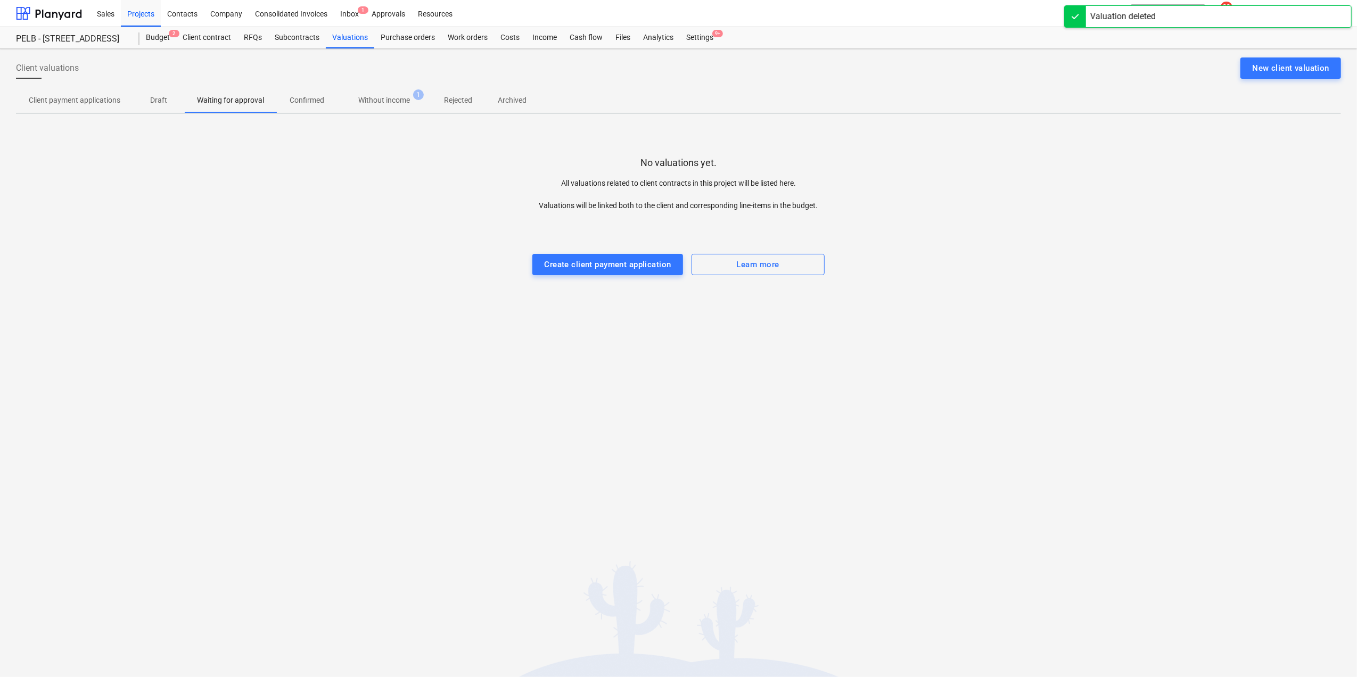
click at [392, 102] on p "Without income" at bounding box center [384, 100] width 52 height 11
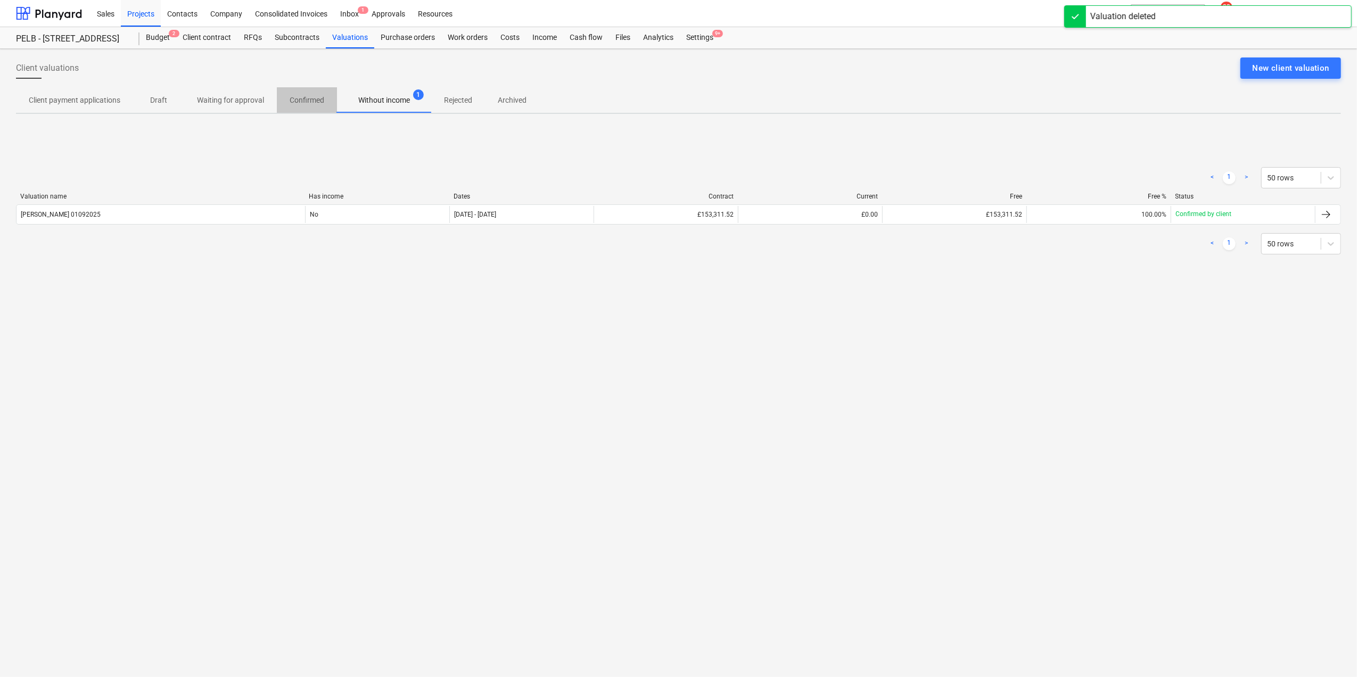
click at [292, 99] on p "Confirmed" at bounding box center [307, 100] width 35 height 11
click at [224, 104] on p "Waiting for approval" at bounding box center [230, 100] width 67 height 11
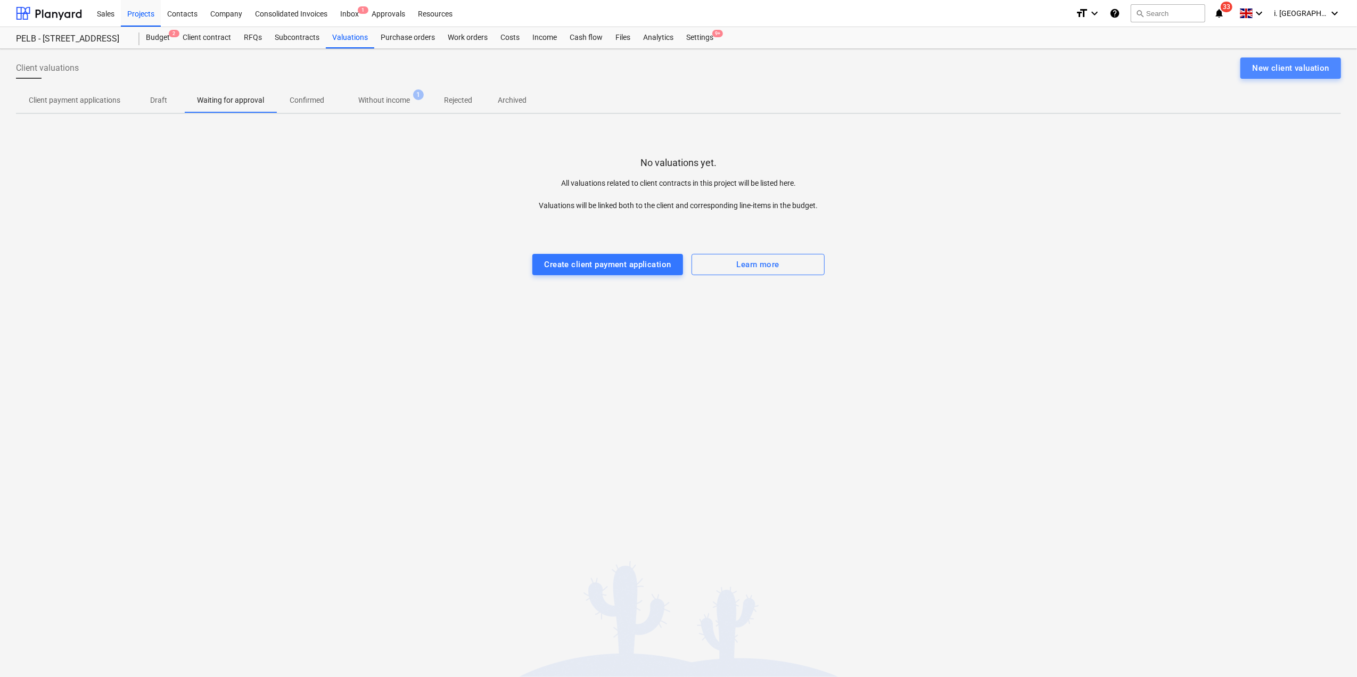
click at [1304, 68] on div "New client valuation" at bounding box center [1290, 68] width 77 height 14
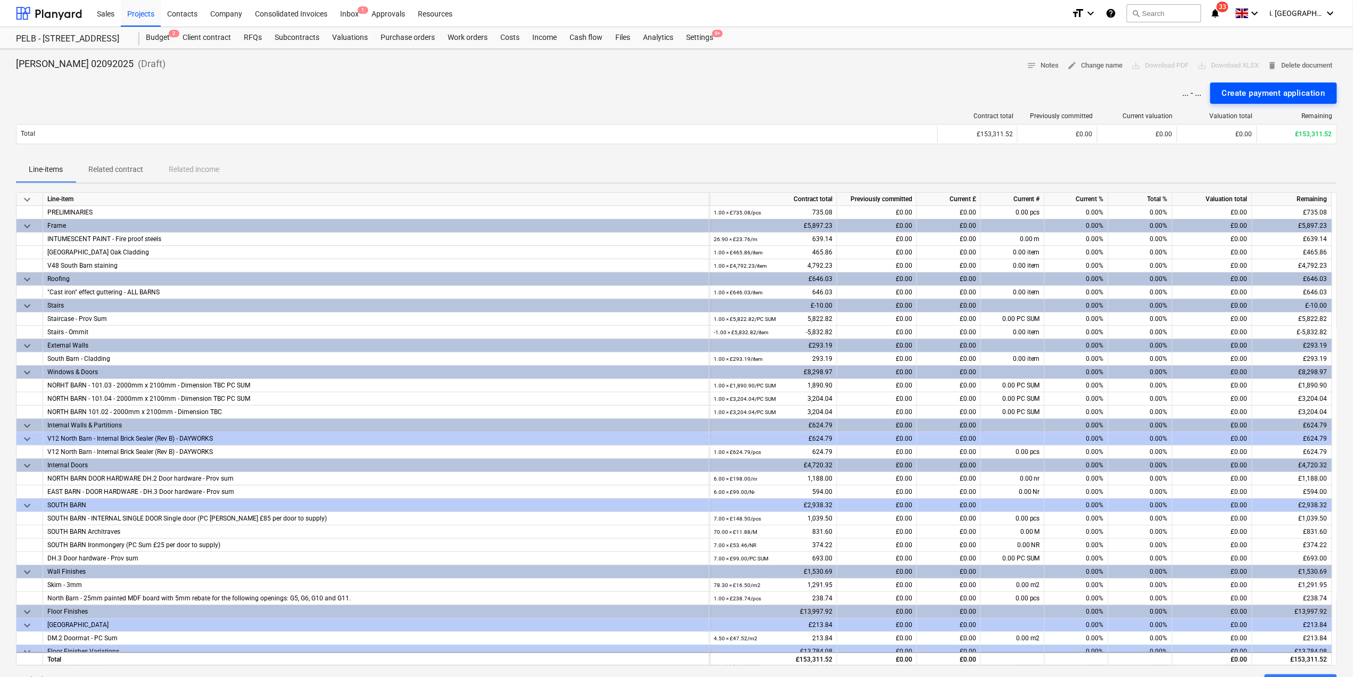
click at [1260, 92] on div "Create payment application" at bounding box center [1273, 93] width 103 height 14
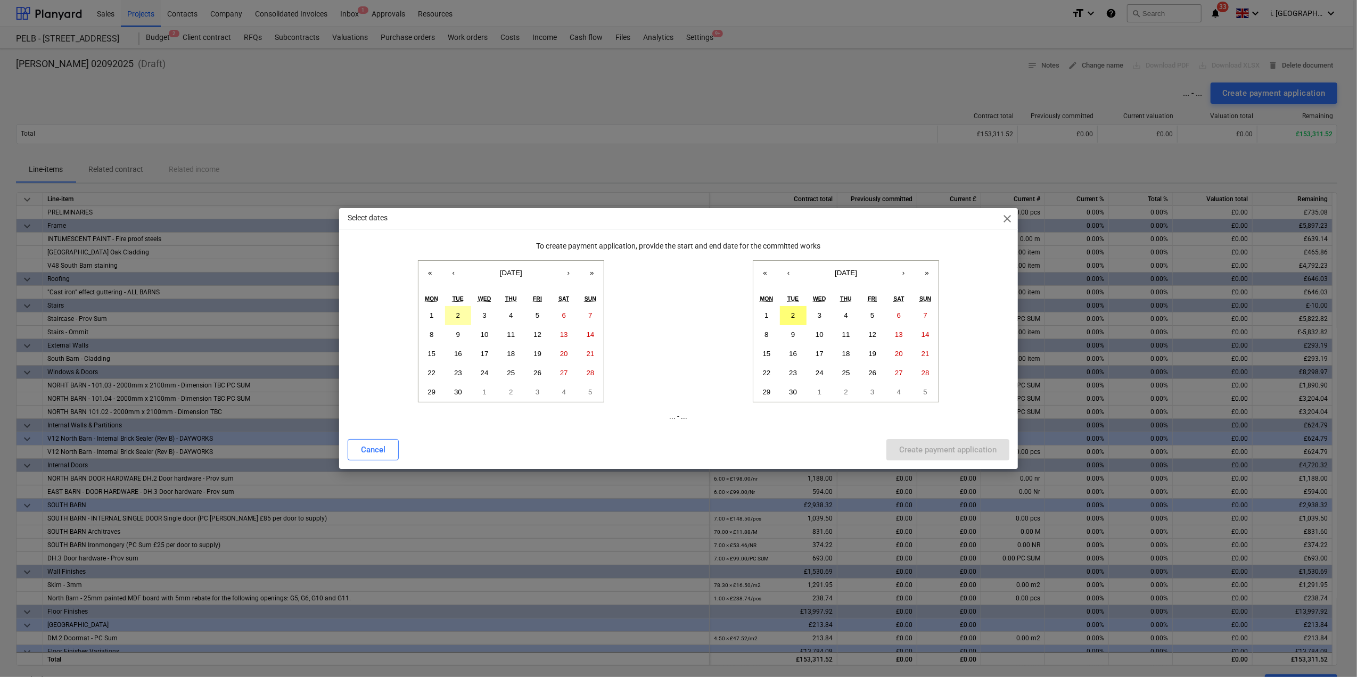
click at [461, 311] on button "2" at bounding box center [458, 315] width 27 height 19
click at [798, 314] on button "2" at bounding box center [793, 315] width 27 height 19
click at [966, 452] on div "Create payment application" at bounding box center [947, 450] width 97 height 14
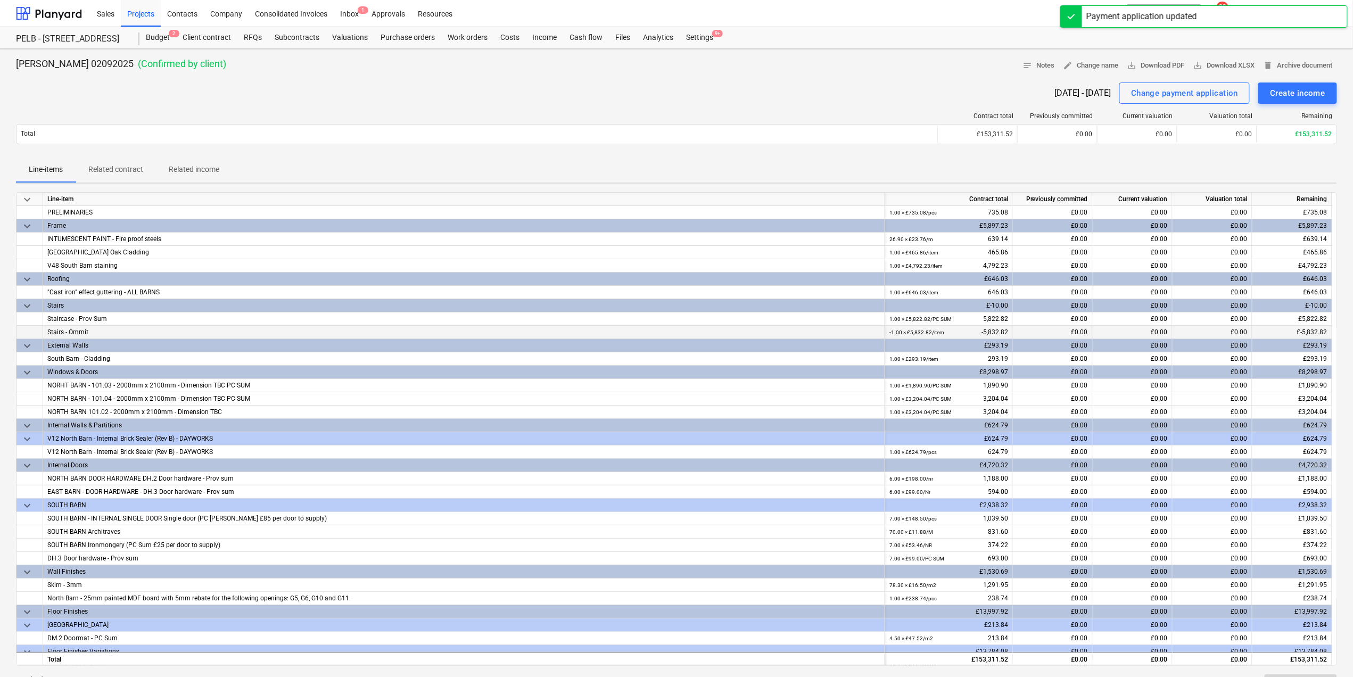
click at [989, 339] on div "-1.00 × £5,832.82 / item -5,832.82" at bounding box center [949, 332] width 119 height 13
click at [1048, 330] on div "£0.00" at bounding box center [1053, 332] width 80 height 13
click at [1048, 333] on div "£0.00" at bounding box center [1053, 332] width 80 height 13
click at [1270, 93] on div "Create income" at bounding box center [1297, 93] width 55 height 14
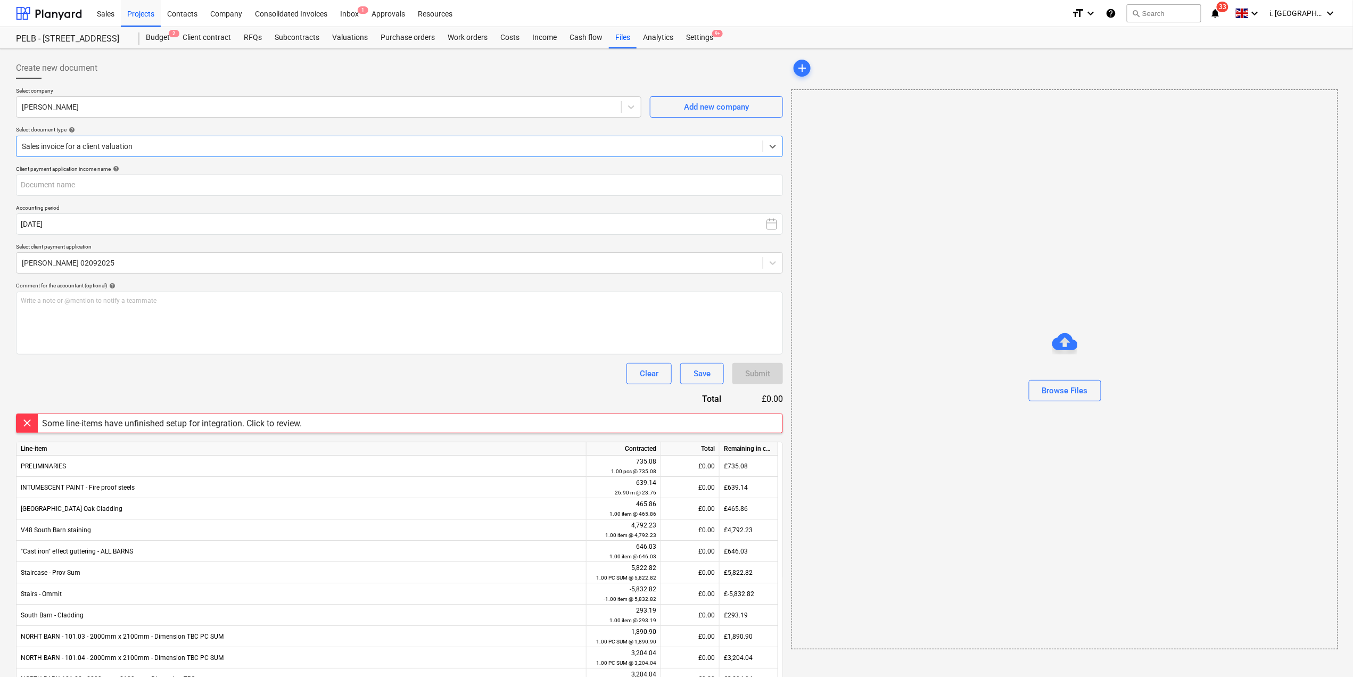
click at [197, 145] on div at bounding box center [390, 146] width 736 height 11
click at [233, 86] on div at bounding box center [399, 83] width 767 height 9
click at [224, 35] on div "Client contract" at bounding box center [206, 37] width 61 height 21
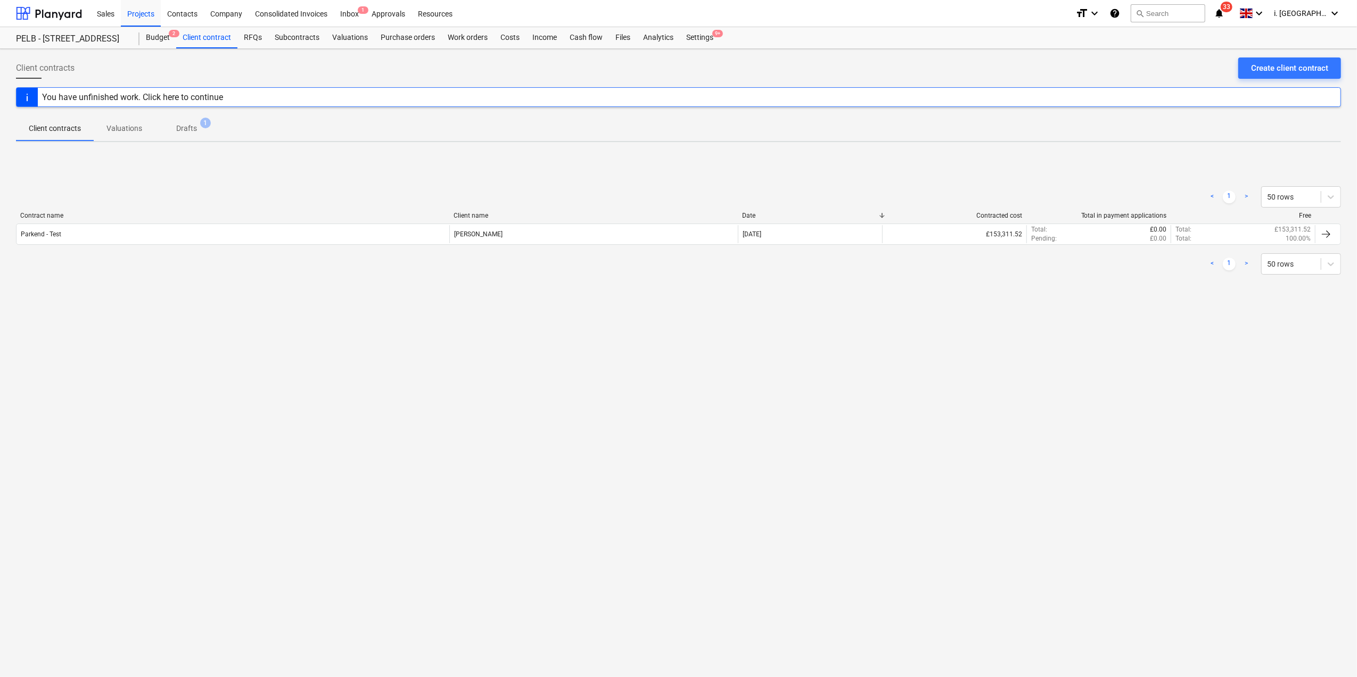
click at [192, 128] on p "Drafts" at bounding box center [186, 128] width 21 height 11
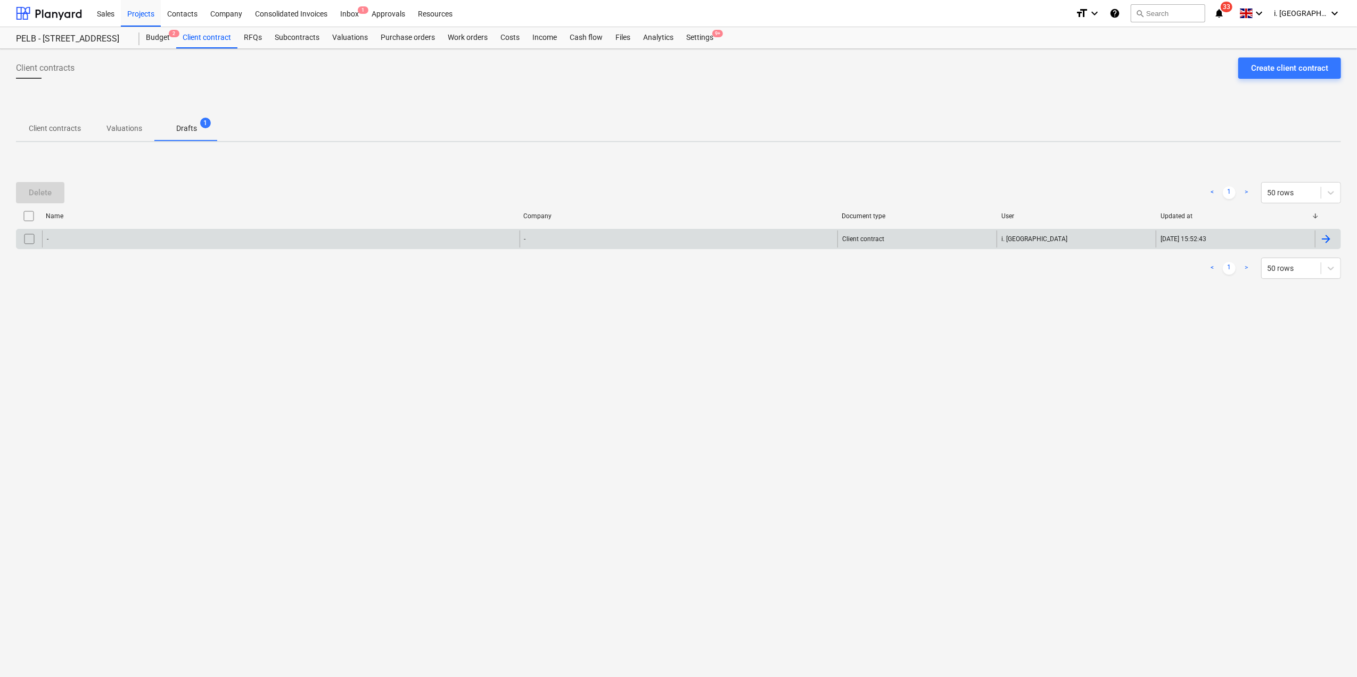
click at [28, 237] on input "checkbox" at bounding box center [29, 239] width 17 height 17
click at [50, 193] on div "Delete" at bounding box center [40, 193] width 23 height 14
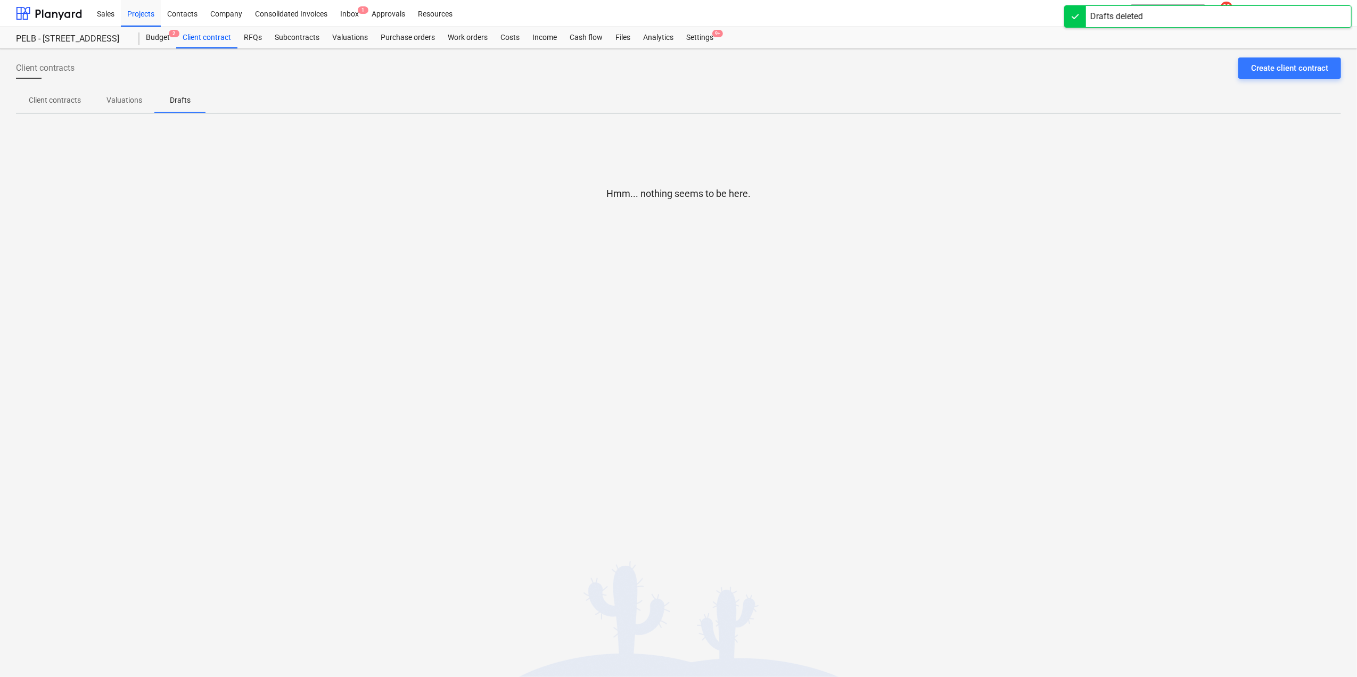
click at [124, 95] on p "Valuations" at bounding box center [124, 100] width 36 height 11
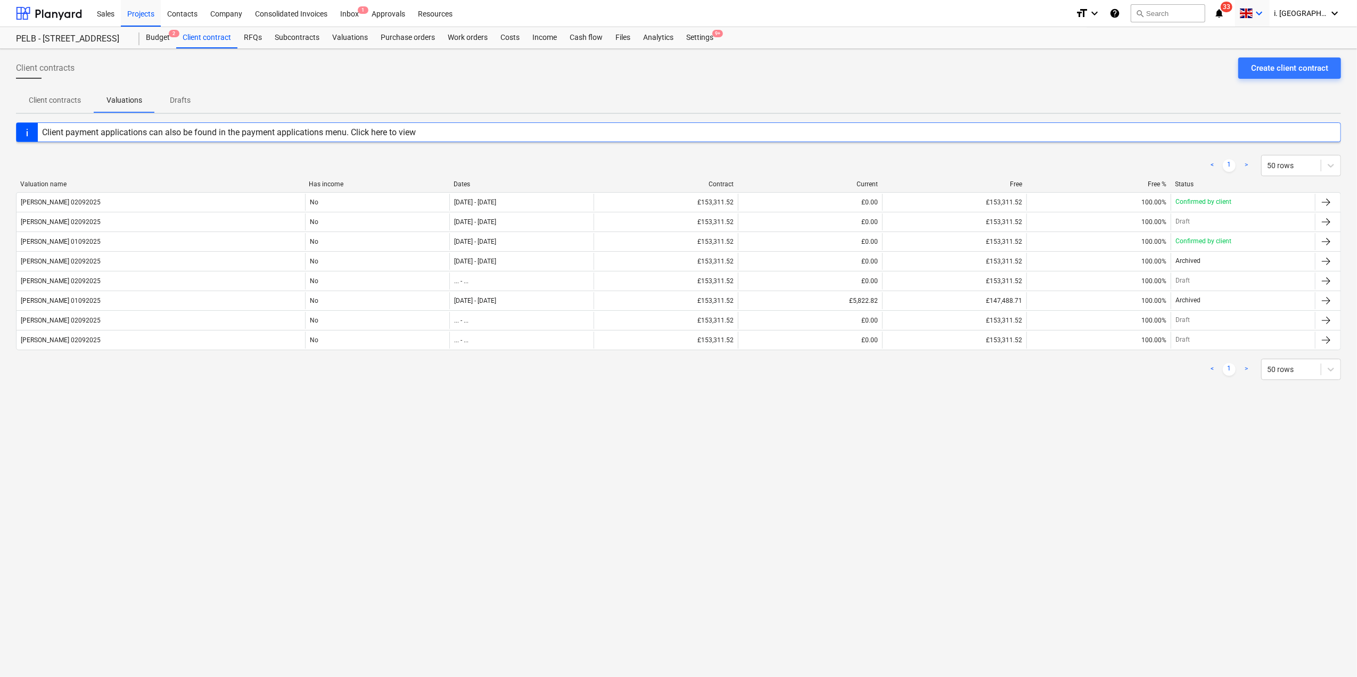
click at [1253, 15] on span at bounding box center [1245, 14] width 13 height 10
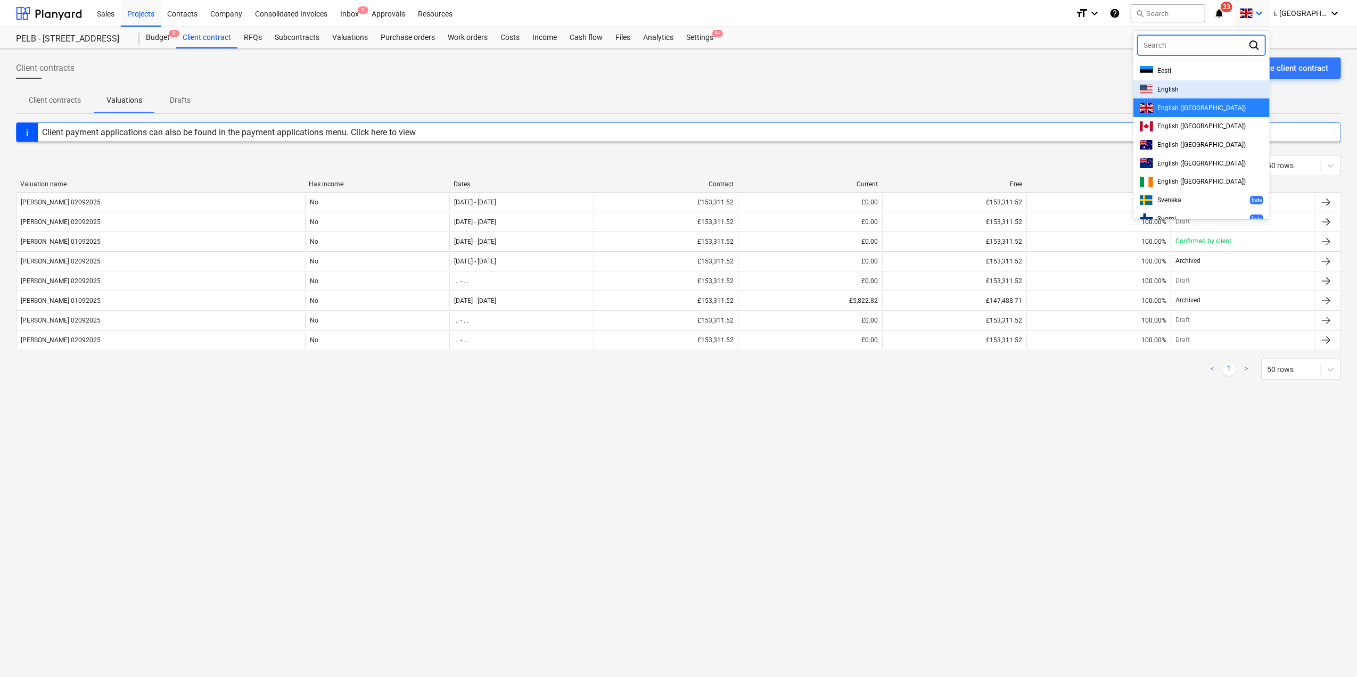
click at [1205, 89] on div "English" at bounding box center [1202, 90] width 124 height 10
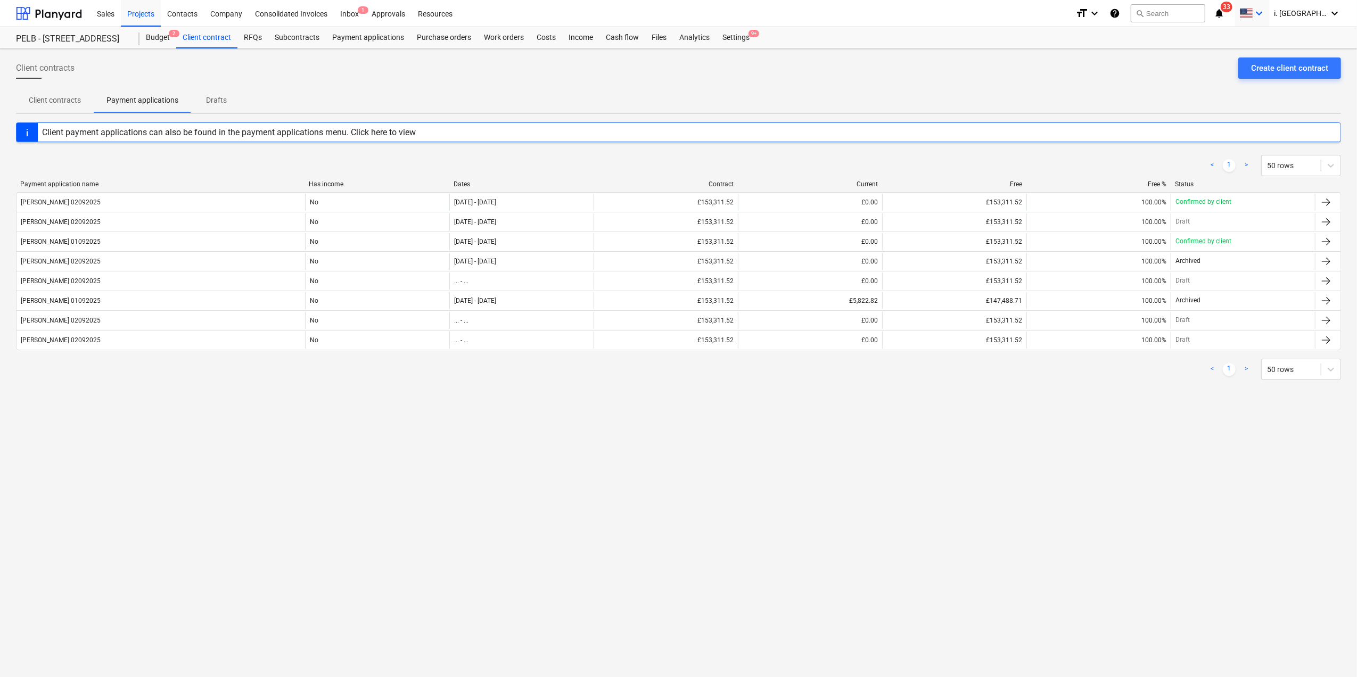
click at [1261, 10] on icon "keyboard_arrow_down" at bounding box center [1259, 13] width 13 height 13
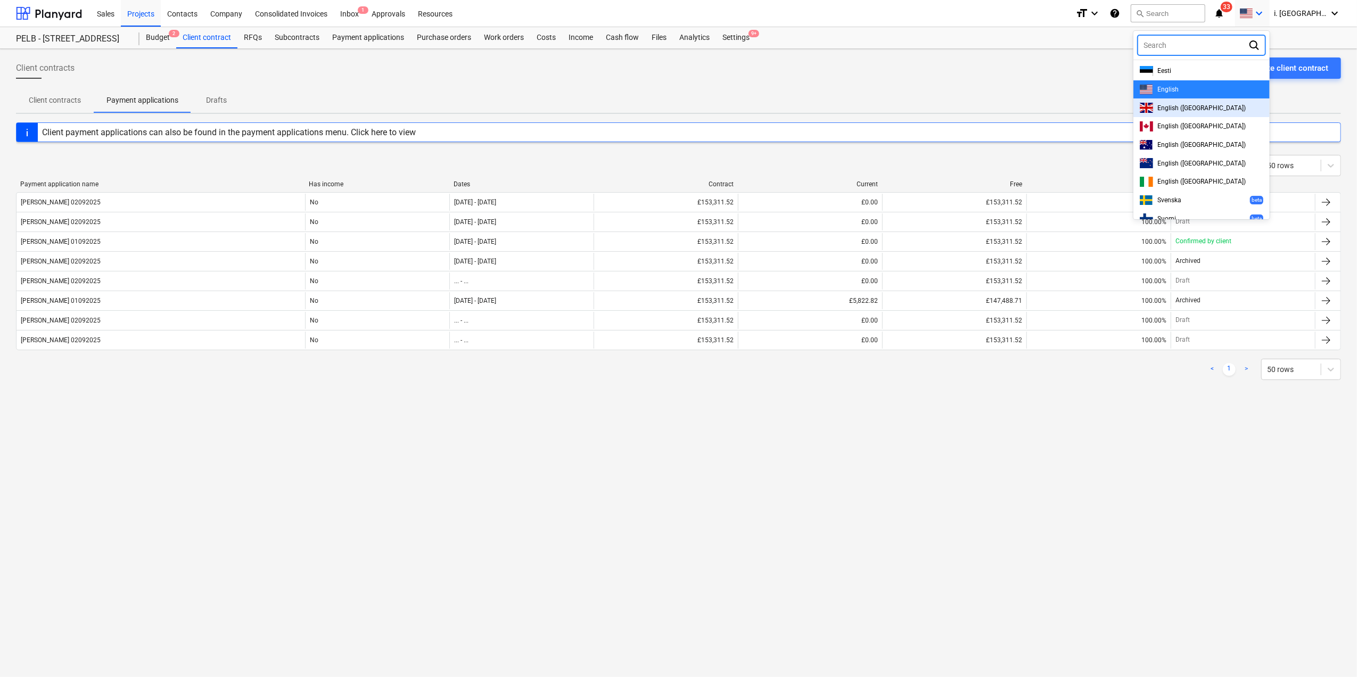
click at [1203, 109] on div "English (UK)" at bounding box center [1202, 108] width 124 height 10
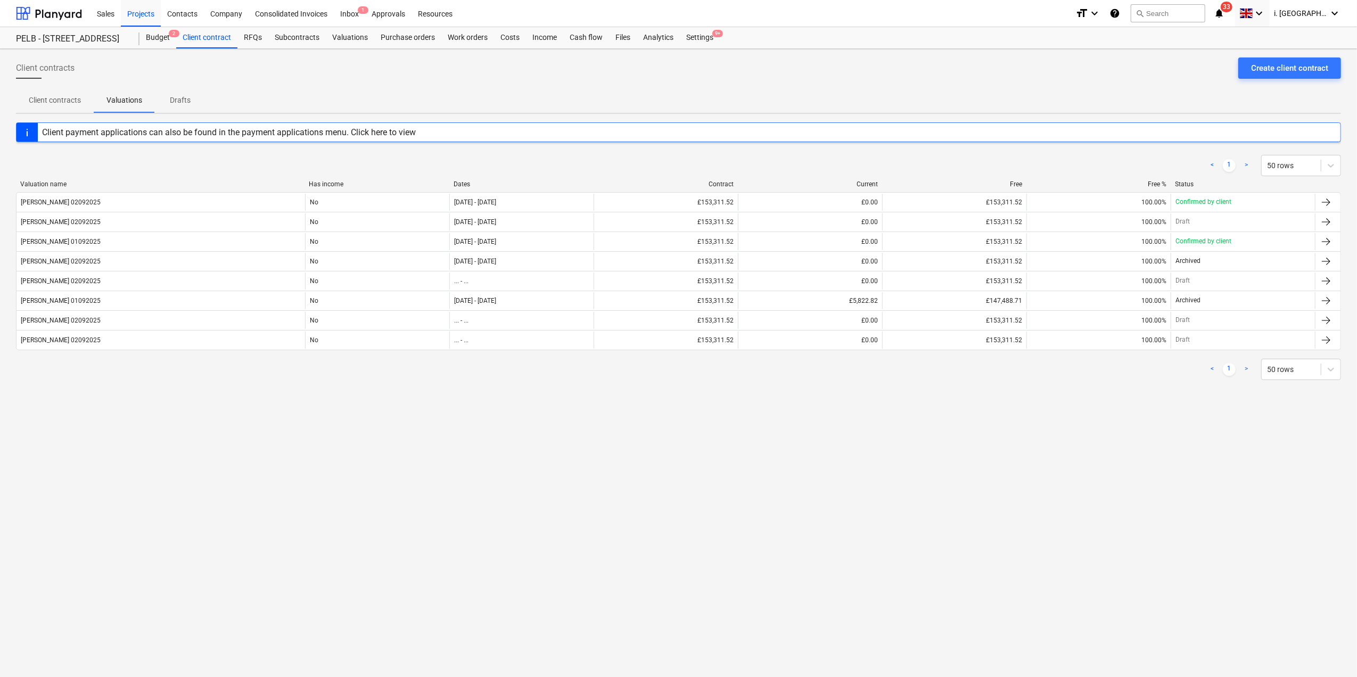
click at [77, 101] on p "Client contracts" at bounding box center [55, 100] width 52 height 11
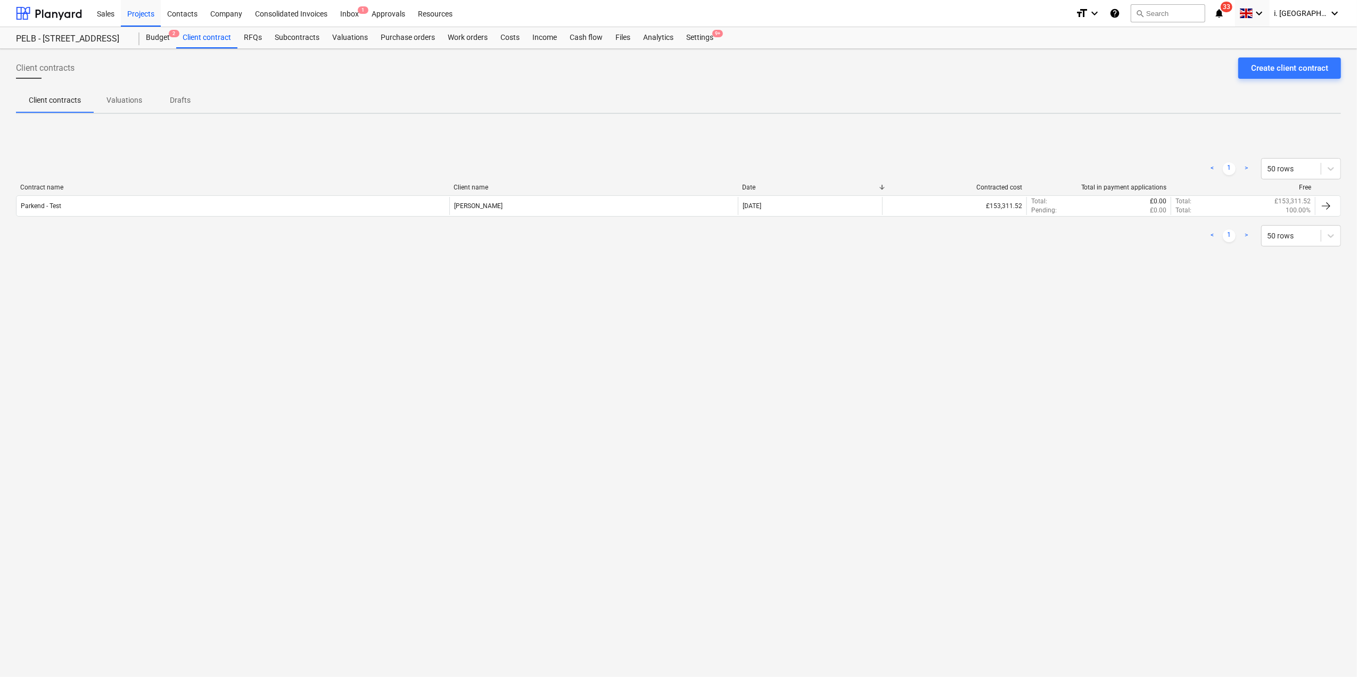
click at [128, 96] on p "Valuations" at bounding box center [124, 100] width 36 height 11
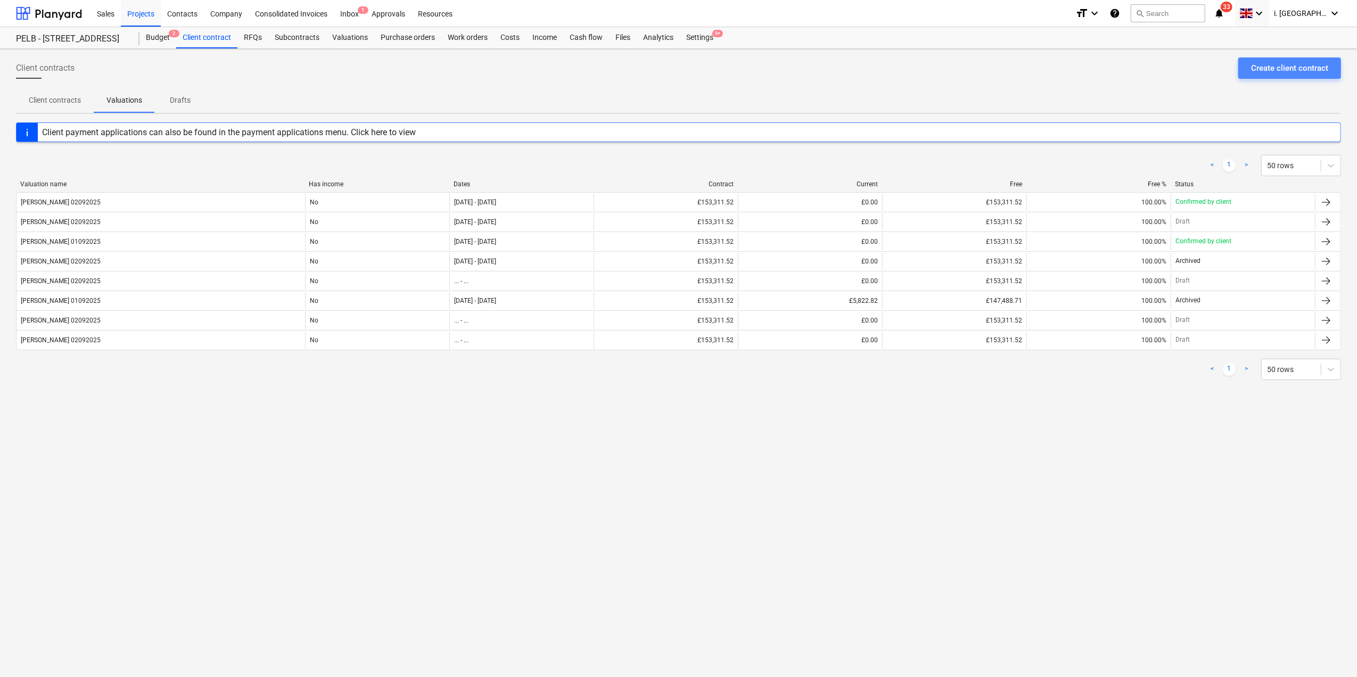
click at [1291, 73] on div "Create client contract" at bounding box center [1289, 68] width 77 height 14
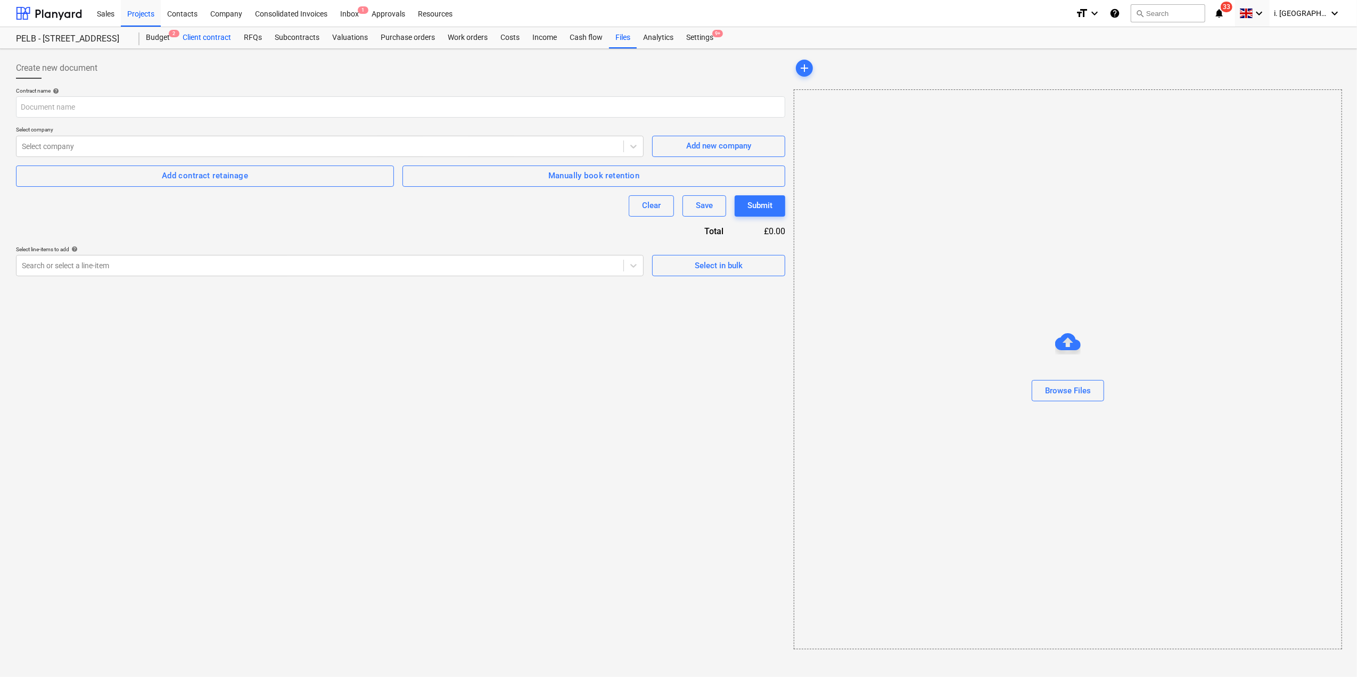
click at [219, 36] on div "Client contract" at bounding box center [206, 37] width 61 height 21
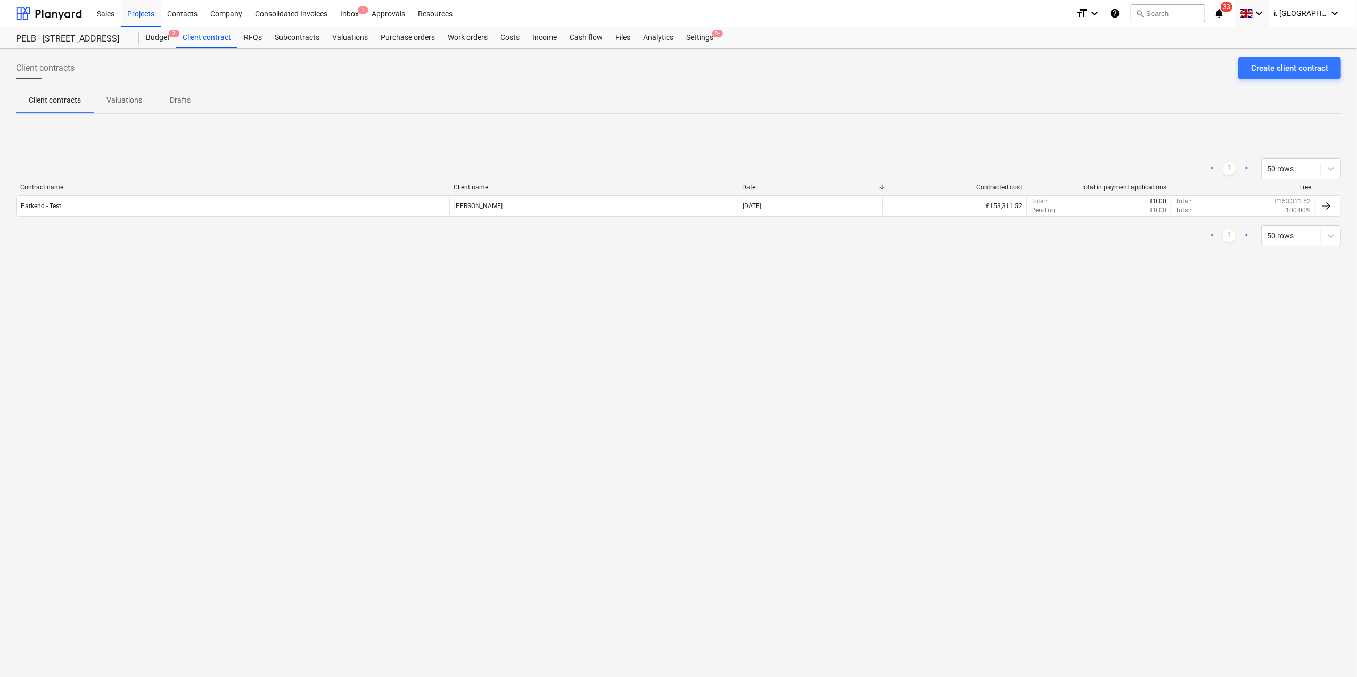
click at [130, 96] on p "Valuations" at bounding box center [124, 100] width 36 height 11
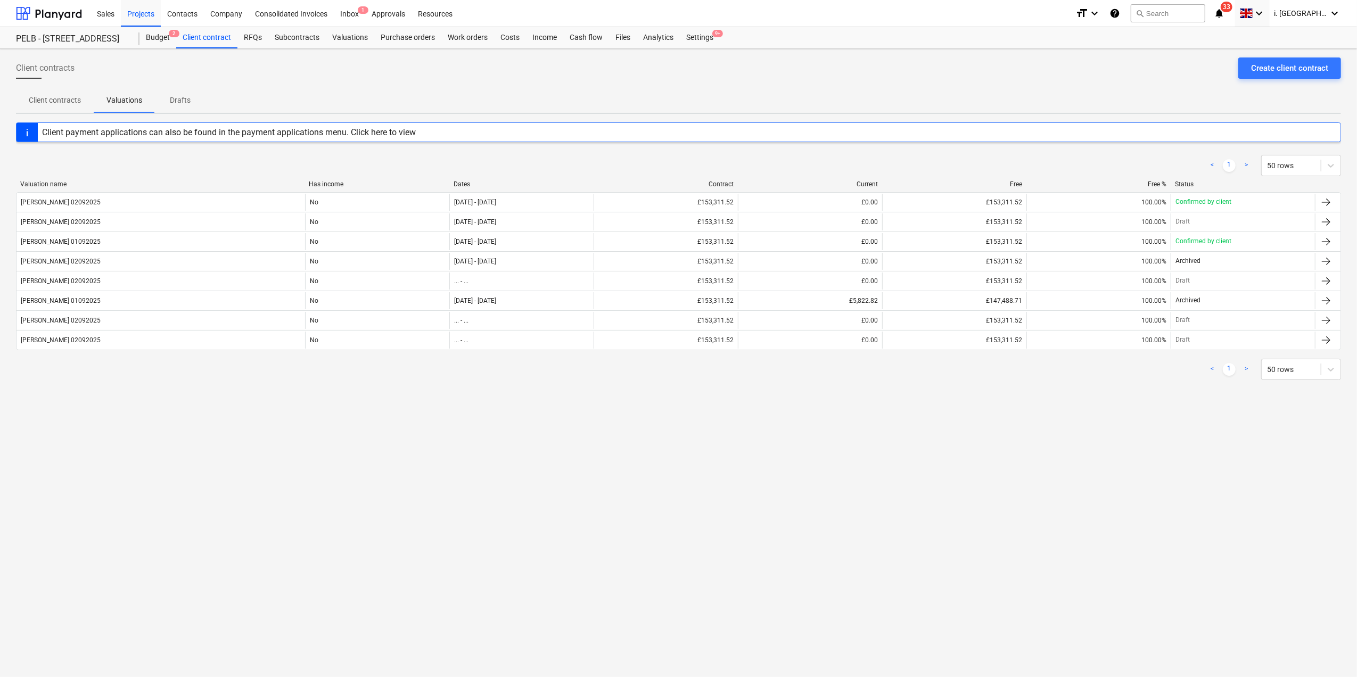
click at [42, 101] on p "Client contracts" at bounding box center [55, 100] width 52 height 11
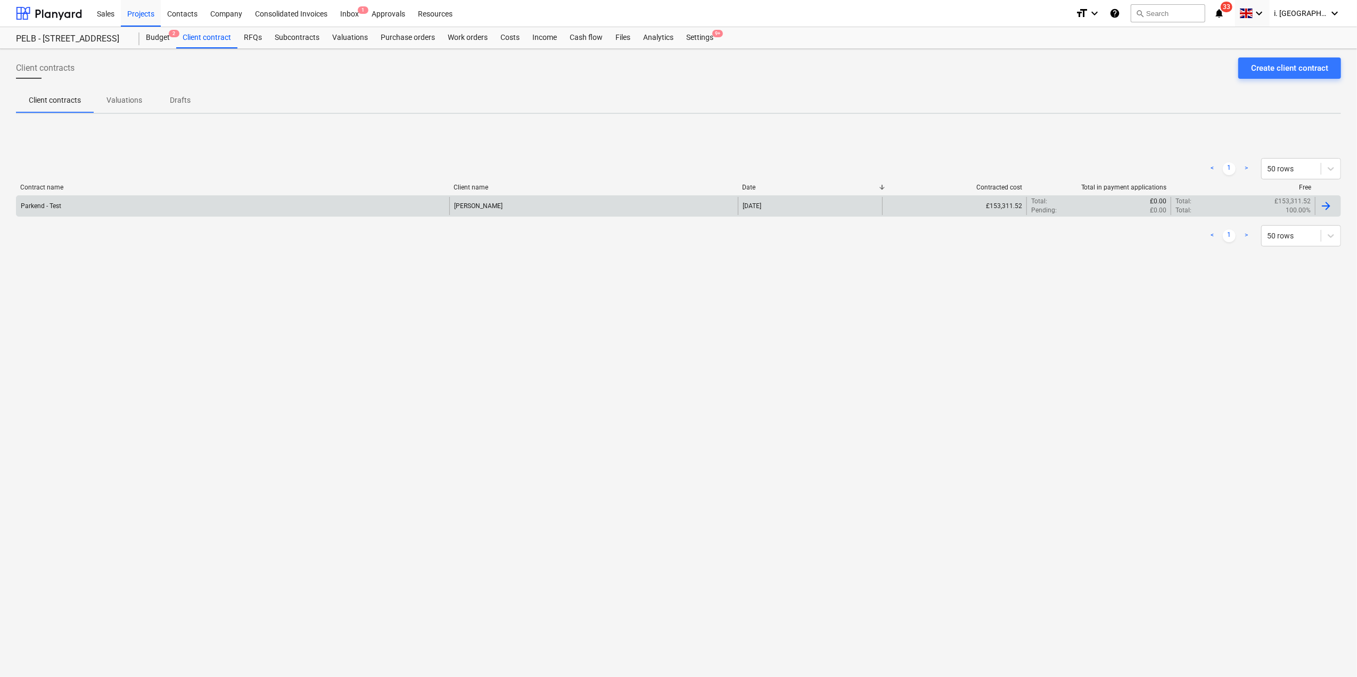
click at [51, 201] on div "Parkend - Test" at bounding box center [233, 206] width 433 height 18
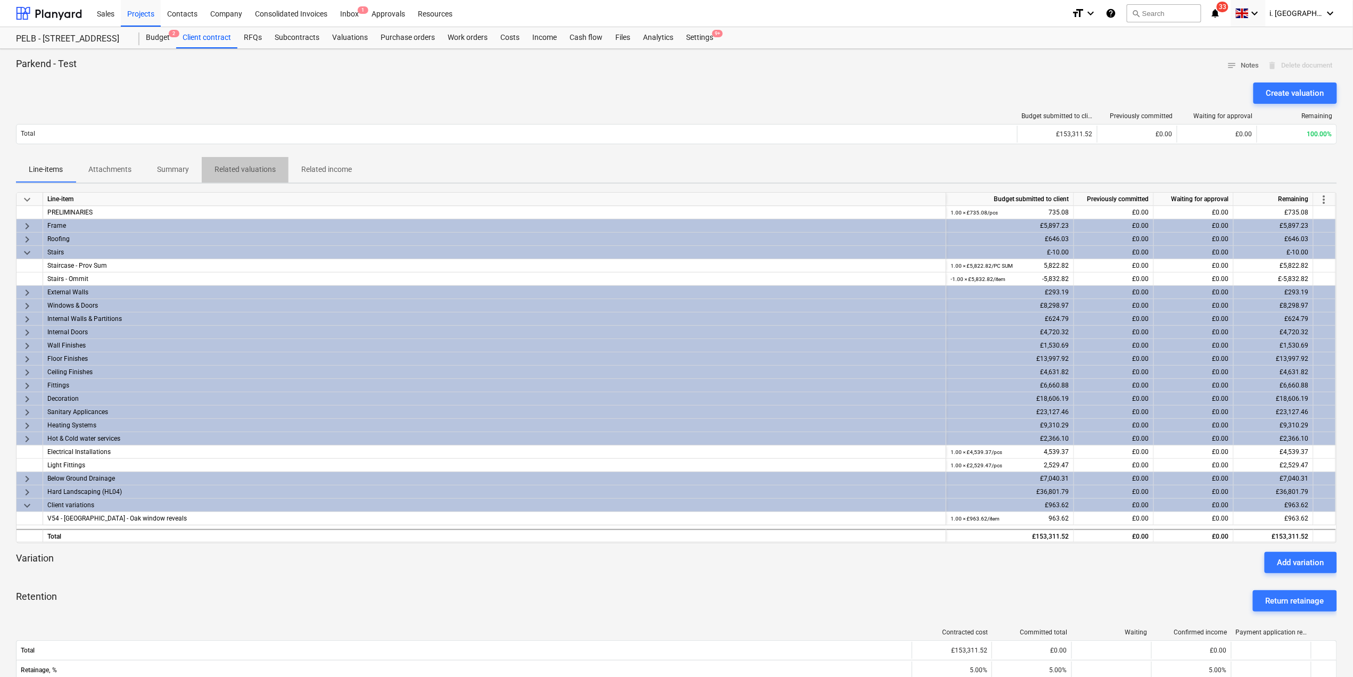
click at [273, 174] on p "Related valuations" at bounding box center [245, 169] width 61 height 11
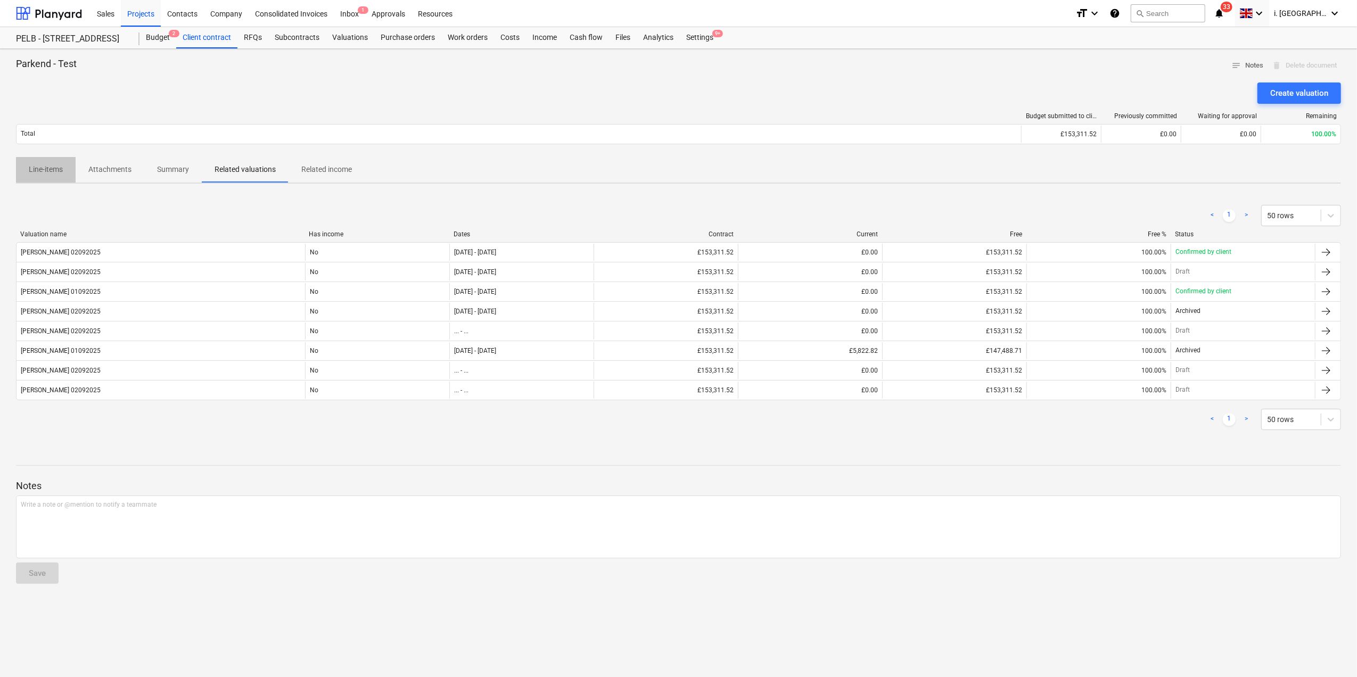
click at [57, 169] on p "Line-items" at bounding box center [46, 169] width 34 height 11
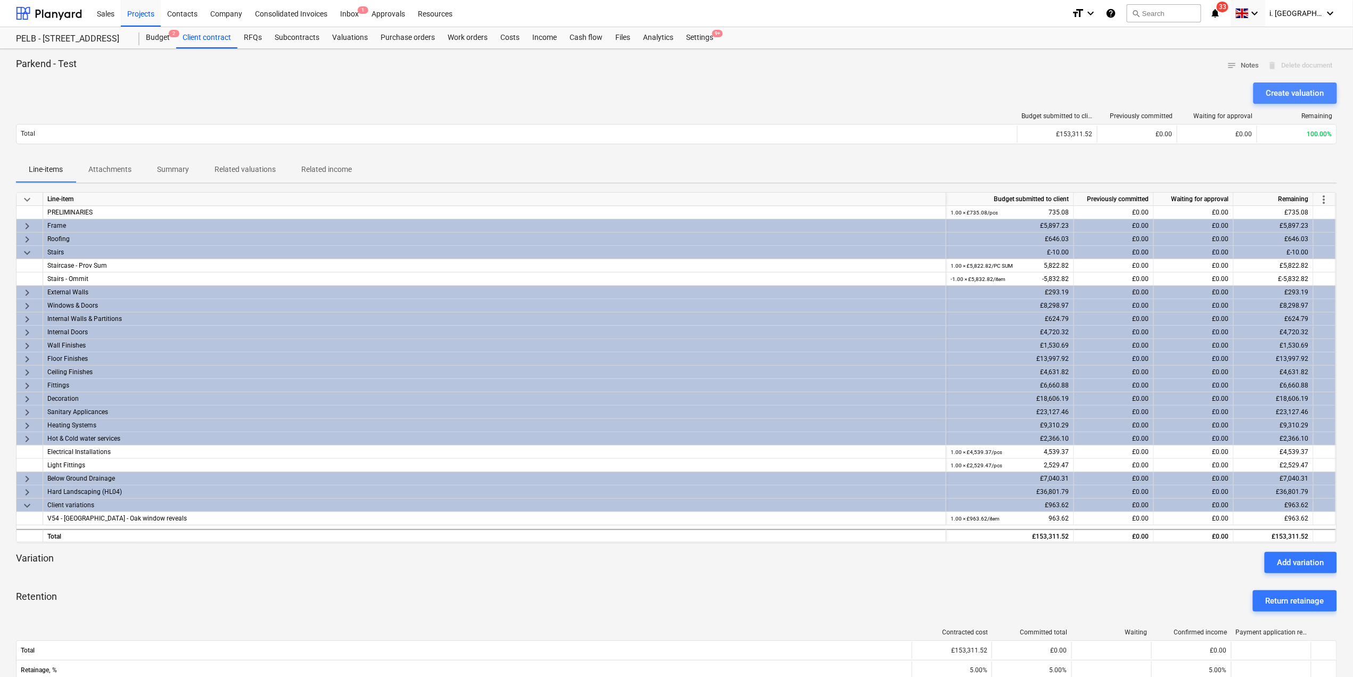
click at [1300, 94] on div "Create valuation" at bounding box center [1296, 93] width 58 height 14
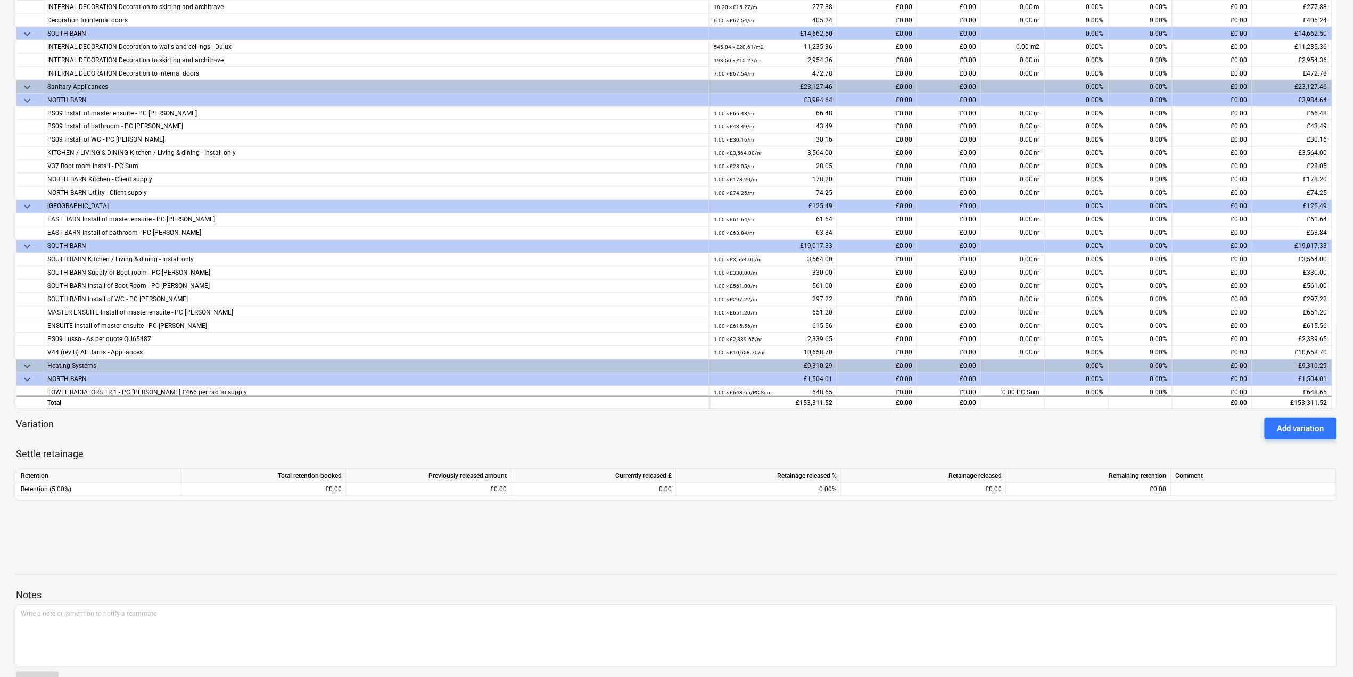
scroll to position [291, 0]
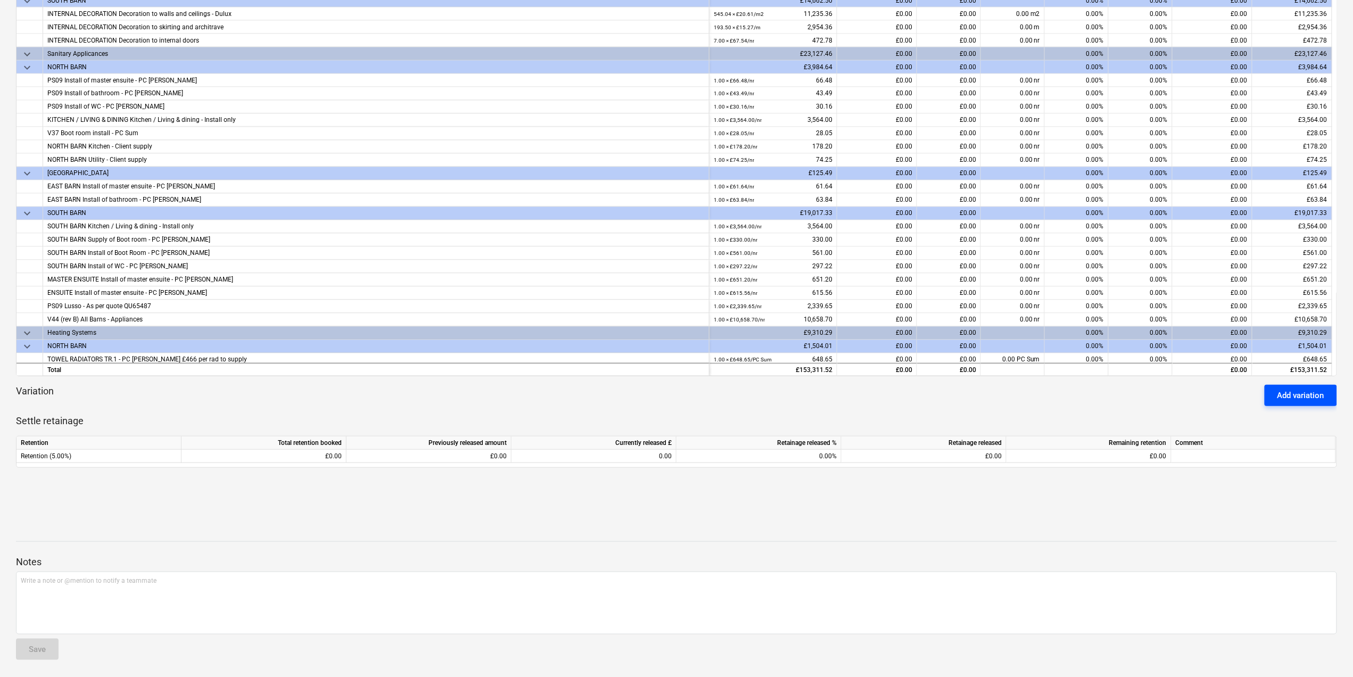
click at [1317, 390] on div "Add variation" at bounding box center [1301, 396] width 47 height 14
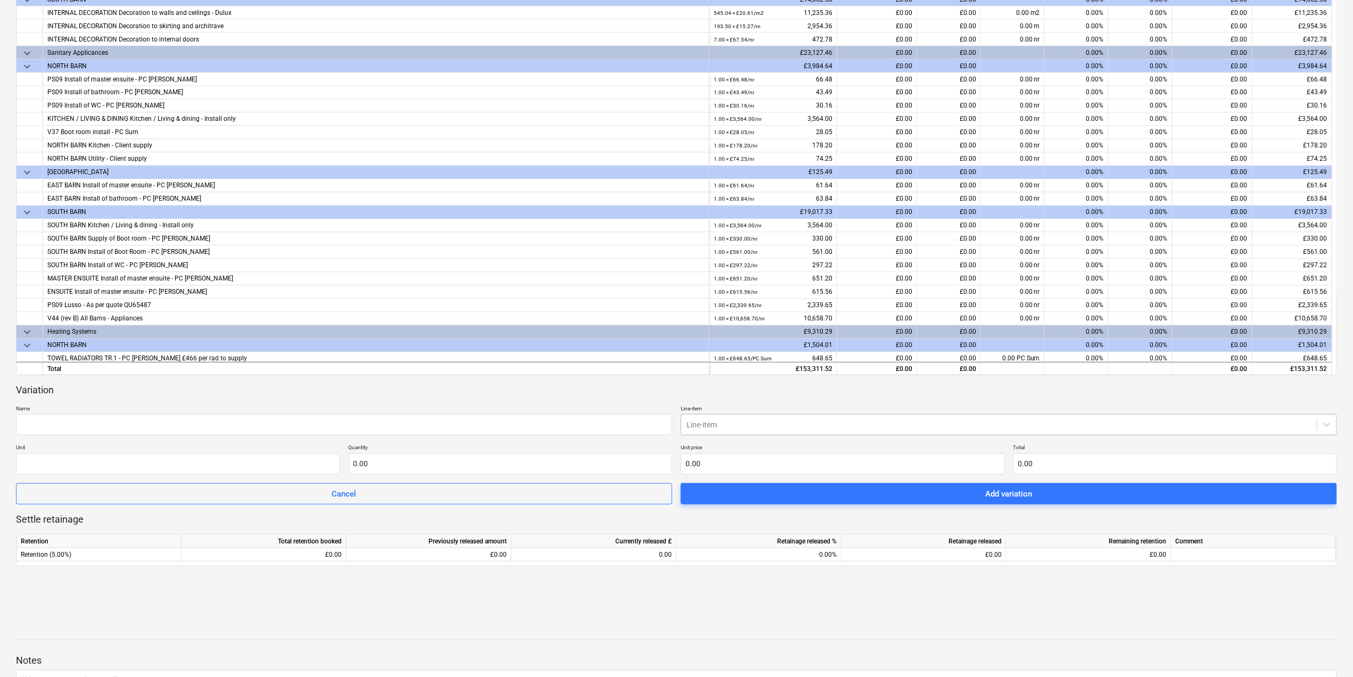
click at [1231, 418] on div "Line-item" at bounding box center [999, 424] width 636 height 15
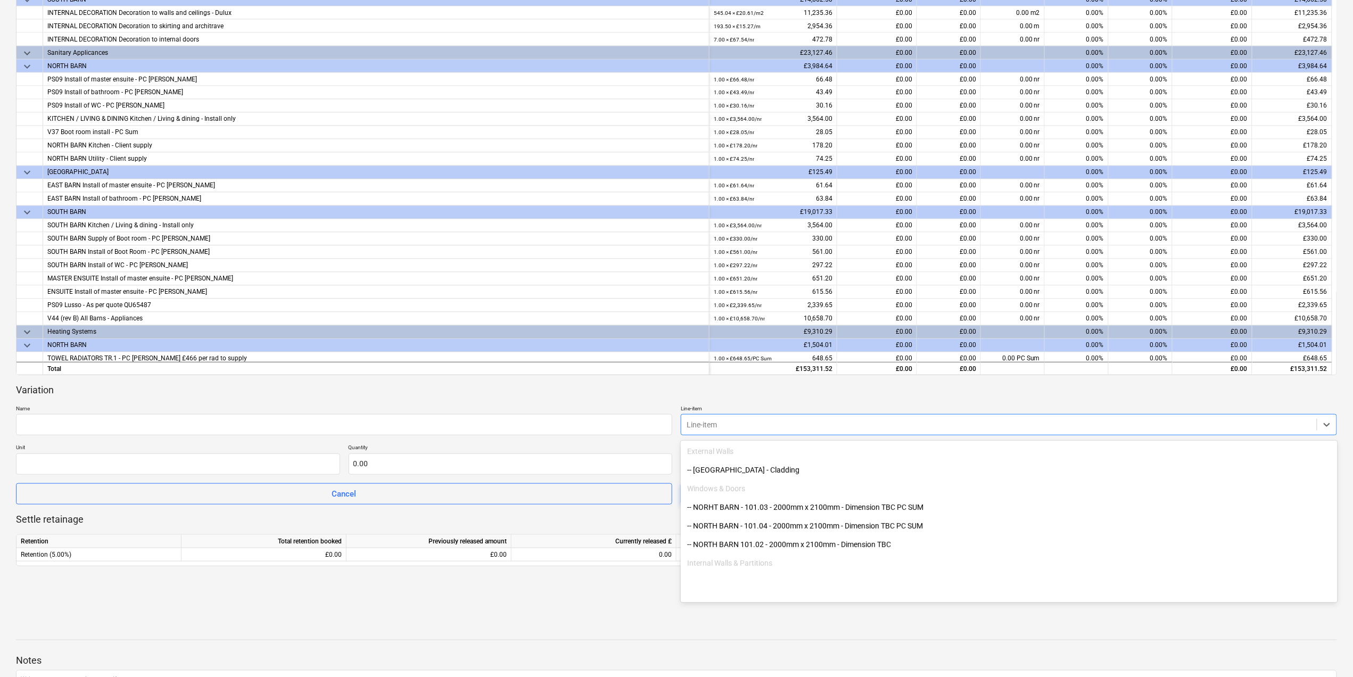
scroll to position [139, 0]
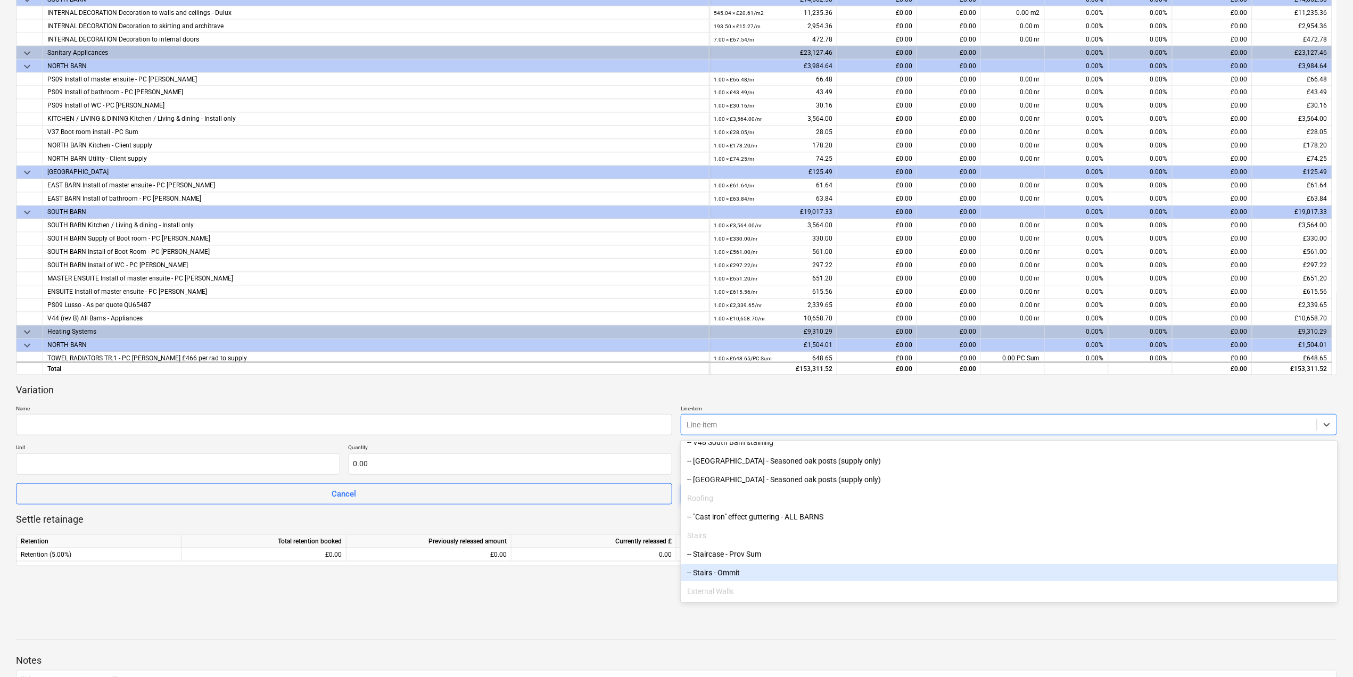
click at [754, 565] on div "-- Stairs - Ommit" at bounding box center [1009, 572] width 656 height 17
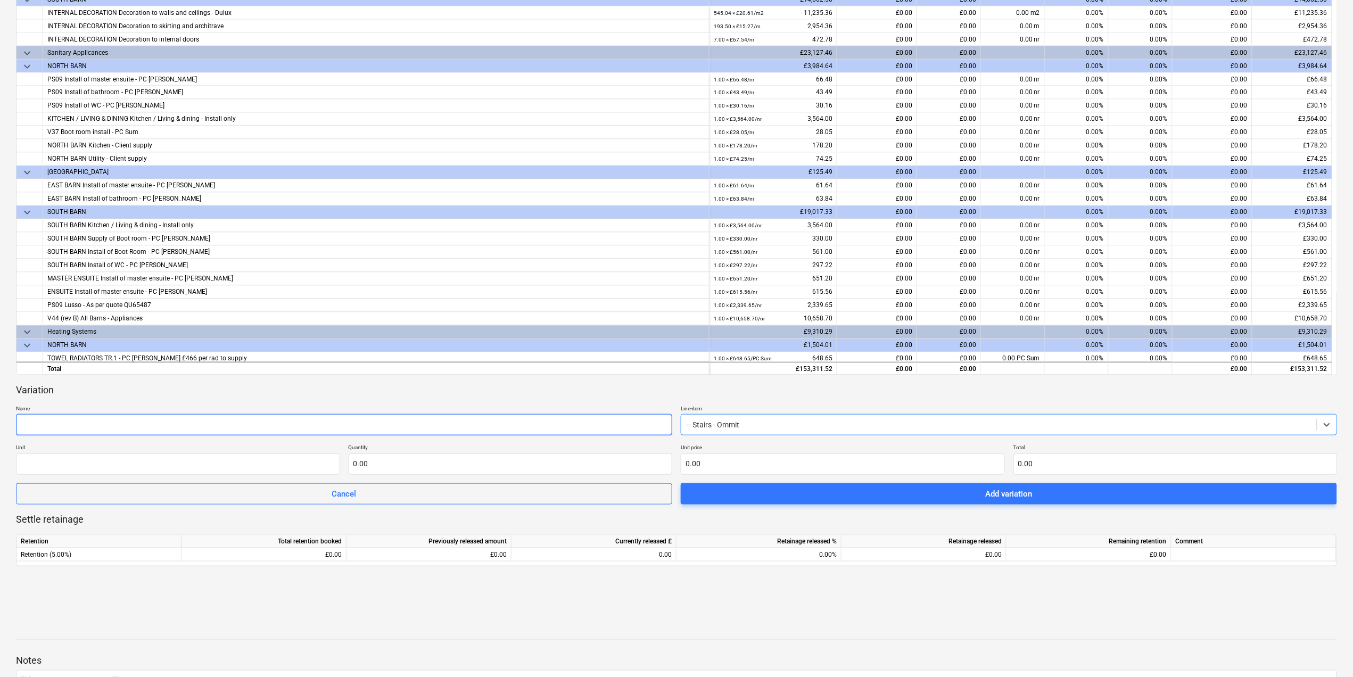
click at [171, 415] on div "Name" at bounding box center [344, 420] width 656 height 30
click at [170, 422] on input "text" at bounding box center [344, 424] width 656 height 21
type input "correction Ommit typo mistake"
click at [235, 469] on input "text" at bounding box center [178, 464] width 324 height 21
type input "1"
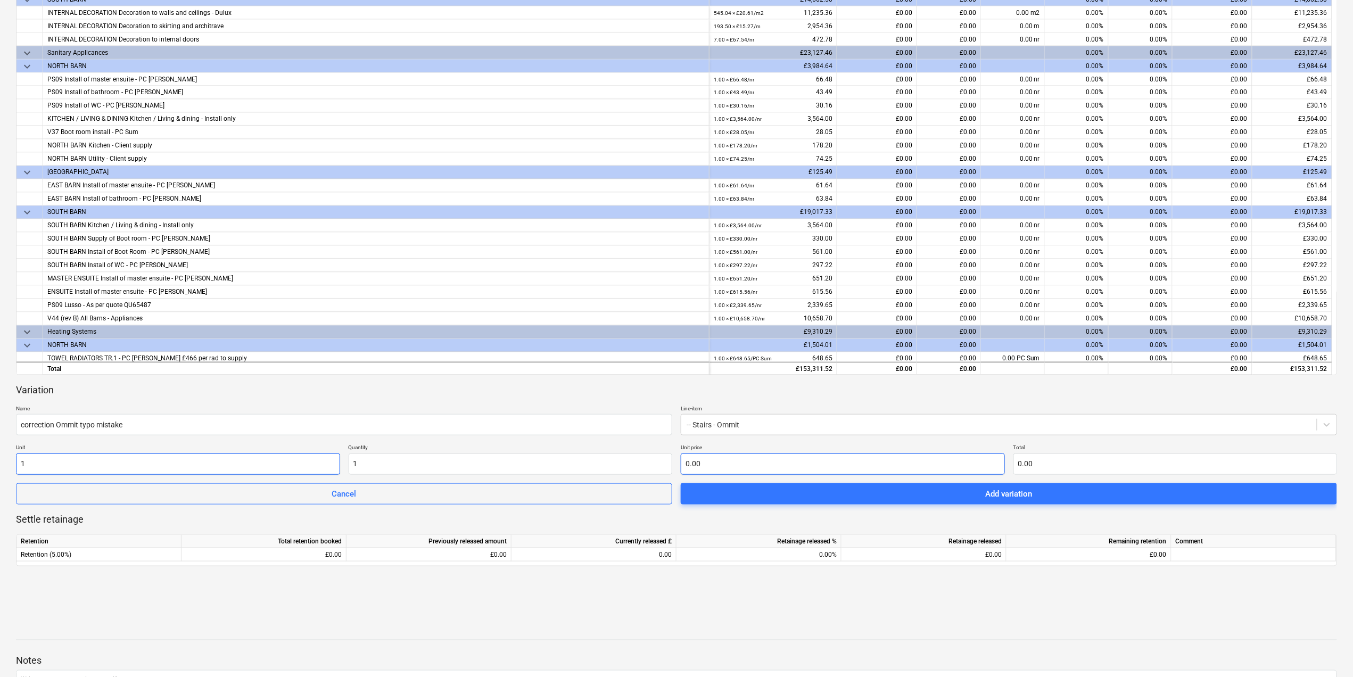
type input "1.00"
type input "1"
type input "1.00"
type input "10"
type input "10.00"
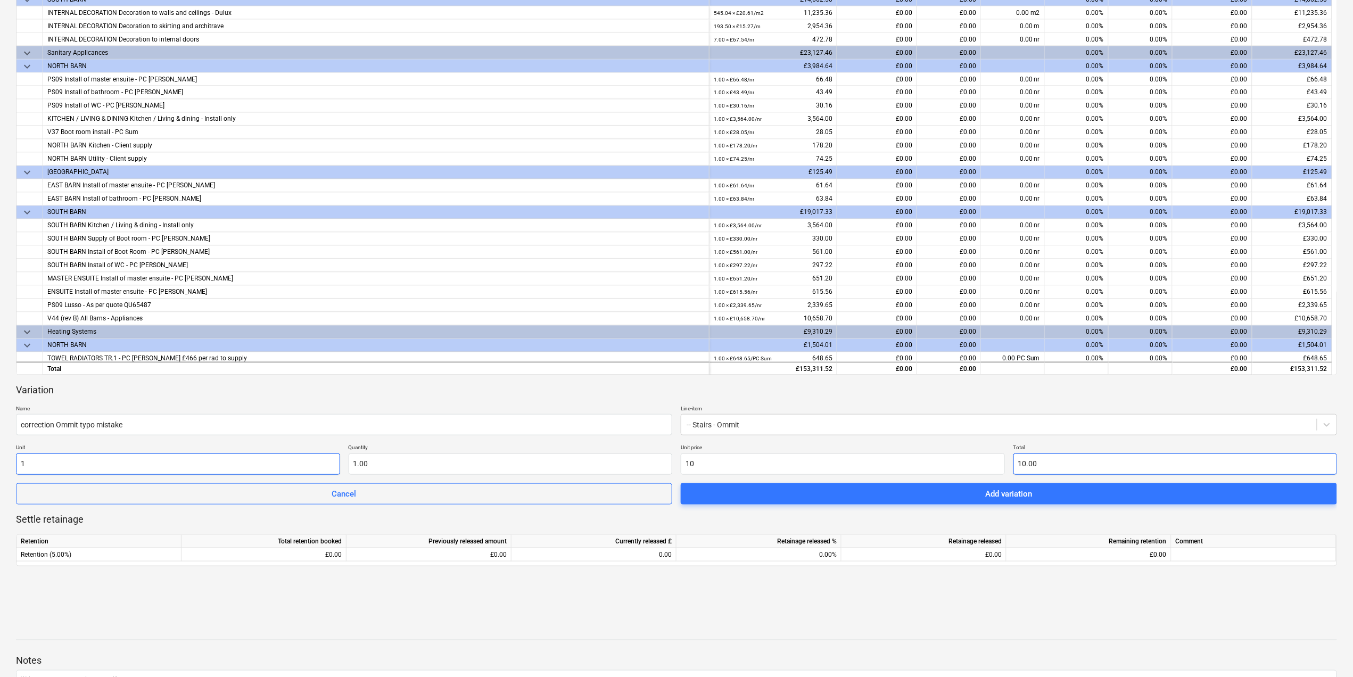
type input "10.00"
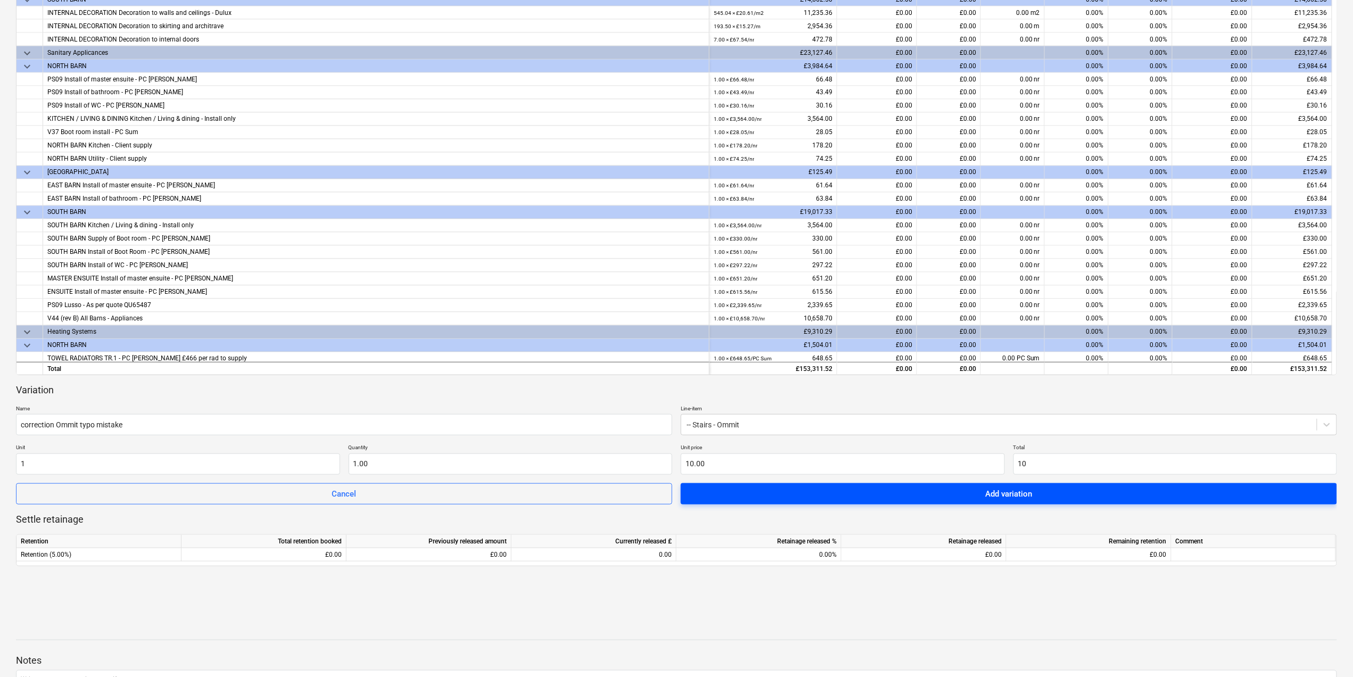
type input "10.00"
click at [812, 492] on span "Add variation" at bounding box center [1009, 494] width 631 height 14
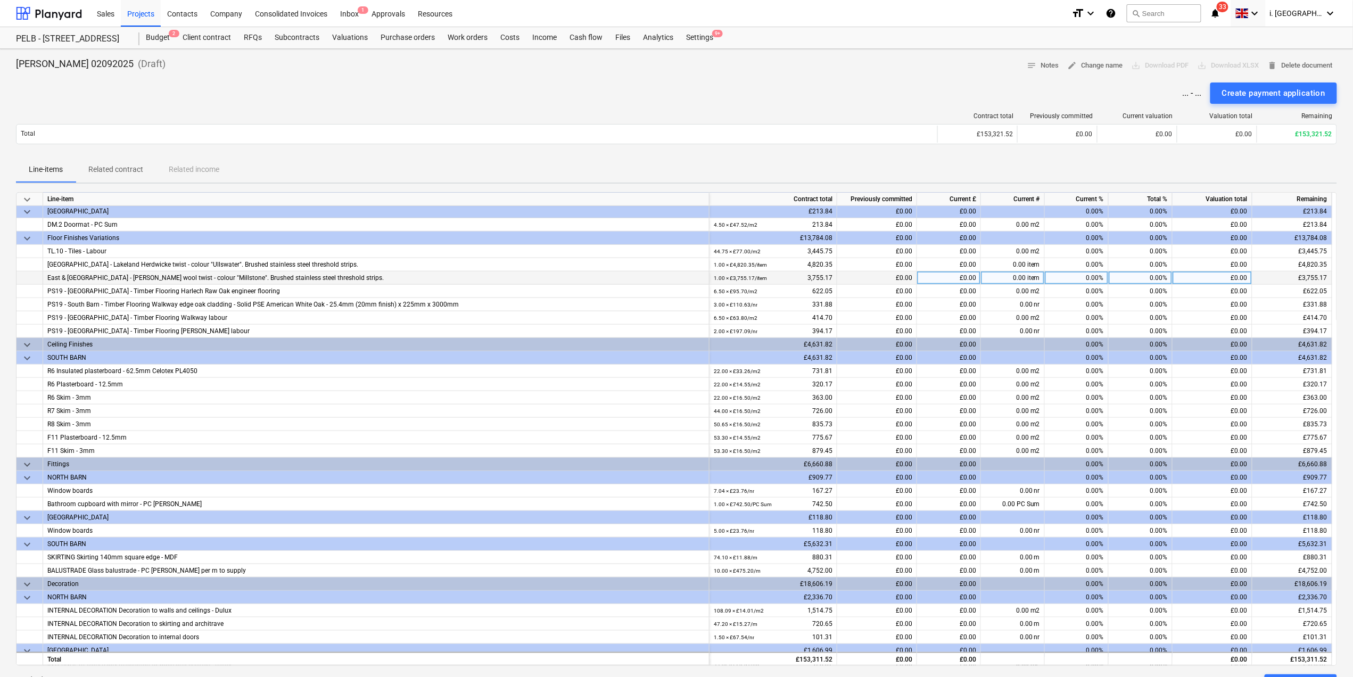
scroll to position [0, 0]
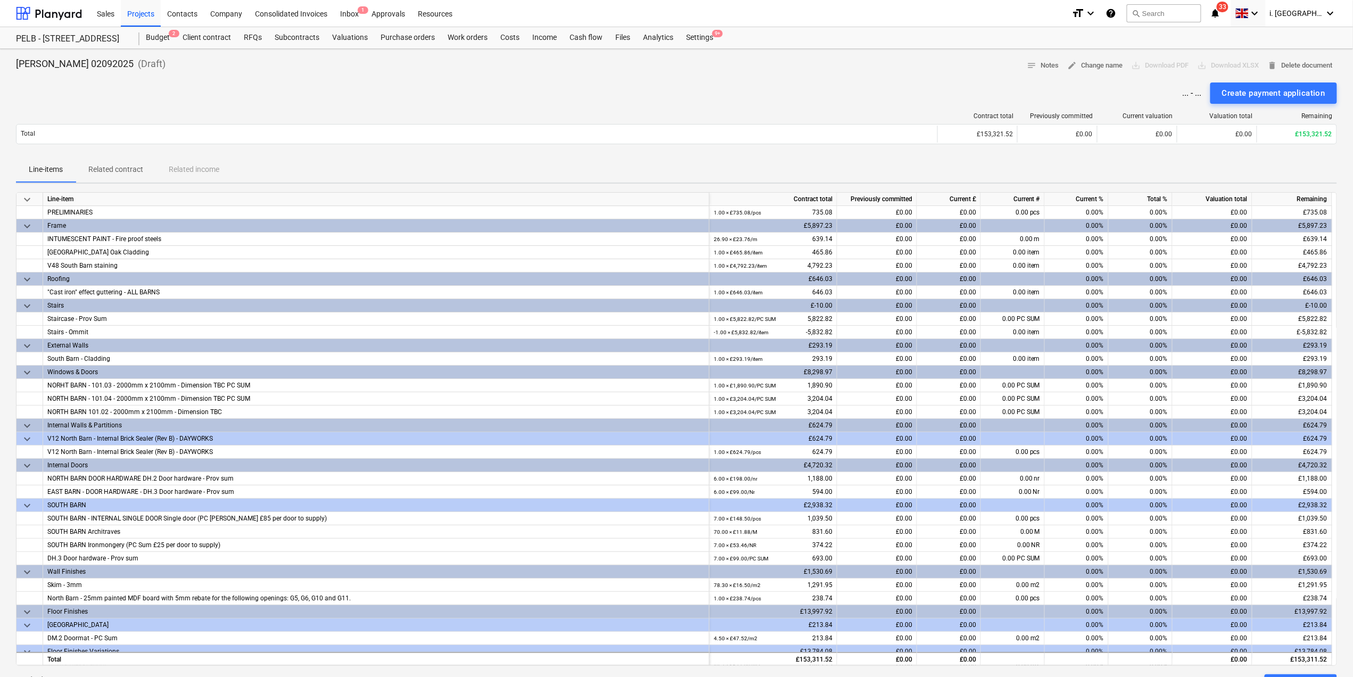
click at [31, 201] on span "keyboard_arrow_down" at bounding box center [27, 199] width 13 height 13
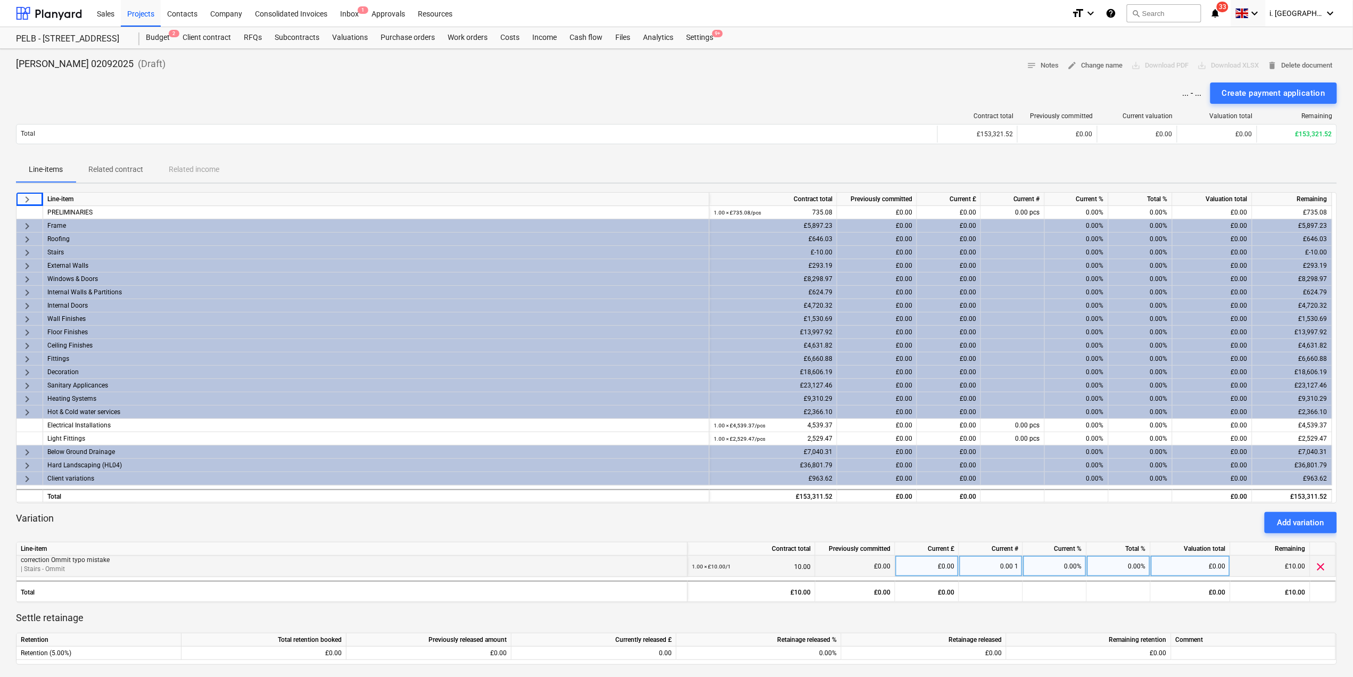
click at [1088, 569] on div "0.00%" at bounding box center [1119, 566] width 64 height 21
click at [393, 571] on p "| Stairs - Ommit" at bounding box center [352, 569] width 662 height 9
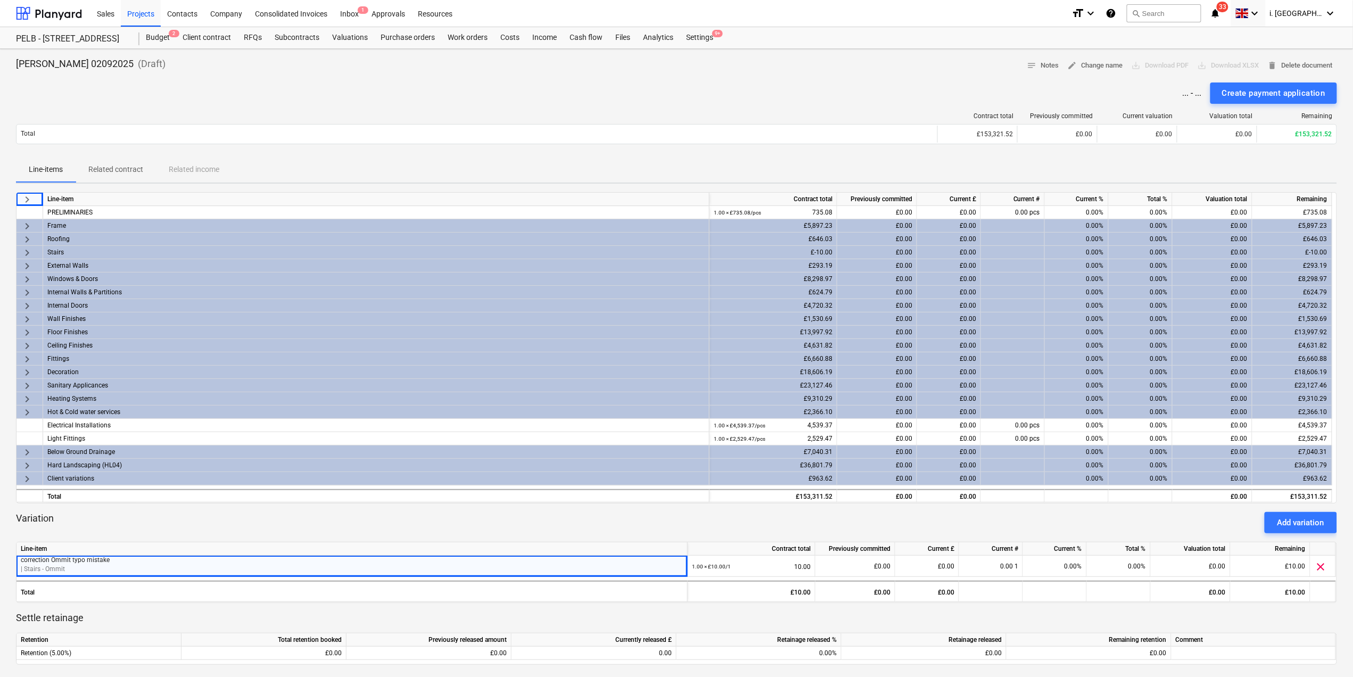
click at [28, 251] on span "keyboard_arrow_right" at bounding box center [27, 252] width 13 height 13
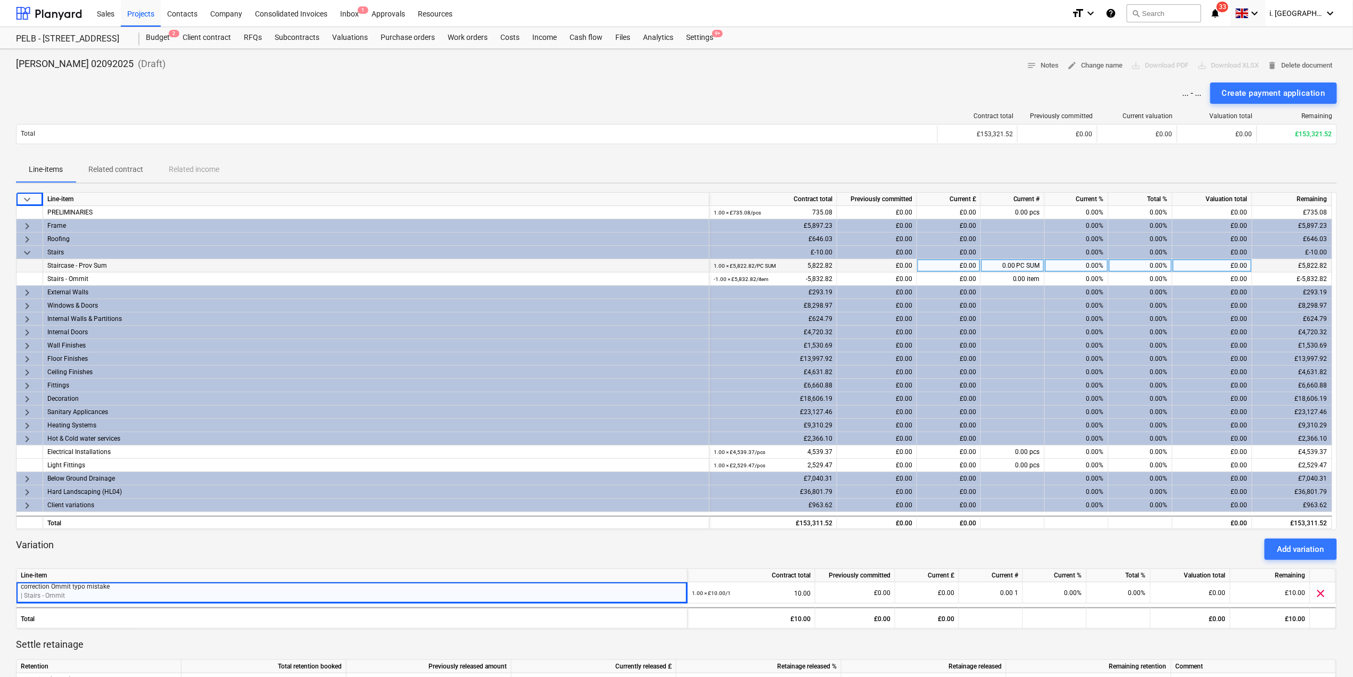
click at [799, 273] on div "keyboard_arrow_down Line-item Contract total Previously committed Current £ Cur…" at bounding box center [676, 361] width 1321 height 338
drag, startPoint x: 799, startPoint y: 273, endPoint x: 793, endPoint y: 273, distance: 5.9
click at [793, 273] on div "1.00 × £5,822.82 / PC SUM 5,822.82" at bounding box center [773, 265] width 119 height 13
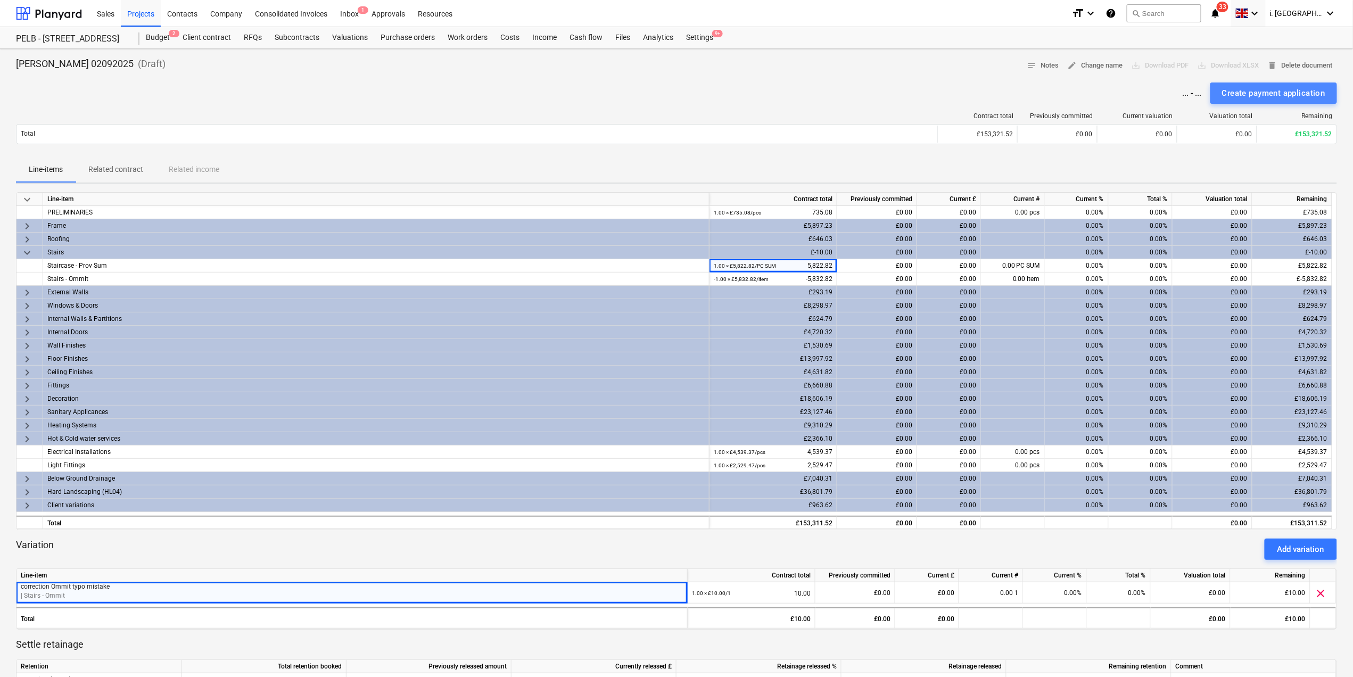
click at [1289, 91] on div "Create payment application" at bounding box center [1273, 93] width 103 height 14
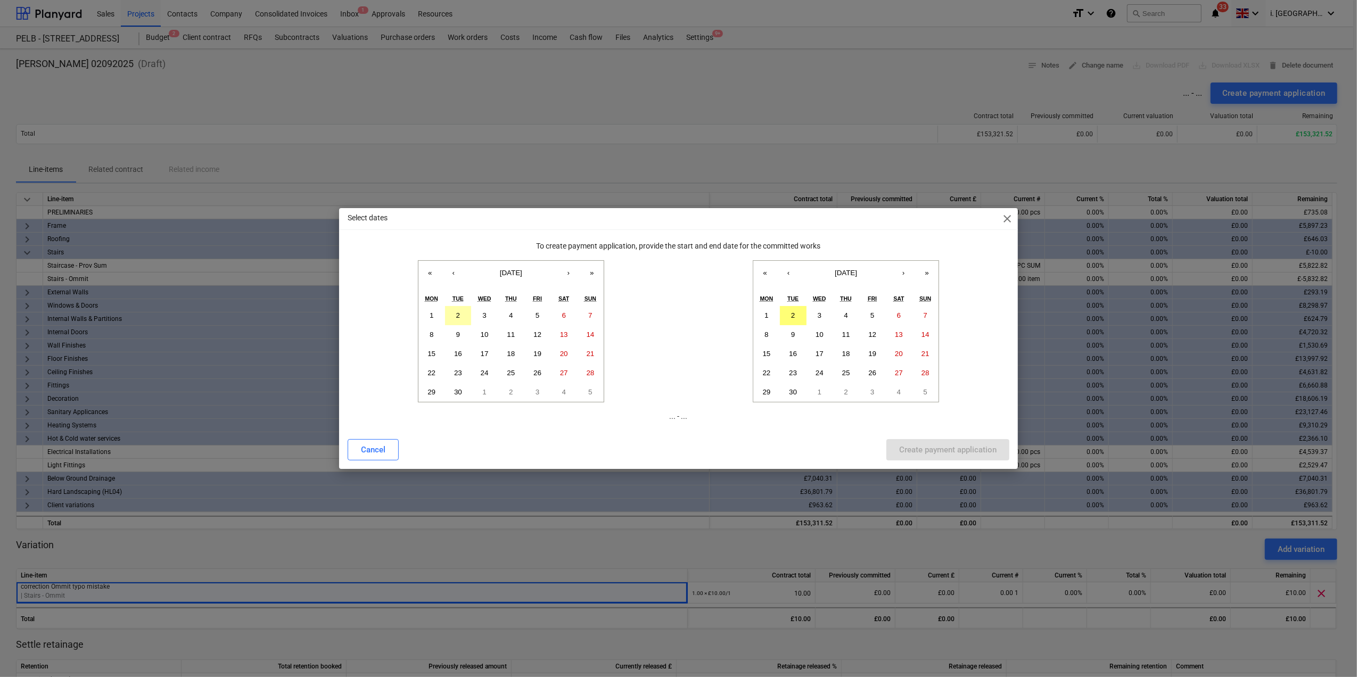
click at [458, 318] on abbr "2" at bounding box center [458, 315] width 4 height 8
drag, startPoint x: 792, startPoint y: 316, endPoint x: 825, endPoint y: 352, distance: 49.0
click at [793, 316] on abbr "2" at bounding box center [793, 315] width 4 height 8
click at [965, 450] on div "Create payment application" at bounding box center [947, 450] width 97 height 14
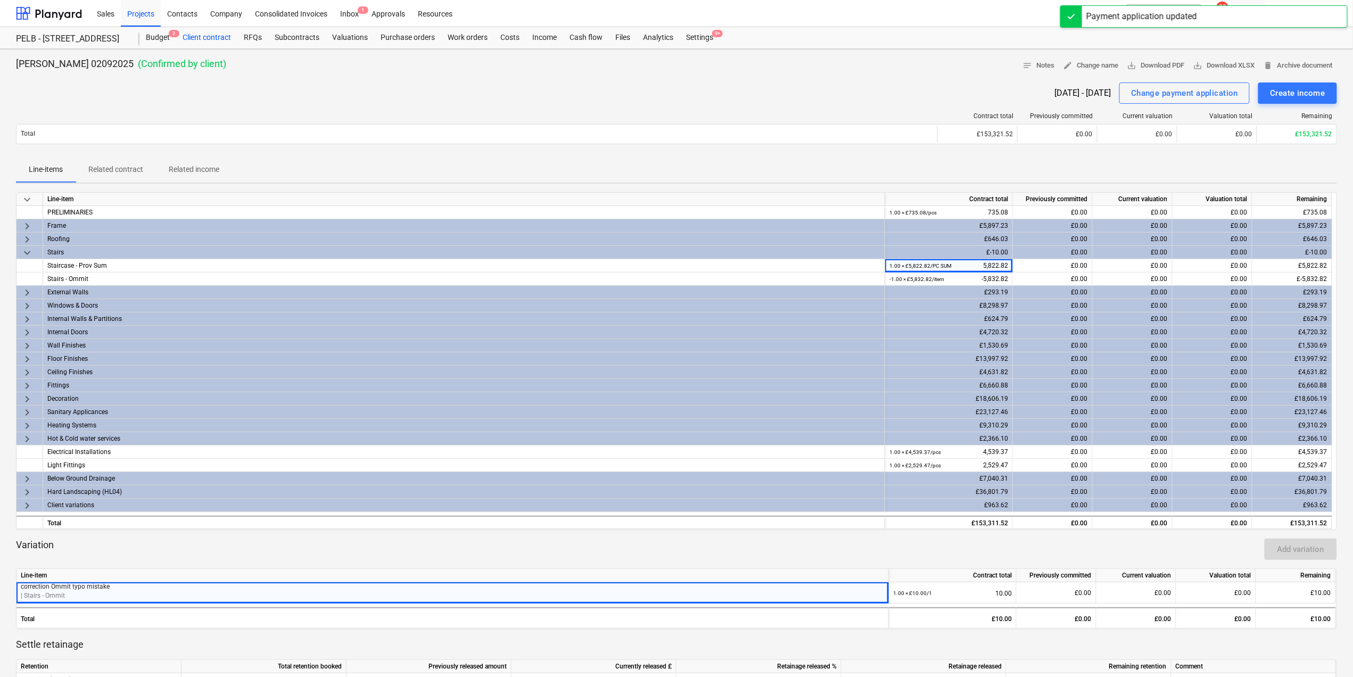
click at [213, 30] on div "Client contract" at bounding box center [206, 37] width 61 height 21
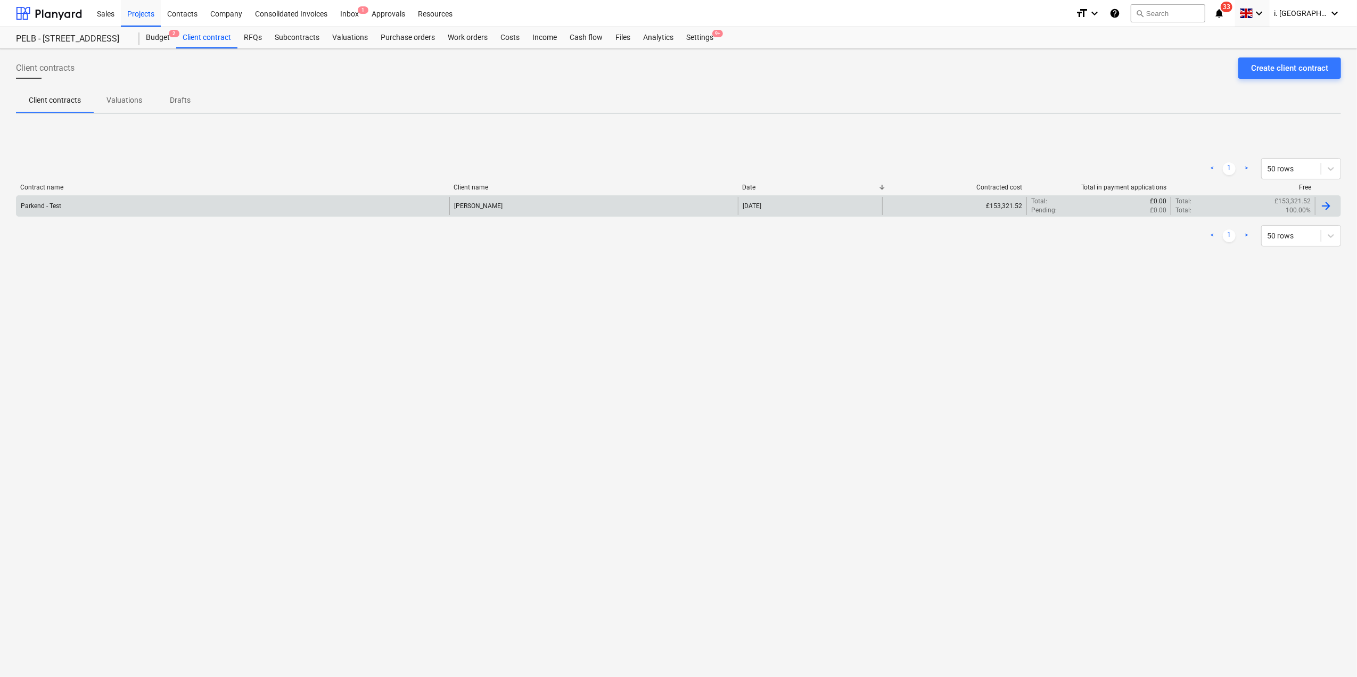
click at [103, 203] on div "Parkend - Test" at bounding box center [233, 206] width 433 height 18
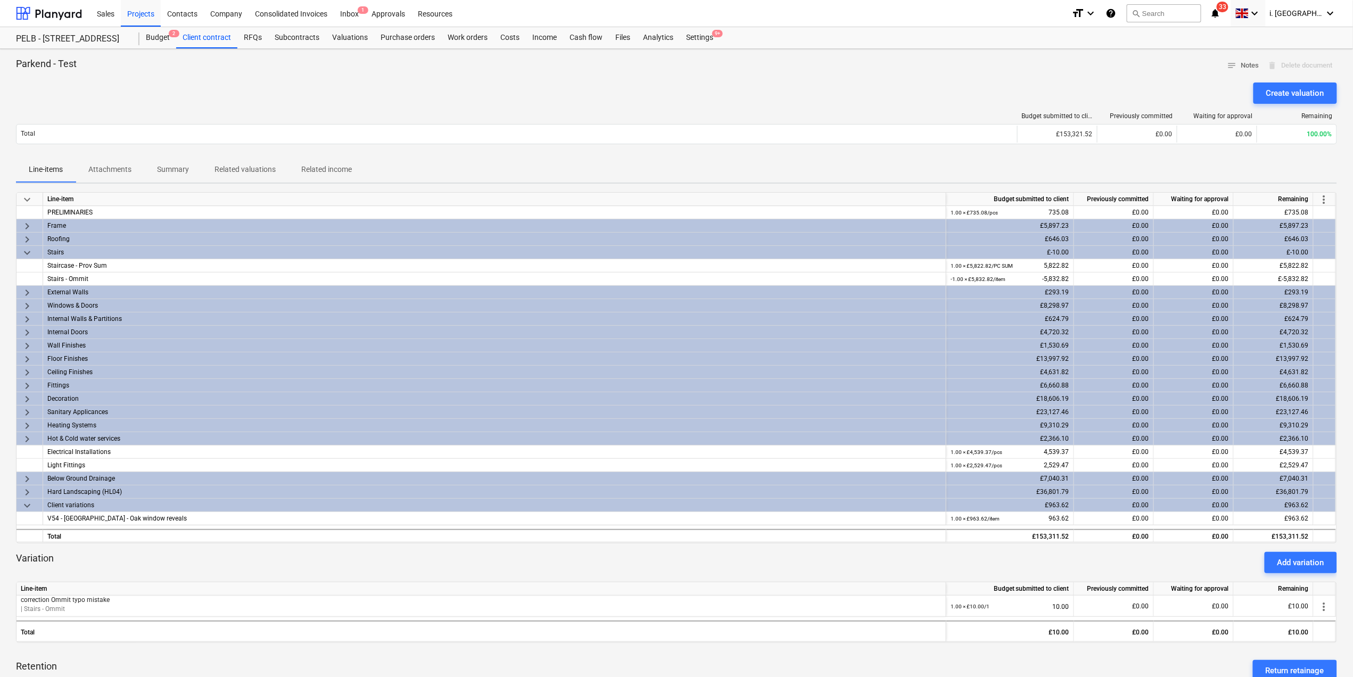
scroll to position [417, 0]
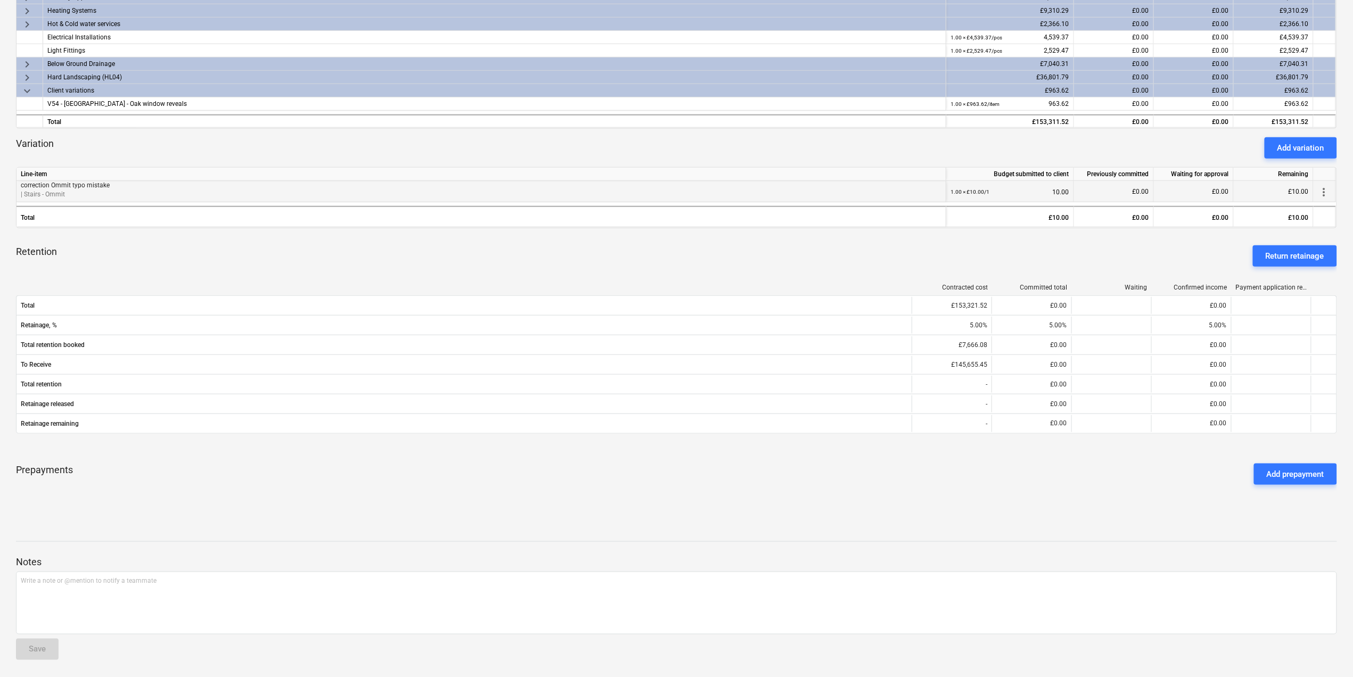
click at [1326, 188] on span "more_vert" at bounding box center [1324, 192] width 13 height 13
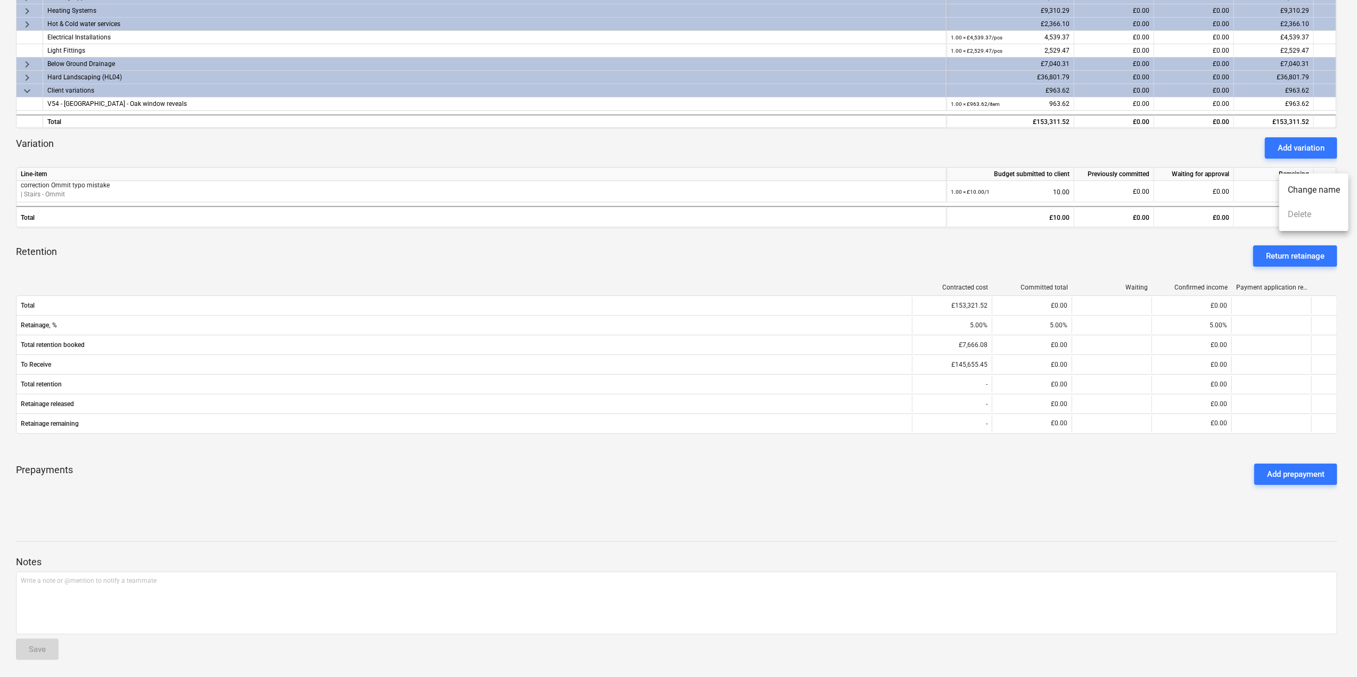
click at [847, 242] on div at bounding box center [678, 338] width 1357 height 677
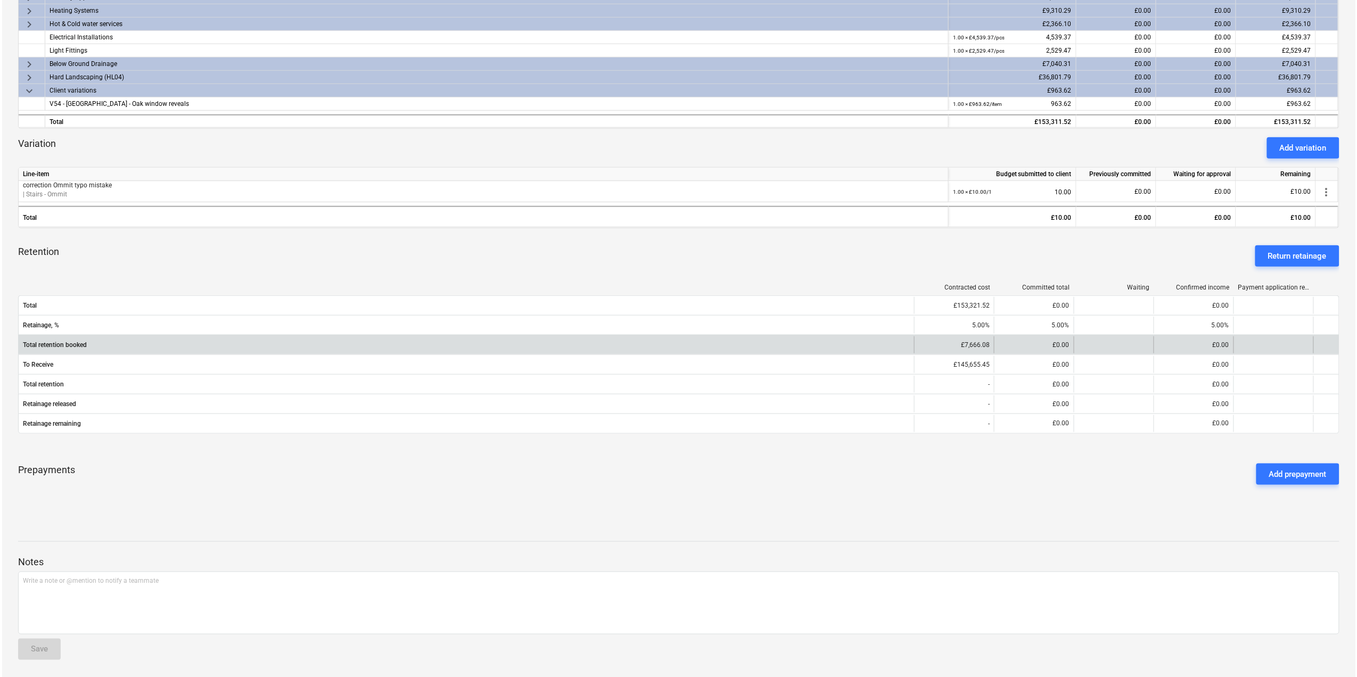
scroll to position [0, 0]
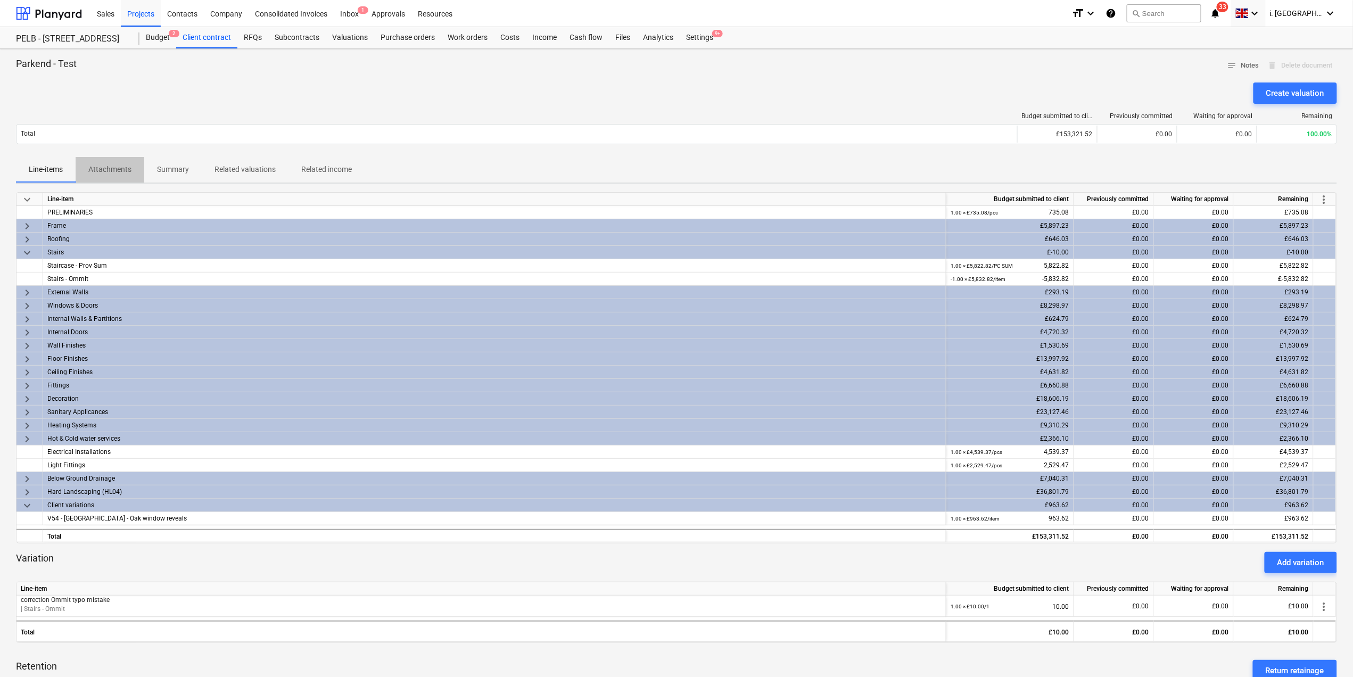
click at [103, 173] on p "Attachments" at bounding box center [109, 169] width 43 height 11
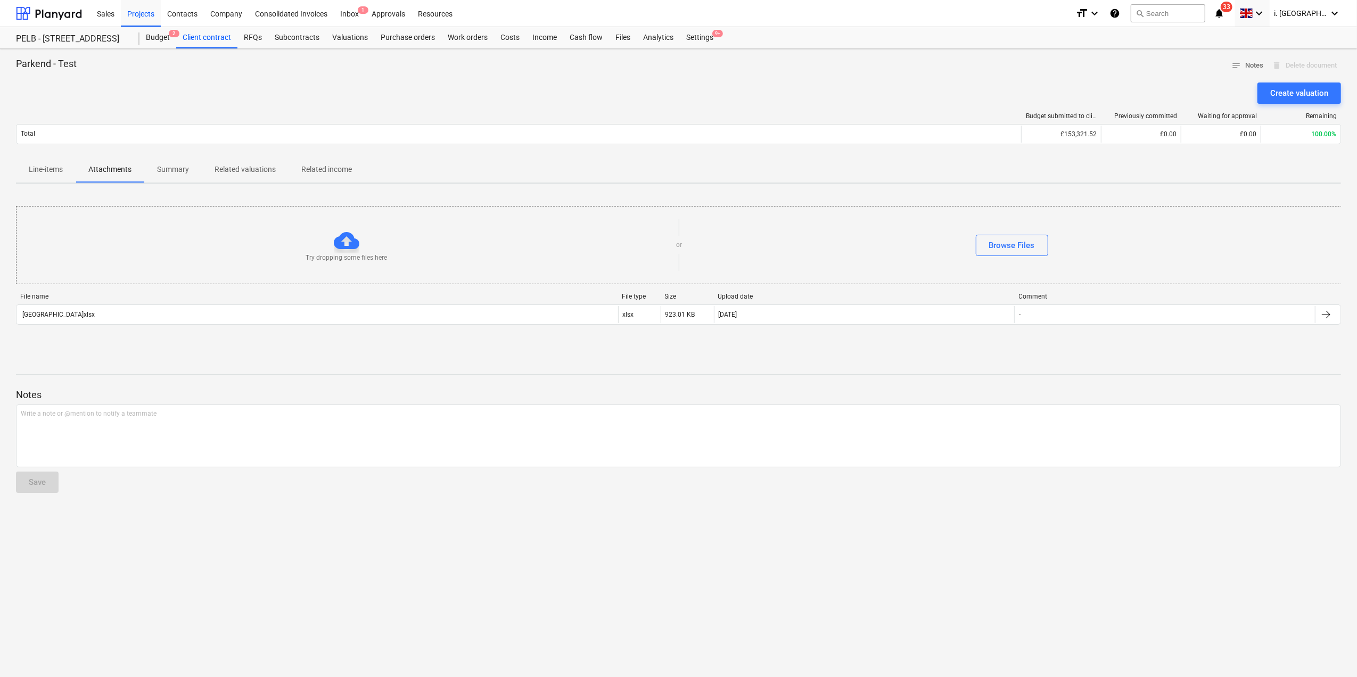
click at [177, 172] on p "Summary" at bounding box center [173, 169] width 32 height 11
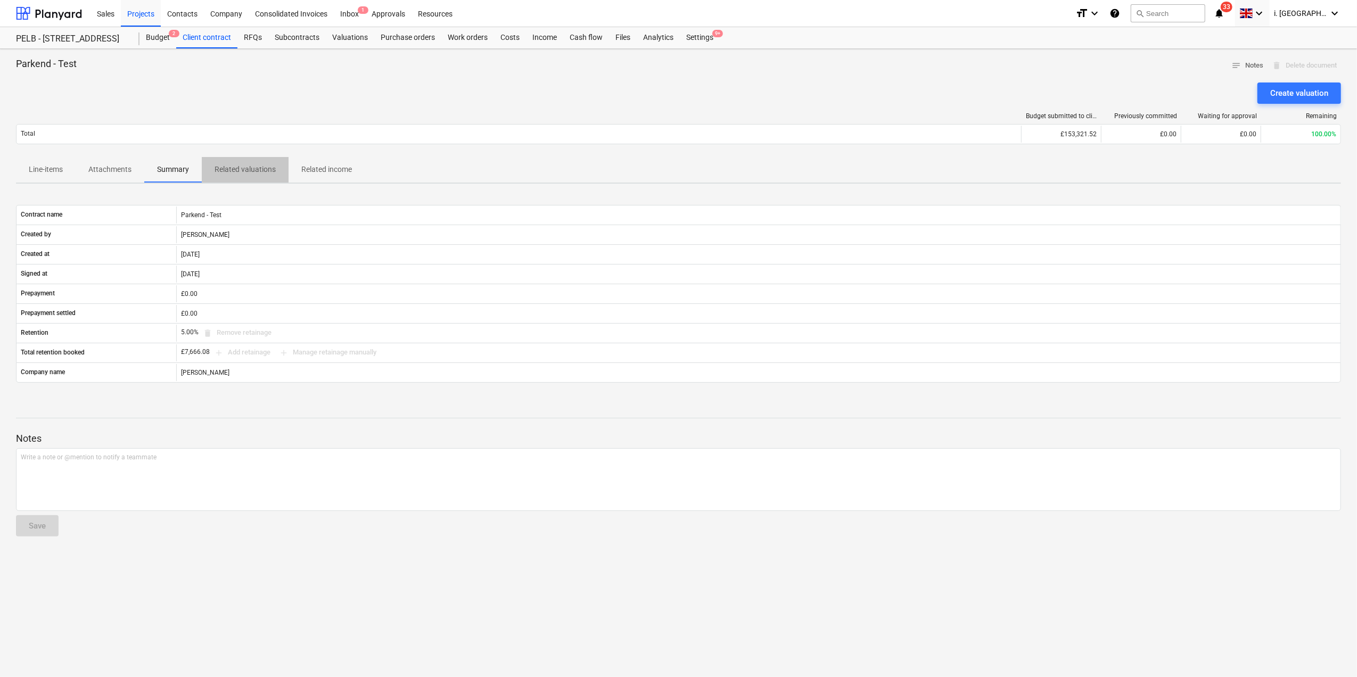
click at [237, 171] on p "Related valuations" at bounding box center [245, 169] width 61 height 11
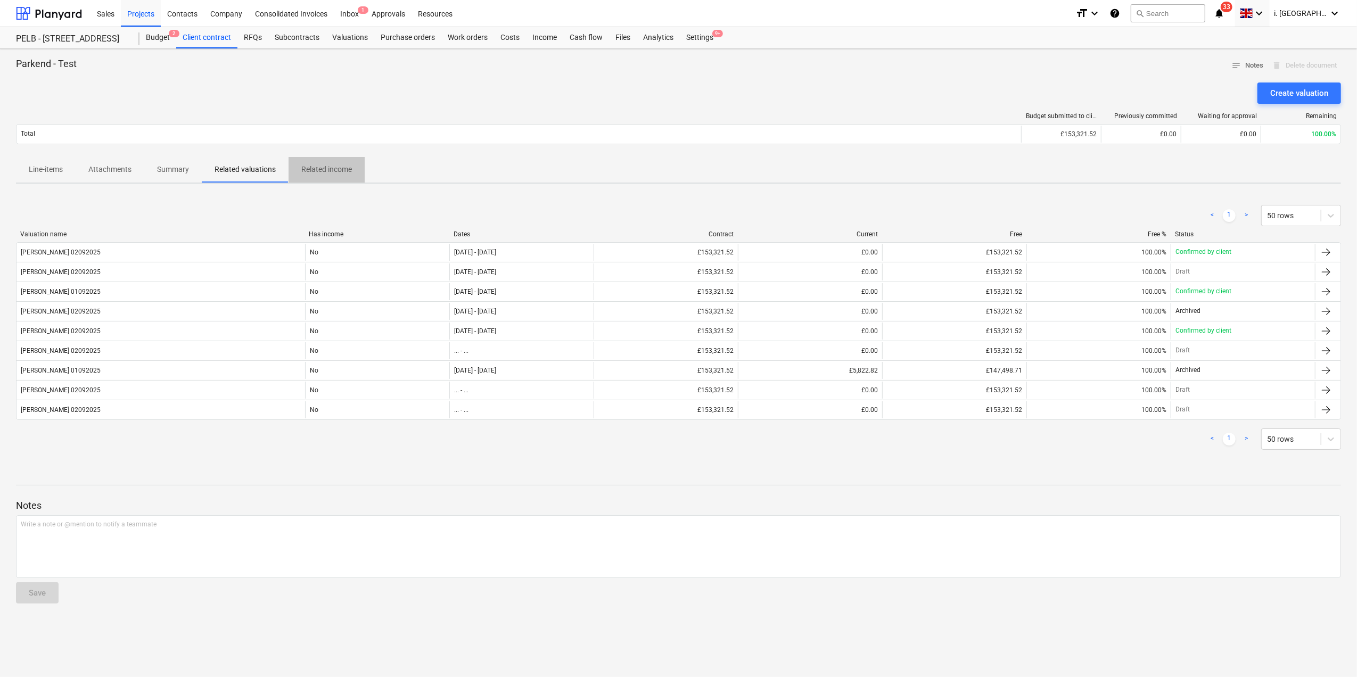
click at [333, 170] on p "Related income" at bounding box center [326, 169] width 51 height 11
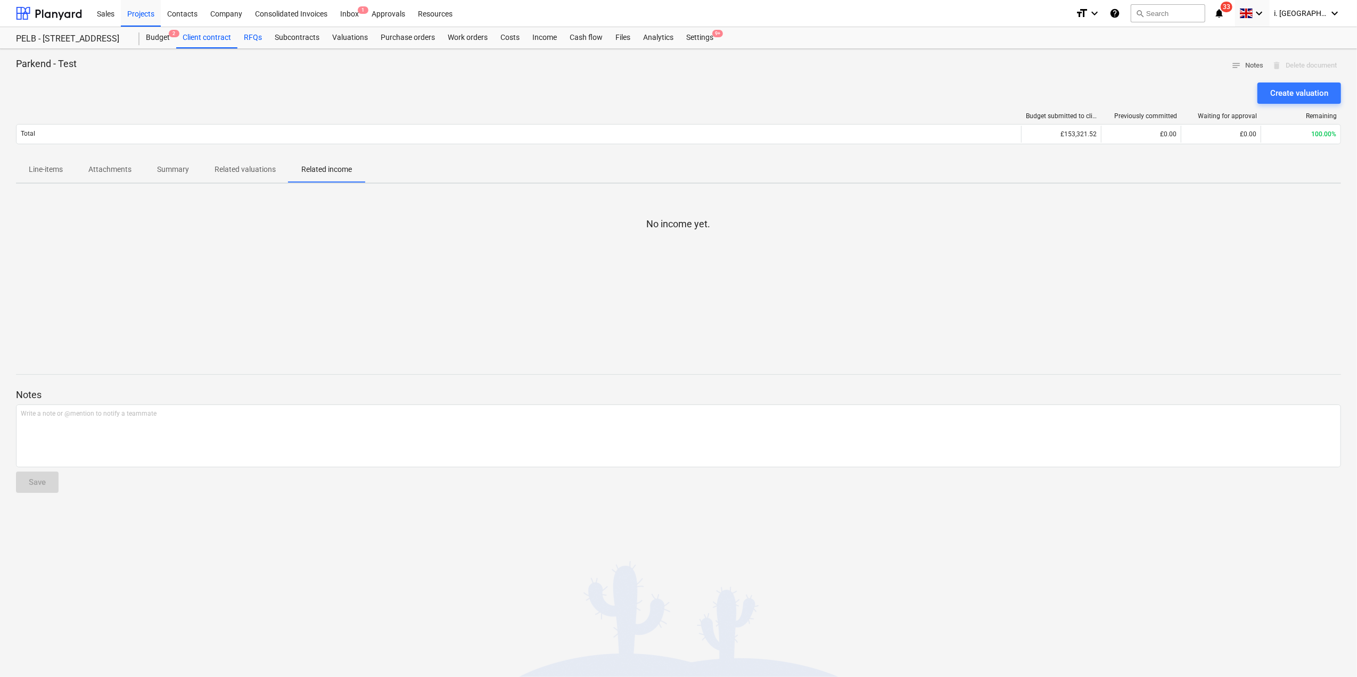
click at [249, 37] on div "RFQs" at bounding box center [252, 37] width 31 height 21
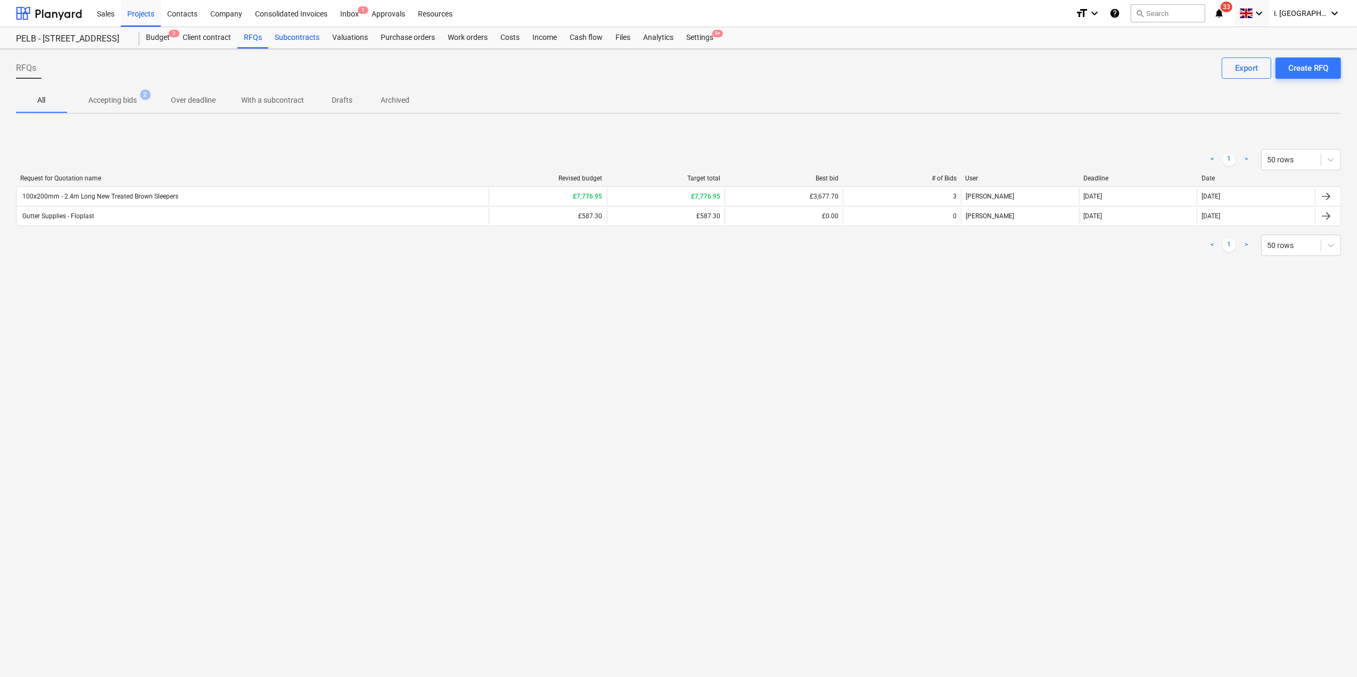
click at [306, 38] on div "Subcontracts" at bounding box center [296, 37] width 57 height 21
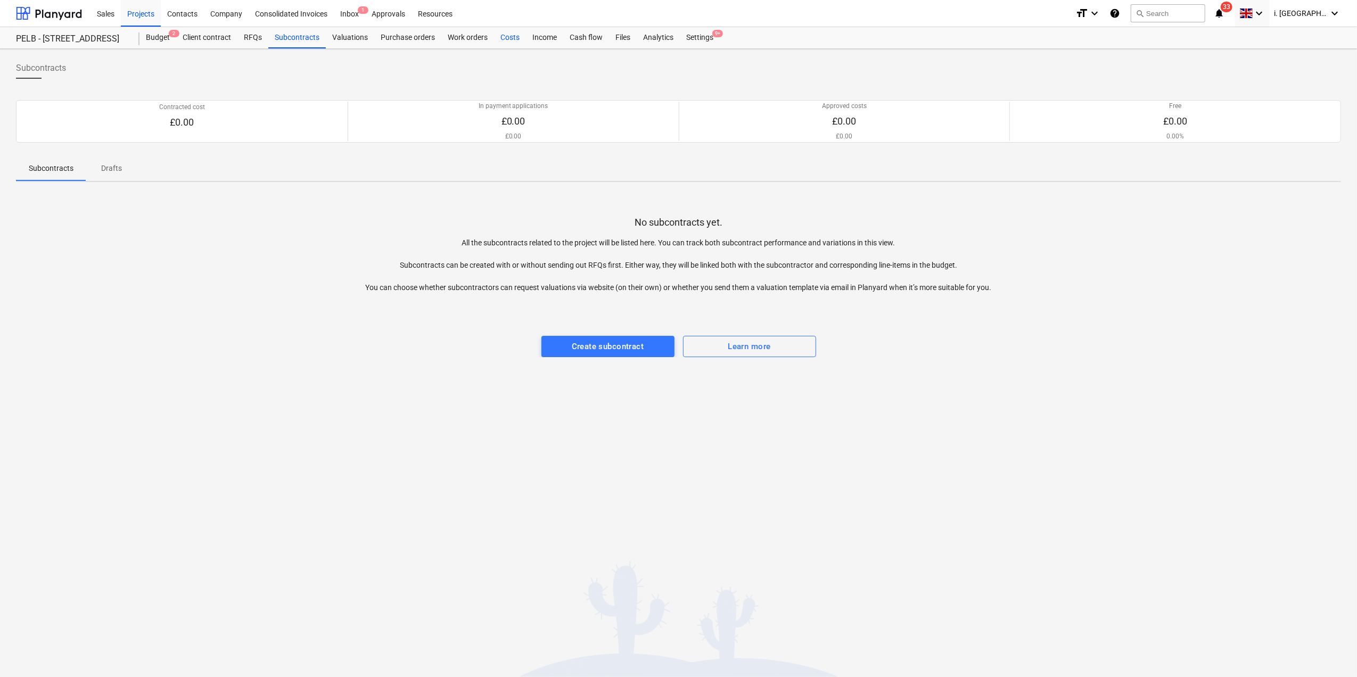
click at [506, 38] on div "Costs" at bounding box center [510, 37] width 32 height 21
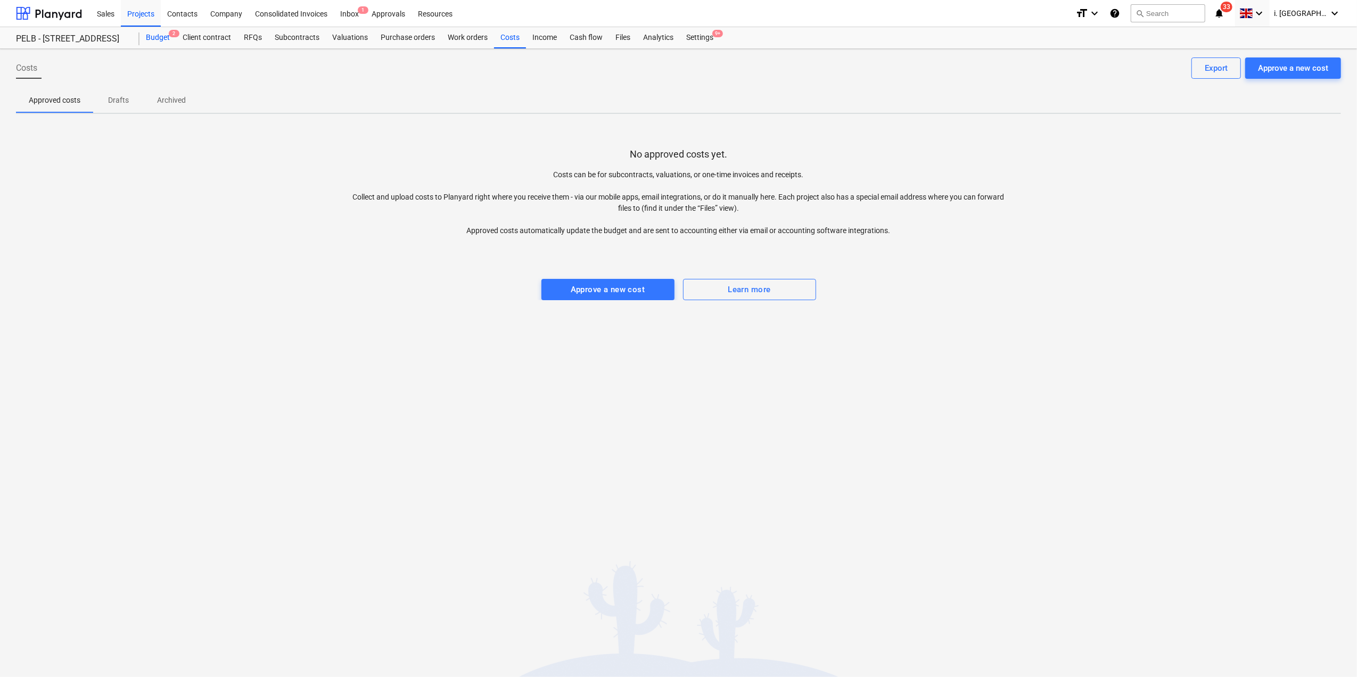
click at [159, 33] on div "Budget 2" at bounding box center [157, 37] width 37 height 21
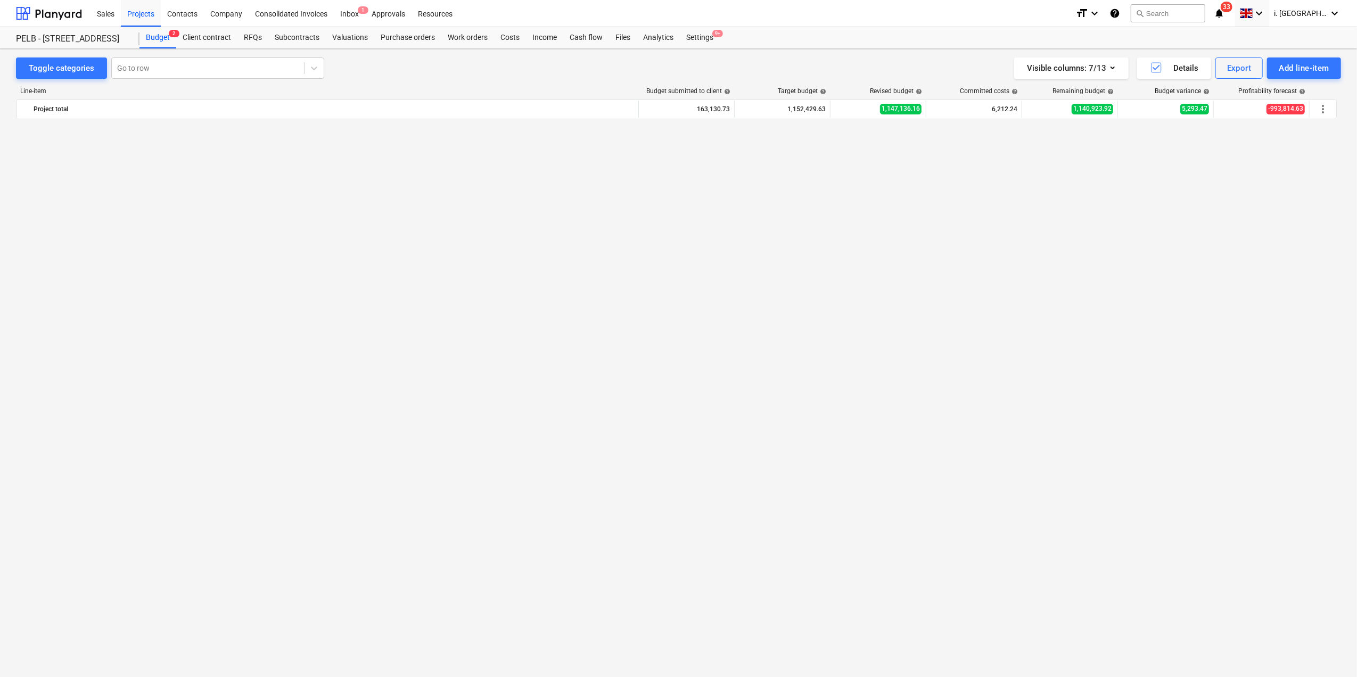
scroll to position [889, 0]
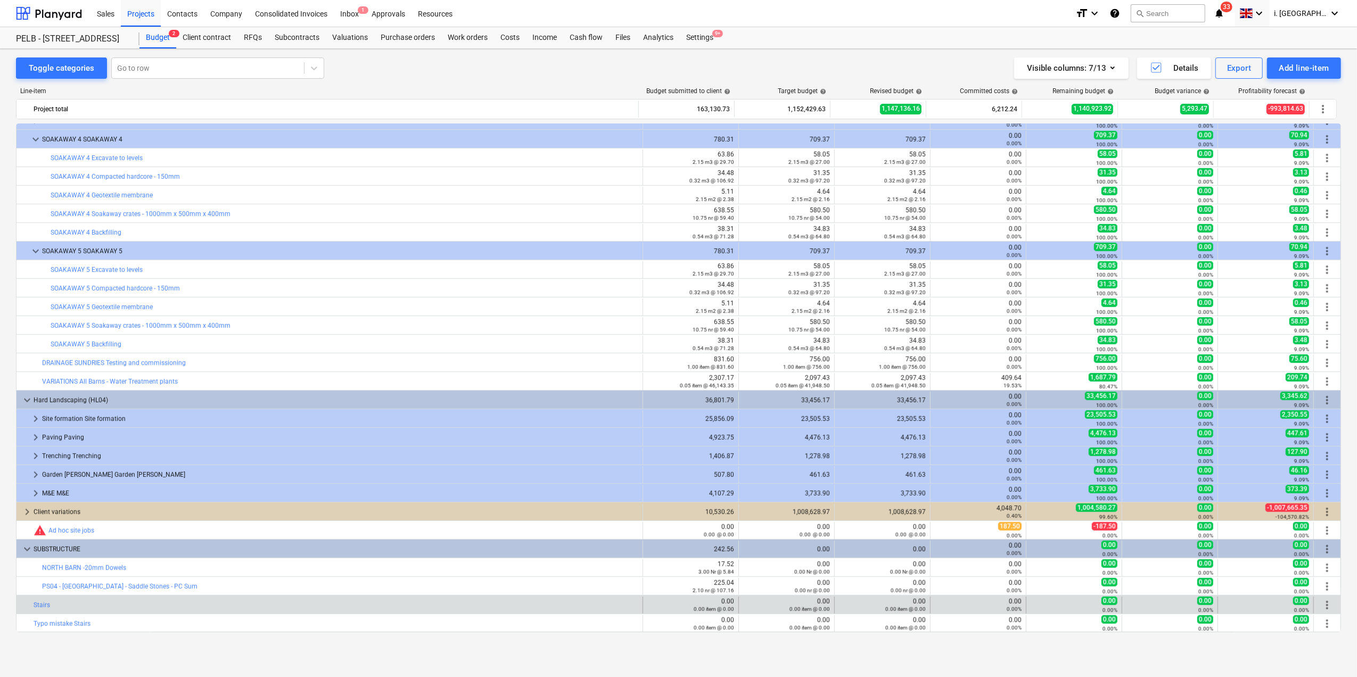
click at [1325, 608] on span "more_vert" at bounding box center [1327, 605] width 13 height 13
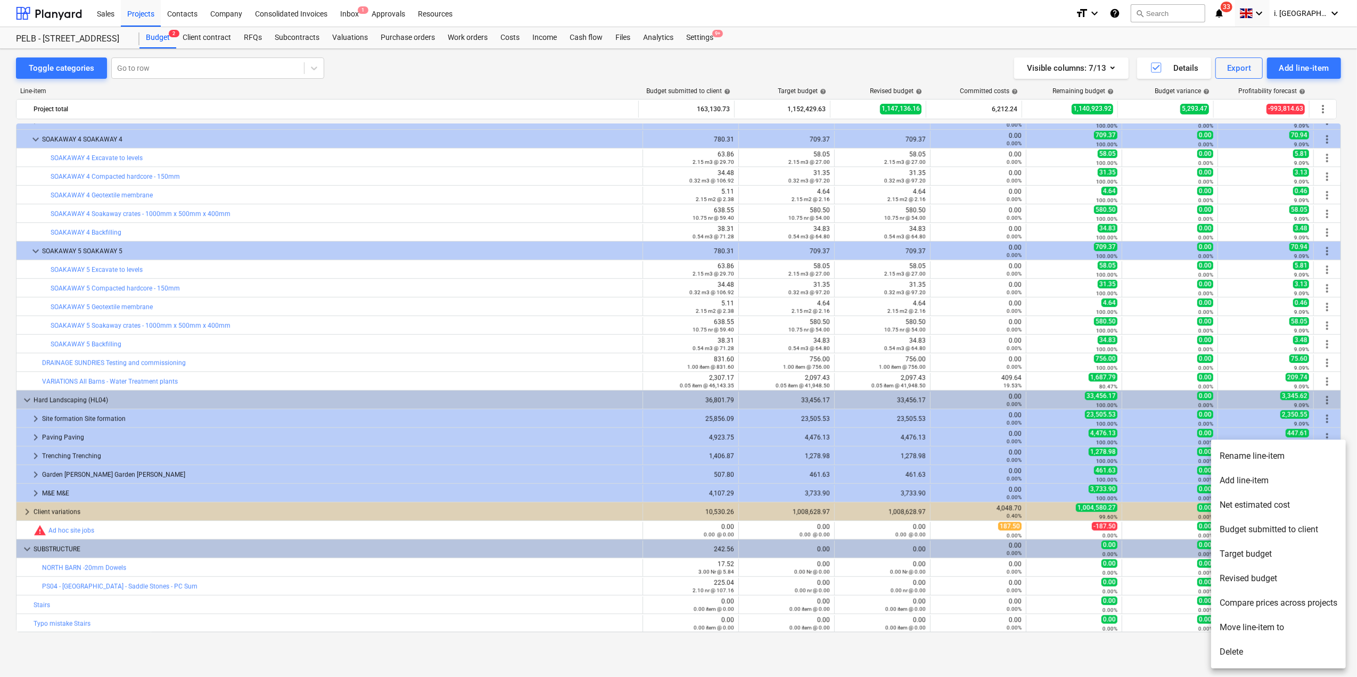
click at [1274, 648] on li "Delete" at bounding box center [1278, 652] width 135 height 24
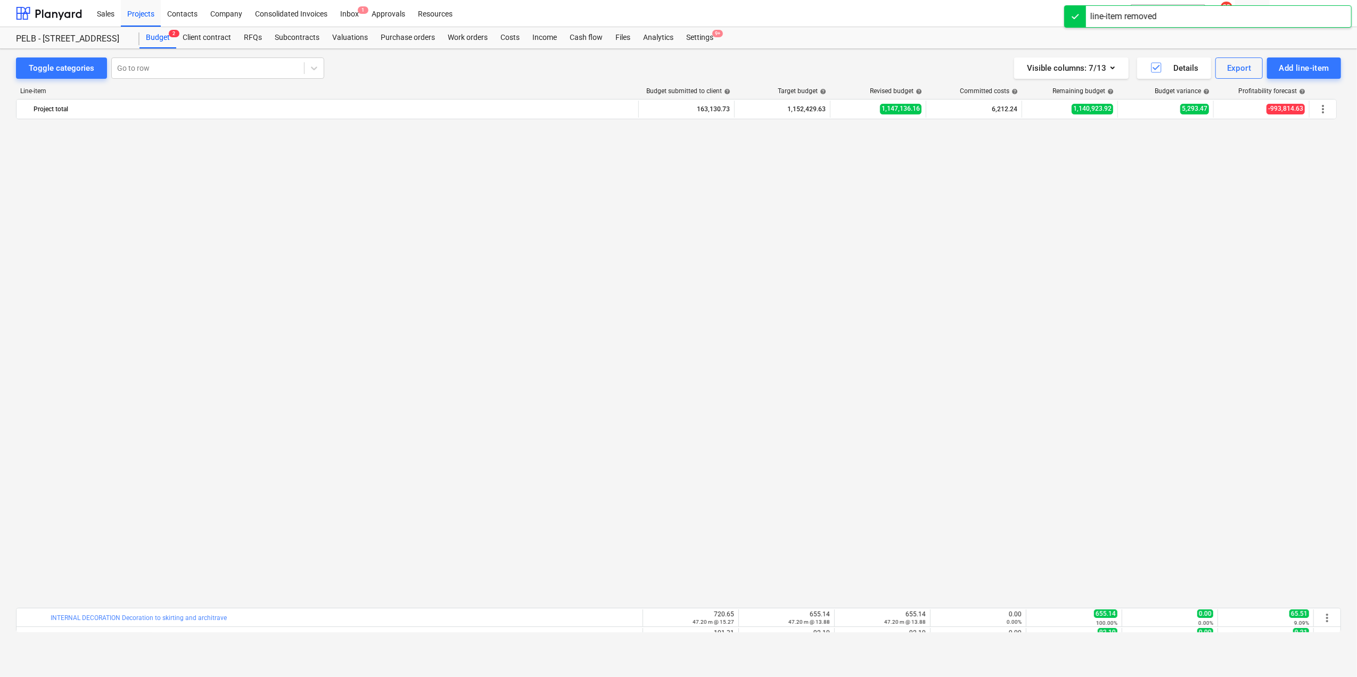
scroll to position [870, 0]
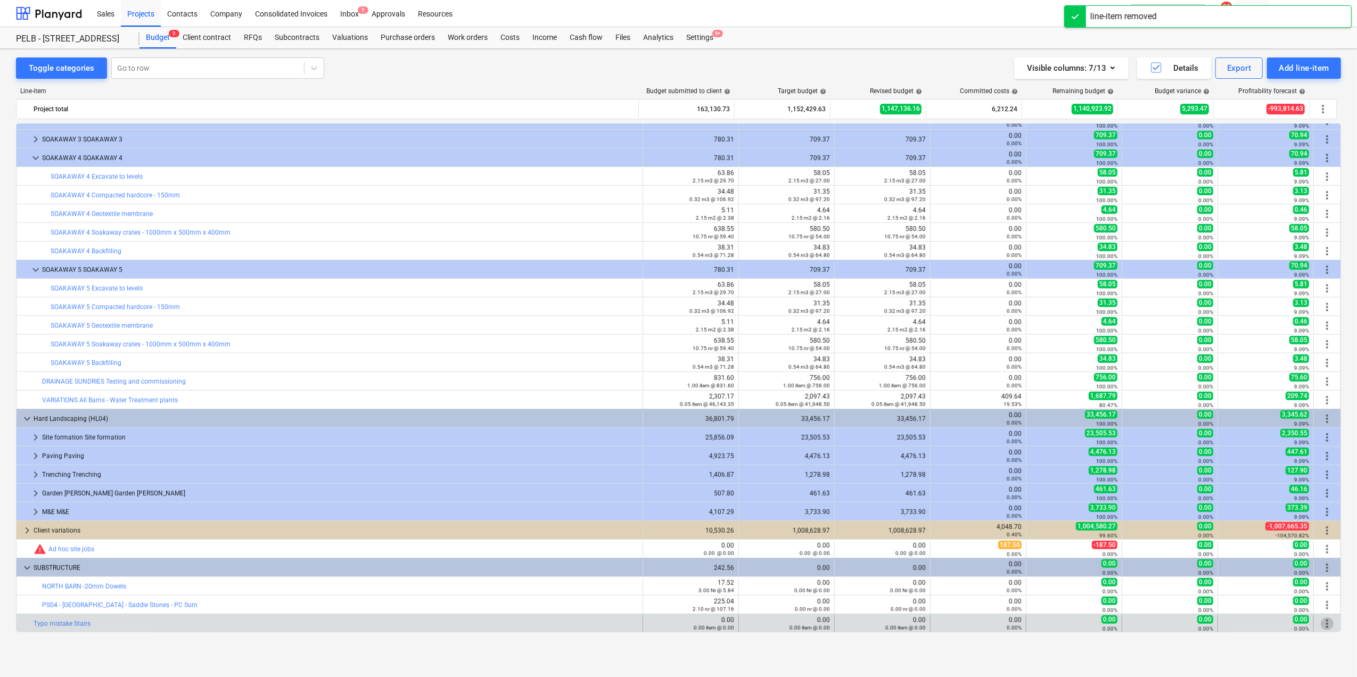
click at [1327, 618] on span "more_vert" at bounding box center [1327, 624] width 13 height 13
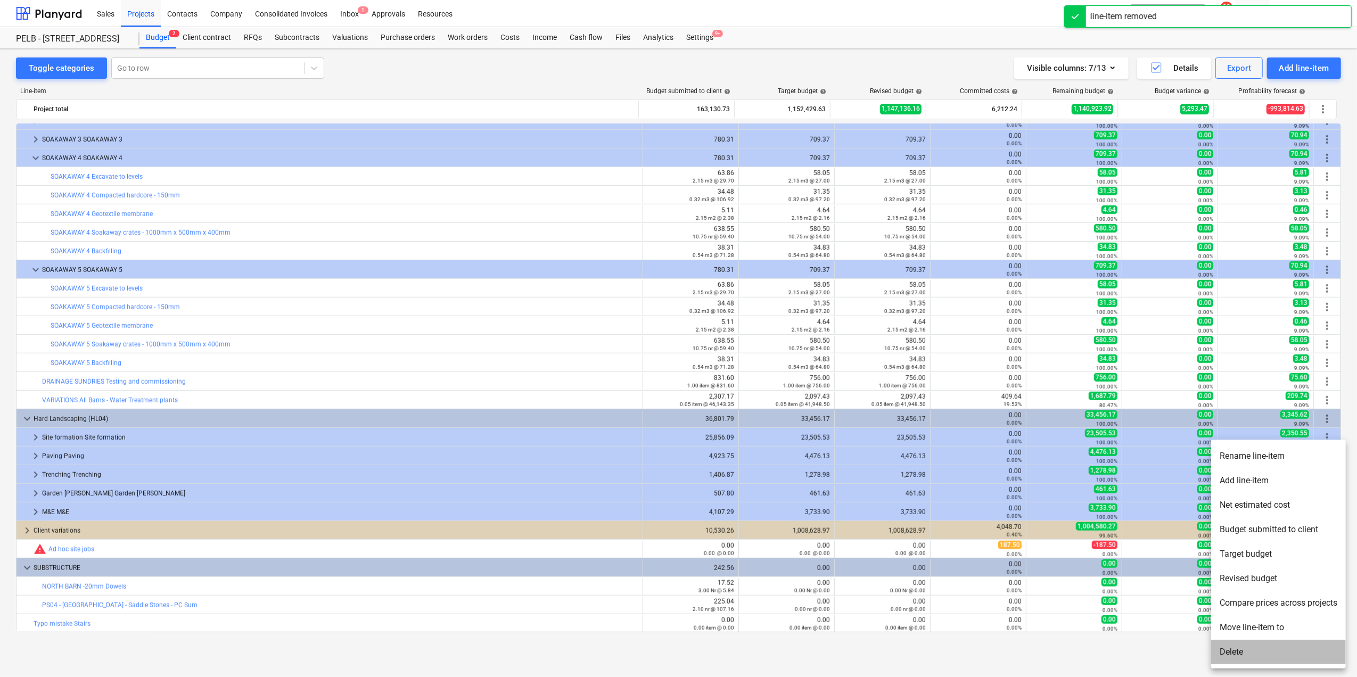
click at [1287, 645] on li "Delete" at bounding box center [1278, 652] width 135 height 24
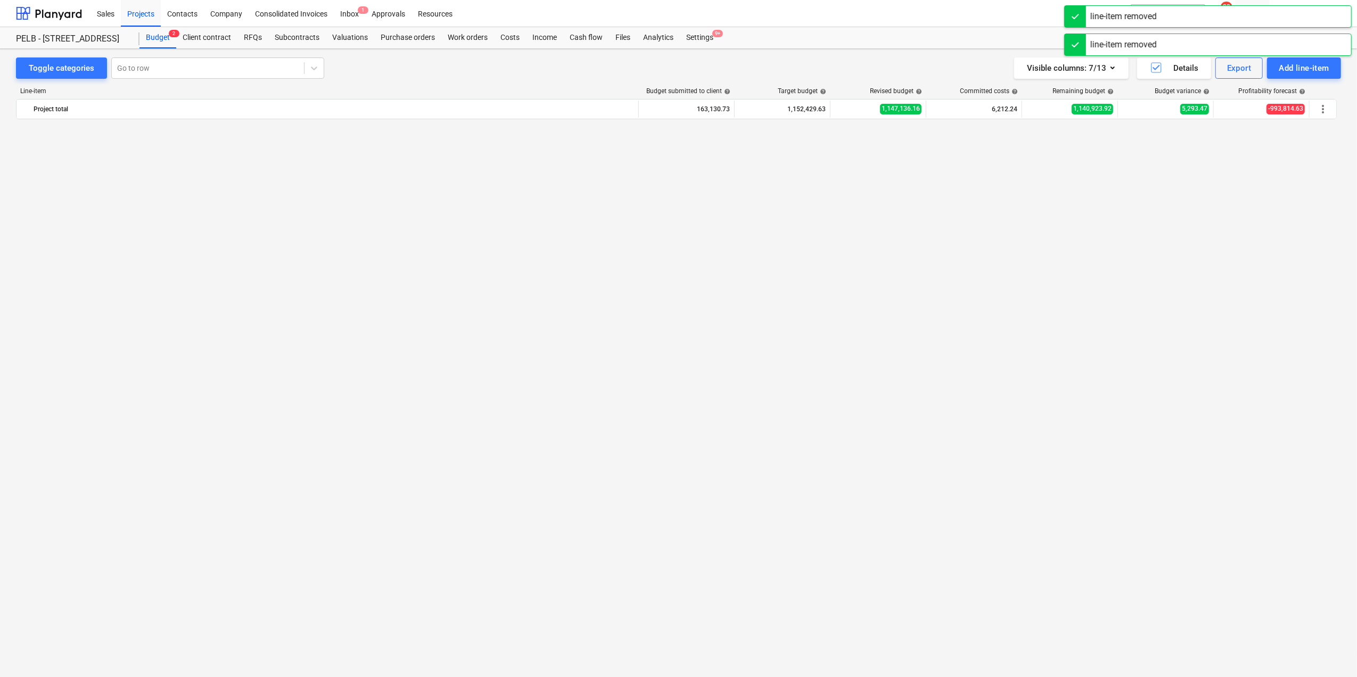
scroll to position [0, 0]
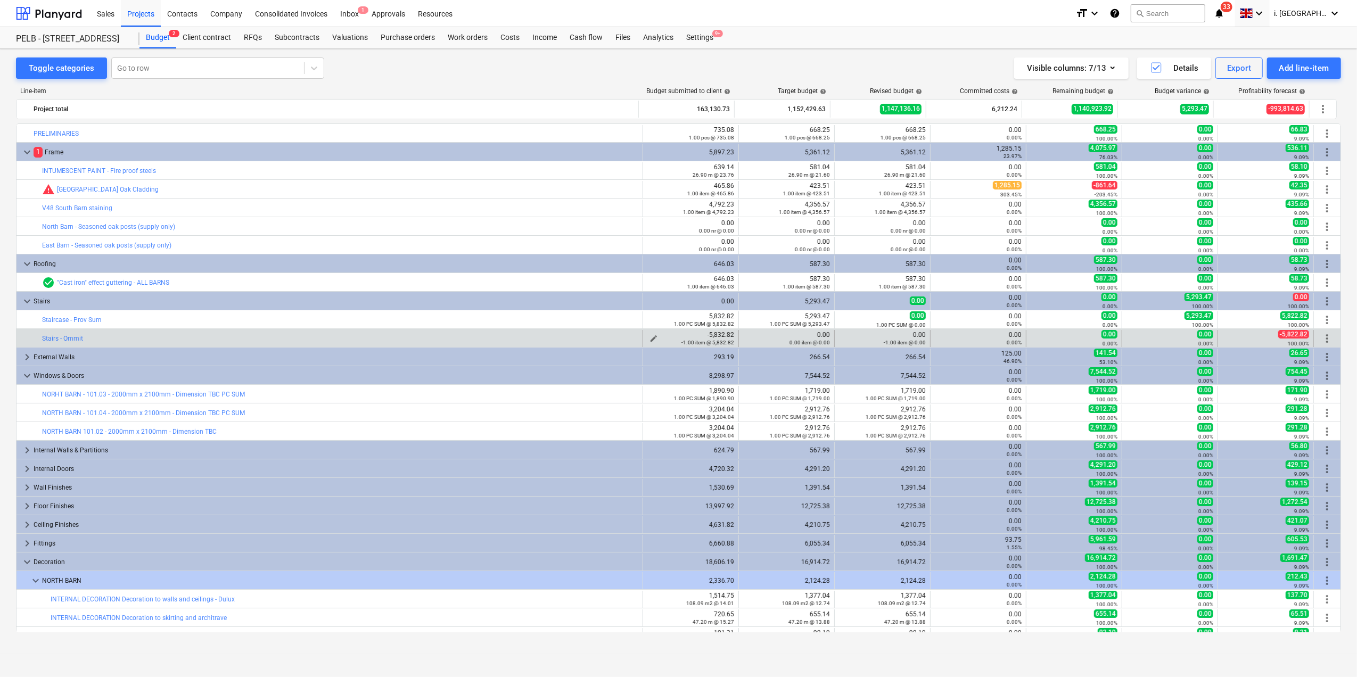
click at [653, 338] on span "edit" at bounding box center [654, 338] width 9 height 9
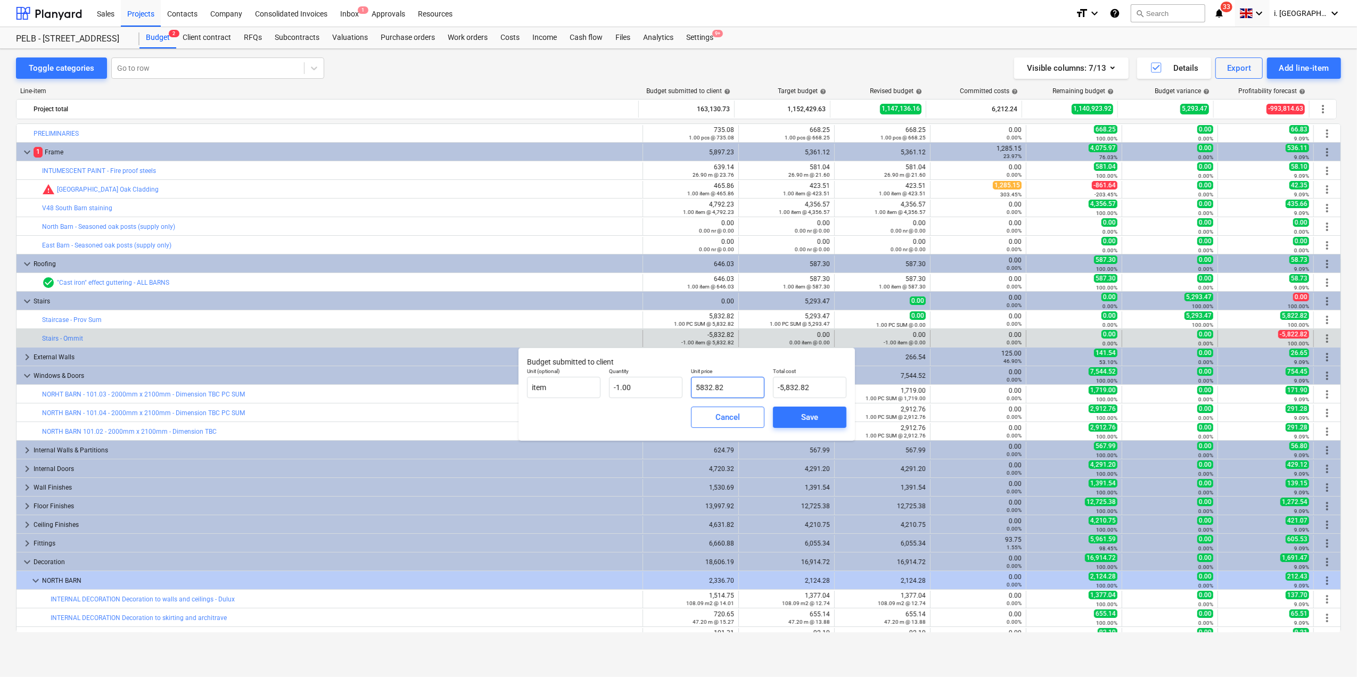
click at [712, 385] on input "5832.82" at bounding box center [727, 387] width 73 height 21
drag, startPoint x: 705, startPoint y: 390, endPoint x: 710, endPoint y: 388, distance: 5.6
click at [710, 388] on input "5832.82" at bounding box center [727, 387] width 73 height 21
type input "5822.82"
type input "-5,822.82"
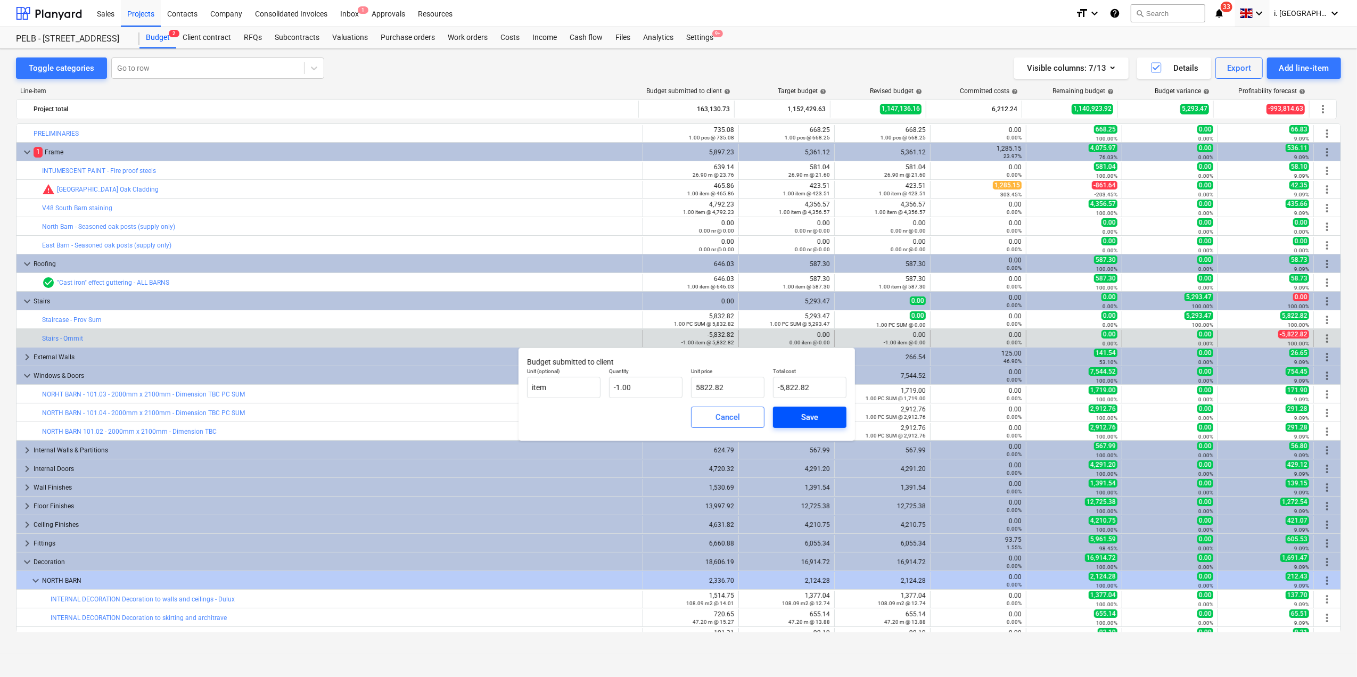
type input "5,822.82"
click at [795, 417] on span "Save" at bounding box center [810, 417] width 48 height 14
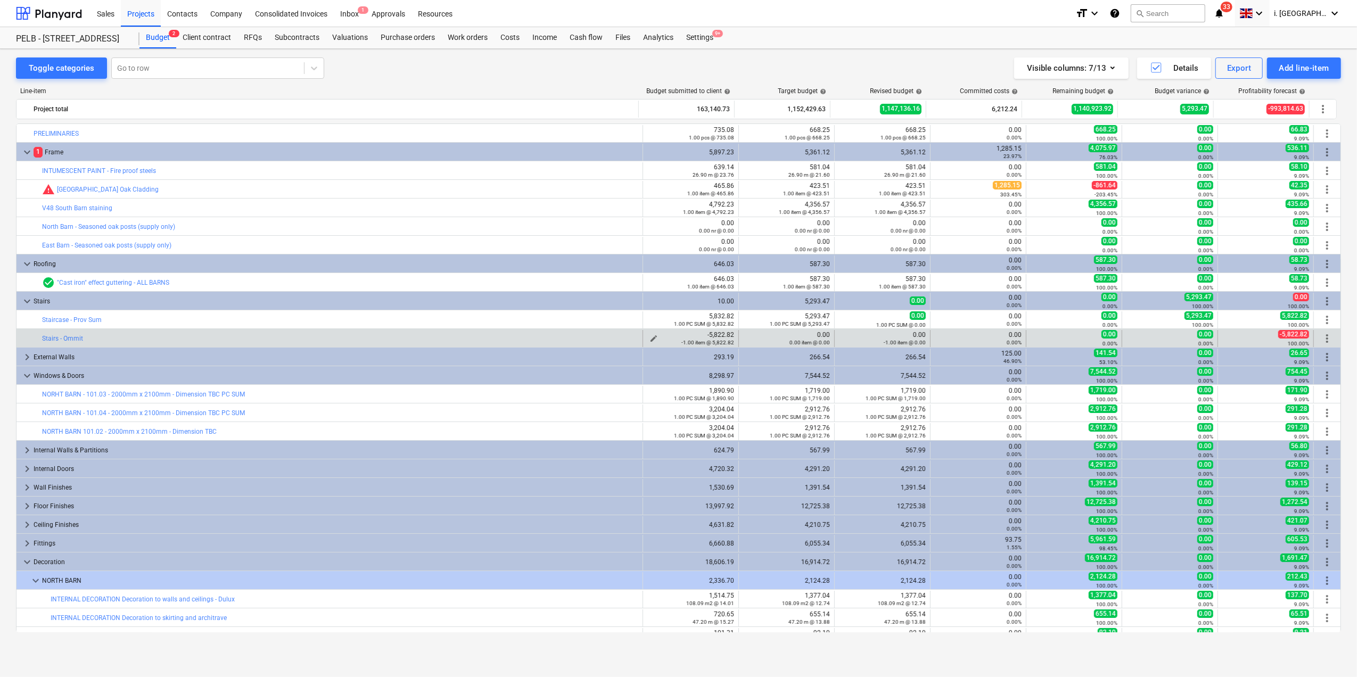
click at [650, 339] on span "edit" at bounding box center [654, 338] width 9 height 9
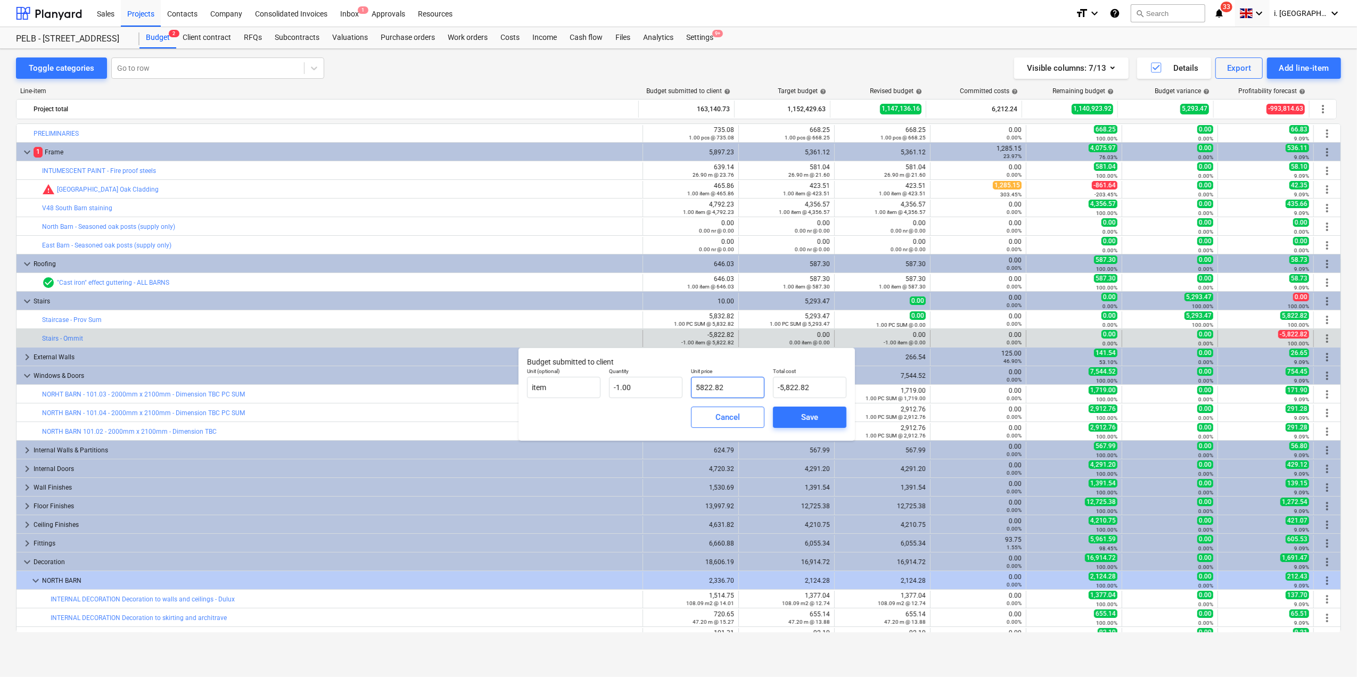
click at [706, 385] on input "5822.82" at bounding box center [727, 387] width 73 height 21
type input "5832.82"
type input "-5,832.82"
type input "5,832.82"
click at [812, 414] on div "Save" at bounding box center [809, 417] width 17 height 14
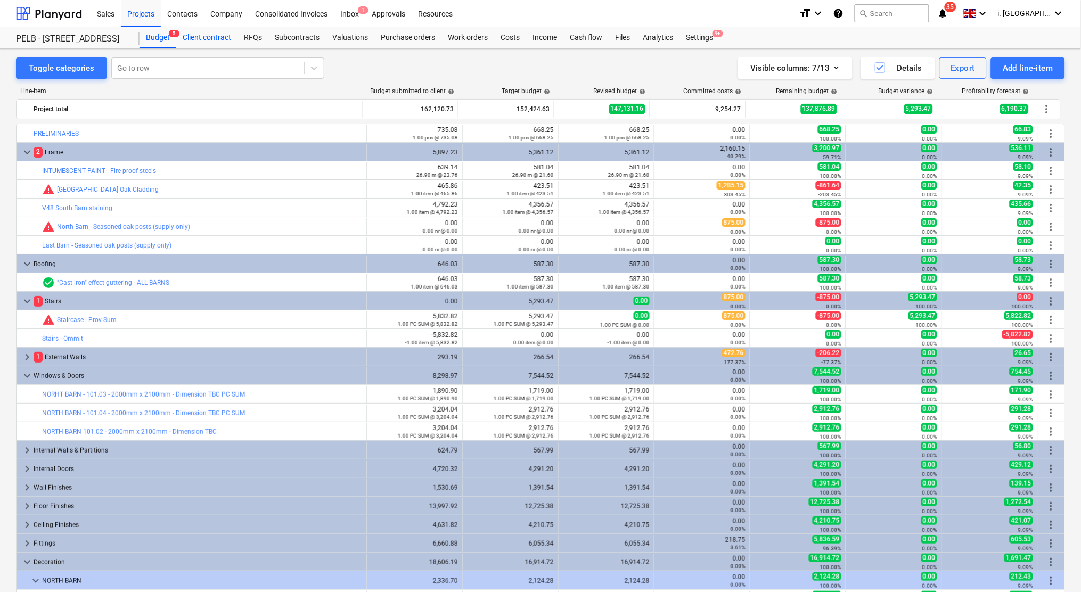
click at [202, 38] on div "Client contract" at bounding box center [206, 37] width 61 height 21
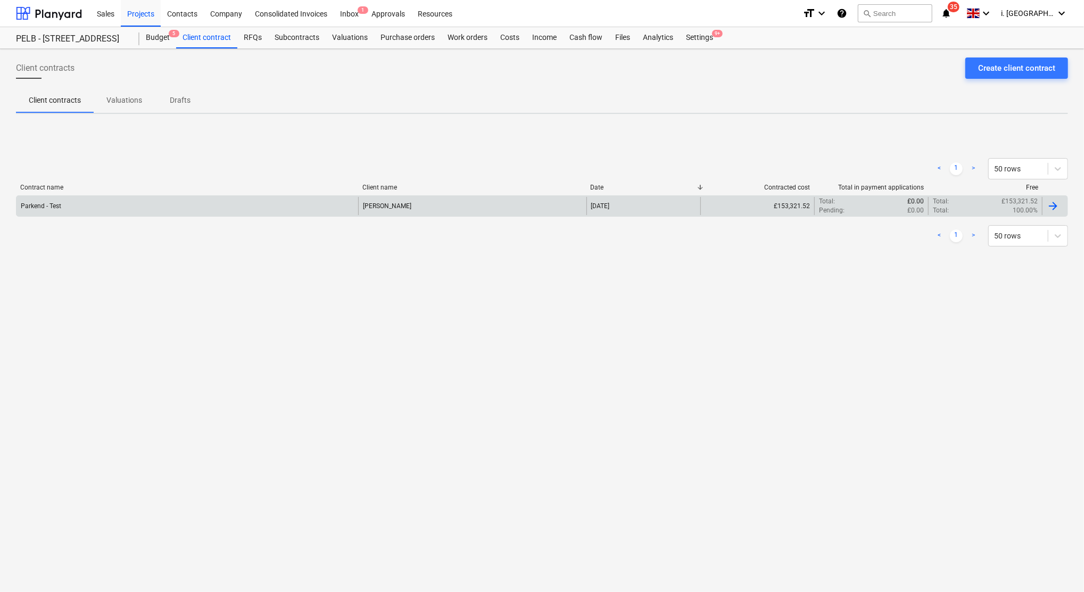
click at [211, 206] on div "Parkend - Test" at bounding box center [188, 206] width 342 height 18
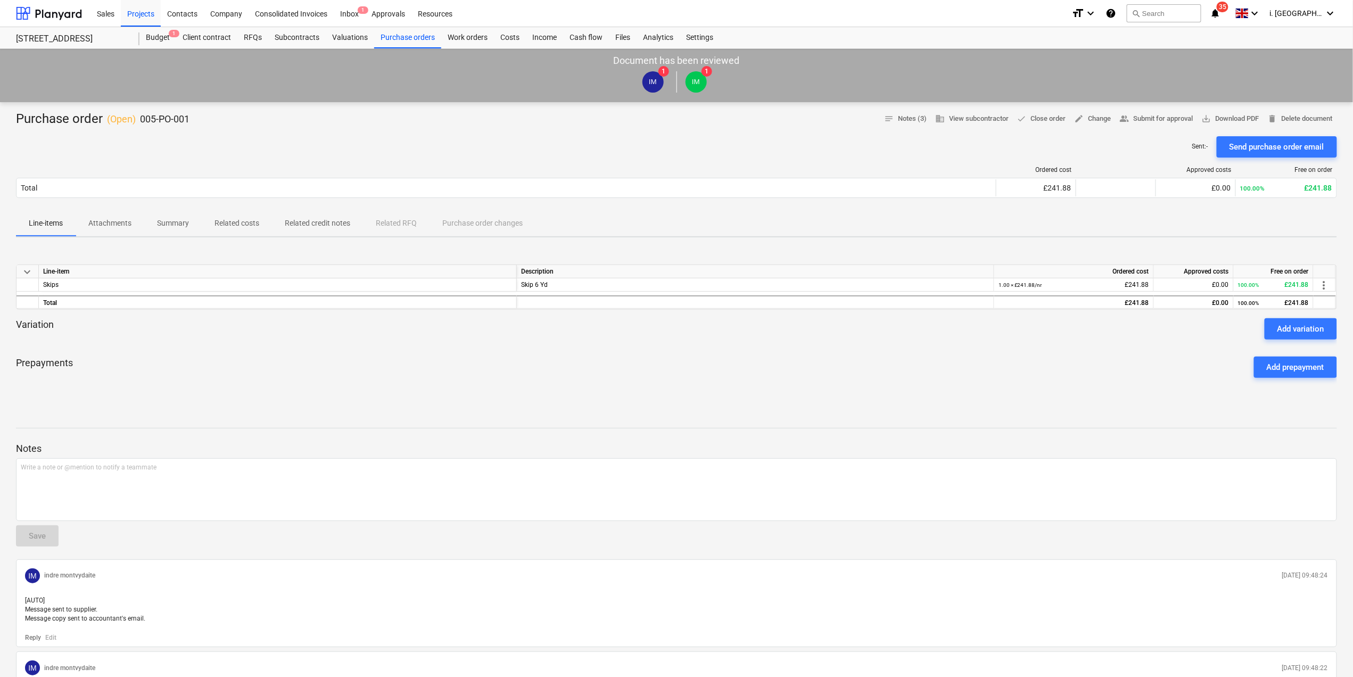
drag, startPoint x: 633, startPoint y: 386, endPoint x: 1069, endPoint y: 256, distance: 455.1
click at [633, 386] on div "Prepayments Add prepayment" at bounding box center [676, 367] width 1321 height 38
click at [616, 39] on div "Files" at bounding box center [623, 37] width 28 height 21
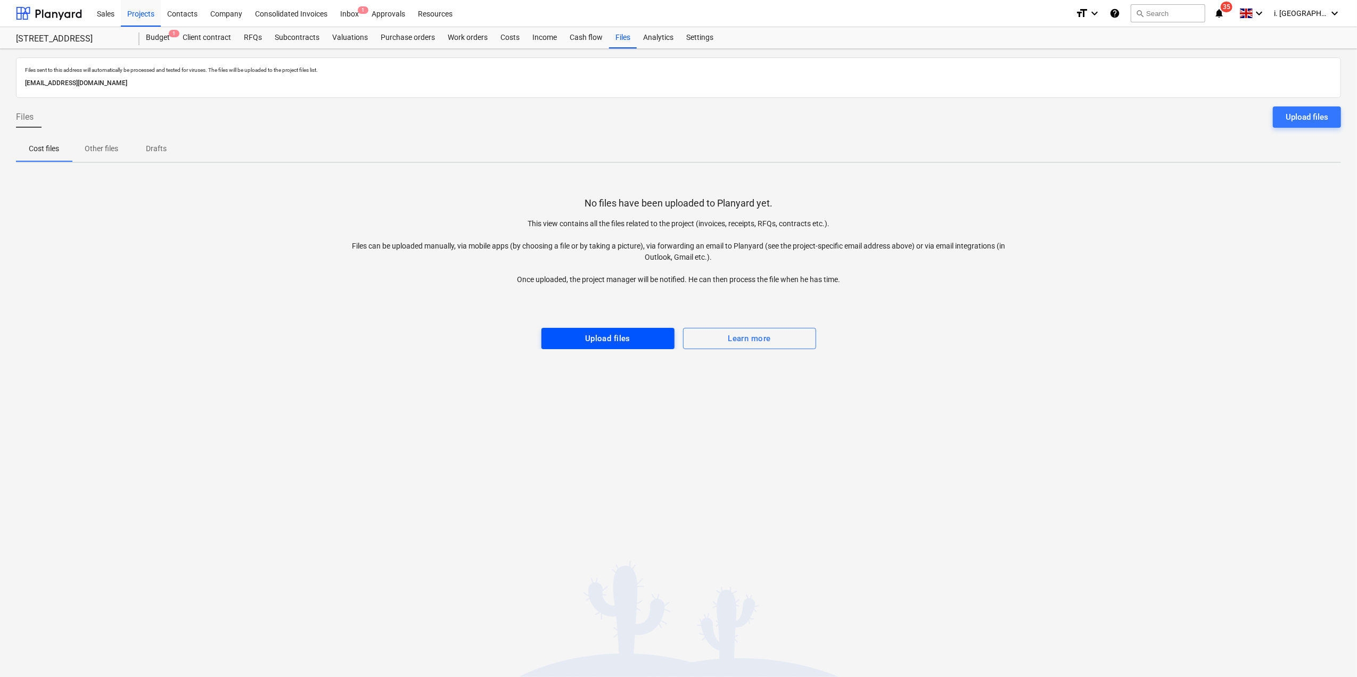
click at [590, 336] on div "Upload files" at bounding box center [607, 339] width 45 height 14
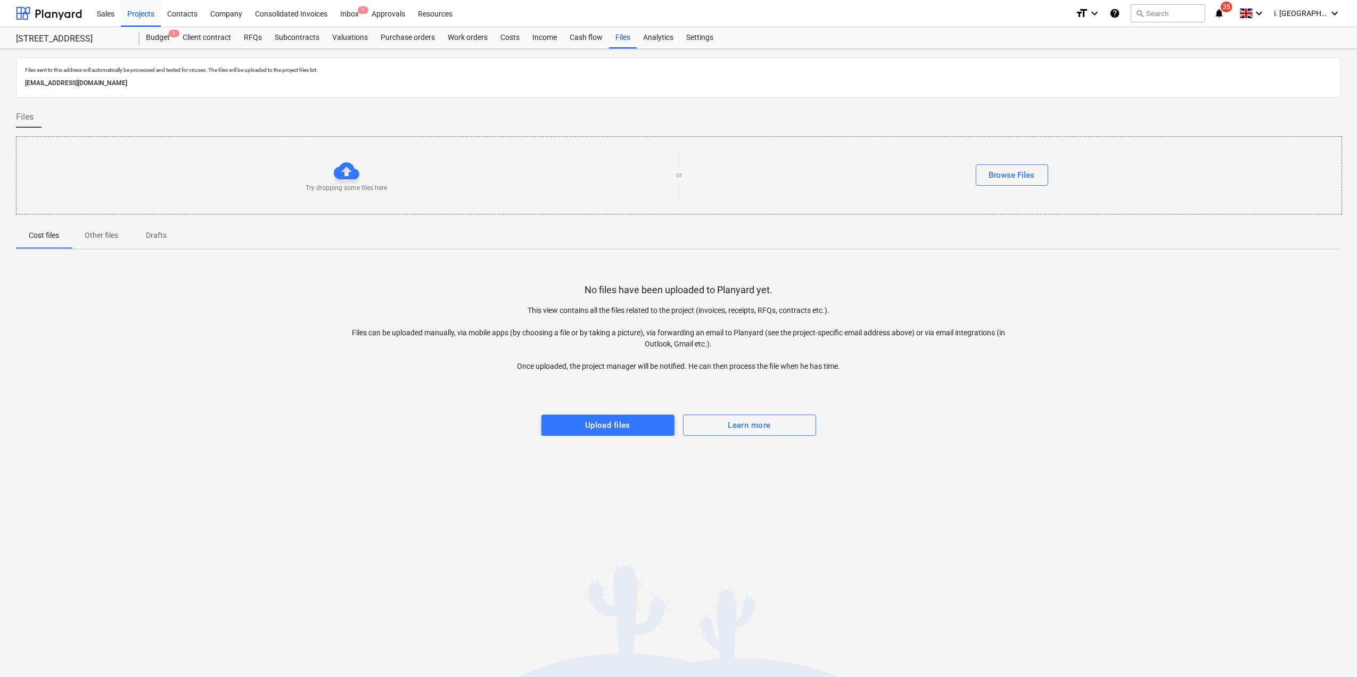
click at [1033, 165] on div "Try dropping some files here or Browse Files" at bounding box center [679, 175] width 1325 height 60
click at [1003, 177] on div "Browse Files" at bounding box center [1012, 175] width 46 height 14
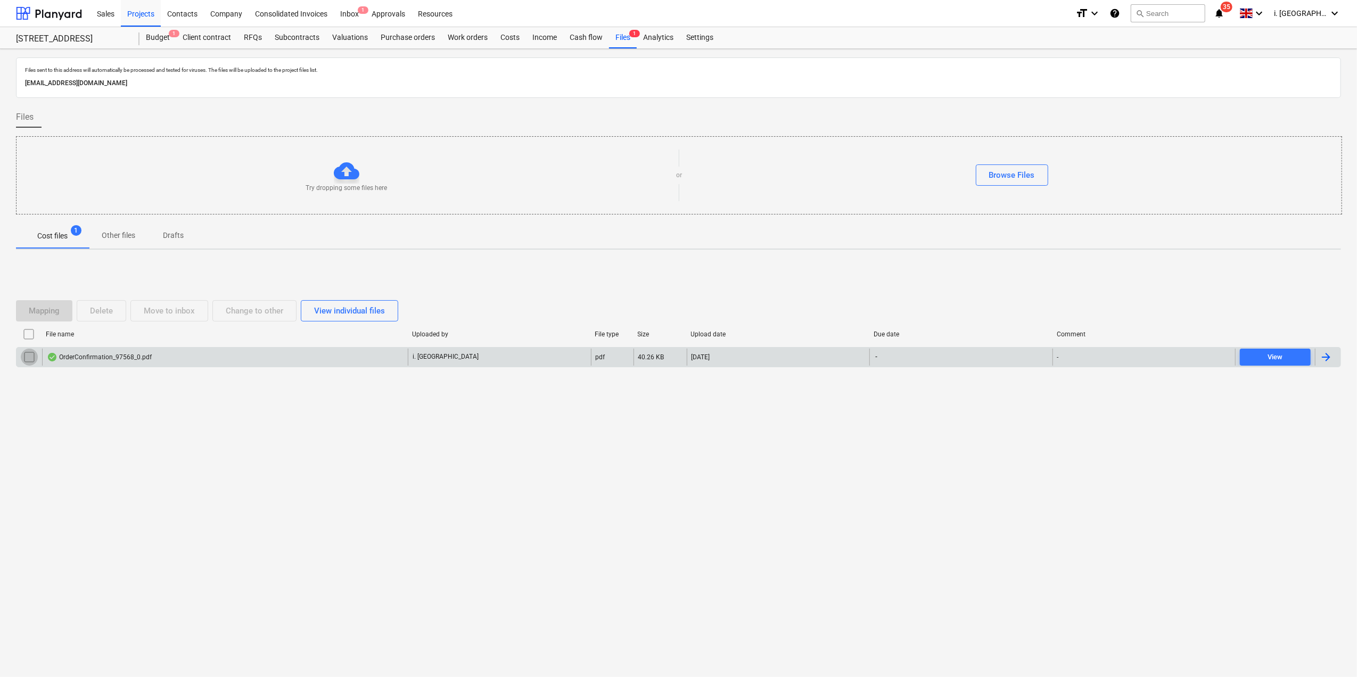
click at [32, 360] on input "checkbox" at bounding box center [29, 357] width 17 height 17
click at [139, 356] on div "OrderConfirmation_97568_0.pdf" at bounding box center [99, 357] width 105 height 9
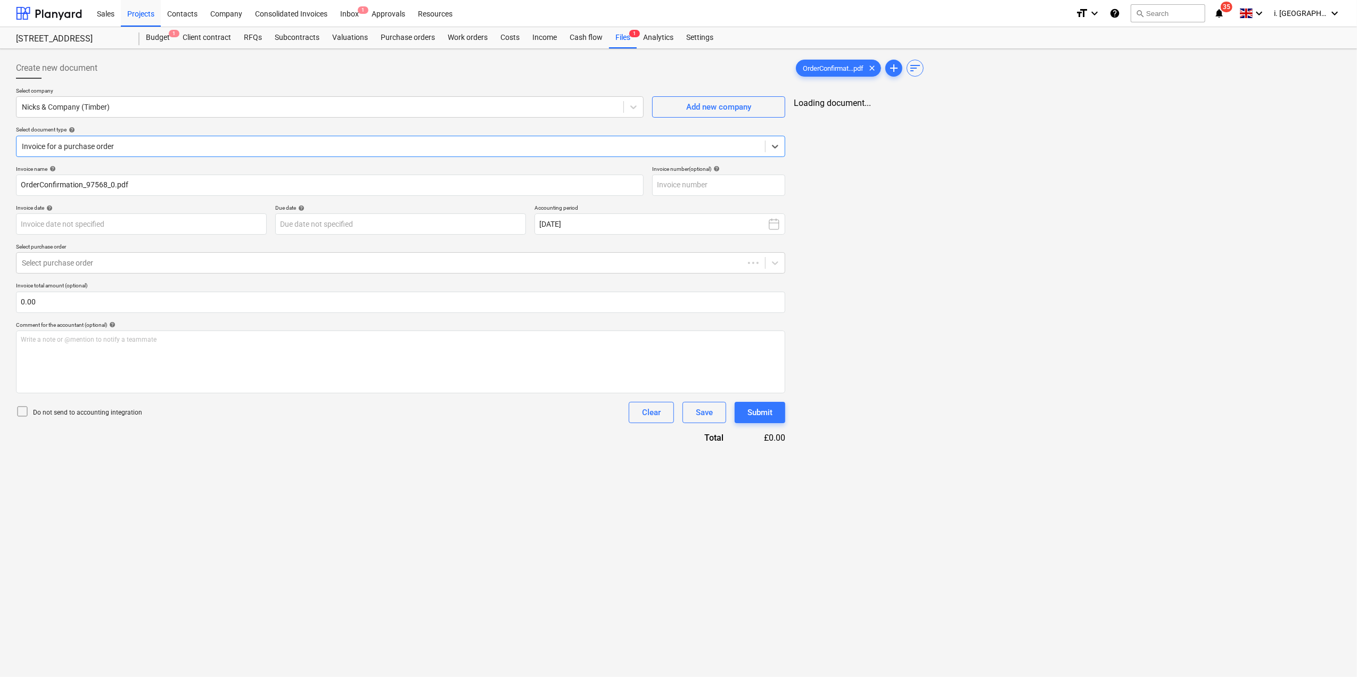
type input "OrderConfirmation_97568_0.pdf"
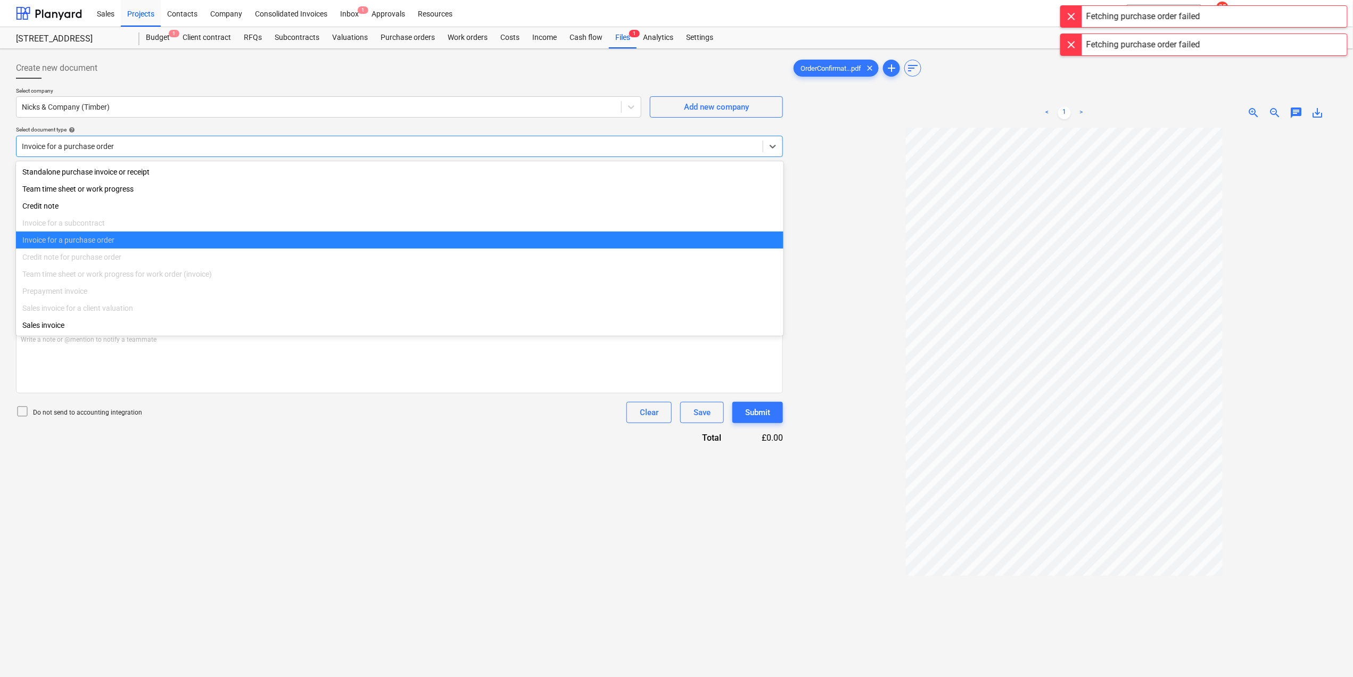
click at [469, 148] on div at bounding box center [390, 146] width 736 height 11
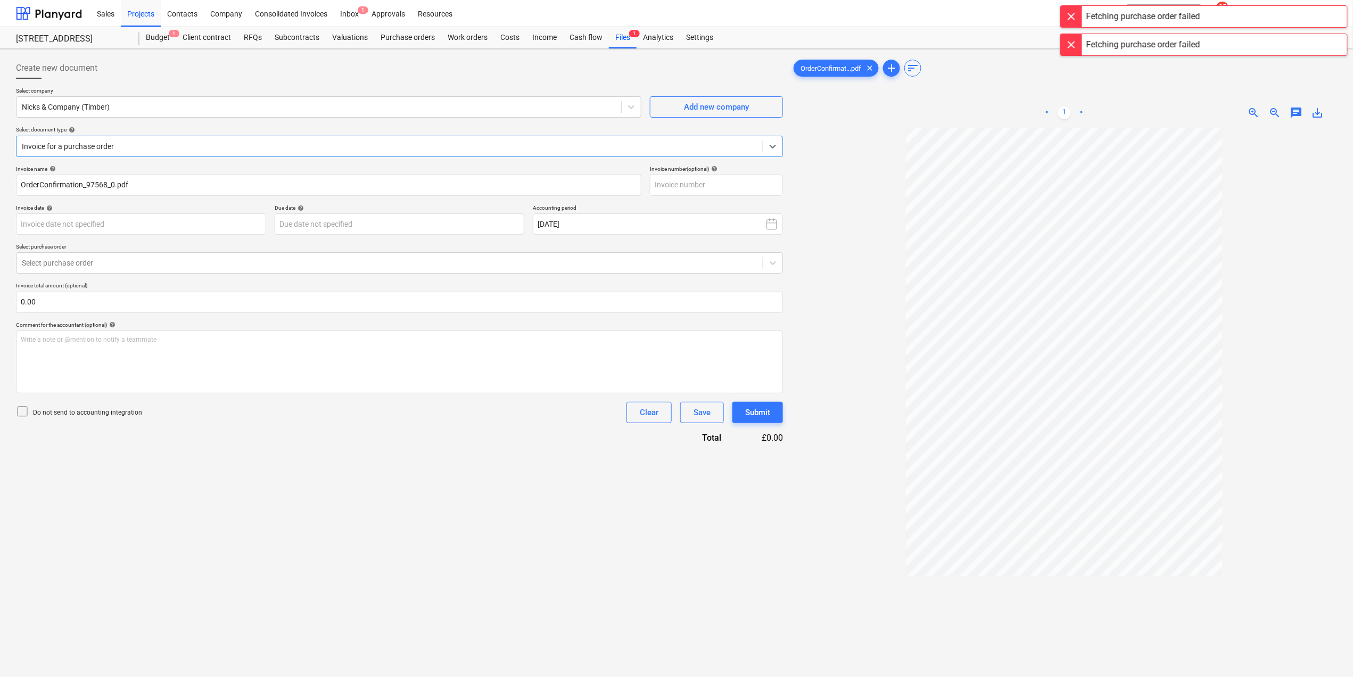
click at [469, 148] on div at bounding box center [390, 146] width 736 height 11
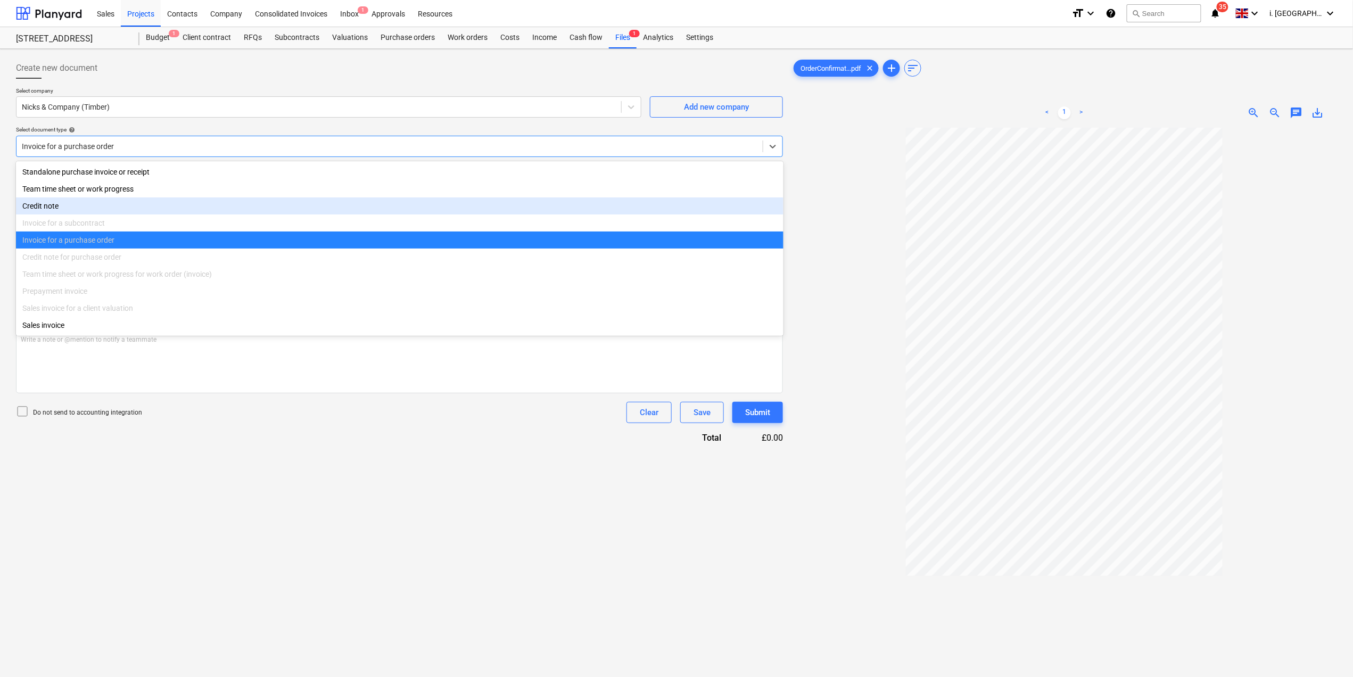
click at [162, 245] on div "Invoice for a purchase order" at bounding box center [400, 240] width 768 height 17
click at [218, 245] on div "Invoice for a purchase order" at bounding box center [400, 240] width 768 height 17
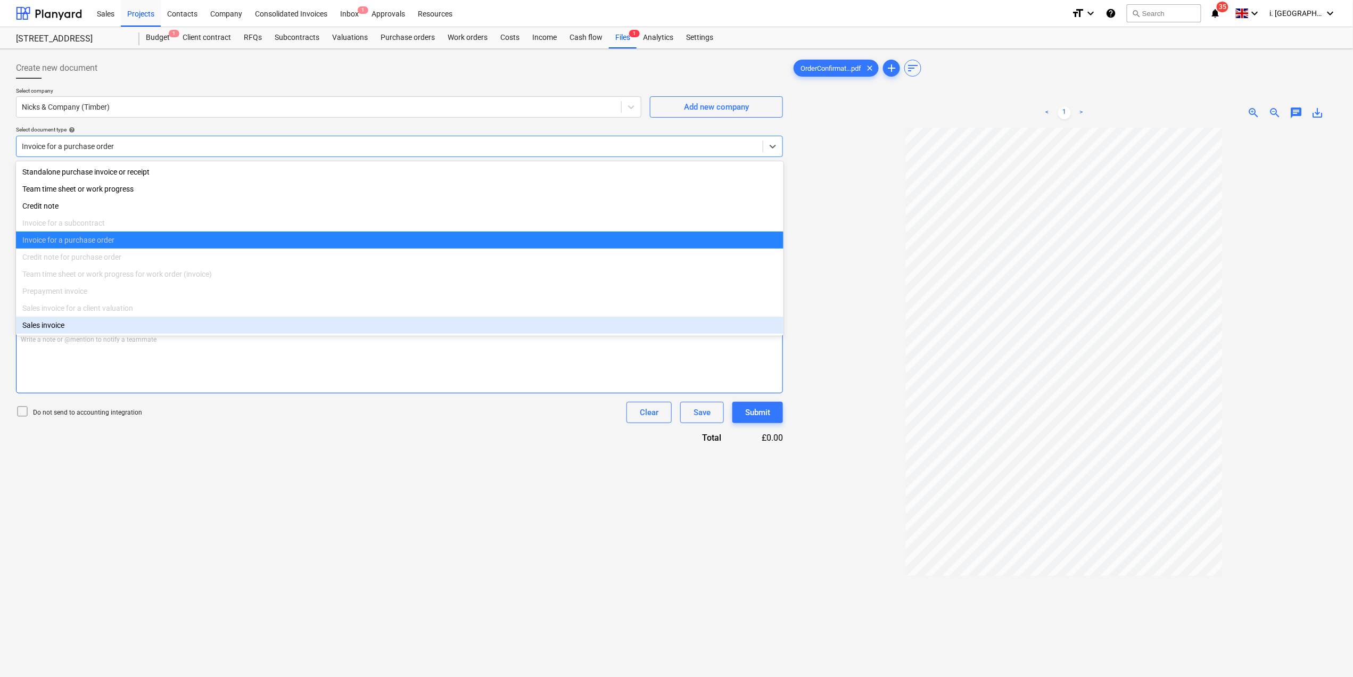
click at [399, 390] on div "Write a note or @mention to notify a teammate [PERSON_NAME]" at bounding box center [399, 362] width 767 height 63
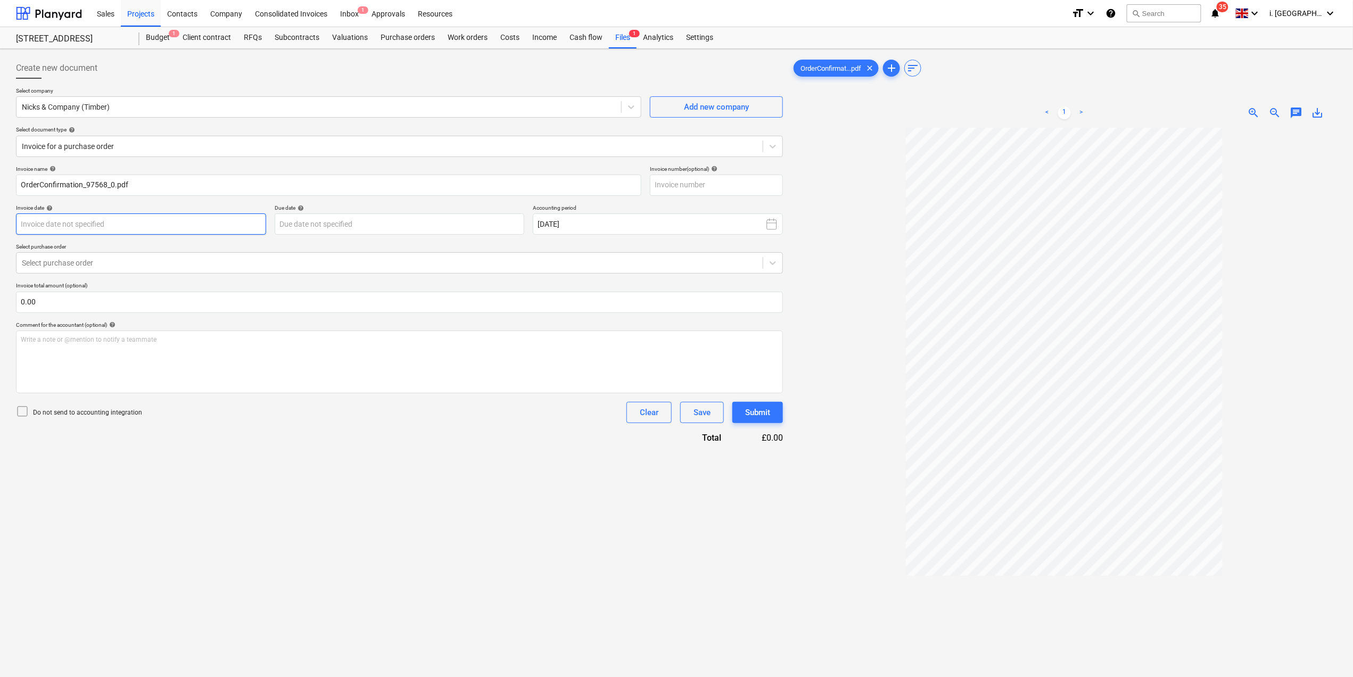
click at [200, 220] on body "Sales Projects Contacts Company Consolidated Invoices Inbox 1 Approvals Resourc…" at bounding box center [676, 338] width 1353 height 677
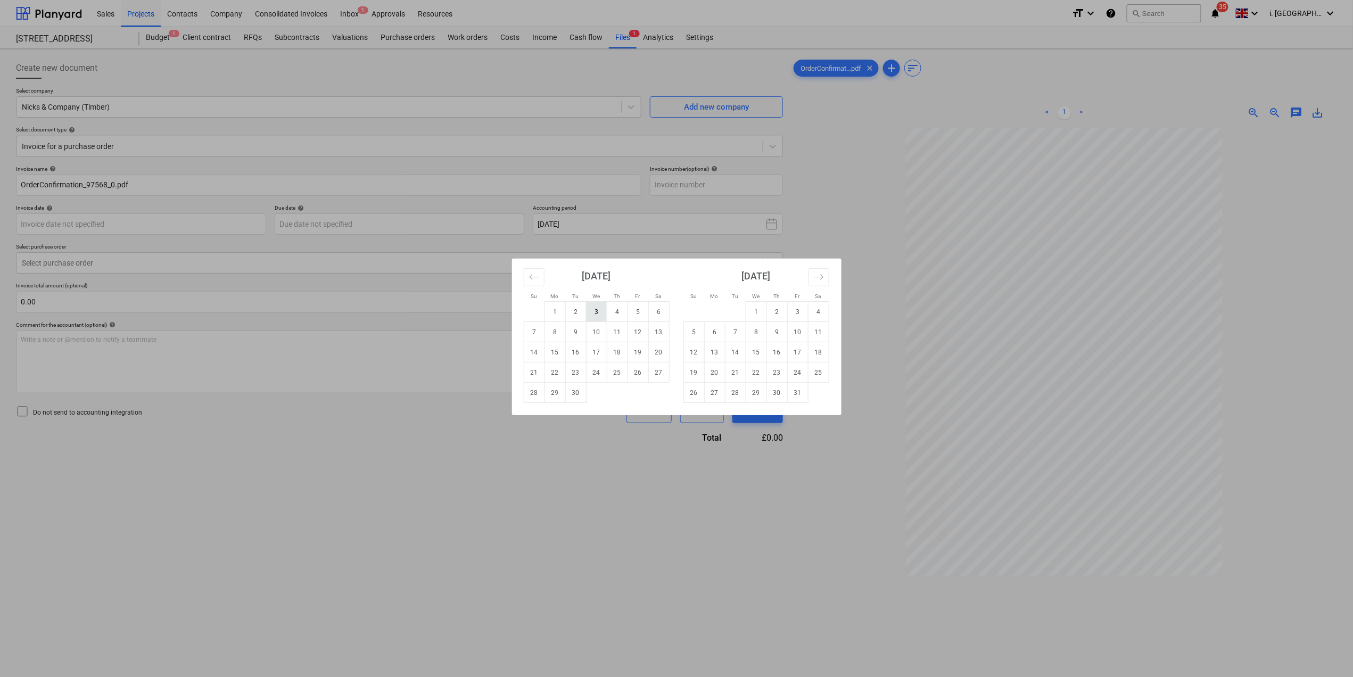
click at [599, 313] on td "3" at bounding box center [596, 312] width 21 height 20
type input "[DATE]"
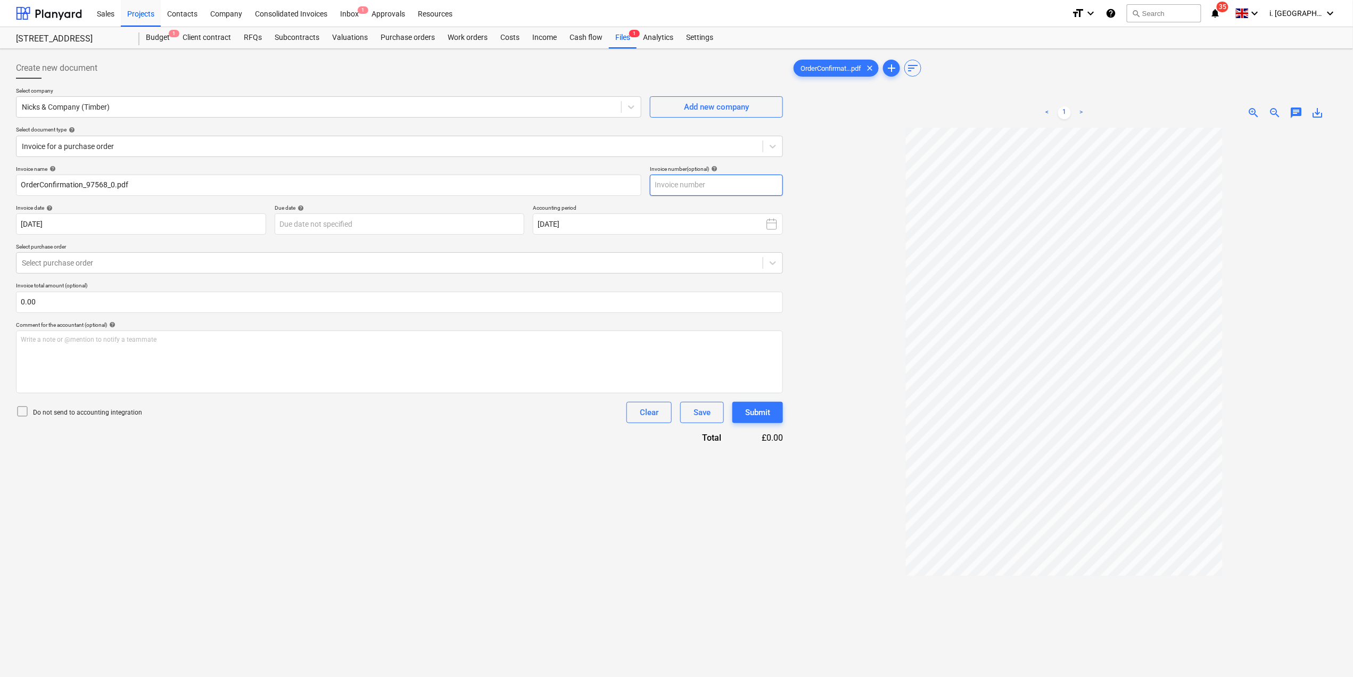
click at [704, 183] on input "text" at bounding box center [716, 185] width 133 height 21
paste input "97568"
type input "97568"
click at [109, 265] on div at bounding box center [390, 263] width 736 height 11
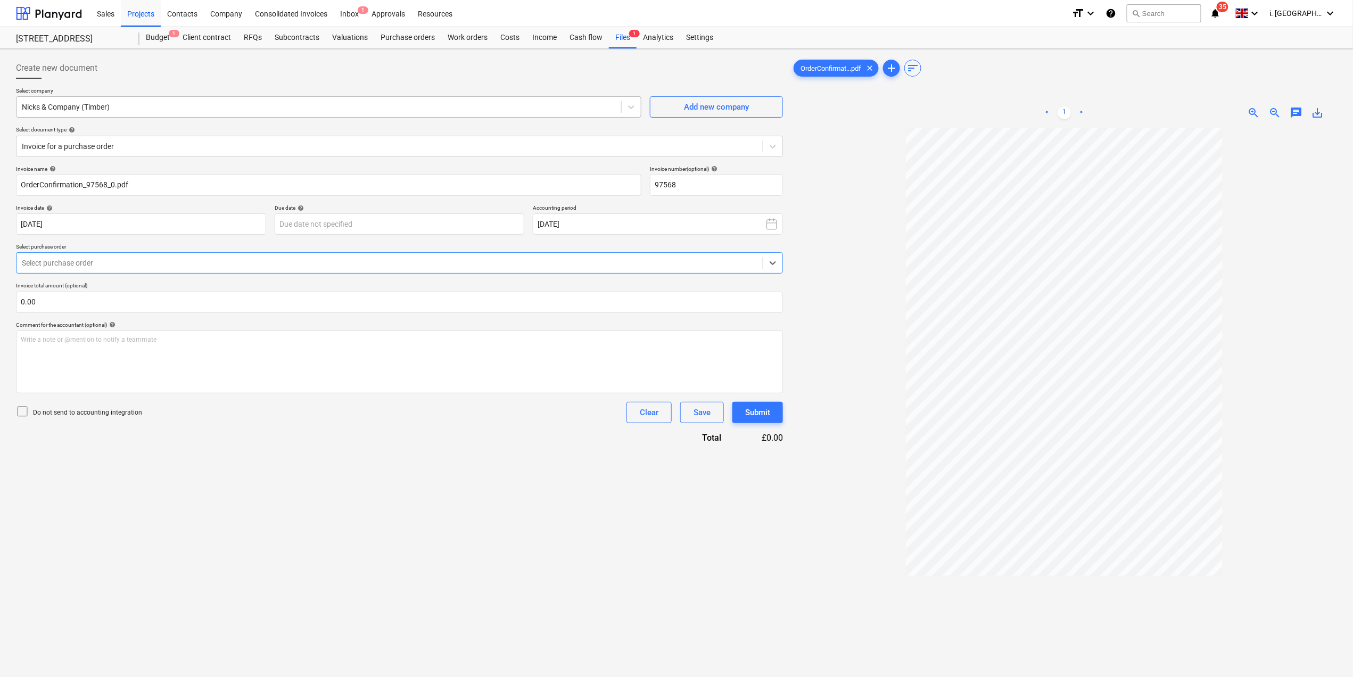
click at [141, 109] on div at bounding box center [319, 107] width 594 height 11
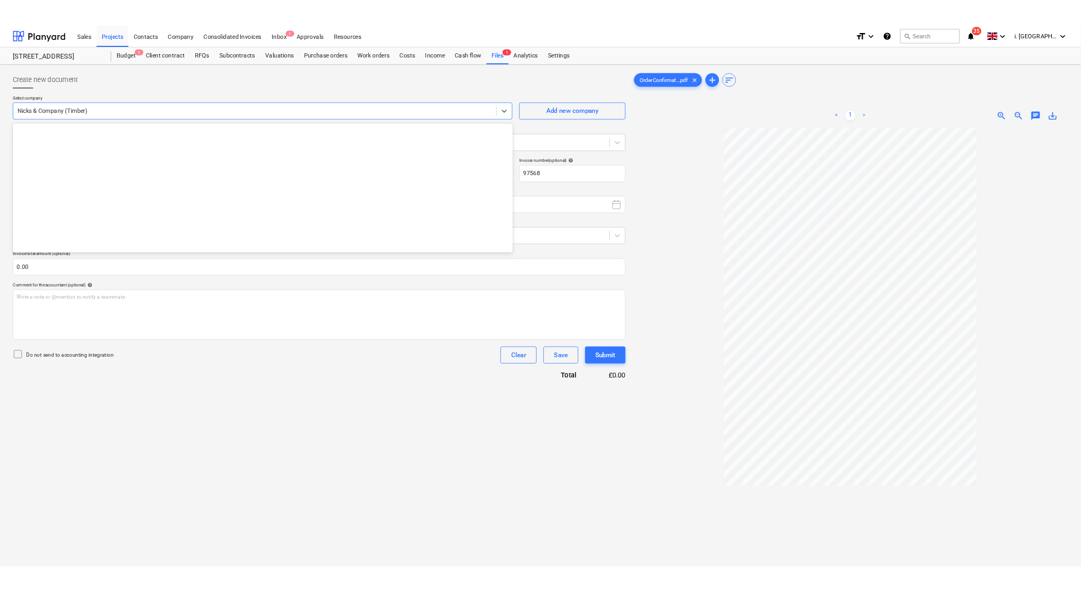
scroll to position [9224, 0]
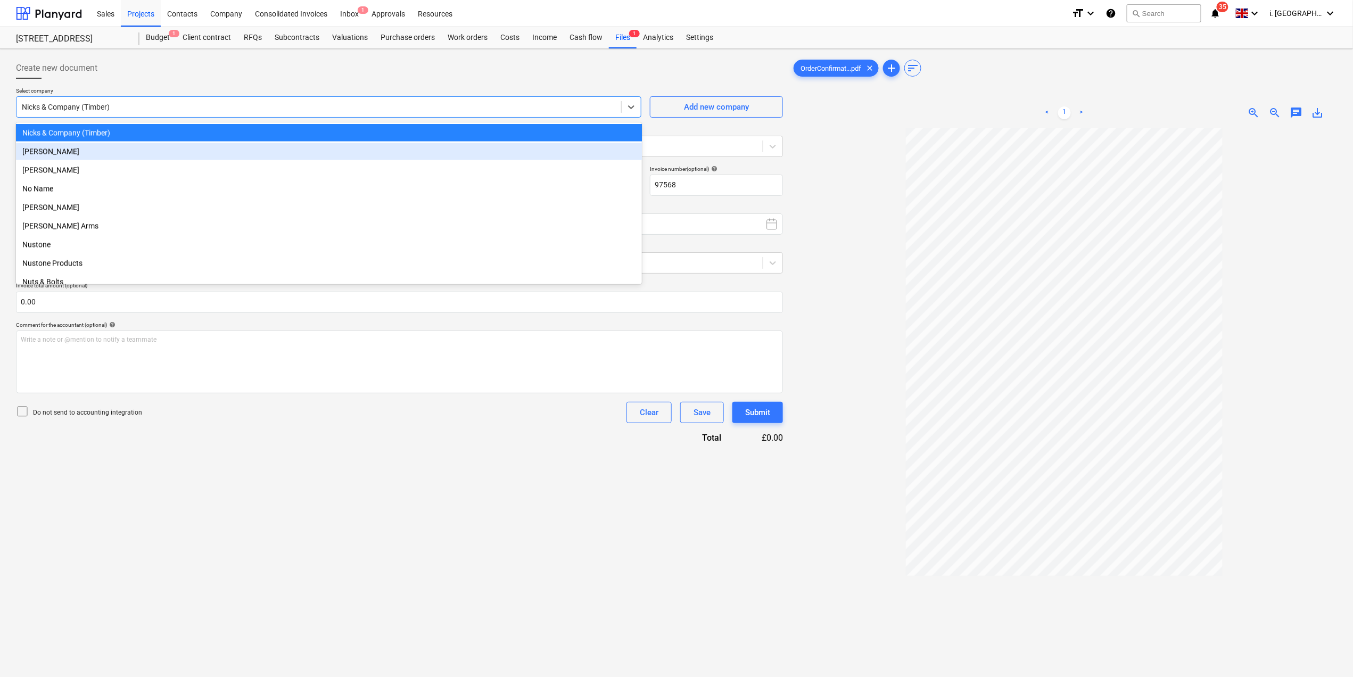
click at [117, 152] on div "[PERSON_NAME]" at bounding box center [329, 151] width 626 height 17
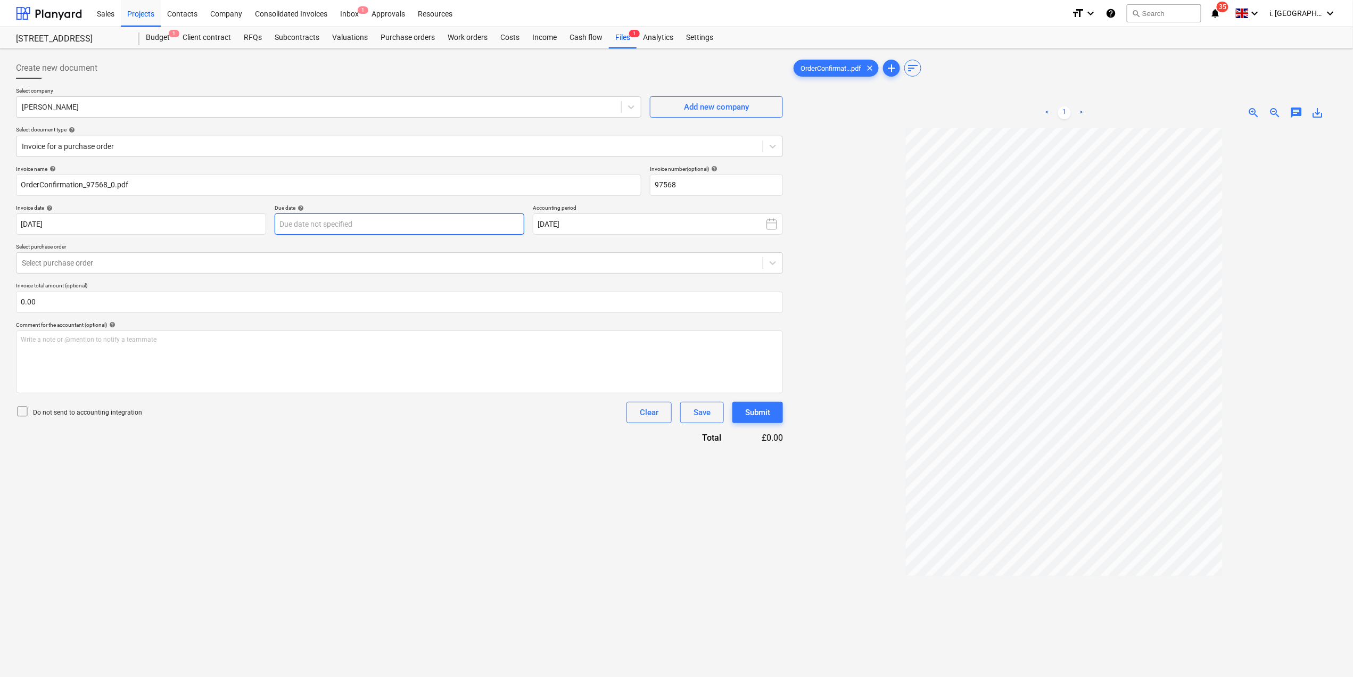
click at [298, 228] on body "Sales Projects Contacts Company Consolidated Invoices Inbox 1 Approvals Resourc…" at bounding box center [676, 338] width 1353 height 677
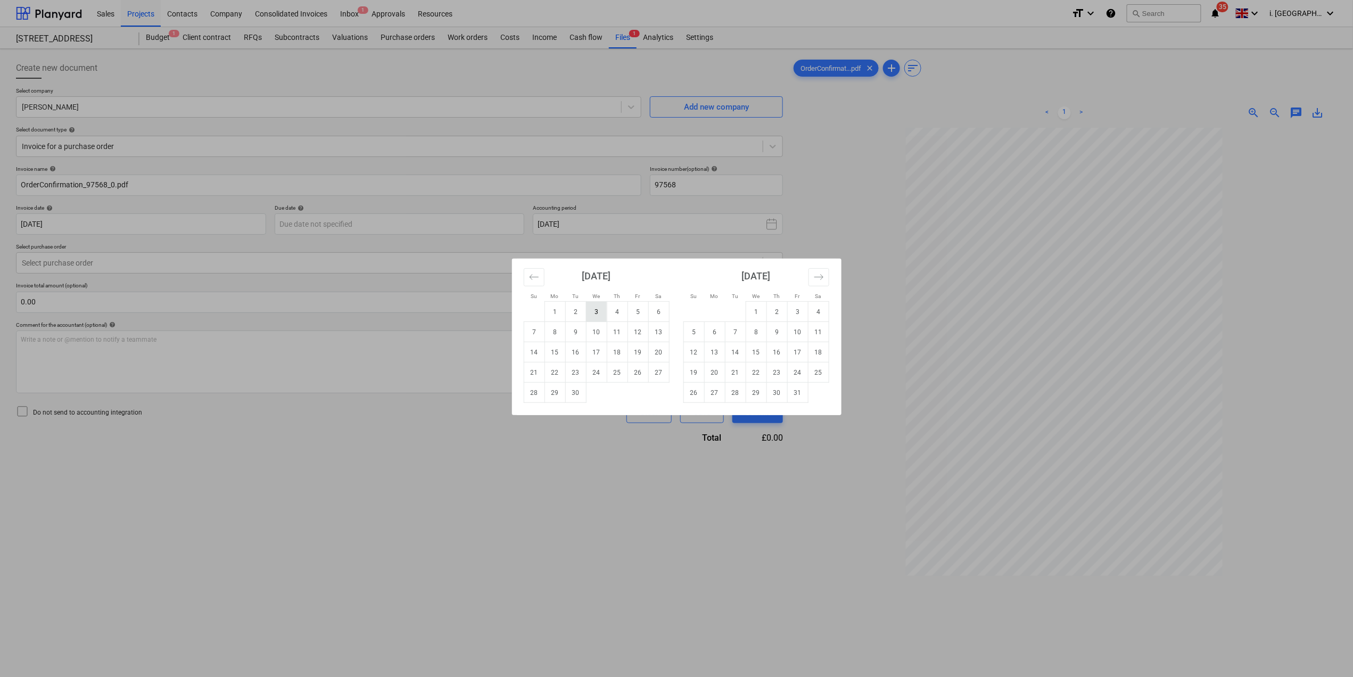
click at [593, 313] on td "3" at bounding box center [596, 312] width 21 height 20
type input "[DATE]"
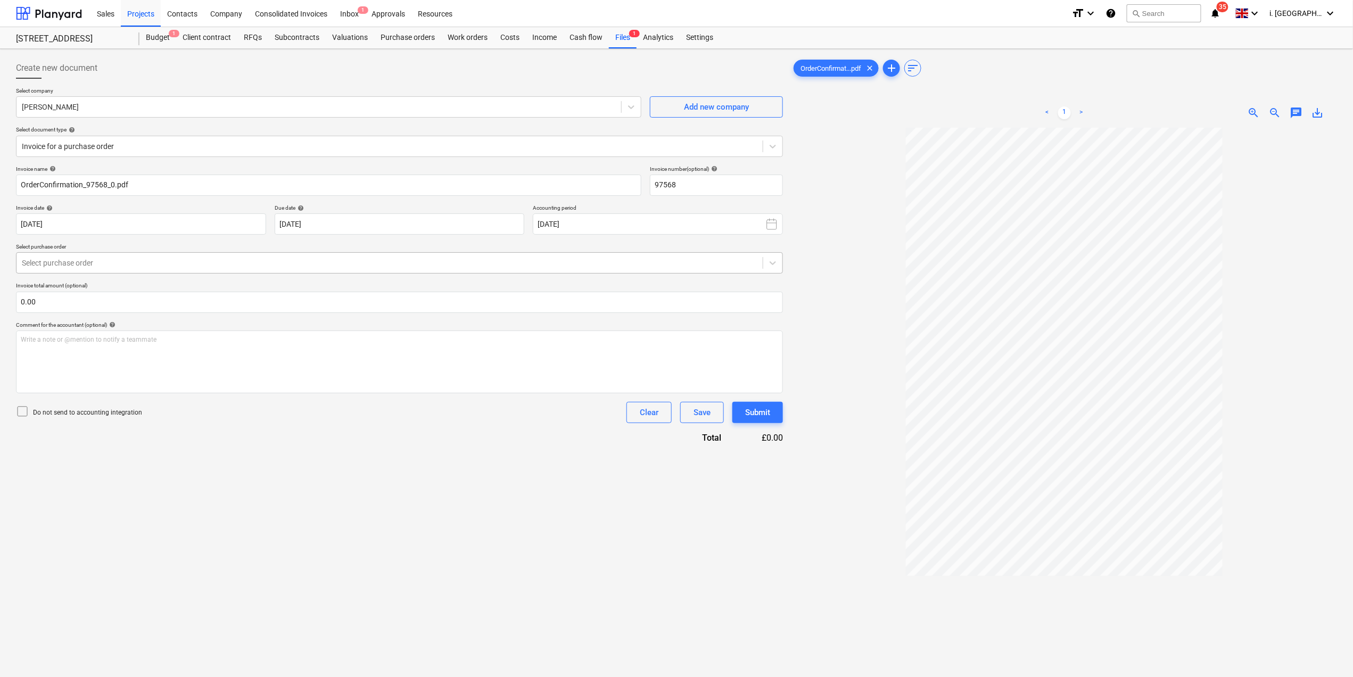
click at [284, 263] on div at bounding box center [390, 263] width 736 height 11
click at [282, 260] on div at bounding box center [390, 263] width 736 height 11
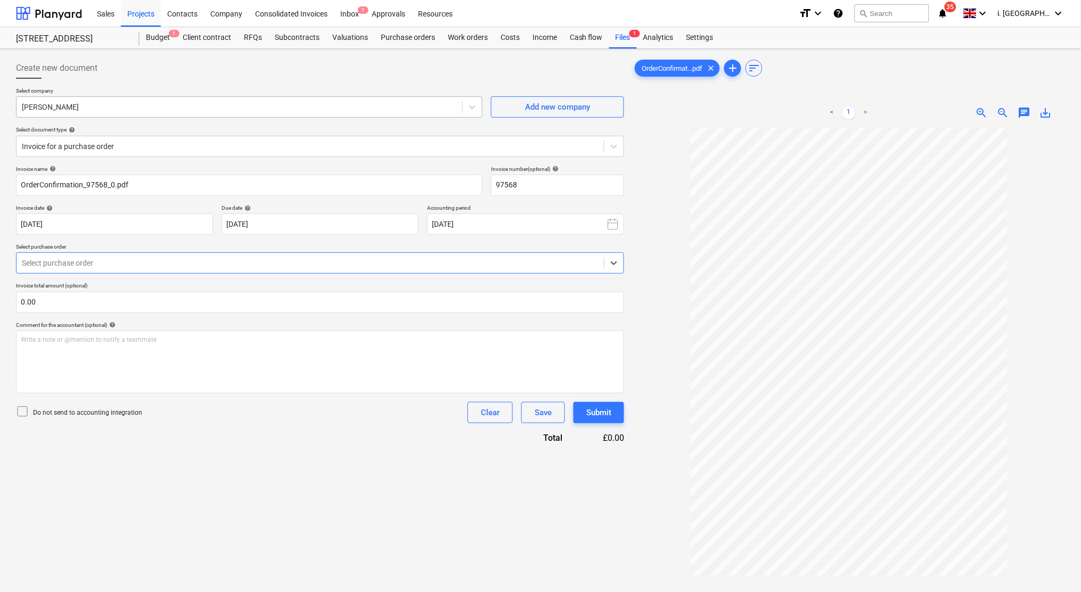
click at [151, 111] on div at bounding box center [239, 107] width 435 height 11
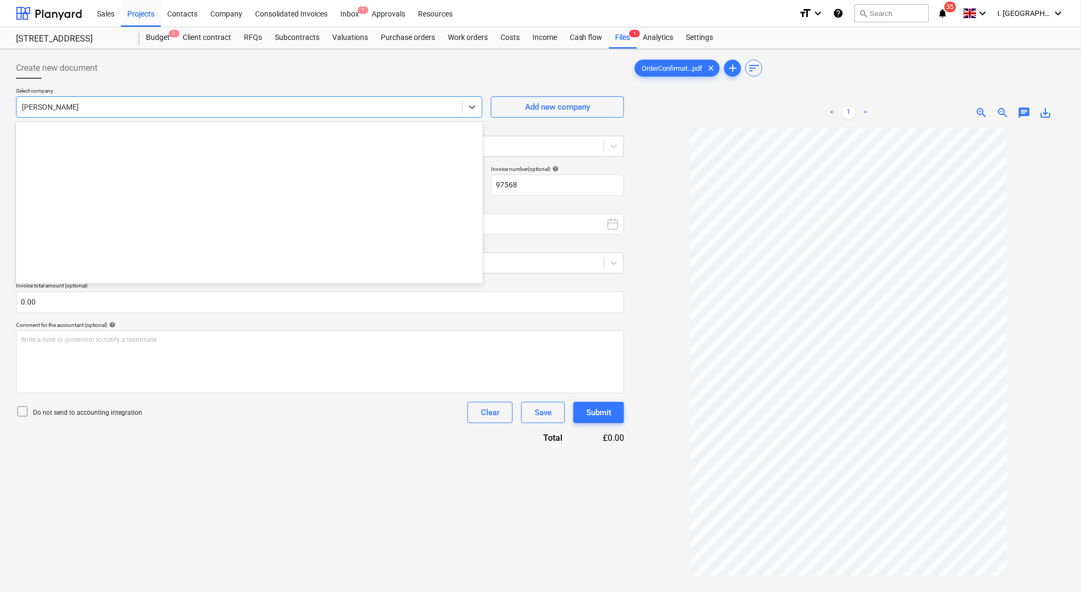
scroll to position [9242, 0]
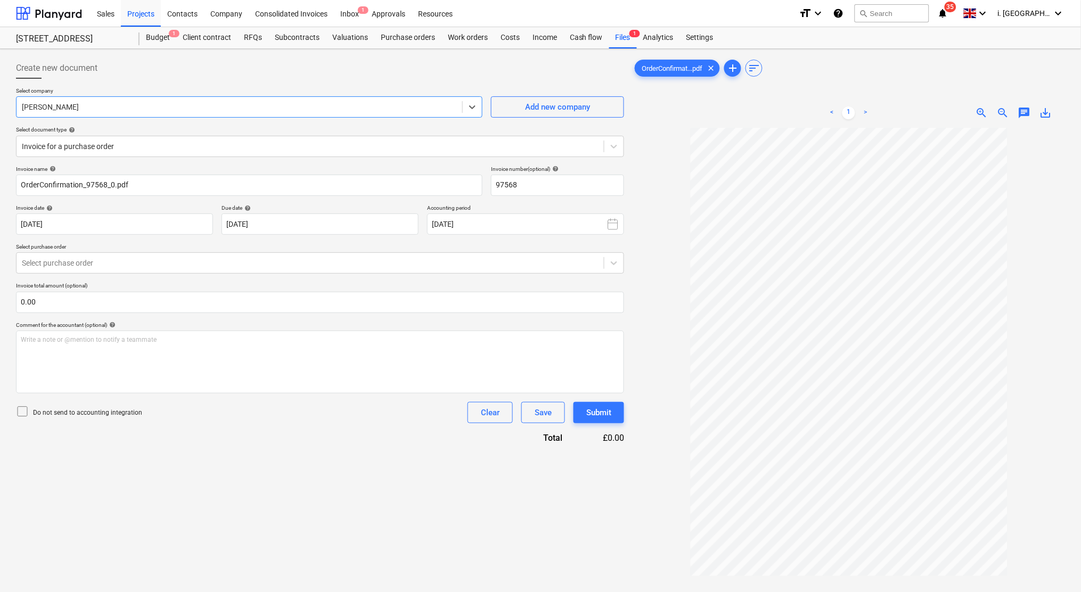
drag, startPoint x: 151, startPoint y: 111, endPoint x: 0, endPoint y: 100, distance: 151.0
click at [0, 100] on html "Sales Projects Contacts Company Consolidated Invoices Inbox 1 Approvals Resourc…" at bounding box center [540, 296] width 1081 height 592
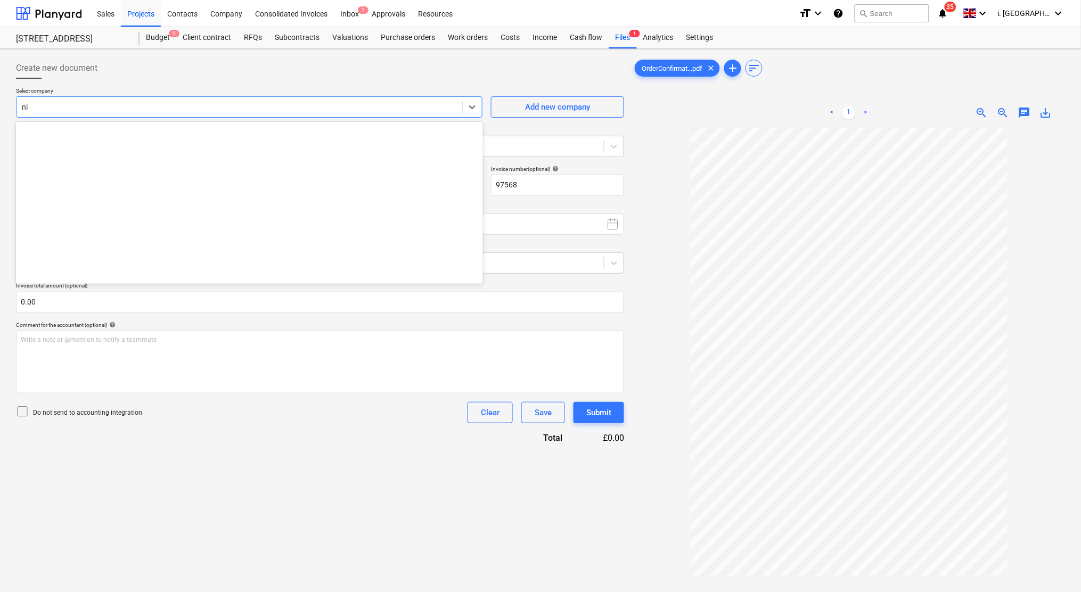
scroll to position [437, 0]
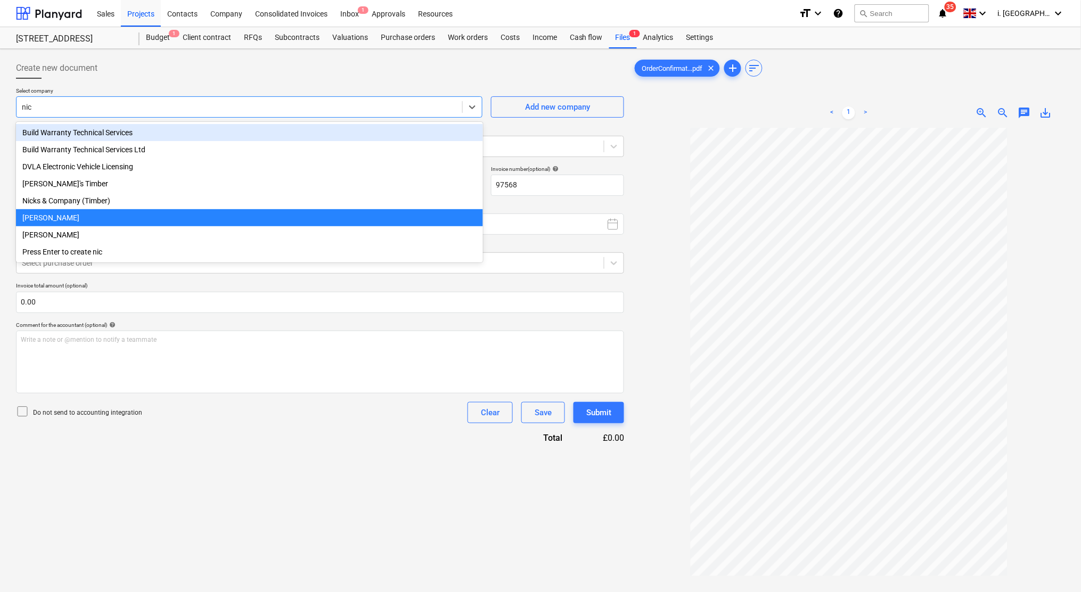
type input "[PERSON_NAME]"
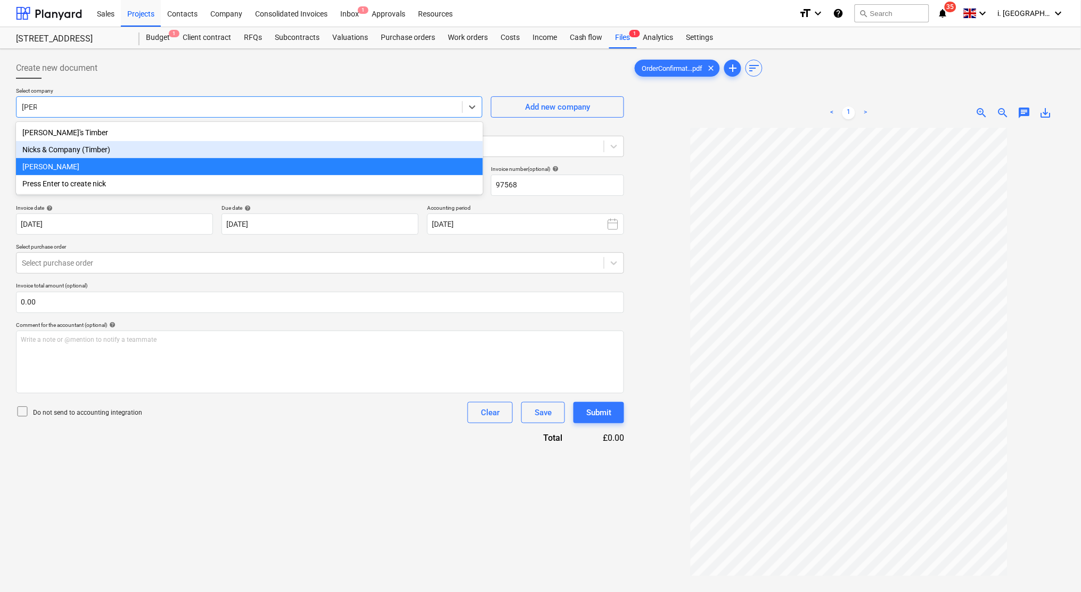
click at [90, 146] on div "Nicks & Company (Timber)" at bounding box center [249, 149] width 467 height 17
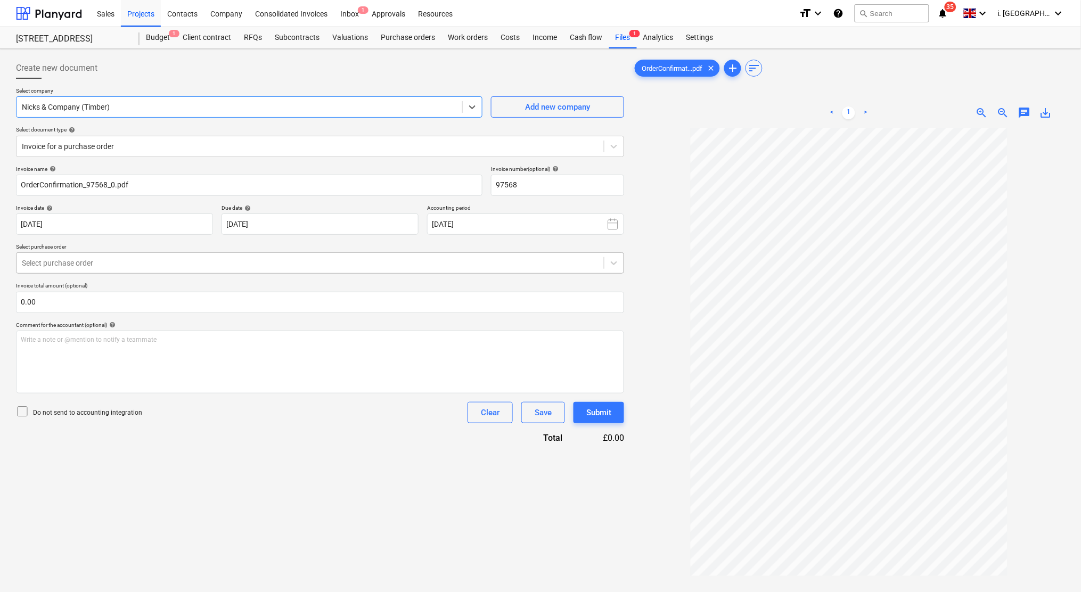
click at [162, 265] on div at bounding box center [310, 263] width 577 height 11
click at [163, 262] on div at bounding box center [310, 263] width 577 height 11
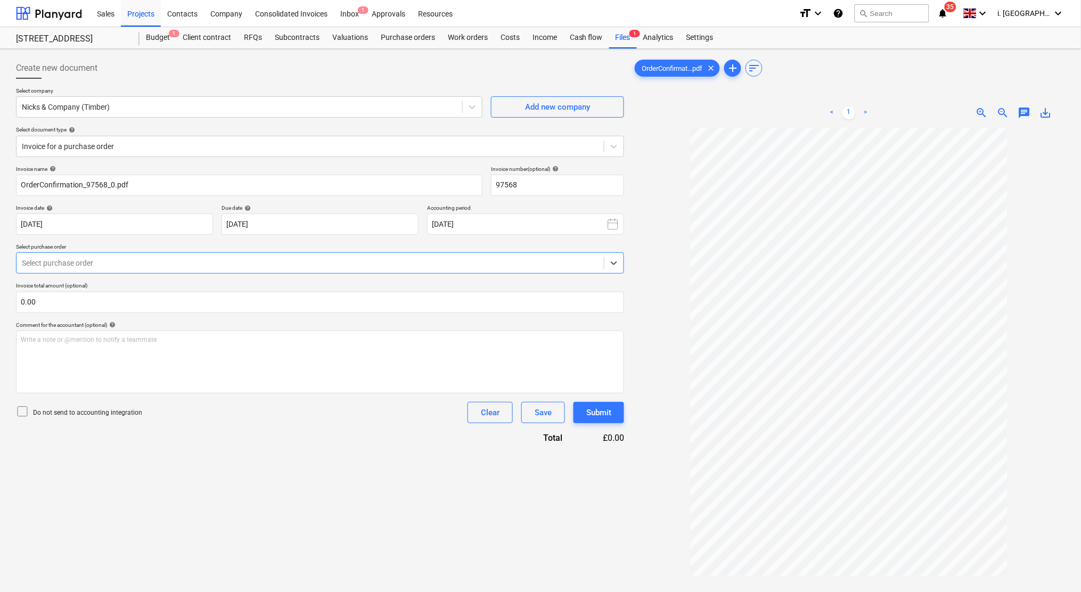
click at [163, 262] on div at bounding box center [310, 263] width 577 height 11
click at [167, 156] on div "Invoice for a purchase order" at bounding box center [320, 146] width 608 height 21
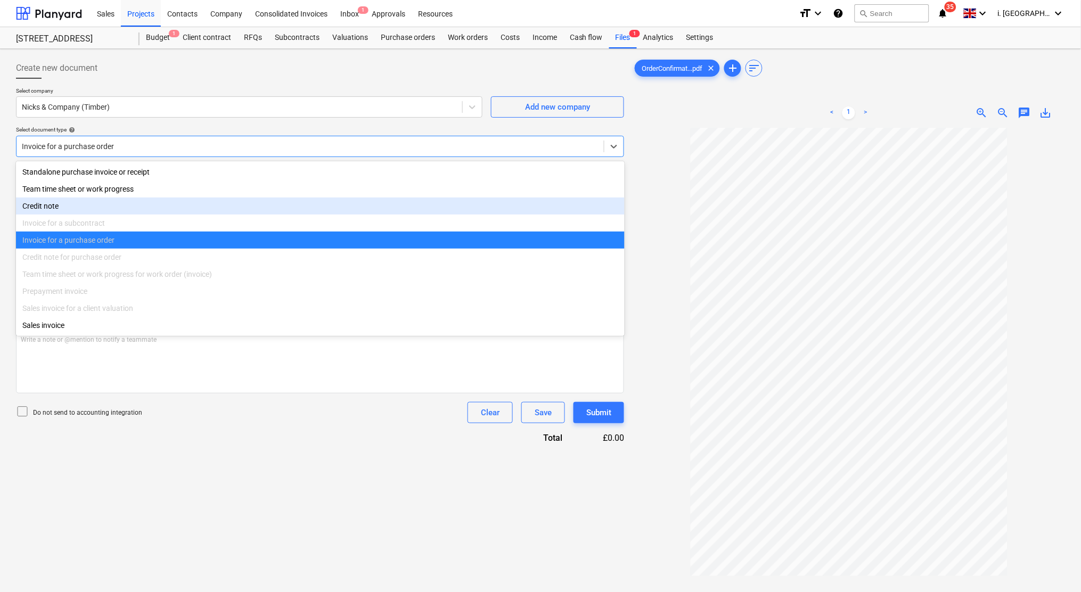
click at [141, 245] on div "Invoice for a purchase order" at bounding box center [320, 240] width 609 height 17
click at [133, 249] on div "Credit note for purchase order" at bounding box center [320, 257] width 609 height 17
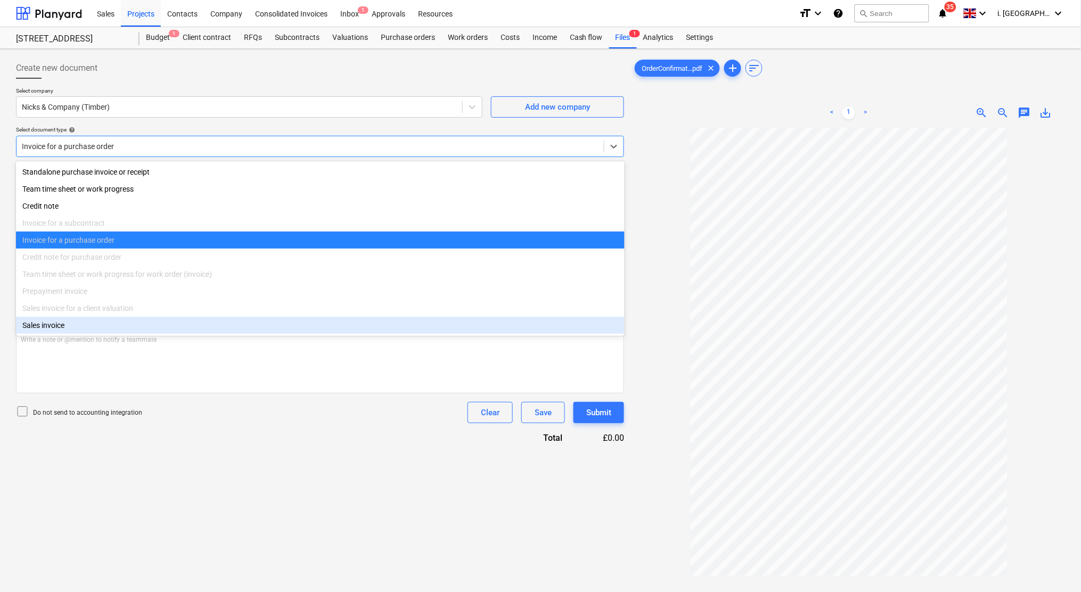
click at [359, 445] on div "Create new document Select company Nicks & Company (Timber) Add new company Sel…" at bounding box center [320, 373] width 617 height 641
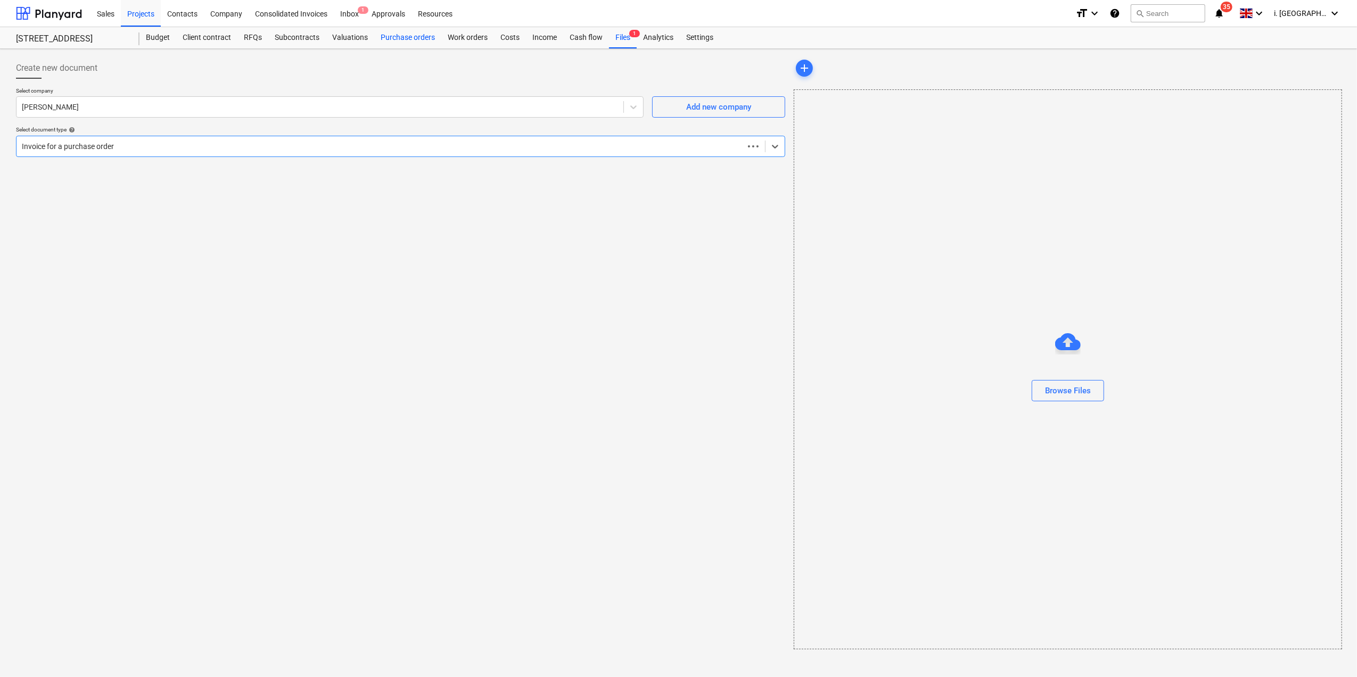
click at [400, 43] on div "Purchase orders" at bounding box center [407, 37] width 67 height 21
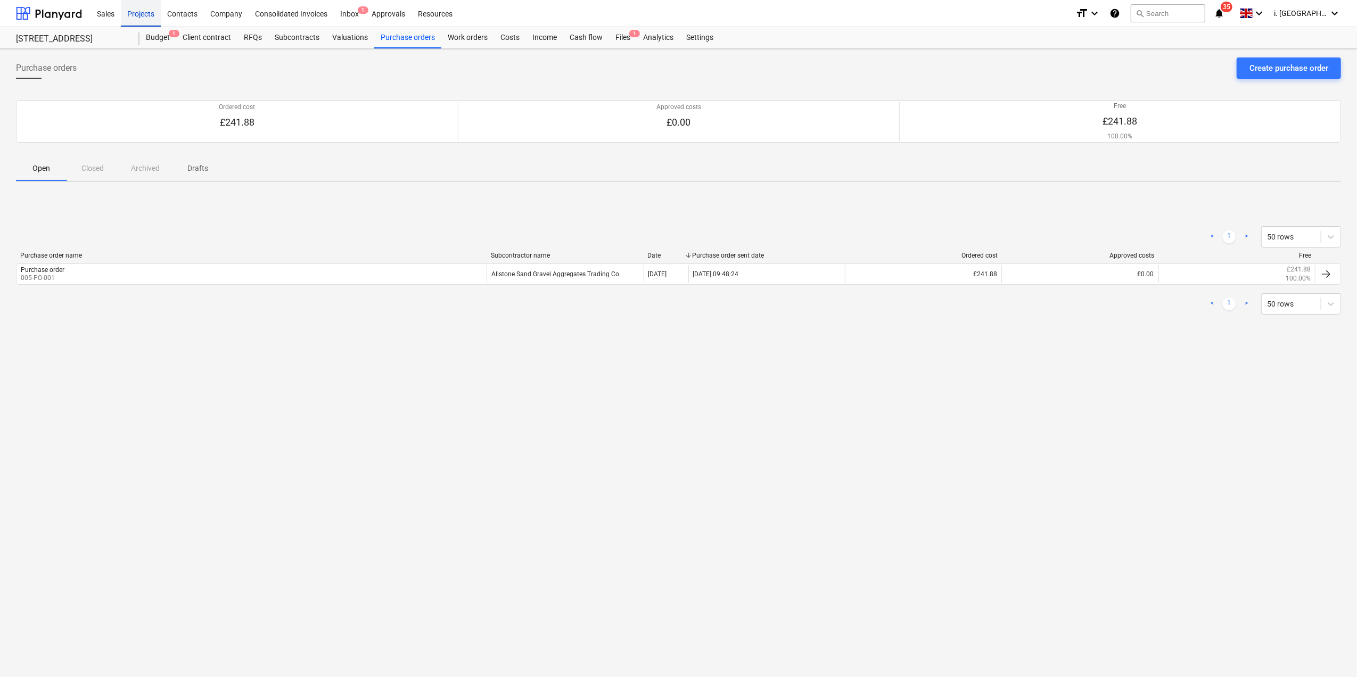
click at [145, 15] on div "Projects" at bounding box center [141, 12] width 40 height 27
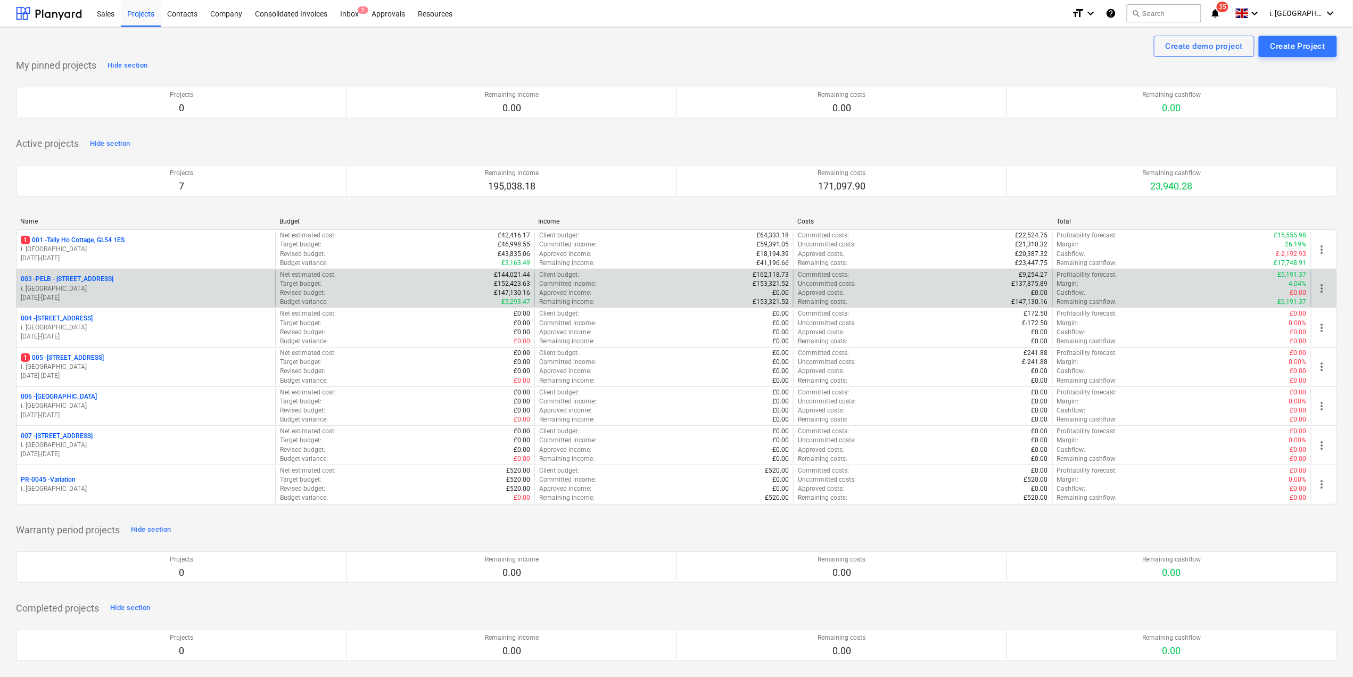
click at [96, 283] on p "003 - PELB - [GEOGRAPHIC_DATA], [GEOGRAPHIC_DATA], GL2 7NE" at bounding box center [67, 279] width 93 height 9
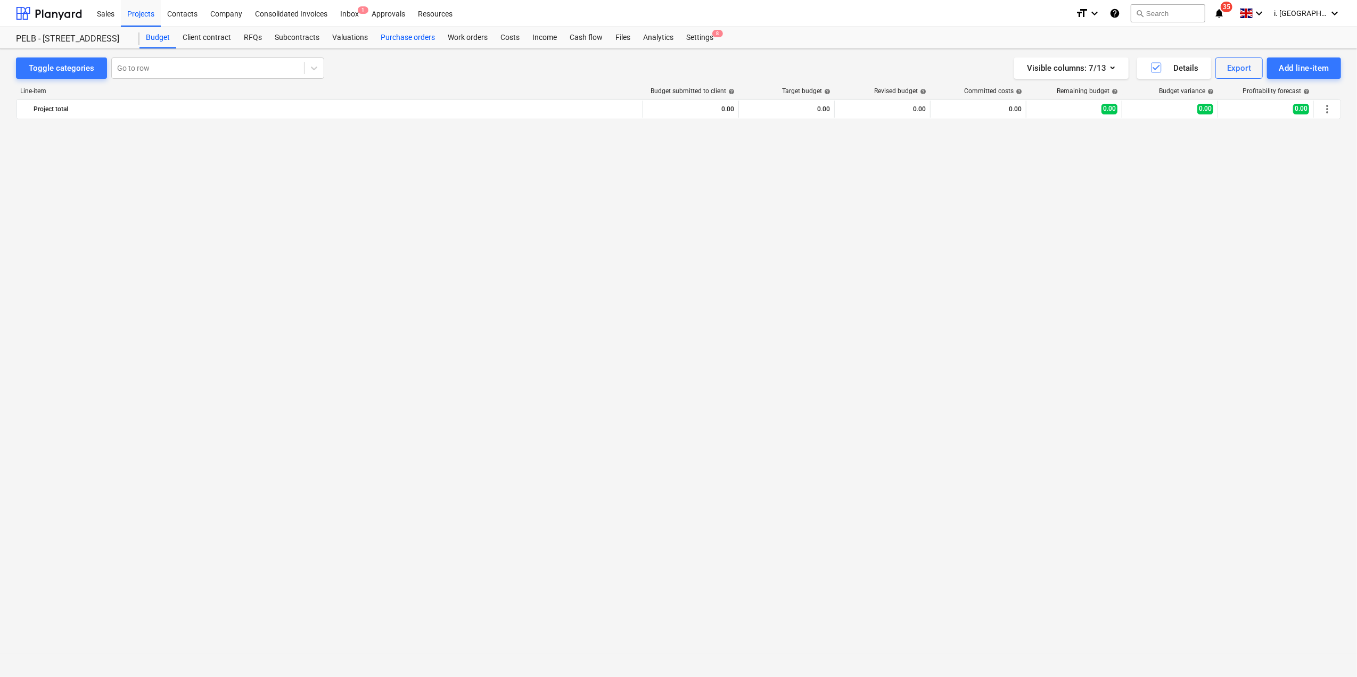
click at [411, 39] on div "Purchase orders" at bounding box center [407, 37] width 67 height 21
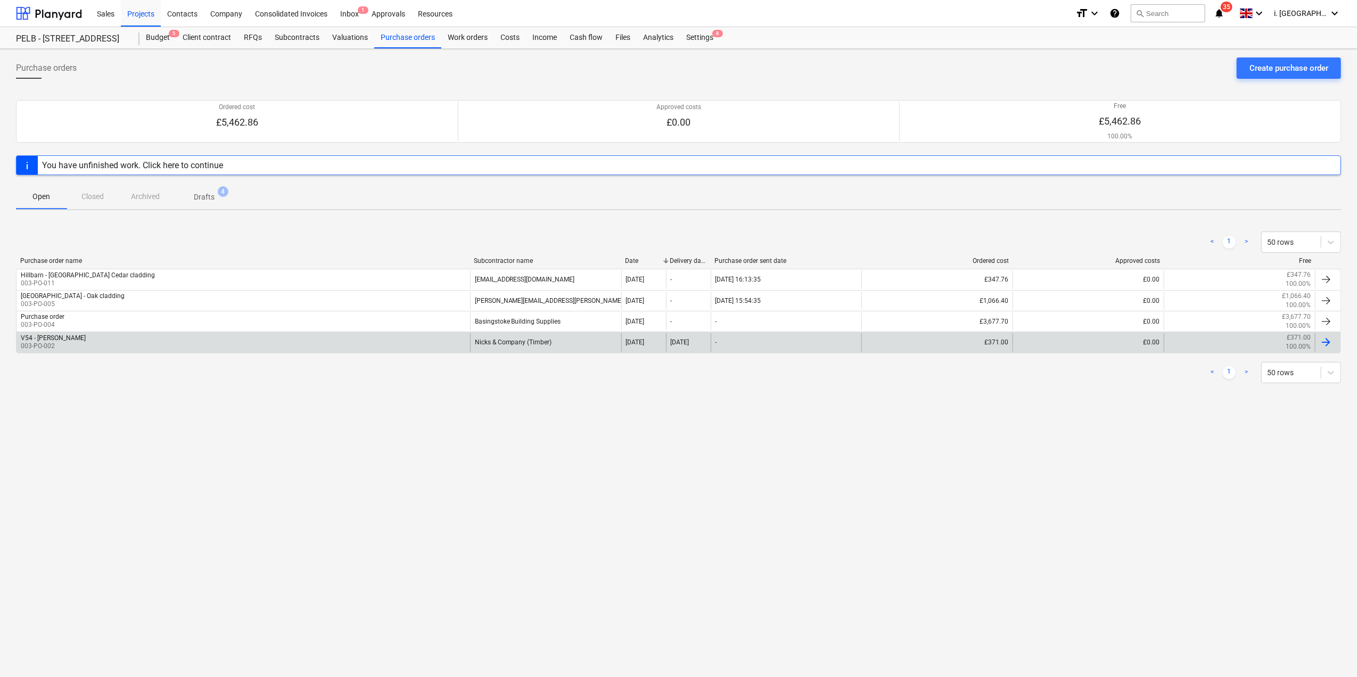
click at [423, 343] on div "V54 - [PERSON_NAME] 003-PO-002" at bounding box center [244, 342] width 454 height 18
click at [537, 342] on div "Nicks & Company (Timber)" at bounding box center [545, 342] width 151 height 18
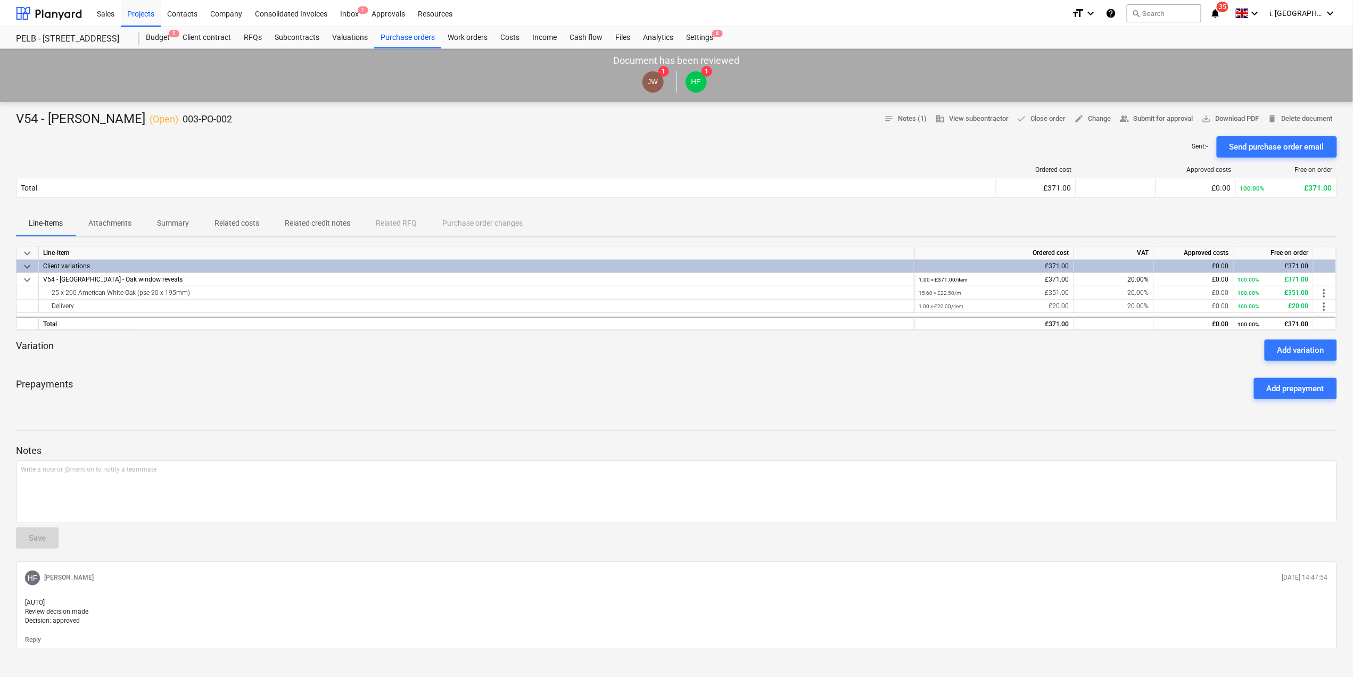
click at [245, 227] on p "Related costs" at bounding box center [237, 223] width 45 height 11
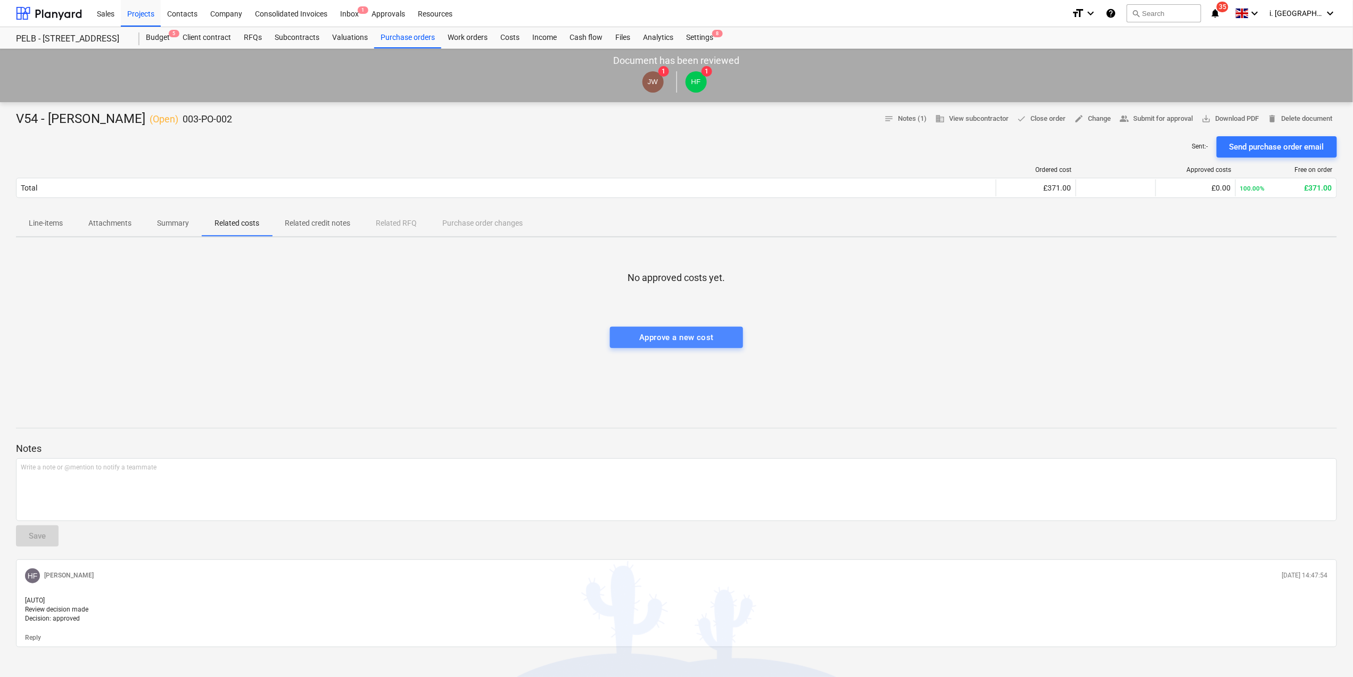
click at [673, 344] on div "Approve a new cost" at bounding box center [676, 338] width 75 height 14
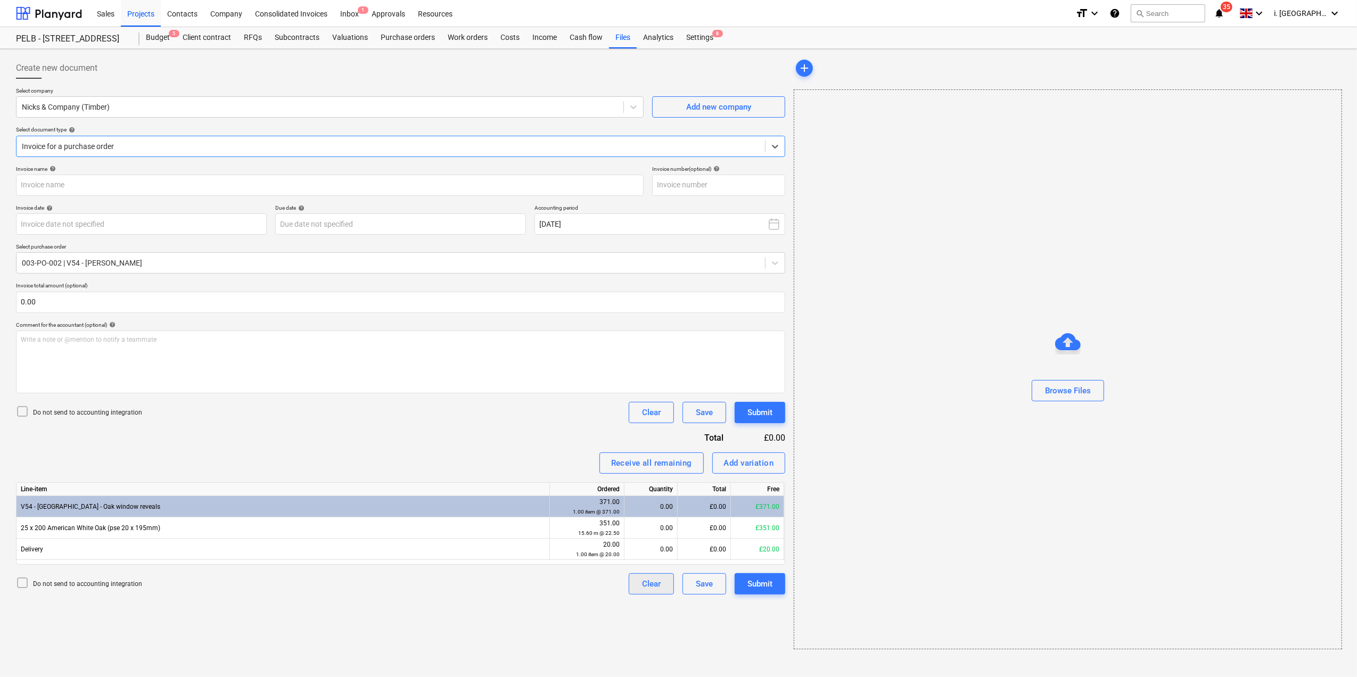
click at [646, 590] on div "Clear" at bounding box center [651, 584] width 19 height 14
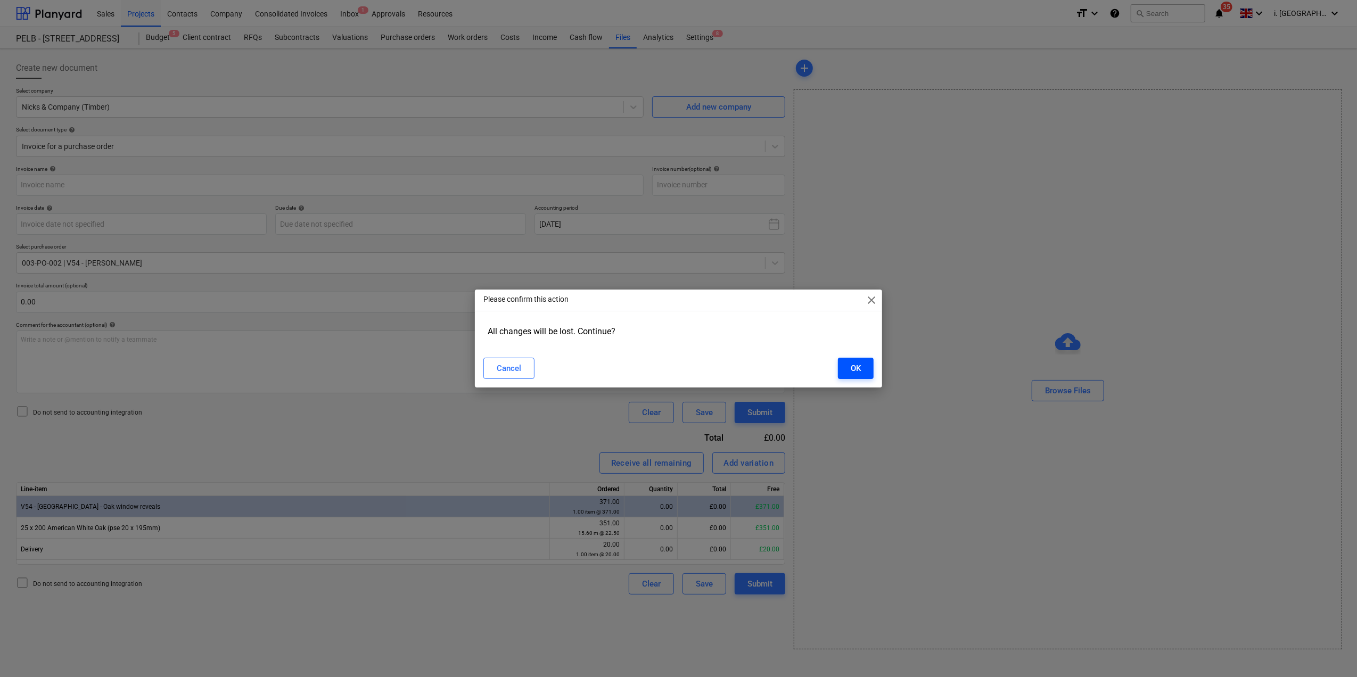
click at [852, 375] on button "OK" at bounding box center [856, 368] width 36 height 21
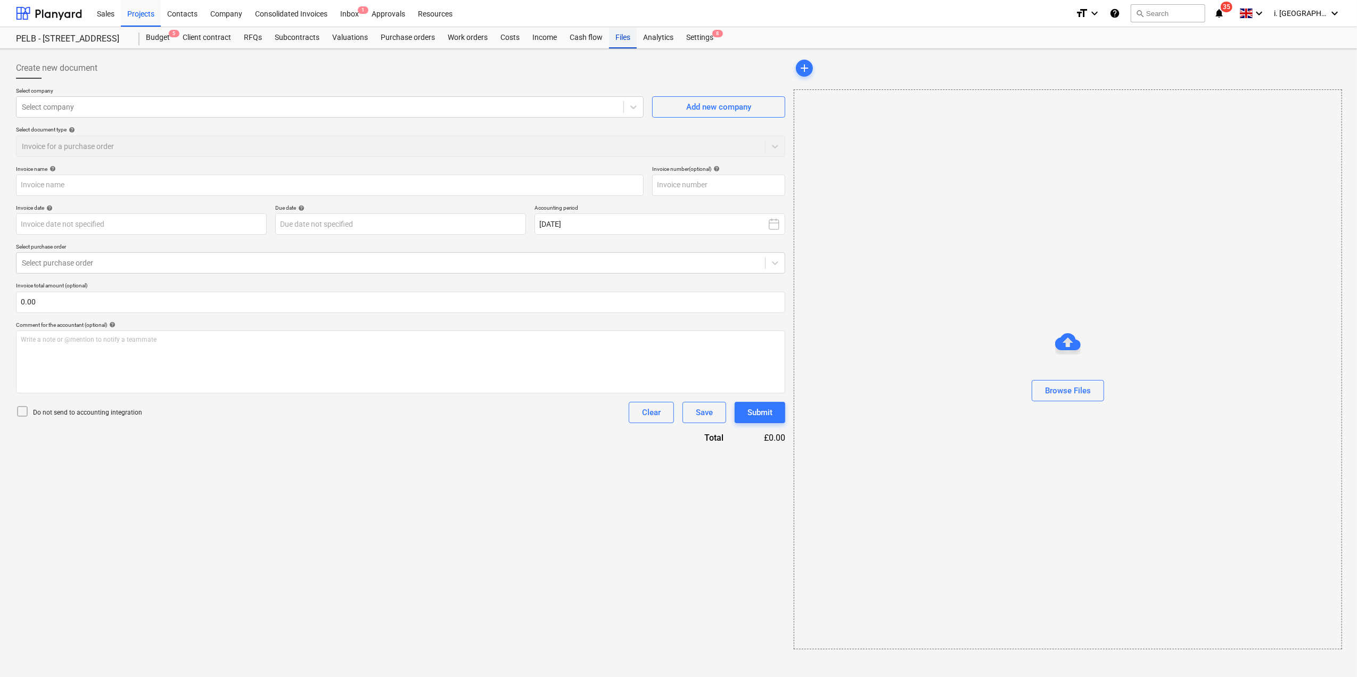
click at [612, 40] on div "Files" at bounding box center [623, 37] width 28 height 21
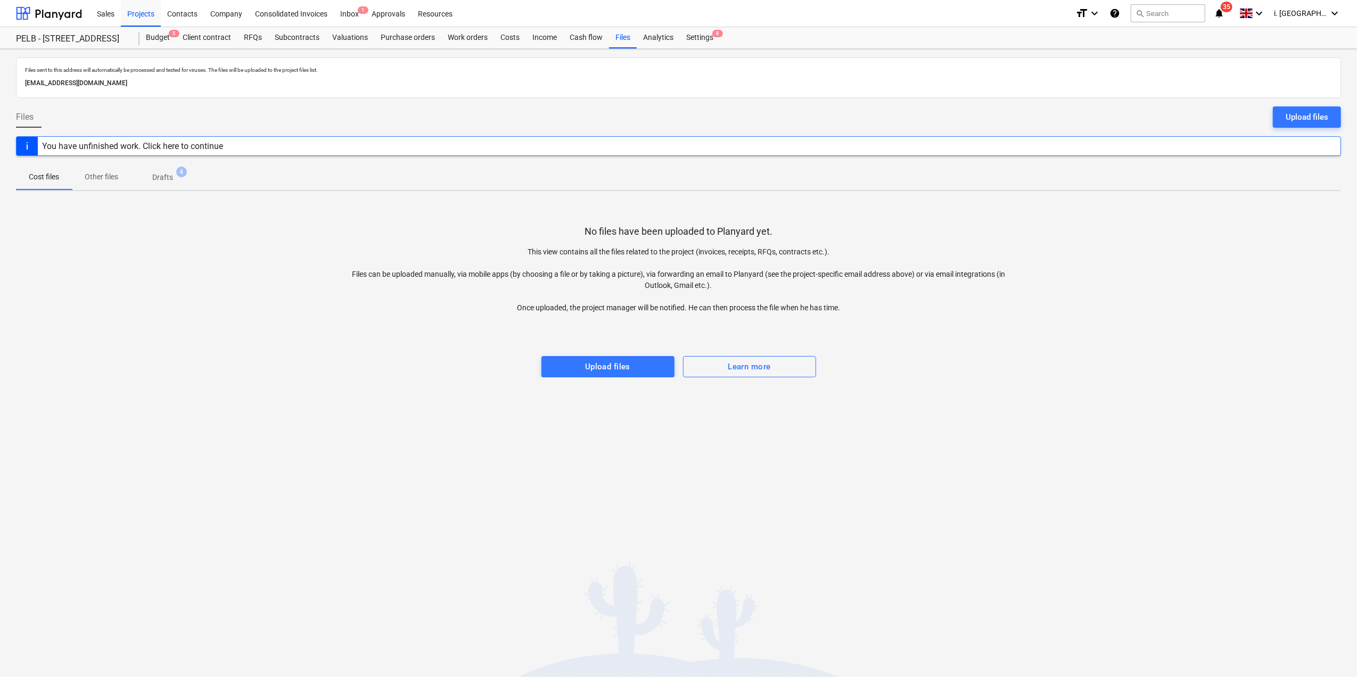
click at [158, 181] on p "Drafts" at bounding box center [162, 177] width 21 height 11
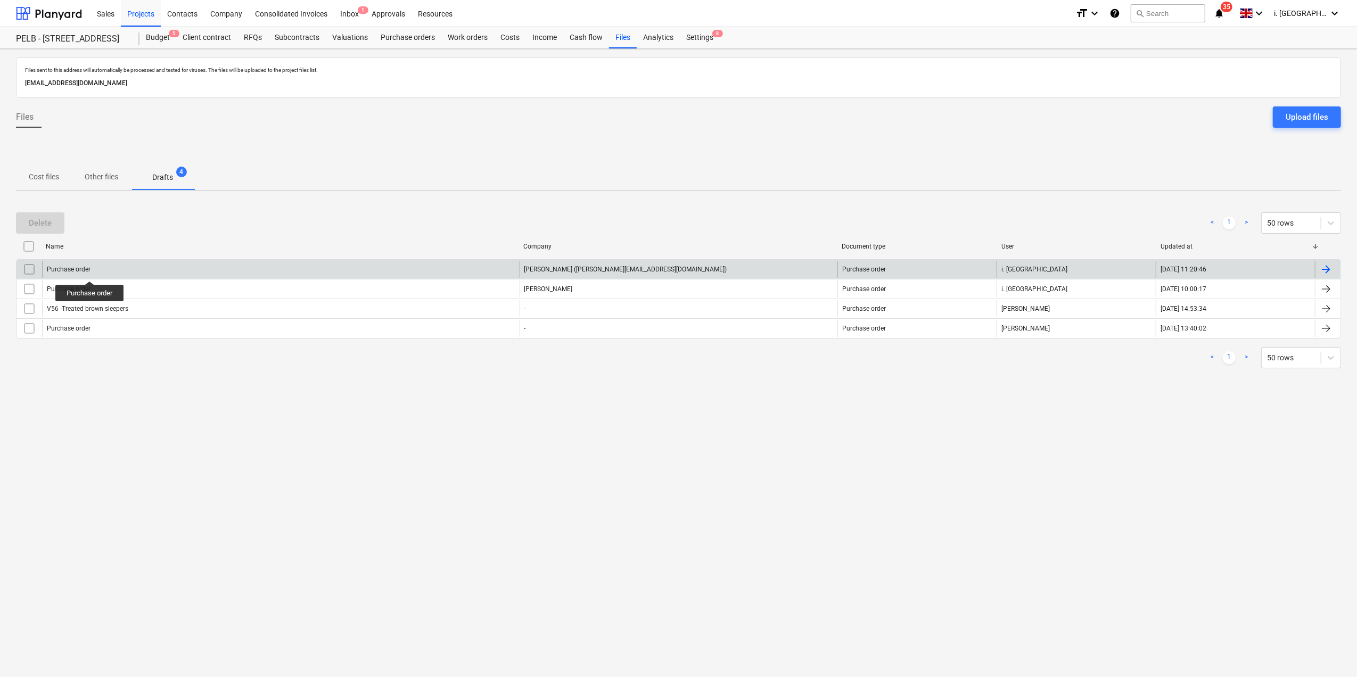
click at [90, 272] on div "Purchase order" at bounding box center [69, 269] width 44 height 7
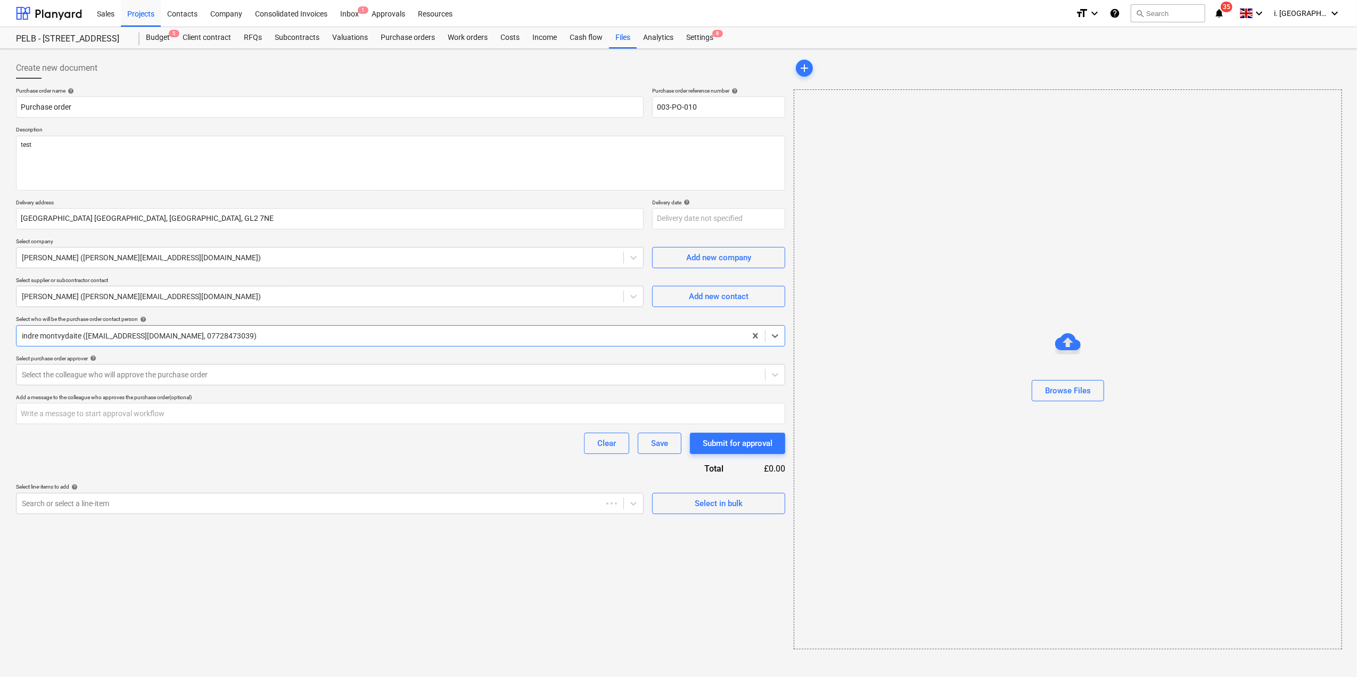
type textarea "x"
click at [392, 35] on div "Purchase orders" at bounding box center [407, 37] width 67 height 21
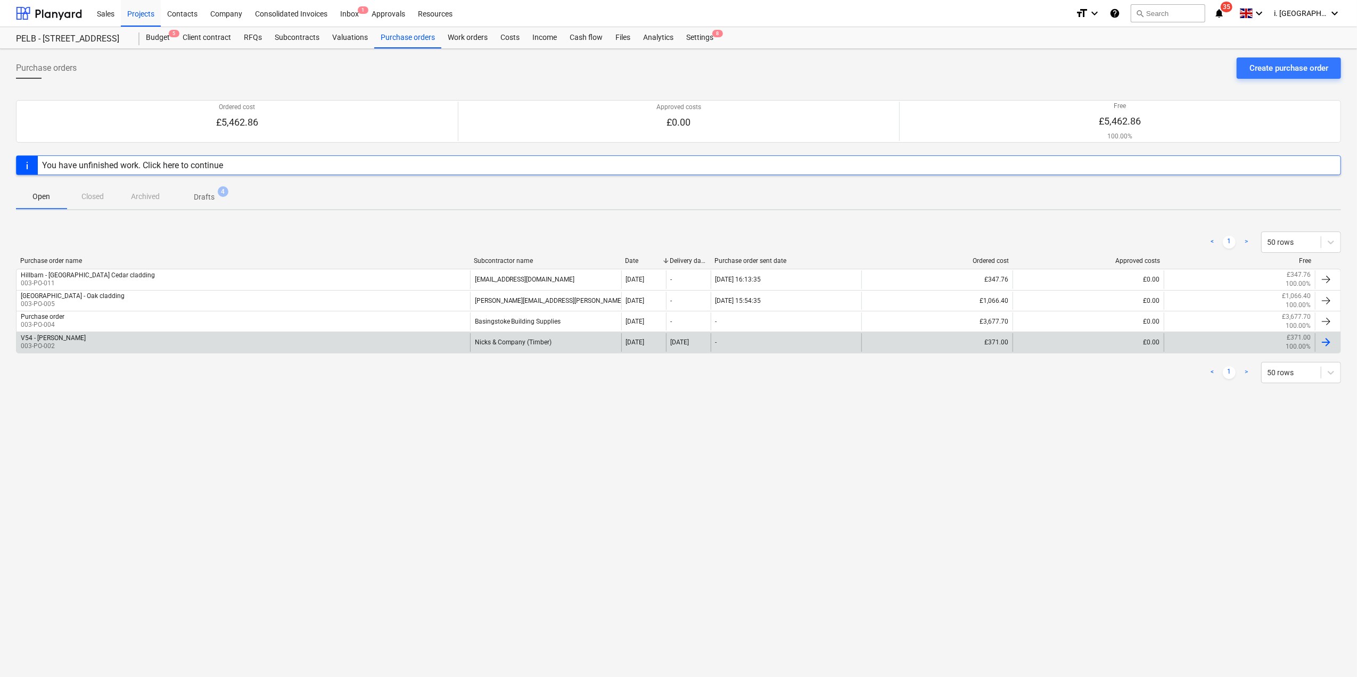
click at [91, 340] on div "V54 - [PERSON_NAME] 003-PO-002" at bounding box center [244, 342] width 454 height 18
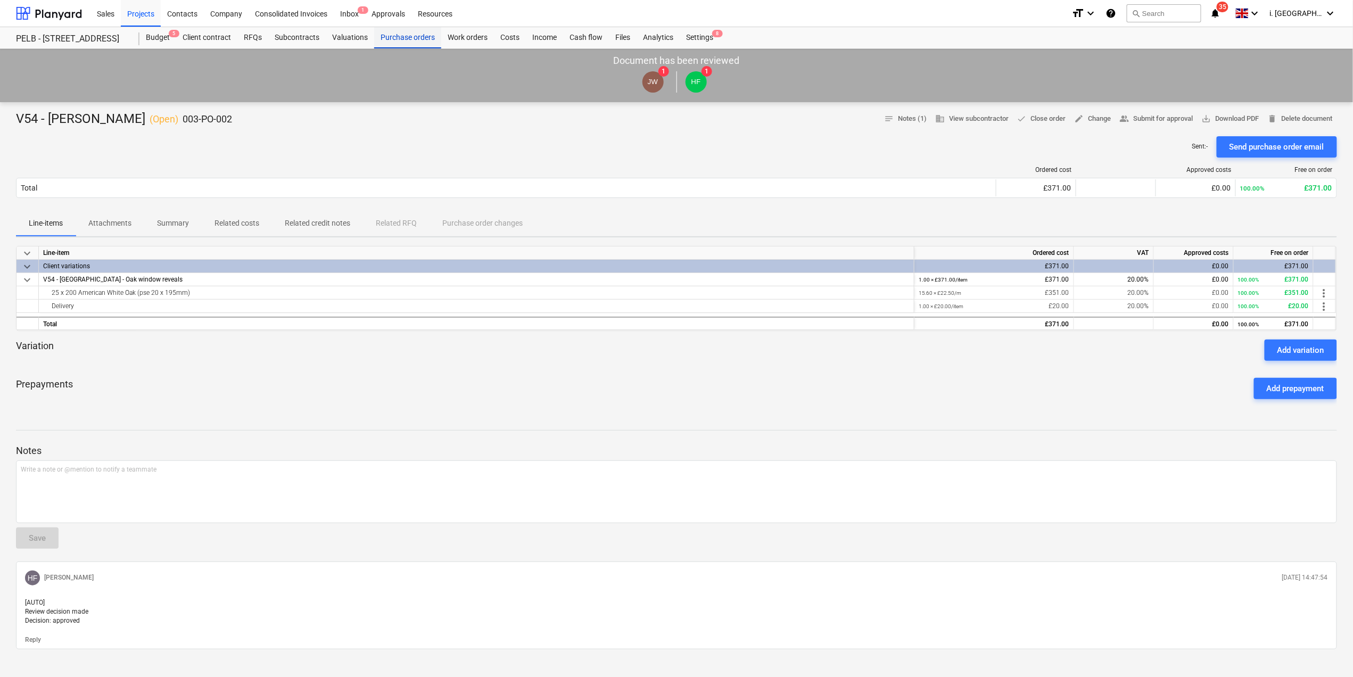
click at [397, 37] on div "Purchase orders" at bounding box center [407, 37] width 67 height 21
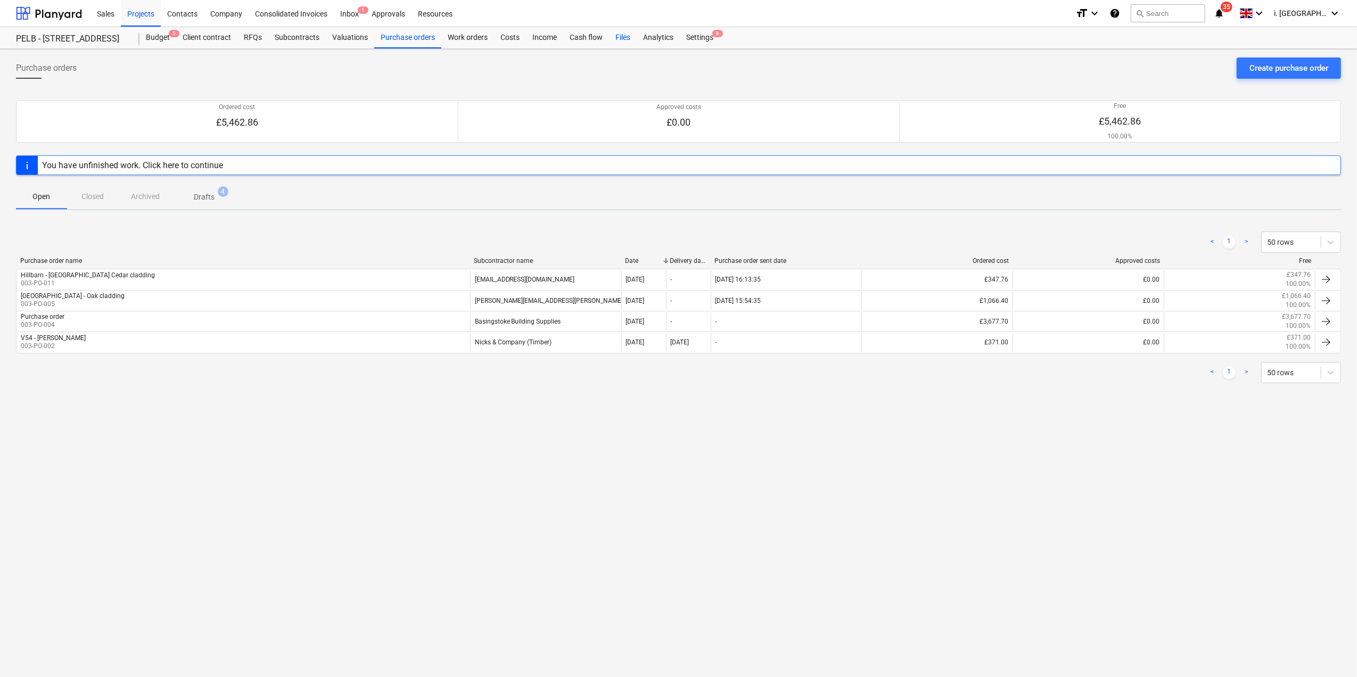
click at [625, 43] on div "Files" at bounding box center [623, 37] width 28 height 21
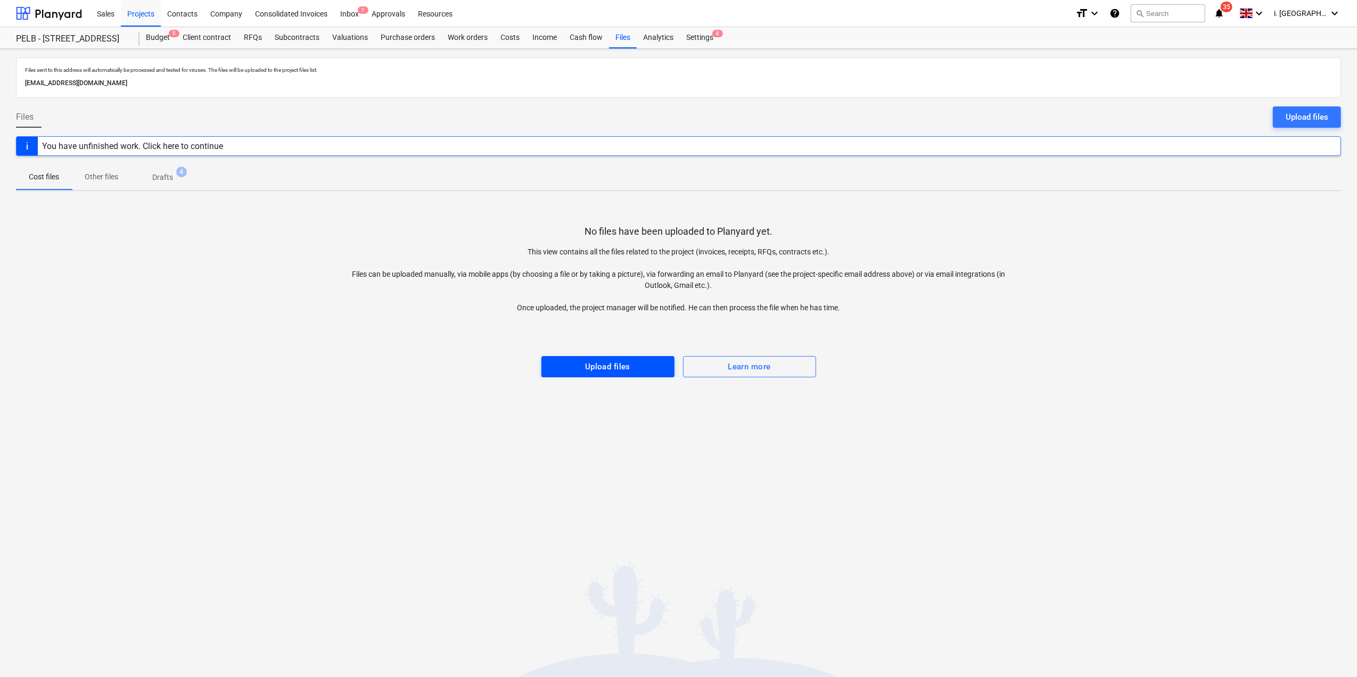
click at [614, 364] on div "Upload files" at bounding box center [607, 367] width 45 height 14
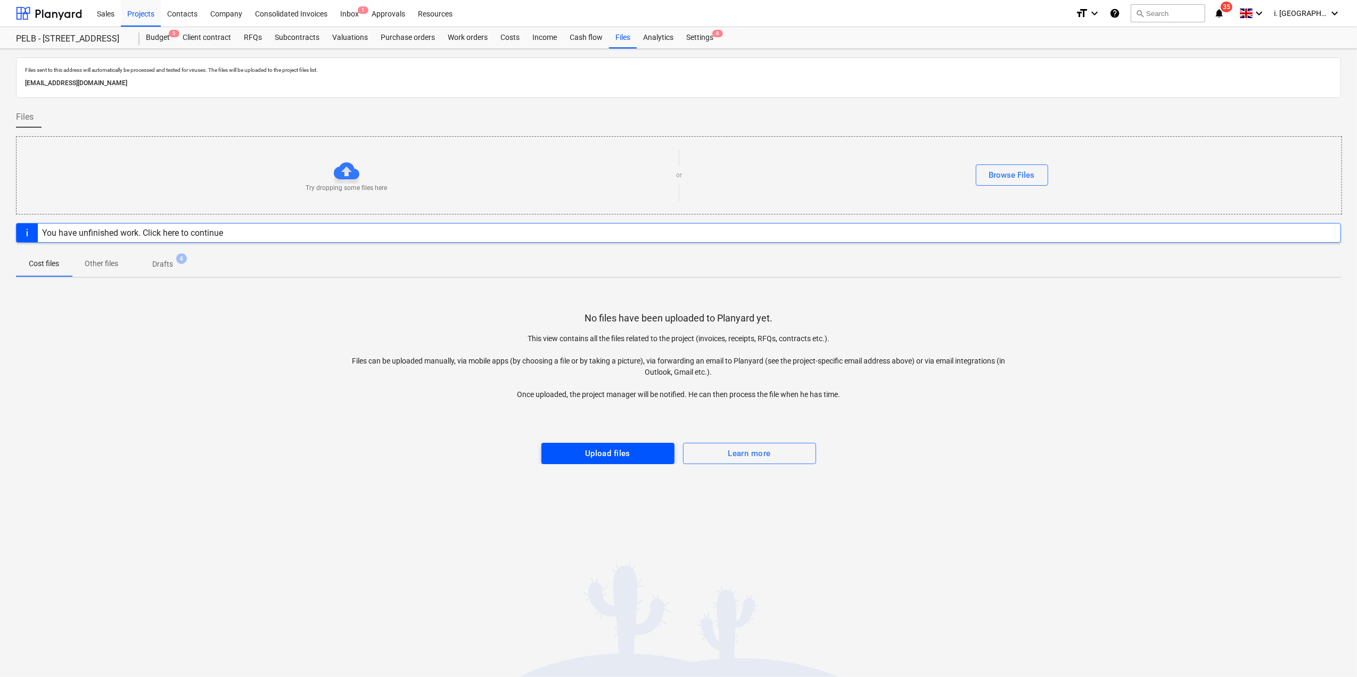
click at [555, 449] on span "Upload files" at bounding box center [608, 454] width 110 height 14
click at [161, 268] on p "Drafts" at bounding box center [162, 264] width 21 height 11
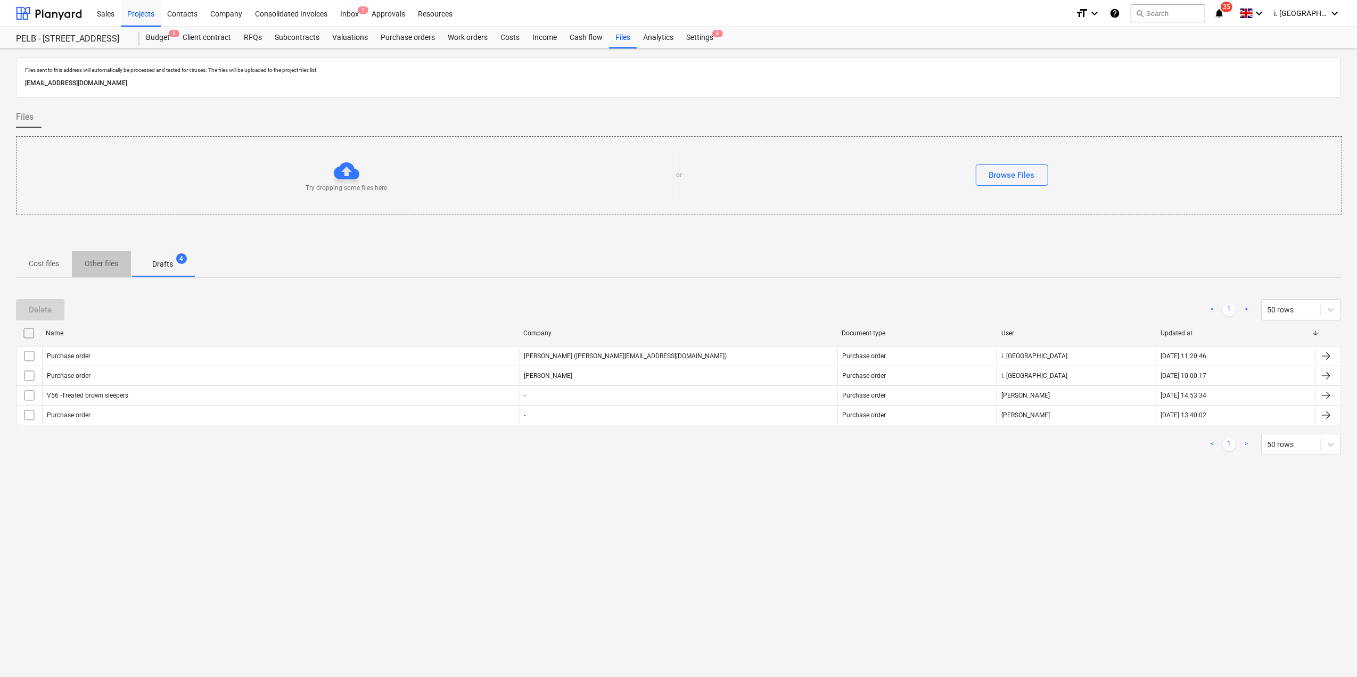
click at [97, 261] on p "Other files" at bounding box center [102, 263] width 34 height 11
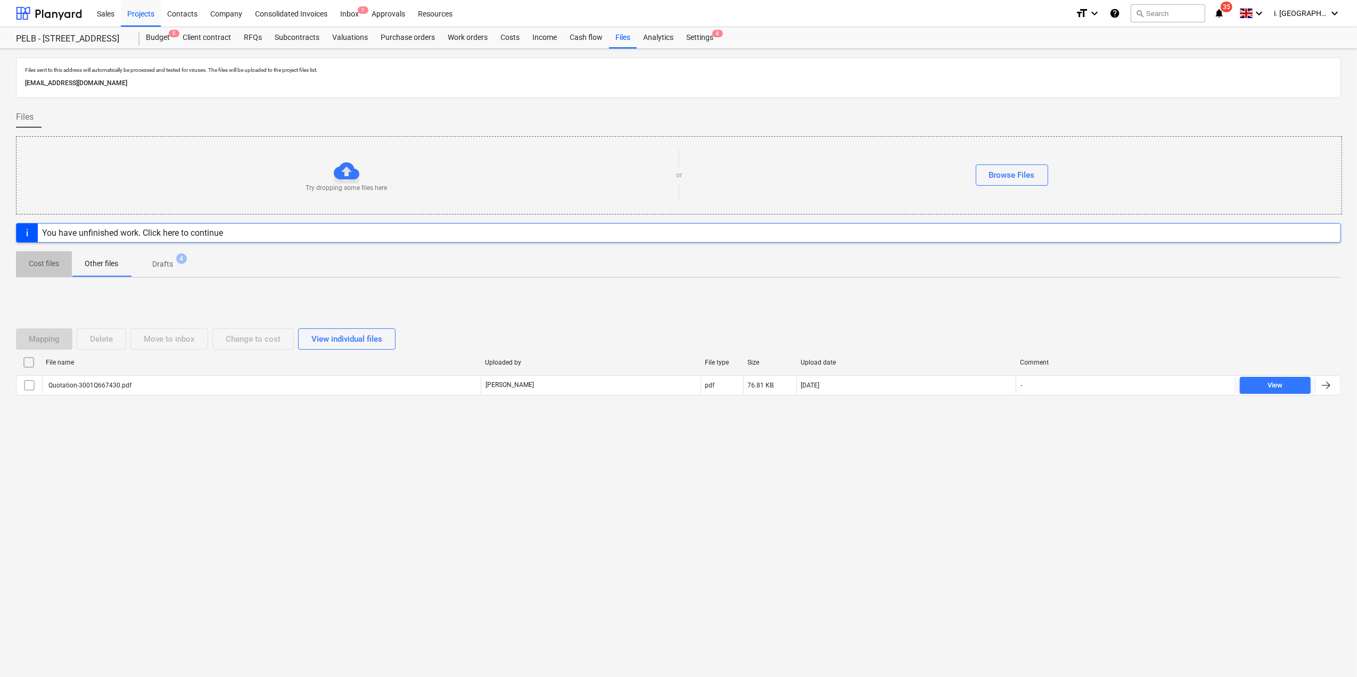
click at [48, 263] on p "Cost files" at bounding box center [44, 263] width 30 height 11
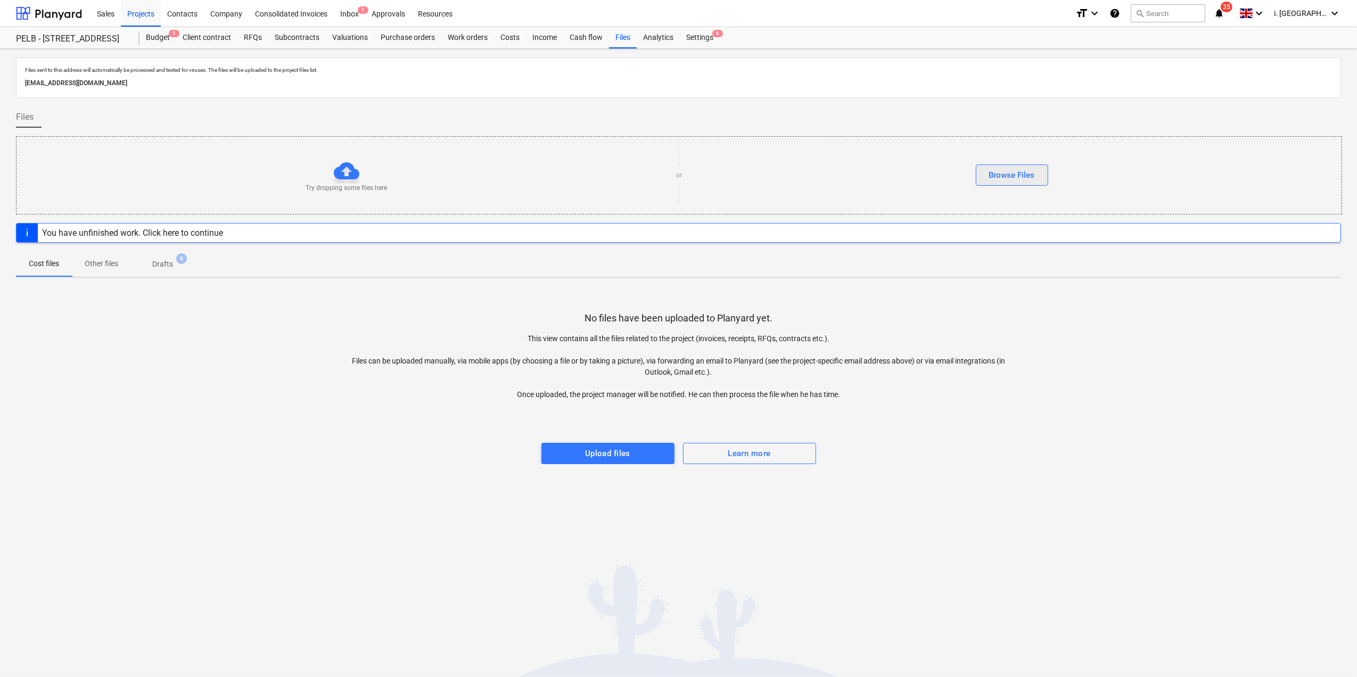
click at [1036, 177] on button "Browse Files" at bounding box center [1012, 175] width 72 height 21
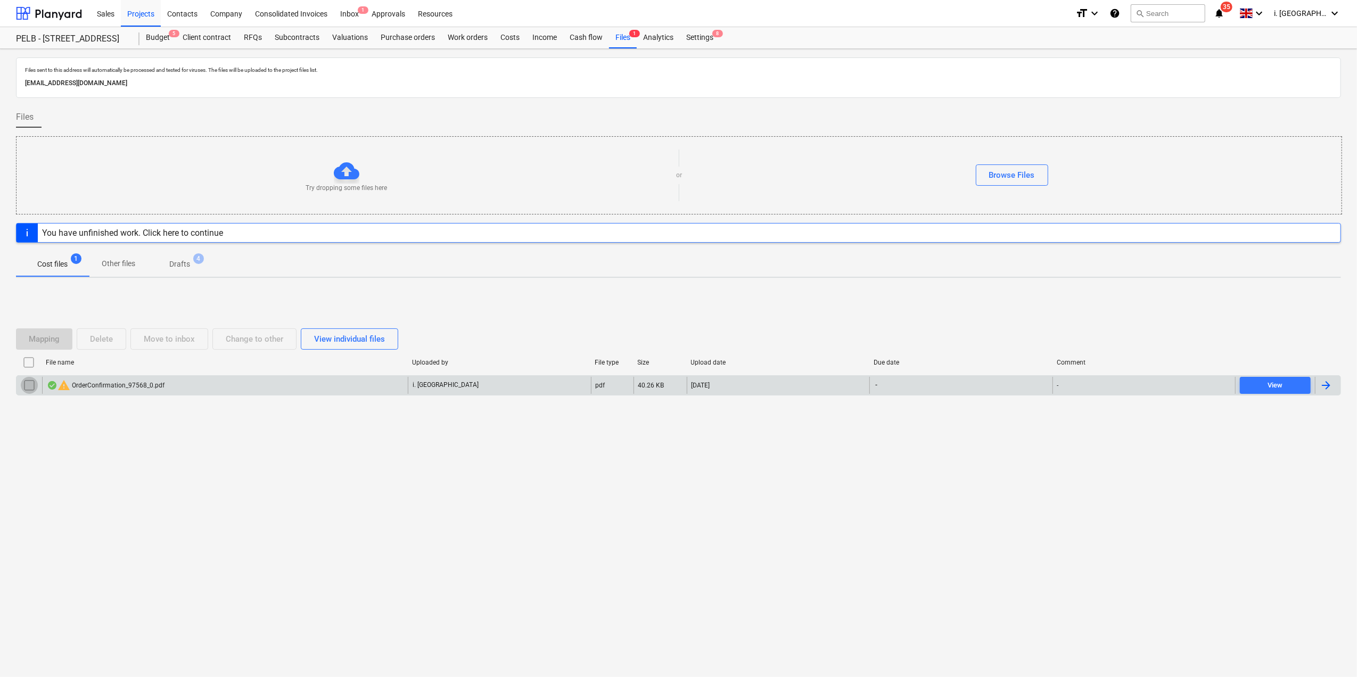
click at [29, 383] on input "checkbox" at bounding box center [29, 385] width 17 height 17
click at [87, 384] on div "warning OrderConfirmation_97568_0.pdf" at bounding box center [106, 385] width 118 height 13
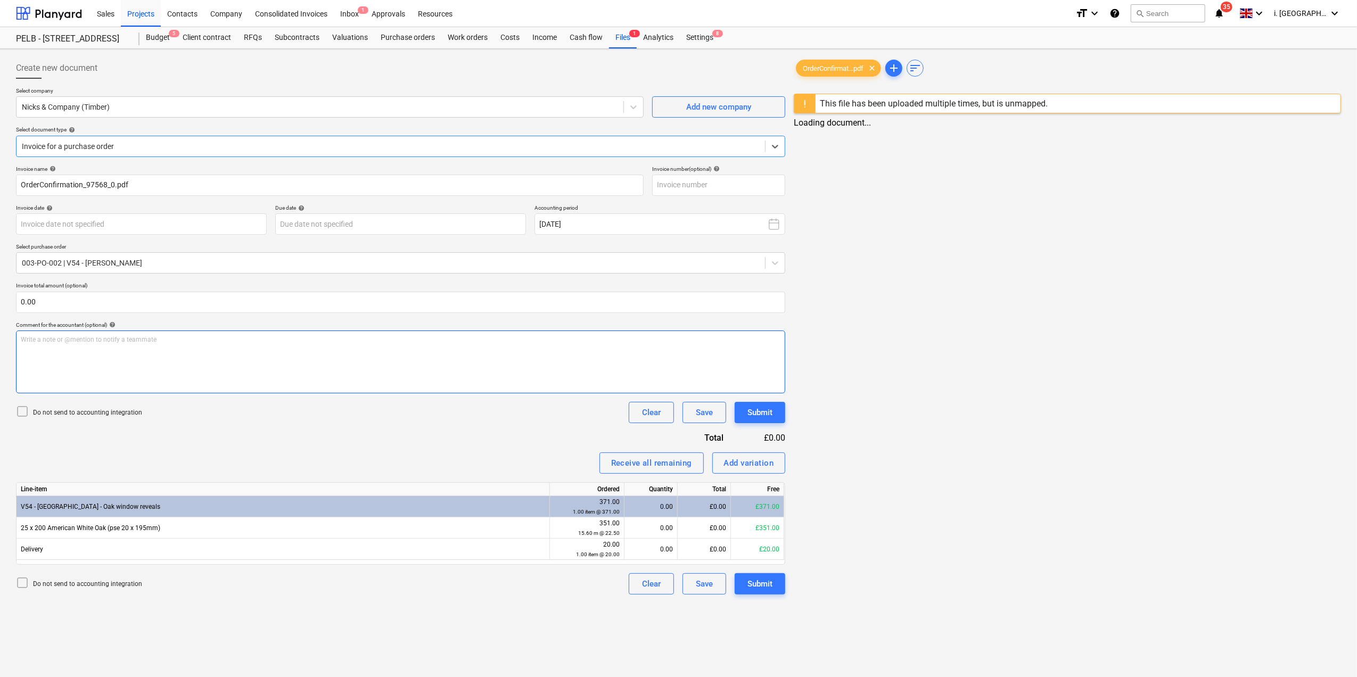
type input "OrderConfirmation_97568_0.pdf"
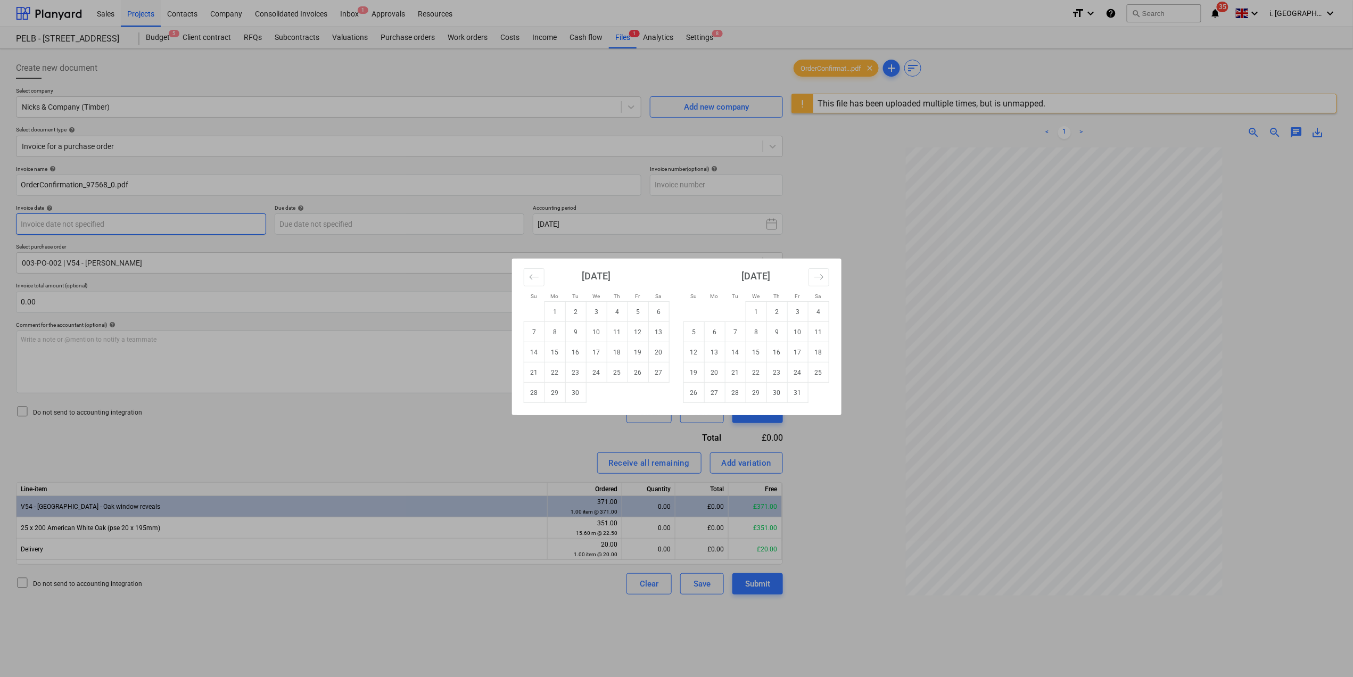
click at [177, 218] on body "Sales Projects Contacts Company Consolidated Invoices Inbox 1 Approvals Resourc…" at bounding box center [676, 338] width 1353 height 677
click at [597, 314] on td "3" at bounding box center [596, 312] width 21 height 20
type input "03 Sep 2025"
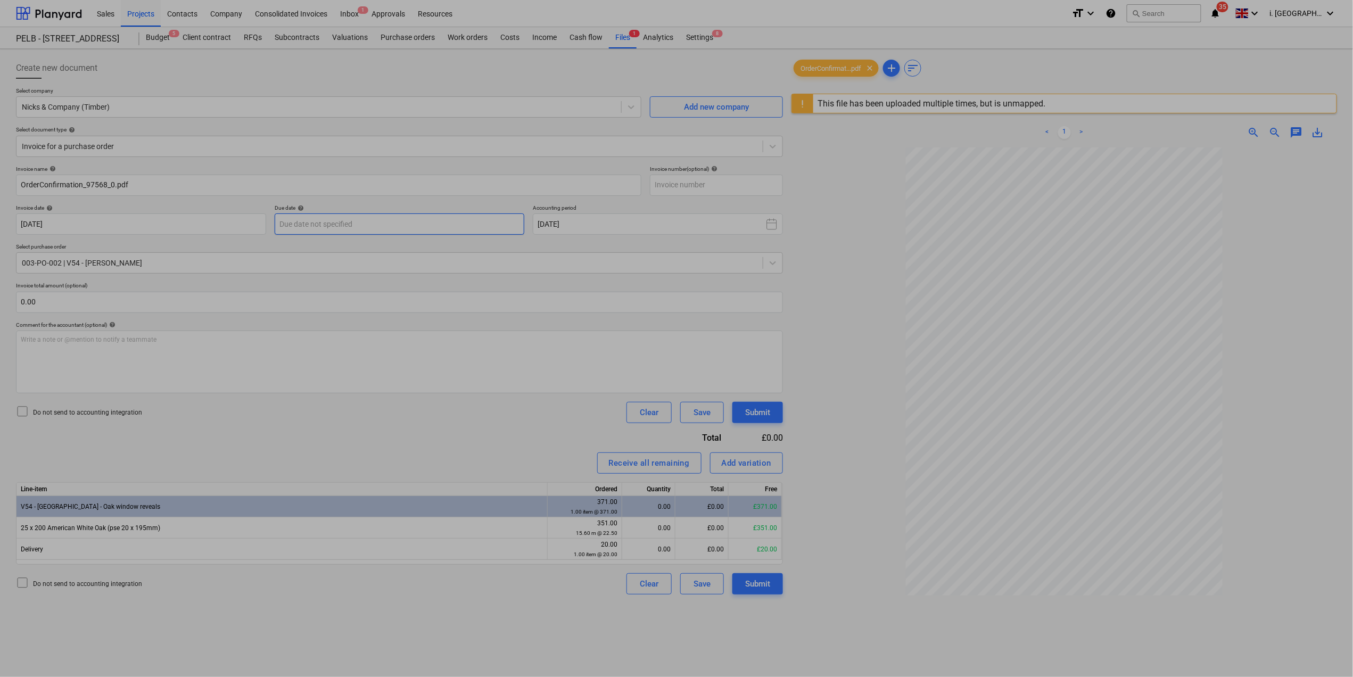
click at [334, 220] on body "Sales Projects Contacts Company Consolidated Invoices Inbox 1 Approvals Resourc…" at bounding box center [676, 338] width 1353 height 677
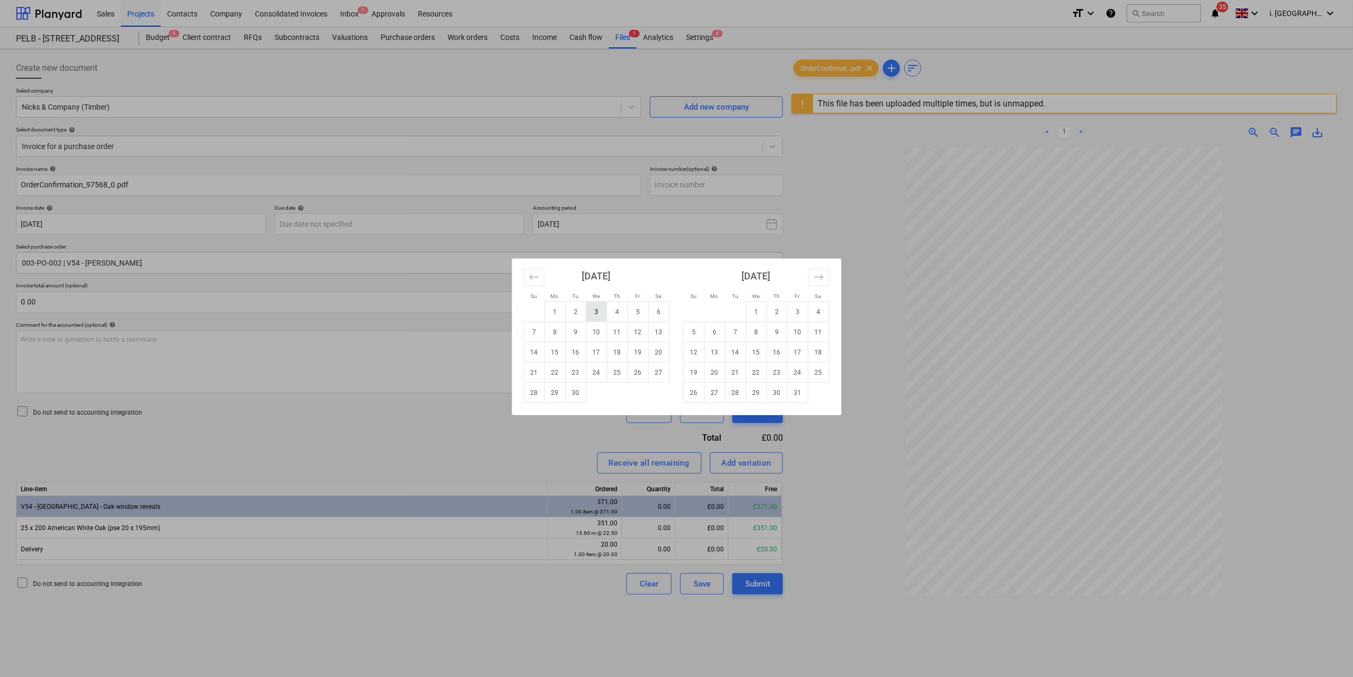
click at [593, 315] on td "3" at bounding box center [596, 312] width 21 height 20
type input "03 Sep 2025"
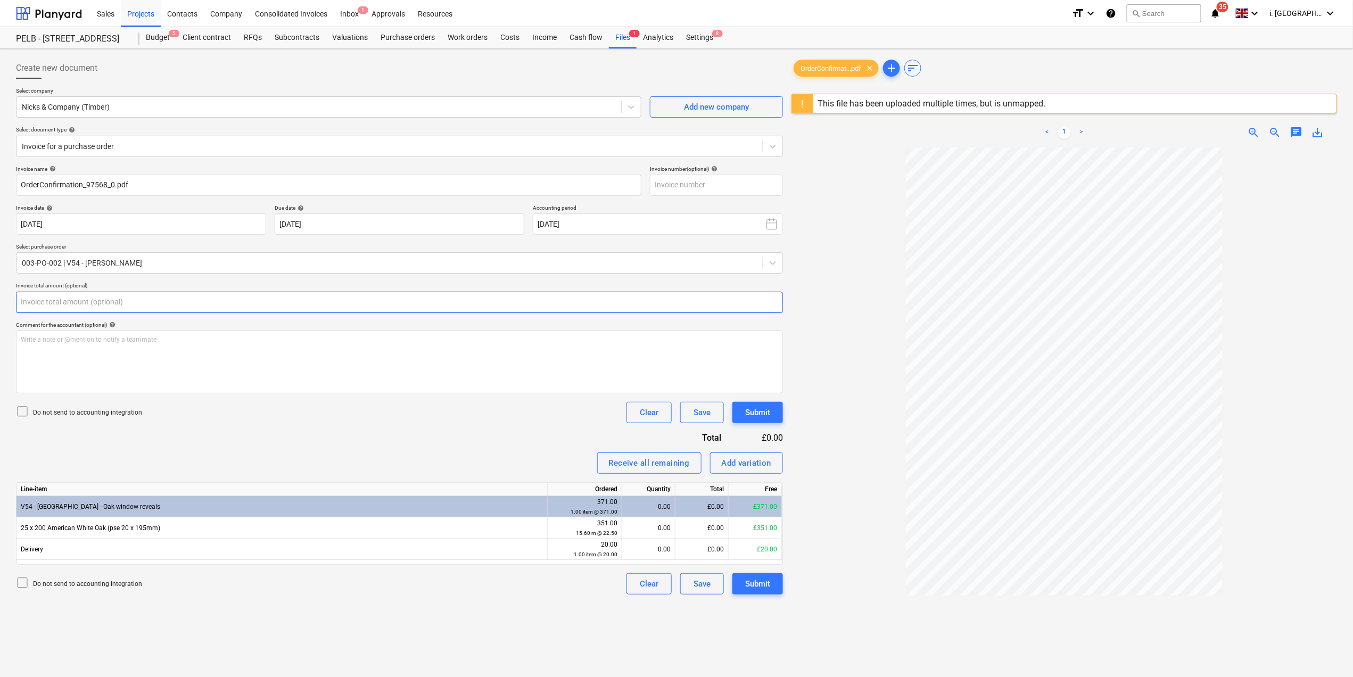
click at [177, 303] on input "text" at bounding box center [399, 302] width 767 height 21
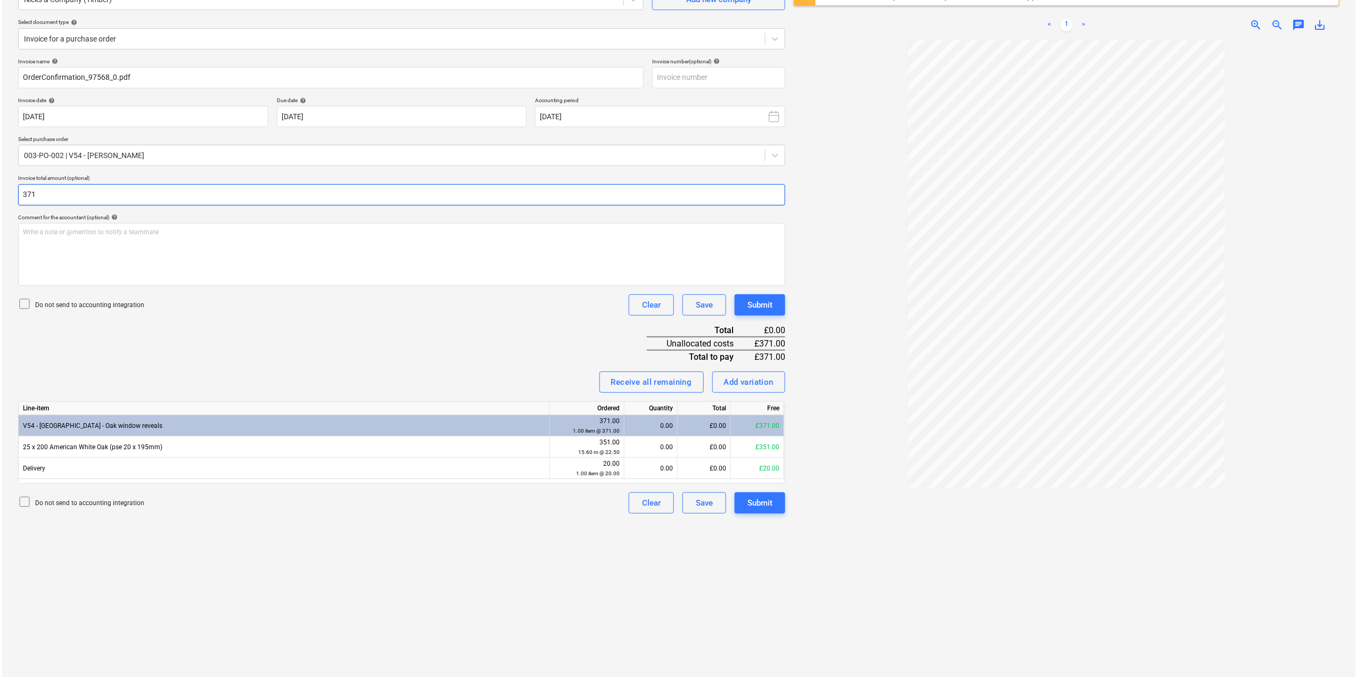
scroll to position [127, 0]
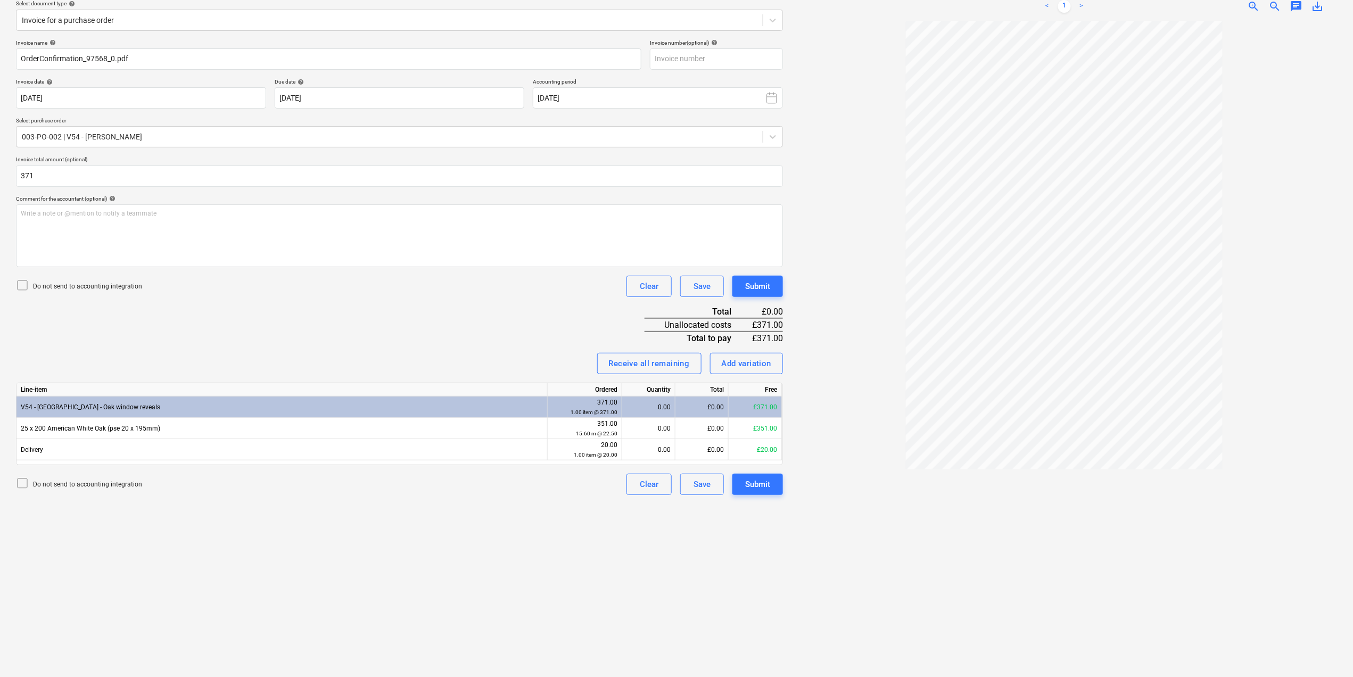
type input "371.00"
click at [662, 412] on div "0.00" at bounding box center [649, 407] width 44 height 21
click at [646, 409] on div "0.00" at bounding box center [649, 407] width 44 height 21
click at [656, 363] on div "Receive all remaining" at bounding box center [649, 364] width 81 height 14
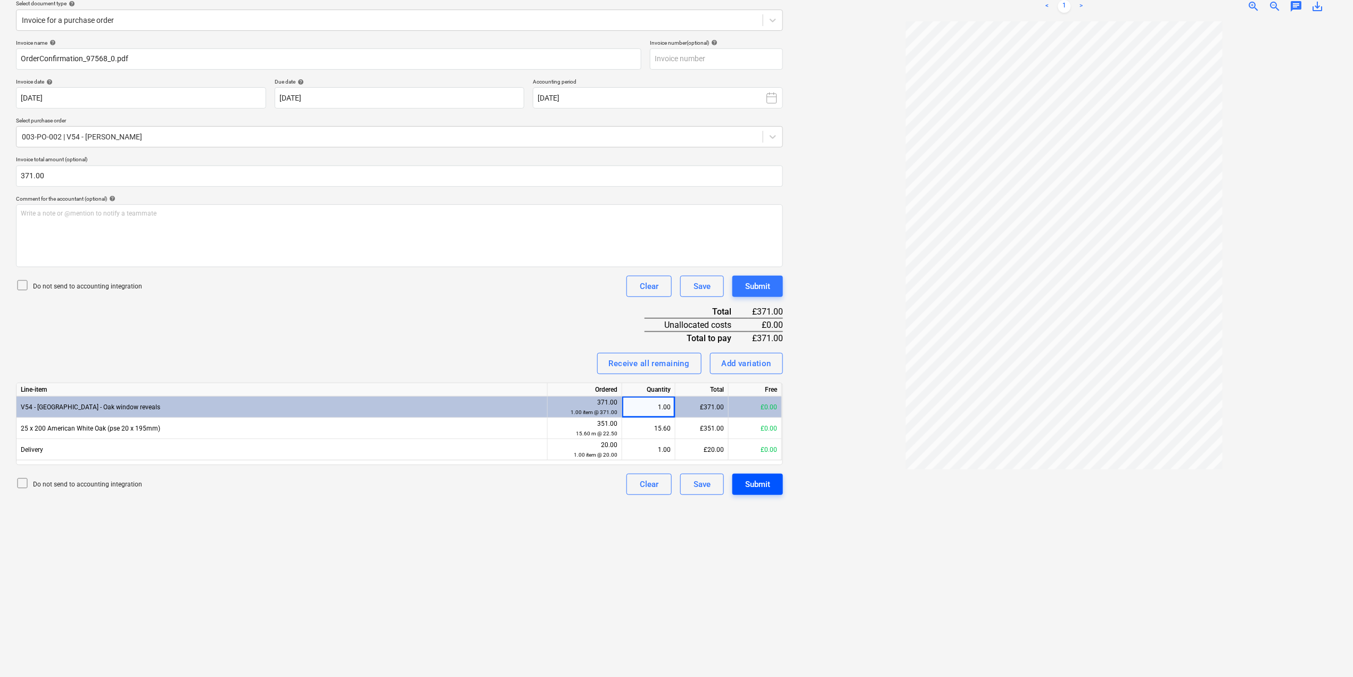
click at [756, 483] on div "Submit" at bounding box center [757, 485] width 25 height 14
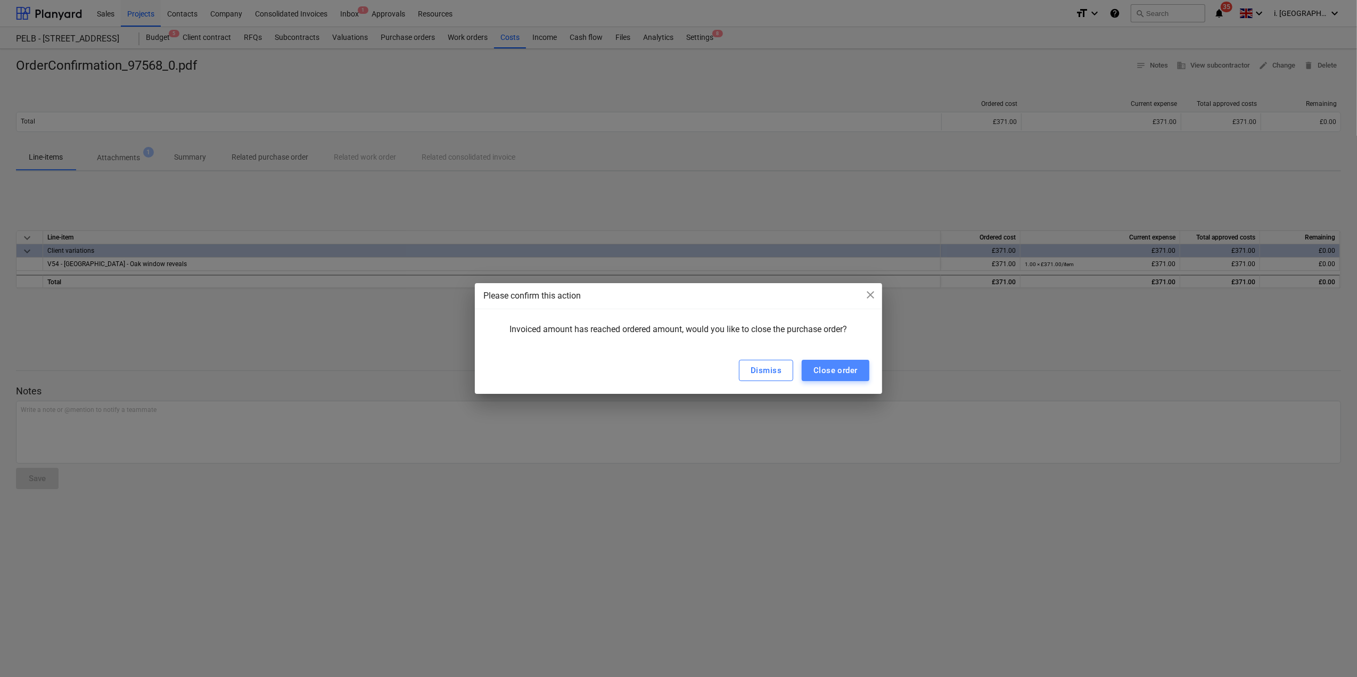
click at [829, 369] on div "Close order" at bounding box center [836, 371] width 44 height 14
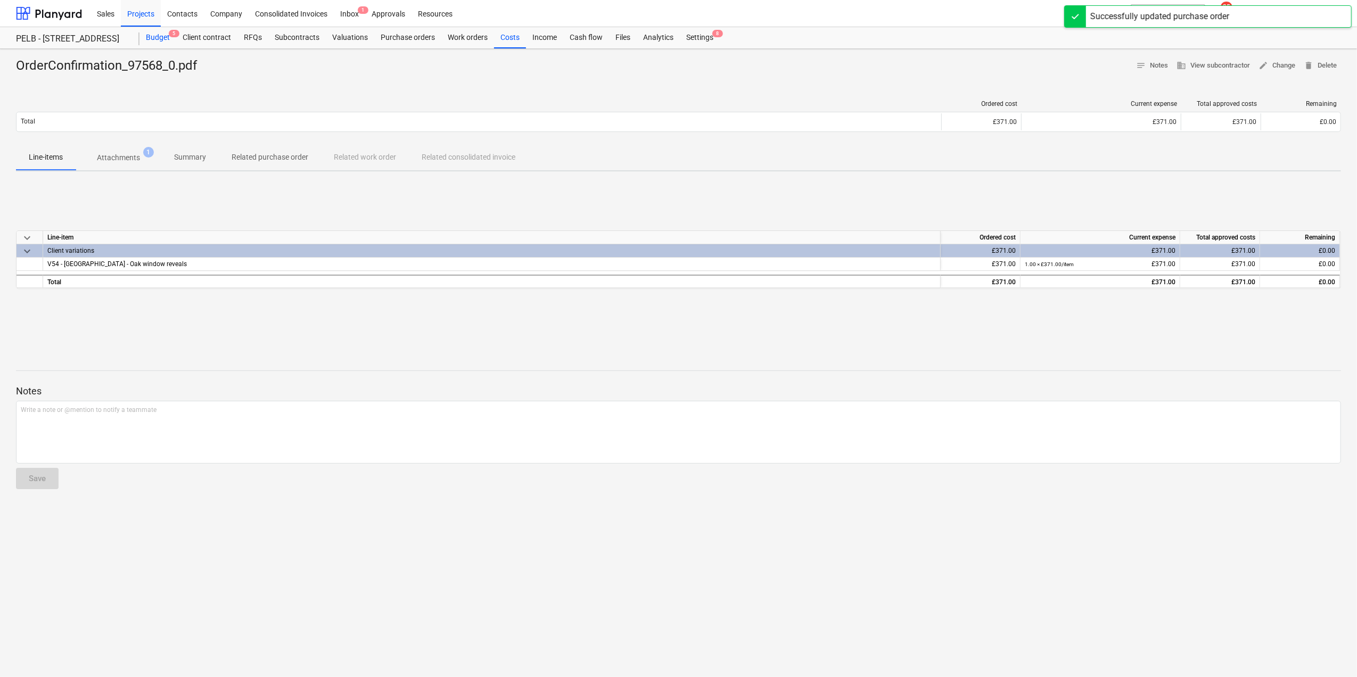
click at [155, 37] on div "Budget 5" at bounding box center [157, 37] width 37 height 21
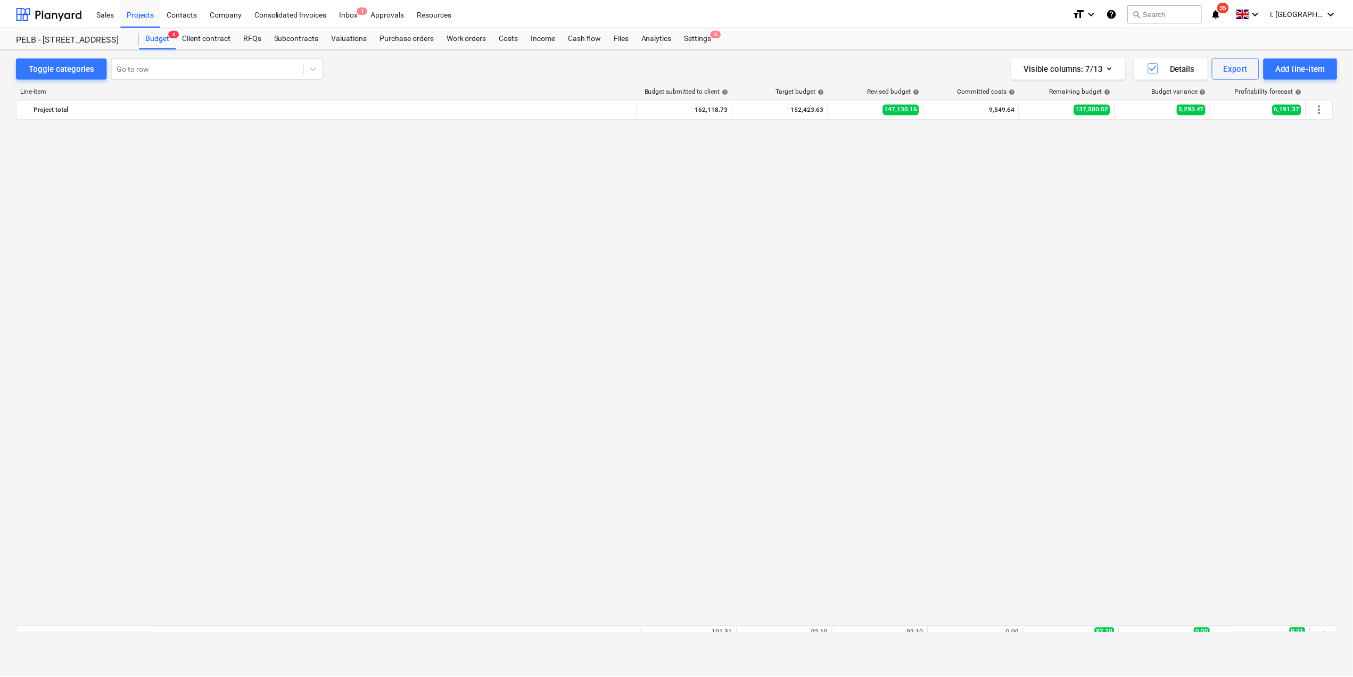
scroll to position [889, 0]
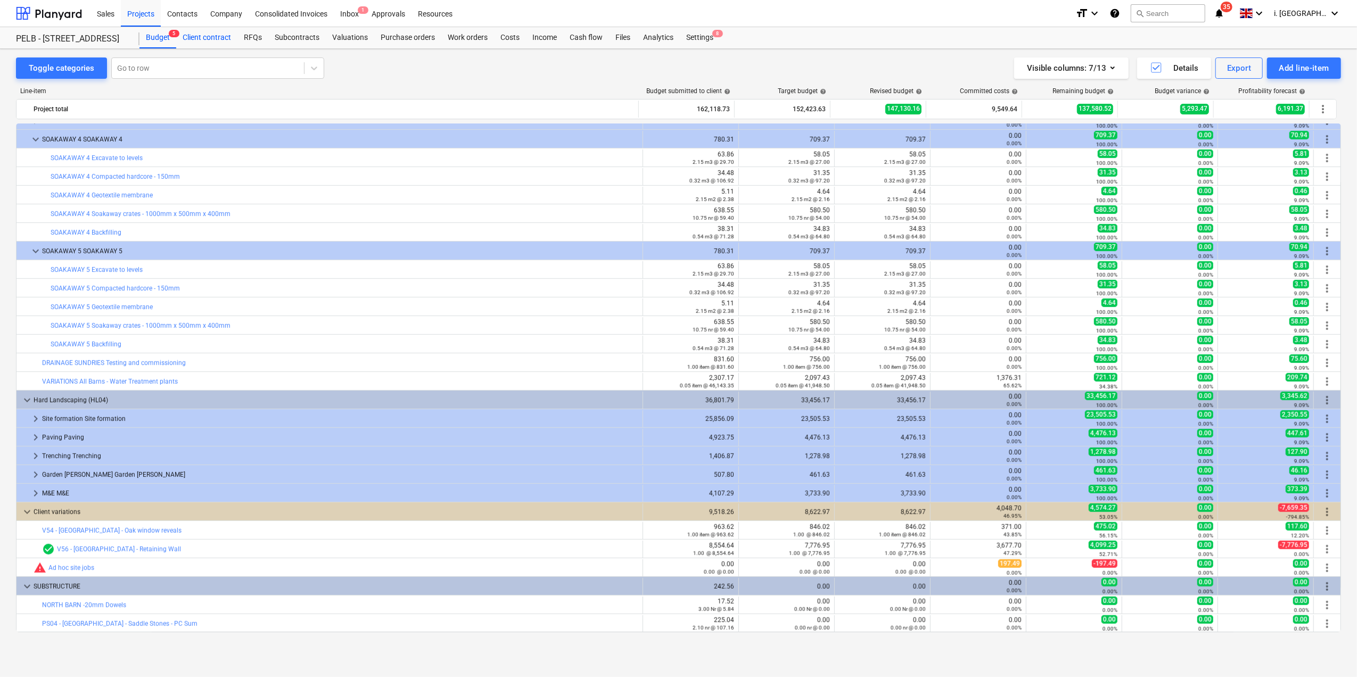
click at [201, 38] on div "Client contract" at bounding box center [206, 37] width 61 height 21
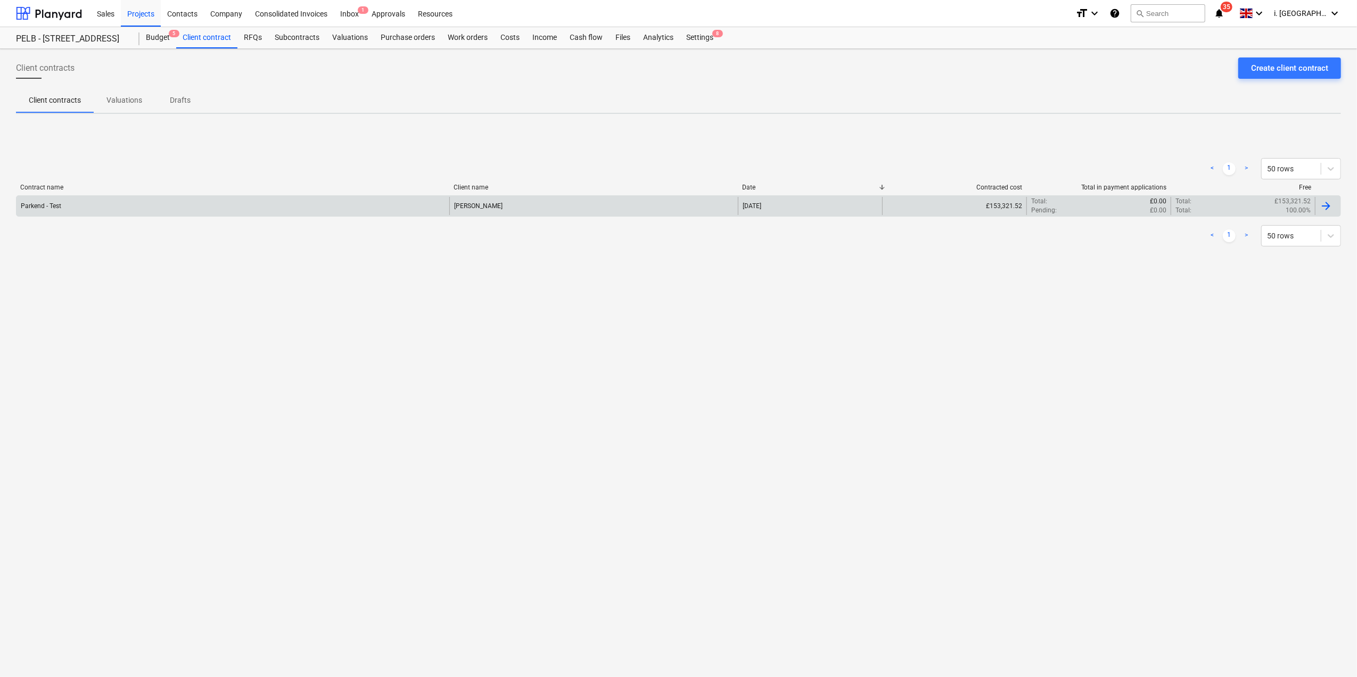
click at [64, 203] on div "Parkend - Test" at bounding box center [233, 206] width 433 height 18
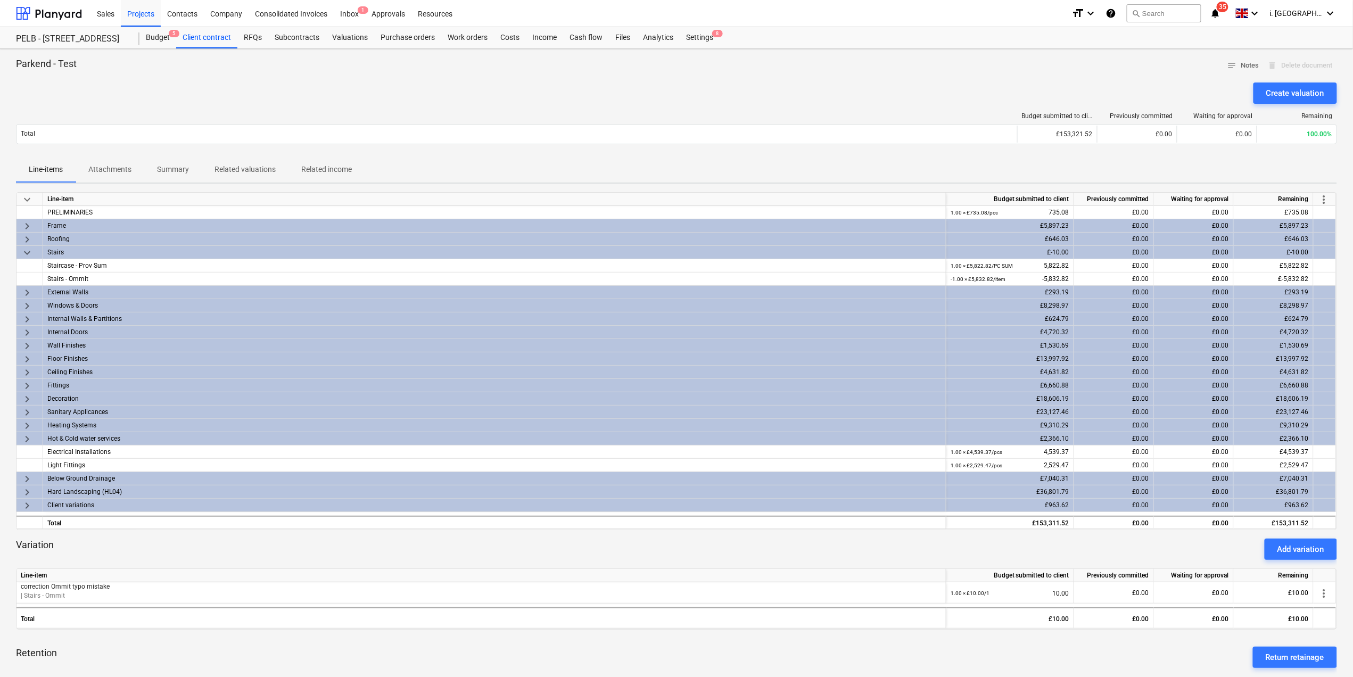
scroll to position [404, 0]
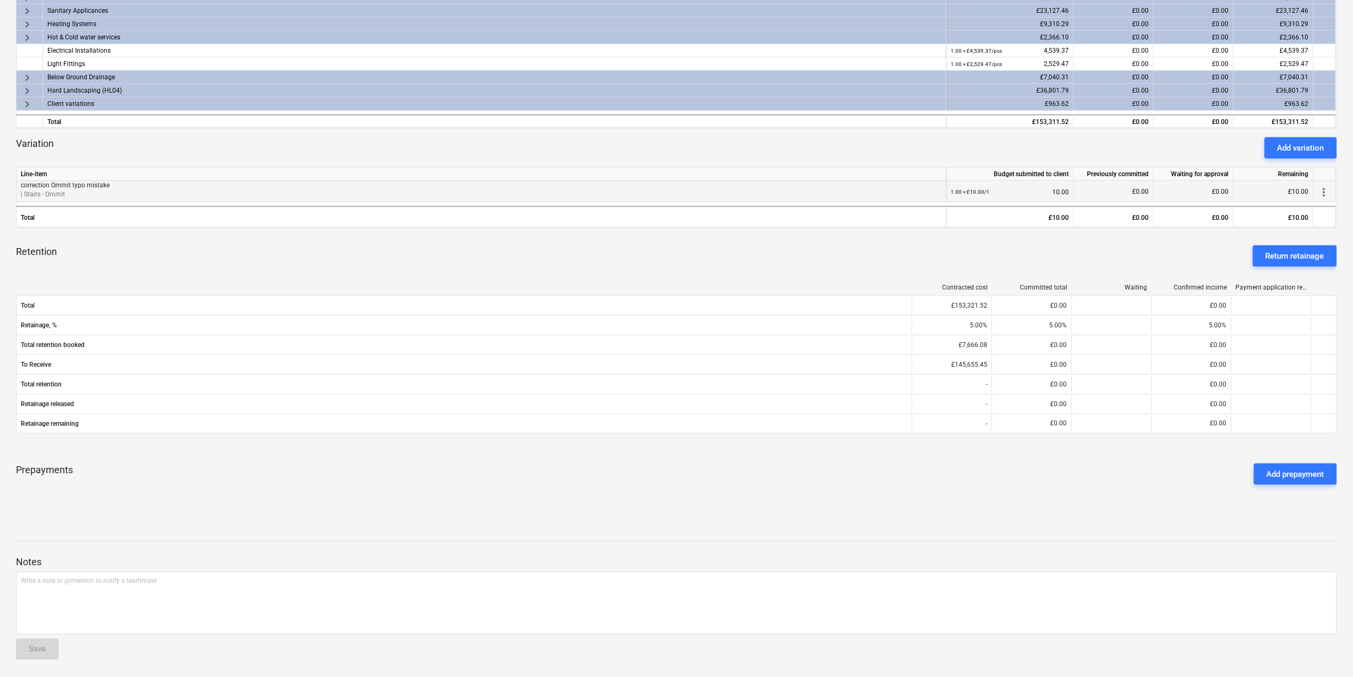
click at [1325, 190] on span "more_vert" at bounding box center [1324, 192] width 13 height 13
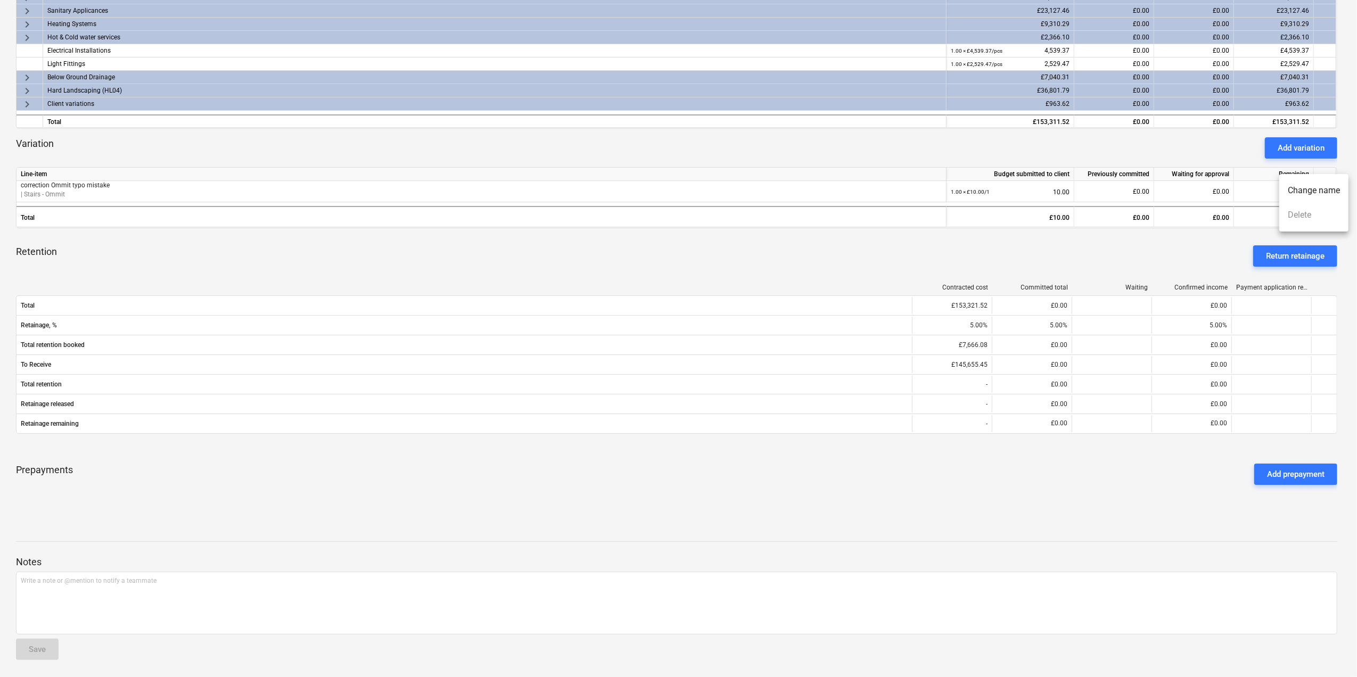
click at [1050, 239] on div at bounding box center [678, 338] width 1357 height 677
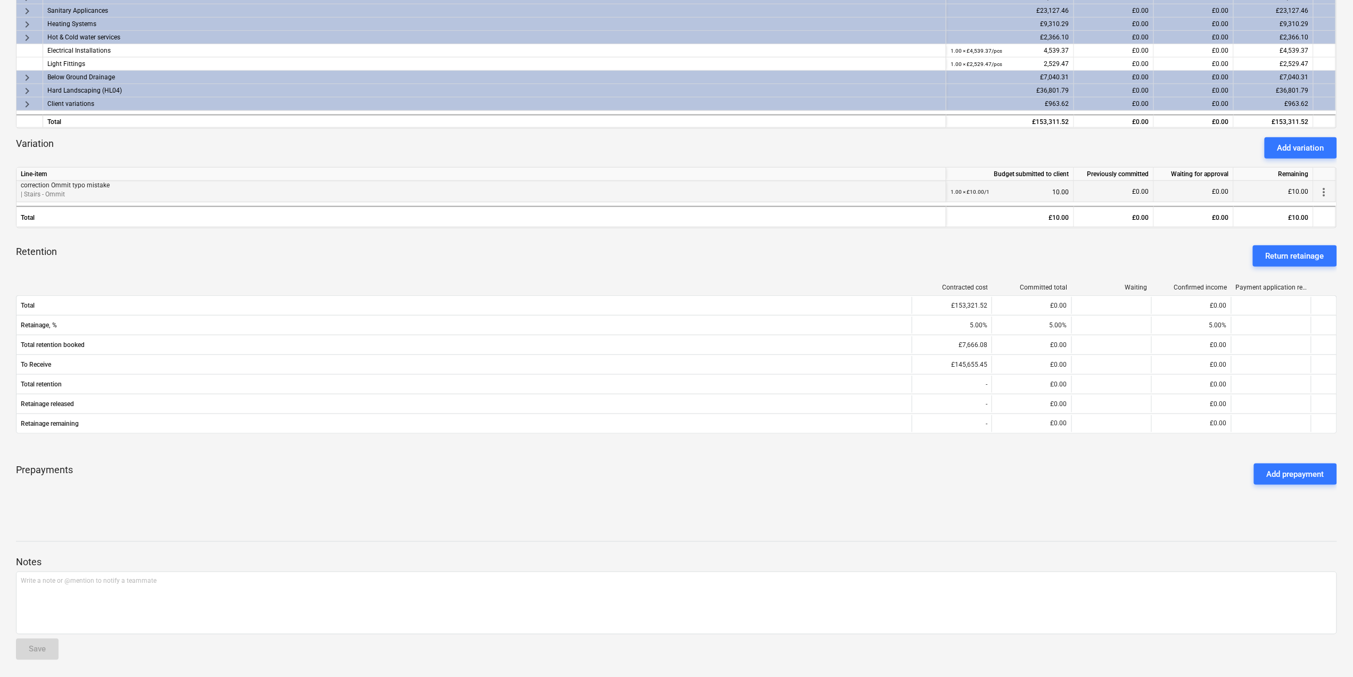
click at [1326, 192] on span "more_vert" at bounding box center [1324, 192] width 13 height 13
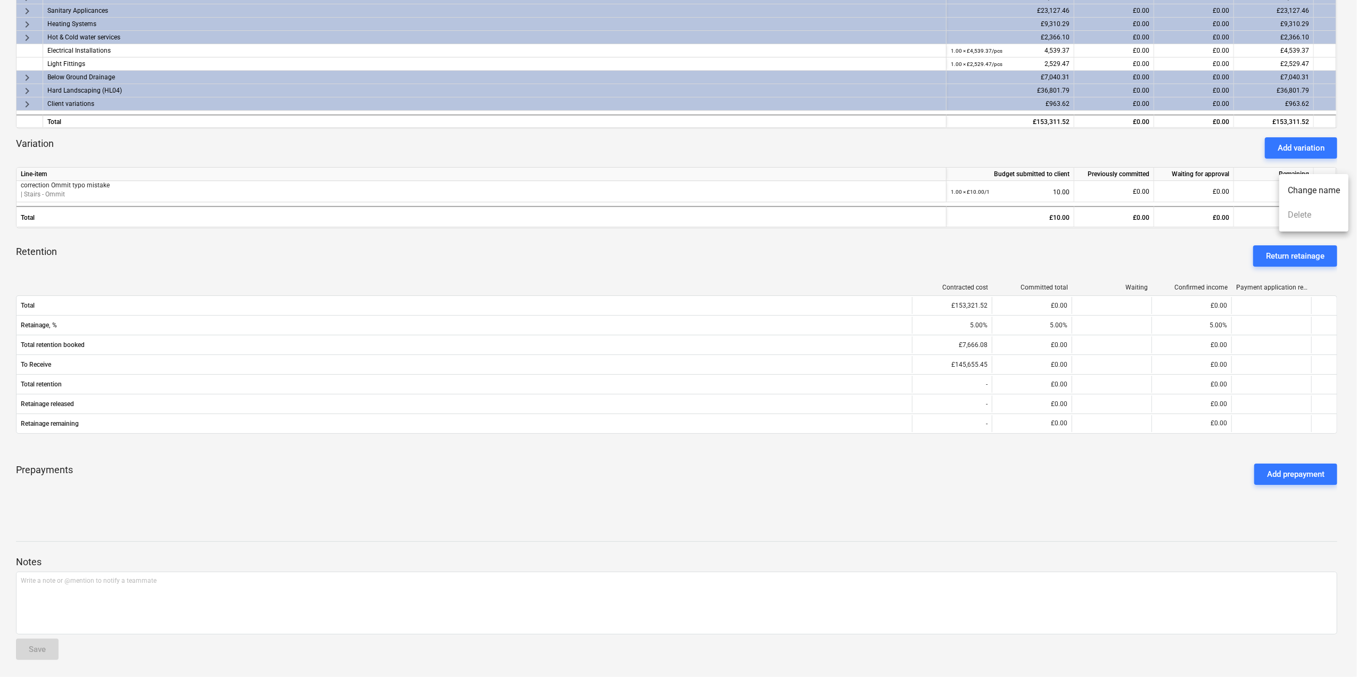
click at [442, 207] on div at bounding box center [678, 338] width 1357 height 677
click at [458, 195] on p "| Stairs - Ommit" at bounding box center [481, 194] width 921 height 9
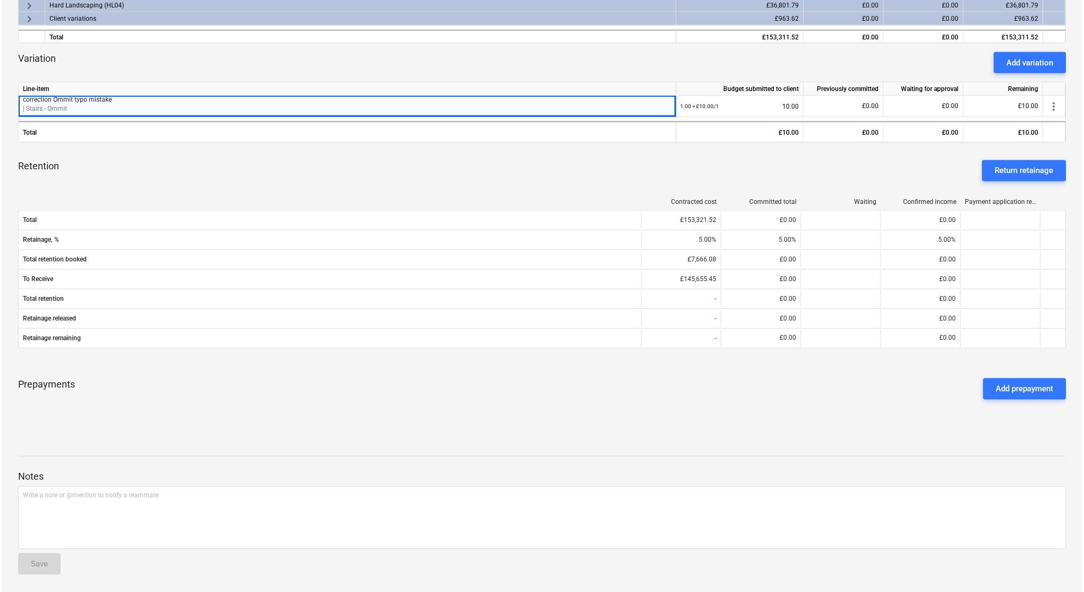
scroll to position [0, 0]
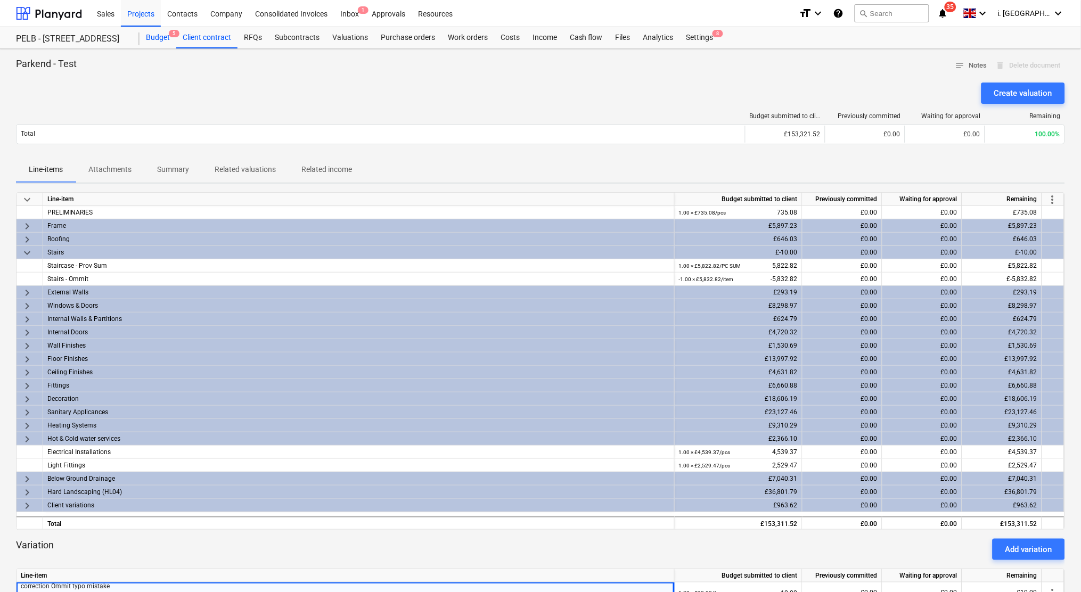
click at [164, 43] on div "Budget 5" at bounding box center [157, 37] width 37 height 21
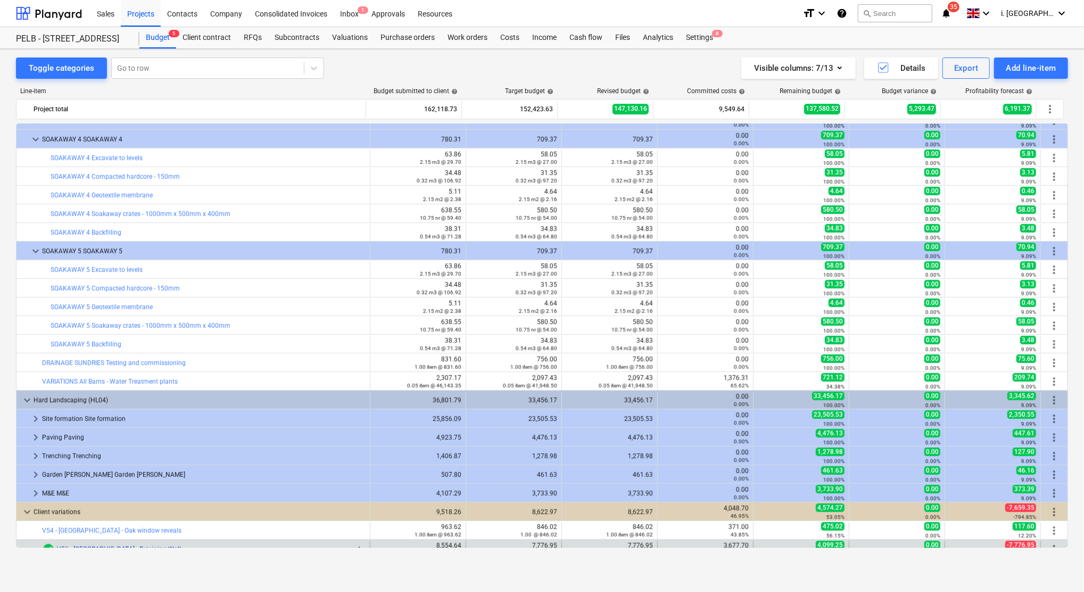
scroll to position [973, 0]
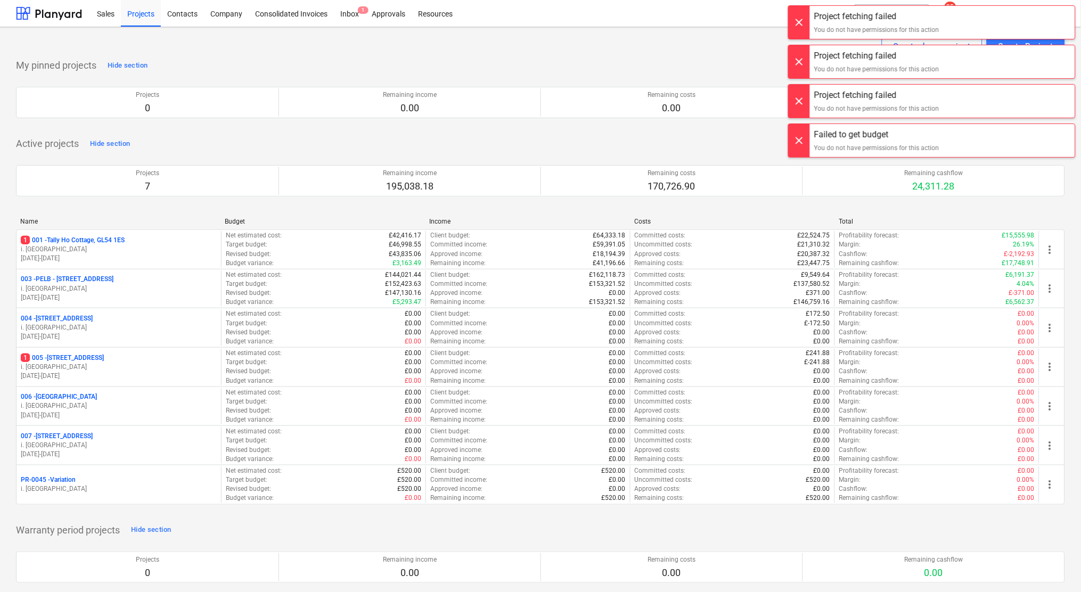
click at [113, 281] on p "003 - PELB - [GEOGRAPHIC_DATA], [GEOGRAPHIC_DATA], GL2 7NE" at bounding box center [67, 279] width 93 height 9
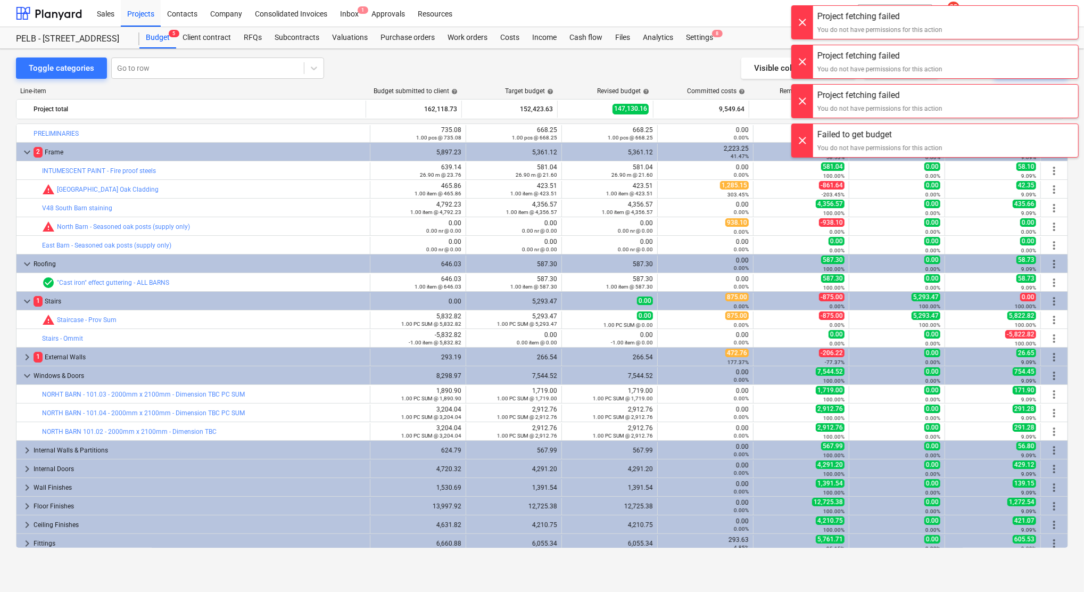
click at [802, 18] on div at bounding box center [802, 22] width 21 height 33
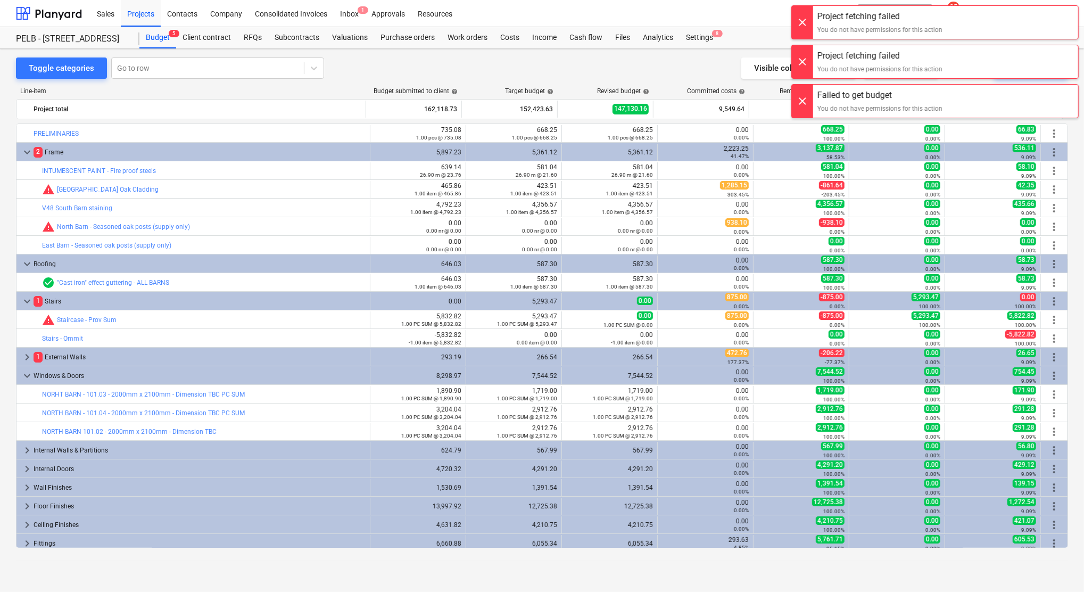
click at [806, 21] on div "Project fetching failed You do not have permissions for this action Project fet…" at bounding box center [935, 10] width 298 height 21
click at [803, 96] on div at bounding box center [802, 101] width 21 height 33
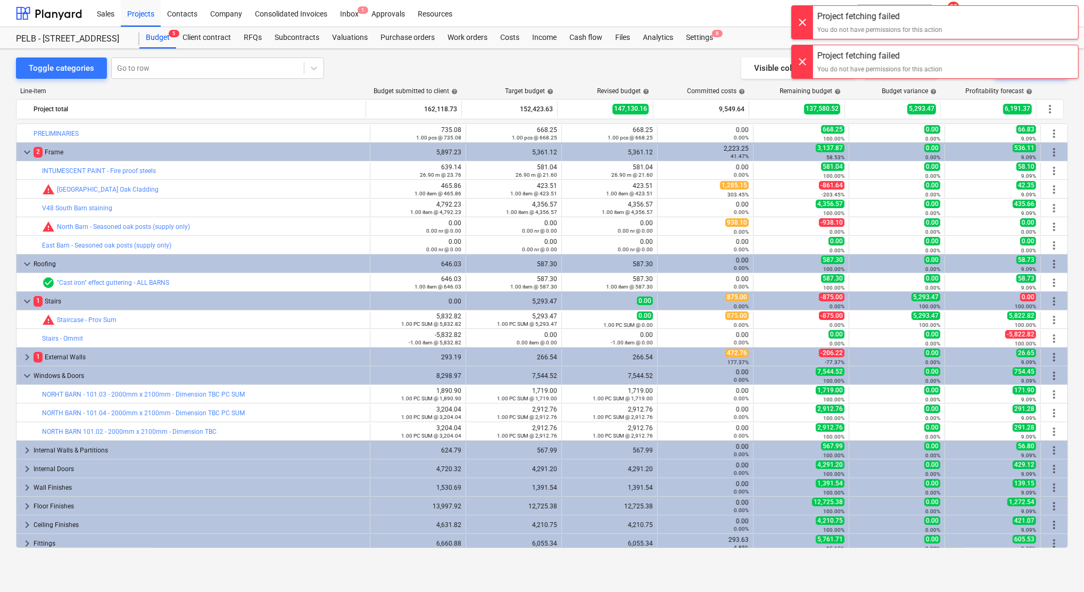
drag, startPoint x: 795, startPoint y: 57, endPoint x: 762, endPoint y: 42, distance: 36.7
click at [796, 57] on div at bounding box center [802, 61] width 21 height 33
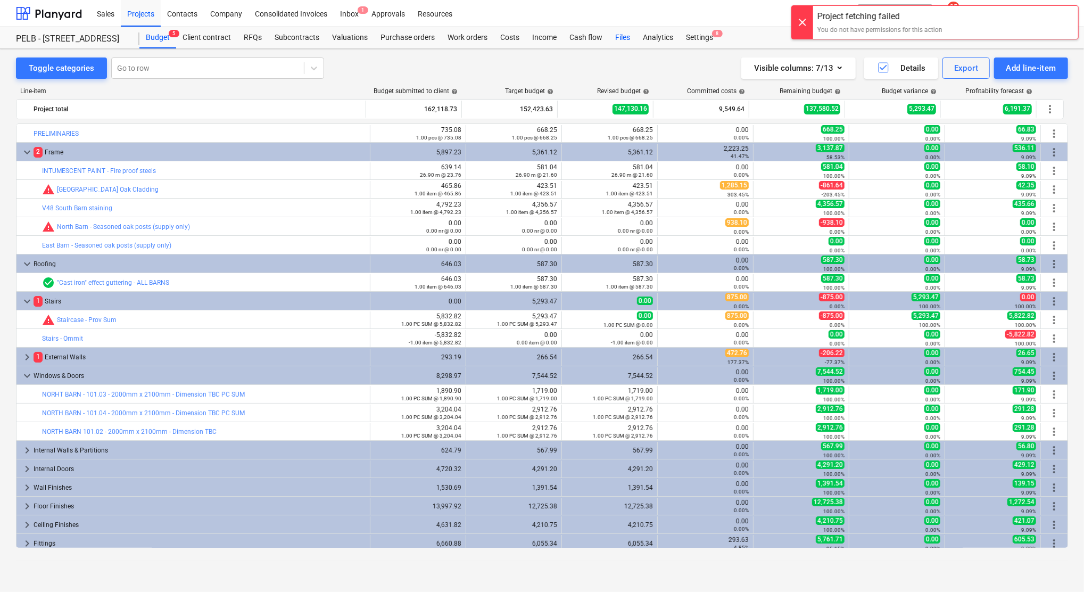
click at [623, 43] on div "Files" at bounding box center [623, 37] width 28 height 21
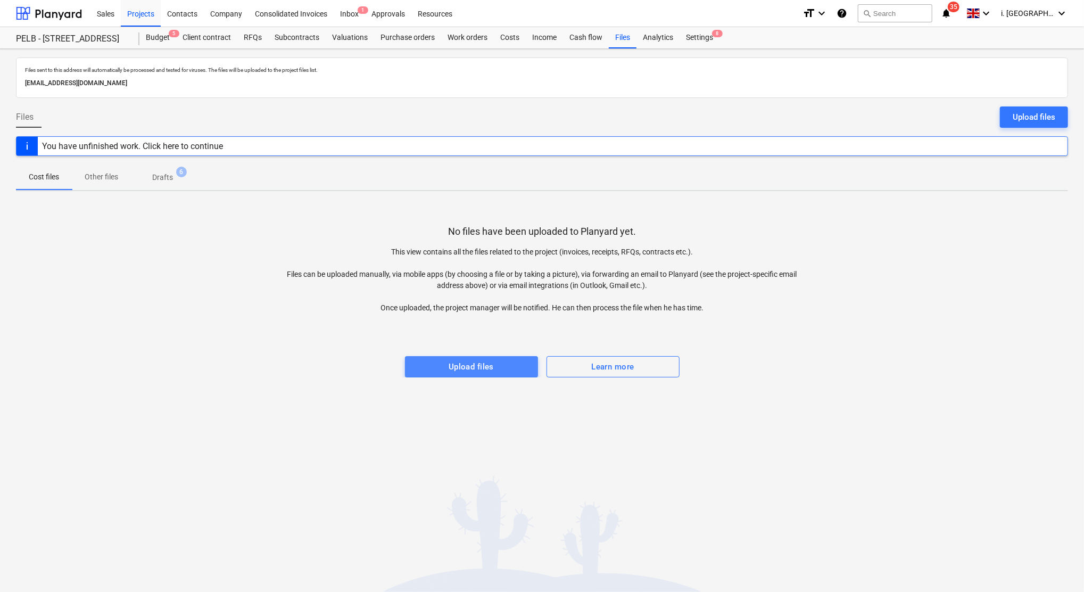
click at [473, 368] on div "Upload files" at bounding box center [471, 367] width 45 height 14
